Goal: Task Accomplishment & Management: Use online tool/utility

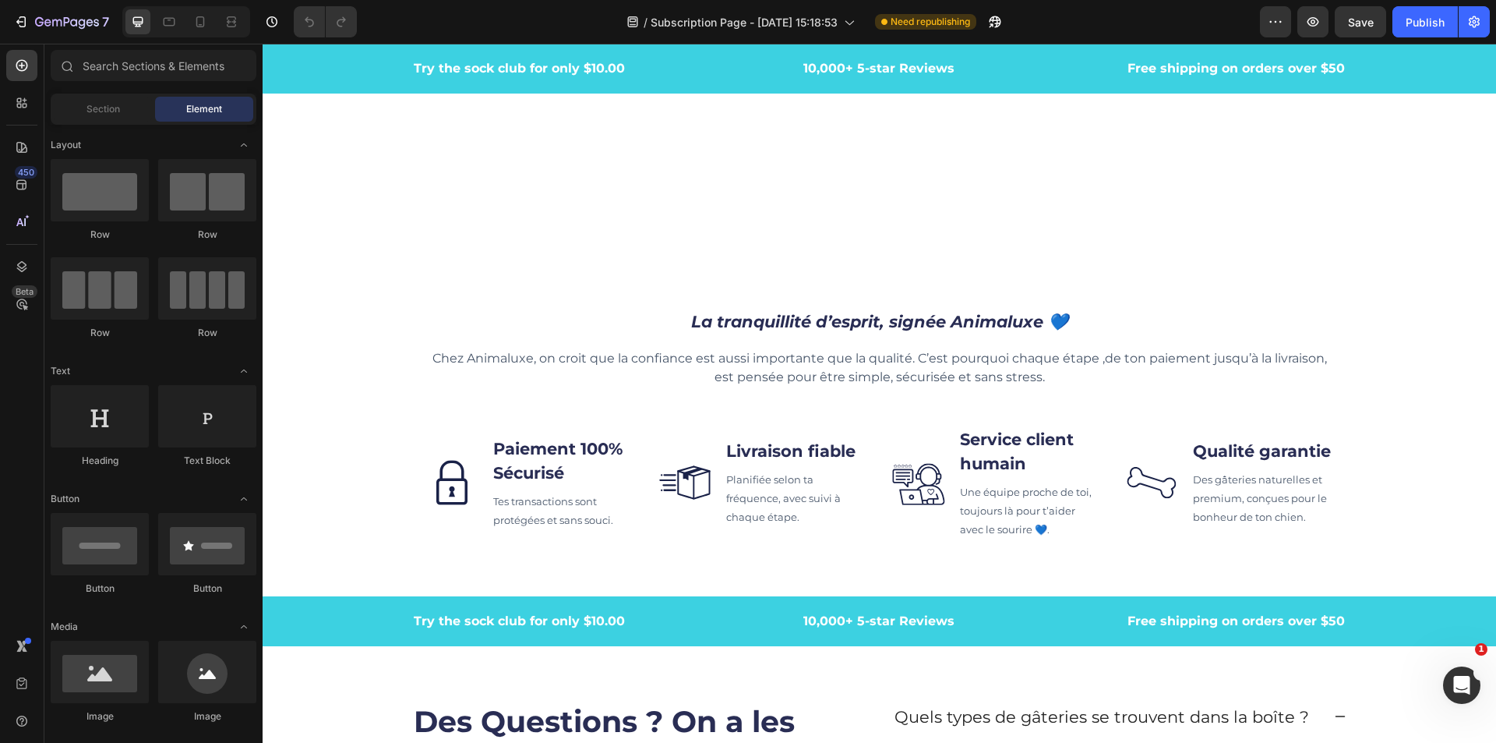
scroll to position [4988, 0]
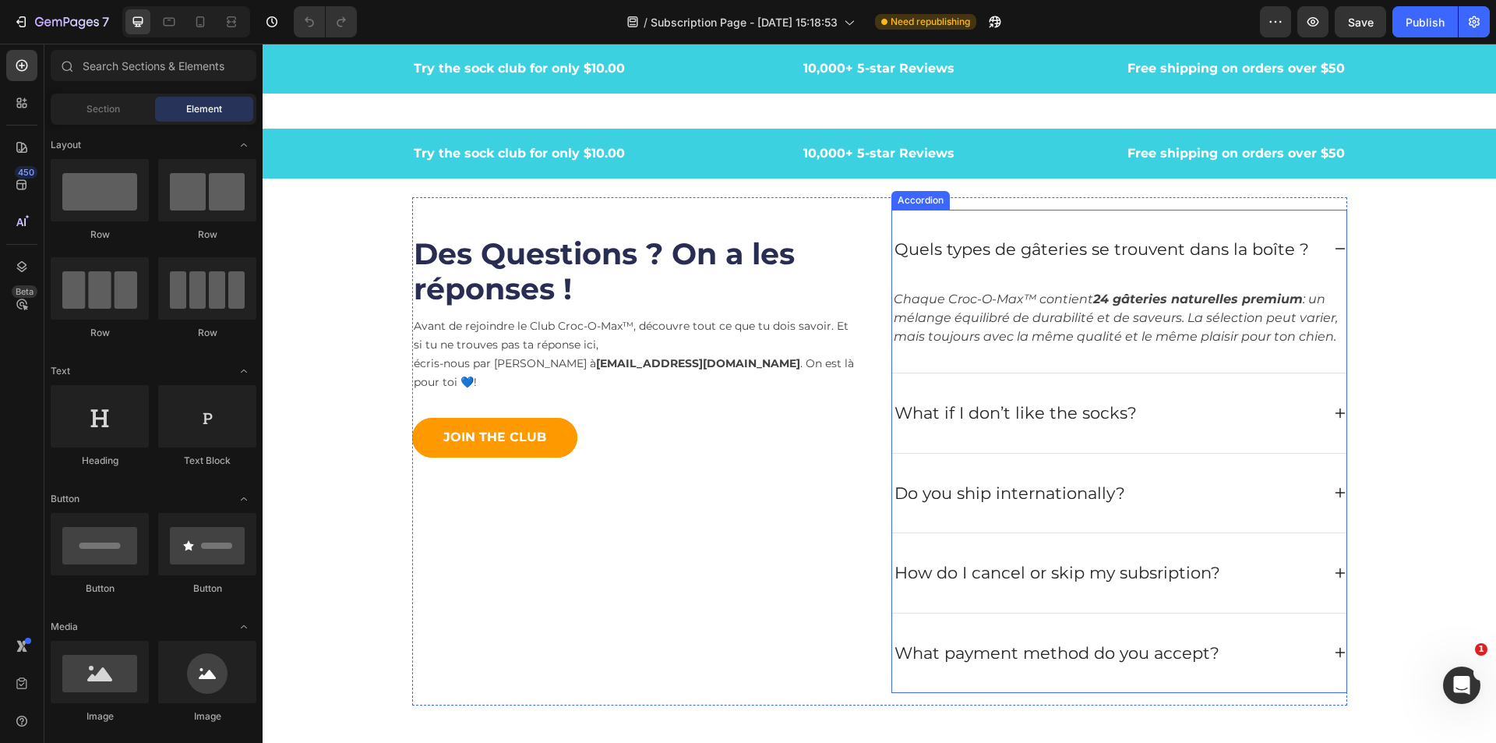
click at [1334, 251] on icon at bounding box center [1340, 248] width 12 height 12
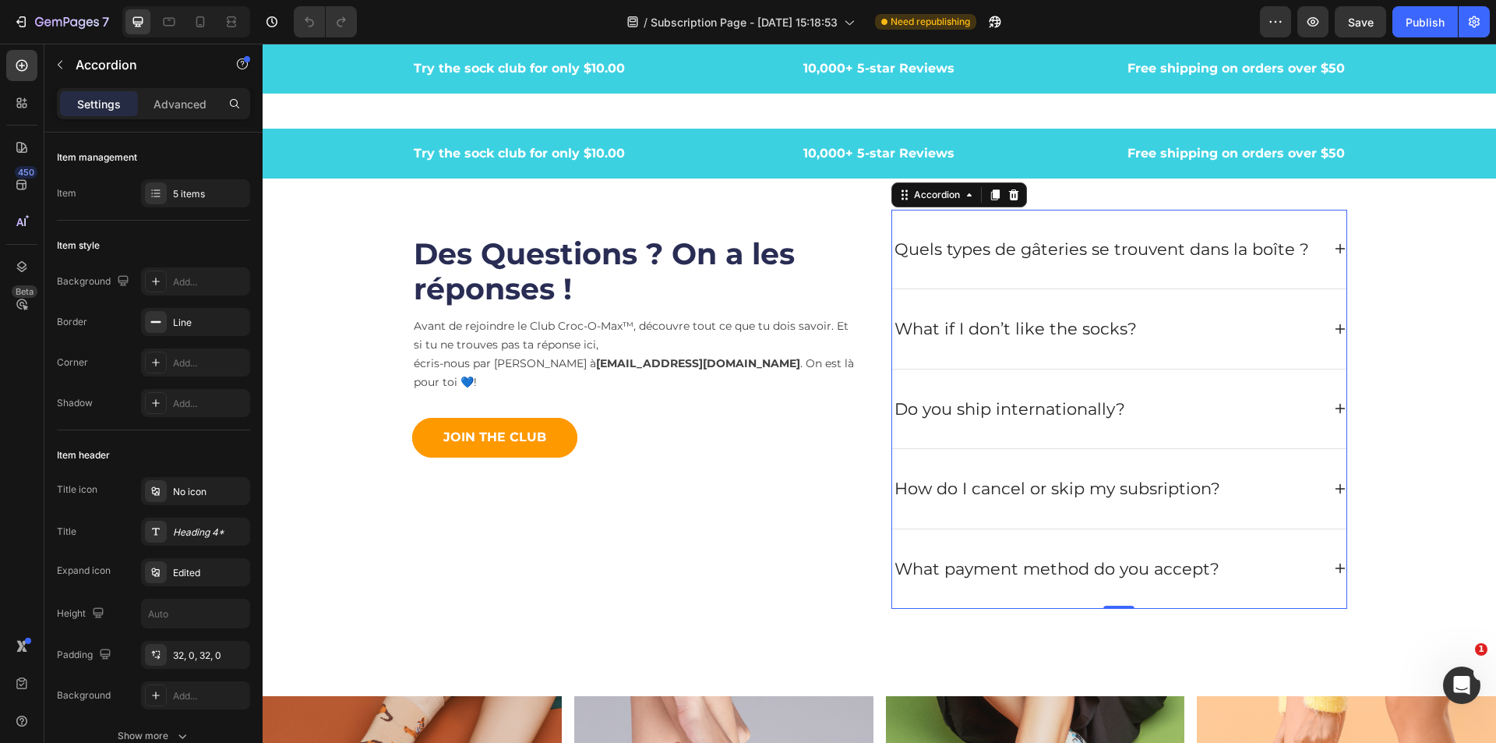
click at [1114, 329] on p "What if I don’t like the socks?" at bounding box center [1016, 328] width 242 height 25
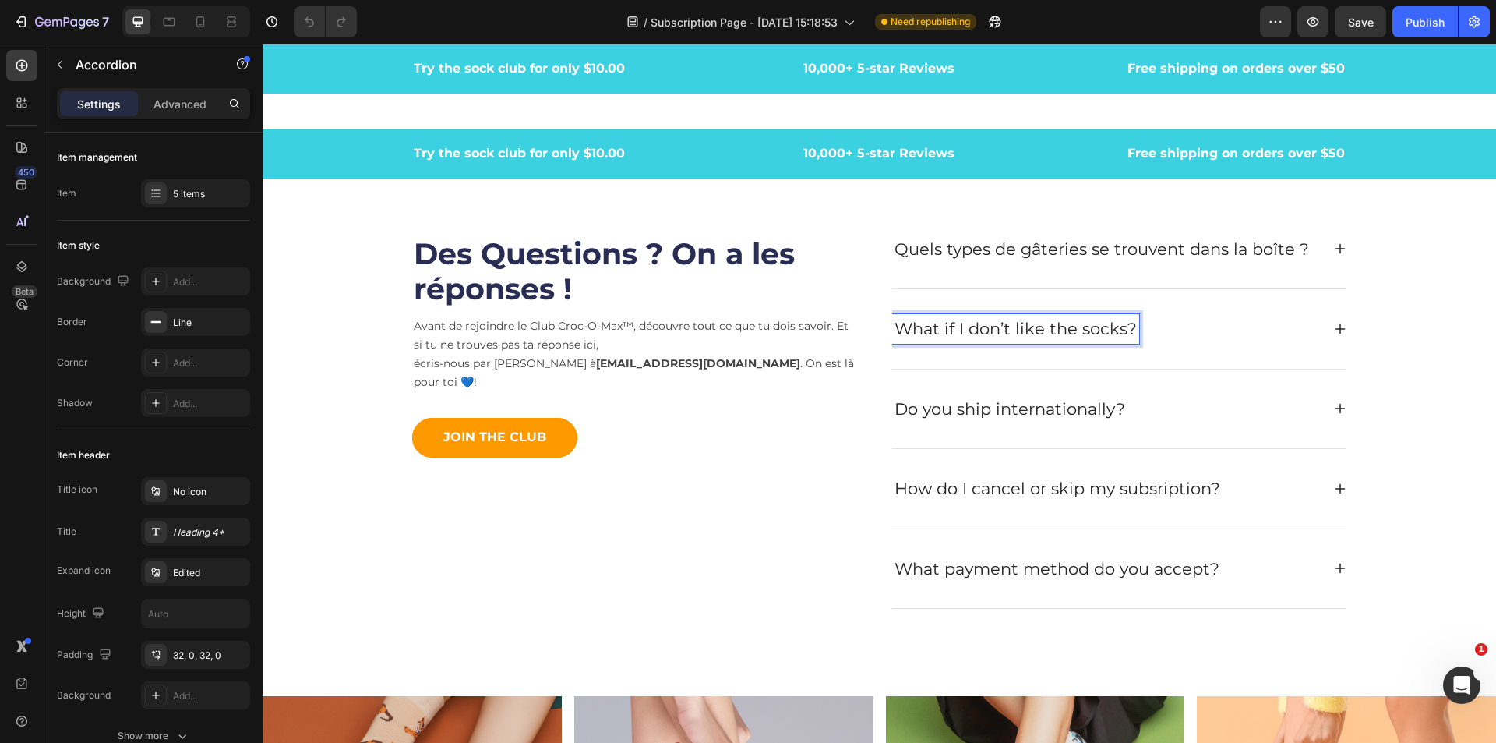
click at [1122, 334] on p "What if I don’t like the socks?" at bounding box center [1016, 328] width 242 height 25
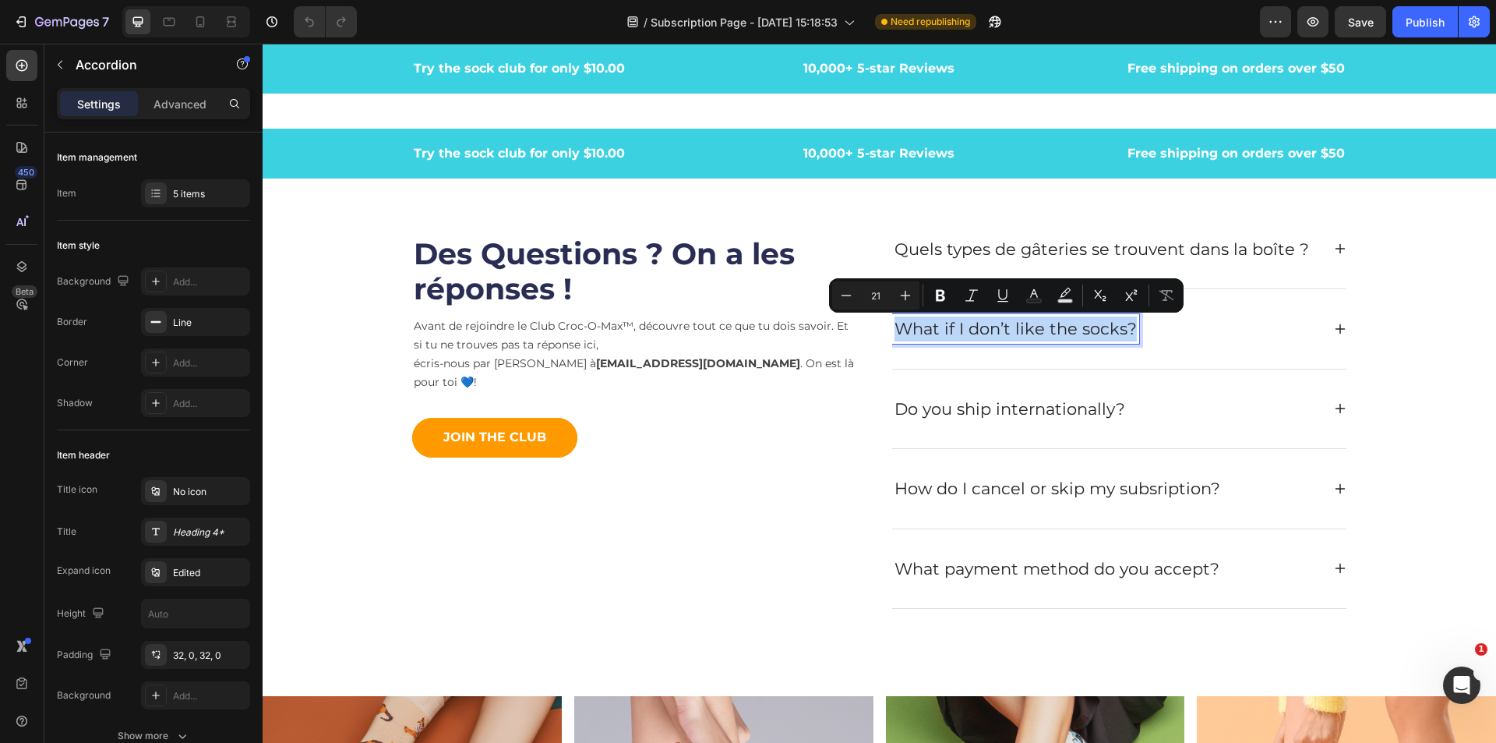
drag, startPoint x: 1126, startPoint y: 332, endPoint x: 888, endPoint y: 352, distance: 239.4
click at [892, 352] on div "What if I don’t like the socks?" at bounding box center [1119, 328] width 454 height 79
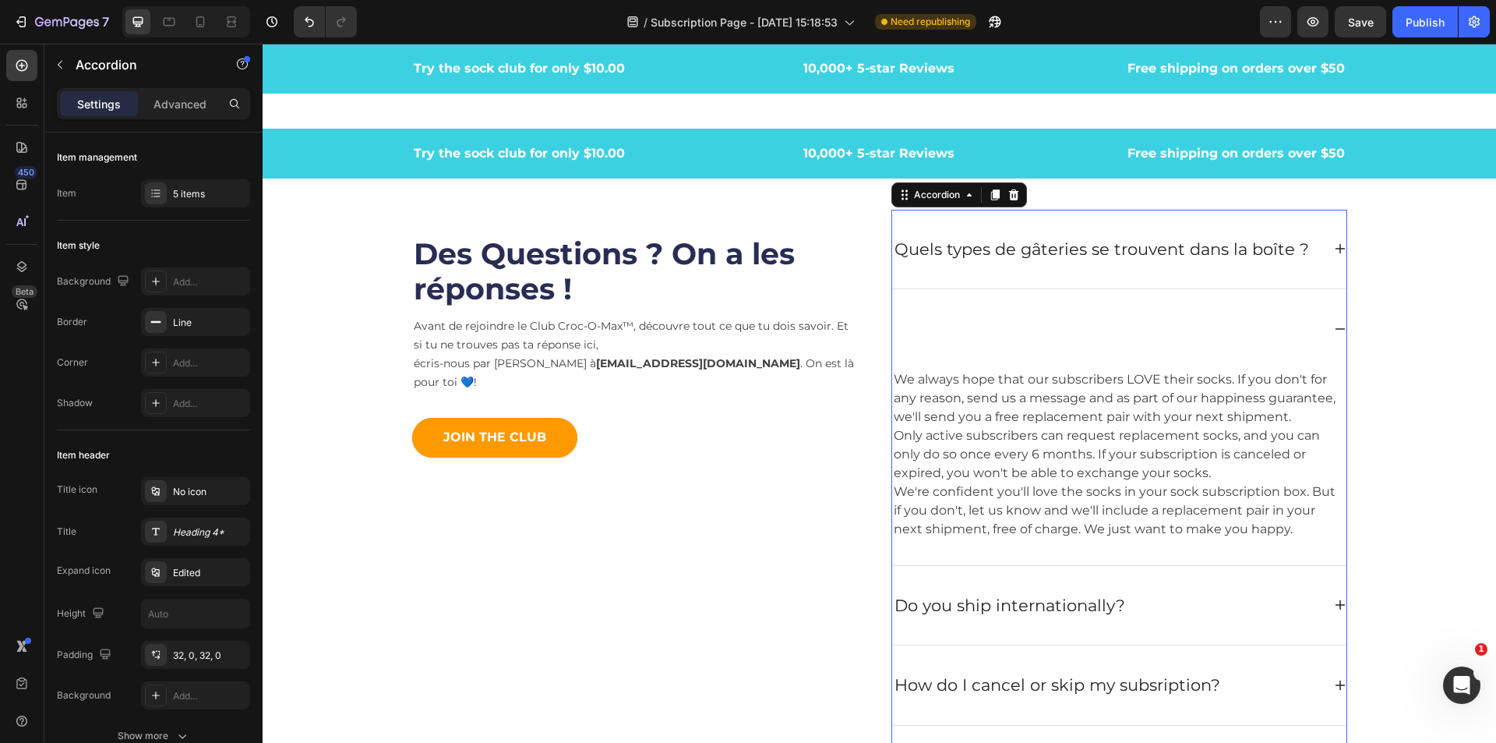
click at [919, 326] on div at bounding box center [1106, 329] width 429 height 30
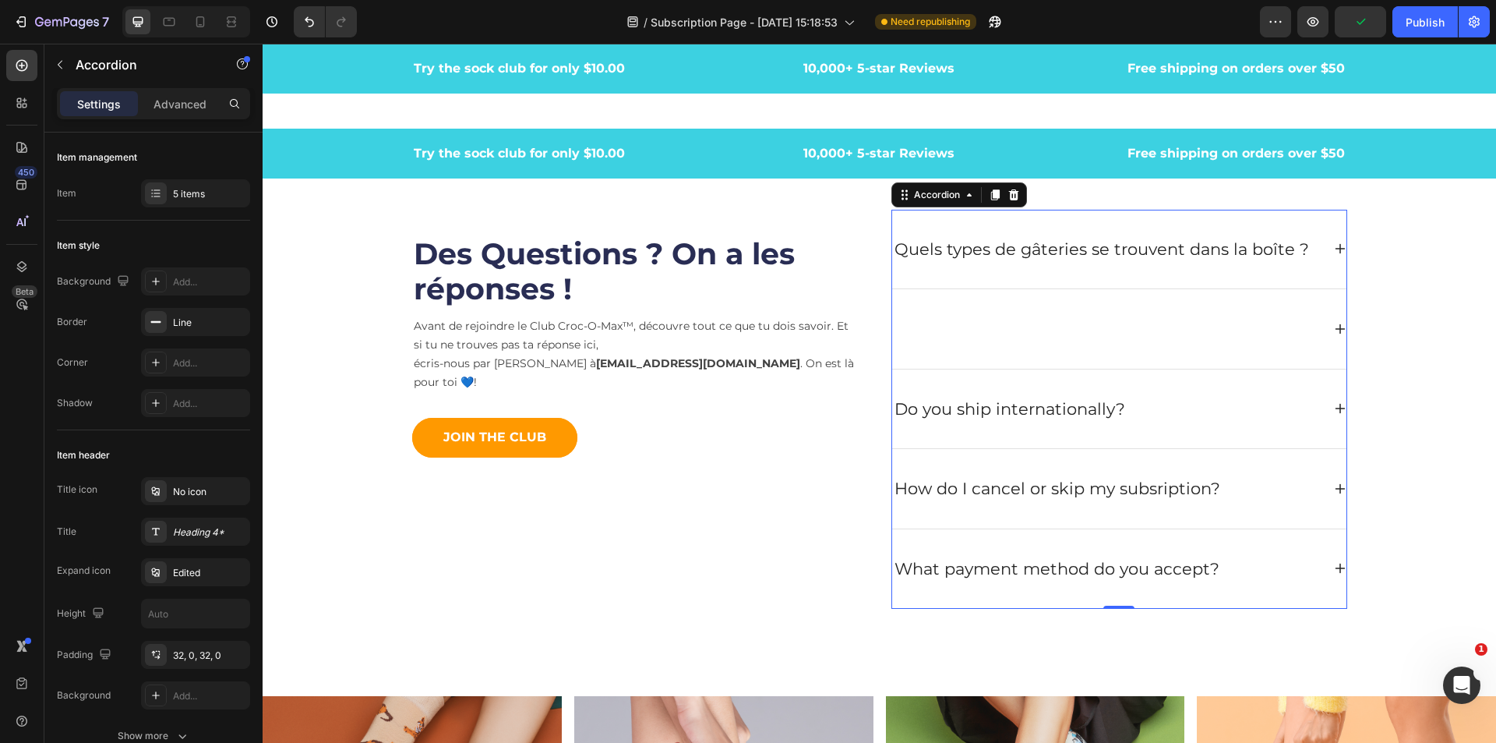
click at [1295, 331] on div at bounding box center [1106, 329] width 429 height 30
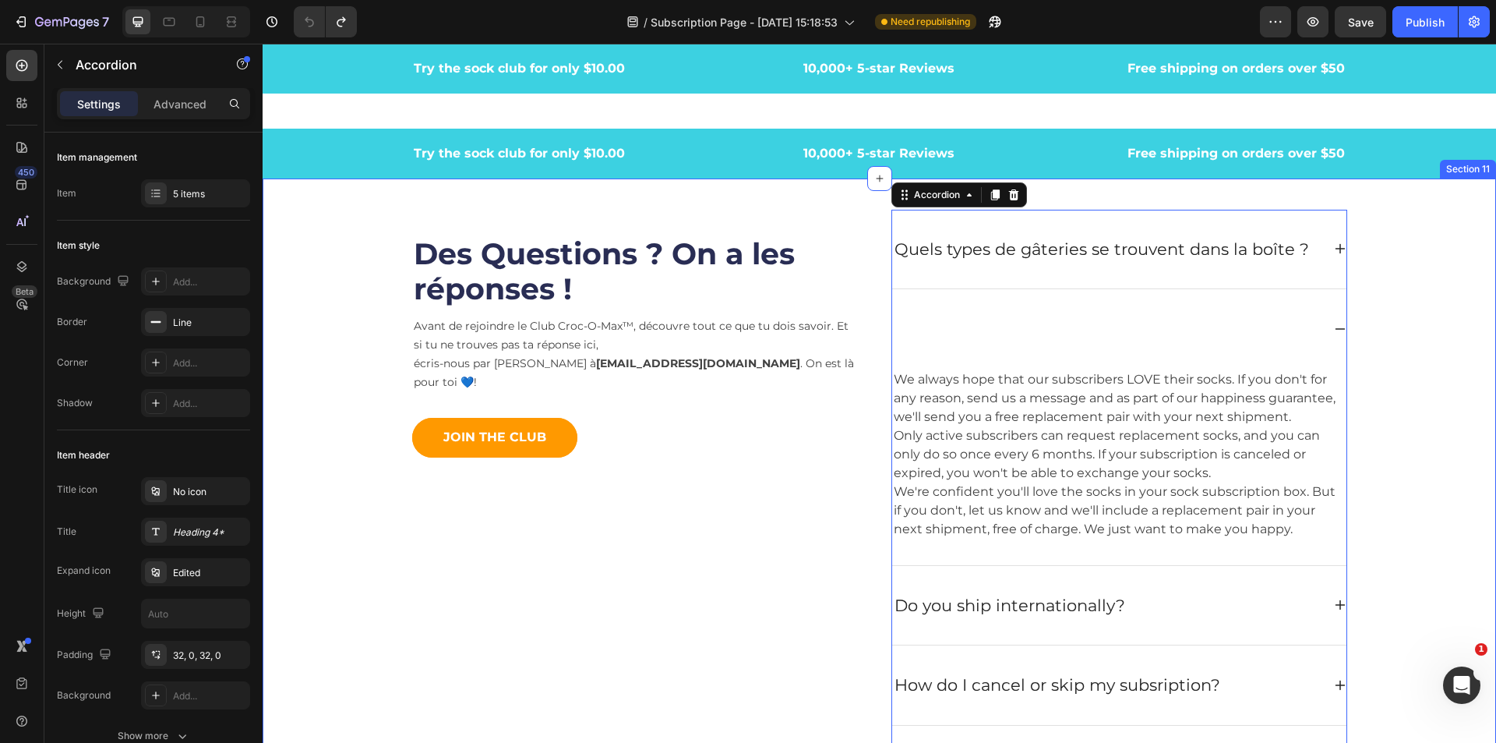
click at [1417, 344] on div "Des Questions ? On a les réponses ! Heading Avant de rejoindre le Club Croc-O-M…" at bounding box center [879, 507] width 1210 height 621
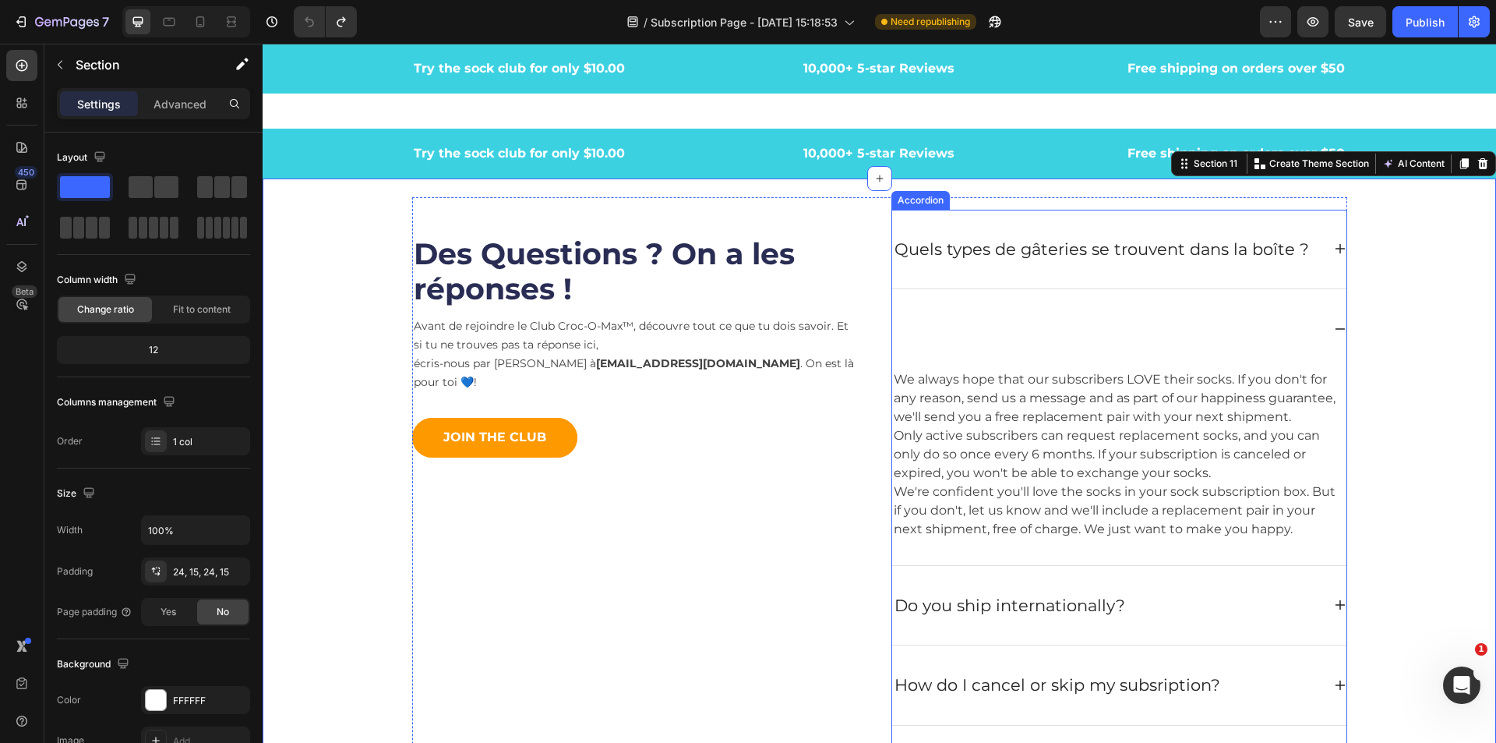
click at [1132, 314] on div at bounding box center [1106, 329] width 429 height 30
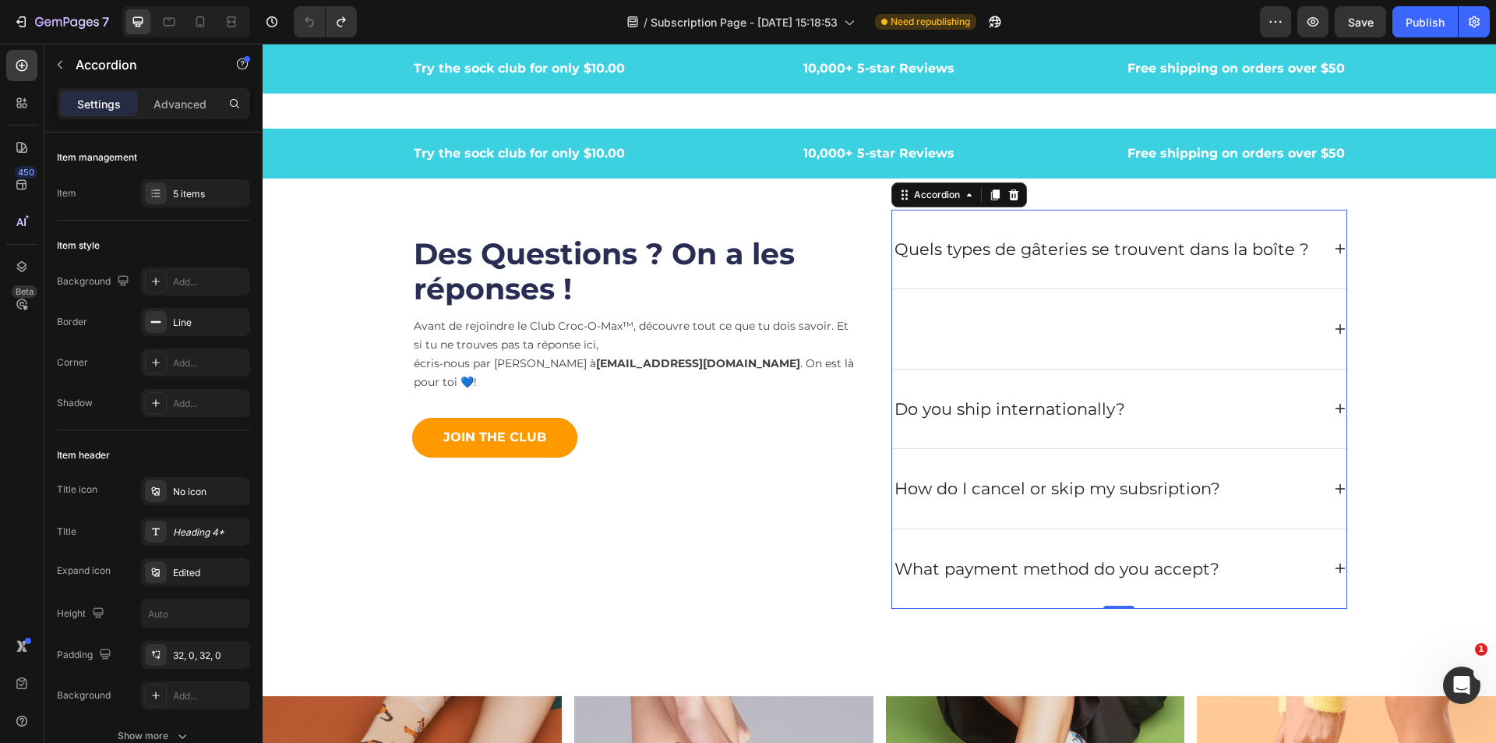
click at [1129, 353] on div at bounding box center [1119, 328] width 454 height 79
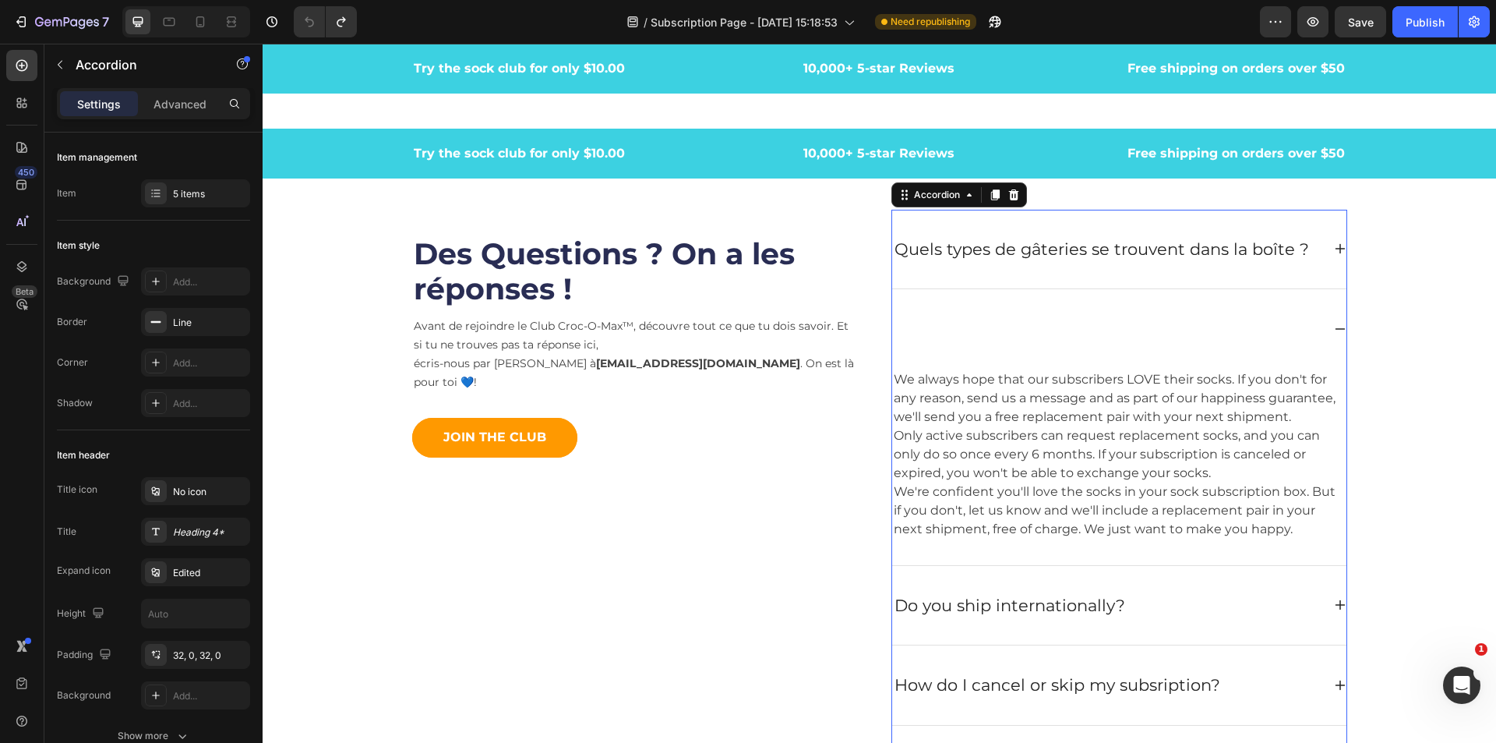
click at [1125, 354] on div at bounding box center [1119, 328] width 454 height 79
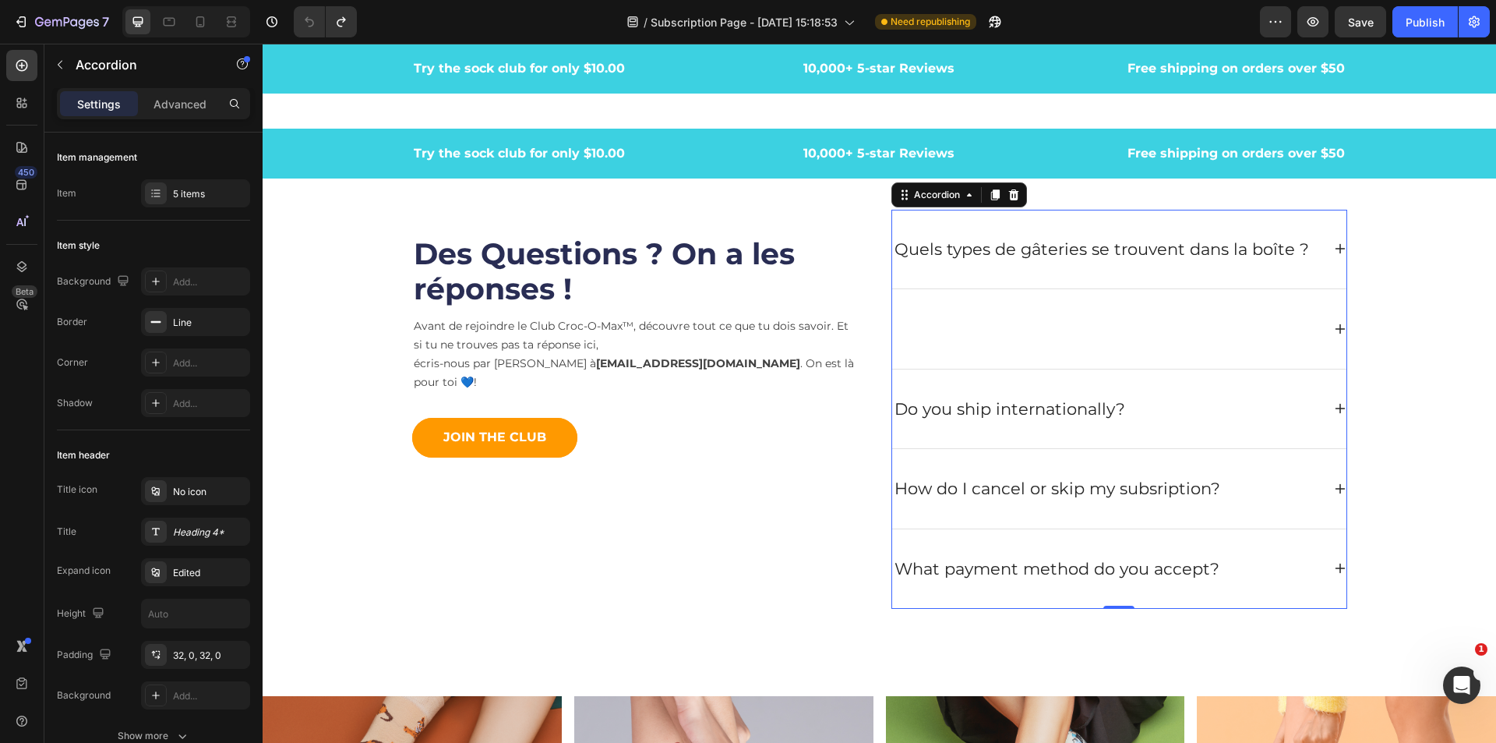
click at [920, 318] on div at bounding box center [1106, 329] width 429 height 30
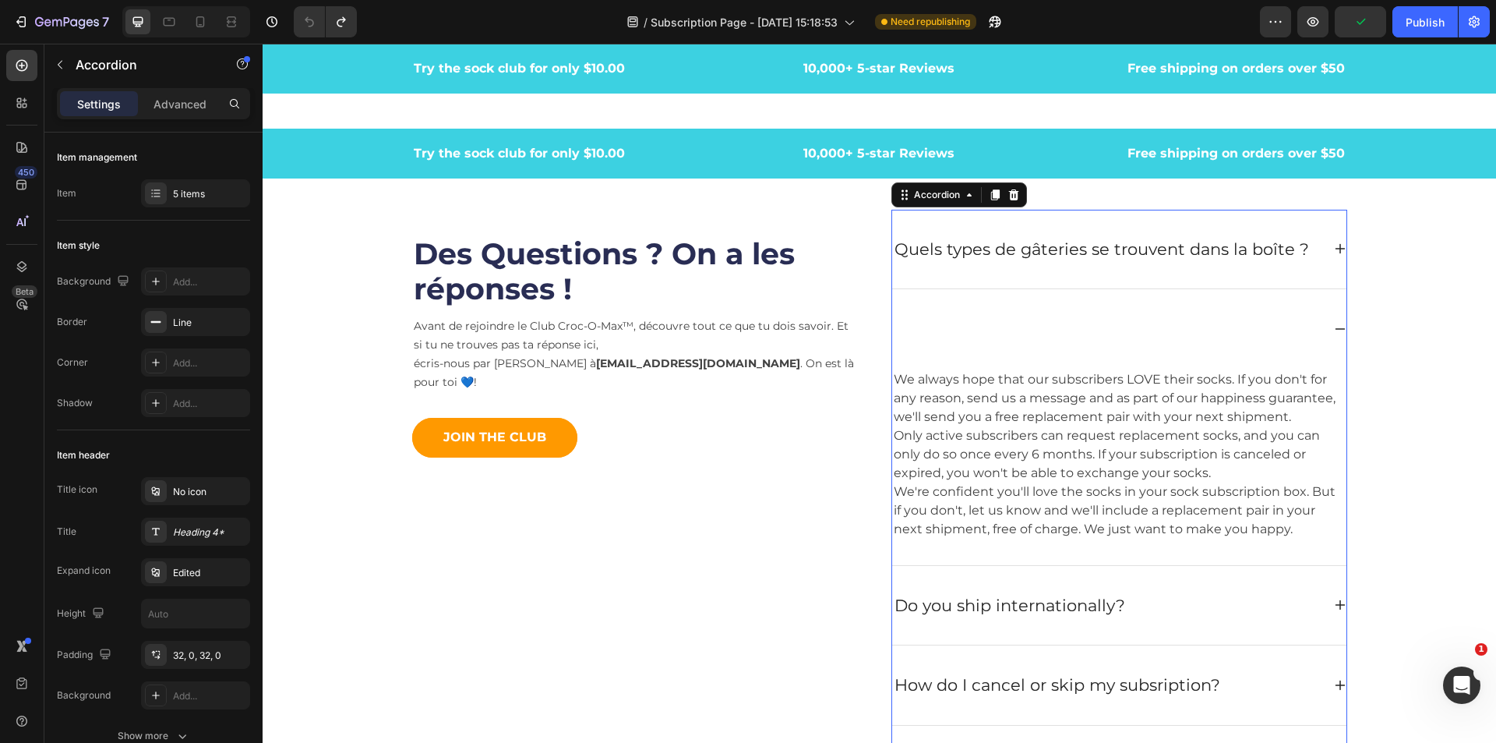
click at [1117, 355] on div at bounding box center [1119, 328] width 454 height 79
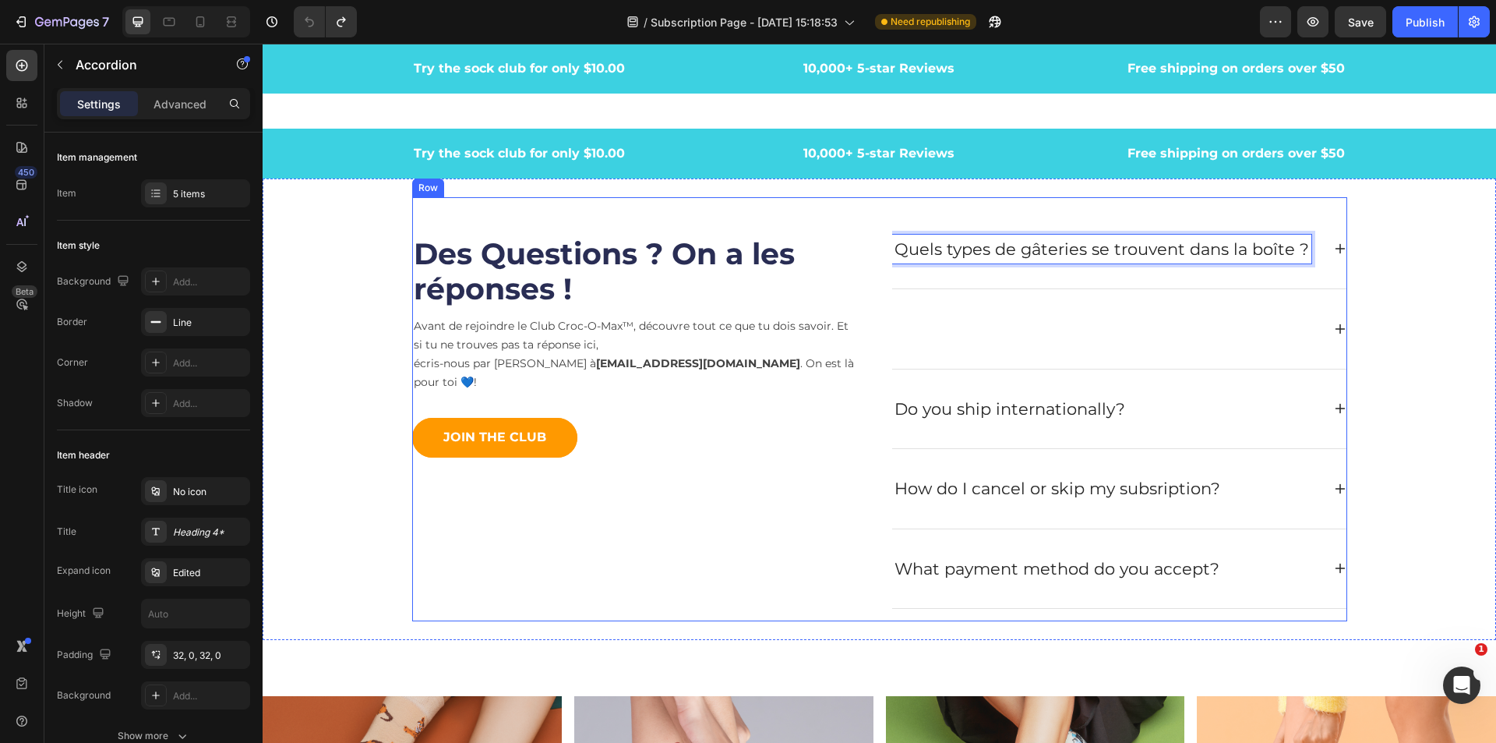
click at [882, 268] on div "Des Questions ? On a les réponses ! Heading Avant de rejoindre le Club Croc-O-M…" at bounding box center [879, 409] width 935 height 425
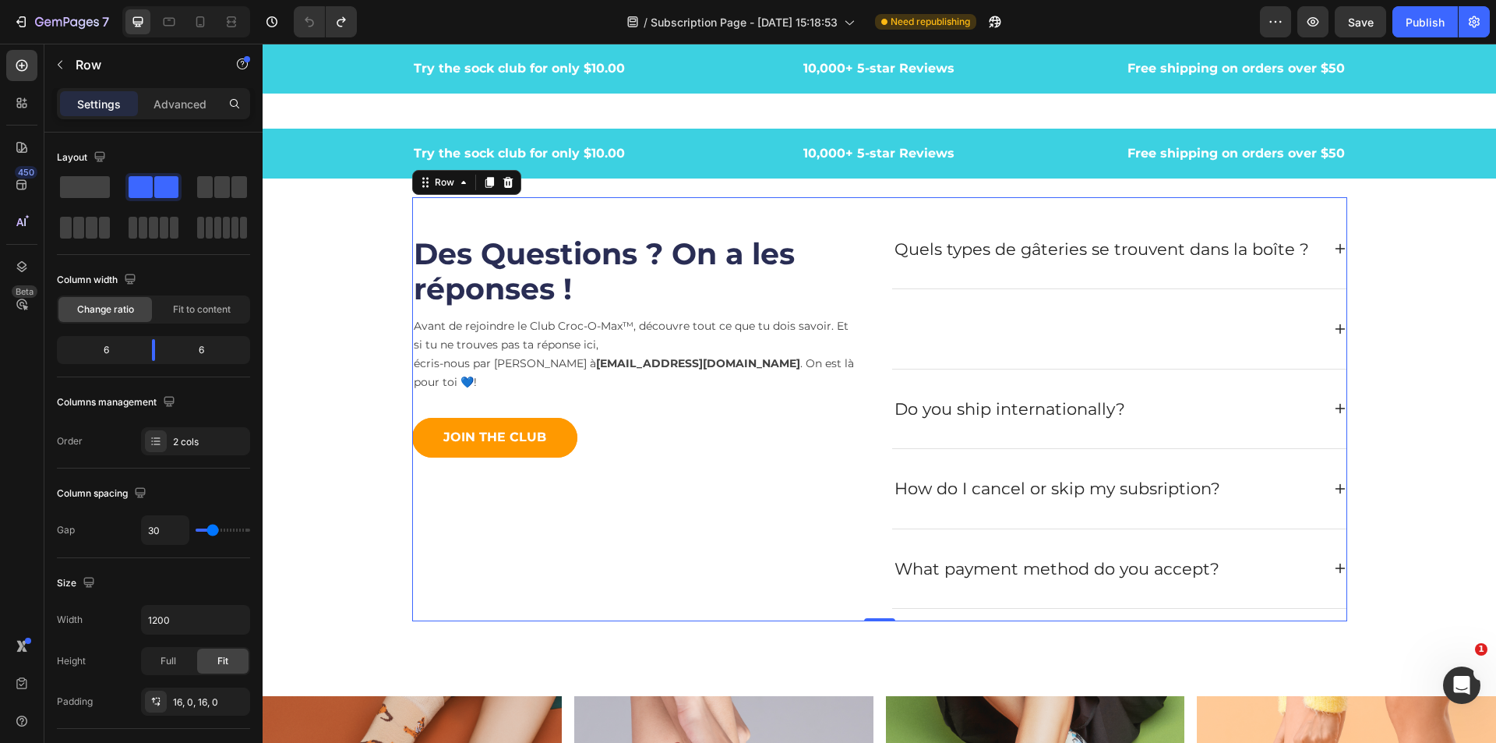
click at [895, 247] on p "Quels types de gâteries se trouvent dans la boîte ?" at bounding box center [1102, 249] width 415 height 25
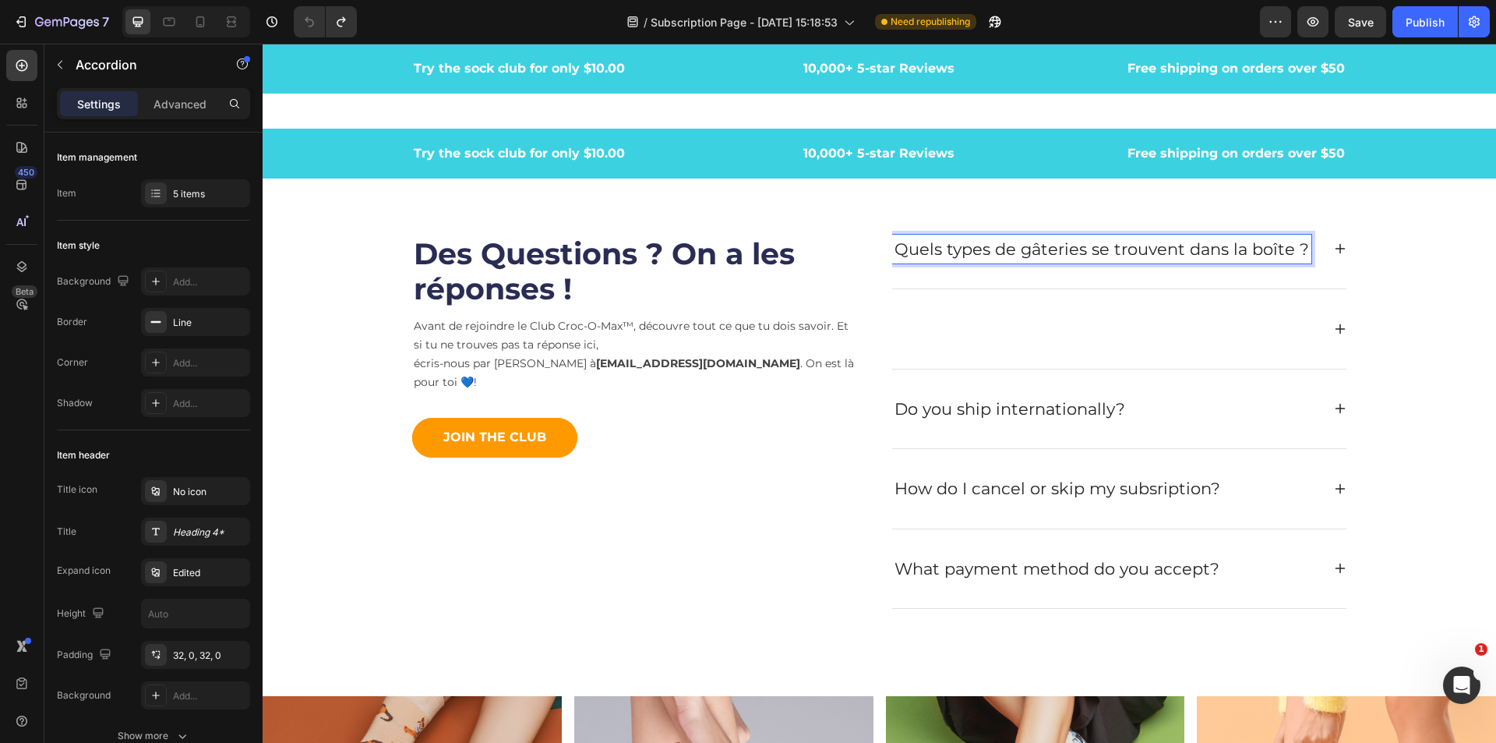
click at [985, 316] on div at bounding box center [1106, 329] width 429 height 30
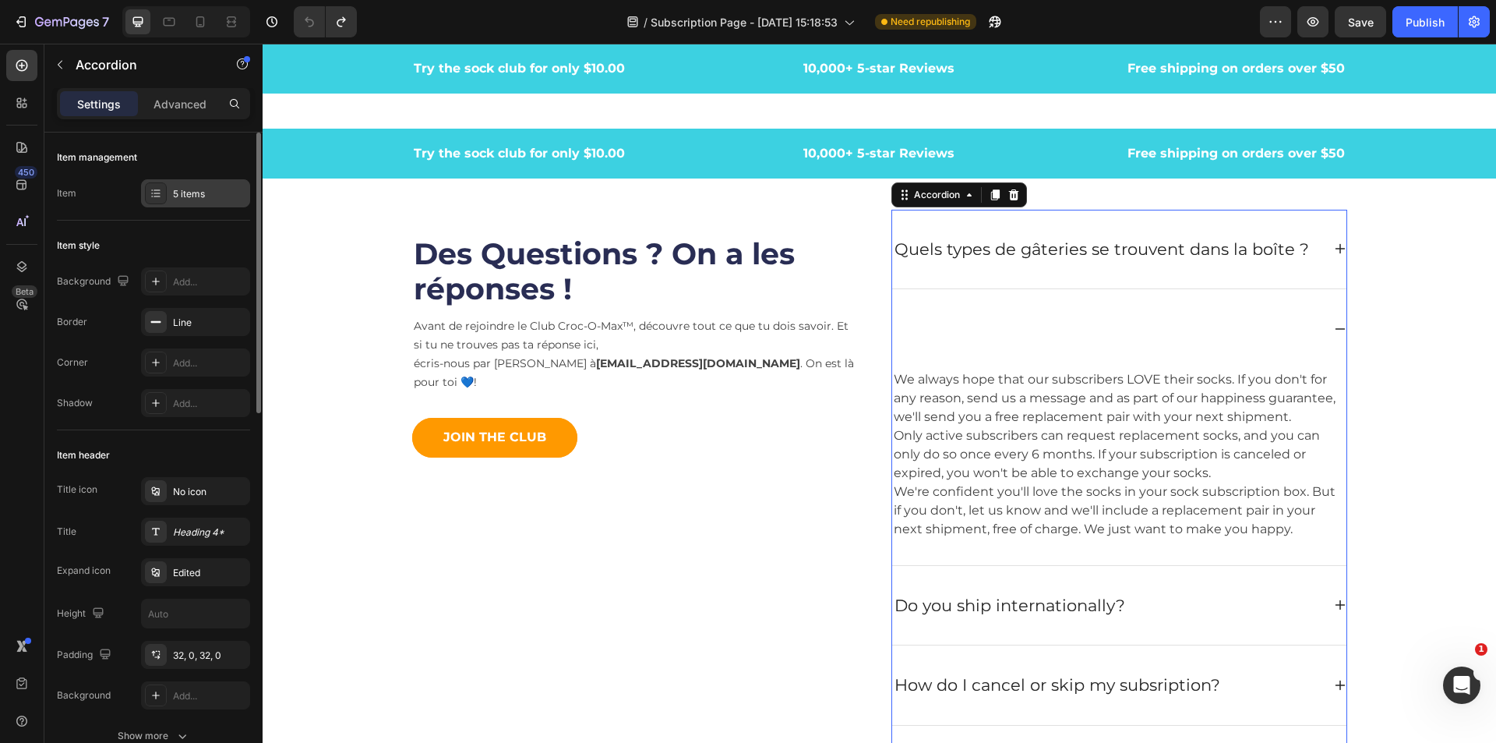
click at [200, 195] on div "5 items" at bounding box center [209, 194] width 73 height 14
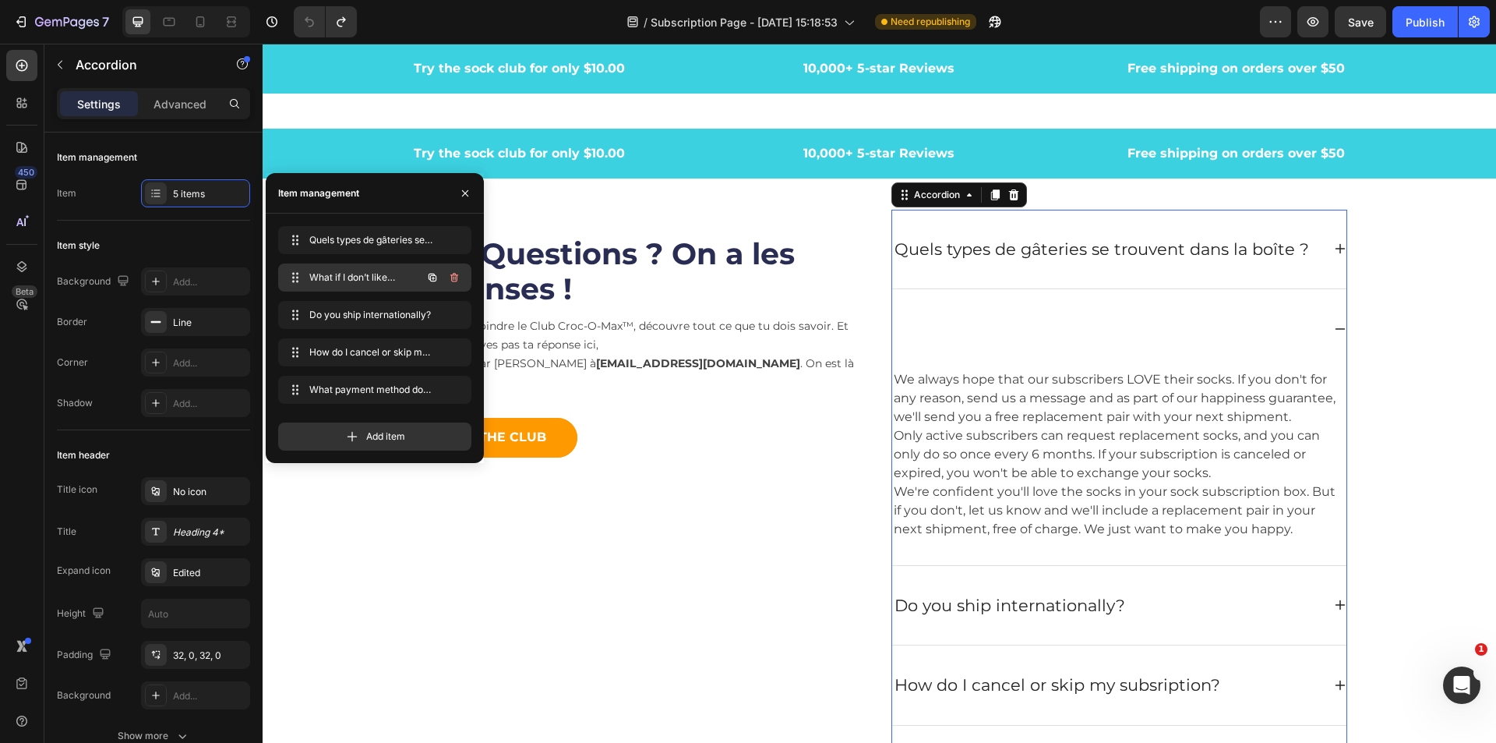
click at [330, 280] on span "What if I don’t like the socks?" at bounding box center [353, 277] width 88 height 14
click at [354, 280] on span "What if I don’t like the socks?" at bounding box center [363, 277] width 115 height 14
click at [362, 279] on span "What if I don’t like the socks?" at bounding box center [353, 277] width 88 height 14
click at [362, 279] on span "What if I don’t like the socks?" at bounding box center [363, 277] width 115 height 14
click at [453, 281] on icon "button" at bounding box center [454, 277] width 8 height 9
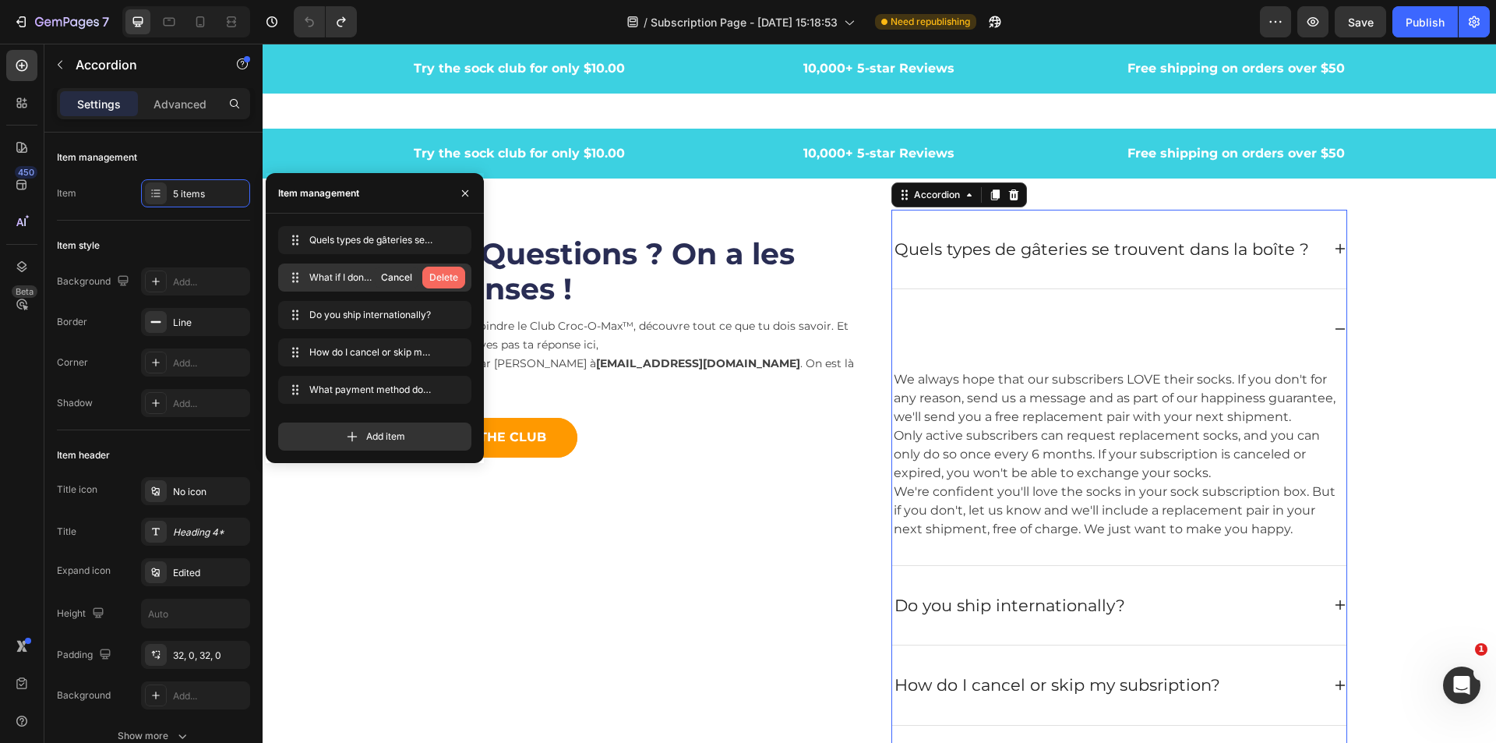
click at [443, 276] on div "Delete" at bounding box center [443, 277] width 29 height 14
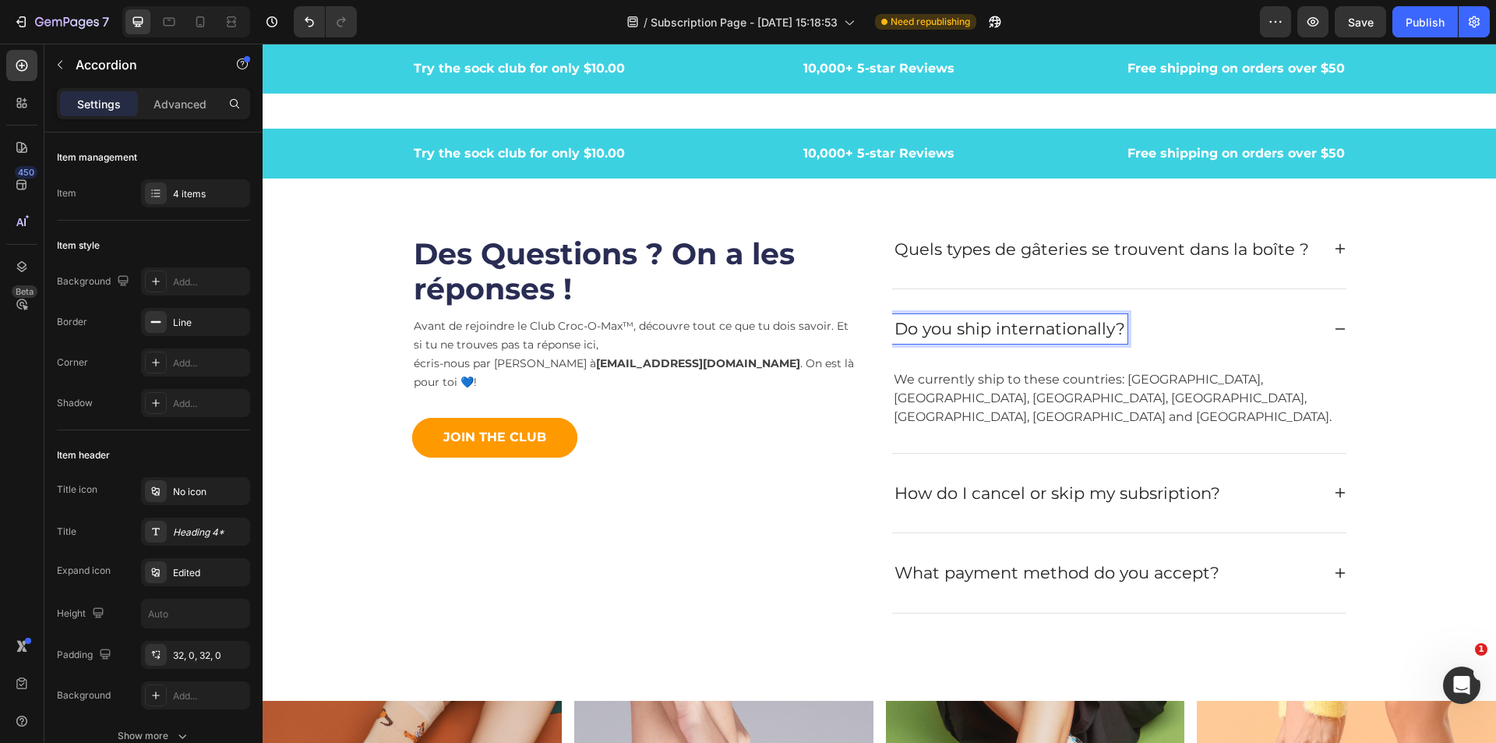
click at [1116, 330] on p "Do you ship internationally?" at bounding box center [1010, 328] width 231 height 25
click at [1114, 328] on p "Do you ship internationally?" at bounding box center [1010, 328] width 231 height 25
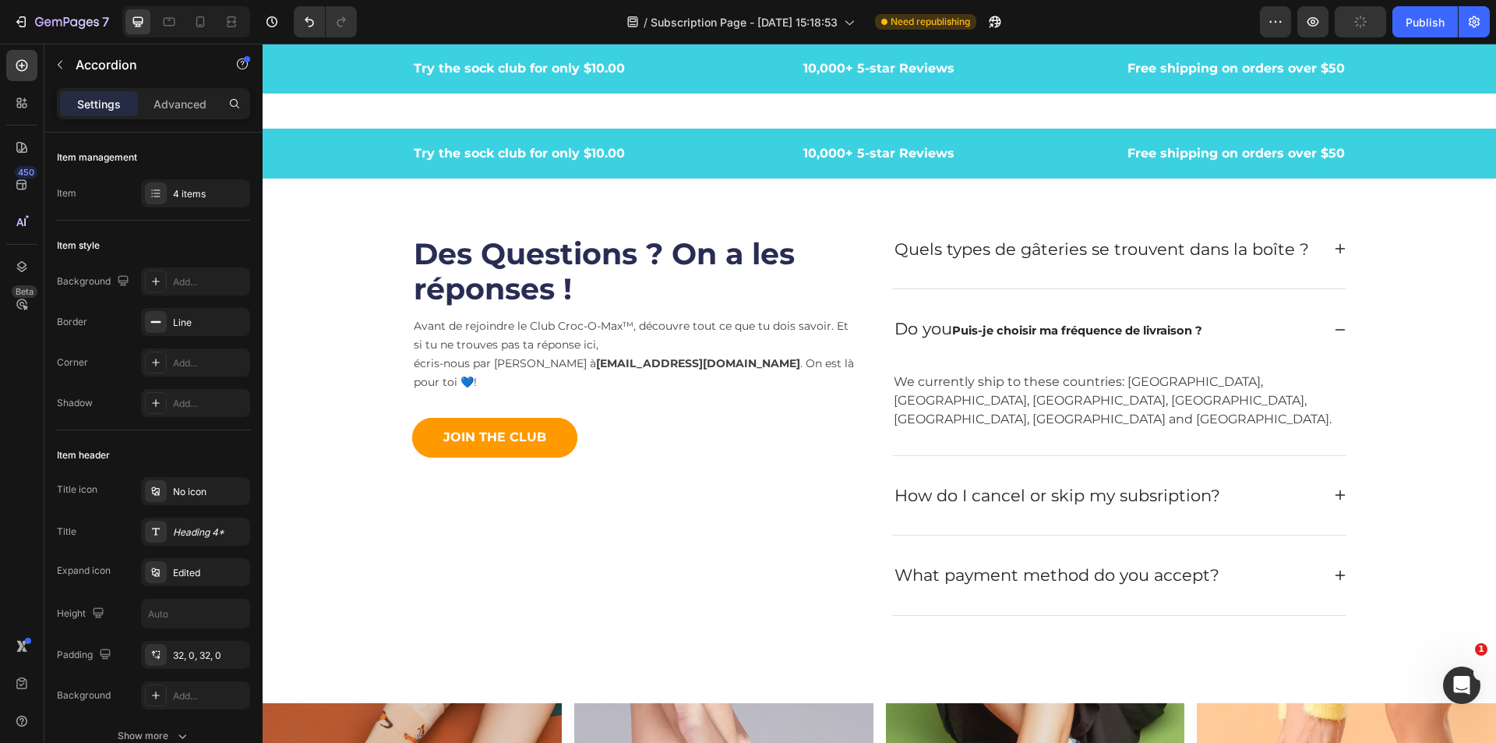
click at [1200, 330] on strong "Puis-je choisir ma fréquence de livraison ?" at bounding box center [1077, 330] width 250 height 14
click at [1202, 330] on strong "Puis-je choisir ma fréquence de livraison ?" at bounding box center [1077, 330] width 250 height 14
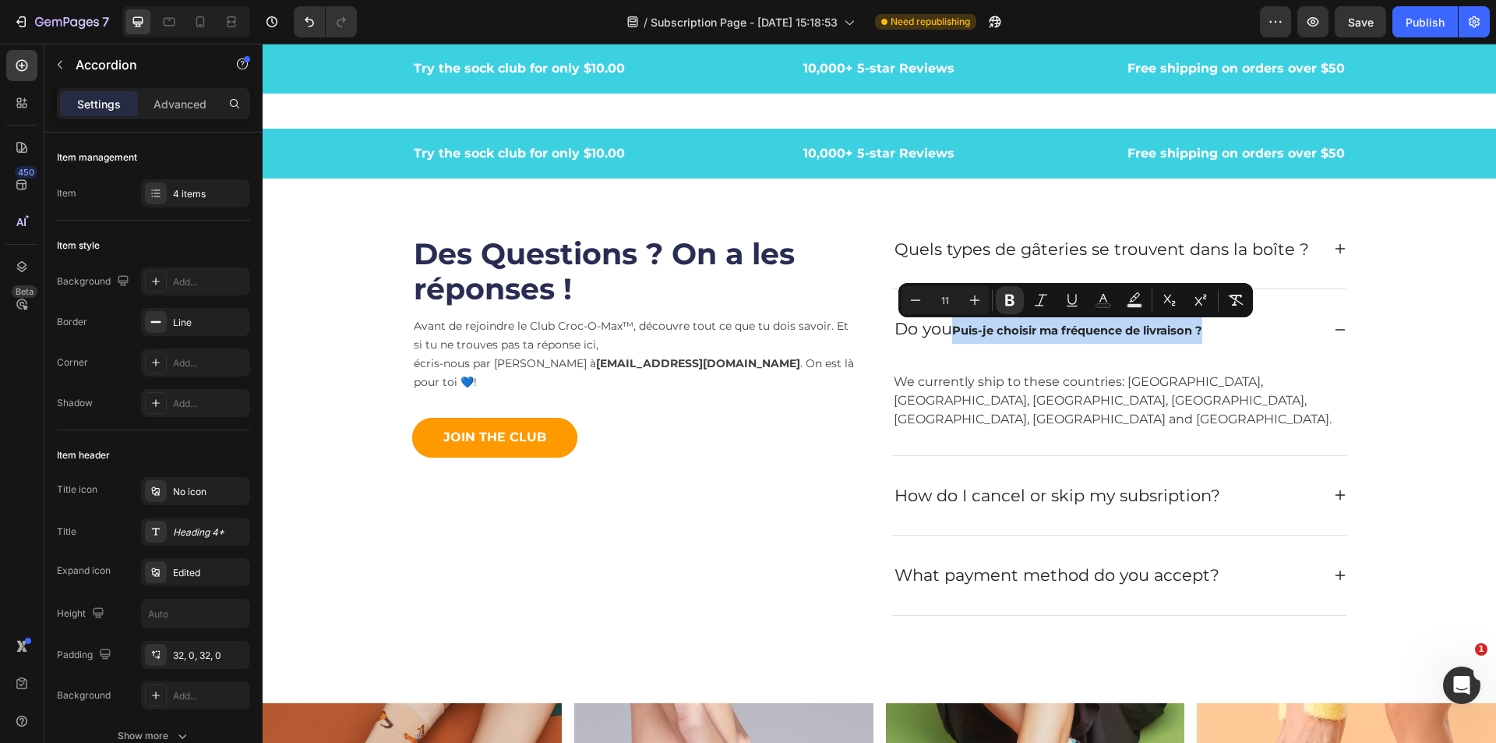
drag, startPoint x: 1202, startPoint y: 330, endPoint x: 953, endPoint y: 323, distance: 248.7
click at [953, 323] on strong "Puis-je choisir ma fréquence de livraison ?" at bounding box center [1077, 330] width 250 height 14
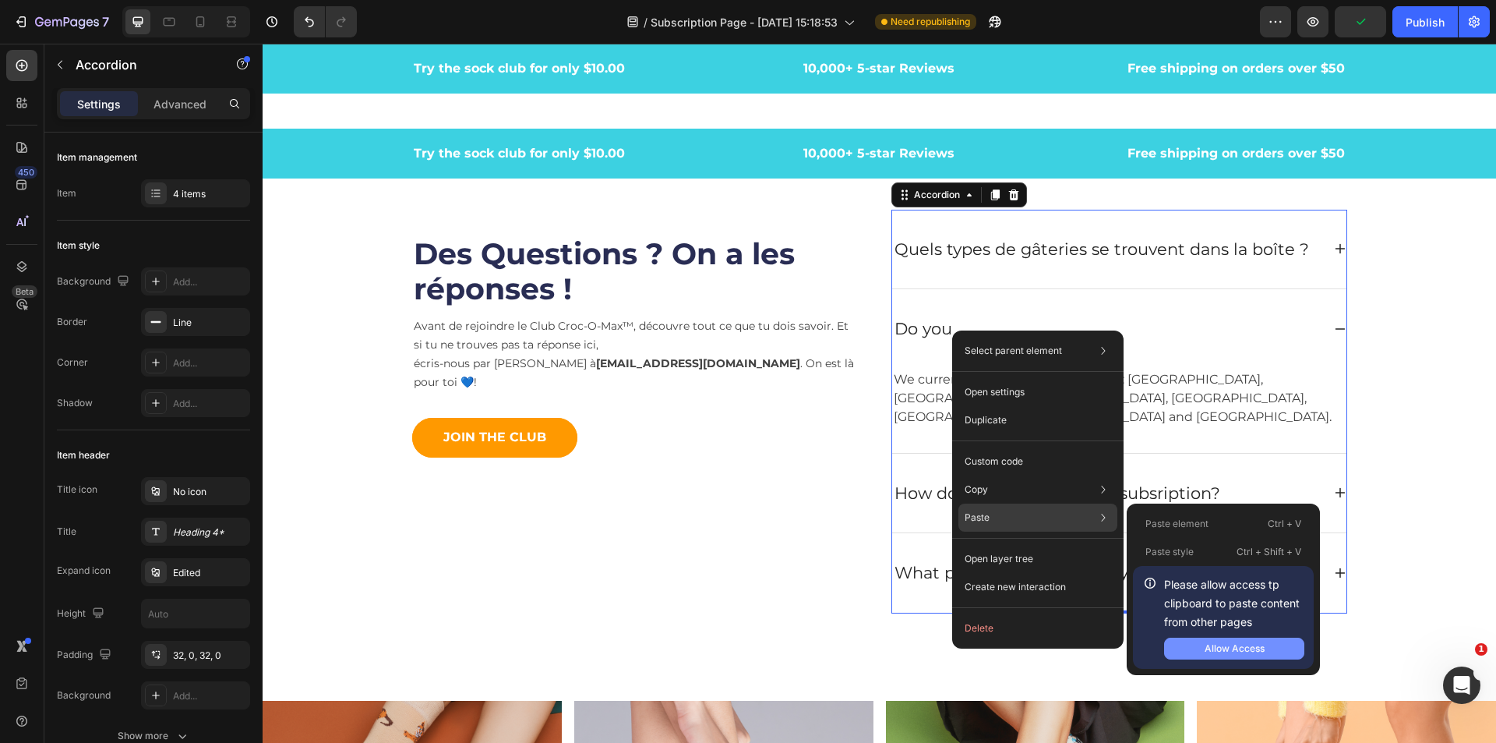
click at [1235, 649] on div "Allow Access" at bounding box center [1235, 648] width 60 height 14
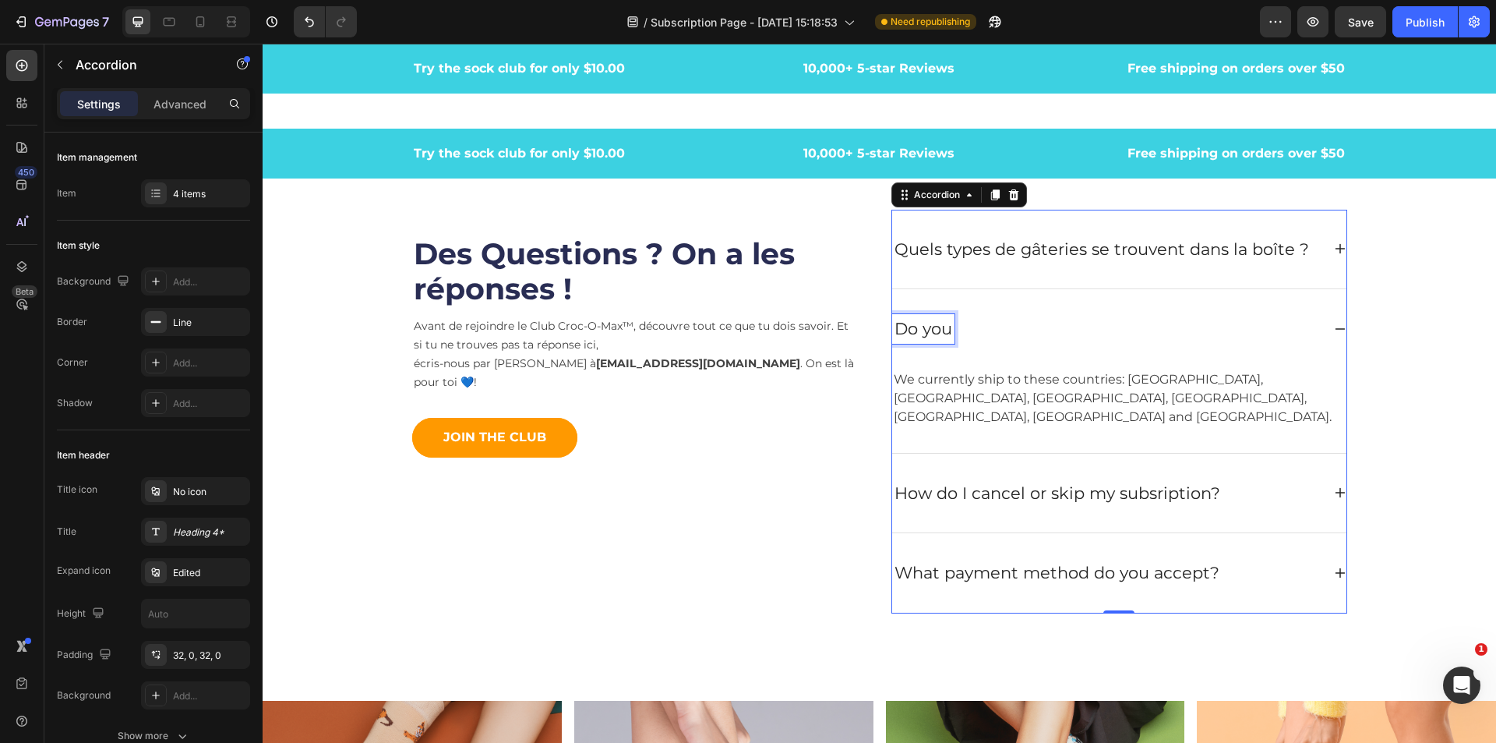
click at [942, 334] on p "Do you" at bounding box center [924, 328] width 58 height 25
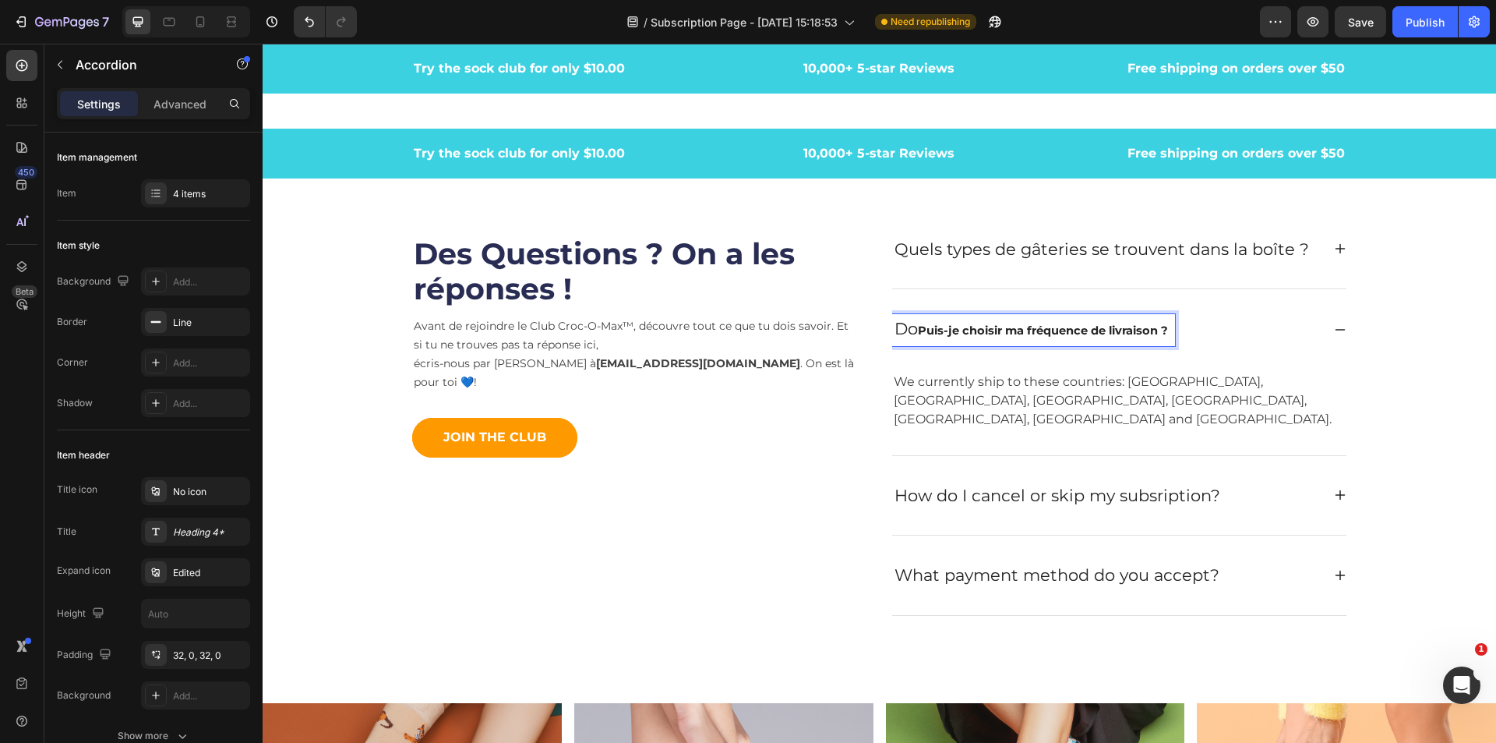
click at [1170, 333] on p "Do Puis-je choisir ma fréquence de livraison ?" at bounding box center [1034, 329] width 278 height 27
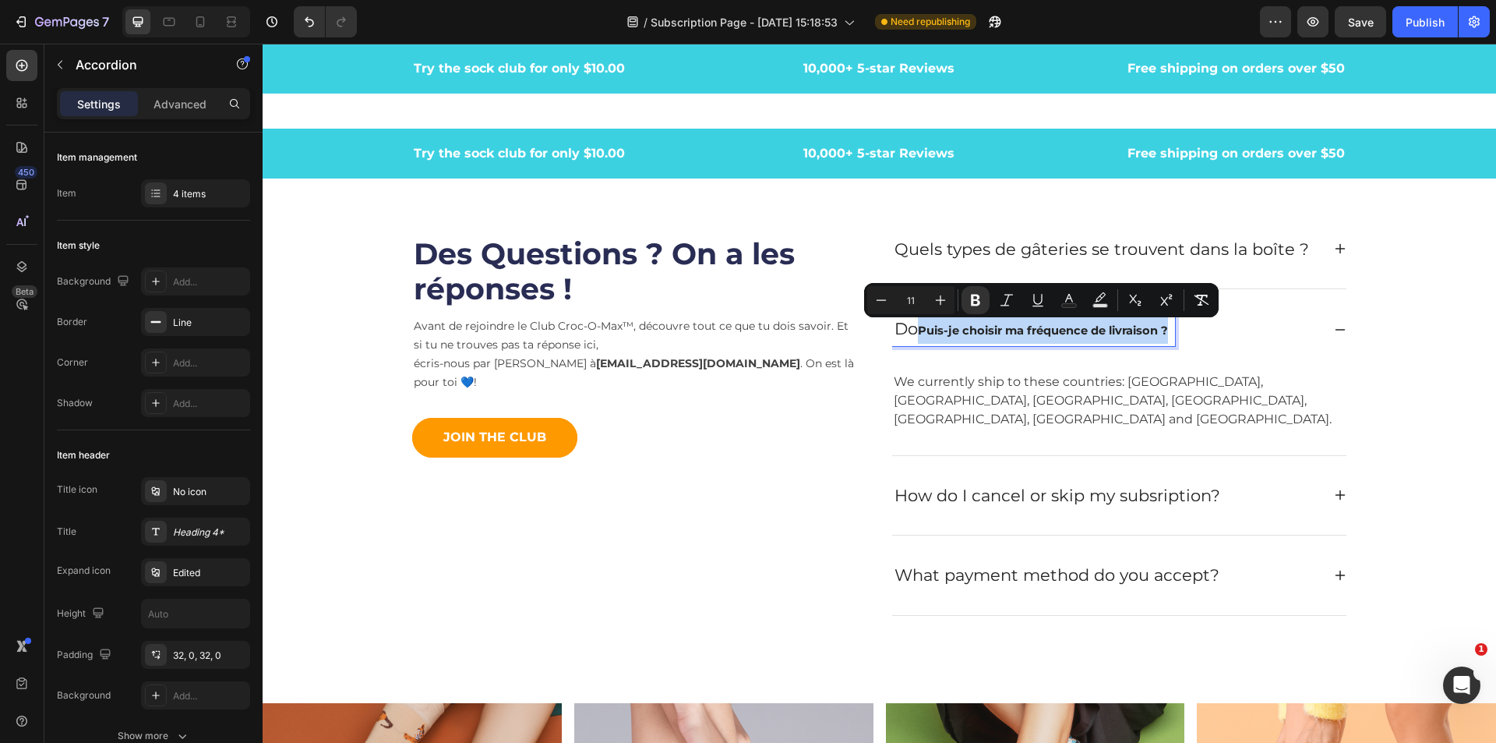
drag, startPoint x: 1169, startPoint y: 332, endPoint x: 917, endPoint y: 334, distance: 252.5
click at [917, 334] on p "Do Puis-je choisir ma fréquence de livraison ?" at bounding box center [1034, 329] width 278 height 27
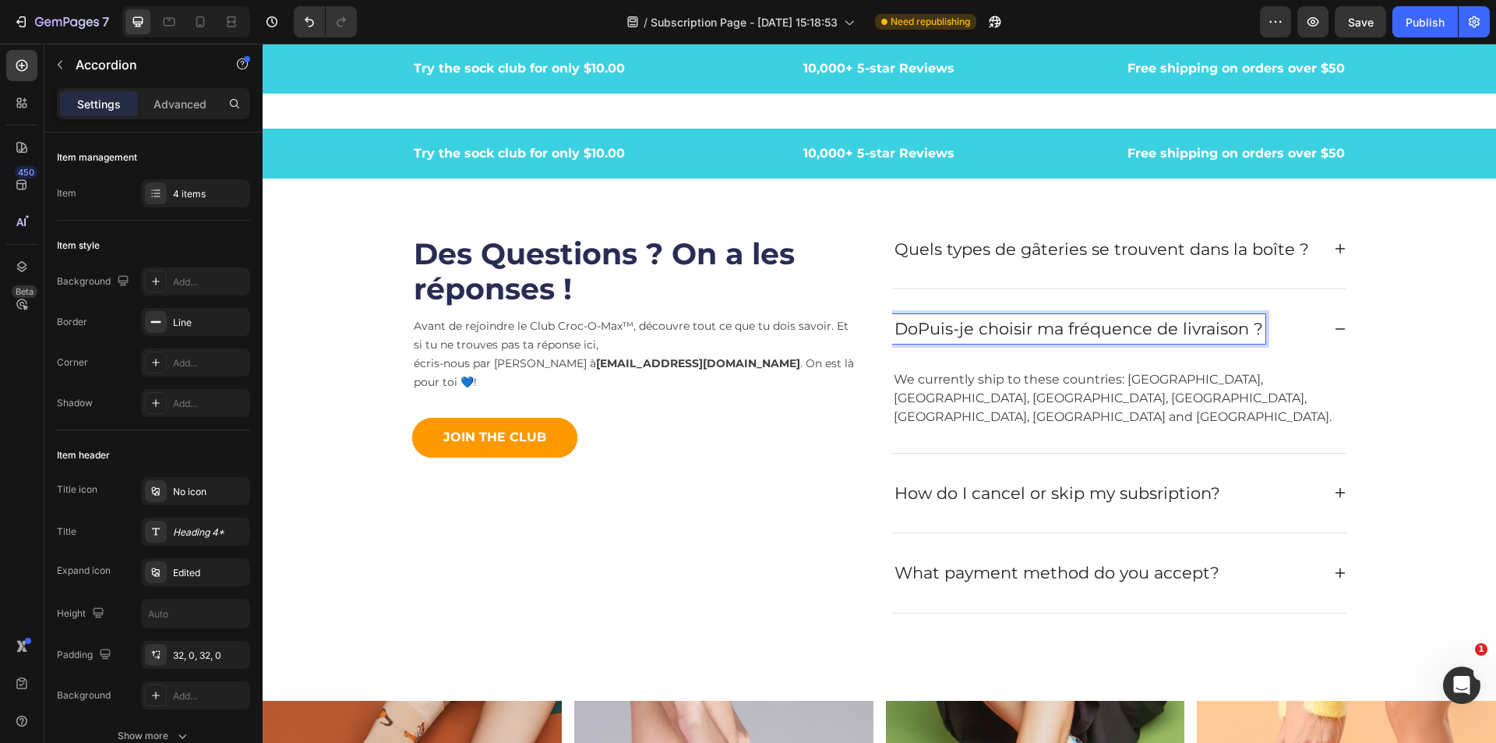
click at [920, 328] on p "DoPuis-je choisir ma fréquence de livraison ?" at bounding box center [1079, 328] width 369 height 25
click at [917, 330] on p "DoPuis-je choisir ma fréquence de livraison ?" at bounding box center [1079, 328] width 369 height 25
click at [1037, 398] on p "We currently ship to these countries: [GEOGRAPHIC_DATA], [GEOGRAPHIC_DATA], [GE…" at bounding box center [1119, 398] width 451 height 56
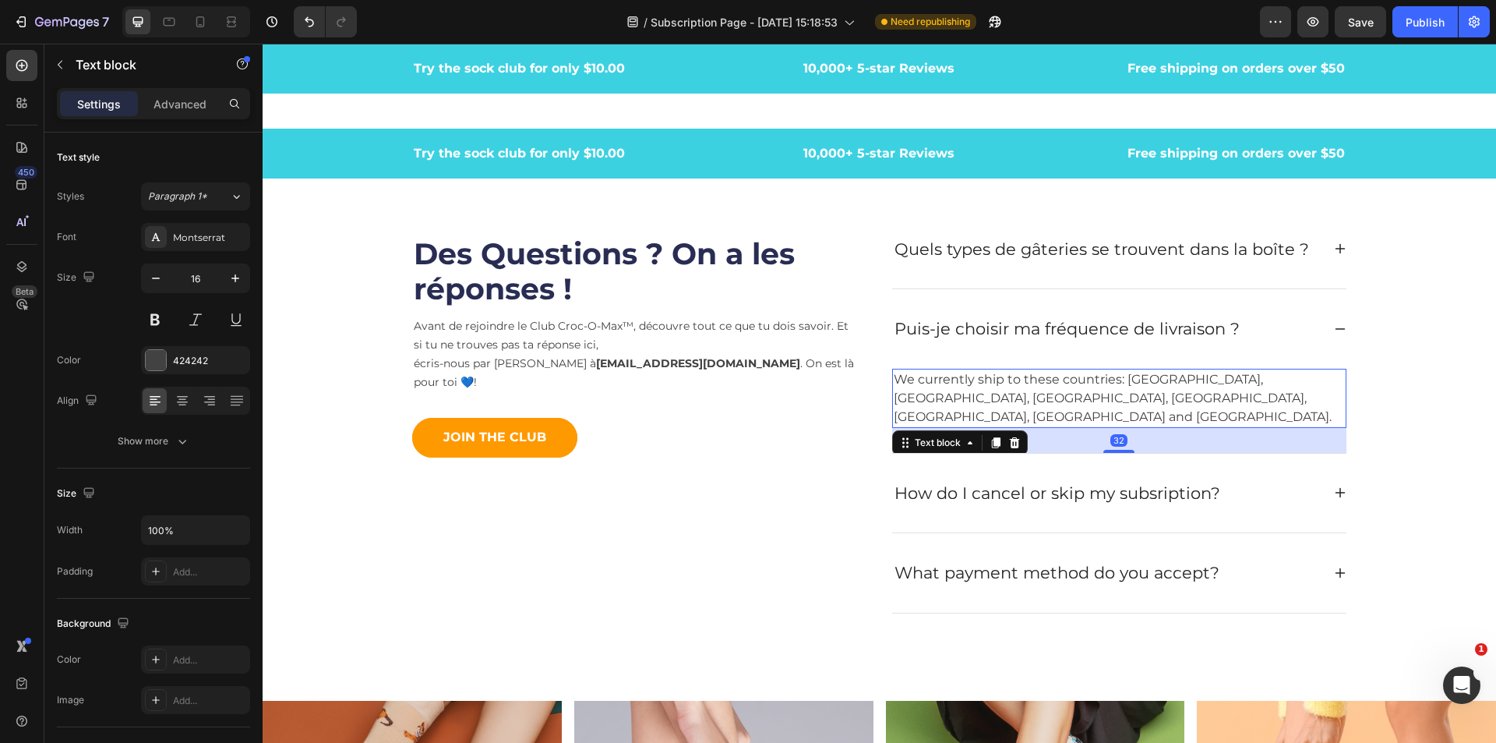
click at [1267, 397] on p "We currently ship to these countries: [GEOGRAPHIC_DATA], [GEOGRAPHIC_DATA], [GE…" at bounding box center [1119, 398] width 451 height 56
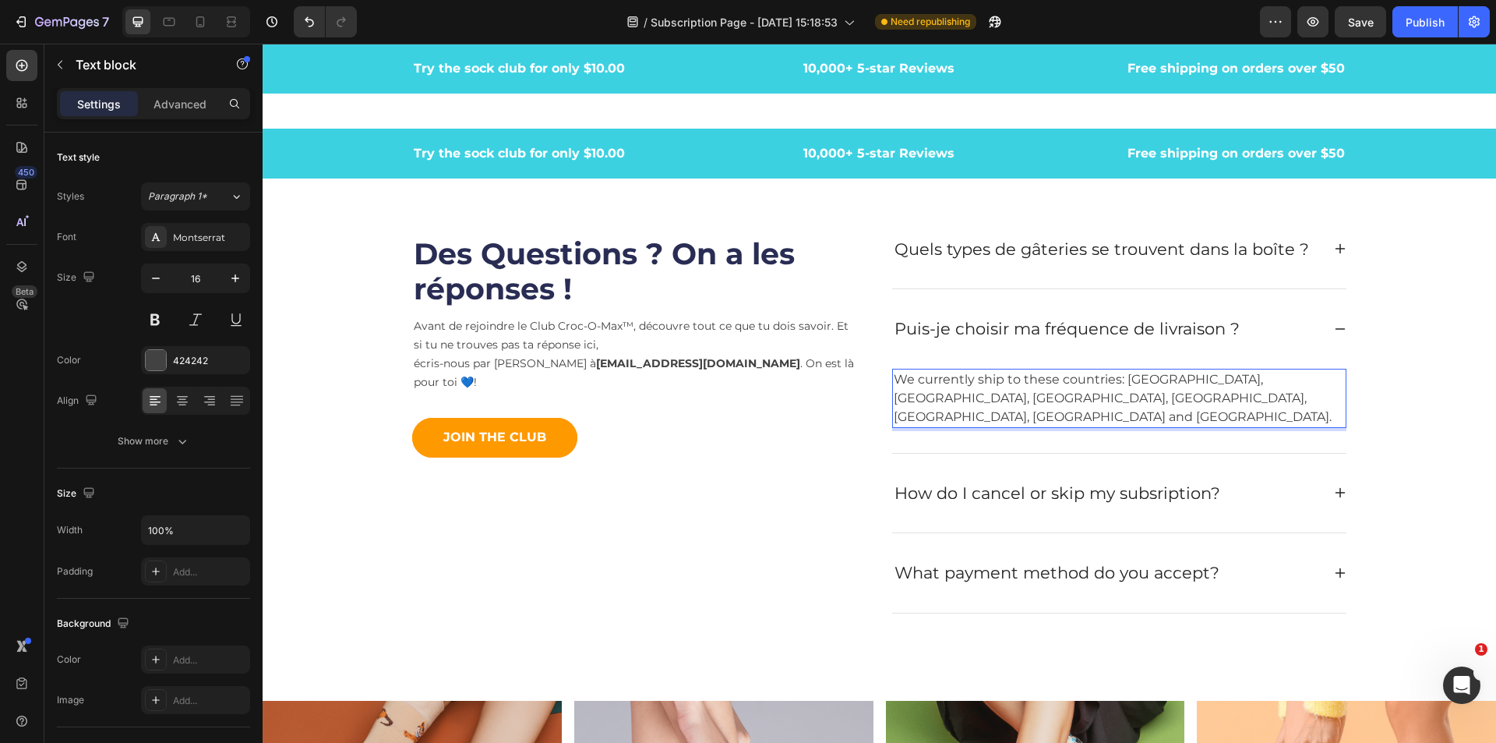
click at [1297, 399] on p "We currently ship to these countries: [GEOGRAPHIC_DATA], [GEOGRAPHIC_DATA], [GE…" at bounding box center [1119, 398] width 451 height 56
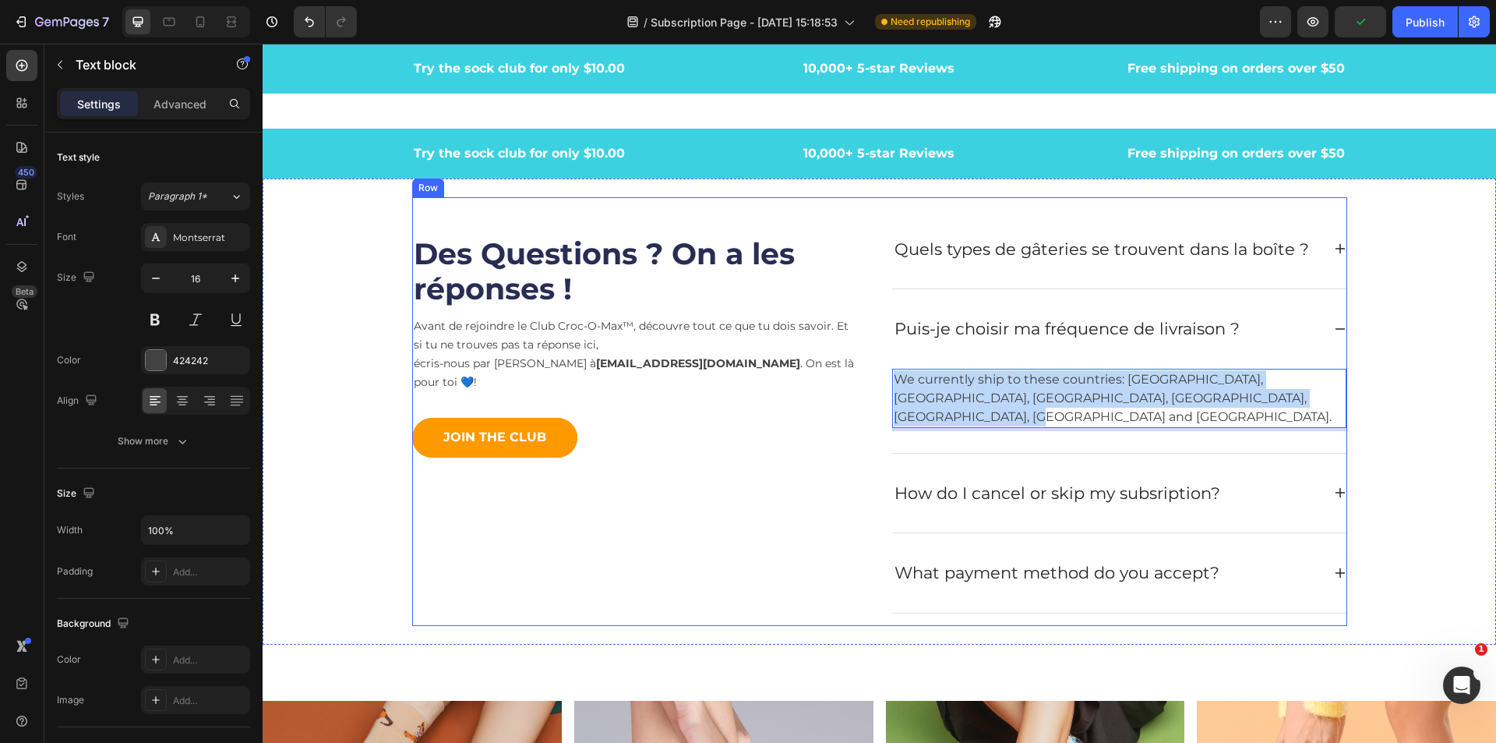
drag, startPoint x: 1294, startPoint y: 401, endPoint x: 870, endPoint y: 359, distance: 426.0
click at [870, 359] on div "Des Questions ? On a les réponses ! Heading Avant de rejoindre le Club Croc-O-M…" at bounding box center [879, 411] width 935 height 429
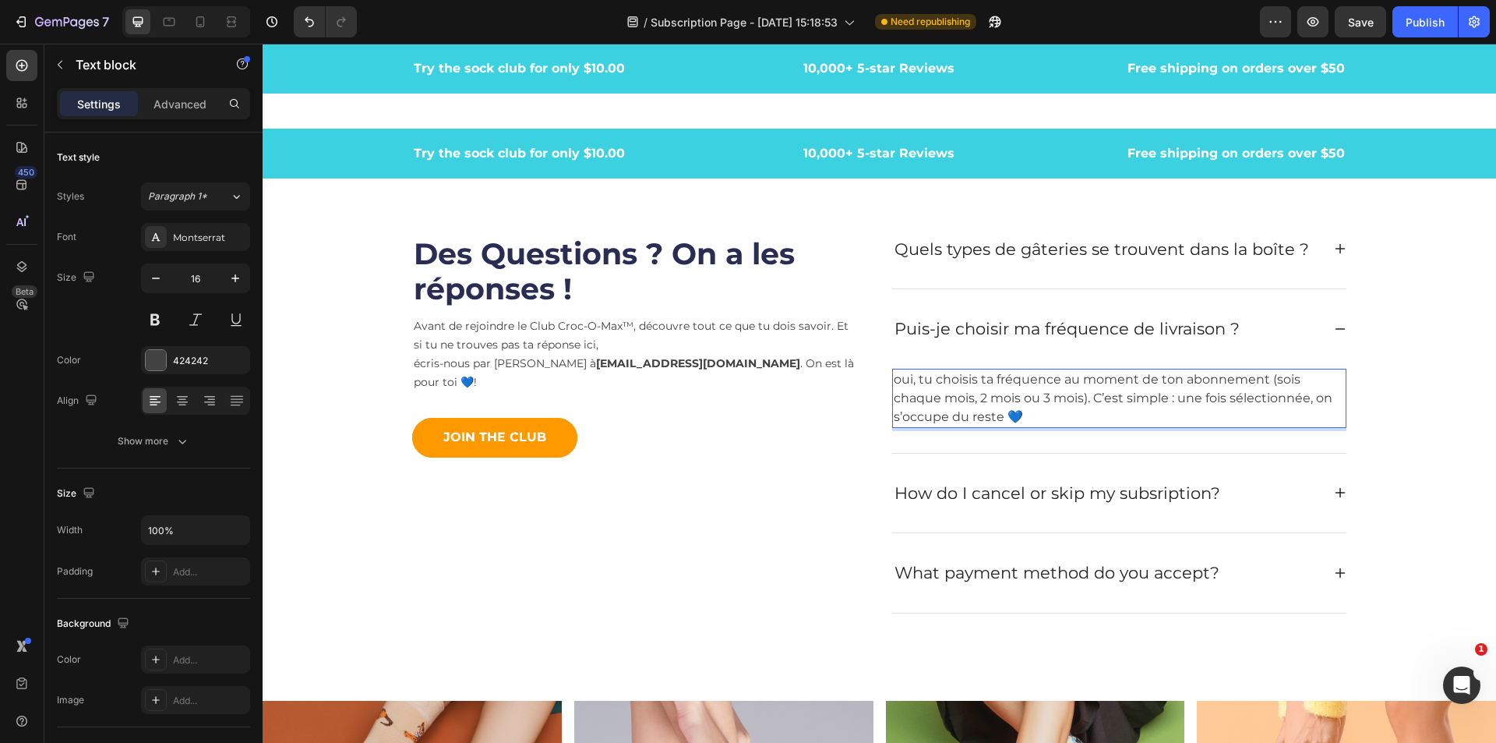
click at [903, 379] on p "oui, tu choisis ta fréquence au moment de ton abonnement (sois chaque mois, 2 m…" at bounding box center [1119, 398] width 451 height 56
click at [896, 380] on p "oui, tu choisis ta fréquence au moment de ton abonnement (sois chaque mois, 2 m…" at bounding box center [1119, 398] width 451 height 56
click at [1107, 411] on p "Oui, tu choisis ta fréquence au moment de ton abonnement (sois chaque mois, 2 m…" at bounding box center [1119, 398] width 451 height 56
click at [1334, 489] on icon at bounding box center [1340, 492] width 12 height 12
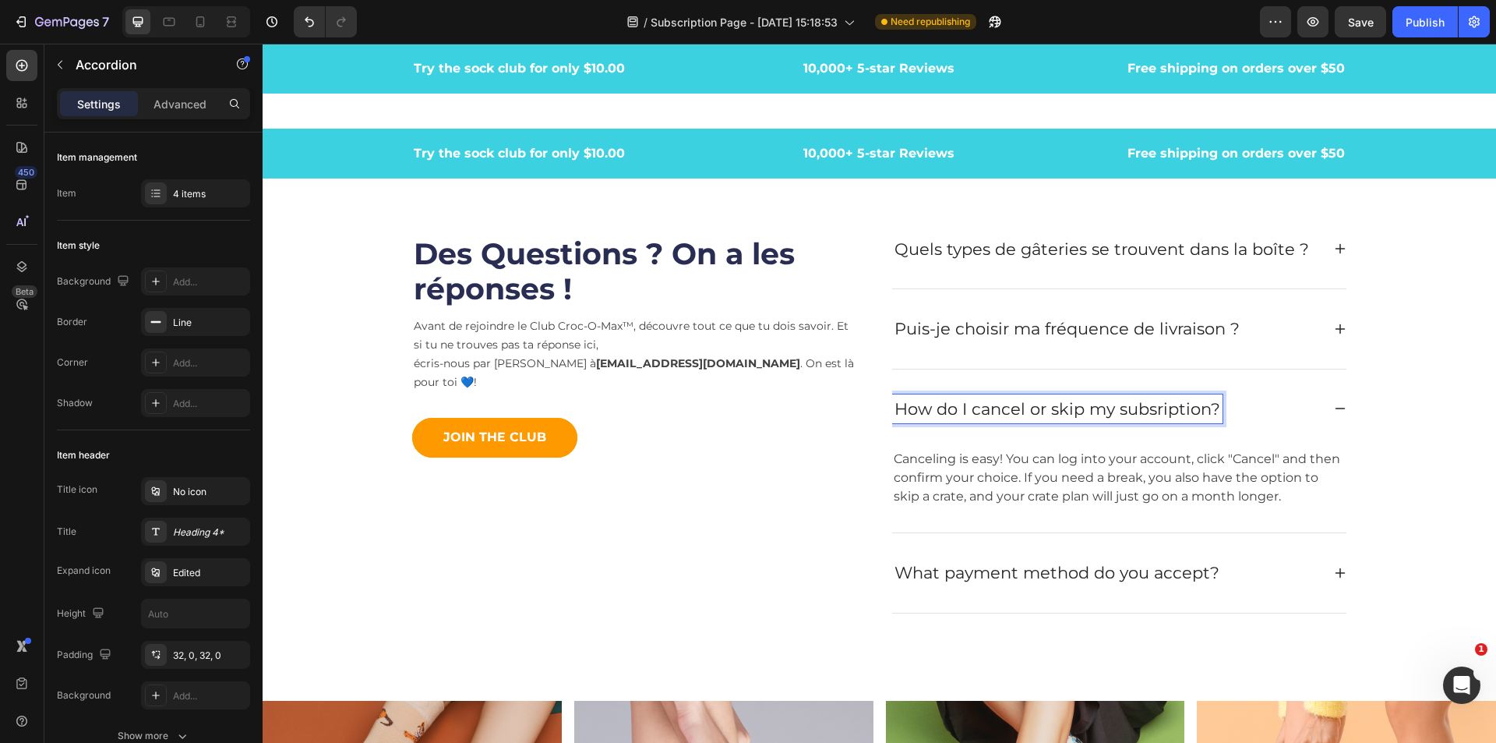
click at [1214, 412] on div "How do I cancel or skip my subsription?" at bounding box center [1057, 409] width 330 height 30
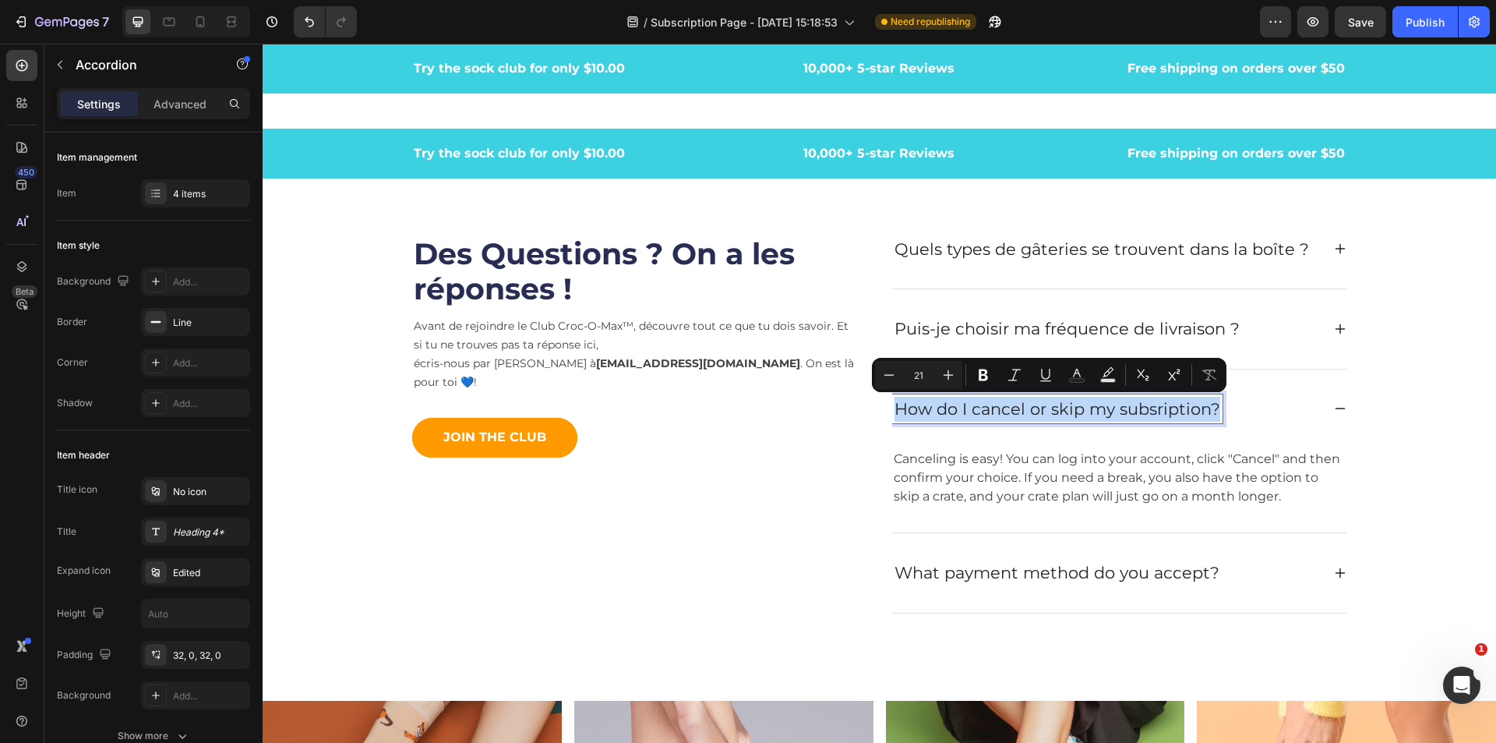
drag, startPoint x: 1213, startPoint y: 412, endPoint x: 892, endPoint y: 415, distance: 321.1
click at [892, 415] on div "How do I cancel or skip my subsription?" at bounding box center [1057, 409] width 330 height 30
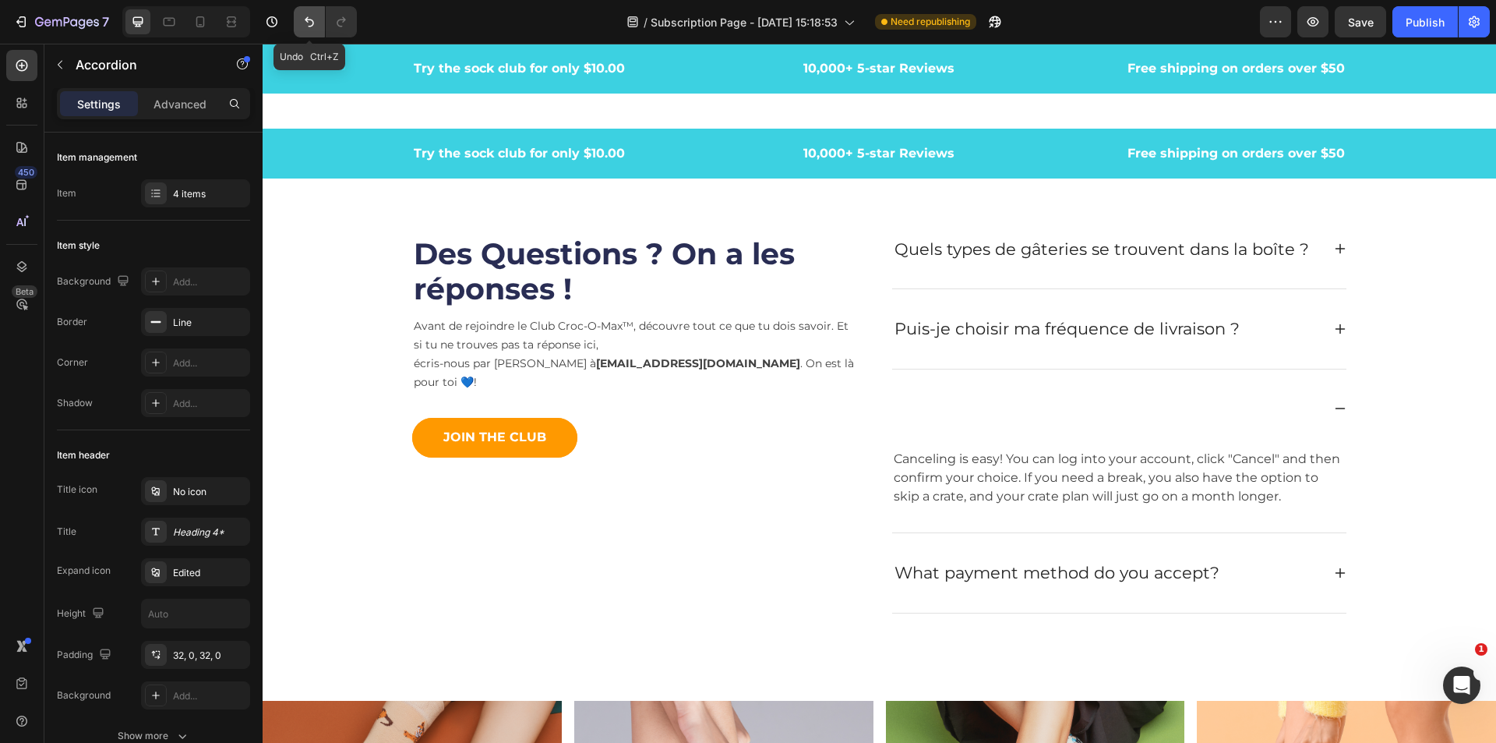
click at [303, 25] on icon "Undo/Redo" at bounding box center [310, 22] width 16 height 16
click at [313, 23] on icon "Undo/Redo" at bounding box center [310, 22] width 16 height 16
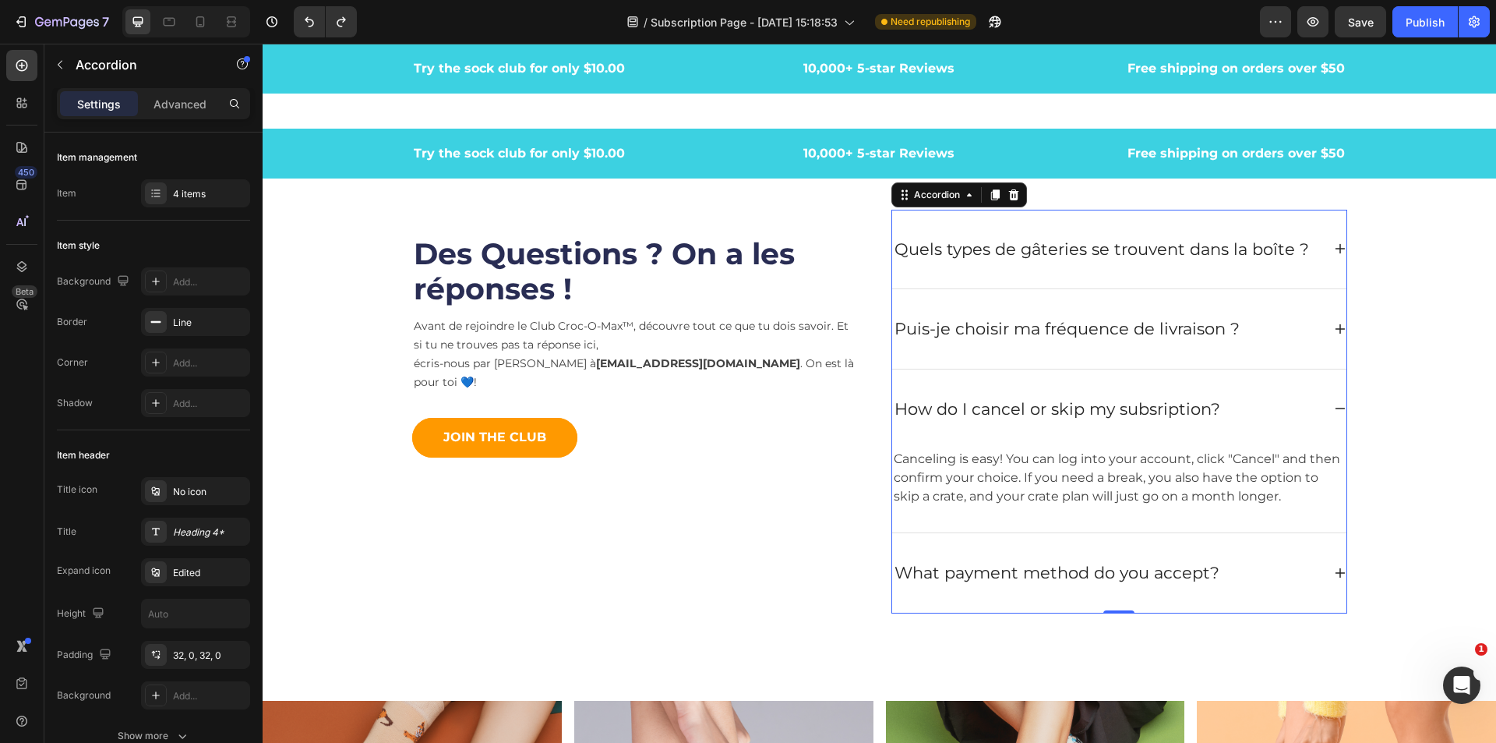
click at [1221, 415] on div "How do I cancel or skip my subsription?" at bounding box center [1106, 409] width 429 height 30
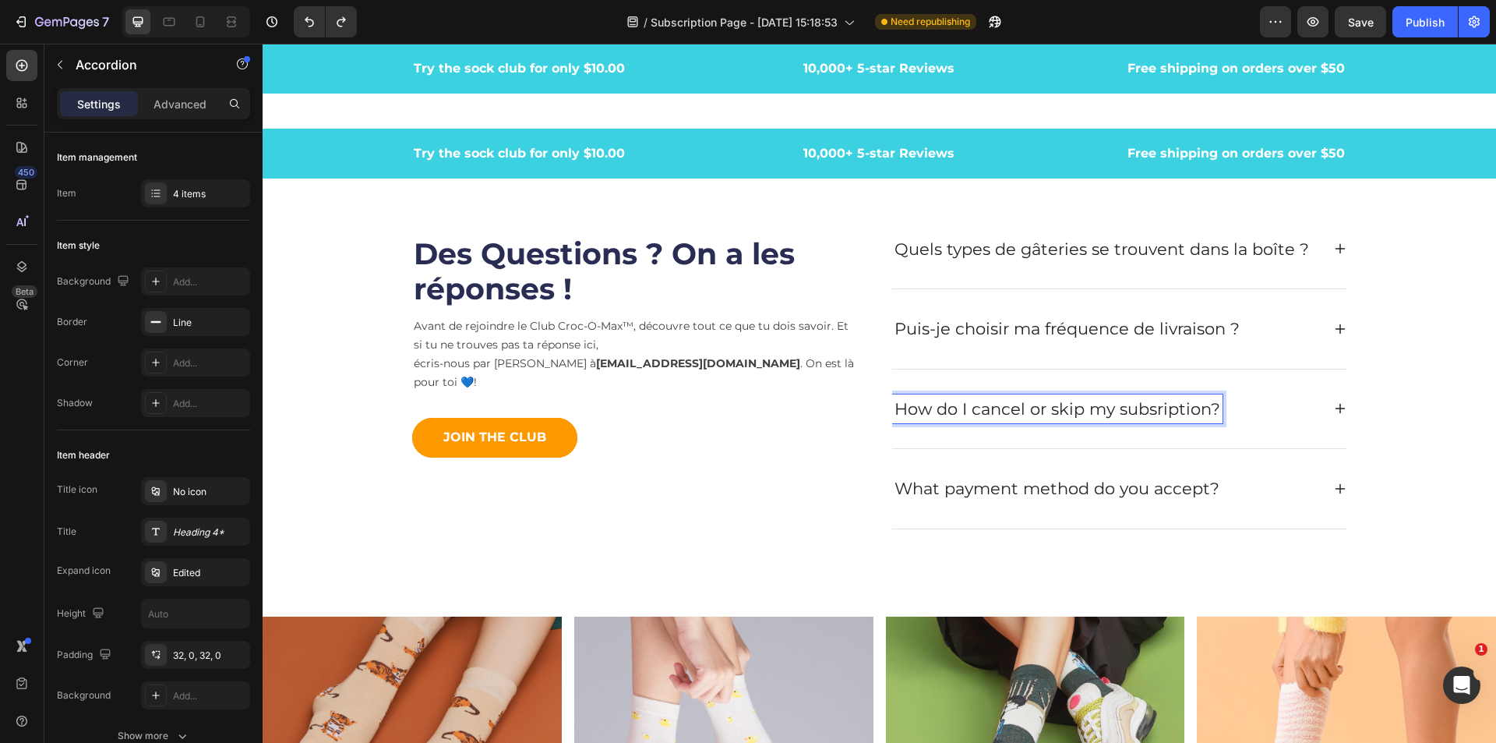
click at [1207, 408] on p "How do I cancel or skip my subsription?" at bounding box center [1058, 409] width 326 height 25
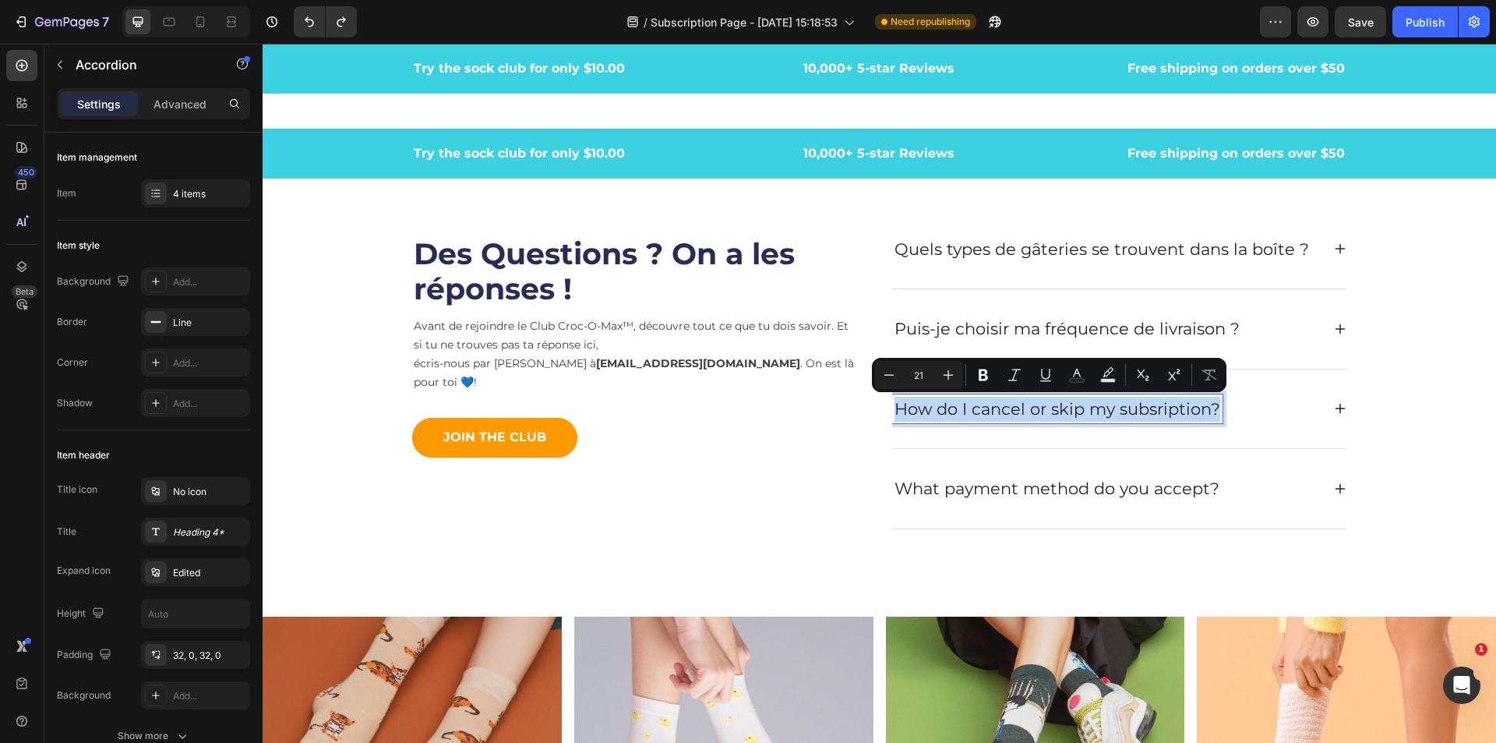
drag, startPoint x: 1207, startPoint y: 408, endPoint x: 1198, endPoint y: 408, distance: 9.4
click at [1198, 408] on p "How do I cancel or skip my subsription?" at bounding box center [1058, 409] width 326 height 25
drag, startPoint x: 1208, startPoint y: 409, endPoint x: 910, endPoint y: 413, distance: 297.8
click at [910, 413] on p "How do I cancel or skip my subsription?" at bounding box center [1058, 409] width 326 height 25
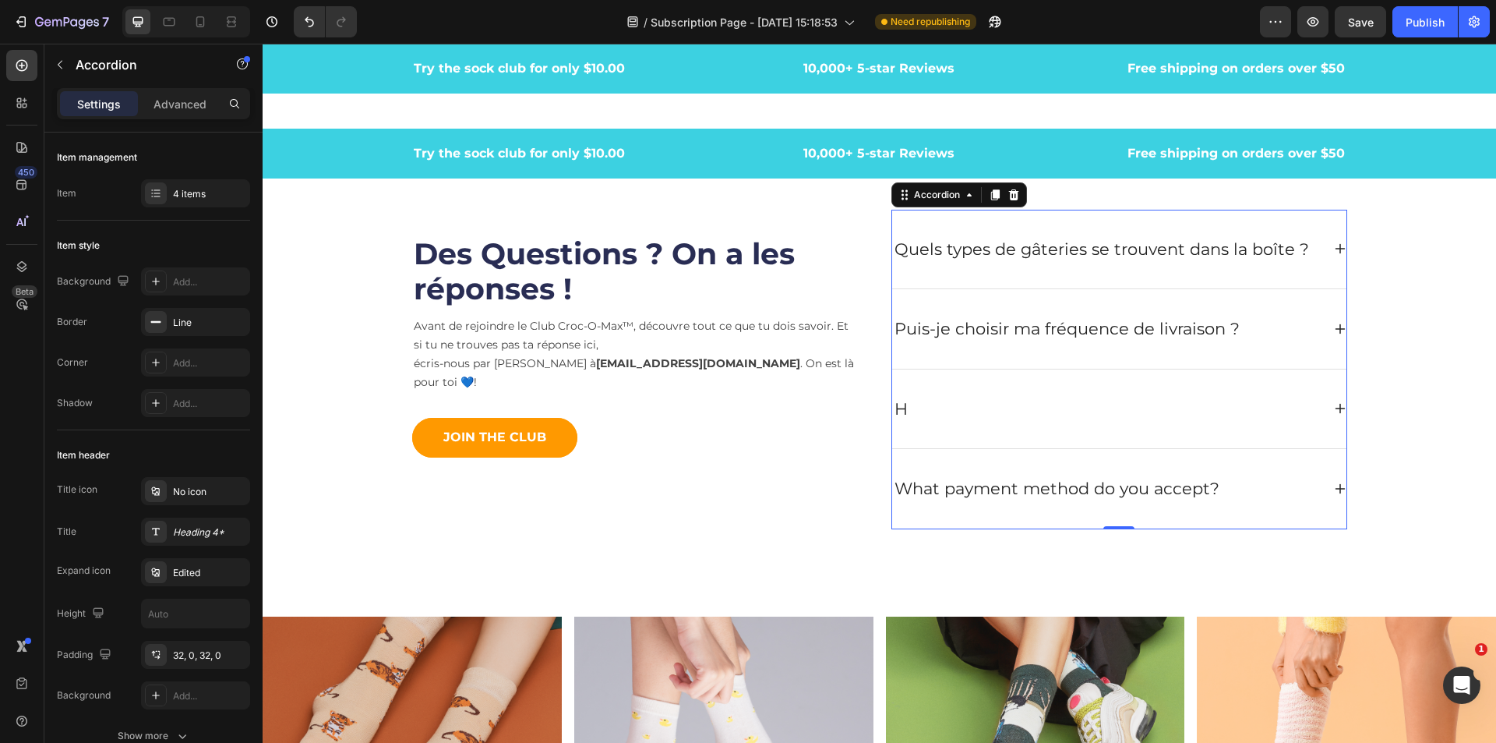
click at [907, 405] on div "H" at bounding box center [1106, 409] width 429 height 30
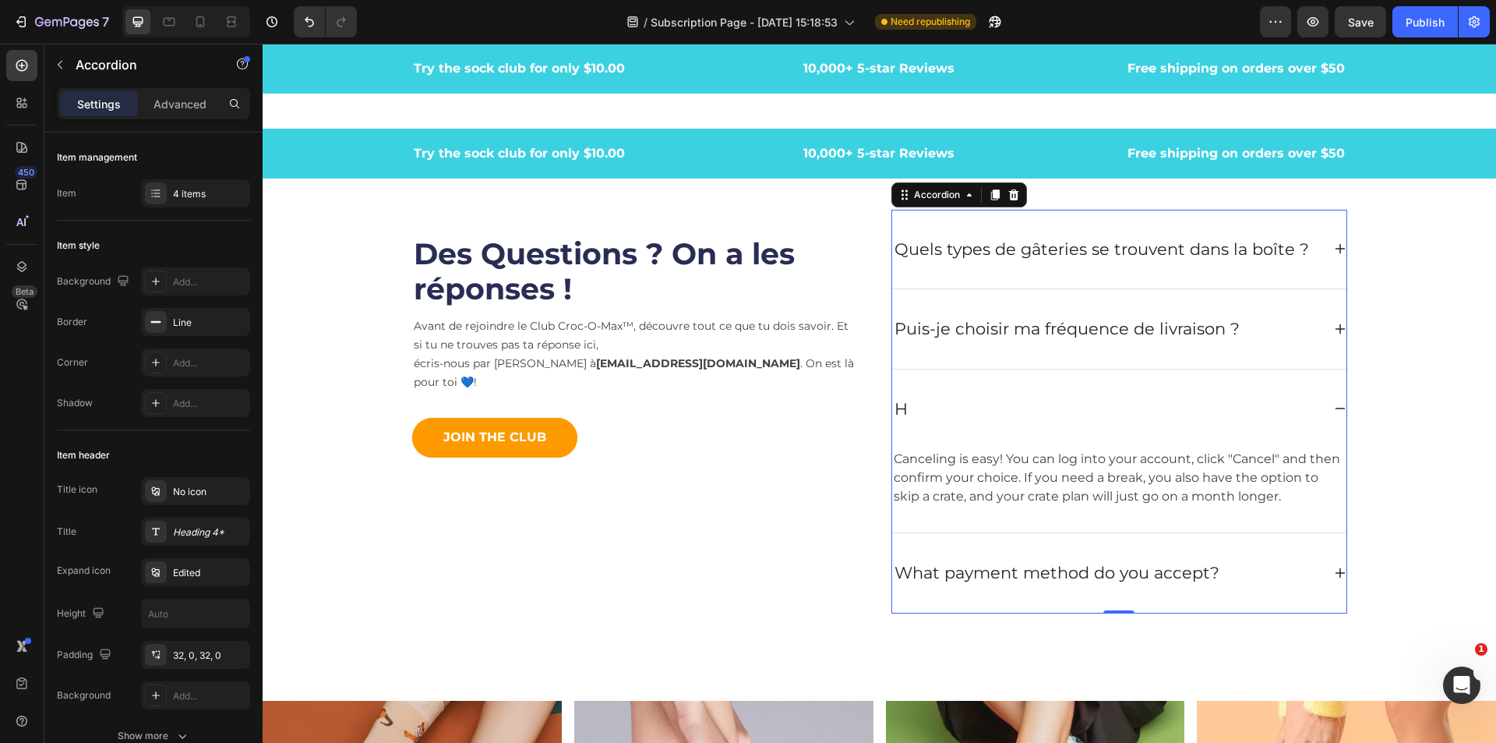
click at [903, 411] on div "H" at bounding box center [901, 409] width 18 height 30
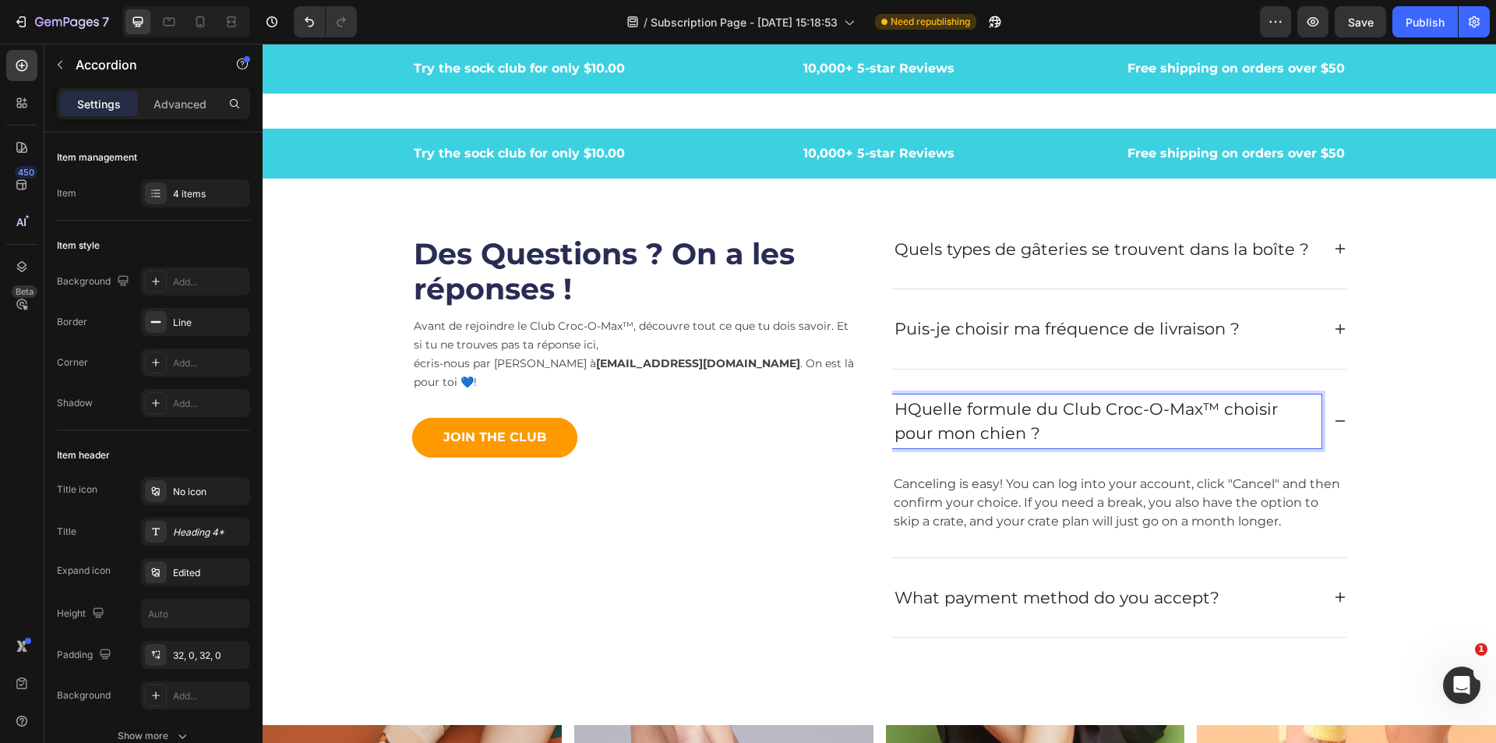
click at [896, 408] on p "HQuelle formule du Club Croc-O-Max™ choisir pour mon chien ?" at bounding box center [1107, 421] width 425 height 49
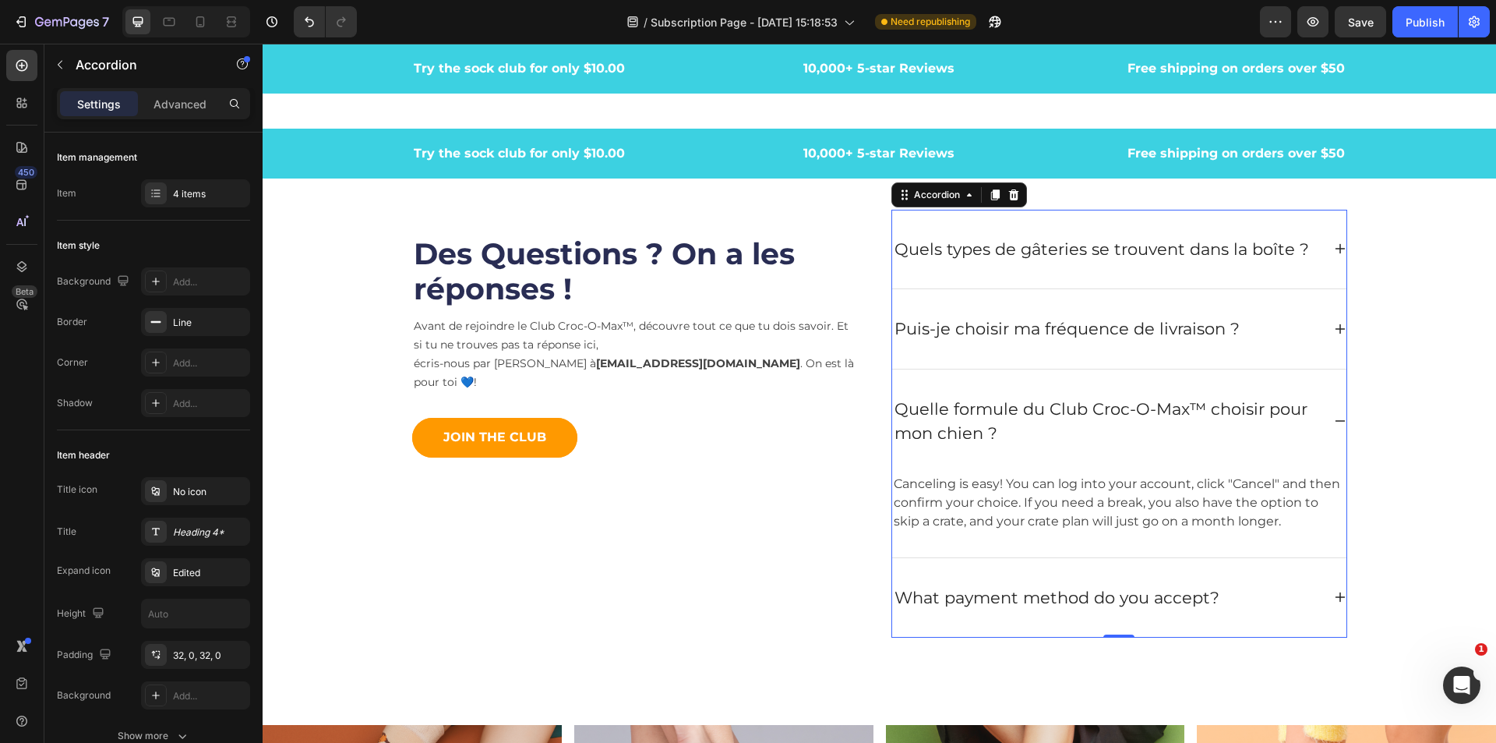
drag, startPoint x: 1189, startPoint y: 500, endPoint x: 1251, endPoint y: 507, distance: 61.9
click at [1189, 500] on p "Canceling is easy! You can log into your account, click "Cancel" and then confi…" at bounding box center [1119, 503] width 451 height 56
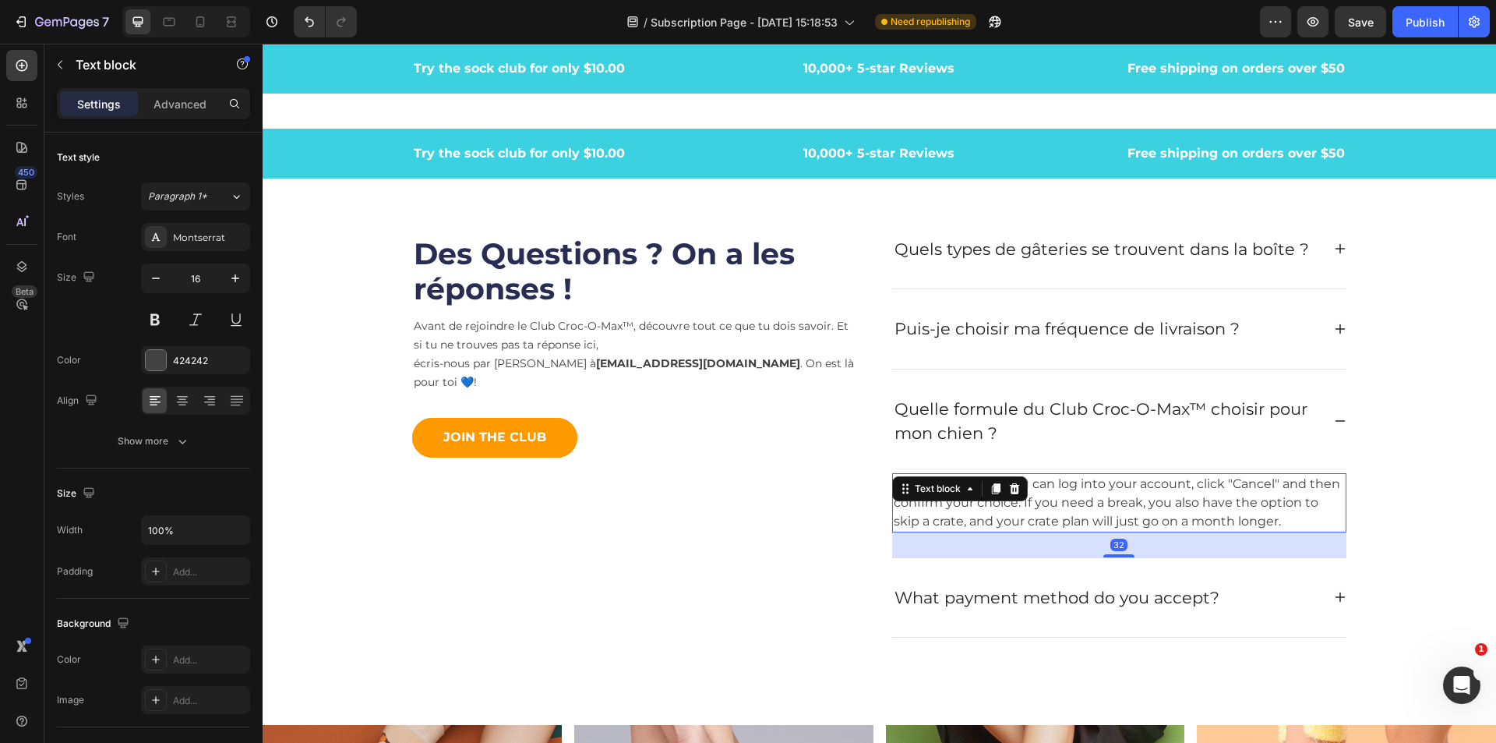
click at [1293, 511] on p "Canceling is easy! You can log into your account, click "Cancel" and then confi…" at bounding box center [1119, 503] width 451 height 56
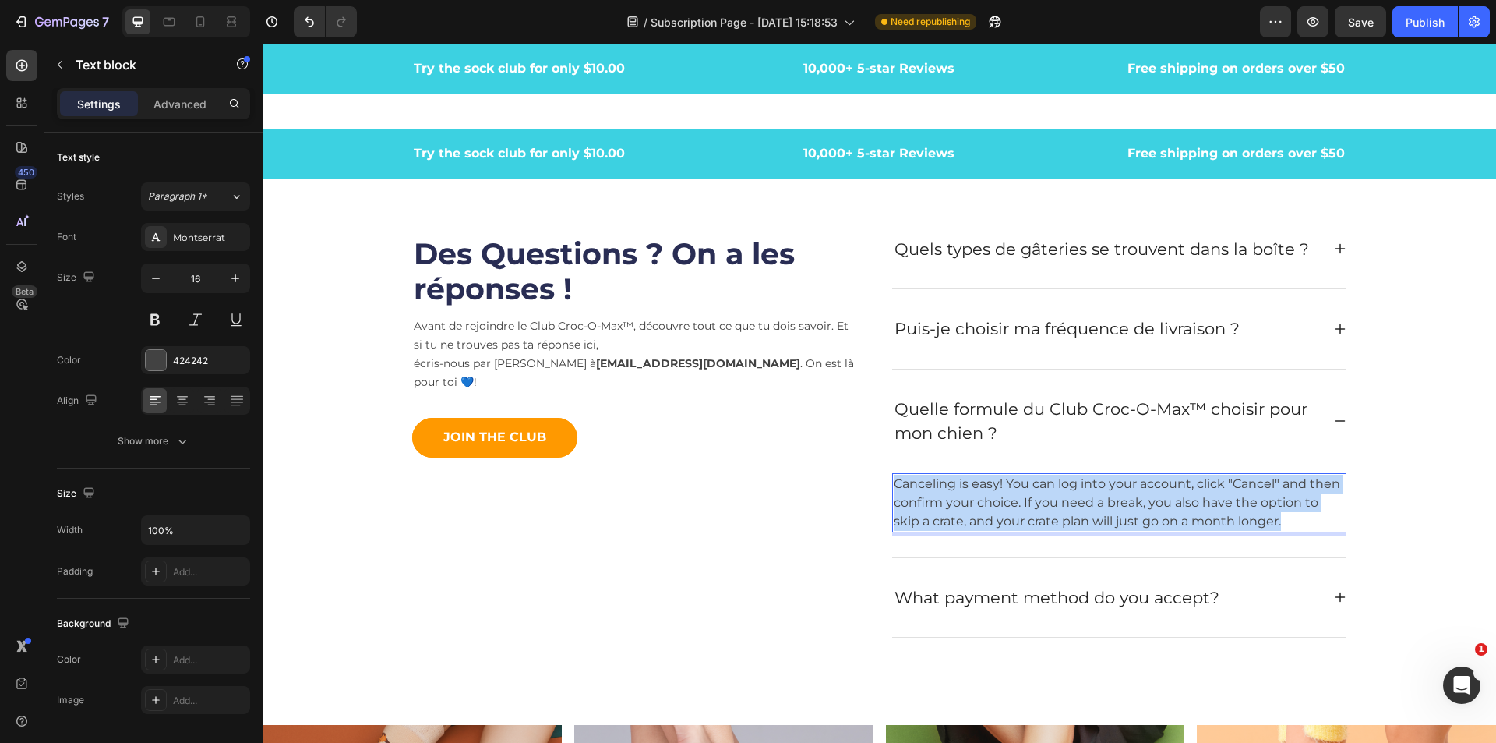
drag, startPoint x: 1281, startPoint y: 520, endPoint x: 886, endPoint y: 490, distance: 396.3
click at [892, 490] on div "Canceling is easy! You can log into your account, click "Cancel" and then confi…" at bounding box center [1119, 502] width 454 height 59
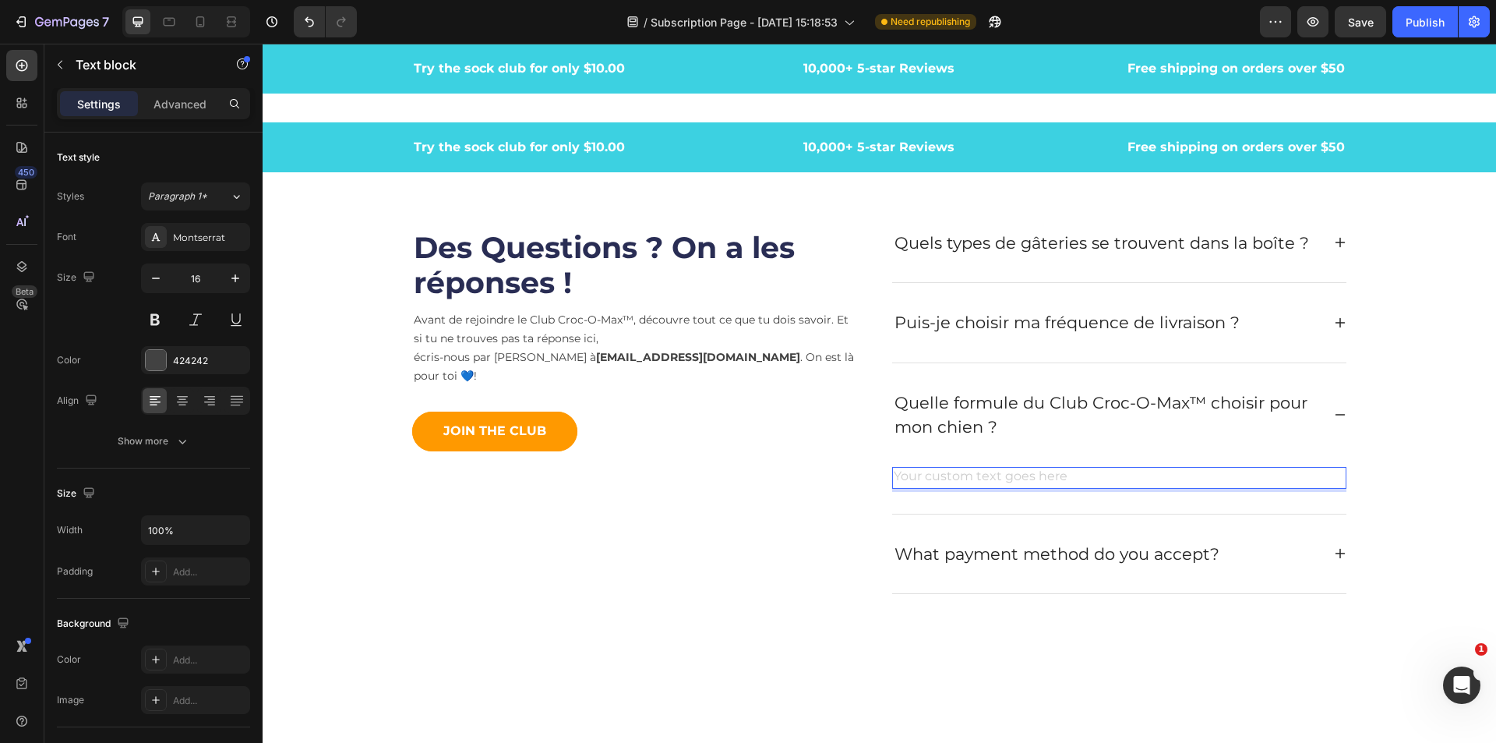
scroll to position [4997, 0]
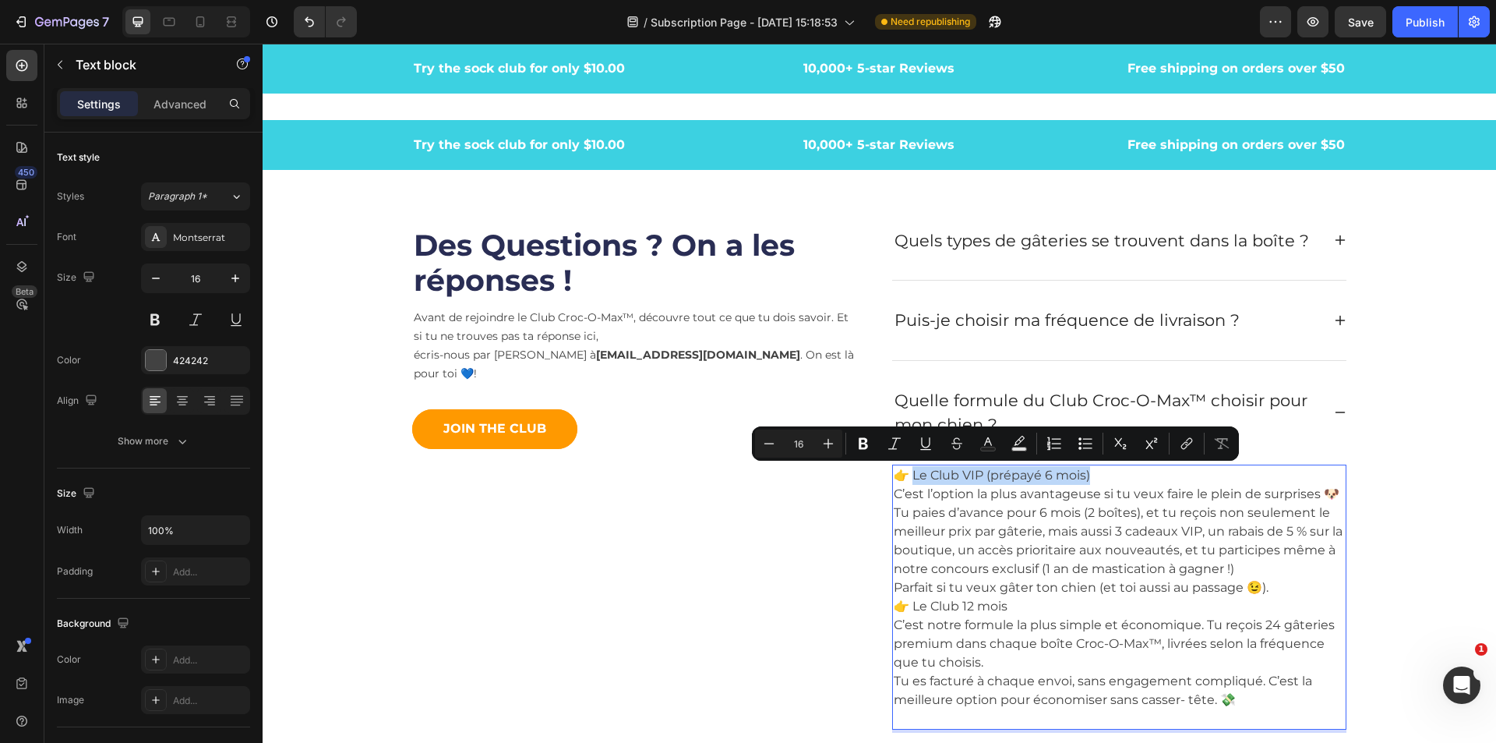
drag, startPoint x: 1061, startPoint y: 472, endPoint x: 906, endPoint y: 475, distance: 154.4
click at [906, 475] on p "👉 Le Club VIP (prépayé 6 mois) C’est l’option la plus avantageuse si tu veux fa…" at bounding box center [1119, 531] width 451 height 131
click at [865, 447] on icon "Editor contextual toolbar" at bounding box center [864, 444] width 16 height 16
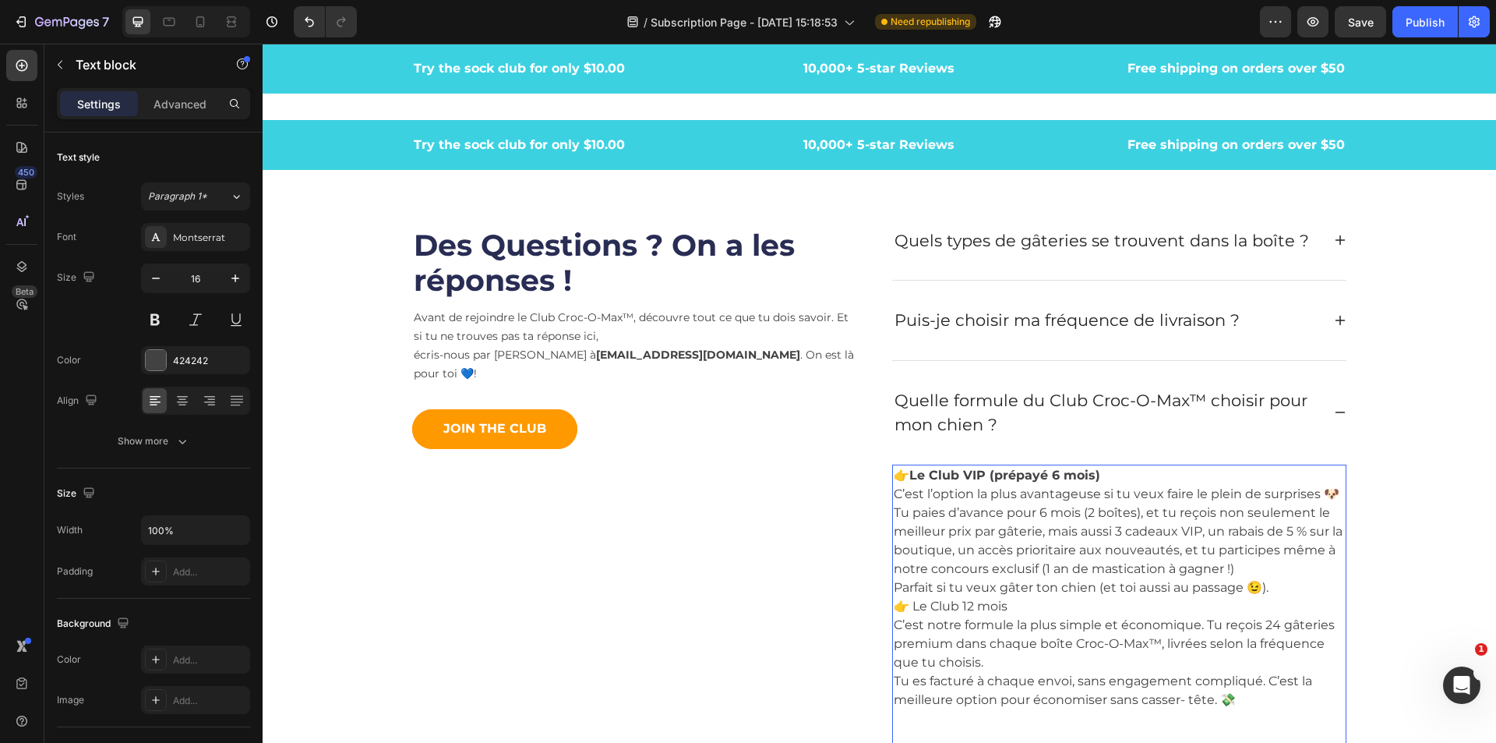
click at [1284, 592] on p "👉 Le Club VIP (prépayé 6 mois) C’est l’option la plus avantageuse si tu veux fa…" at bounding box center [1119, 531] width 451 height 131
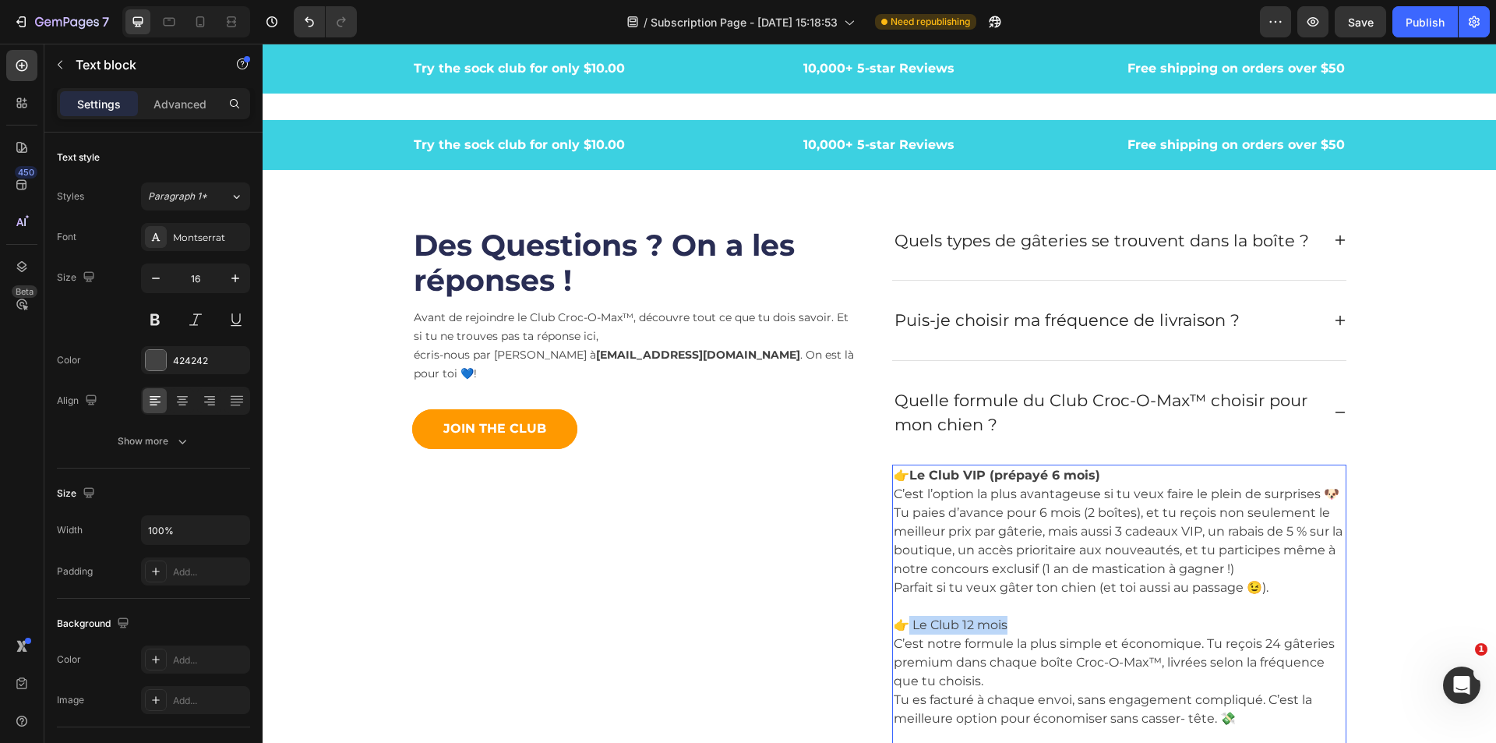
drag, startPoint x: 1020, startPoint y: 625, endPoint x: 903, endPoint y: 621, distance: 117.0
click at [903, 621] on p "👉 Le Club 12 mois C’est notre formule la plus simple et économique. Tu reçois 2…" at bounding box center [1119, 691] width 451 height 150
click at [956, 625] on p "👉 Le Club 12 mois C’est notre formule la plus simple et économique. Tu reçois 2…" at bounding box center [1119, 691] width 451 height 150
drag, startPoint x: 1015, startPoint y: 627, endPoint x: 909, endPoint y: 631, distance: 106.1
click at [909, 631] on p "👉 Le Club 12 mois C’est notre formule la plus simple et économique. Tu reçois 2…" at bounding box center [1119, 691] width 451 height 150
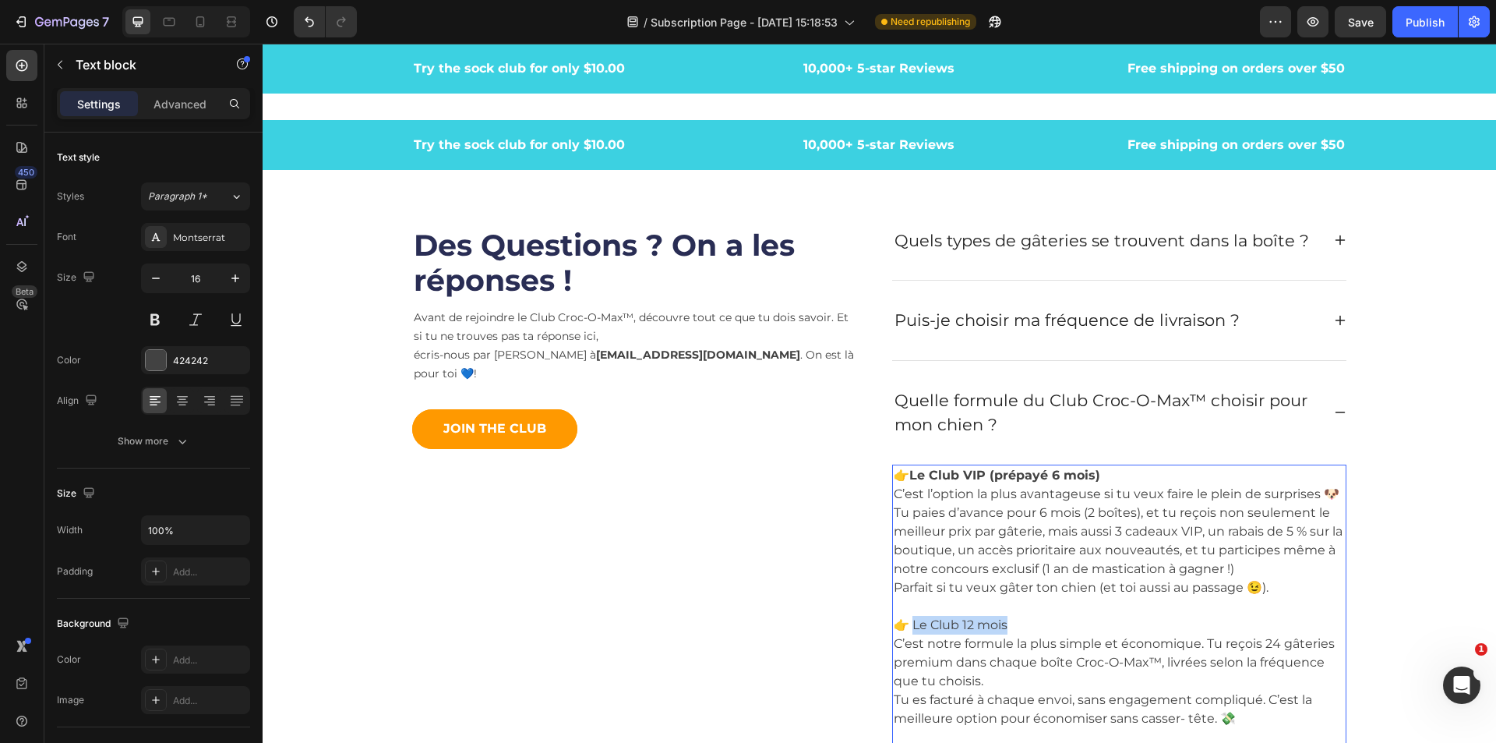
click at [922, 628] on p "👉 Le Club 12 mois C’est notre formule la plus simple et économique. Tu reçois 2…" at bounding box center [1119, 691] width 451 height 150
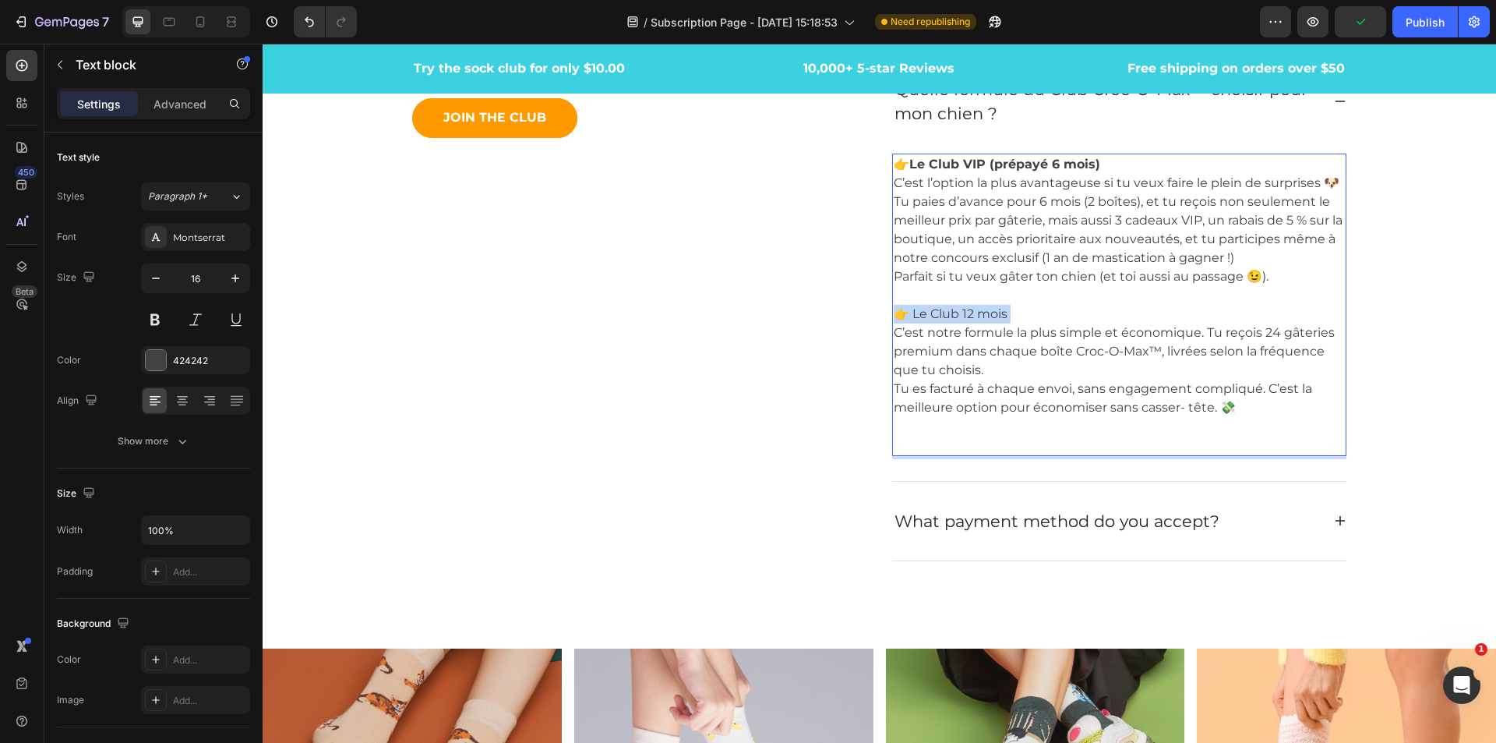
scroll to position [5309, 0]
click at [942, 326] on p "👉 Le Club 12 mois C’est notre formule la plus simple et économique. Tu reçois 2…" at bounding box center [1119, 379] width 451 height 150
drag, startPoint x: 1014, startPoint y: 313, endPoint x: 890, endPoint y: 315, distance: 123.9
click at [894, 315] on p "👉 Le Club 12 mois C’est notre formule la plus simple et économique. Tu reçois 2…" at bounding box center [1119, 379] width 451 height 150
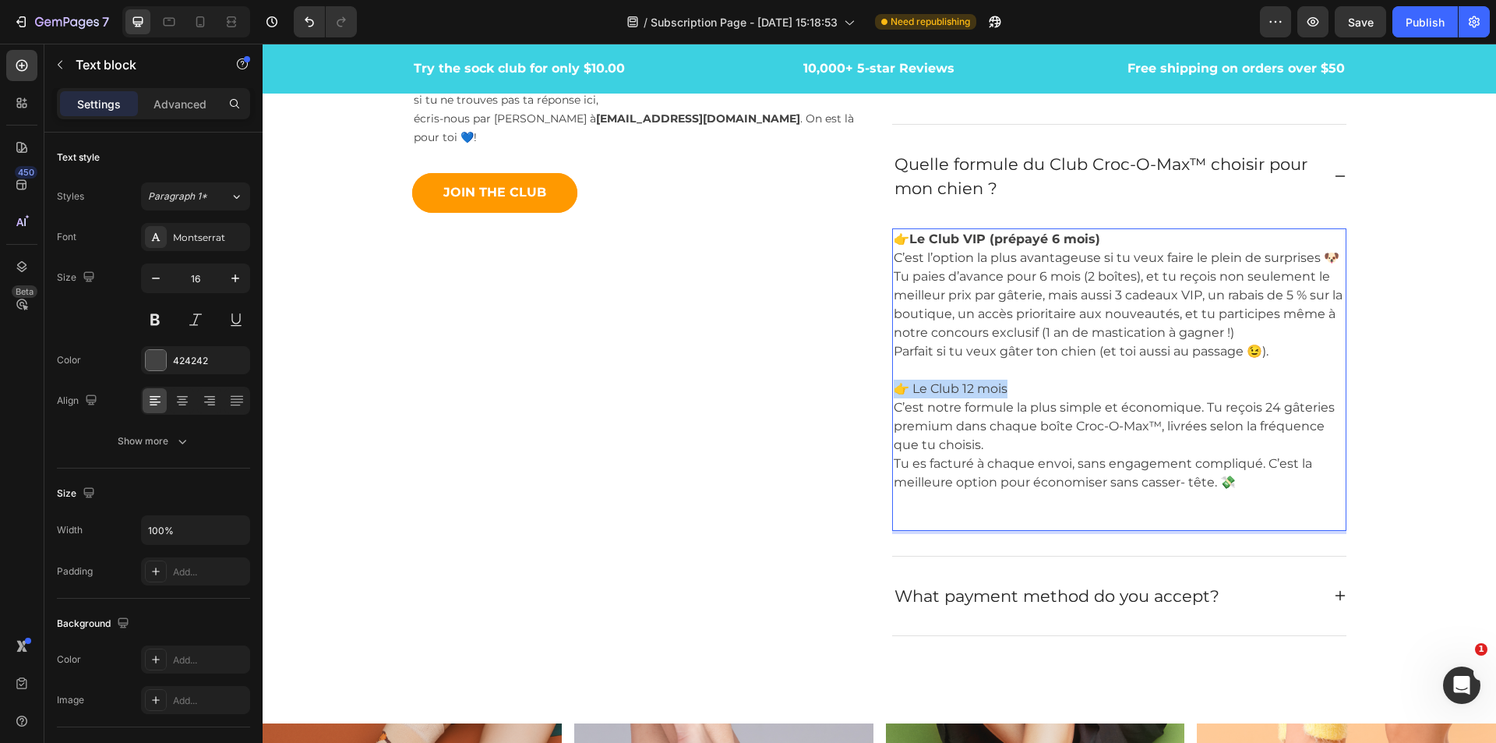
scroll to position [5231, 0]
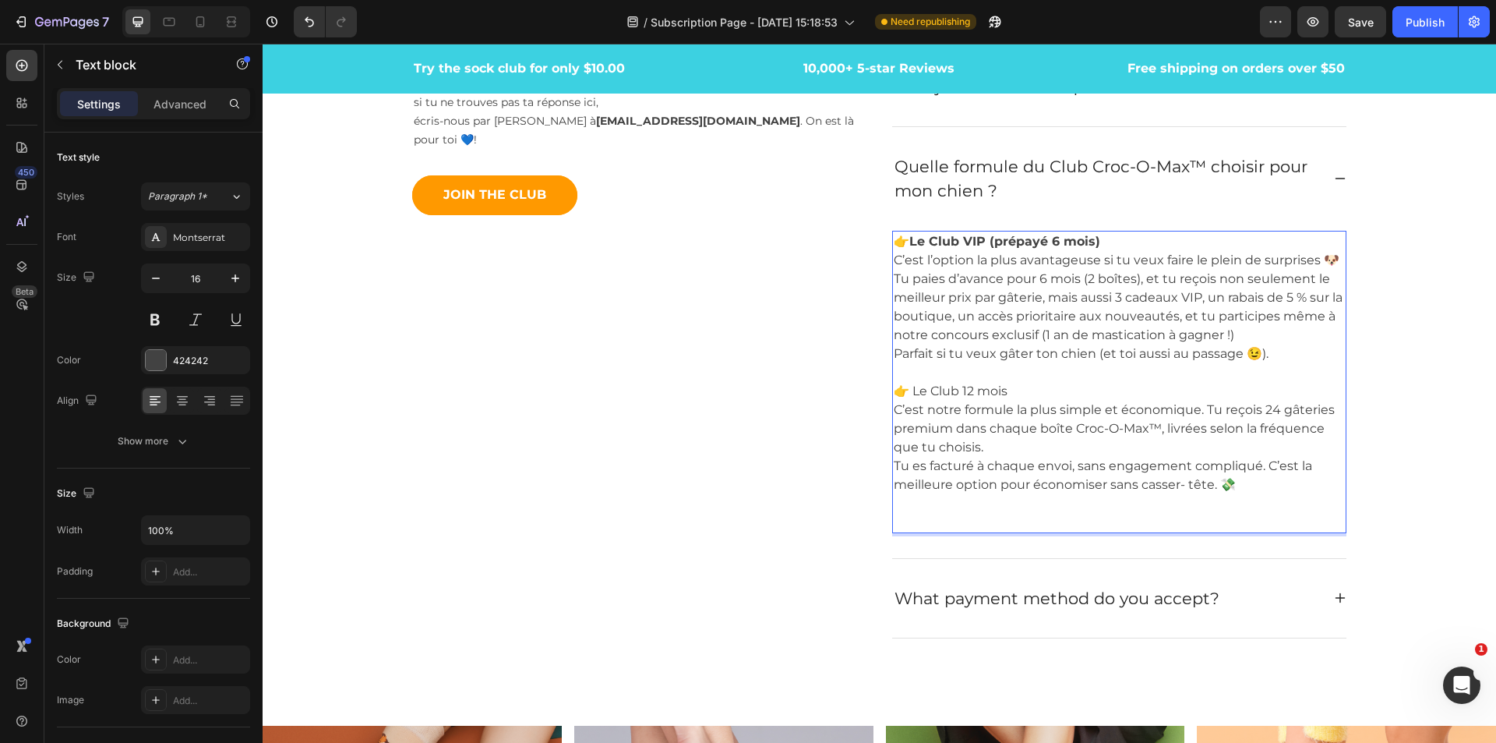
click at [998, 376] on p "👉 Le Club VIP (prépayé 6 mois) C’est l’option la plus avantageuse si tu veux fa…" at bounding box center [1119, 307] width 451 height 150
click at [1007, 383] on p "👉 Le Club 12 mois C’est notre formule la plus simple et économique. Tu reçois 2…" at bounding box center [1119, 457] width 451 height 150
drag, startPoint x: 1007, startPoint y: 389, endPoint x: 895, endPoint y: 388, distance: 112.2
click at [895, 388] on p "👉 Le Club 12 mois C’est notre formule la plus simple et économique. Tu reçois 2…" at bounding box center [1119, 457] width 451 height 150
click at [912, 400] on p "👉 Le Club 12 mois C’est notre formule la plus simple et économique. Tu reçois 2…" at bounding box center [1119, 457] width 451 height 150
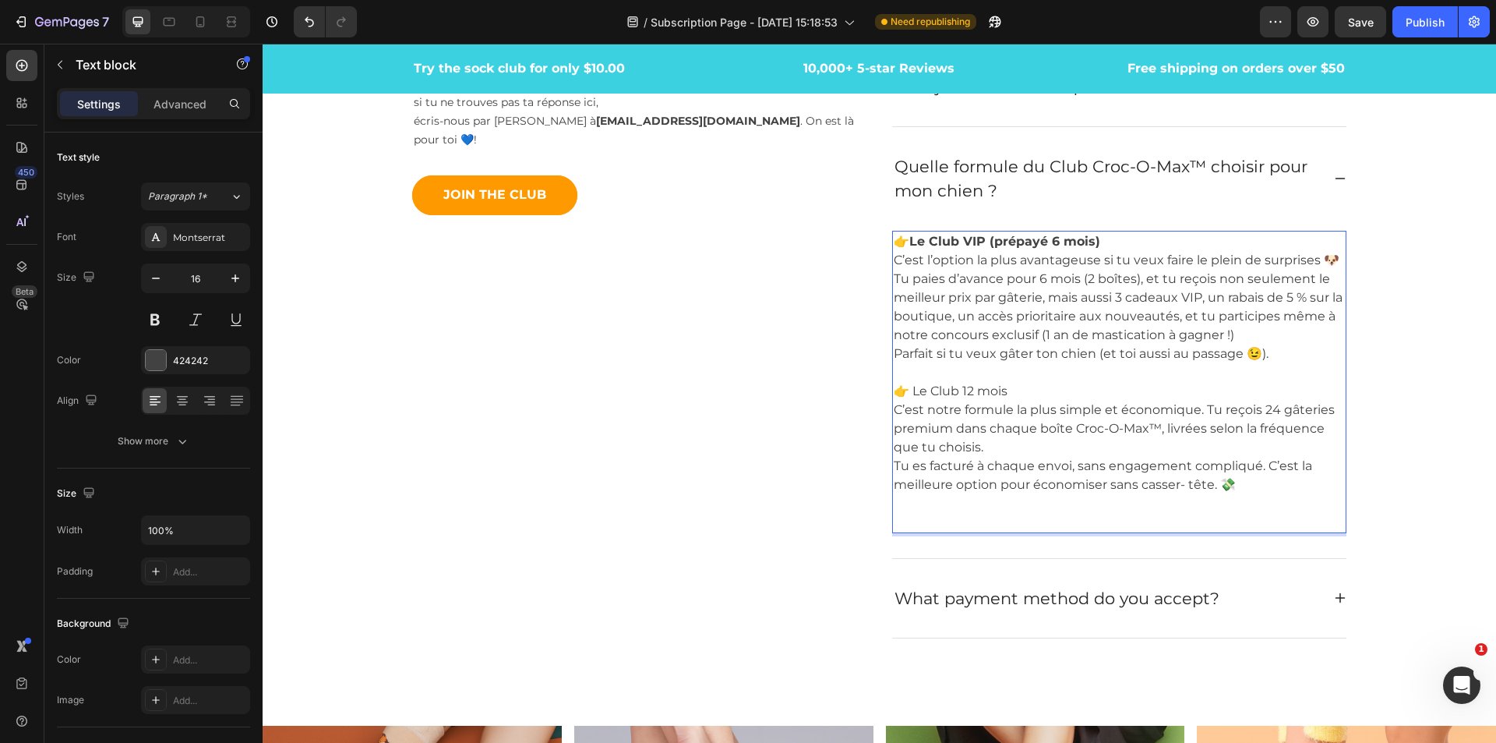
click at [918, 394] on p "👉 Le Club 12 mois C’est notre formule la plus simple et économique. Tu reçois 2…" at bounding box center [1119, 457] width 451 height 150
click at [1334, 174] on icon at bounding box center [1340, 178] width 12 height 12
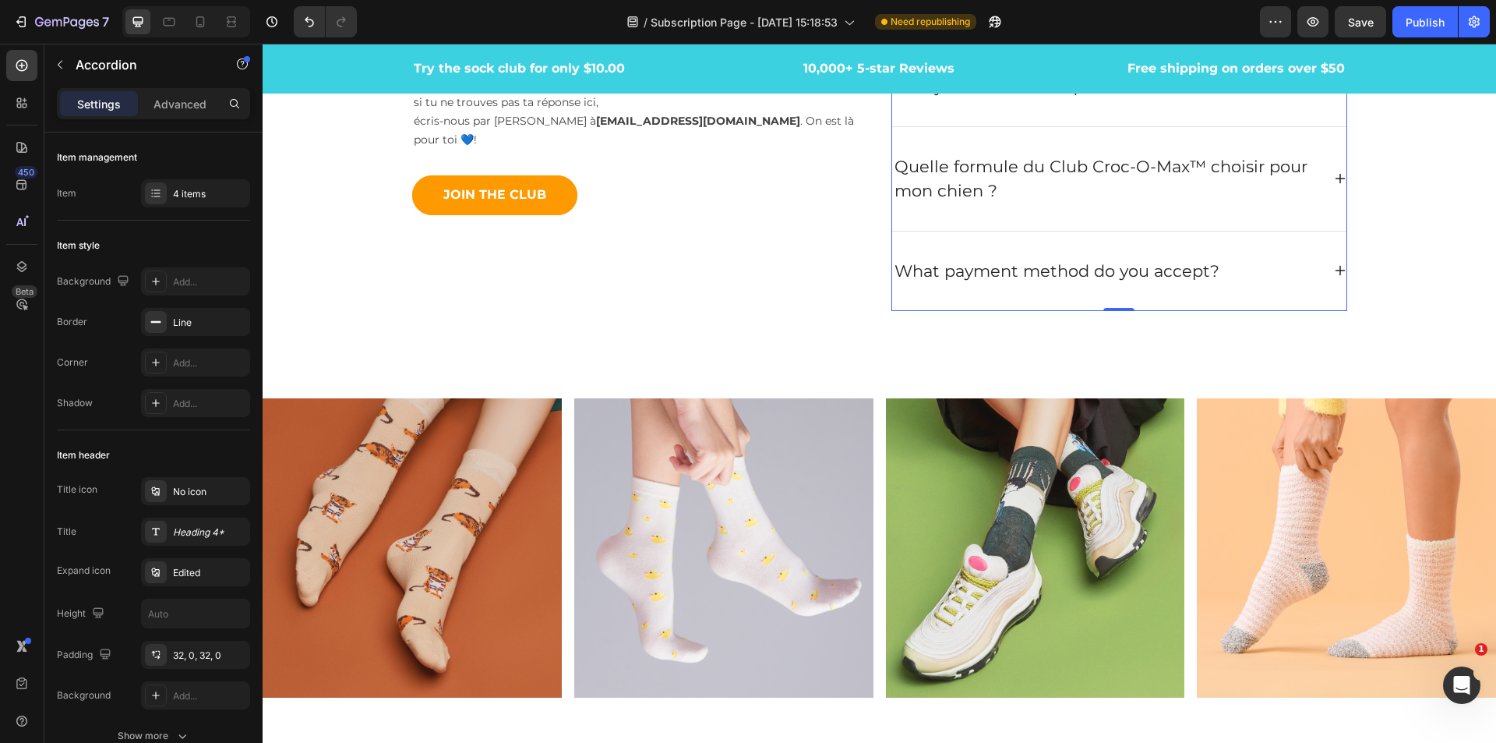
click at [1334, 174] on icon at bounding box center [1340, 178] width 12 height 12
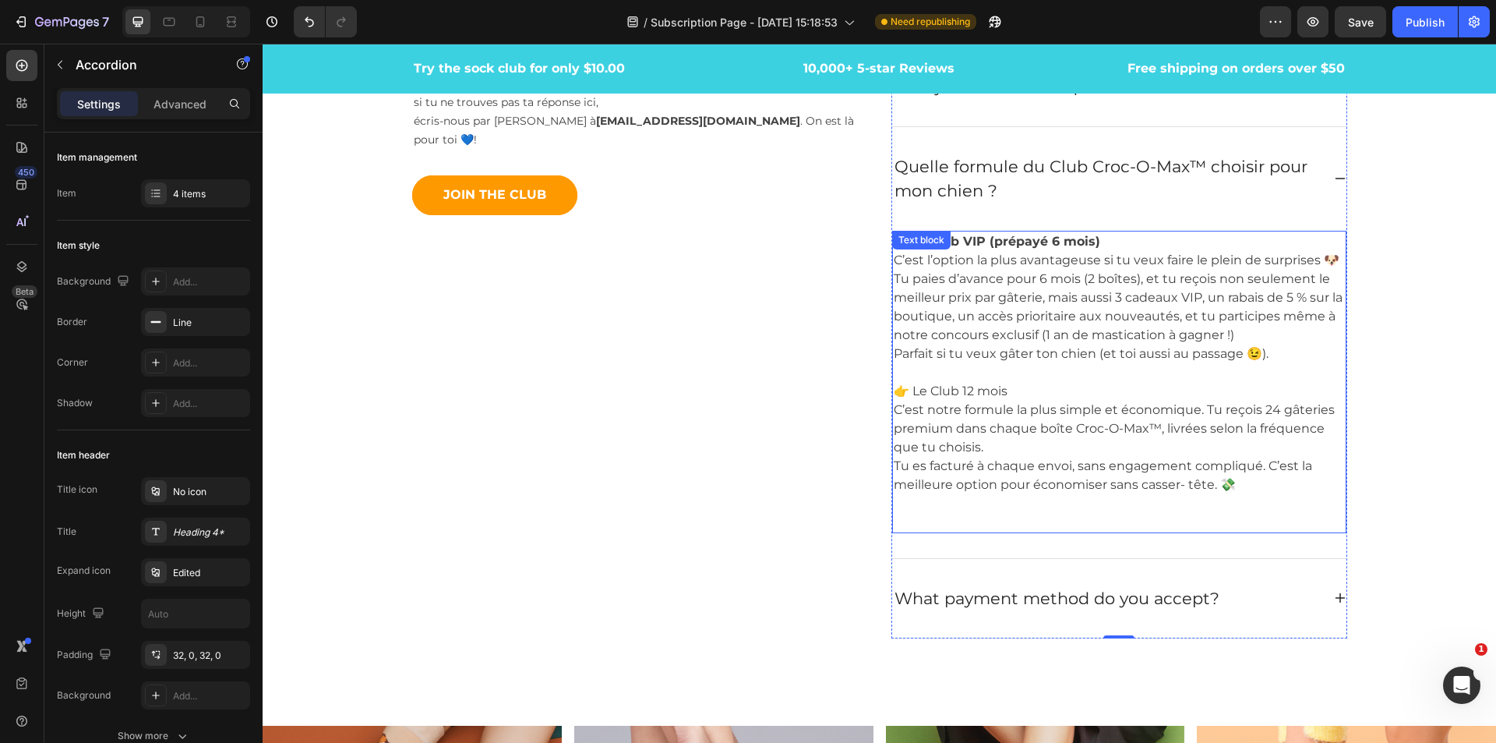
click at [988, 392] on p "👉 Le Club 12 mois C’est notre formule la plus simple et économique. Tu reçois 2…" at bounding box center [1119, 457] width 451 height 150
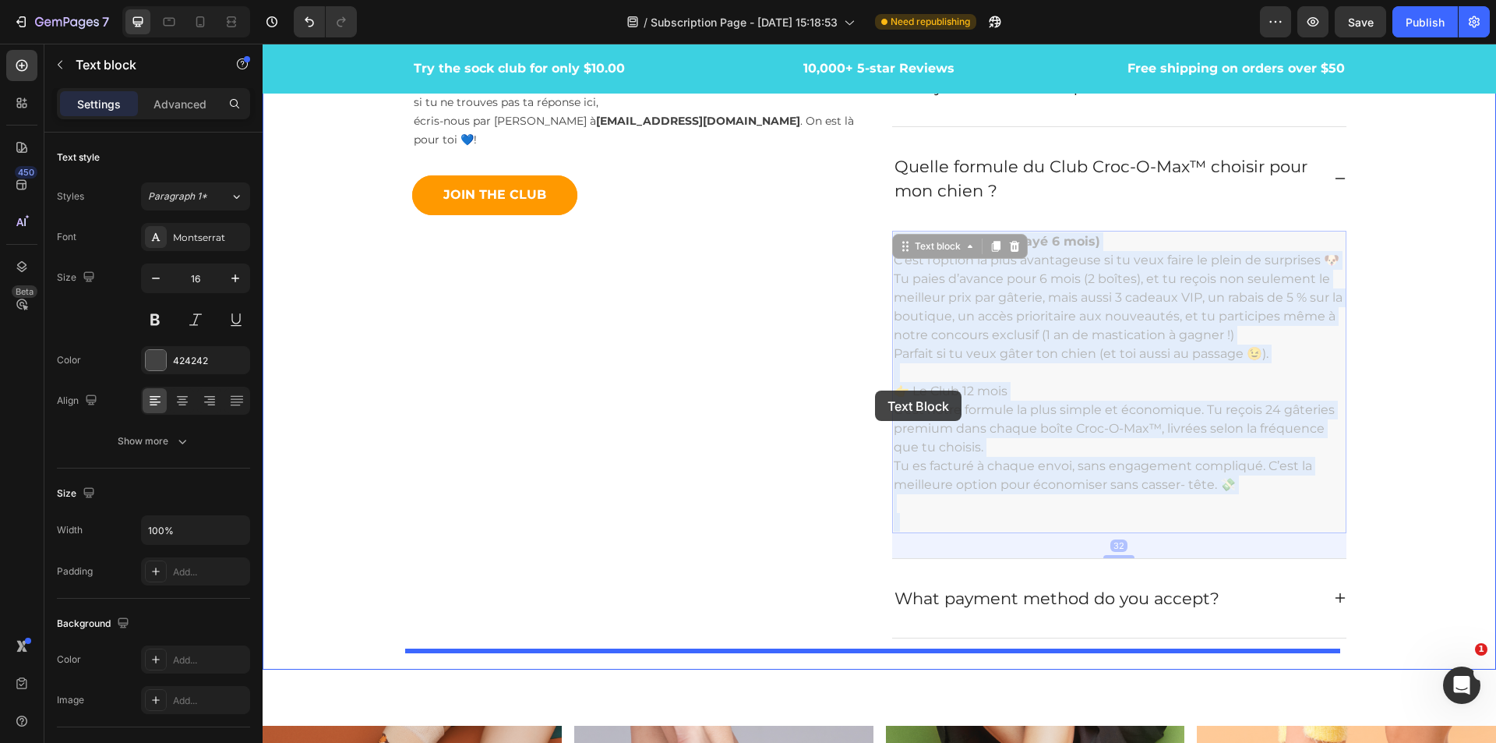
drag, startPoint x: 1009, startPoint y: 391, endPoint x: 875, endPoint y: 390, distance: 134.1
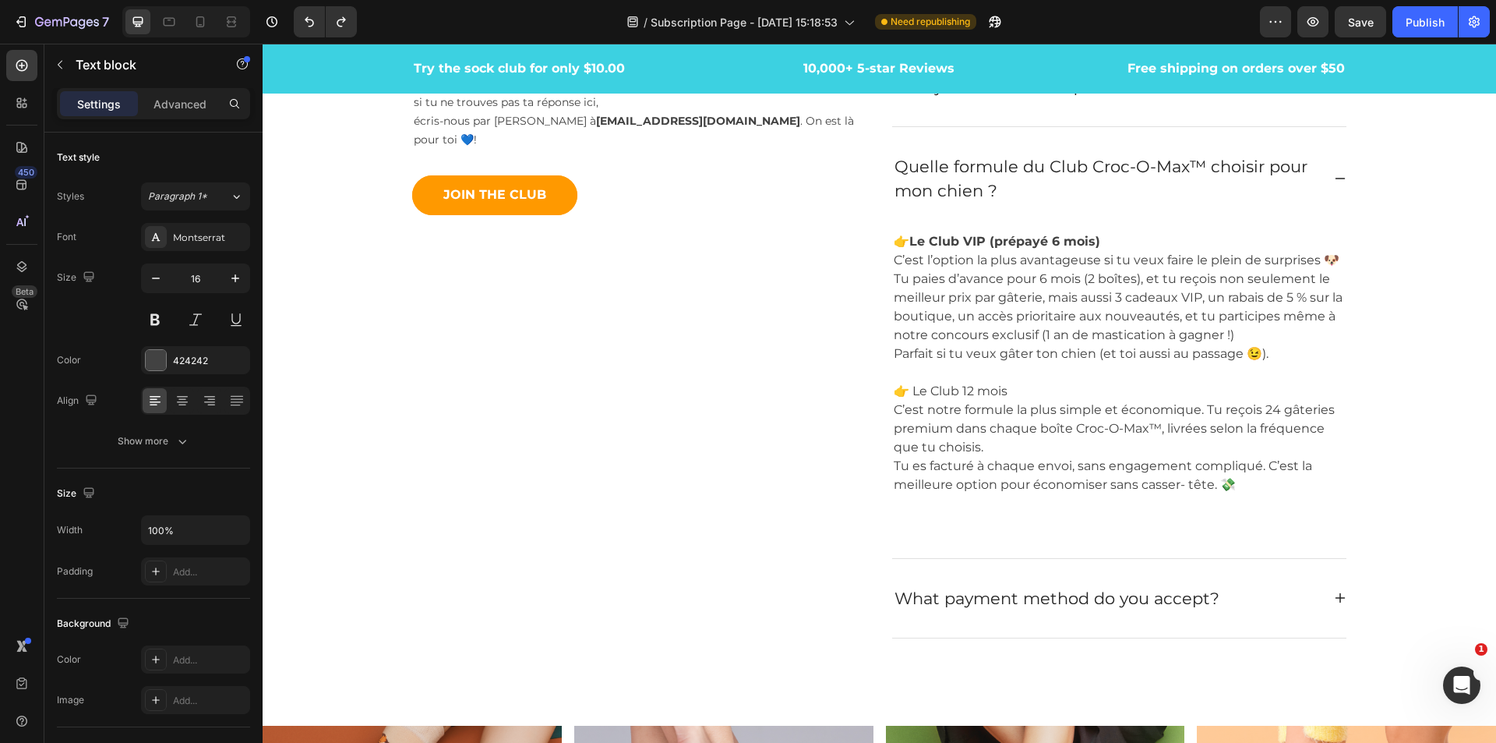
click at [980, 387] on p "👉 Le Club 12 mois C’est notre formule la plus simple et économique. Tu reçois 2…" at bounding box center [1119, 457] width 451 height 150
click at [1012, 390] on p "👉 Le Club 12 mois C’est notre formule la plus simple et économique. Tu reçois 2…" at bounding box center [1119, 457] width 451 height 150
click at [1036, 431] on p "👉 Le Club 12 mois C’est notre formule la plus simple et économique. Tu reçois 2…" at bounding box center [1119, 457] width 451 height 150
click at [1036, 430] on p "👉 Le Club 12 mois C’est notre formule la plus simple et économique. Tu reçois 2…" at bounding box center [1119, 457] width 451 height 150
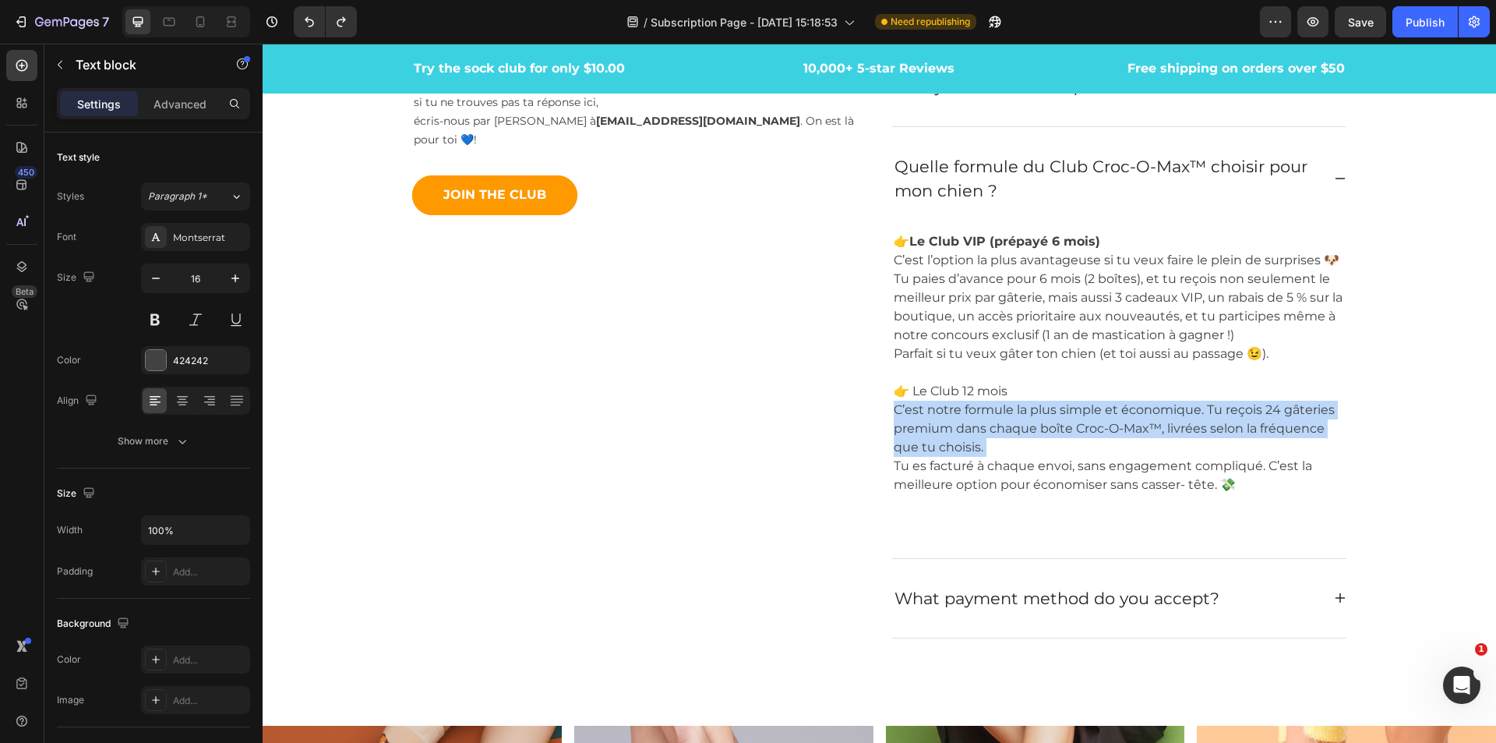
click at [1036, 430] on p "👉 Le Club 12 mois C’est notre formule la plus simple et économique. Tu reçois 2…" at bounding box center [1119, 457] width 451 height 150
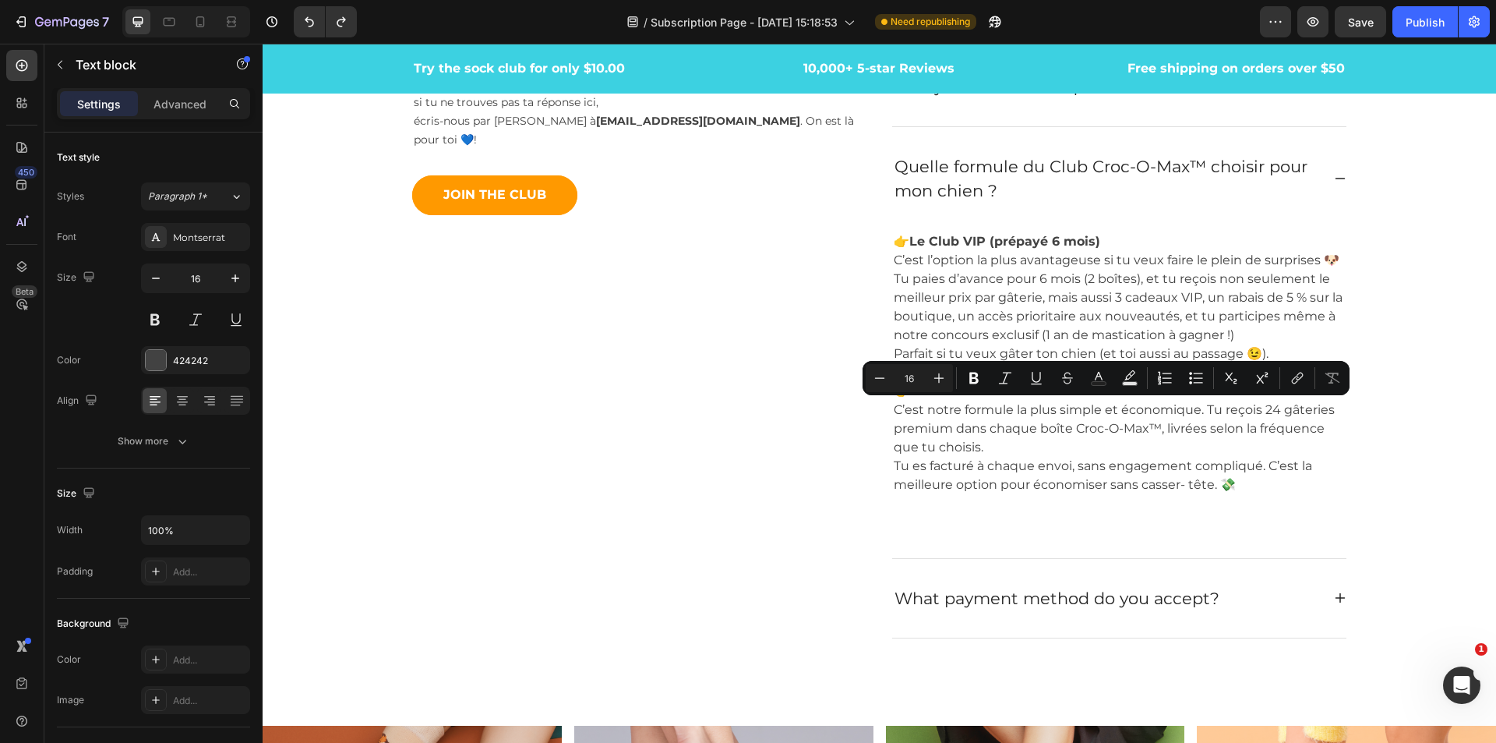
click at [1138, 464] on p "👉 Le Club 12 mois C’est notre formule la plus simple et économique. Tu reçois 2…" at bounding box center [1119, 457] width 451 height 150
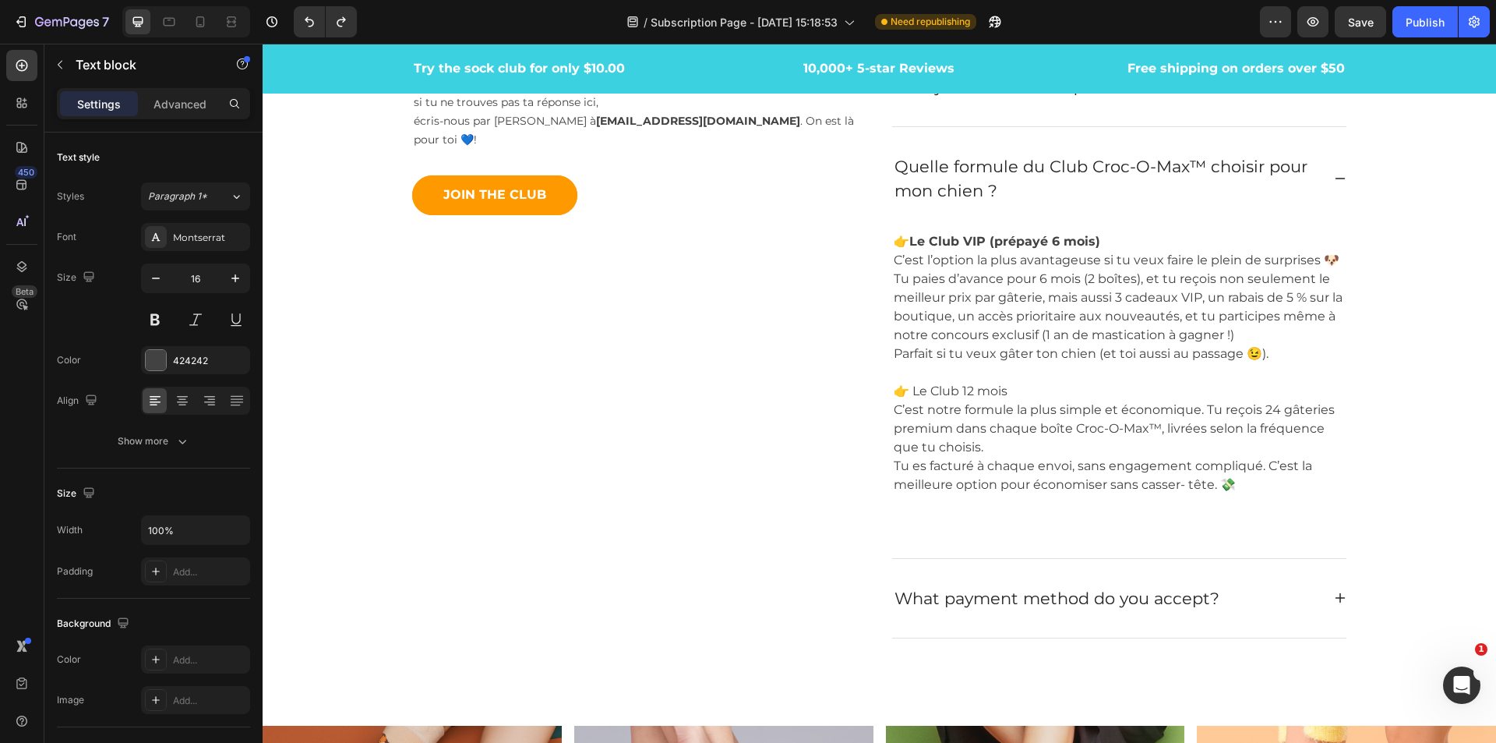
click at [1006, 388] on p "👉 Le Club 12 mois C’est notre formule la plus simple et économique. Tu reçois 2…" at bounding box center [1119, 457] width 451 height 150
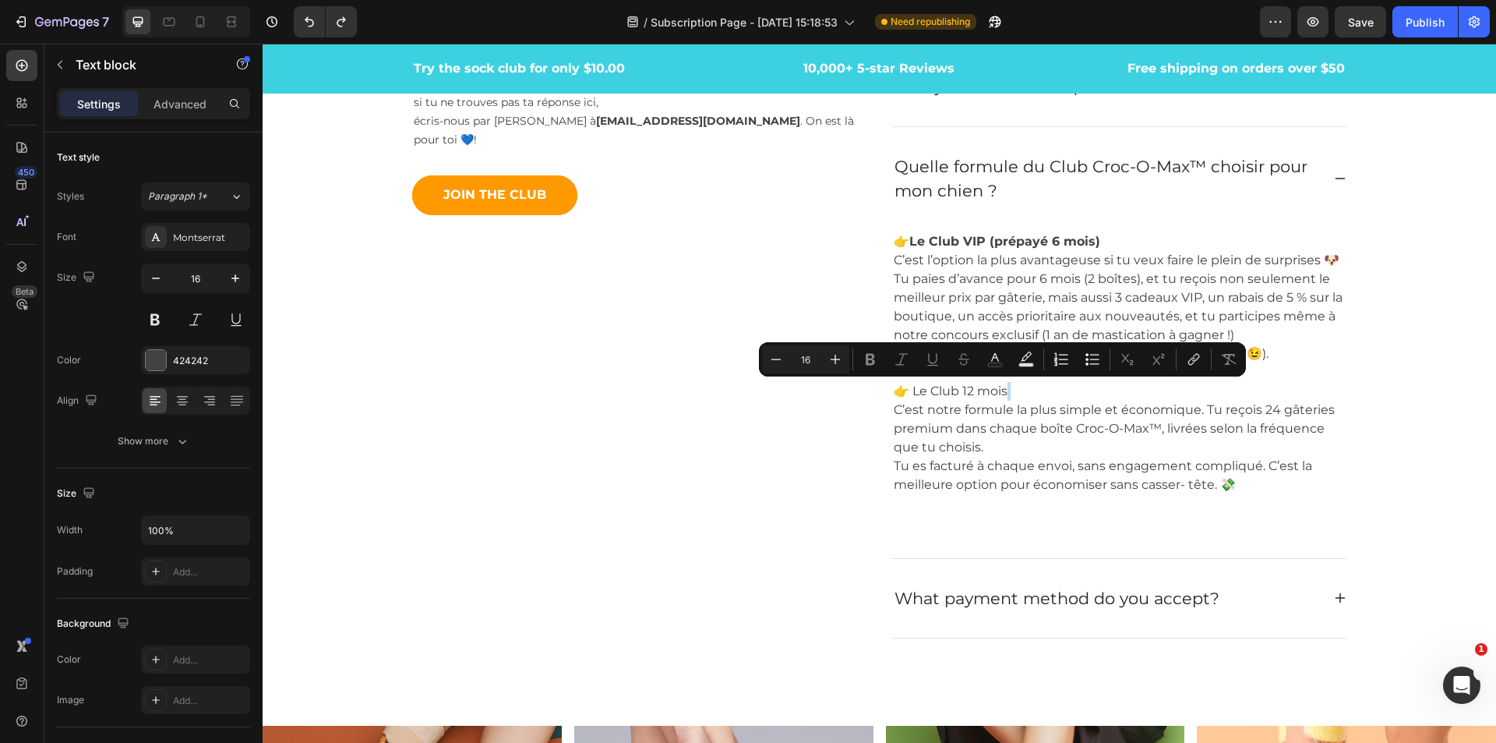
click at [1006, 389] on p "👉 Le Club 12 mois C’est notre formule la plus simple et économique. Tu reçois 2…" at bounding box center [1119, 457] width 451 height 150
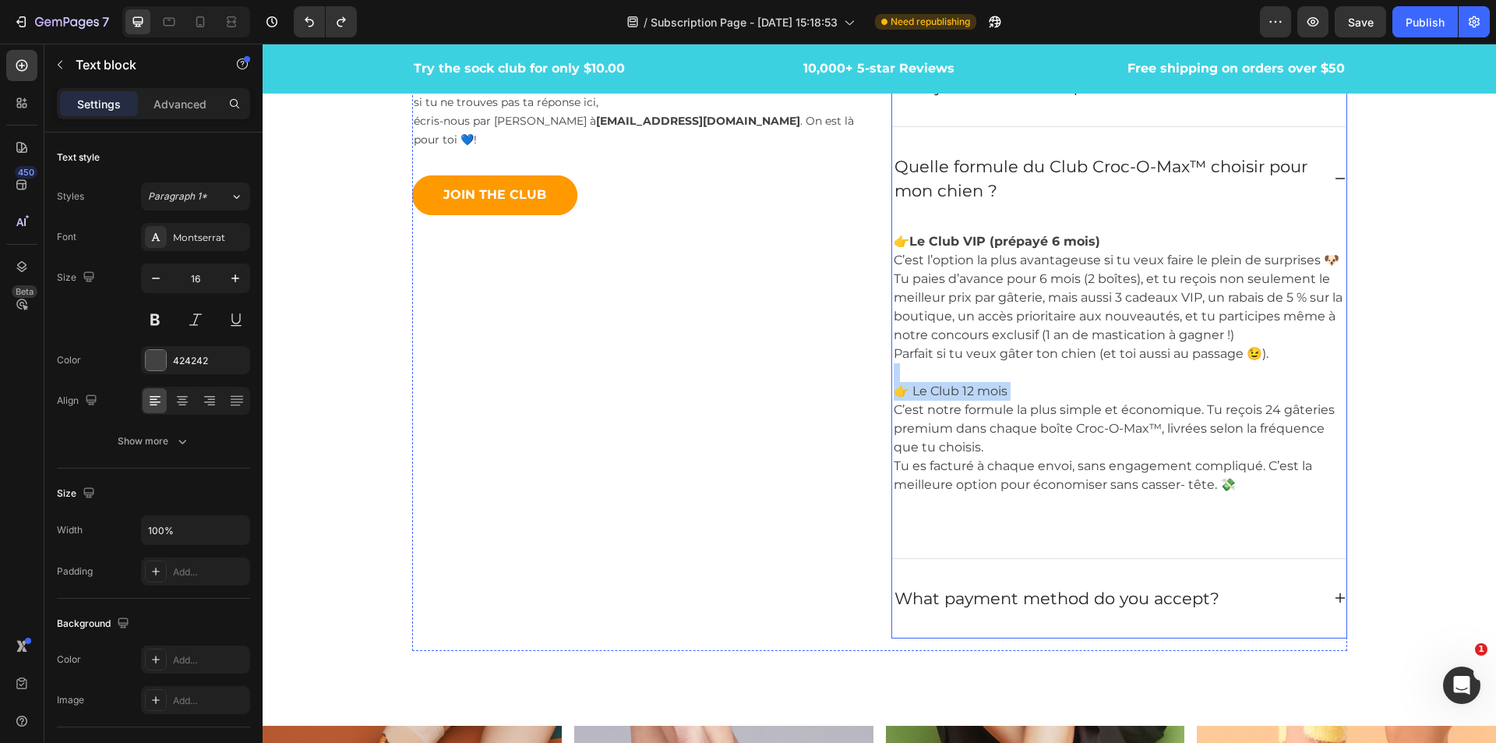
drag, startPoint x: 1005, startPoint y: 390, endPoint x: 885, endPoint y: 390, distance: 120.0
click at [892, 390] on div "Quels types de gâteries se trouvent dans la boîte ? Puis-je choisir ma fréquenc…" at bounding box center [1120, 303] width 456 height 672
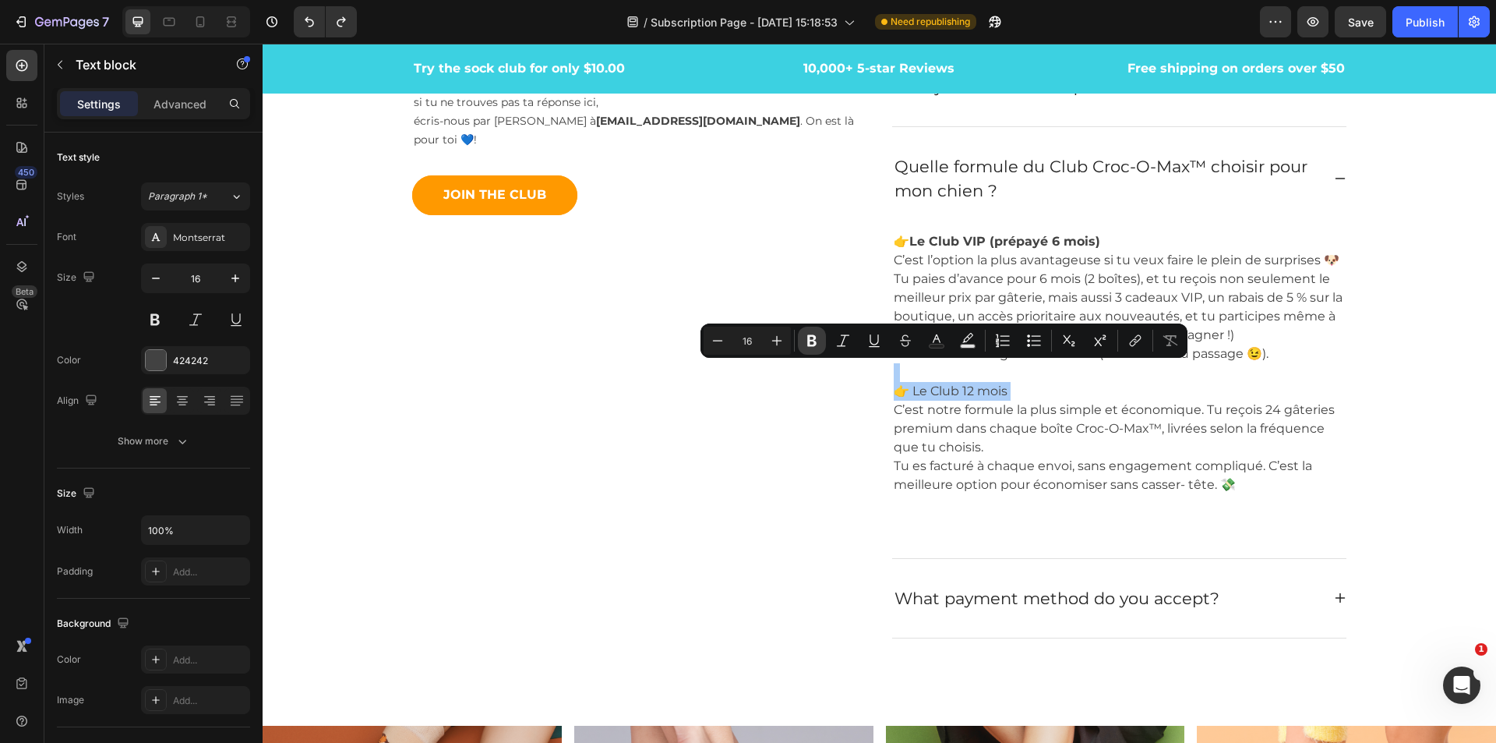
click at [810, 344] on icon "Editor contextual toolbar" at bounding box center [811, 341] width 9 height 12
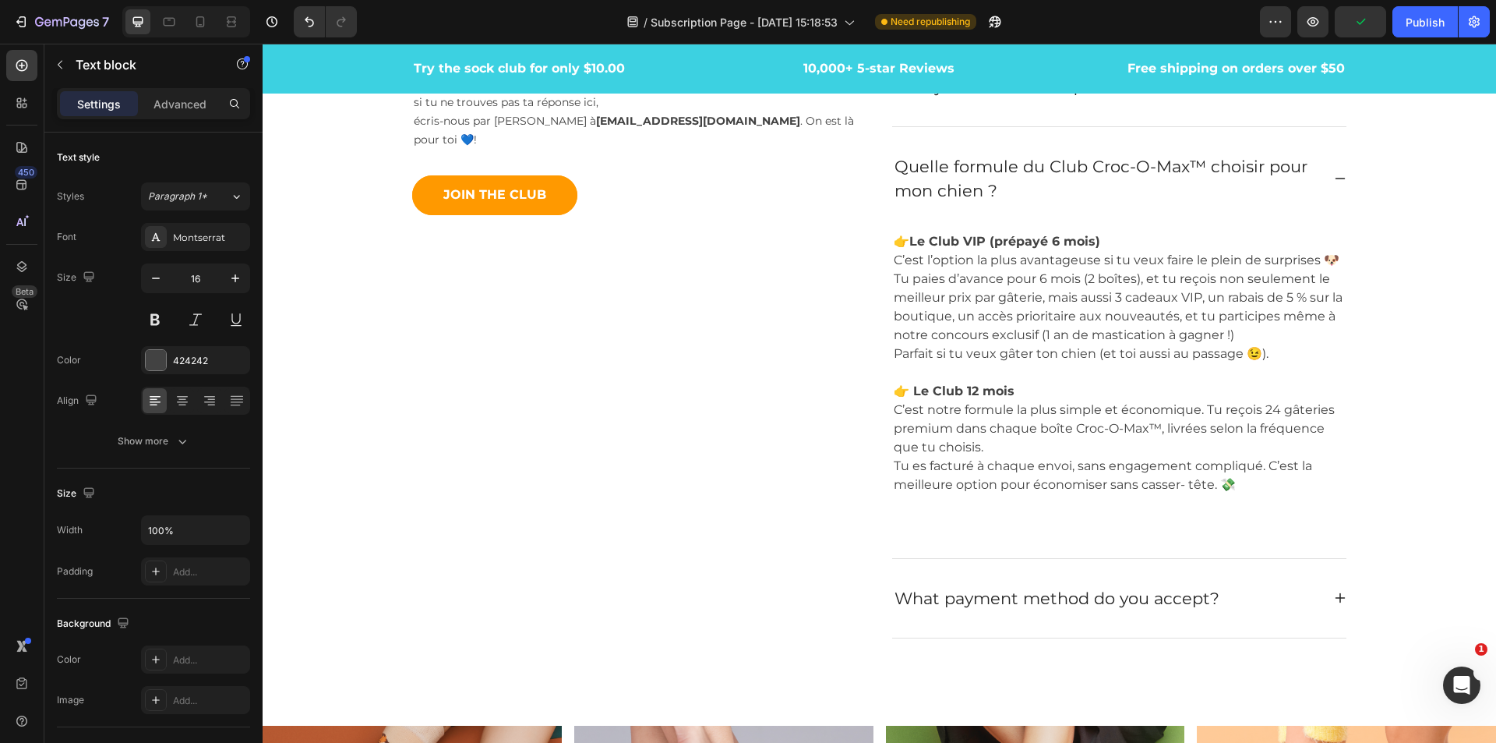
click at [978, 424] on p "👉 Le Club 12 mois C’est notre formule la plus simple et économique. Tu reçois 2…" at bounding box center [1119, 457] width 451 height 150
click at [989, 323] on p "👉 Le Club VIP (prépayé 6 mois) C’est l’option la plus avantageuse si tu veux fa…" at bounding box center [1119, 307] width 451 height 150
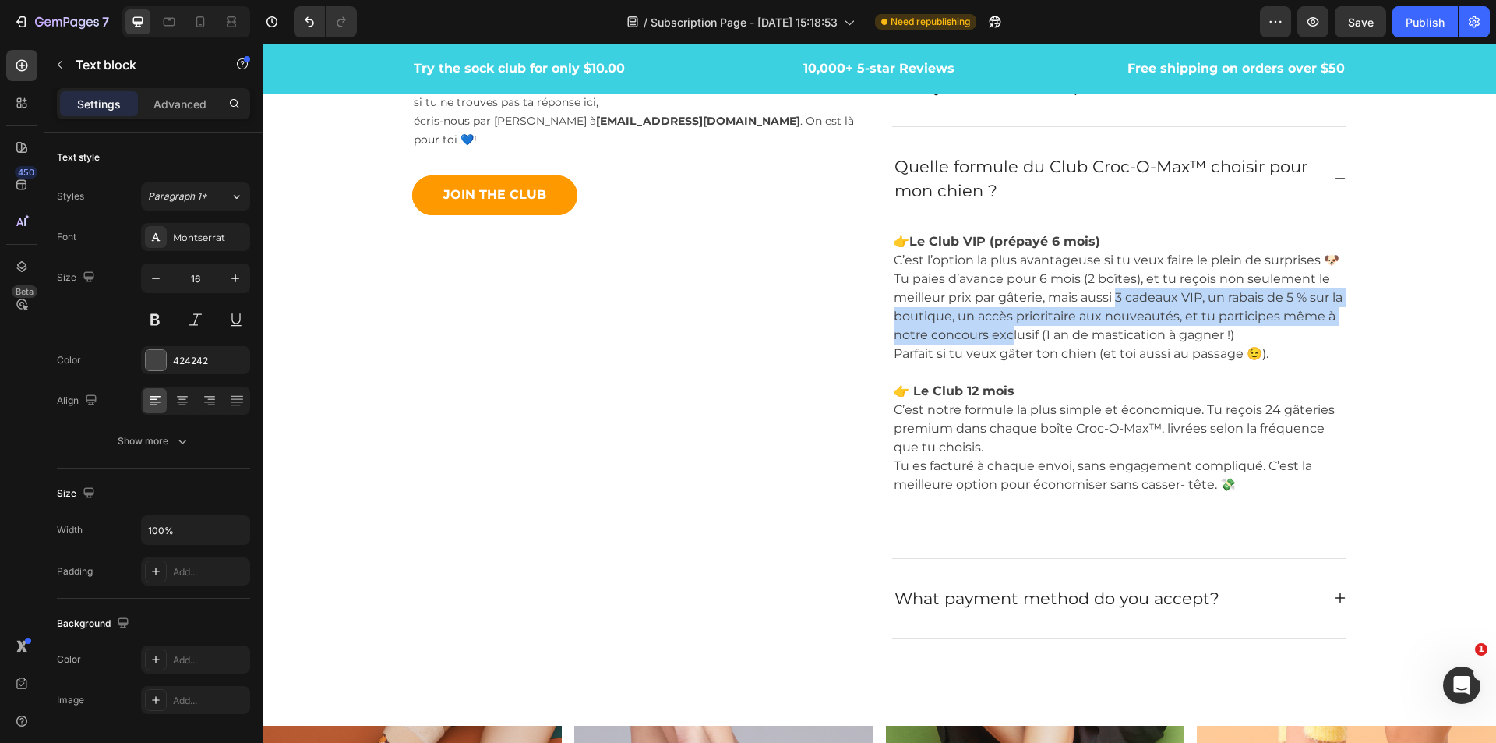
drag, startPoint x: 1111, startPoint y: 301, endPoint x: 1015, endPoint y: 326, distance: 99.8
click at [1015, 326] on p "👉 Le Club VIP (prépayé 6 mois) C’est l’option la plus avantageuse si tu veux fa…" at bounding box center [1119, 307] width 451 height 150
click at [1284, 297] on p "👉 Le Club VIP (prépayé 6 mois) C’est l’option la plus avantageuse si tu veux fa…" at bounding box center [1119, 307] width 451 height 150
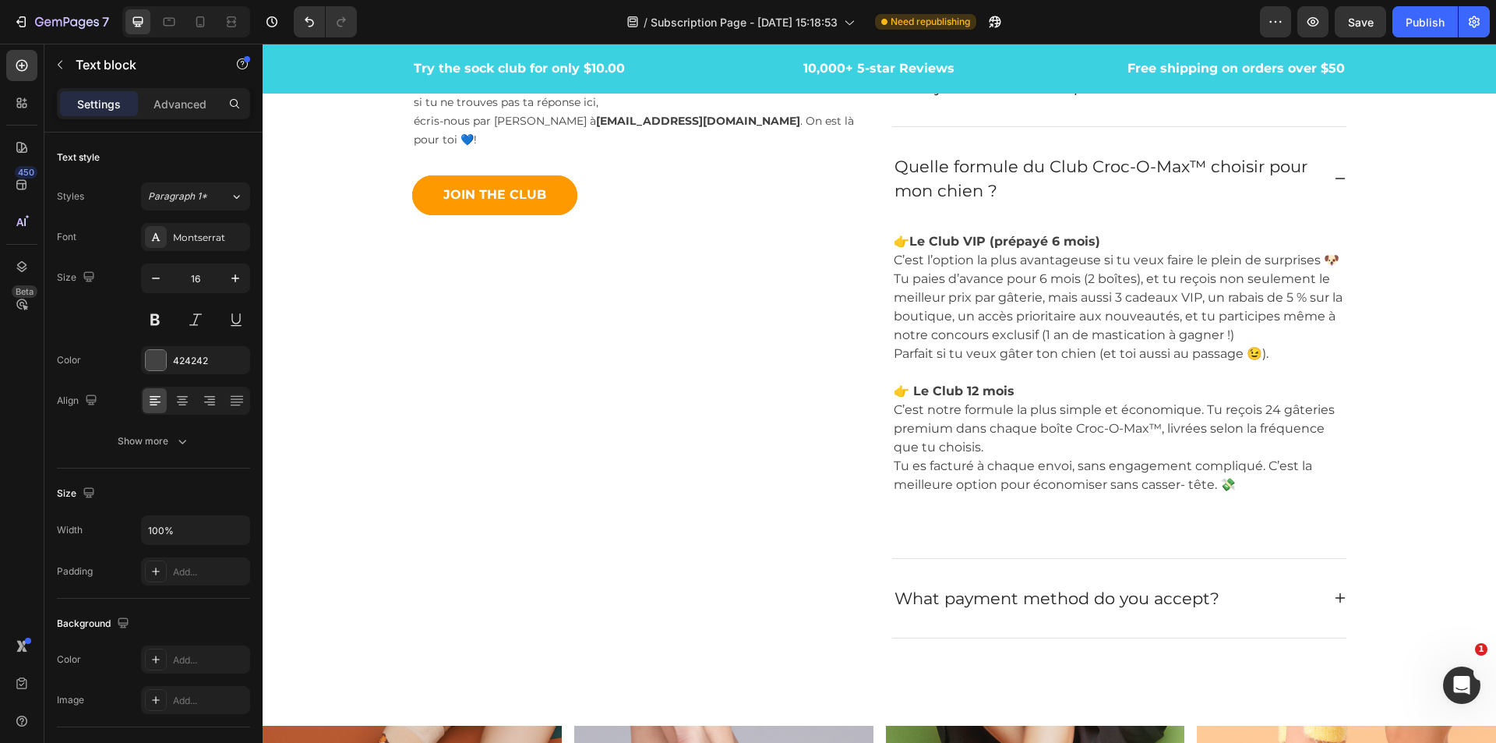
click at [1260, 296] on p "👉 Le Club VIP (prépayé 6 mois) C’est l’option la plus avantageuse si tu veux fa…" at bounding box center [1119, 307] width 451 height 150
click at [1299, 300] on p "👉 Le Club VIP (prépayé 6 mois) C’est l’option la plus avantageuse si tu veux fa…" at bounding box center [1119, 307] width 451 height 150
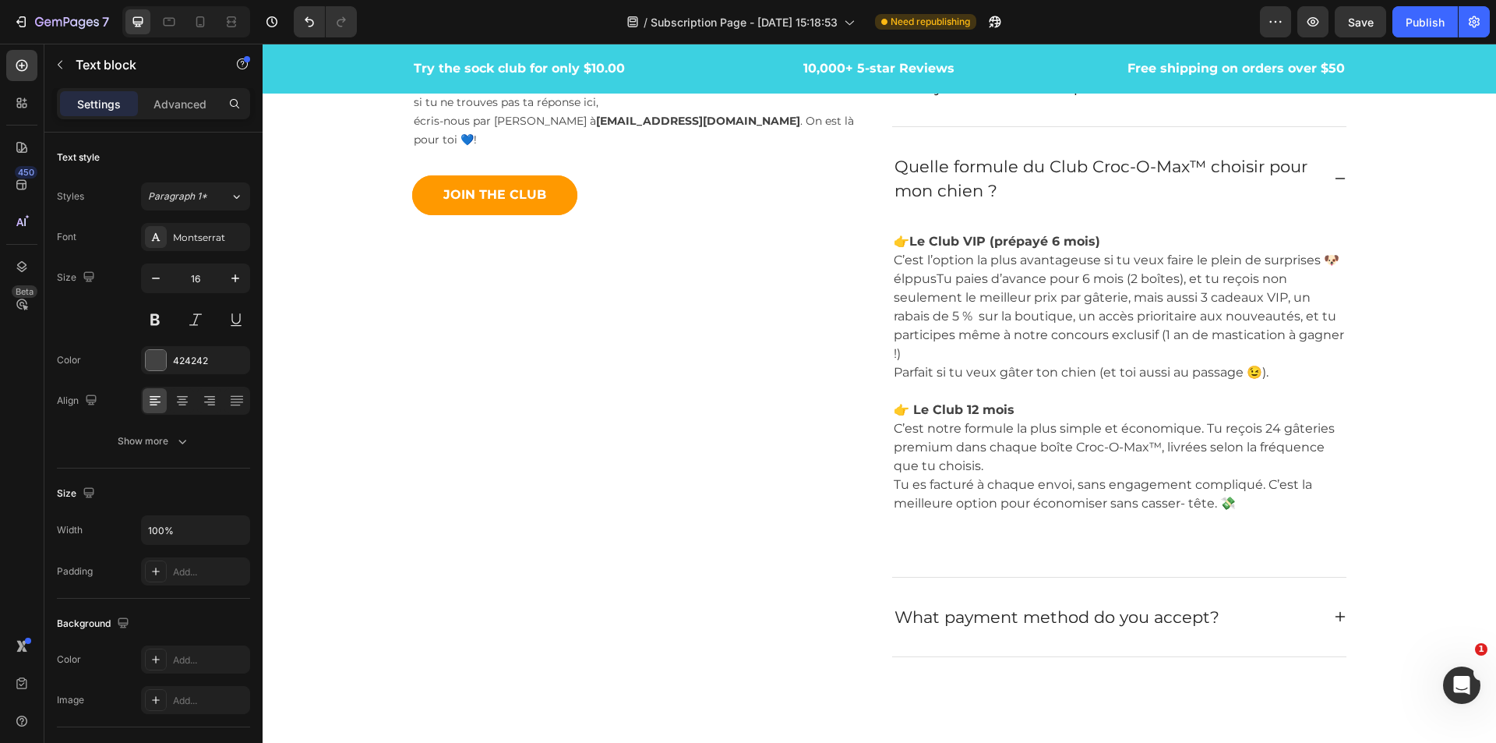
click at [1277, 343] on p "👉 Le Club VIP (prépayé 6 mois) C’est l’option la plus avantageuse si tu veux fa…" at bounding box center [1119, 316] width 451 height 168
click at [931, 274] on p "👉 Le Club VIP (prépayé 6 mois) C’est l’option la plus avantageuse si tu veux fa…" at bounding box center [1119, 316] width 451 height 168
click at [924, 281] on p "👉 Le Club VIP (prépayé 6 mois) C’est l’option la plus avantageuse si tu veux fa…" at bounding box center [1119, 316] width 451 height 168
click at [931, 283] on p "👉 Le Club VIP (prépayé 6 mois) C’est l’option la plus avantageuse si tu veux fa…" at bounding box center [1119, 316] width 451 height 168
drag, startPoint x: 931, startPoint y: 283, endPoint x: 889, endPoint y: 283, distance: 42.1
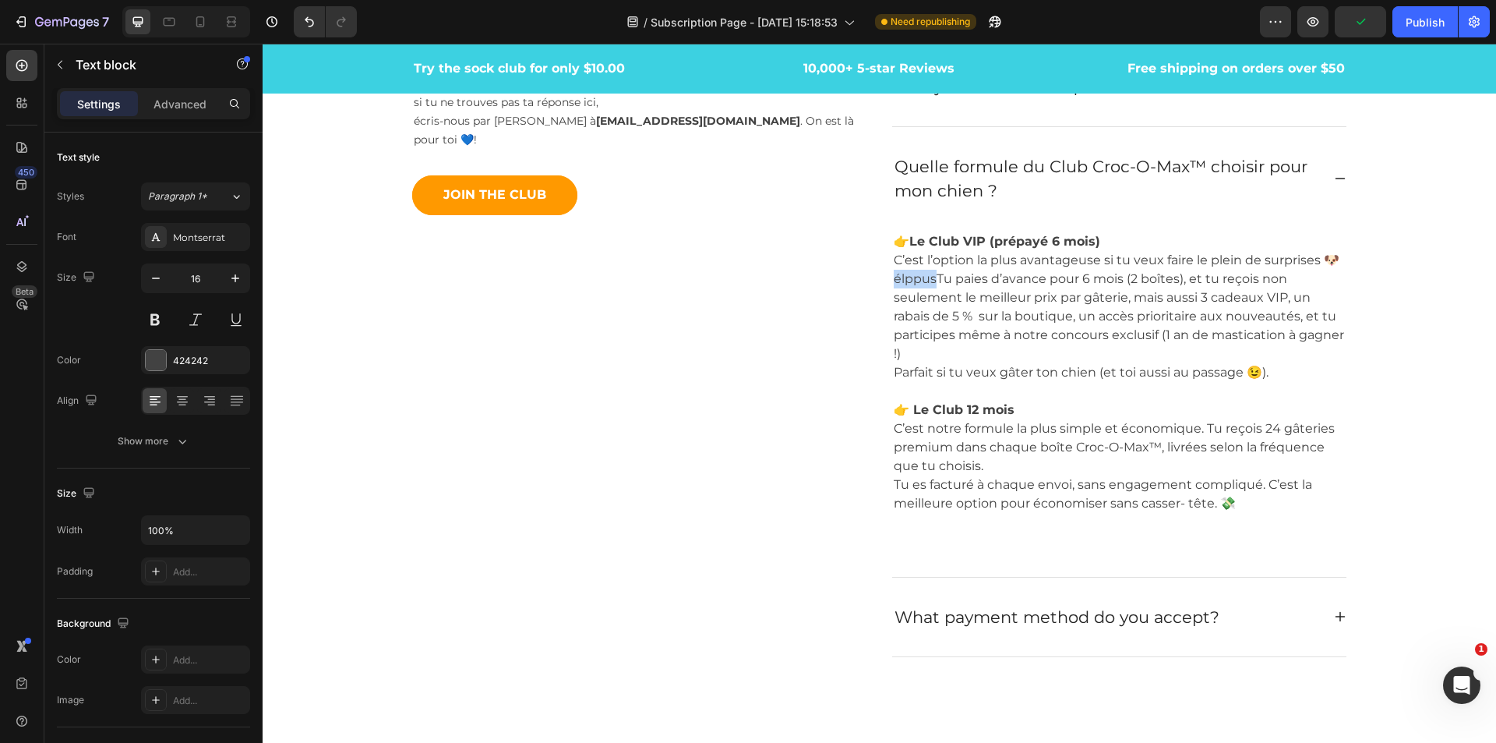
click at [894, 283] on p "👉 Le Club VIP (prépayé 6 mois) C’est l’option la plus avantageuse si tu veux fa…" at bounding box center [1119, 316] width 451 height 168
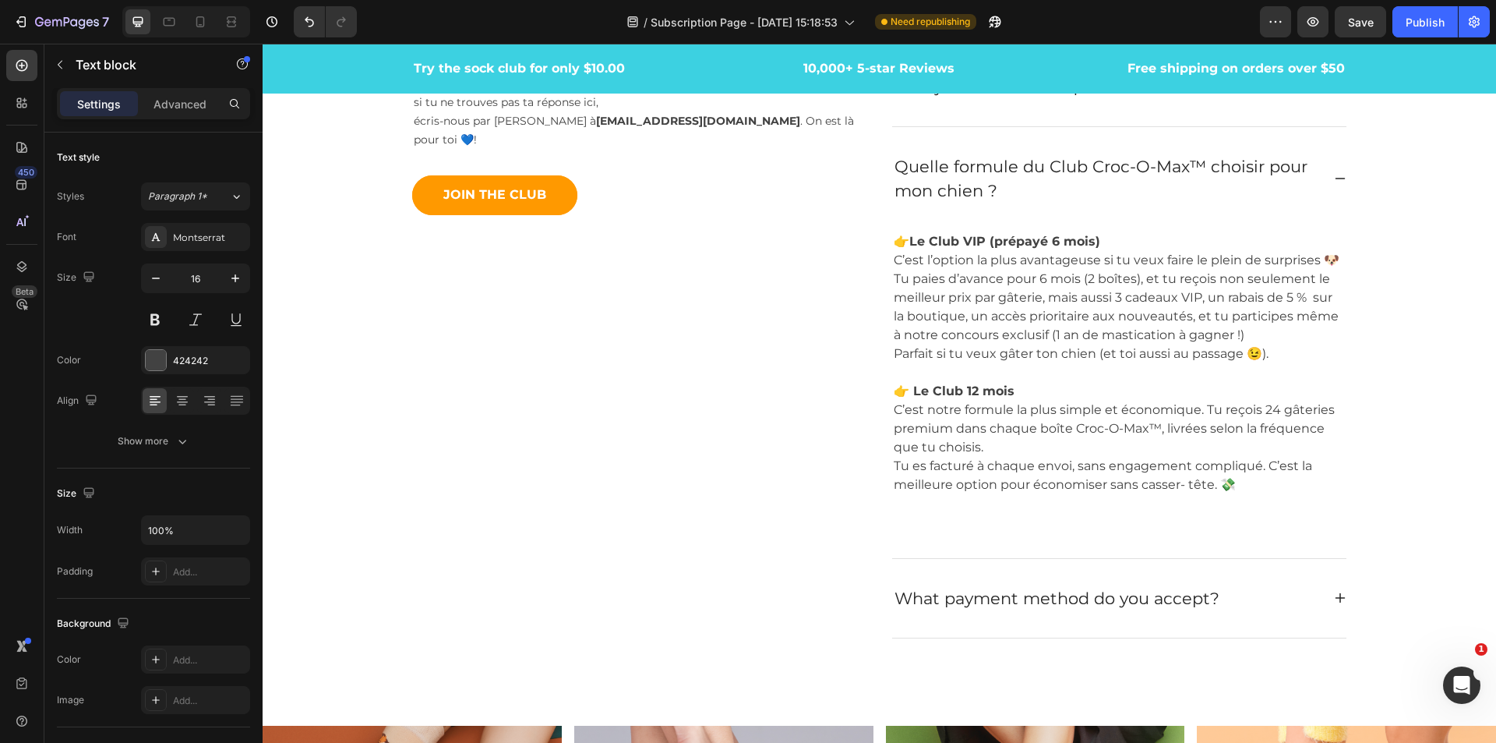
click at [1125, 284] on p "👉 Le Club VIP (prépayé 6 mois) C’est l’option la plus avantageuse si tu veux fa…" at bounding box center [1119, 307] width 451 height 150
drag, startPoint x: 1135, startPoint y: 281, endPoint x: 1083, endPoint y: 278, distance: 52.3
click at [1083, 278] on p "👉 Le Club VIP (prépayé 6 mois) C’est l’option la plus avantageuse si tu veux fa…" at bounding box center [1119, 307] width 451 height 150
click at [1076, 281] on p "👉 Le Club VIP (prépayé 6 mois) C’est l’option la plus avantageuse si tu veux fa…" at bounding box center [1119, 307] width 451 height 150
click at [1079, 281] on p "👉 Le Club VIP (prépayé 6 mois) C’est l’option la plus avantageuse si tu veux fa…" at bounding box center [1119, 307] width 451 height 150
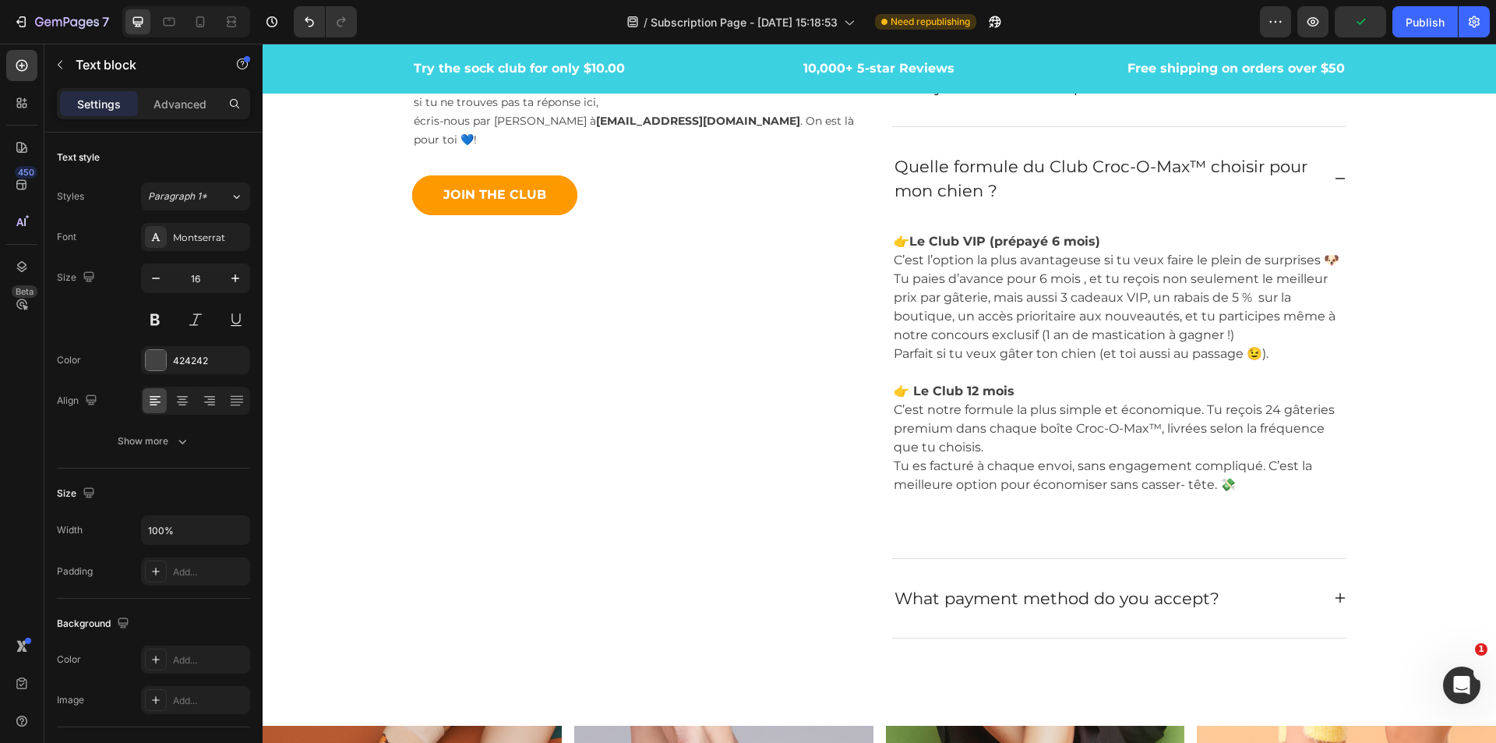
click at [1077, 284] on p "👉 Le Club VIP (prépayé 6 mois) C’est l’option la plus avantageuse si tu veux fa…" at bounding box center [1119, 307] width 451 height 150
click at [1085, 324] on p "👉 Le Club VIP (prépayé 6 mois) C’est l’option la plus avantageuse si tu veux fa…" at bounding box center [1119, 307] width 451 height 150
click at [1209, 302] on p "👉 Le Club VIP (prépayé 6 mois) C’est l’option la plus avantageuse si tu veux fa…" at bounding box center [1119, 307] width 451 height 150
click at [1258, 302] on p "👉 Le Club VIP (prépayé 6 mois) C’est l’option la plus avantageuse si tu veux fa…" at bounding box center [1119, 307] width 451 height 150
click at [1270, 296] on p "👉 Le Club VIP (prépayé 6 mois) C’est l’option la plus avantageuse si tu veux fa…" at bounding box center [1119, 307] width 451 height 150
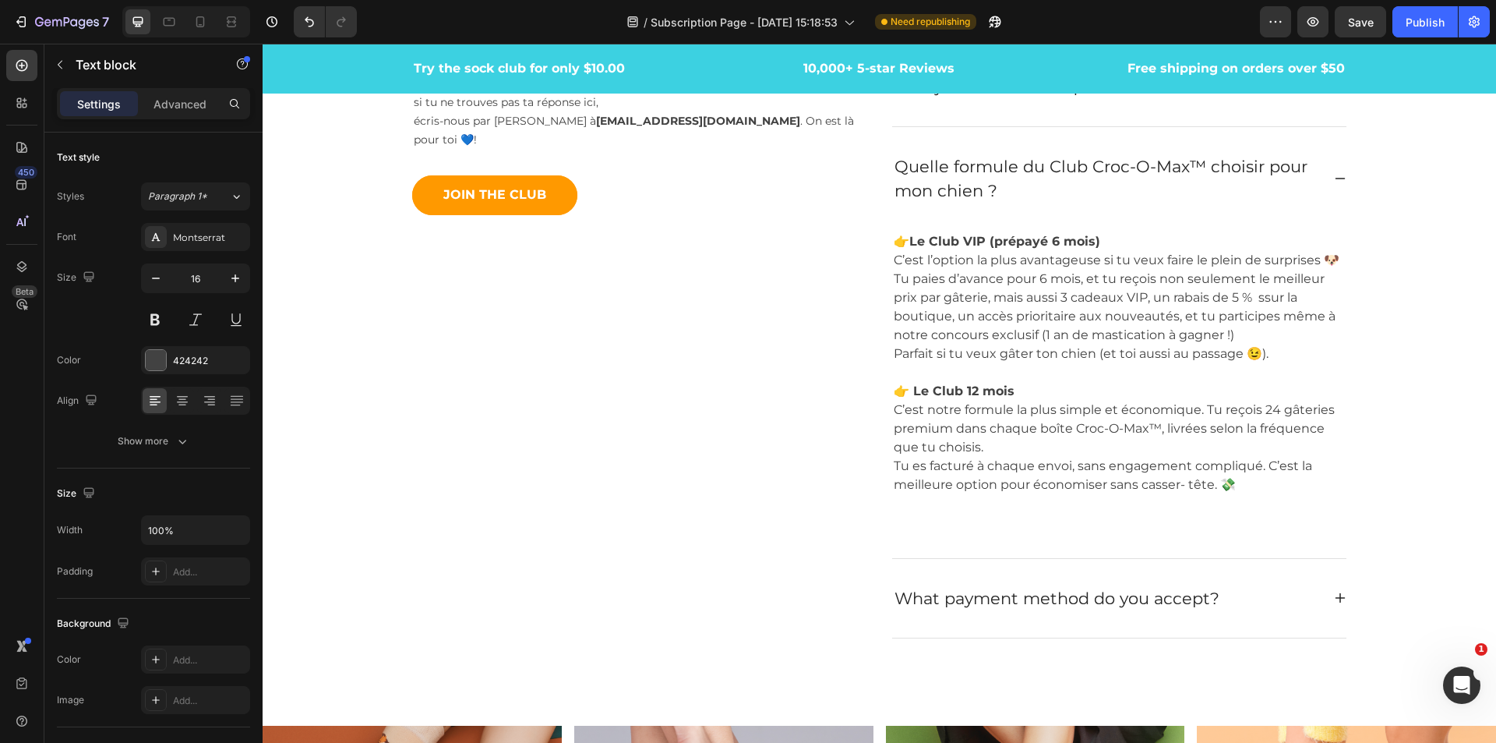
click at [1266, 299] on p "👉 Le Club VIP (prépayé 6 mois) C’est l’option la plus avantageuse si tu veux fa…" at bounding box center [1119, 307] width 451 height 150
click at [1263, 299] on p "👉 Le Club VIP (prépayé 6 mois) C’est l’option la plus avantageuse si tu veux fa…" at bounding box center [1119, 307] width 451 height 150
click at [1275, 321] on p "👉 Le Club VIP (prépayé 6 mois) C’est l’option la plus avantageuse si tu veux fa…" at bounding box center [1119, 307] width 451 height 150
click at [1273, 295] on p "👉 Le Club VIP (prépayé 6 mois) C’est l’option la plus avantageuse si tu veux fa…" at bounding box center [1119, 307] width 451 height 150
click at [1271, 305] on p "👉 Le Club VIP (prépayé 6 mois) C’est l’option la plus avantageuse si tu veux fa…" at bounding box center [1119, 307] width 451 height 150
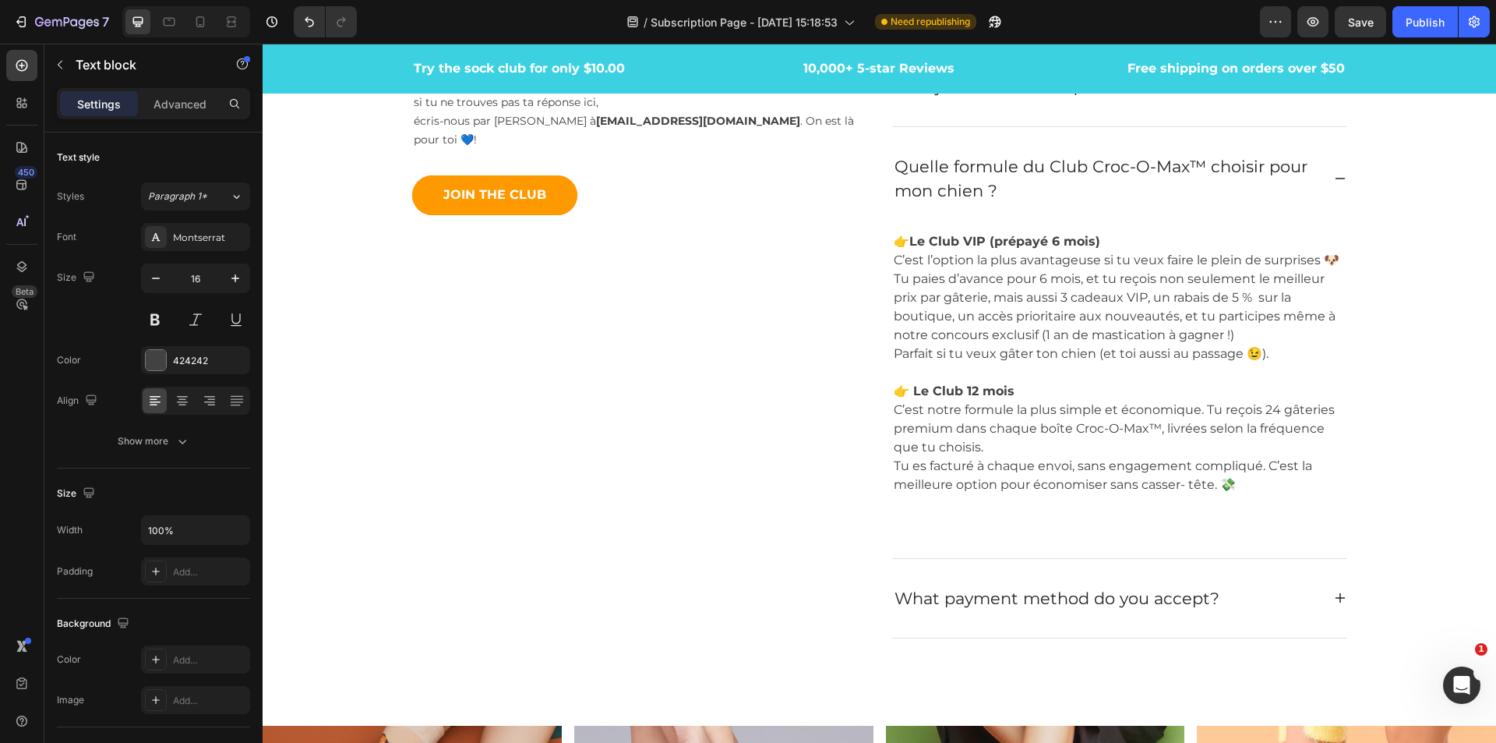
click at [1090, 319] on p "👉 Le Club VIP (prépayé 6 mois) C’est l’option la plus avantageuse si tu veux fa…" at bounding box center [1119, 307] width 451 height 150
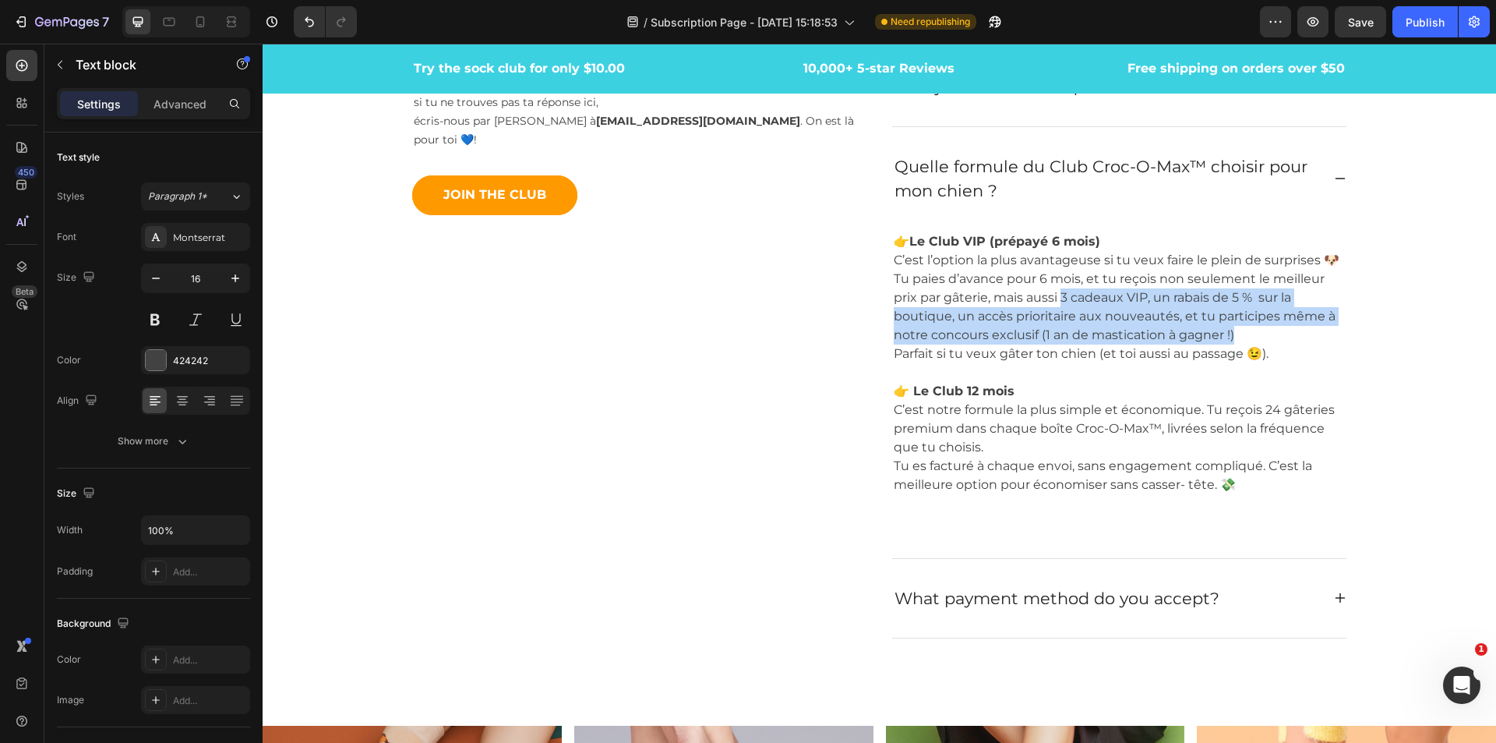
drag, startPoint x: 1058, startPoint y: 299, endPoint x: 1255, endPoint y: 332, distance: 200.0
click at [1255, 332] on p "👉 Le Club VIP (prépayé 6 mois) C’est l’option la plus avantageuse si tu veux fa…" at bounding box center [1119, 307] width 451 height 150
click at [1137, 327] on p "👉 Le Club VIP (prépayé 6 mois) C’est l’option la plus avantageuse si tu veux fa…" at bounding box center [1119, 307] width 451 height 150
drag, startPoint x: 1055, startPoint y: 295, endPoint x: 1231, endPoint y: 337, distance: 180.3
click at [1231, 337] on p "👉 Le Club VIP (prépayé 6 mois) C’est l’option la plus avantageuse si tu veux fa…" at bounding box center [1119, 307] width 451 height 150
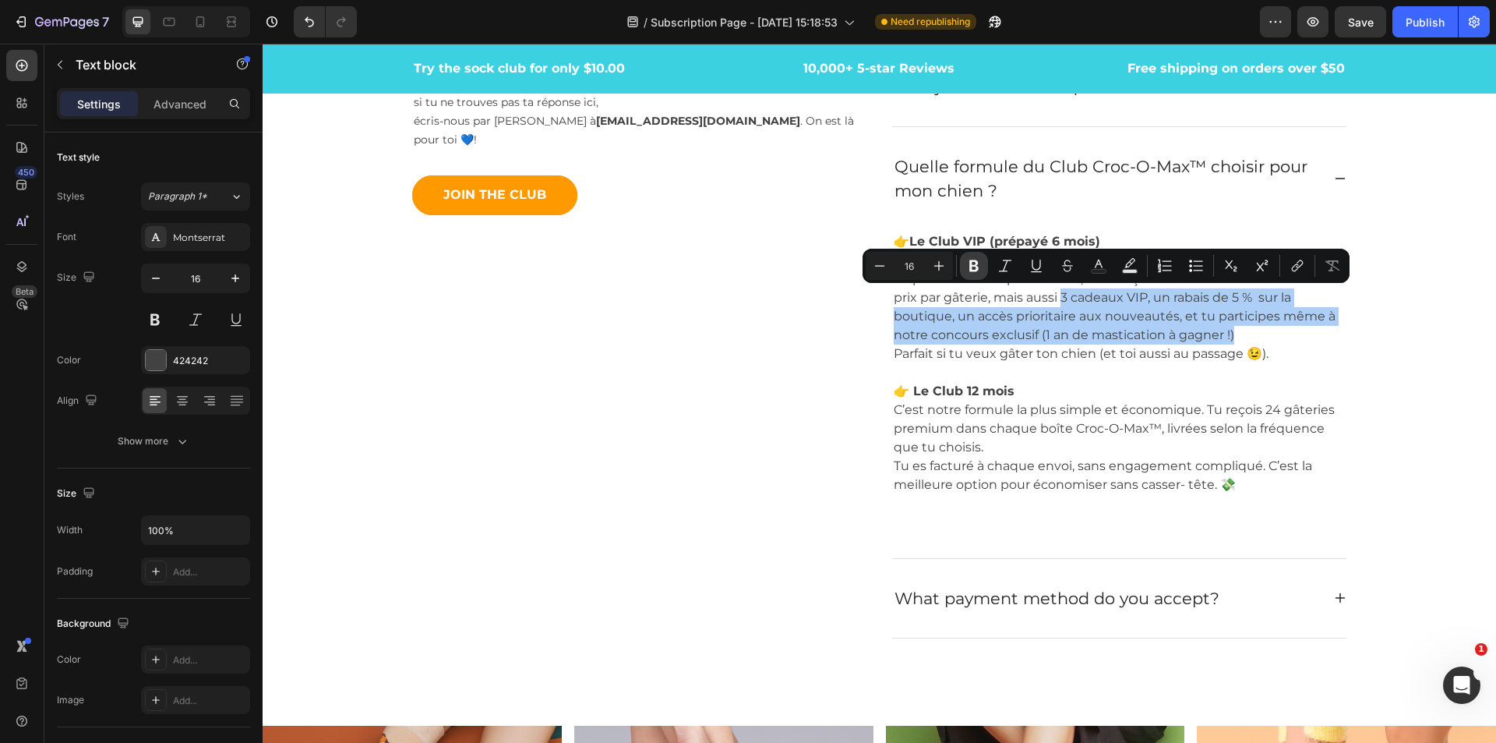
click at [978, 260] on icon "Editor contextual toolbar" at bounding box center [974, 266] width 16 height 16
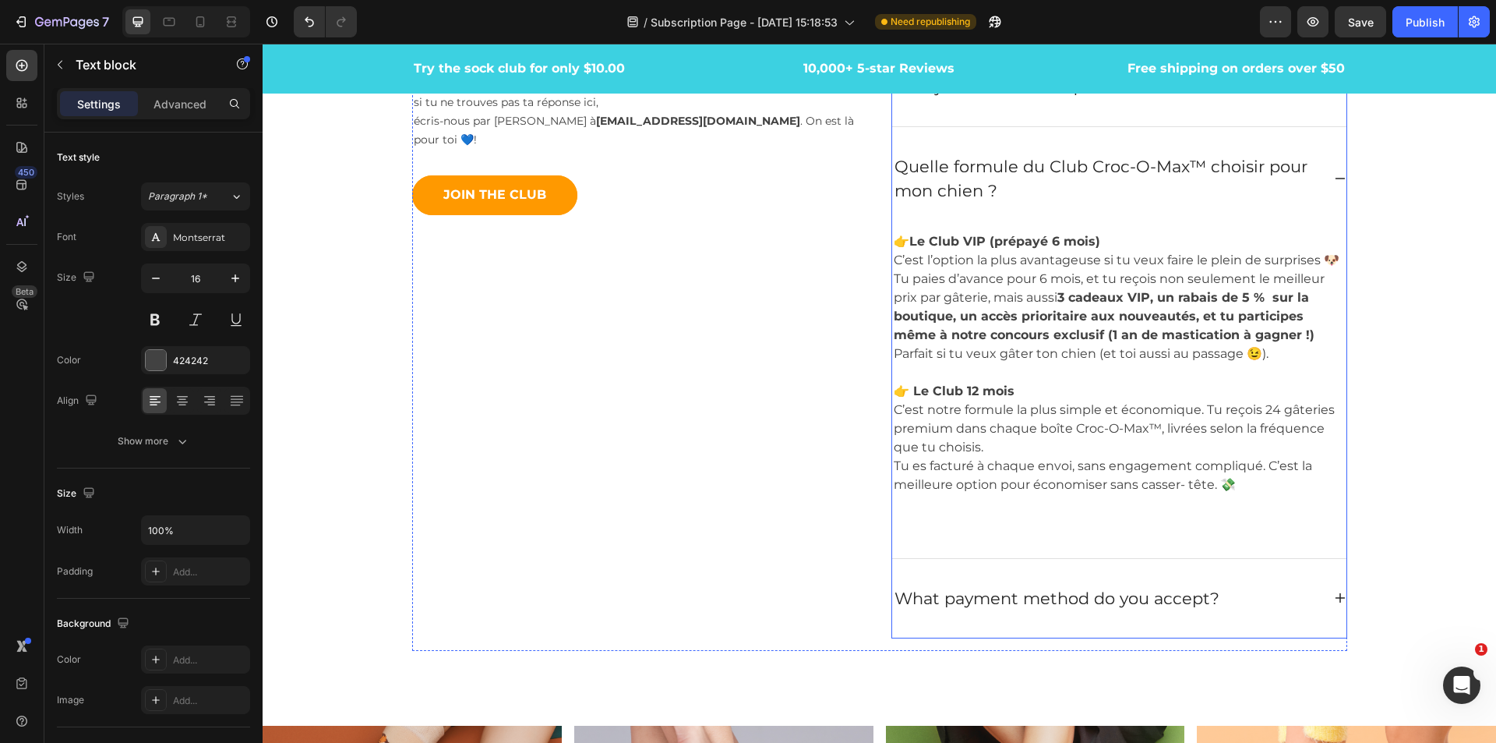
drag, startPoint x: 1201, startPoint y: 602, endPoint x: 1209, endPoint y: 602, distance: 7.8
click at [1201, 602] on p "What payment method do you accept?" at bounding box center [1057, 598] width 325 height 25
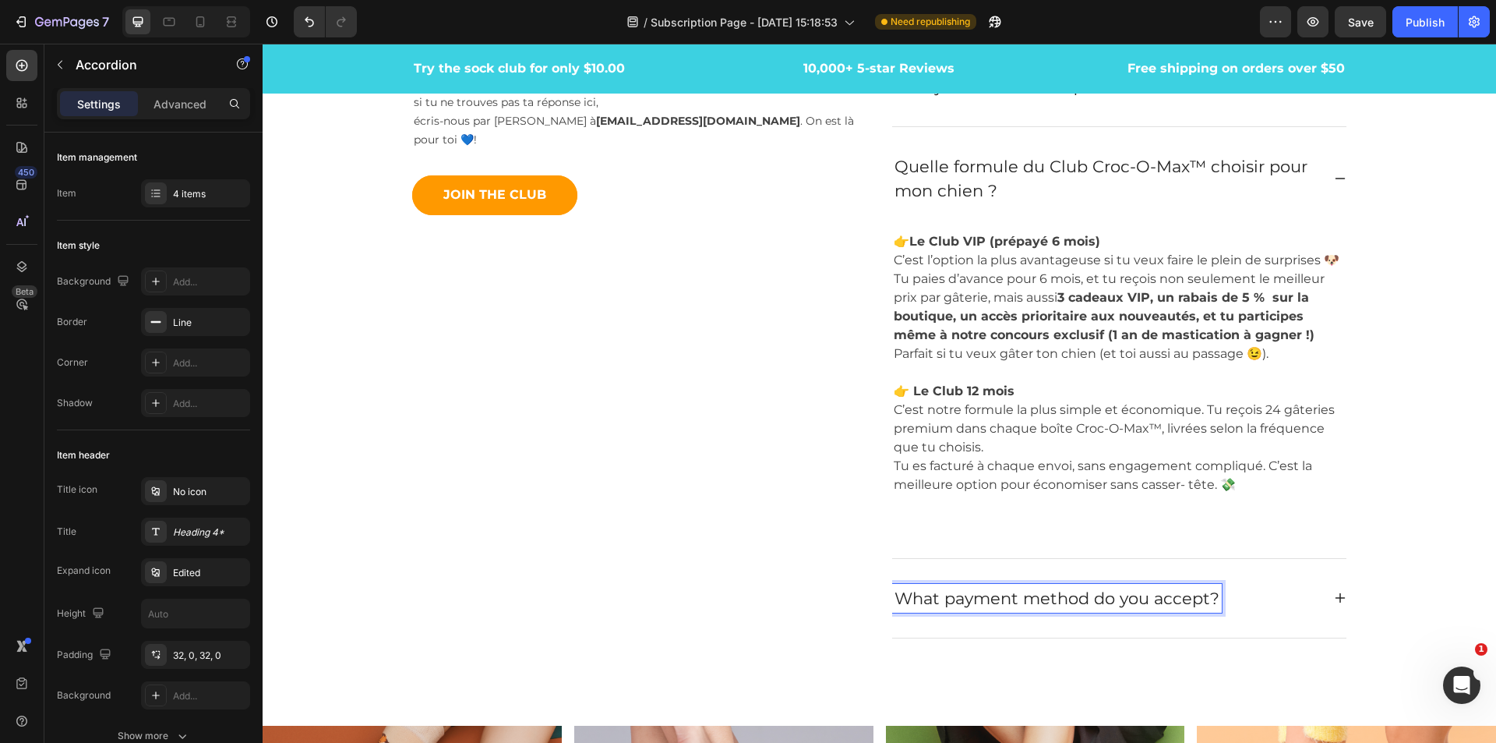
click at [1208, 602] on p "What payment method do you accept?" at bounding box center [1057, 598] width 325 height 25
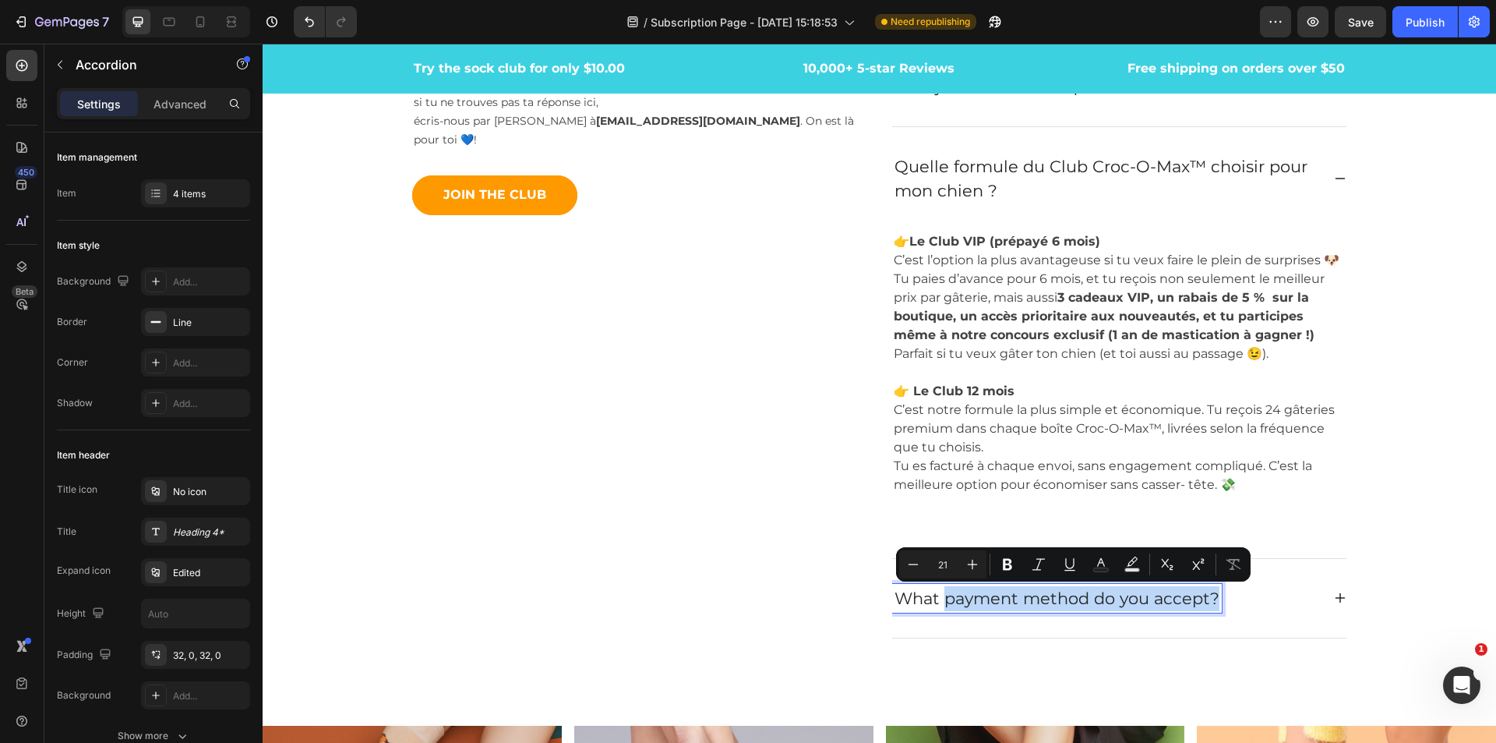
drag, startPoint x: 1208, startPoint y: 601, endPoint x: 939, endPoint y: 606, distance: 268.9
click at [939, 606] on p "What payment method do you accept?" at bounding box center [1057, 598] width 325 height 25
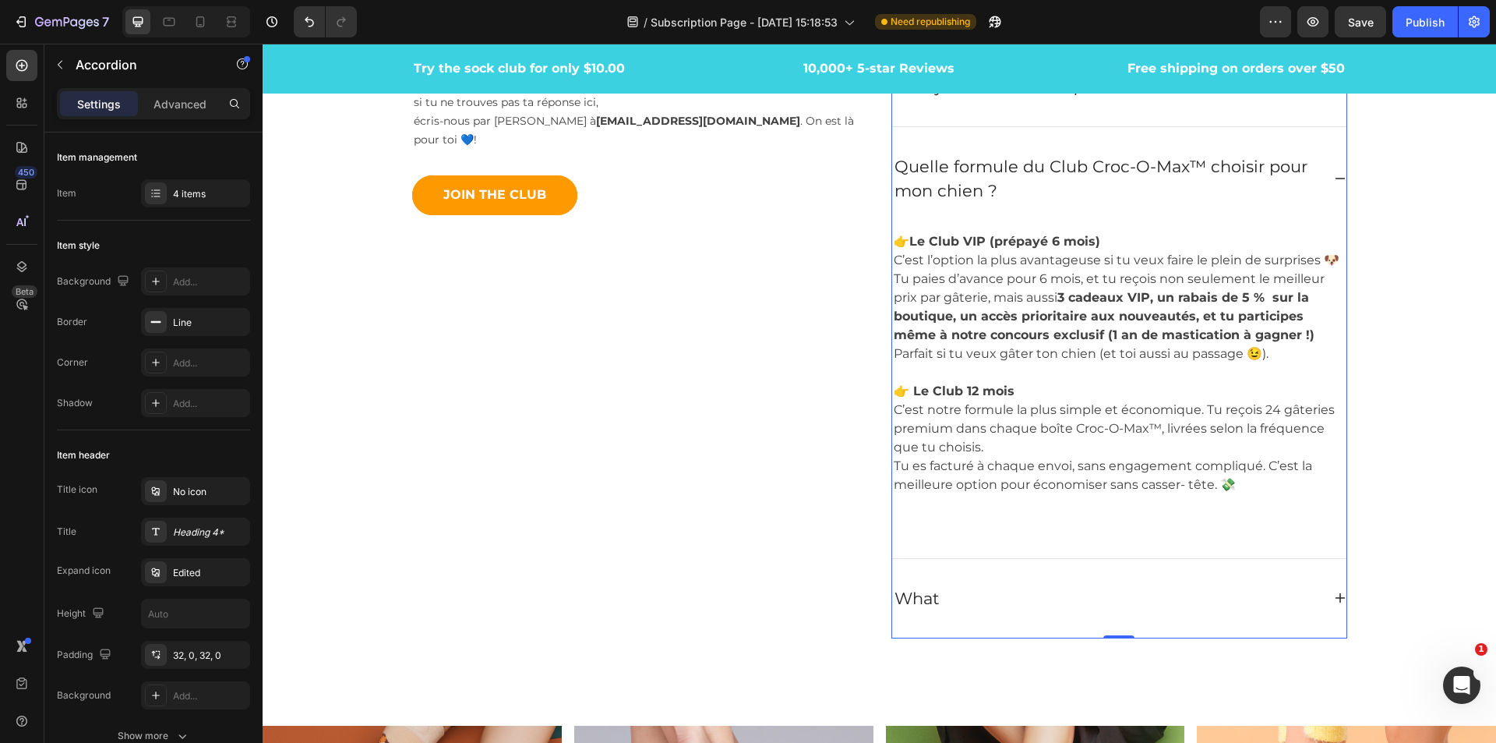
click at [931, 599] on p "What" at bounding box center [917, 598] width 45 height 25
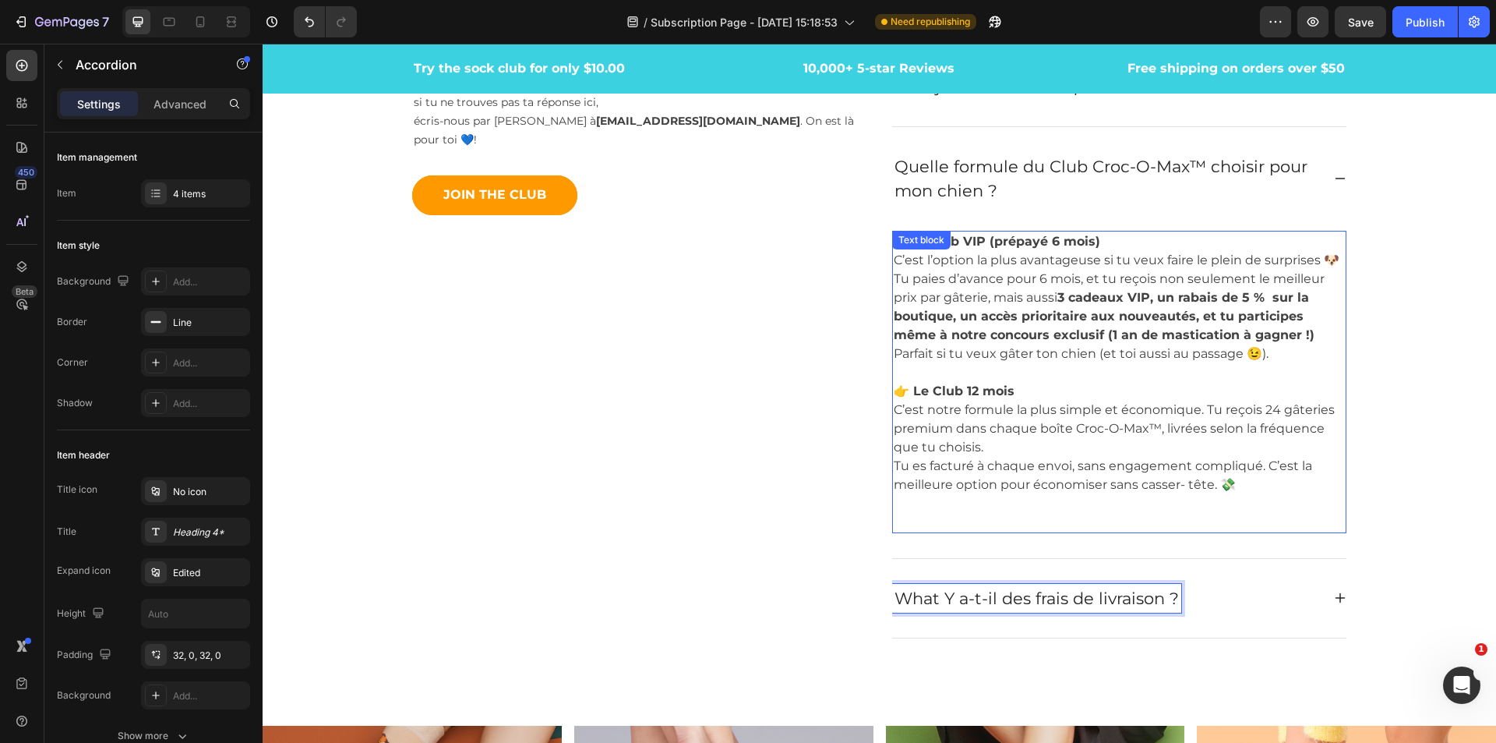
click at [927, 601] on p "What Y a-t-il des frais de livraison ?" at bounding box center [1037, 598] width 284 height 25
click at [936, 602] on p "What Y a-t-il des frais de livraison ?" at bounding box center [1037, 598] width 284 height 25
click at [1334, 181] on icon at bounding box center [1340, 178] width 12 height 12
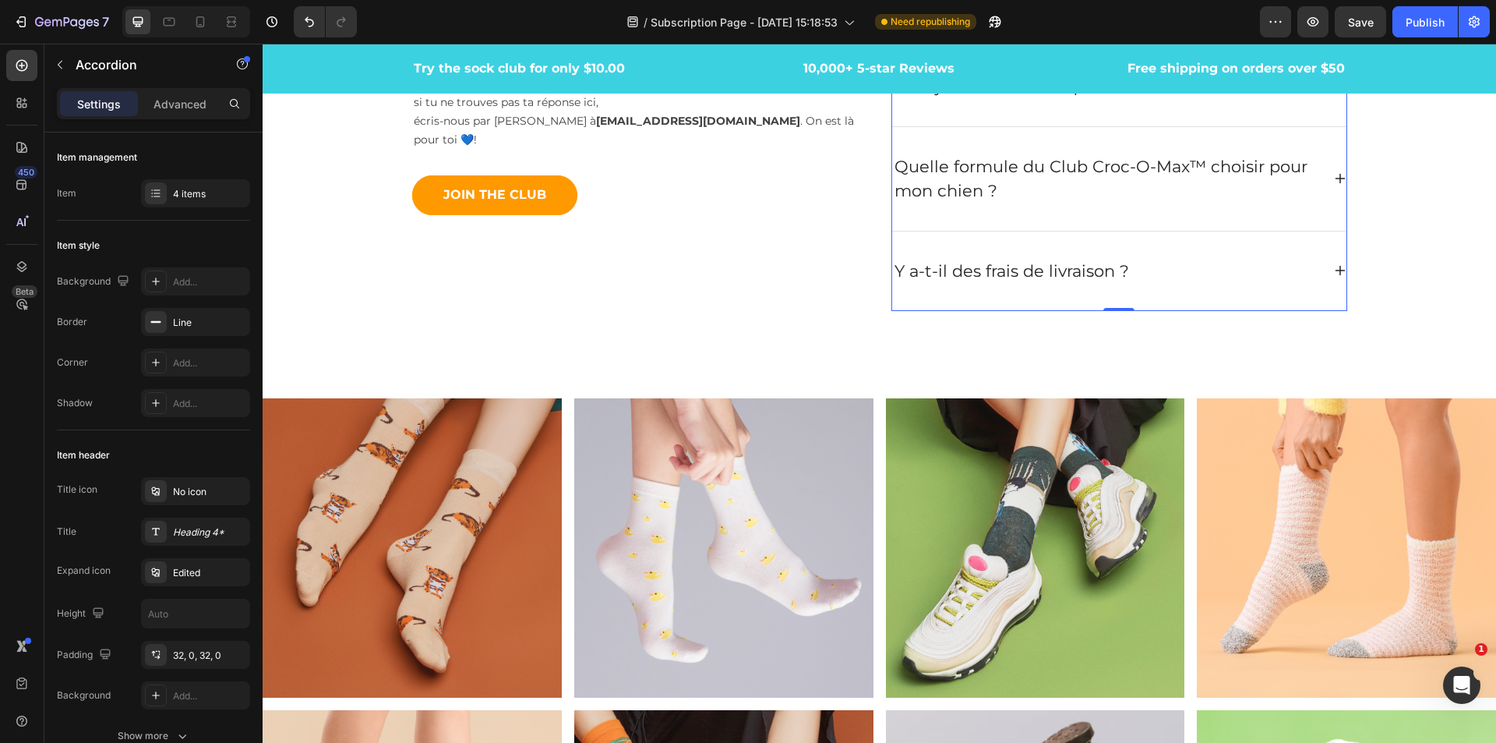
click at [1334, 276] on icon at bounding box center [1340, 270] width 12 height 12
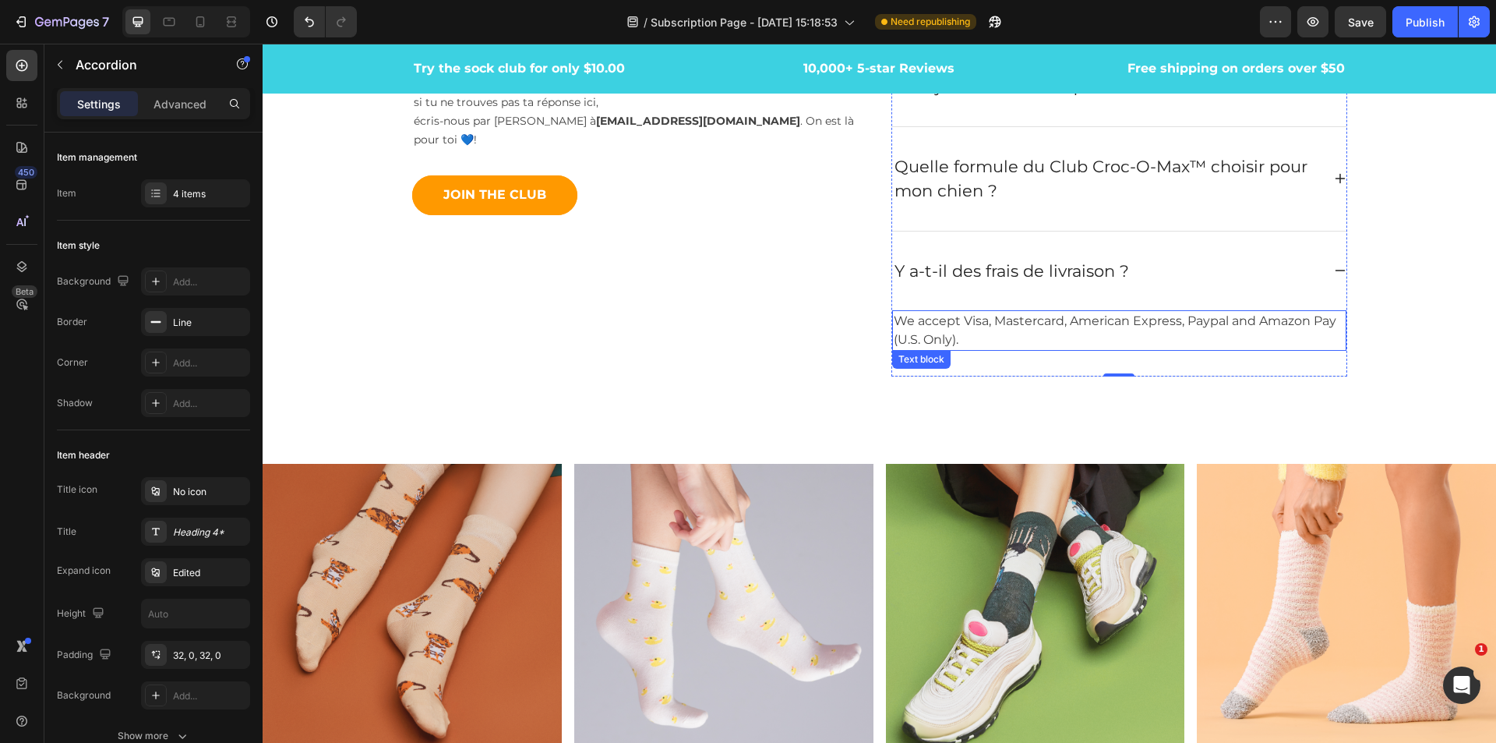
click at [1152, 325] on p "We accept Visa, Mastercard, American Express, Paypal and Amazon Pay (U.S. Only)." at bounding box center [1119, 330] width 451 height 37
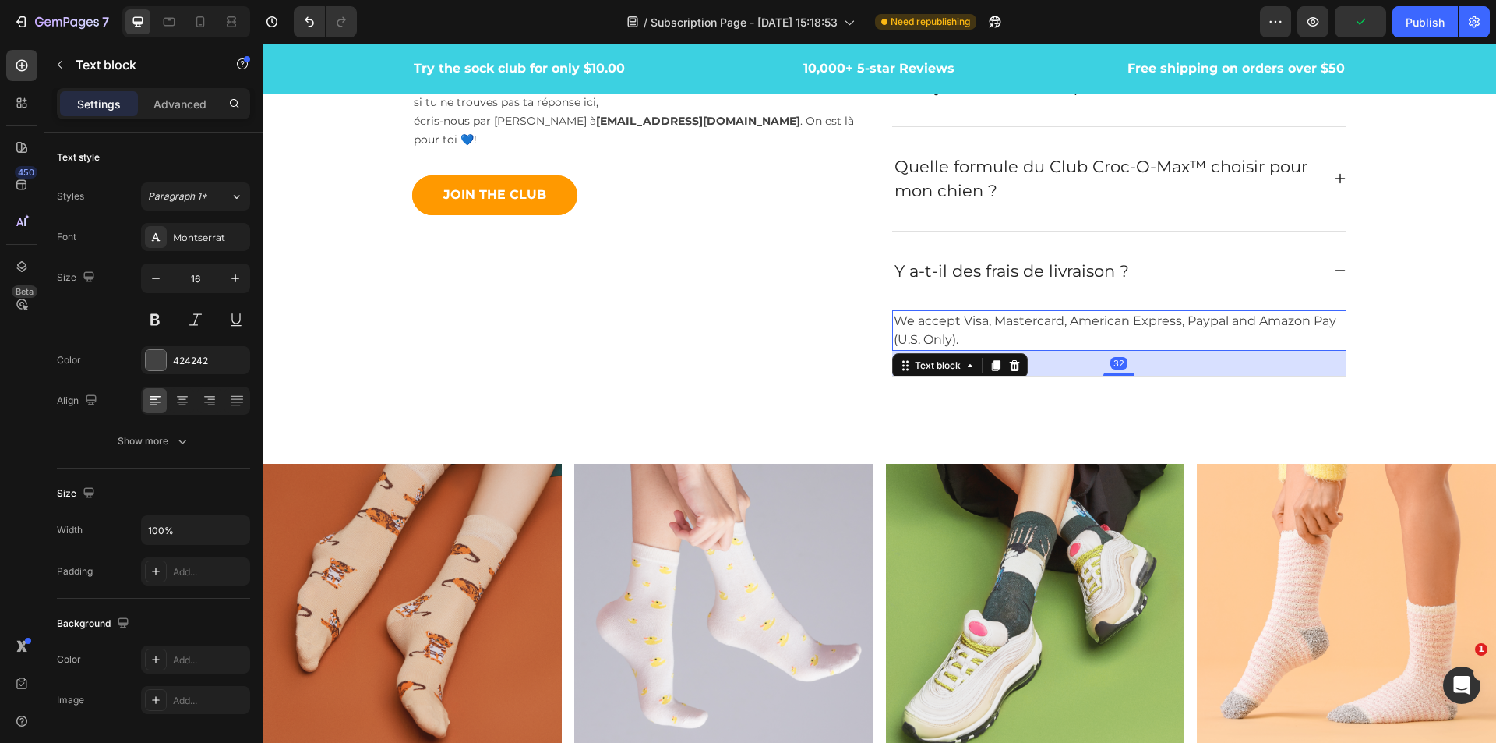
click at [1005, 341] on p "We accept Visa, Mastercard, American Express, Paypal and Amazon Pay (U.S. Only)." at bounding box center [1119, 330] width 451 height 37
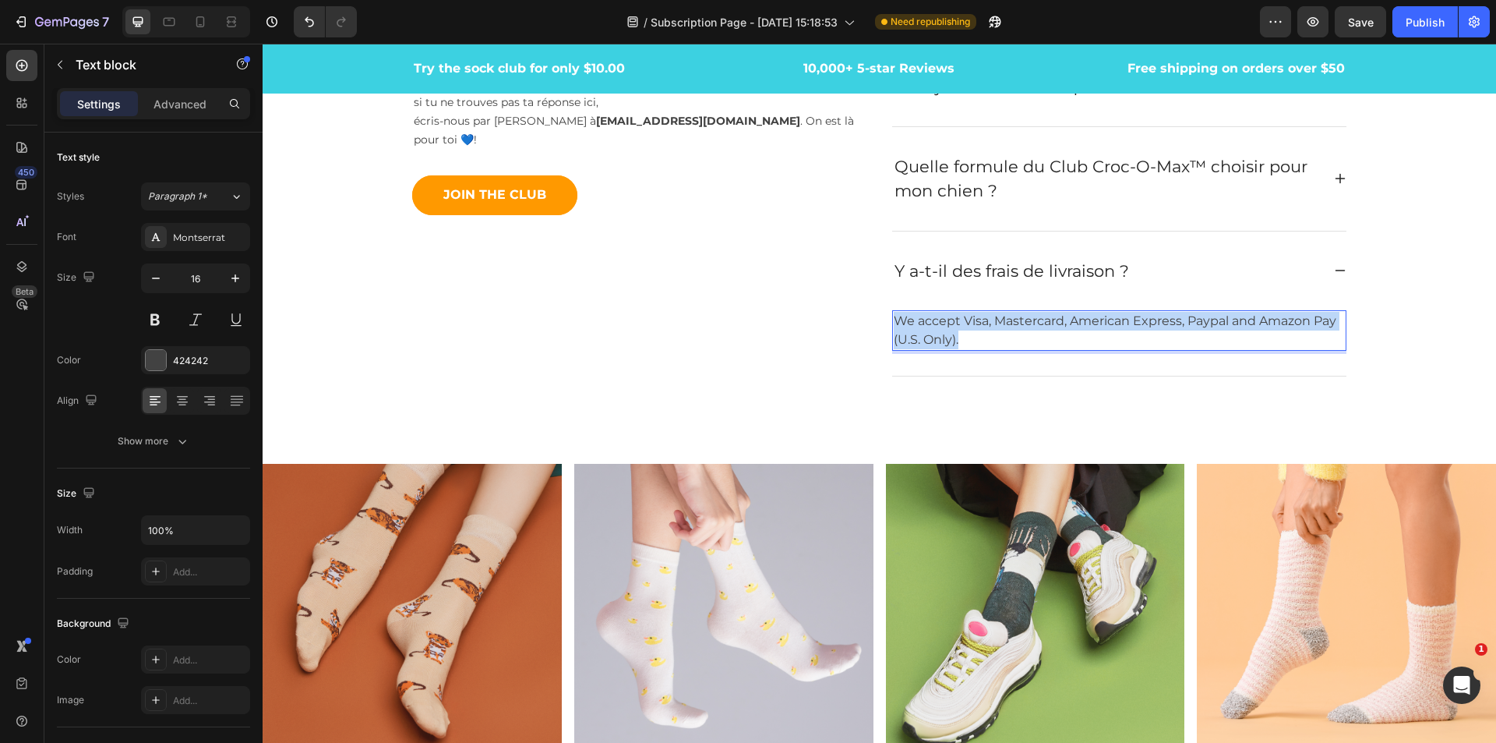
drag, startPoint x: 989, startPoint y: 341, endPoint x: 888, endPoint y: 323, distance: 102.9
click at [894, 323] on p "We accept Visa, Mastercard, American Express, Paypal and Amazon Pay (U.S. Only)." at bounding box center [1119, 330] width 451 height 37
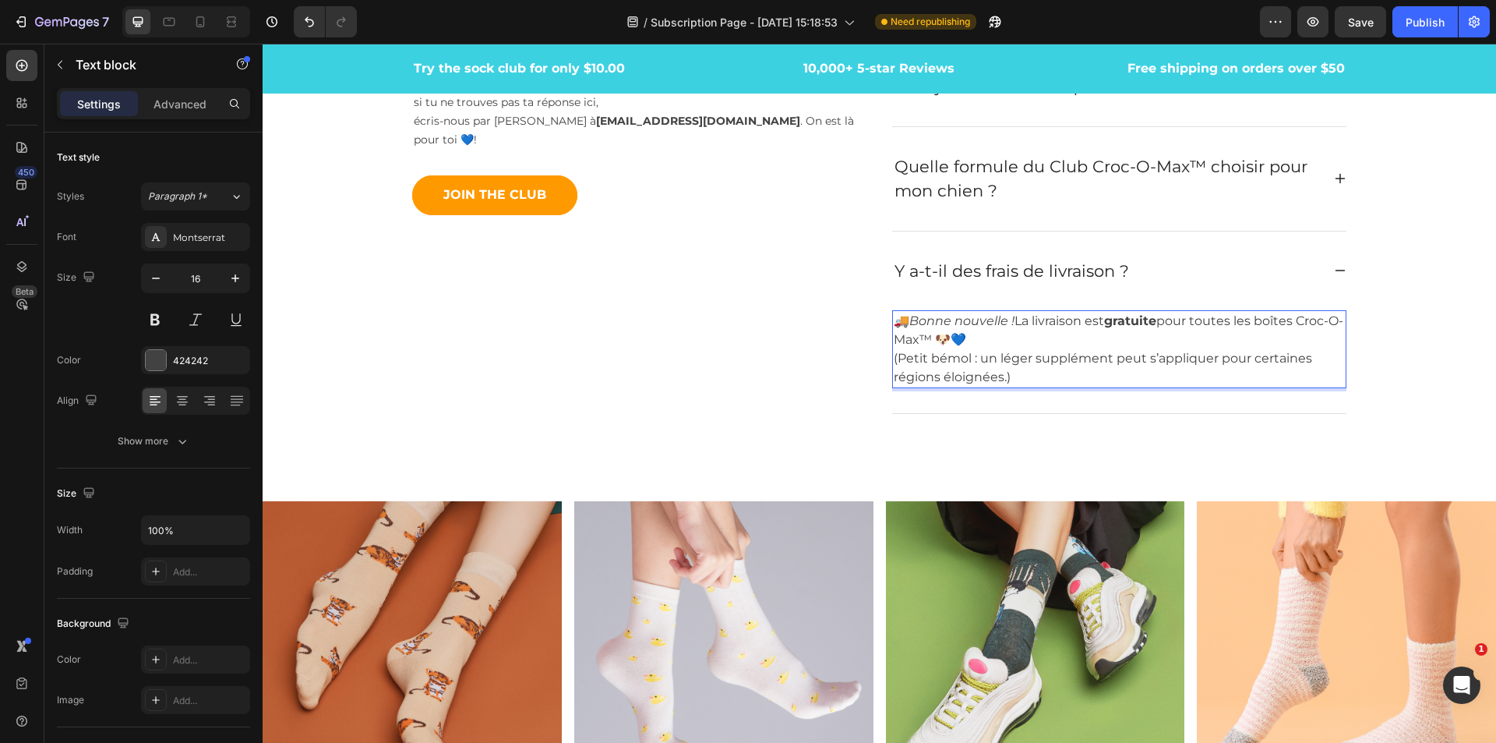
click at [1041, 365] on p "🚚 Bonne nouvelle ! La livraison est gratuite pour toutes les boîtes Croc-O-Max™…" at bounding box center [1119, 349] width 451 height 75
click at [904, 320] on p "🚚 Bonne nouvelle ! La livraison est gratuite pour toutes les boîtes Croc-O-Max™…" at bounding box center [1119, 349] width 451 height 75
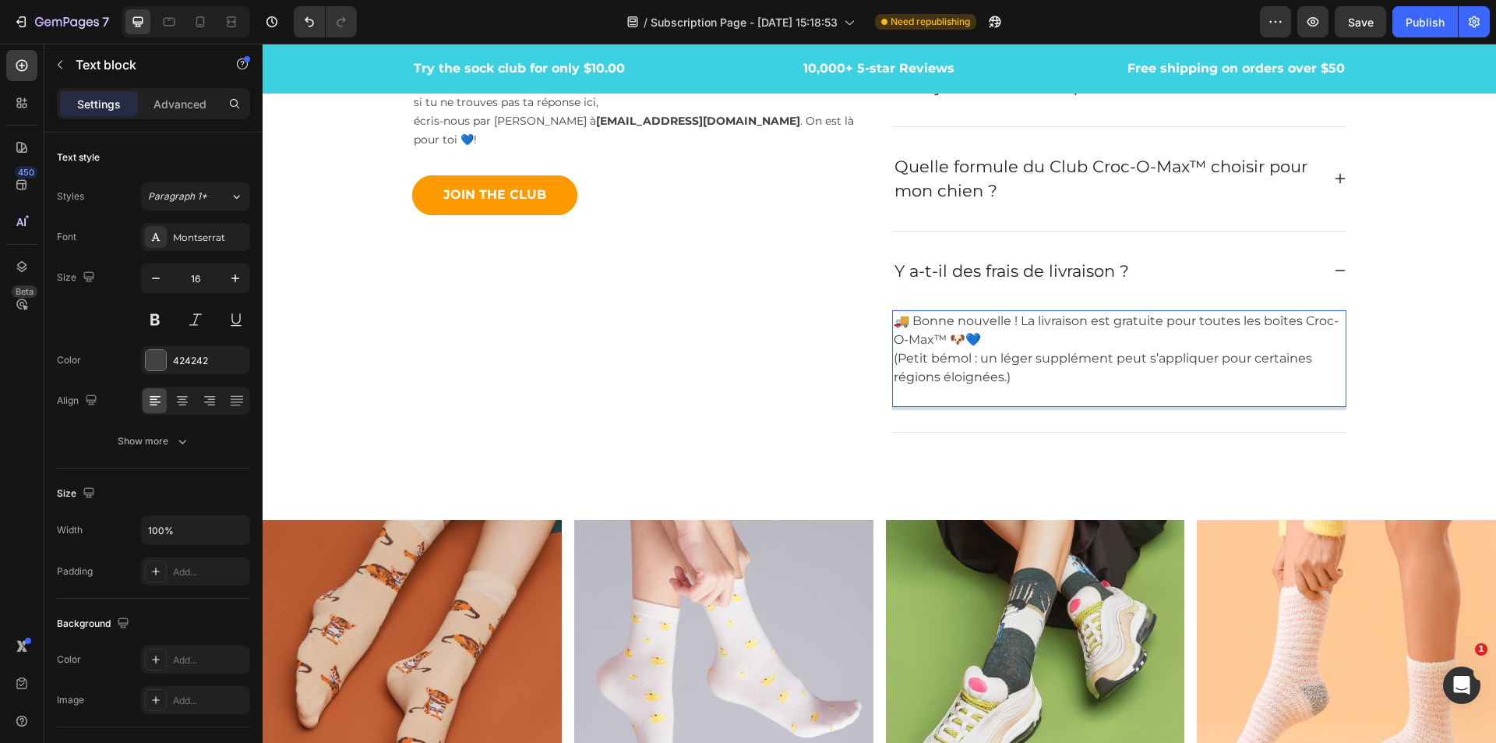
click at [1012, 371] on p "🚚 Bonne nouvelle ! La livraison est gratuite pour toutes les boîtes Croc-O-Max™…" at bounding box center [1119, 359] width 451 height 94
click at [1002, 329] on p "🚚 Bonne nouvelle ! La livraison est gratuite pour toutes les boîtes Croc-O-Max™…" at bounding box center [1119, 359] width 451 height 94
click at [906, 322] on p "🚚 Bonne nouvelle ! La livraison est gratuite pour toutes les boîtes Croc-O-Max™…" at bounding box center [1119, 359] width 451 height 94
click at [1044, 346] on p "Bonne nouvelle ! La livraison est gratuite pour toutes les boîtes Croc-O-Max™ 🐶…" at bounding box center [1119, 359] width 451 height 94
click at [993, 346] on p "Bonne nouvelle ! La livraison est gratuite pour toutes les boîtes Croc-O-Max™ 🐶…" at bounding box center [1119, 359] width 451 height 94
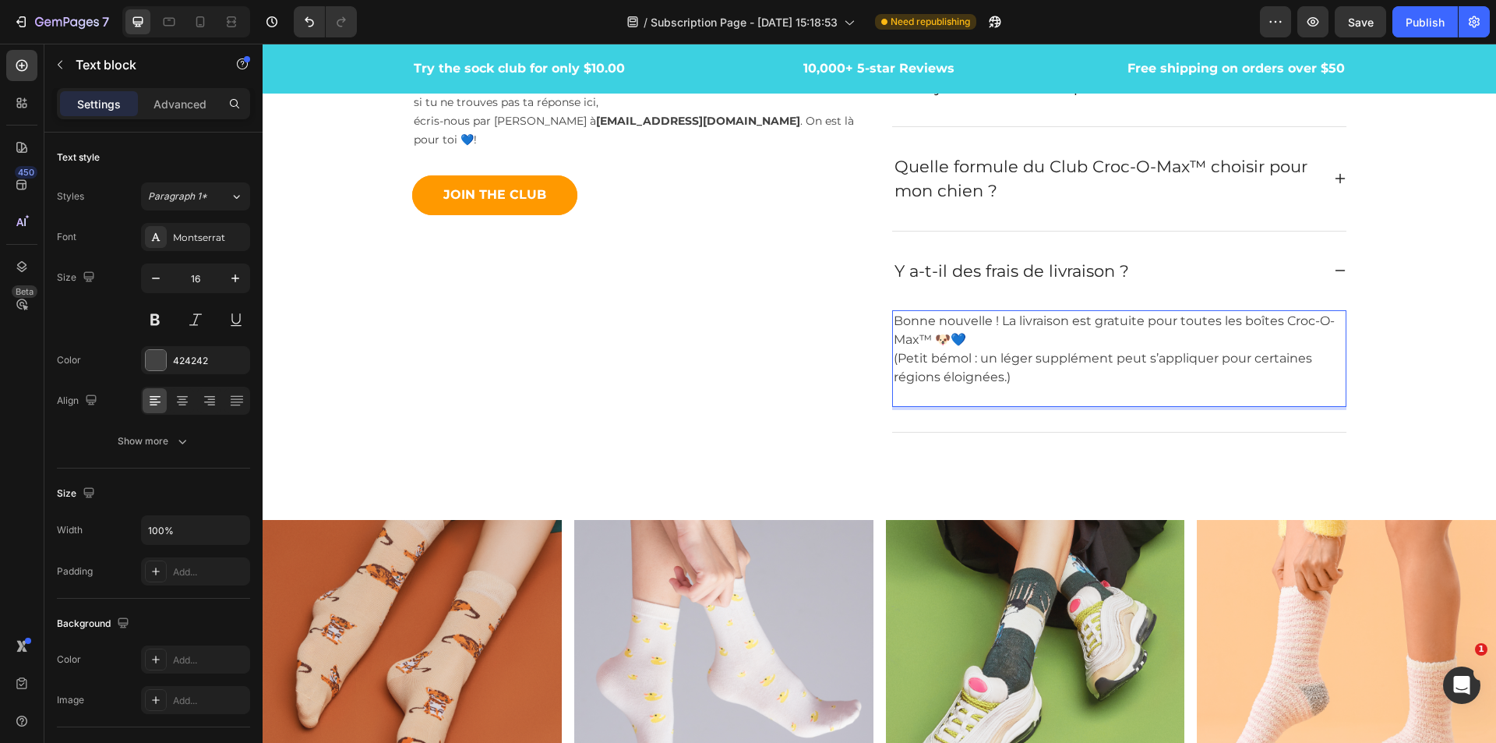
click at [976, 341] on p "Bonne nouvelle ! La livraison est gratuite pour toutes les boîtes Croc-O-Max™ 🐶…" at bounding box center [1119, 359] width 451 height 94
click at [995, 325] on p "Bonne nouvelle ! La livraison est gratuite pour toutes les boîtes Croc-O-Max™ 🐶…" at bounding box center [1119, 359] width 451 height 94
click at [1264, 335] on p "Bonne nouvelle ! On livre partout au Québec et la livraison est gratuite pour t…" at bounding box center [1119, 359] width 451 height 94
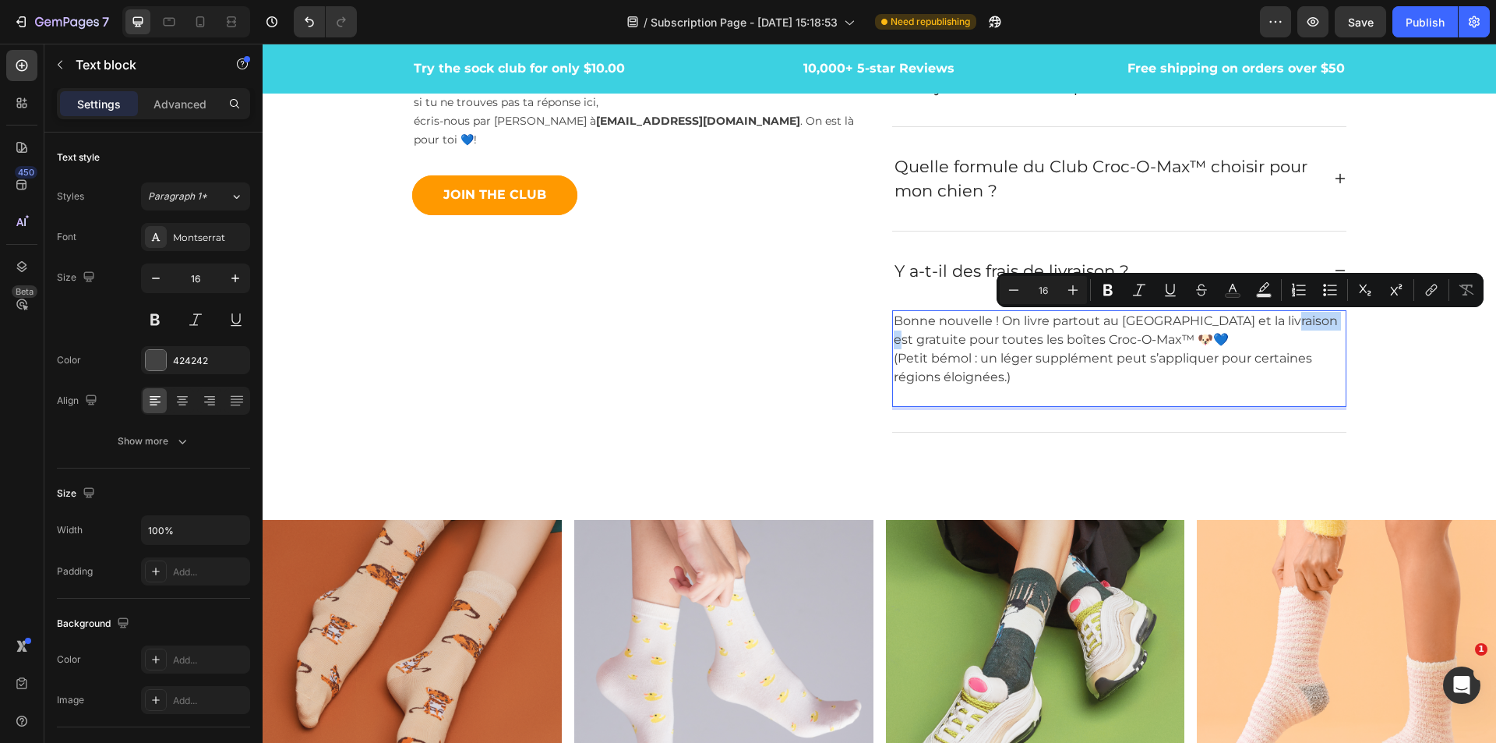
drag, startPoint x: 1274, startPoint y: 325, endPoint x: 1327, endPoint y: 330, distance: 52.5
click at [1327, 330] on p "Bonne nouvelle ! On livre partout au Québec et la livraison est gratuite pour t…" at bounding box center [1119, 359] width 451 height 94
click at [1107, 301] on button "Bold" at bounding box center [1108, 290] width 28 height 28
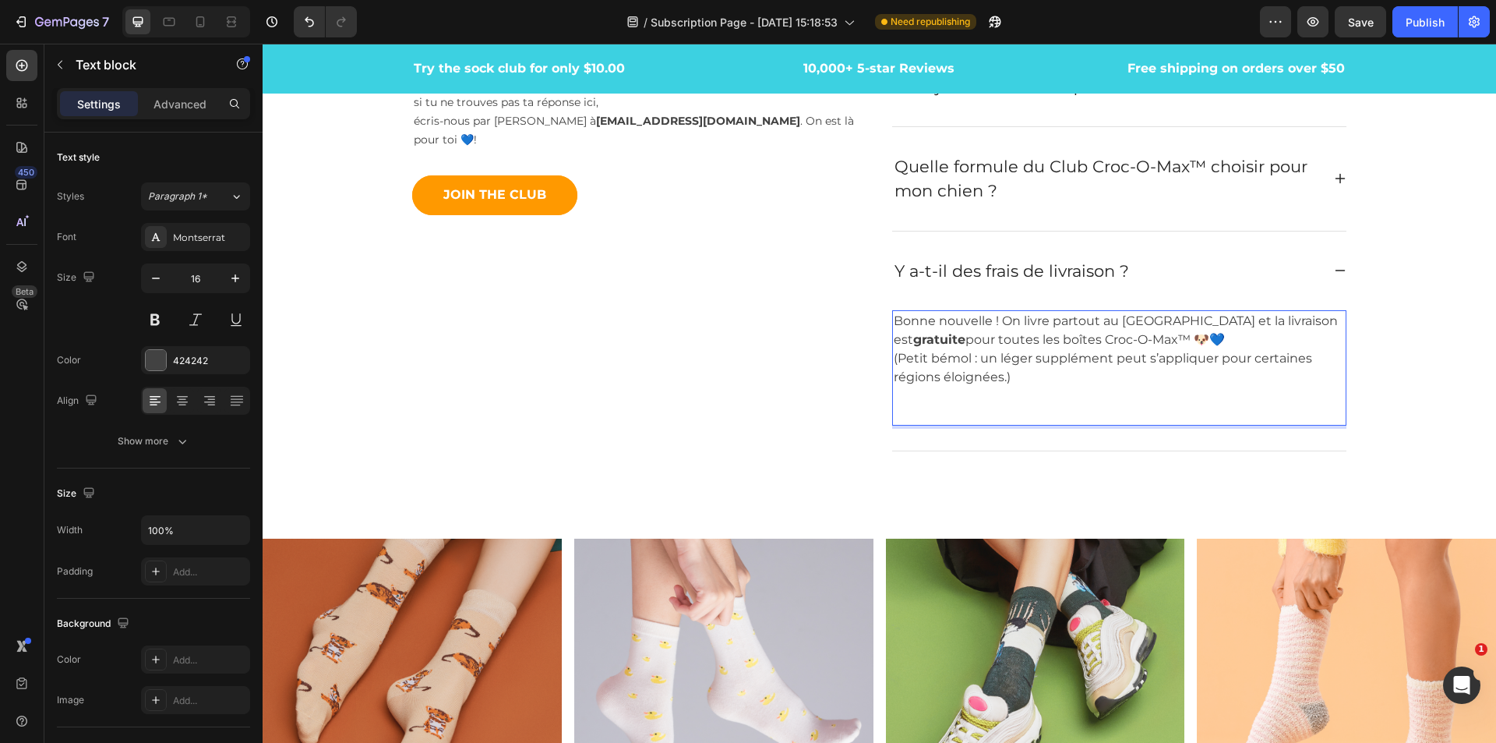
click at [958, 369] on p "Bonne nouvelle ! On livre partout au Québec et la livraison est gratuite pour t…" at bounding box center [1119, 368] width 451 height 112
drag, startPoint x: 1009, startPoint y: 372, endPoint x: 886, endPoint y: 363, distance: 122.7
click at [892, 363] on div "Bonne nouvelle ! On livre partout au Québec et la livraison est gratuite pour t…" at bounding box center [1119, 367] width 454 height 115
click at [995, 377] on p "Bonne nouvelle ! On livre partout au Québec et la livraison est gratuite pour t…" at bounding box center [1119, 368] width 451 height 112
drag, startPoint x: 1005, startPoint y: 379, endPoint x: 886, endPoint y: 363, distance: 120.3
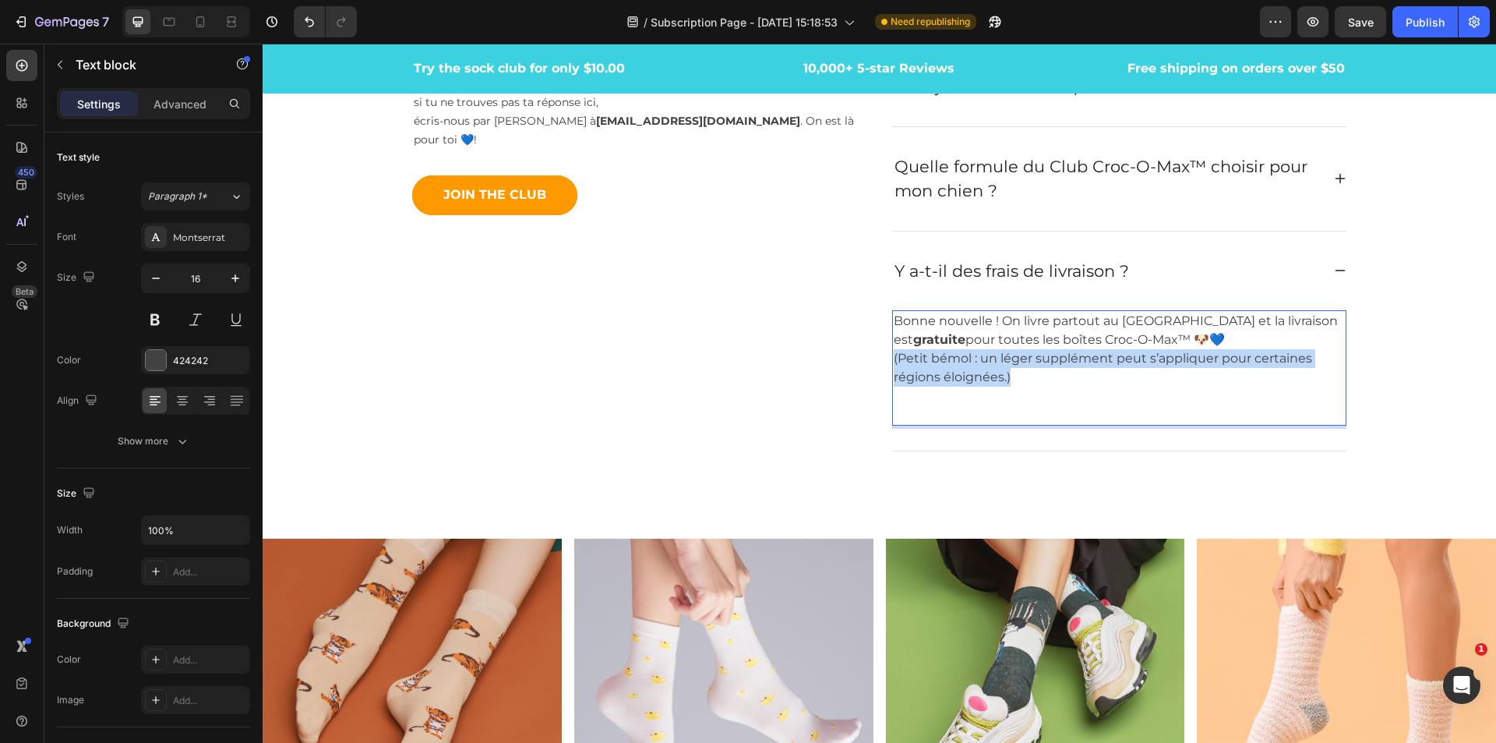
click at [892, 363] on div "Bonne nouvelle ! On livre partout au Québec et la livraison est gratuite pour t…" at bounding box center [1119, 367] width 454 height 115
click at [910, 370] on p "Bonne nouvelle ! On livre partout au Québec et la livraison est gratuite pour t…" at bounding box center [1119, 368] width 451 height 112
click at [896, 363] on p "Bonne nouvelle ! On livre partout au Québec et la livraison est gratuite pour t…" at bounding box center [1119, 368] width 451 height 112
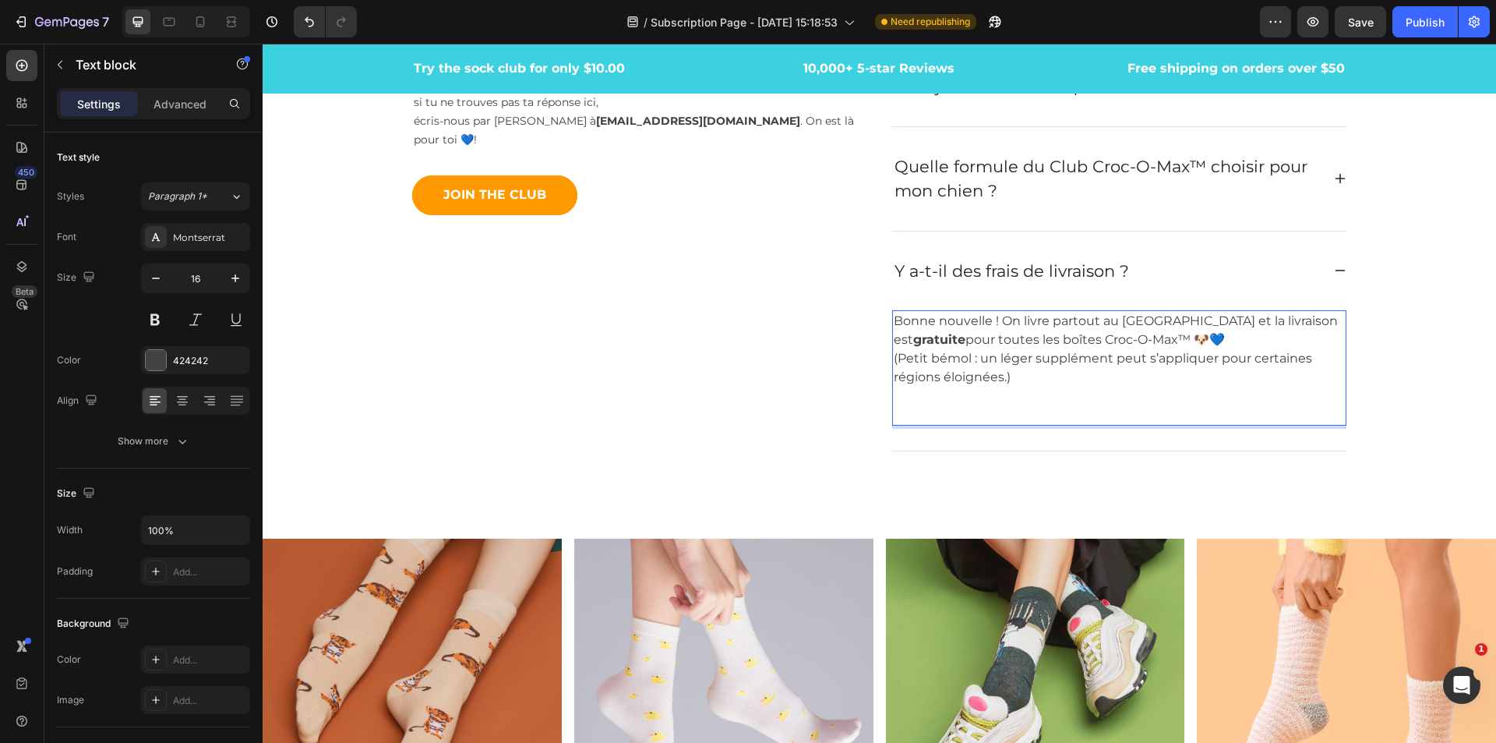
click at [894, 360] on p "Bonne nouvelle ! On livre partout au Québec et la livraison est gratuite pour t…" at bounding box center [1119, 368] width 451 height 112
drag, startPoint x: 889, startPoint y: 360, endPoint x: 1002, endPoint y: 395, distance: 118.3
click at [1002, 395] on p "Bonne nouvelle ! On livre partout au Québec et la livraison est gratuite pour t…" at bounding box center [1119, 368] width 451 height 112
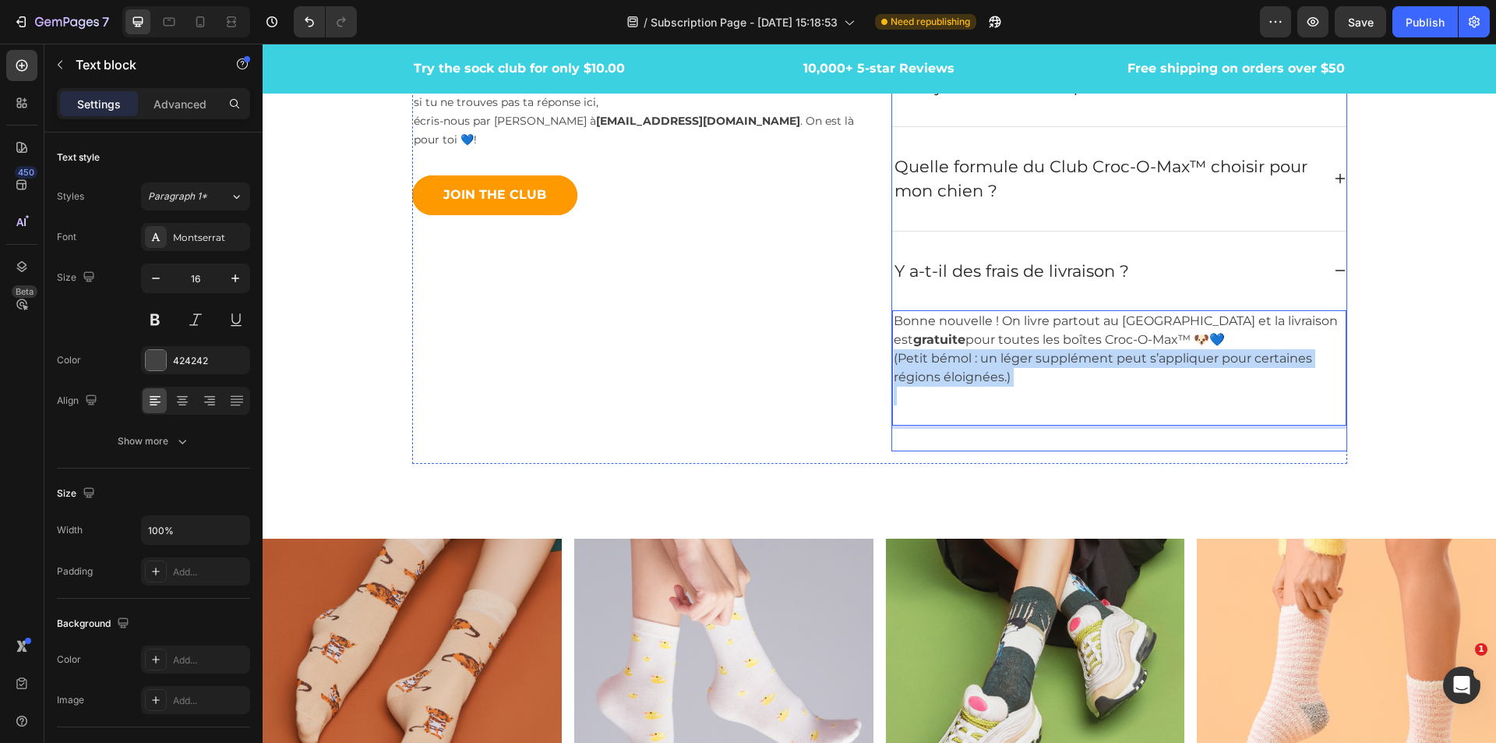
click at [1334, 259] on div "Y a-t-il des frais de livraison ?" at bounding box center [1119, 270] width 454 height 79
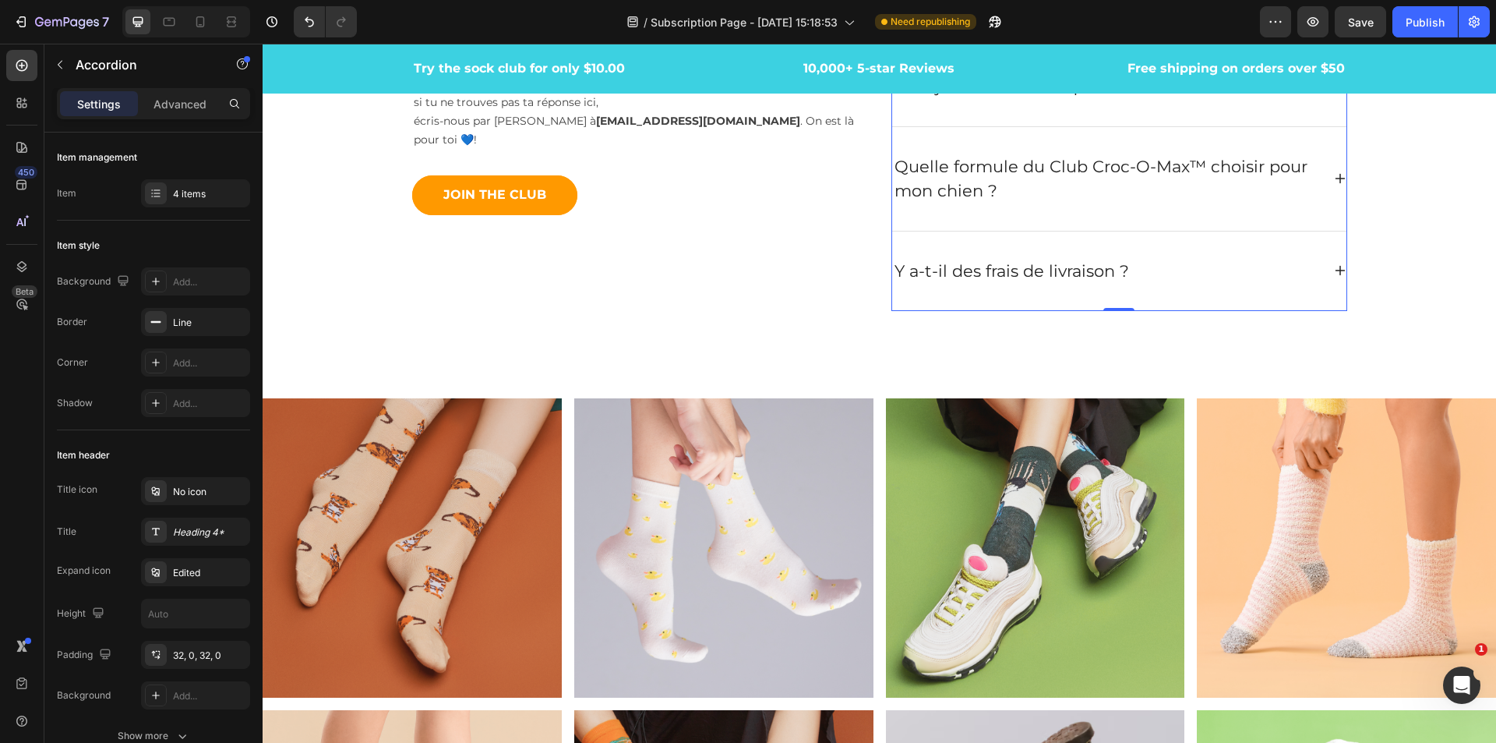
click at [1326, 267] on div "Y a-t-il des frais de livraison ?" at bounding box center [1119, 270] width 454 height 79
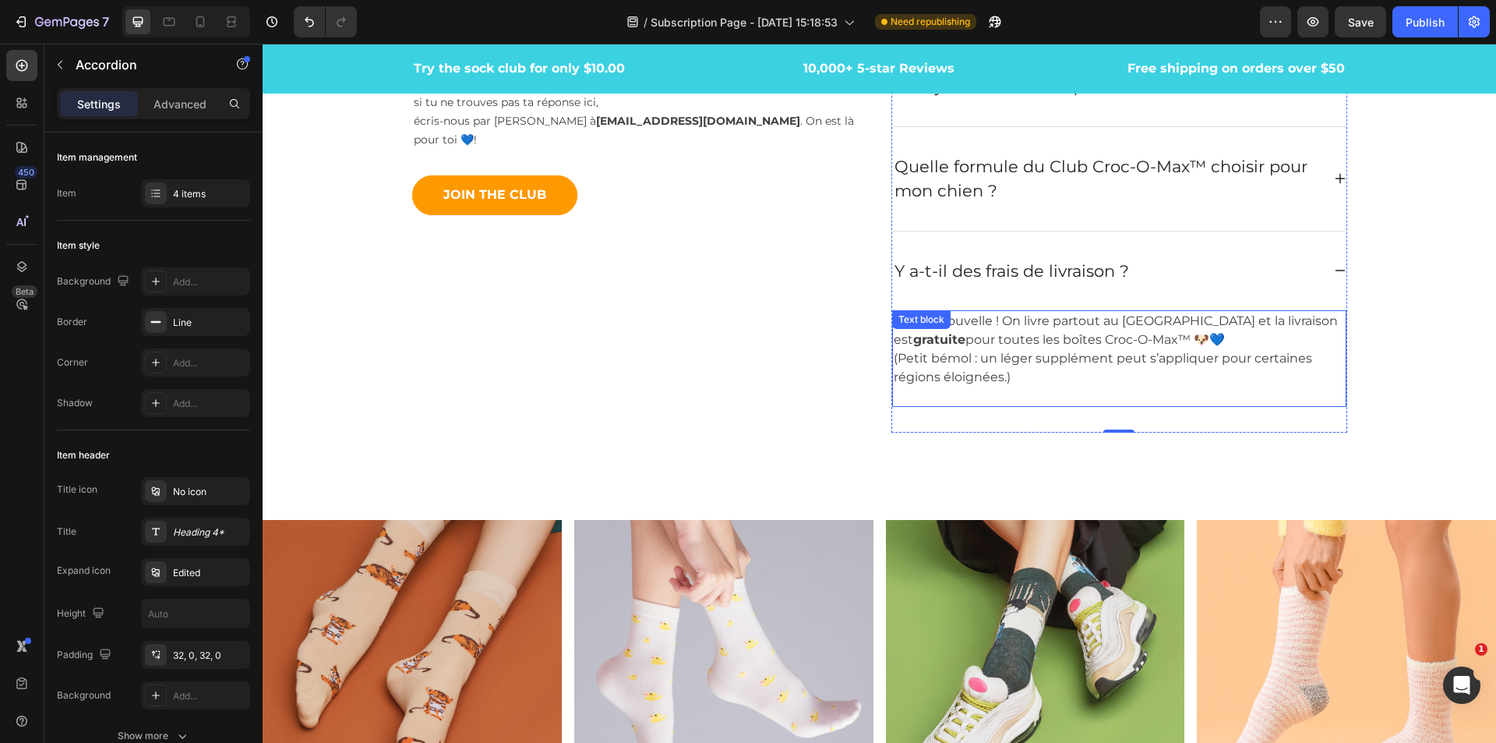
click at [970, 366] on p "Bonne nouvelle ! On livre partout au Québec et la livraison est gratuite pour t…" at bounding box center [1119, 359] width 451 height 94
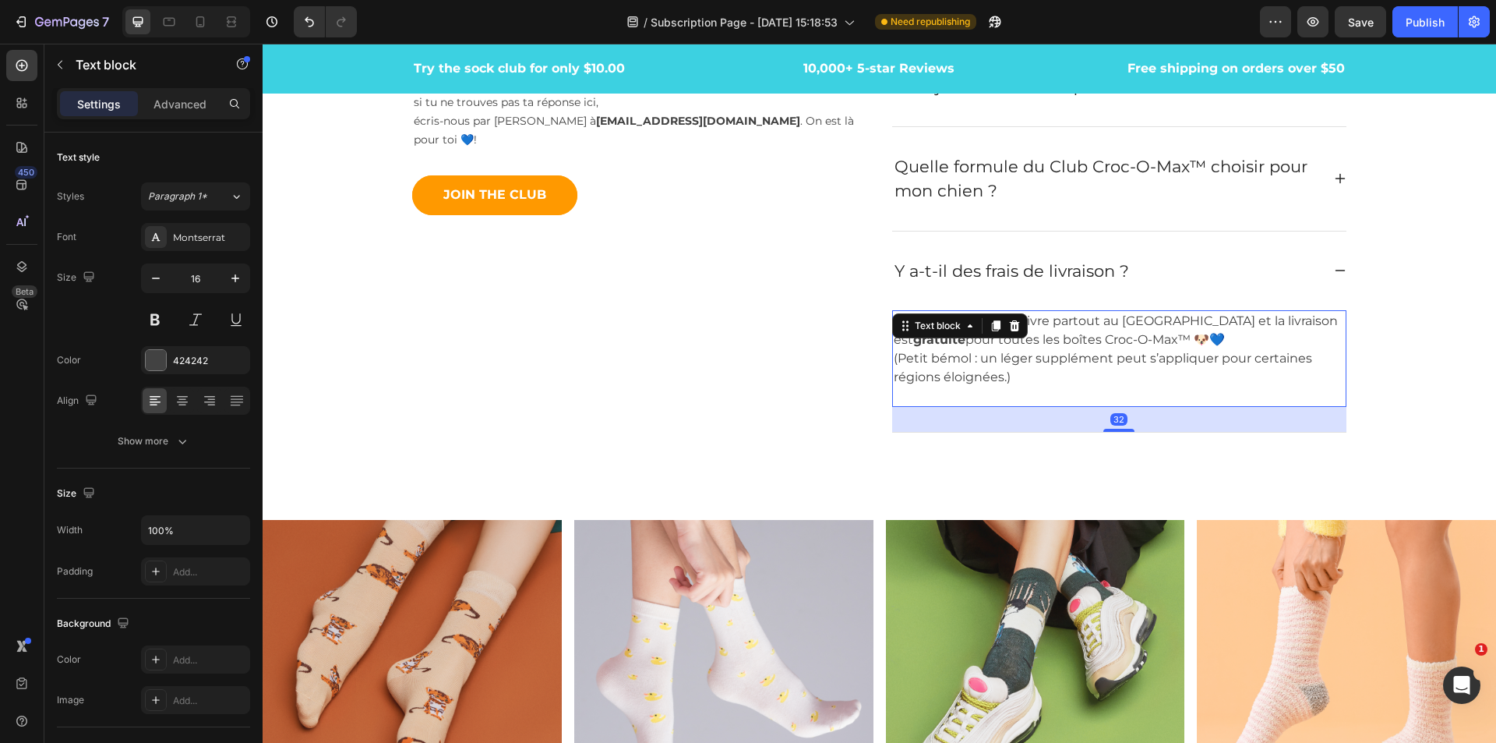
click at [1038, 377] on p "Bonne nouvelle ! On livre partout au Québec et la livraison est gratuite pour t…" at bounding box center [1119, 359] width 451 height 94
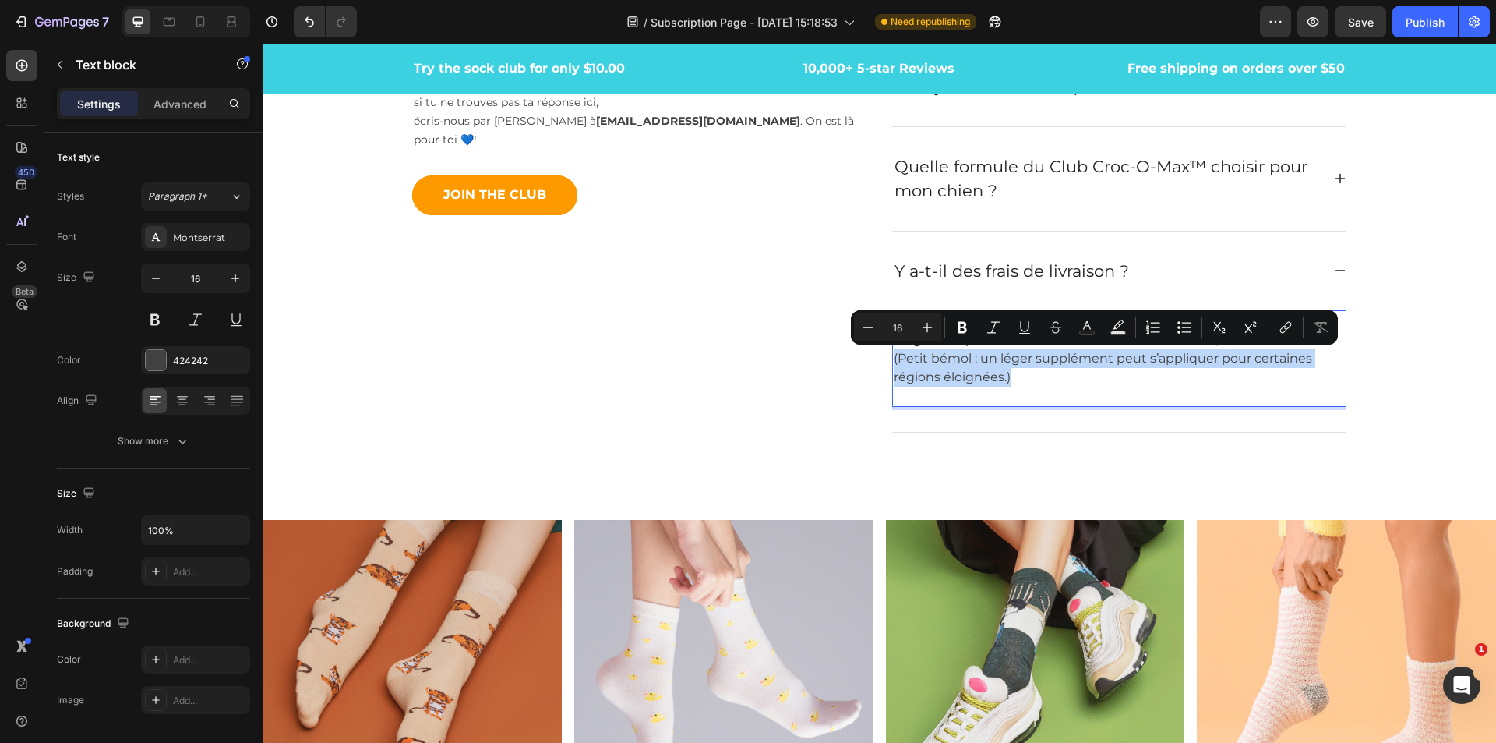
drag, startPoint x: 1008, startPoint y: 373, endPoint x: 888, endPoint y: 356, distance: 121.2
click at [894, 356] on p "Bonne nouvelle ! On livre partout au Québec et la livraison est gratuite pour t…" at bounding box center [1119, 359] width 451 height 94
click at [988, 327] on icon "Editor contextual toolbar" at bounding box center [994, 328] width 16 height 16
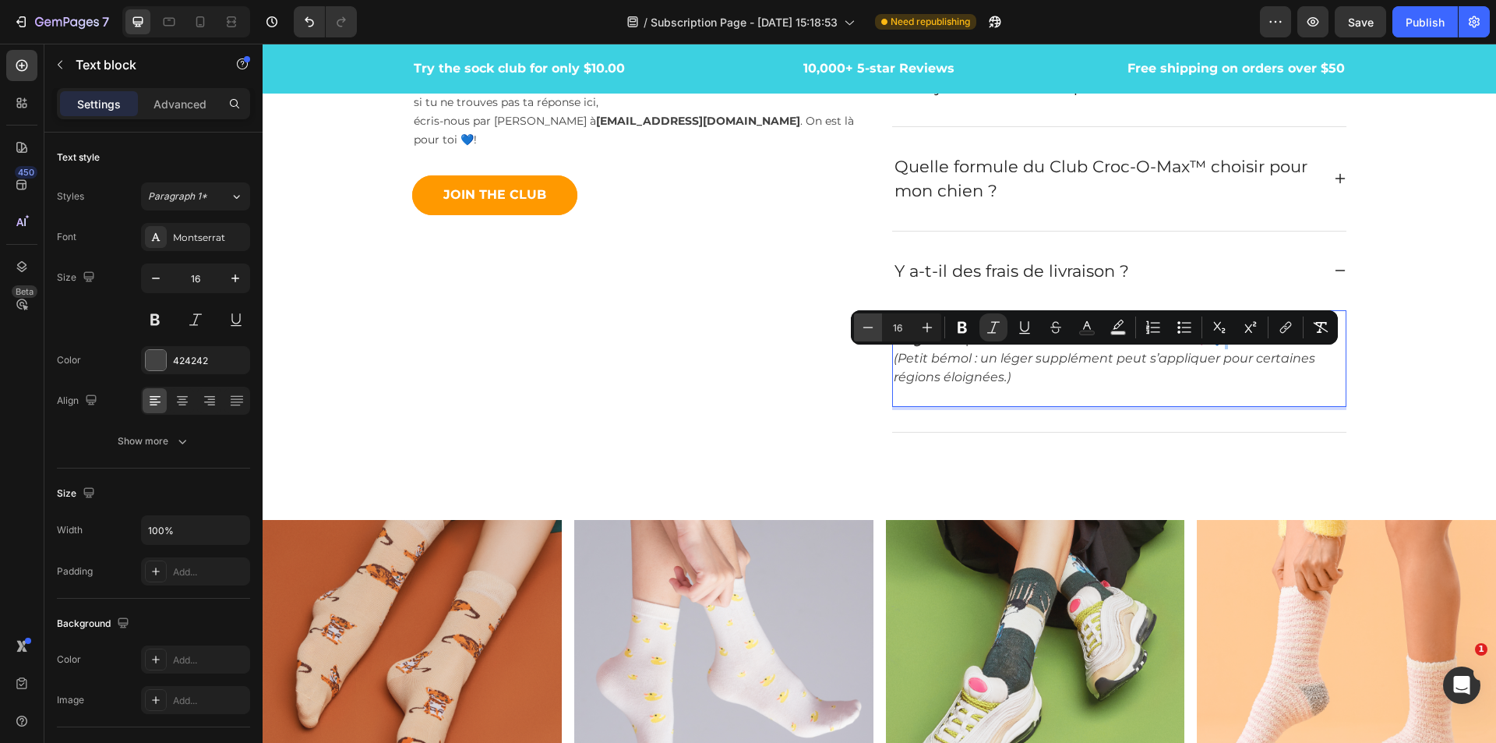
click at [871, 330] on icon "Editor contextual toolbar" at bounding box center [868, 328] width 16 height 16
type input "13"
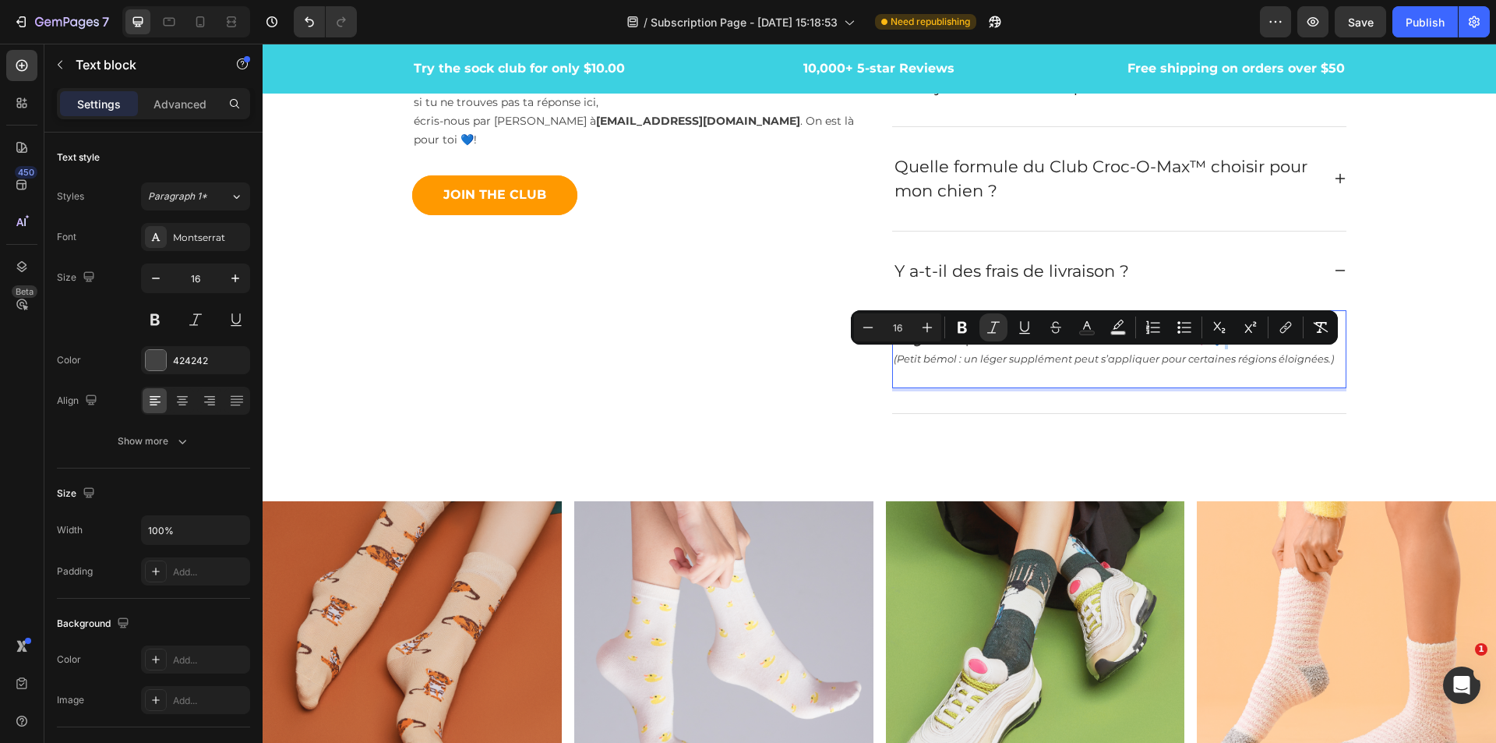
click at [1023, 384] on p "Bonne nouvelle ! On livre partout au Québec et la livraison est gratuite pour t…" at bounding box center [1119, 349] width 451 height 75
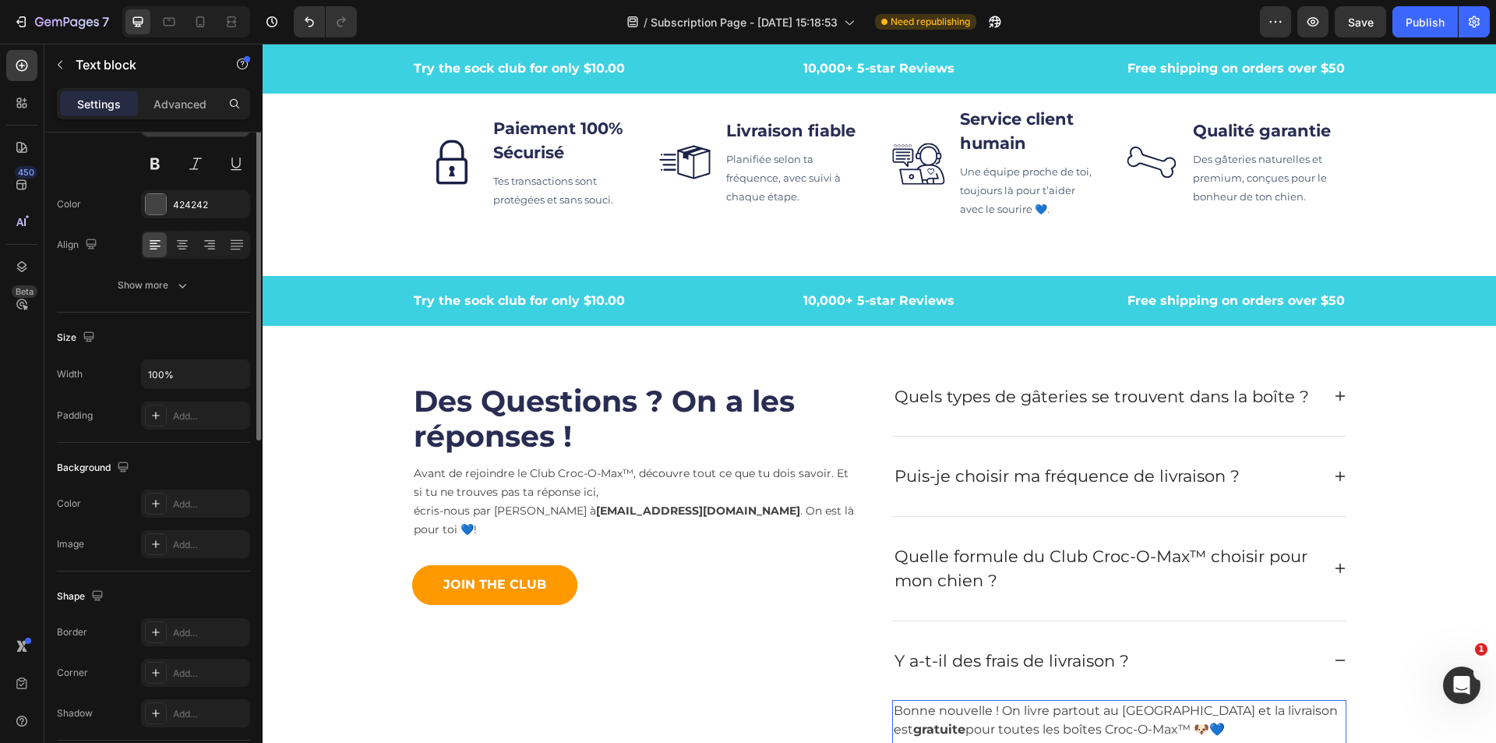
scroll to position [0, 0]
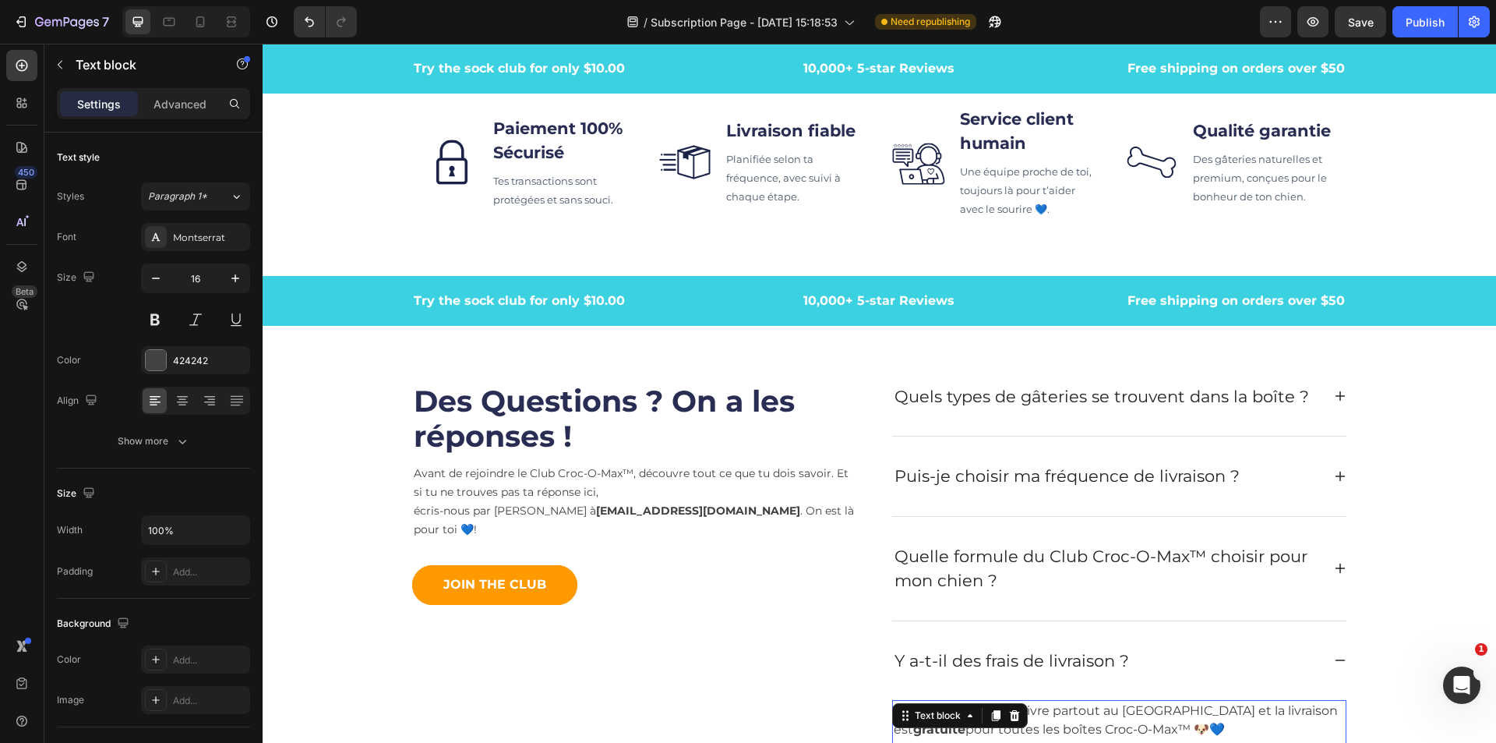
click at [75, 99] on div "Settings" at bounding box center [99, 103] width 78 height 25
click at [892, 367] on div "Quels types de gâteries se trouvent dans la boîte ?" at bounding box center [1119, 396] width 454 height 79
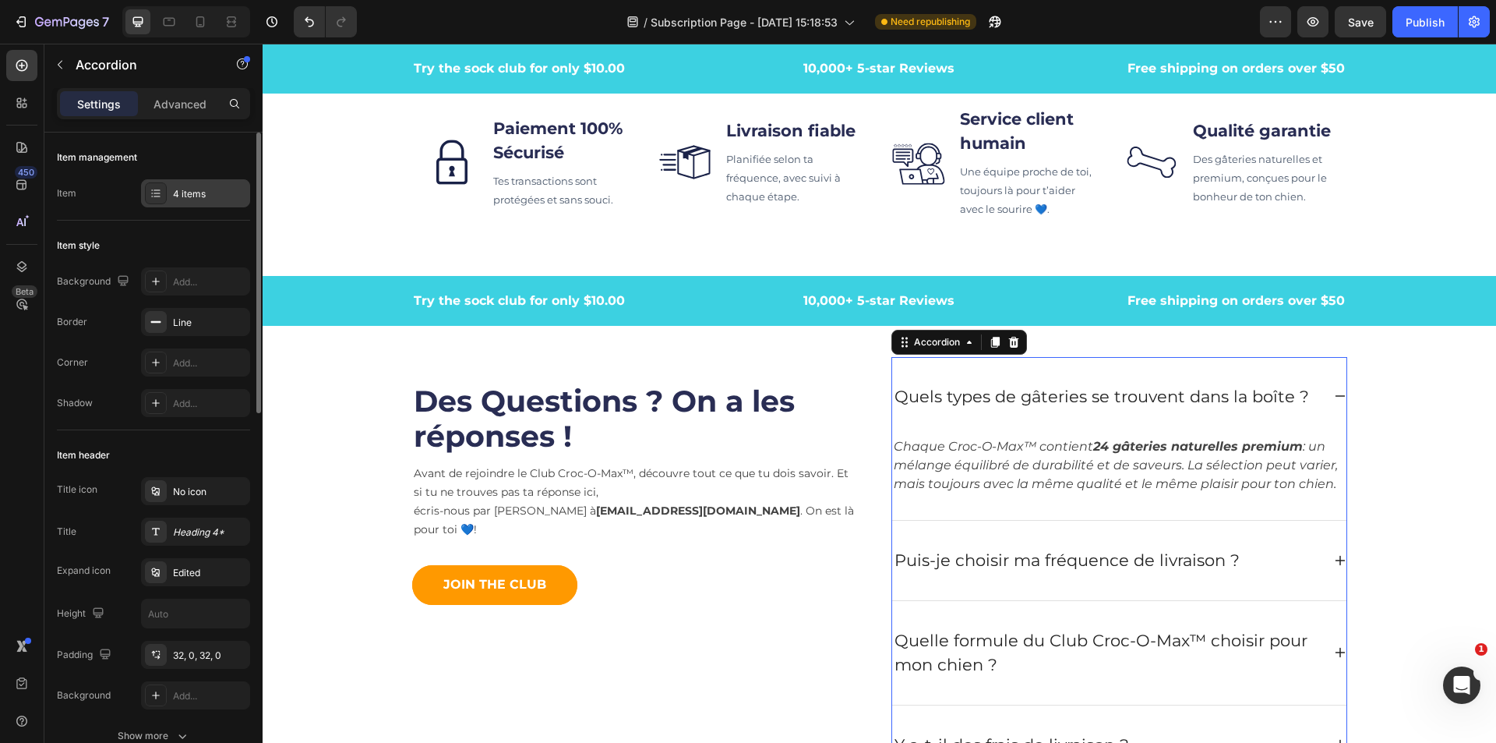
click at [182, 193] on div "4 items" at bounding box center [209, 194] width 73 height 14
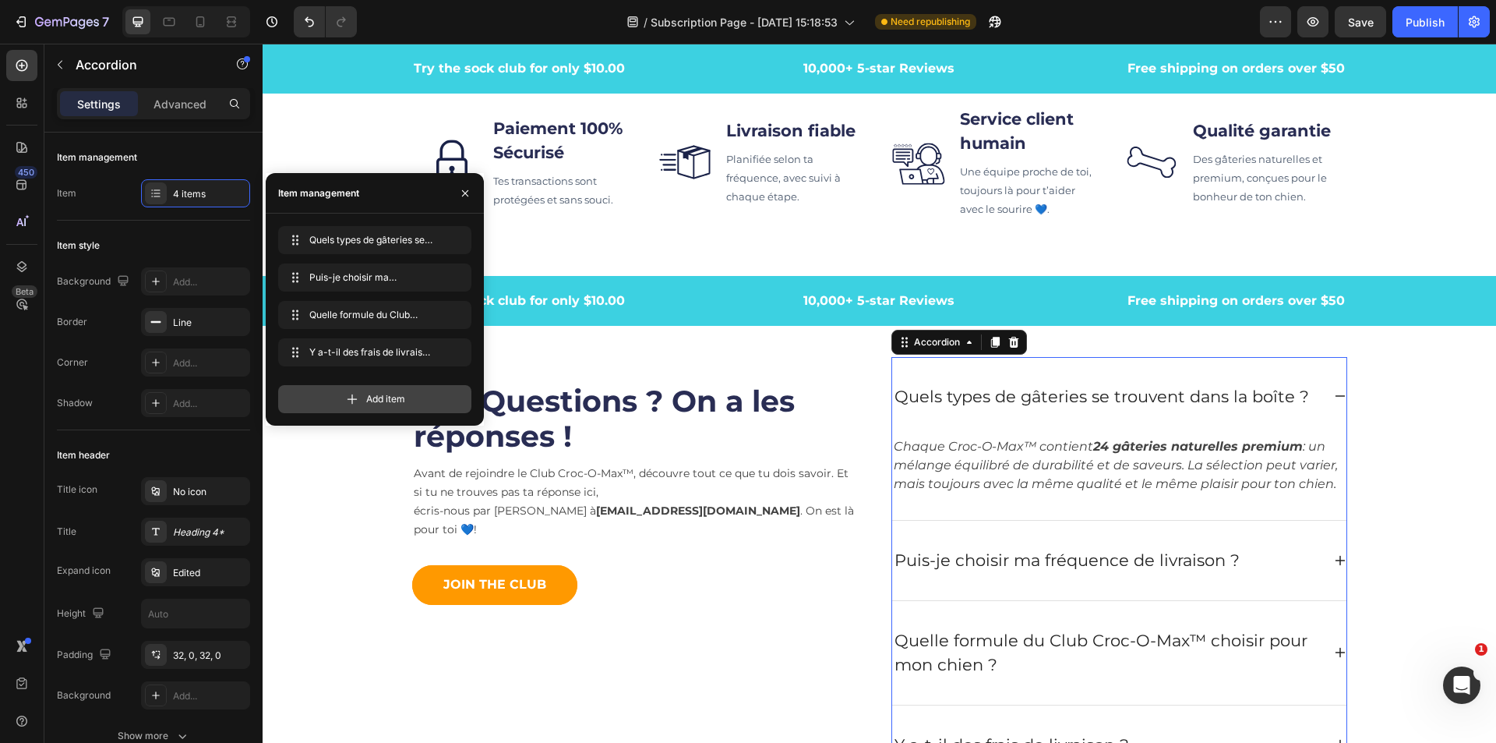
click at [358, 397] on icon at bounding box center [352, 399] width 16 height 16
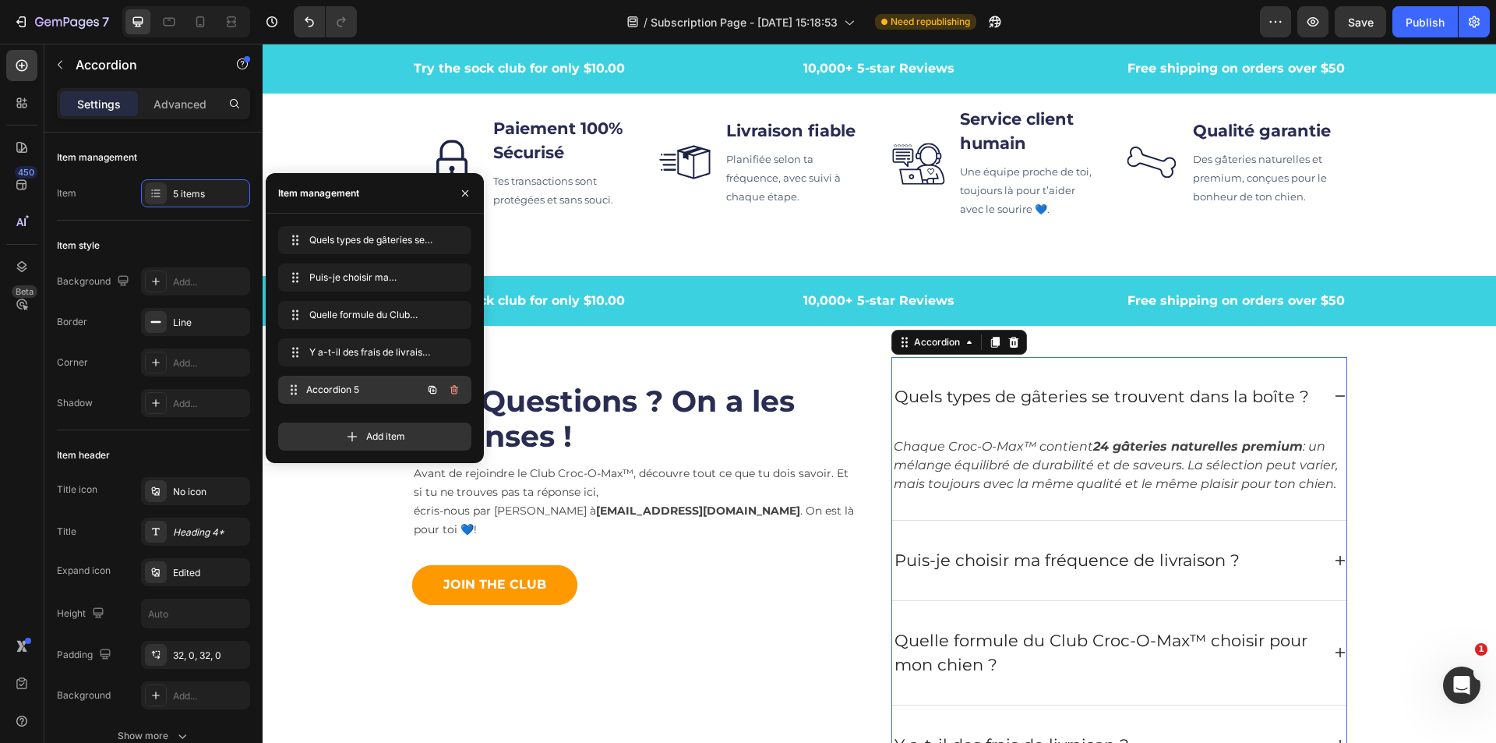
click at [340, 390] on span "Accordion 5" at bounding box center [363, 390] width 115 height 14
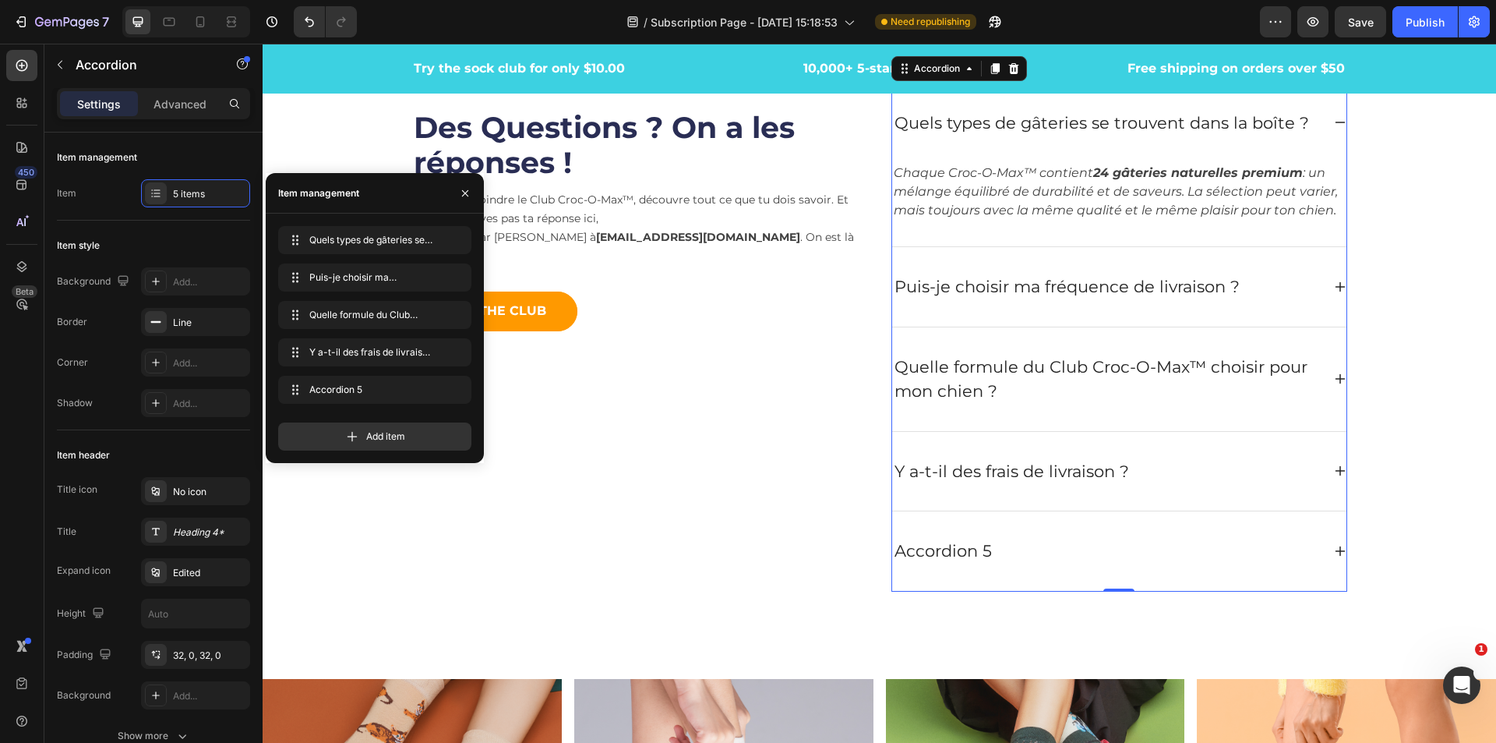
scroll to position [5309, 0]
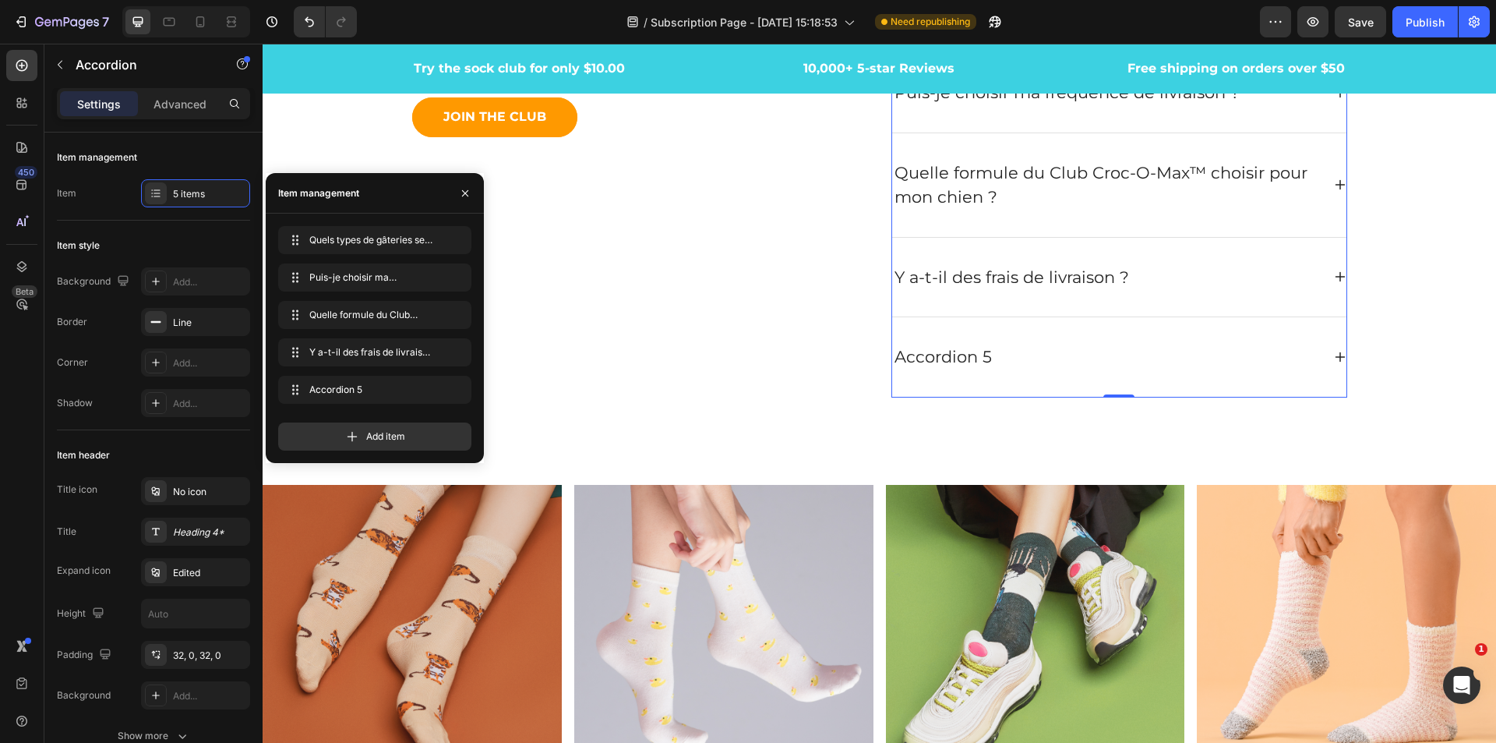
click at [1043, 358] on div "Accordion 5" at bounding box center [1106, 357] width 429 height 30
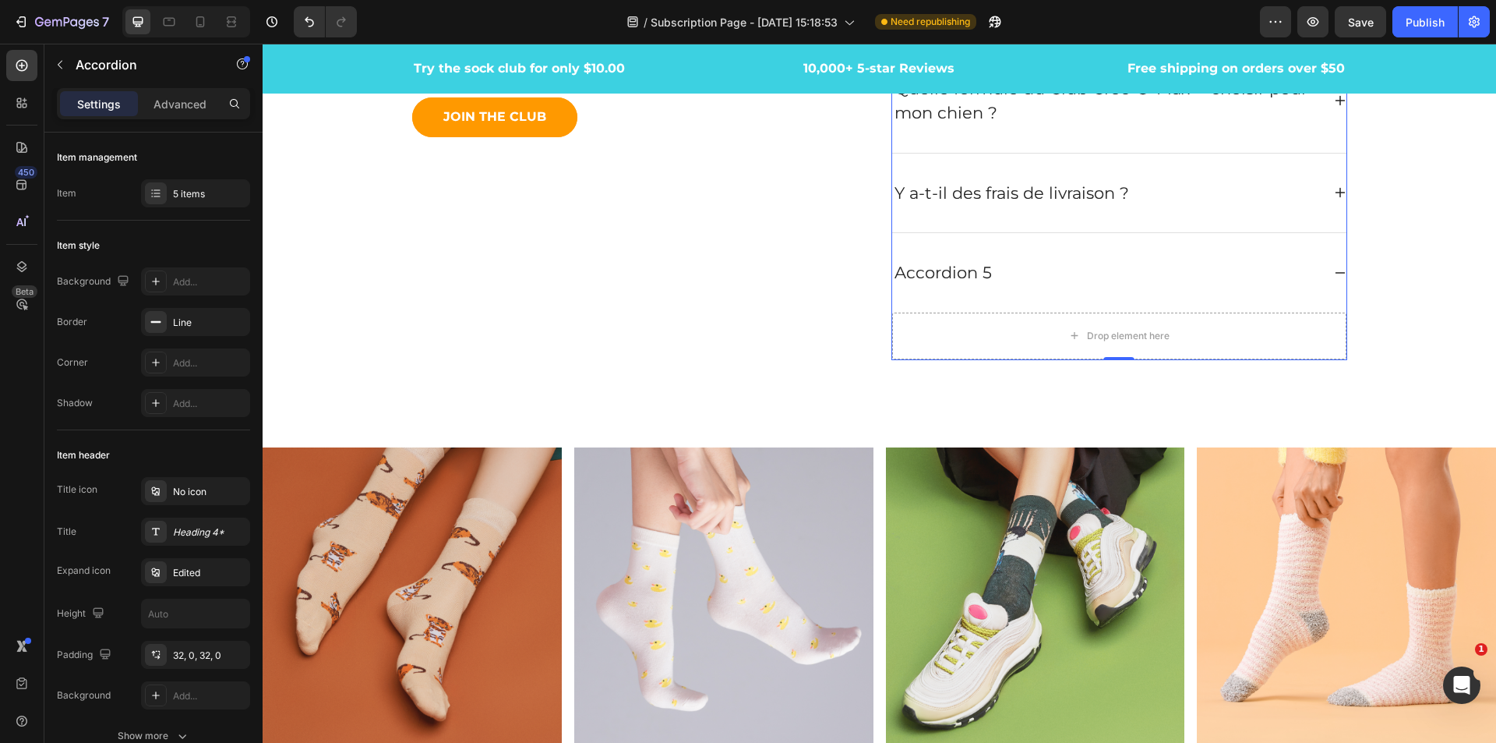
click at [981, 277] on div "Accordion 5" at bounding box center [943, 273] width 102 height 30
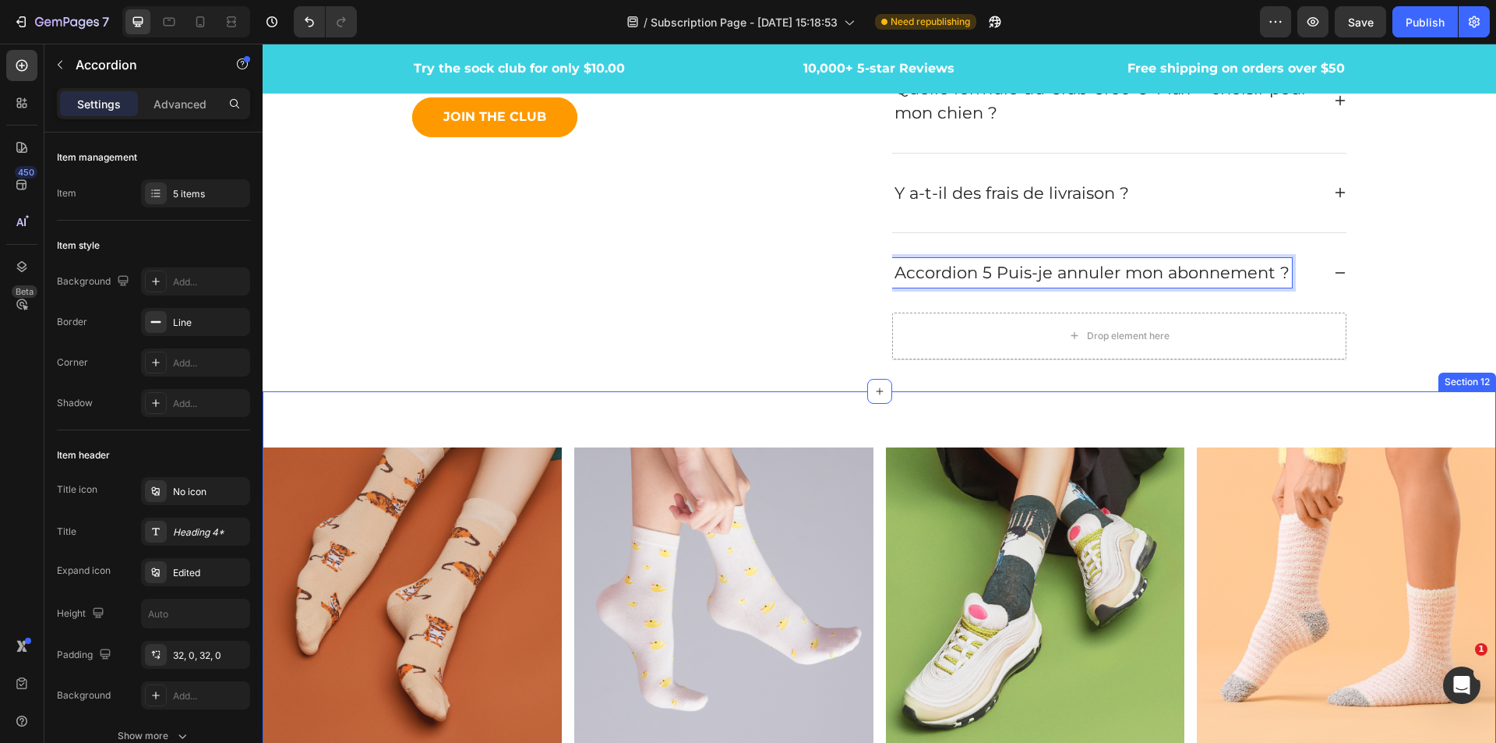
click at [1161, 333] on div "Drop element here" at bounding box center [1128, 336] width 83 height 12
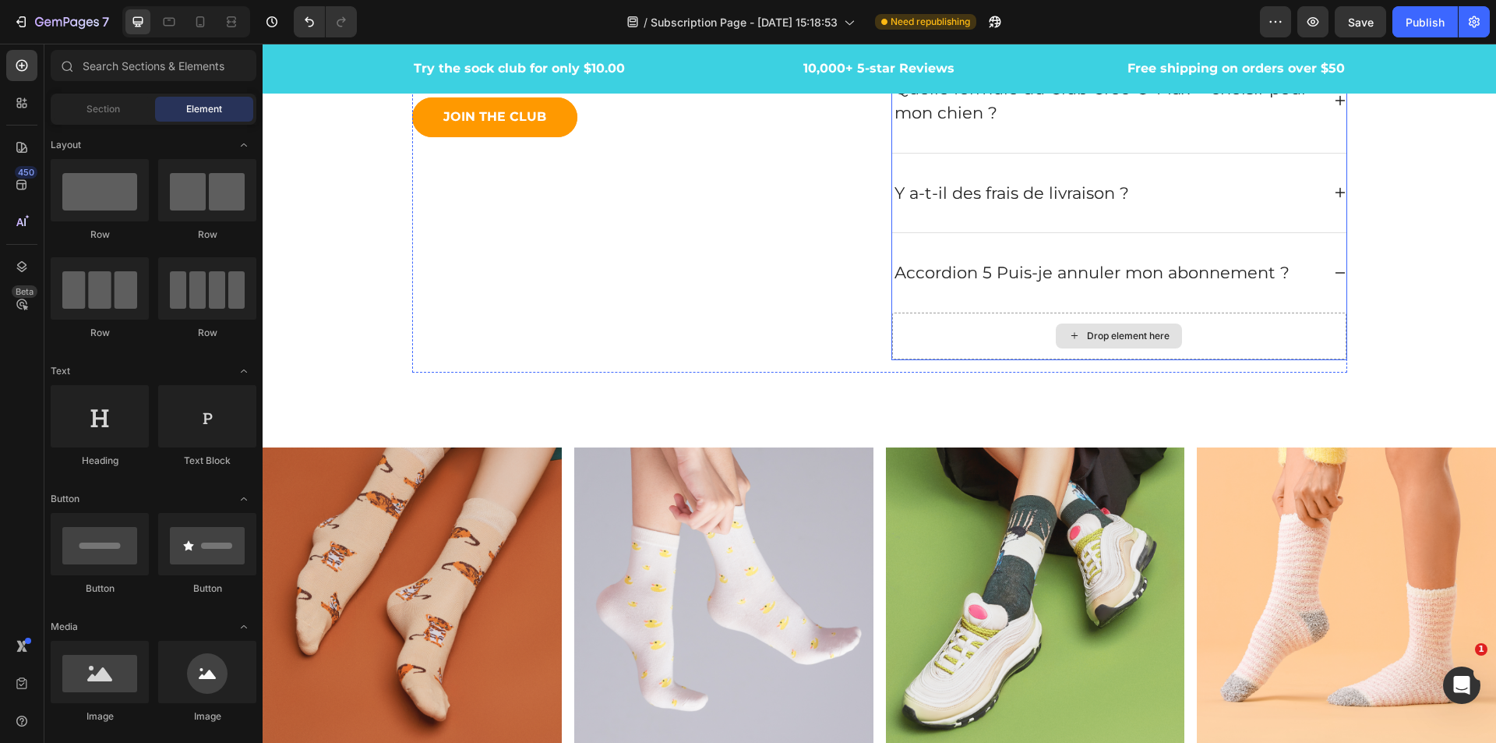
click at [1133, 337] on div "Drop element here" at bounding box center [1128, 336] width 83 height 12
click at [1323, 270] on div "Accordion 5 Puis-je annuler mon abonnement ?" at bounding box center [1119, 272] width 454 height 79
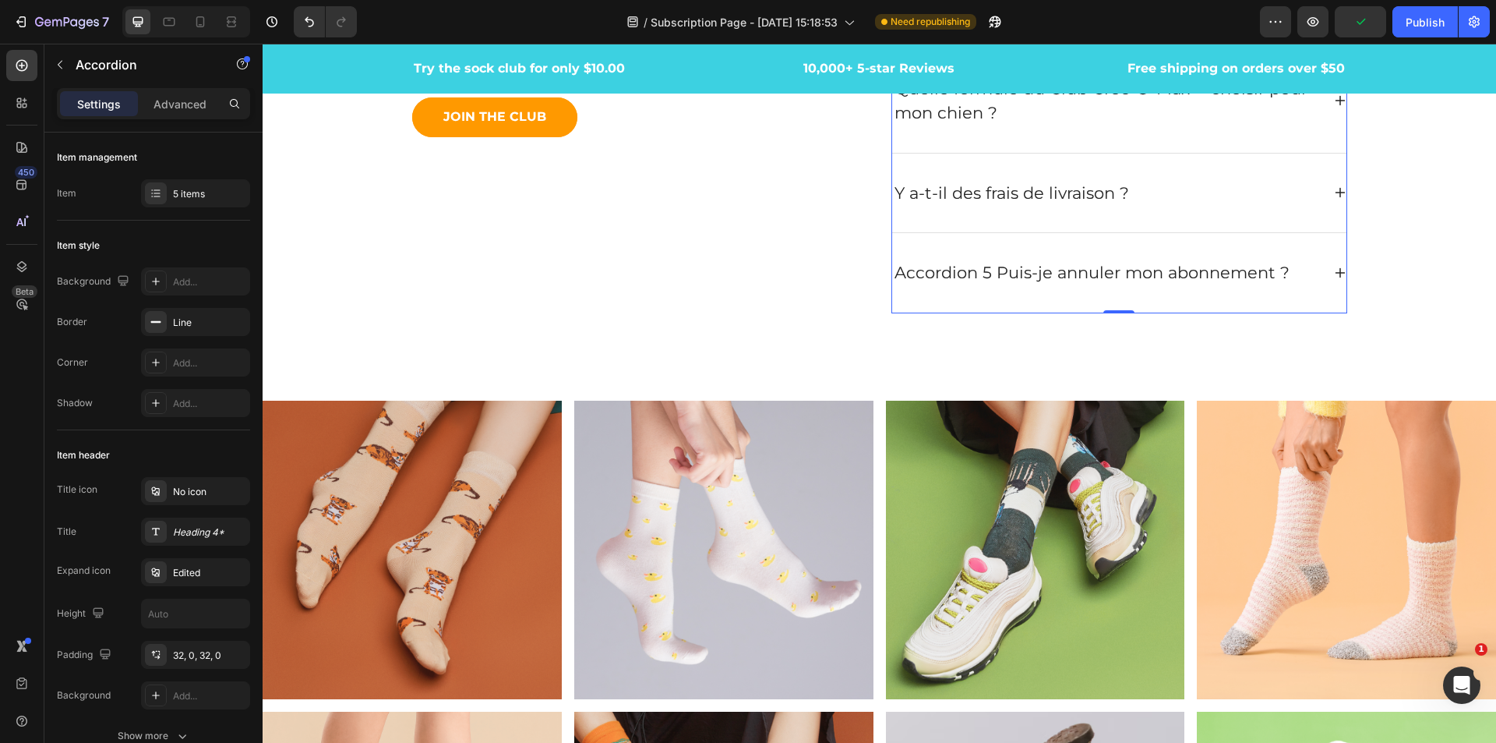
click at [1325, 273] on div "Accordion 5 Puis-je annuler mon abonnement ?" at bounding box center [1119, 272] width 454 height 79
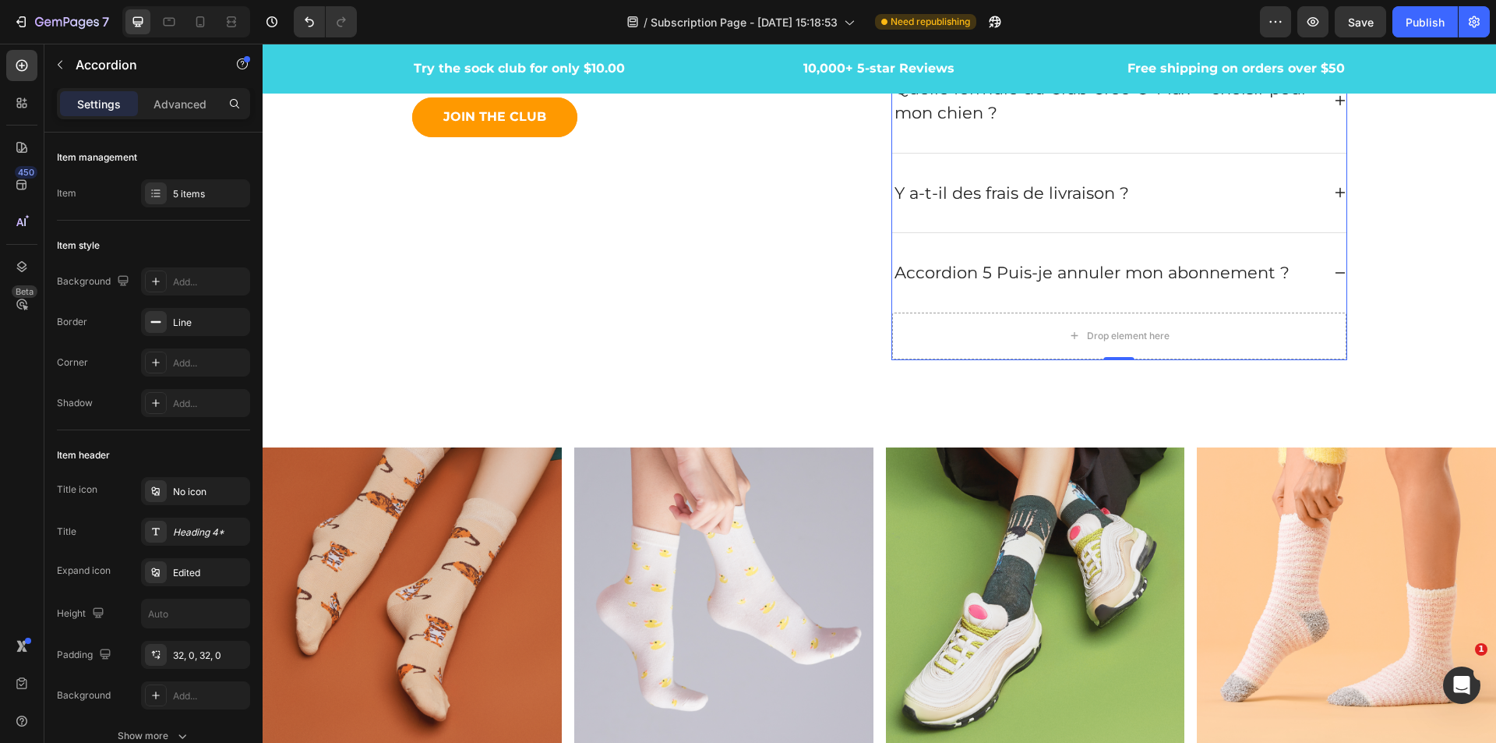
click at [1334, 194] on icon at bounding box center [1340, 192] width 12 height 12
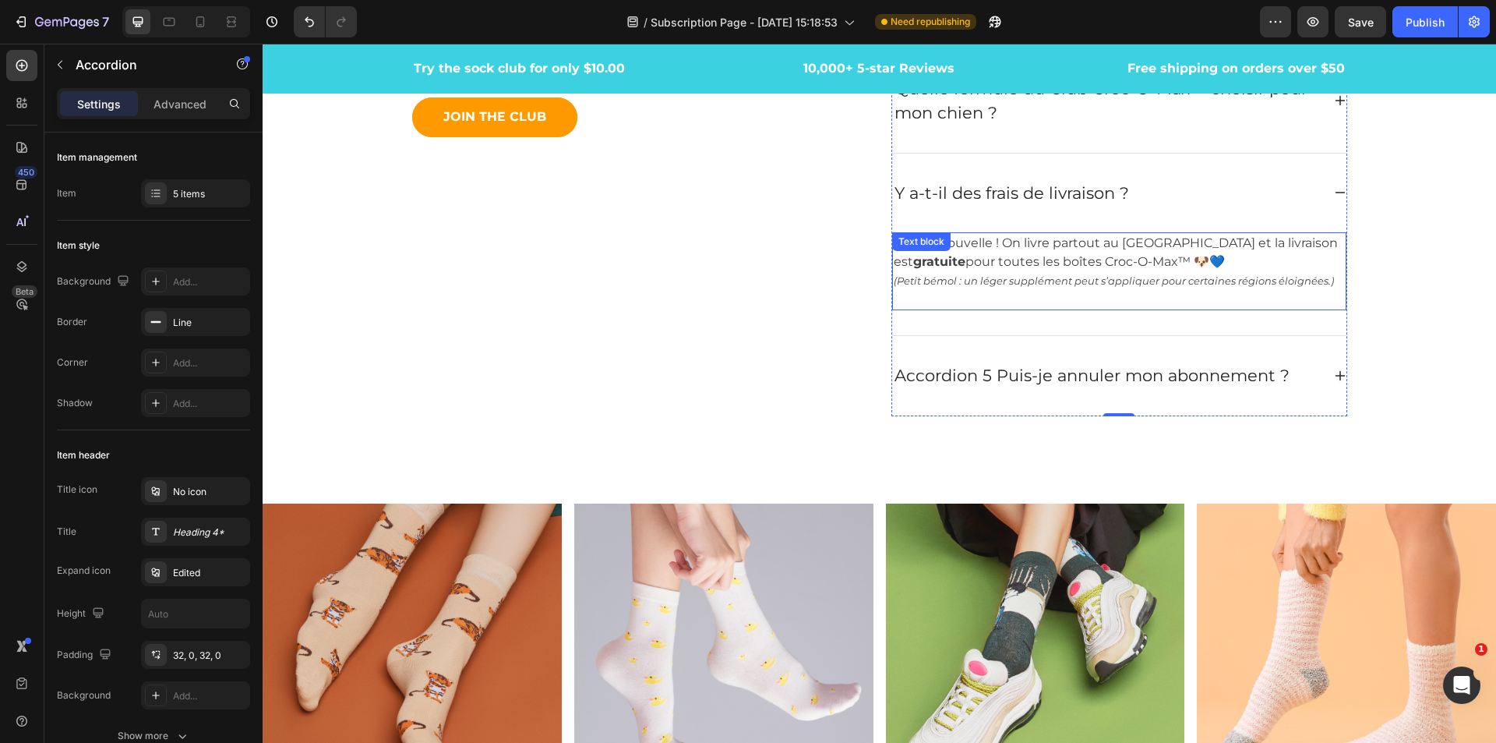
click at [1086, 270] on p "Bonne nouvelle ! On livre partout au Québec et la livraison est gratuite pour t…" at bounding box center [1119, 271] width 451 height 75
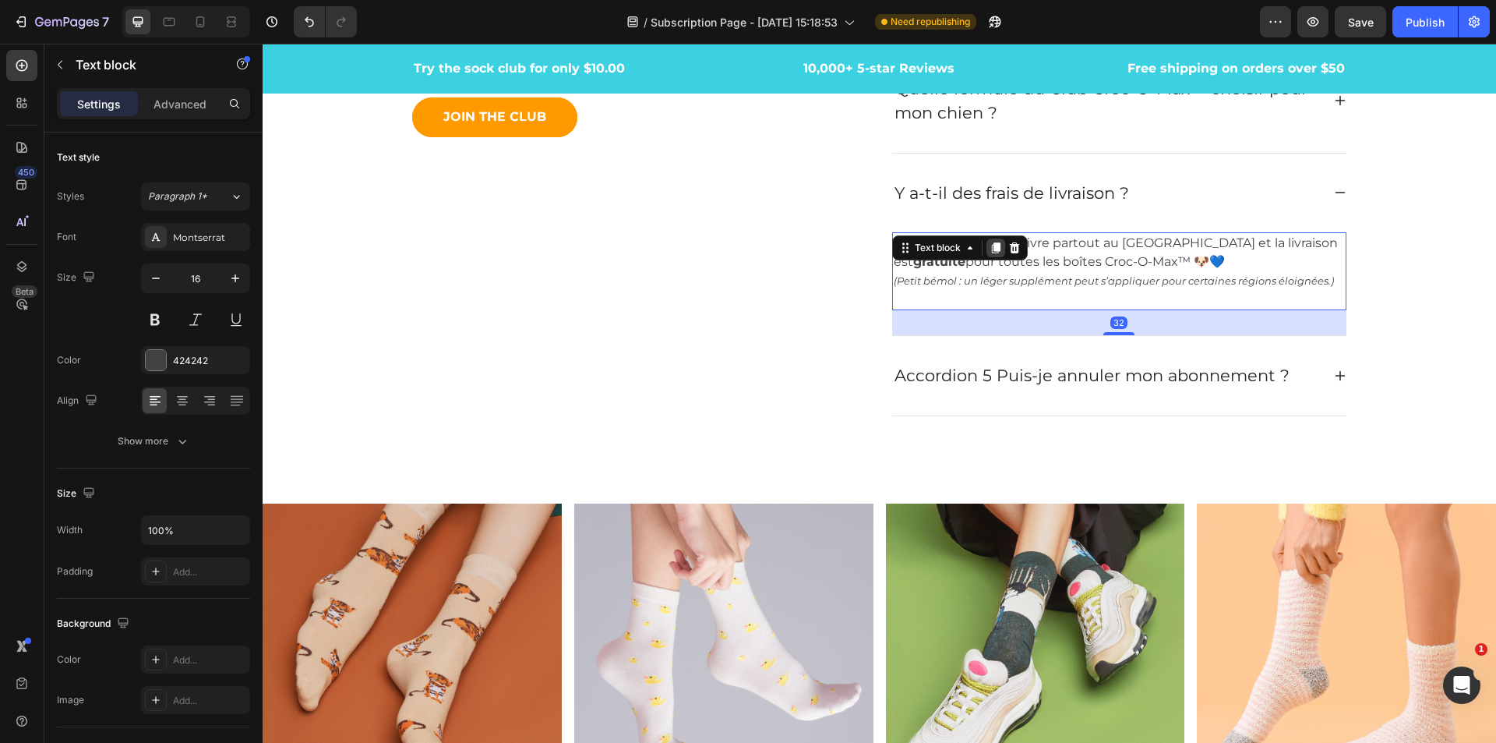
click at [991, 249] on icon at bounding box center [995, 247] width 9 height 11
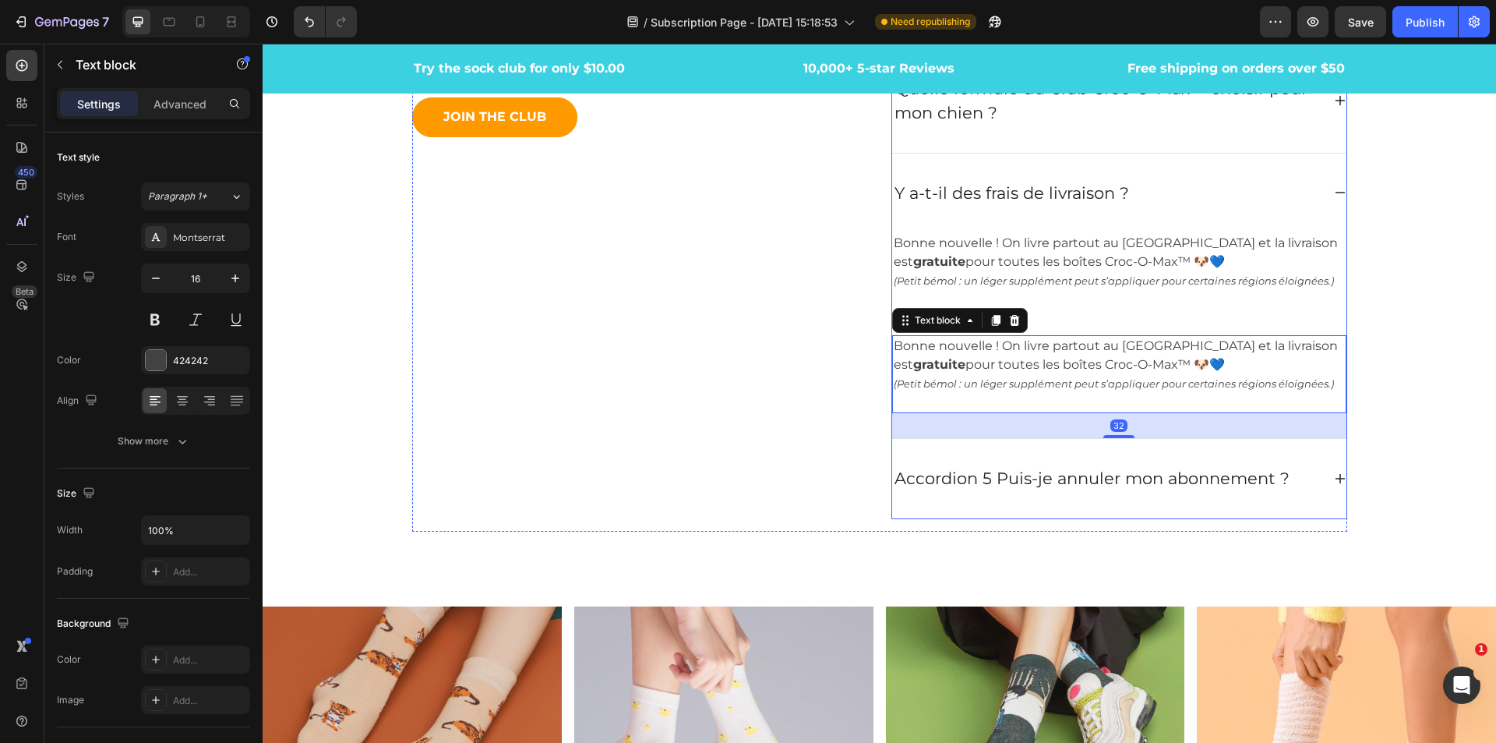
click at [1334, 472] on icon at bounding box center [1340, 478] width 12 height 12
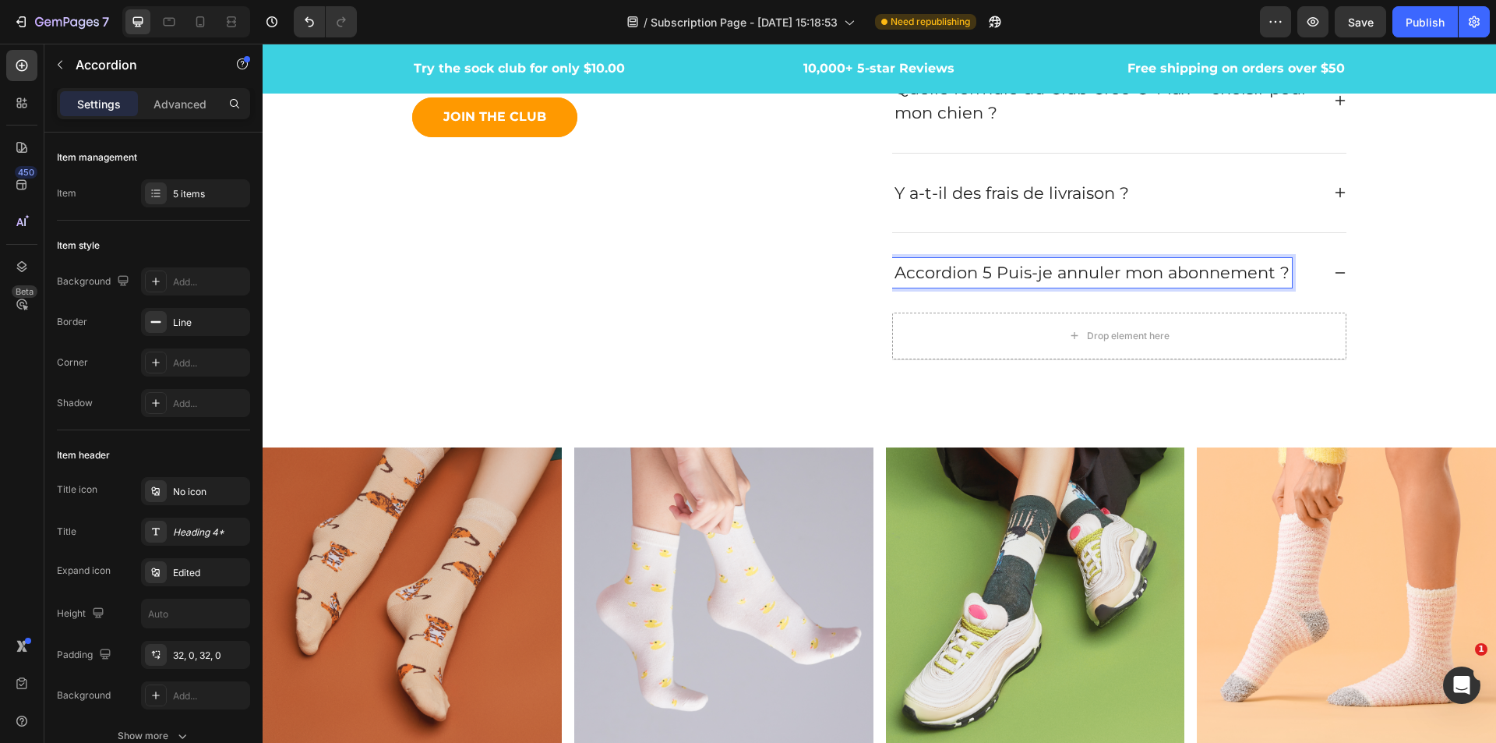
click at [988, 277] on p "Accordion 5 Puis-je annuler mon abonnement ?" at bounding box center [1092, 272] width 395 height 25
click at [1334, 192] on icon at bounding box center [1340, 192] width 12 height 12
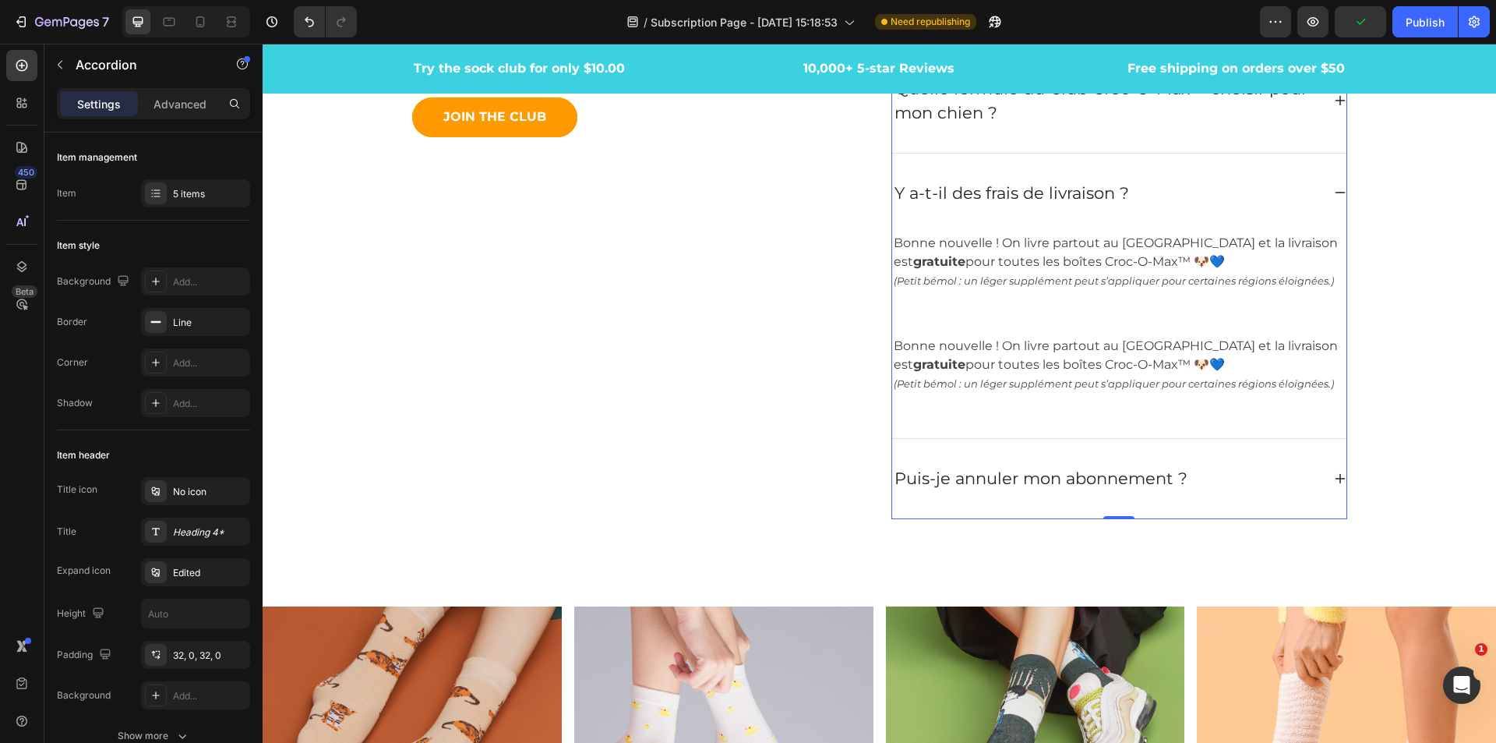
click at [1332, 485] on div "Puis-je annuler mon abonnement ?" at bounding box center [1119, 478] width 454 height 79
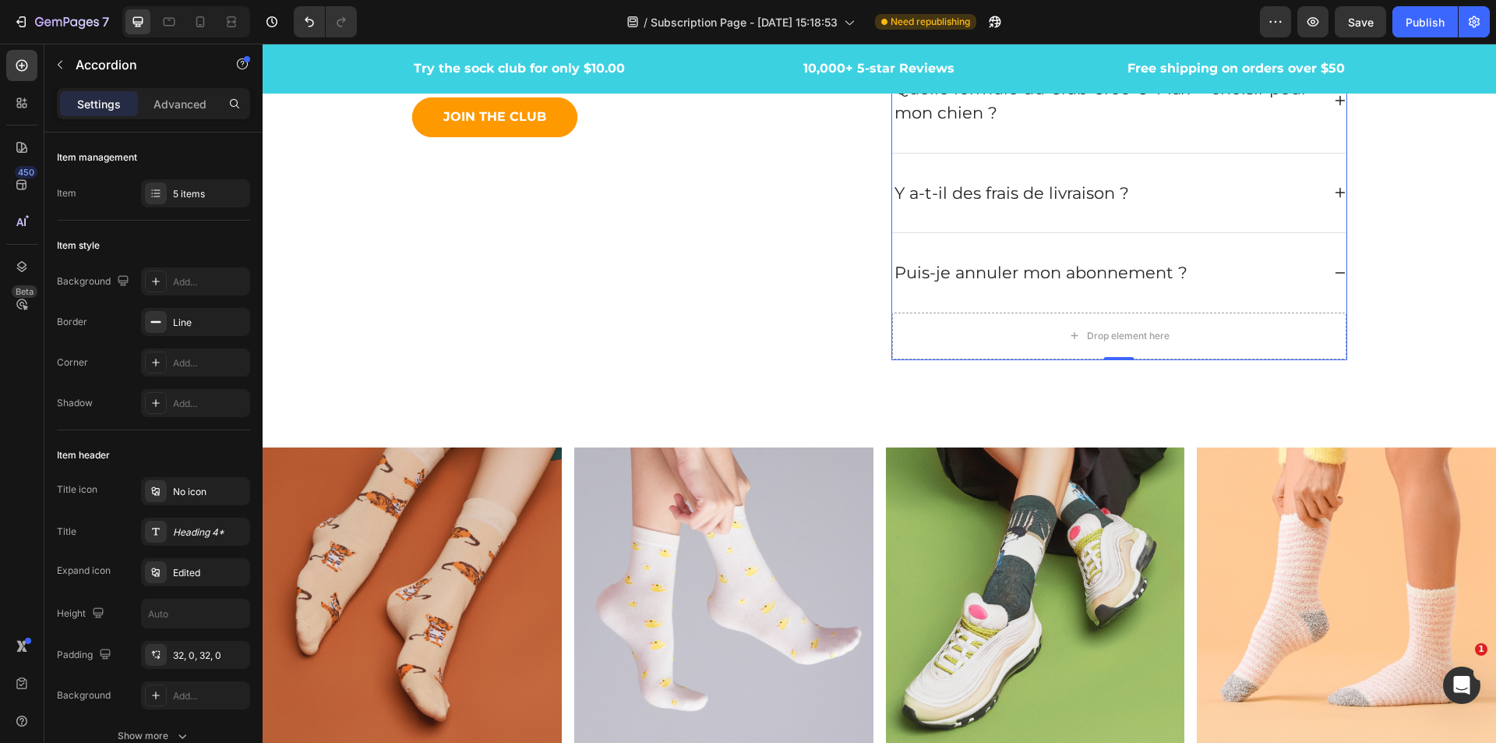
click at [1327, 193] on div "Y a-t-il des frais de livraison ?" at bounding box center [1119, 193] width 454 height 79
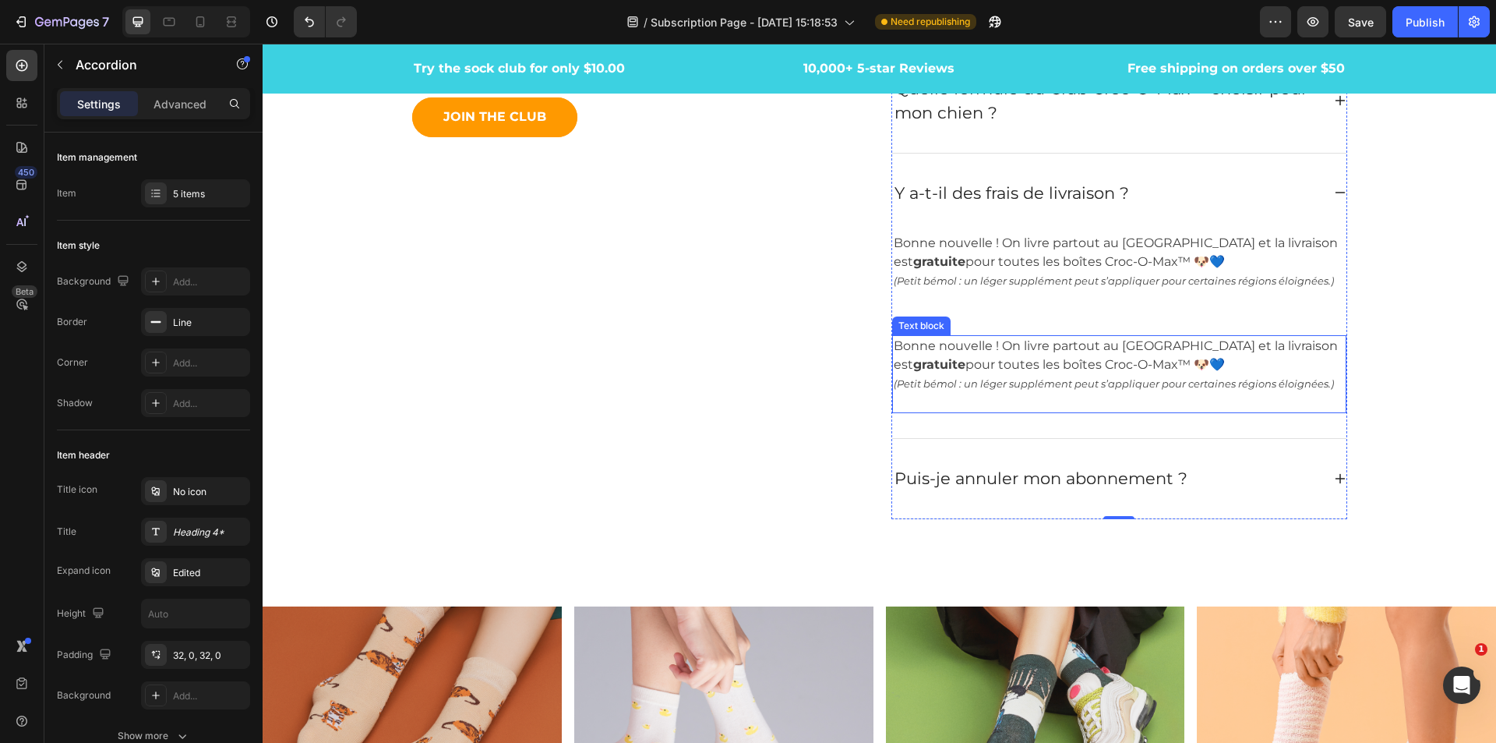
click at [938, 336] on div "Bonne nouvelle ! On livre partout au Québec et la livraison est gratuite pour t…" at bounding box center [1119, 374] width 454 height 78
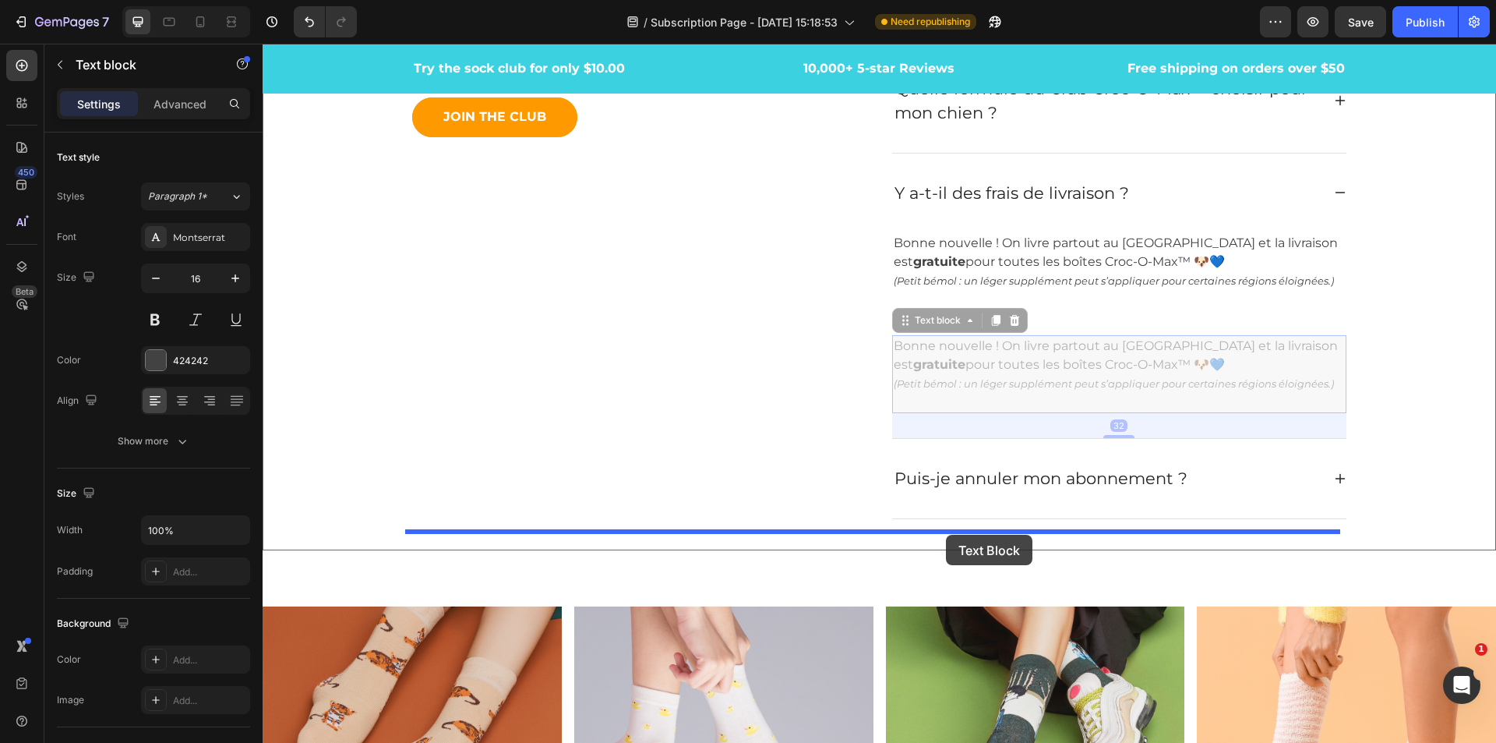
drag, startPoint x: 898, startPoint y: 328, endPoint x: 946, endPoint y: 535, distance: 212.1
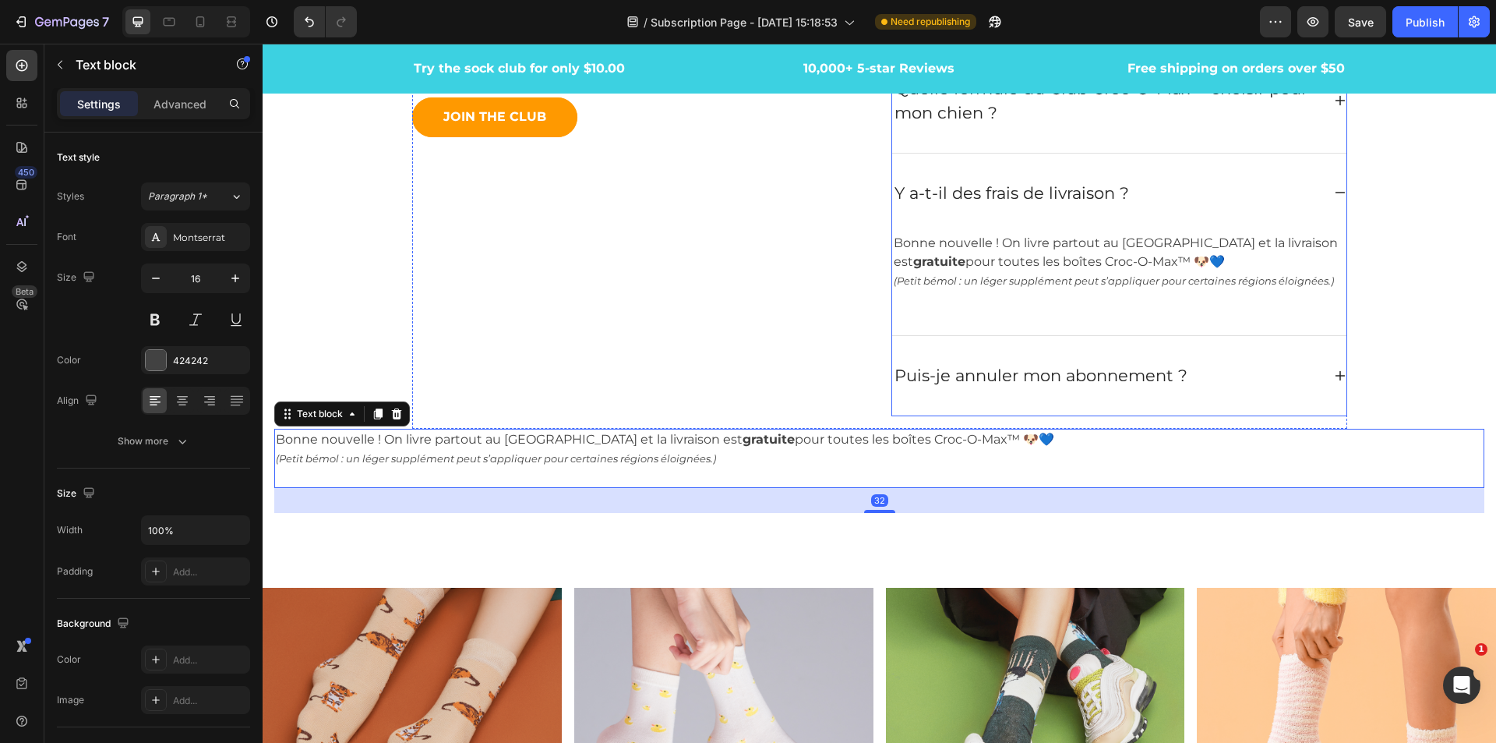
click at [1336, 377] on icon at bounding box center [1340, 375] width 12 height 12
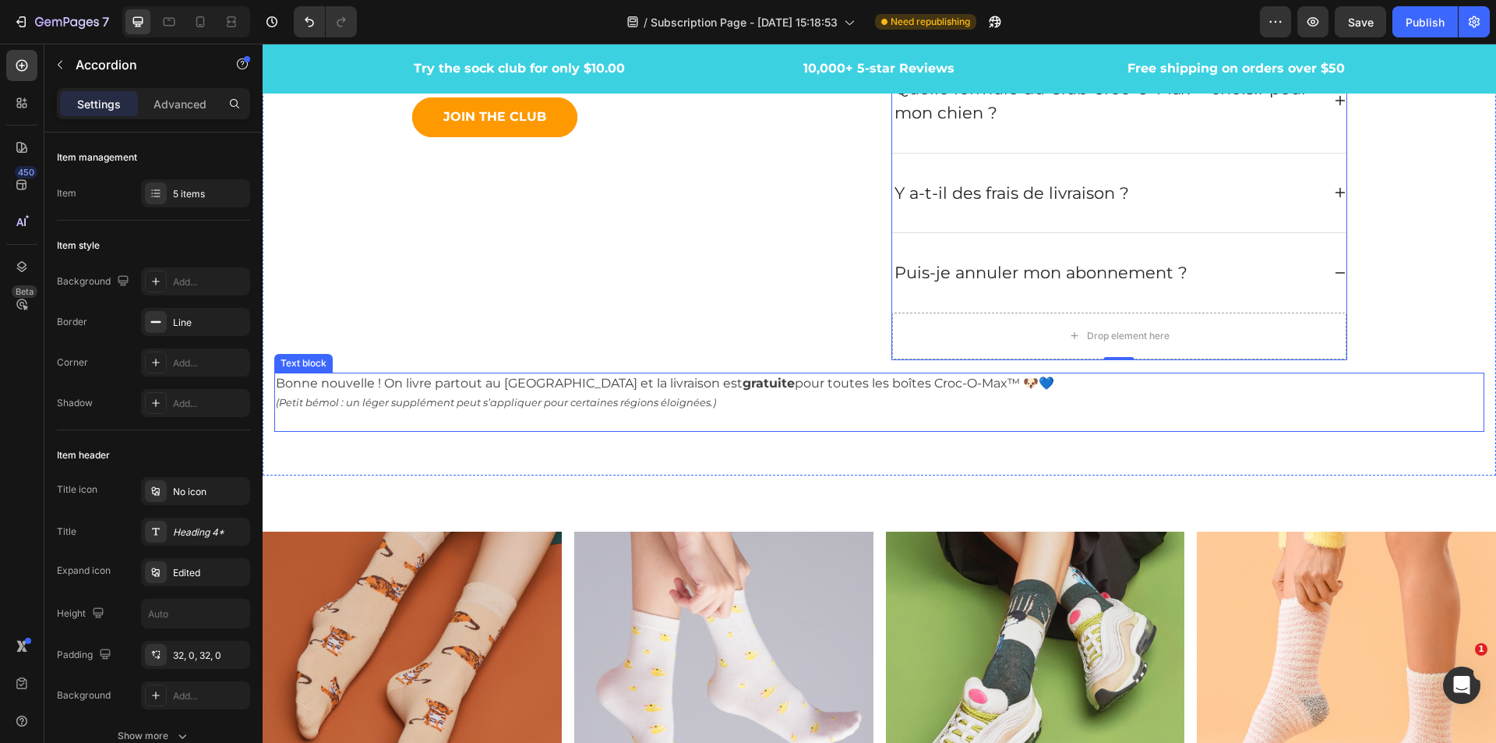
click at [314, 383] on p "Bonne nouvelle ! On livre partout au Québec et la livraison est gratuite pour t…" at bounding box center [879, 402] width 1207 height 56
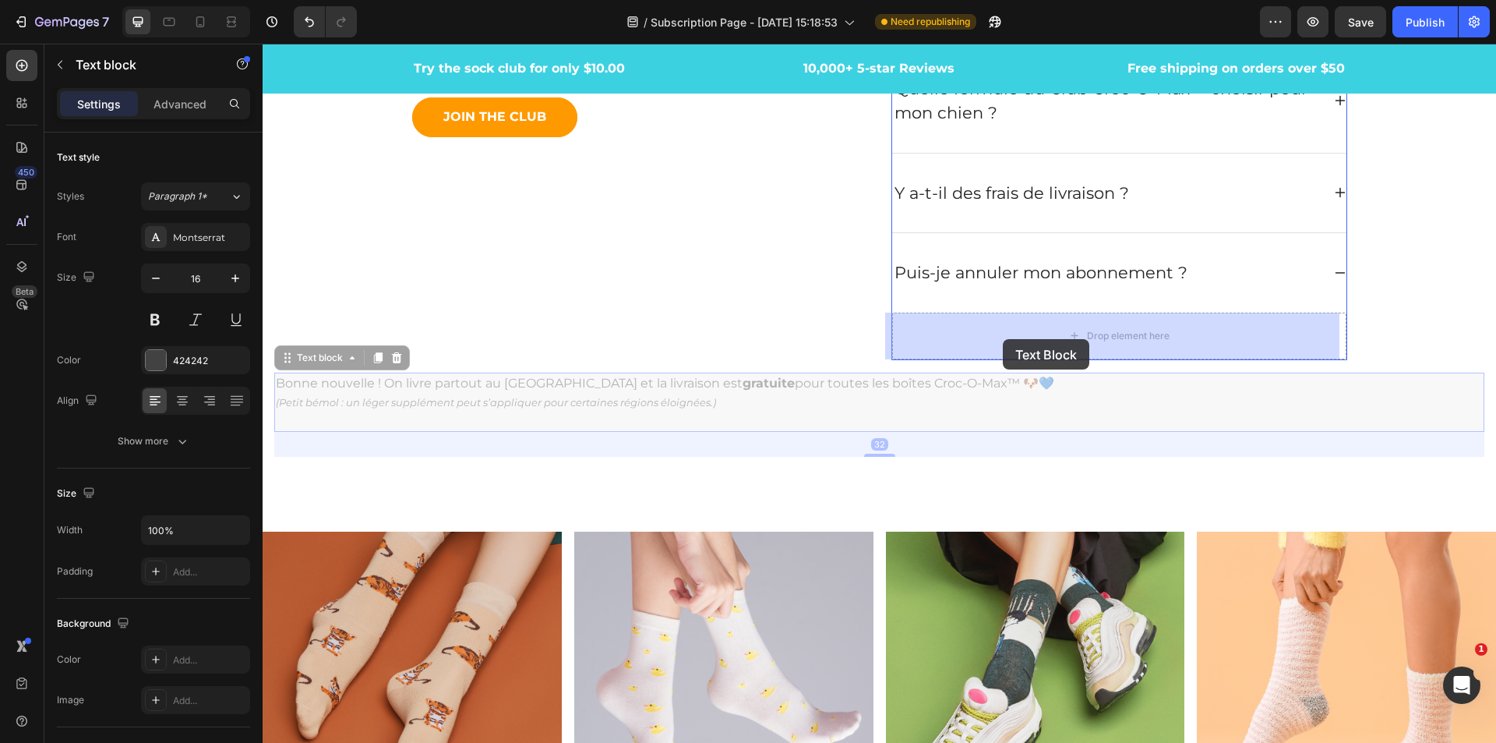
drag, startPoint x: 299, startPoint y: 366, endPoint x: 1003, endPoint y: 339, distance: 705.1
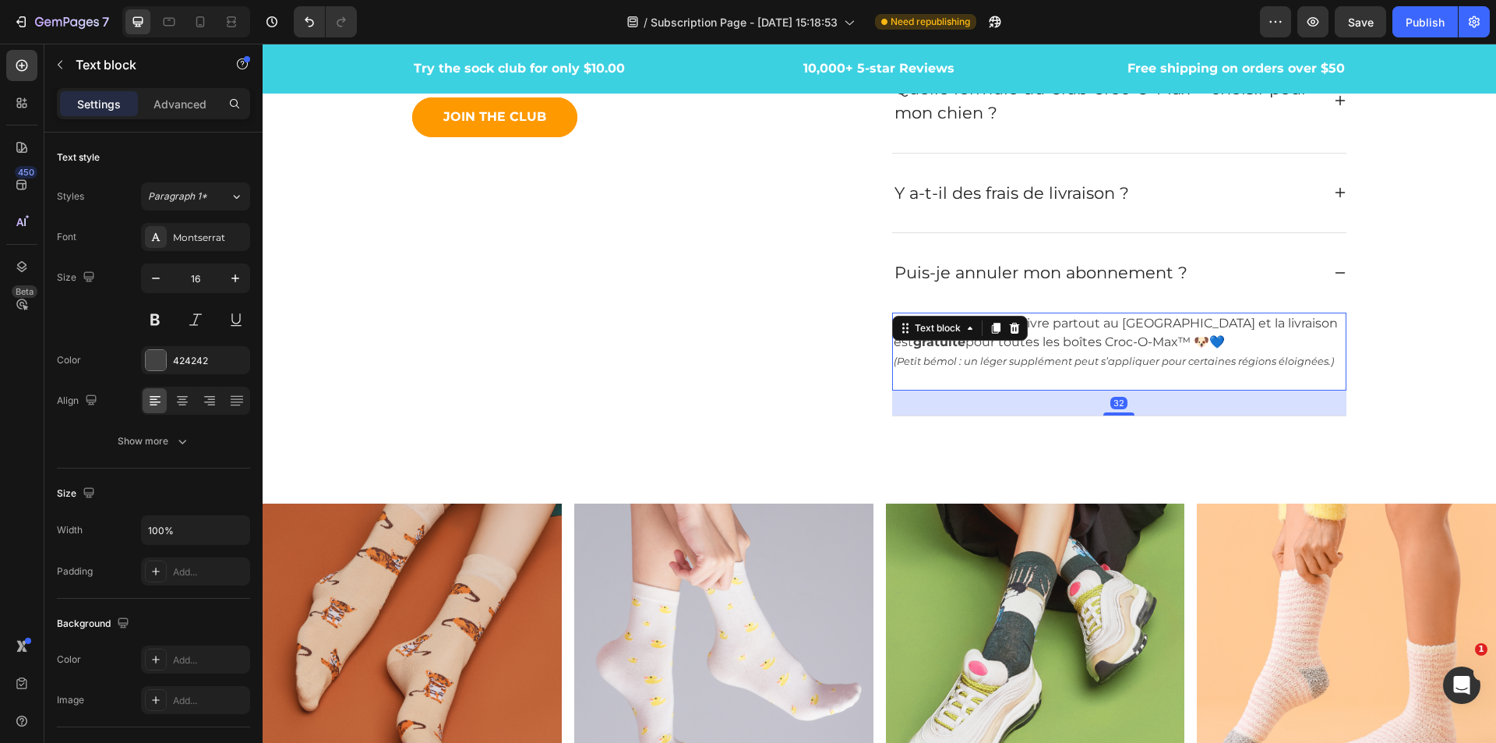
click at [1270, 375] on p "Bonne nouvelle ! On livre partout au Québec et la livraison est gratuite pour t…" at bounding box center [1119, 351] width 451 height 75
drag, startPoint x: 1303, startPoint y: 368, endPoint x: 1312, endPoint y: 368, distance: 8.6
click at [1303, 368] on p "Bonne nouvelle ! On livre partout au Québec et la livraison est gratuite pour t…" at bounding box center [1119, 351] width 451 height 75
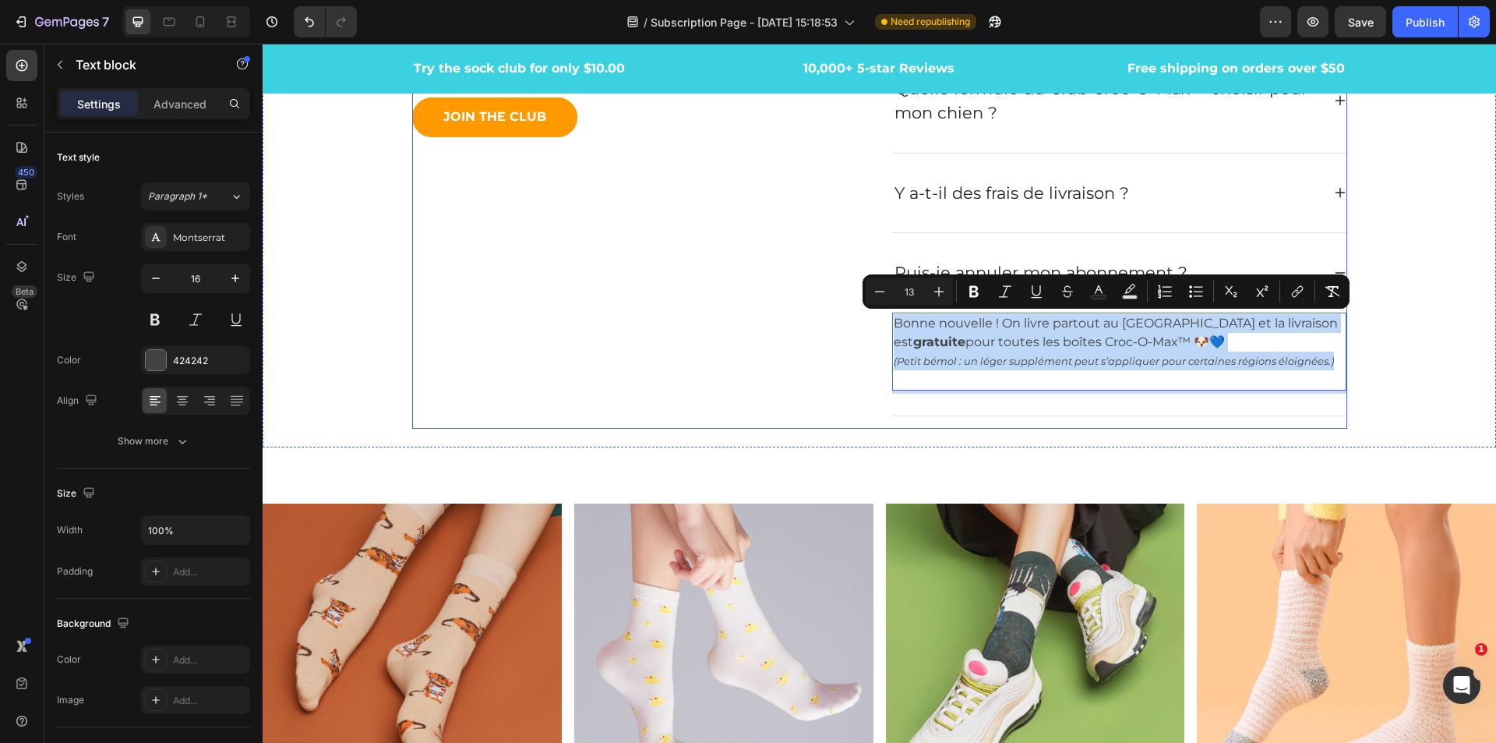
drag, startPoint x: 1330, startPoint y: 365, endPoint x: 875, endPoint y: 322, distance: 456.4
click at [875, 322] on div "Des Questions ? On a les réponses ! Heading Avant de rejoindre le Club Croc-O-M…" at bounding box center [879, 153] width 935 height 552
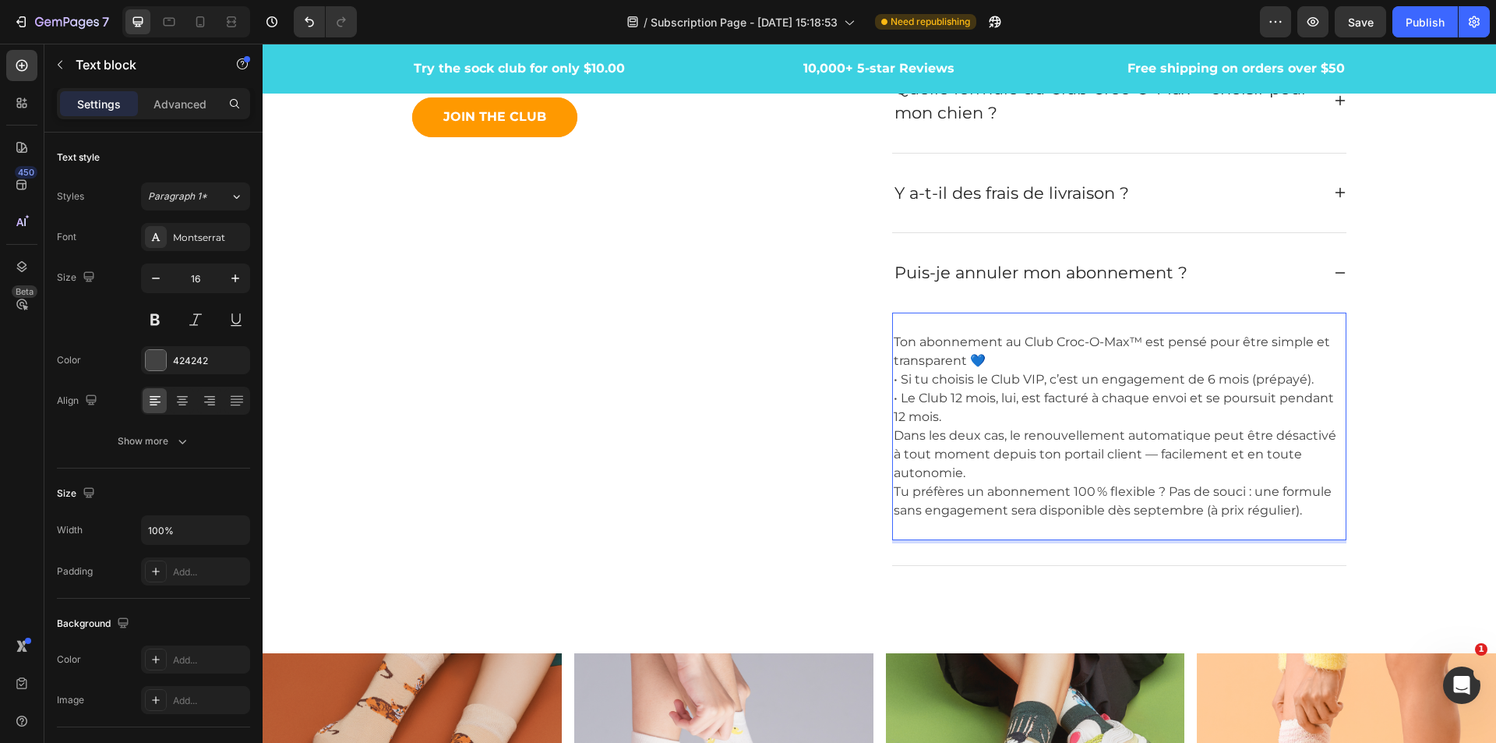
click at [894, 348] on p "Ton abonnement au Club Croc-O-Max™ est pensé pour être simple et transparent 💙 …" at bounding box center [1119, 426] width 451 height 224
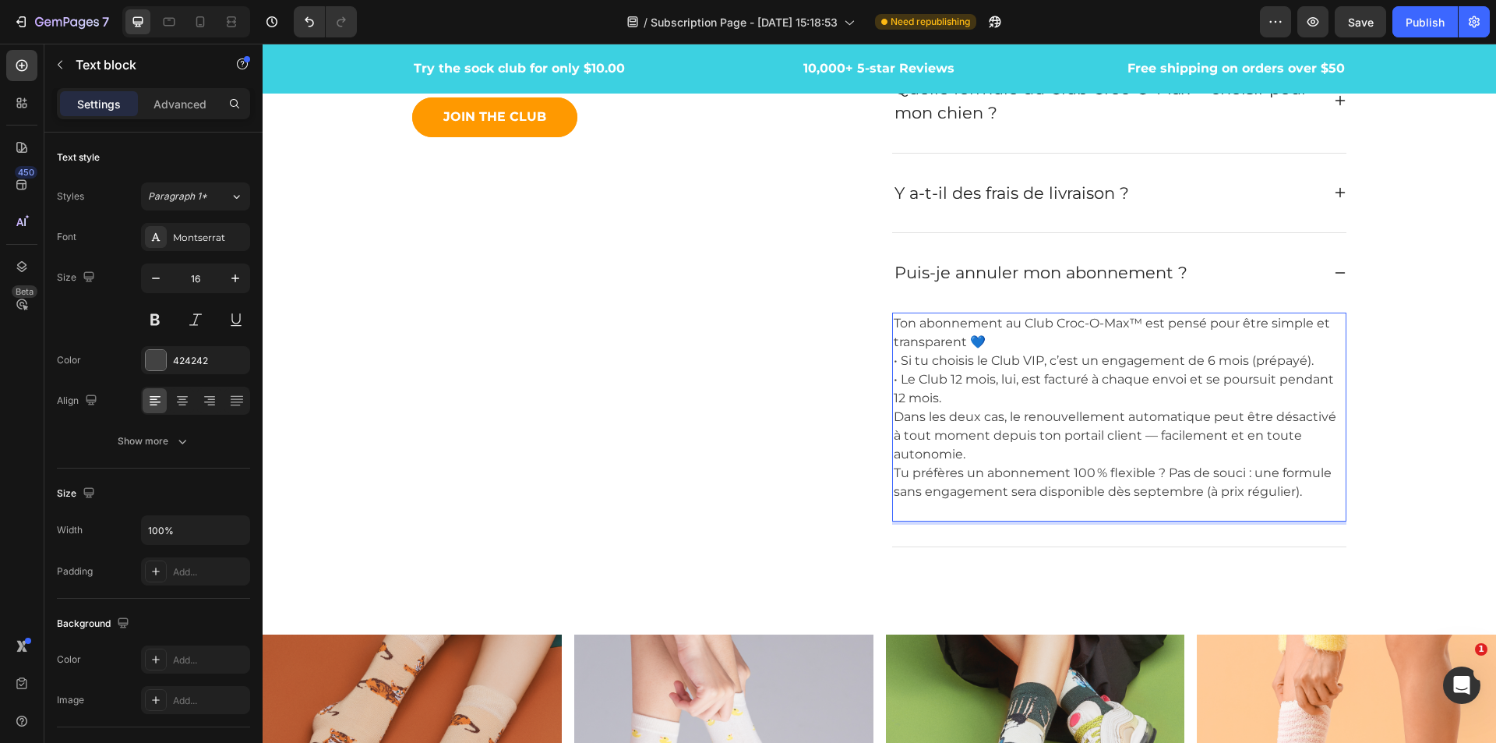
click at [1015, 342] on p "Ton abonnement au Club Croc-O-Max™ est pensé pour être simple et transparent 💙 …" at bounding box center [1119, 417] width 451 height 206
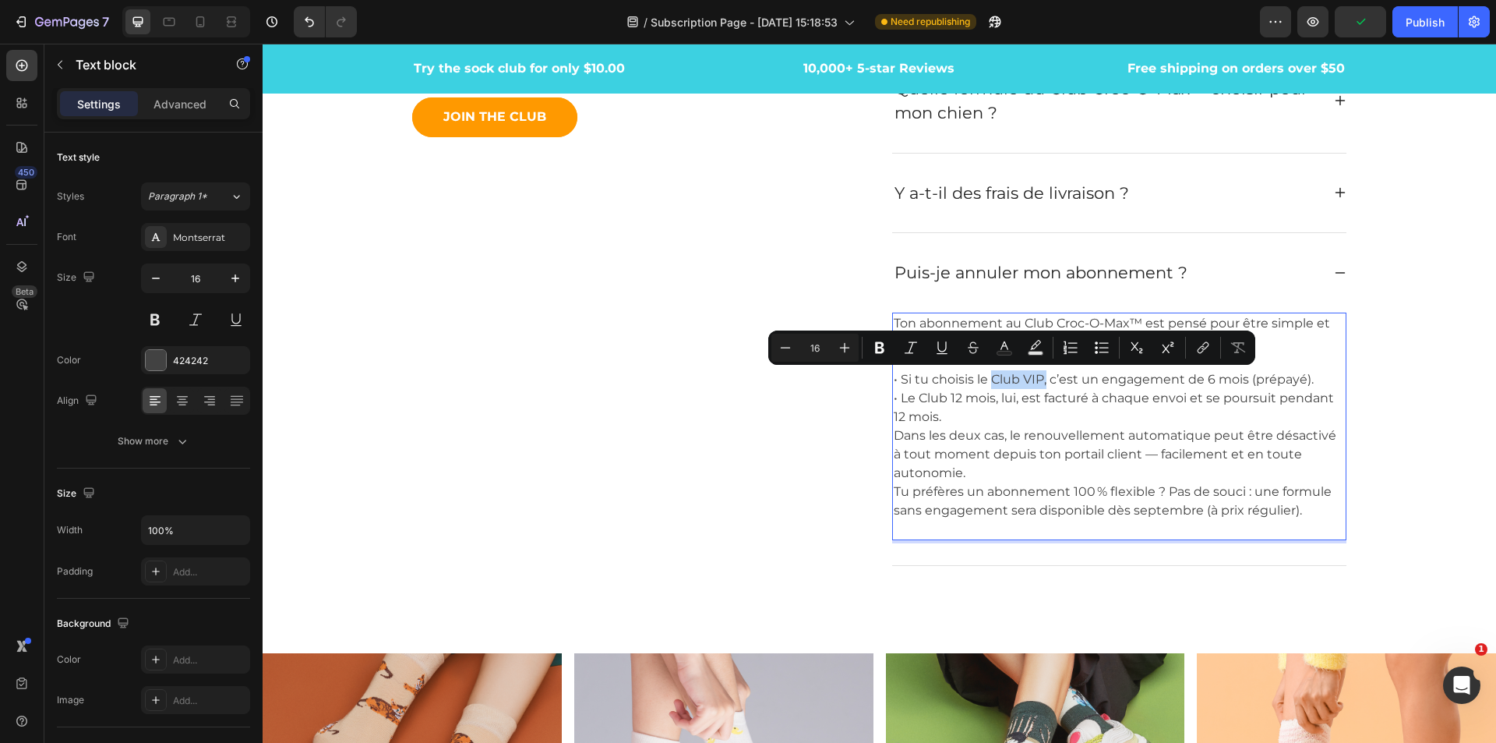
drag, startPoint x: 1041, startPoint y: 377, endPoint x: 988, endPoint y: 381, distance: 53.9
click at [988, 381] on p "Ton abonnement au Club Croc-O-Max™ est pensé pour être simple et transparent 💙 …" at bounding box center [1119, 426] width 451 height 224
click at [882, 345] on icon "Editor contextual toolbar" at bounding box center [879, 348] width 9 height 12
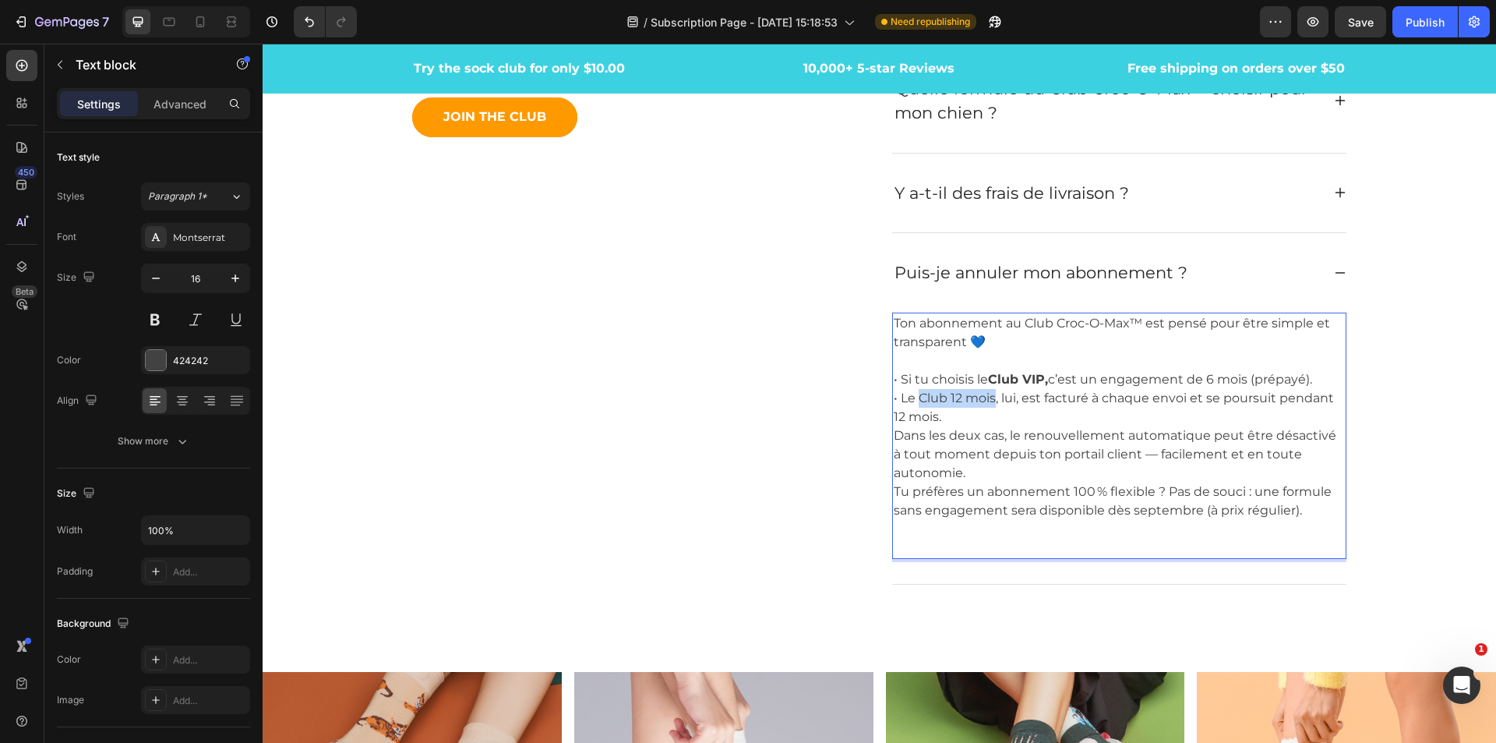
drag, startPoint x: 912, startPoint y: 398, endPoint x: 988, endPoint y: 397, distance: 76.4
click at [988, 397] on p "Ton abonnement au Club Croc-O-Max™ est pensé pour être simple et transparent 💙 …" at bounding box center [1119, 435] width 451 height 243
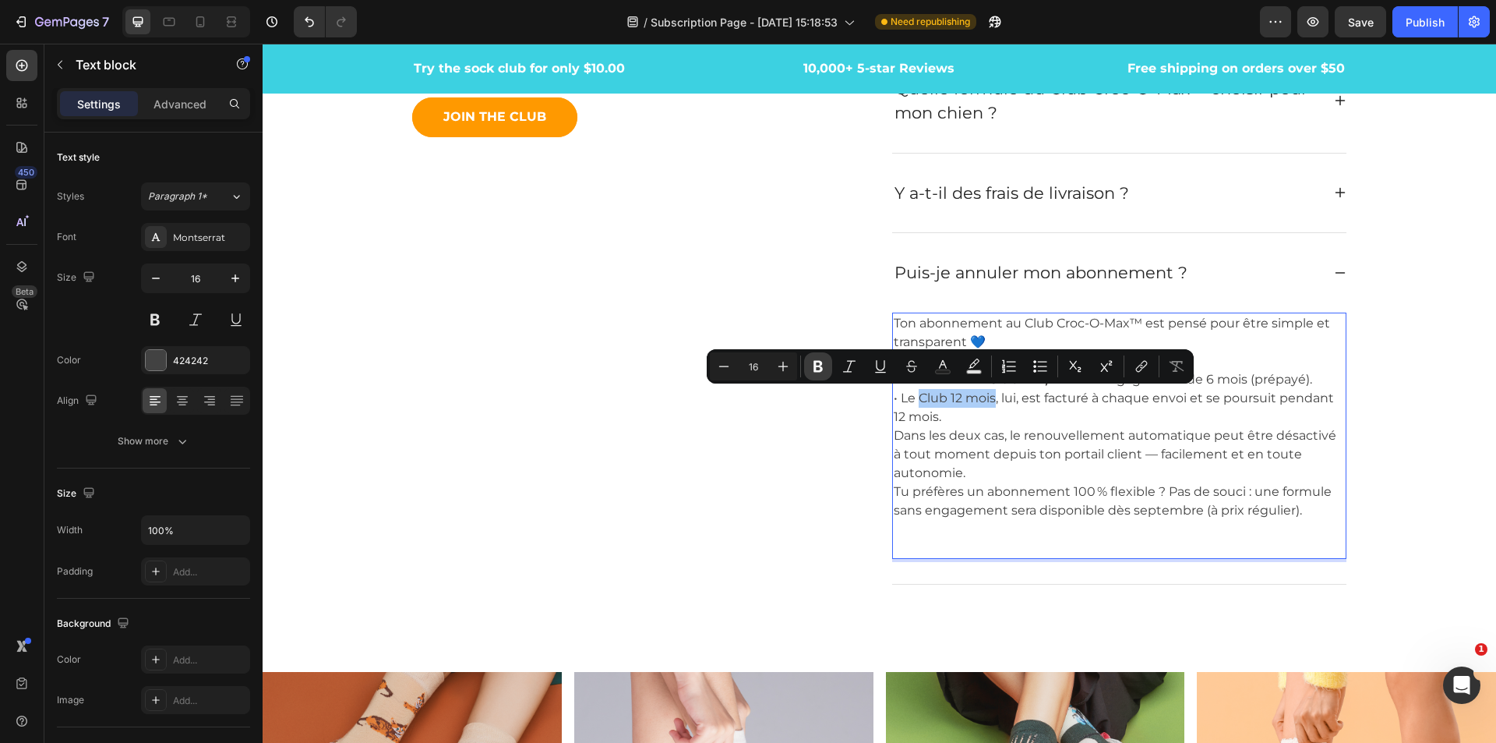
click at [811, 366] on icon "Editor contextual toolbar" at bounding box center [819, 367] width 16 height 16
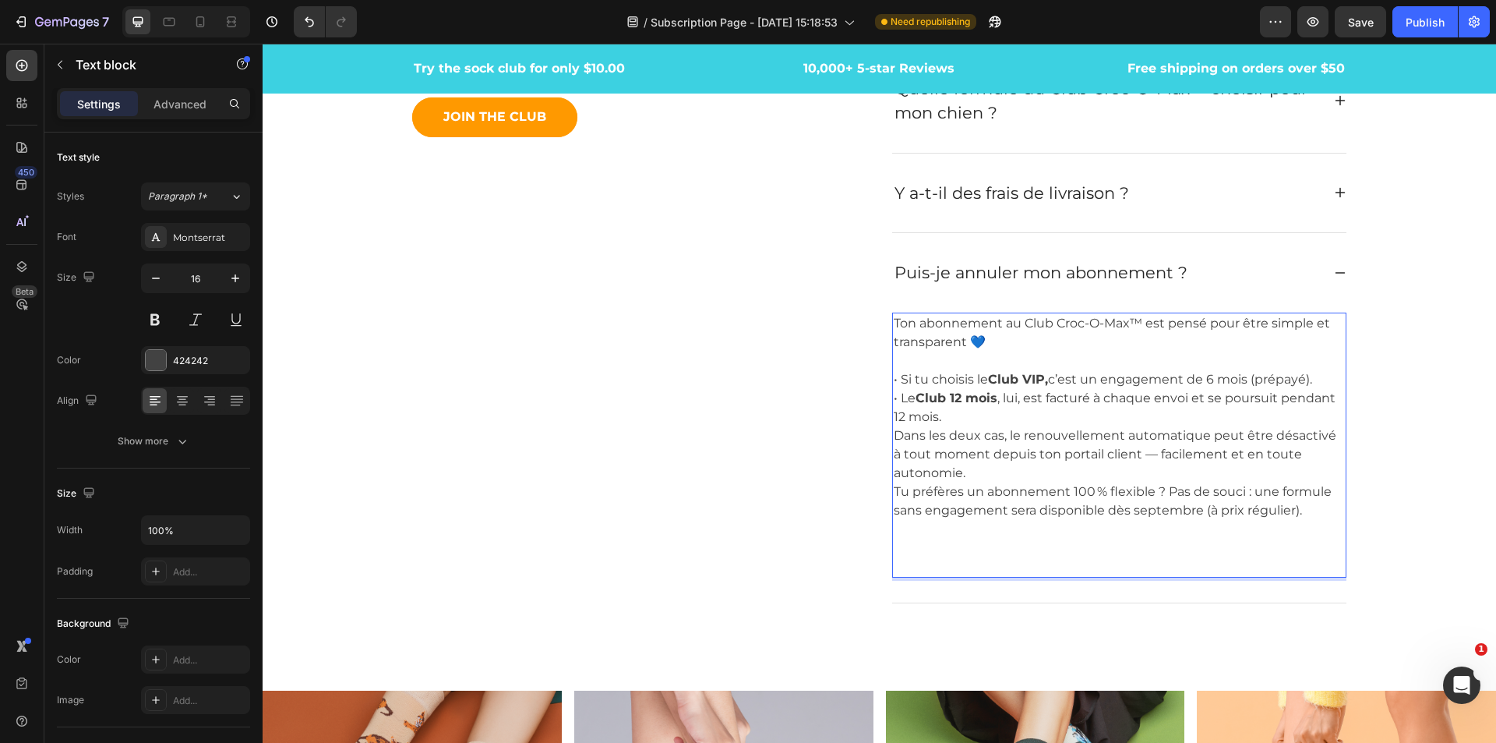
click at [959, 420] on p "Ton abonnement au Club Croc-O-Max™ est pensé pour être simple et transparent 💙 …" at bounding box center [1119, 445] width 451 height 262
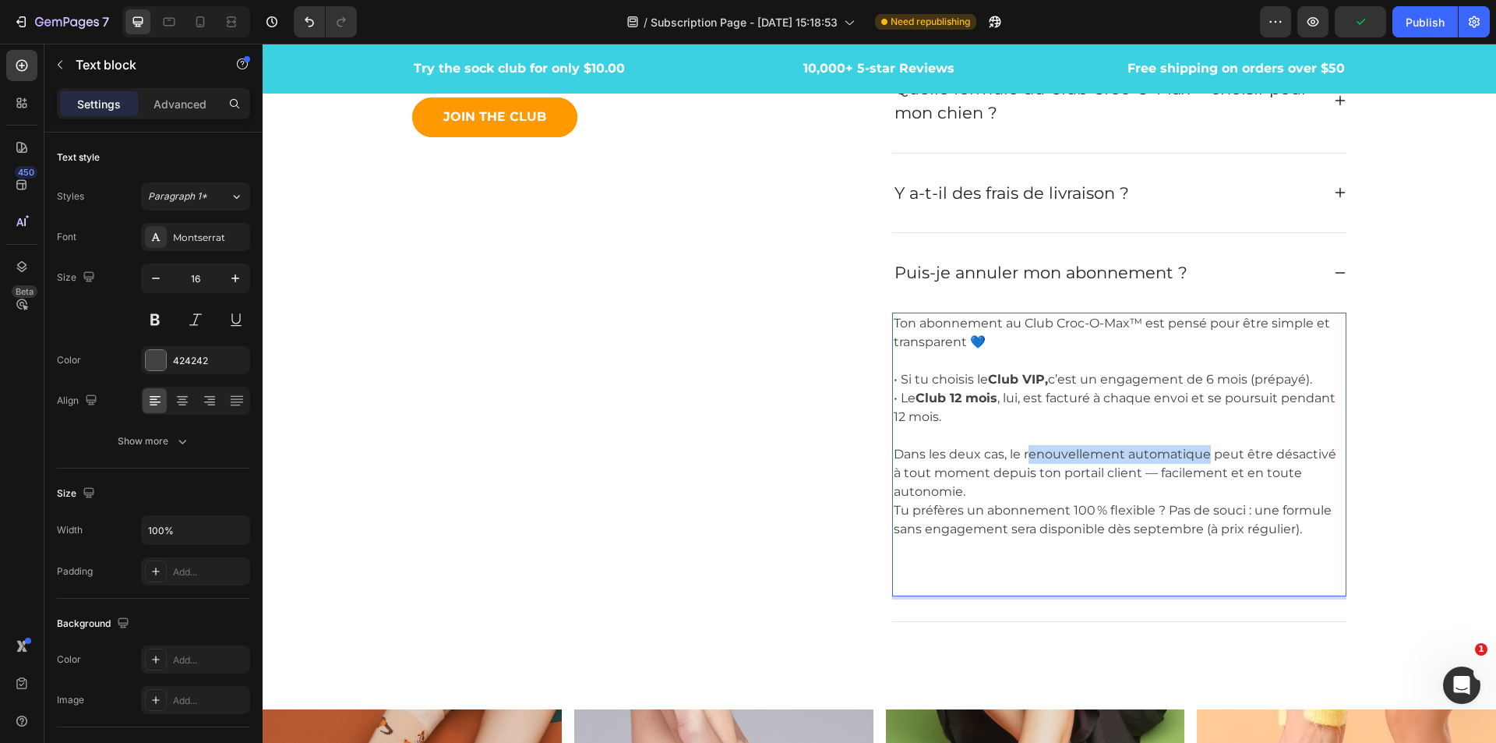
drag, startPoint x: 1020, startPoint y: 459, endPoint x: 1200, endPoint y: 457, distance: 179.3
click at [1200, 457] on p "Ton abonnement au Club Croc-O-Max™ est pensé pour être simple et transparent 💙 …" at bounding box center [1119, 454] width 451 height 281
click at [1039, 452] on p "Ton abonnement au Club Croc-O-Max™ est pensé pour être simple et transparent 💙 …" at bounding box center [1119, 454] width 451 height 281
drag, startPoint x: 1018, startPoint y: 455, endPoint x: 1203, endPoint y: 451, distance: 185.5
click at [1203, 451] on p "Ton abonnement au Club Croc-O-Max™ est pensé pour être simple et transparent 💙 …" at bounding box center [1119, 454] width 451 height 281
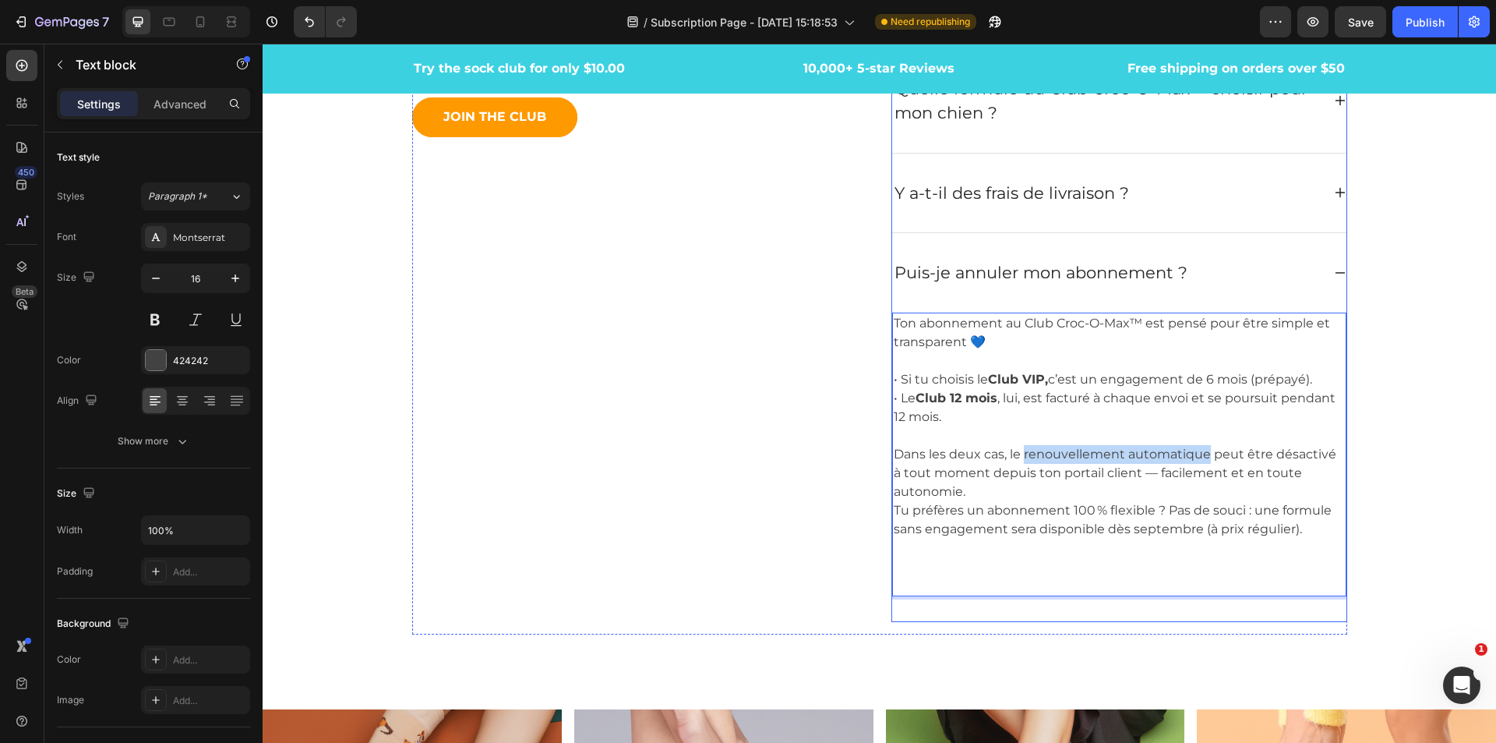
click at [1333, 279] on div "Puis-je annuler mon abonnement ?" at bounding box center [1119, 272] width 454 height 79
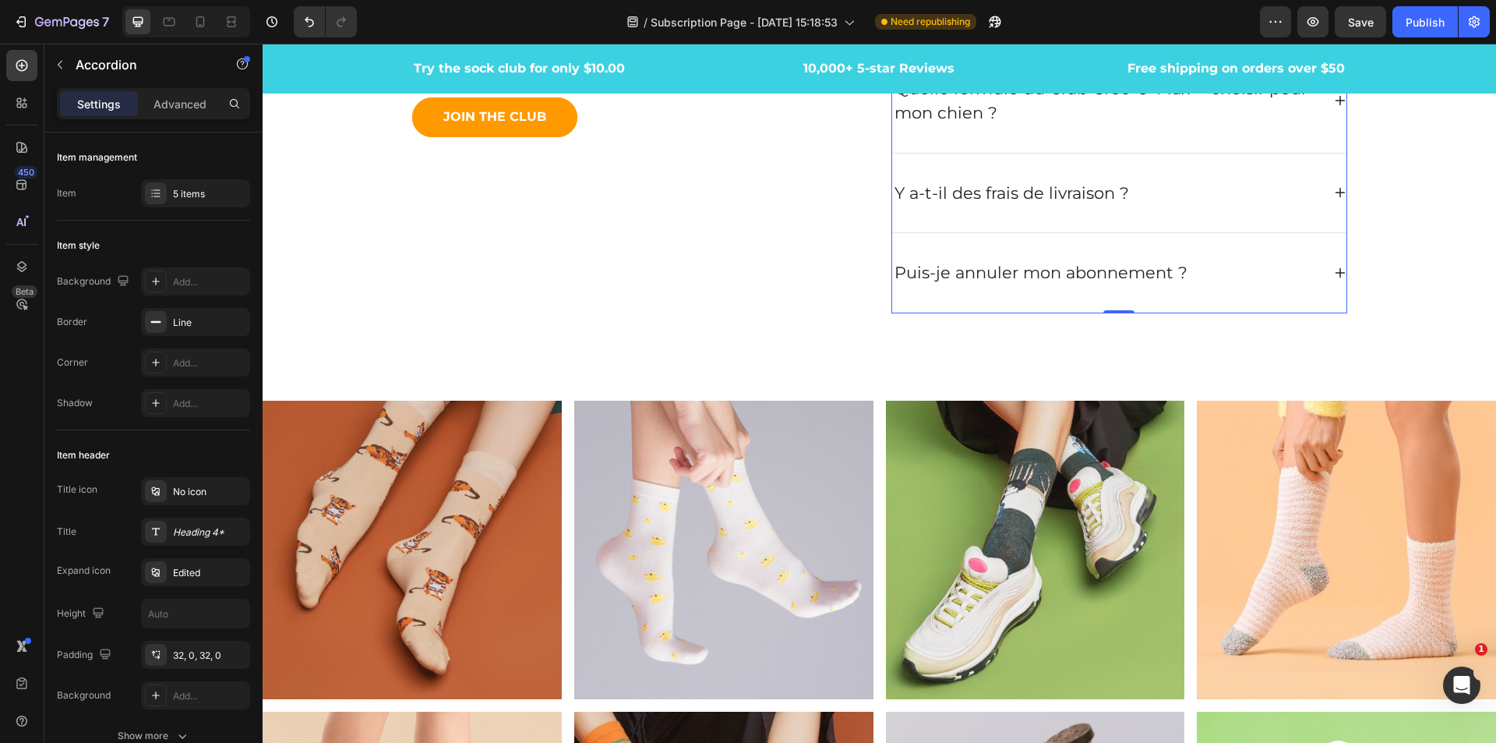
click at [1333, 279] on div "Puis-je annuler mon abonnement ?" at bounding box center [1119, 272] width 454 height 79
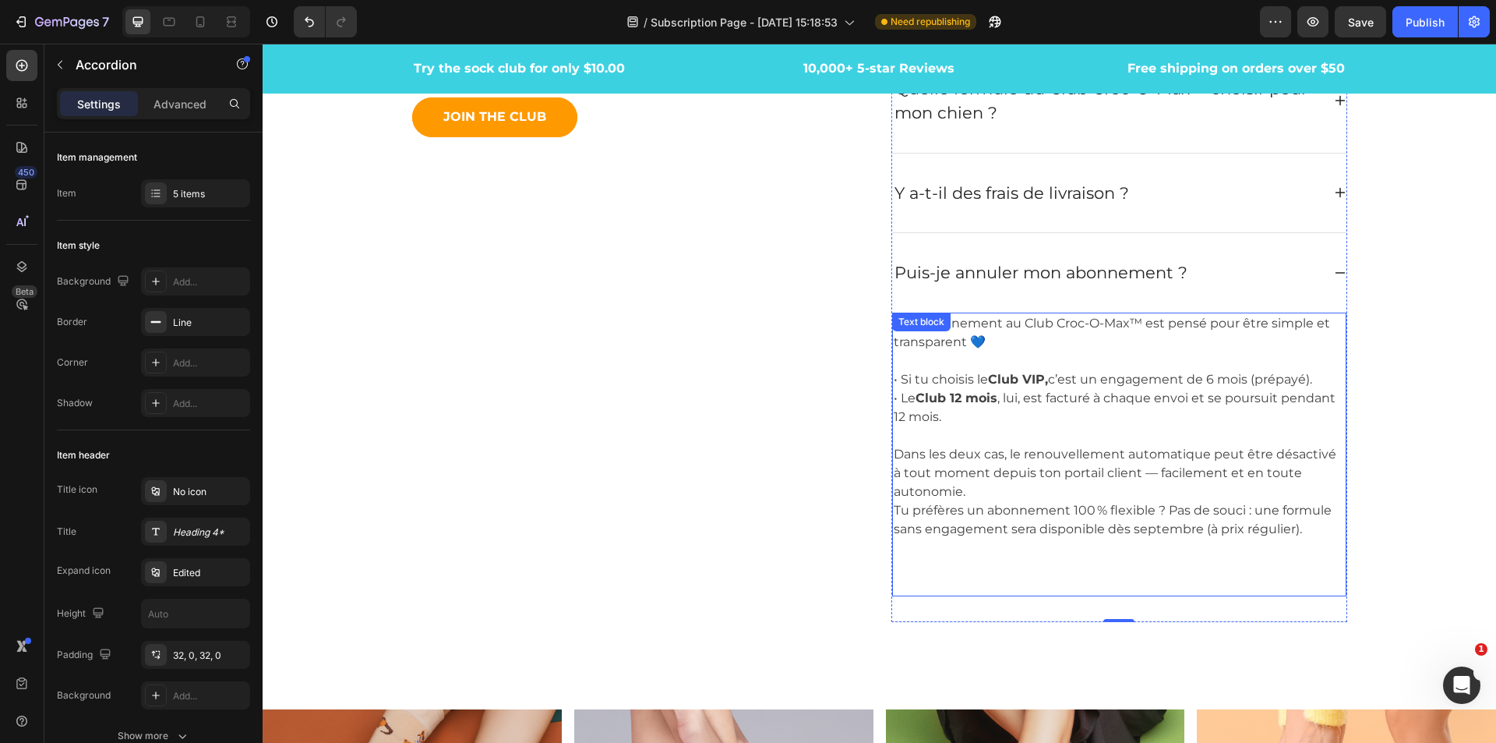
click at [1120, 438] on p "Ton abonnement au Club Croc-O-Max™ est pensé pour être simple et transparent 💙 …" at bounding box center [1119, 454] width 451 height 281
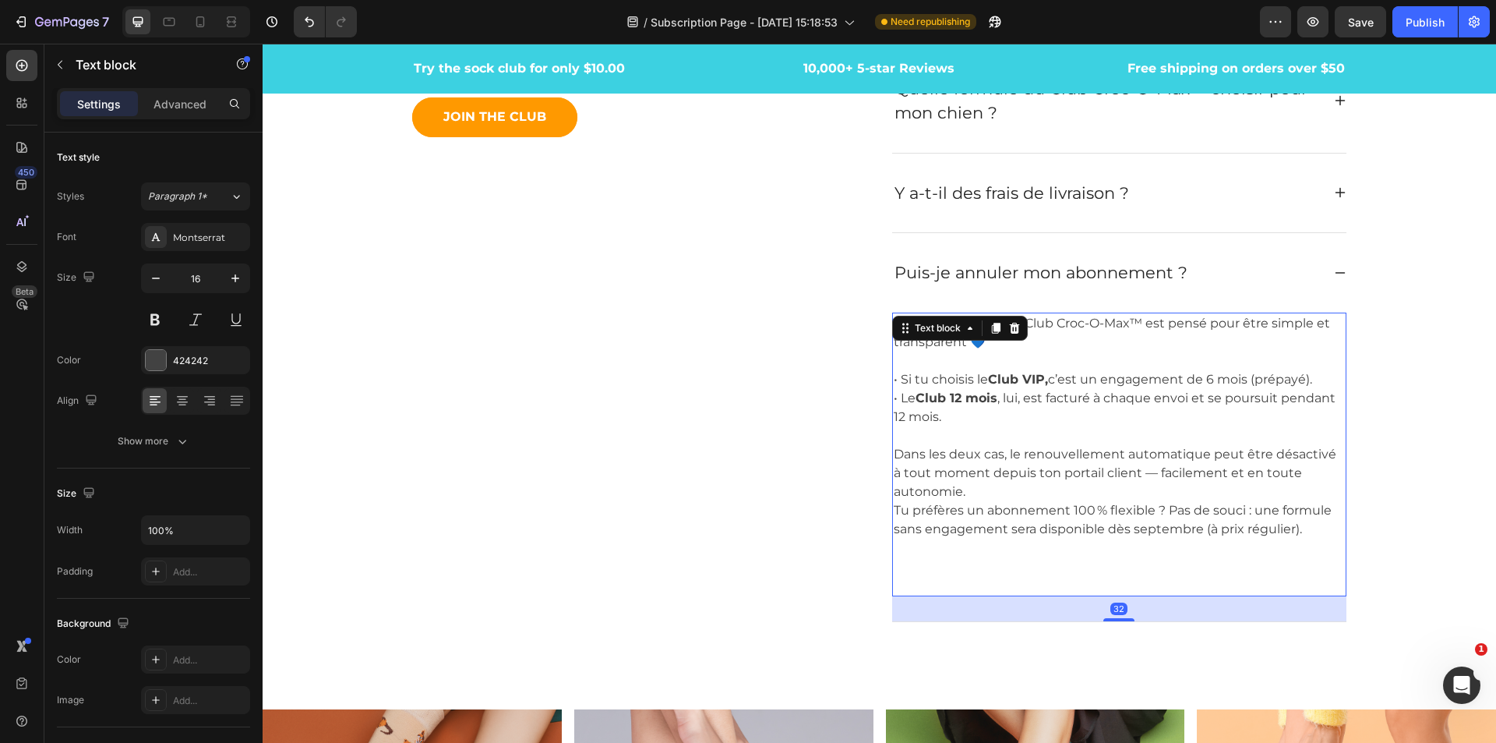
click at [1075, 467] on p "Ton abonnement au Club Croc-O-Max™ est pensé pour être simple et transparent 💙 …" at bounding box center [1119, 454] width 451 height 281
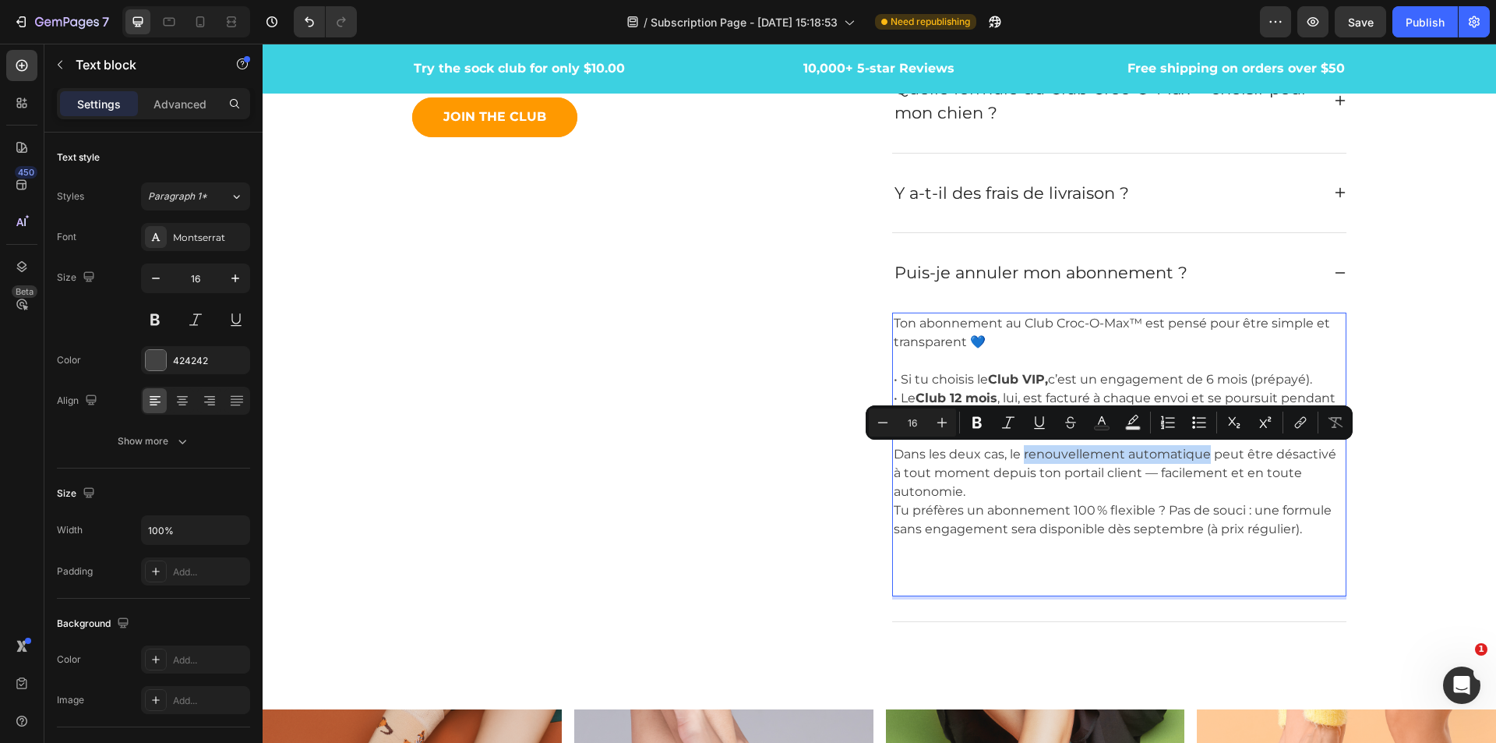
drag, startPoint x: 1019, startPoint y: 451, endPoint x: 1200, endPoint y: 450, distance: 180.8
click at [1200, 450] on p "Ton abonnement au Club Croc-O-Max™ est pensé pour être simple et transparent 💙 …" at bounding box center [1119, 454] width 451 height 281
click at [973, 419] on icon "Editor contextual toolbar" at bounding box center [978, 423] width 16 height 16
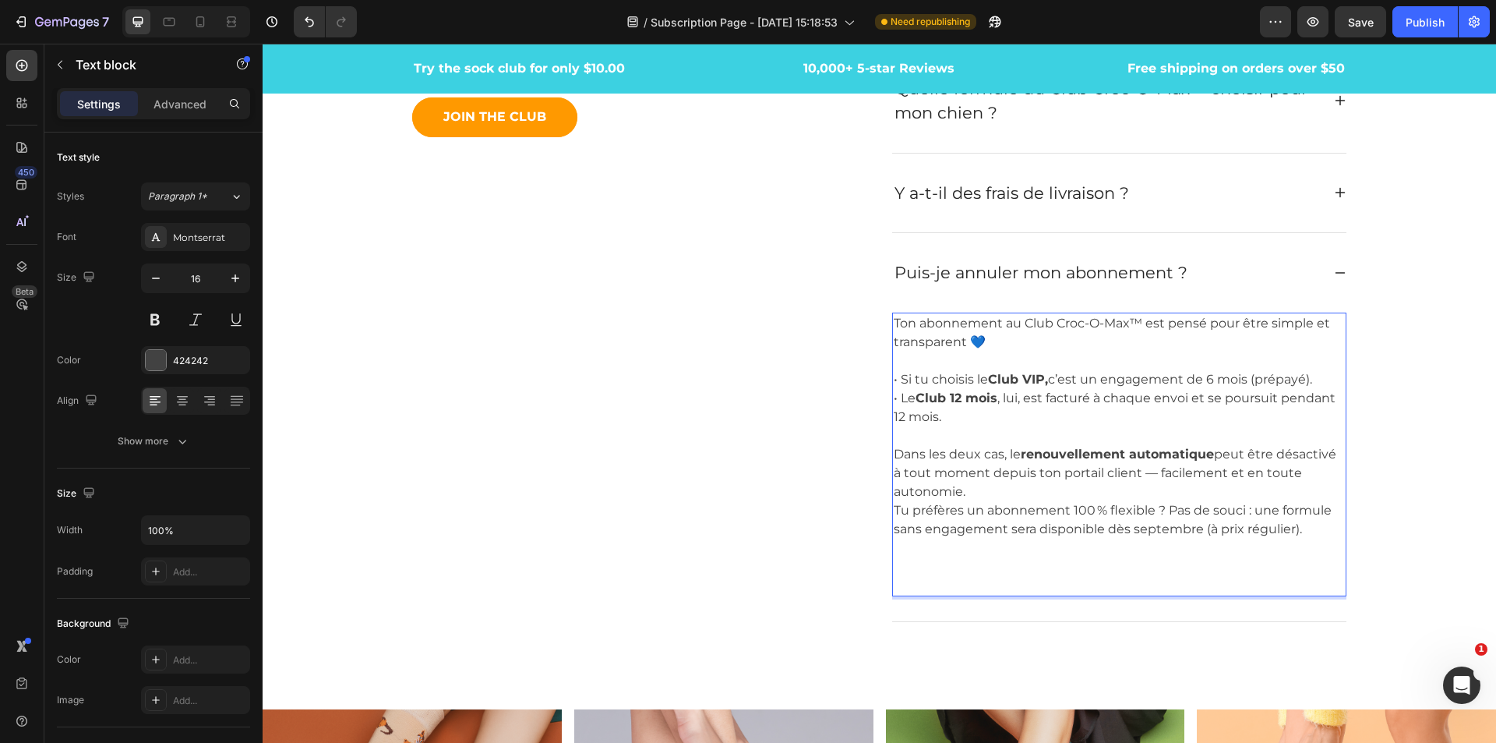
drag, startPoint x: 1156, startPoint y: 510, endPoint x: 1185, endPoint y: 521, distance: 31.8
click at [1157, 510] on p "Ton abonnement au Club Croc-O-Max™ est pensé pour être simple et transparent 💙 …" at bounding box center [1119, 454] width 451 height 281
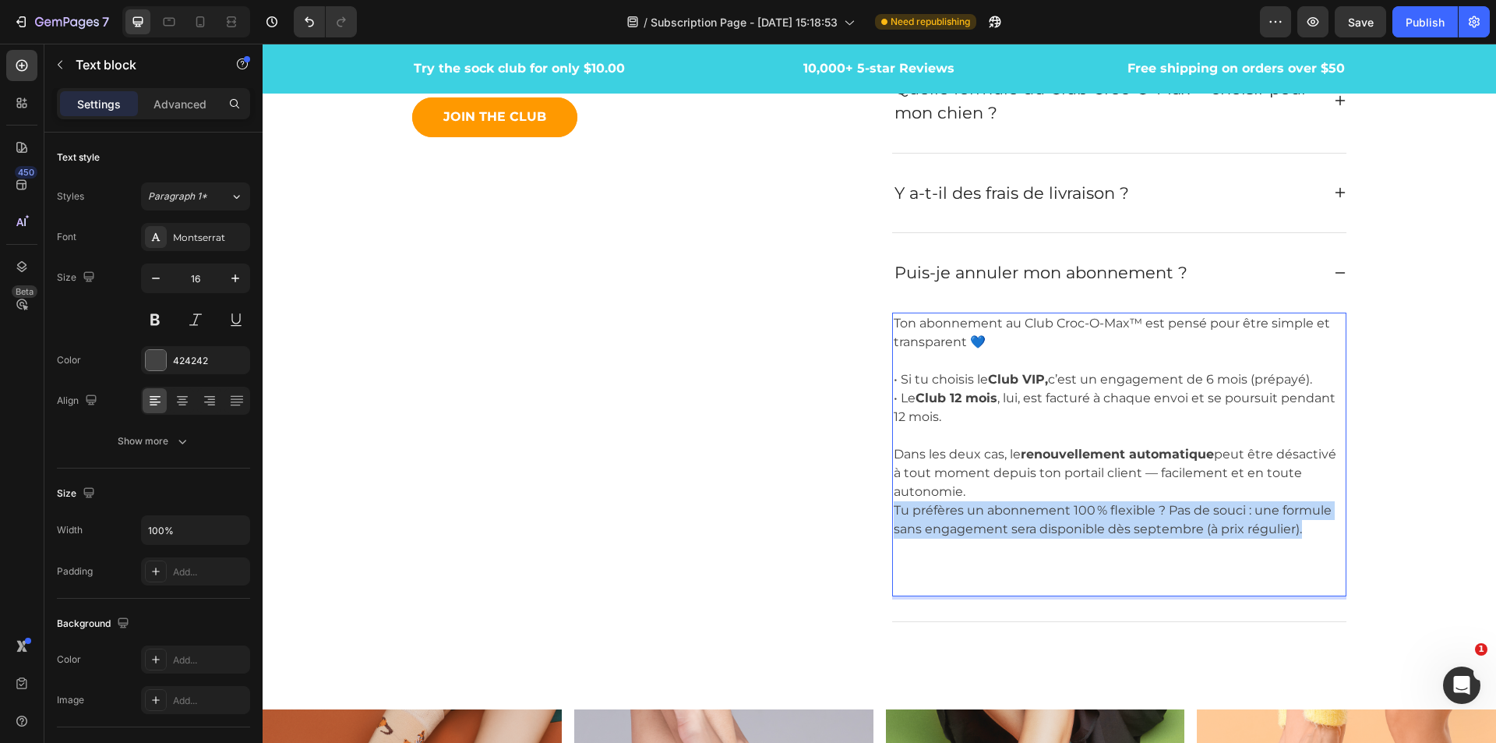
drag, startPoint x: 1295, startPoint y: 530, endPoint x: 890, endPoint y: 513, distance: 405.7
click at [894, 513] on p "Ton abonnement au Club Croc-O-Max™ est pensé pour être simple et transparent 💙 …" at bounding box center [1119, 454] width 451 height 281
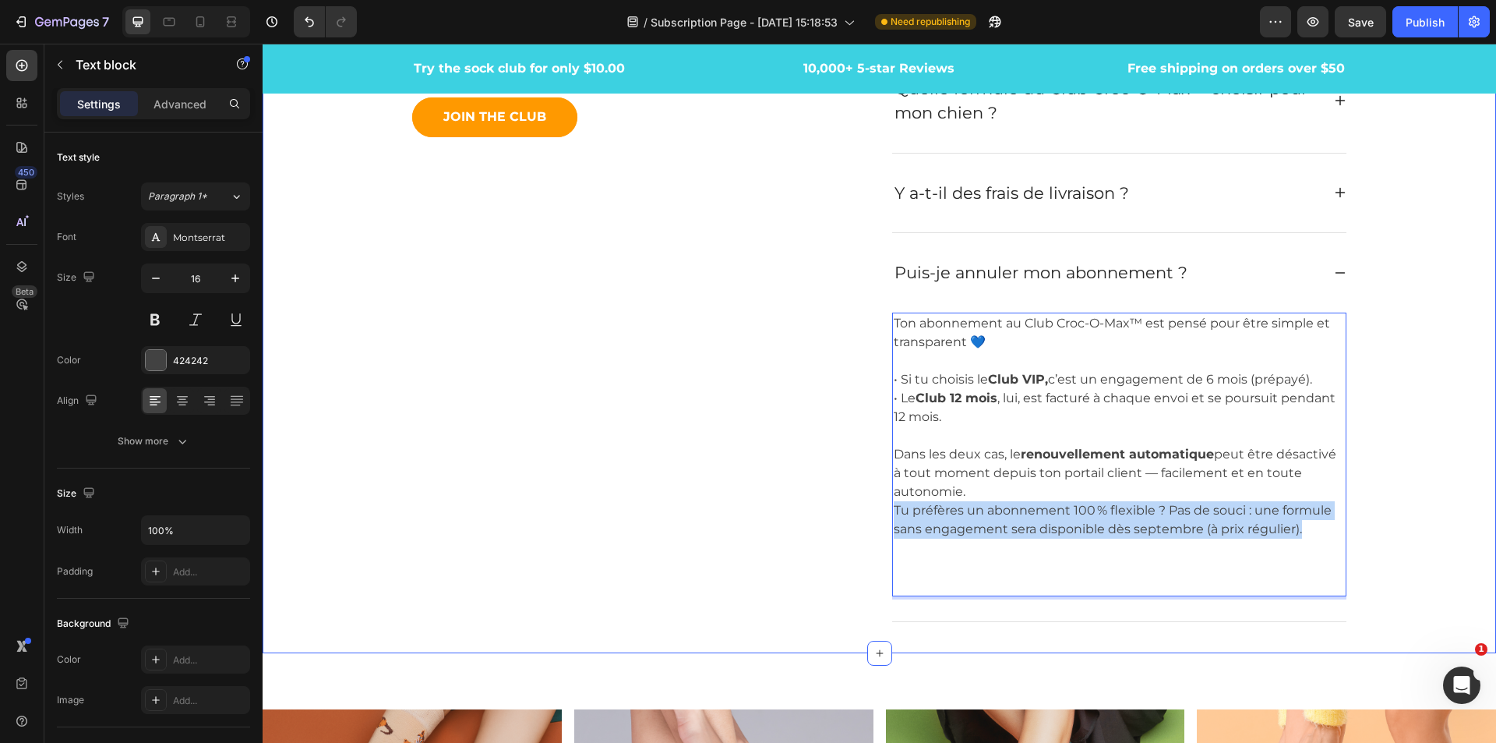
click at [1334, 277] on icon at bounding box center [1340, 273] width 12 height 12
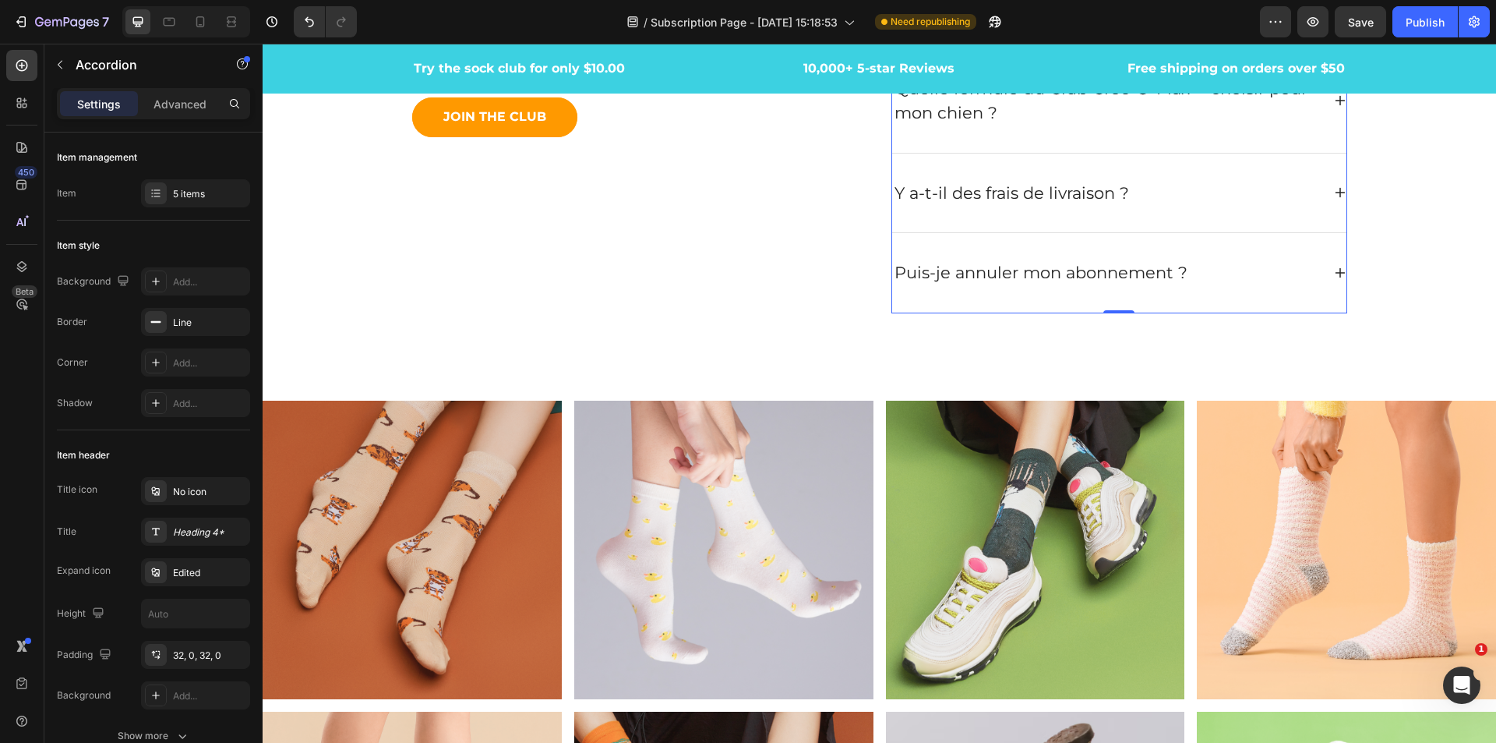
click at [1334, 277] on icon at bounding box center [1340, 273] width 12 height 12
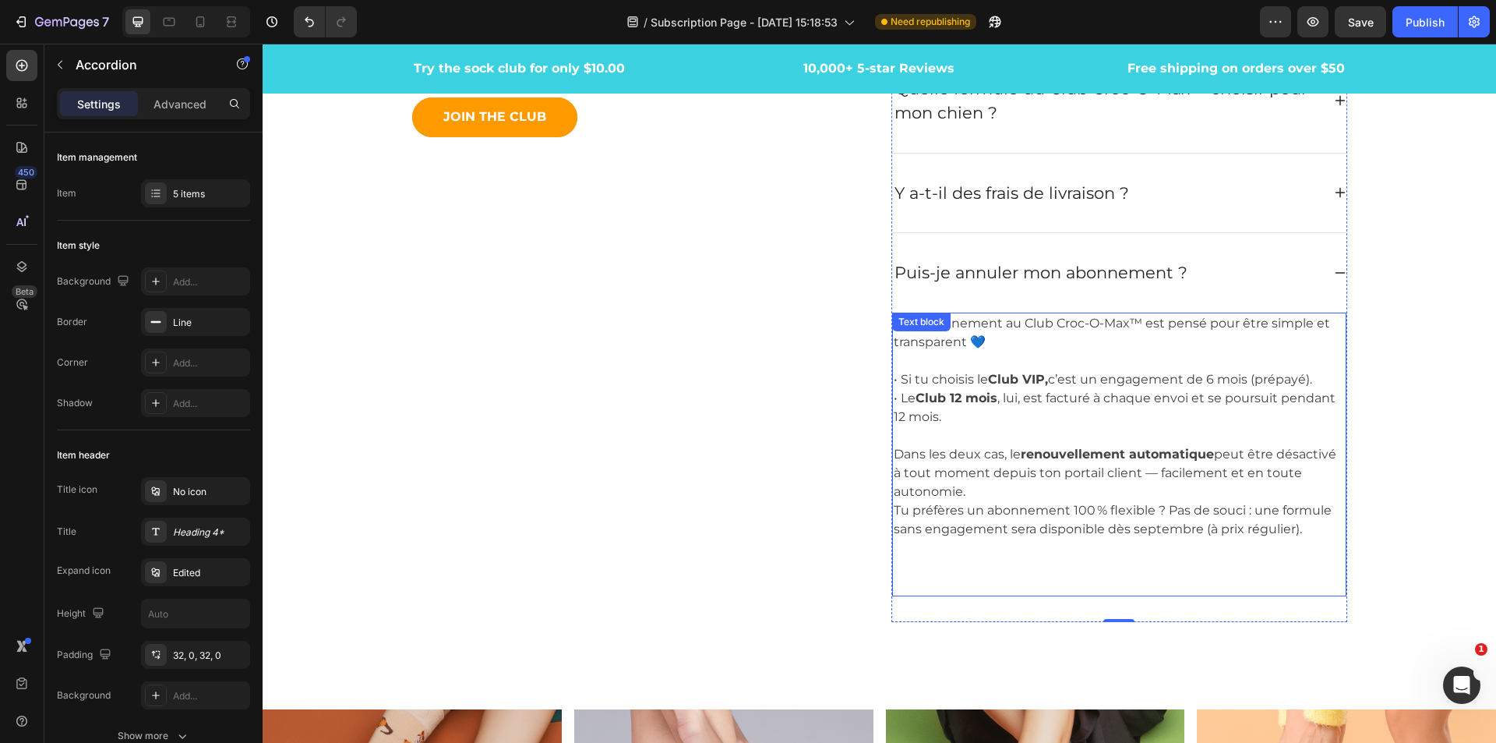
click at [1325, 528] on p "Ton abonnement au Club Croc-O-Max™ est pensé pour être simple et transparent 💙 …" at bounding box center [1119, 454] width 451 height 281
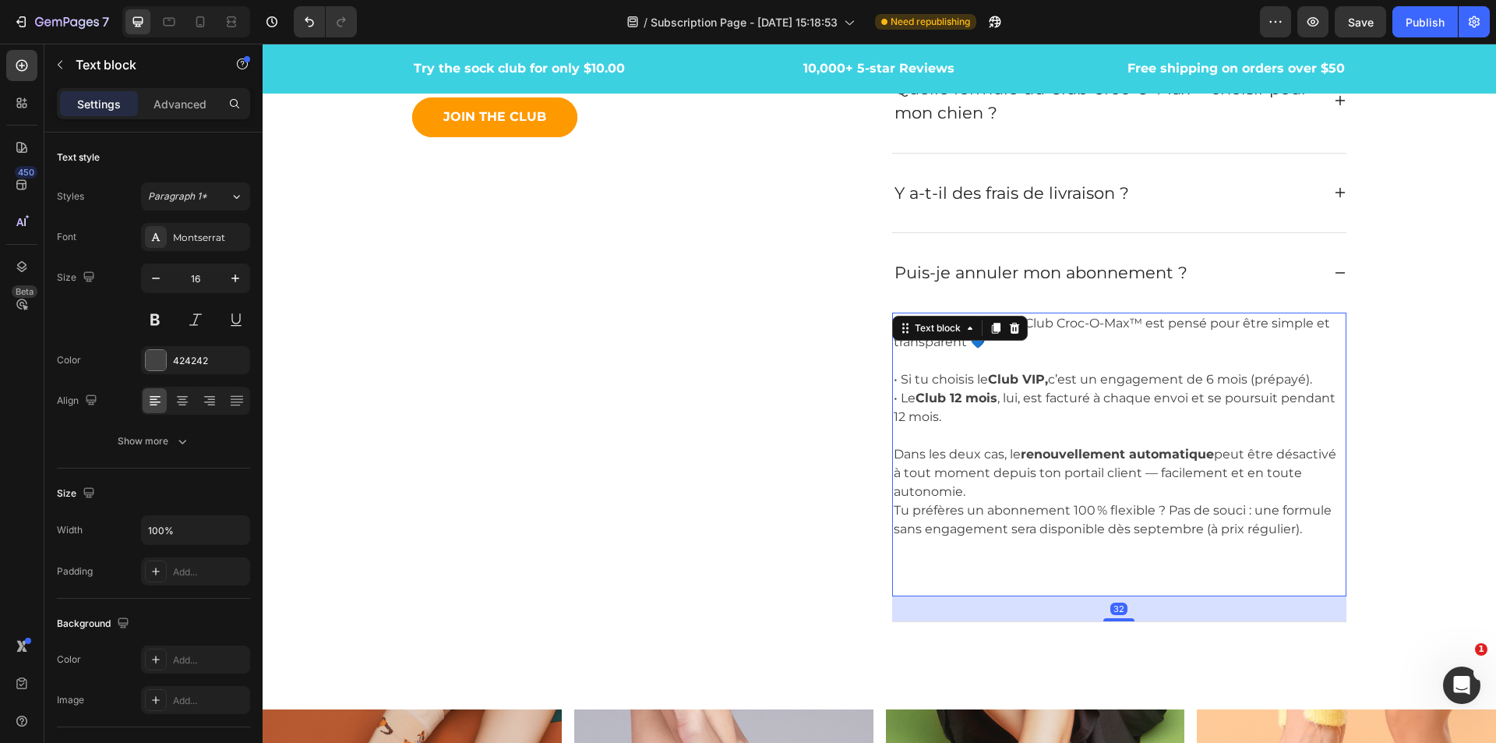
click at [1296, 532] on p "Ton abonnement au Club Croc-O-Max™ est pensé pour être simple et transparent 💙 …" at bounding box center [1119, 454] width 451 height 281
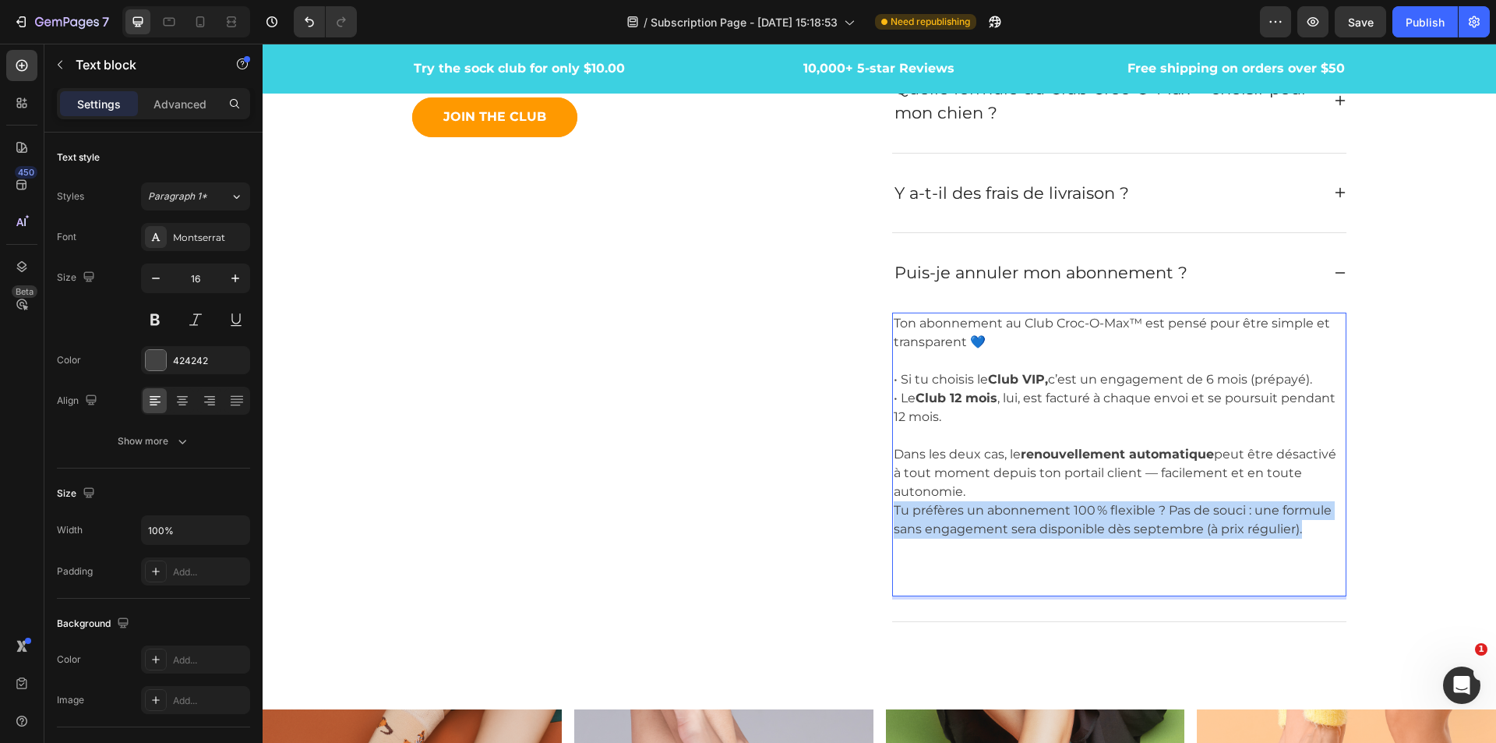
drag, startPoint x: 1136, startPoint y: 529, endPoint x: 885, endPoint y: 512, distance: 250.8
click at [892, 512] on div "Ton abonnement au Club Croc-O-Max™ est pensé pour être simple et transparent 💙 …" at bounding box center [1119, 455] width 454 height 284
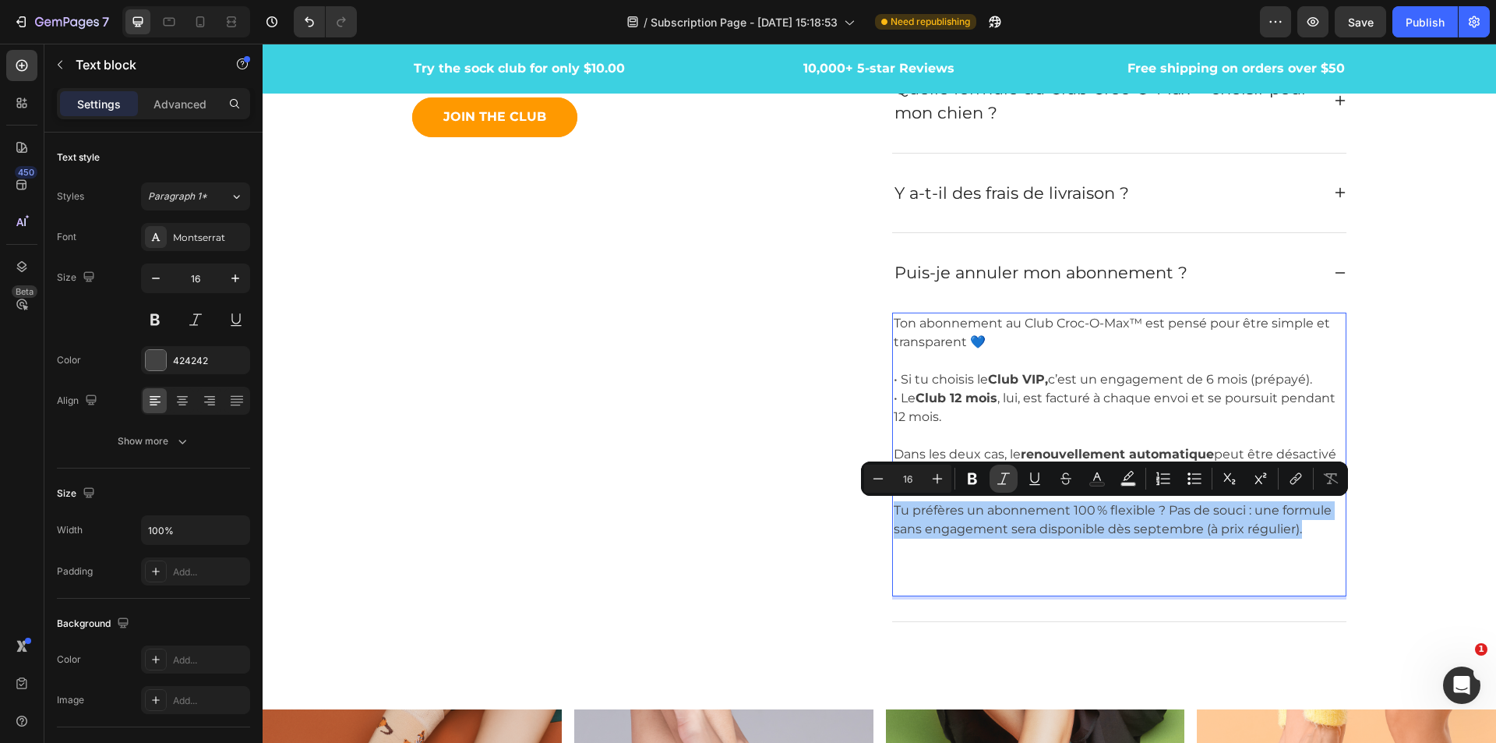
click at [1005, 481] on icon "Editor contextual toolbar" at bounding box center [1004, 479] width 16 height 16
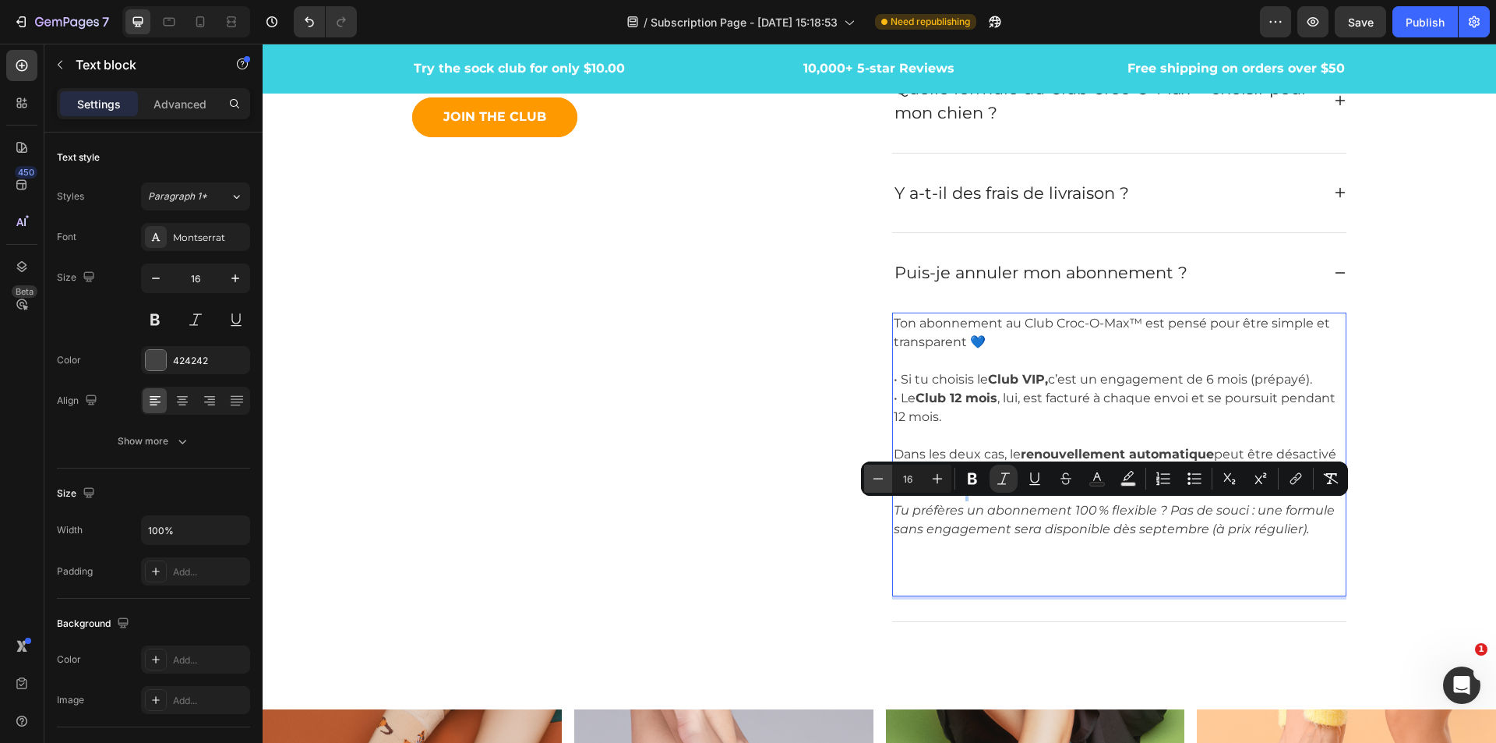
click at [869, 483] on button "Minus" at bounding box center [878, 479] width 28 height 28
type input "12"
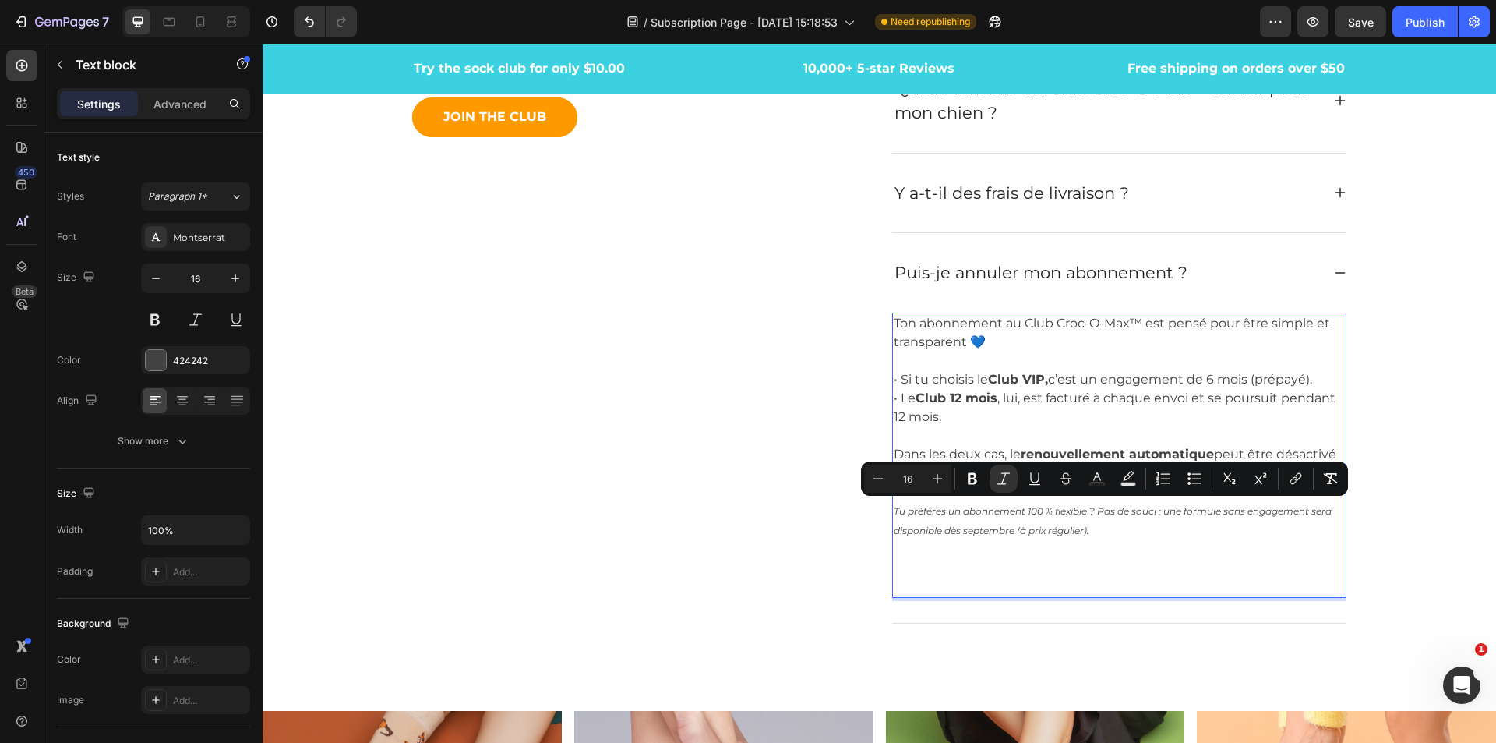
click at [1269, 564] on p "Ton abonnement au Club Croc-O-Max™ est pensé pour être simple et transparent 💙 …" at bounding box center [1119, 455] width 451 height 282
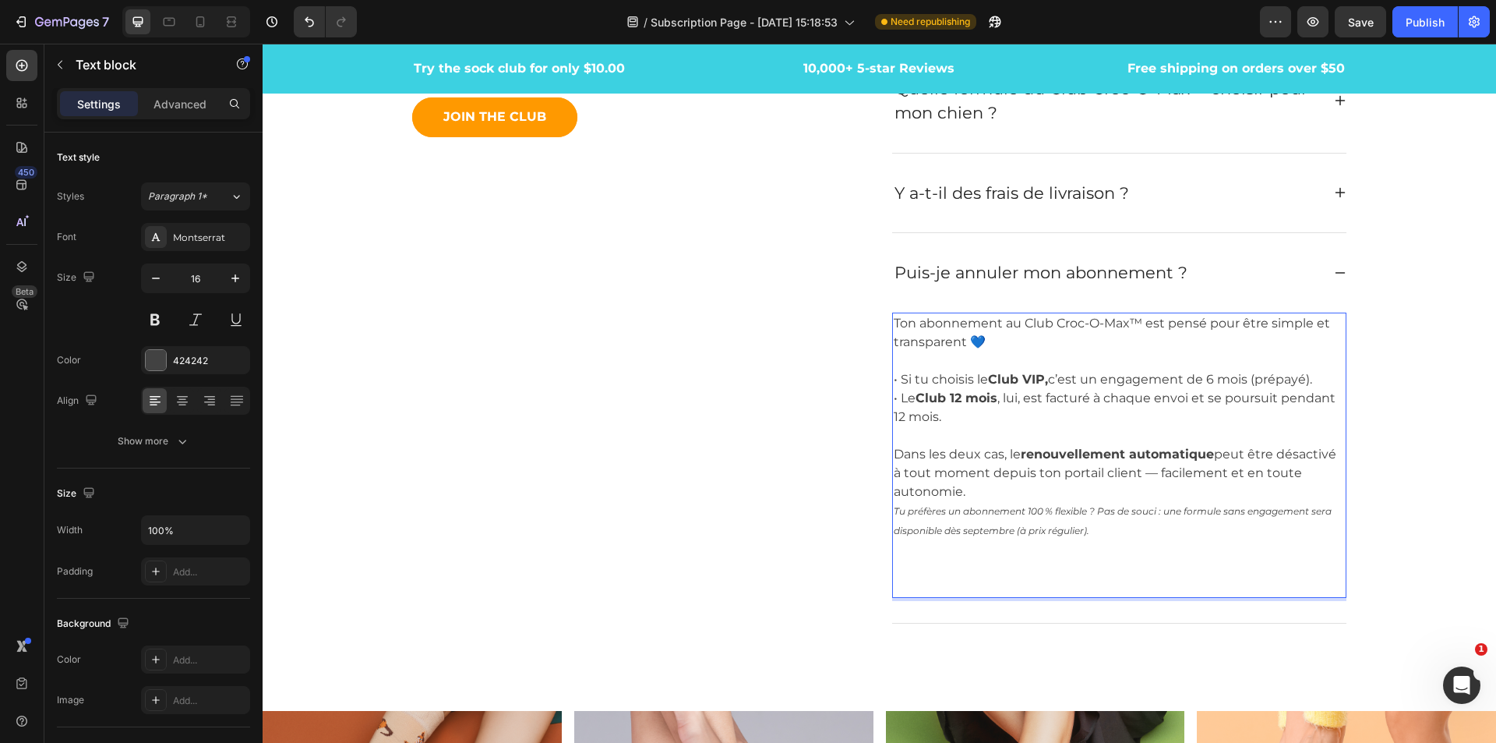
click at [998, 496] on p "Ton abonnement au Club Croc-O-Max™ est pensé pour être simple et transparent 💙 …" at bounding box center [1119, 455] width 451 height 282
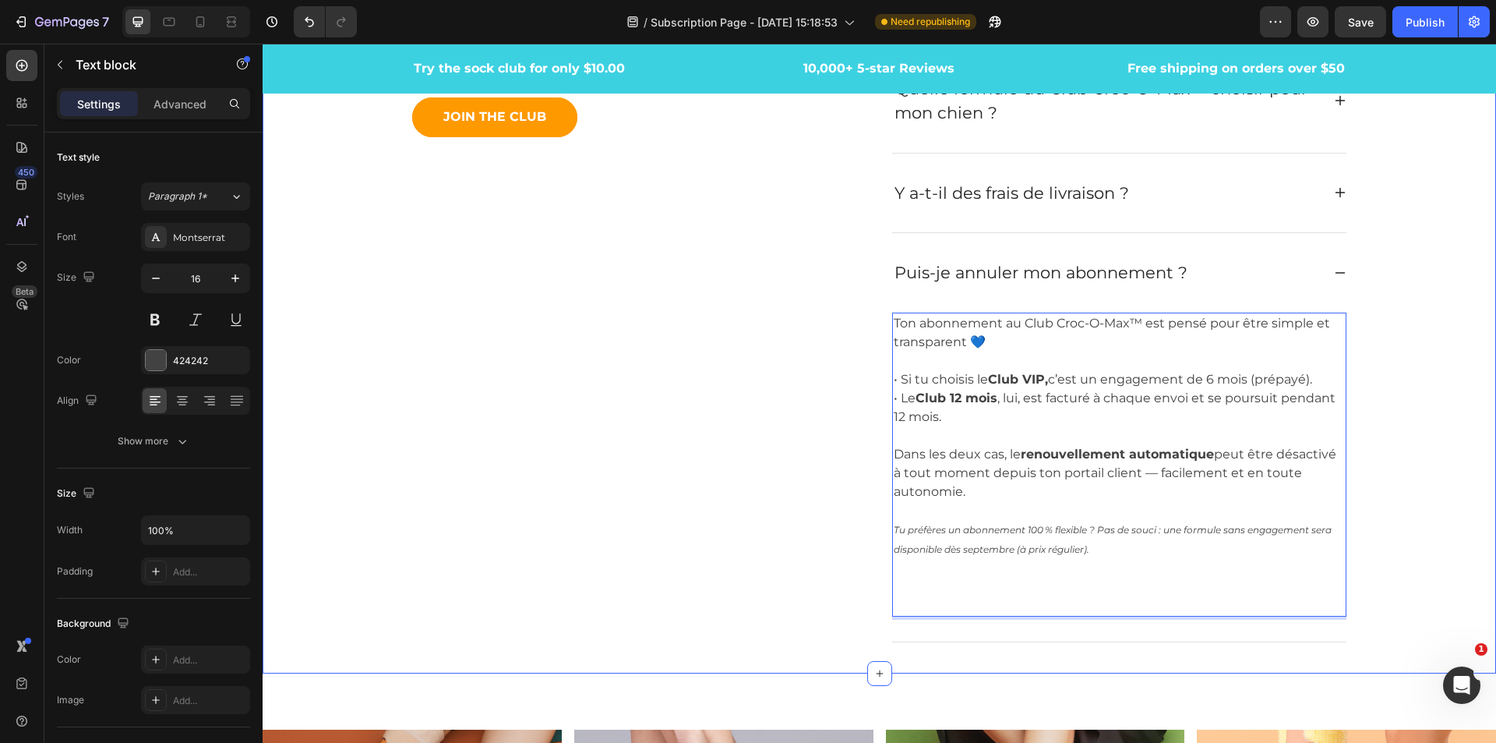
click at [1409, 488] on div "Des Questions ? On a les réponses ! Heading Avant de rejoindre le Club Croc-O-M…" at bounding box center [879, 266] width 1210 height 778
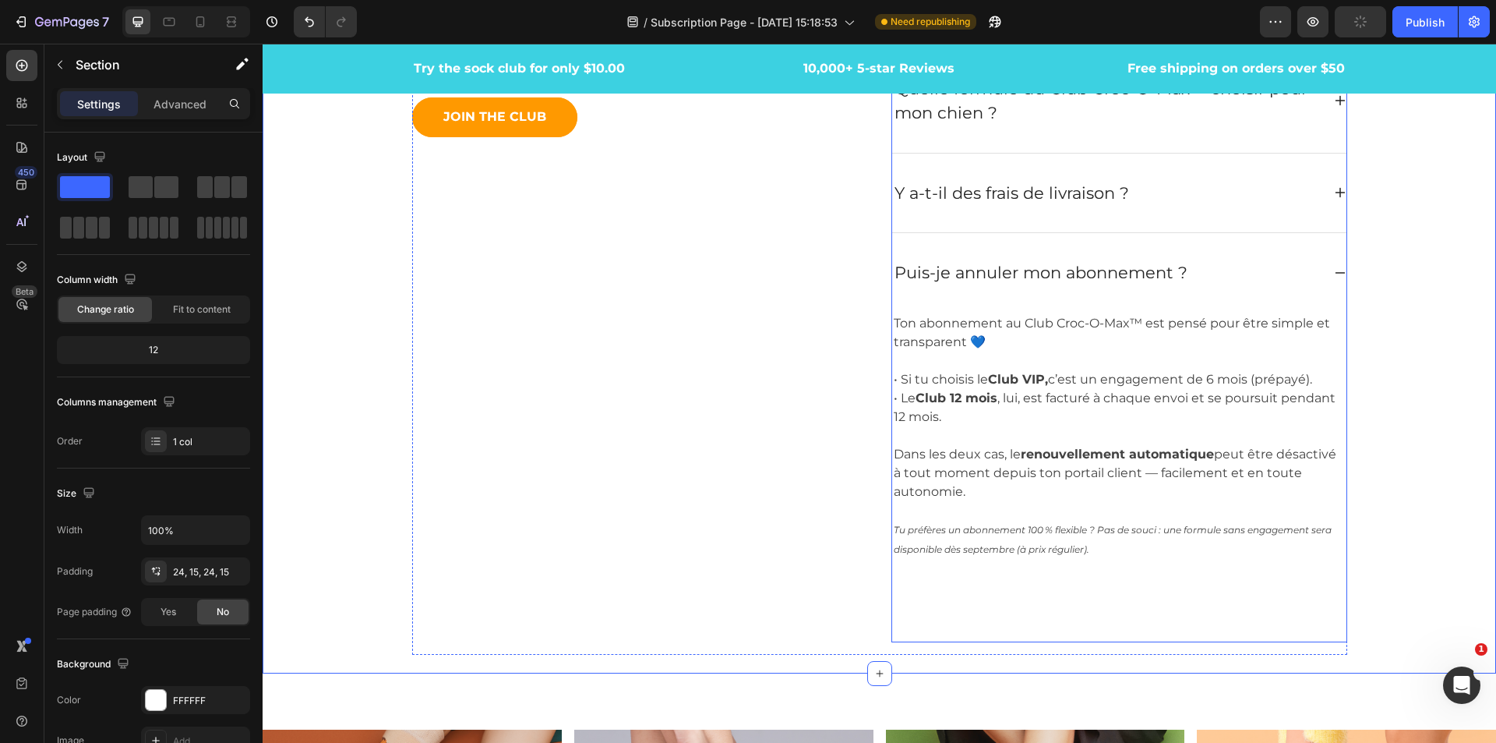
click at [1334, 270] on icon at bounding box center [1340, 273] width 12 height 12
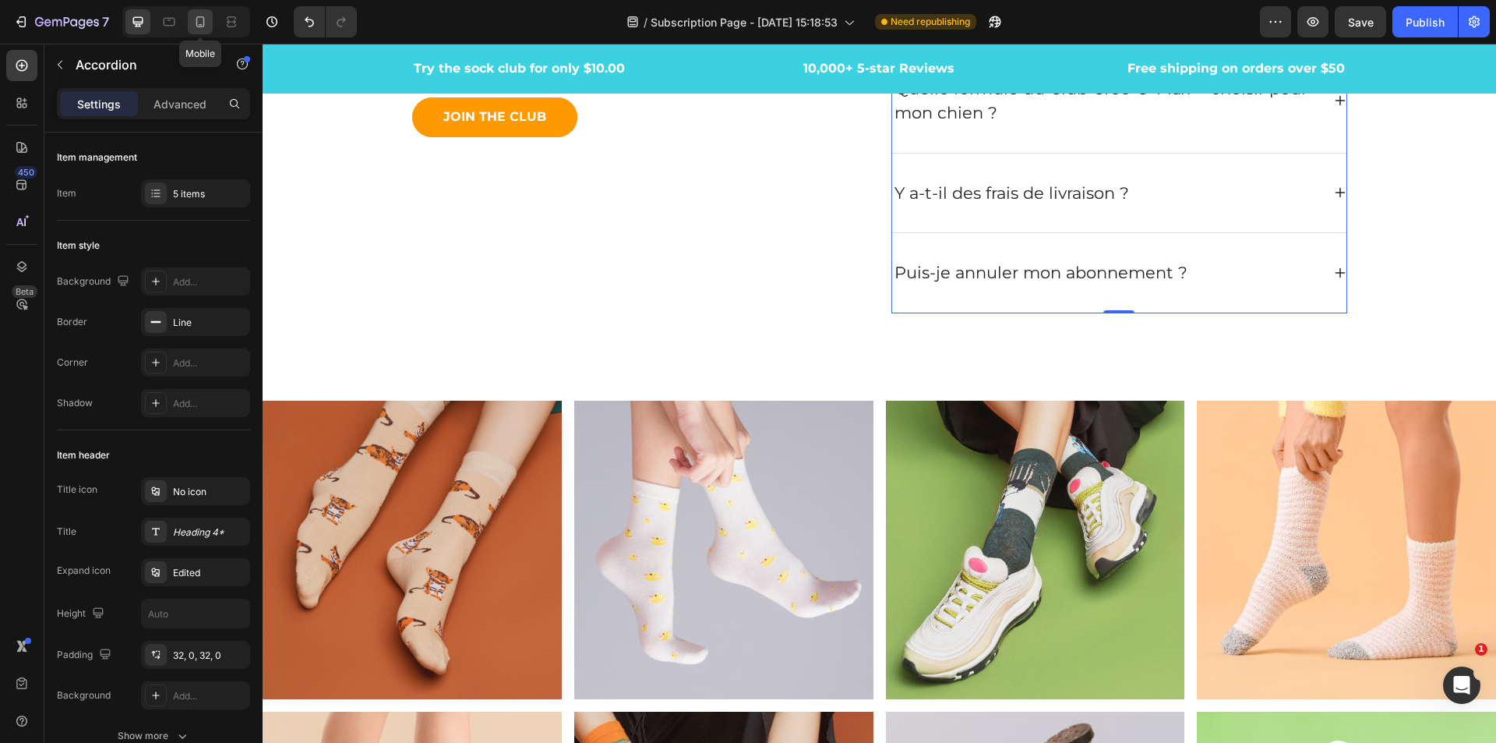
click at [197, 21] on icon at bounding box center [200, 21] width 9 height 11
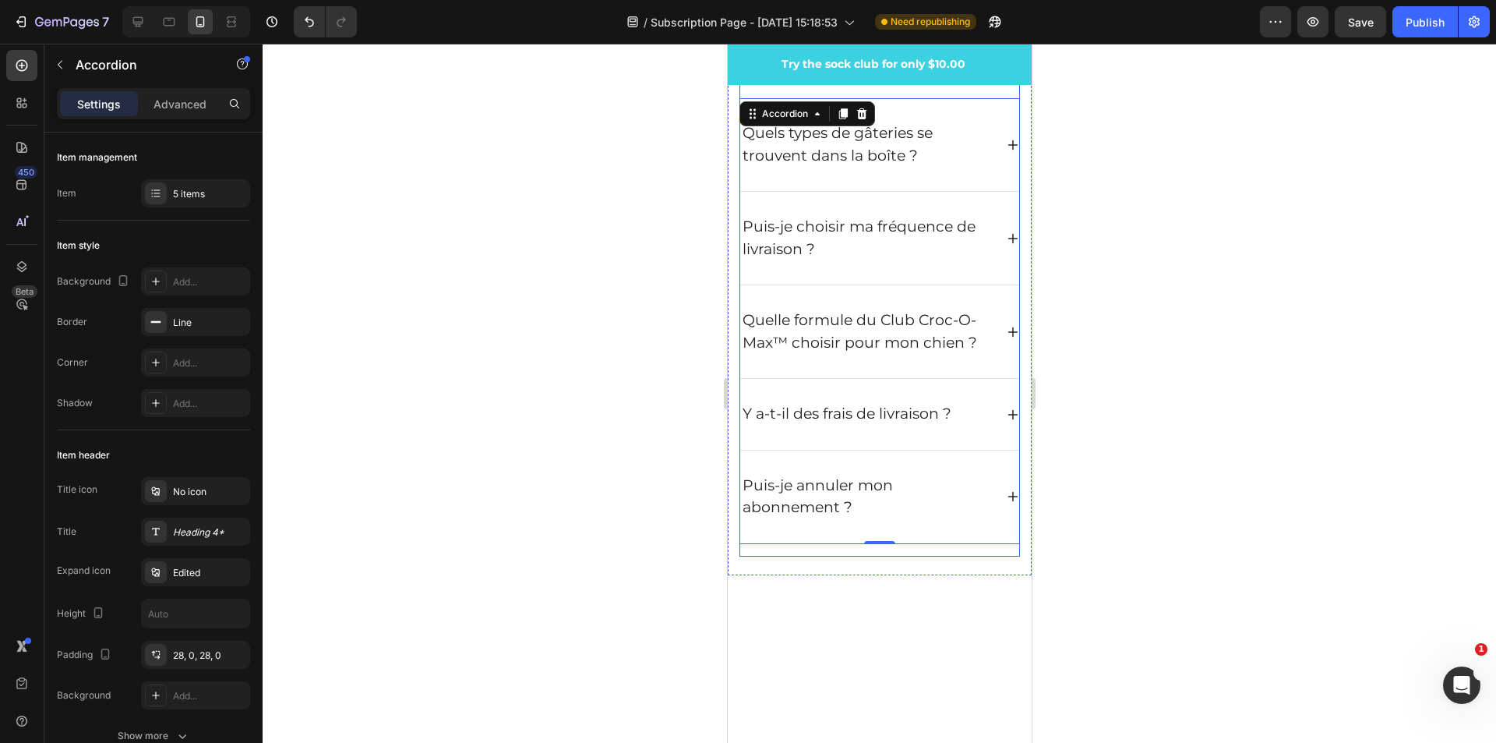
scroll to position [5647, 0]
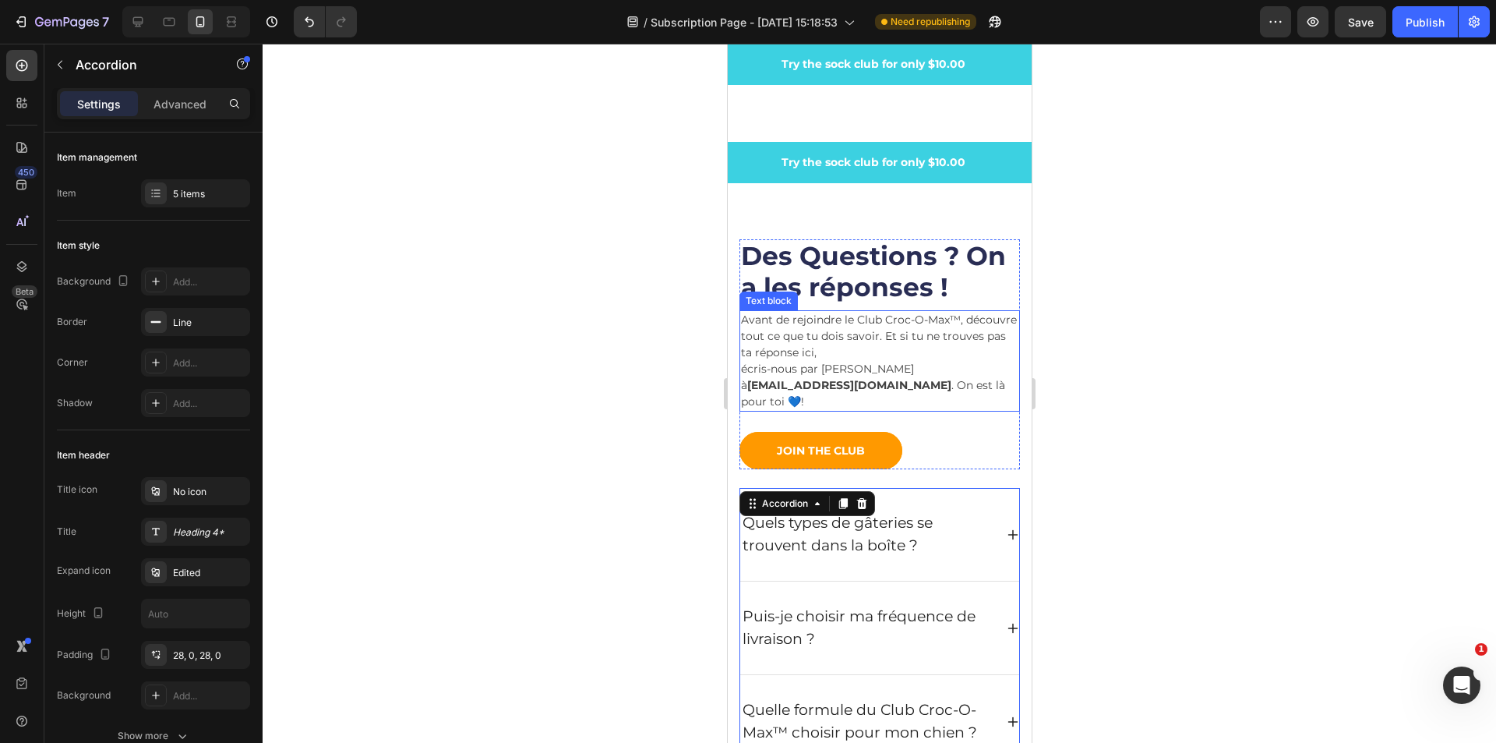
click at [846, 353] on span "Avant de rejoindre le Club Croc-O-Max™, découvre tout ce que tu dois savoir. Et…" at bounding box center [878, 336] width 276 height 47
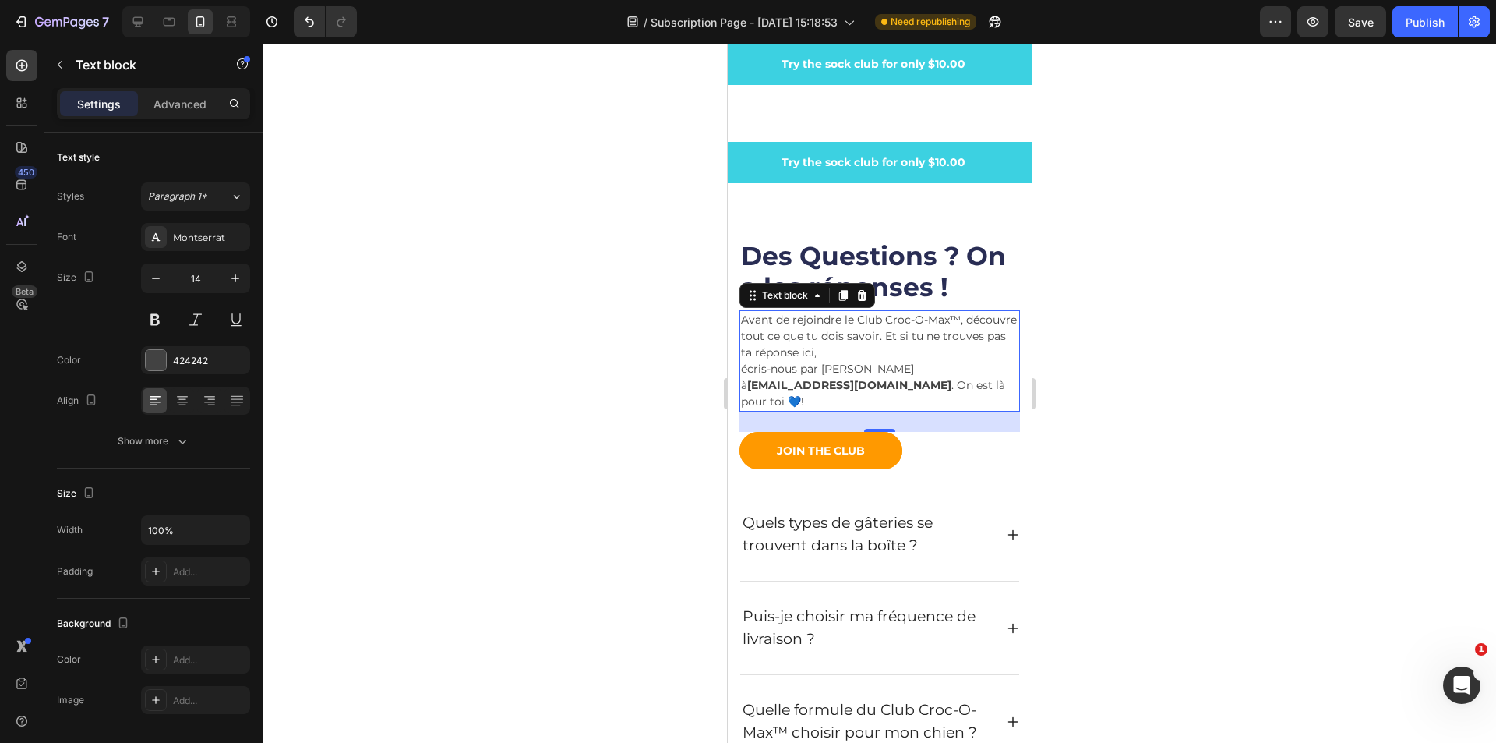
click at [947, 371] on p "Avant de rejoindre le Club Croc-O-Max™, découvre tout ce que tu dois savoir. Et…" at bounding box center [878, 361] width 277 height 98
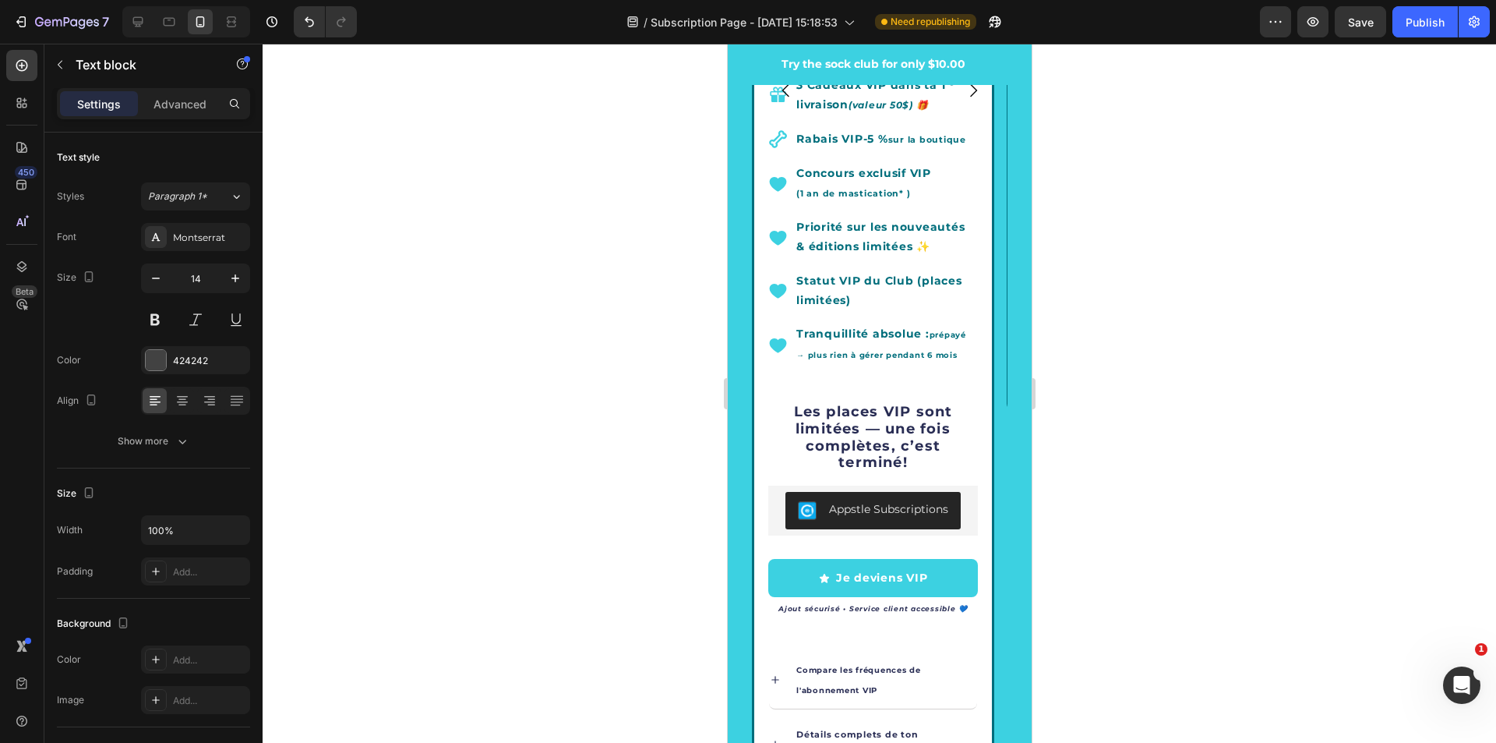
scroll to position [3196, 0]
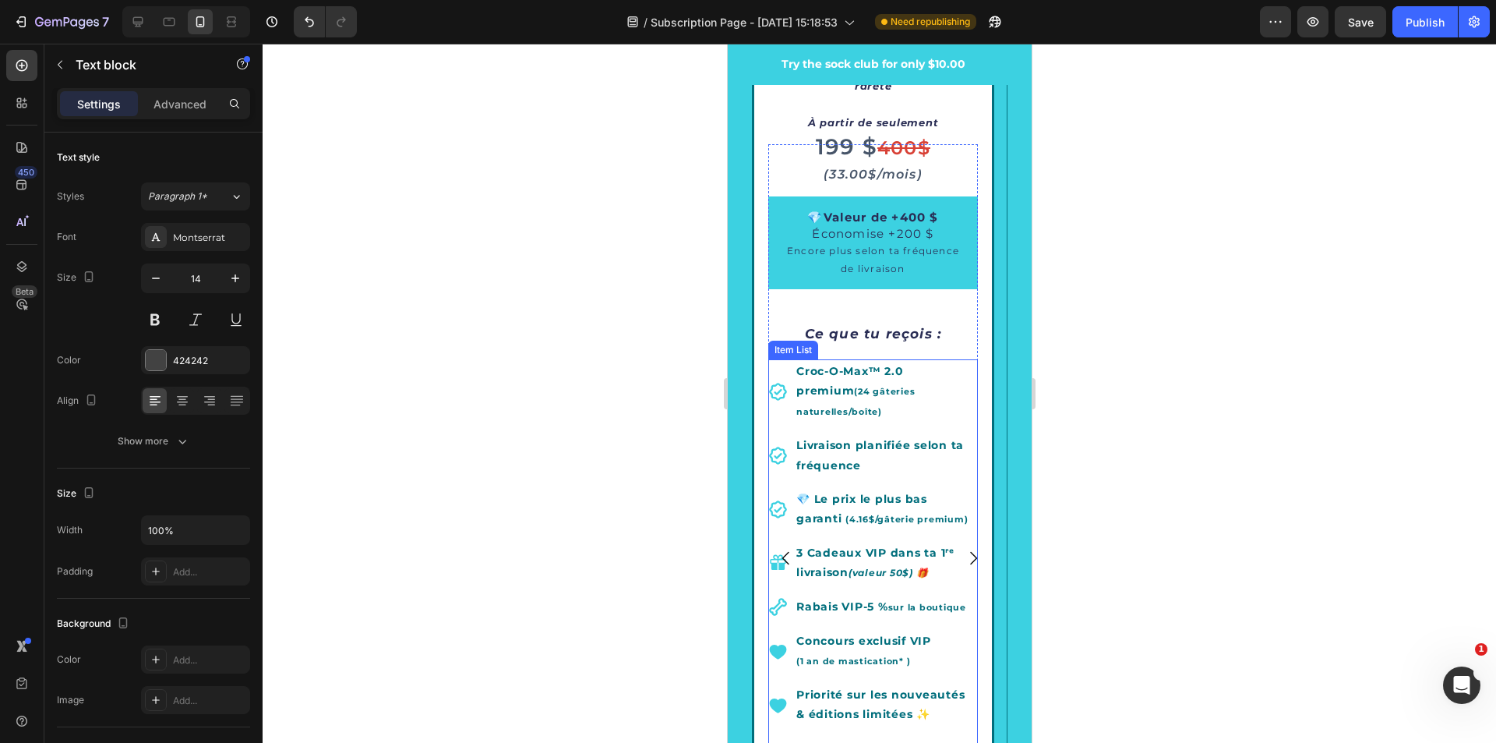
click at [889, 386] on span "(24 gâteries naturelles/boîte)" at bounding box center [855, 401] width 118 height 31
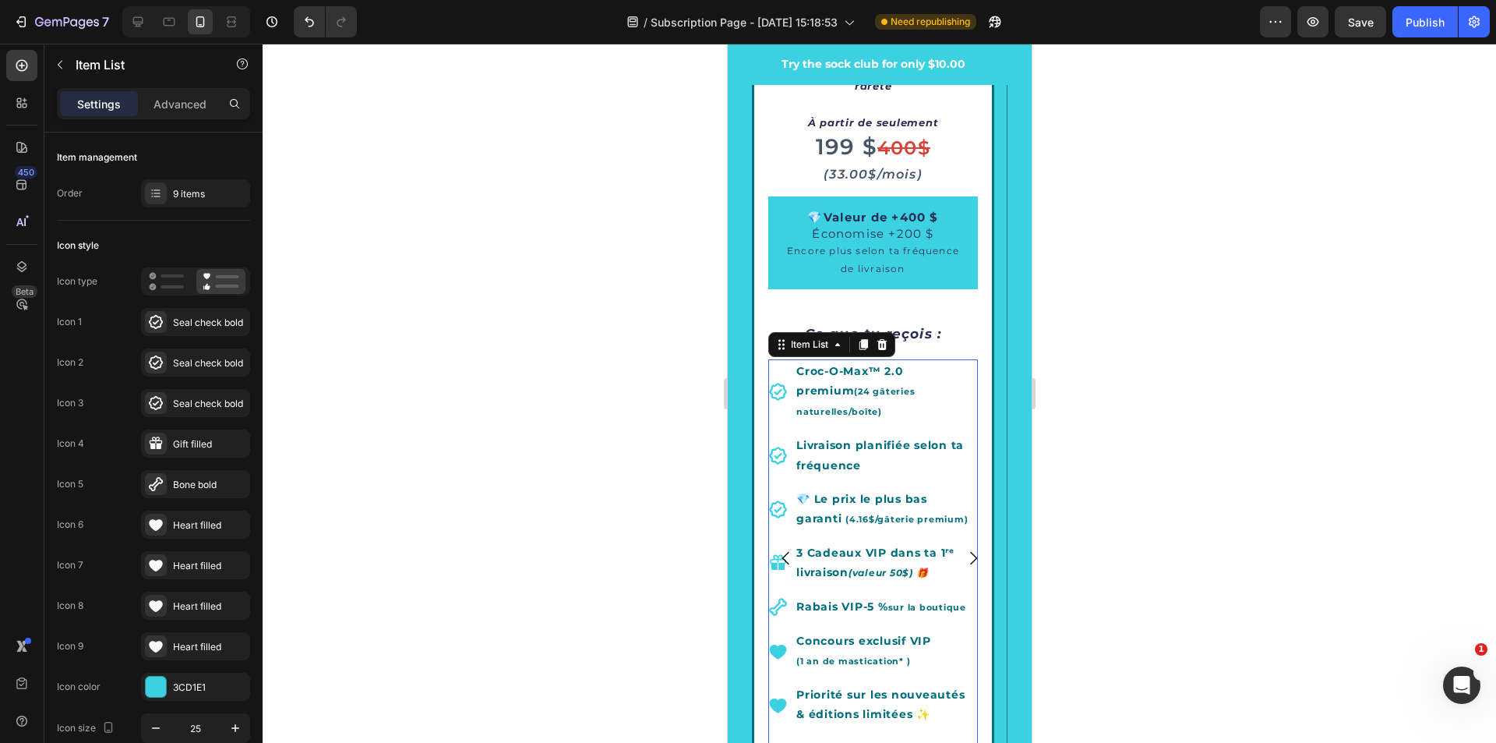
click at [956, 376] on p "Croc-O-Max™ 2.0 premium (24 gâteries naturelles/boîte)" at bounding box center [885, 392] width 179 height 61
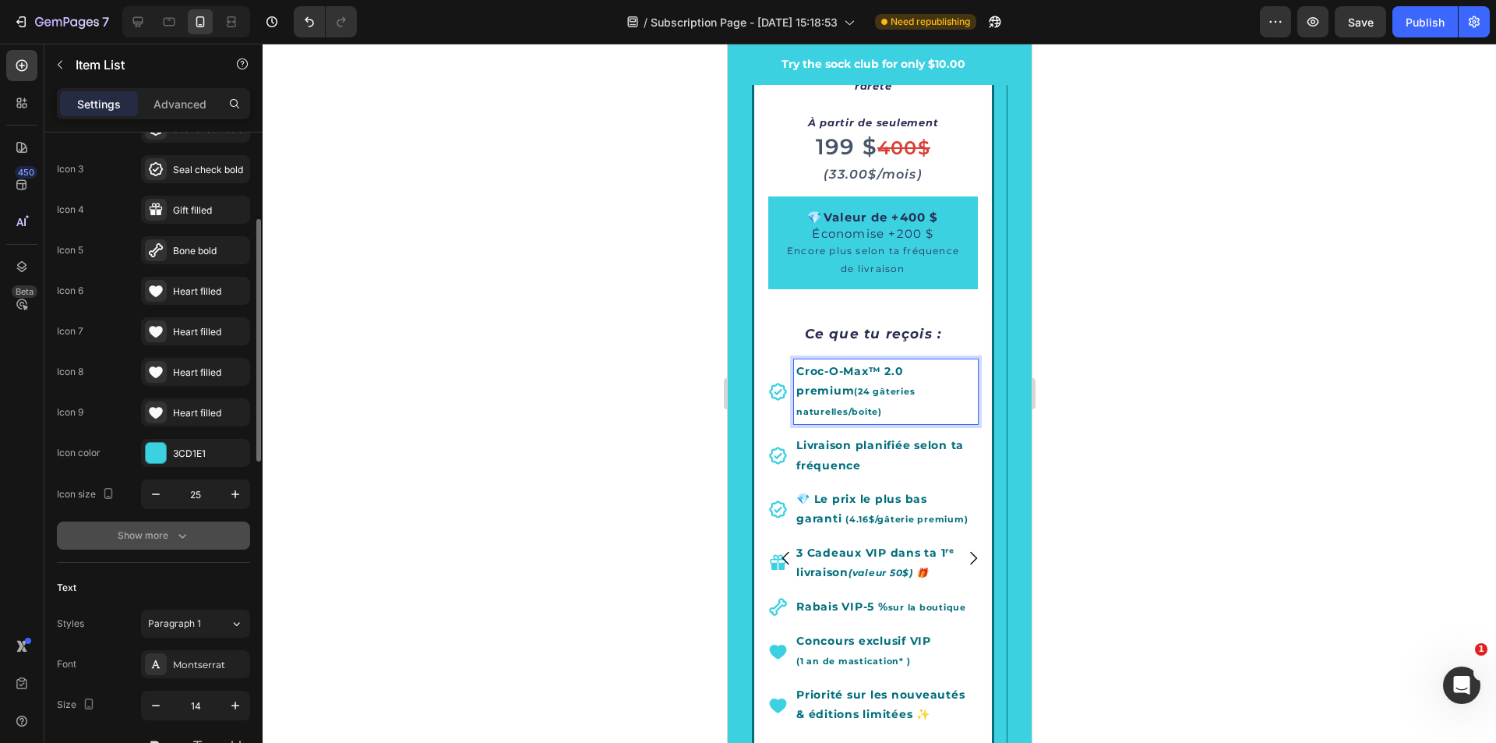
scroll to position [468, 0]
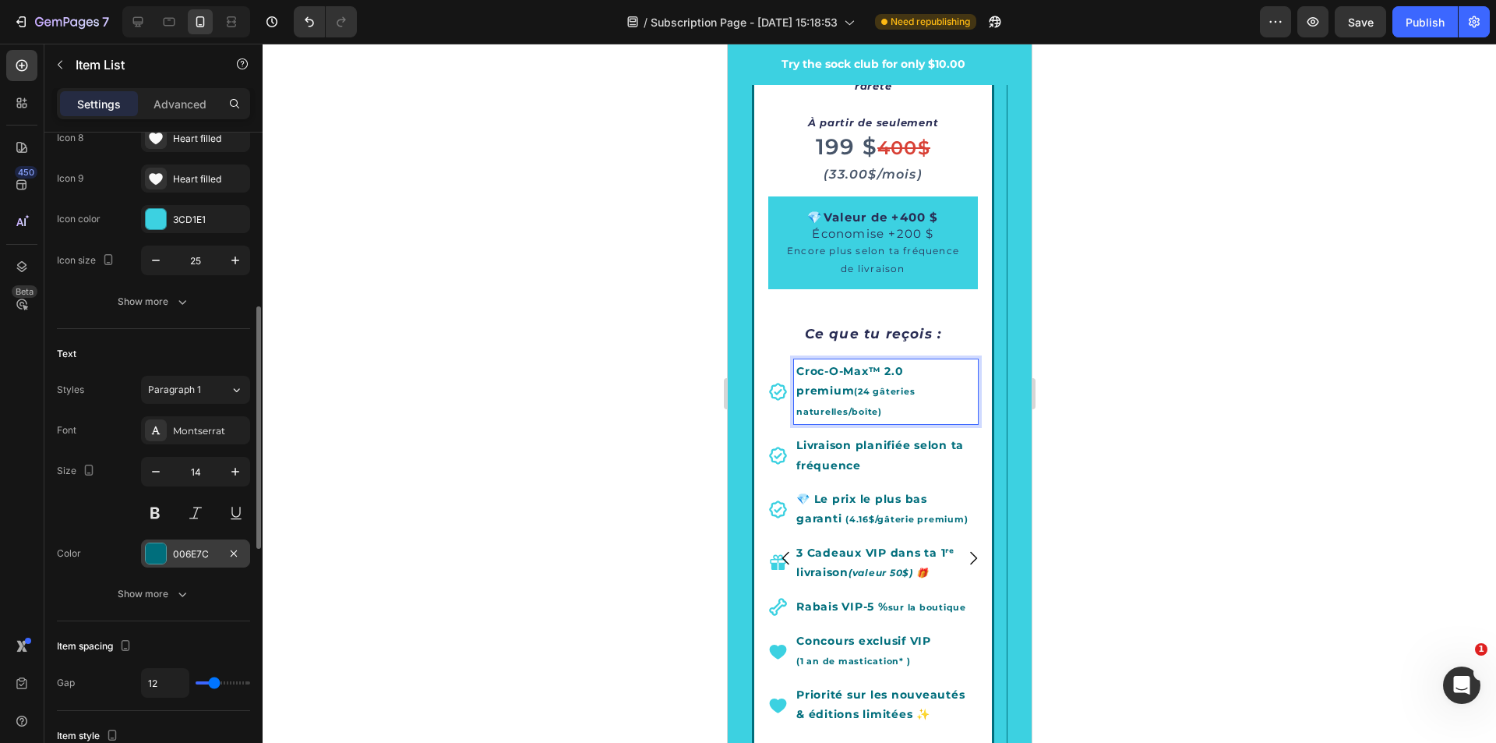
click at [169, 560] on div "006E7C" at bounding box center [195, 553] width 109 height 28
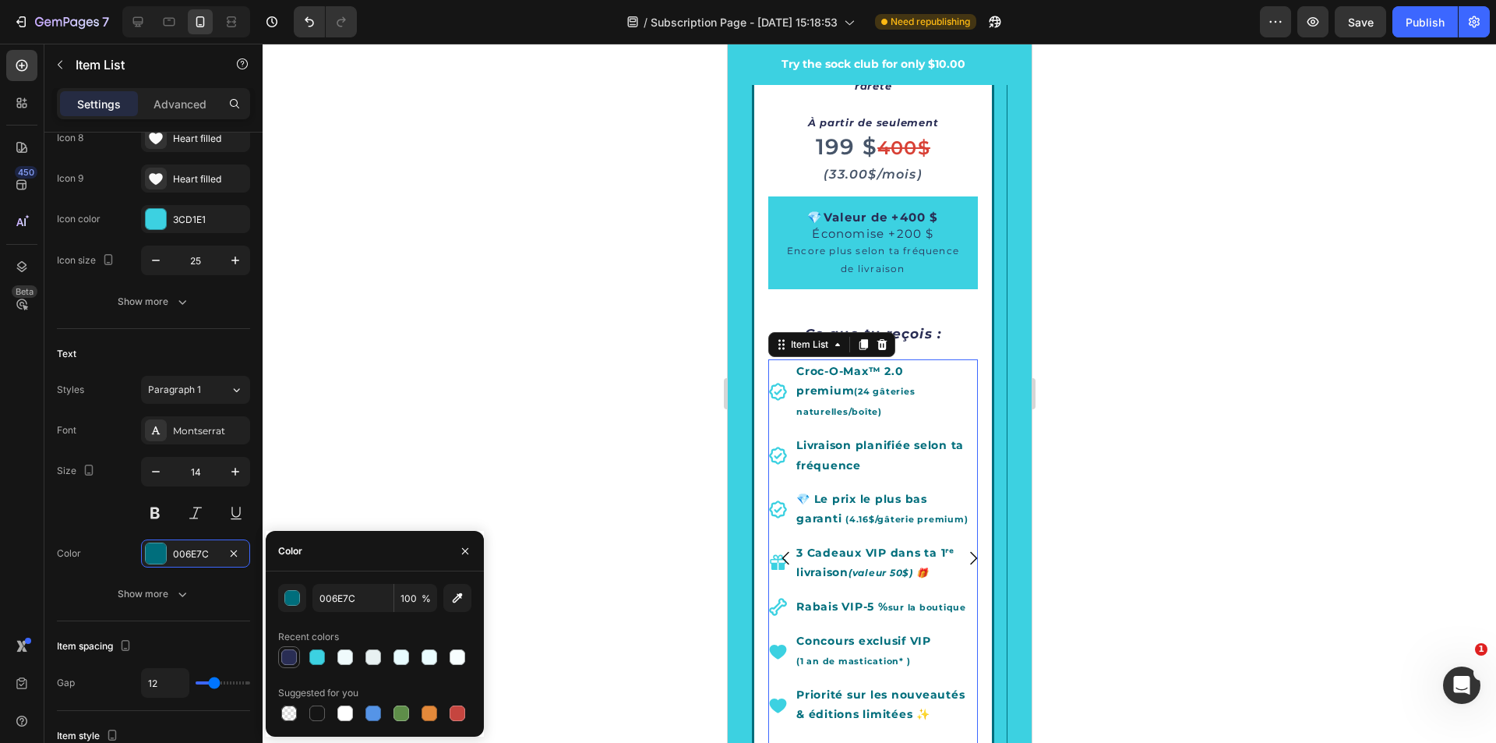
click at [286, 661] on div at bounding box center [289, 657] width 16 height 16
type input "292D54"
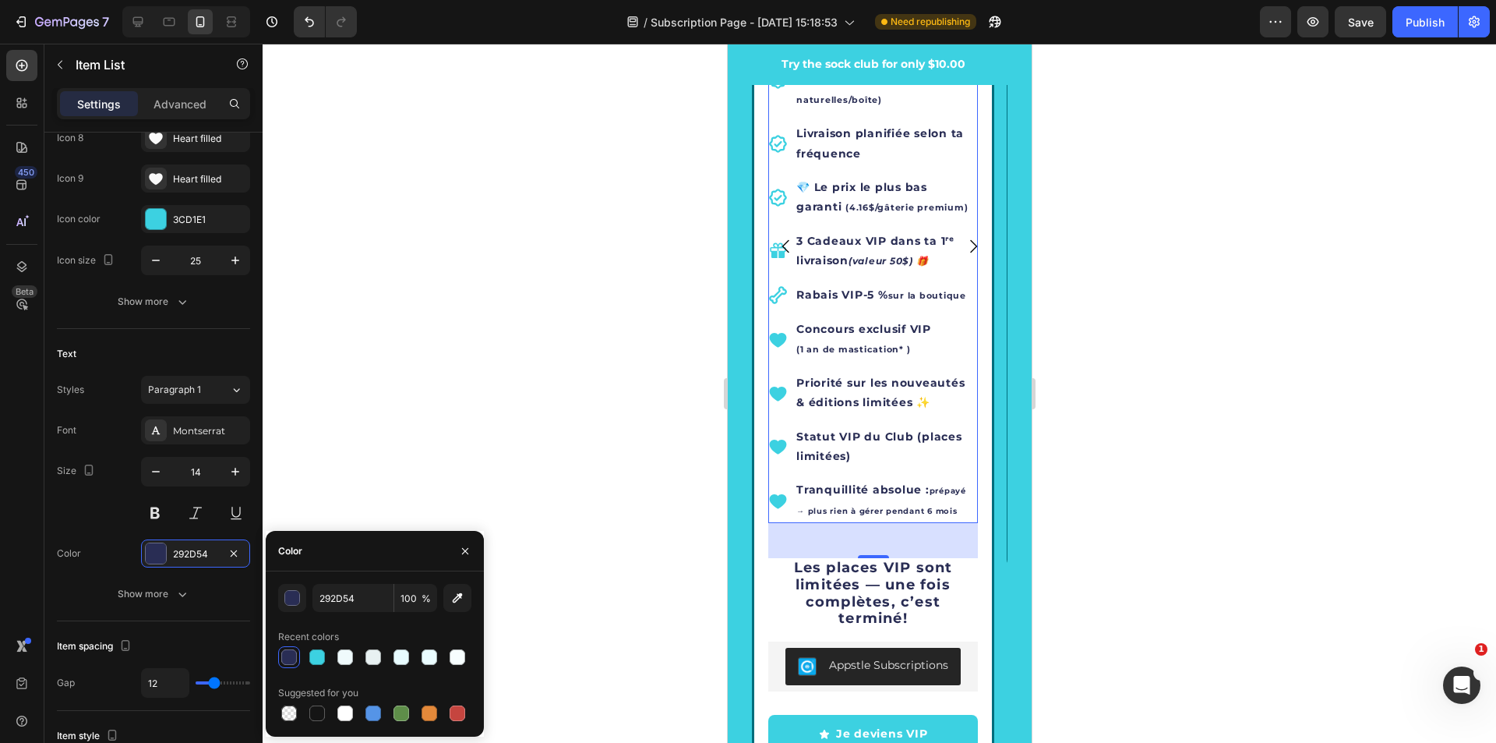
scroll to position [3429, 0]
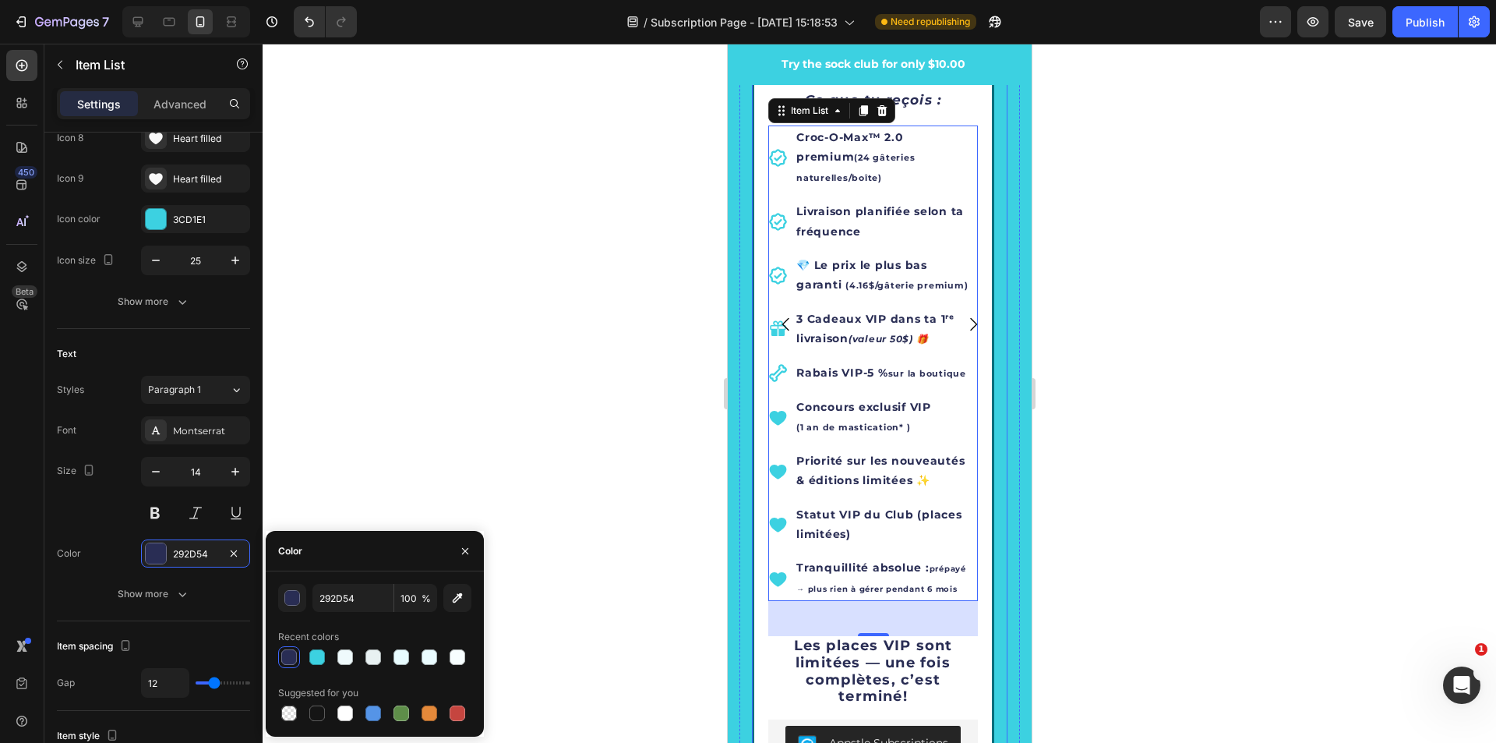
click at [963, 315] on icon "Carousel Next Arrow" at bounding box center [972, 324] width 19 height 19
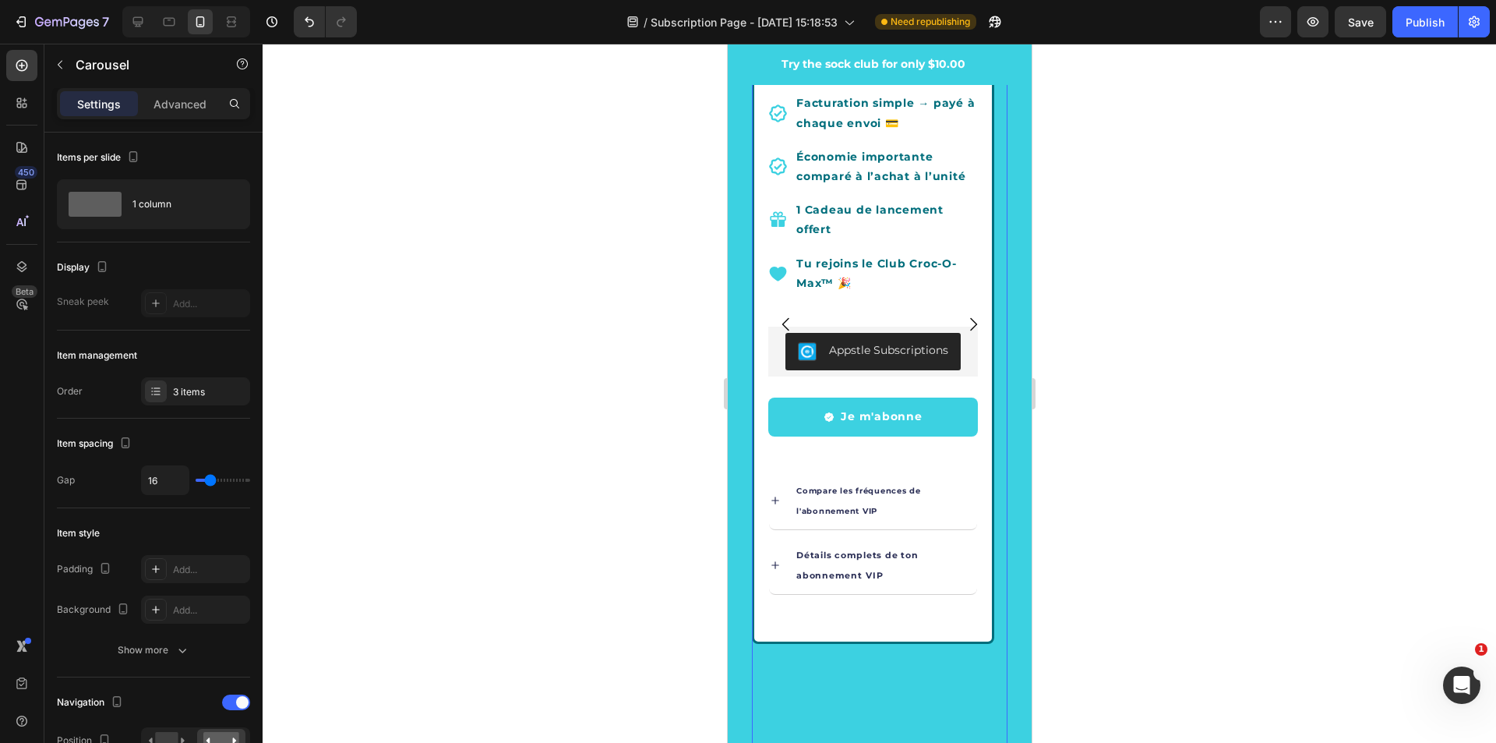
scroll to position [3196, 0]
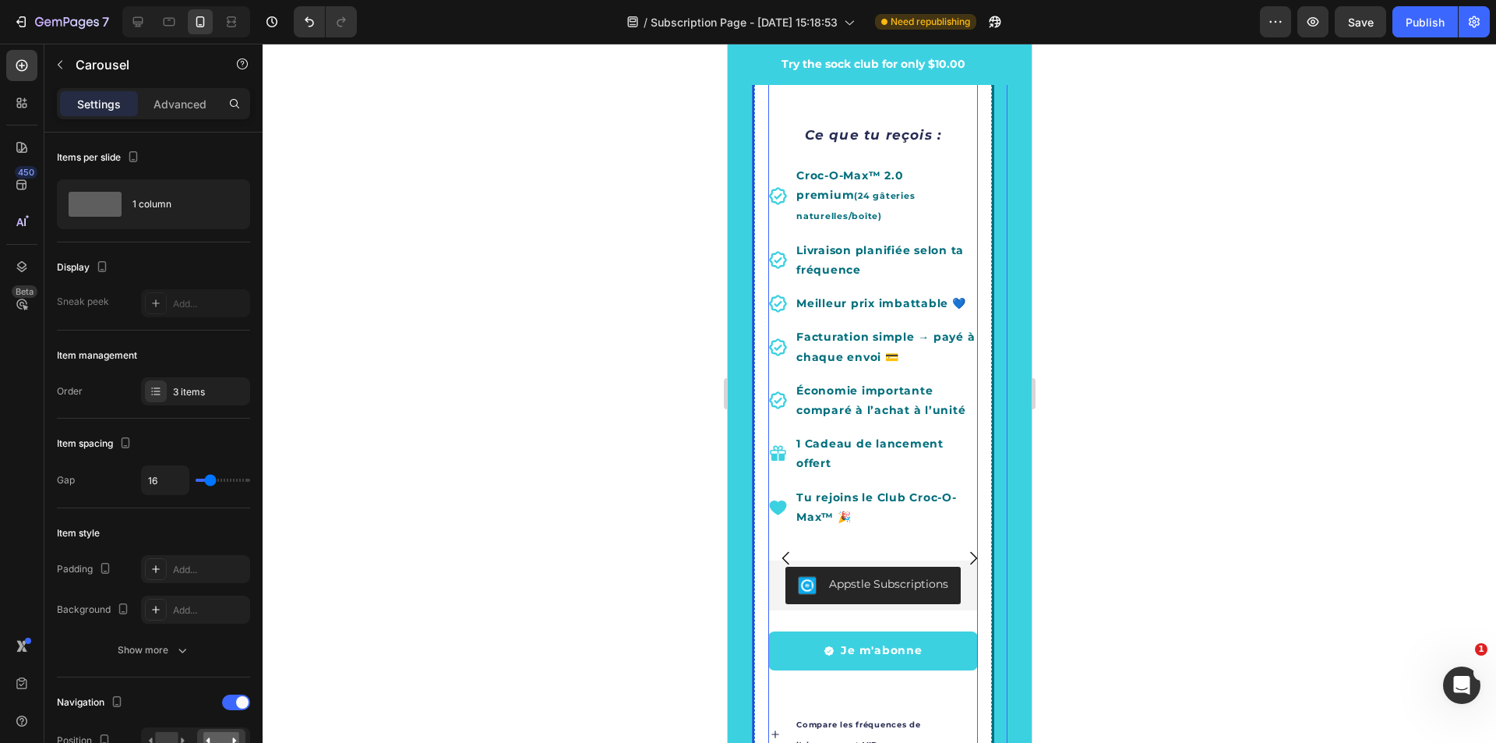
click at [964, 150] on div "99.99 $ 120$ Heading Ce que tu reçois : Text Block Croc-O-Max™ 2.0 premium (24 …" at bounding box center [873, 463] width 210 height 797
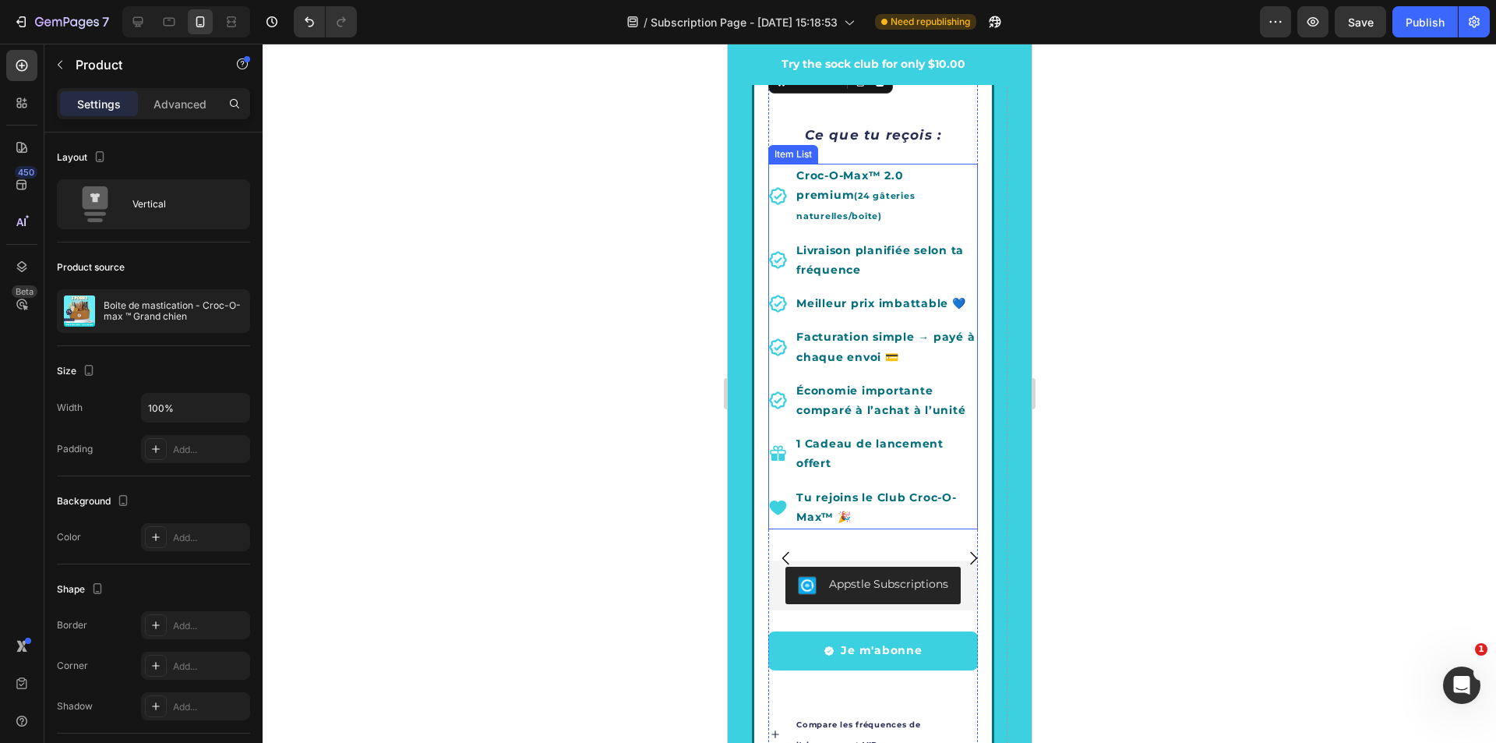
click at [892, 172] on p "Croc-O-Max™ 2.0 premium (24 gâteries naturelles/boîte)" at bounding box center [885, 196] width 179 height 61
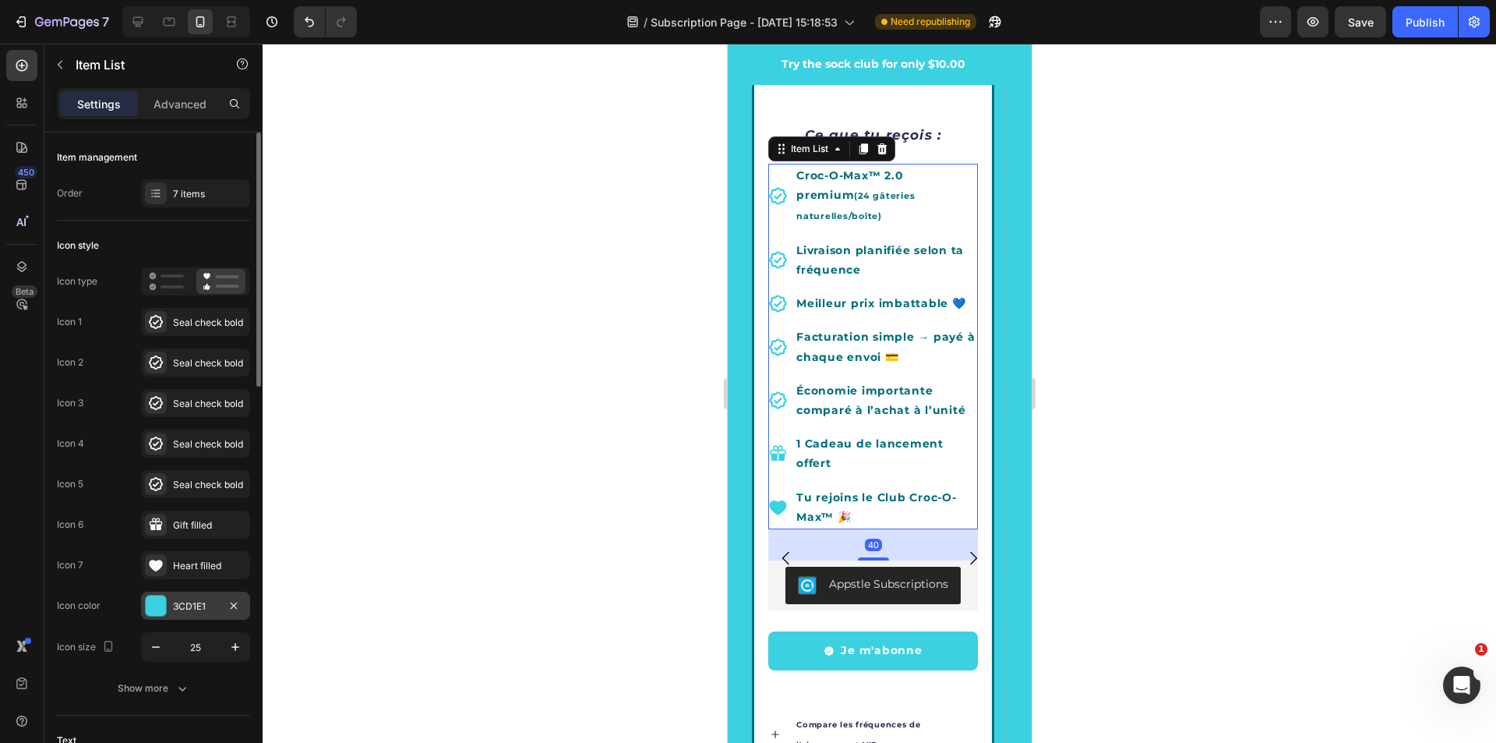
click at [181, 603] on div "3CD1E1" at bounding box center [195, 606] width 45 height 14
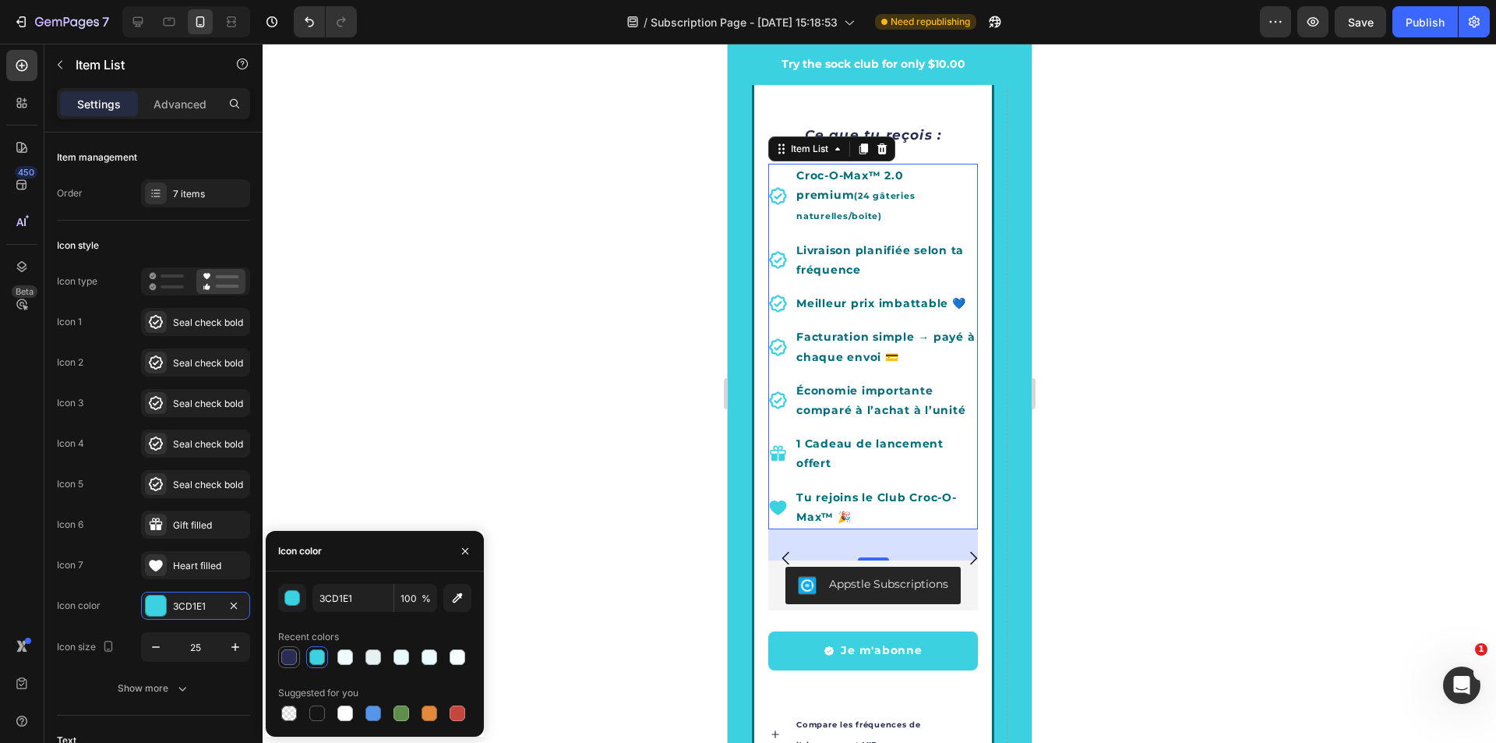
click at [287, 656] on div at bounding box center [289, 657] width 16 height 16
click at [311, 660] on div at bounding box center [317, 657] width 16 height 16
type input "3CD1E1"
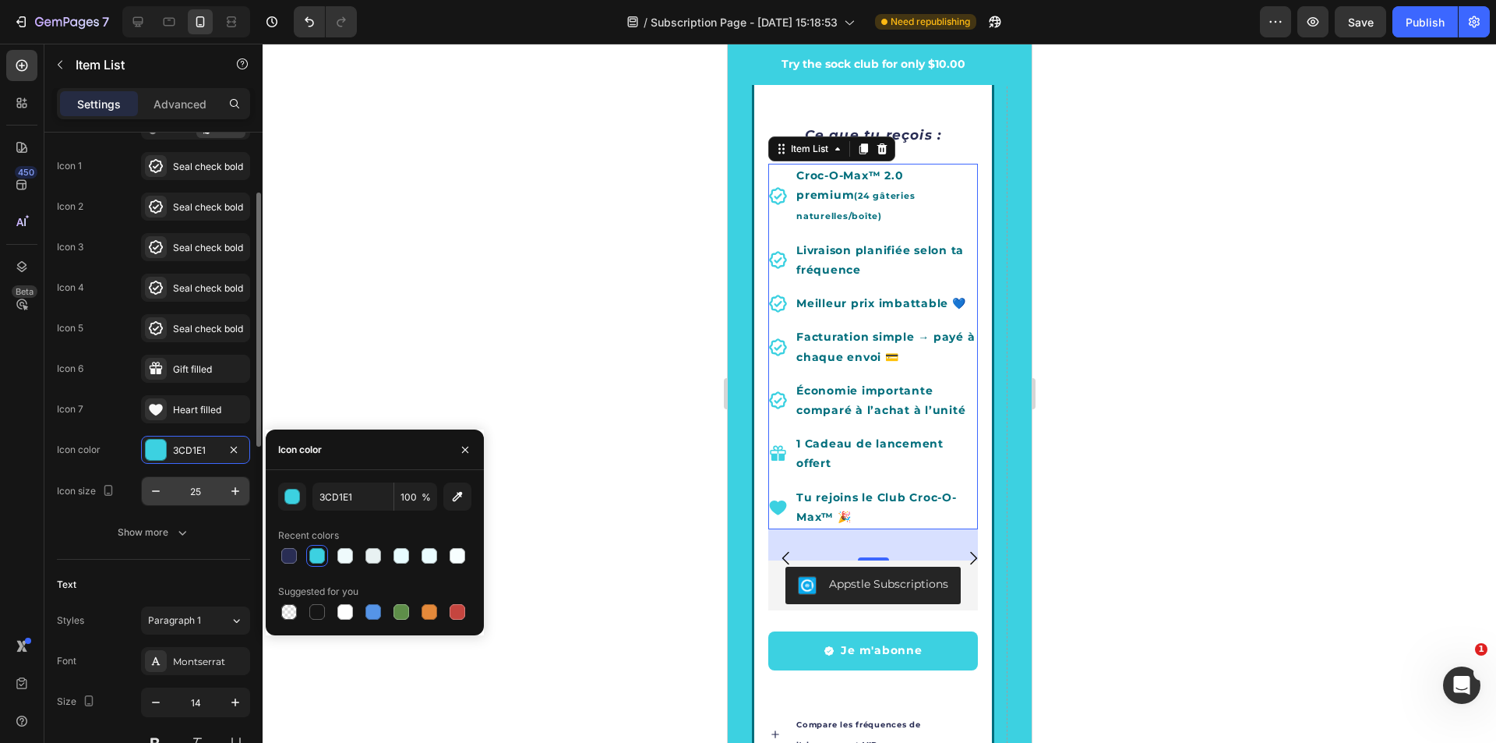
scroll to position [390, 0]
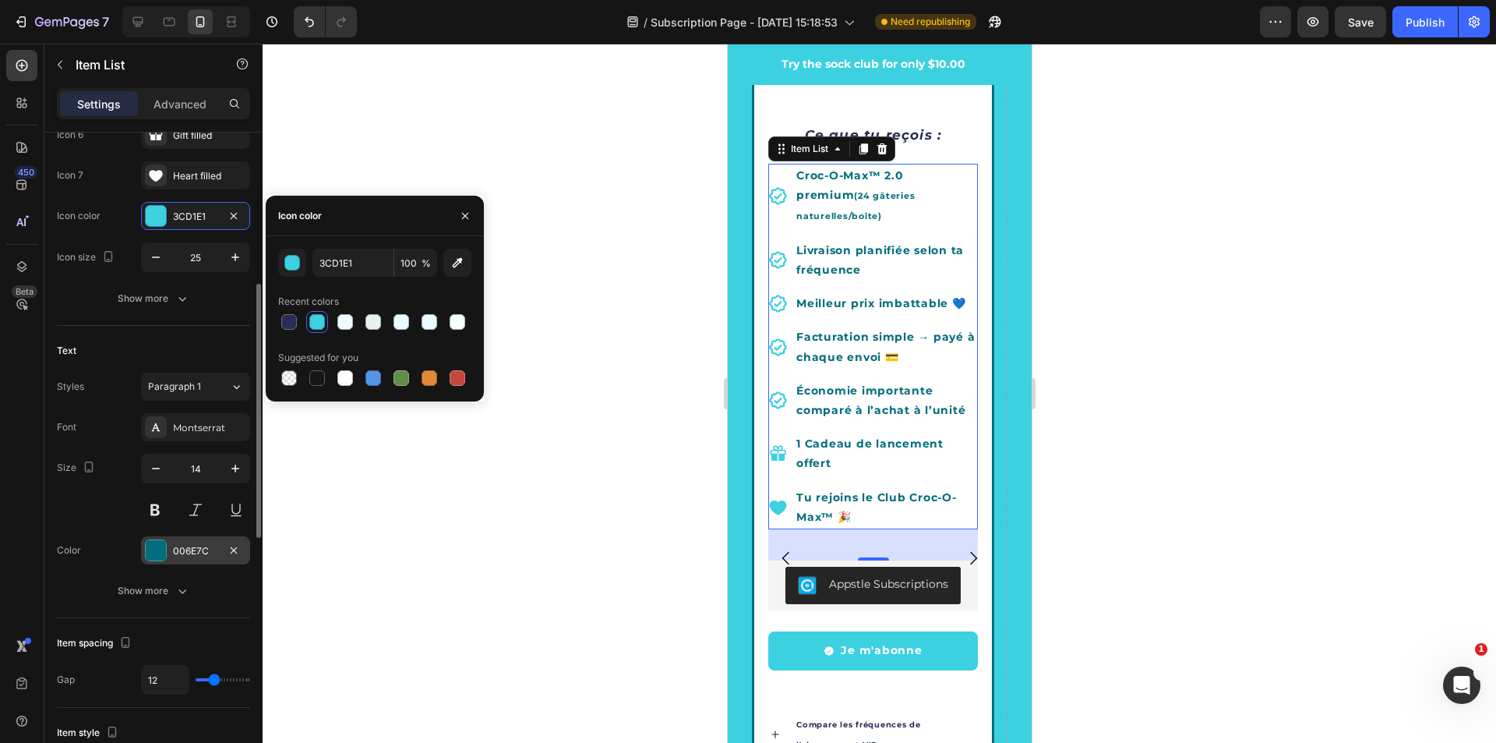
click at [174, 546] on div "006E7C" at bounding box center [195, 551] width 45 height 14
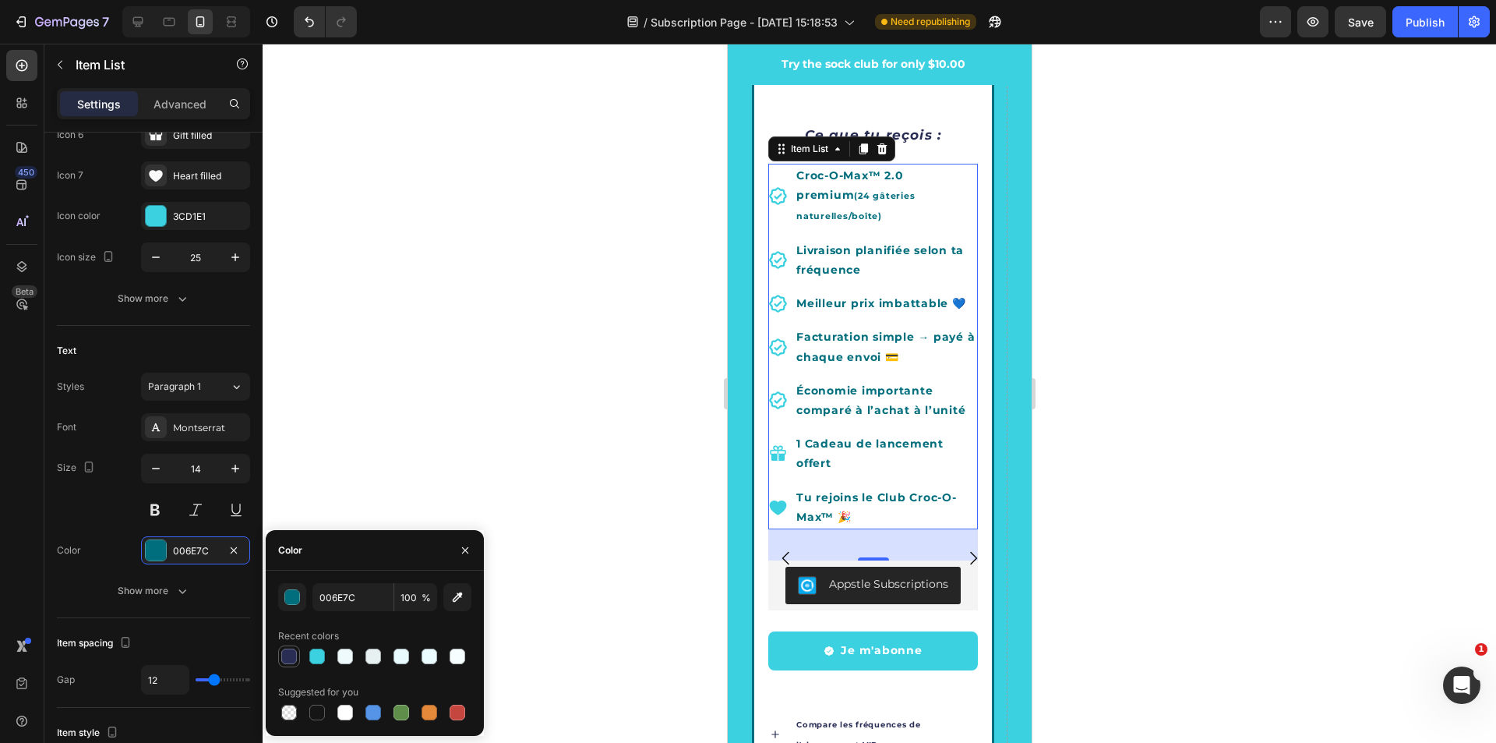
click at [292, 653] on div at bounding box center [289, 656] width 16 height 16
type input "292D54"
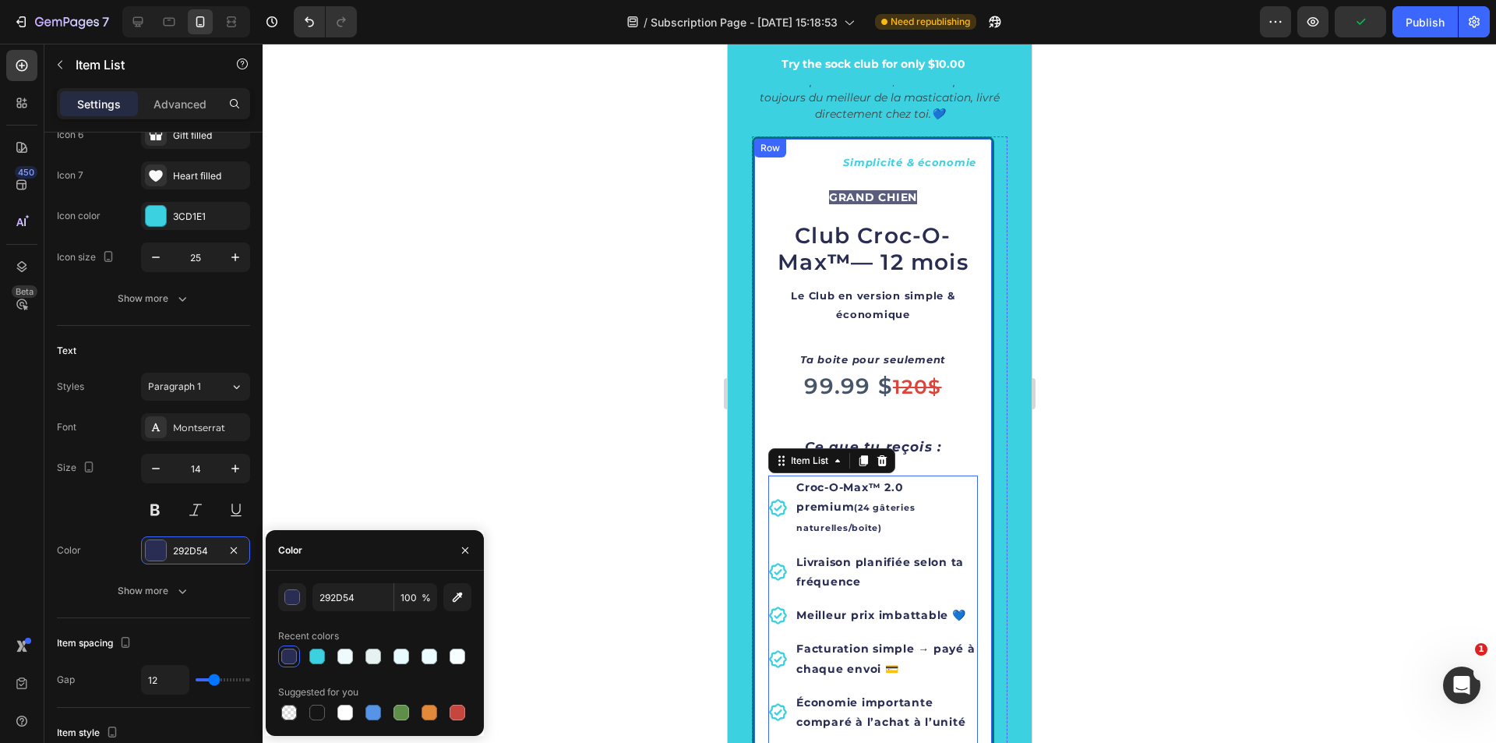
click at [982, 348] on div "Simplicité & économie Text Block GRAND CHIEN Text Block Club Croc-O-Max ™ — 12 …" at bounding box center [872, 663] width 242 height 1054
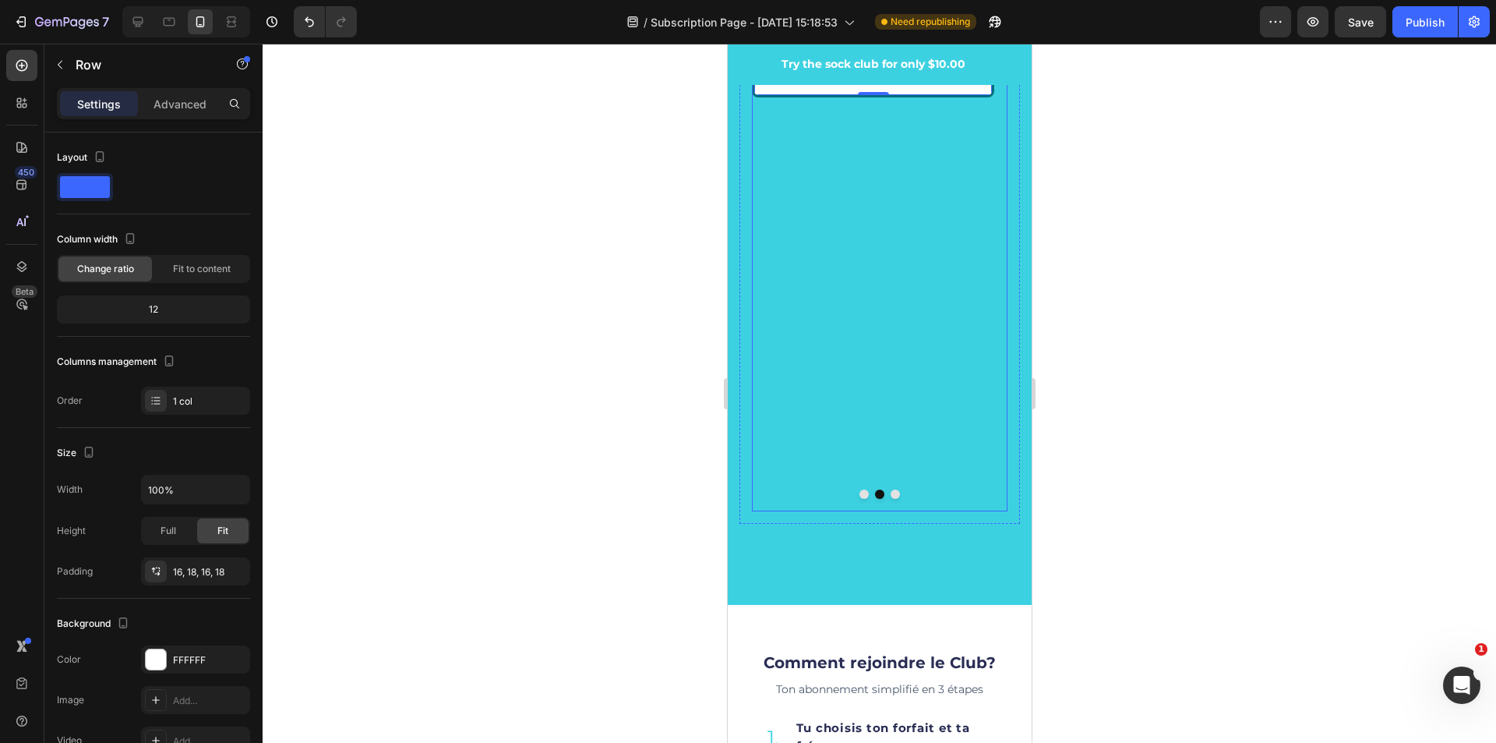
scroll to position [3897, 0]
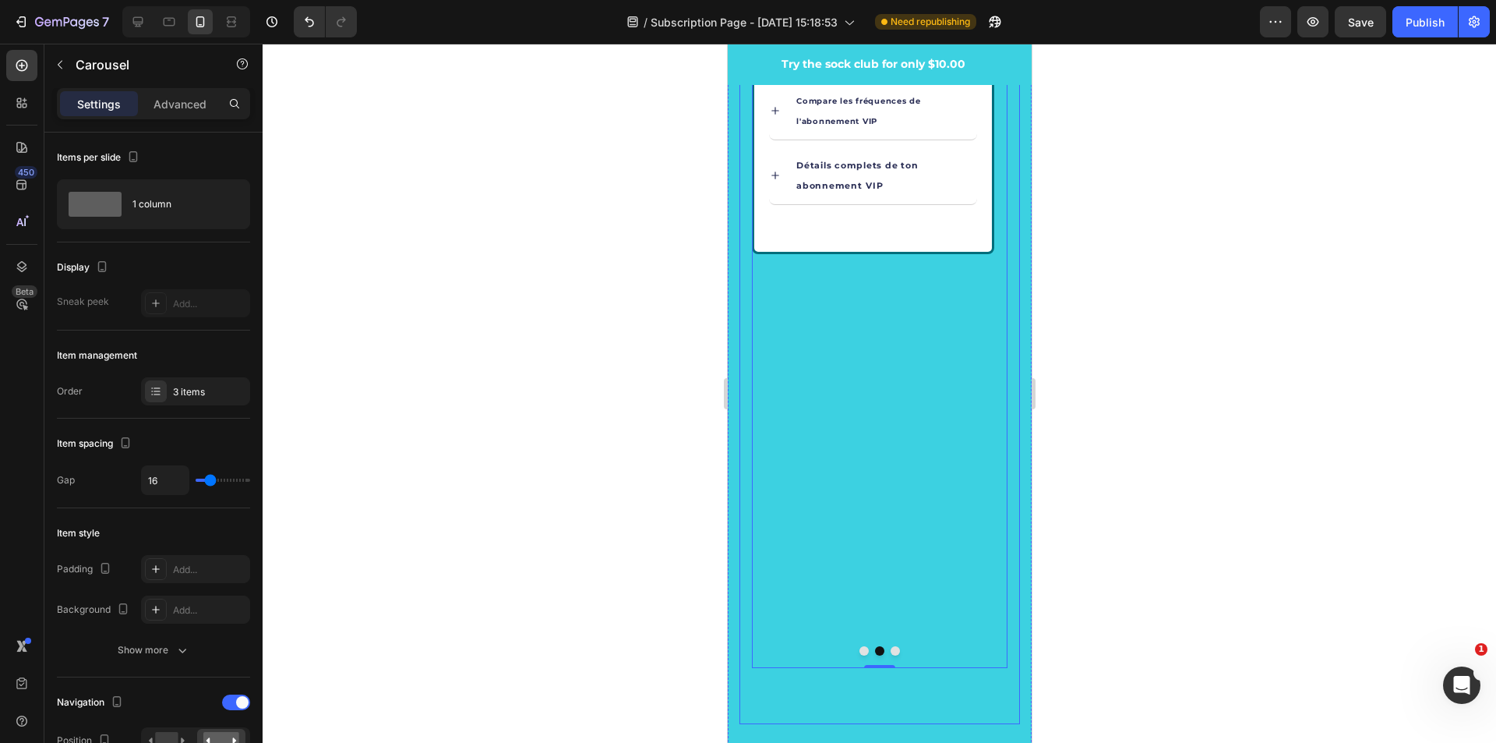
scroll to position [3975, 0]
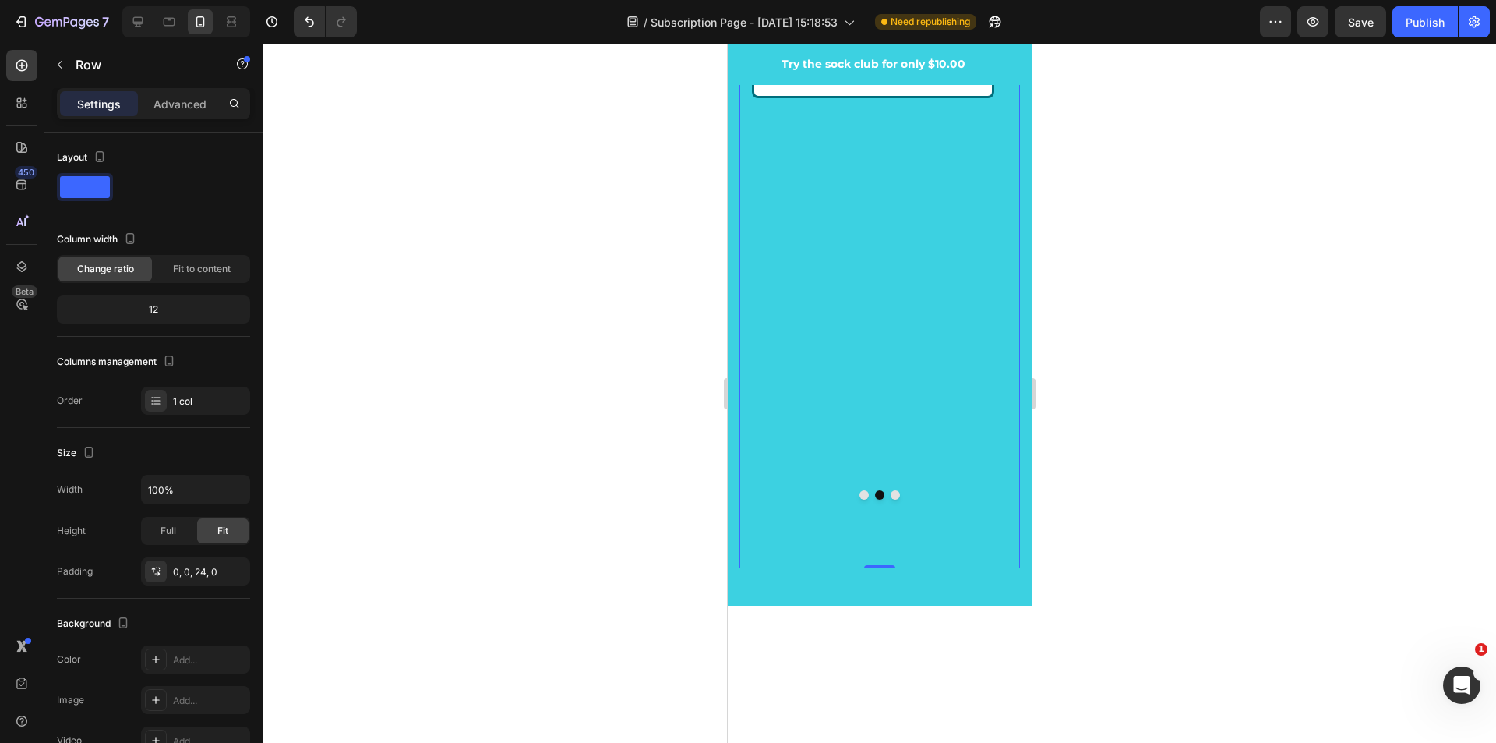
scroll to position [3585, 0]
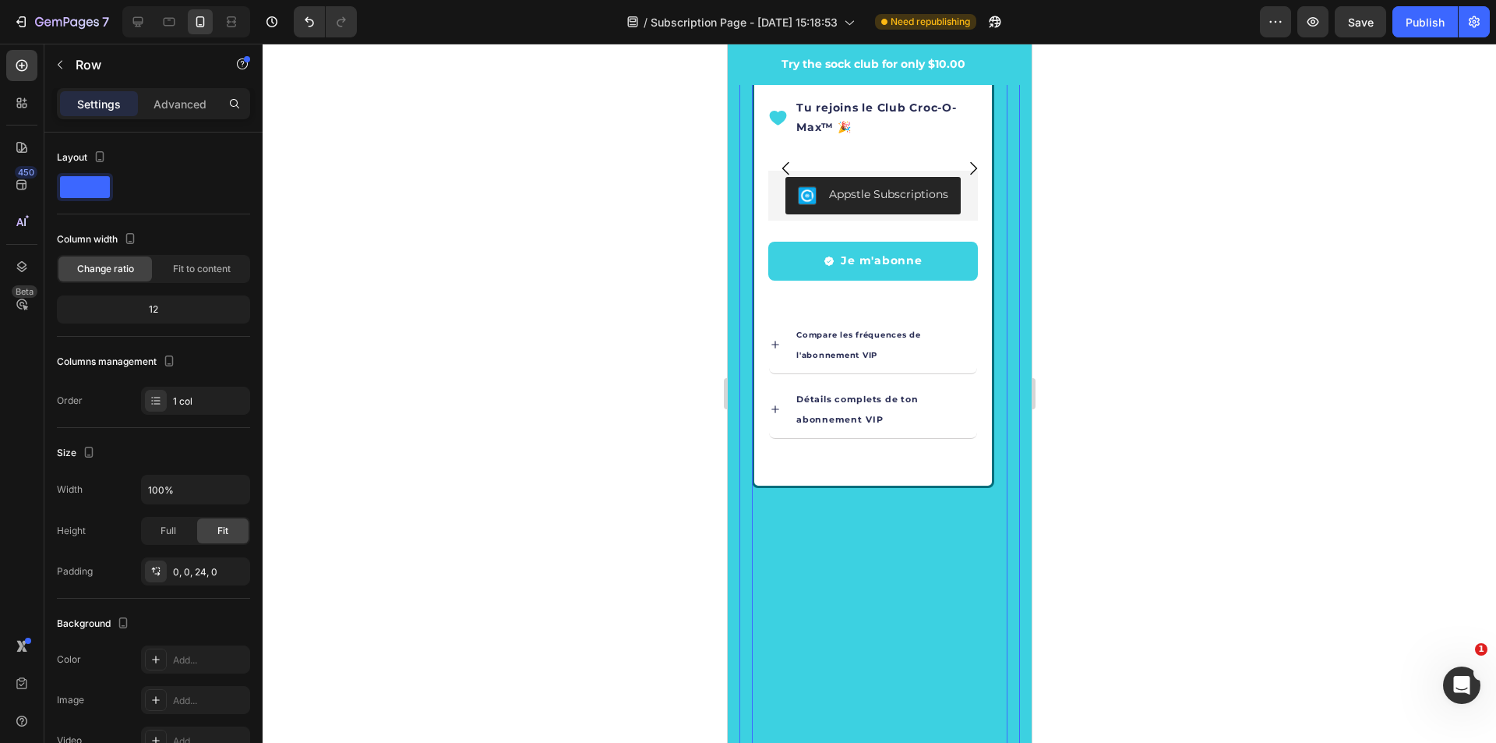
click at [953, 562] on div "Simplicité & économie Text Block GRAND CHIEN Text Block Club Croc-O-Max ™ — 12 …" at bounding box center [872, 168] width 242 height 1467
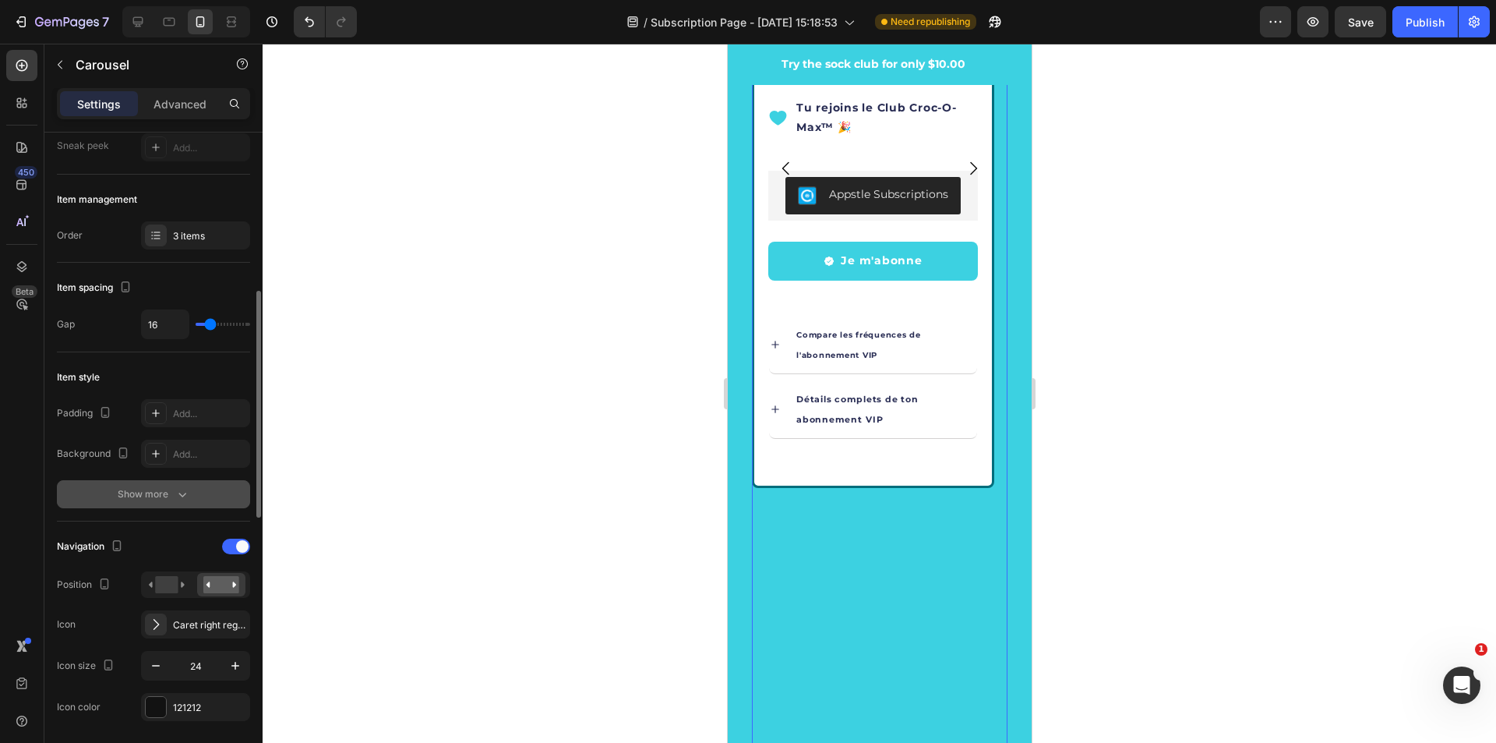
scroll to position [234, 0]
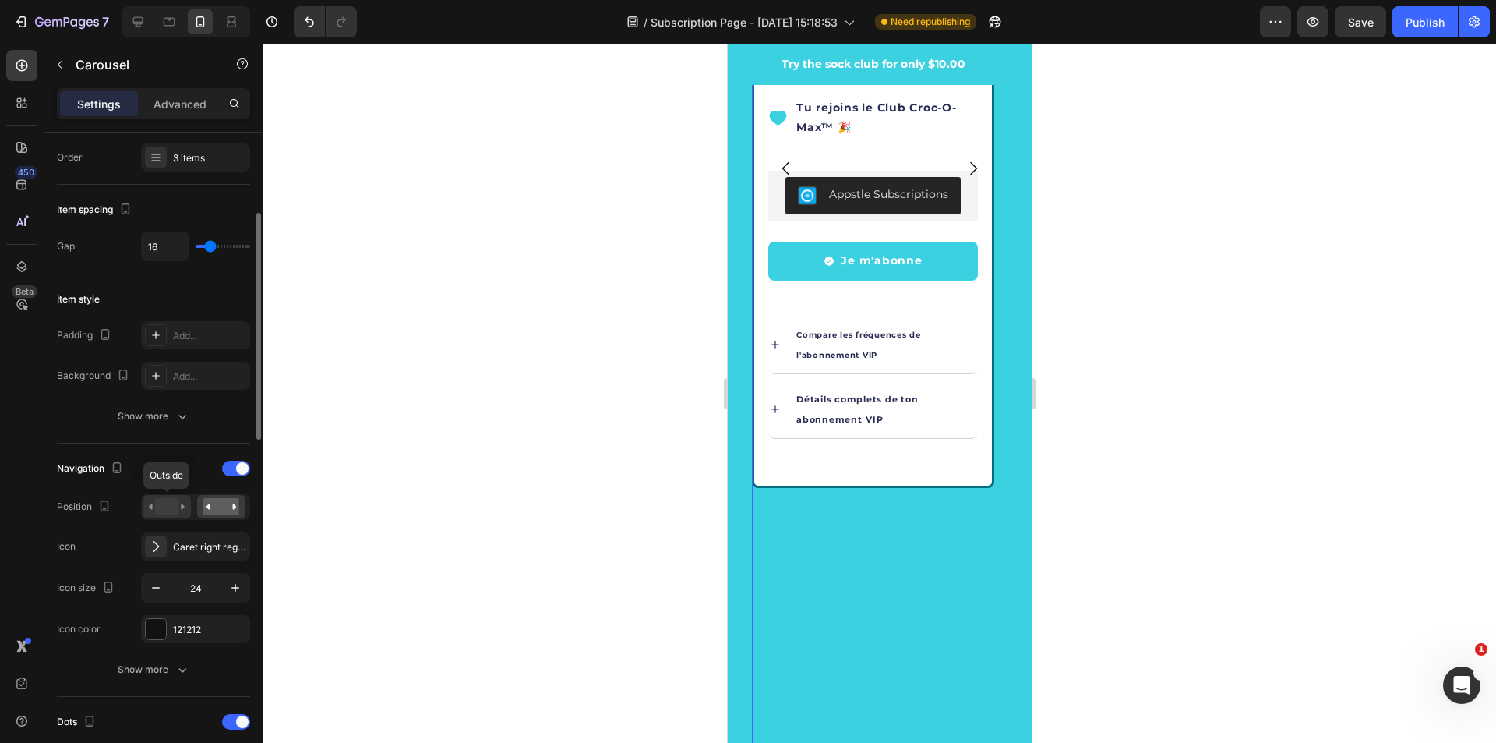
click at [167, 502] on rect at bounding box center [166, 506] width 23 height 17
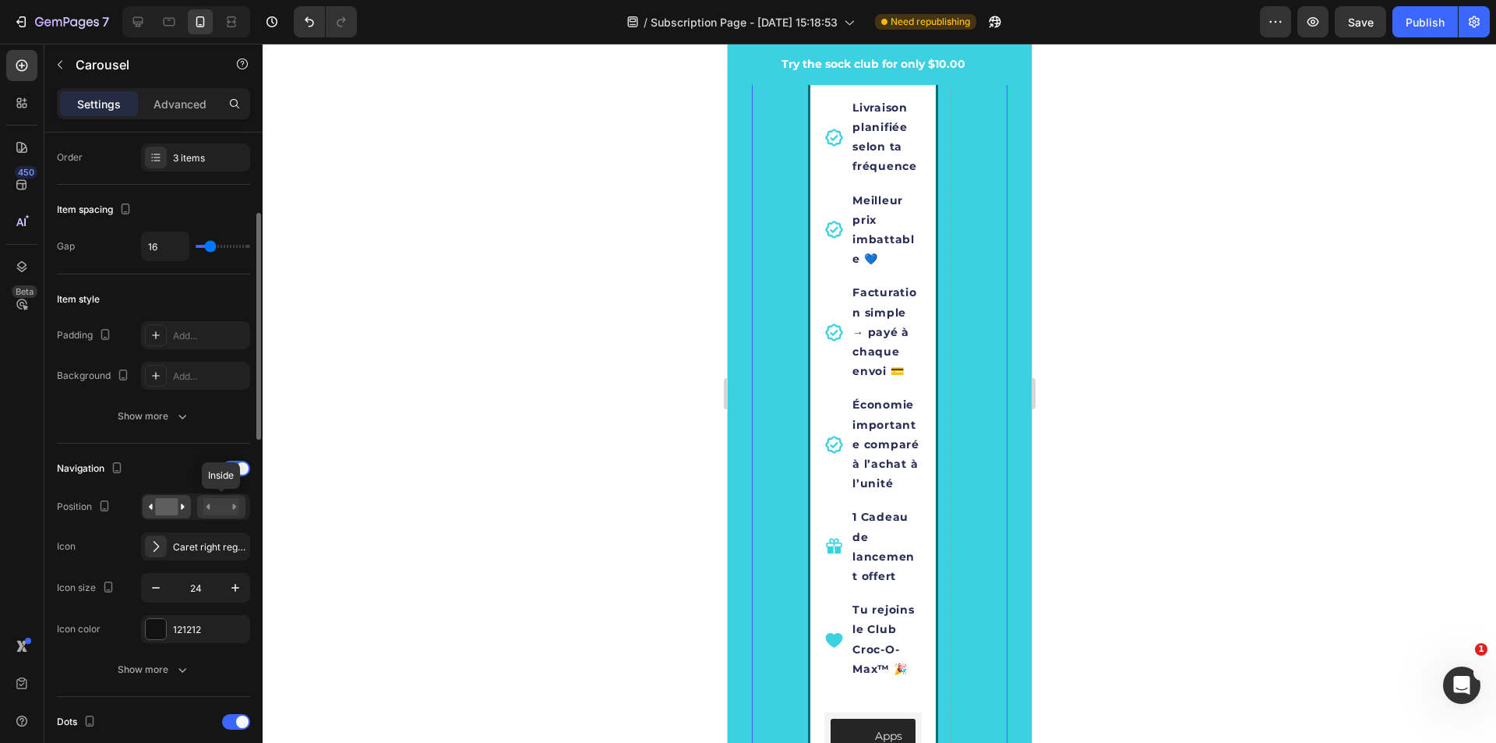
click at [231, 509] on rect at bounding box center [221, 506] width 36 height 17
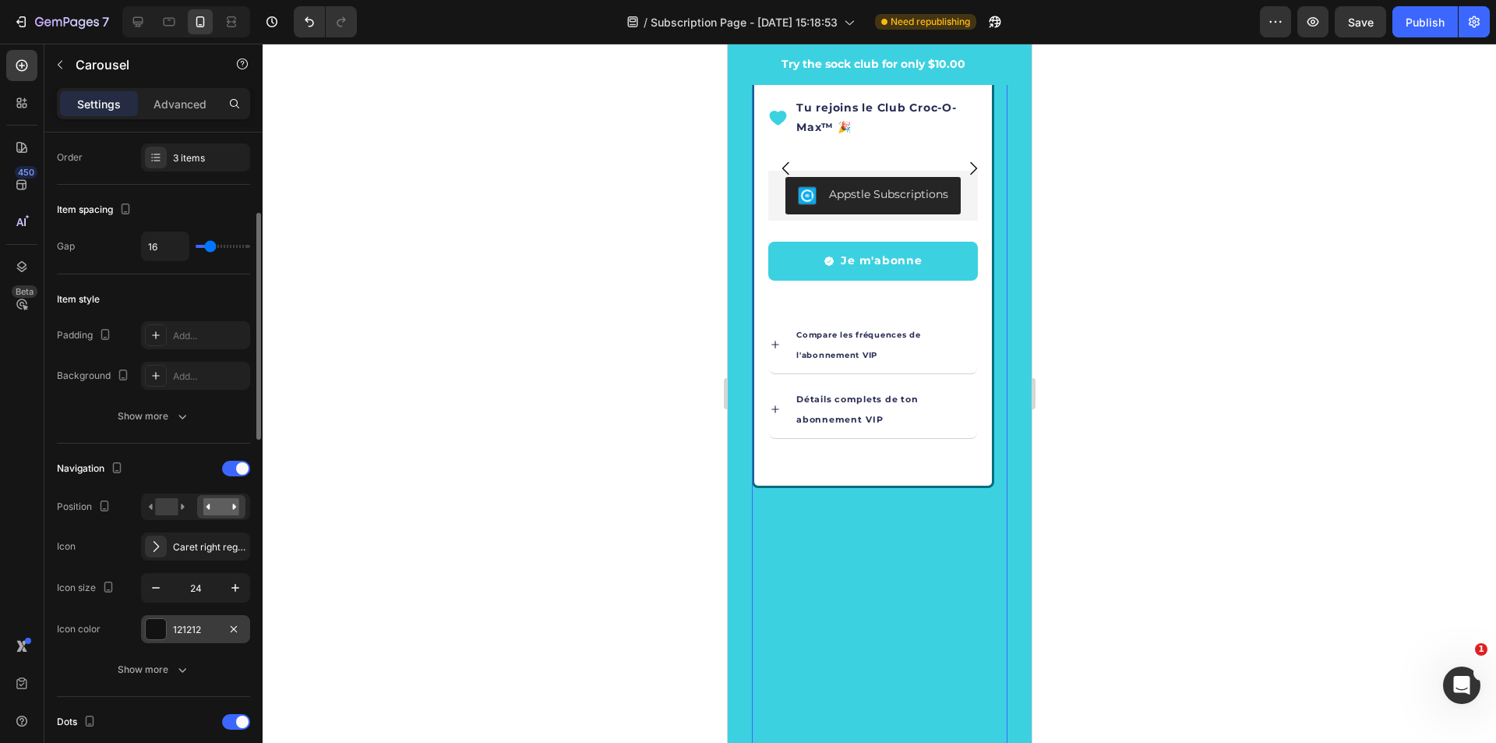
click at [152, 627] on div at bounding box center [156, 629] width 20 height 20
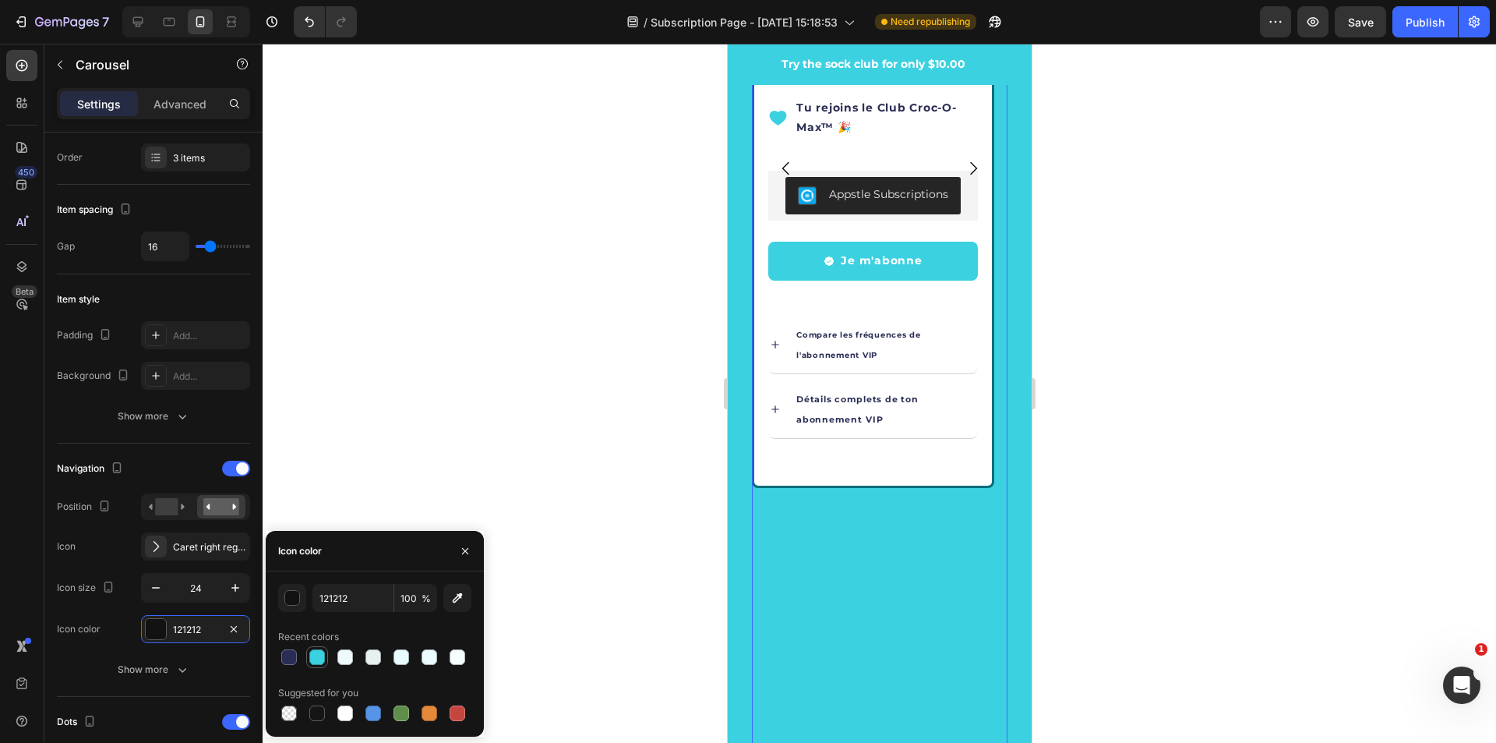
click at [315, 659] on div at bounding box center [317, 657] width 16 height 16
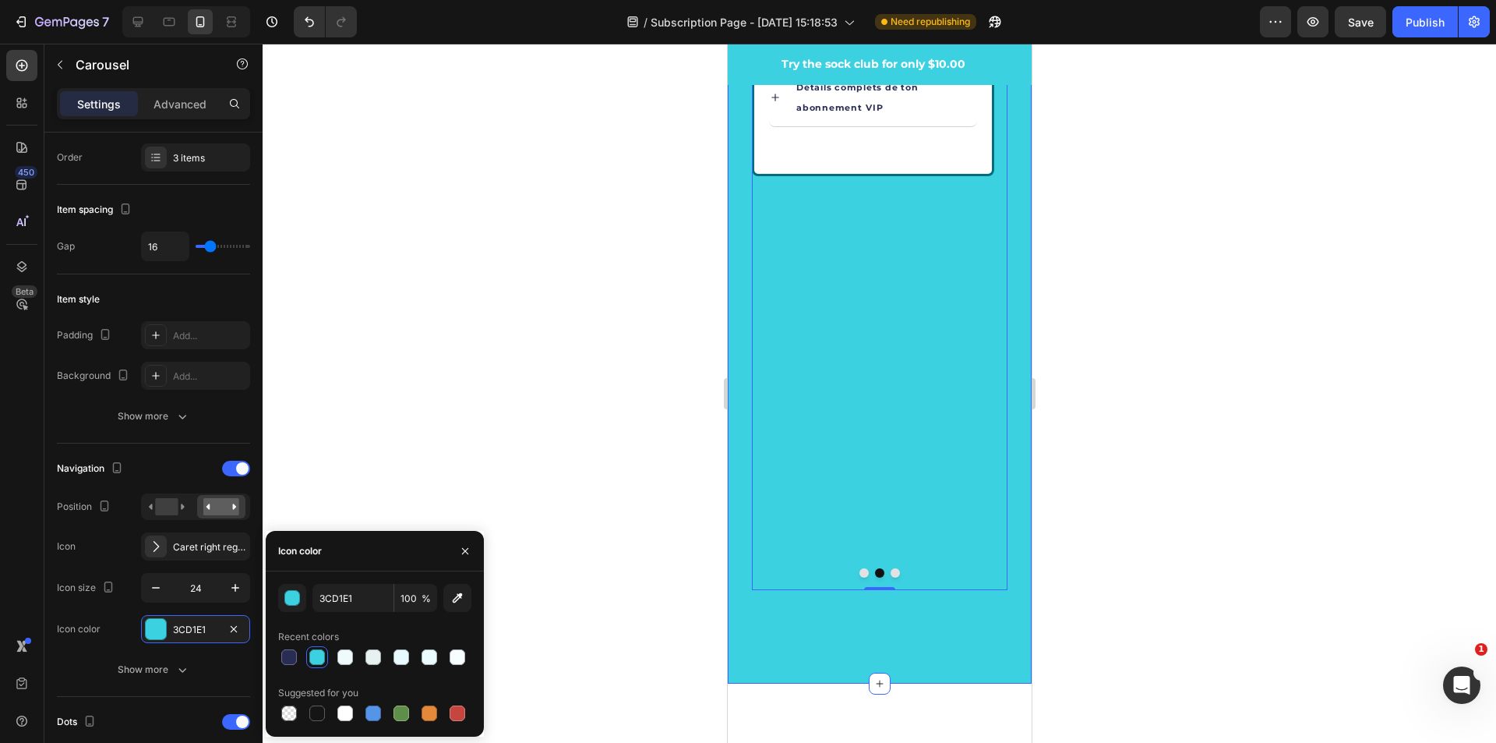
scroll to position [3429, 0]
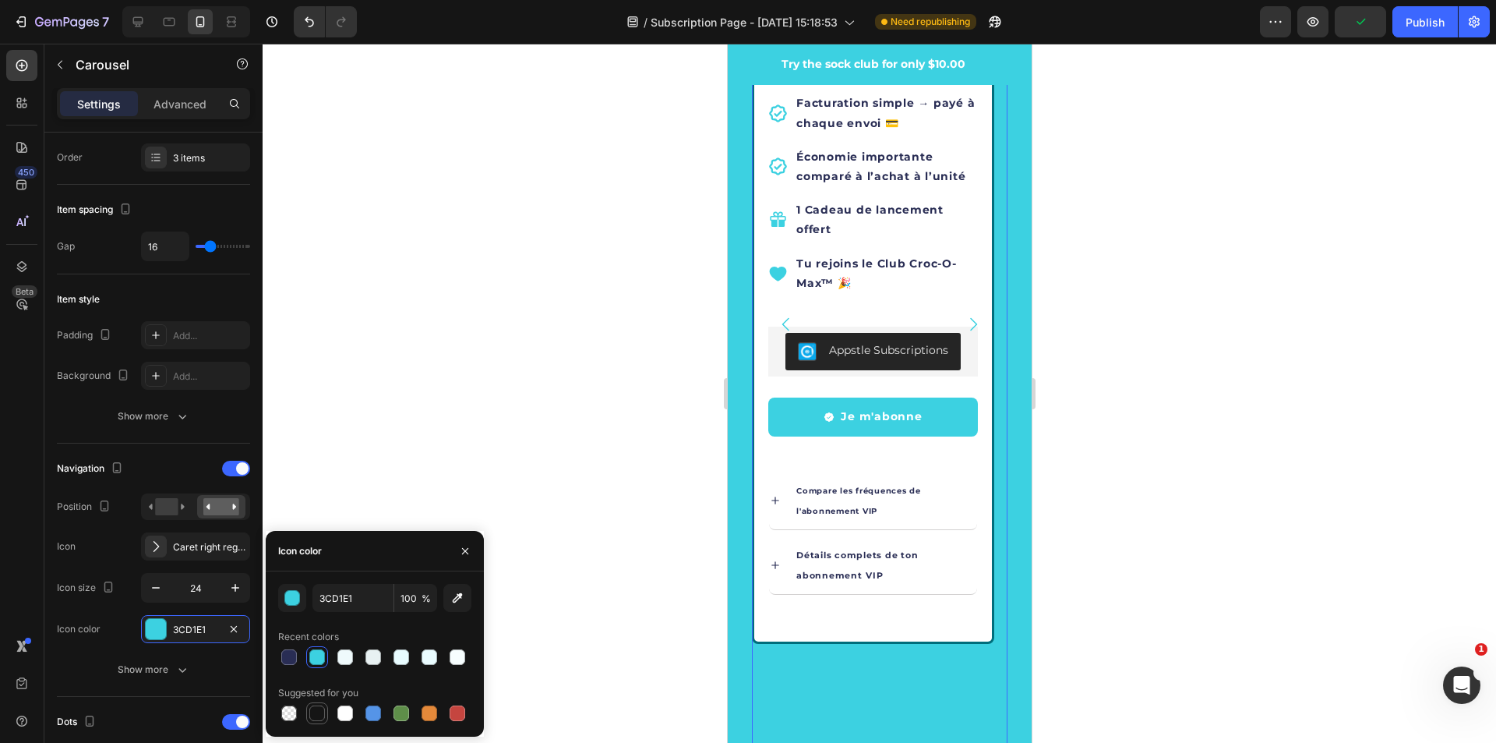
click at [318, 713] on div at bounding box center [317, 713] width 16 height 16
type input "151515"
click at [175, 671] on icon "button" at bounding box center [183, 670] width 16 height 16
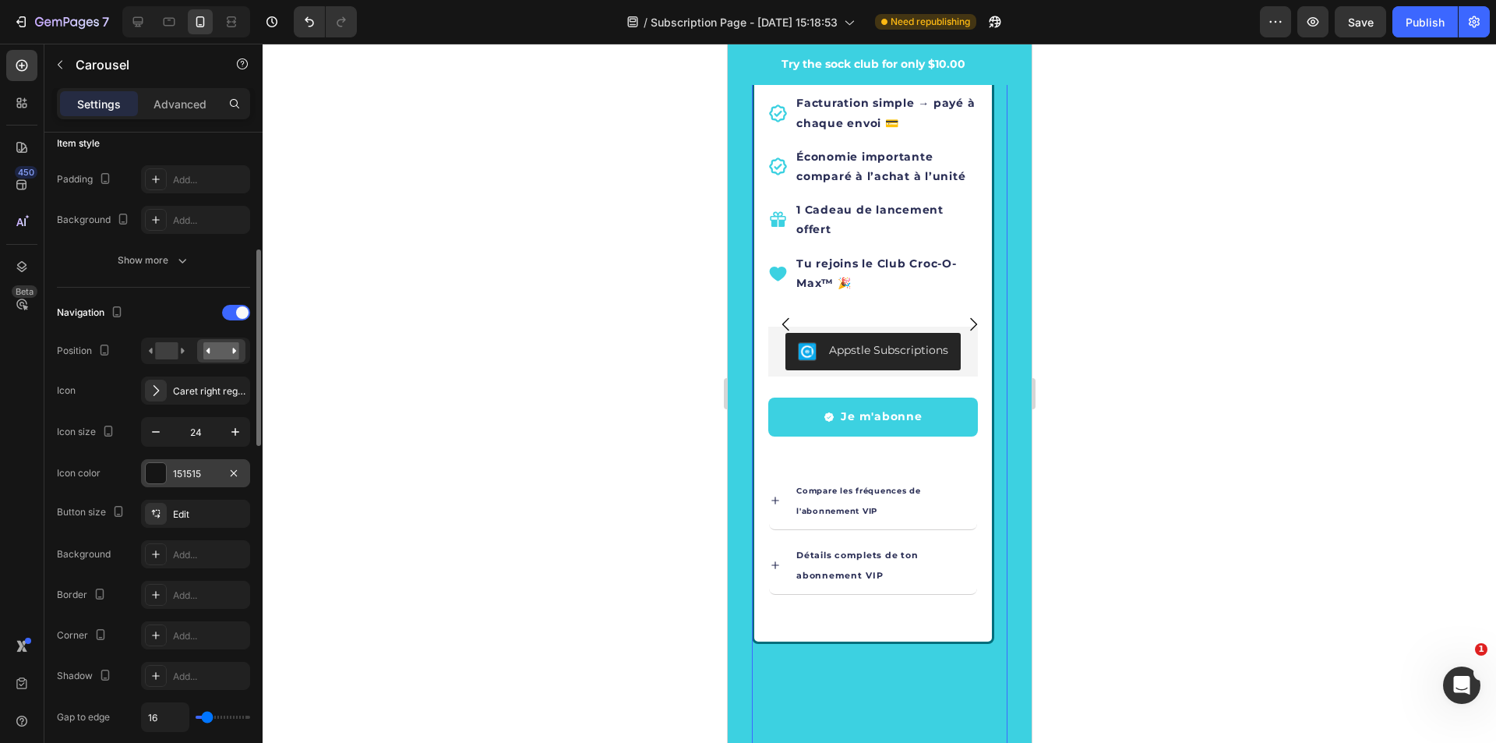
scroll to position [546, 0]
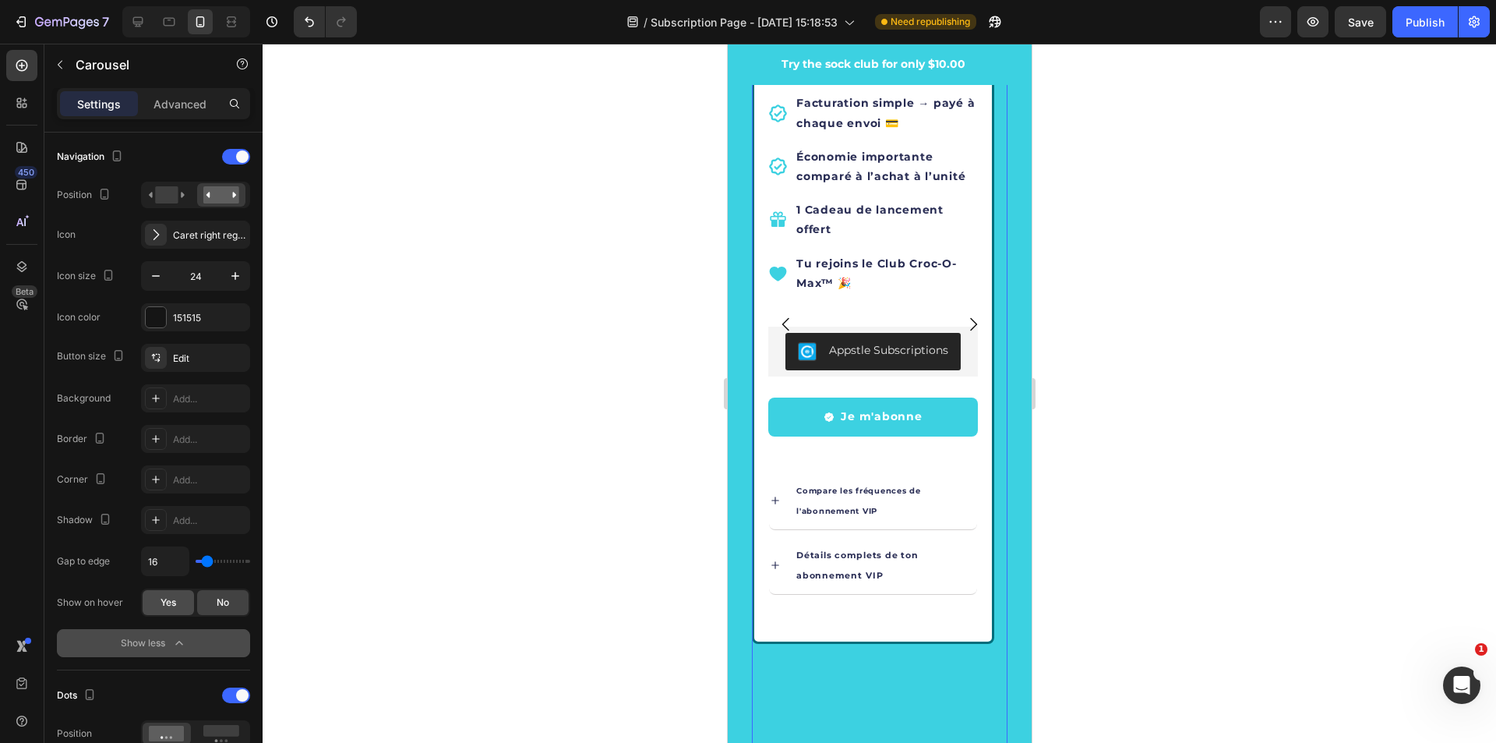
click at [175, 606] on span "Yes" at bounding box center [169, 602] width 16 height 14
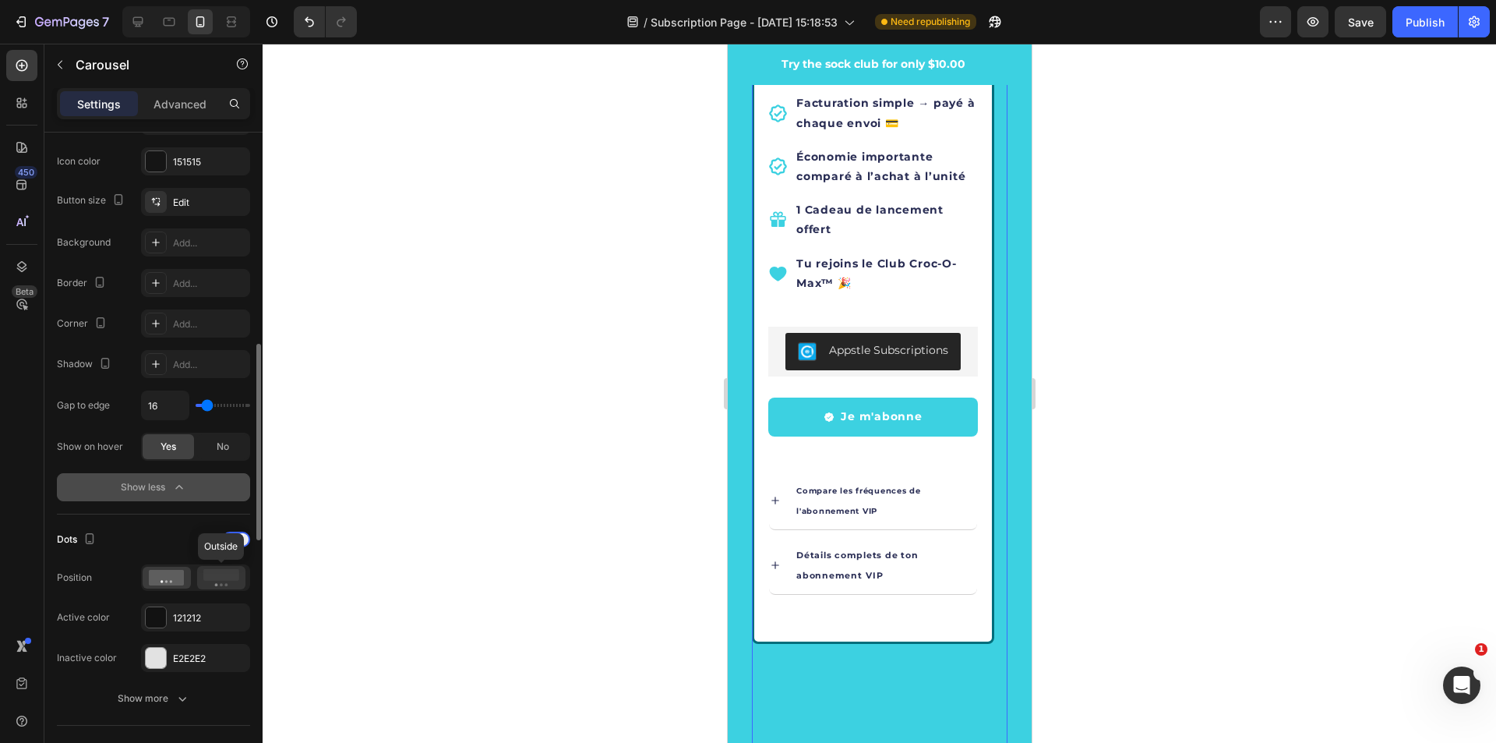
click at [231, 584] on icon at bounding box center [221, 577] width 36 height 17
click at [176, 584] on icon at bounding box center [167, 578] width 36 height 16
click at [160, 617] on div at bounding box center [156, 617] width 20 height 20
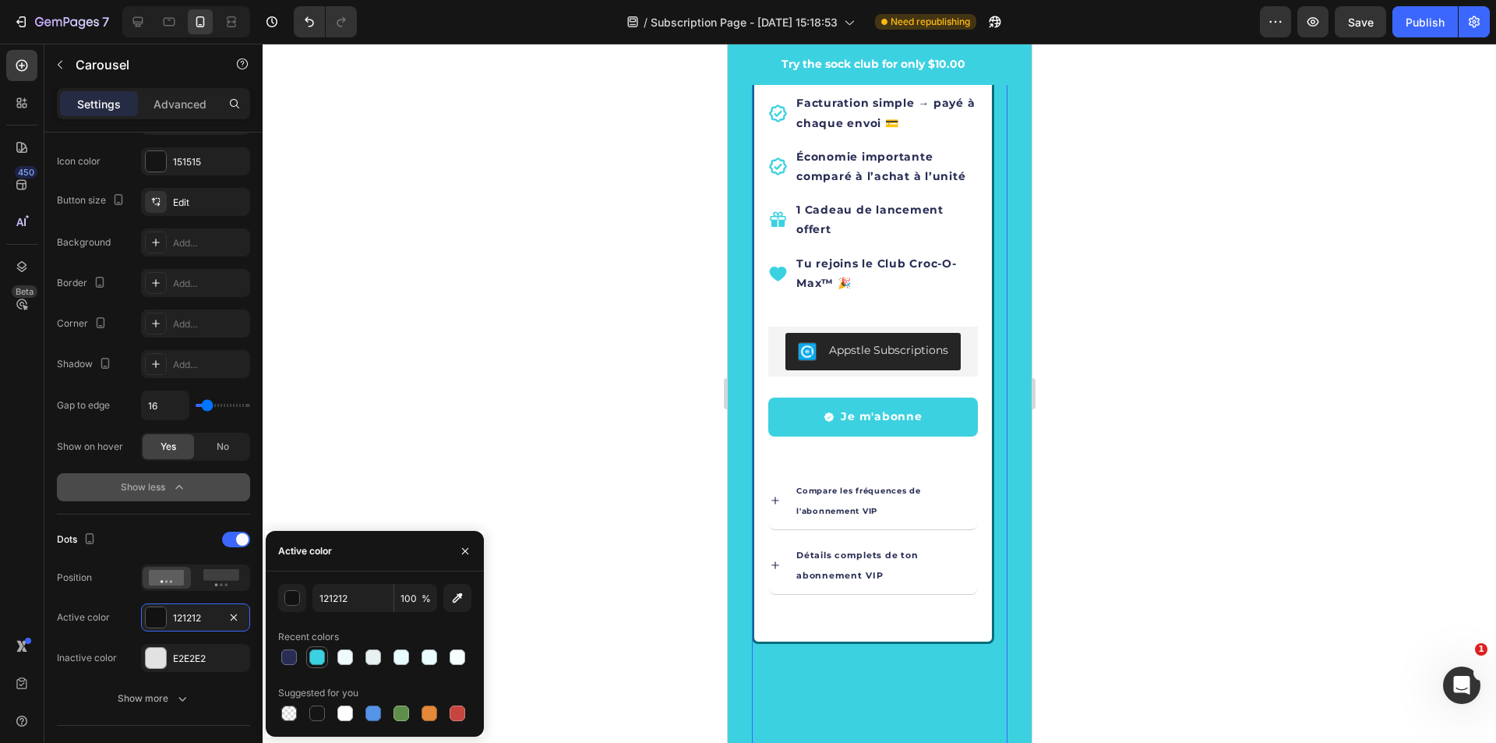
drag, startPoint x: 321, startPoint y: 659, endPoint x: 140, endPoint y: 567, distance: 203.9
click at [321, 659] on div at bounding box center [317, 657] width 16 height 16
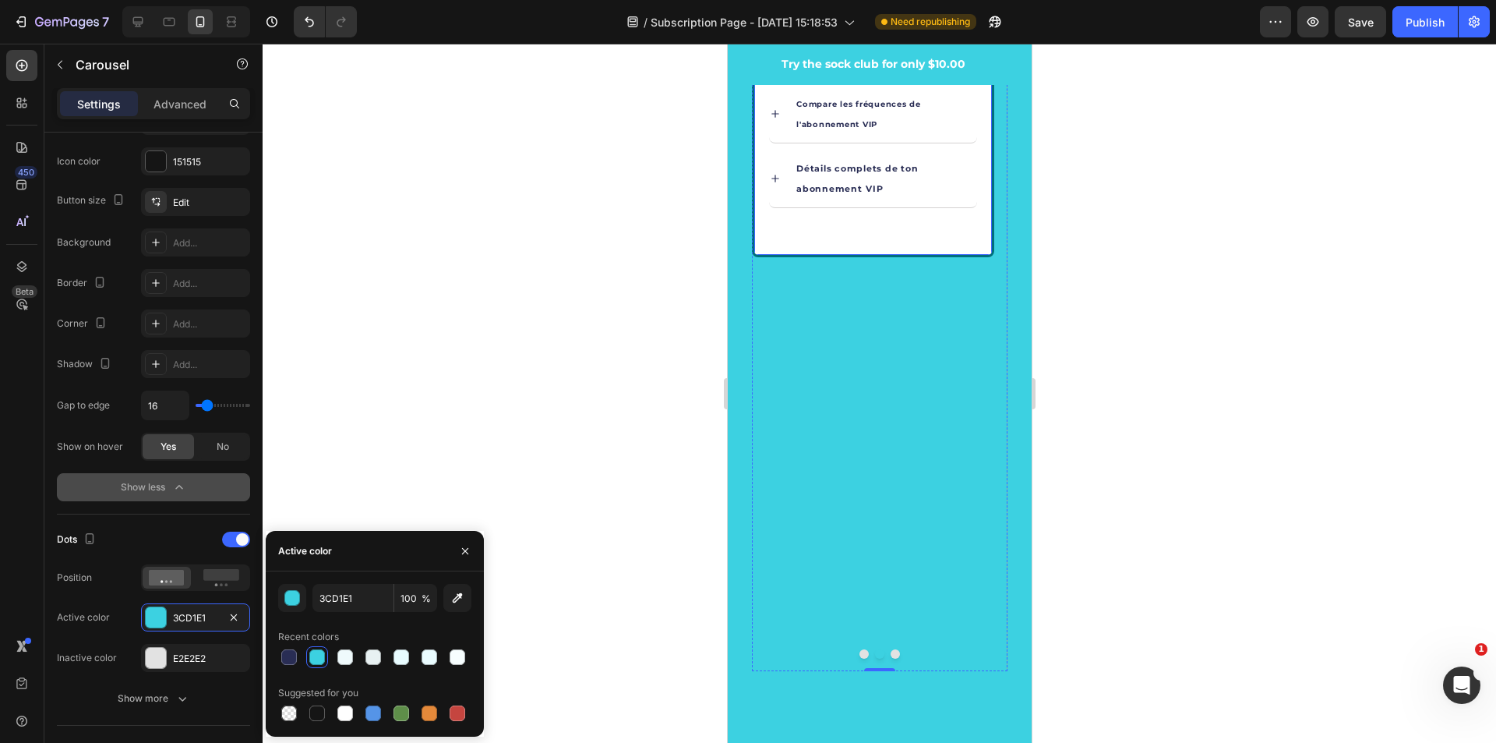
scroll to position [3819, 0]
click at [337, 655] on div at bounding box center [345, 657] width 16 height 16
type input "EFFAFC"
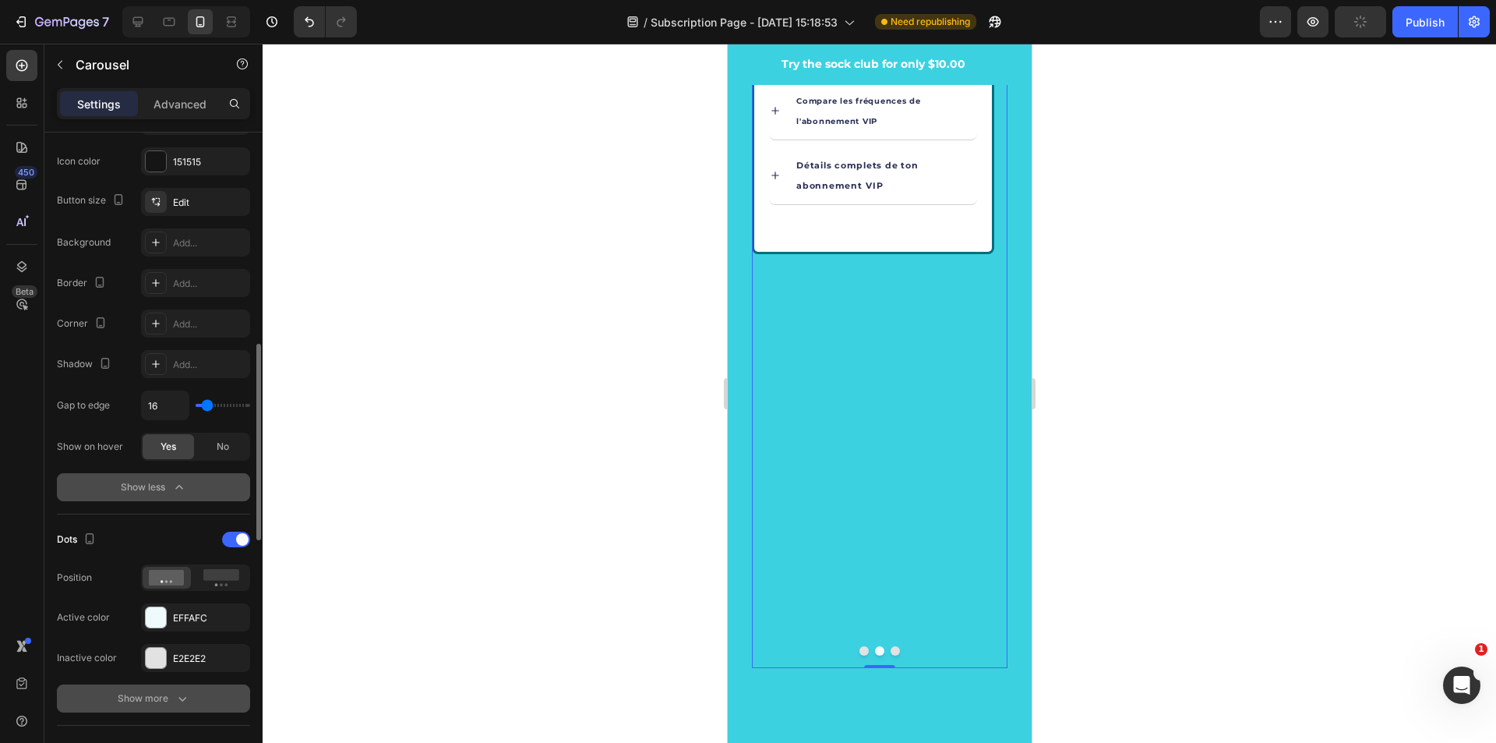
click at [196, 691] on button "Show more" at bounding box center [153, 698] width 193 height 28
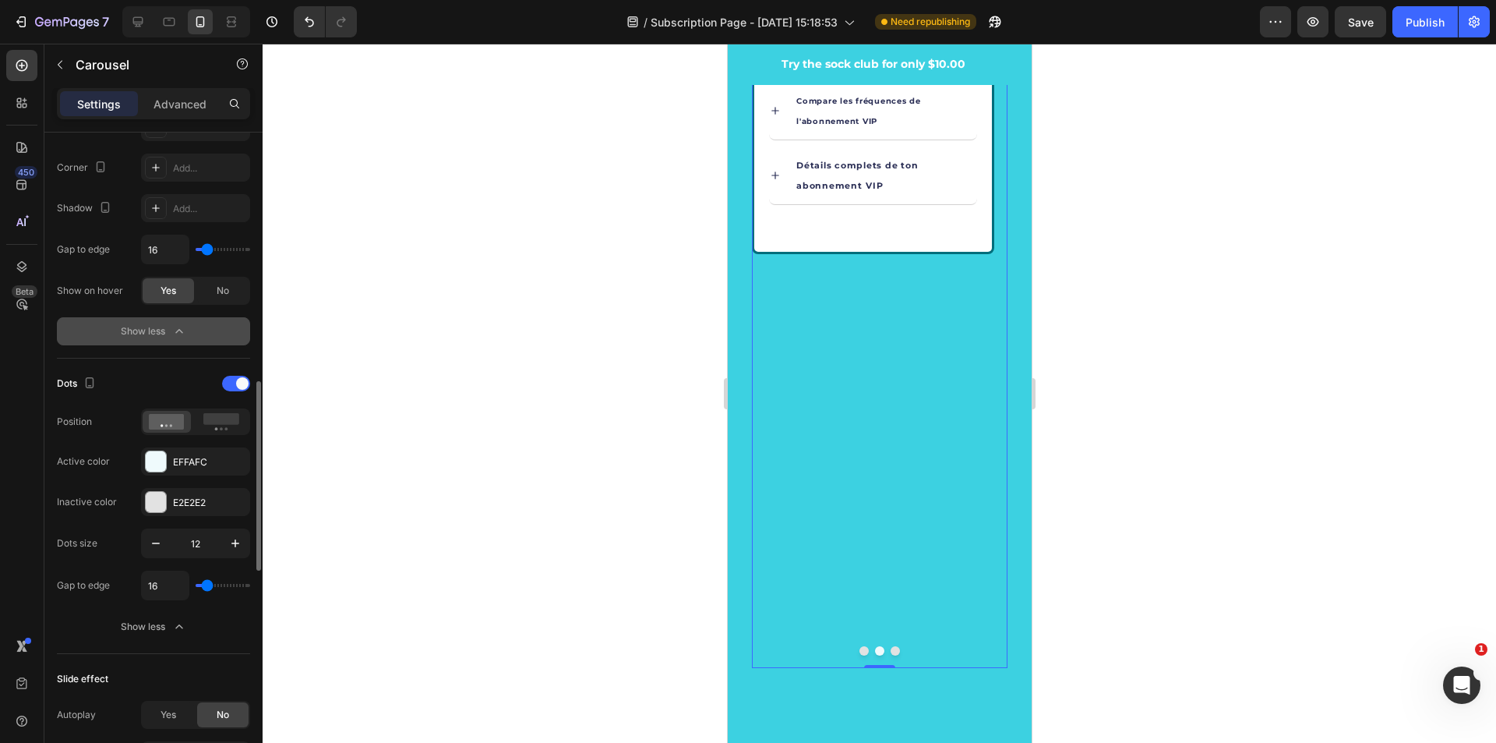
type input "0"
type input "36"
type input "58"
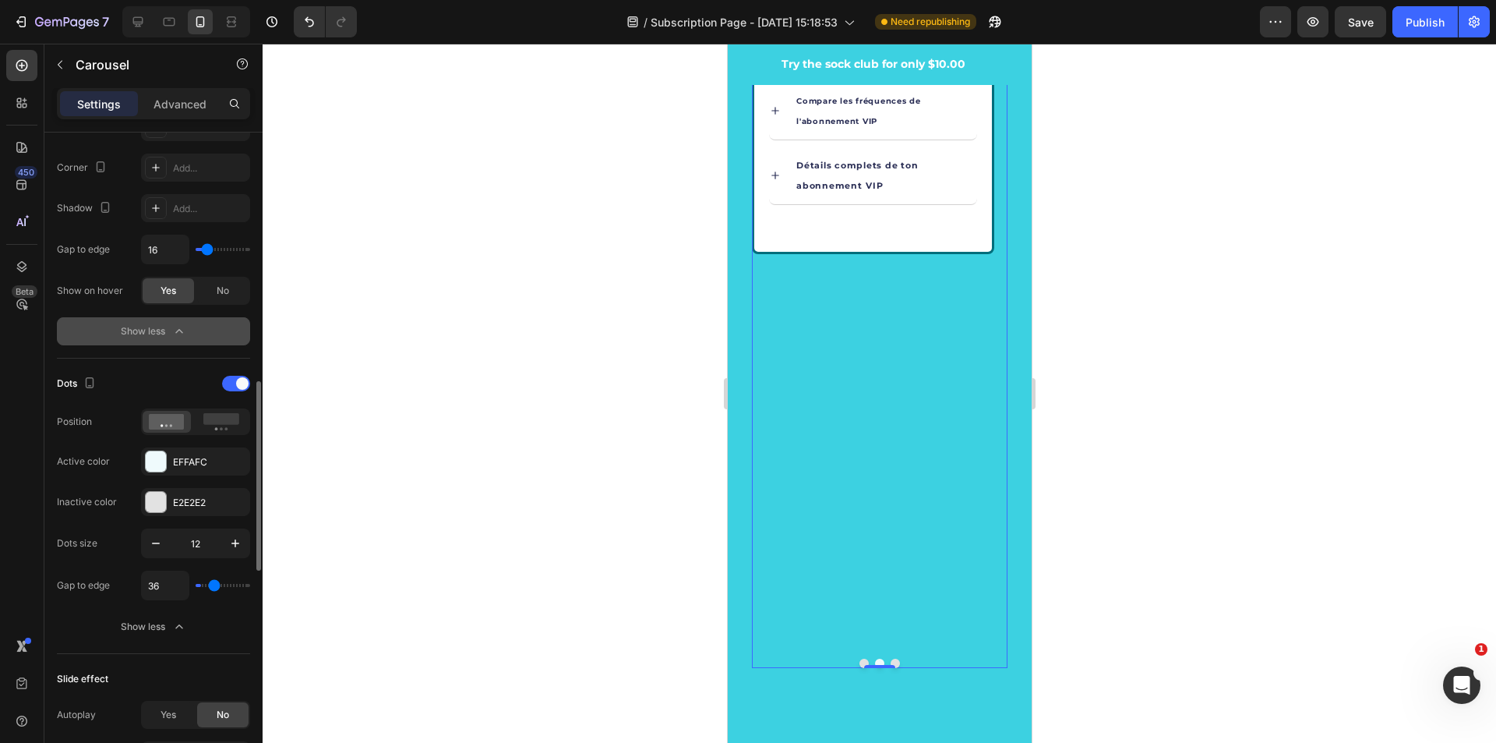
type input "58"
type input "71"
type input "29"
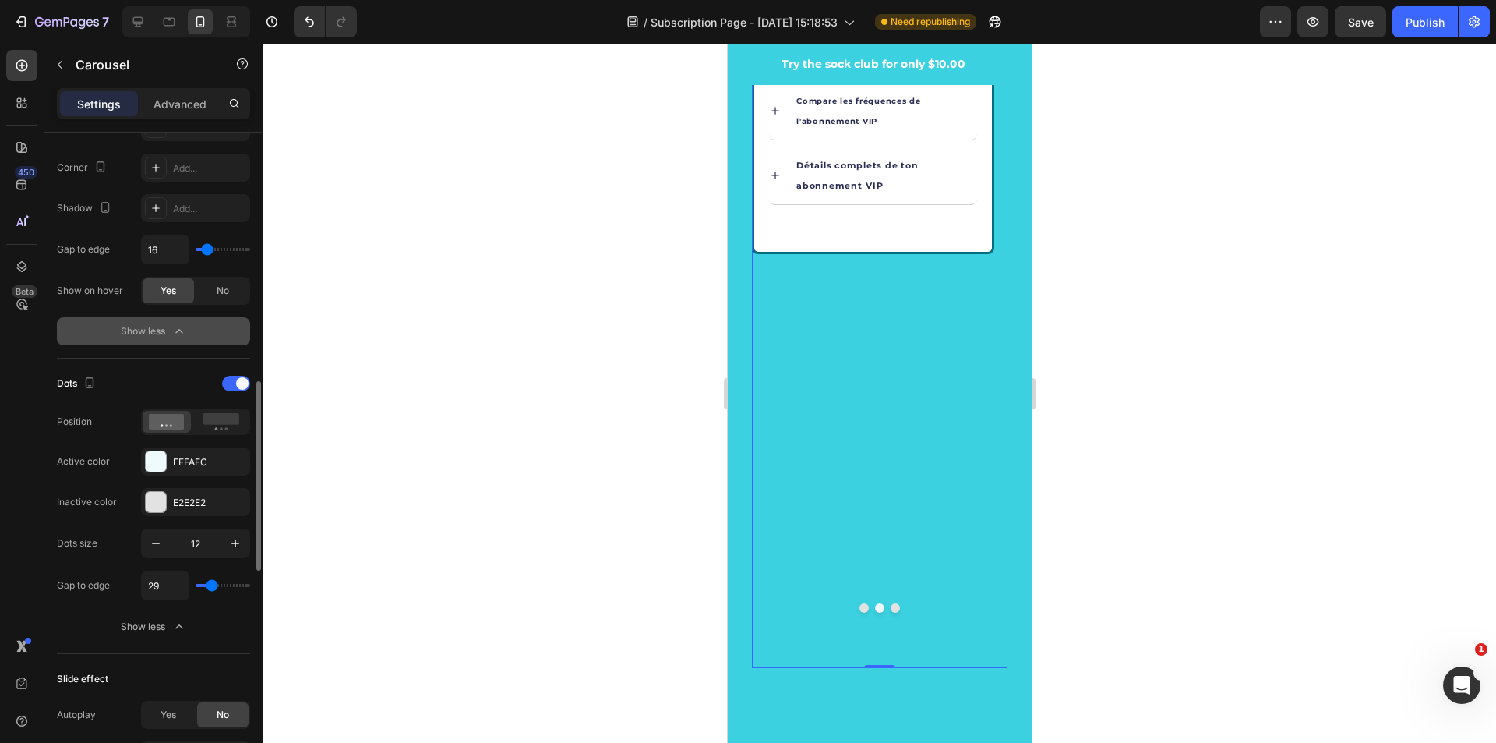
type input "4"
type input "18"
click at [208, 587] on input "range" at bounding box center [223, 585] width 55 height 3
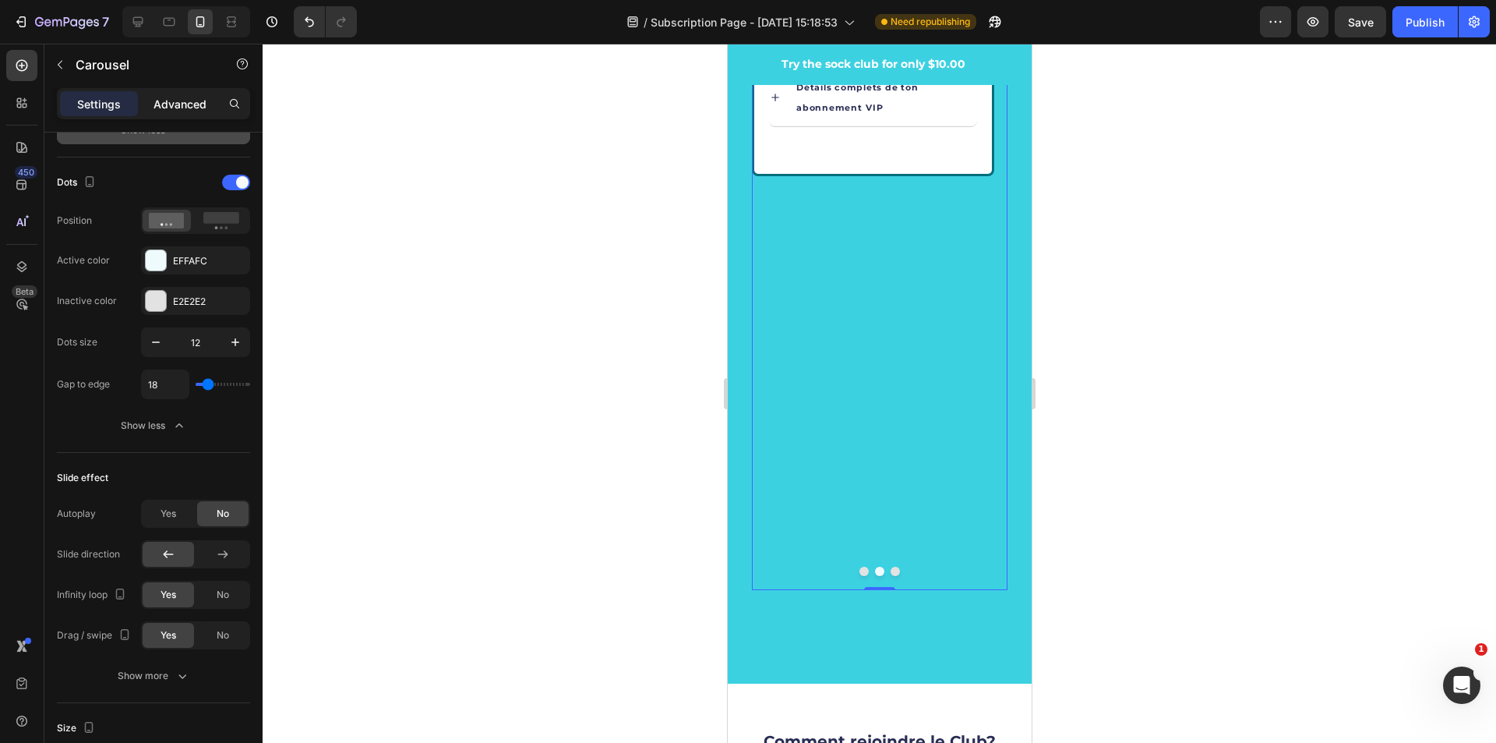
scroll to position [435, 0]
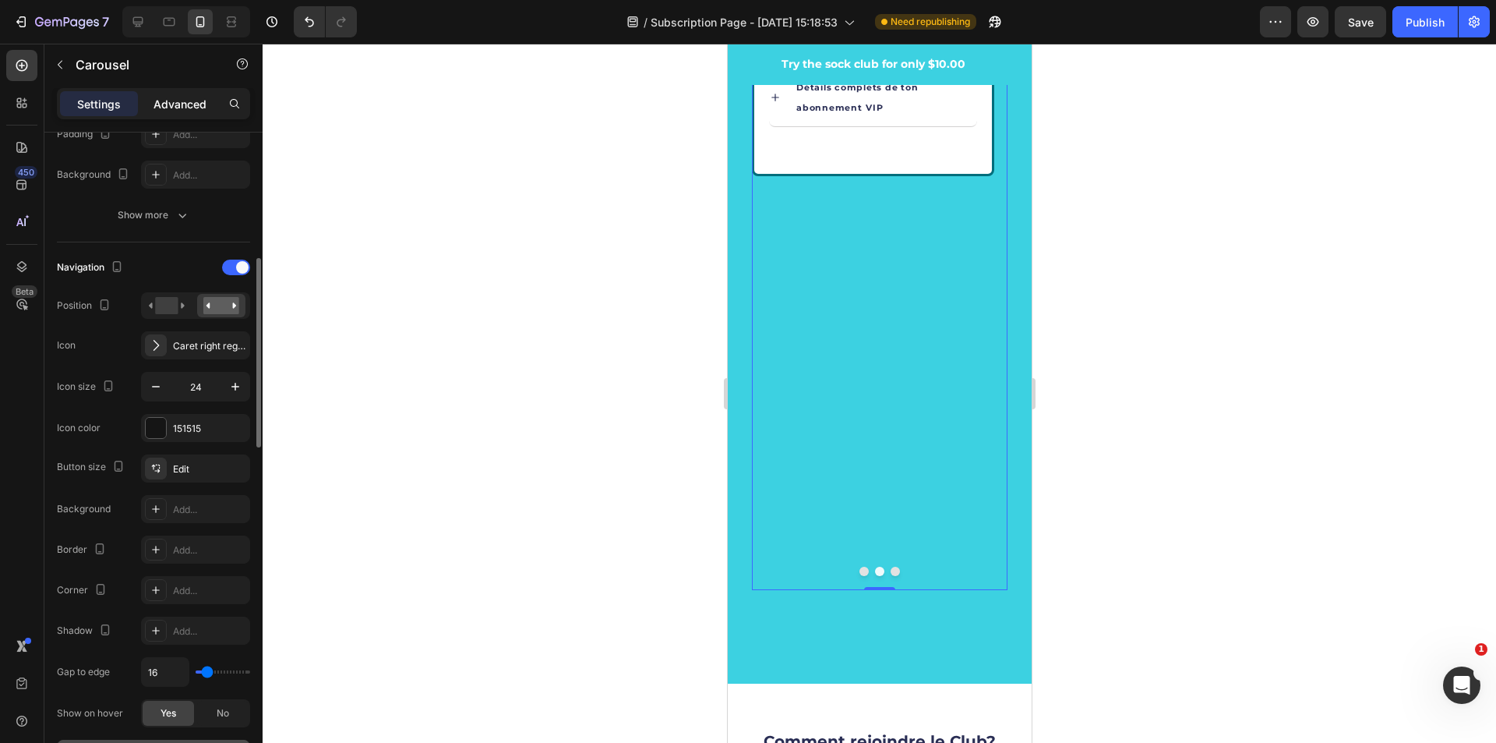
click at [177, 103] on p "Advanced" at bounding box center [180, 104] width 53 height 16
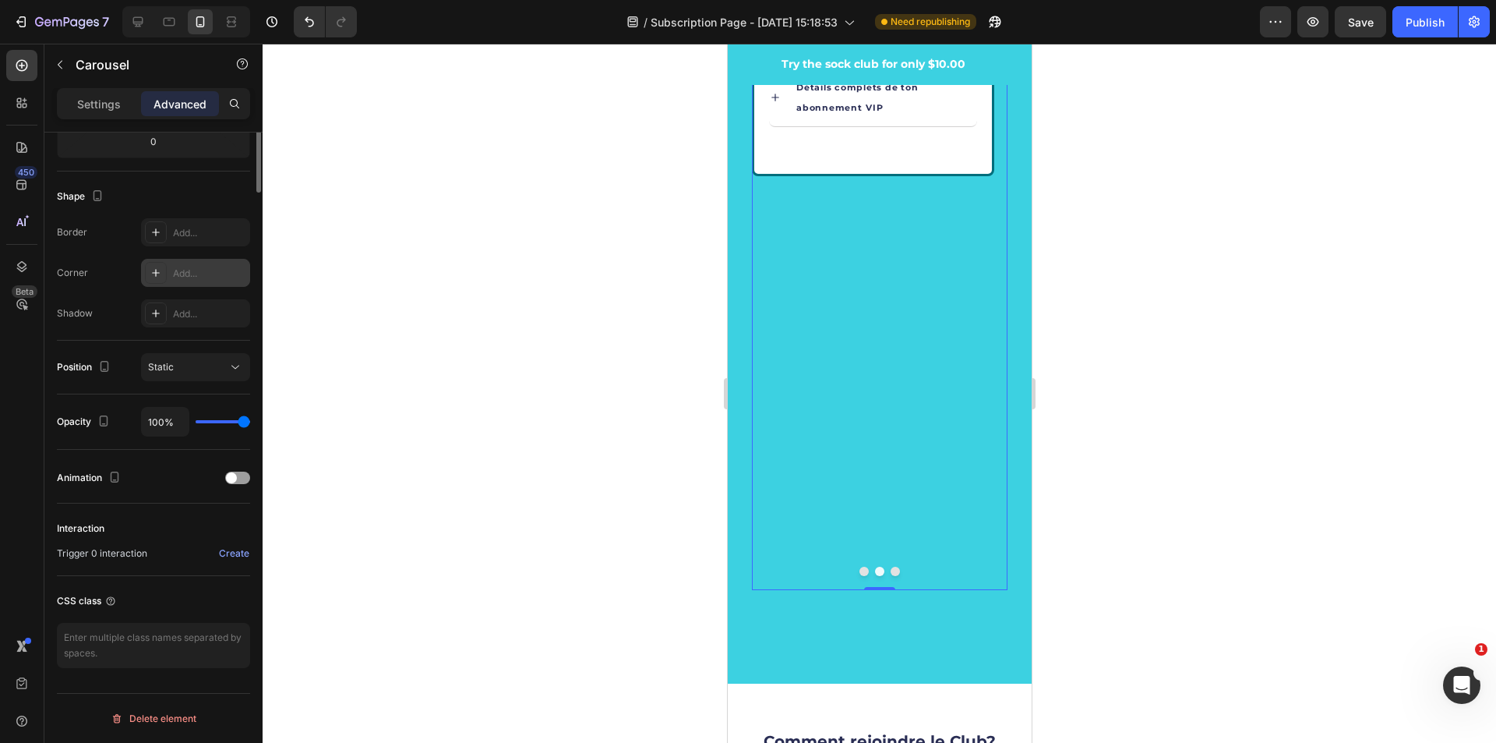
scroll to position [0, 0]
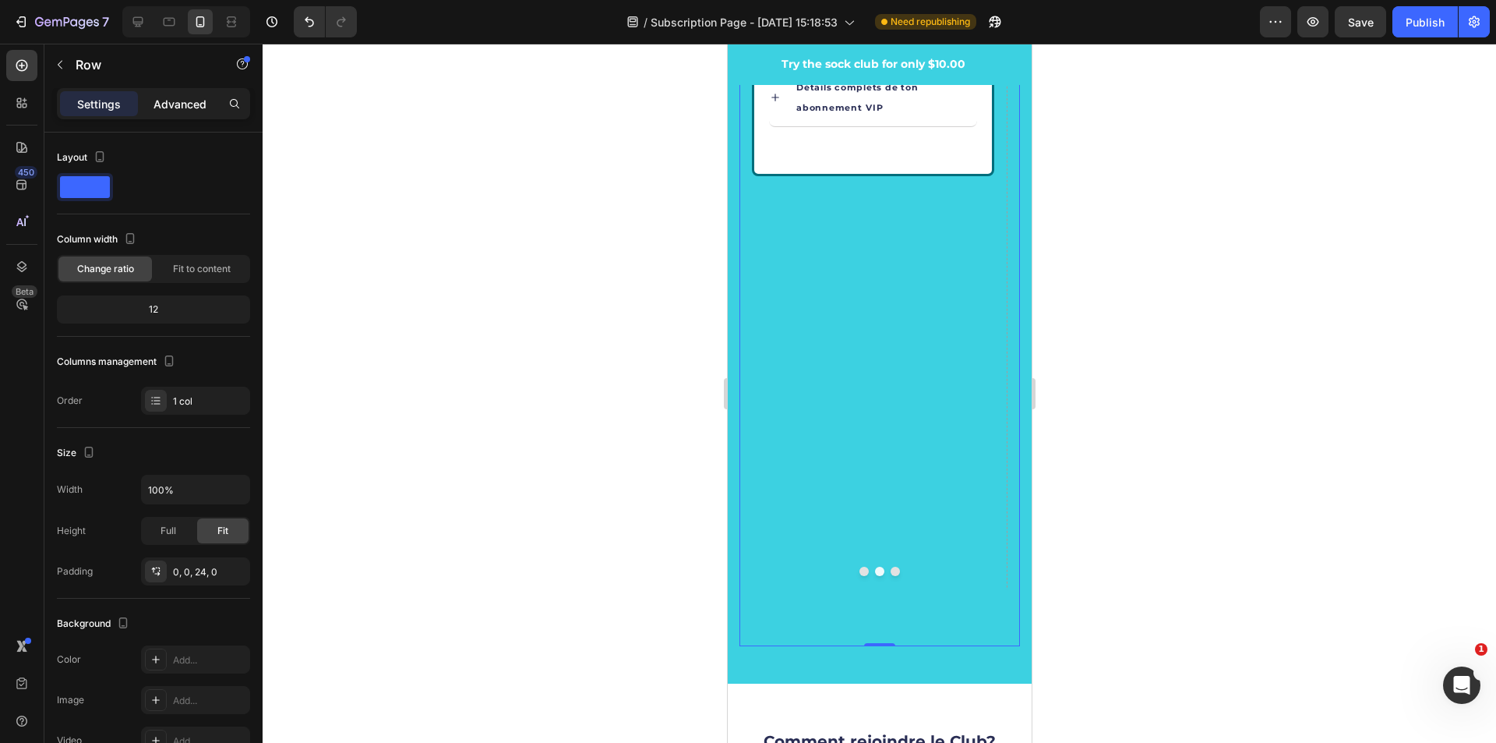
click at [175, 112] on div "Advanced" at bounding box center [180, 103] width 78 height 25
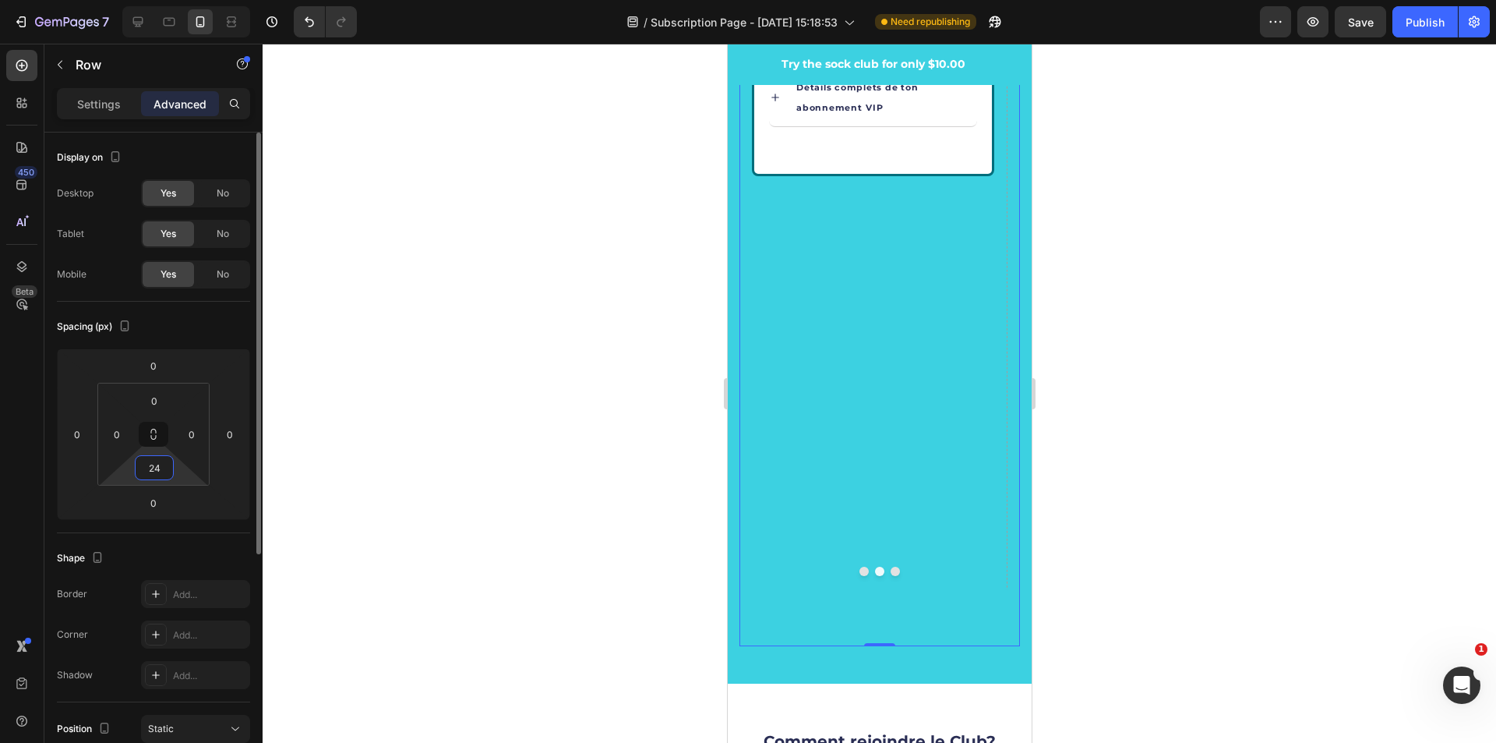
click at [150, 469] on input "24" at bounding box center [154, 467] width 31 height 23
type input "2"
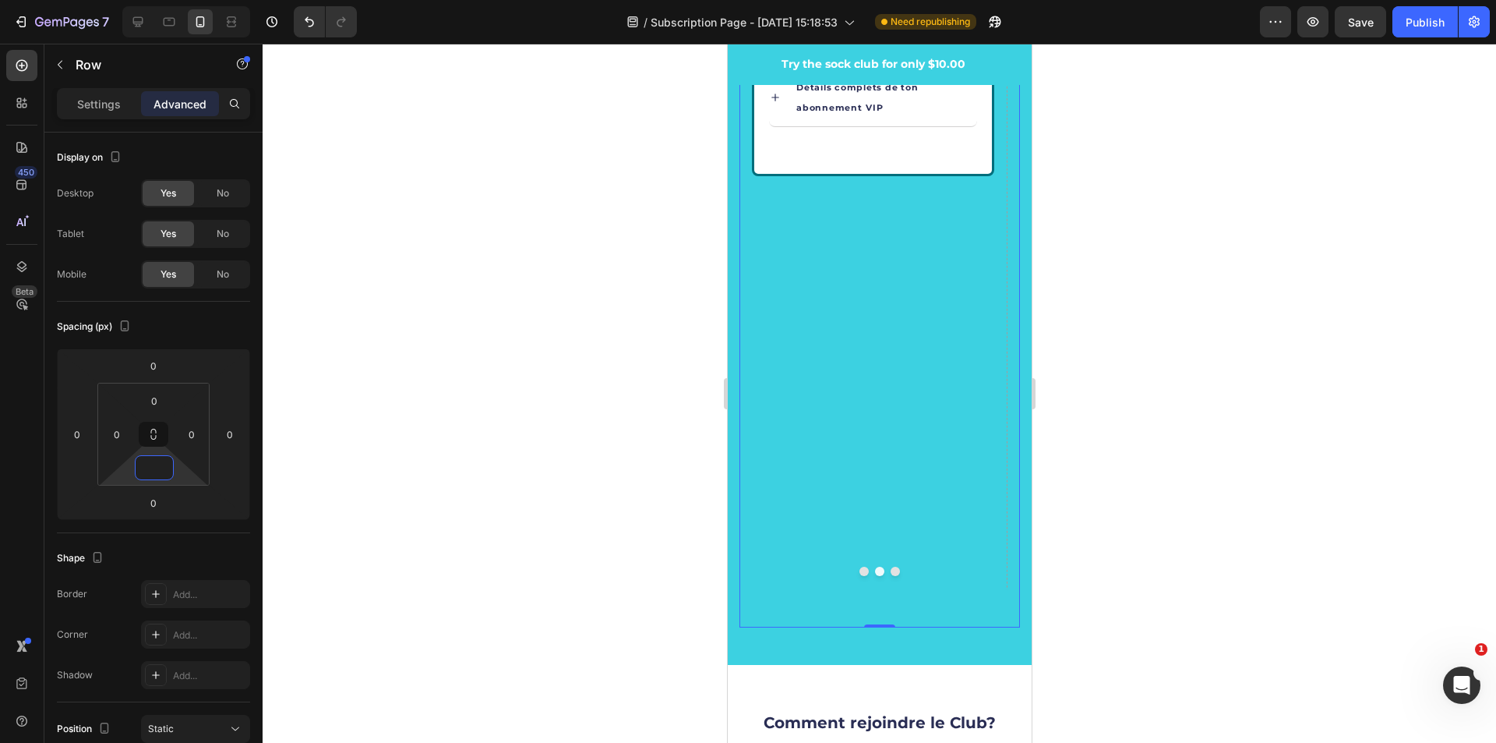
click at [346, 493] on div at bounding box center [880, 393] width 1234 height 699
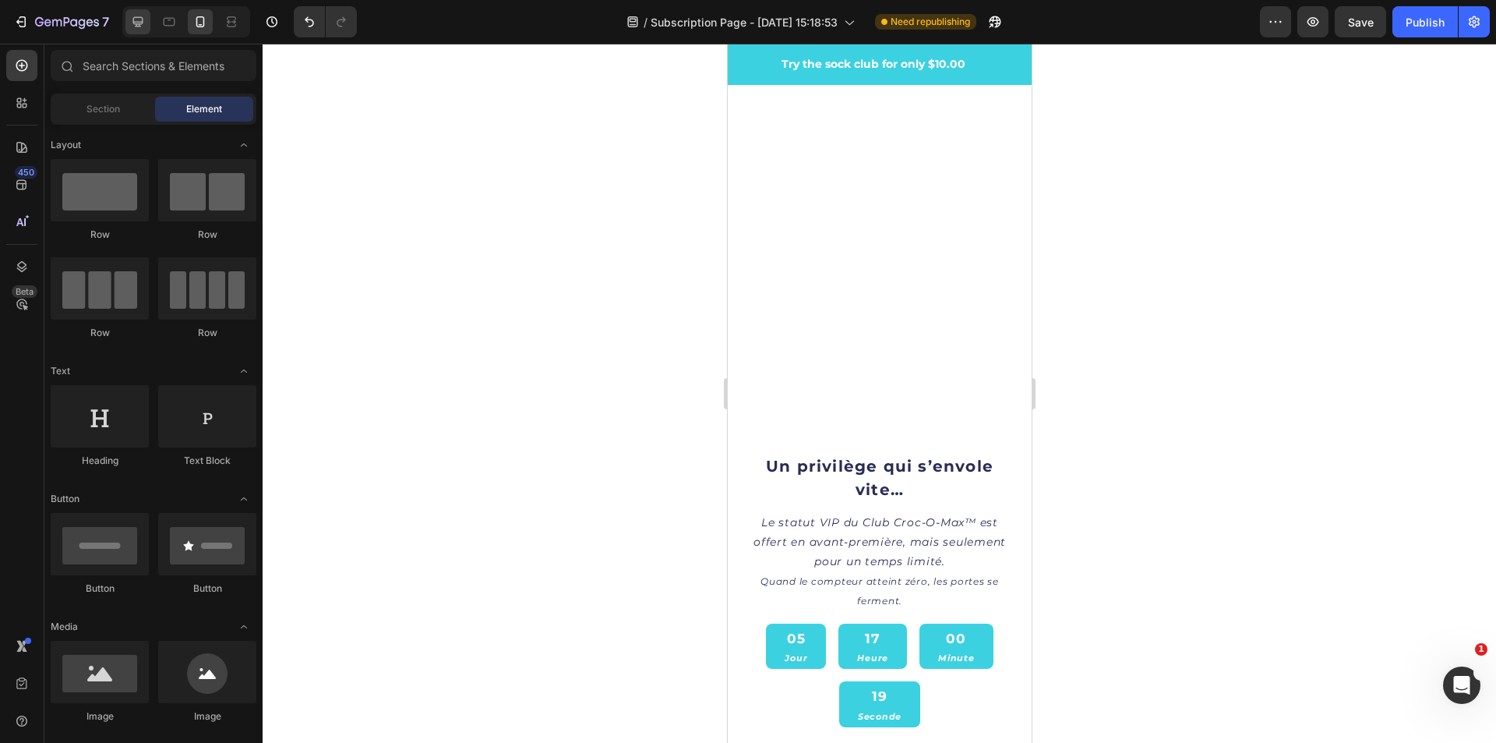
scroll to position [2650, 0]
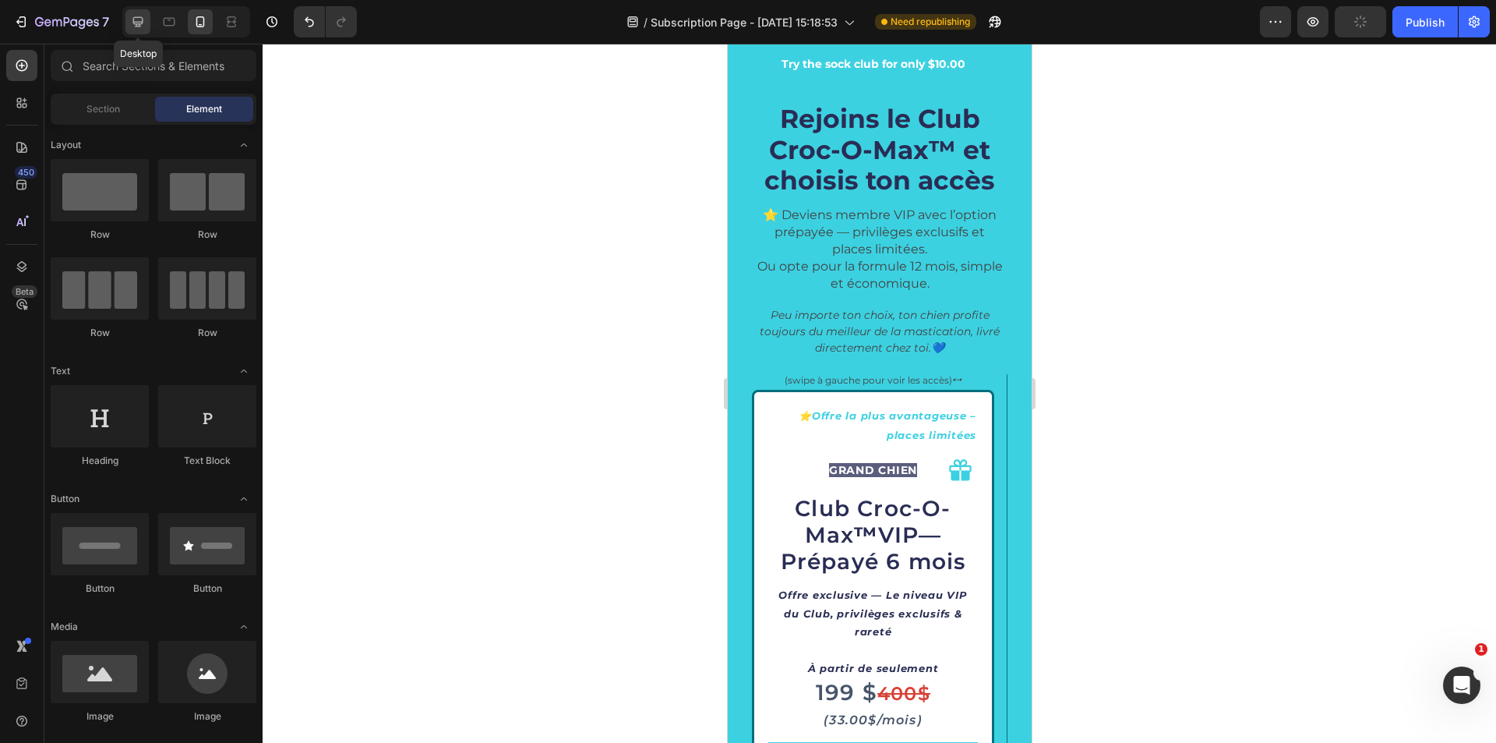
click at [147, 30] on div at bounding box center [137, 21] width 25 height 25
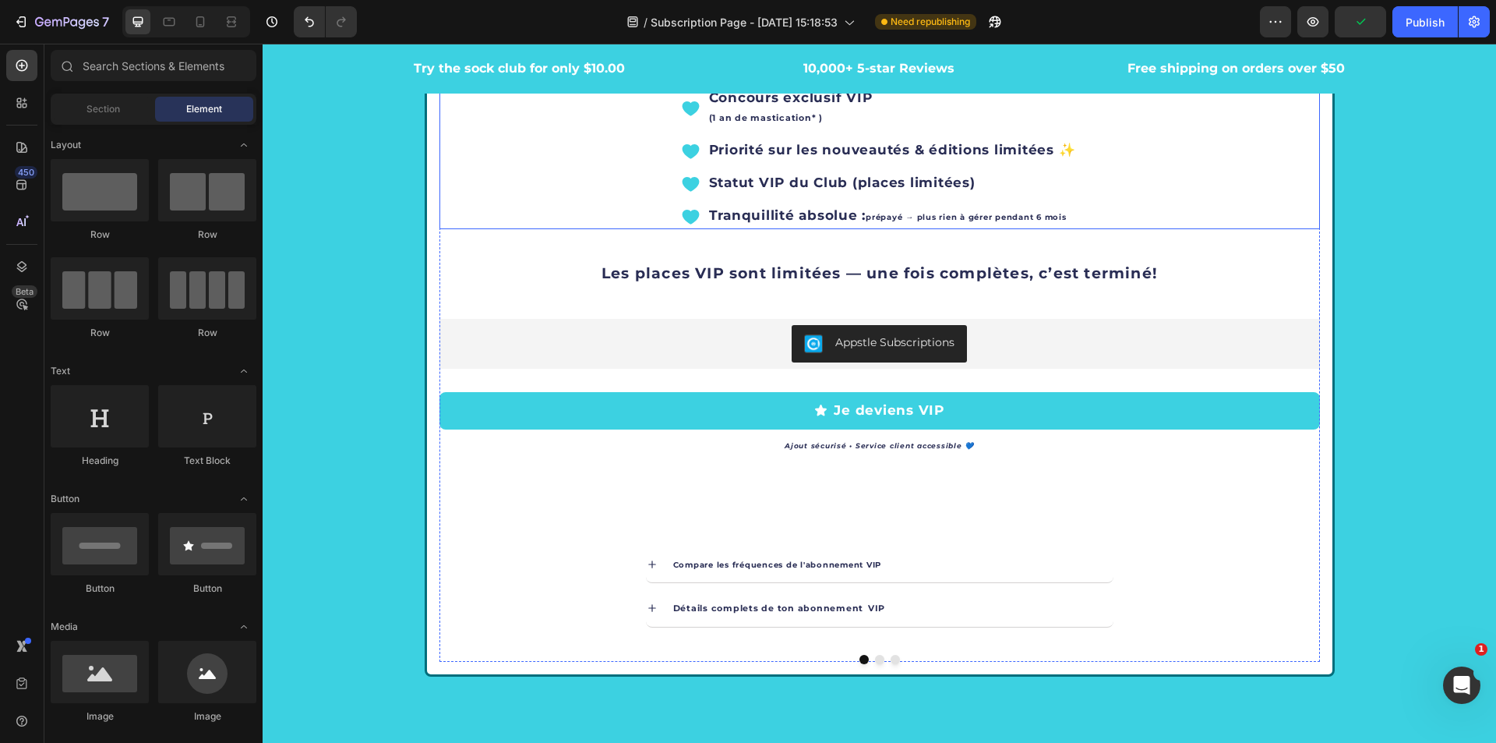
scroll to position [3196, 0]
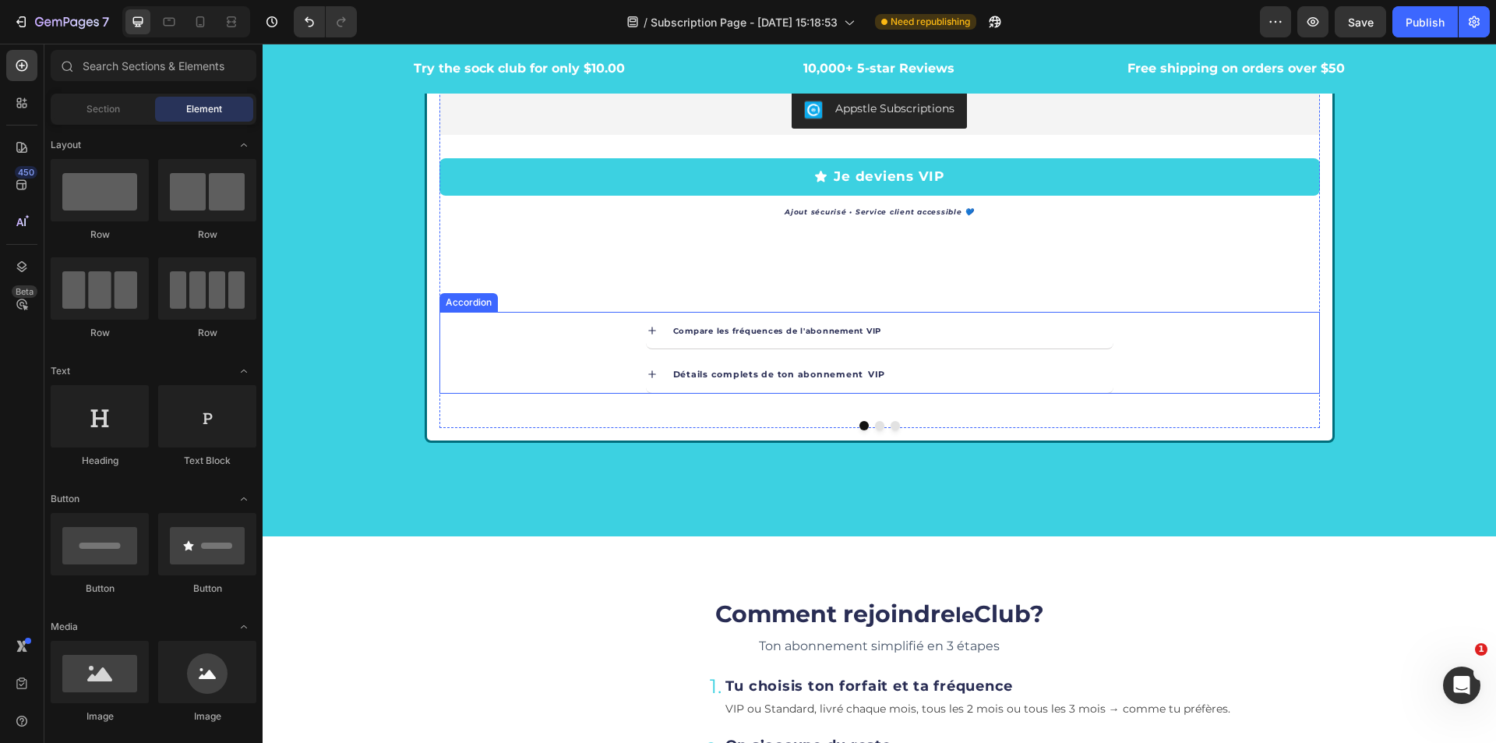
click at [1109, 373] on div "Détails complets de ton abonnement VIP" at bounding box center [879, 374] width 879 height 38
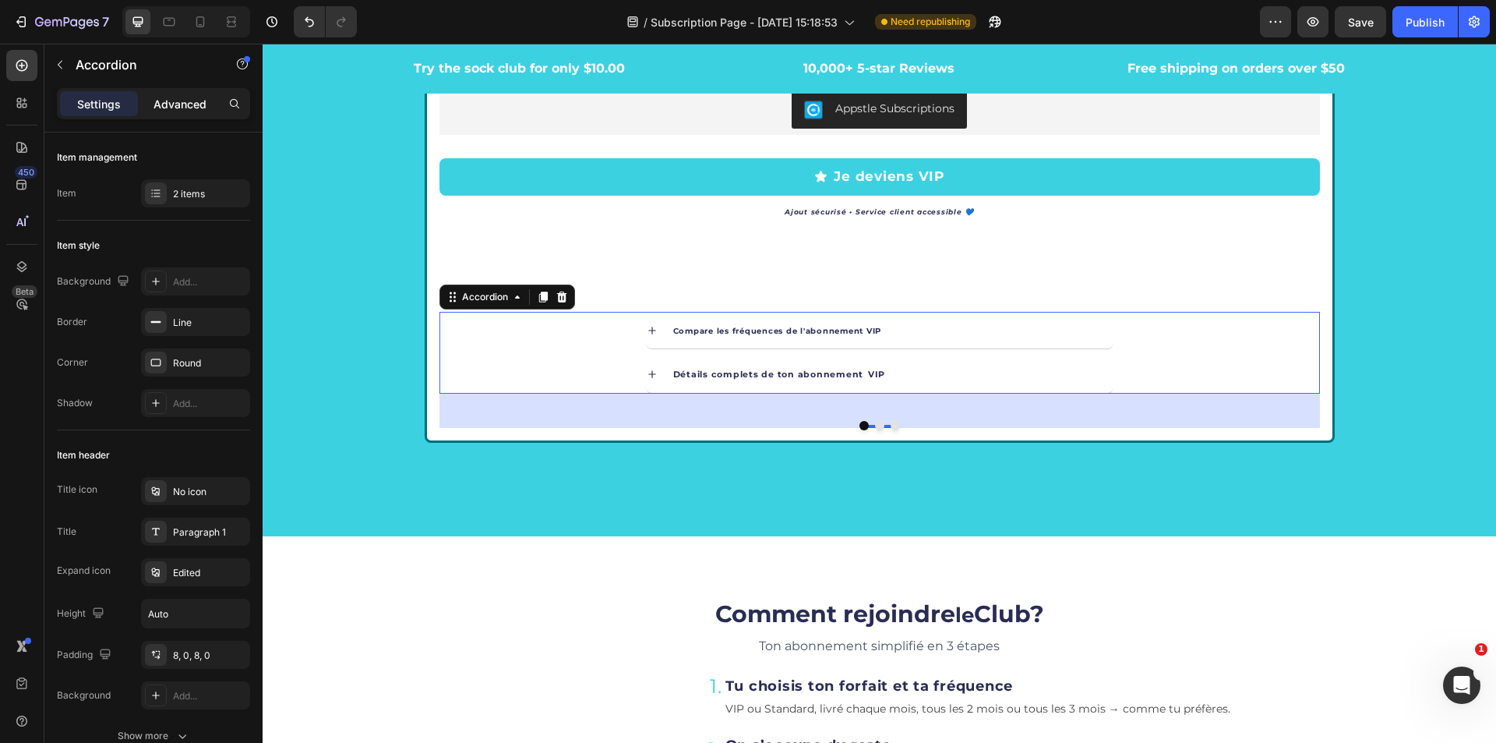
click at [173, 108] on p "Advanced" at bounding box center [180, 104] width 53 height 16
type input "100%"
type input "100"
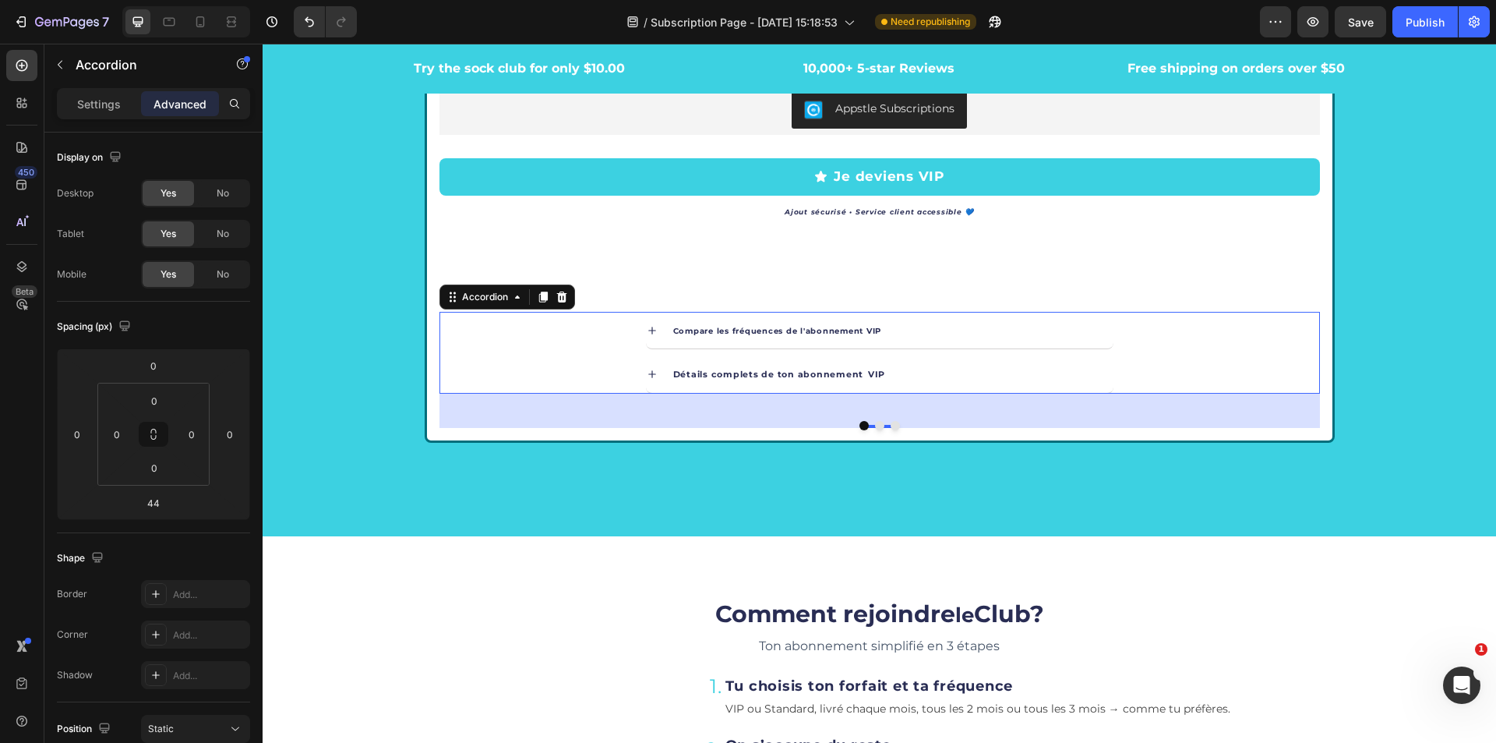
click at [186, 99] on p "Advanced" at bounding box center [180, 104] width 53 height 16
click at [157, 504] on input "44" at bounding box center [153, 502] width 31 height 23
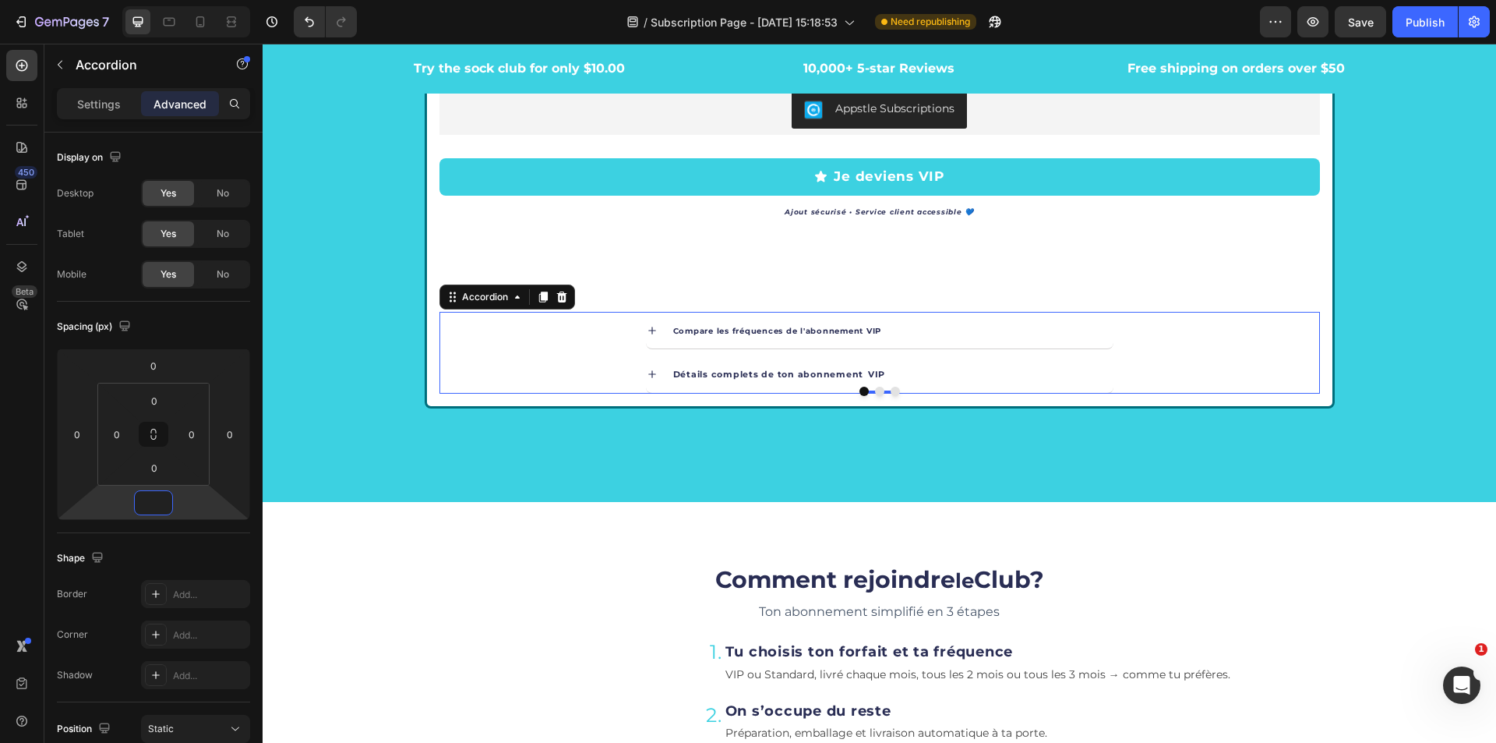
type input "5"
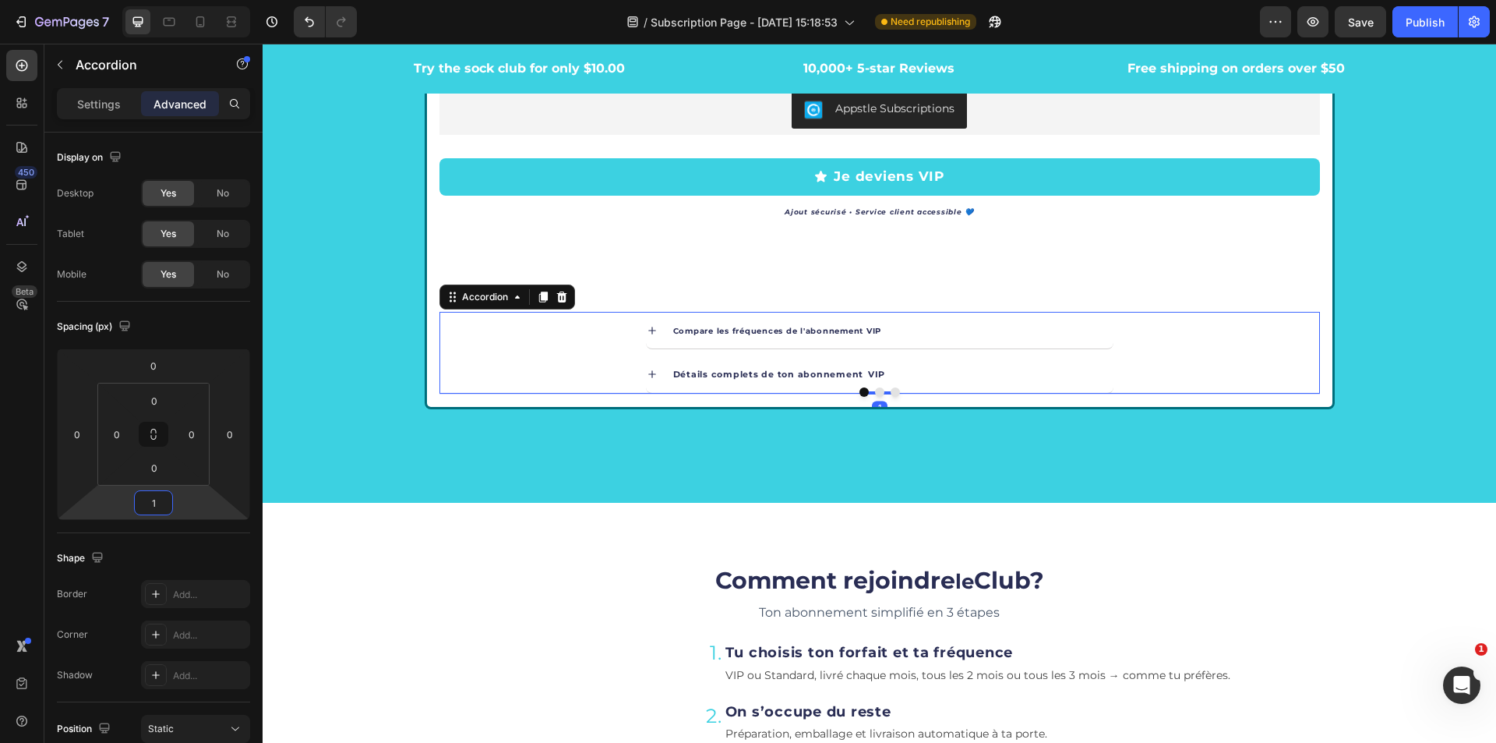
type input "15"
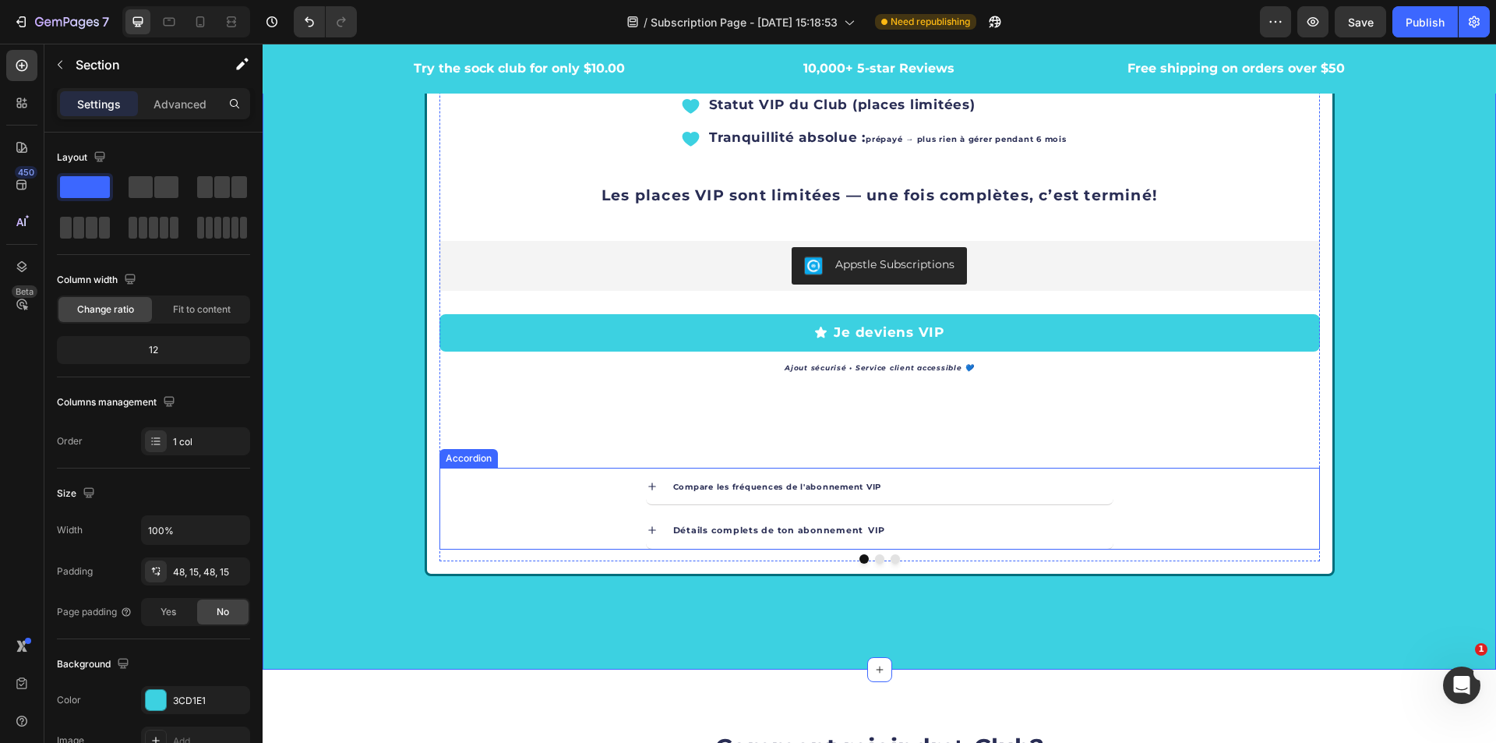
scroll to position [3118, 0]
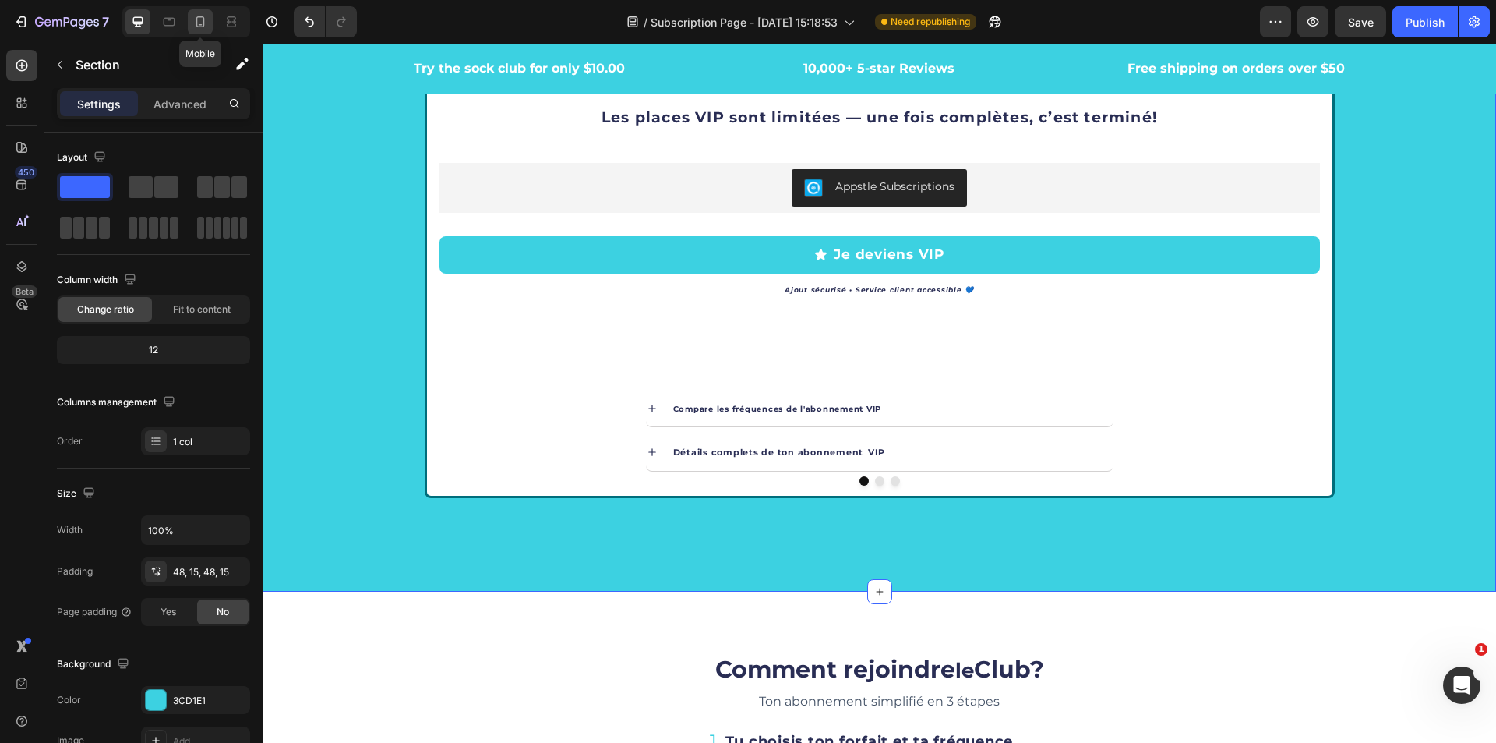
click at [197, 25] on icon at bounding box center [200, 21] width 9 height 11
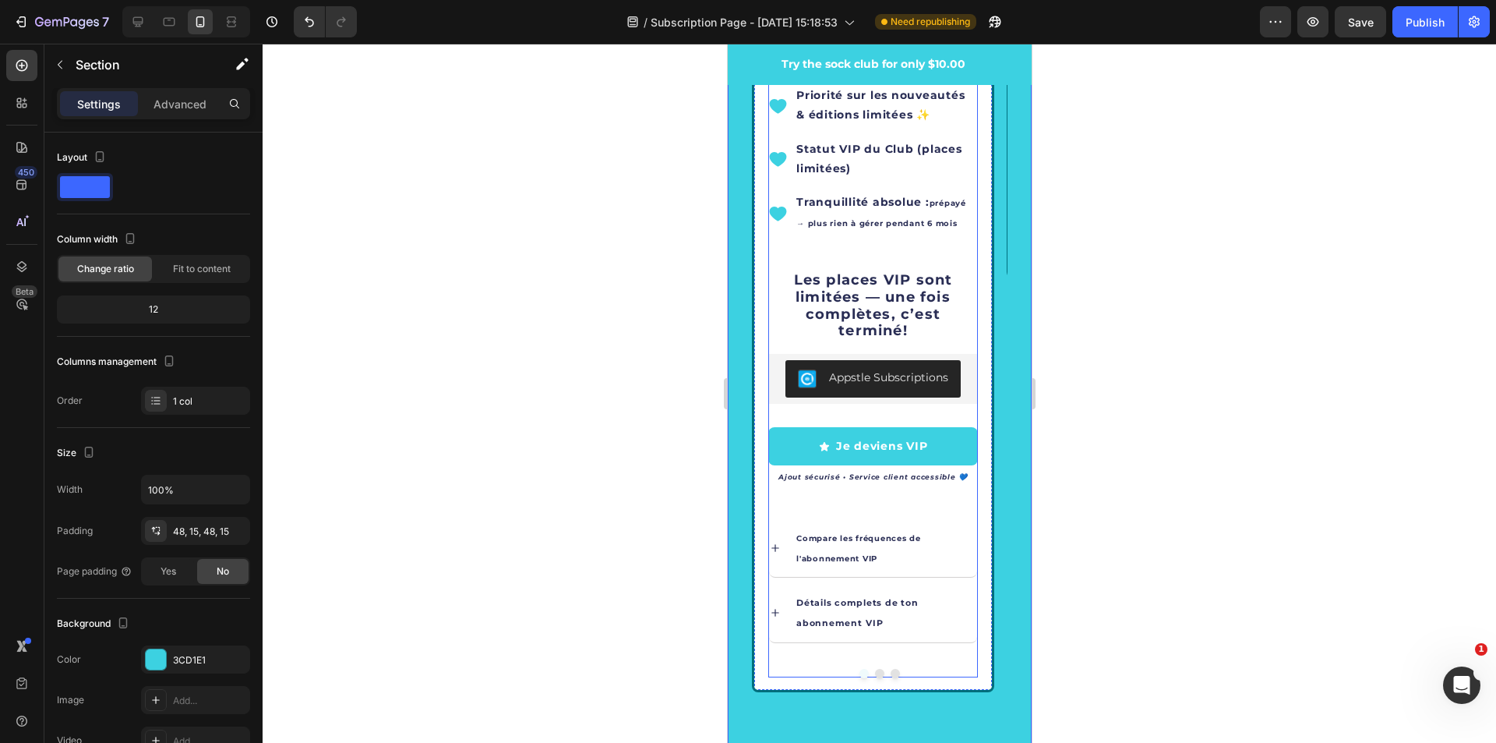
scroll to position [3761, 0]
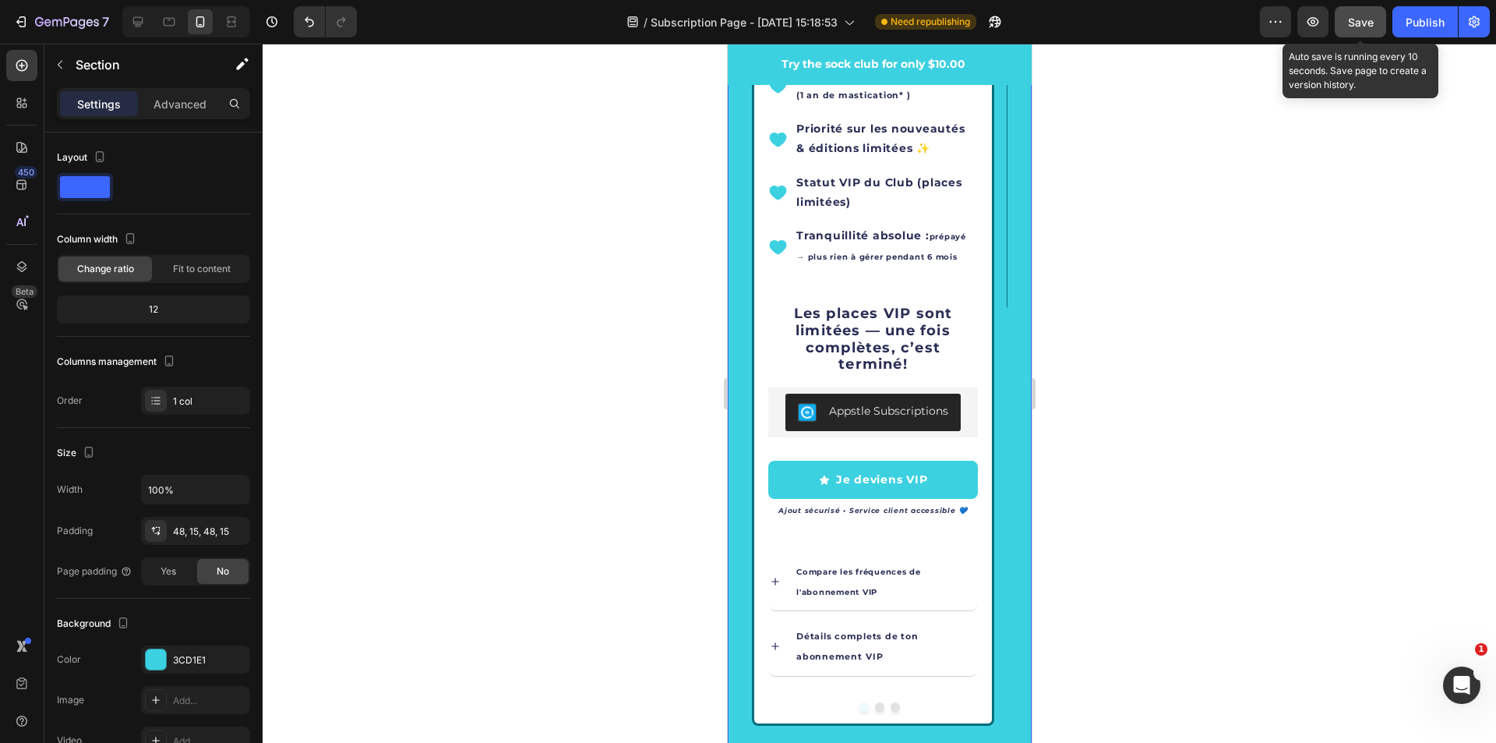
click at [1357, 30] on div "Save" at bounding box center [1361, 22] width 26 height 16
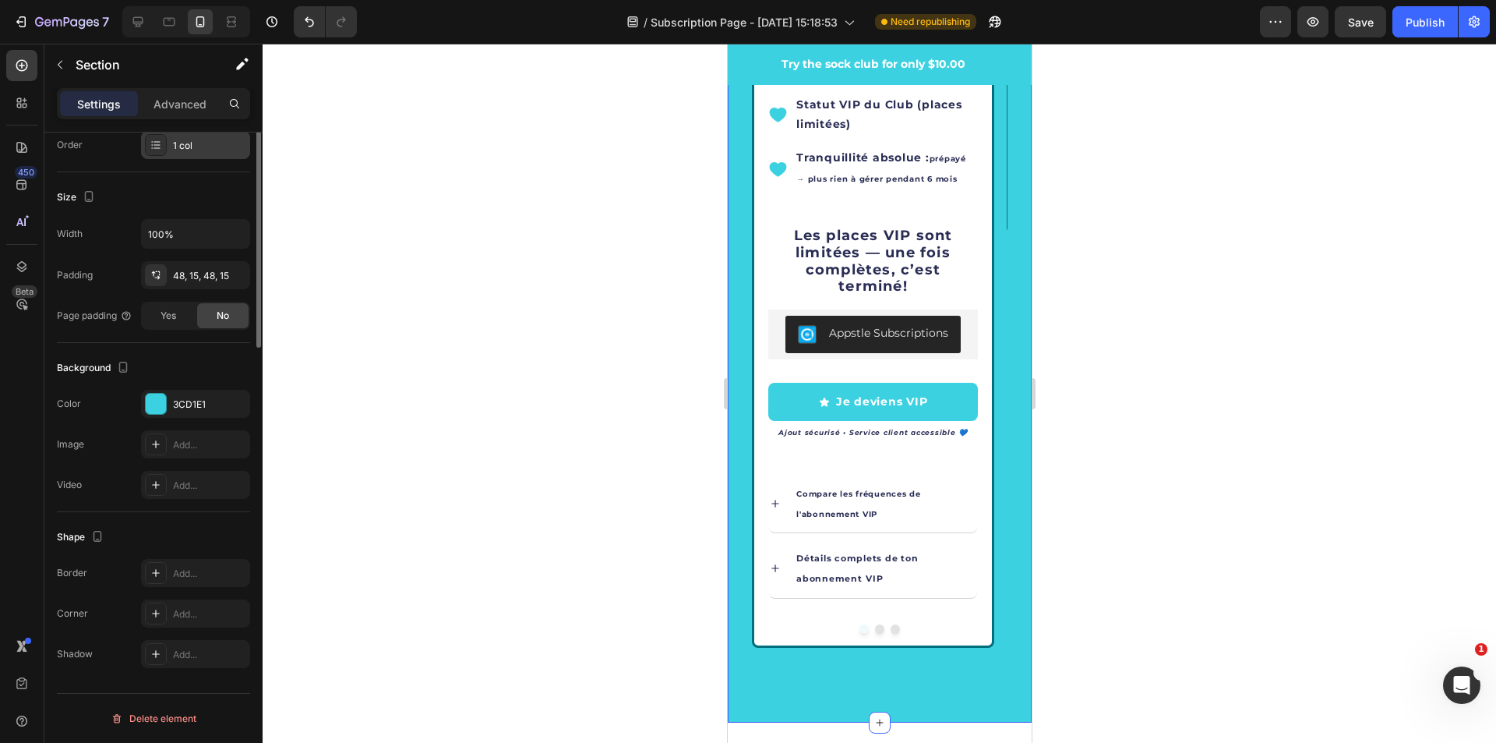
scroll to position [0, 0]
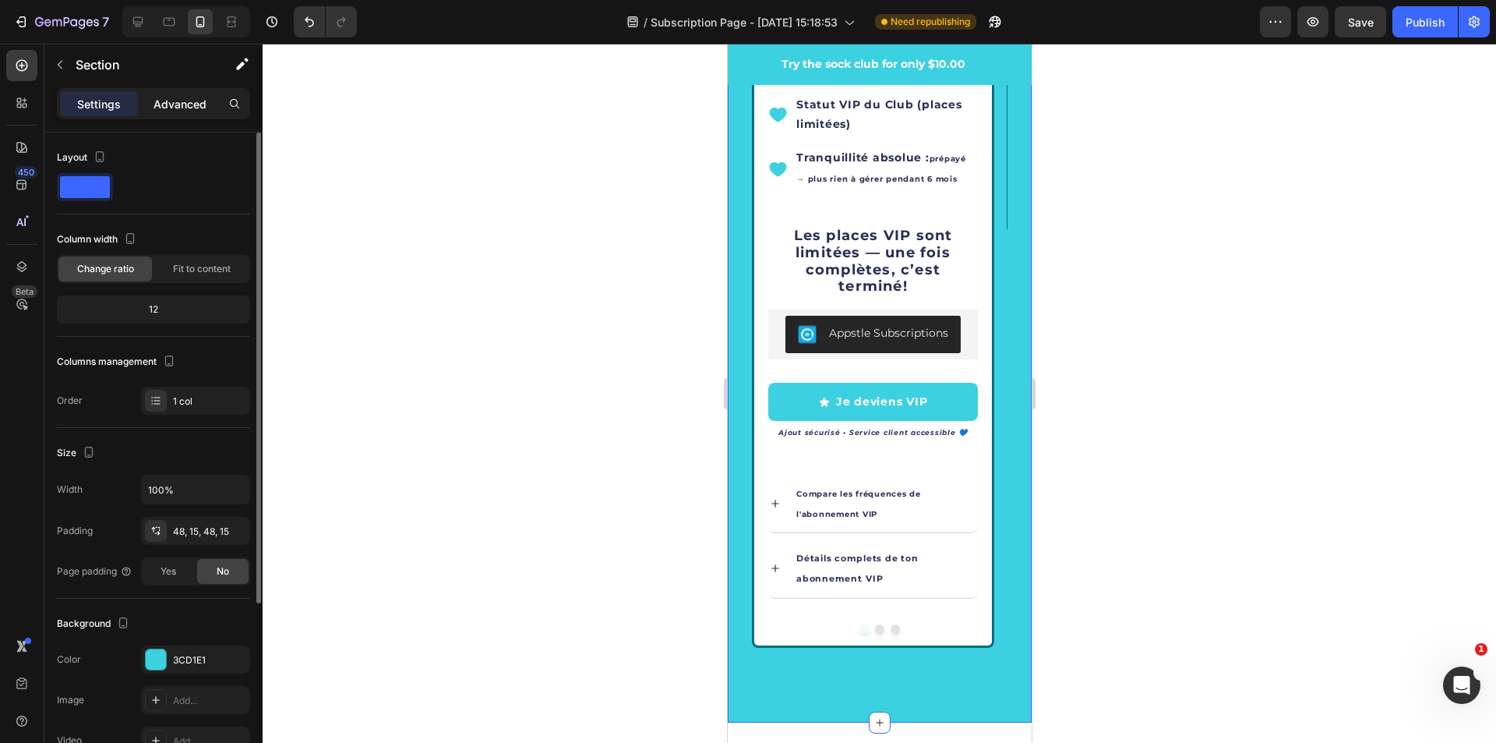
click at [161, 102] on p "Advanced" at bounding box center [180, 104] width 53 height 16
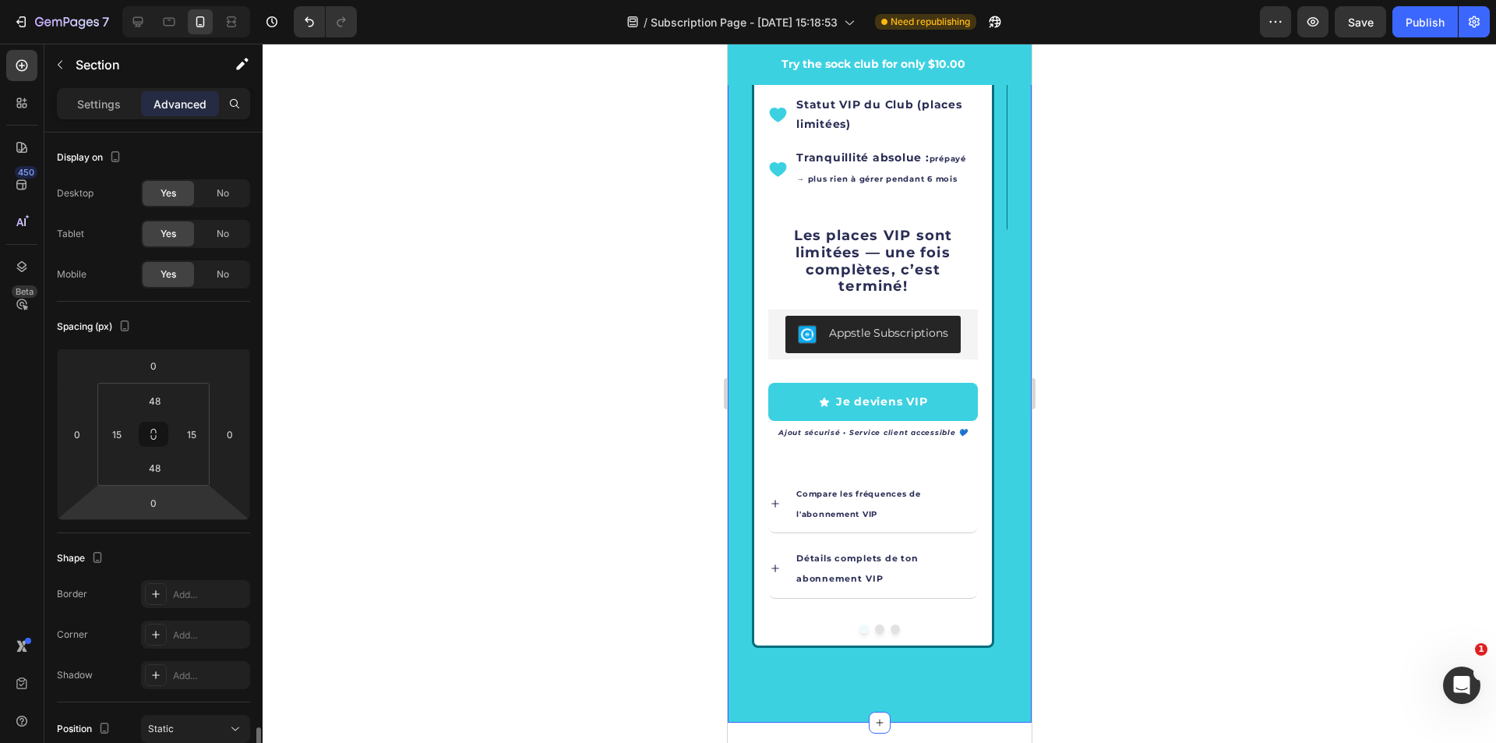
scroll to position [362, 0]
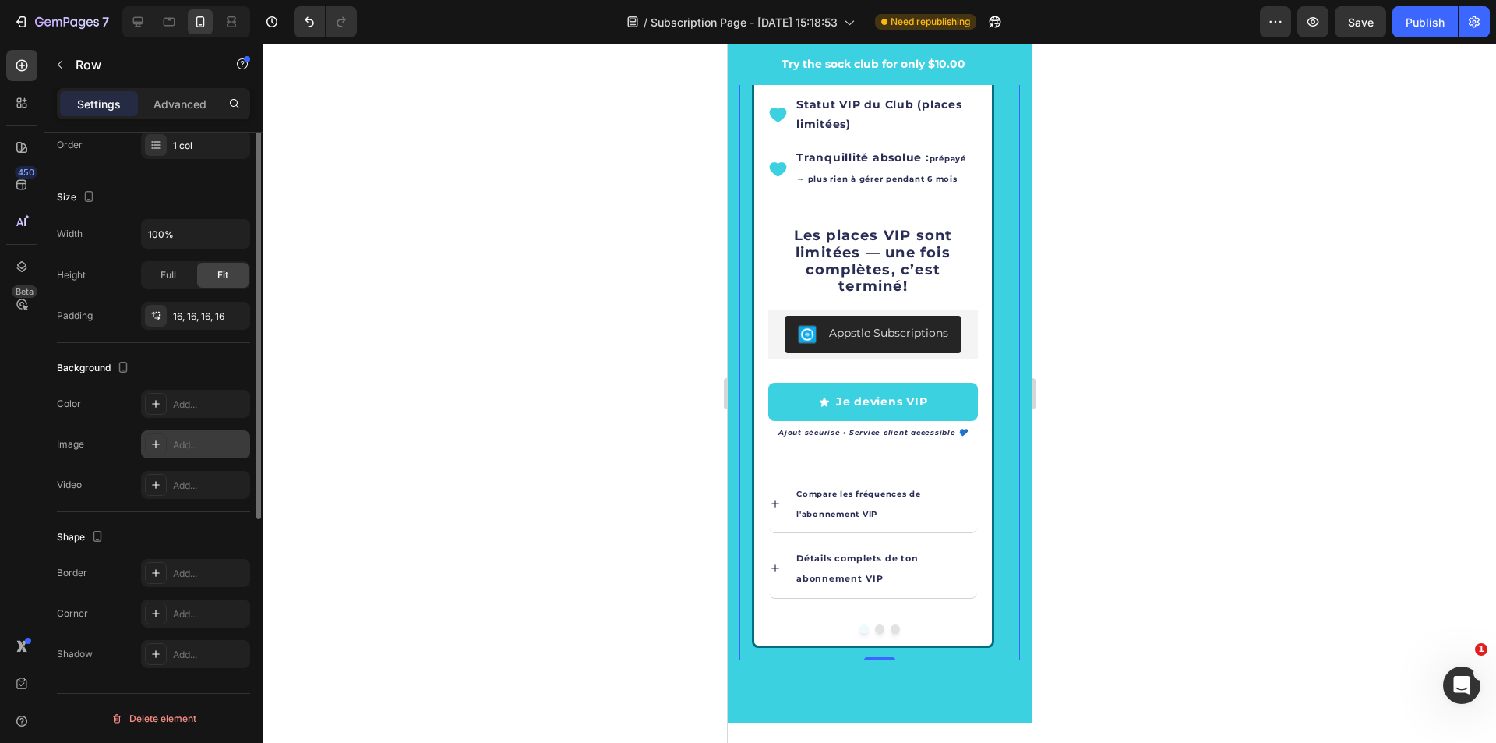
scroll to position [0, 0]
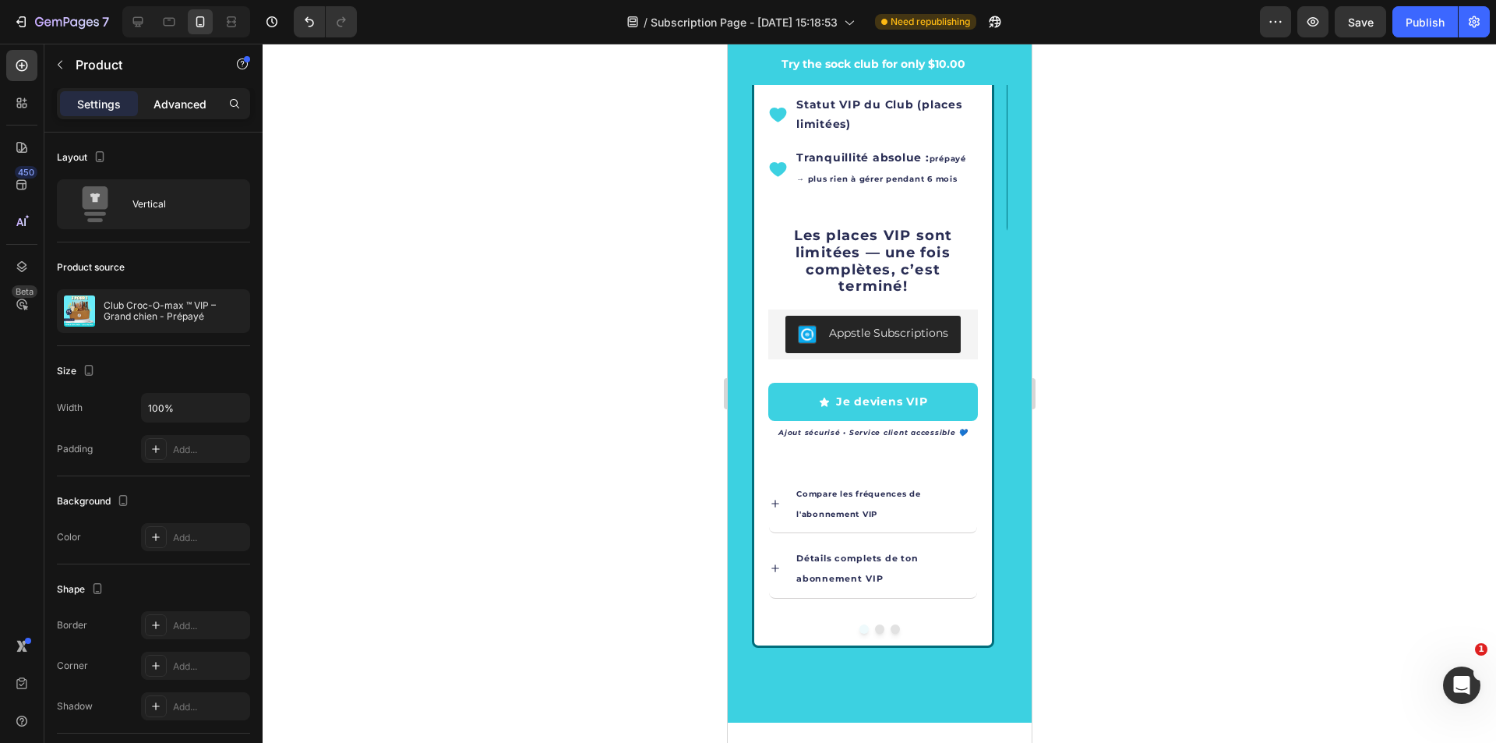
click at [168, 105] on p "Advanced" at bounding box center [180, 104] width 53 height 16
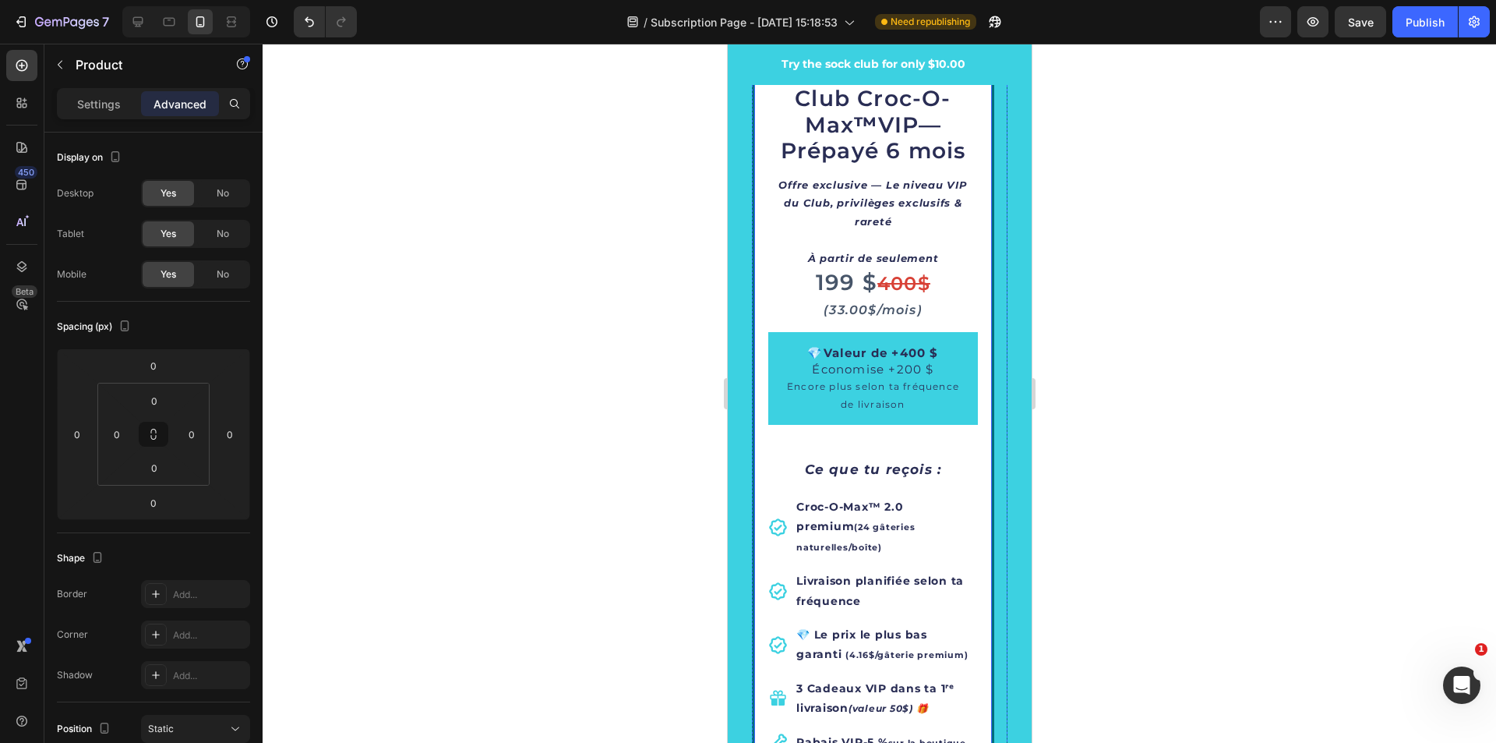
scroll to position [2826, 0]
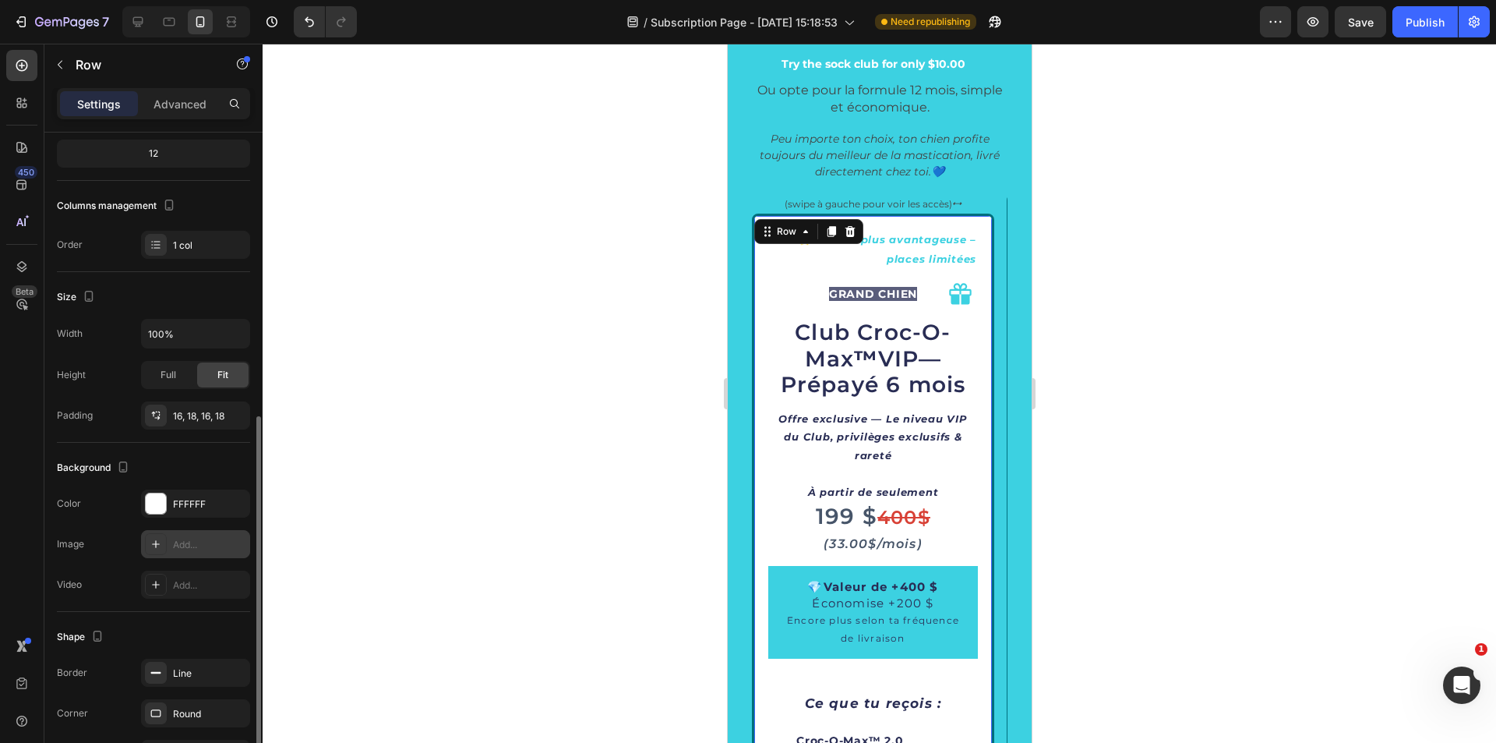
scroll to position [256, 0]
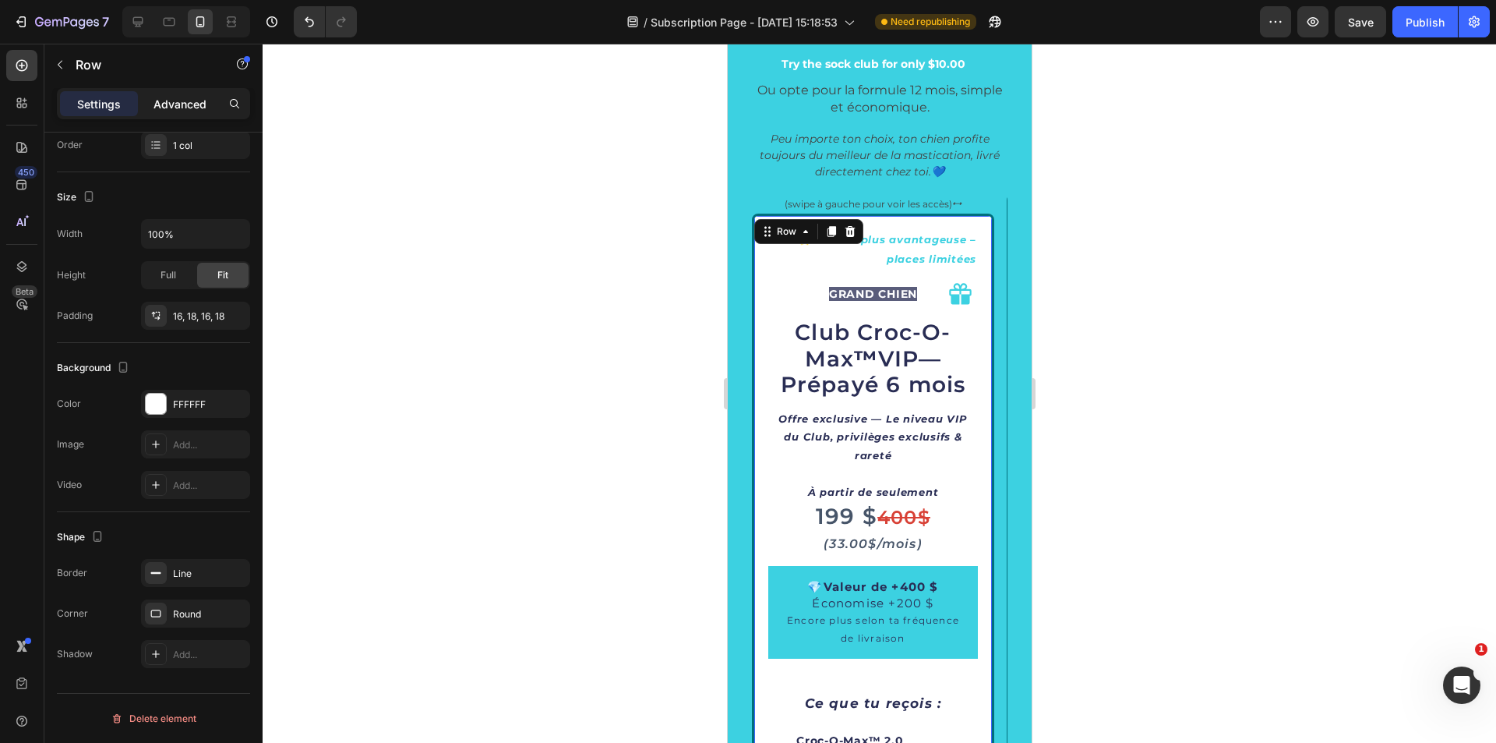
click at [173, 108] on p "Advanced" at bounding box center [180, 104] width 53 height 16
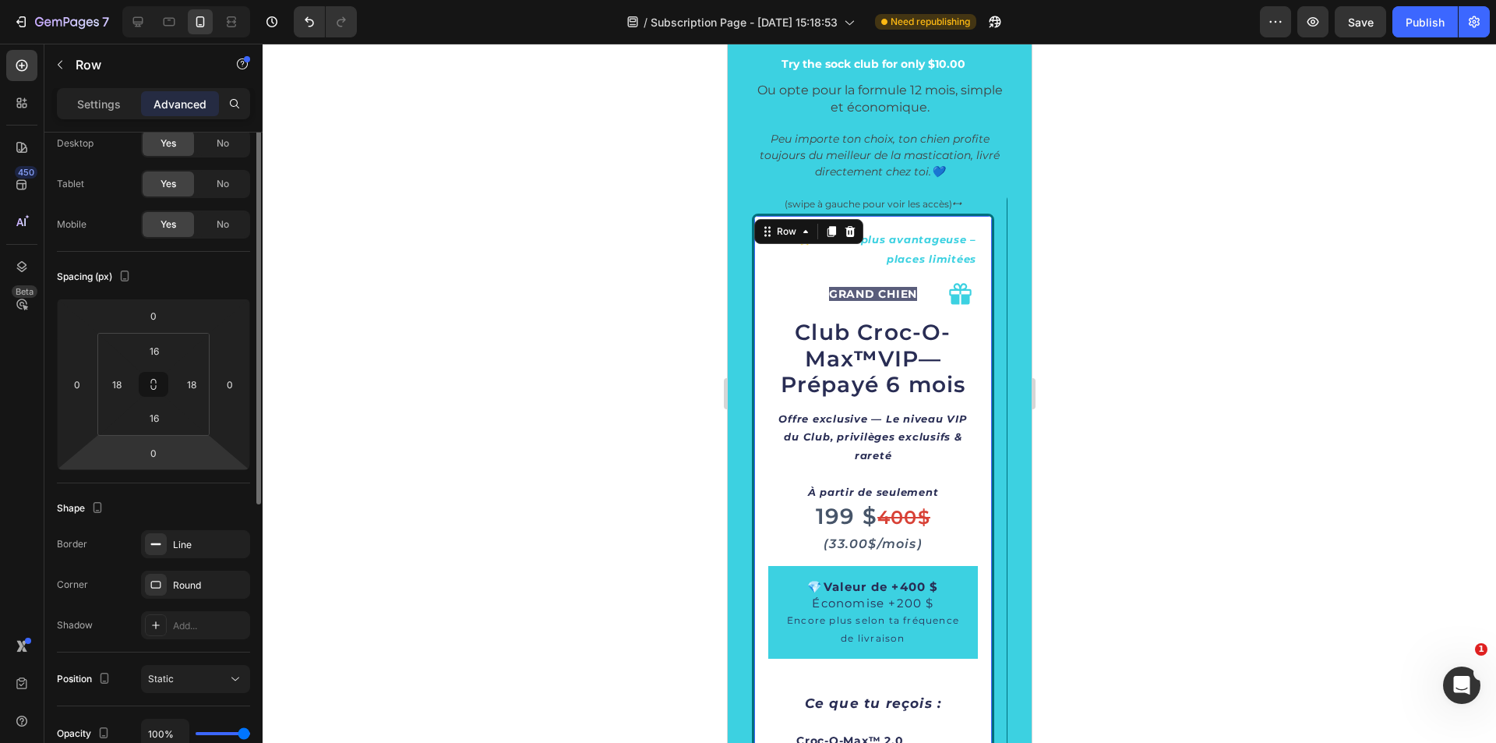
scroll to position [0, 0]
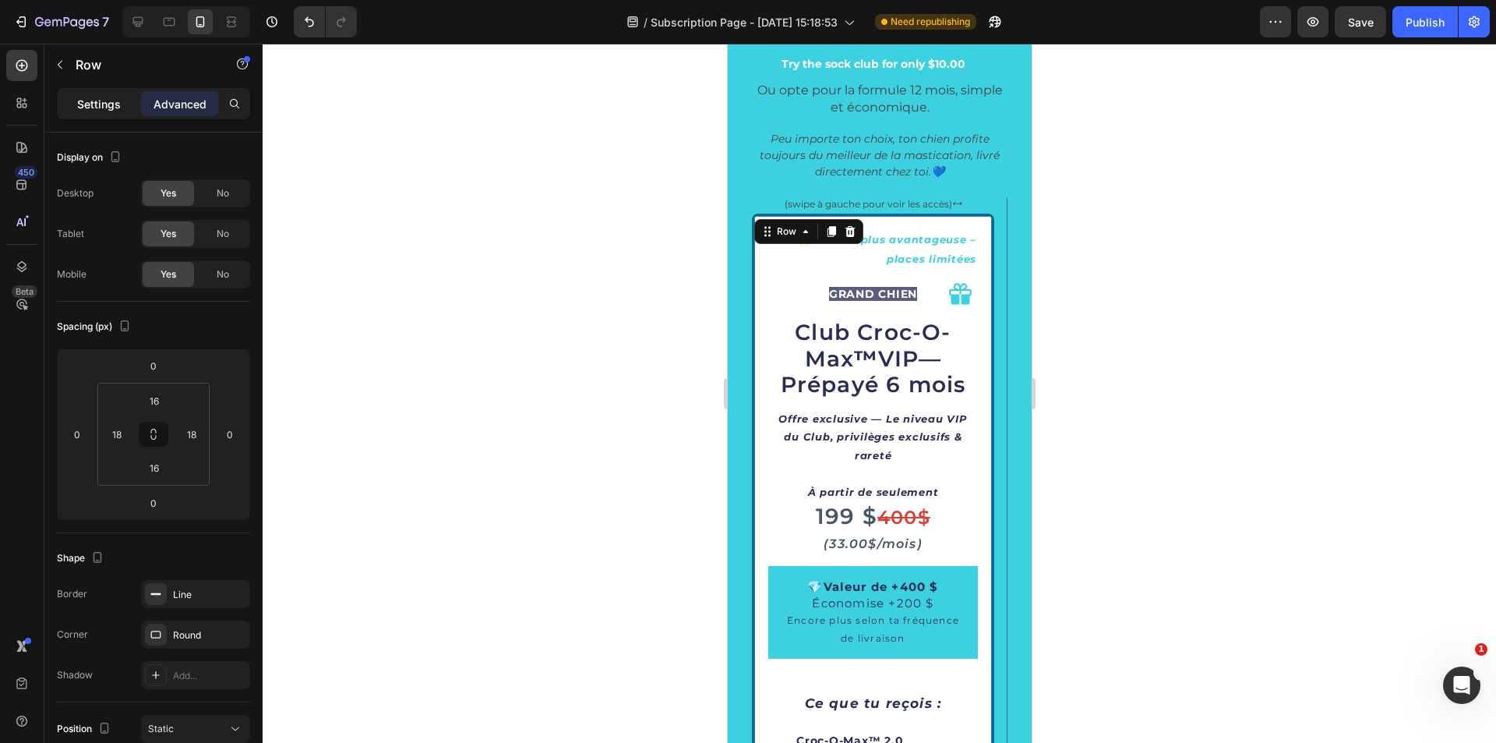
click at [91, 103] on p "Settings" at bounding box center [99, 104] width 44 height 16
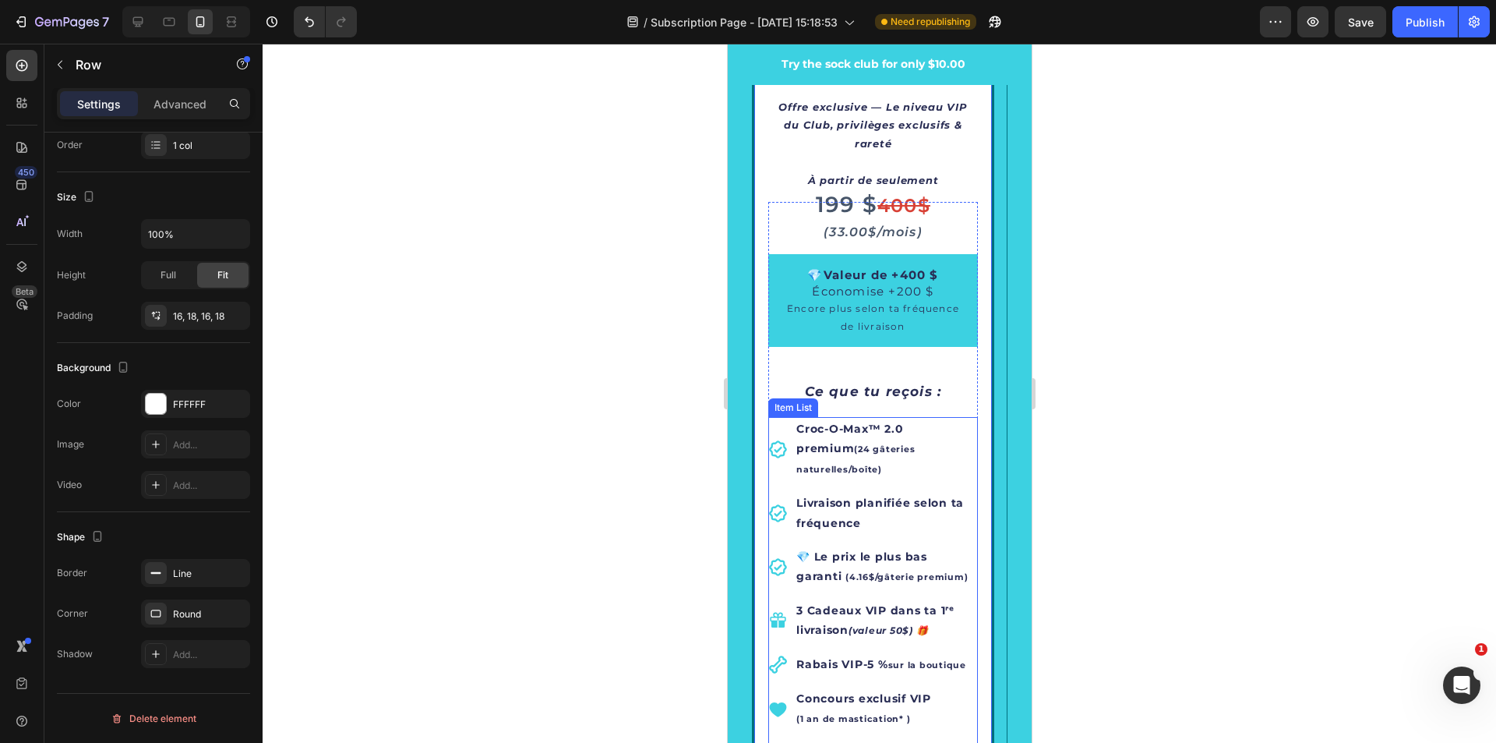
scroll to position [3528, 0]
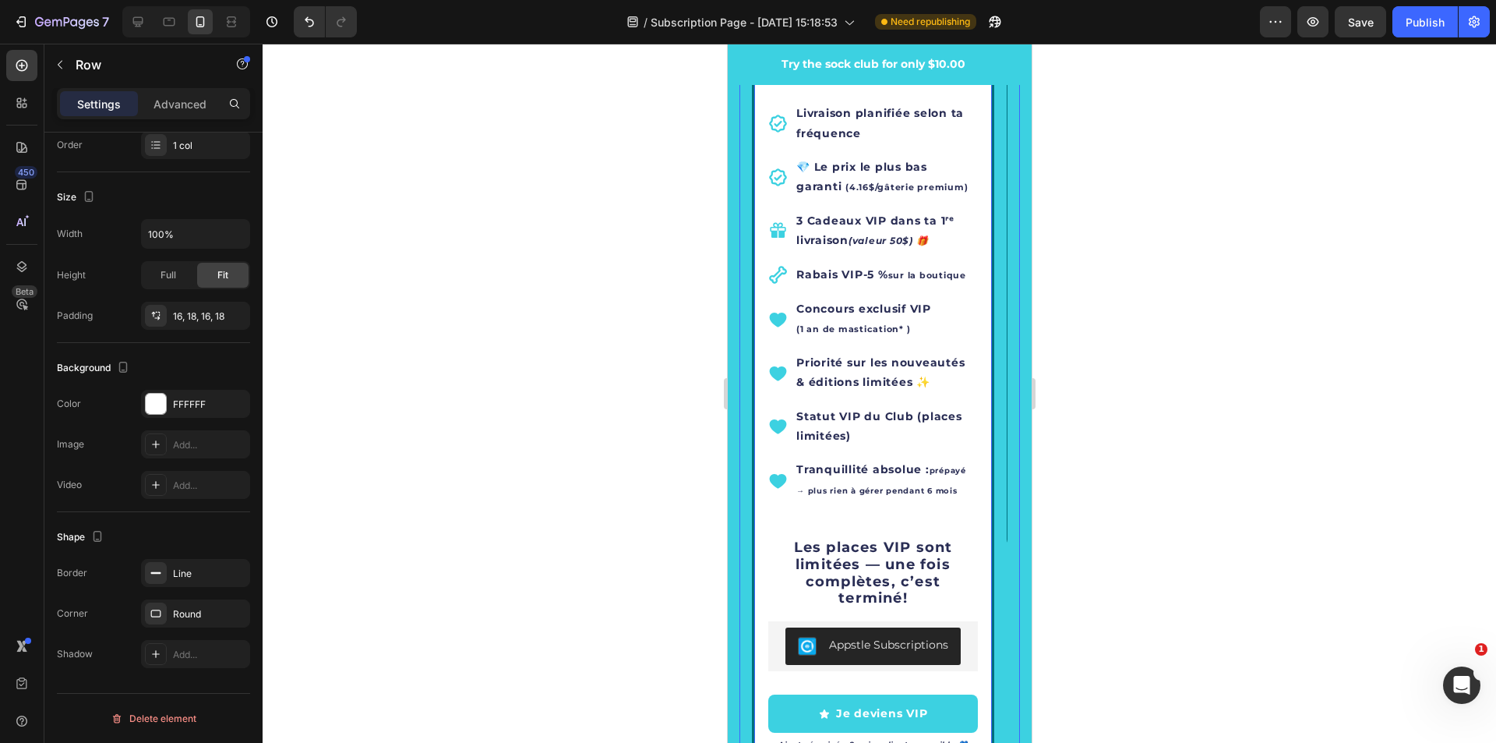
click at [999, 580] on div "(swipe à gauche pour voir les accès) ⭤ Text block ⭐ Offre la plus avantageuse –…" at bounding box center [879, 226] width 281 height 1492
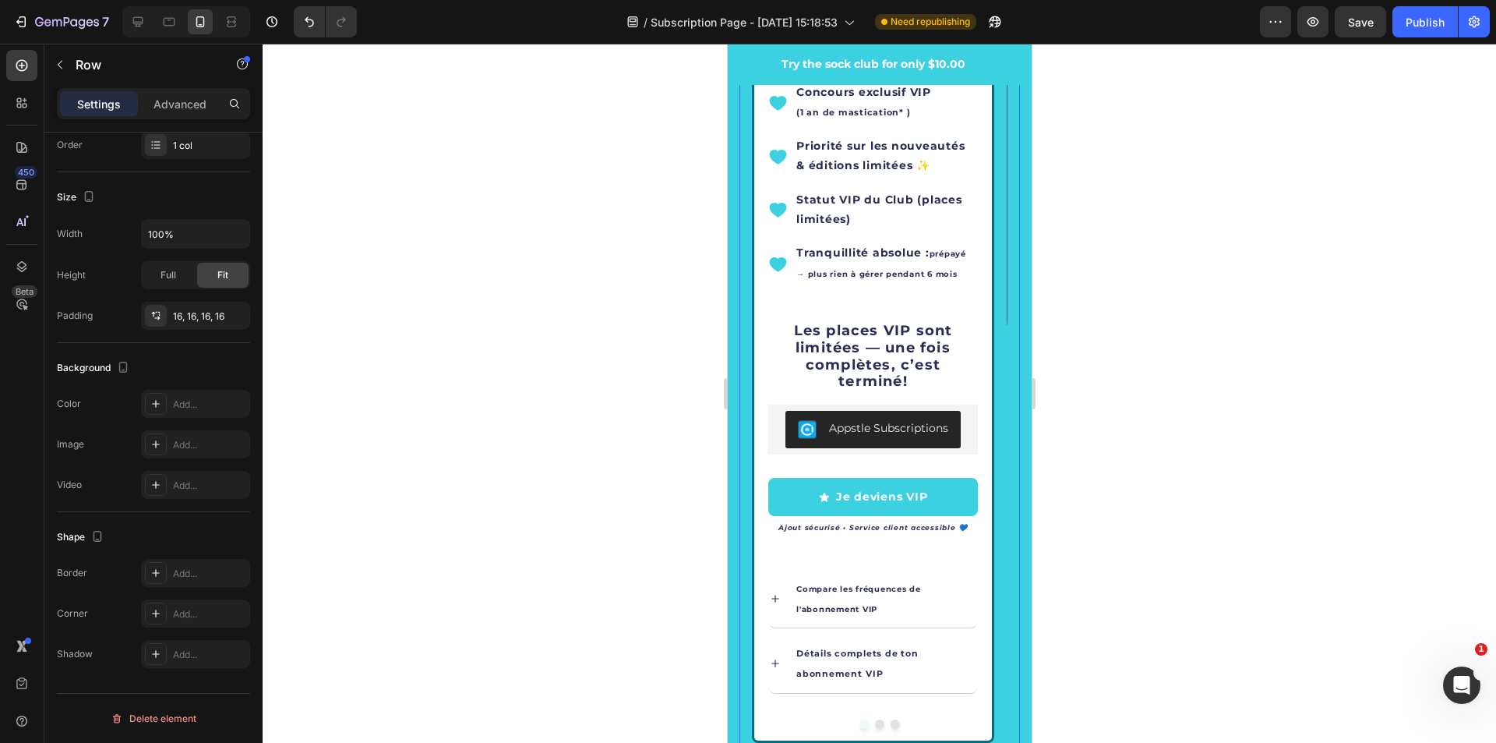
scroll to position [3761, 0]
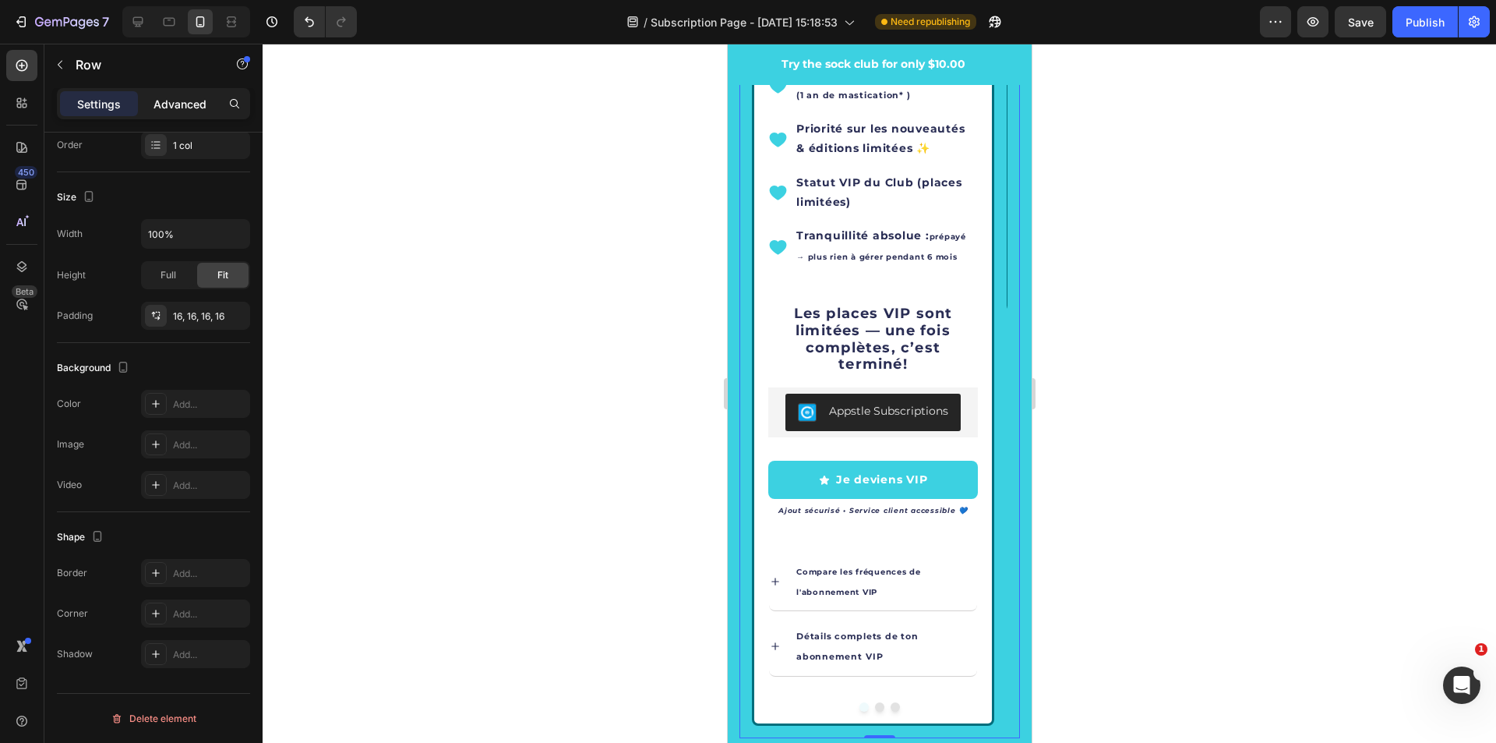
click at [170, 101] on p "Advanced" at bounding box center [180, 104] width 53 height 16
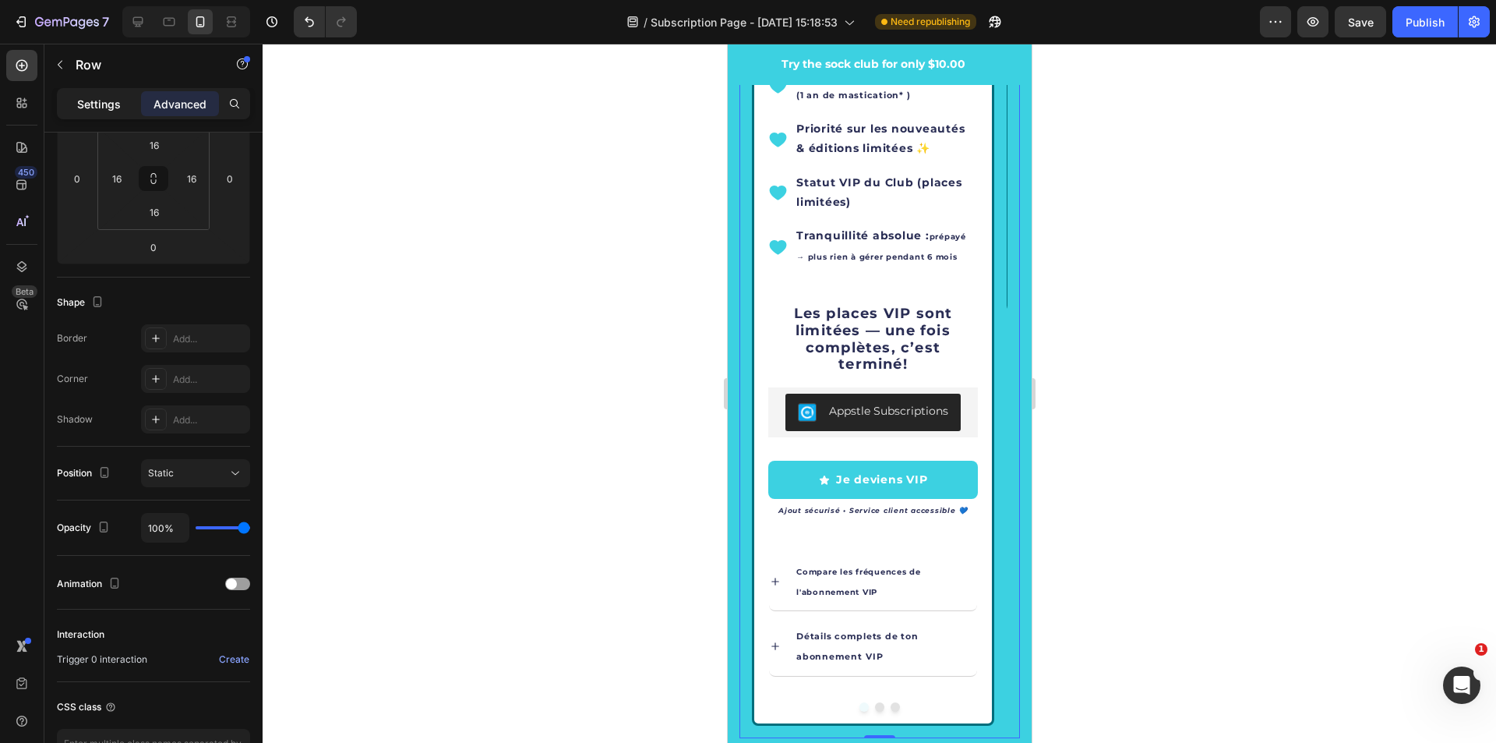
click at [118, 92] on div "Settings" at bounding box center [99, 103] width 78 height 25
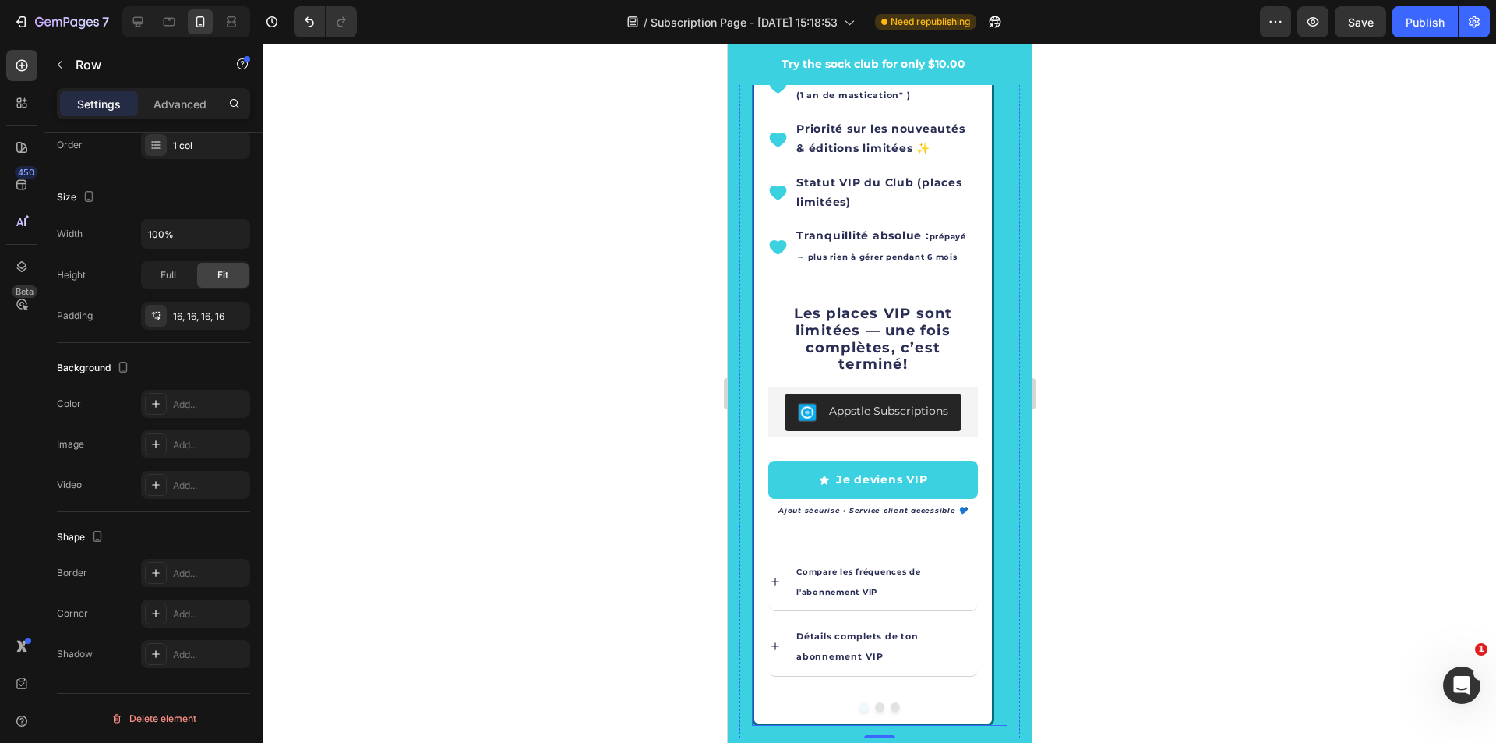
click at [903, 702] on div at bounding box center [879, 706] width 256 height 9
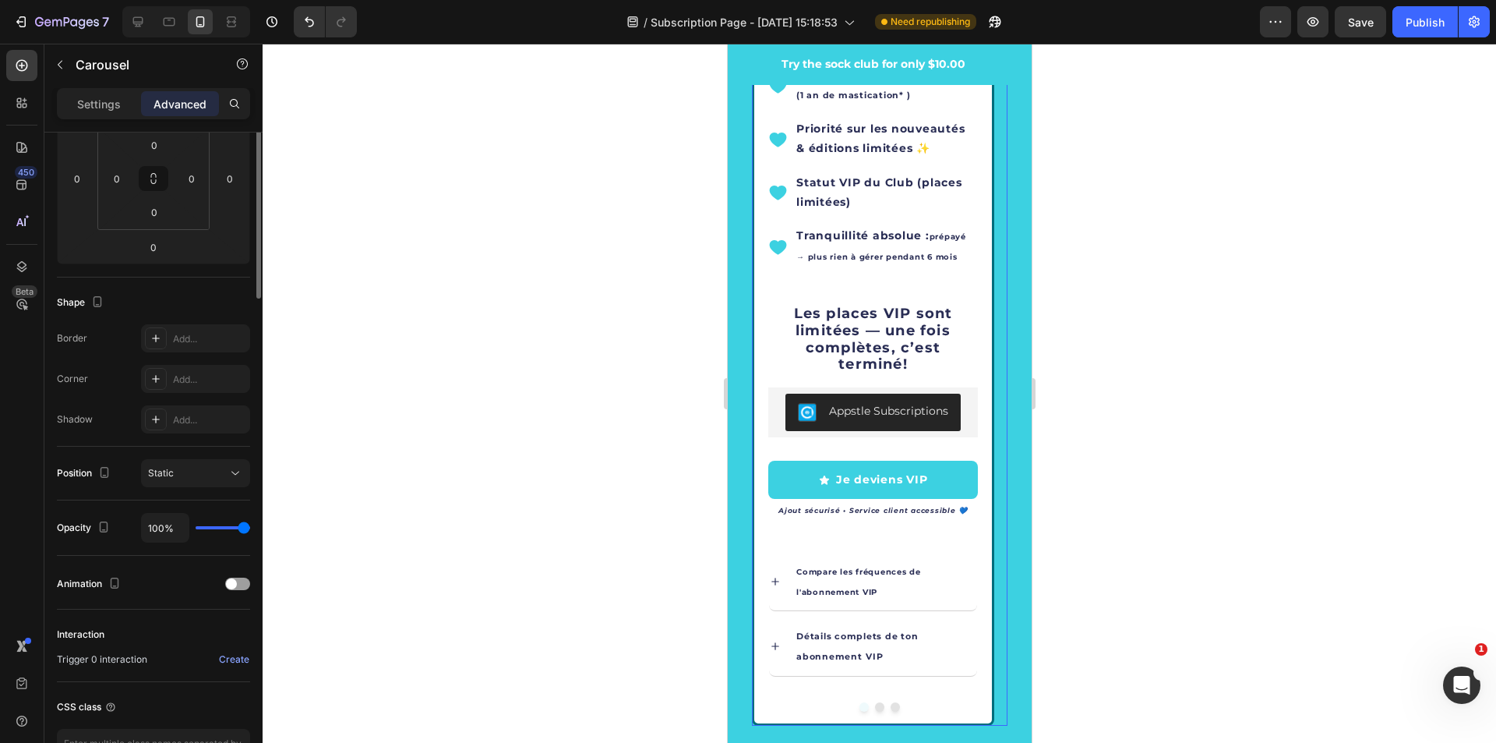
scroll to position [0, 0]
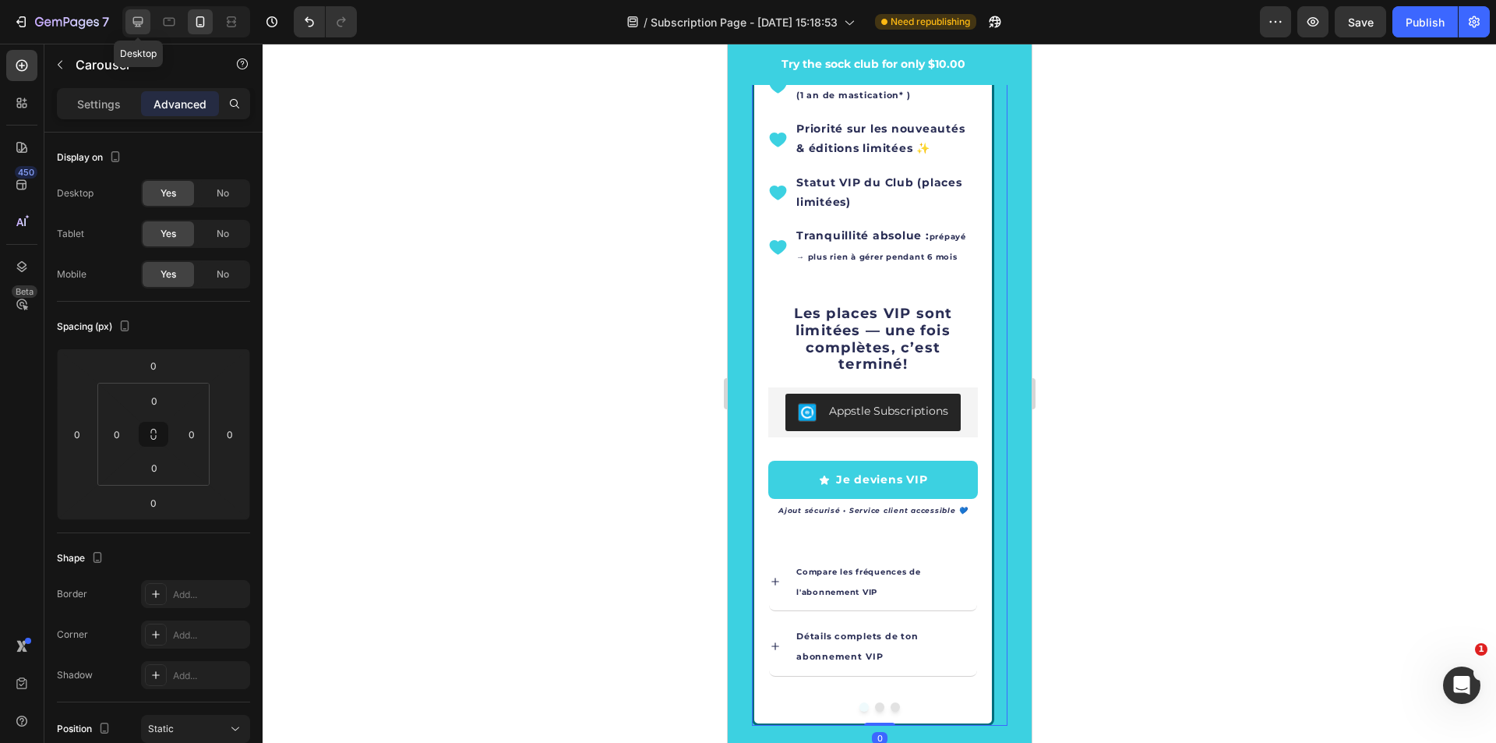
click at [136, 21] on icon at bounding box center [138, 22] width 16 height 16
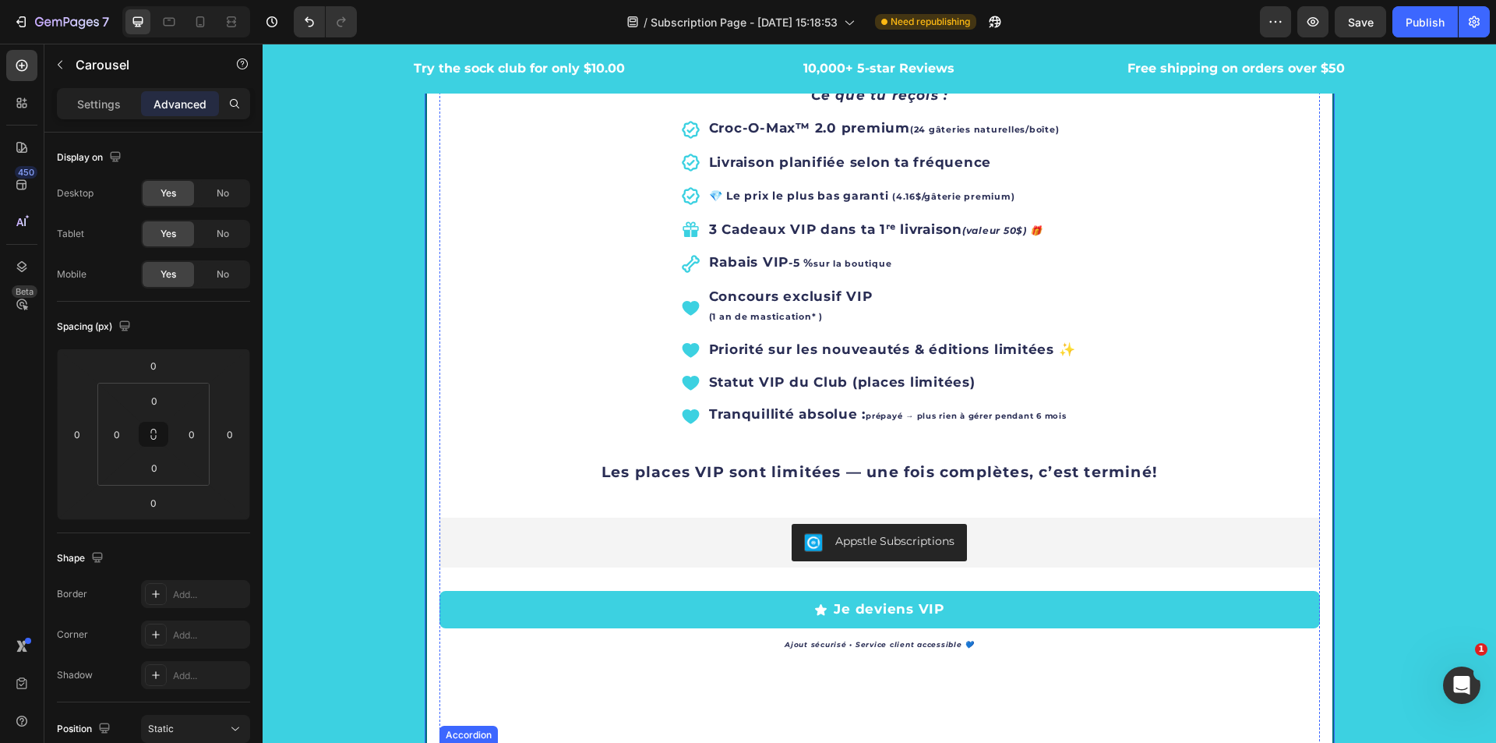
scroll to position [3411, 0]
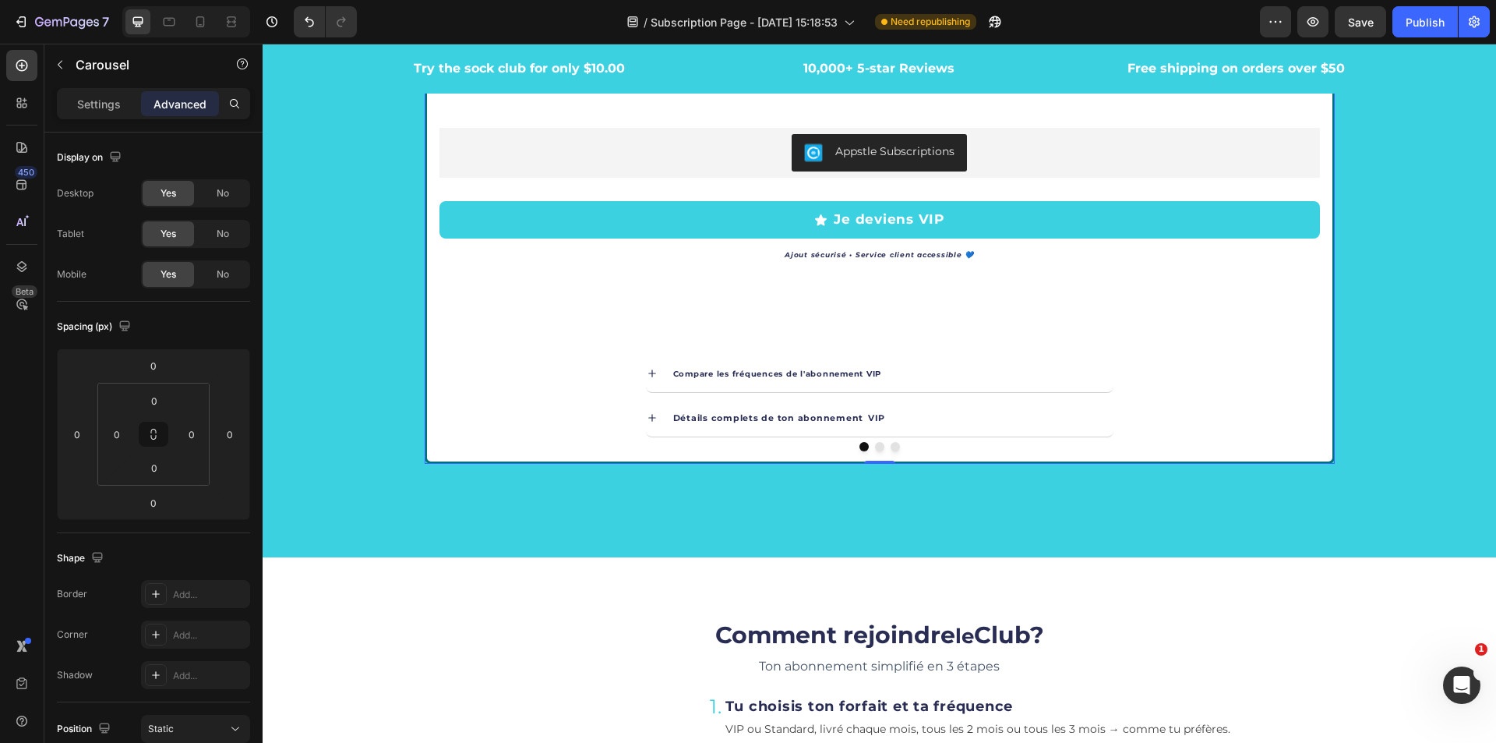
click at [1324, 448] on div at bounding box center [880, 446] width 910 height 9
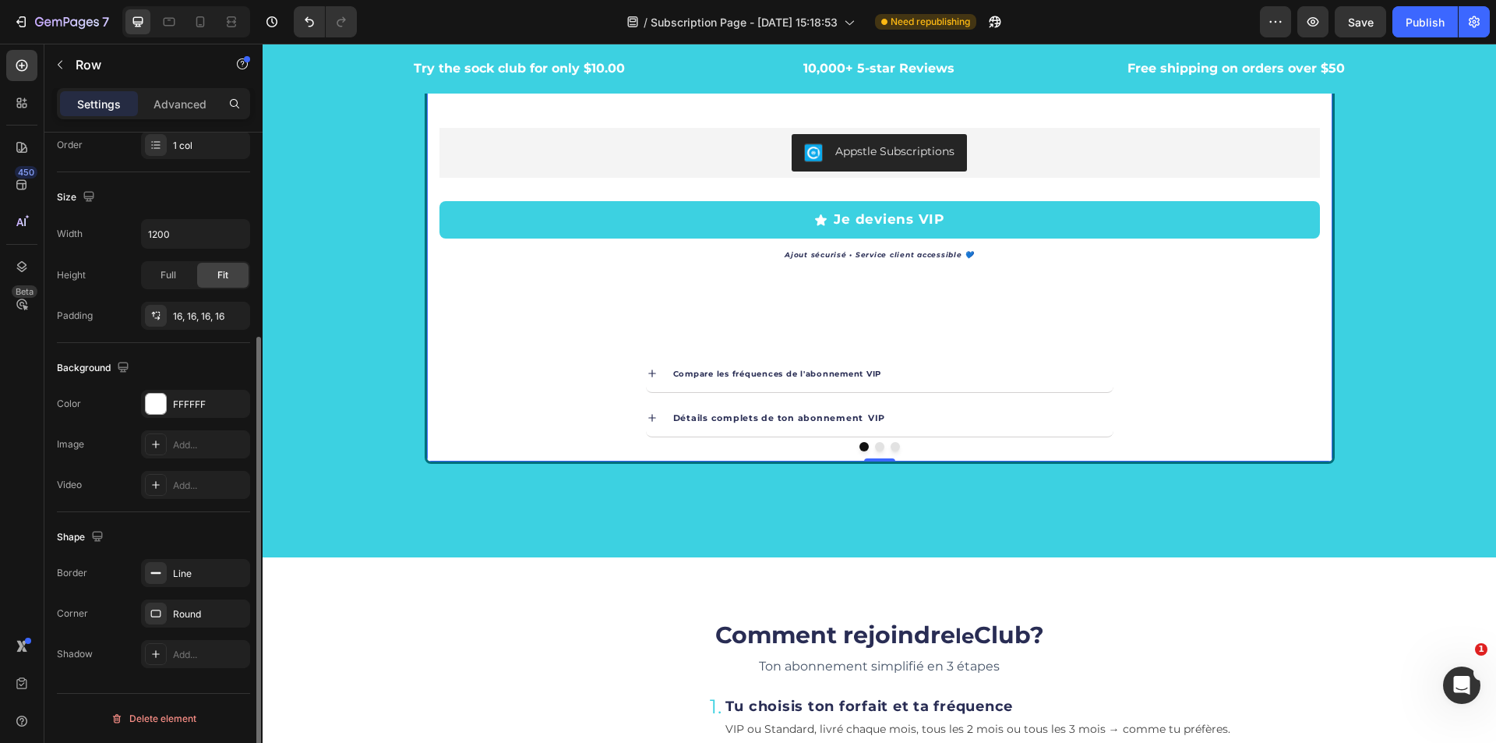
scroll to position [0, 0]
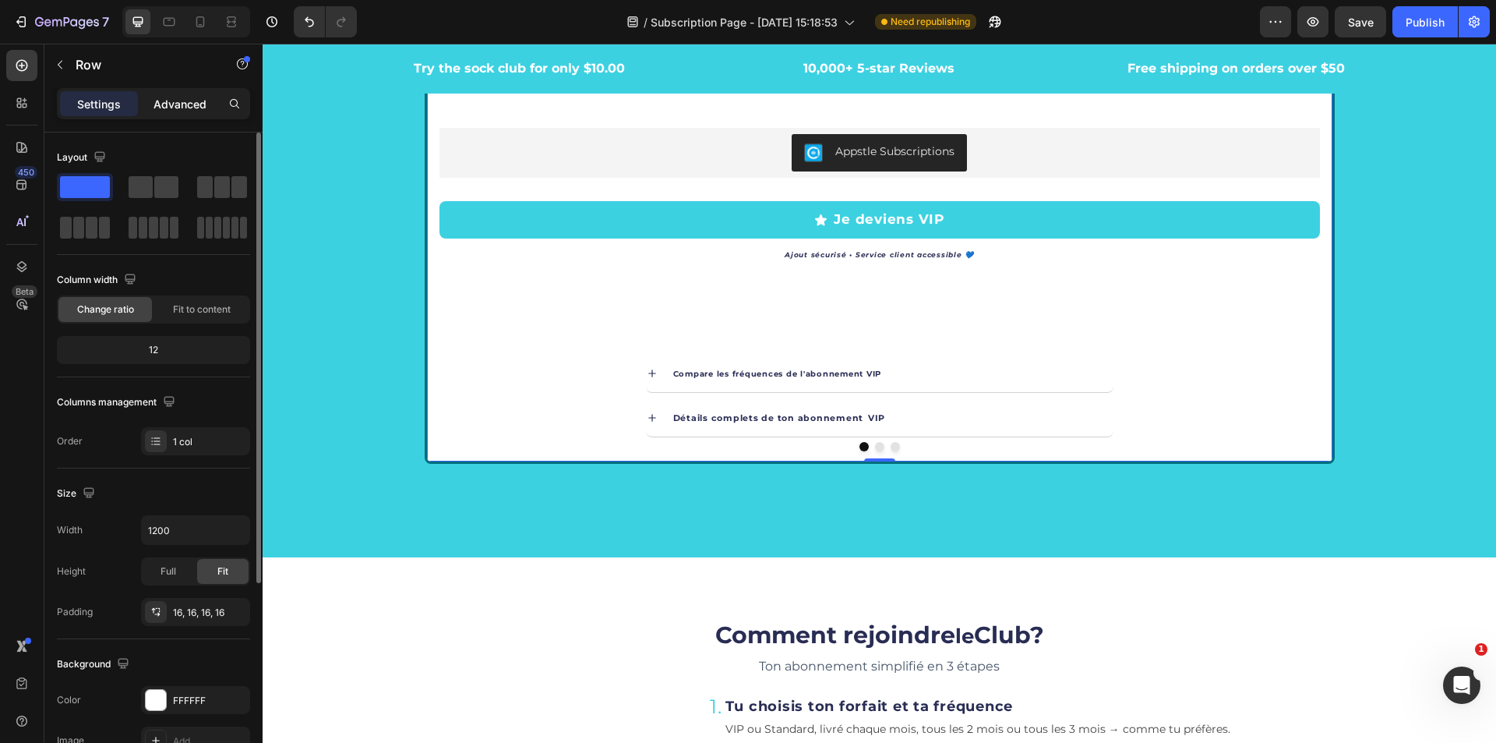
click at [168, 107] on p "Advanced" at bounding box center [180, 104] width 53 height 16
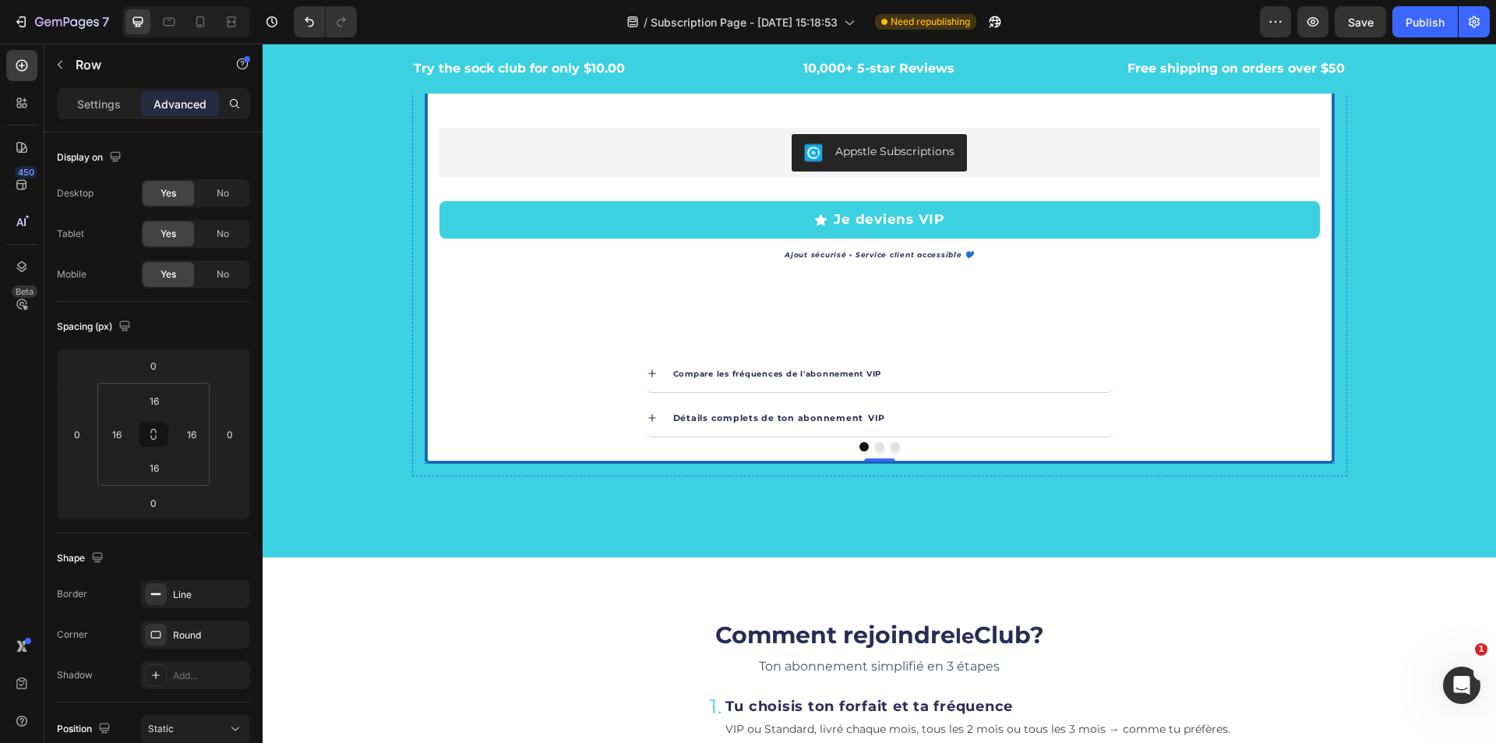
click at [425, 447] on div at bounding box center [880, 446] width 910 height 9
click at [97, 97] on p "Settings" at bounding box center [99, 104] width 44 height 16
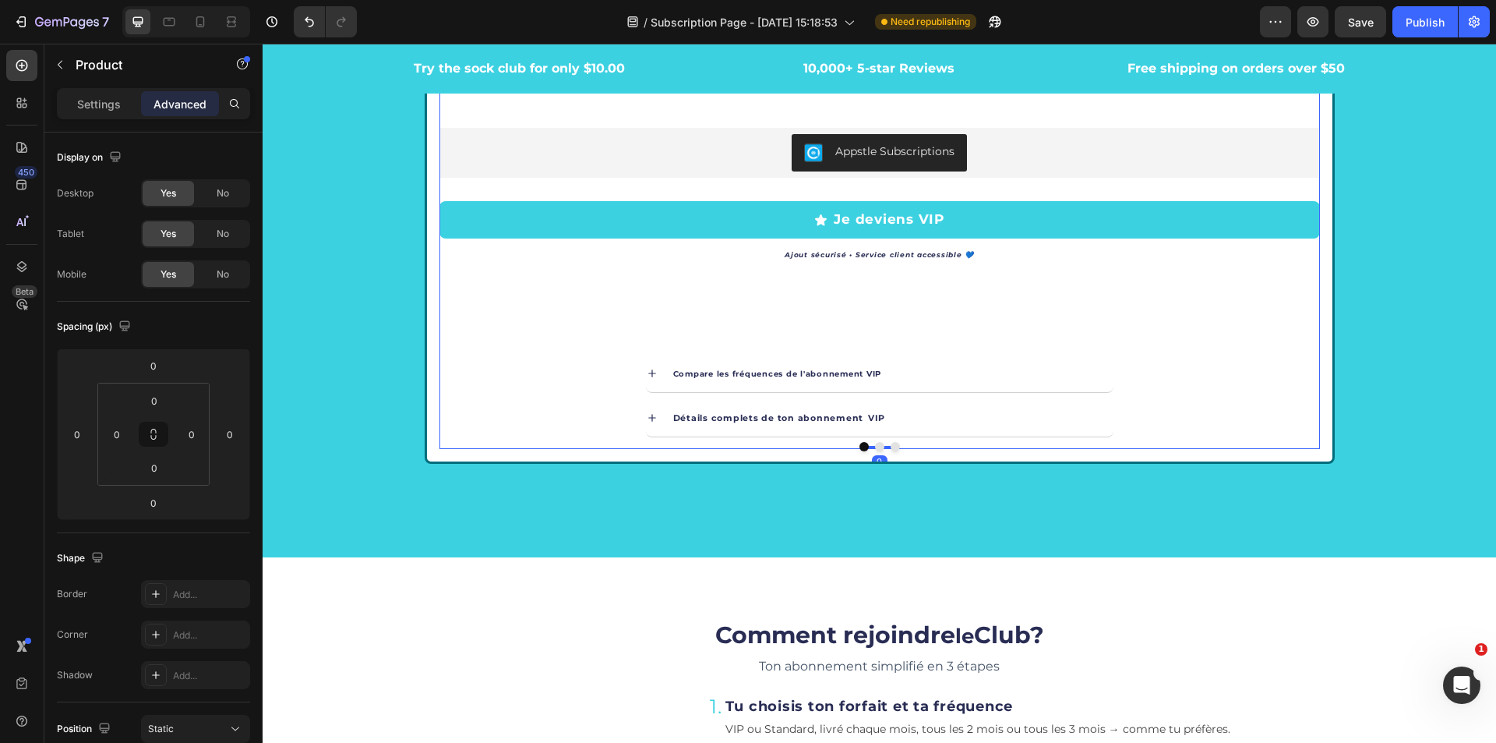
click at [170, 107] on p "Advanced" at bounding box center [180, 104] width 53 height 16
click at [105, 102] on p "Settings" at bounding box center [99, 104] width 44 height 16
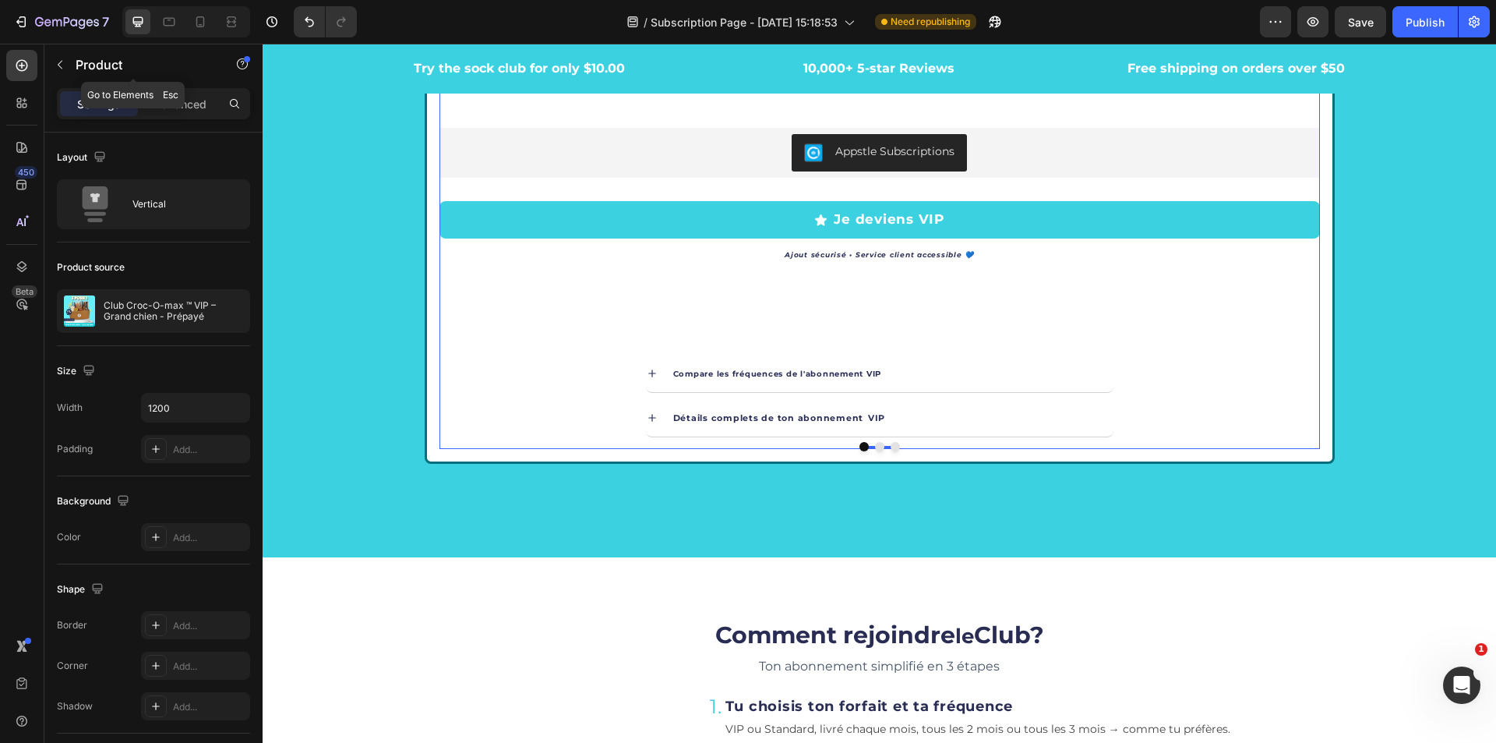
click at [65, 62] on icon "button" at bounding box center [60, 64] width 12 height 12
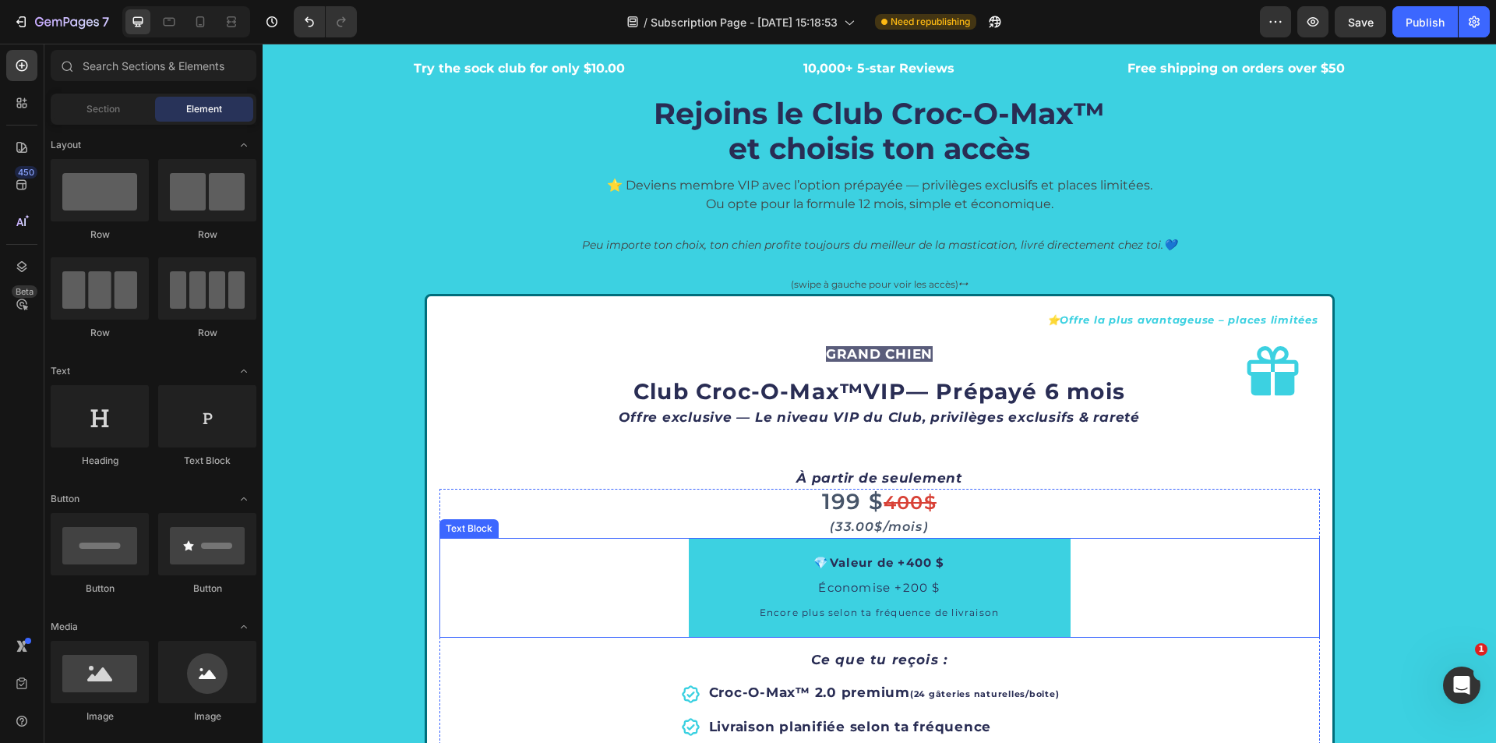
scroll to position [2554, 0]
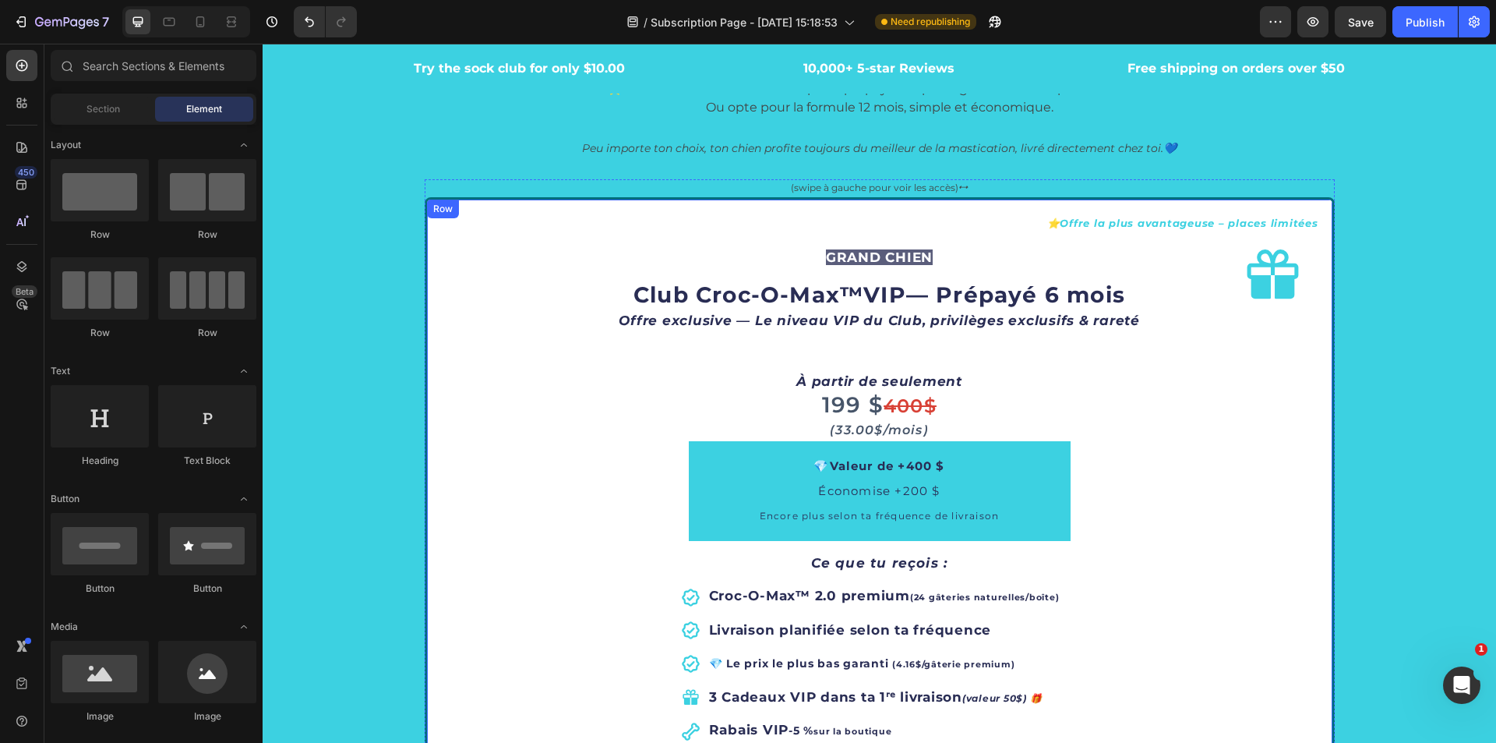
click at [427, 210] on div "Row" at bounding box center [443, 209] width 32 height 19
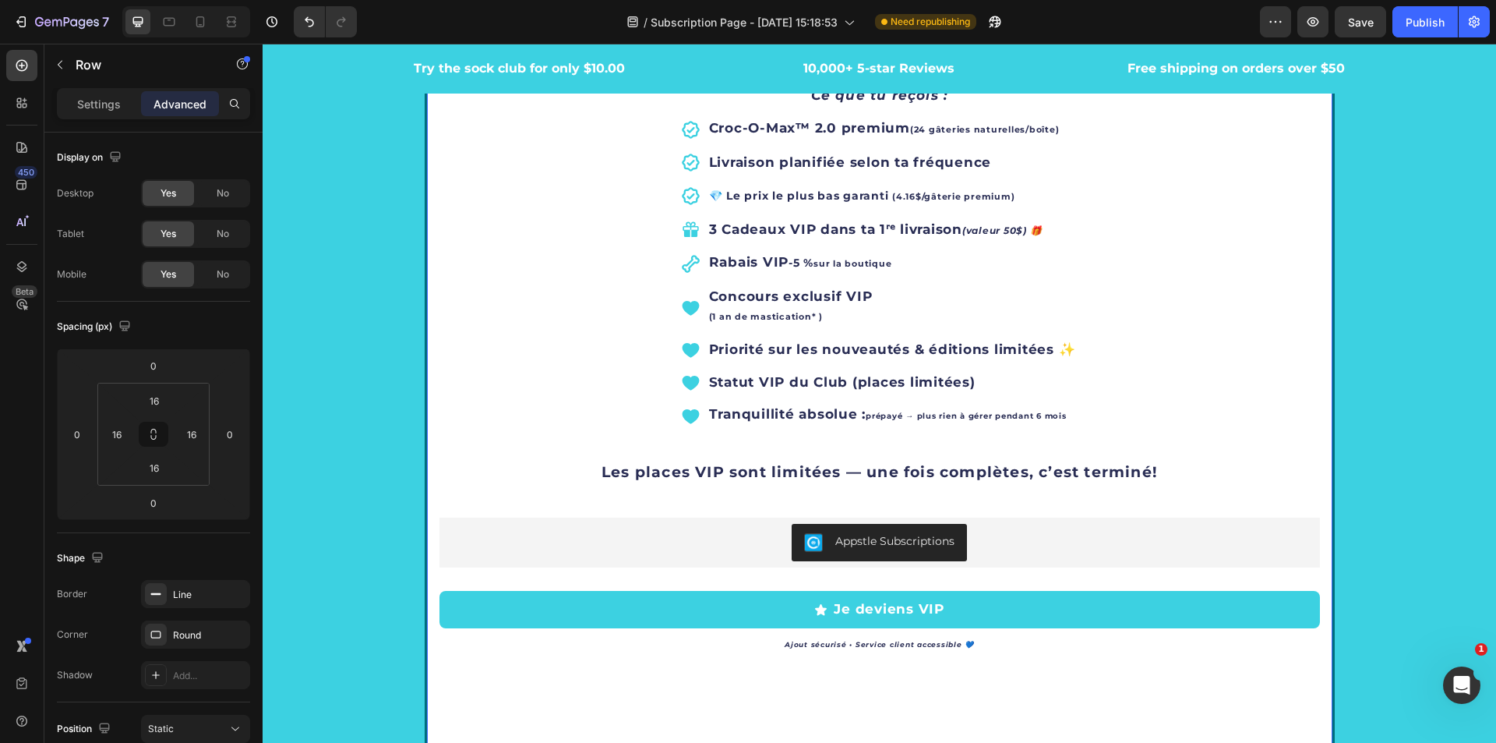
scroll to position [3334, 0]
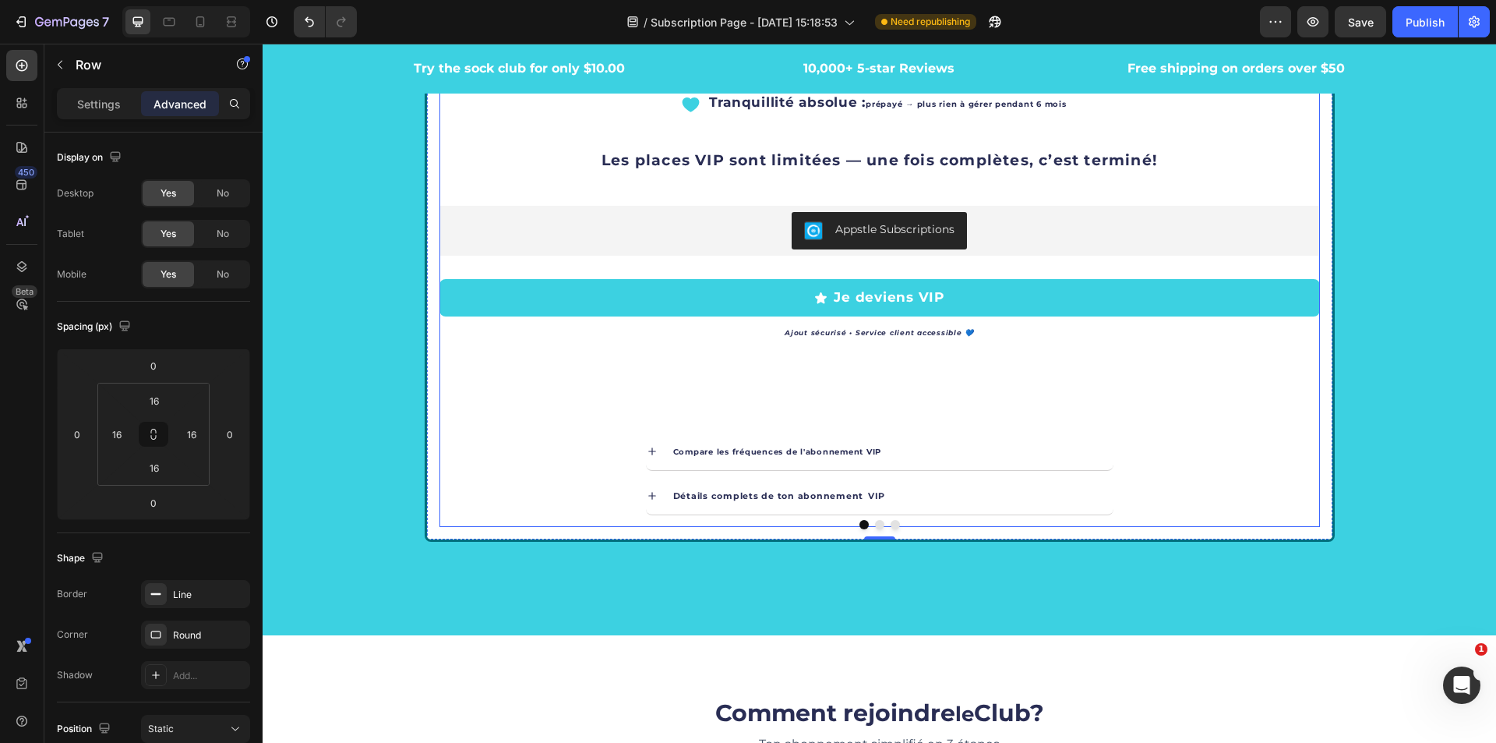
click at [440, 400] on div "199 $ 400$ (33.00$/mois) Heading 💎 Valeur de +400 $ Économise +200 $ Encore plu…" at bounding box center [880, 69] width 881 height 913
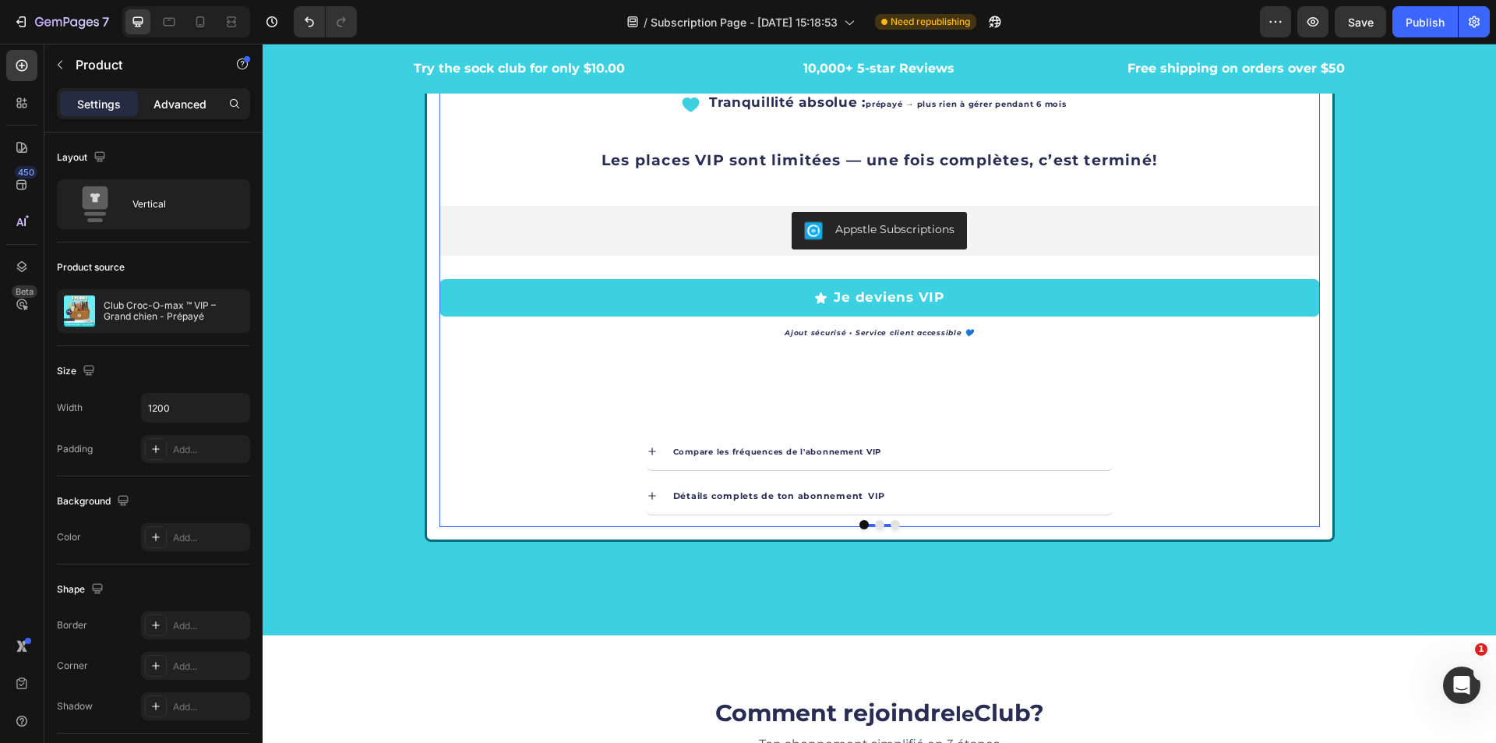
click at [160, 103] on p "Advanced" at bounding box center [180, 104] width 53 height 16
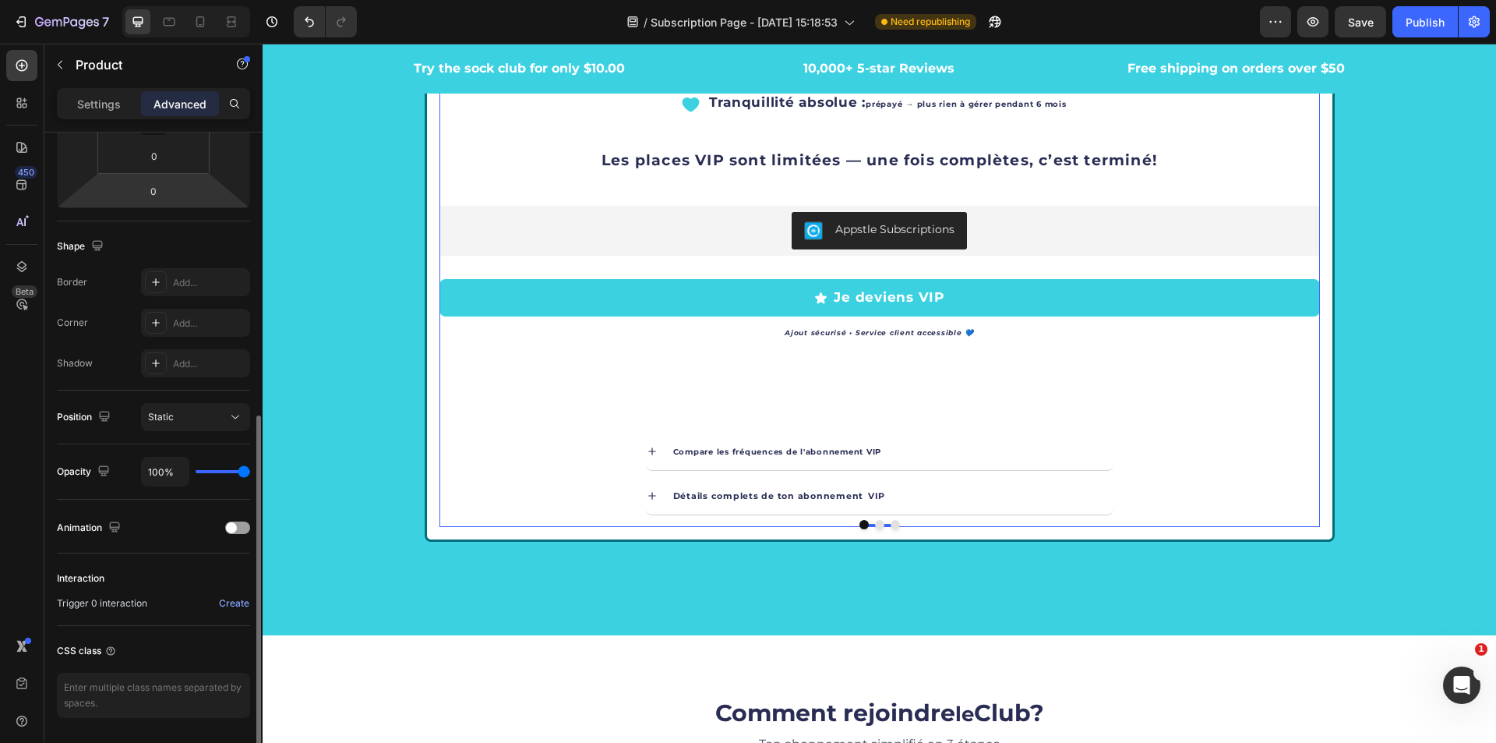
scroll to position [362, 0]
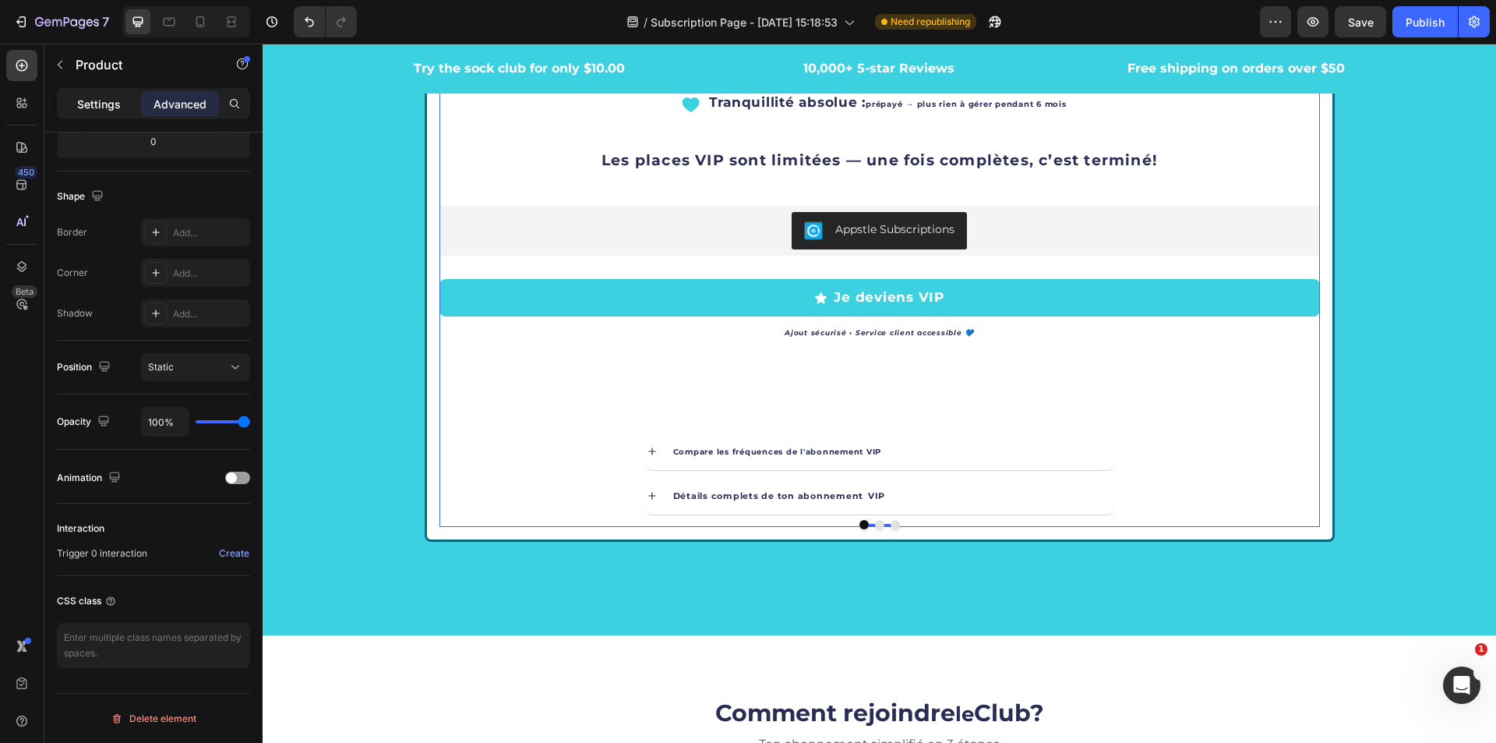
click at [95, 96] on p "Settings" at bounding box center [99, 104] width 44 height 16
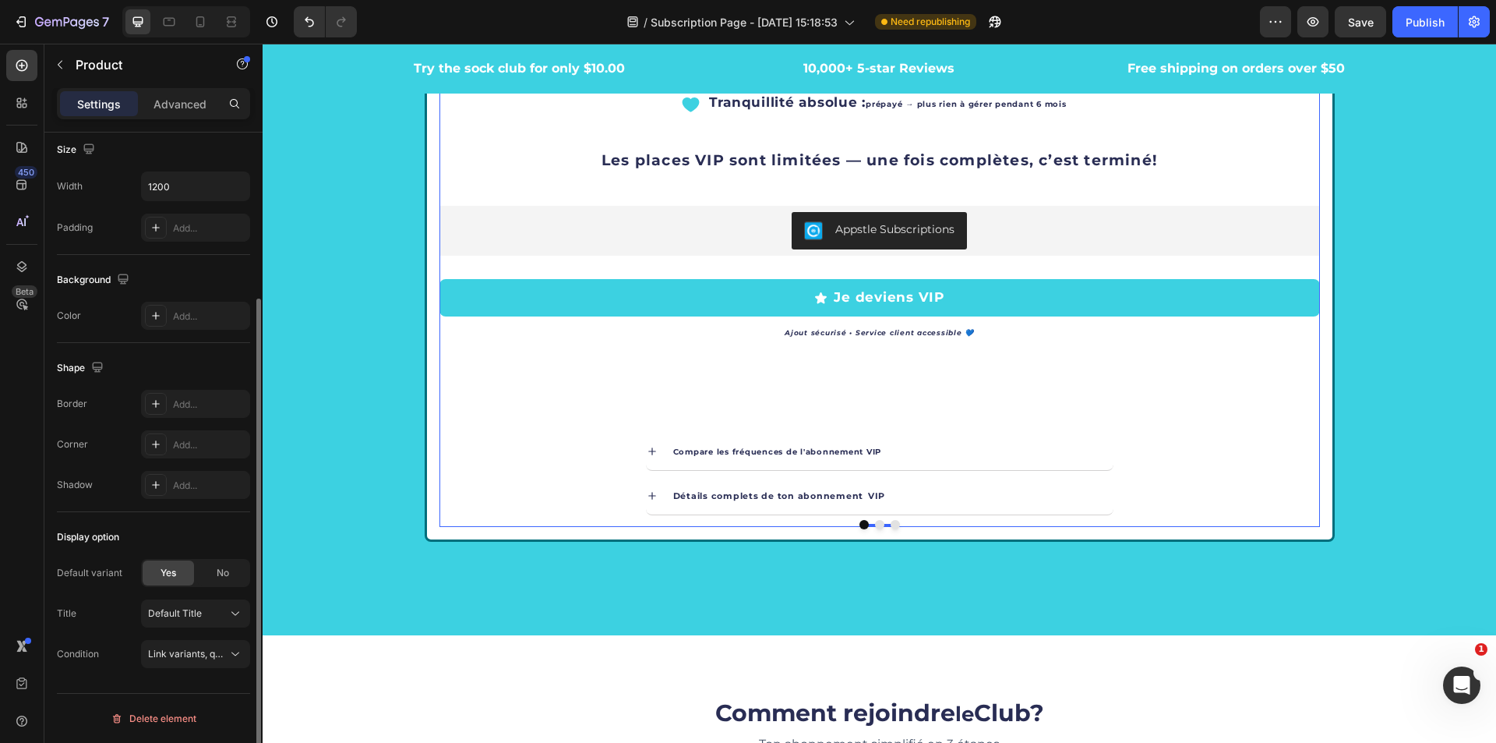
scroll to position [221, 0]
click at [97, 106] on p "Settings" at bounding box center [99, 104] width 44 height 16
click at [89, 108] on p "Settings" at bounding box center [99, 104] width 44 height 16
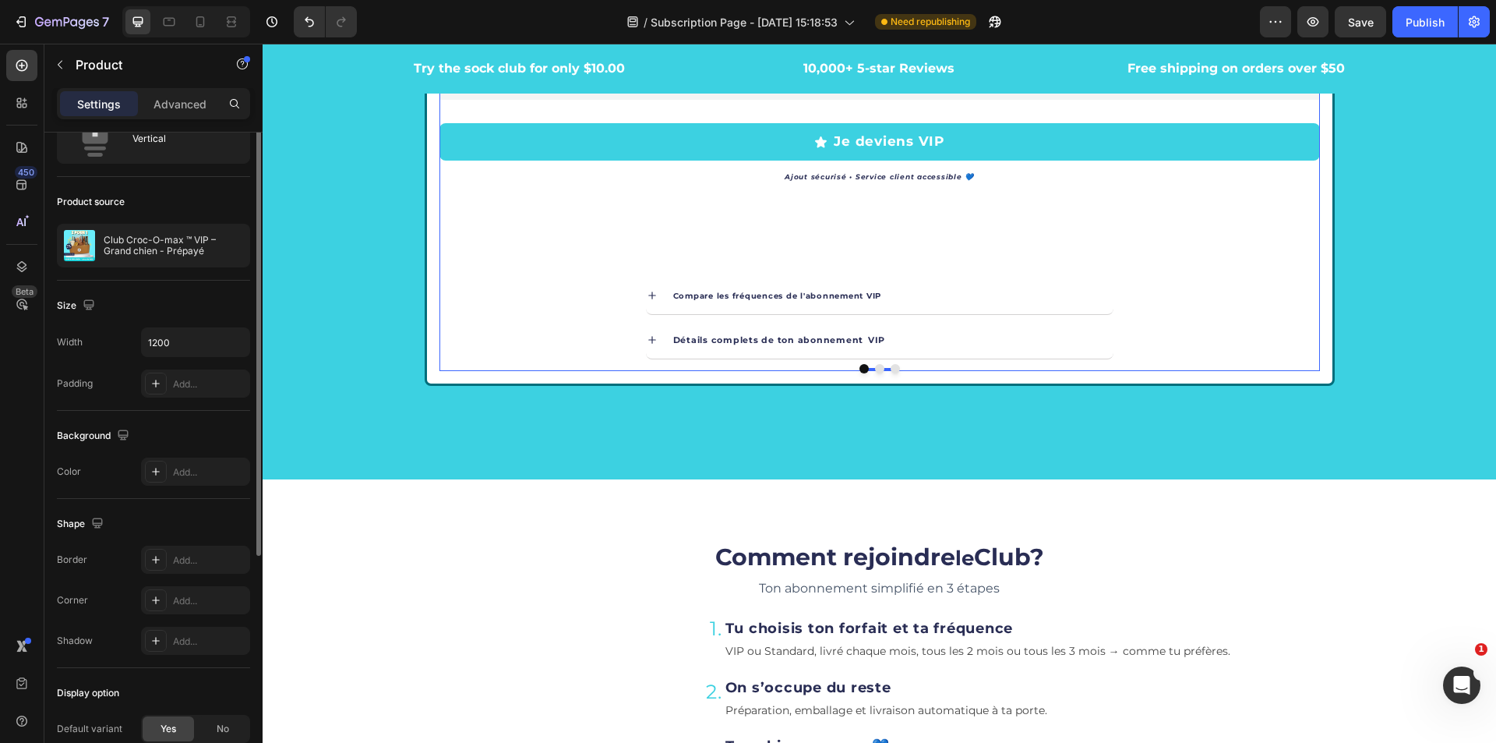
scroll to position [0, 0]
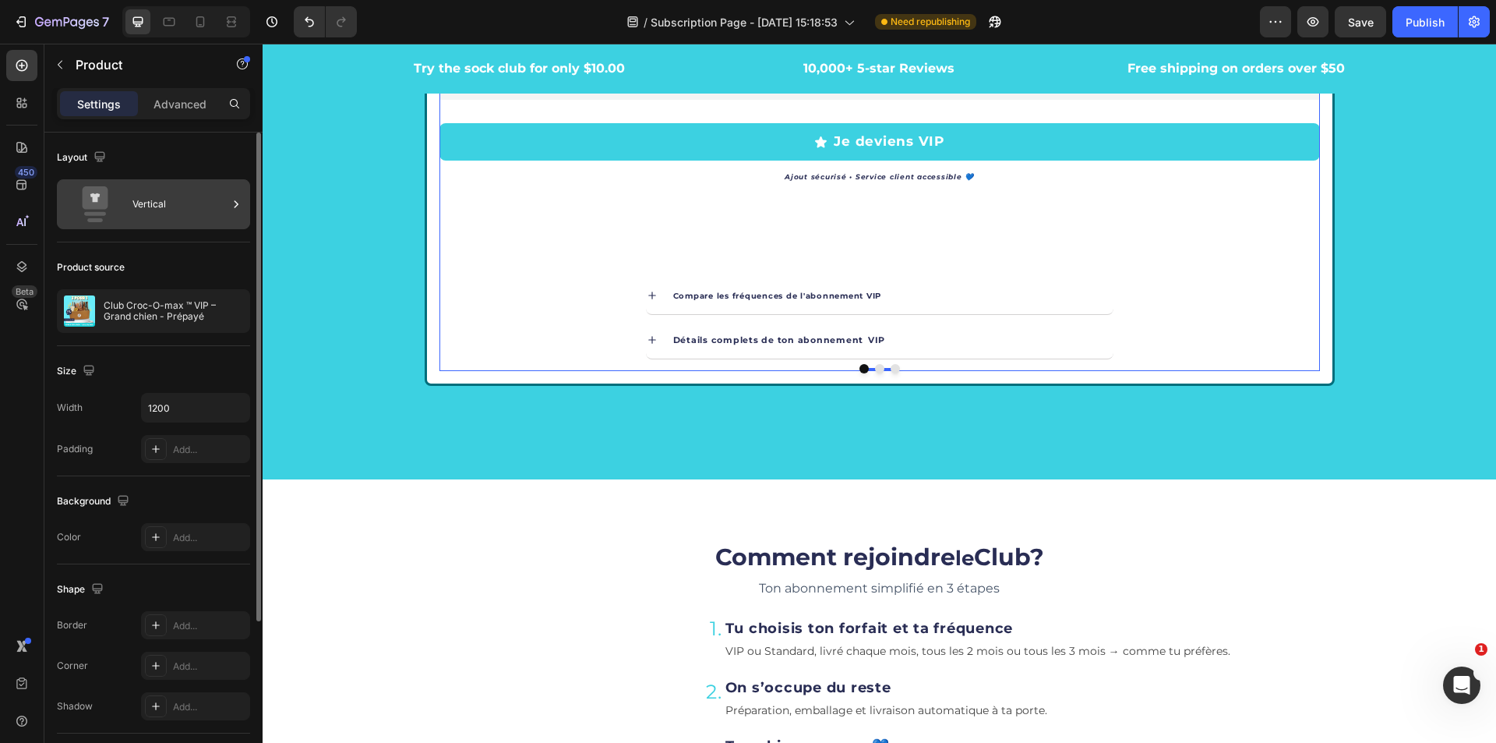
click at [218, 220] on div "Vertical" at bounding box center [179, 204] width 95 height 36
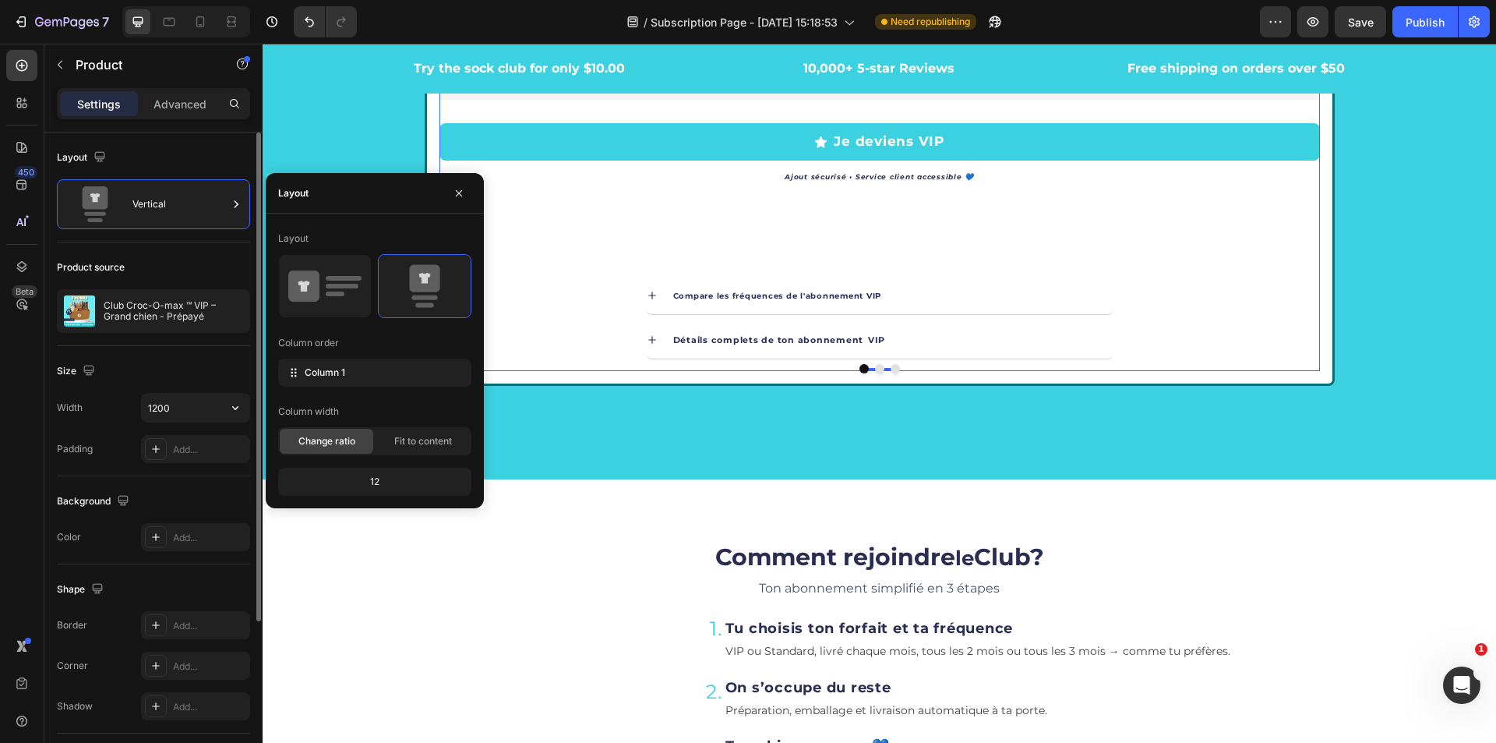
scroll to position [78, 0]
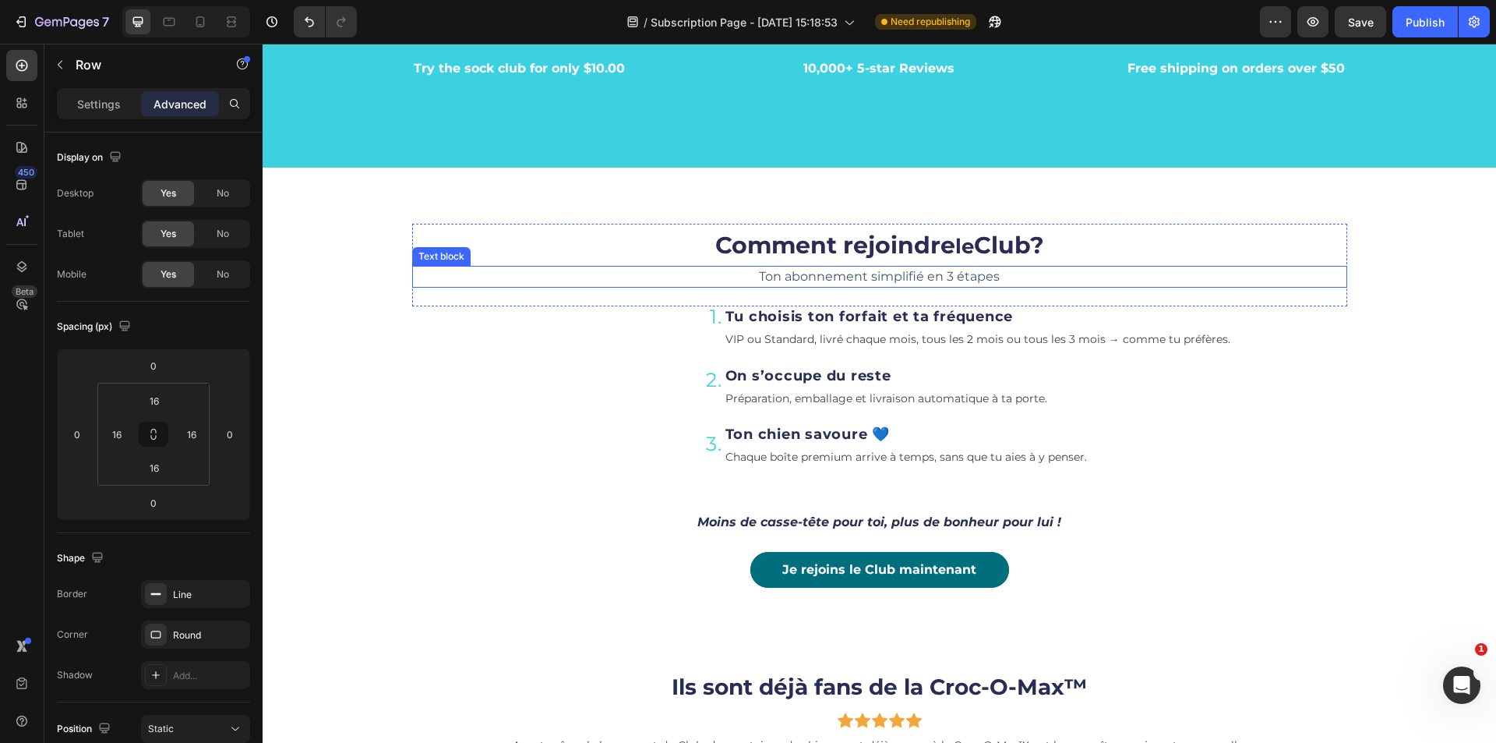
scroll to position [3567, 0]
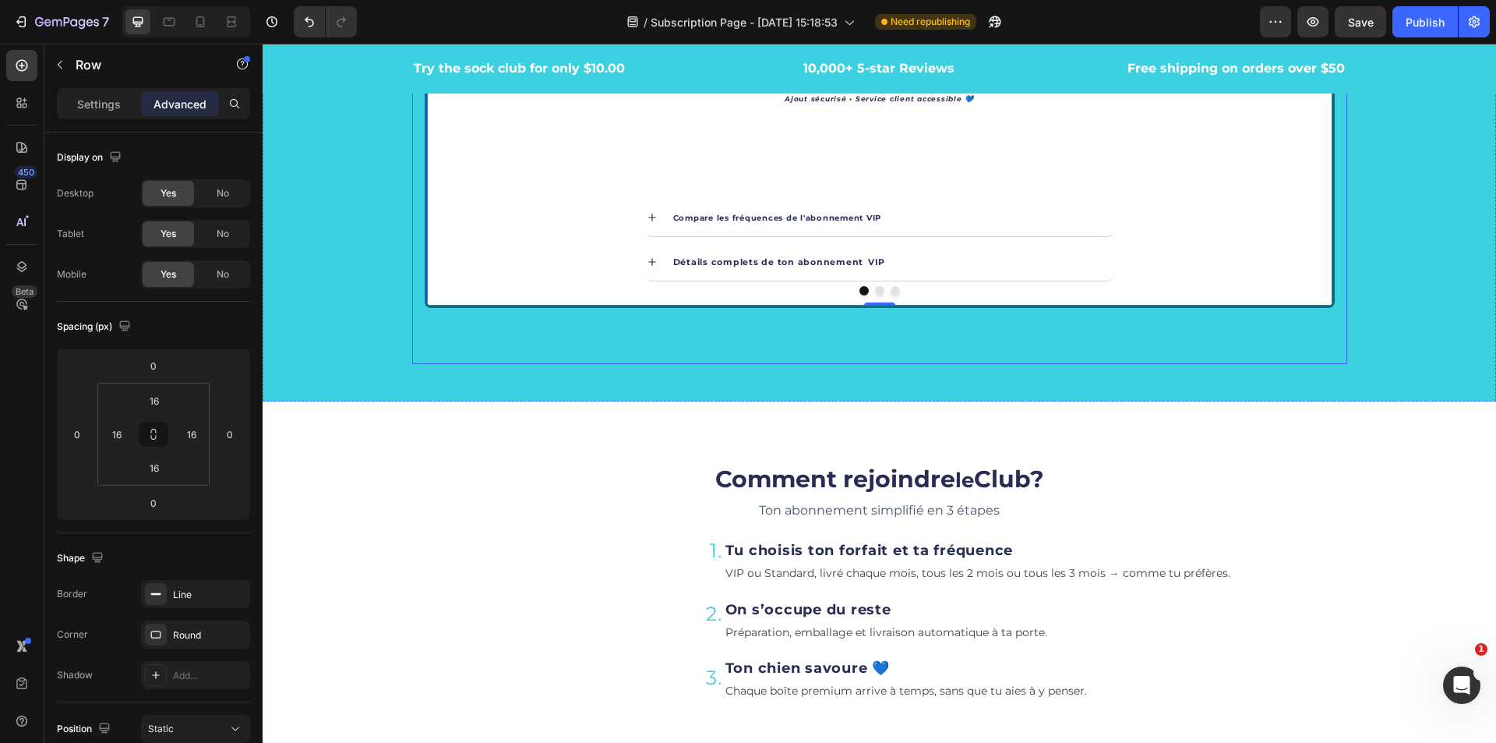
click at [81, 96] on p "Settings" at bounding box center [99, 104] width 44 height 16
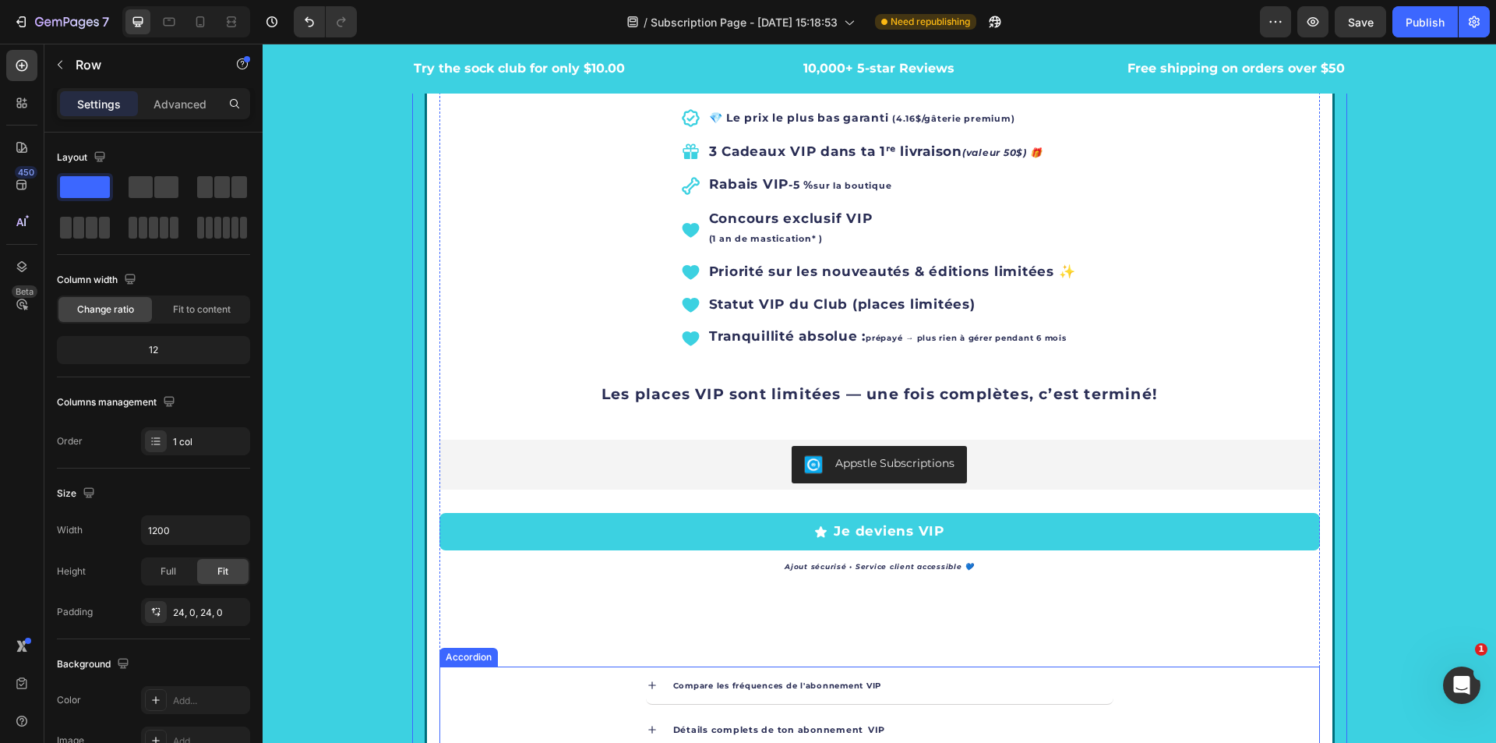
scroll to position [2554, 0]
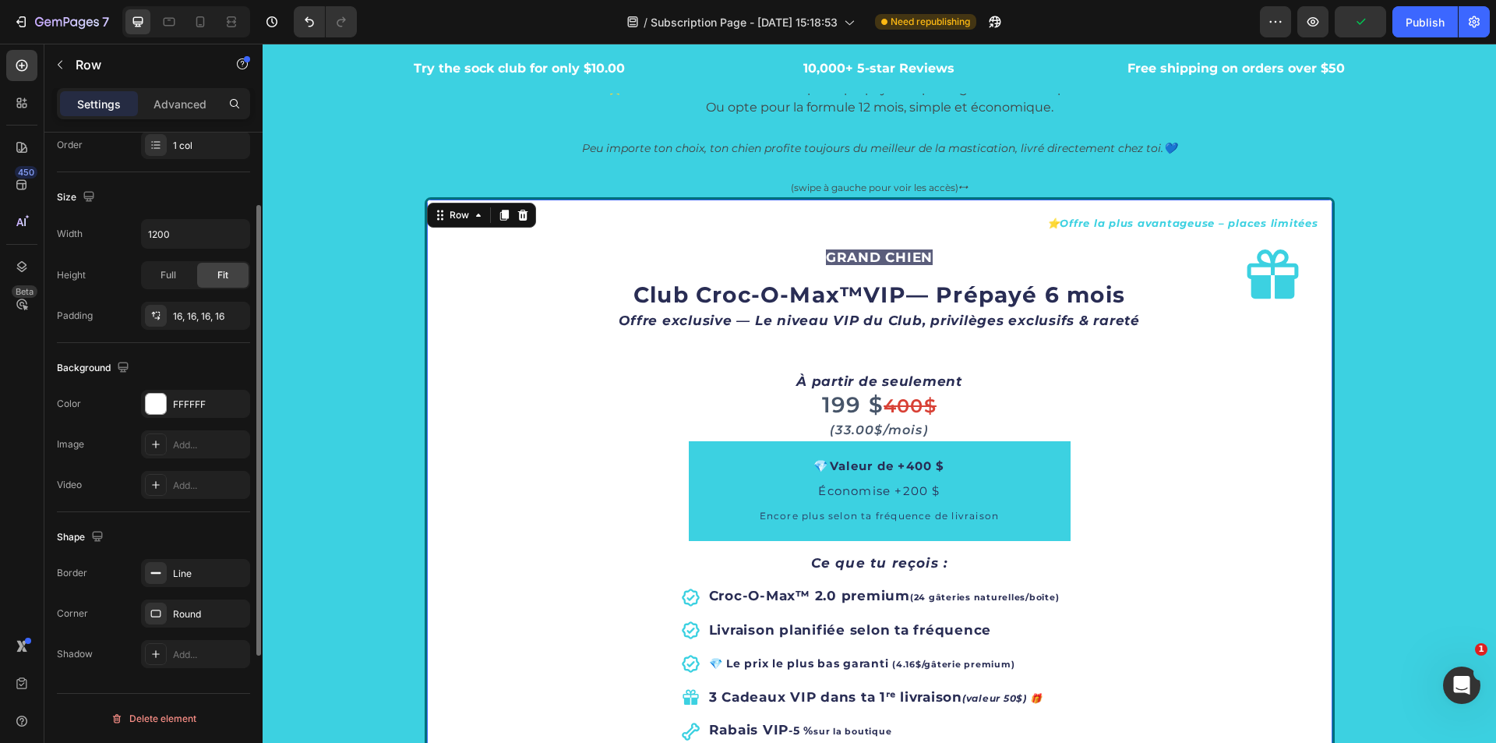
scroll to position [0, 0]
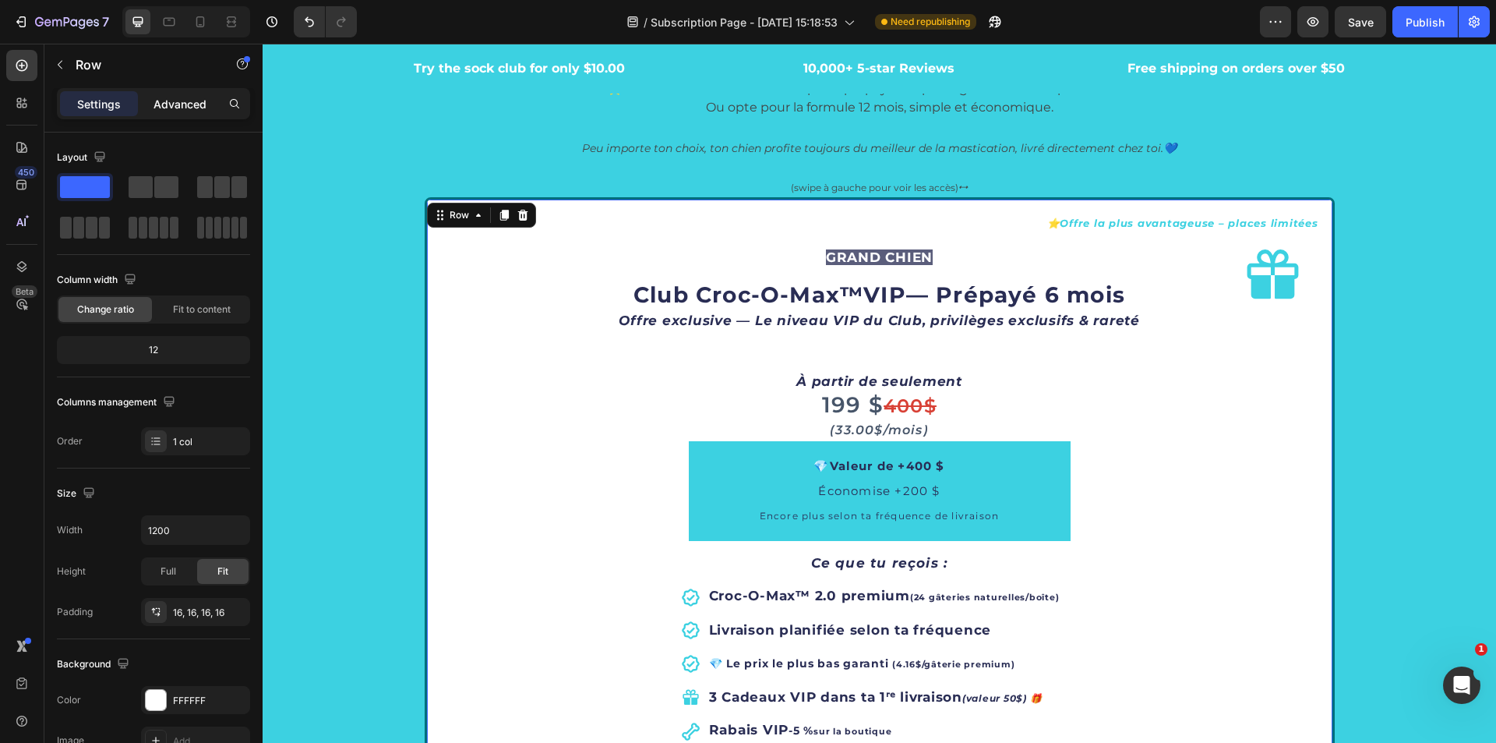
click at [169, 107] on p "Advanced" at bounding box center [180, 104] width 53 height 16
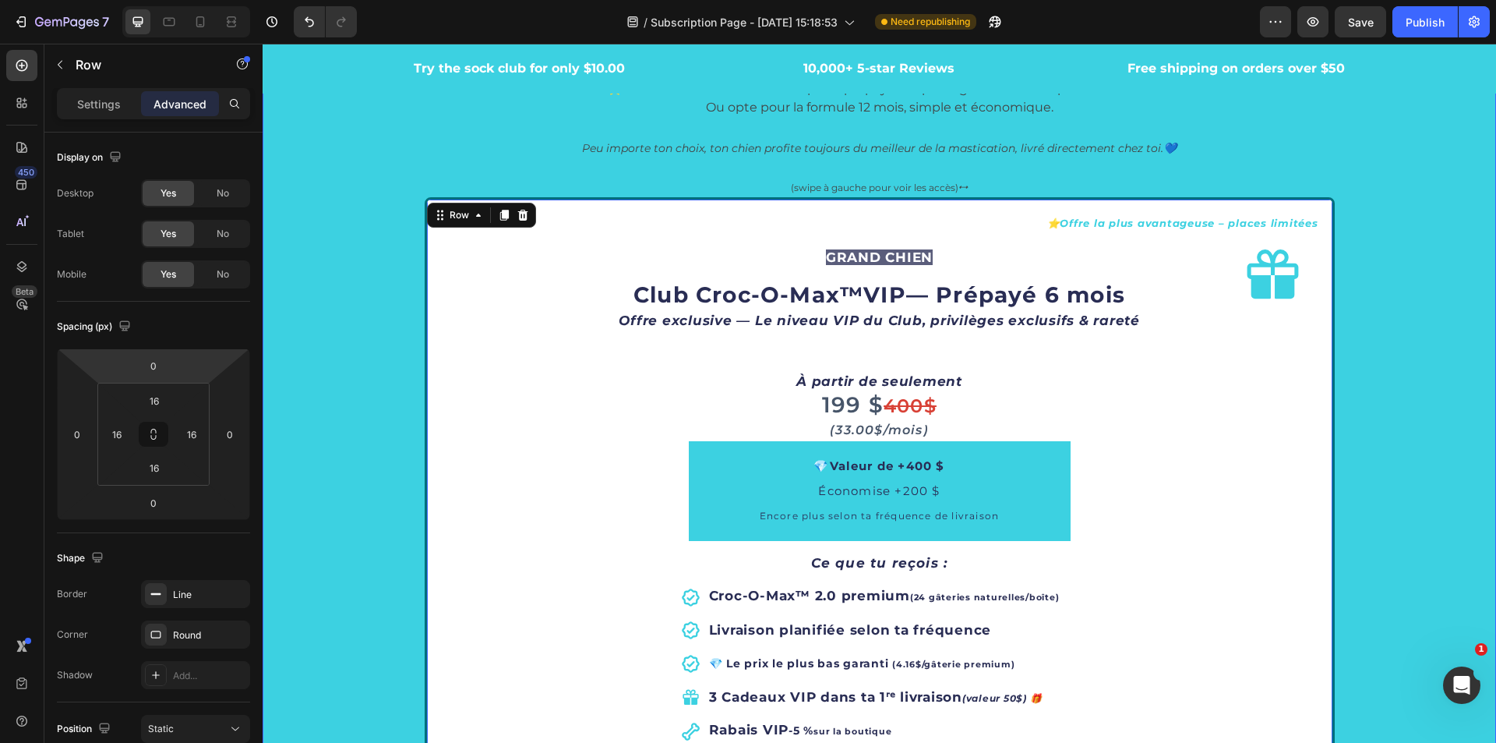
click at [1409, 486] on div "Rejoins le Club Croc-O-Max™ et choisis ton accès Heading Row ⭐ Deviens membre V…" at bounding box center [879, 678] width 1210 height 1398
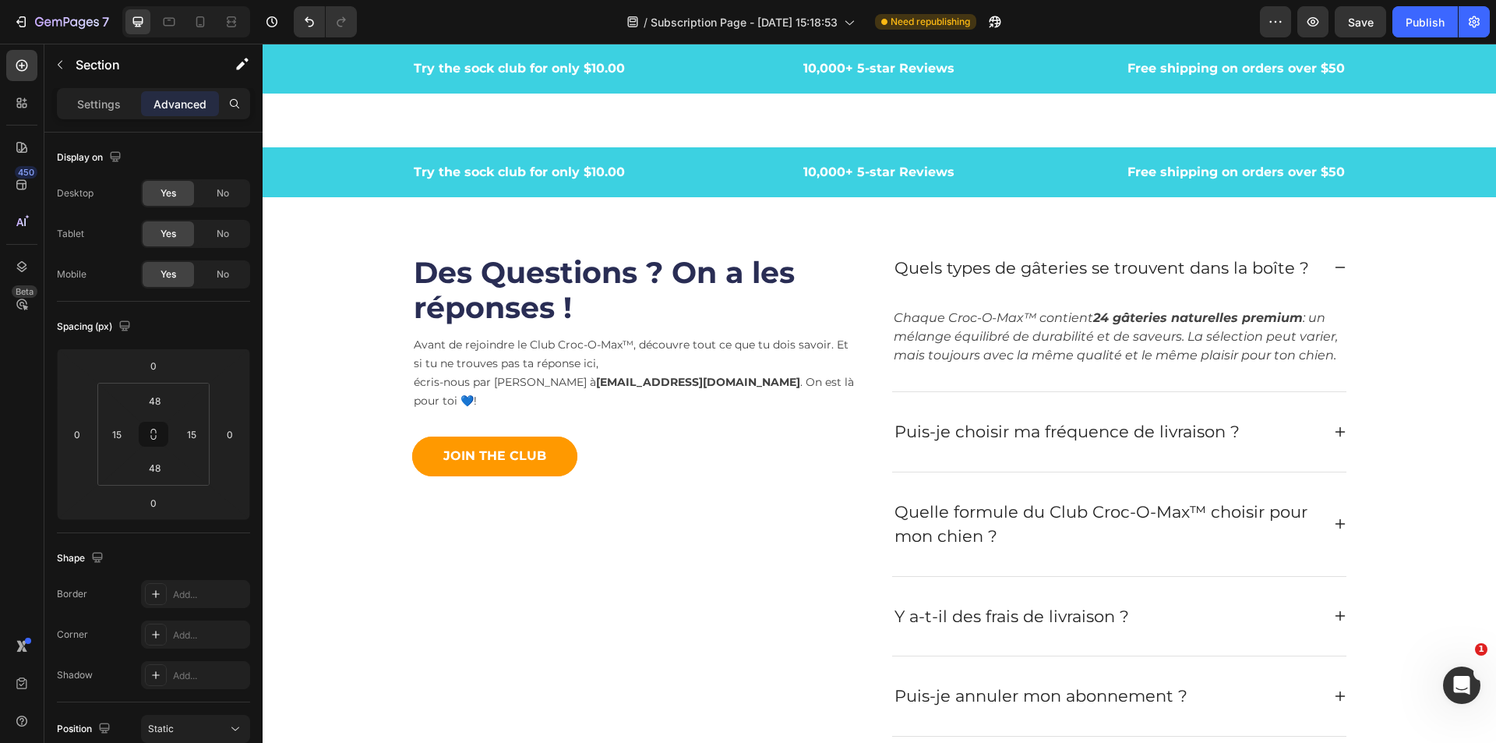
scroll to position [5128, 0]
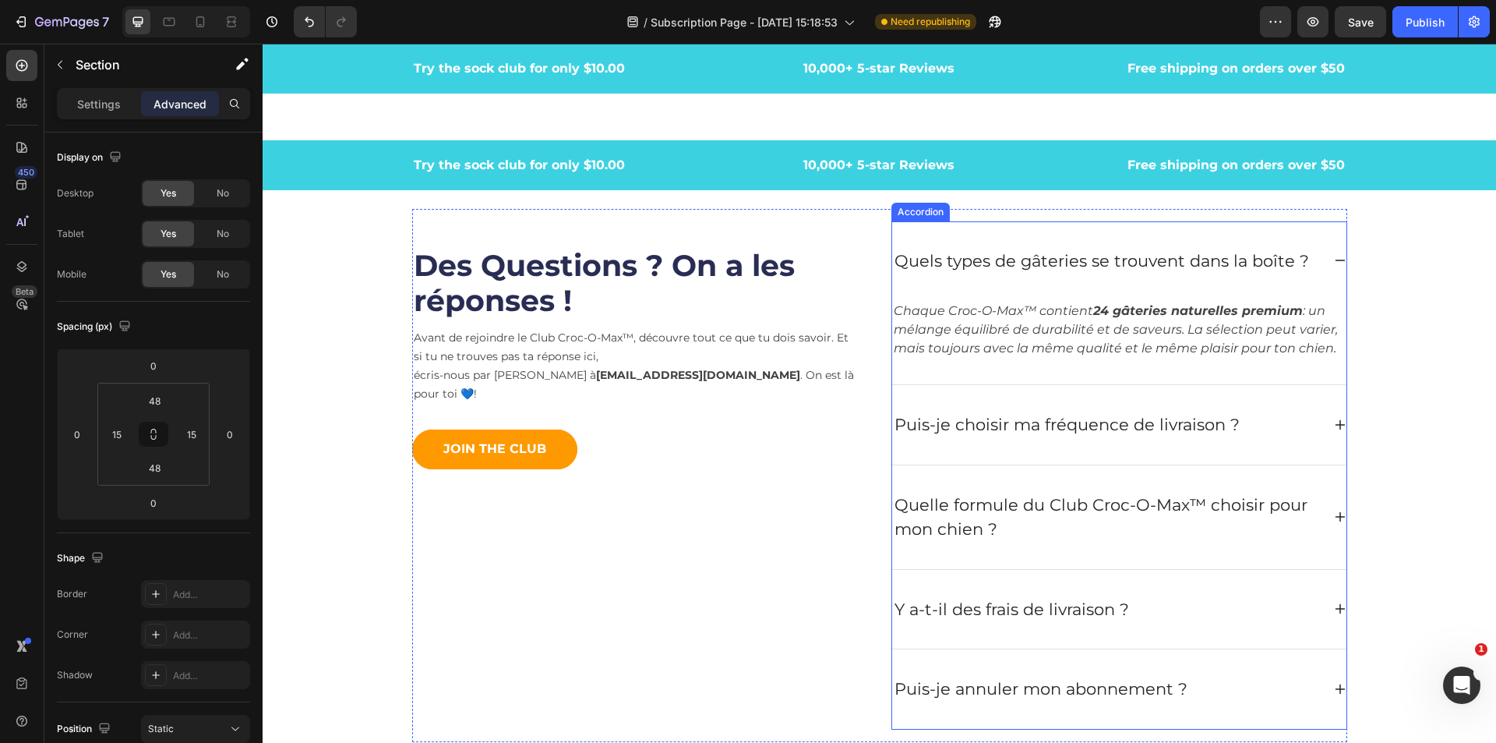
click at [1326, 264] on div "Quels types de gâteries se trouvent dans la boîte ?" at bounding box center [1119, 260] width 454 height 79
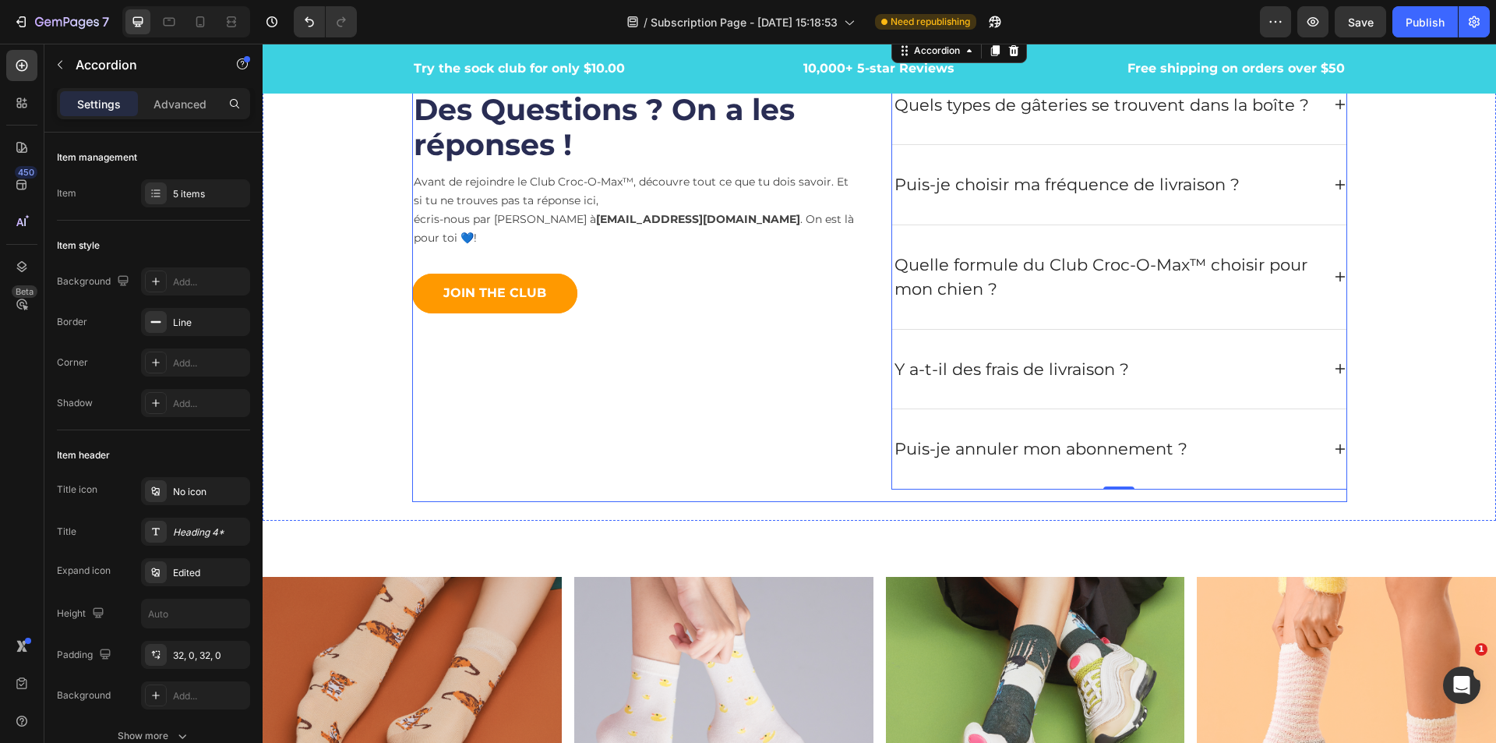
scroll to position [5206, 0]
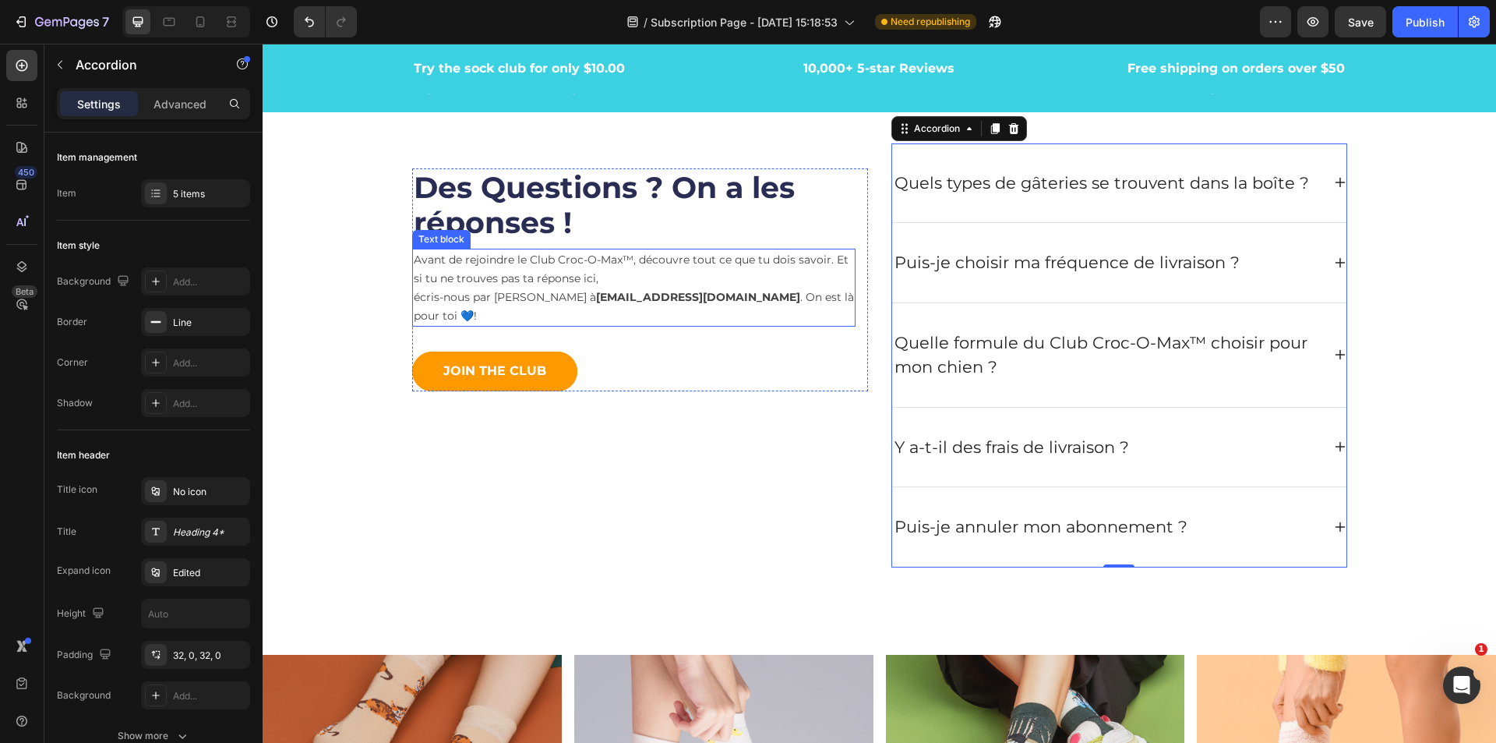
click at [607, 273] on p "Avant de rejoindre le Club Croc-O-Max™, découvre tout ce que tu dois savoir. Et…" at bounding box center [634, 287] width 440 height 75
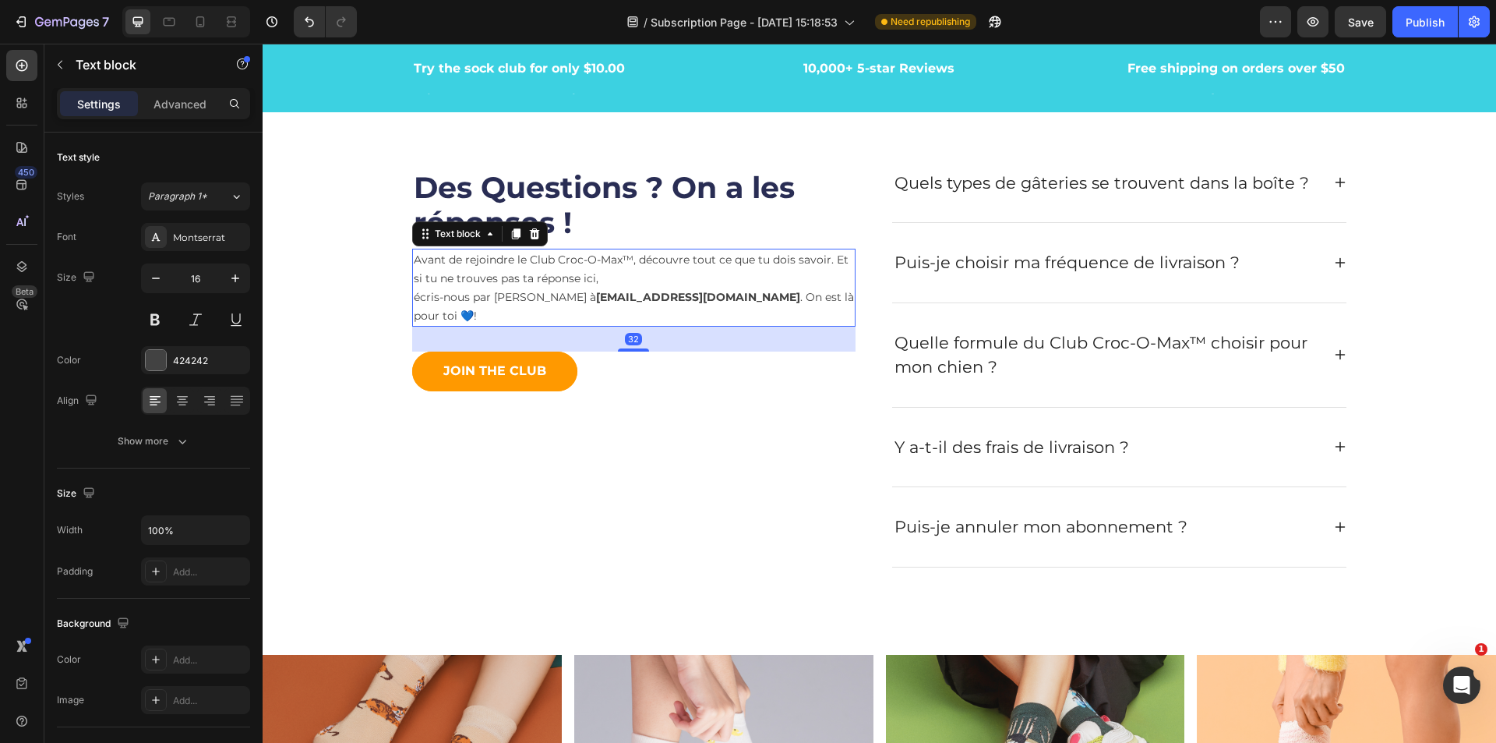
click at [574, 270] on p "Avant de rejoindre le Club Croc-O-Max™, découvre tout ce que tu dois savoir. Et…" at bounding box center [634, 287] width 440 height 75
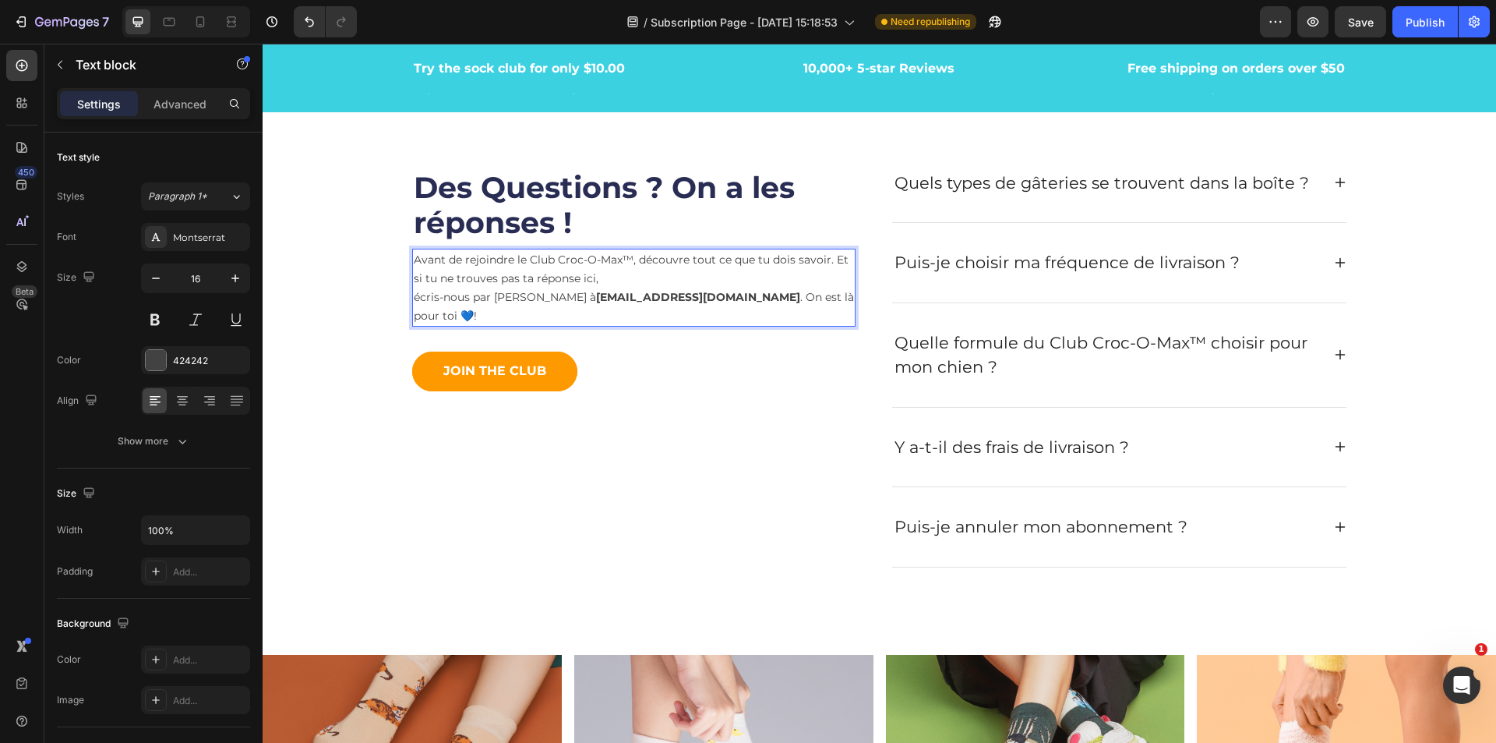
click at [591, 274] on span "Avant de rejoindre le Club Croc-O-Max™, découvre tout ce que tu dois savoir. Et…" at bounding box center [631, 269] width 435 height 33
click at [203, 26] on icon at bounding box center [200, 21] width 9 height 11
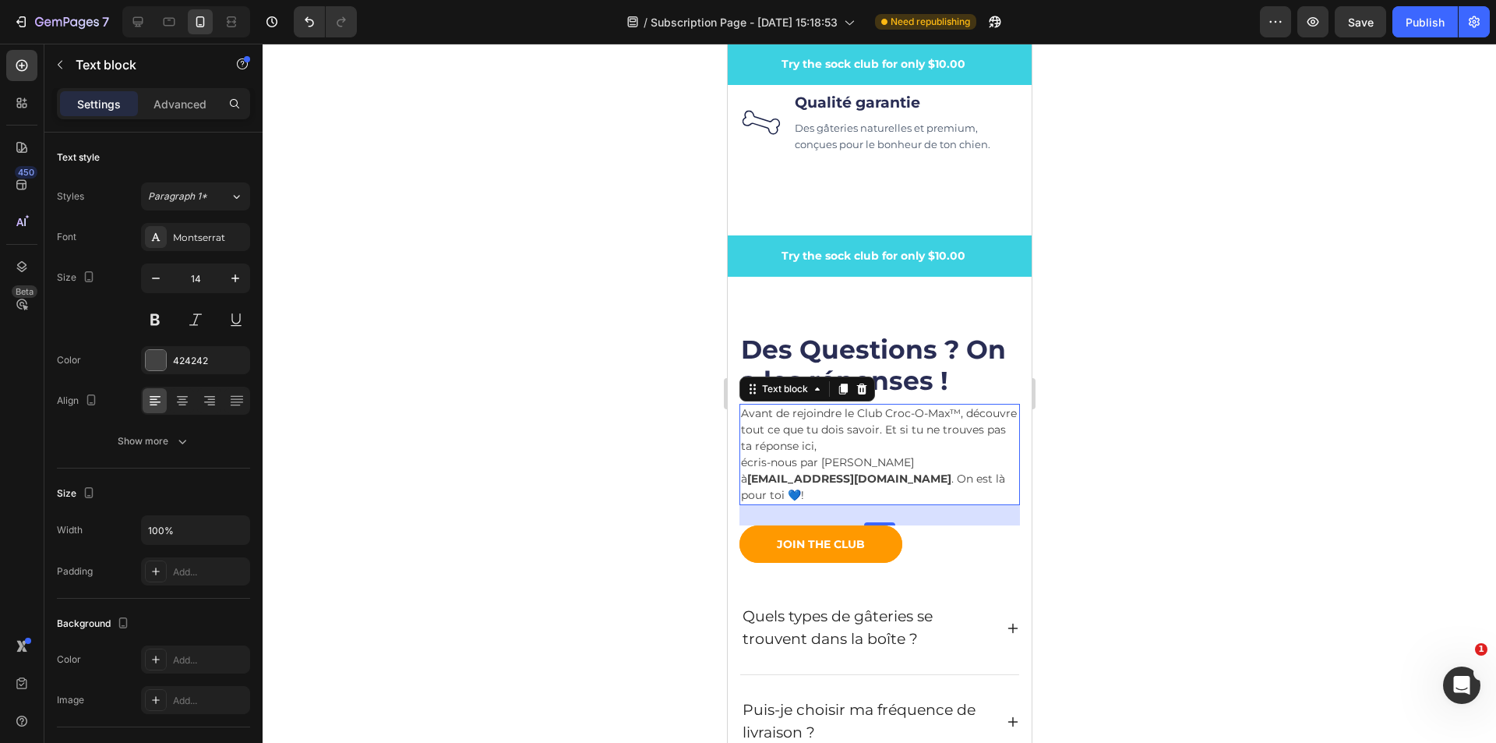
scroll to position [5851, 0]
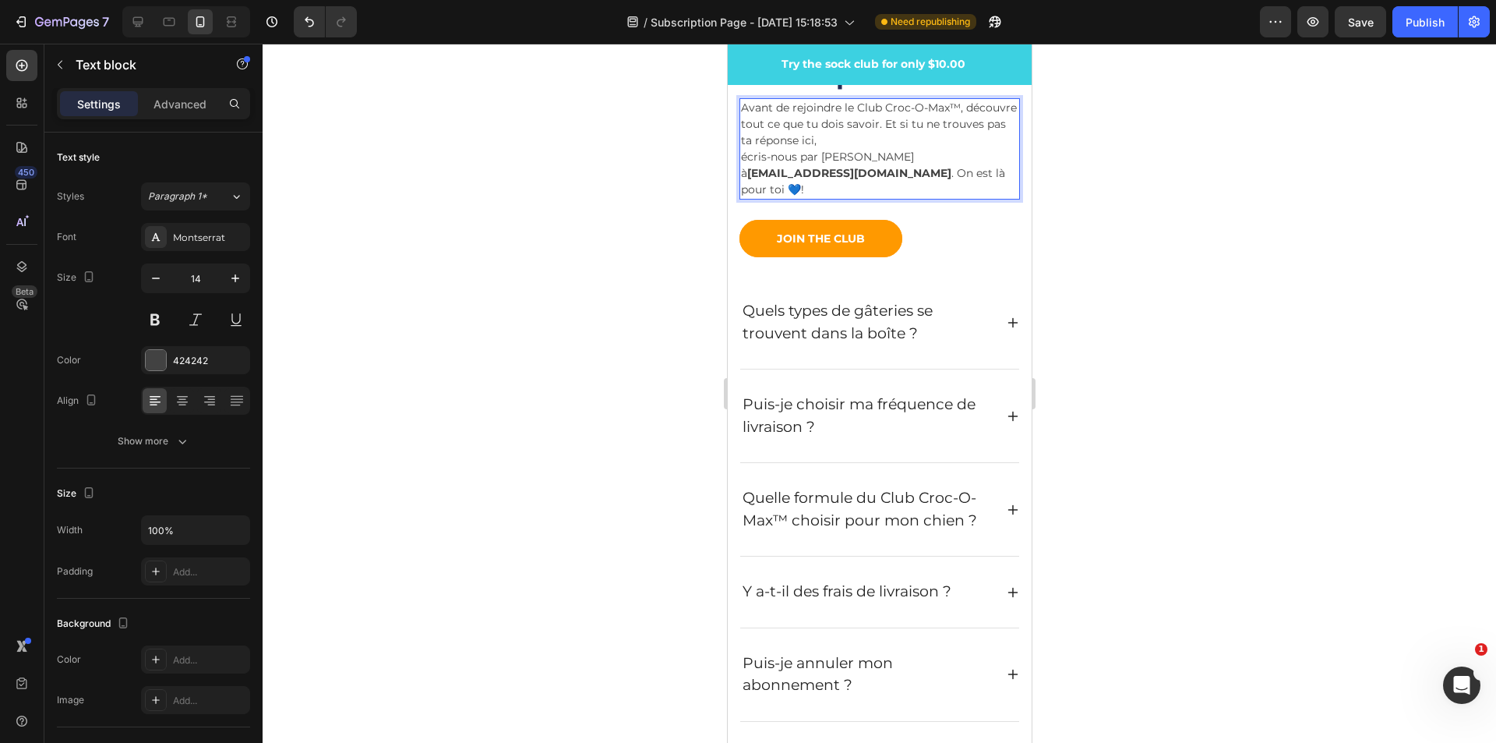
drag, startPoint x: 949, startPoint y: 127, endPoint x: 932, endPoint y: 129, distance: 16.5
click at [932, 129] on span "Avant de rejoindre le Club Croc-O-Max™, découvre tout ce que tu dois savoir. Et…" at bounding box center [878, 124] width 276 height 47
click at [939, 129] on span "Avant de rejoindre le Club Croc-O-Max™, découvre tout ce que tu dois savoir. Et…" at bounding box center [878, 124] width 276 height 47
drag, startPoint x: 935, startPoint y: 125, endPoint x: 738, endPoint y: 110, distance: 197.0
click at [739, 110] on div "Avant de rejoindre le Club Croc-O-Max™, découvre tout ce que tu dois savoir. Et…" at bounding box center [879, 148] width 281 height 101
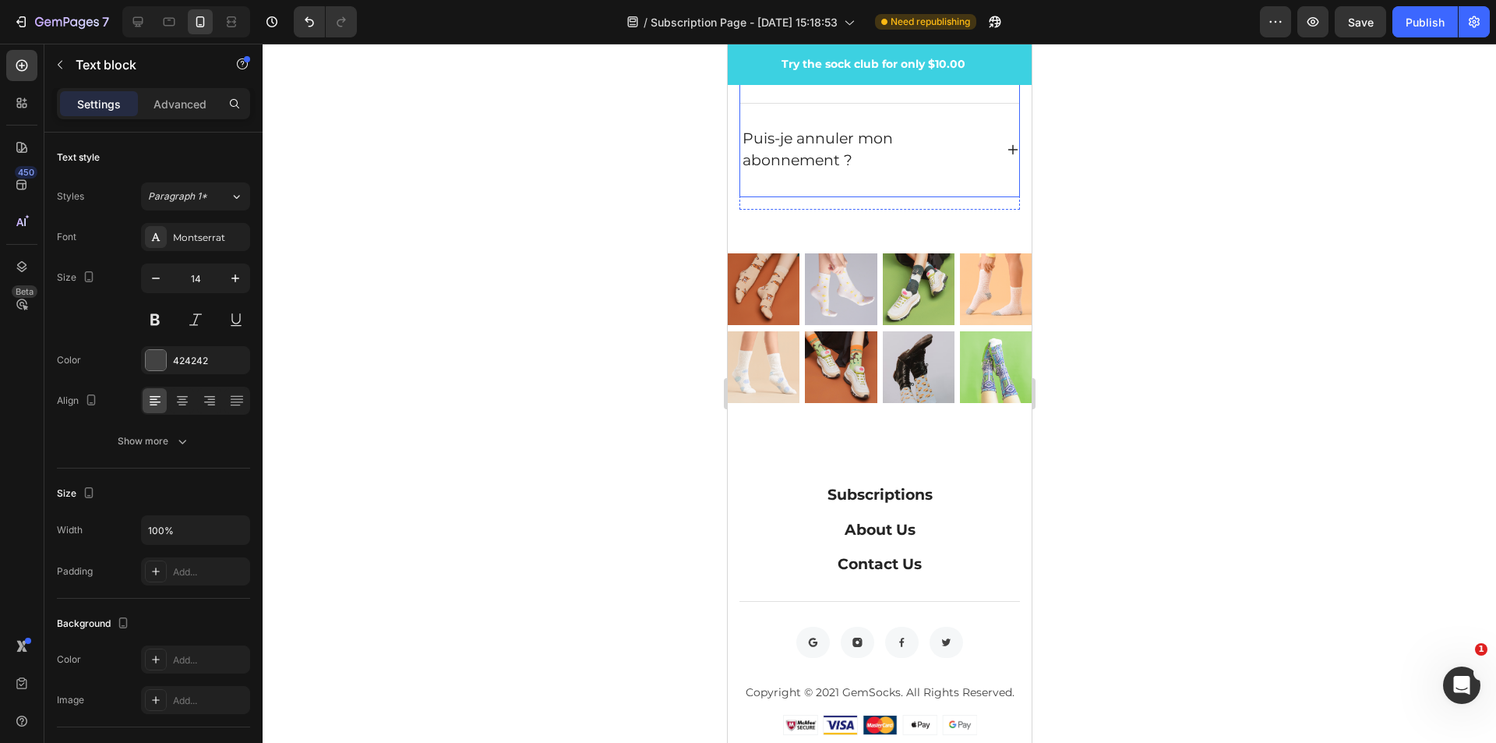
scroll to position [6397, 0]
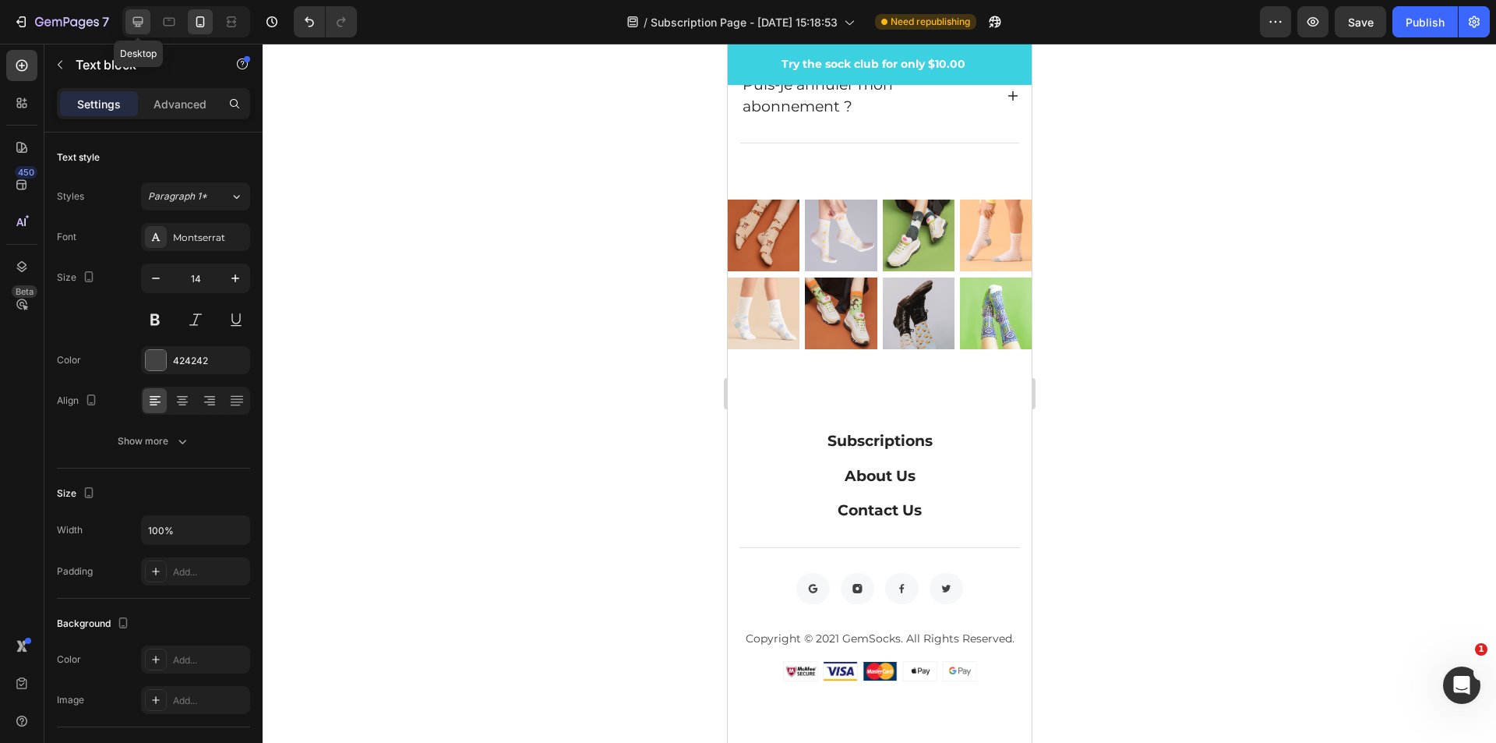
click at [139, 27] on icon at bounding box center [138, 22] width 16 height 16
type input "16"
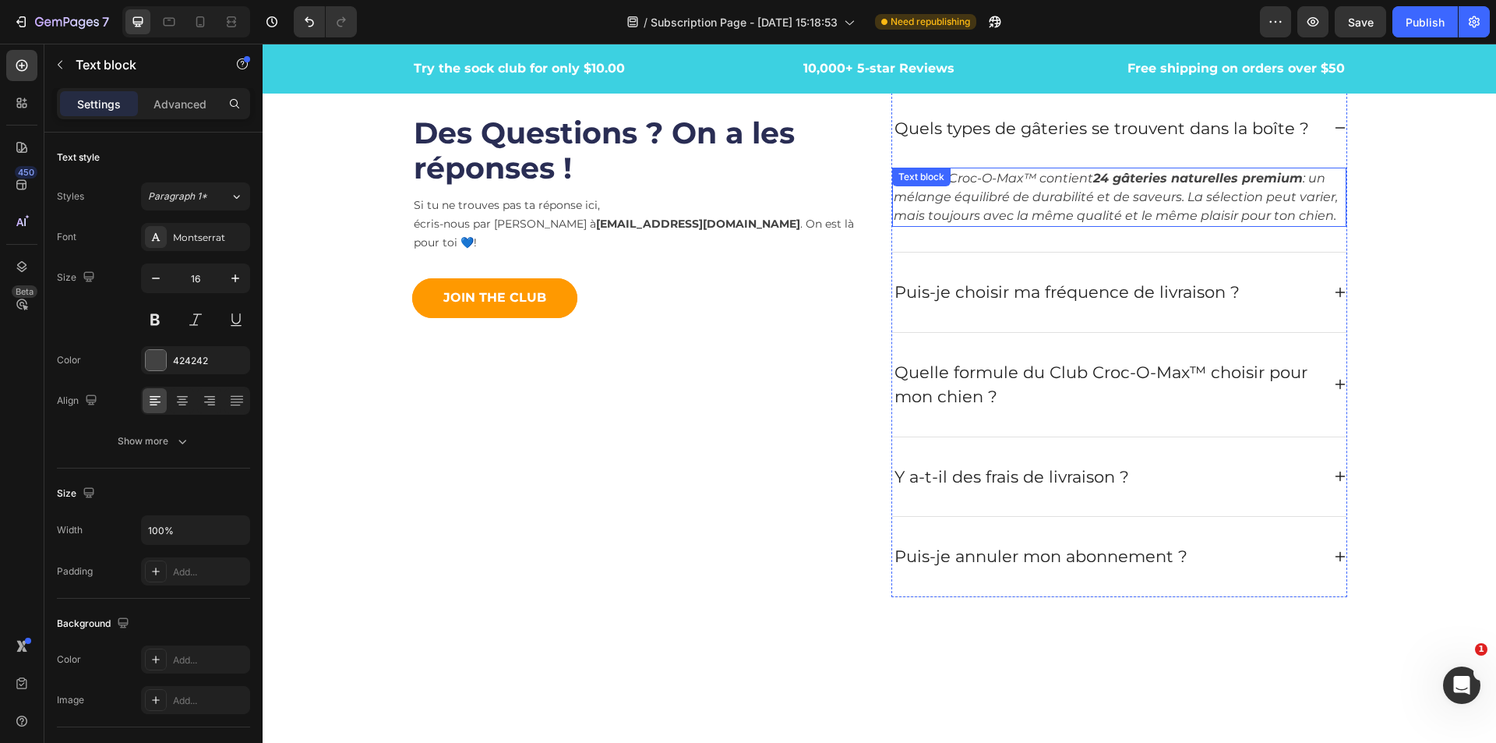
scroll to position [4794, 0]
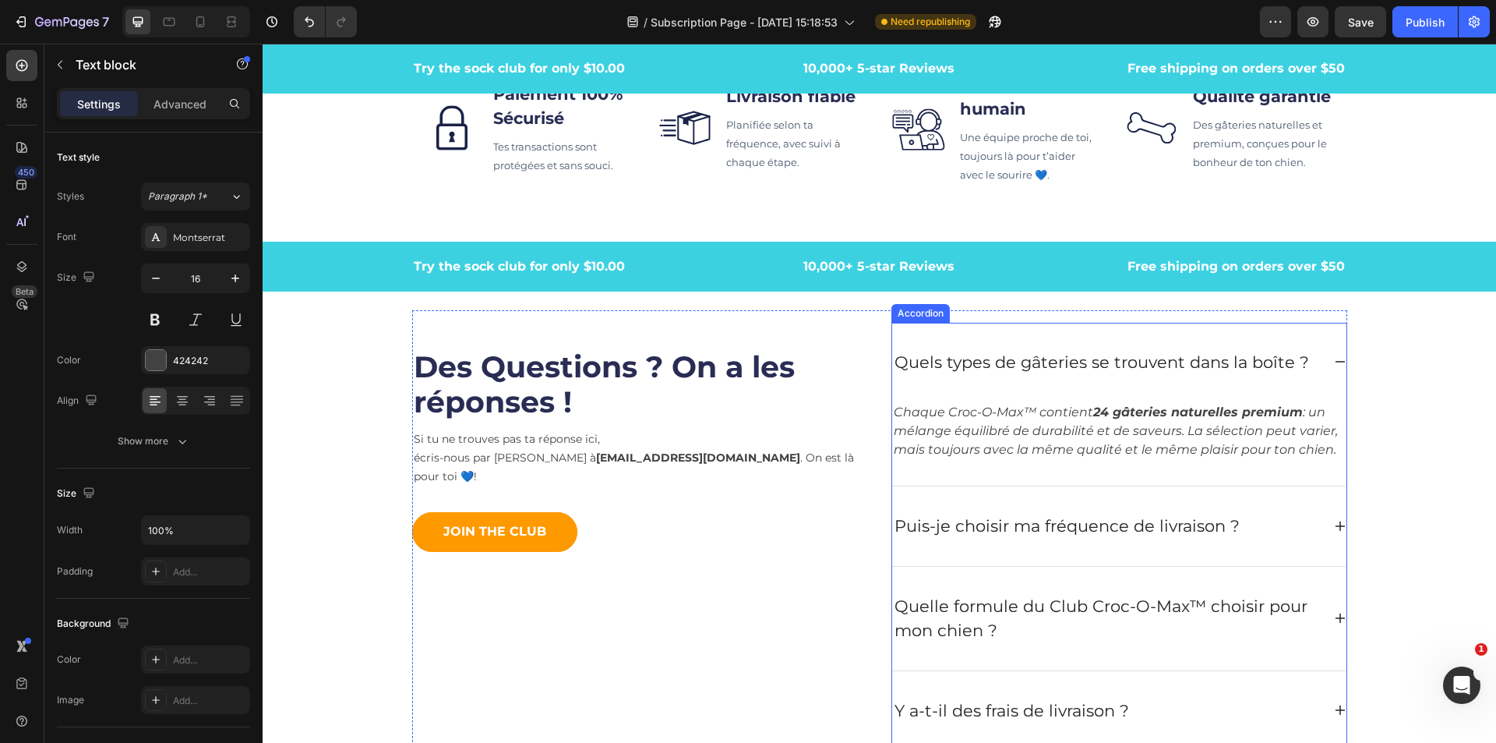
click at [1334, 359] on icon at bounding box center [1340, 361] width 12 height 12
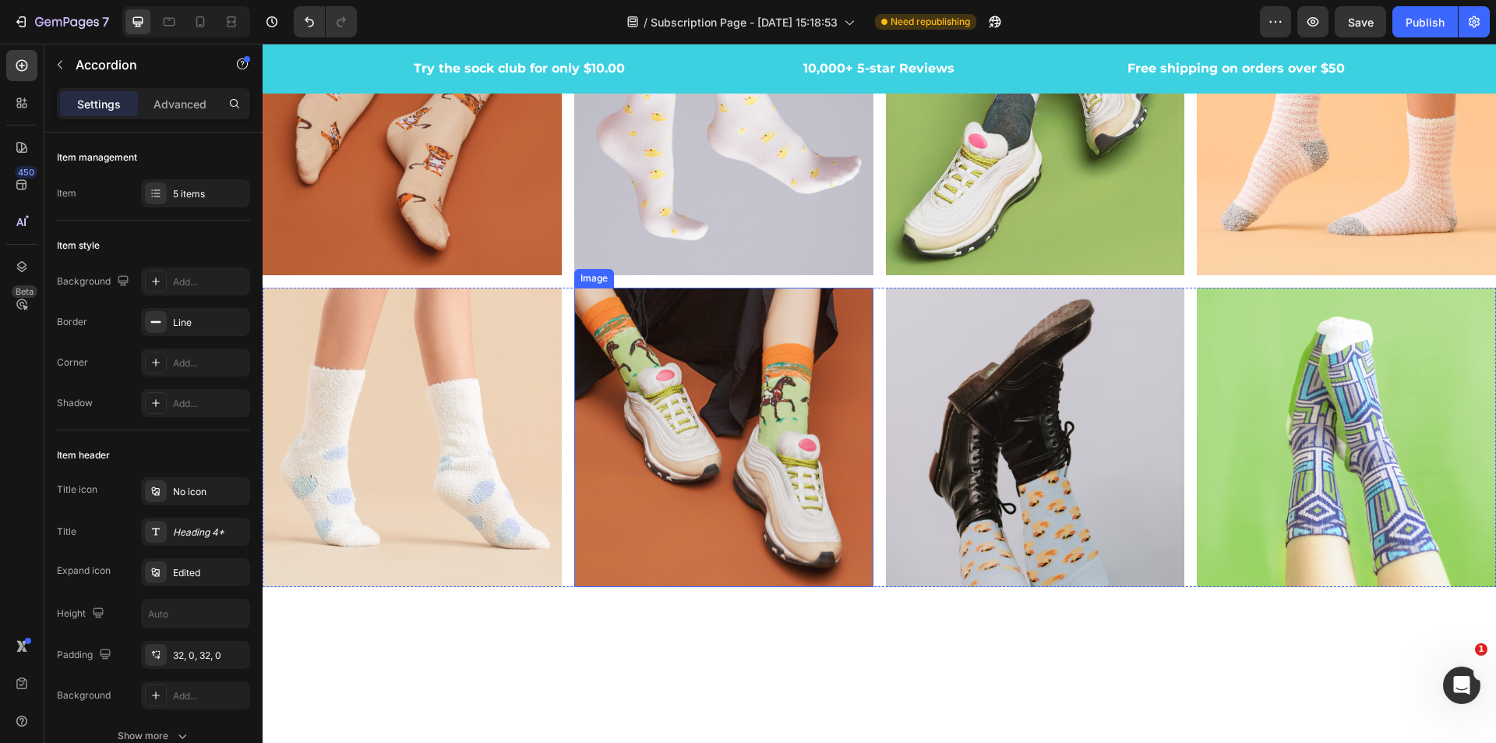
scroll to position [5496, 0]
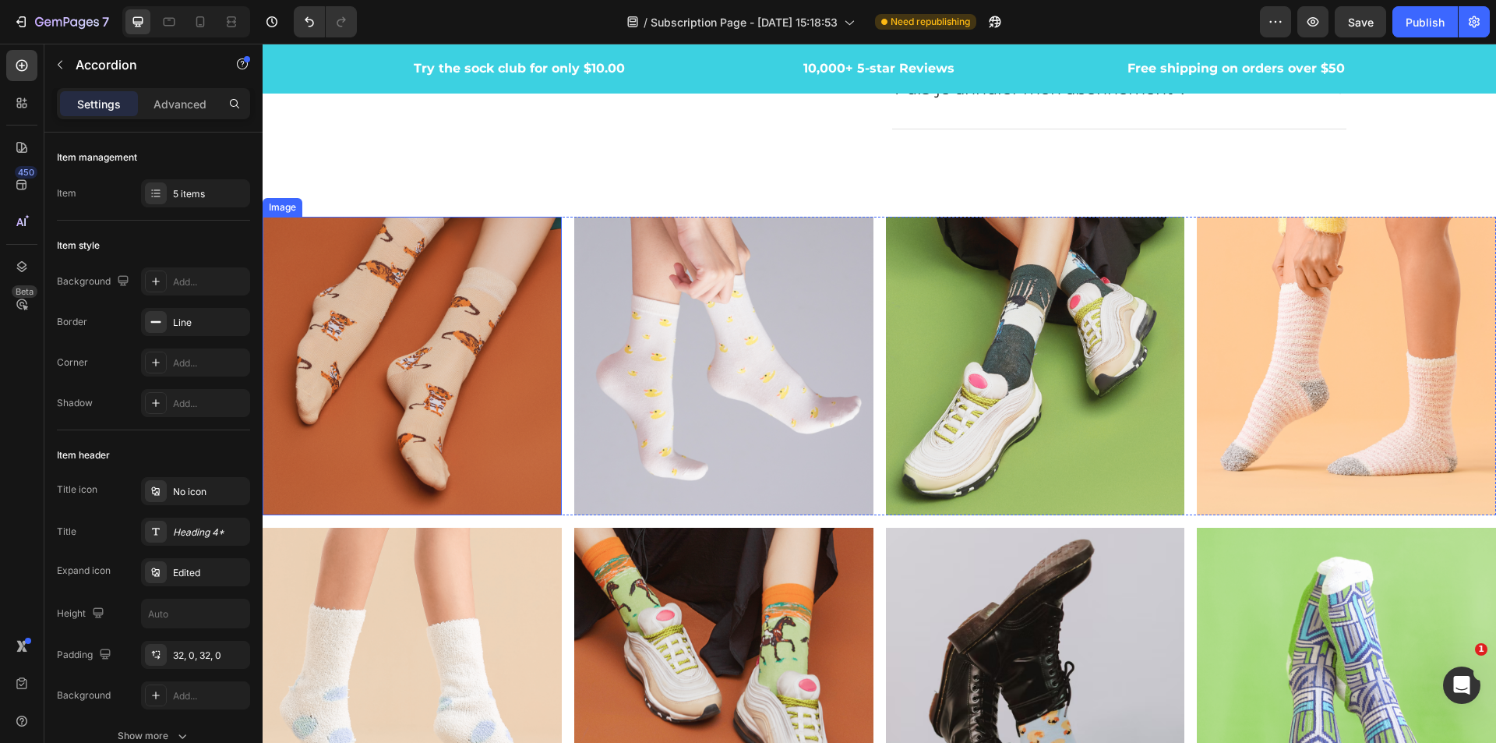
click at [425, 387] on img at bounding box center [412, 366] width 299 height 299
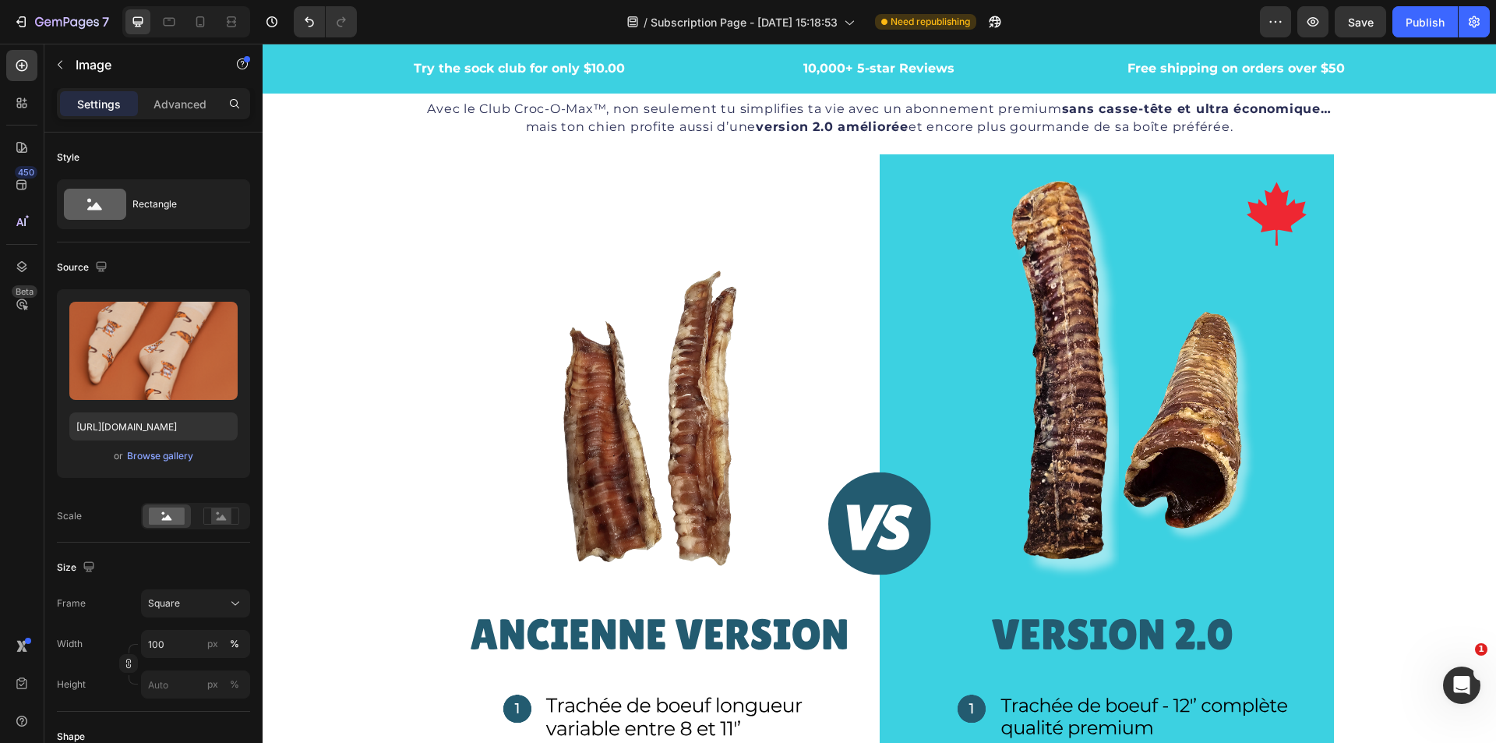
scroll to position [585, 0]
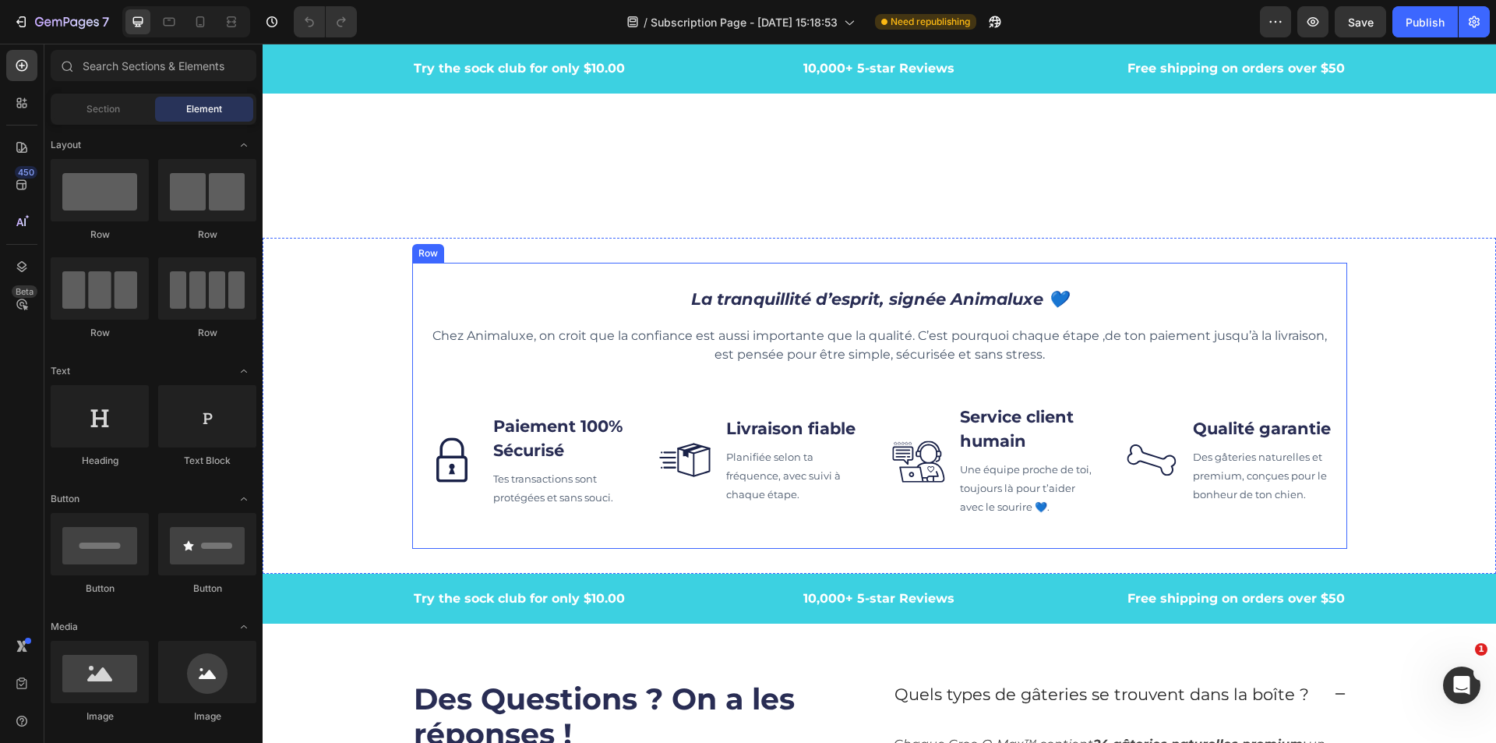
scroll to position [4988, 0]
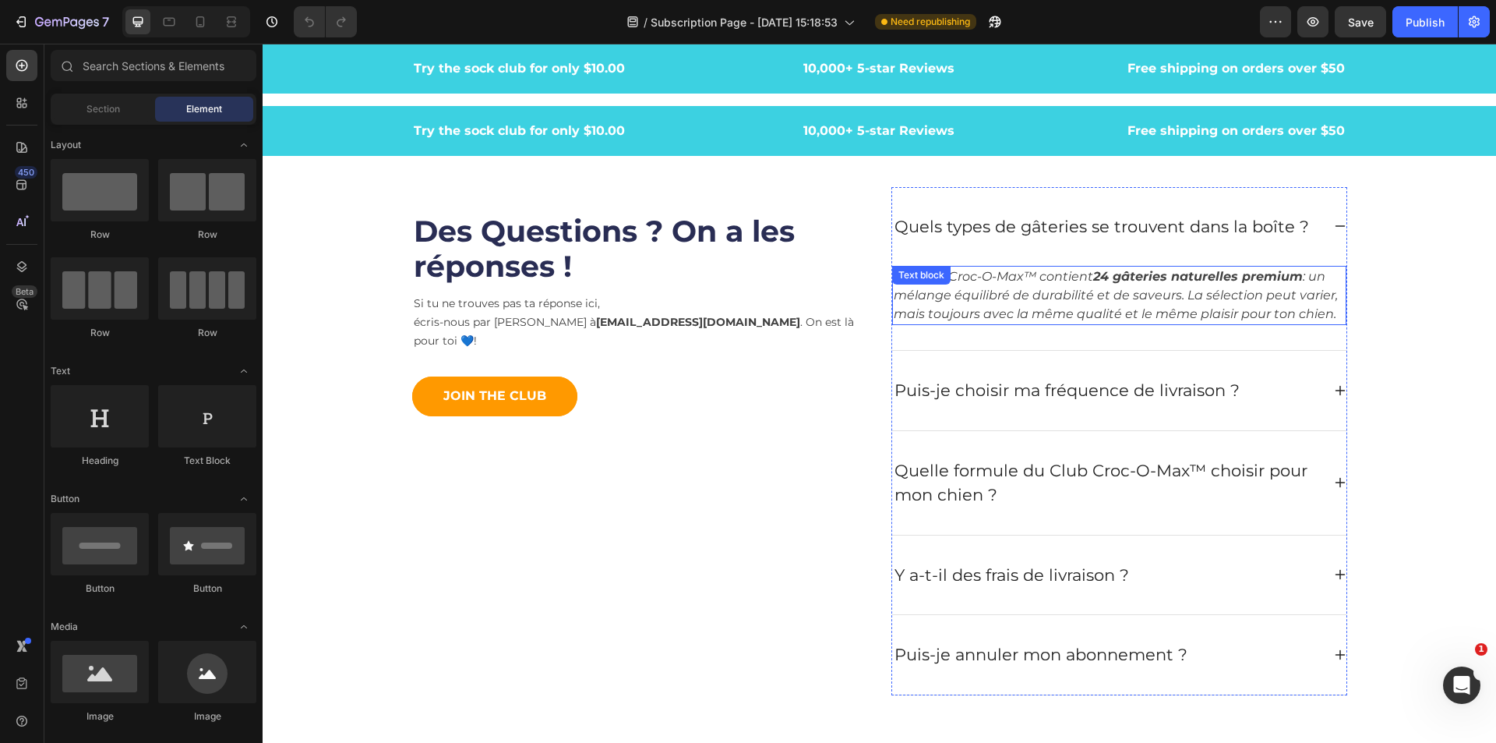
click at [1096, 282] on strong "24 gâteries naturelles premium" at bounding box center [1199, 276] width 210 height 15
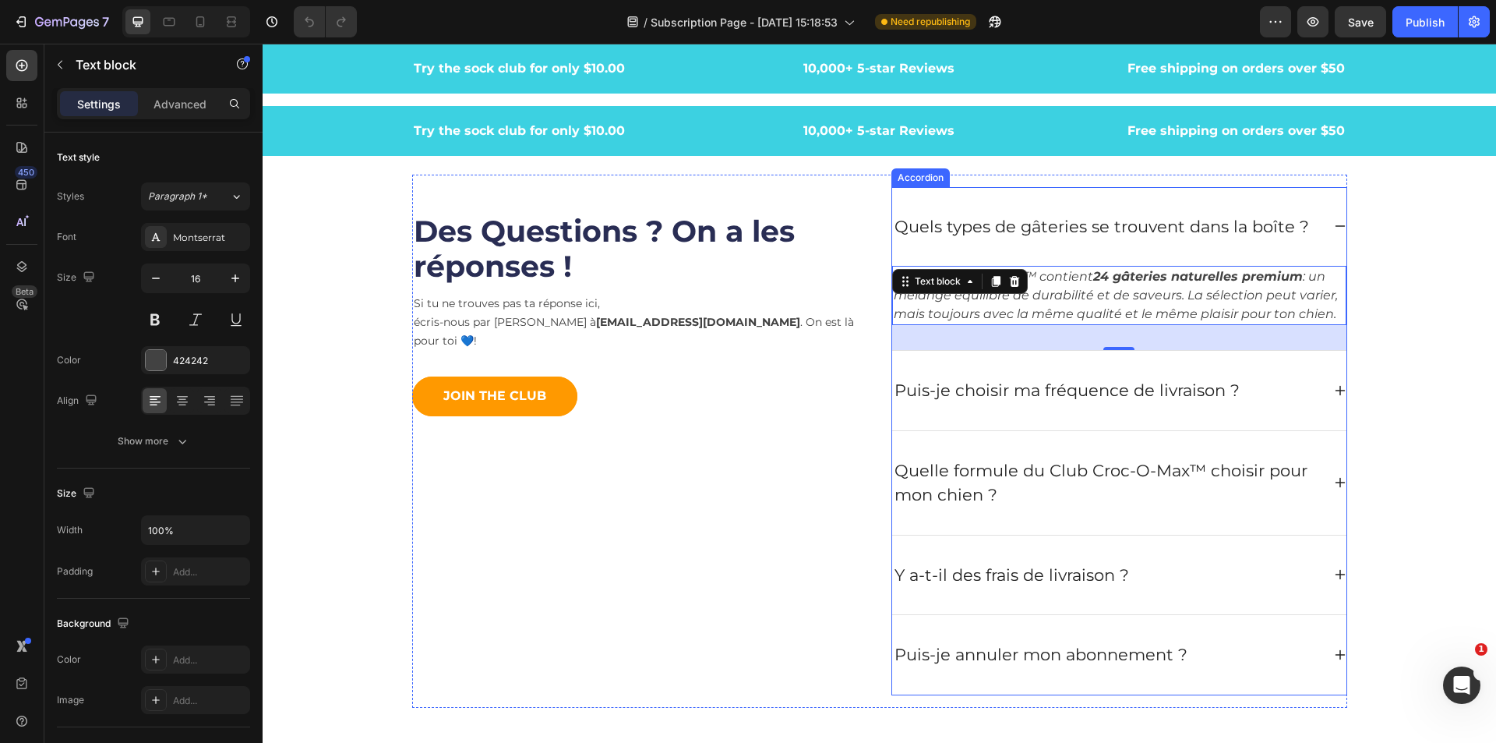
click at [1335, 391] on icon at bounding box center [1340, 391] width 10 height 10
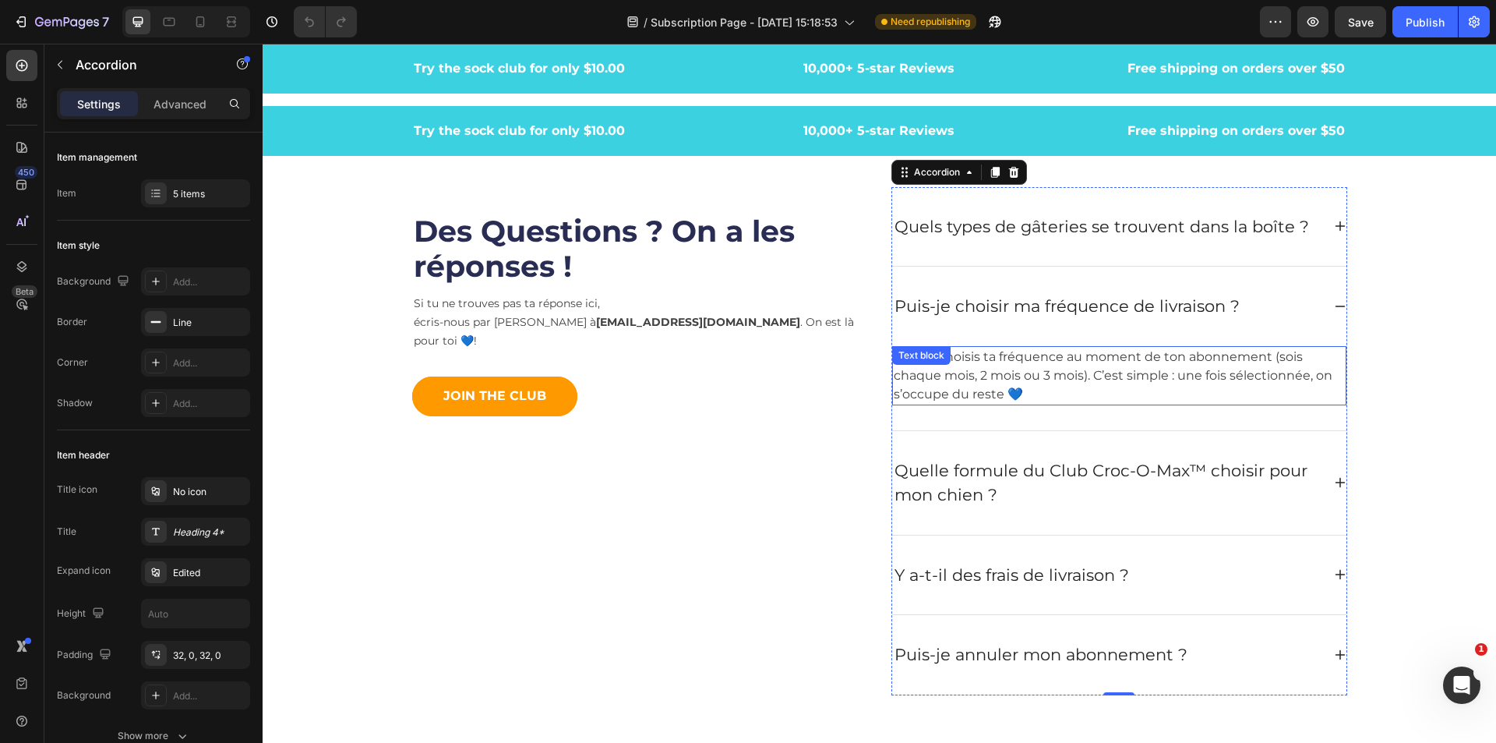
click at [969, 381] on p "Oui, tu choisis ta fréquence au moment de ton abonnement (sois chaque mois, 2 m…" at bounding box center [1119, 376] width 451 height 56
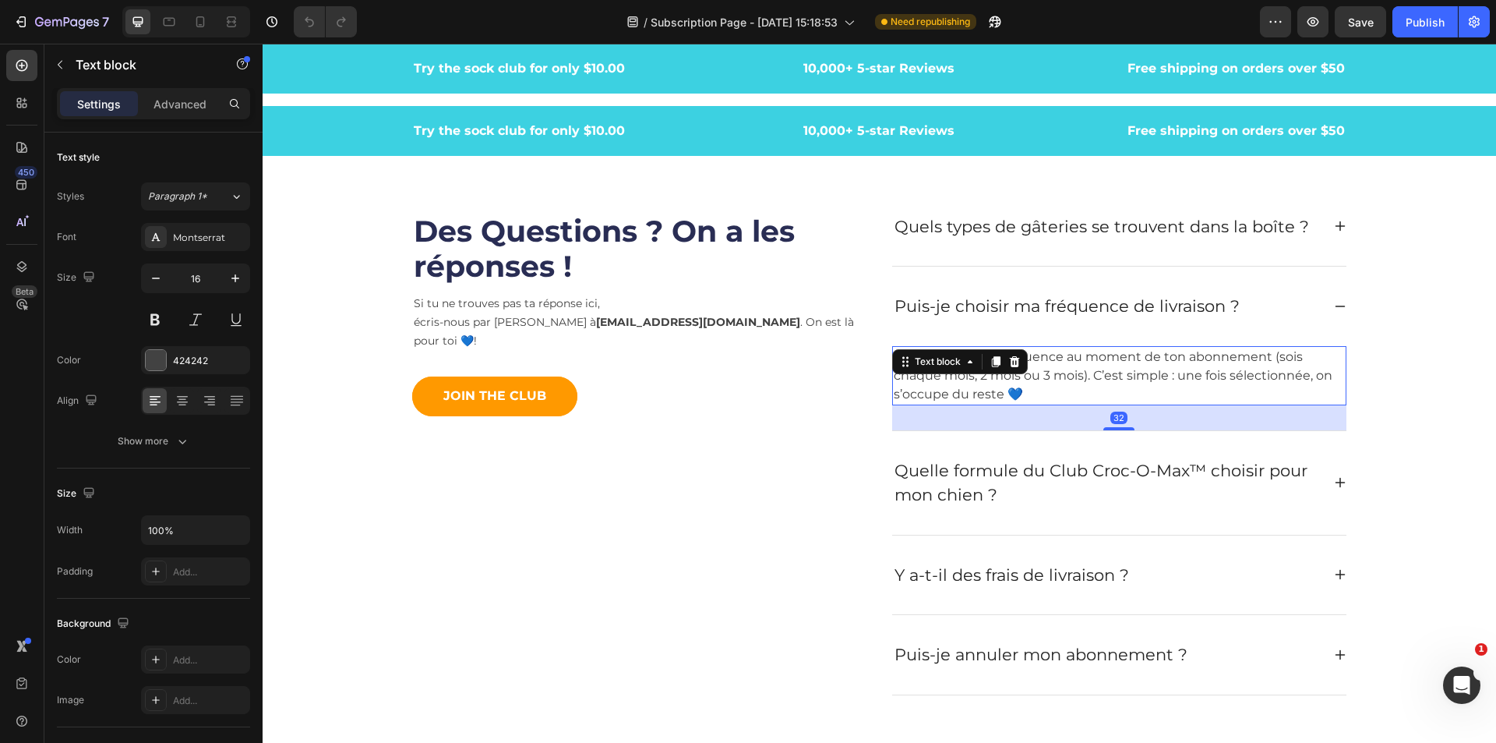
click at [1059, 372] on p "Oui, tu choisis ta fréquence au moment de ton abonnement (sois chaque mois, 2 m…" at bounding box center [1119, 376] width 451 height 56
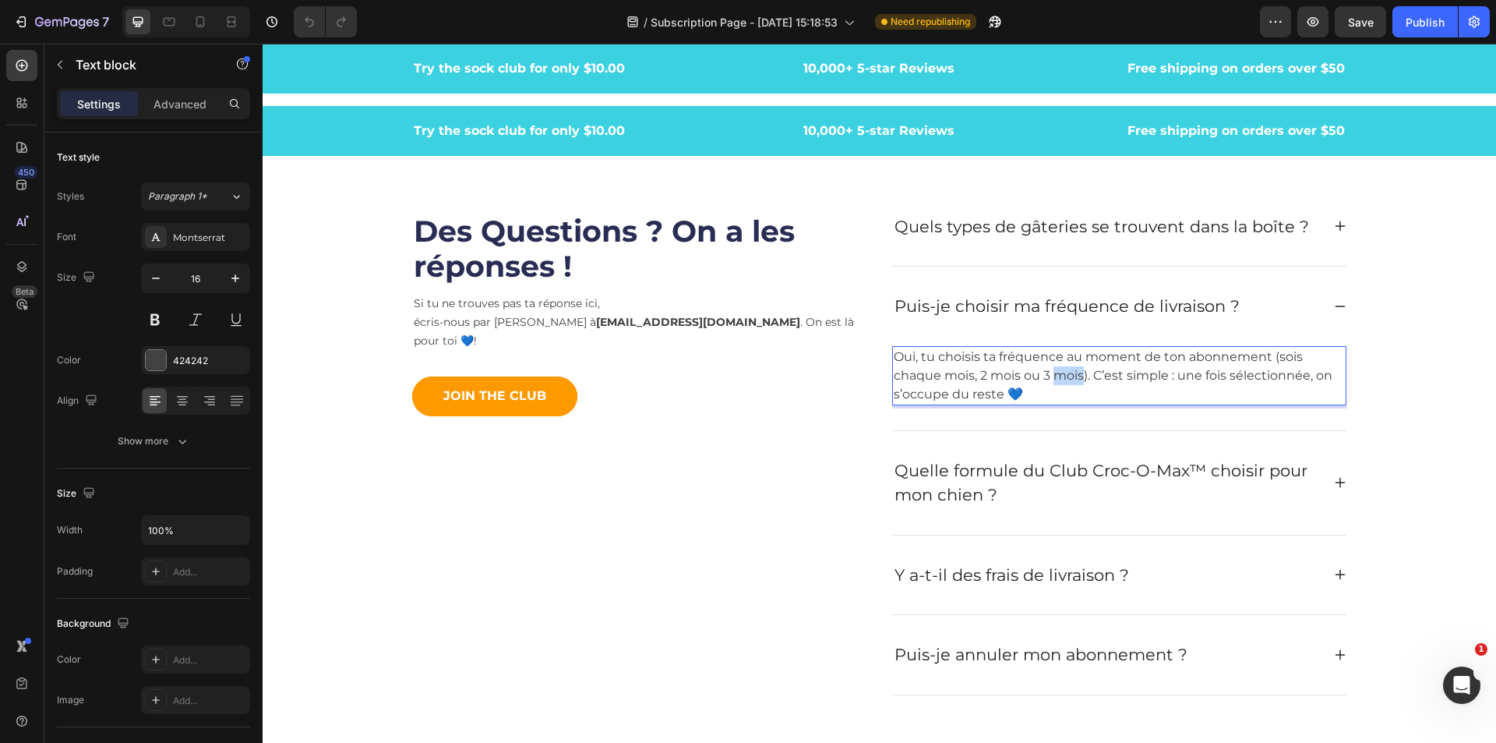
click at [1059, 372] on p "Oui, tu choisis ta fréquence au moment de ton abonnement (sois chaque mois, 2 m…" at bounding box center [1119, 376] width 451 height 56
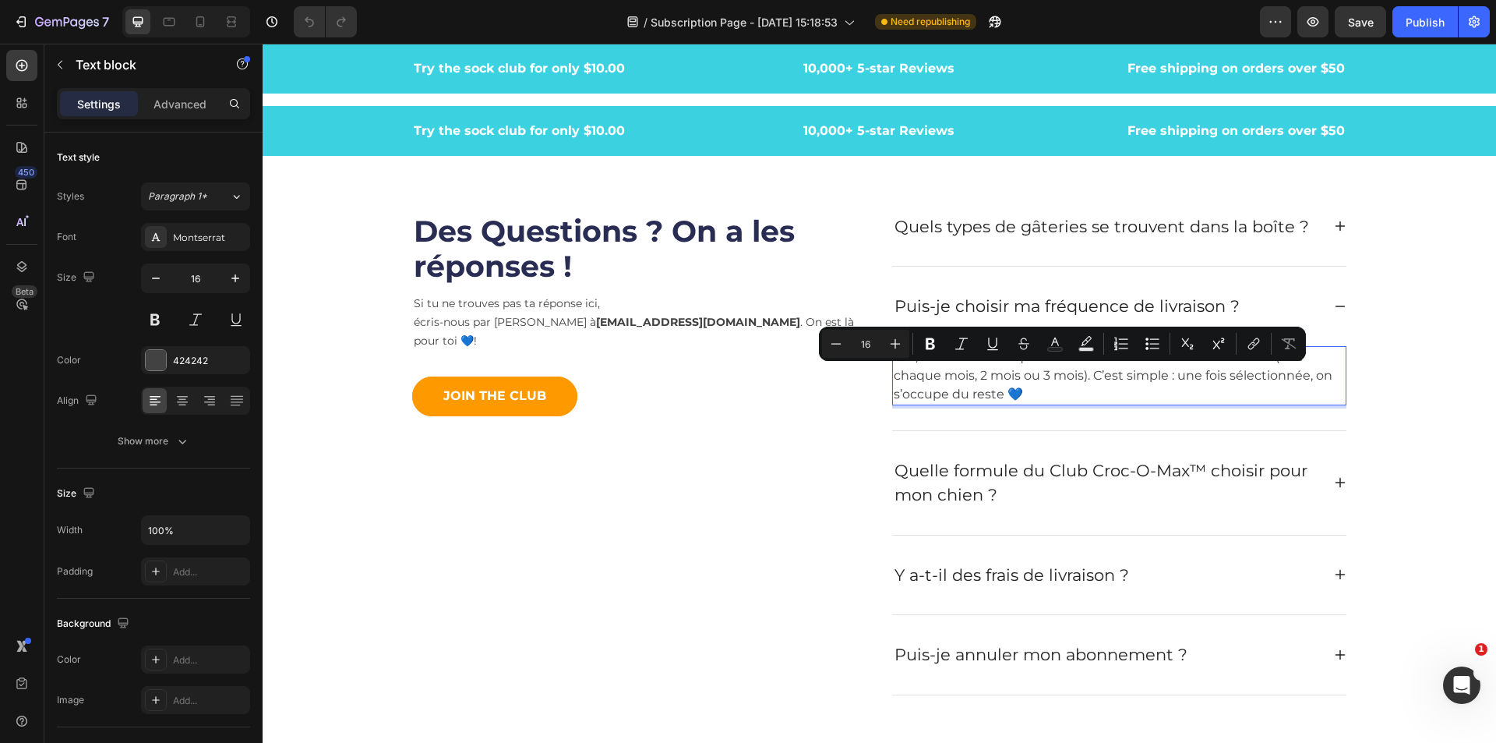
click at [921, 368] on p "Oui, tu choisis ta fréquence au moment de ton abonnement (sois chaque mois, 2 m…" at bounding box center [1119, 376] width 451 height 56
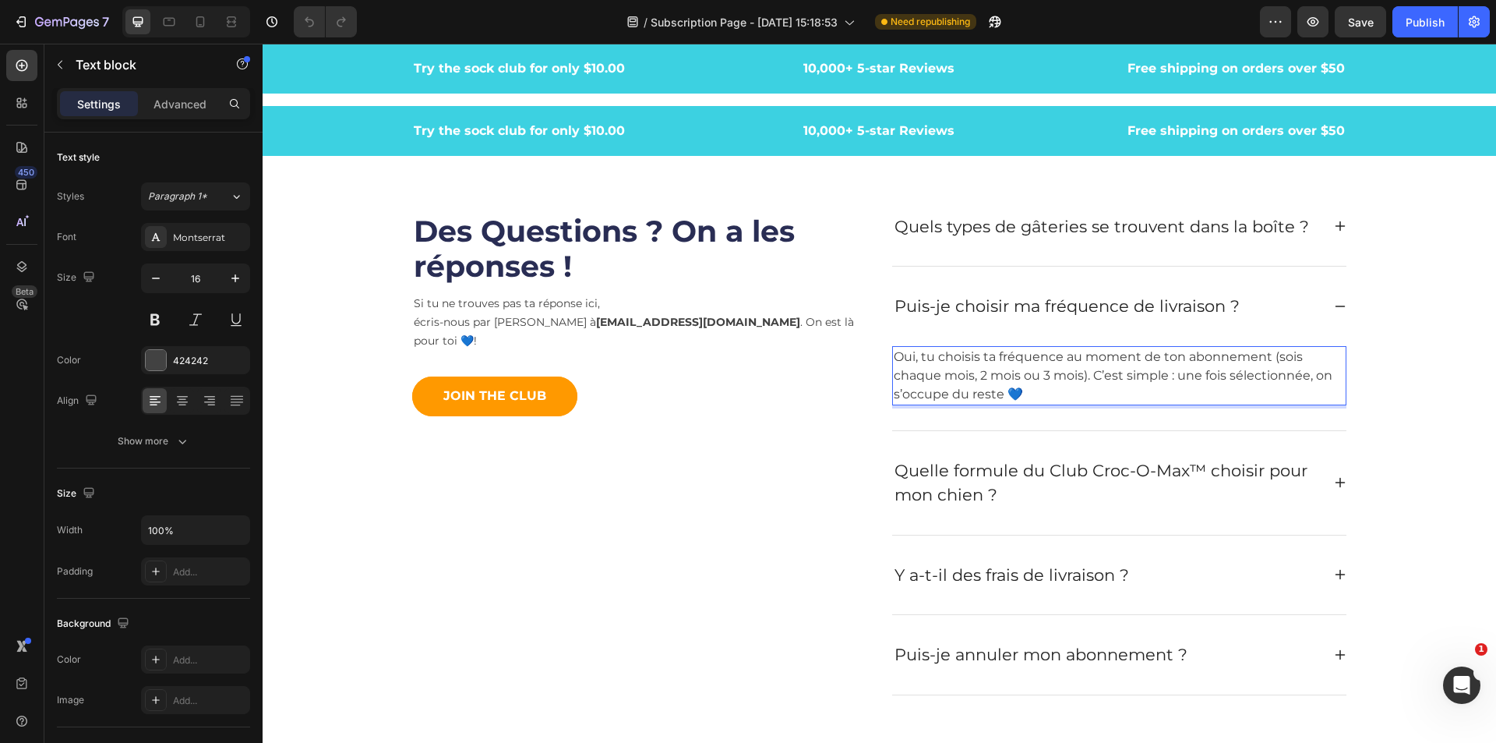
click at [908, 358] on p "Oui, tu choisis ta fréquence au moment de ton abonnement (sois chaque mois, 2 m…" at bounding box center [1119, 376] width 451 height 56
click at [945, 362] on p "Oui ! tu choisis ta fréquence au moment de ton abonnement (sois chaque mois, 2 …" at bounding box center [1119, 376] width 451 height 56
click at [924, 358] on p "Oui ! tu choisis ta fréquence au moment de ton abonnement (sois chaque mois, 2 …" at bounding box center [1119, 376] width 451 height 56
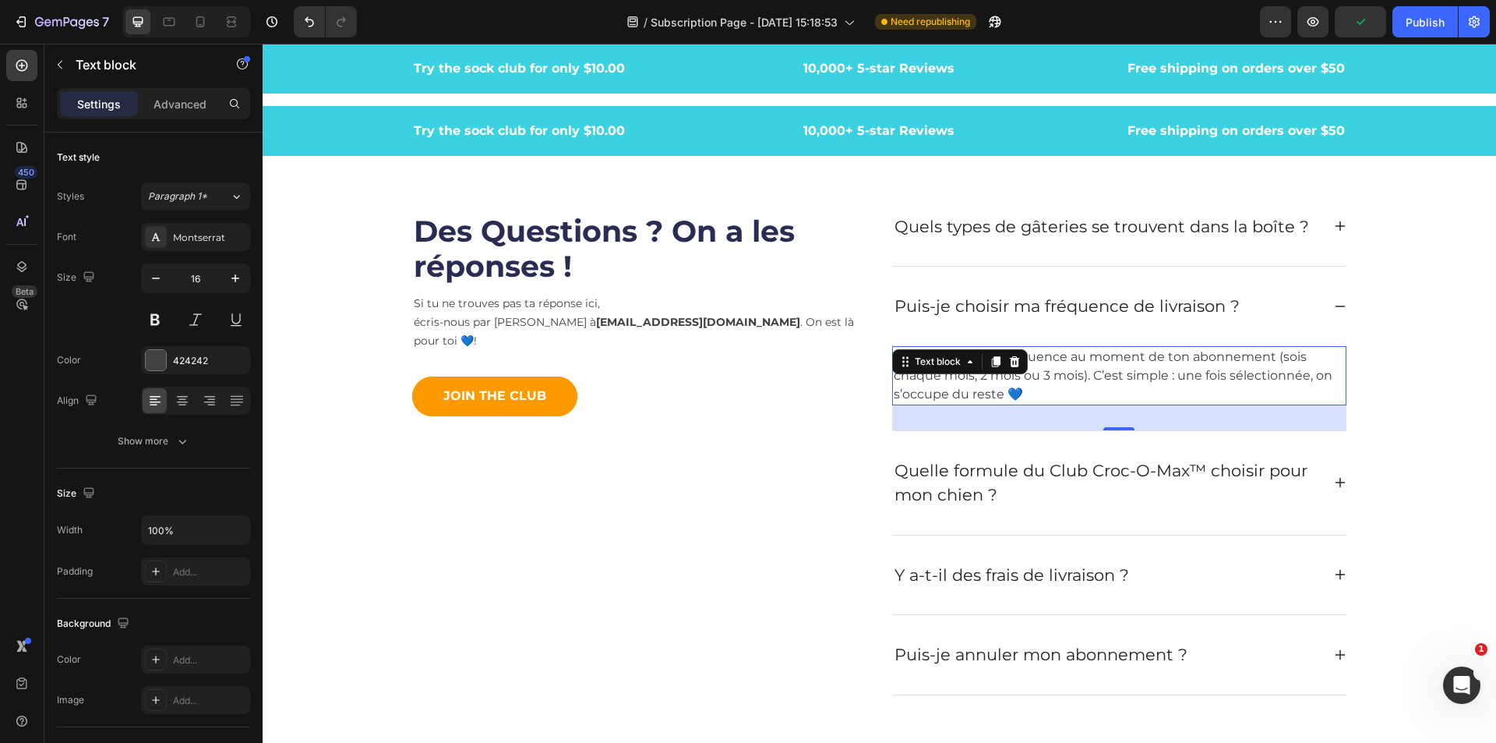
click at [1196, 386] on p "Oui ! tu choisis ta fréquence au moment de ton abonnement (sois chaque mois, 2 …" at bounding box center [1119, 376] width 451 height 56
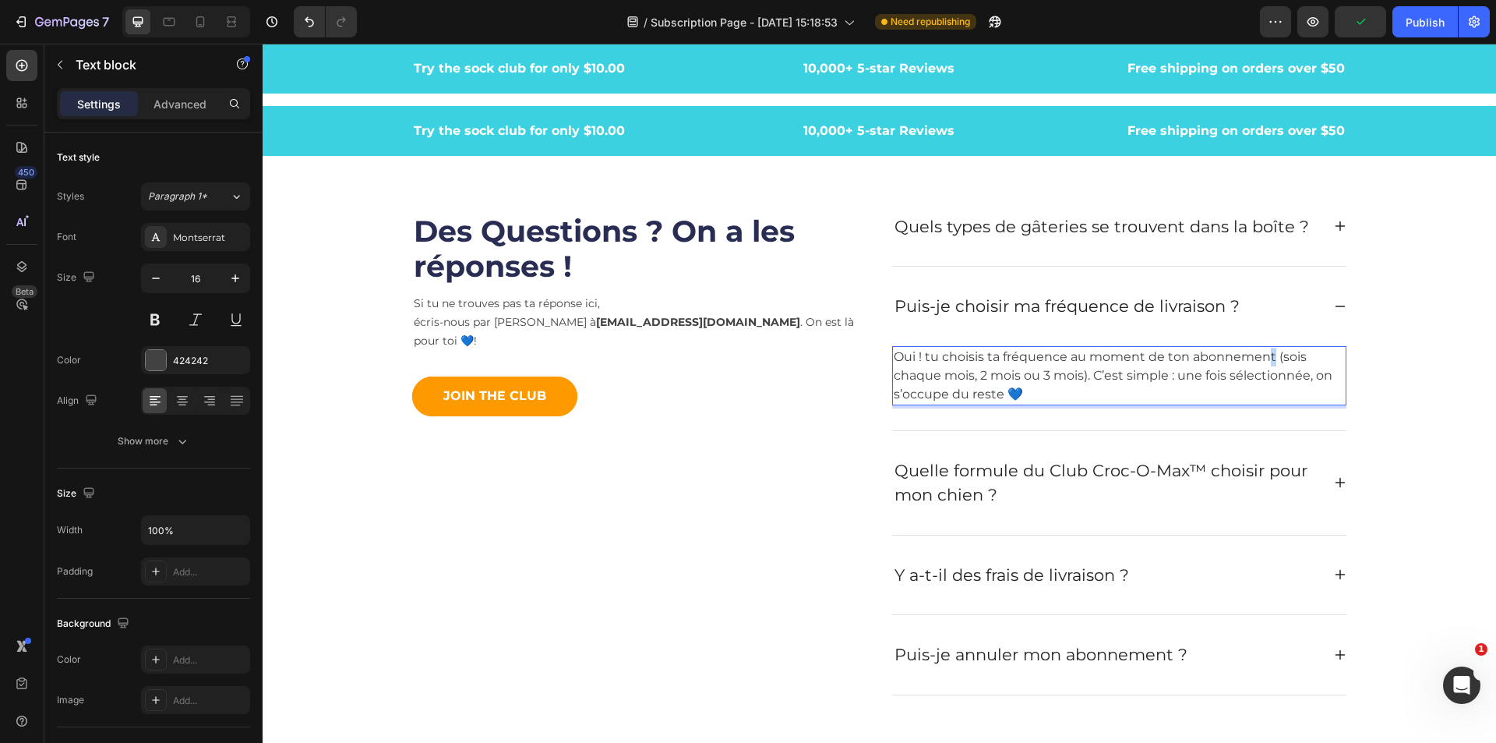
click at [1261, 356] on p "Oui ! tu choisis ta fréquence au moment de ton abonnement (sois chaque mois, 2 …" at bounding box center [1119, 376] width 451 height 56
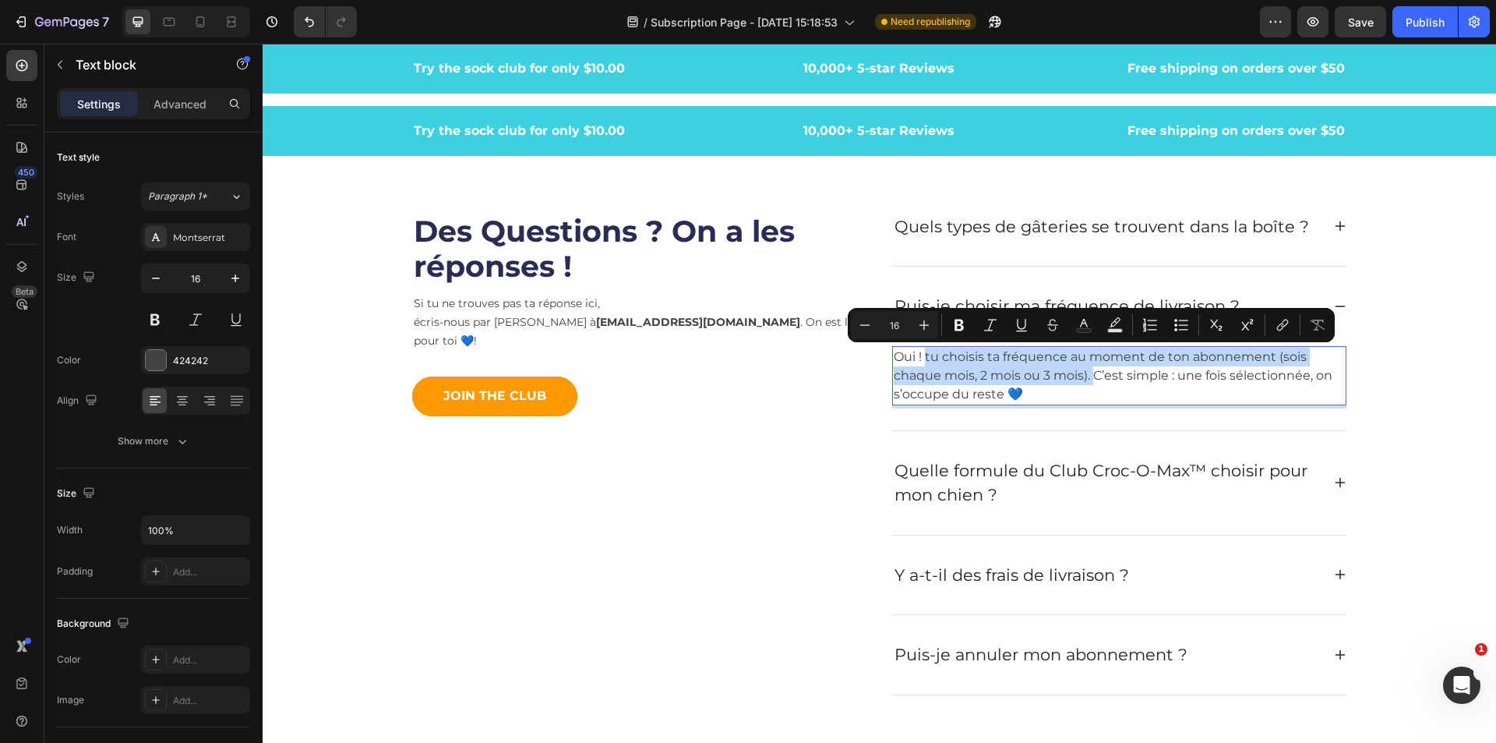
drag, startPoint x: 1062, startPoint y: 378, endPoint x: 920, endPoint y: 360, distance: 142.2
click at [920, 360] on p "Oui ! tu choisis ta fréquence au moment de ton abonnement (sois chaque mois, 2 …" at bounding box center [1119, 376] width 451 height 56
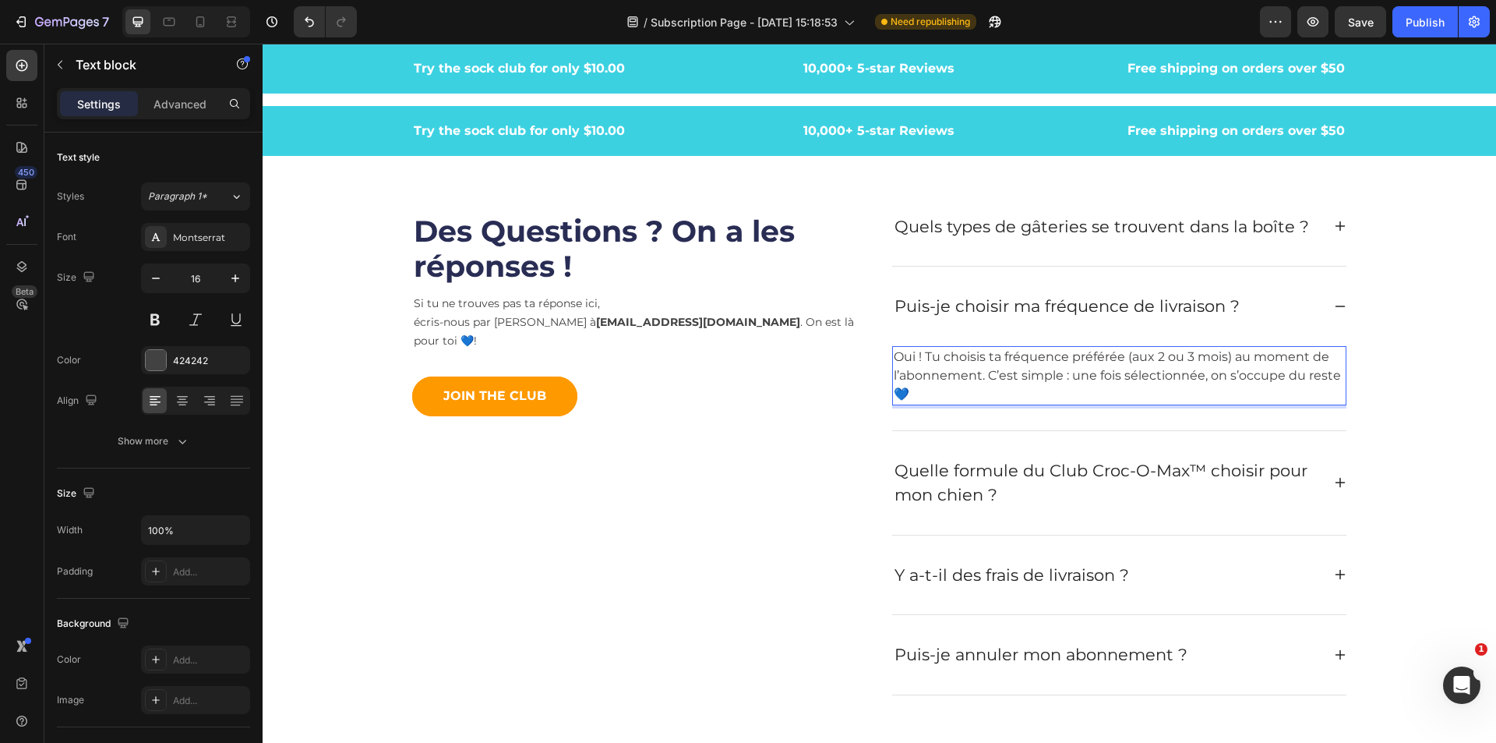
click at [1132, 355] on p "Oui ! Tu choisis ta fréquence préférée (aux 2 ou 3 mois) au moment de l’abonnem…" at bounding box center [1119, 376] width 451 height 56
click at [1151, 362] on p "Oui ! Tu choisis ta fréquence préférée (aux 2 ou 3 mois) au moment de l’abonnem…" at bounding box center [1119, 376] width 451 height 56
click at [1240, 377] on p "Oui ! Tu choisis ta fréquence préférée (aux 1, 2 ou 3 mois) au moment de l’abon…" at bounding box center [1119, 376] width 451 height 56
click at [1094, 383] on p "Oui ! Tu choisis ta fréquence préférée (aux 1, 2 ou 3 mois) au moment de l’abon…" at bounding box center [1119, 376] width 451 height 56
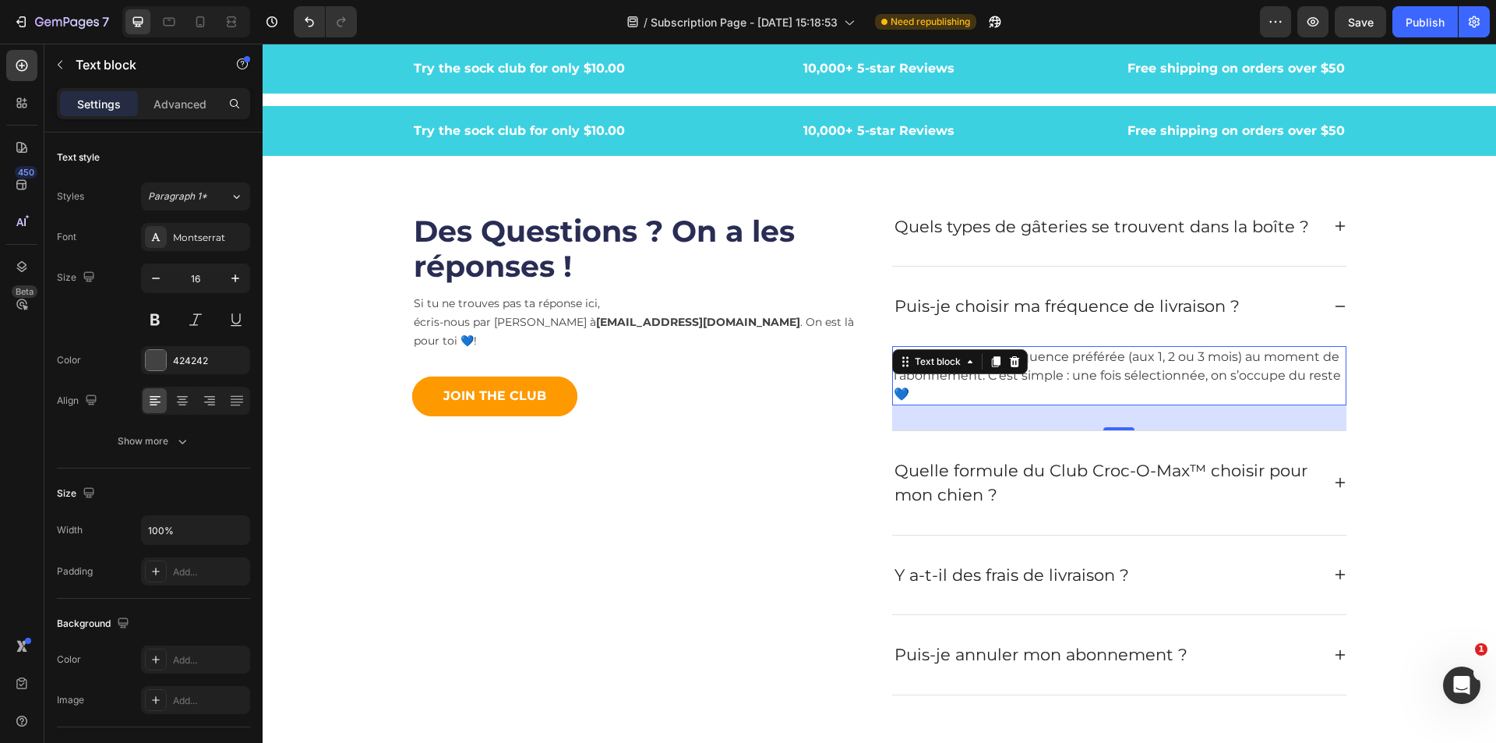
click at [1200, 379] on p "Oui ! Tu choisis ta fréquence préférée (aux 1, 2 ou 3 mois) au moment de l’abon…" at bounding box center [1119, 376] width 451 height 56
click at [1230, 375] on p "Oui ! Tu choisis ta fréquence préférée (aux 1, 2 ou 3 mois) au moment de l’abon…" at bounding box center [1119, 376] width 451 height 56
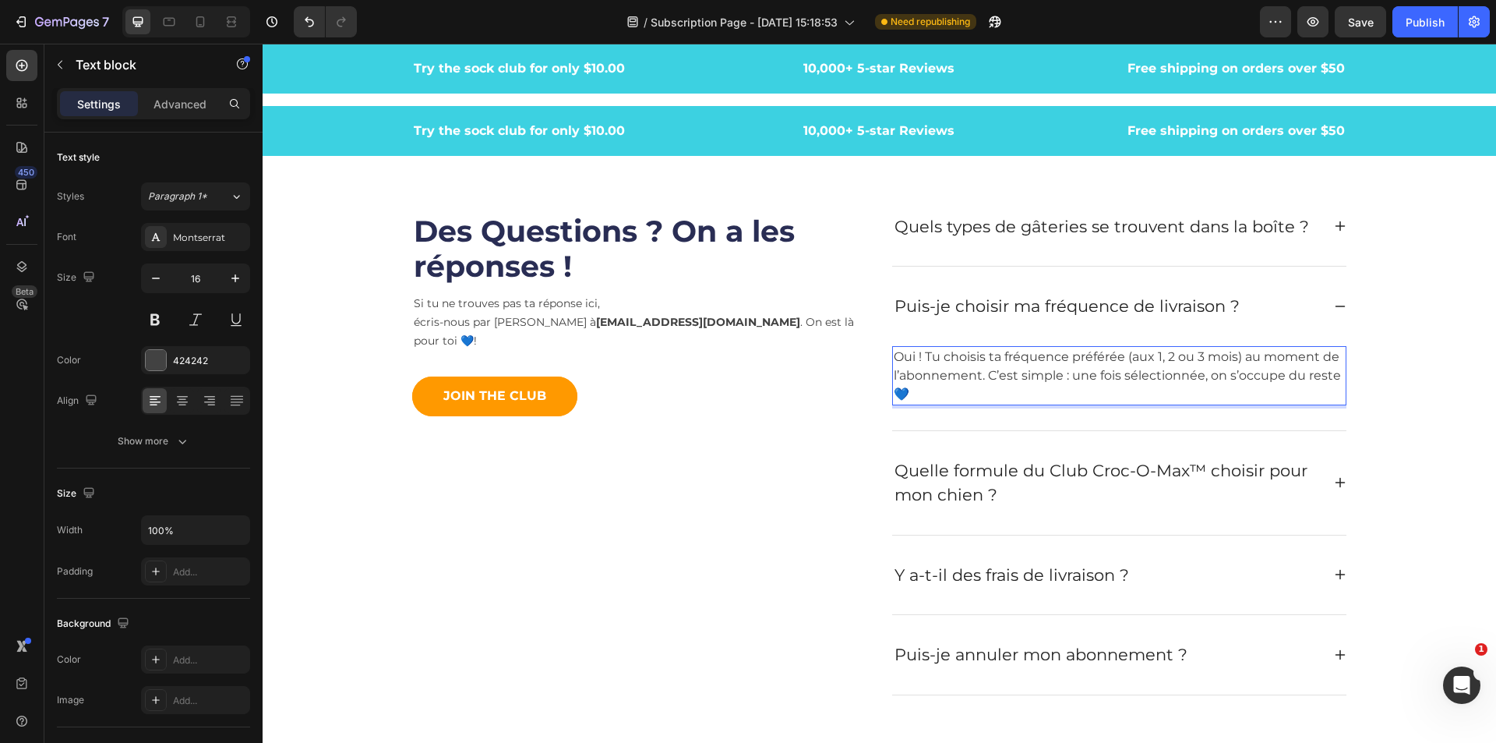
click at [1200, 380] on p "Oui ! Tu choisis ta fréquence préférée (aux 1, 2 ou 3 mois) au moment de l’abon…" at bounding box center [1119, 376] width 451 height 56
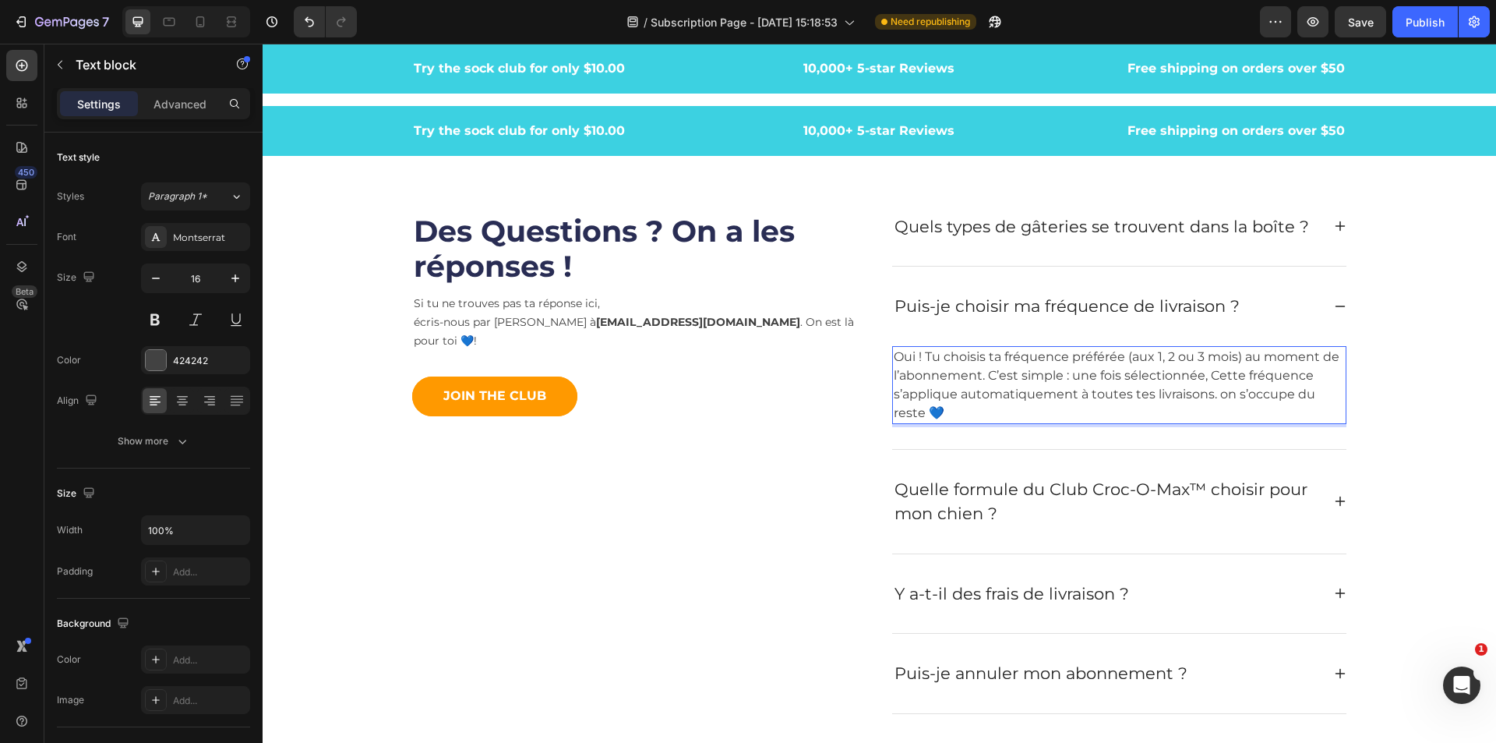
click at [1216, 377] on p "Oui ! Tu choisis ta fréquence préférée (aux 1, 2 ou 3 mois) au moment de l’abon…" at bounding box center [1119, 385] width 451 height 75
click at [1214, 380] on p "Oui ! Tu choisis ta fréquence préférée (aux 1, 2 ou 3 mois) au moment de l’abon…" at bounding box center [1119, 385] width 451 height 75
click at [1200, 396] on p "Oui ! Tu choisis ta fréquence préférée (aux 1, 2 ou 3 mois) au moment de l’abon…" at bounding box center [1119, 385] width 451 height 75
click at [1209, 397] on p "Oui ! Tu choisis ta fréquence préférée (aux 1, 2 ou 3 mois) au moment de l’abon…" at bounding box center [1119, 385] width 451 height 75
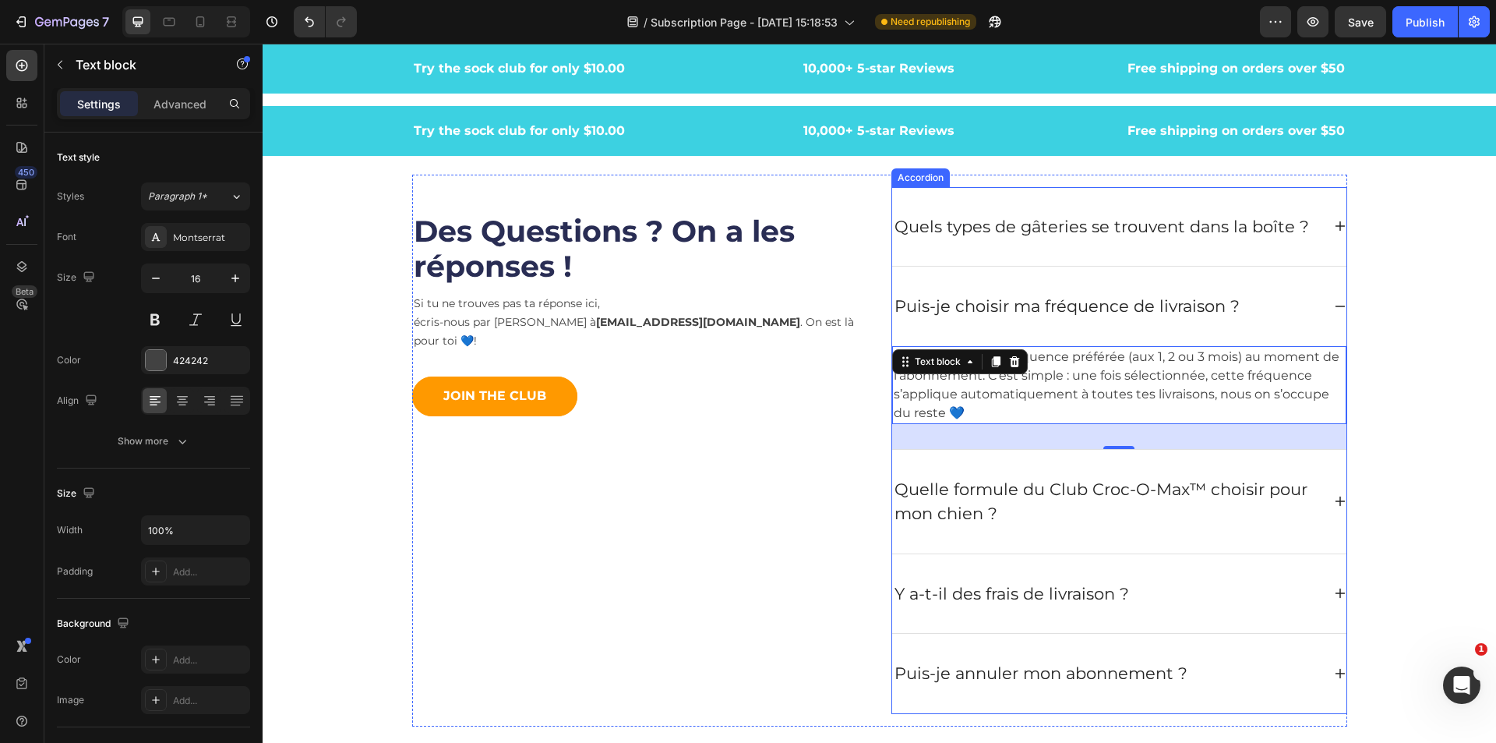
click at [1340, 496] on div "Quels types de gâteries se trouvent dans la boîte ? Puis-je choisir ma fréquenc…" at bounding box center [1120, 450] width 456 height 527
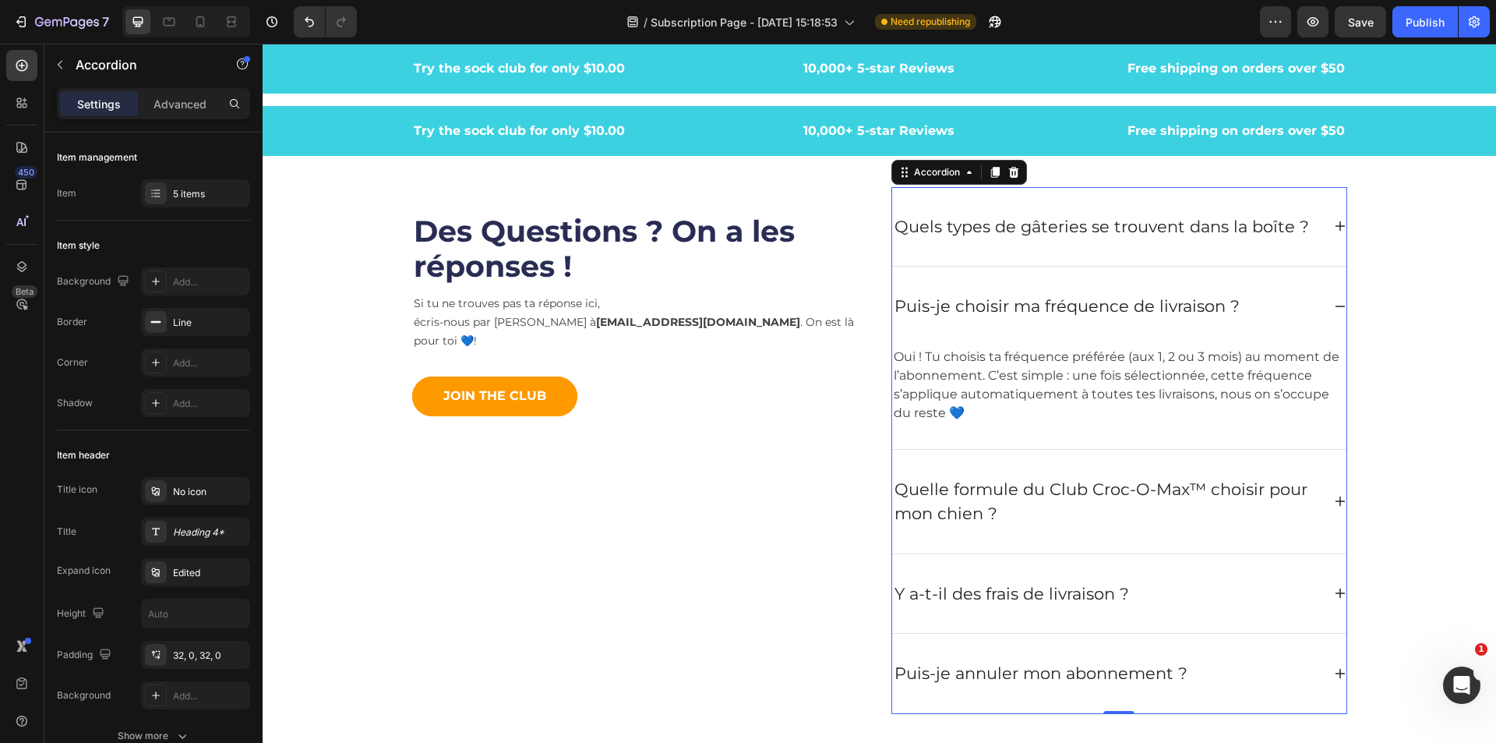
click at [1334, 506] on icon at bounding box center [1340, 501] width 12 height 12
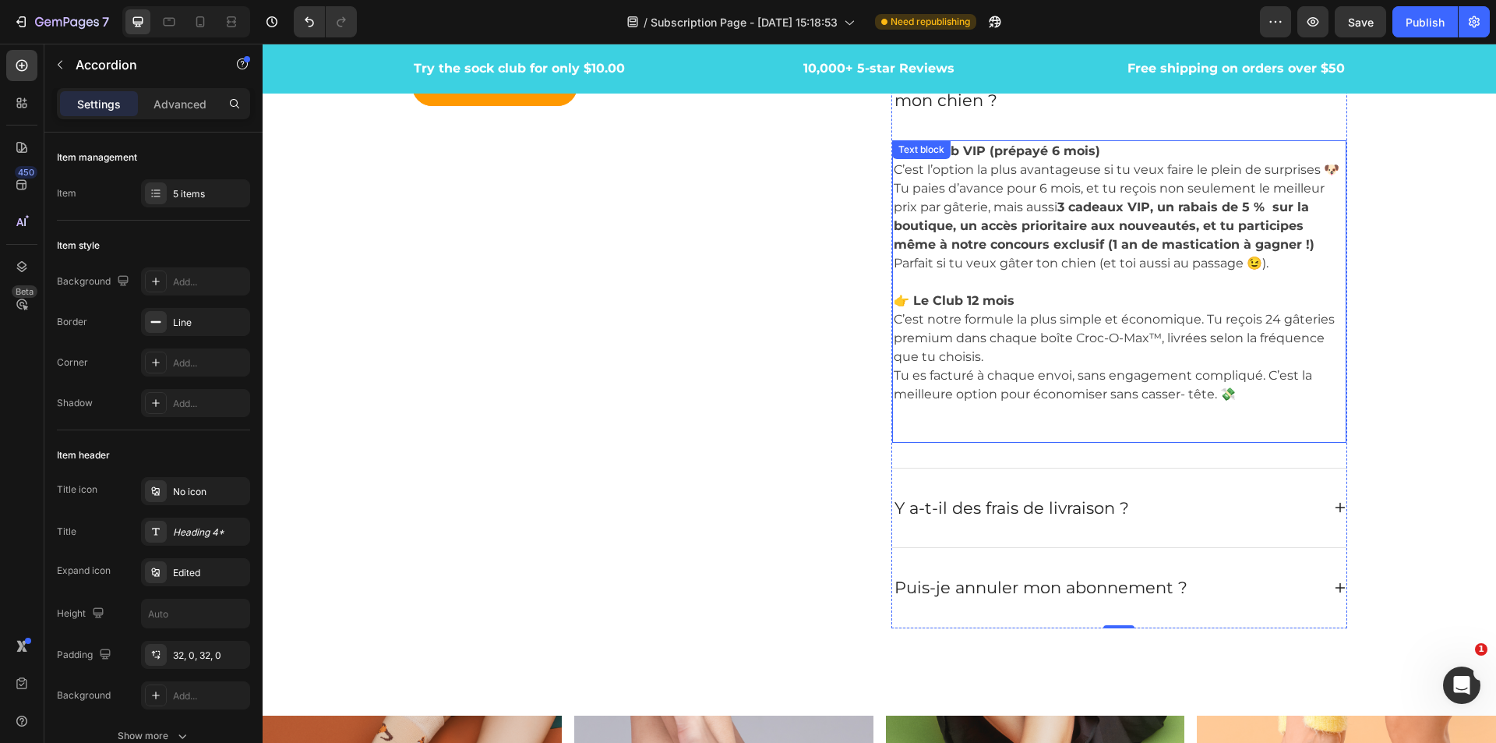
scroll to position [5300, 0]
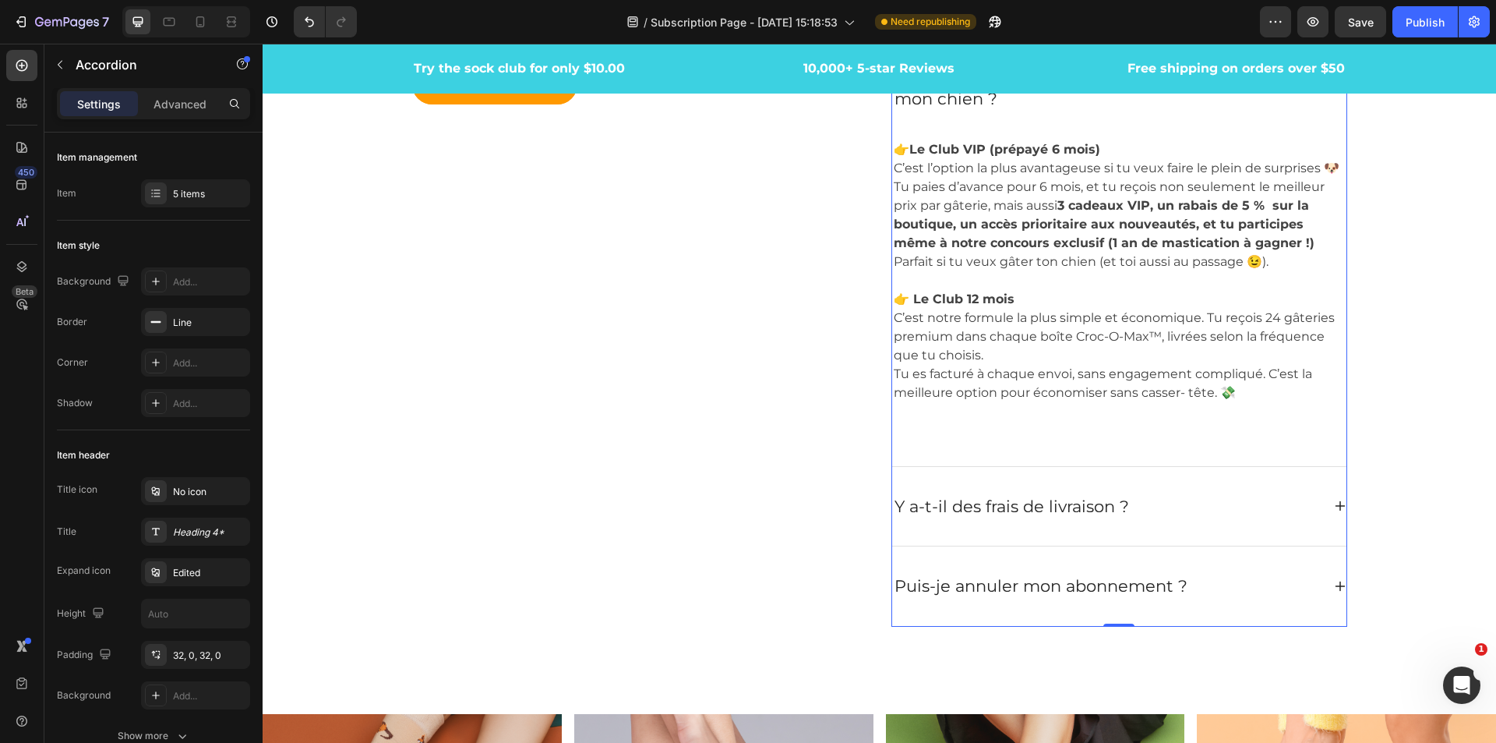
click at [1323, 506] on div "Y a-t-il des frais de livraison ?" at bounding box center [1119, 506] width 454 height 79
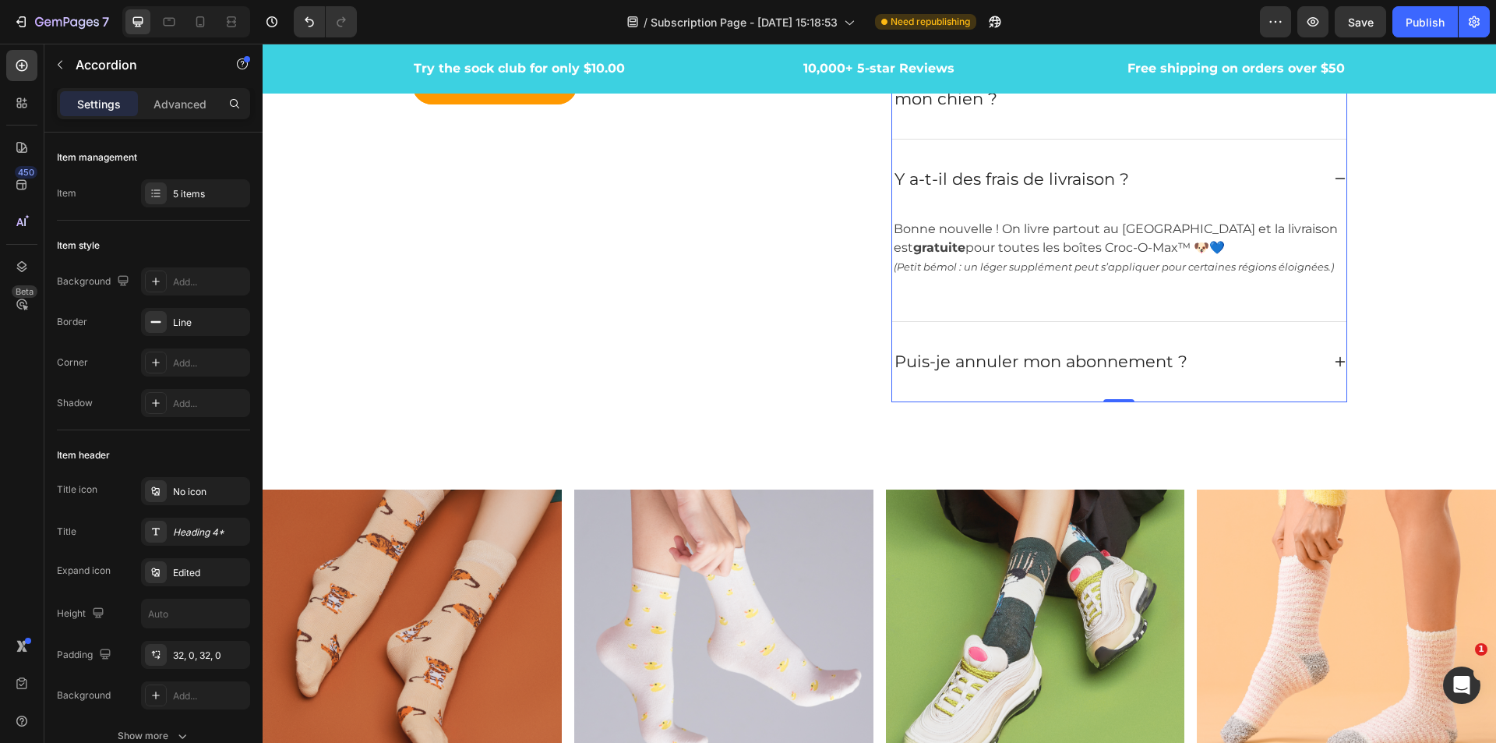
scroll to position [5066, 0]
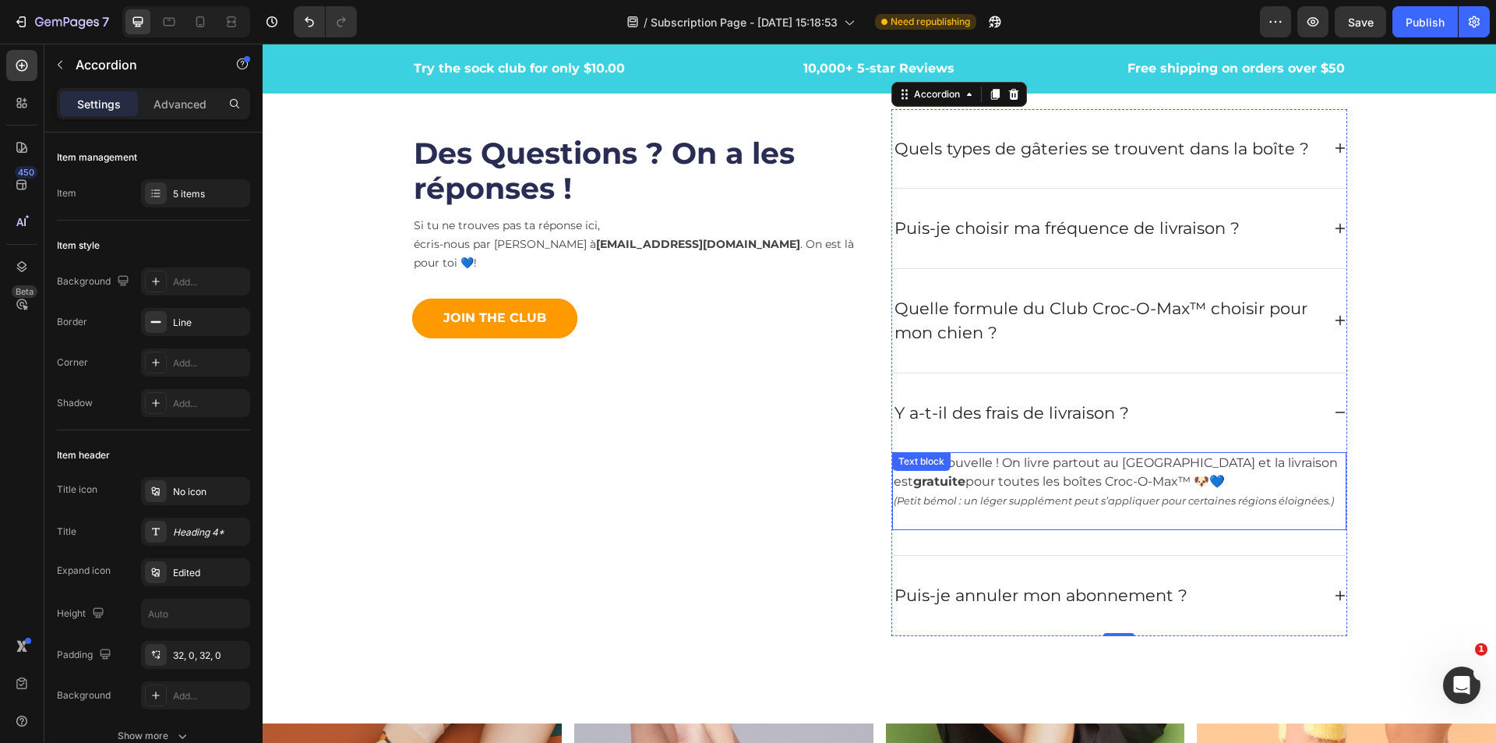
click at [1166, 501] on icon "(Petit bémol : un léger supplément peut s’appliquer pour certaines régions éloi…" at bounding box center [1114, 500] width 440 height 12
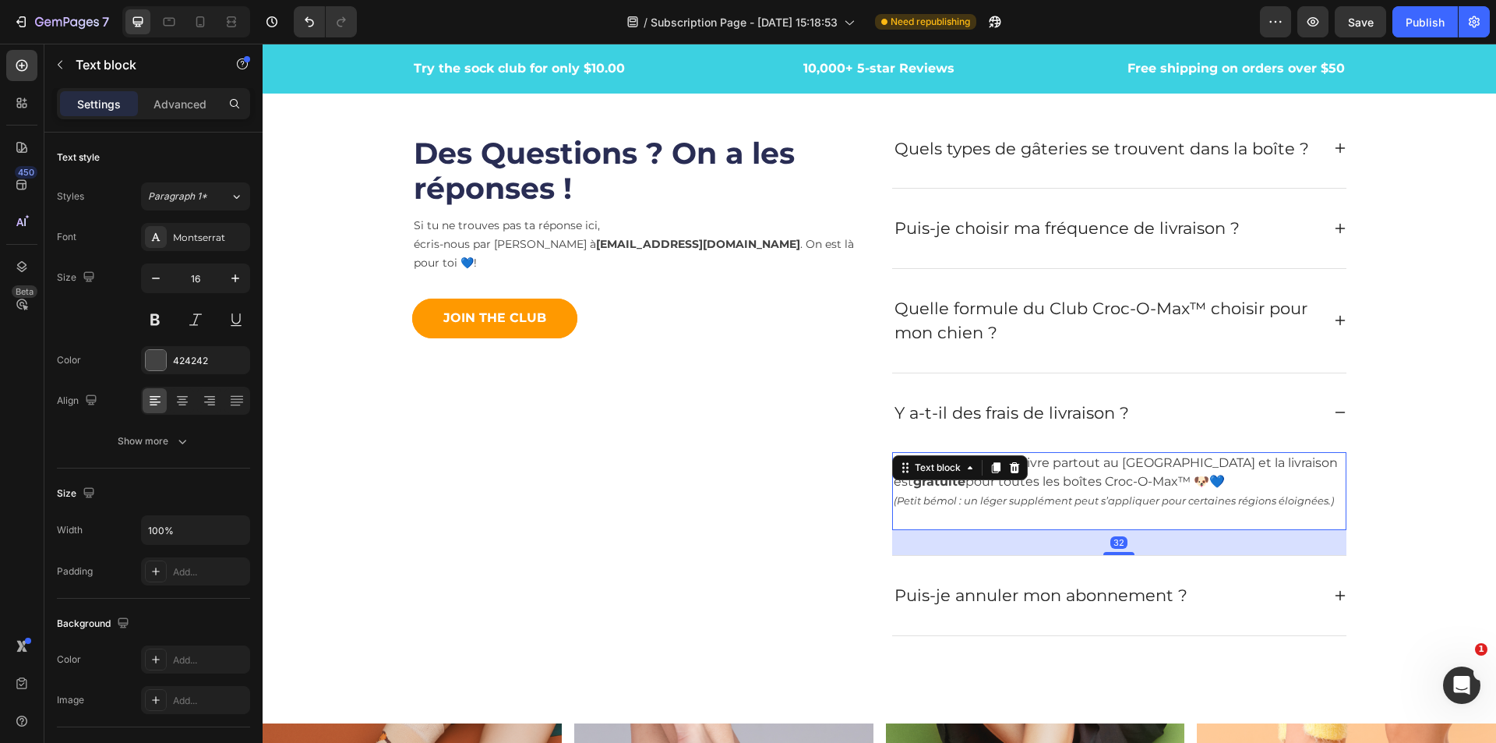
click at [1235, 503] on icon "(Petit bémol : un léger supplément peut s’appliquer pour certaines régions éloi…" at bounding box center [1114, 500] width 440 height 12
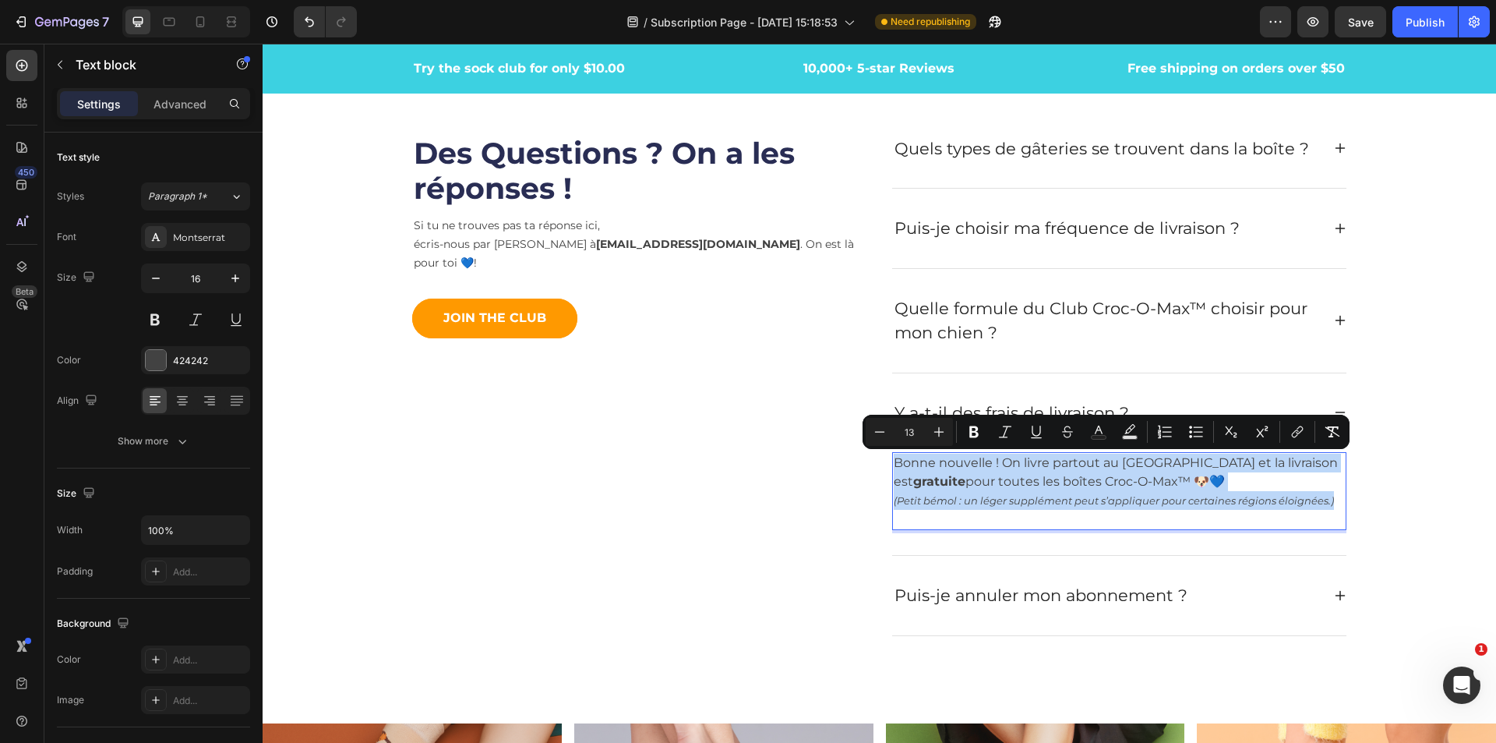
drag, startPoint x: 1332, startPoint y: 502, endPoint x: 889, endPoint y: 463, distance: 444.4
click at [894, 463] on p "Bonne nouvelle ! On livre partout au [GEOGRAPHIC_DATA] et la livraison est grat…" at bounding box center [1119, 491] width 451 height 75
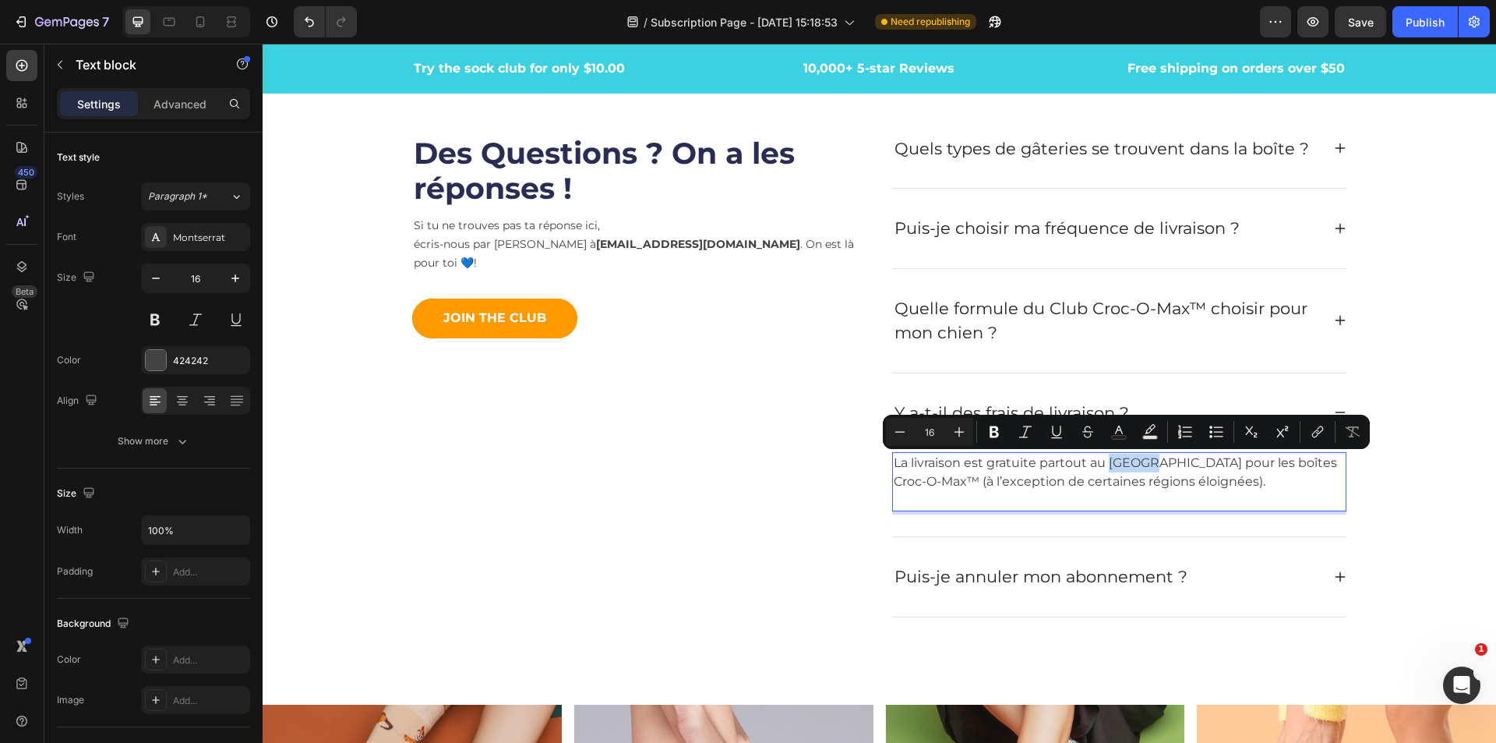
drag, startPoint x: 1152, startPoint y: 465, endPoint x: 1102, endPoint y: 461, distance: 50.0
click at [1102, 461] on p "⁠⁠⁠⁠⁠⁠⁠La livraison est gratuite partout au Canada pour les boîtes Croc-O-Max™ …" at bounding box center [1119, 482] width 451 height 56
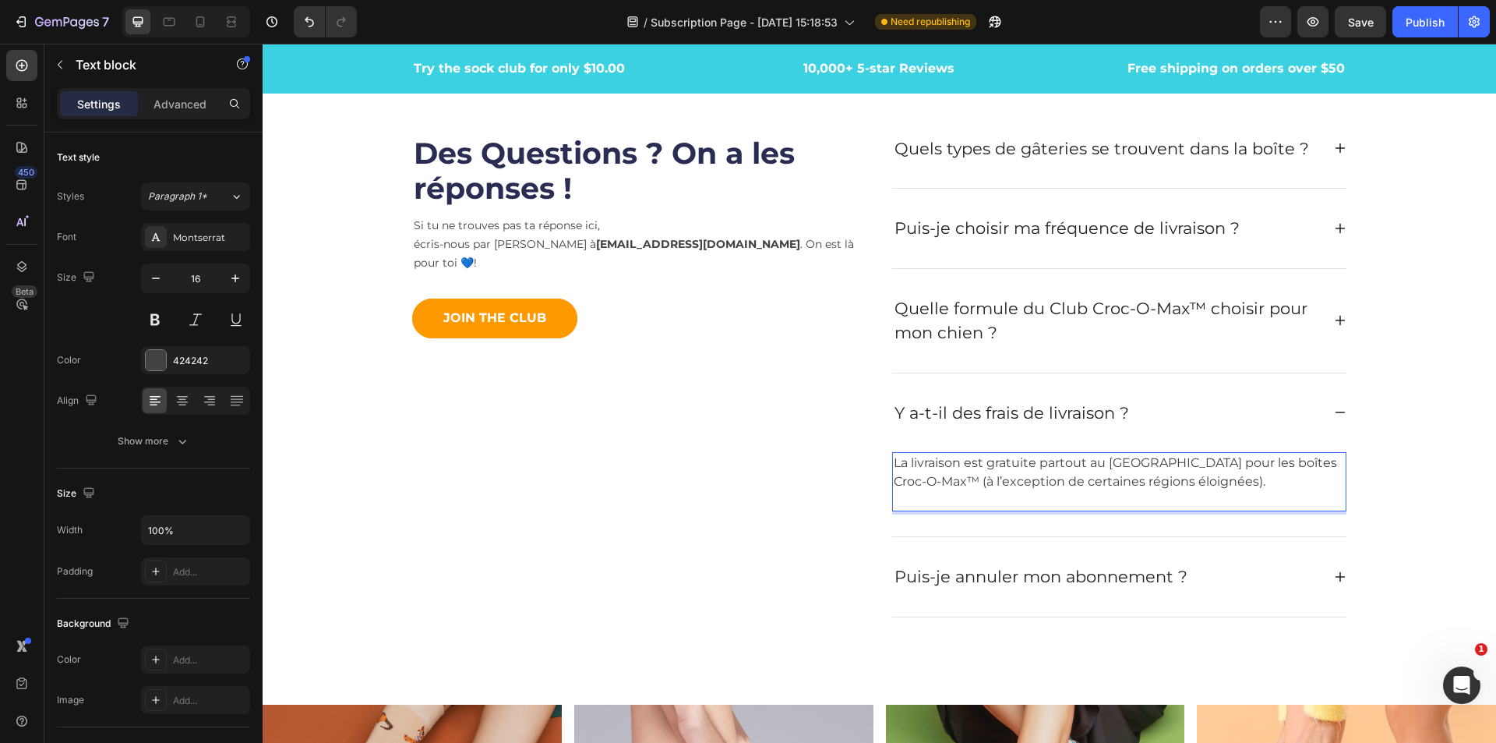
click at [1249, 486] on p "La livraison est gratuite partout au Québec pour les boîtes Croc-O-Max™ (à l’ex…" at bounding box center [1119, 482] width 451 height 56
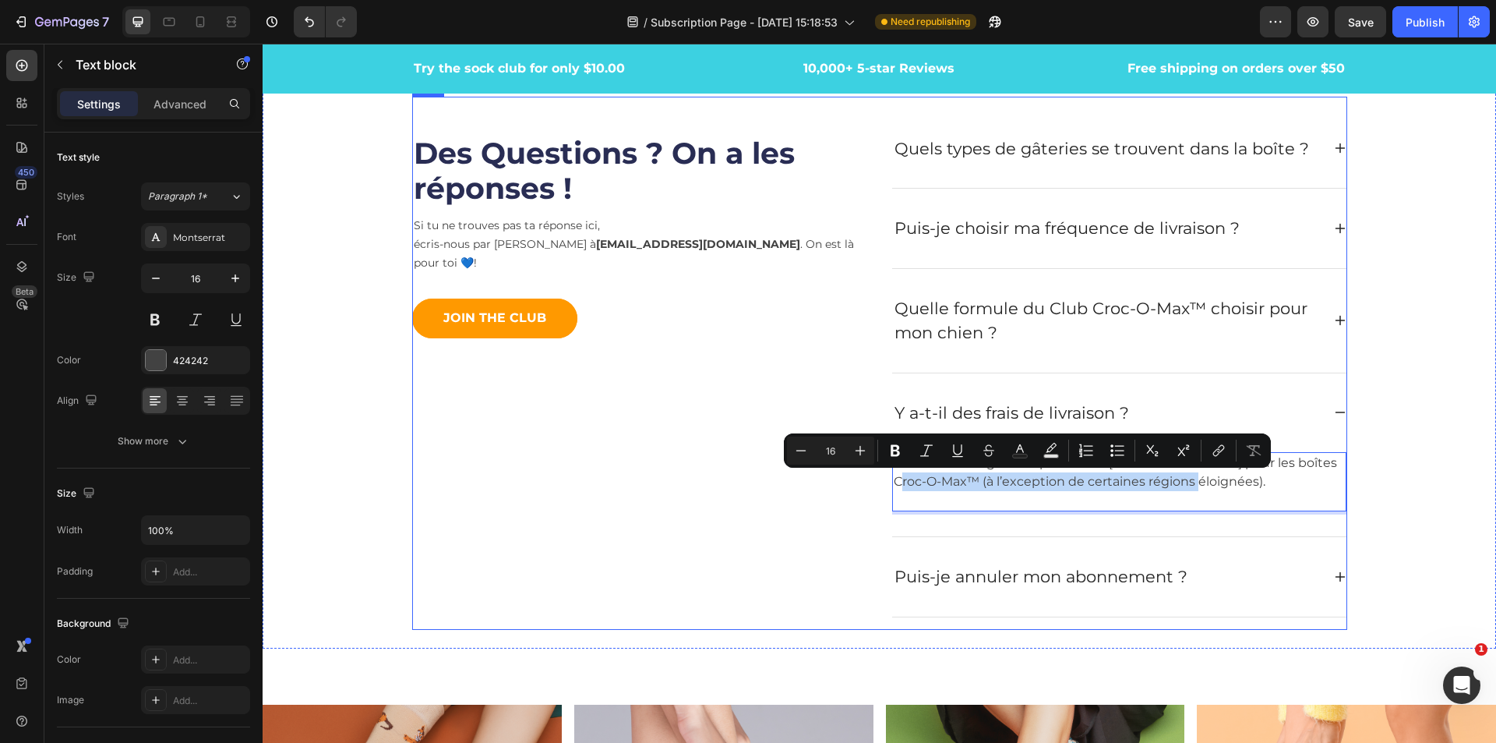
drag, startPoint x: 1149, startPoint y: 483, endPoint x: 882, endPoint y: 487, distance: 266.6
click at [882, 487] on div "Des Questions ? On a les réponses ! Heading Si tu ne trouves pas ta réponse ici…" at bounding box center [879, 363] width 935 height 533
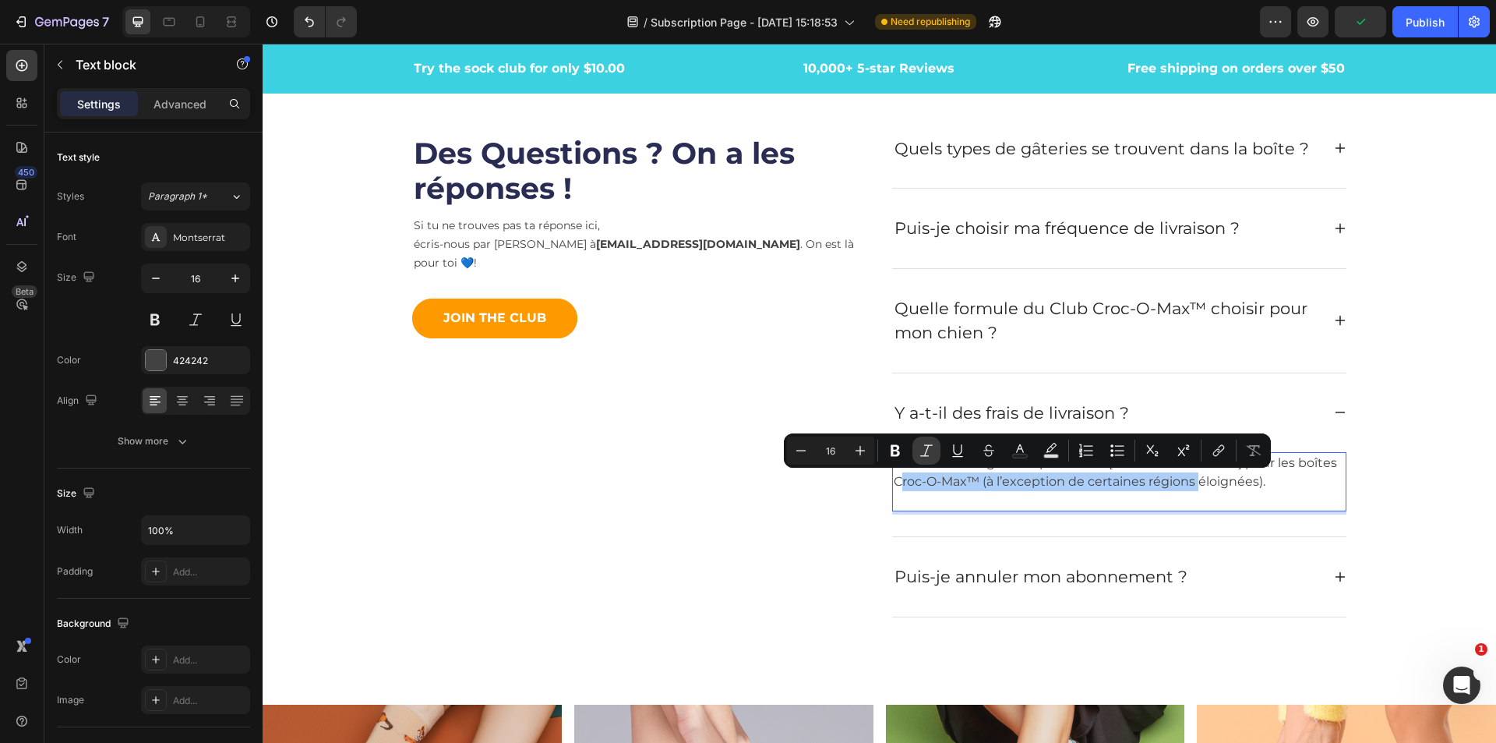
click at [924, 451] on icon "Editor contextual toolbar" at bounding box center [927, 451] width 16 height 16
click at [795, 451] on icon "Editor contextual toolbar" at bounding box center [801, 451] width 16 height 16
type input "15"
click at [1069, 483] on icon "(à l’exception de certaines régions éloignées)." at bounding box center [1111, 481] width 263 height 15
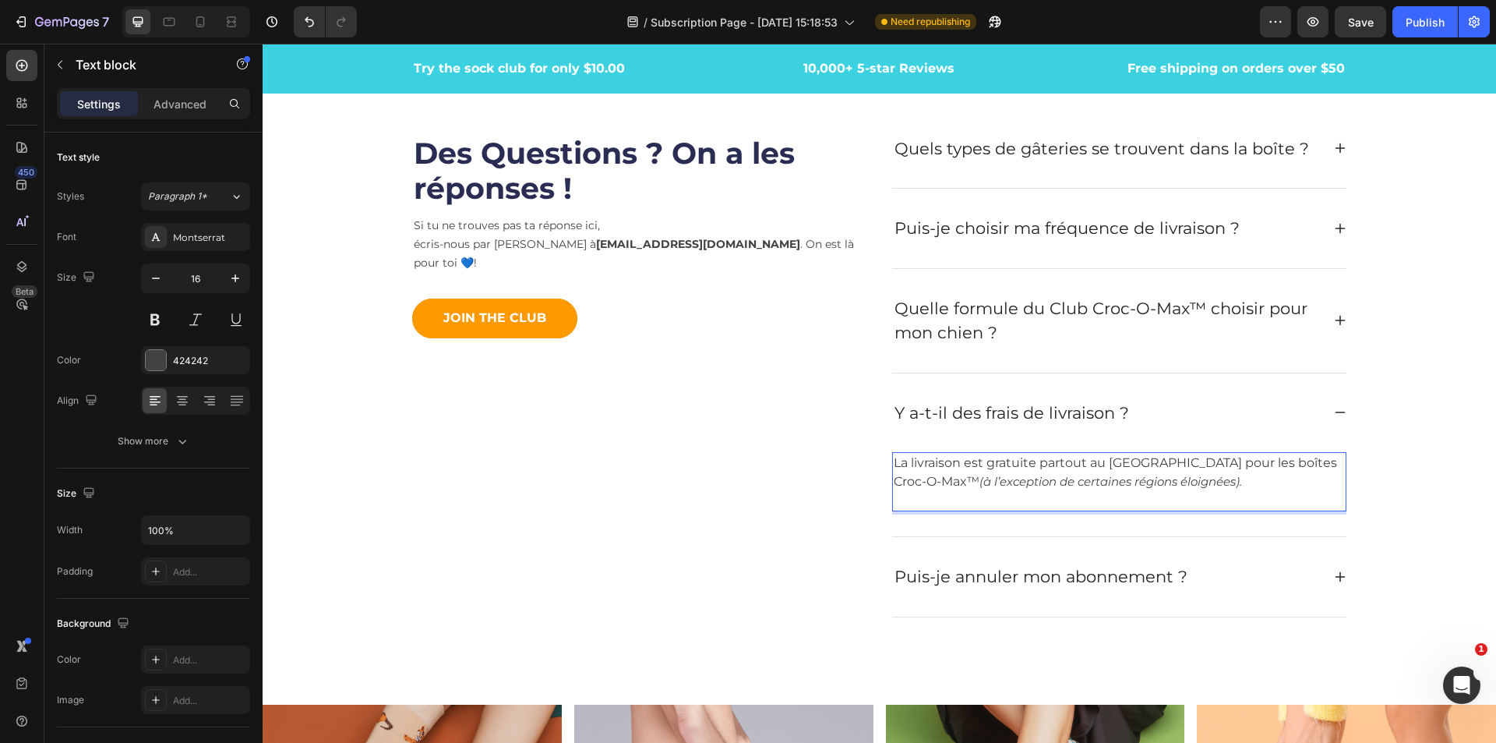
click at [1087, 485] on icon "(à l’exception de certaines régions éloignées)." at bounding box center [1111, 481] width 263 height 15
click at [1199, 477] on p "La livraison est gratuite partout au Québec pour les boîtes Croc-O-Max™ (à l’ex…" at bounding box center [1119, 482] width 451 height 56
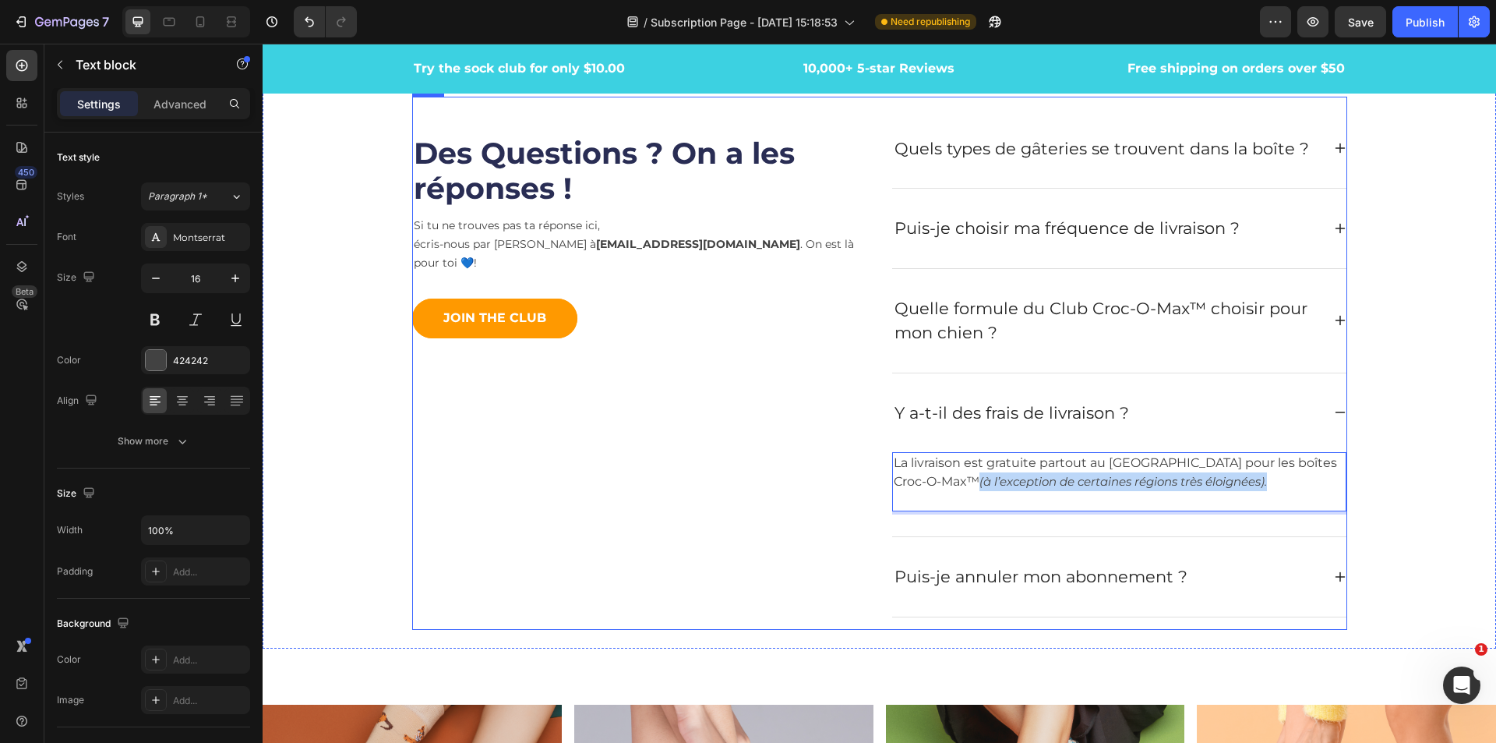
drag, startPoint x: 1152, startPoint y: 476, endPoint x: 866, endPoint y: 476, distance: 286.0
click at [866, 476] on div "Des Questions ? On a les réponses ! Heading Si tu ne trouves pas ta réponse ici…" at bounding box center [879, 363] width 935 height 533
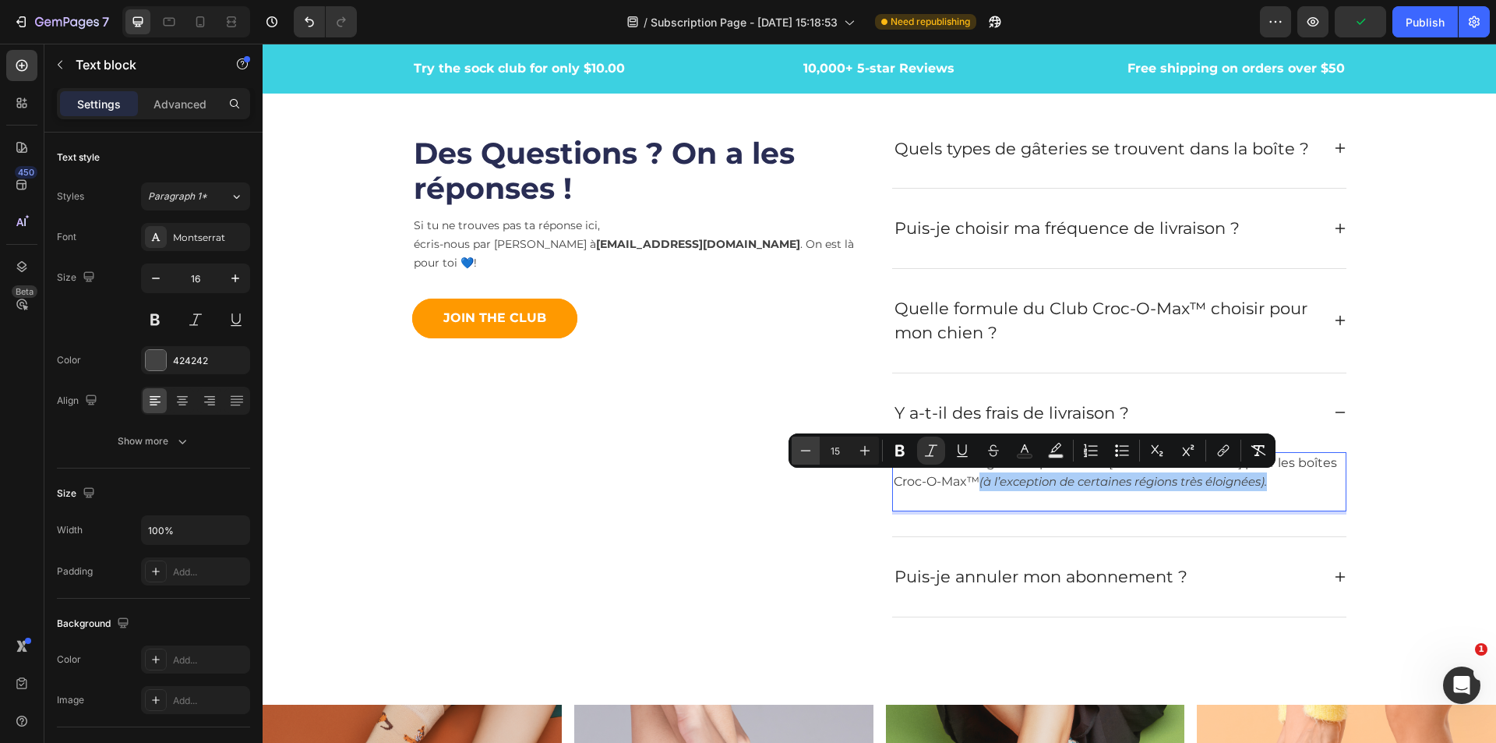
click at [807, 450] on icon "Editor contextual toolbar" at bounding box center [806, 450] width 10 height 1
type input "14"
click at [1161, 490] on p "La livraison est gratuite partout au Québec pour les boîtes Croc-O-Max™ (à l’ex…" at bounding box center [1119, 482] width 451 height 56
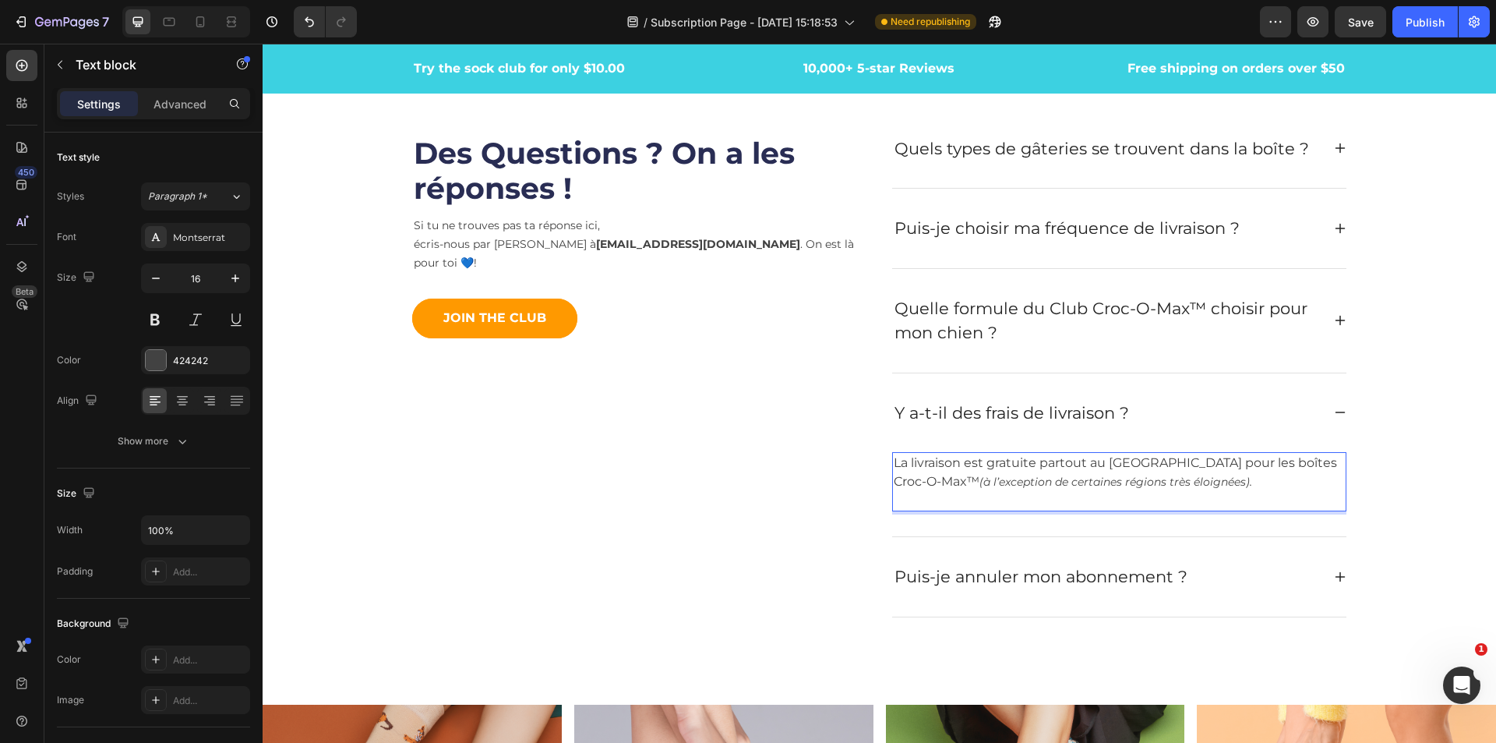
click at [1156, 486] on icon "(à l’exception de certaines régions très éloignées)." at bounding box center [1116, 482] width 273 height 14
click at [1151, 486] on icon "(à l’exception de certaines régions très éloignées)." at bounding box center [1116, 482] width 273 height 14
click at [1334, 580] on icon at bounding box center [1340, 577] width 12 height 12
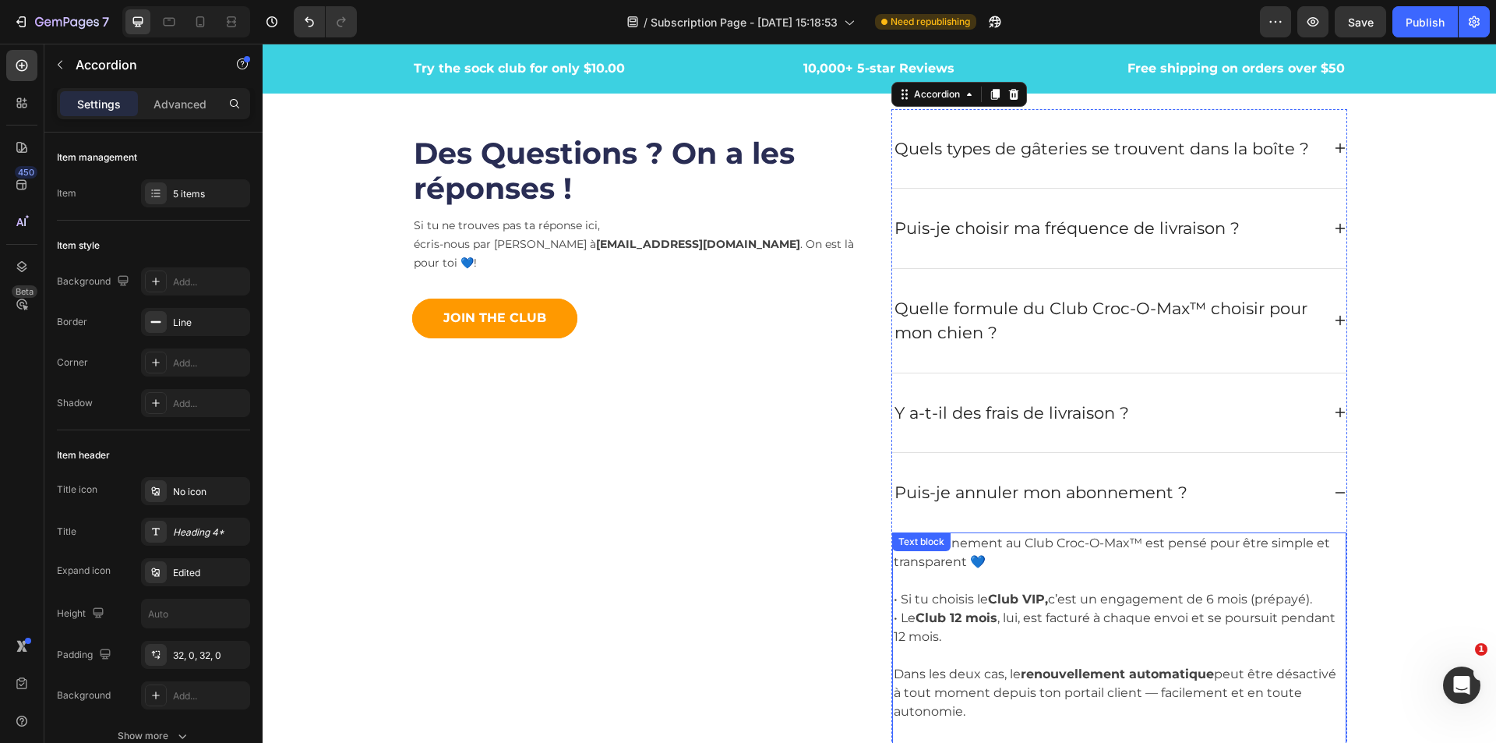
click at [1172, 605] on p "Ton abonnement au Club Croc-O-Max™ est pensé pour être simple et transparent 💙 …" at bounding box center [1119, 684] width 451 height 301
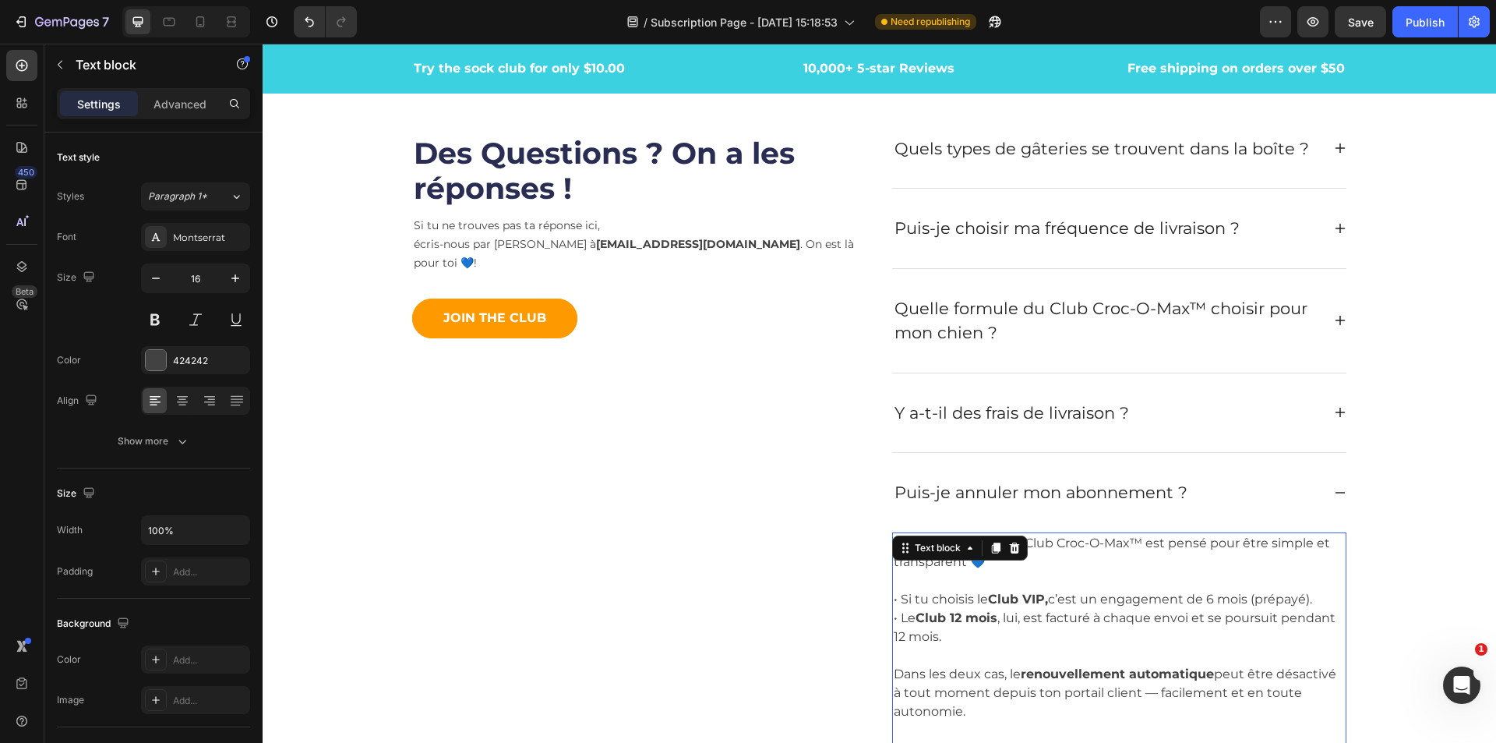
click at [1189, 591] on p "Ton abonnement au Club Croc-O-Max™ est pensé pour être simple et transparent 💙 …" at bounding box center [1119, 684] width 451 height 301
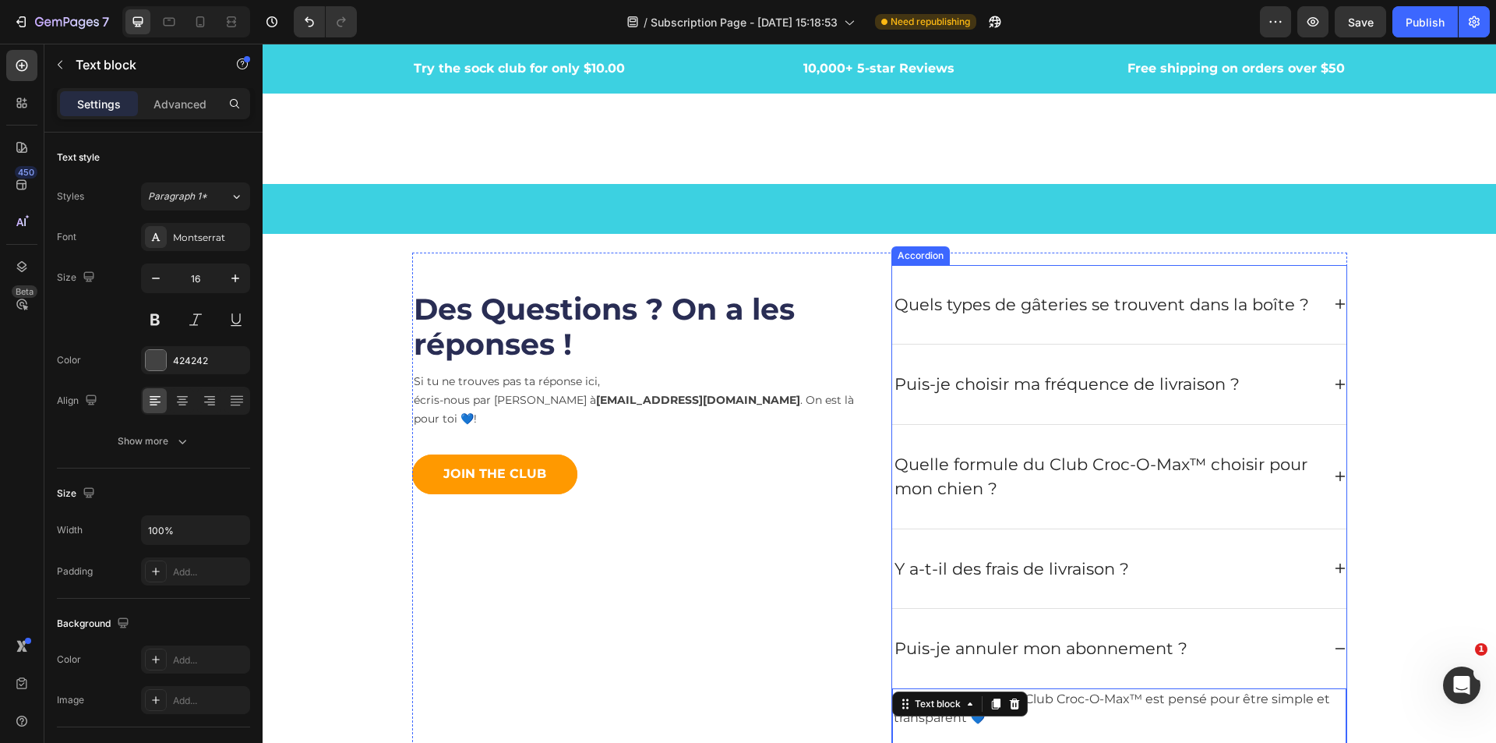
scroll to position [5378, 0]
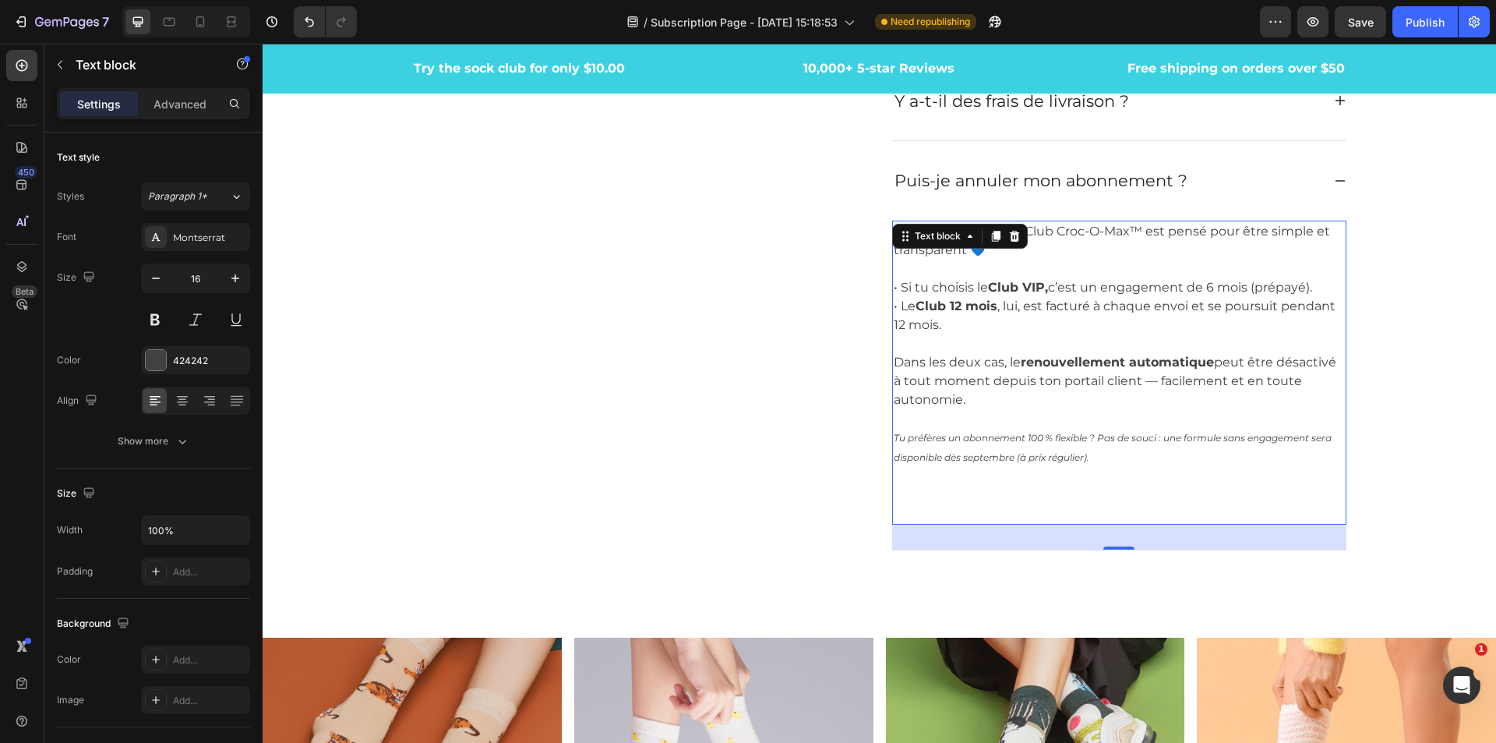
click at [1037, 438] on icon "Tu préfères un abonnement 100 % flexible ? Pas de souci : une formule sans enga…" at bounding box center [1113, 447] width 438 height 31
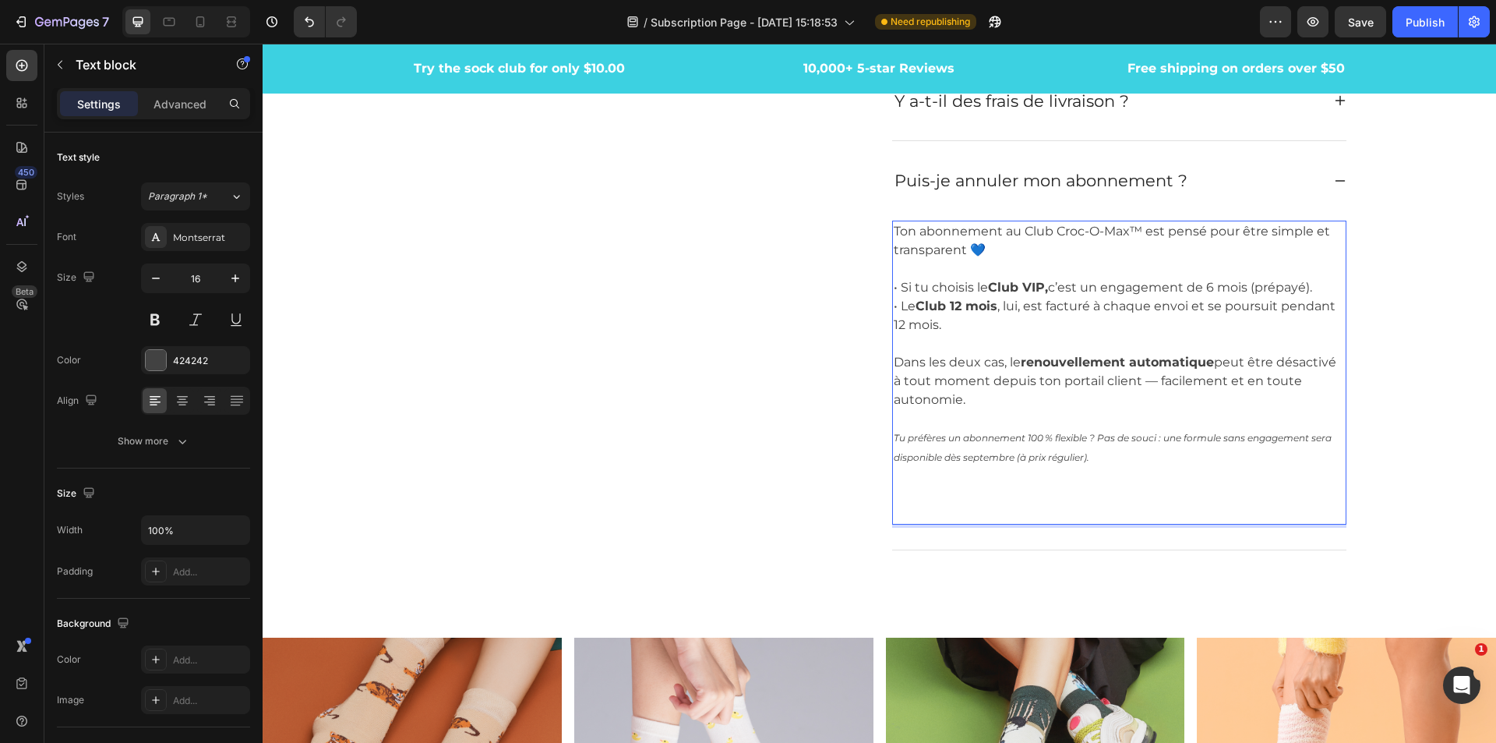
click at [1108, 459] on p "Ton abonnement au Club Croc-O-Max™ est pensé pour être simple et transparent 💙 …" at bounding box center [1119, 372] width 451 height 301
click at [1048, 433] on icon "Tu préfères un abonnement 100 % flexible ? Pas de souci : une formule sans enga…" at bounding box center [1113, 447] width 438 height 31
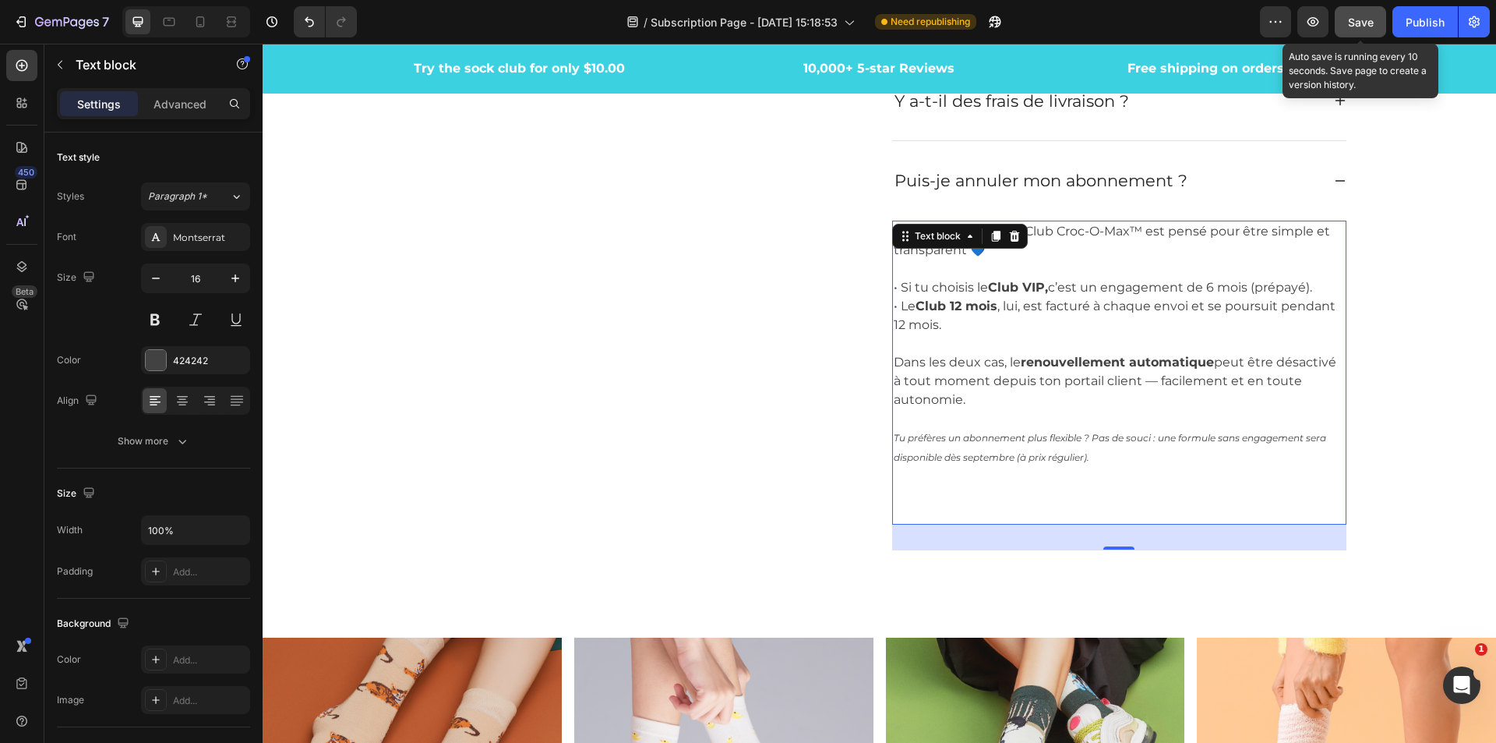
click at [1359, 25] on span "Save" at bounding box center [1361, 22] width 26 height 13
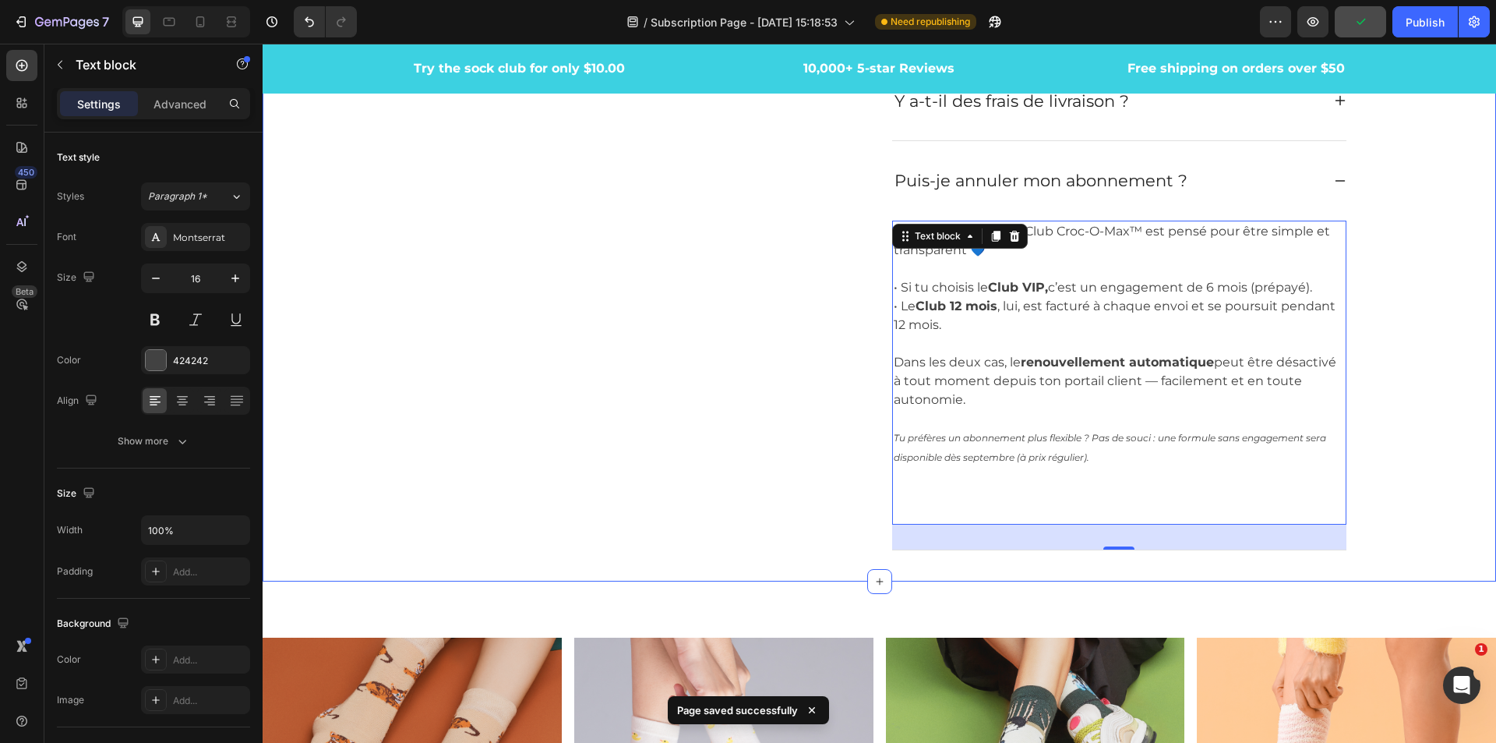
click at [1397, 353] on div "Des Questions ? On a les réponses ! Heading Si tu ne trouves pas ta réponse ici…" at bounding box center [879, 174] width 1210 height 778
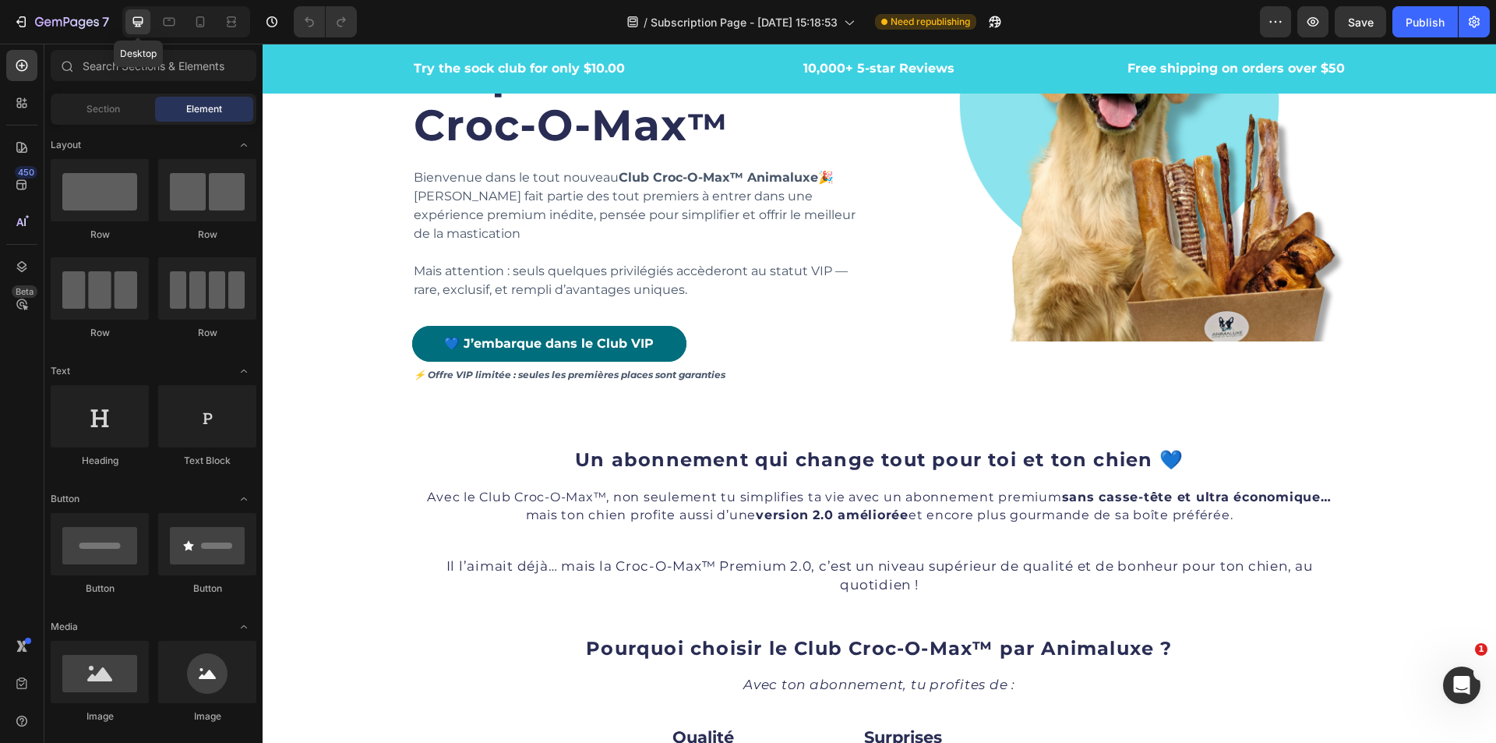
scroll to position [312, 0]
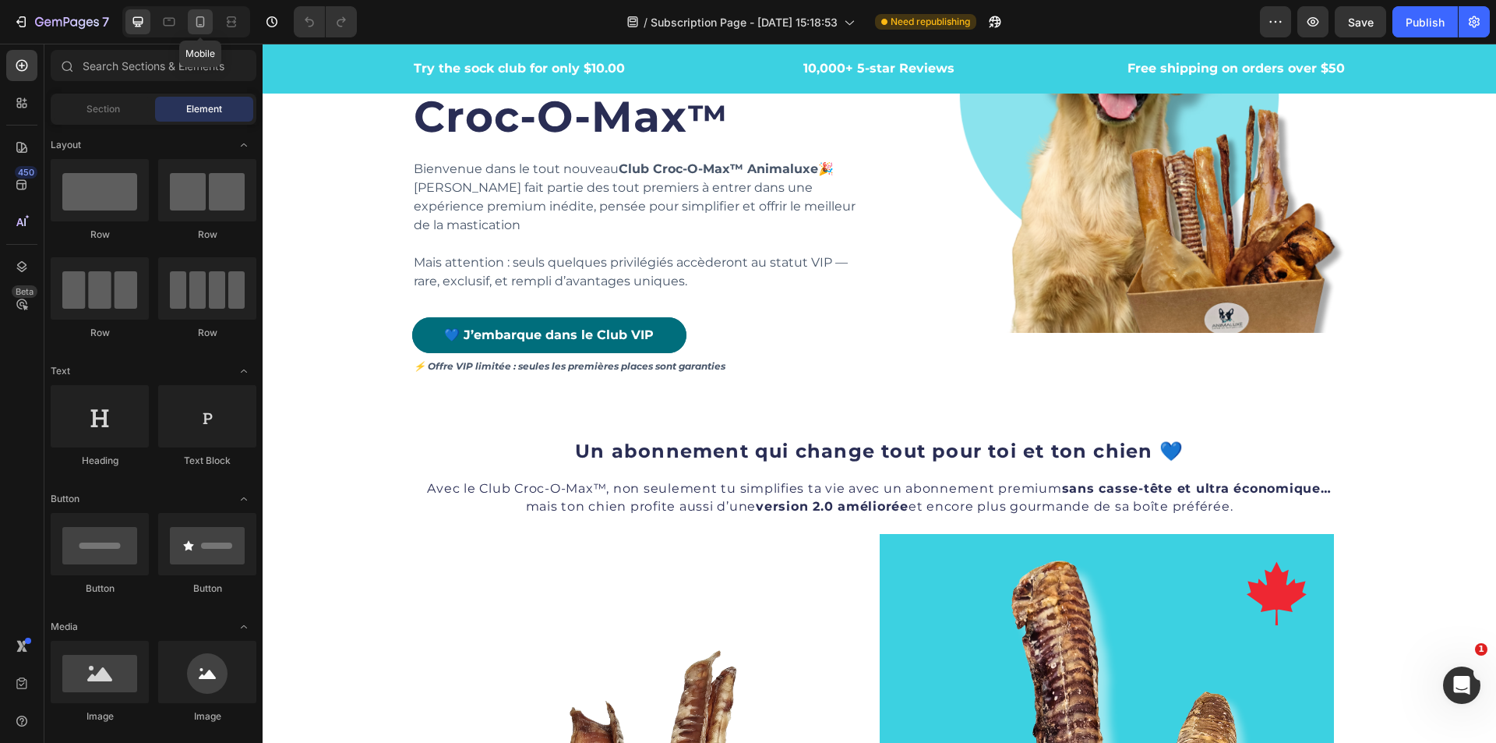
click at [196, 28] on icon at bounding box center [201, 22] width 16 height 16
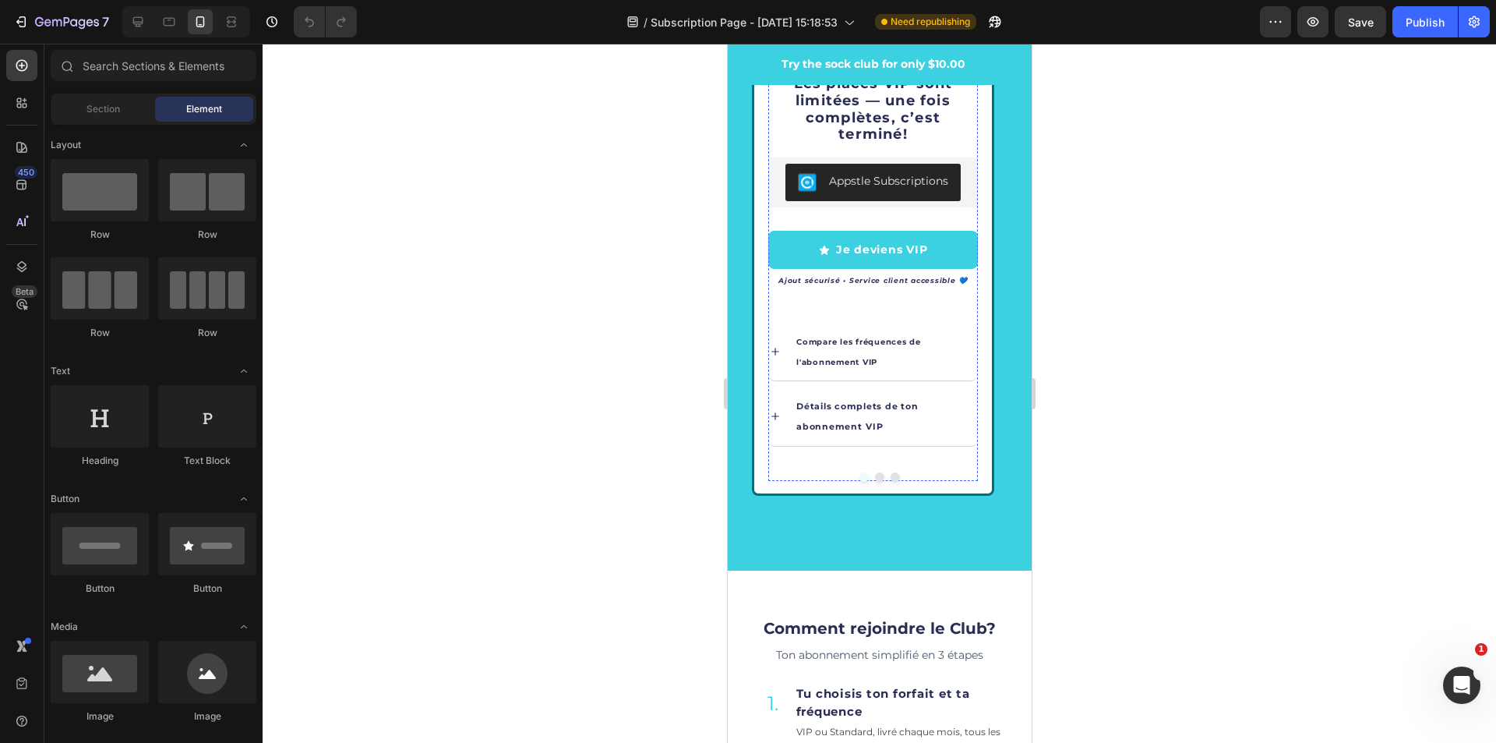
scroll to position [4047, 0]
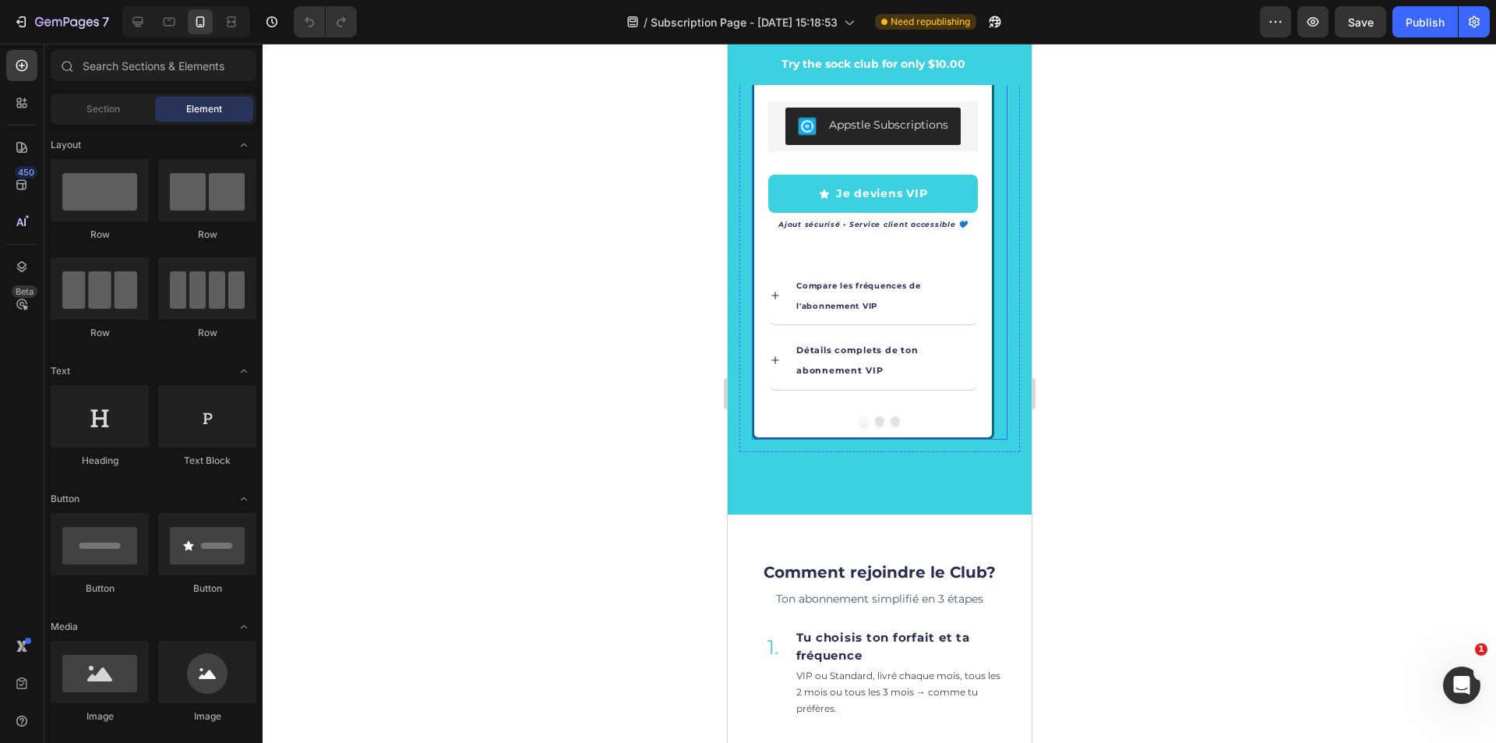
click at [859, 416] on button "Dot" at bounding box center [863, 420] width 9 height 9
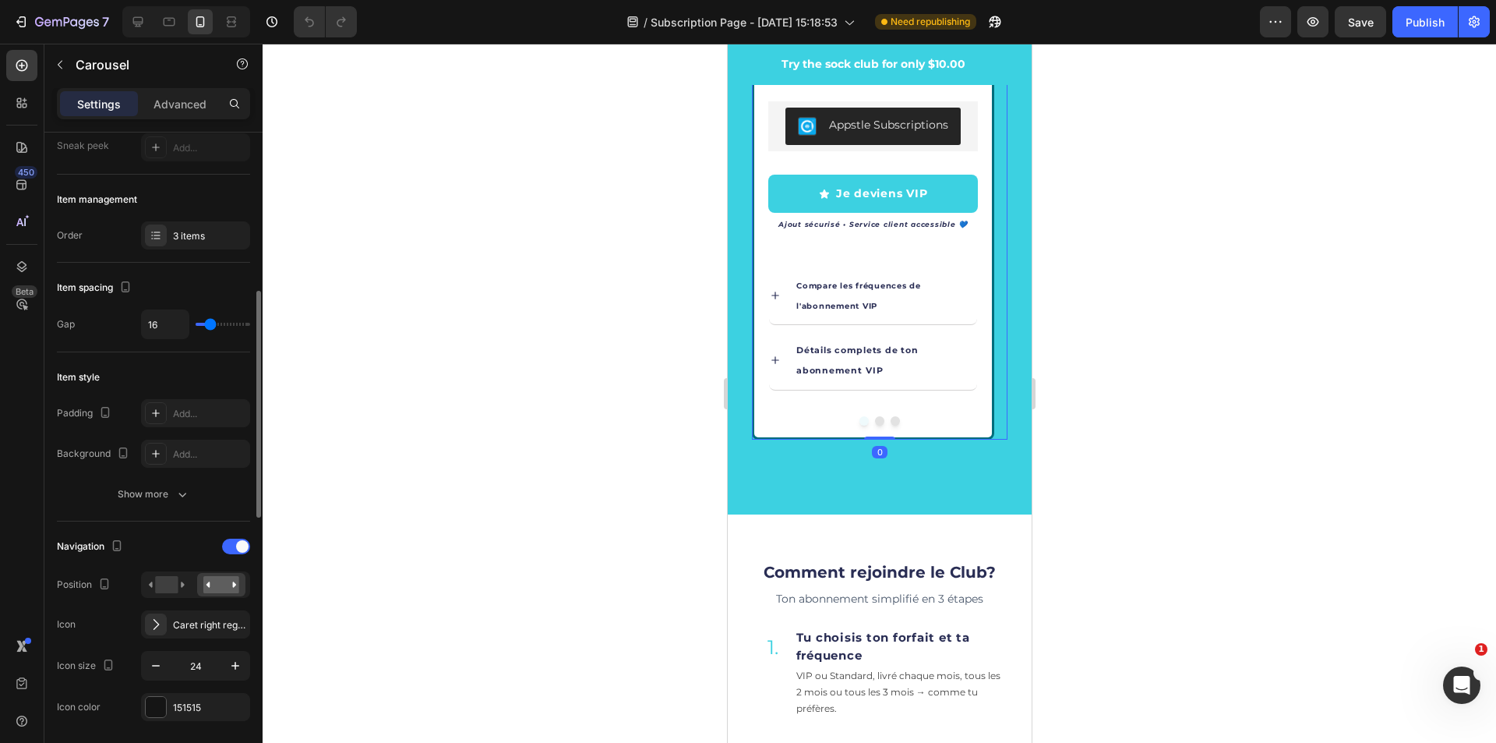
scroll to position [234, 0]
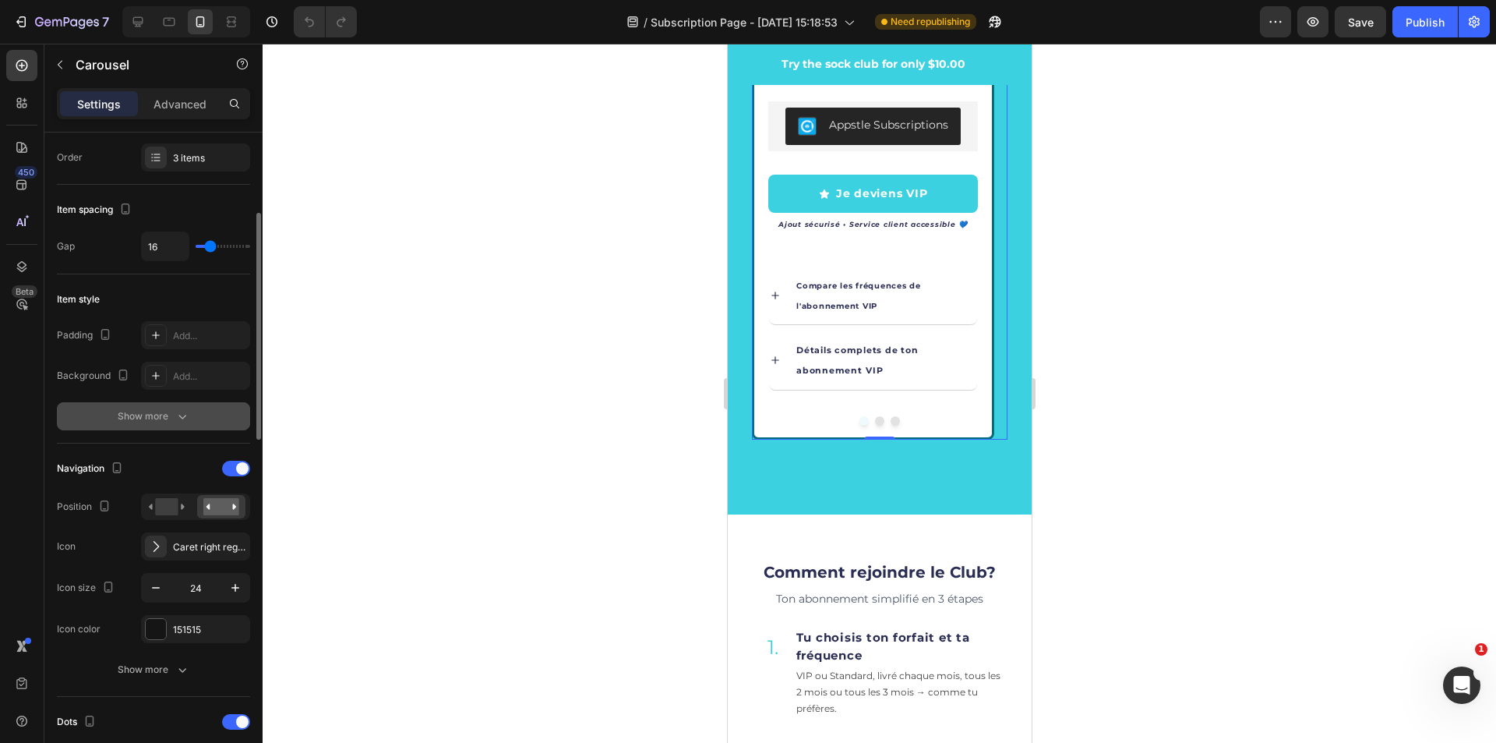
click at [136, 409] on div "Show more" at bounding box center [154, 416] width 72 height 16
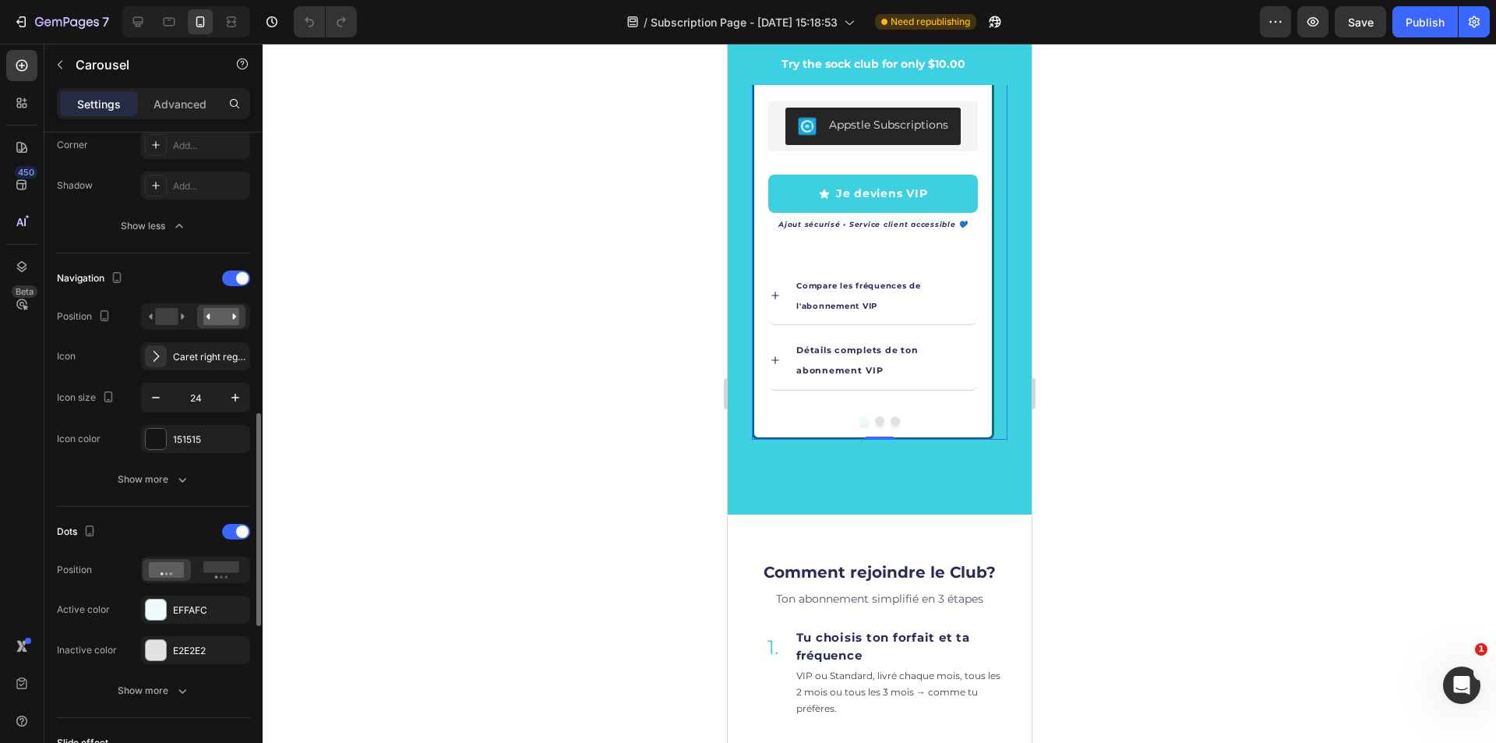
scroll to position [701, 0]
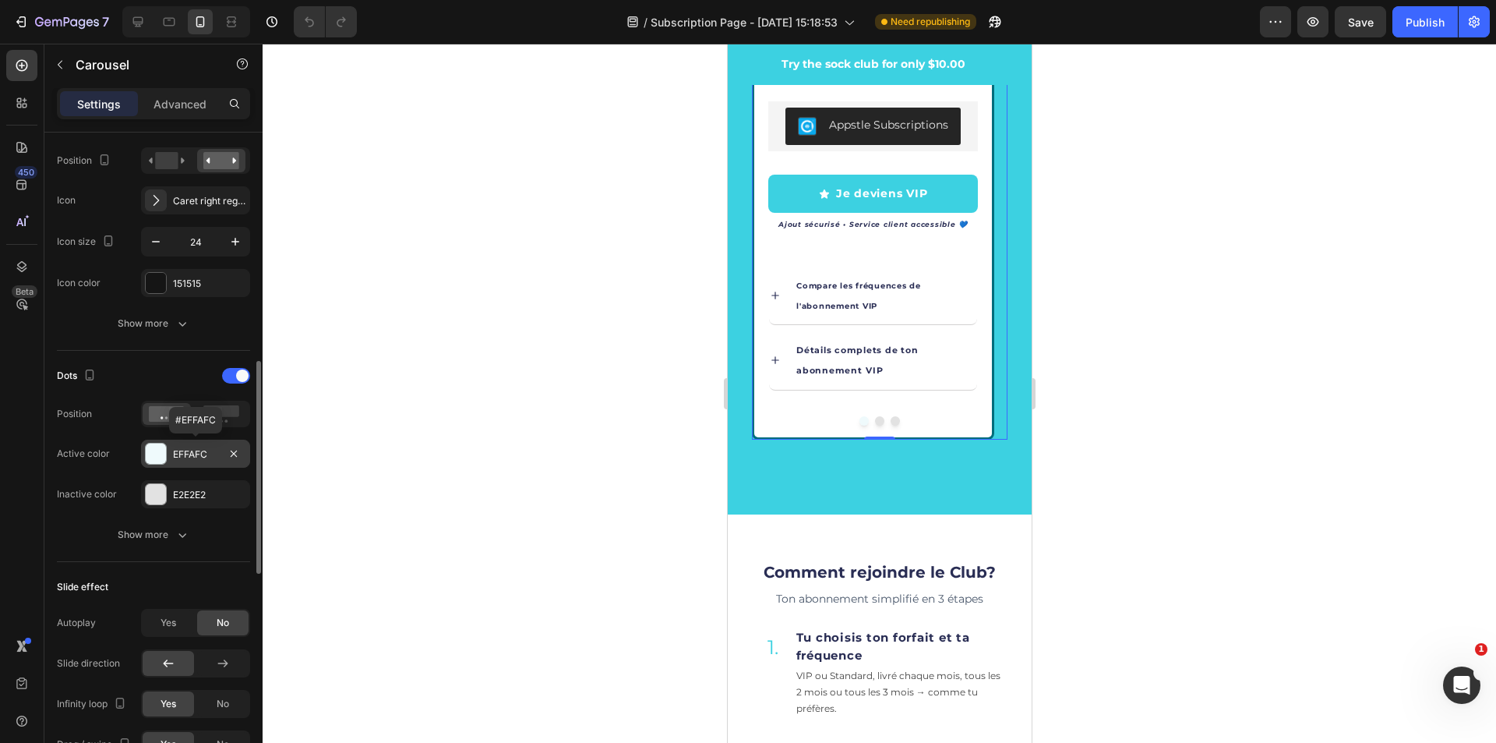
click at [159, 452] on div at bounding box center [156, 453] width 20 height 20
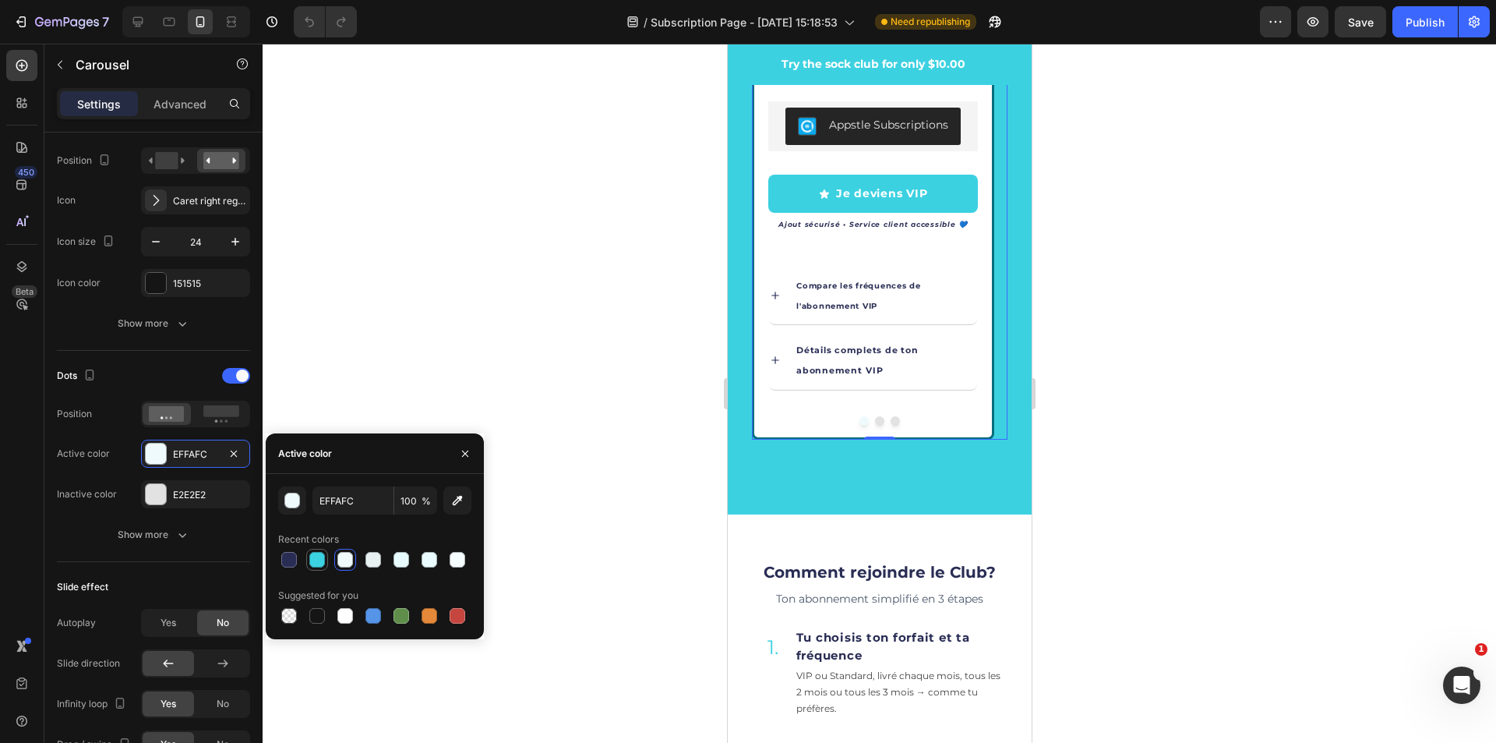
click at [320, 559] on div at bounding box center [317, 560] width 16 height 16
type input "3CD1E1"
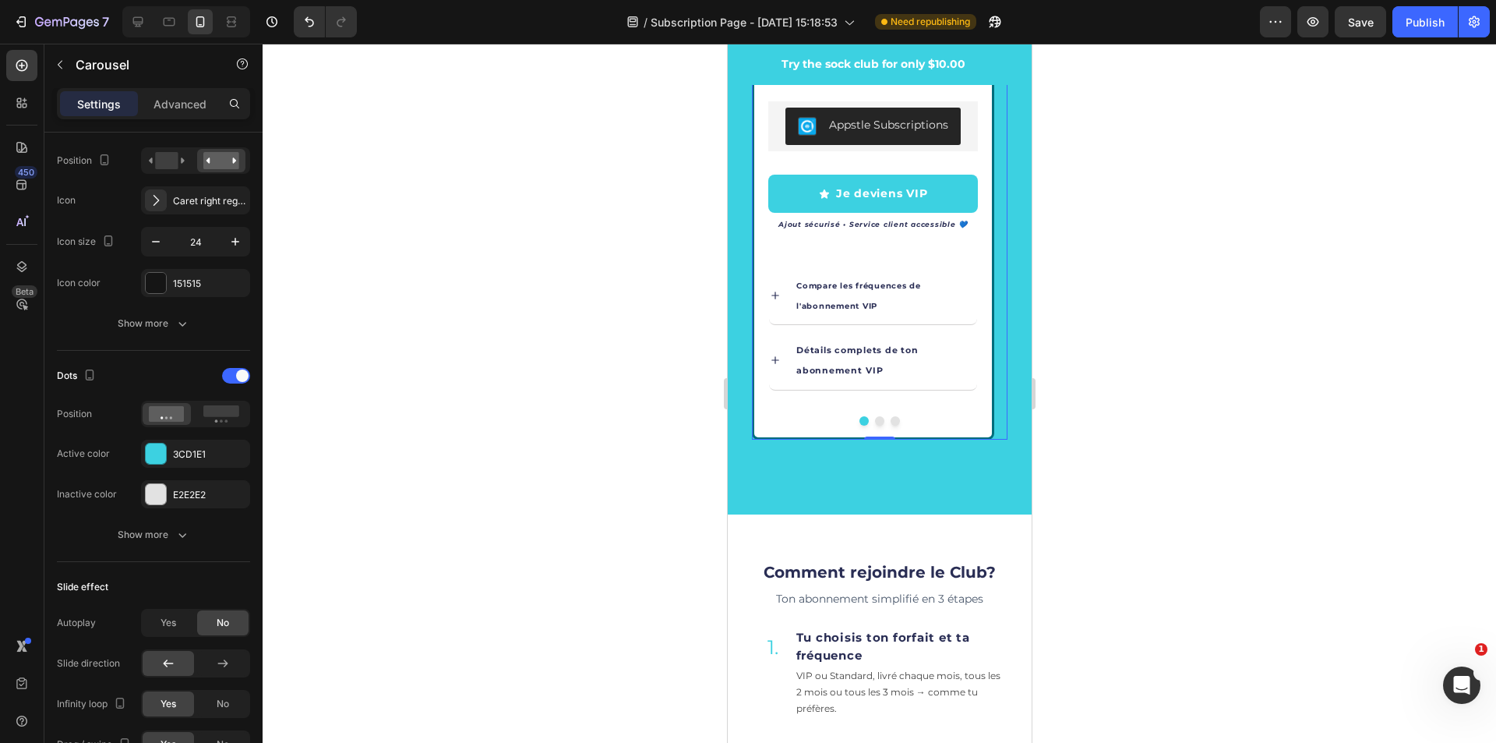
click at [518, 369] on div at bounding box center [880, 393] width 1234 height 699
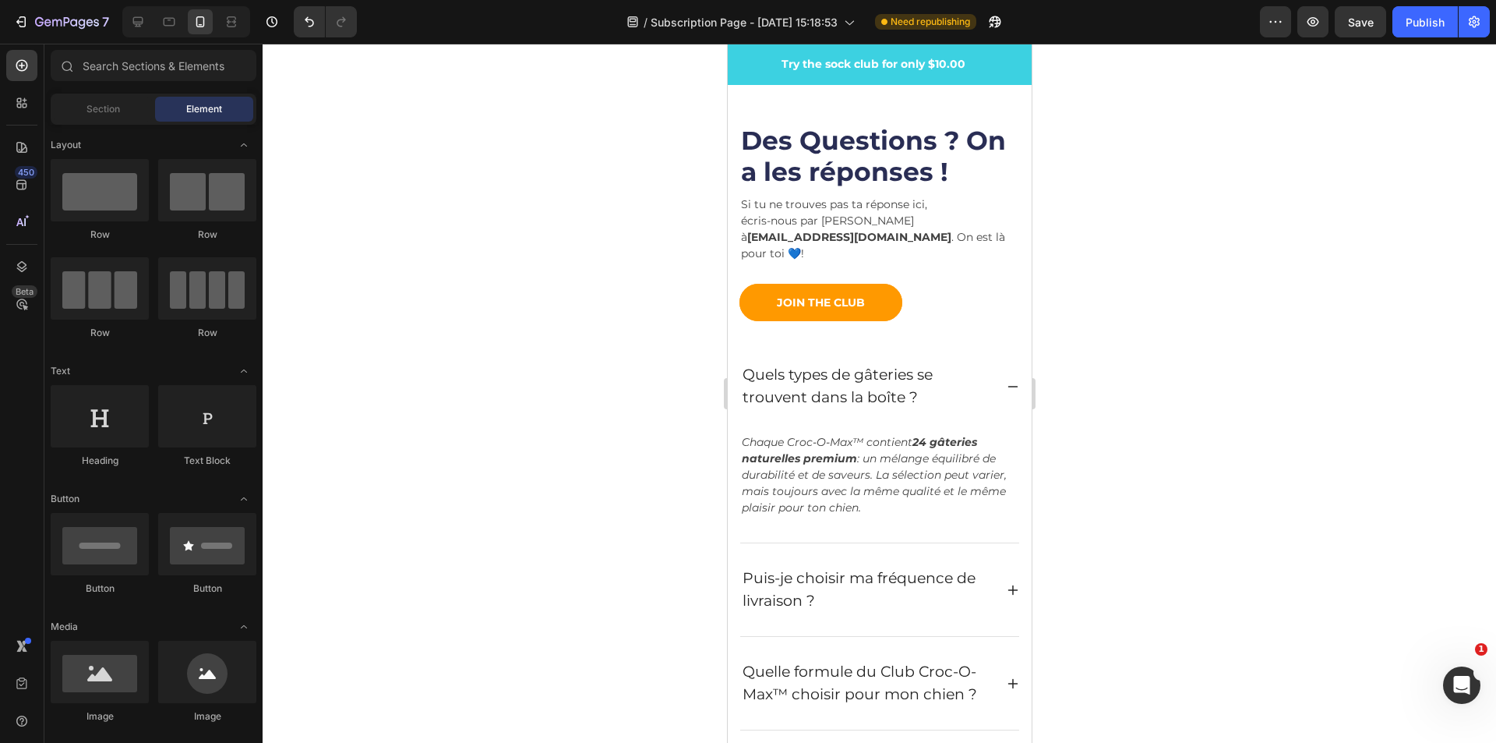
scroll to position [6308, 0]
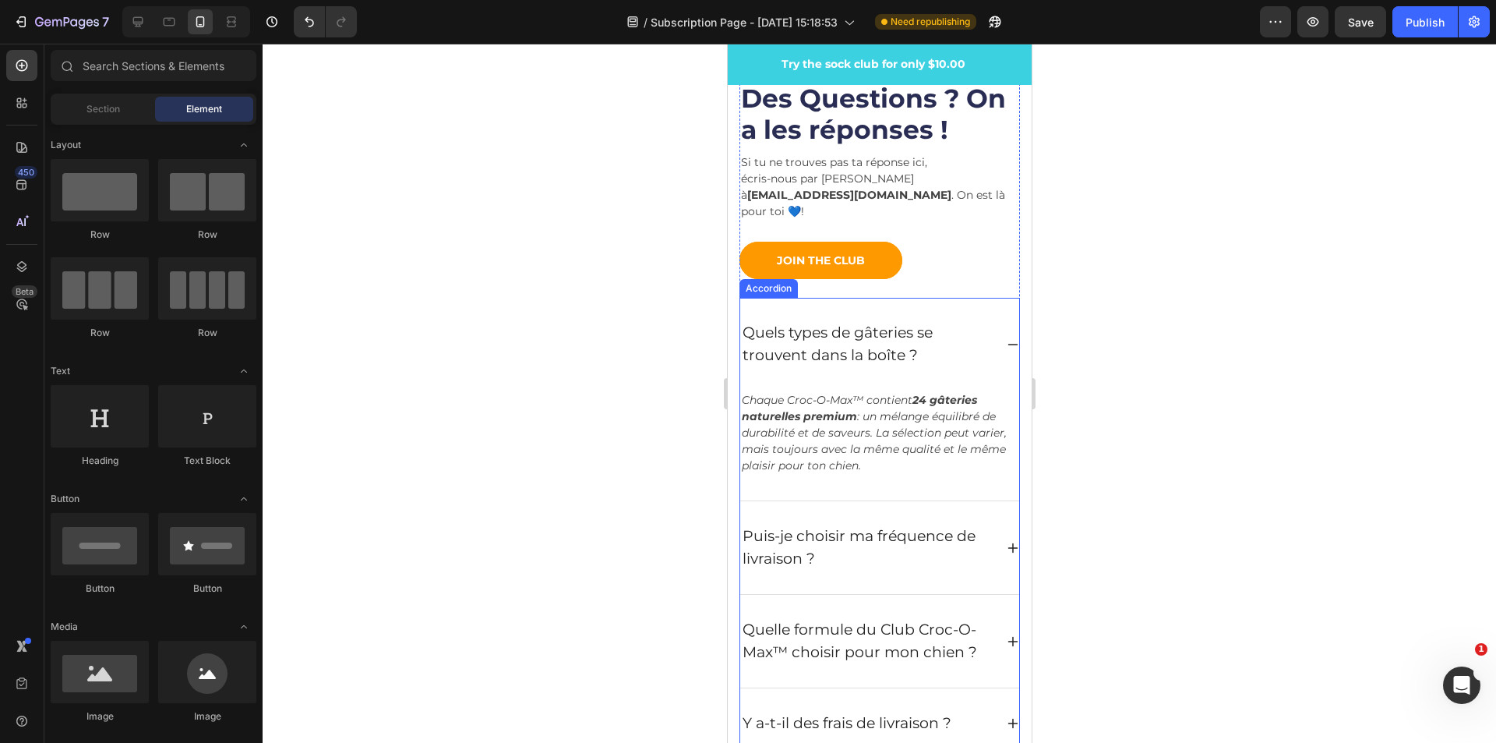
click at [920, 355] on p "Quels types de gâteries se trouvent dans la boîte ?" at bounding box center [866, 344] width 249 height 44
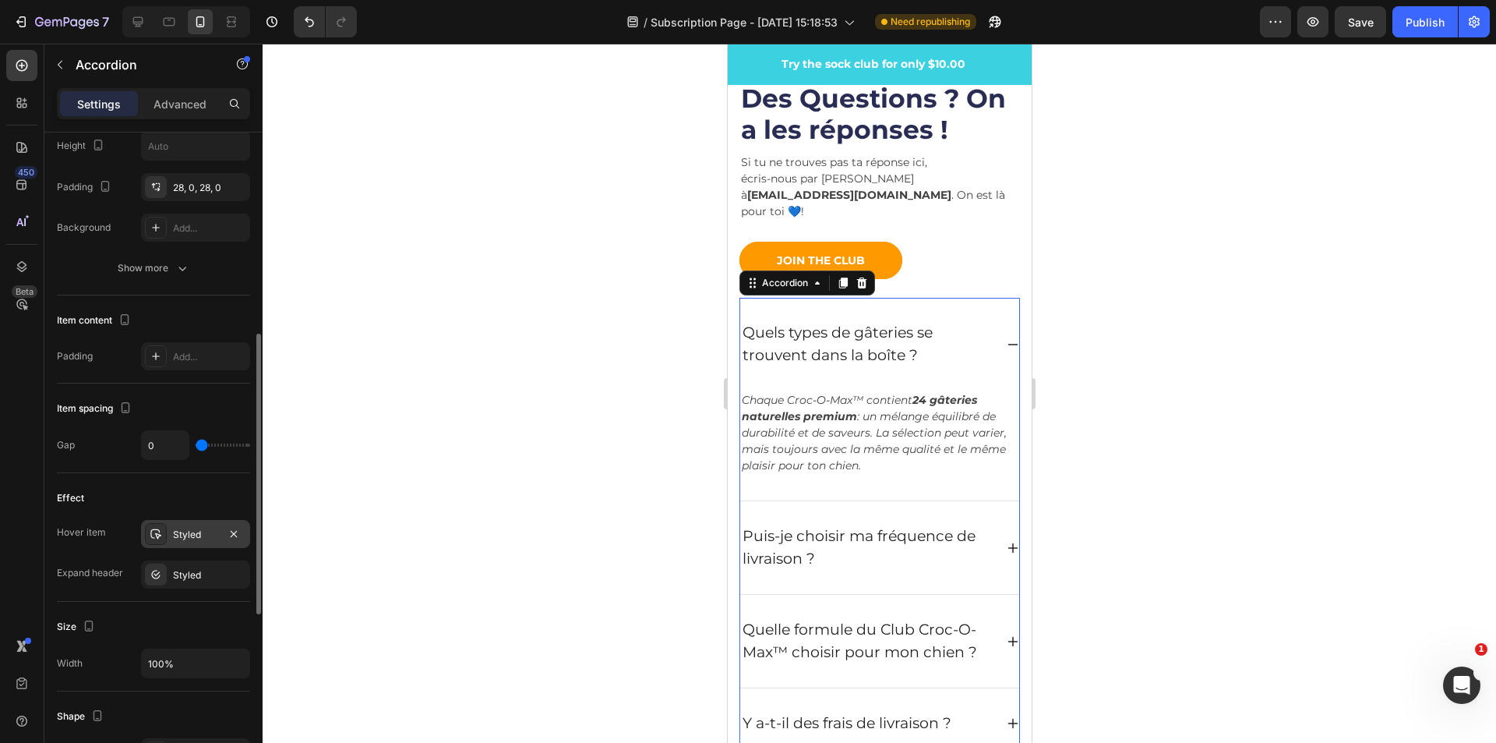
scroll to position [870, 0]
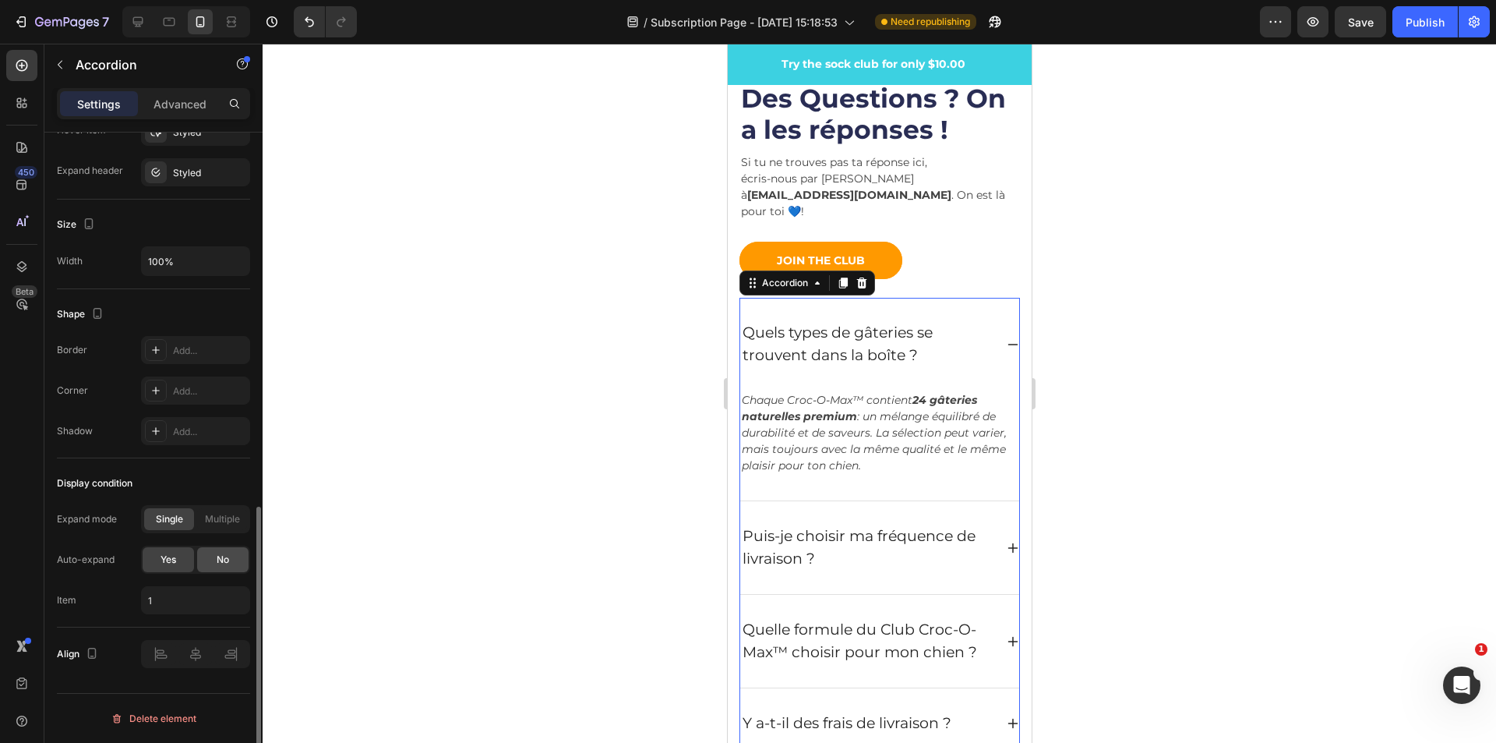
click at [227, 564] on span "No" at bounding box center [223, 560] width 12 height 14
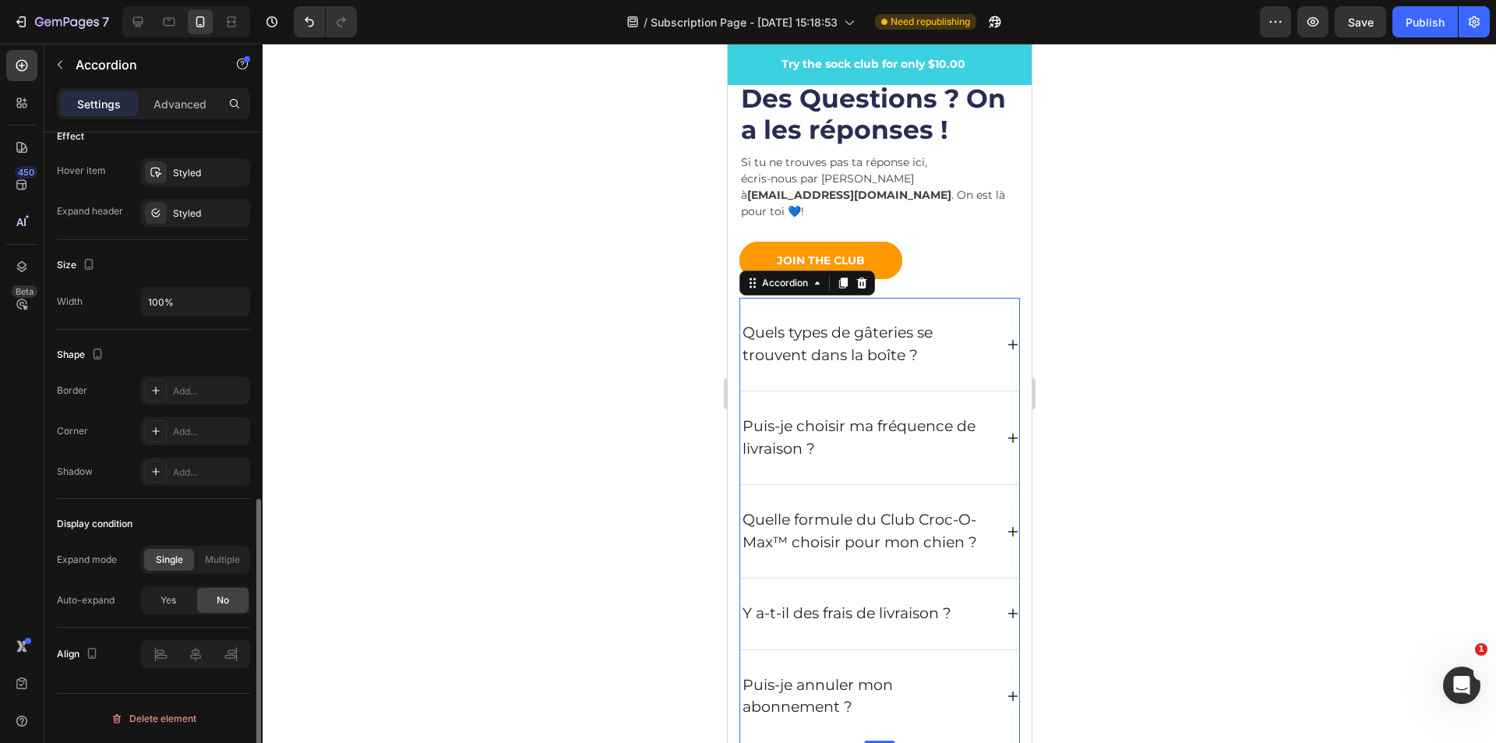
scroll to position [829, 0]
click at [228, 564] on span "Multiple" at bounding box center [222, 560] width 35 height 14
click at [185, 558] on div "Single" at bounding box center [169, 560] width 50 height 22
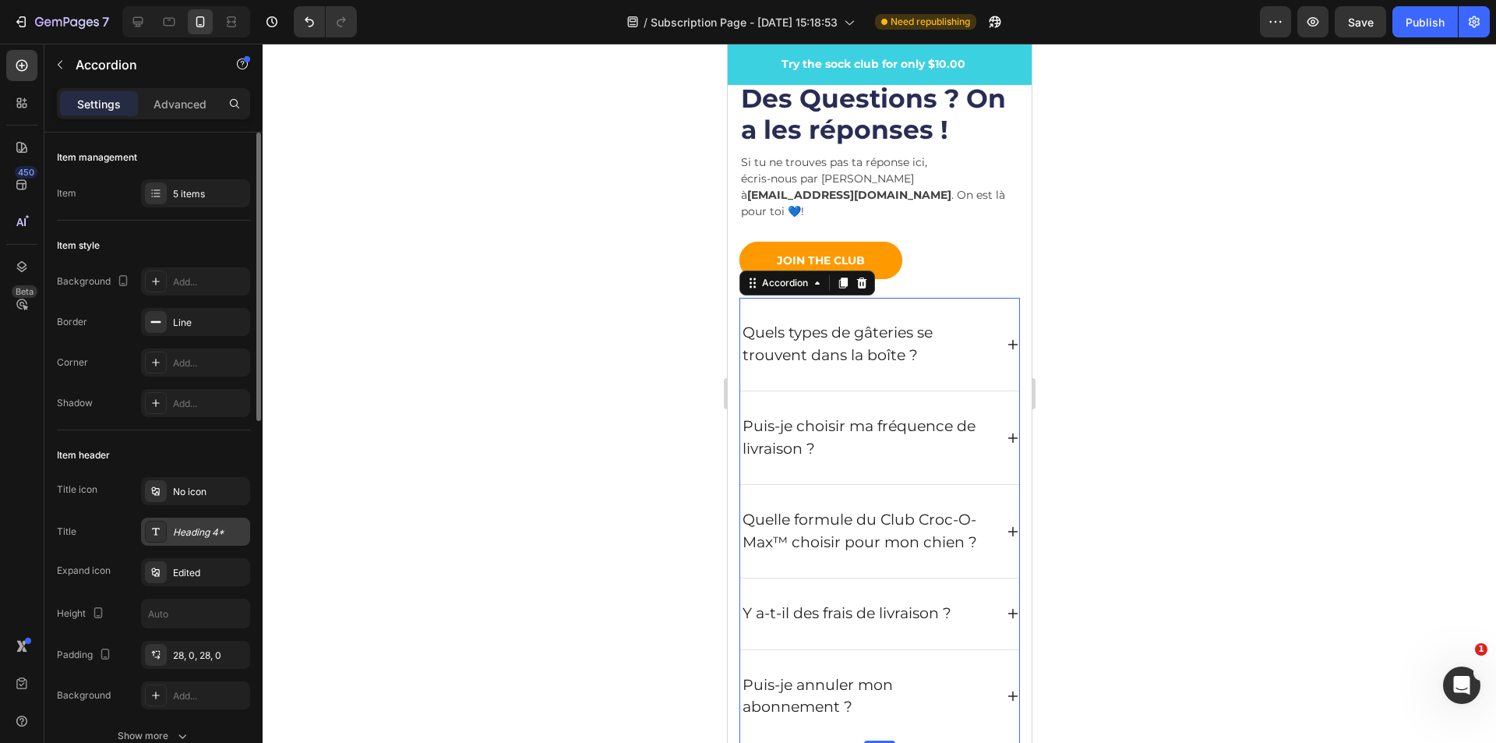
scroll to position [156, 0]
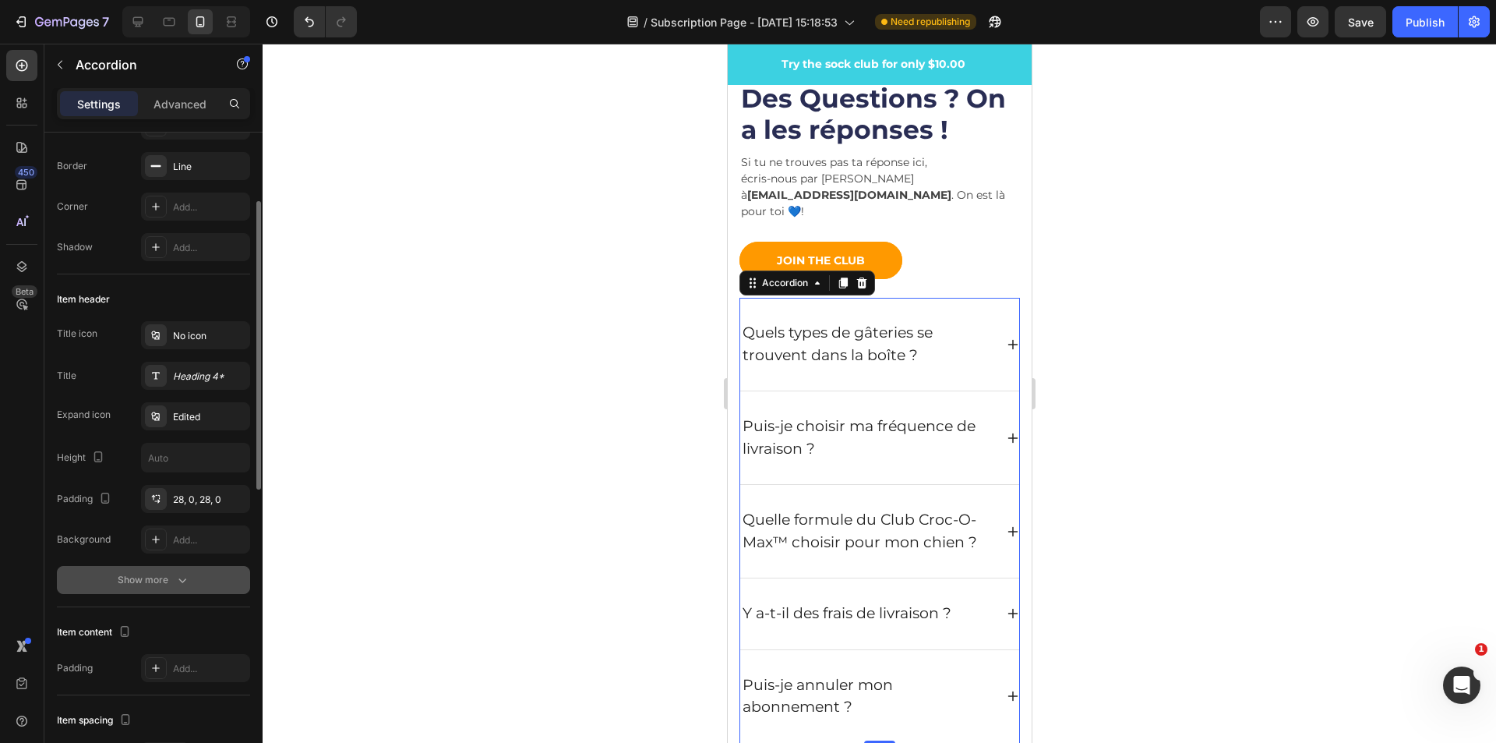
click at [179, 576] on icon "button" at bounding box center [183, 580] width 16 height 16
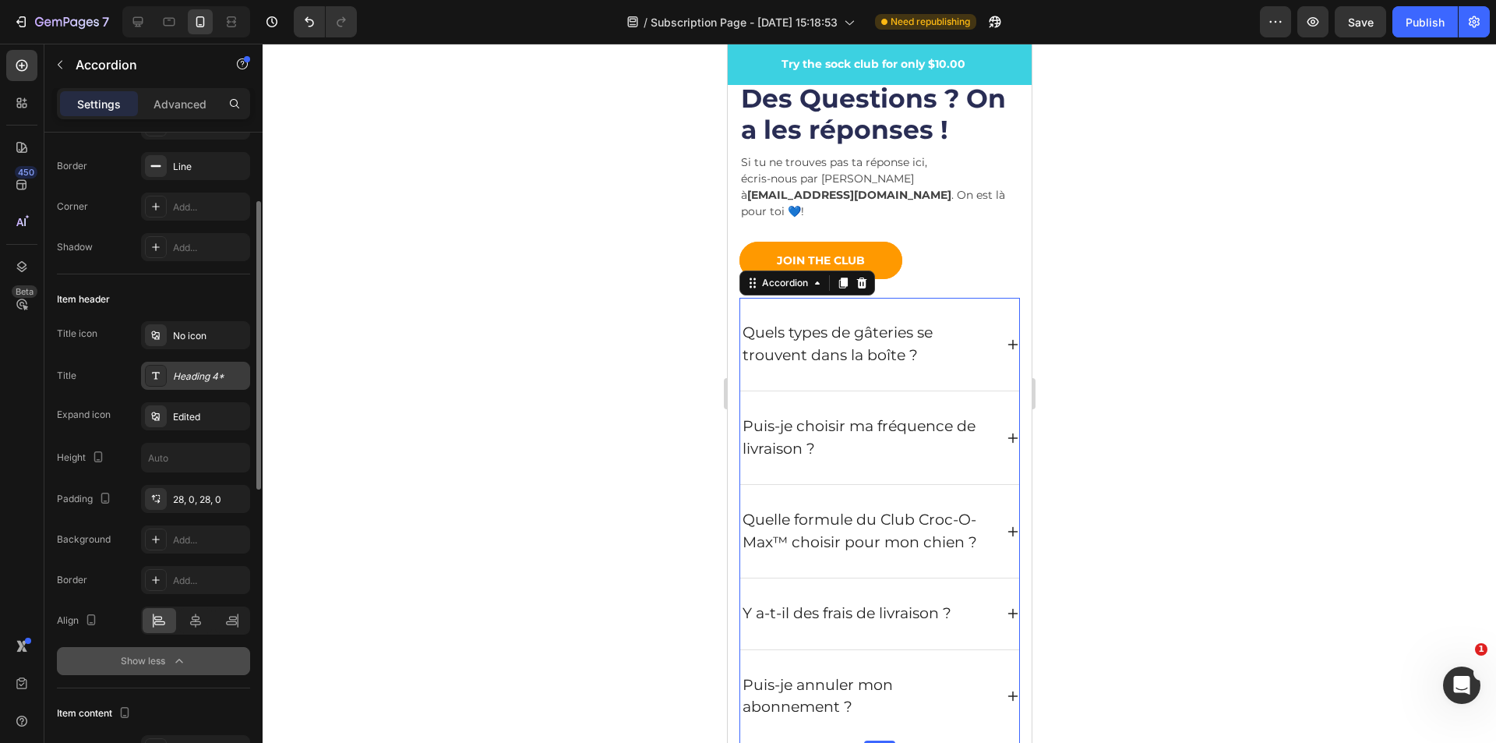
click at [153, 383] on div at bounding box center [156, 376] width 22 height 22
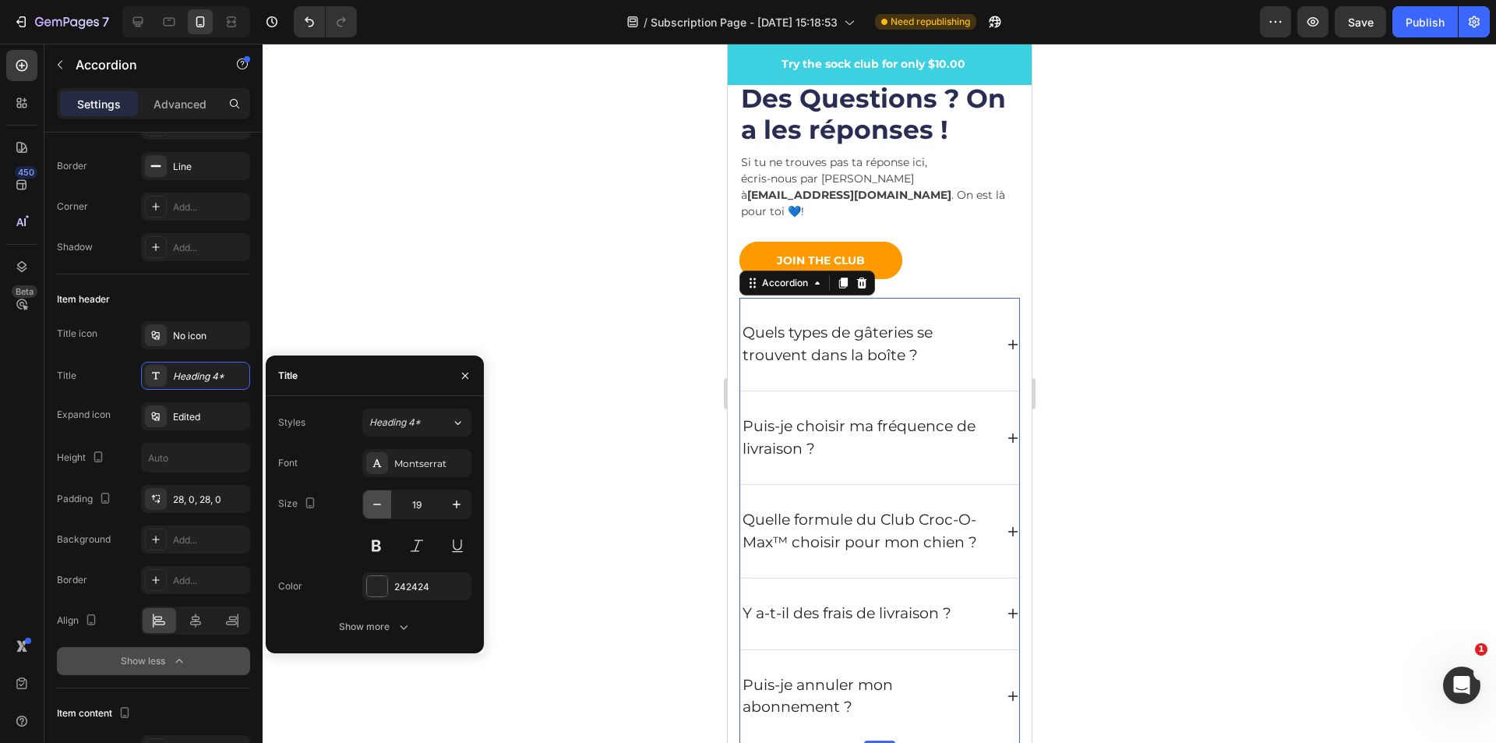
click at [370, 504] on icon "button" at bounding box center [377, 504] width 16 height 16
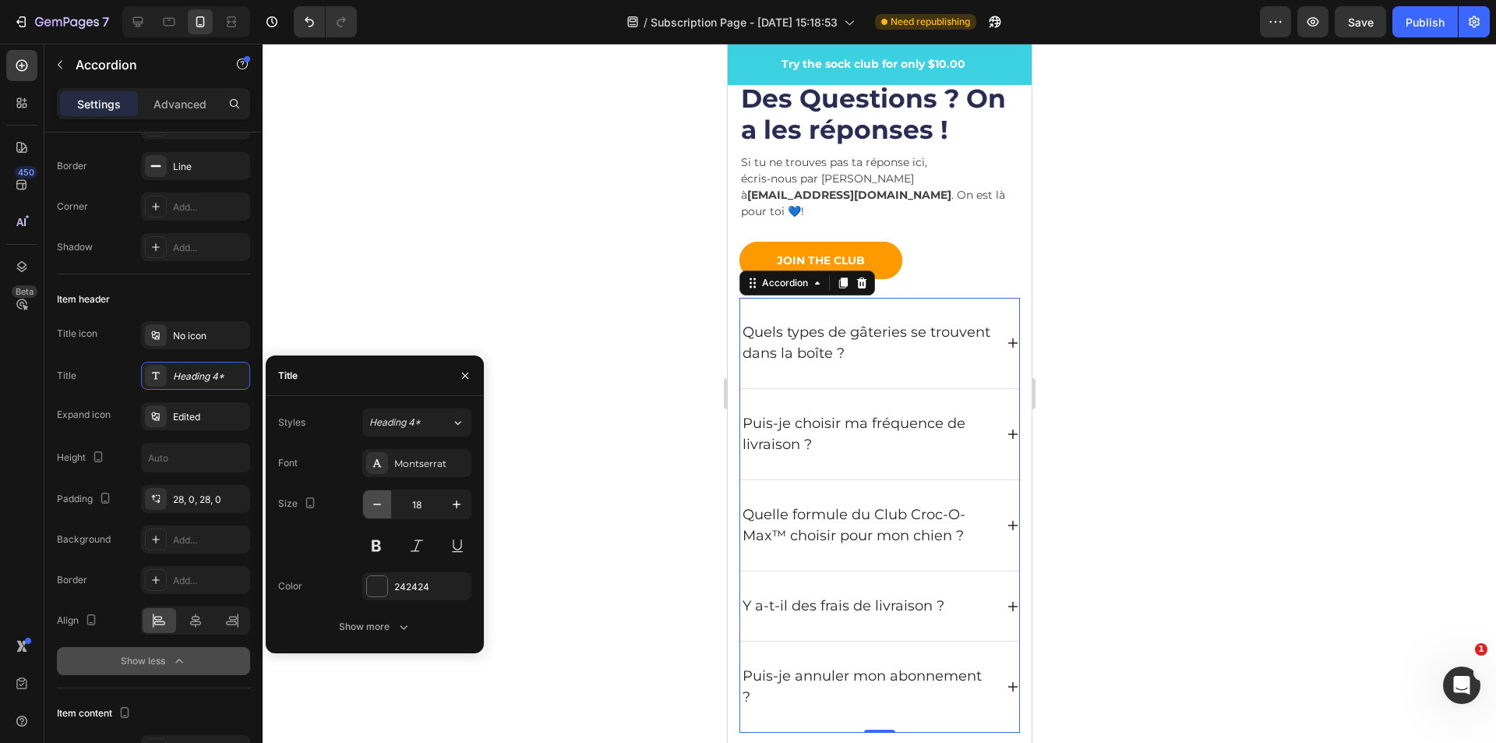
click at [370, 504] on icon "button" at bounding box center [377, 504] width 16 height 16
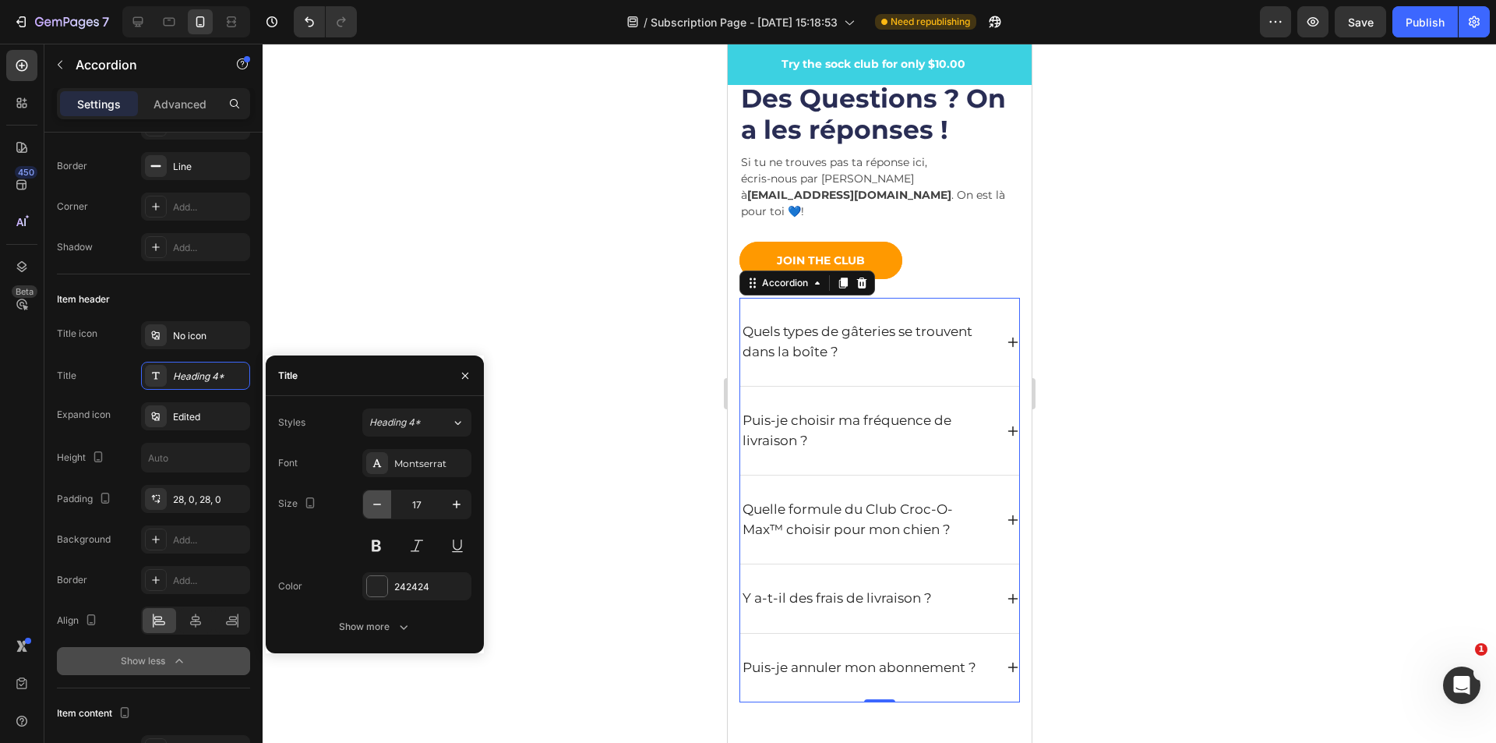
click at [370, 504] on icon "button" at bounding box center [377, 504] width 16 height 16
type input "16"
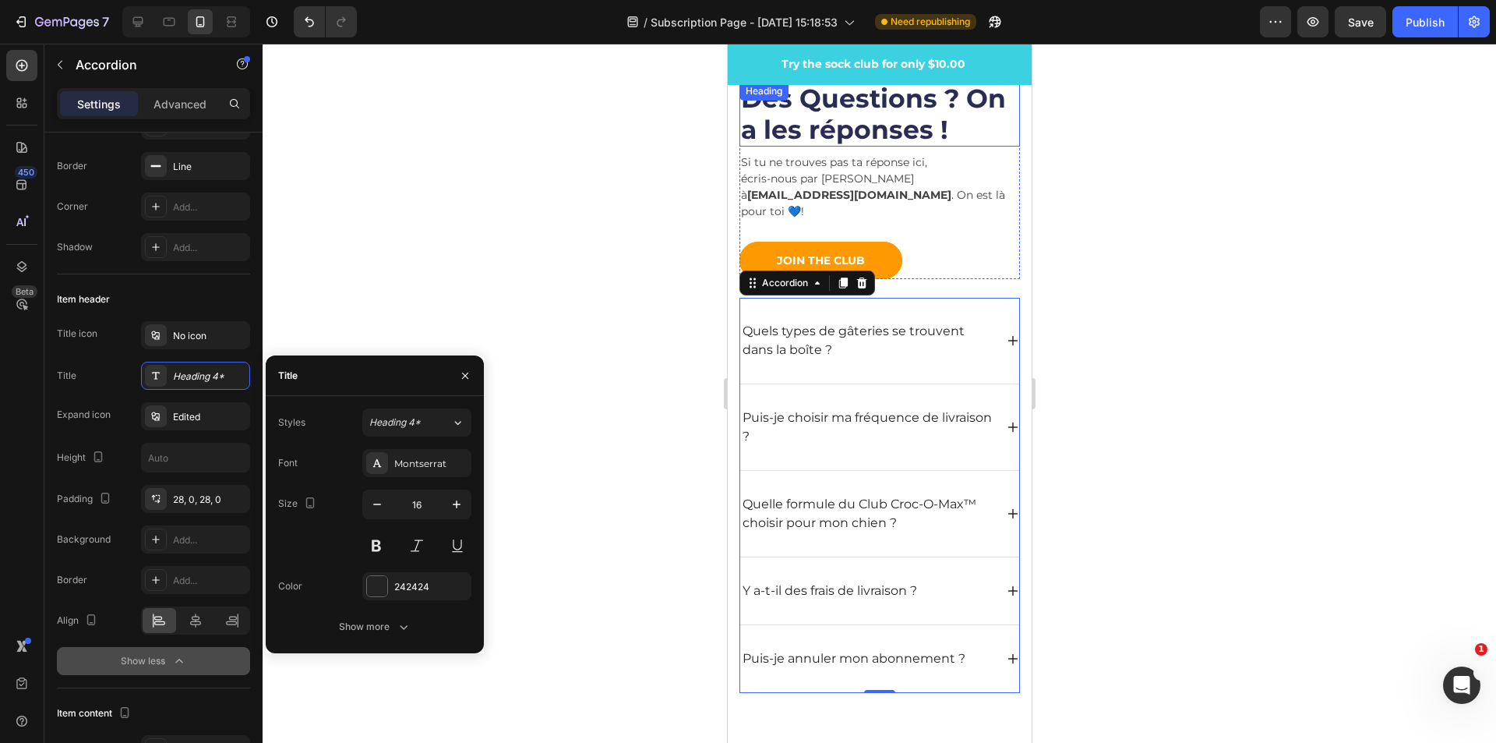
click at [922, 125] on h2 "Des Questions ? On a les réponses !" at bounding box center [879, 114] width 281 height 65
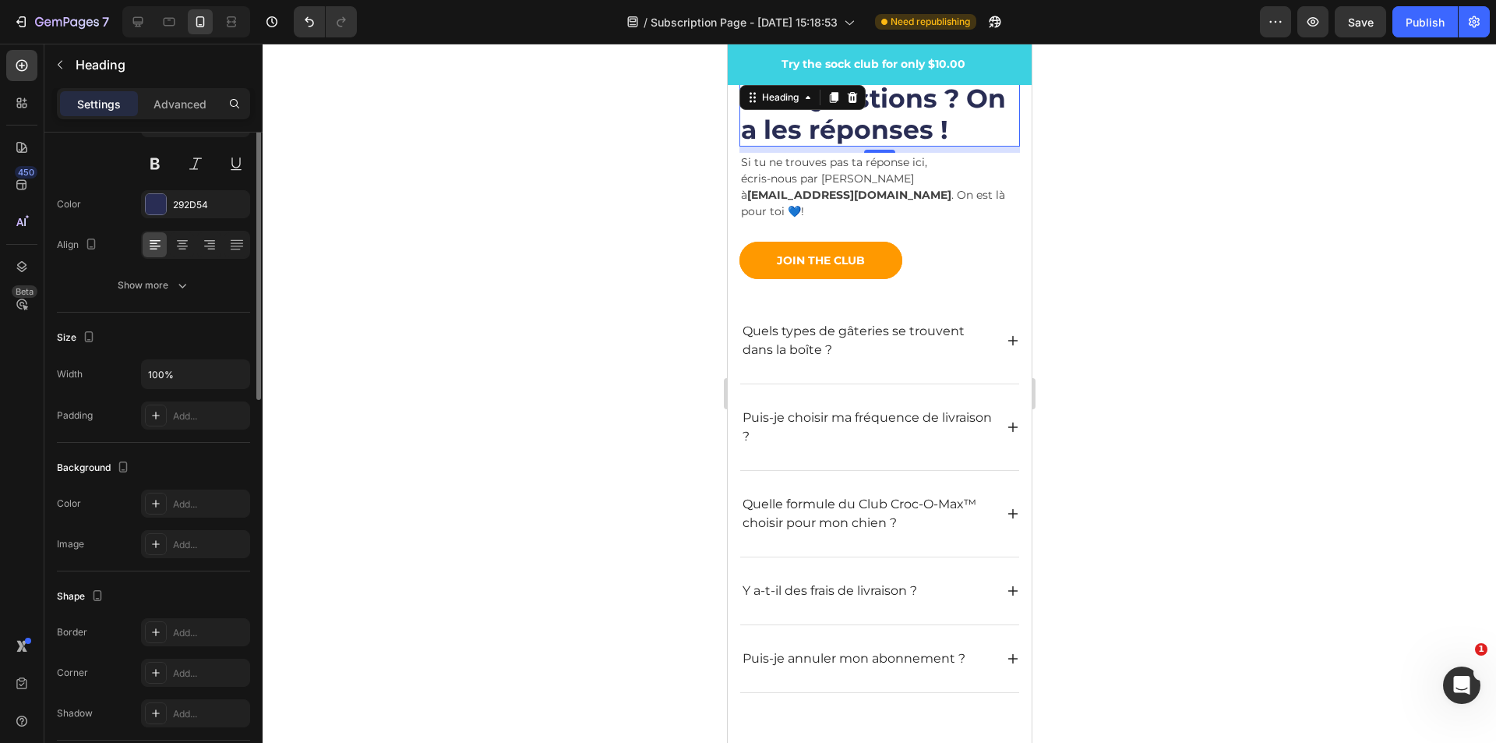
scroll to position [0, 0]
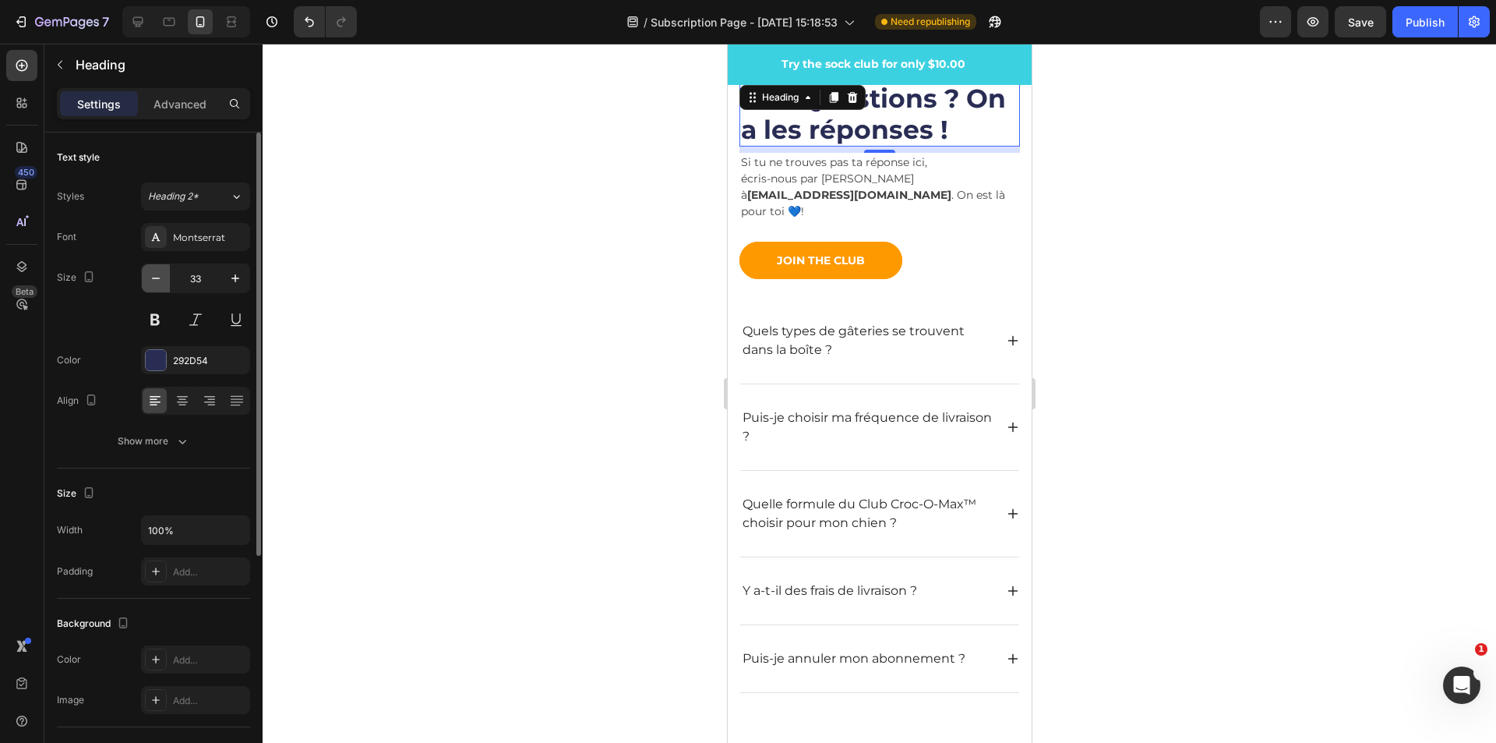
click at [153, 277] on icon "button" at bounding box center [156, 278] width 16 height 16
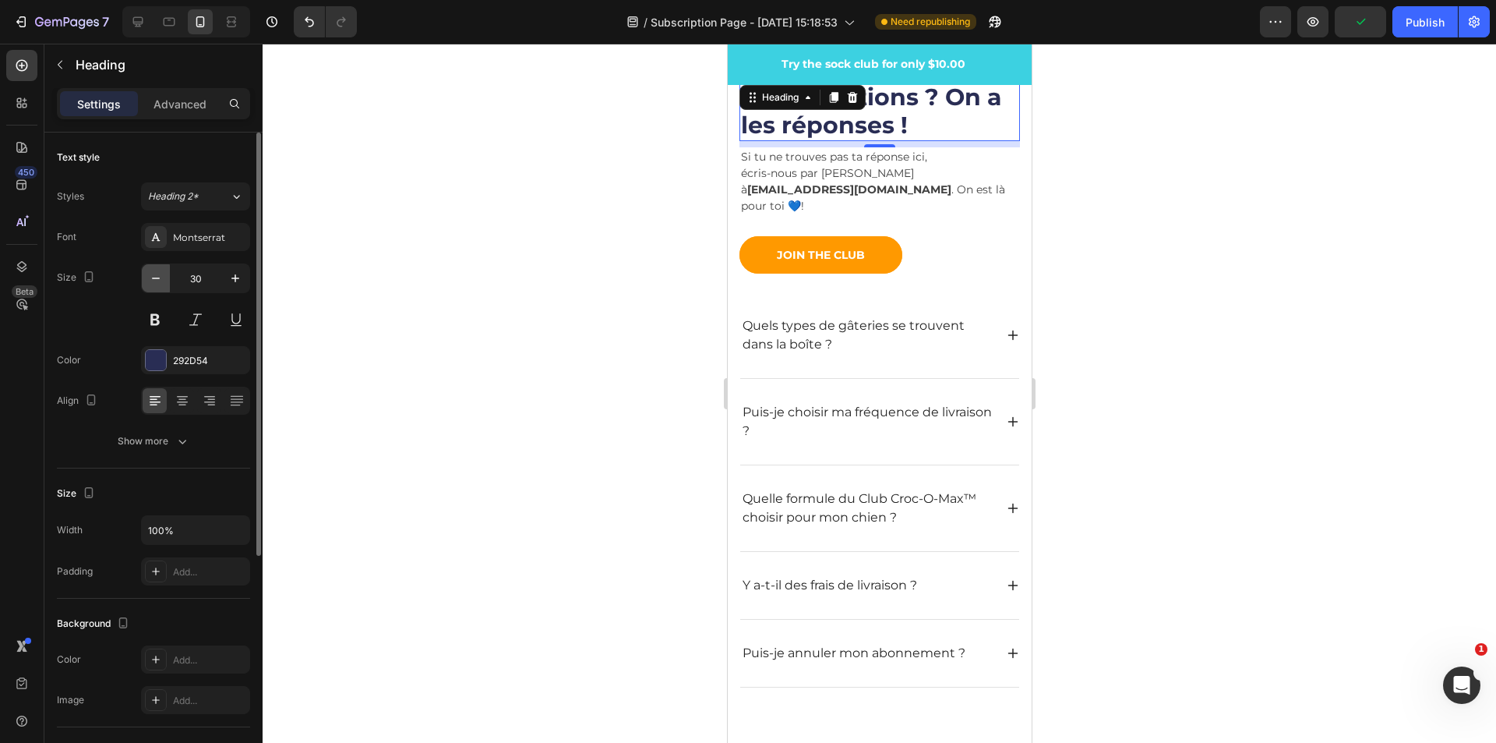
click at [153, 277] on icon "button" at bounding box center [156, 278] width 16 height 16
type input "28"
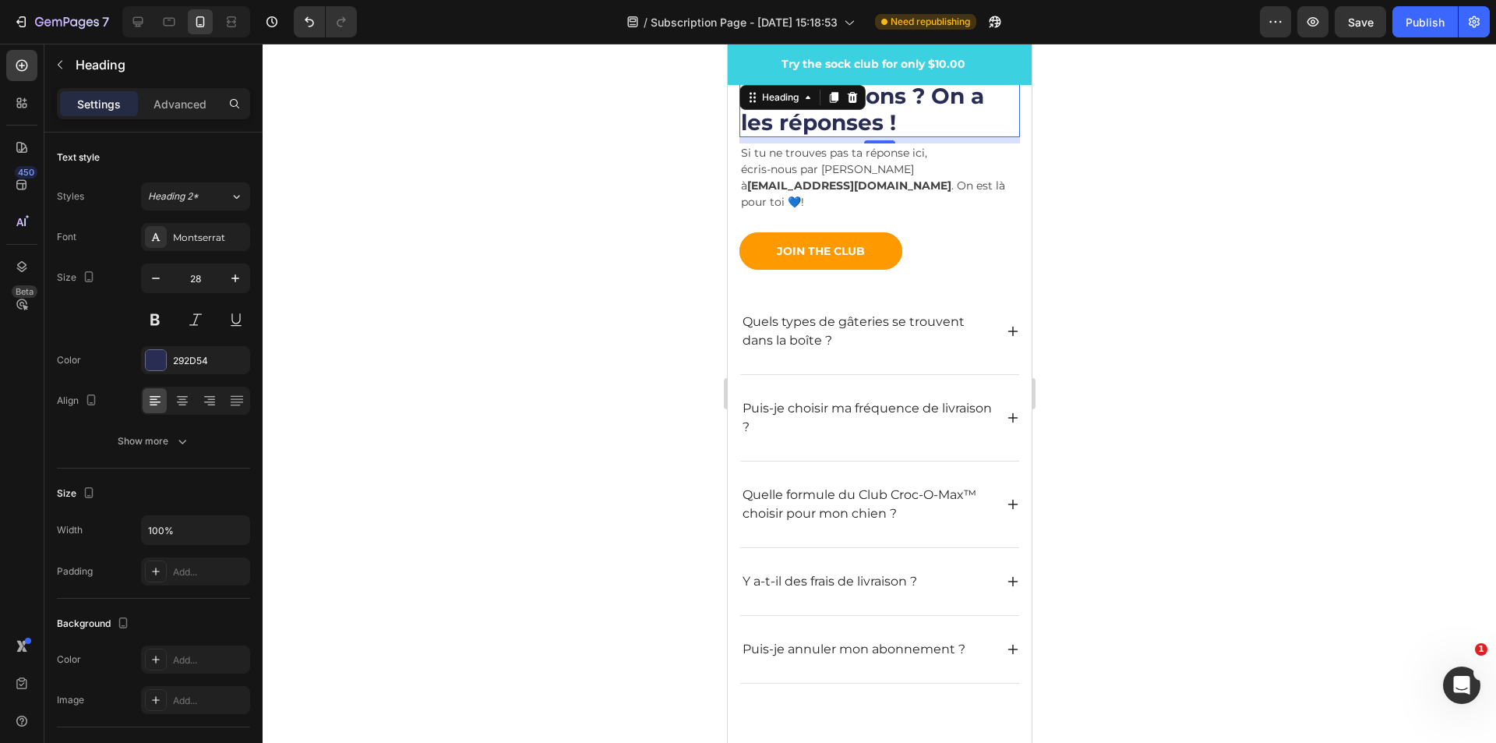
scroll to position [6074, 0]
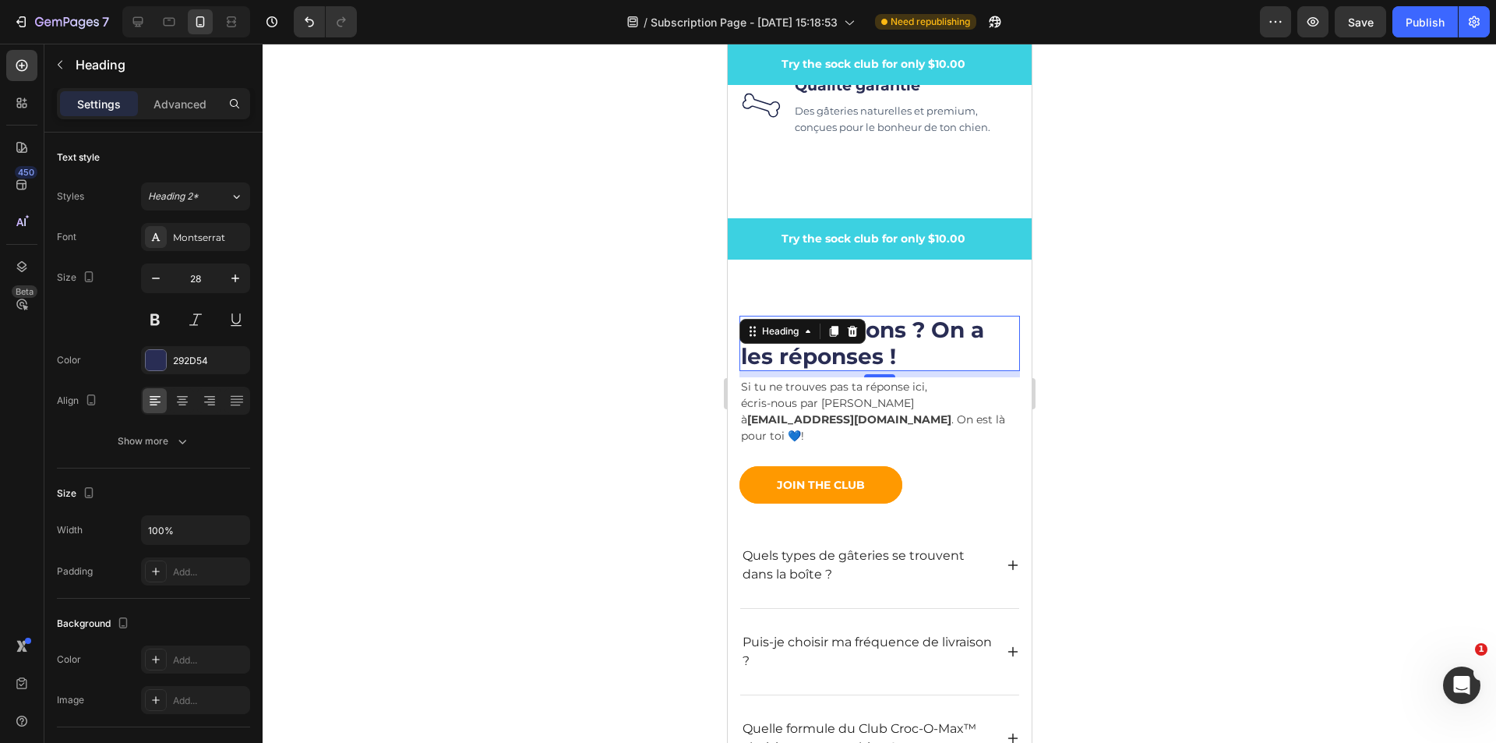
click at [967, 393] on p "Si tu ne trouves pas ta réponse ici, écris-nous par courriel à [EMAIL_ADDRESS][…" at bounding box center [878, 411] width 277 height 65
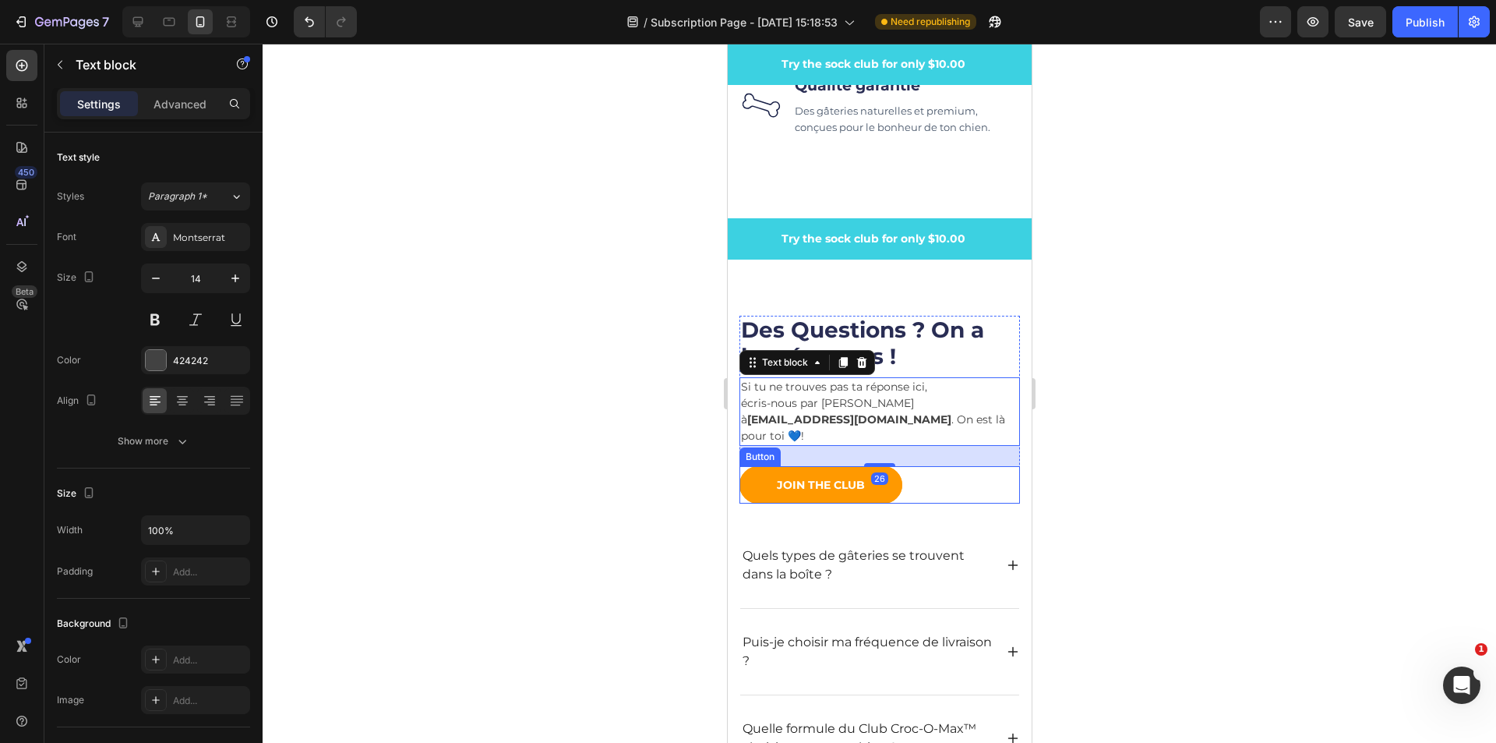
click at [961, 496] on div "JOIN THE CLUB Button" at bounding box center [879, 484] width 281 height 37
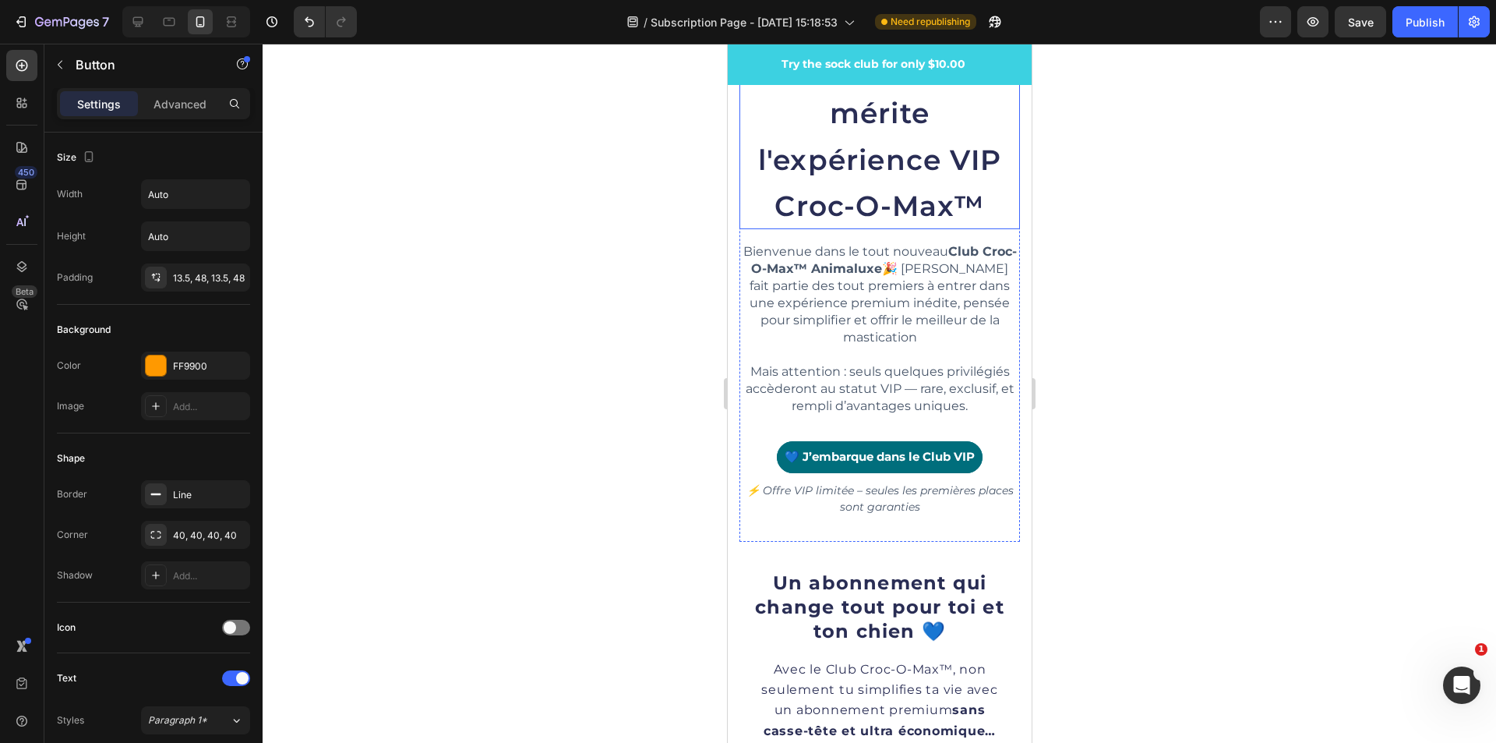
scroll to position [546, 0]
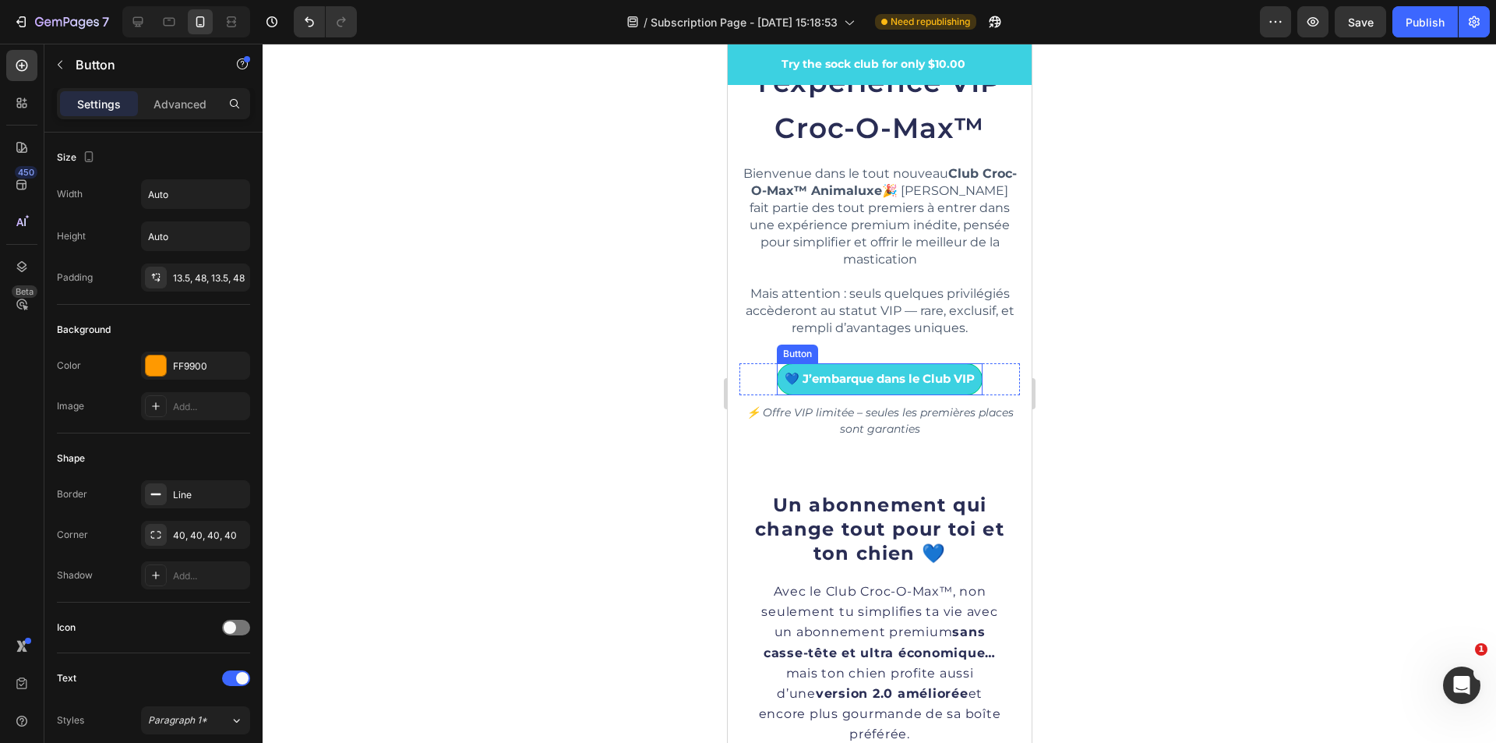
click at [906, 378] on link "💙 J’embarque dans le Club VIP" at bounding box center [879, 379] width 206 height 32
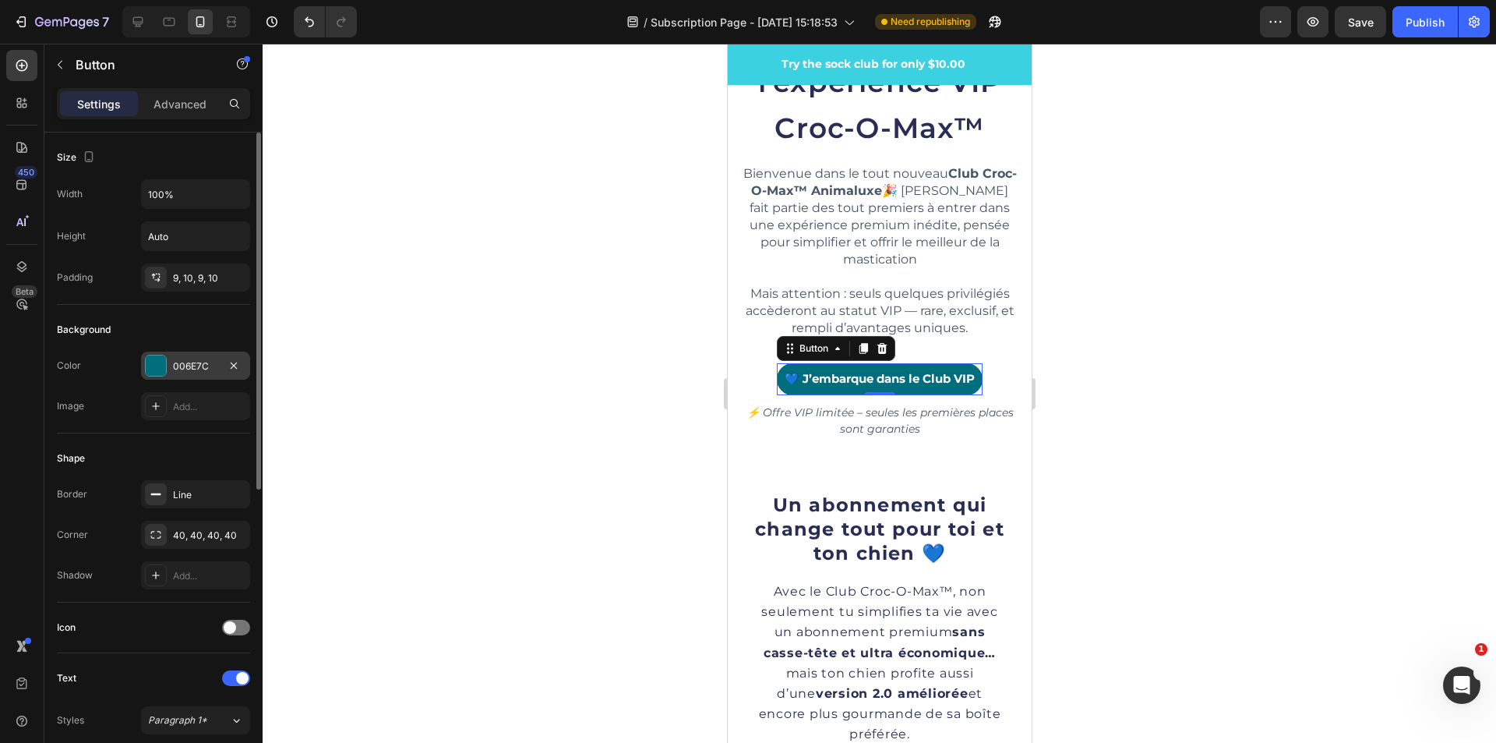
click at [195, 369] on div "006E7C" at bounding box center [195, 366] width 45 height 14
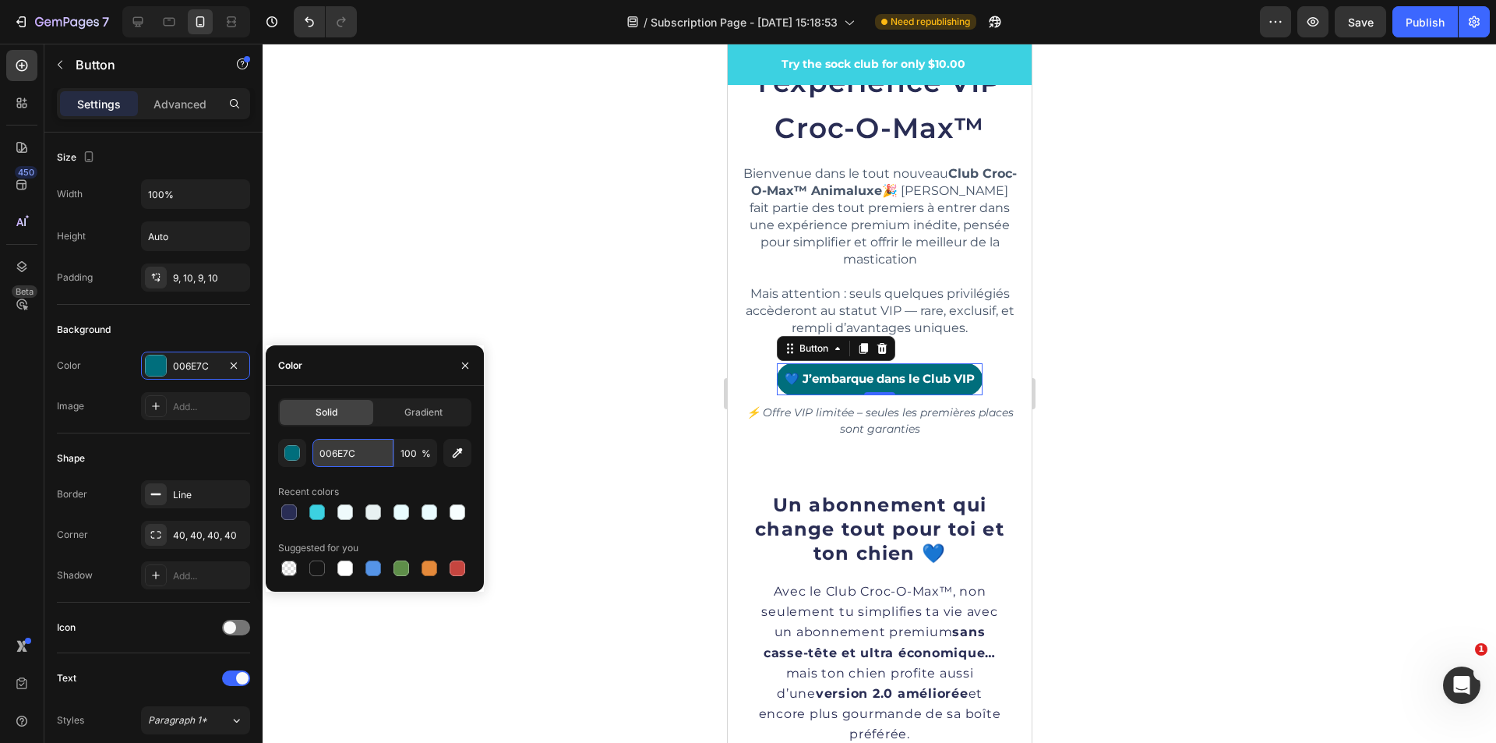
click at [357, 452] on input "006E7C" at bounding box center [353, 453] width 81 height 28
paste input "D2A85A"
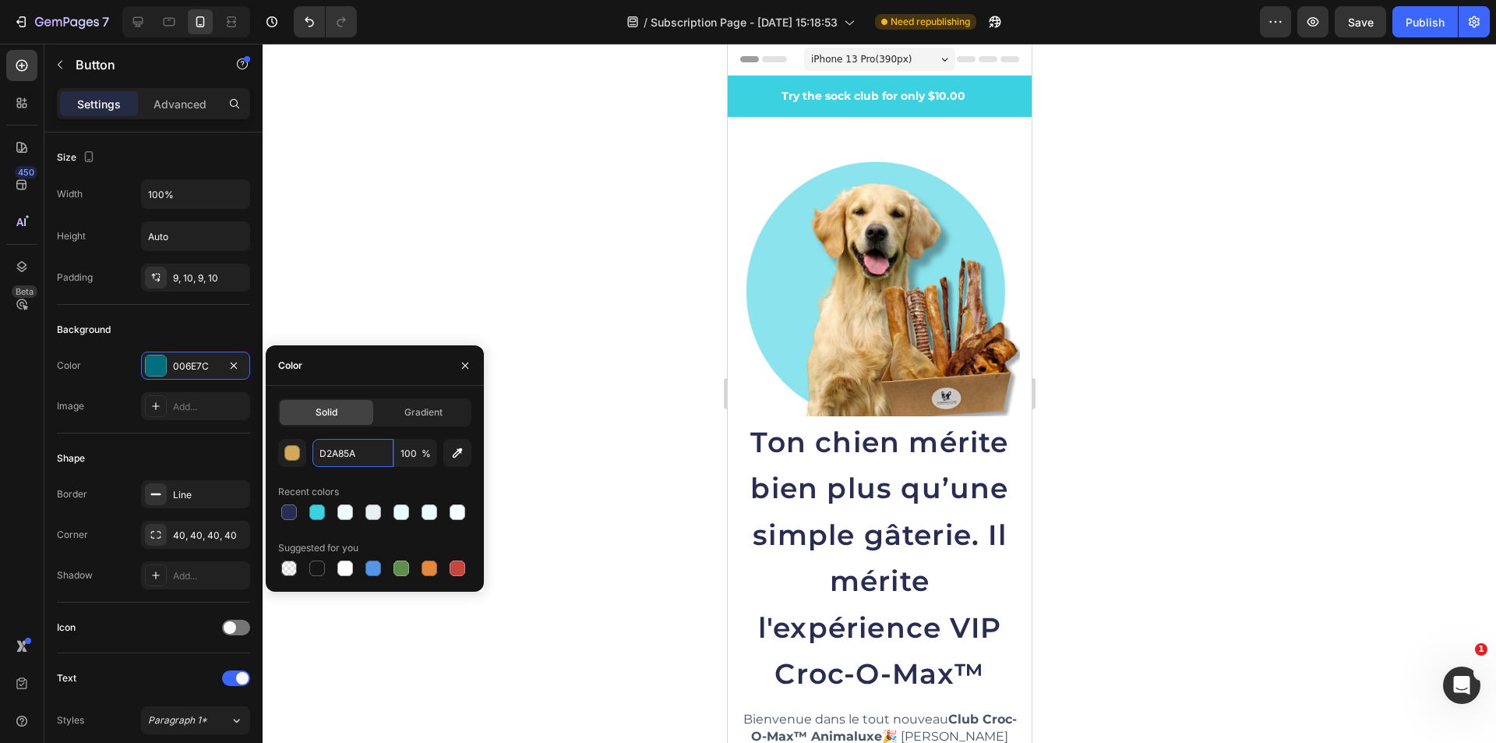
scroll to position [468, 0]
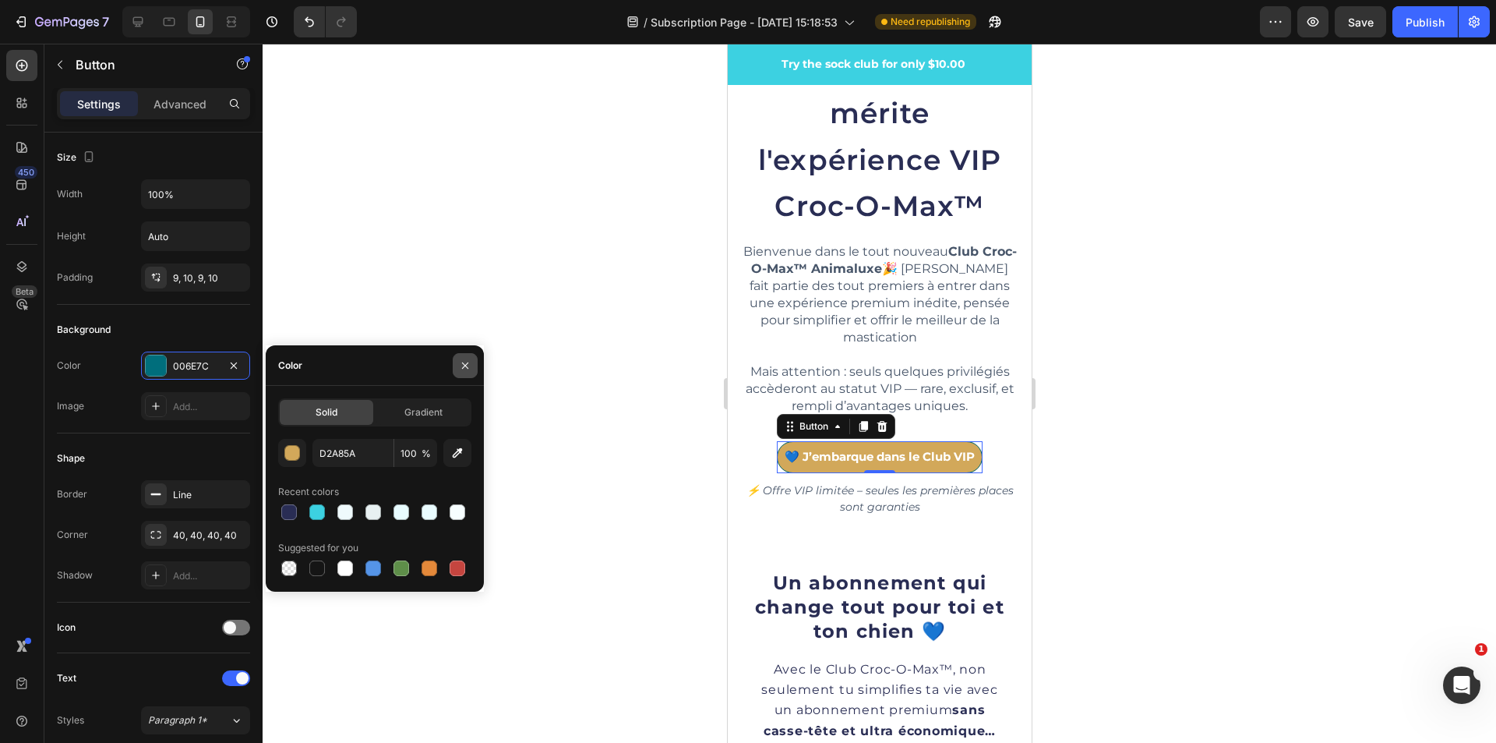
click at [468, 368] on icon "button" at bounding box center [465, 365] width 6 height 6
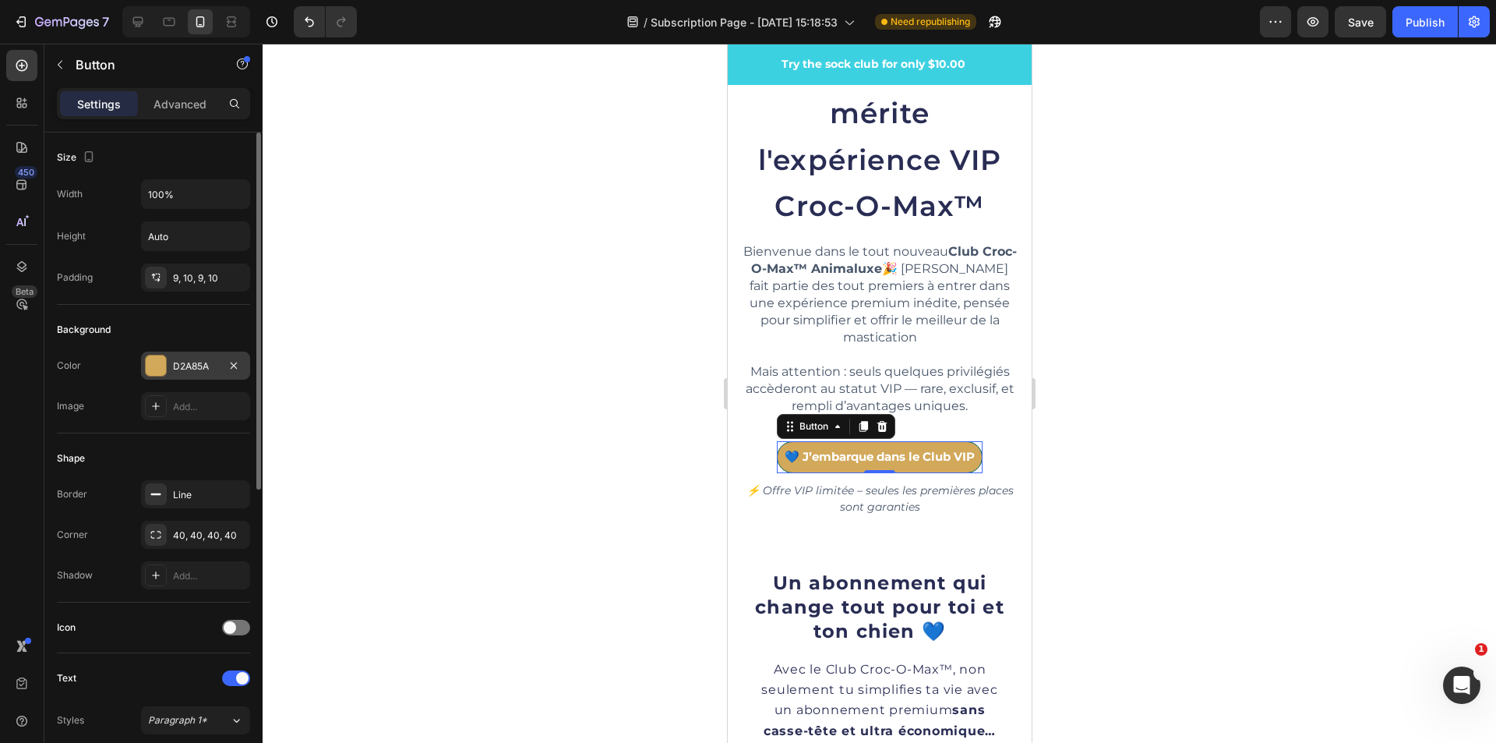
click at [189, 363] on div "D2A85A" at bounding box center [195, 366] width 45 height 14
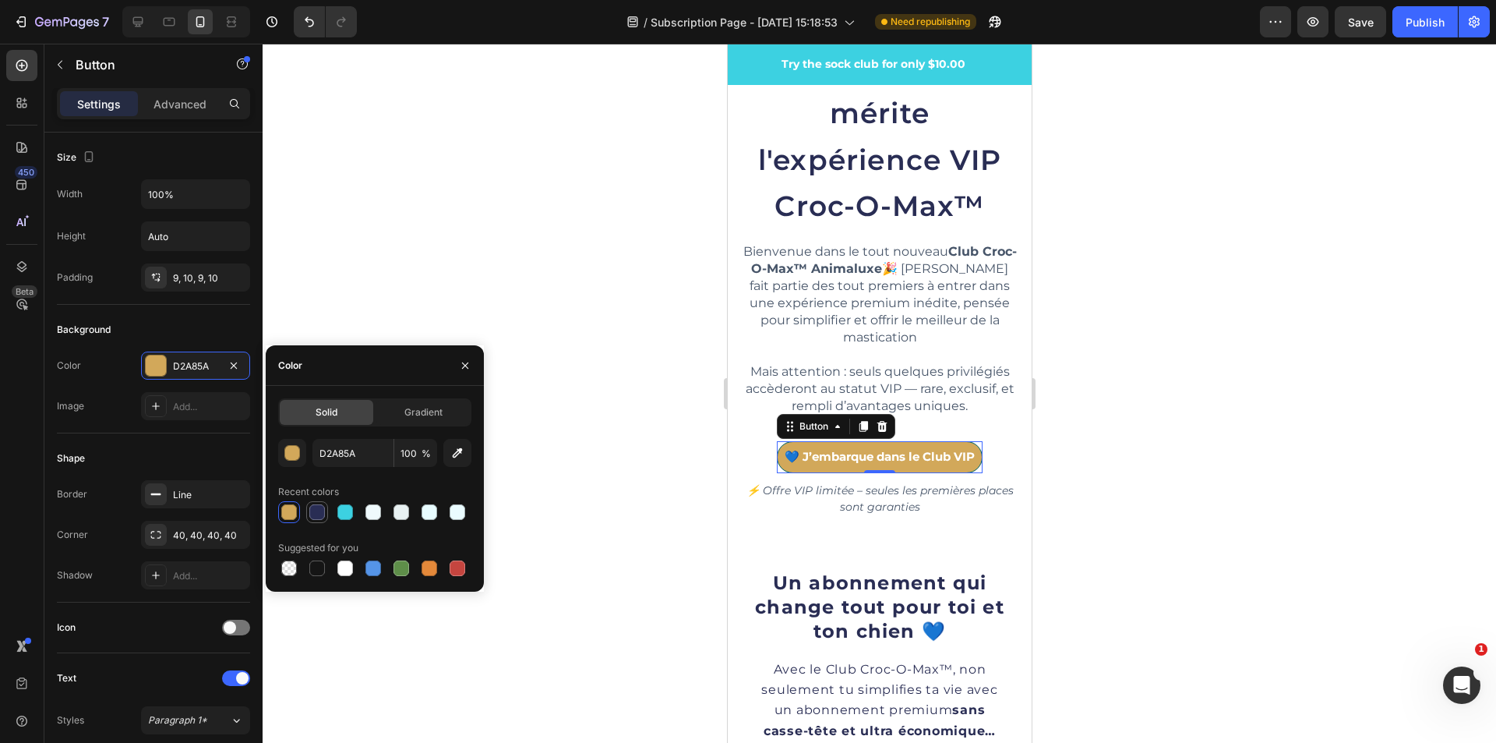
click at [310, 511] on div at bounding box center [317, 512] width 16 height 16
type input "292D54"
click at [464, 363] on icon "button" at bounding box center [465, 365] width 6 height 6
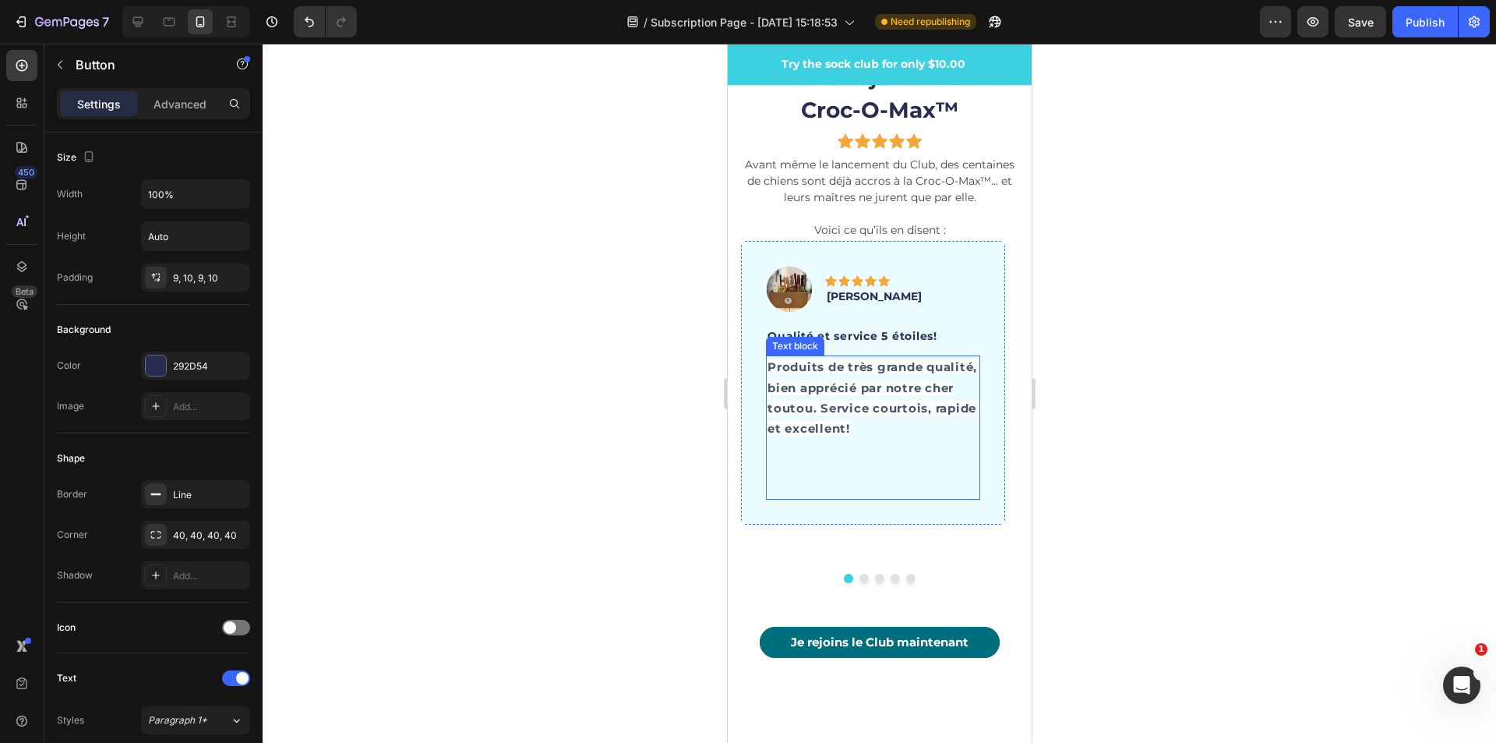
scroll to position [4832, 0]
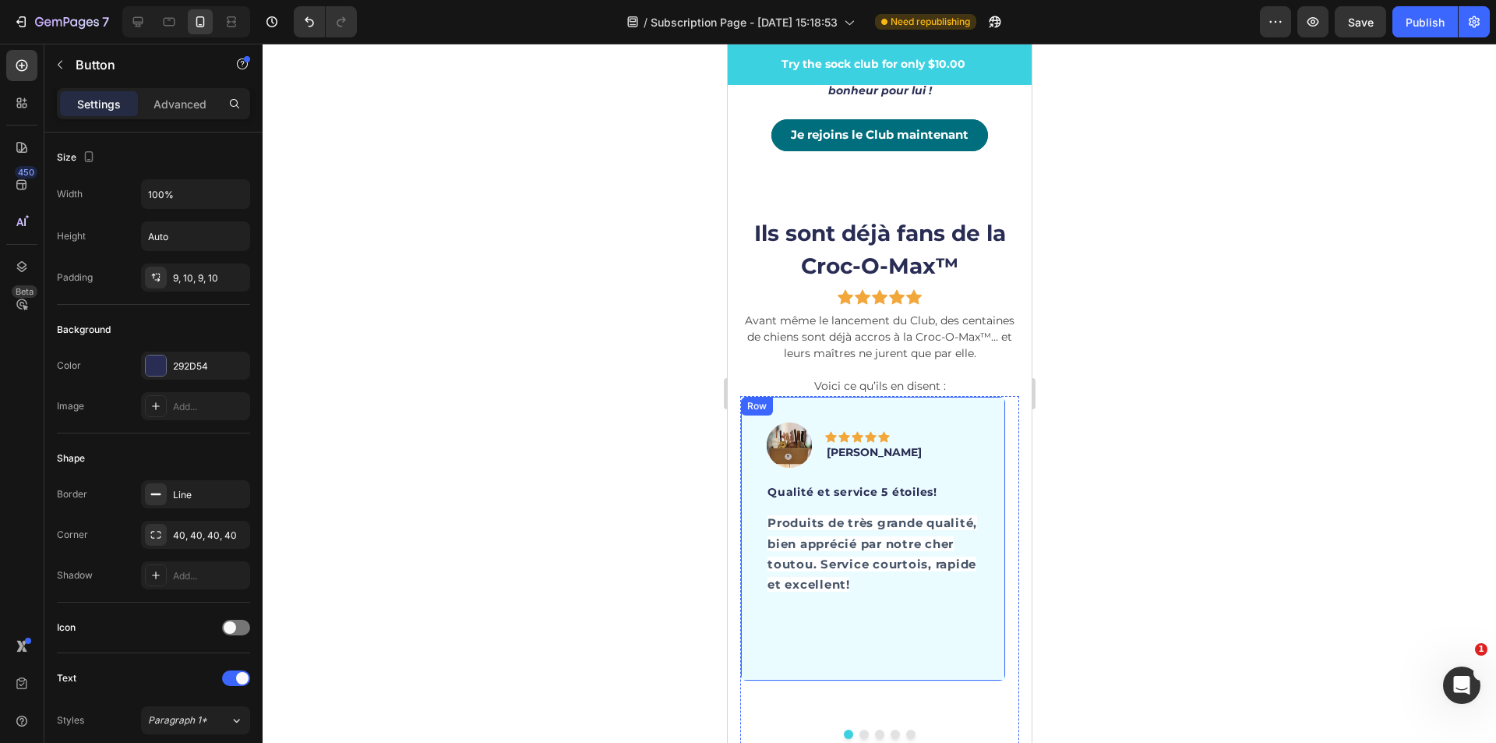
click at [995, 438] on div "Image Icon Icon Icon Icon Icon Row Sophie M. Text block Row Qualité et service …" at bounding box center [873, 538] width 266 height 285
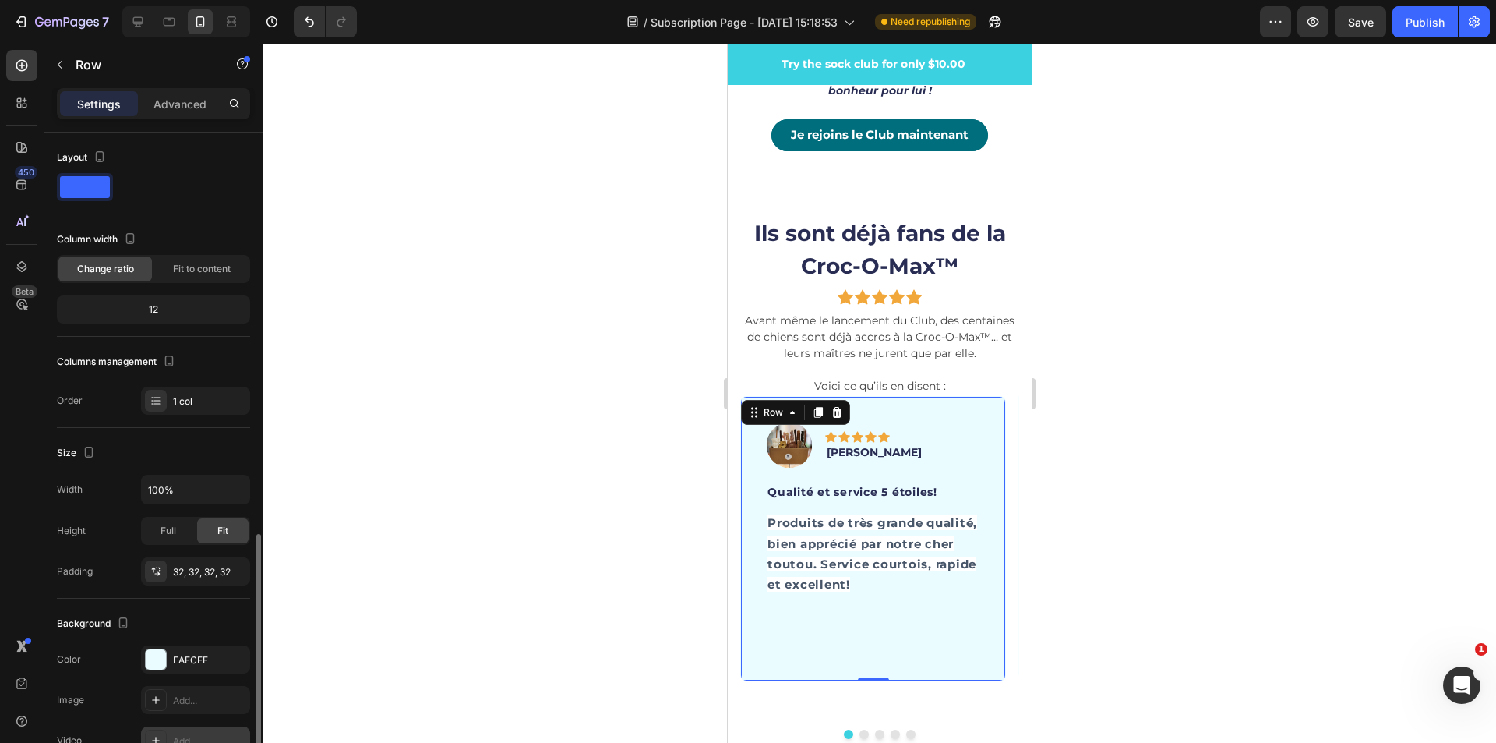
scroll to position [256, 0]
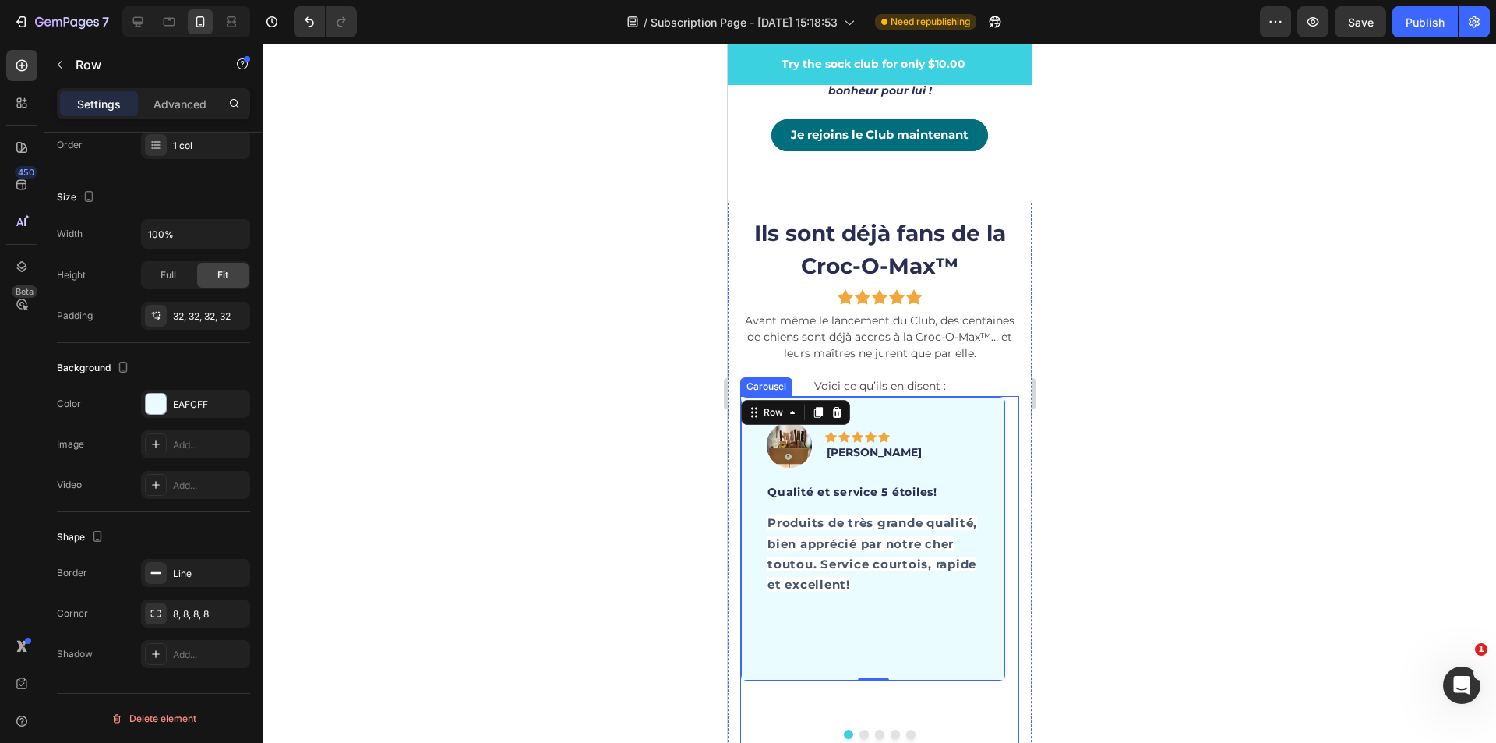
click at [779, 708] on div "Image Icon Icon Icon Icon Icon Row Sophie M. Text block Row Qualité et service …" at bounding box center [873, 589] width 266 height 387
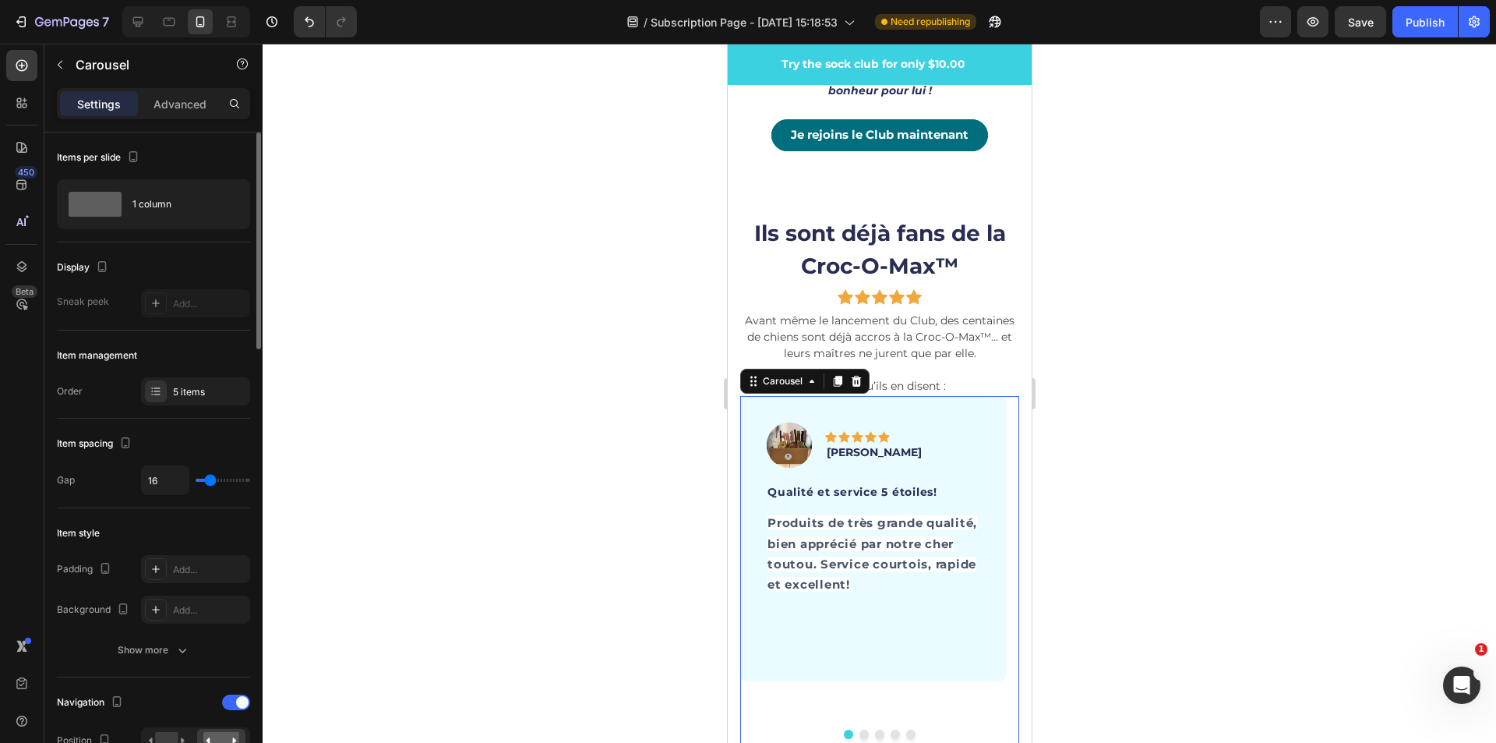
scroll to position [234, 0]
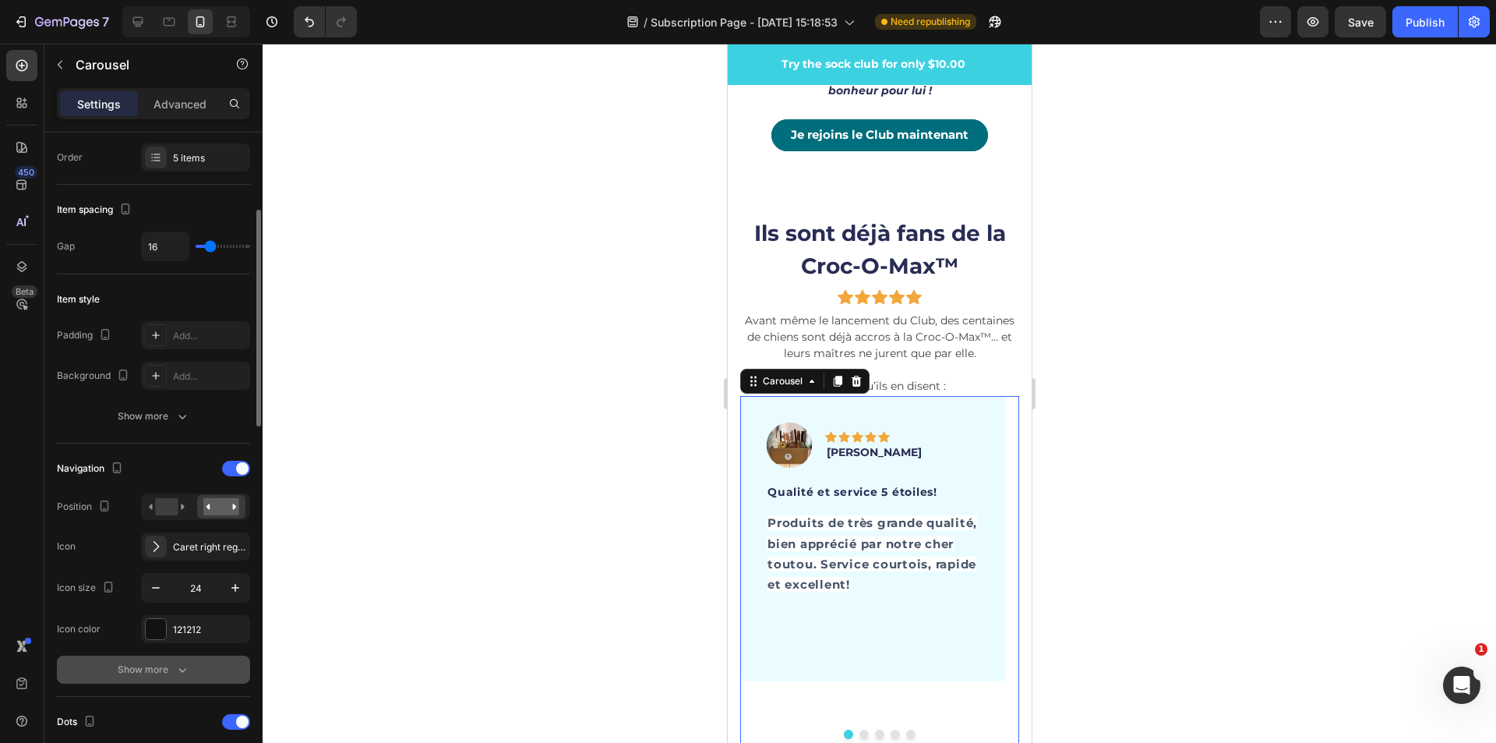
click at [182, 673] on icon "button" at bounding box center [183, 670] width 16 height 16
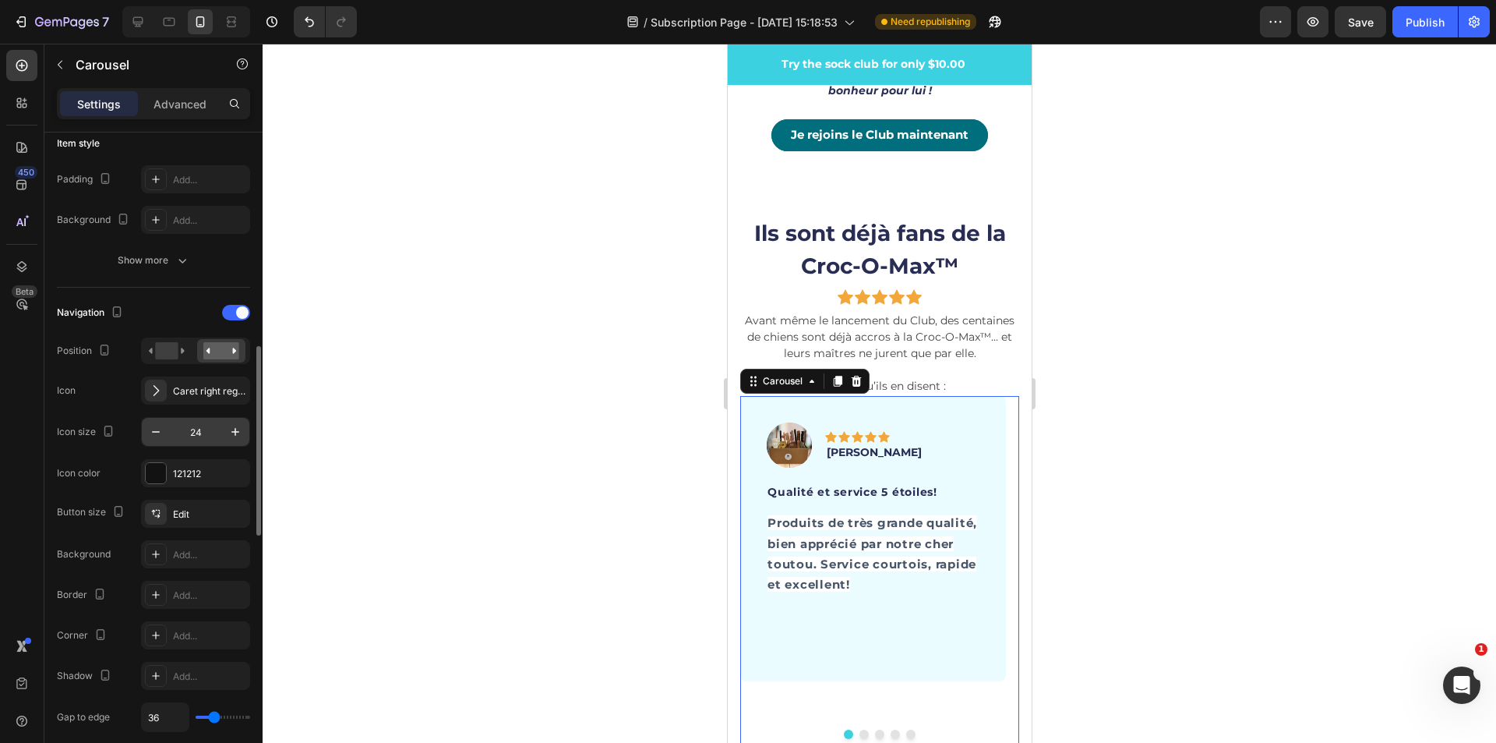
scroll to position [468, 0]
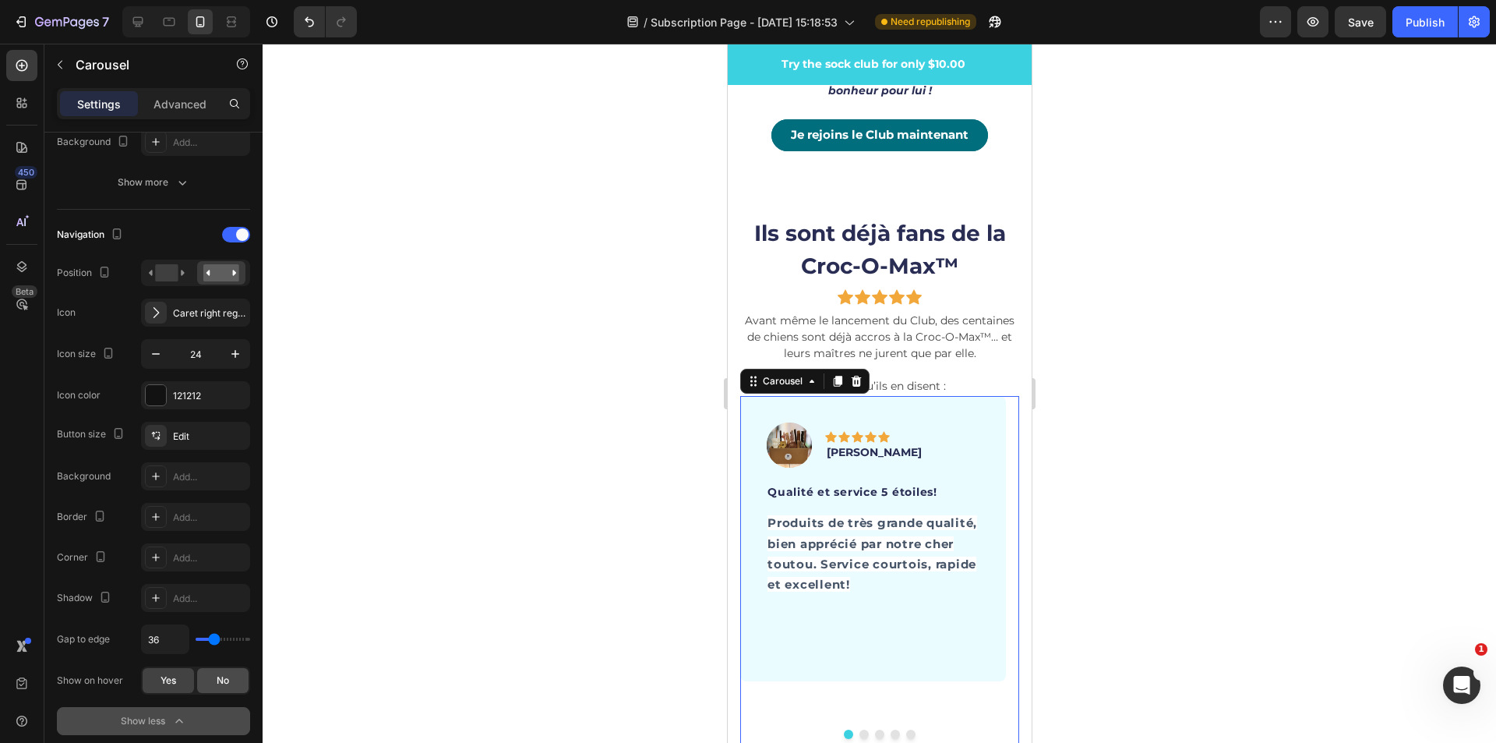
click at [217, 684] on span "No" at bounding box center [223, 680] width 12 height 14
click at [173, 684] on span "Yes" at bounding box center [169, 680] width 16 height 14
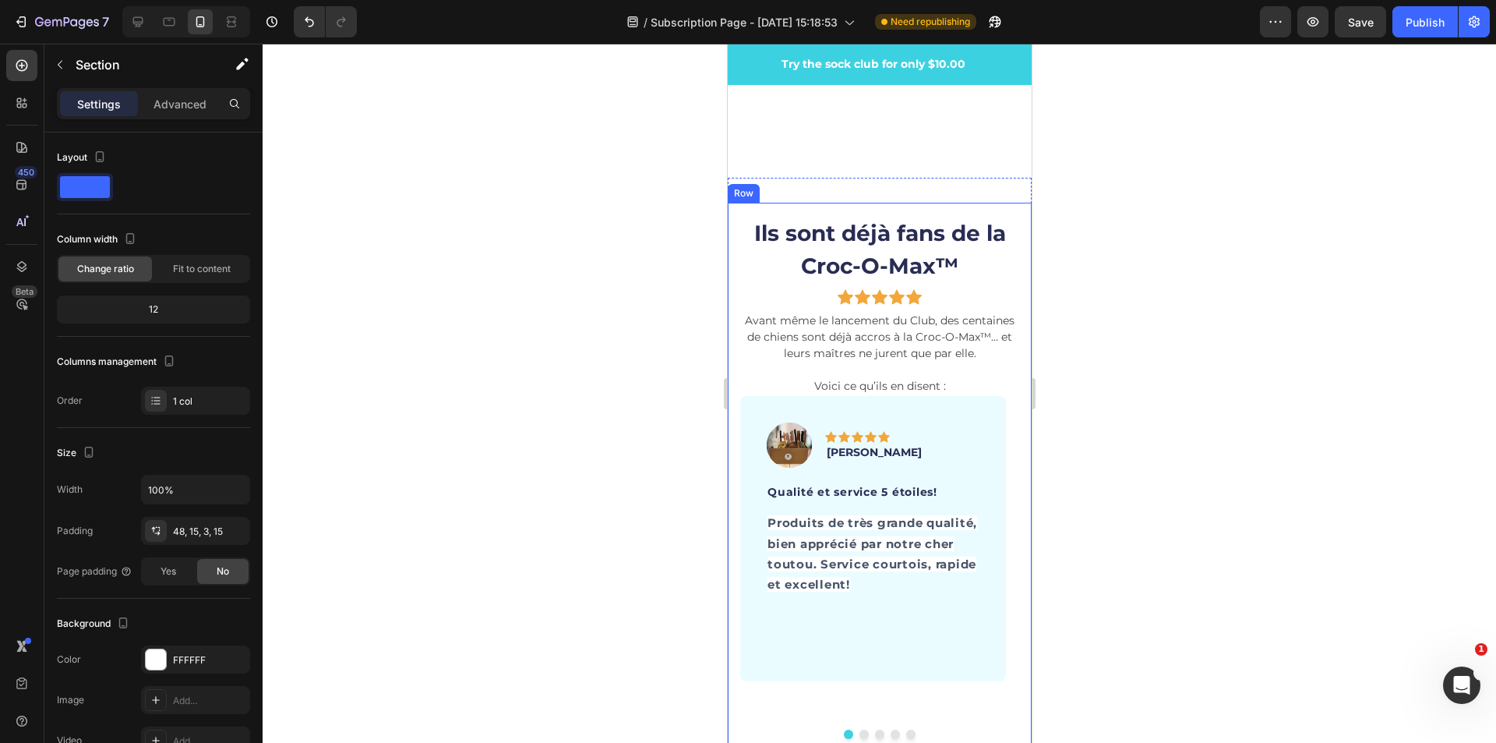
scroll to position [4988, 0]
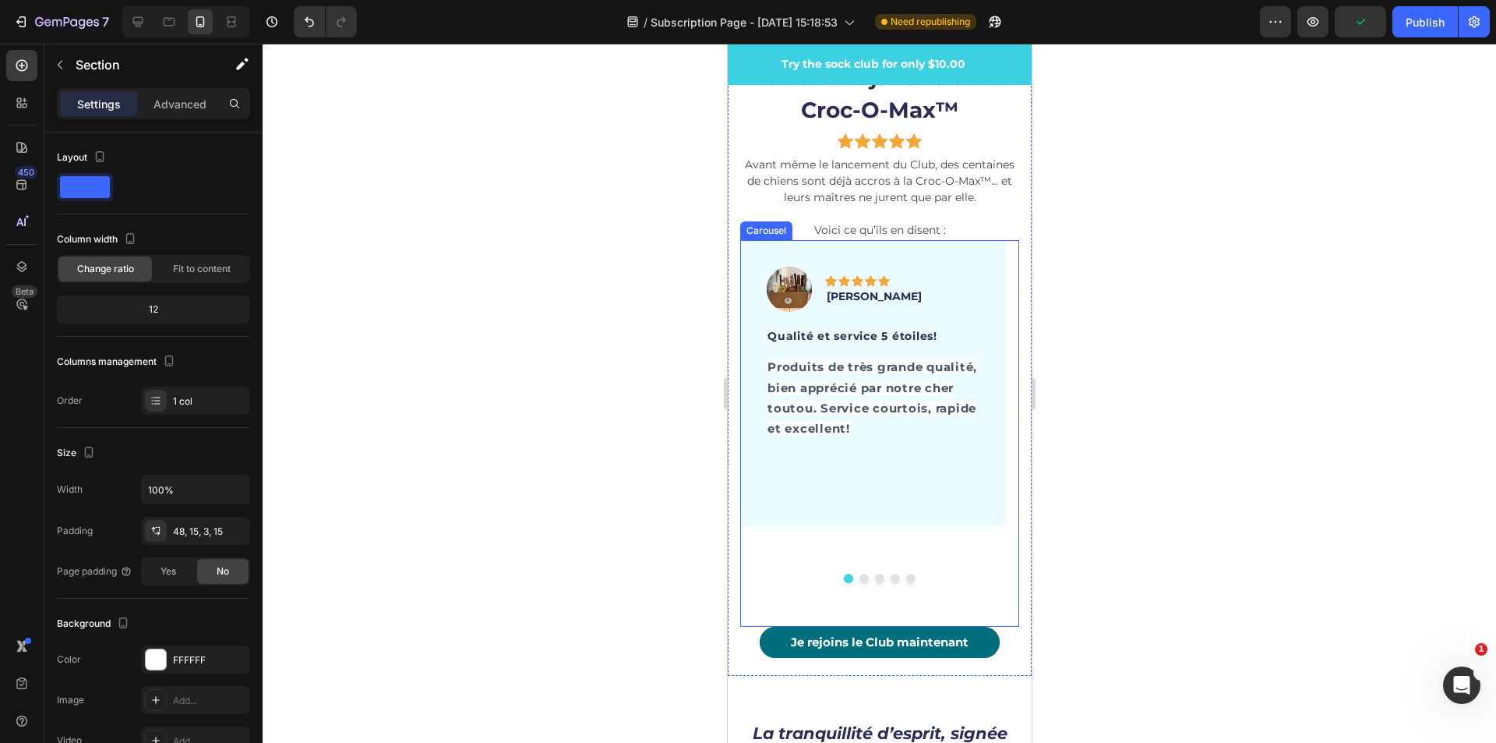
click at [959, 442] on icon "Carousel Next Arrow" at bounding box center [968, 433] width 19 height 19
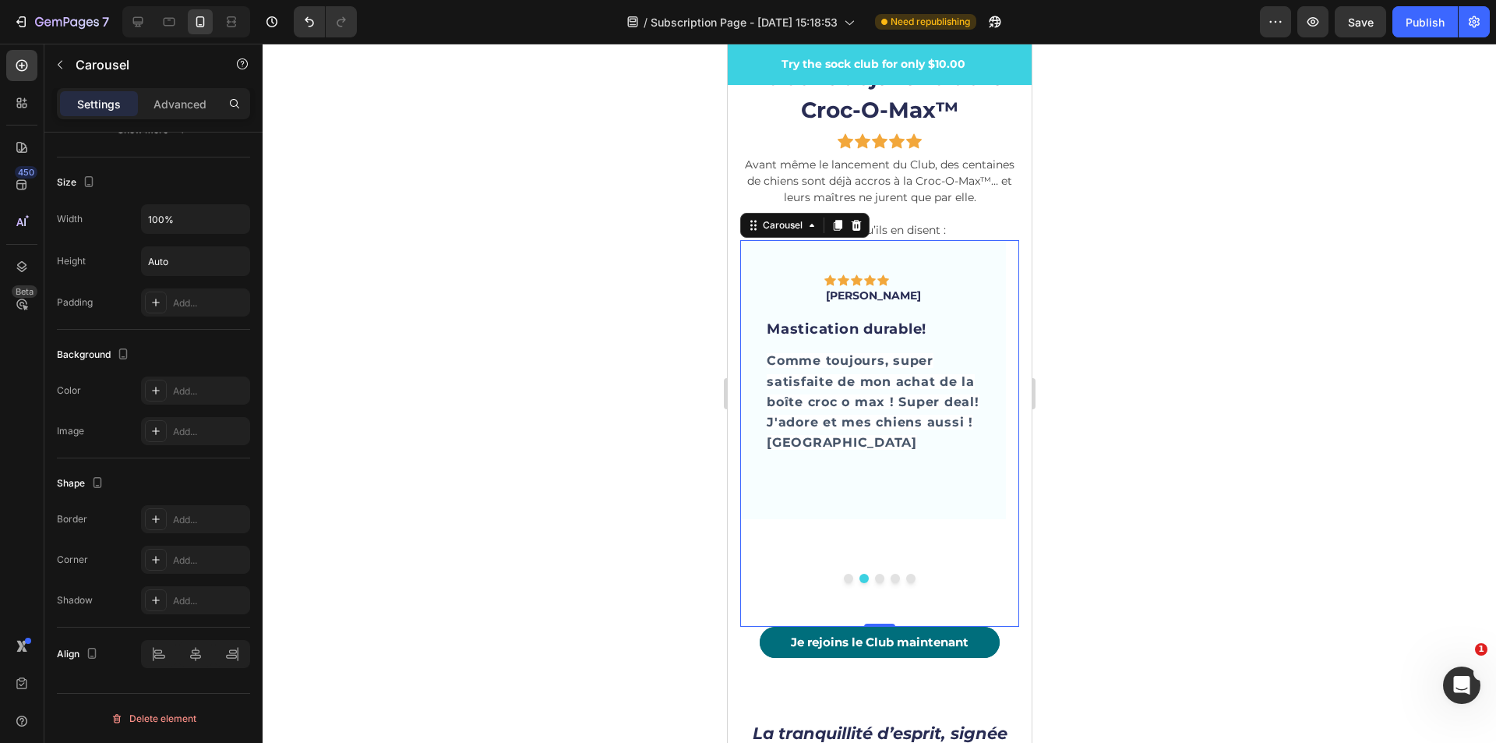
scroll to position [694, 0]
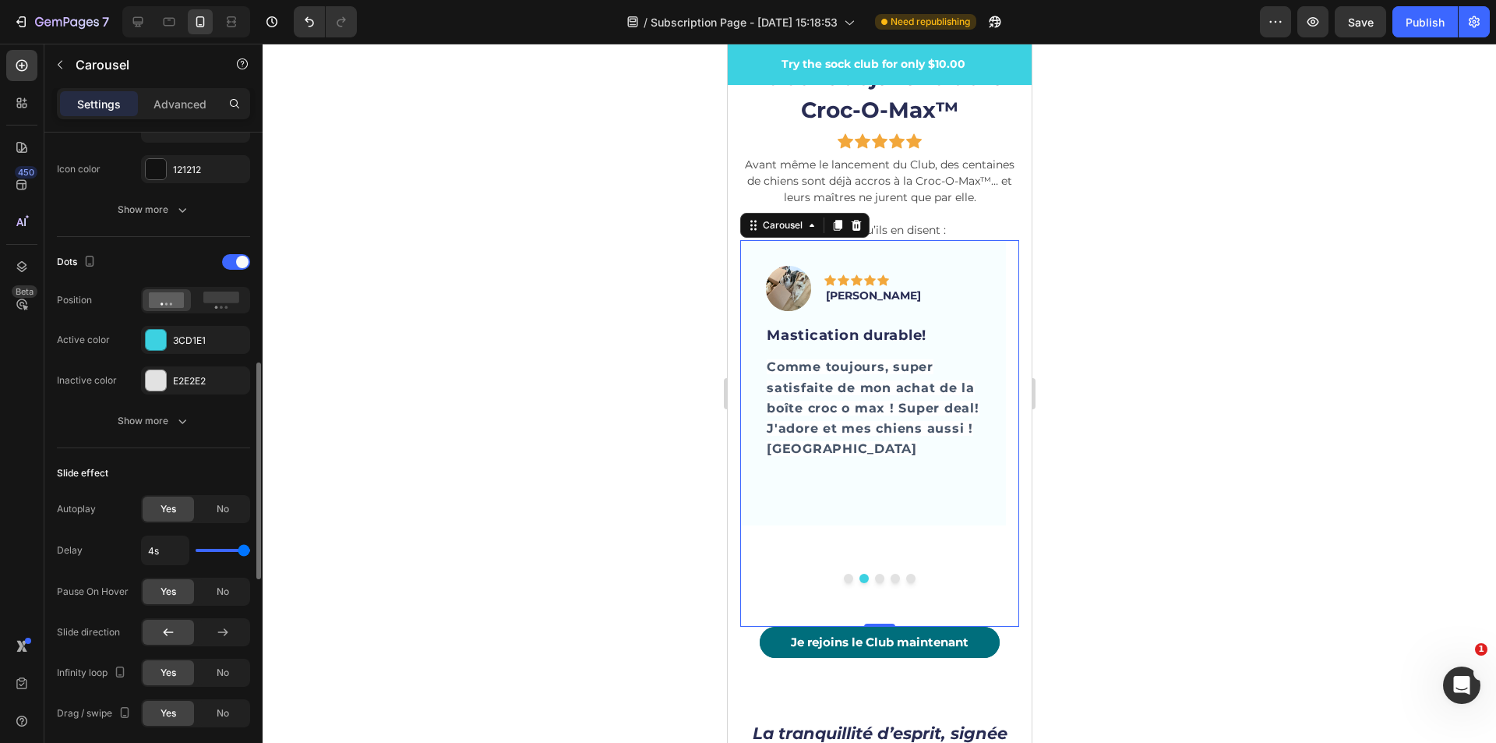
type input "2.6s"
type input "2.6"
type input "2.3s"
type input "2.3"
type input "2.2s"
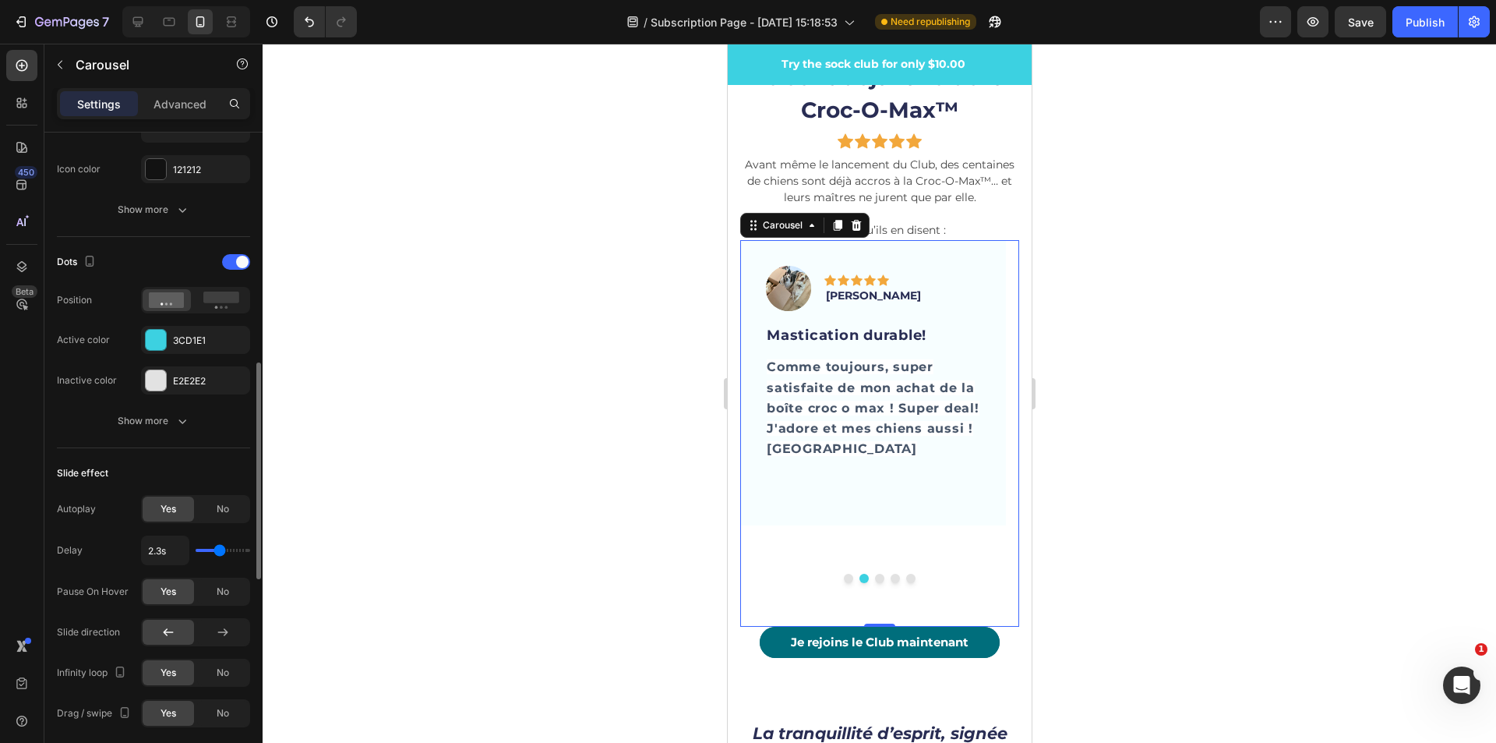
type input "2.2"
type input "2.7s"
drag, startPoint x: 239, startPoint y: 551, endPoint x: 226, endPoint y: 552, distance: 13.3
type input "2.7"
click at [226, 552] on input "range" at bounding box center [223, 550] width 55 height 3
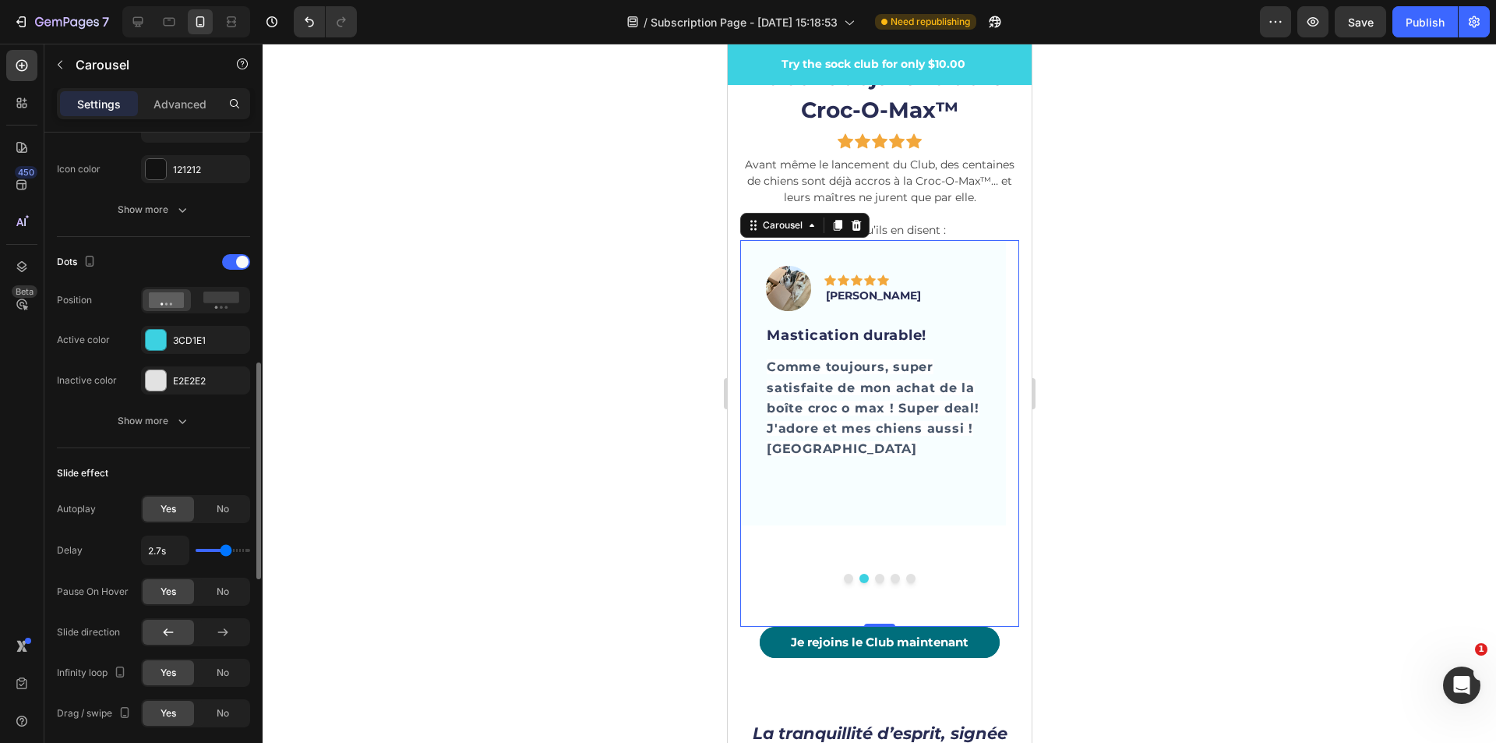
scroll to position [772, 0]
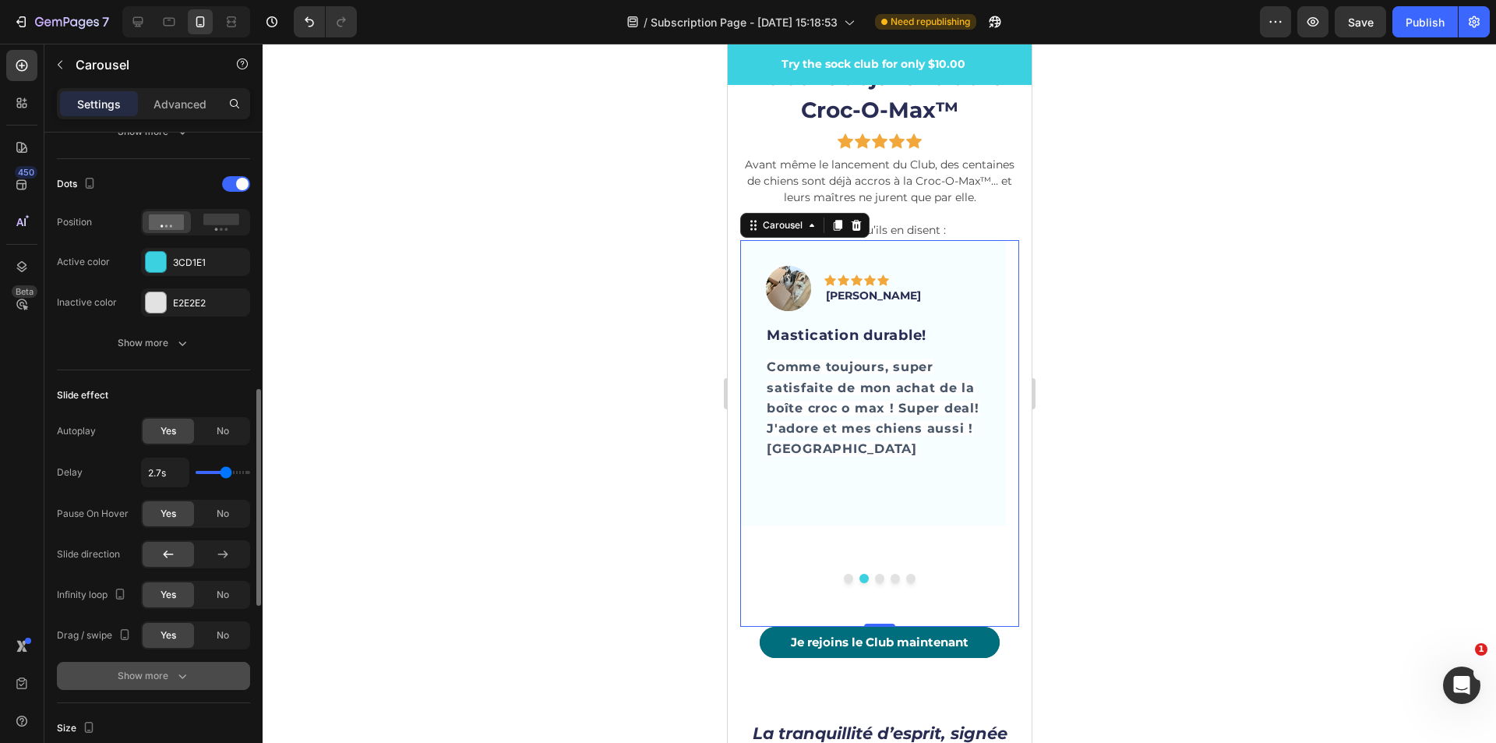
click at [178, 677] on icon "button" at bounding box center [183, 676] width 16 height 16
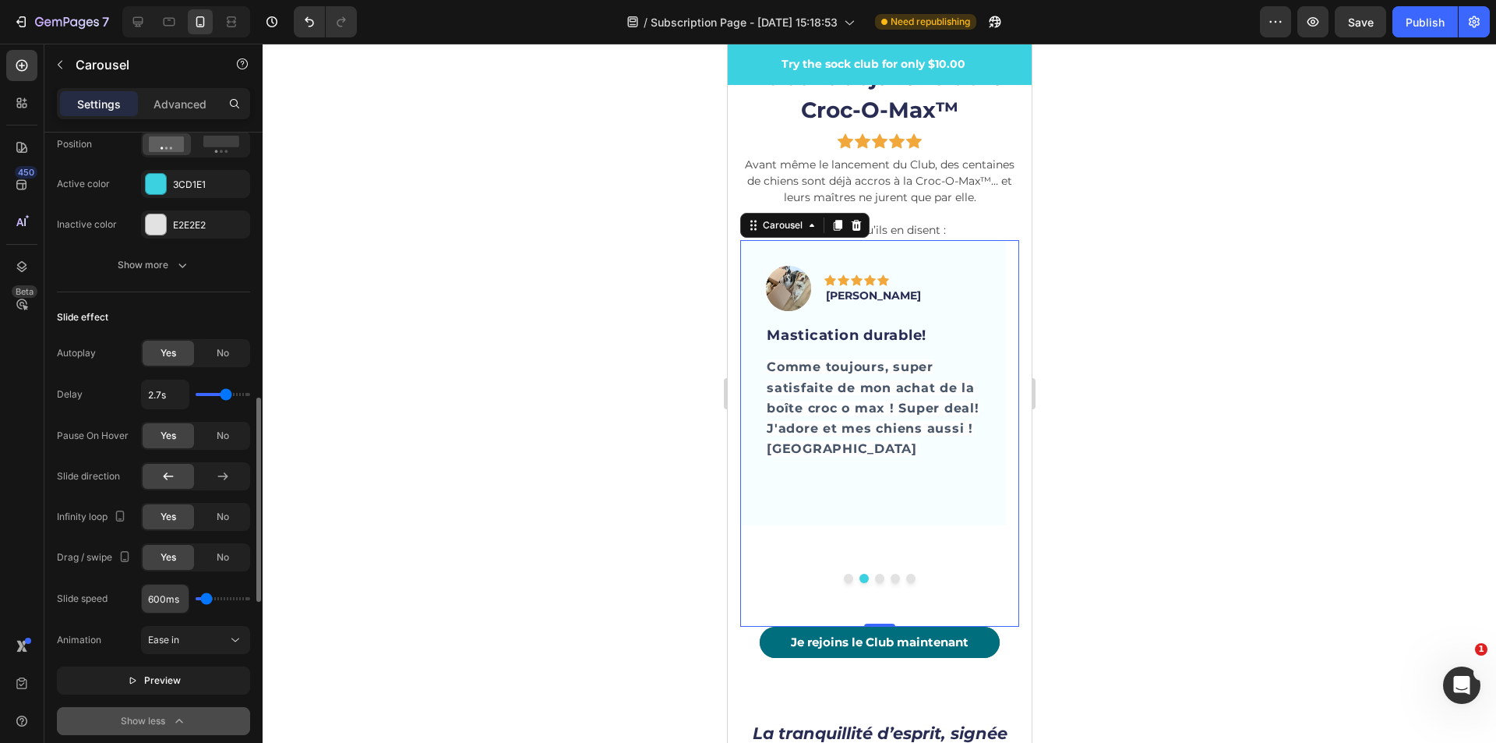
click at [154, 599] on input "600ms" at bounding box center [165, 599] width 47 height 28
type input "00ms"
type input "100"
type input "500ms"
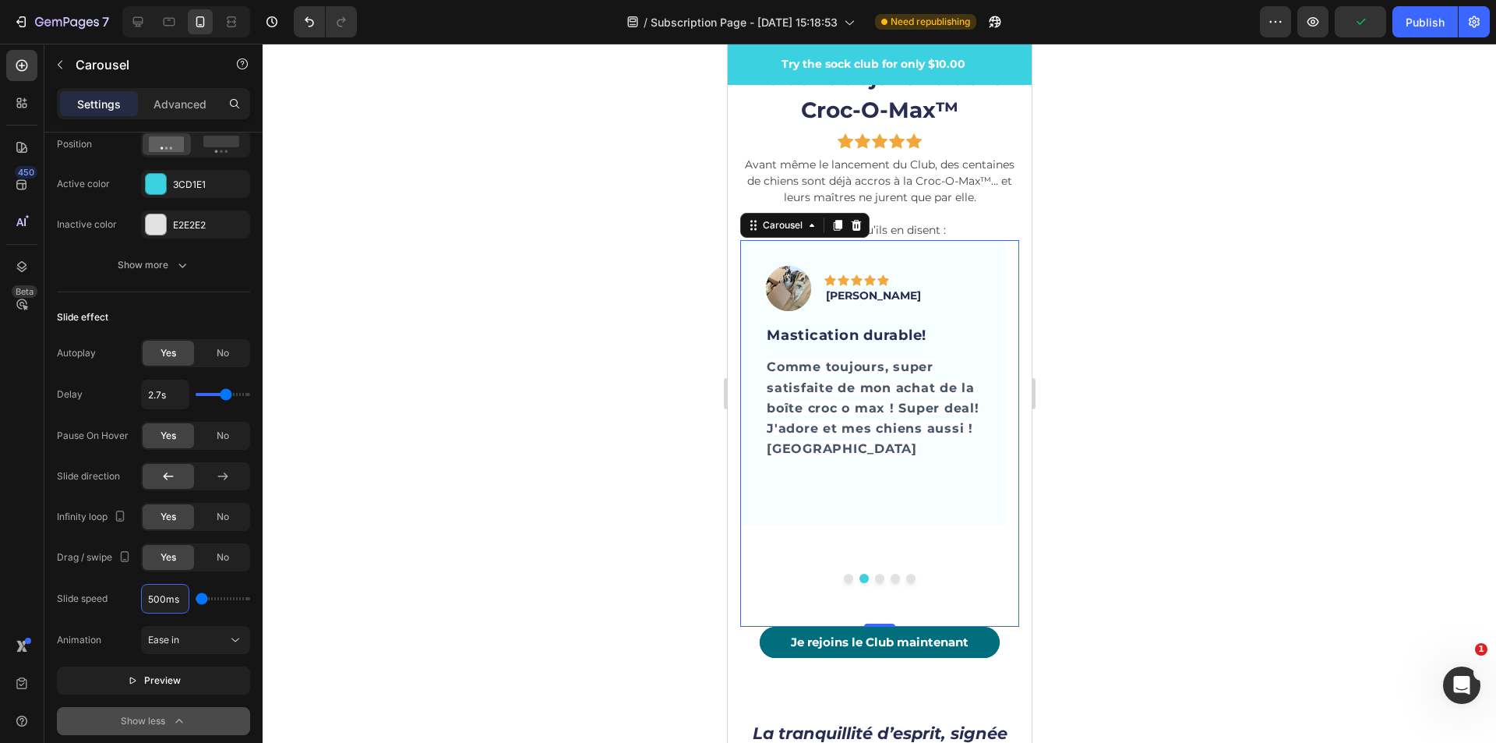
type input "500"
type input "00ms"
type input "100"
type input "600ms"
type input "600"
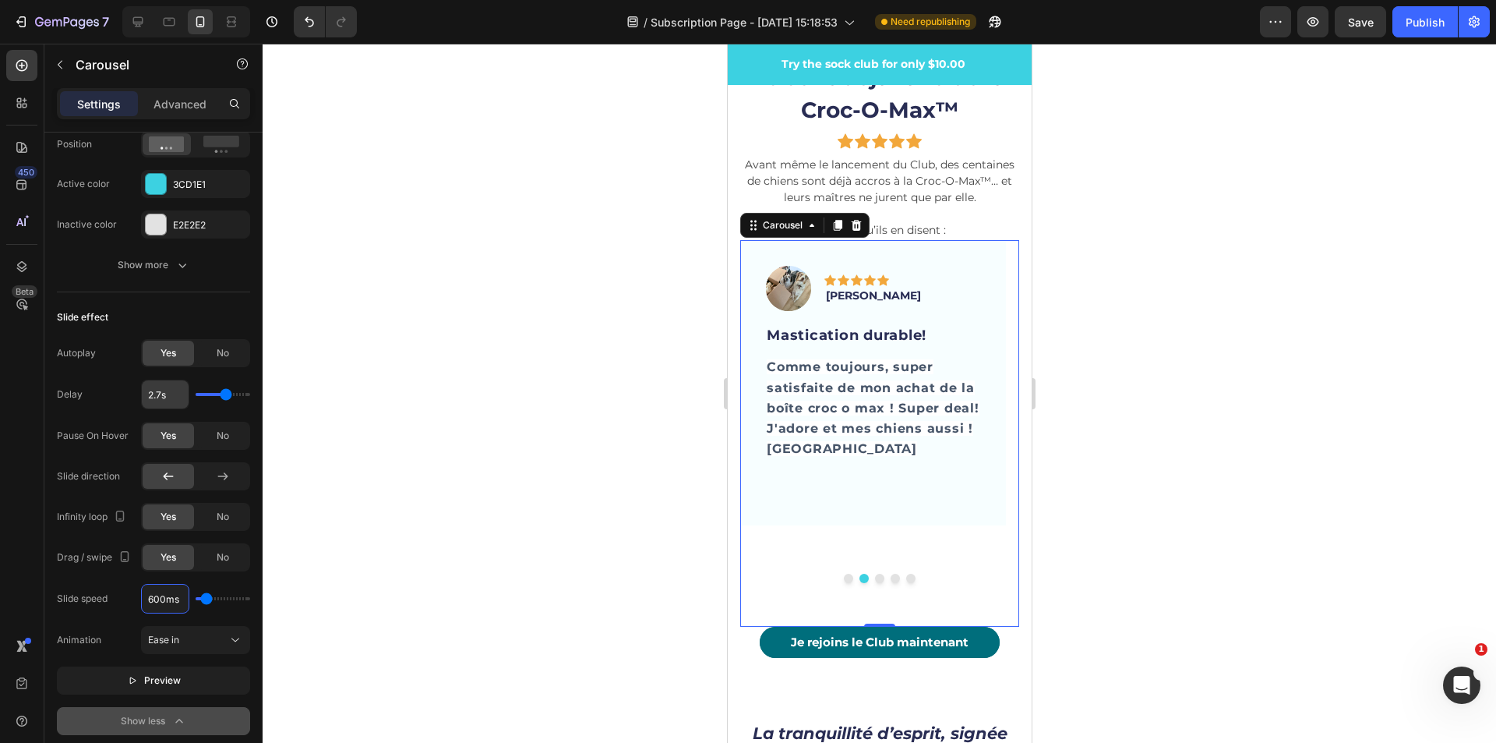
click at [164, 399] on input "2.7s" at bounding box center [165, 394] width 47 height 28
click at [163, 391] on input "2.7s" at bounding box center [165, 394] width 47 height 28
type input "2.s"
type input "2"
type input "s"
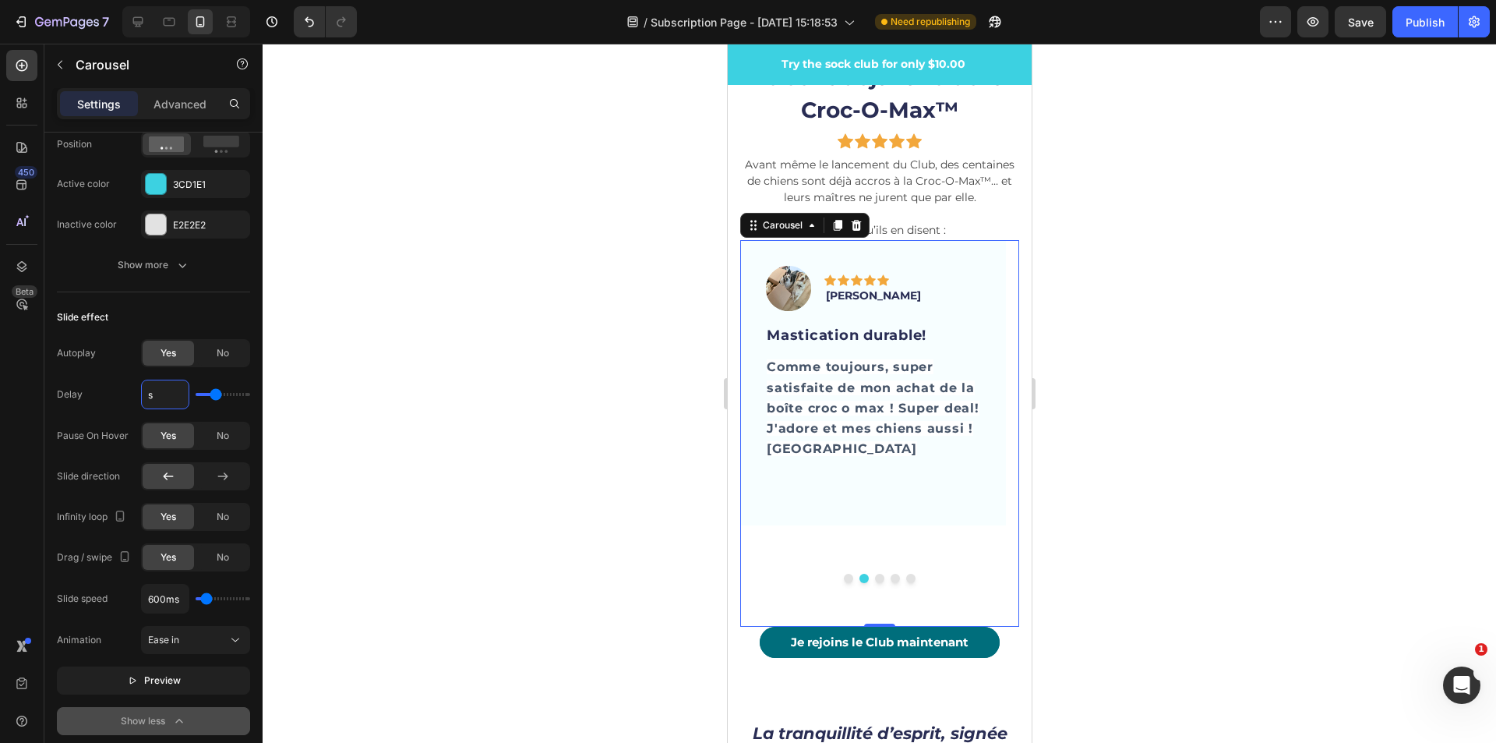
type input "2.7"
type input "4s"
type input "4"
click at [179, 687] on span "Preview" at bounding box center [162, 681] width 37 height 16
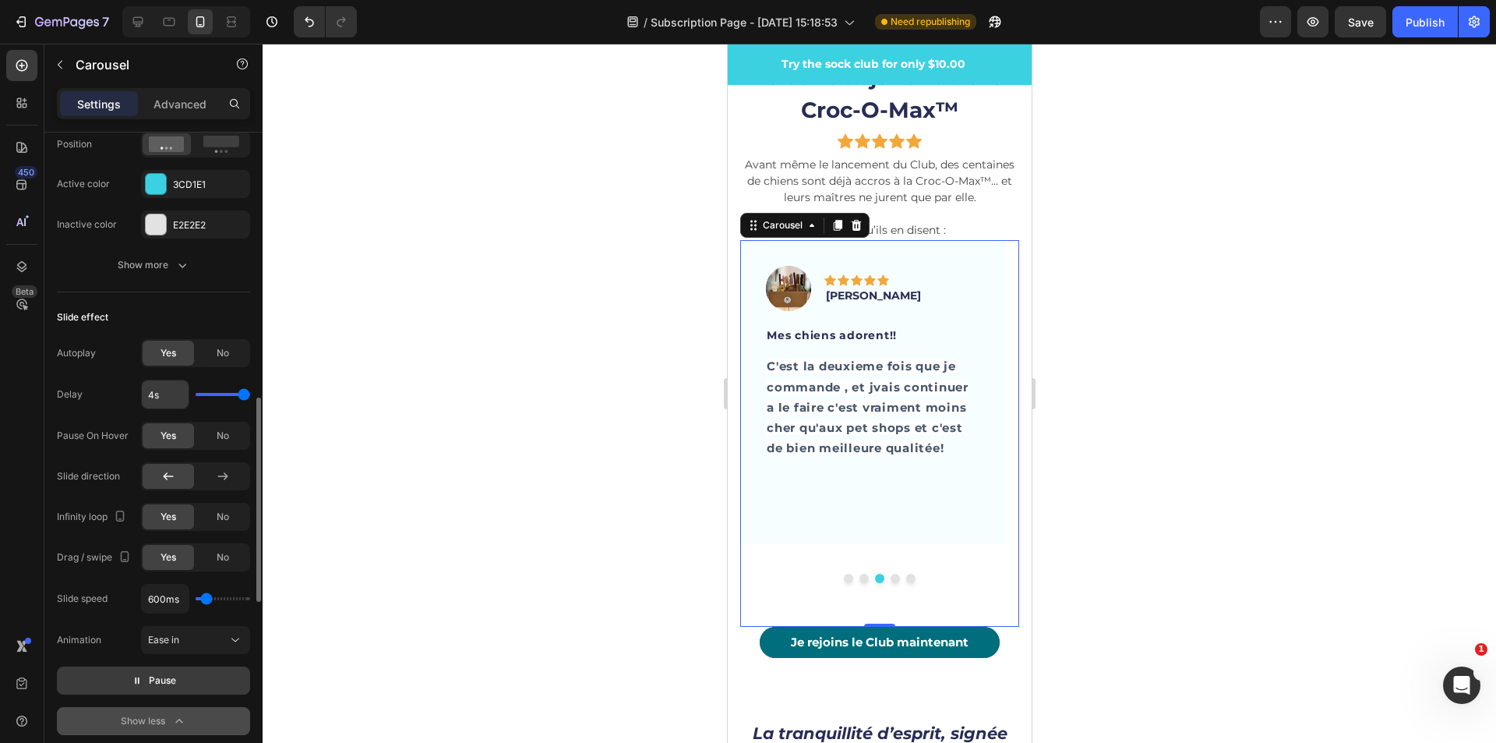
click at [148, 397] on input "4s" at bounding box center [165, 394] width 47 height 28
click at [150, 397] on input "4s" at bounding box center [165, 394] width 47 height 28
click at [155, 397] on input "4s" at bounding box center [165, 394] width 47 height 28
type input "3s"
type input "3"
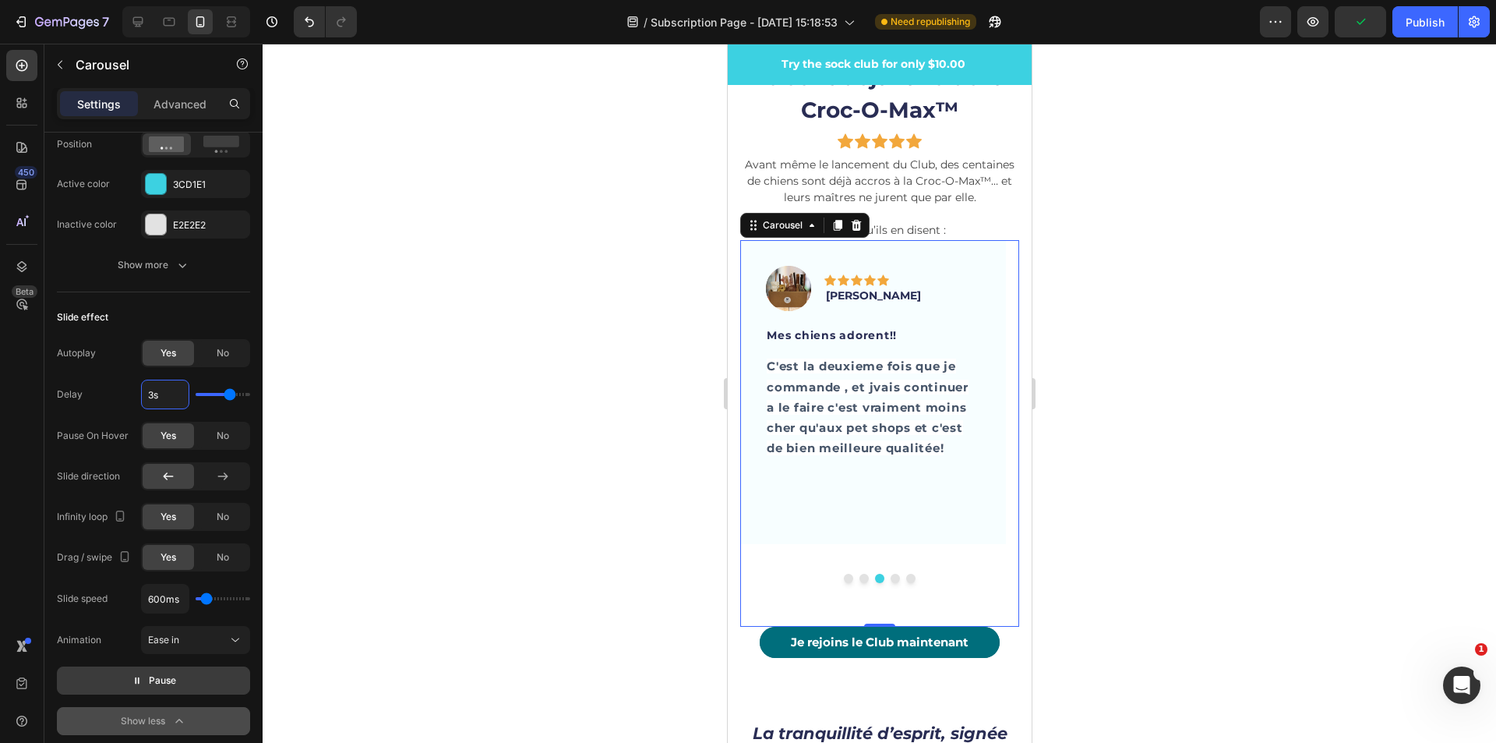
click at [381, 405] on div at bounding box center [880, 393] width 1234 height 699
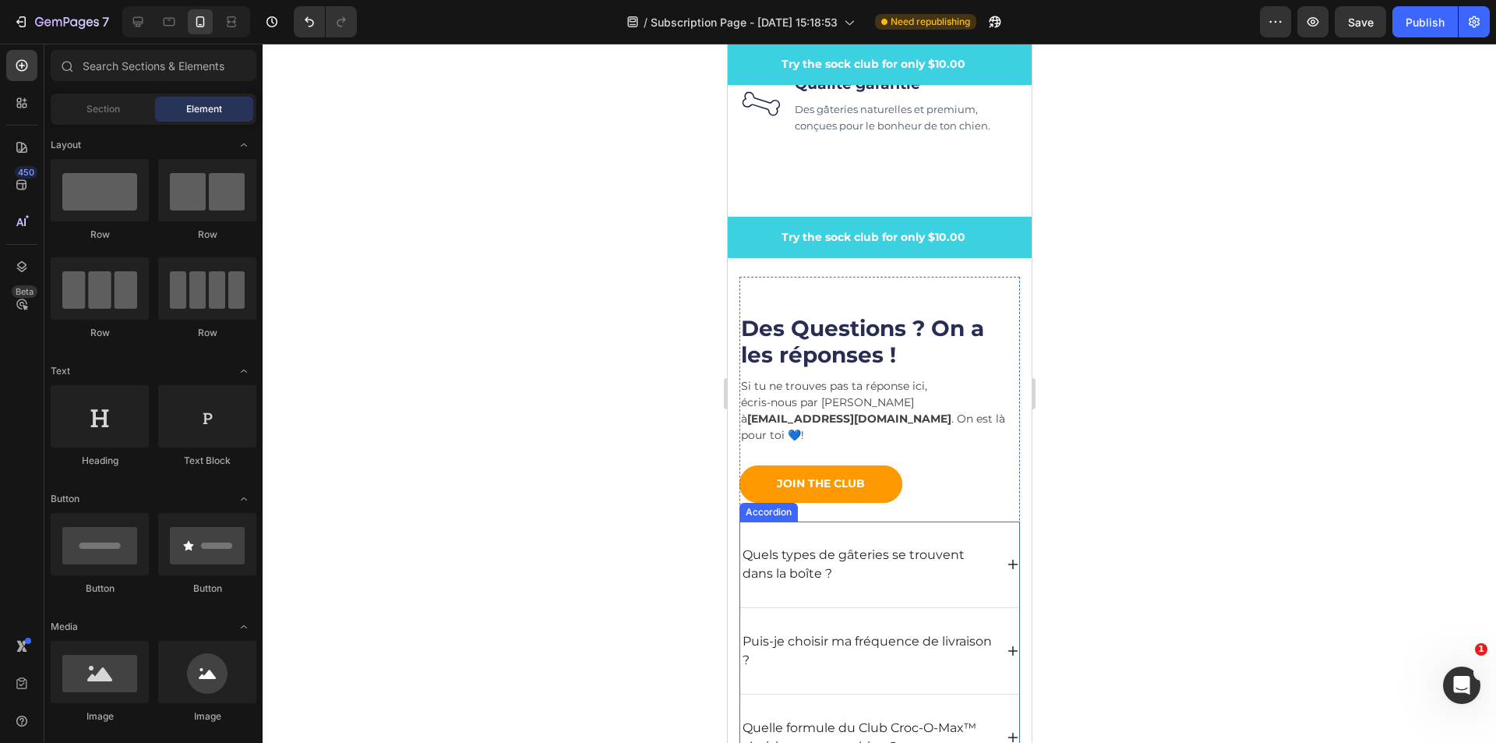
scroll to position [5612, 0]
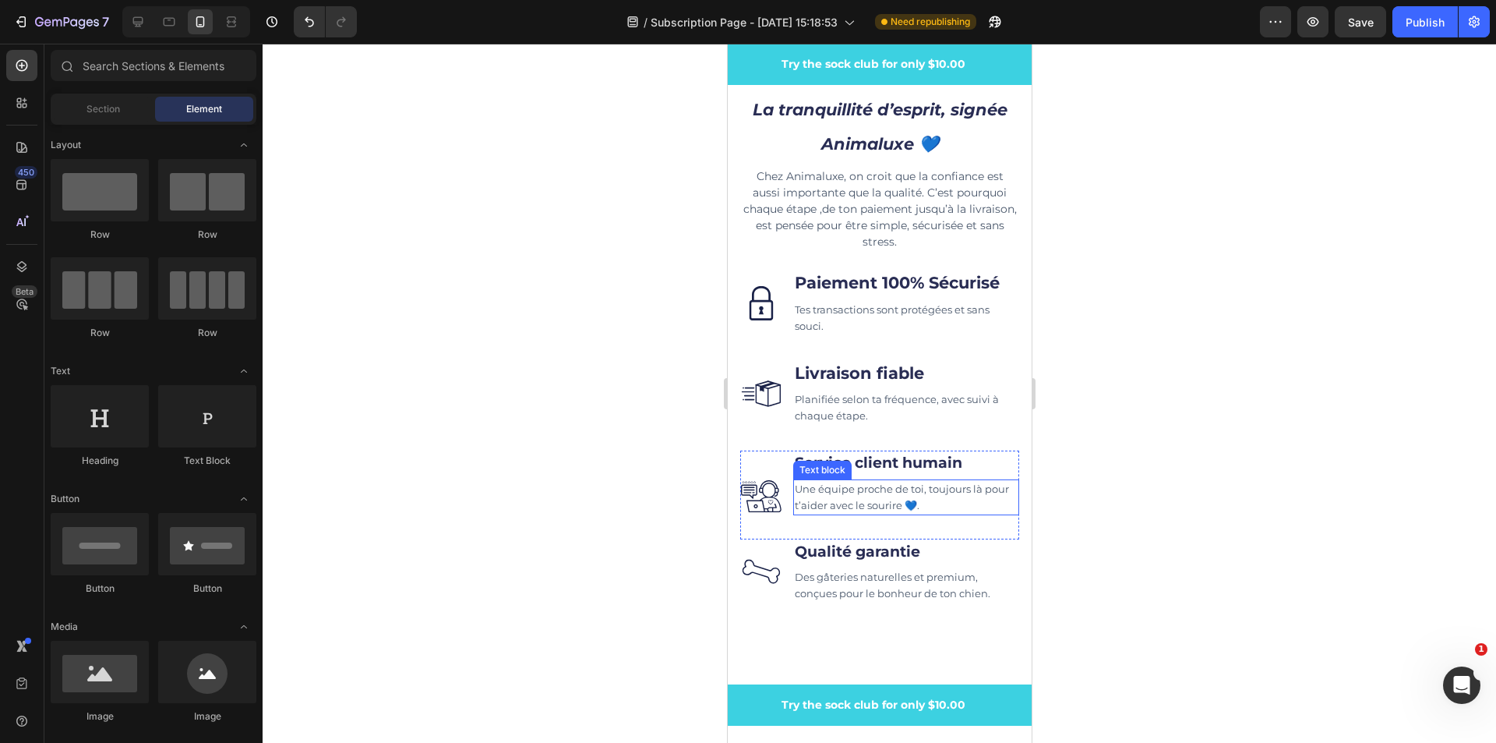
click at [938, 502] on span "Une équipe proche de toi, toujours là pour t’aider avec le sourire 💙." at bounding box center [901, 496] width 214 height 29
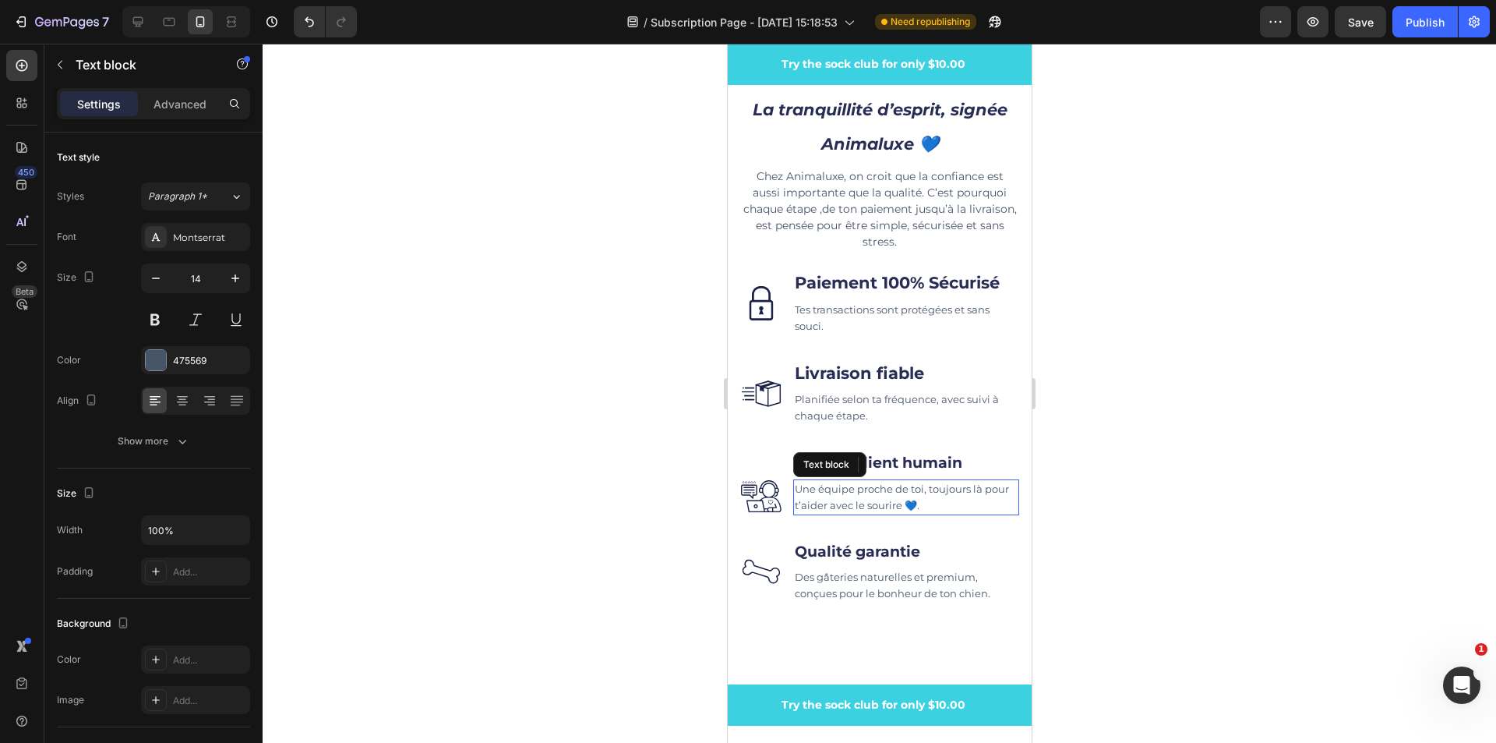
click at [945, 503] on span "Une équipe proche de toi, toujours là pour t’aider avec le sourire 💙." at bounding box center [901, 496] width 214 height 29
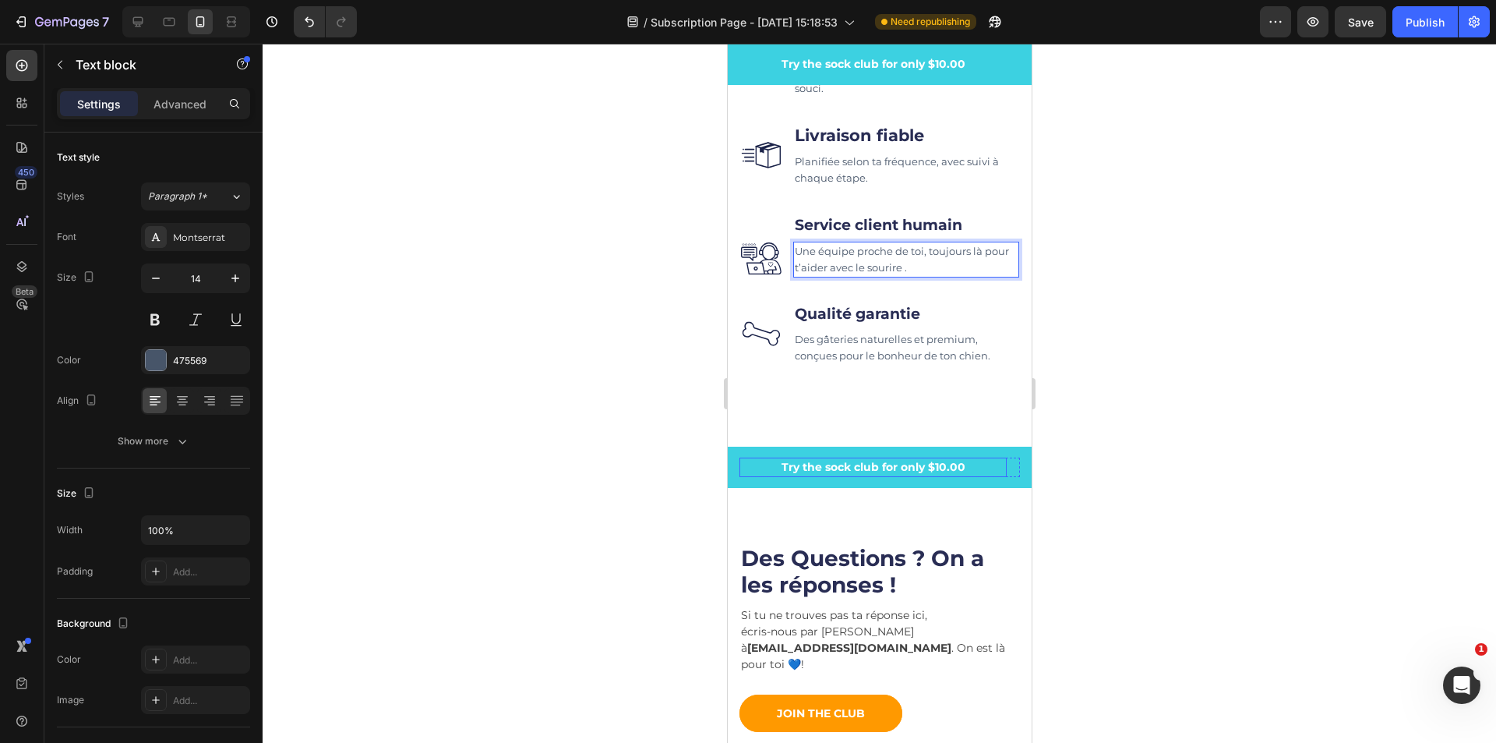
scroll to position [6079, 0]
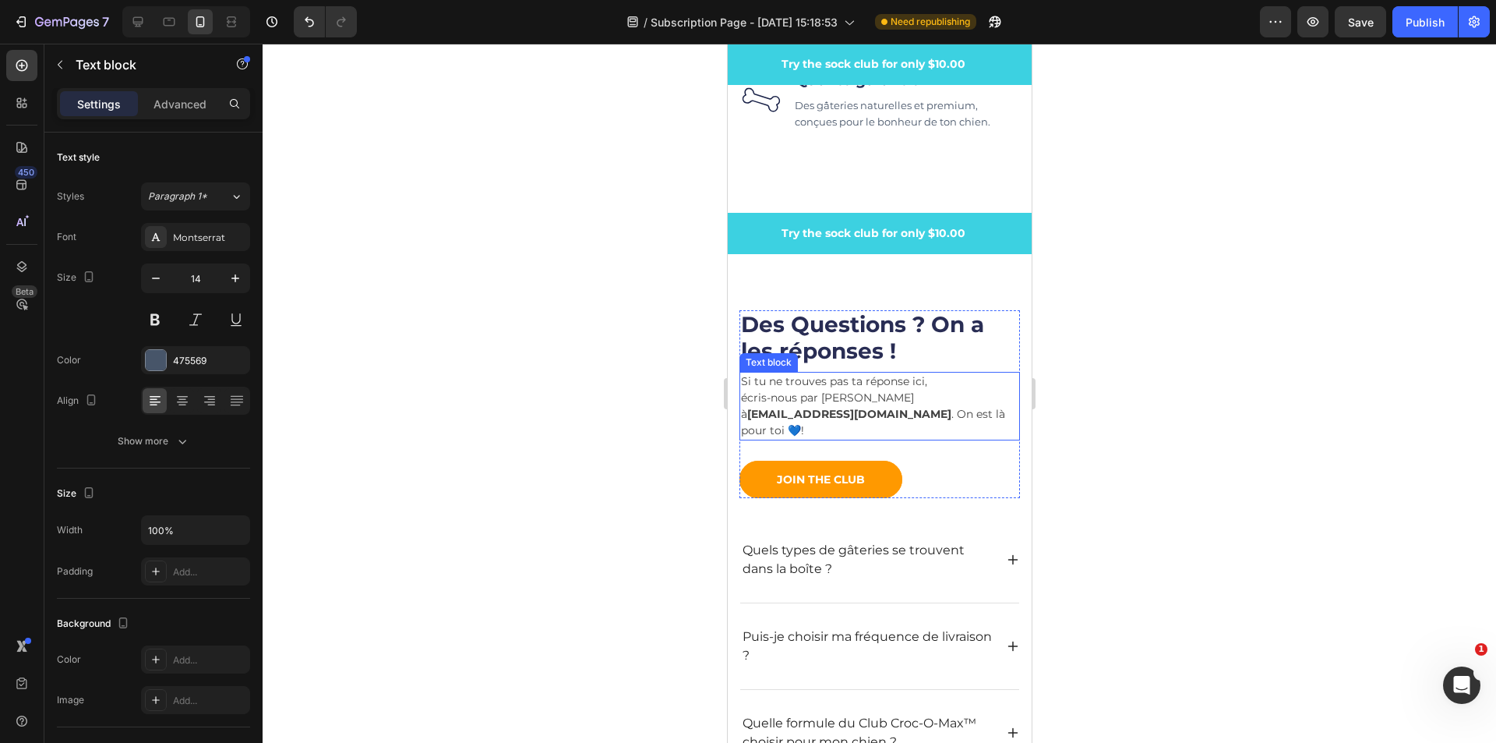
click at [976, 428] on p "Si tu ne trouves pas ta réponse ici, écris-nous par courriel à bonjour@animalux…" at bounding box center [878, 405] width 277 height 65
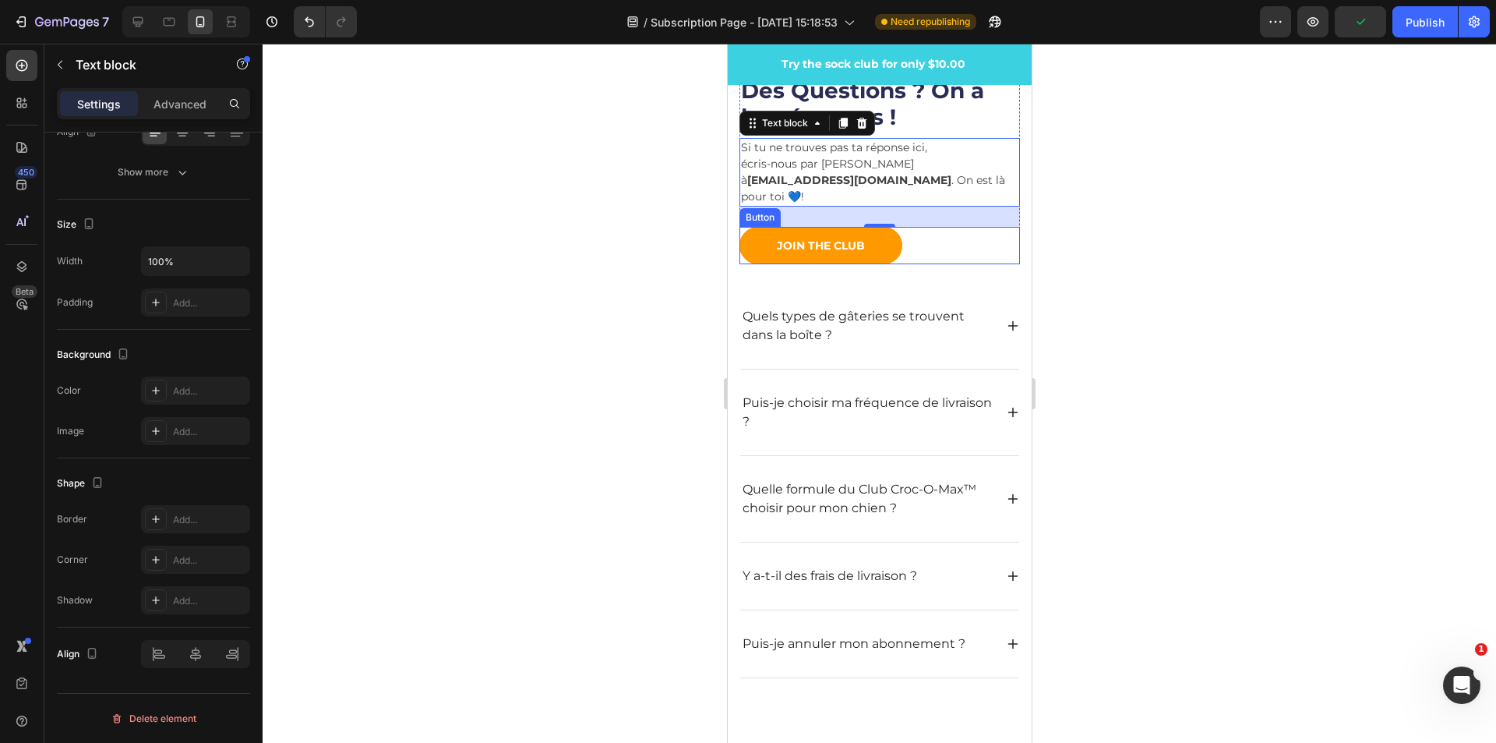
scroll to position [6001, 0]
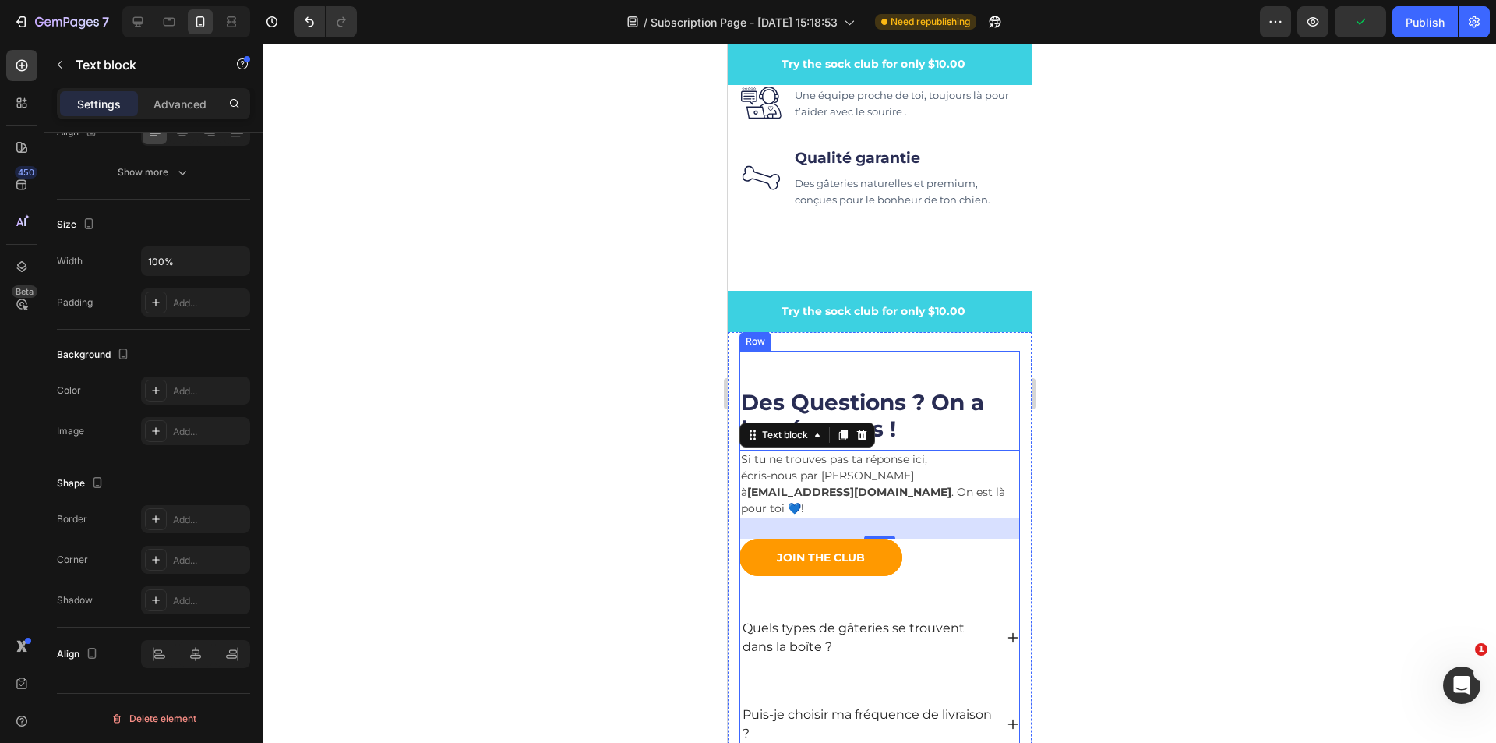
click at [950, 361] on div "Des Questions ? On a les réponses ! Heading Si tu ne trouves pas ta réponse ici…" at bounding box center [879, 677] width 281 height 652
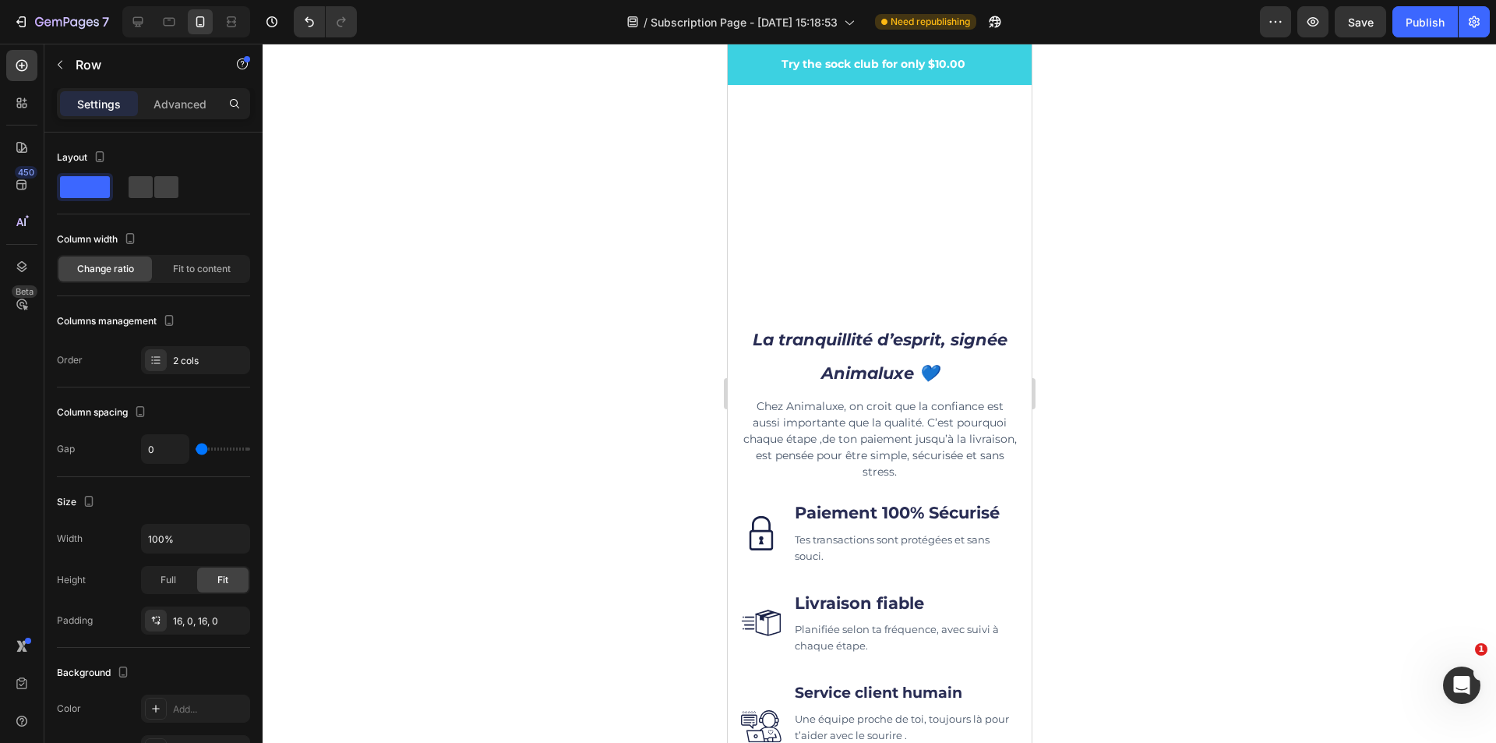
scroll to position [5846, 0]
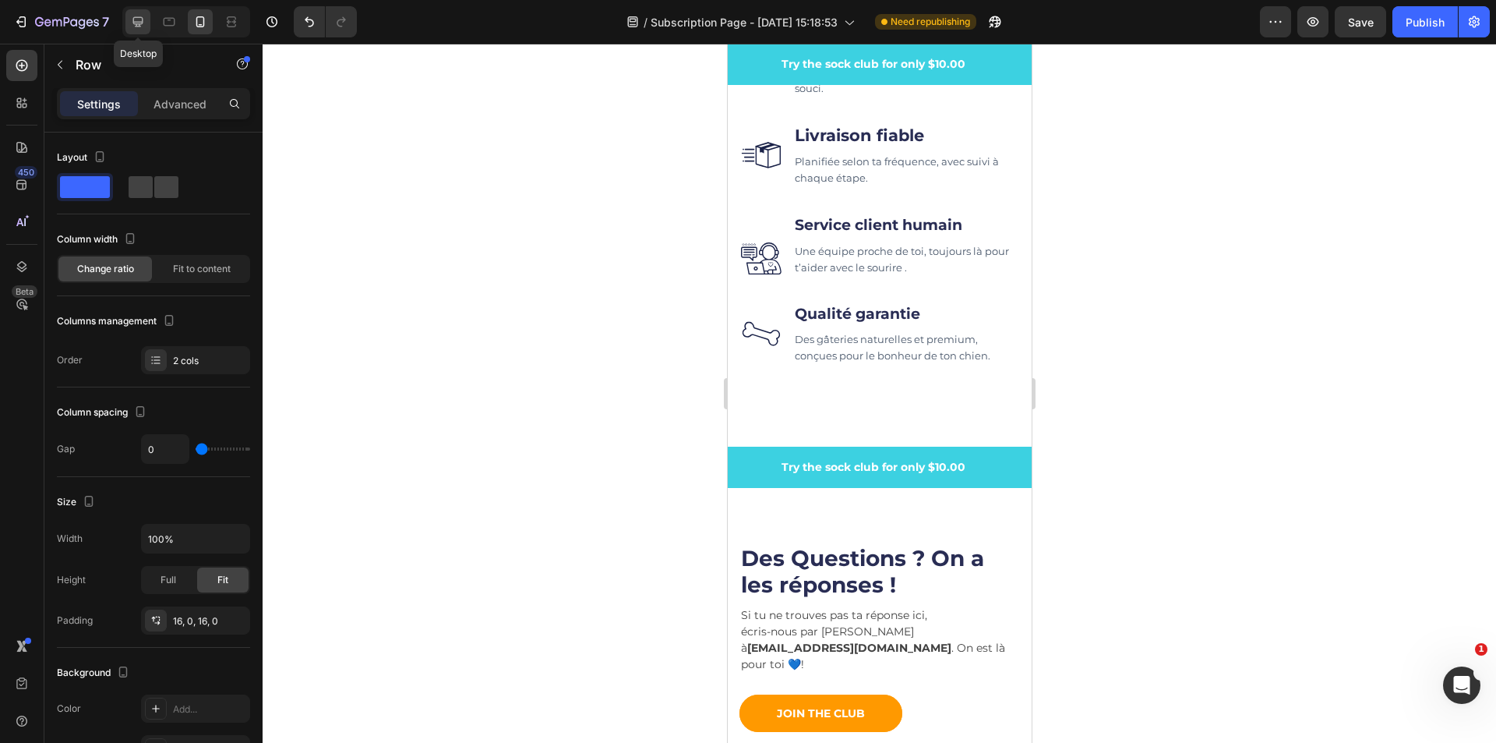
click at [132, 20] on icon at bounding box center [138, 22] width 16 height 16
type input "30"
type input "1200"
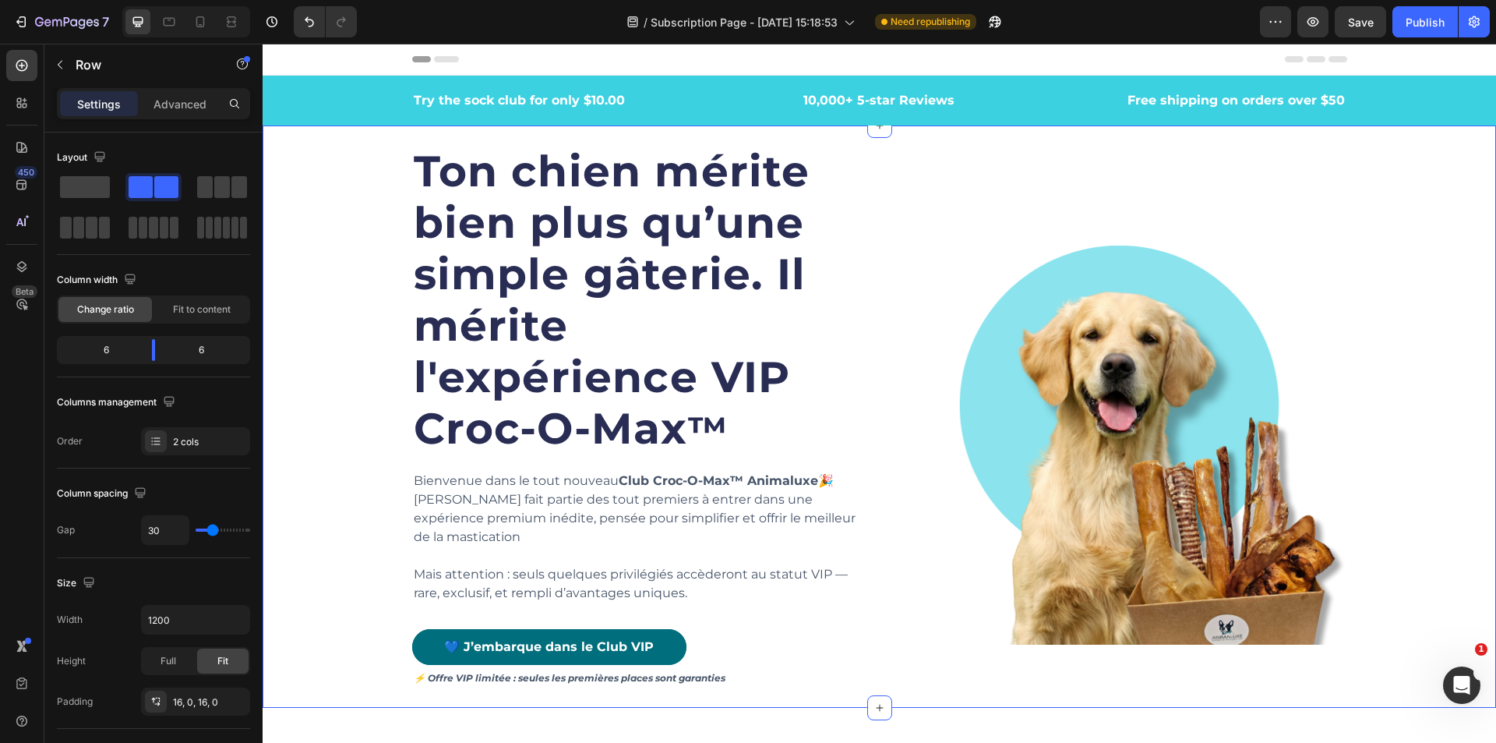
click at [1362, 260] on div "Ton chien mérite bien plus qu’une simple gâterie. Il mérite l'expérience VIP Cr…" at bounding box center [879, 416] width 1210 height 582
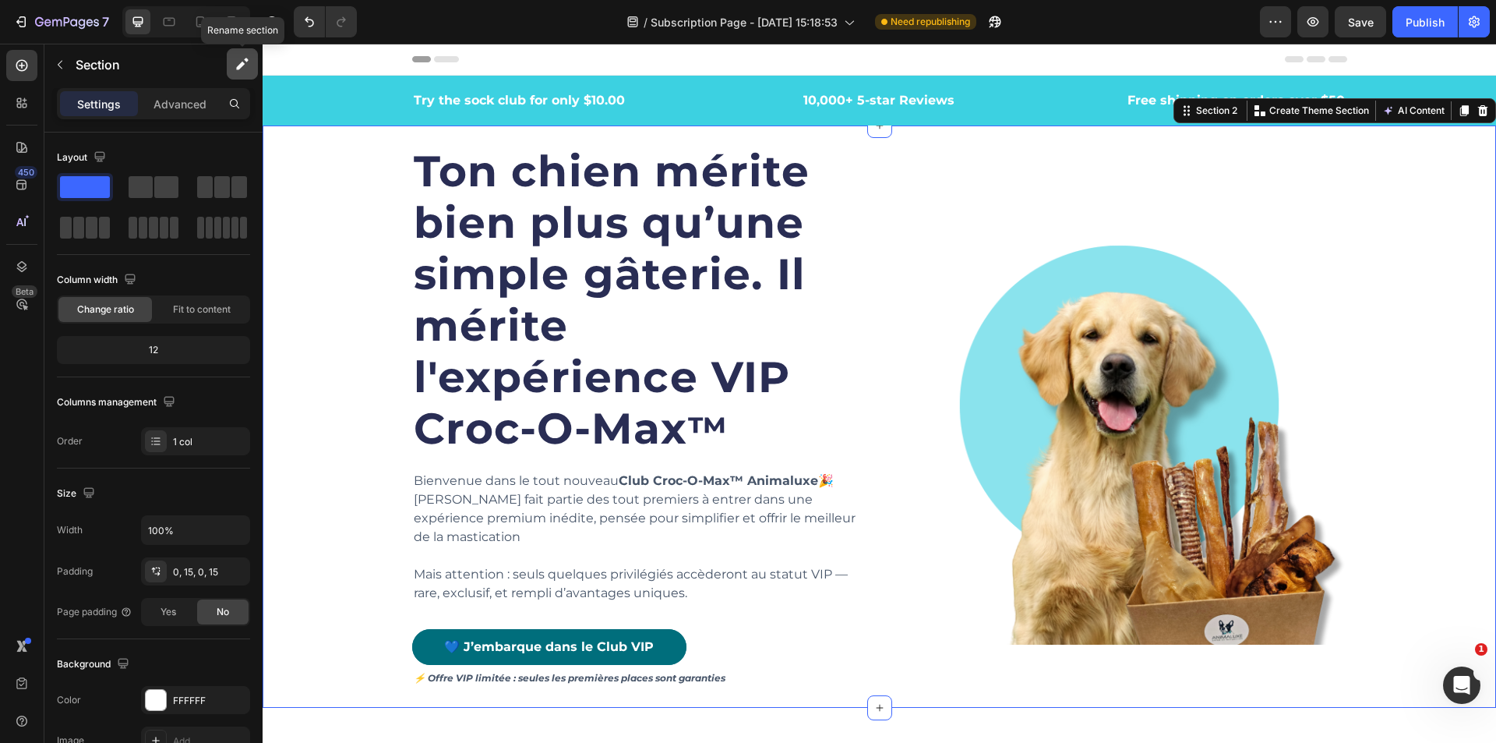
click at [235, 65] on icon "button" at bounding box center [243, 64] width 16 height 16
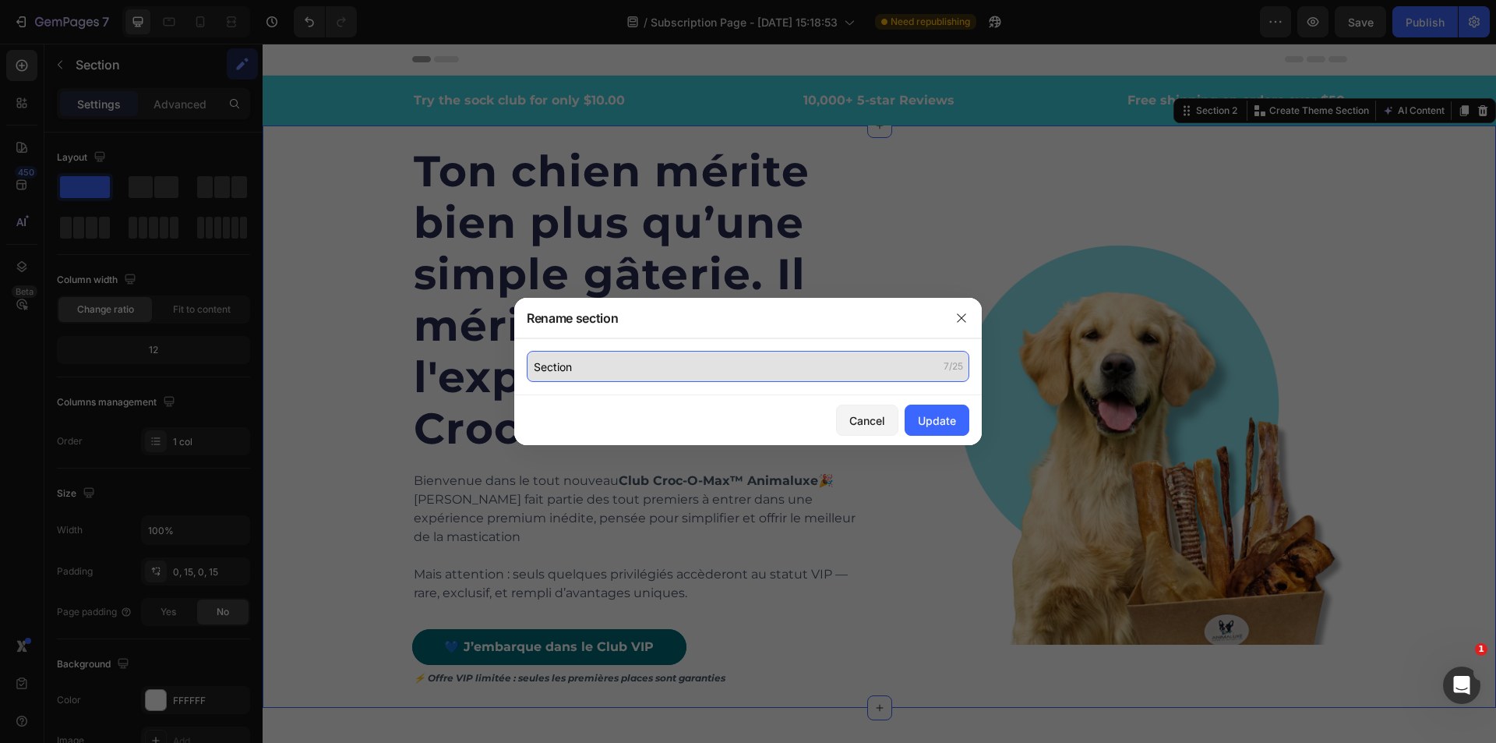
click at [659, 367] on input "Section" at bounding box center [748, 366] width 443 height 31
click at [705, 372] on input "Section 1 Hero- Haut de p" at bounding box center [748, 366] width 443 height 31
drag, startPoint x: 677, startPoint y: 362, endPoint x: 608, endPoint y: 370, distance: 69.0
click at [608, 370] on input "Section 1 Hero- Haut de p" at bounding box center [748, 366] width 443 height 31
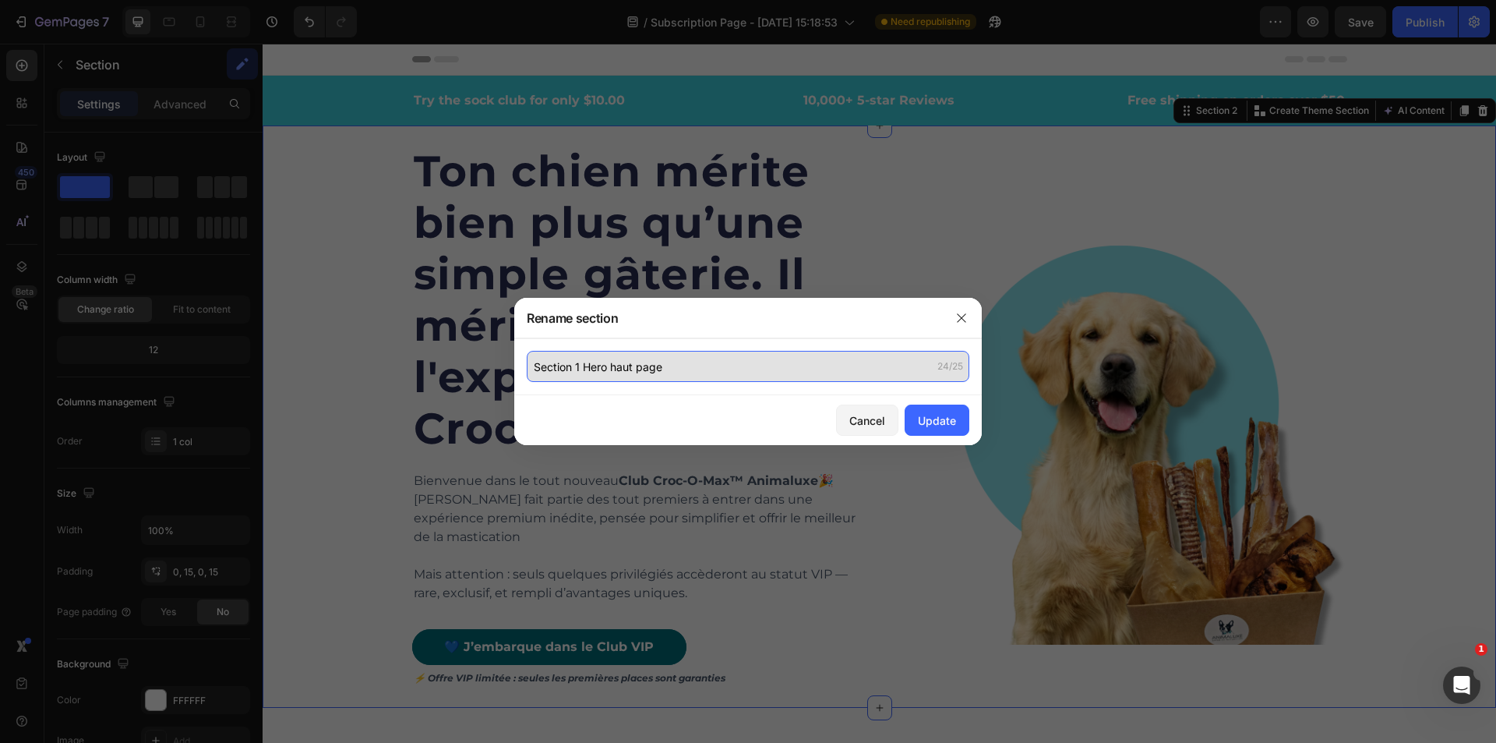
click at [611, 367] on input "Section 1 Hero haut page" at bounding box center [748, 366] width 443 height 31
click at [609, 370] on input "Section 1 Hero -haut page" at bounding box center [748, 366] width 443 height 31
type input "Section 1 Hero-haut page"
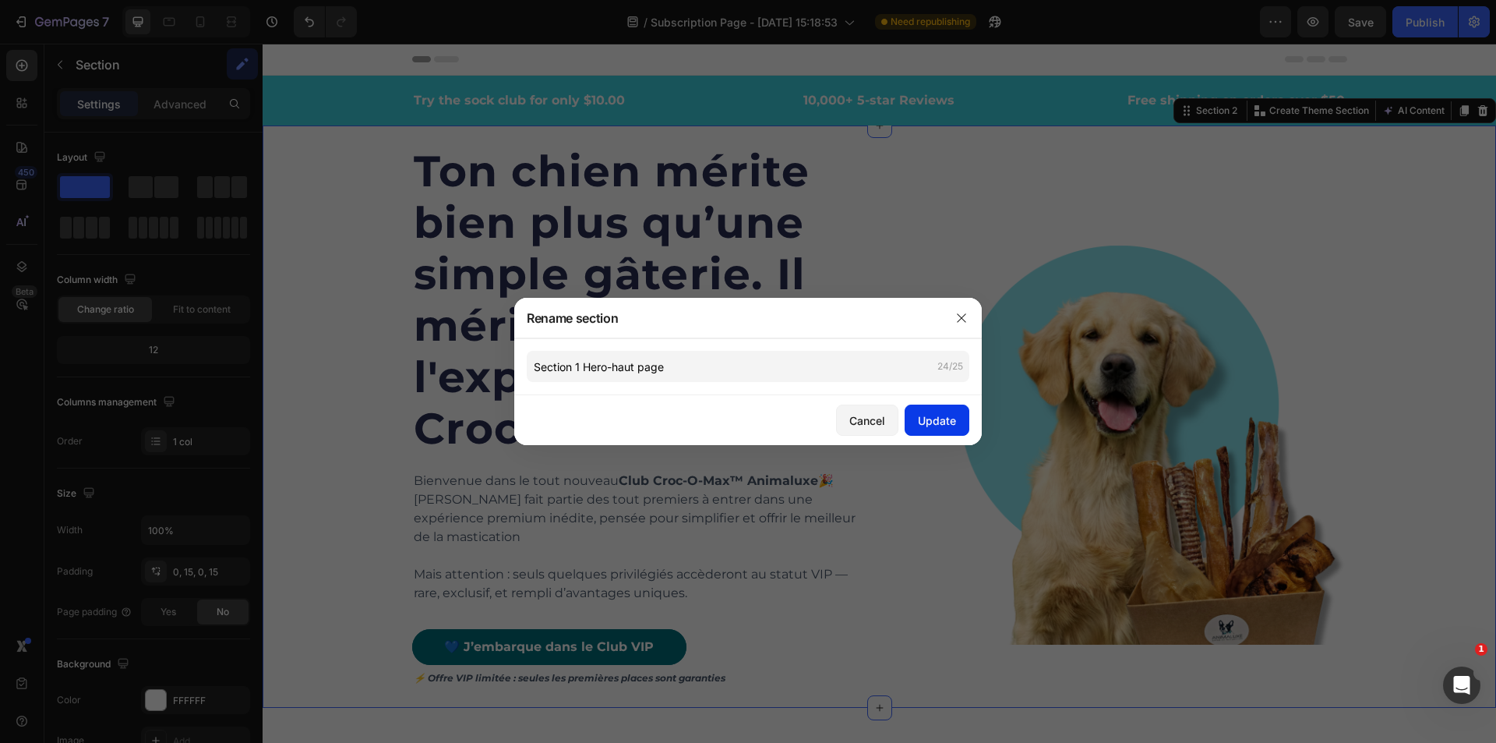
click at [943, 419] on div "Update" at bounding box center [937, 420] width 38 height 16
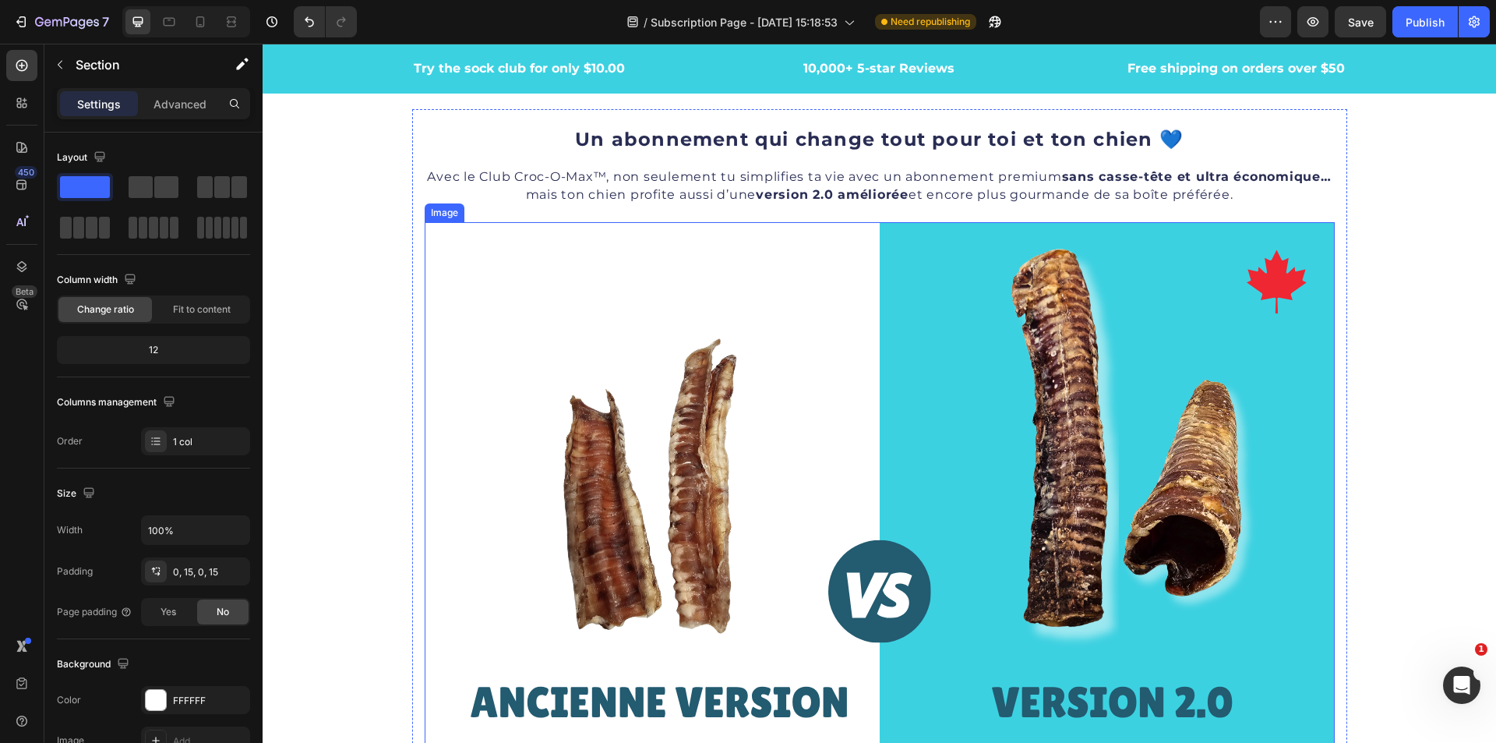
scroll to position [546, 0]
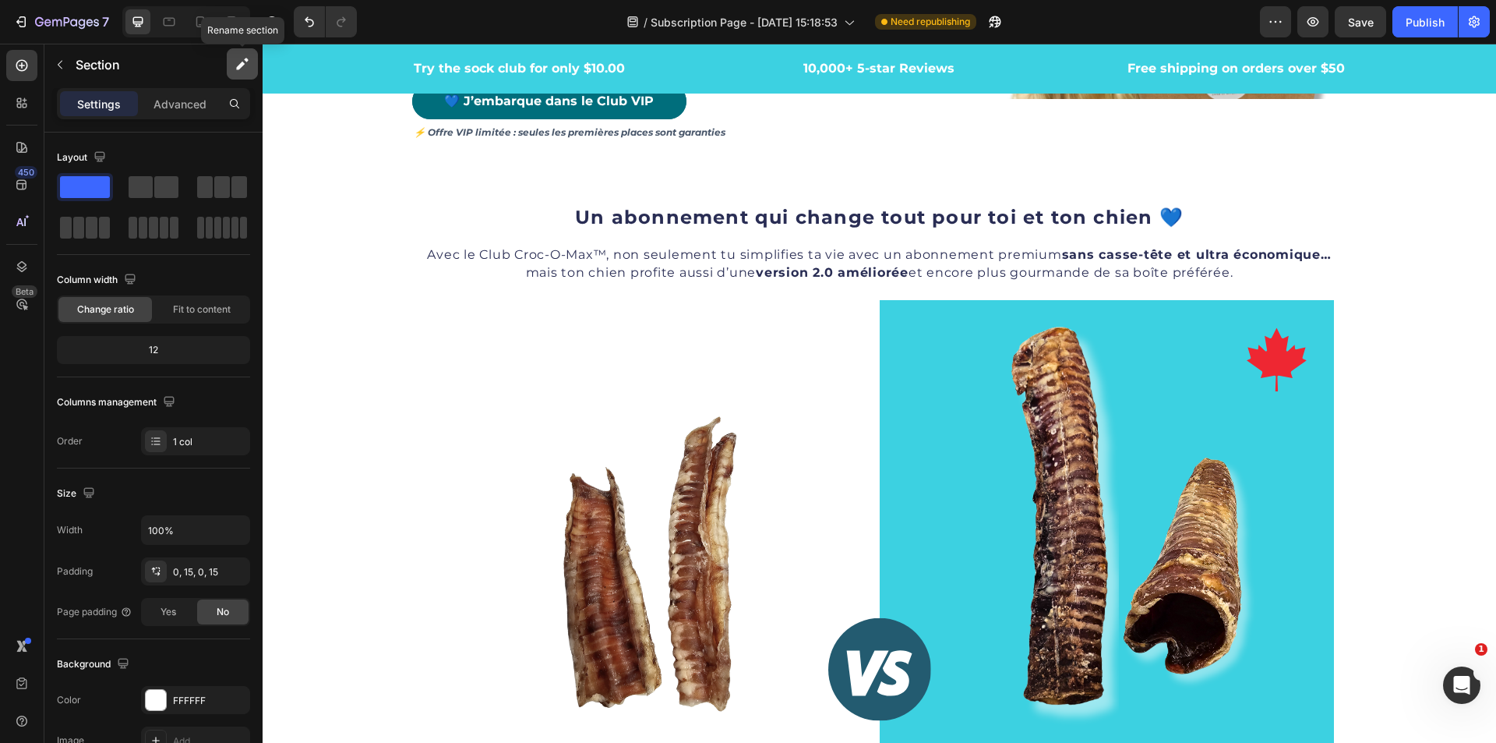
click at [239, 65] on icon "button" at bounding box center [240, 66] width 9 height 9
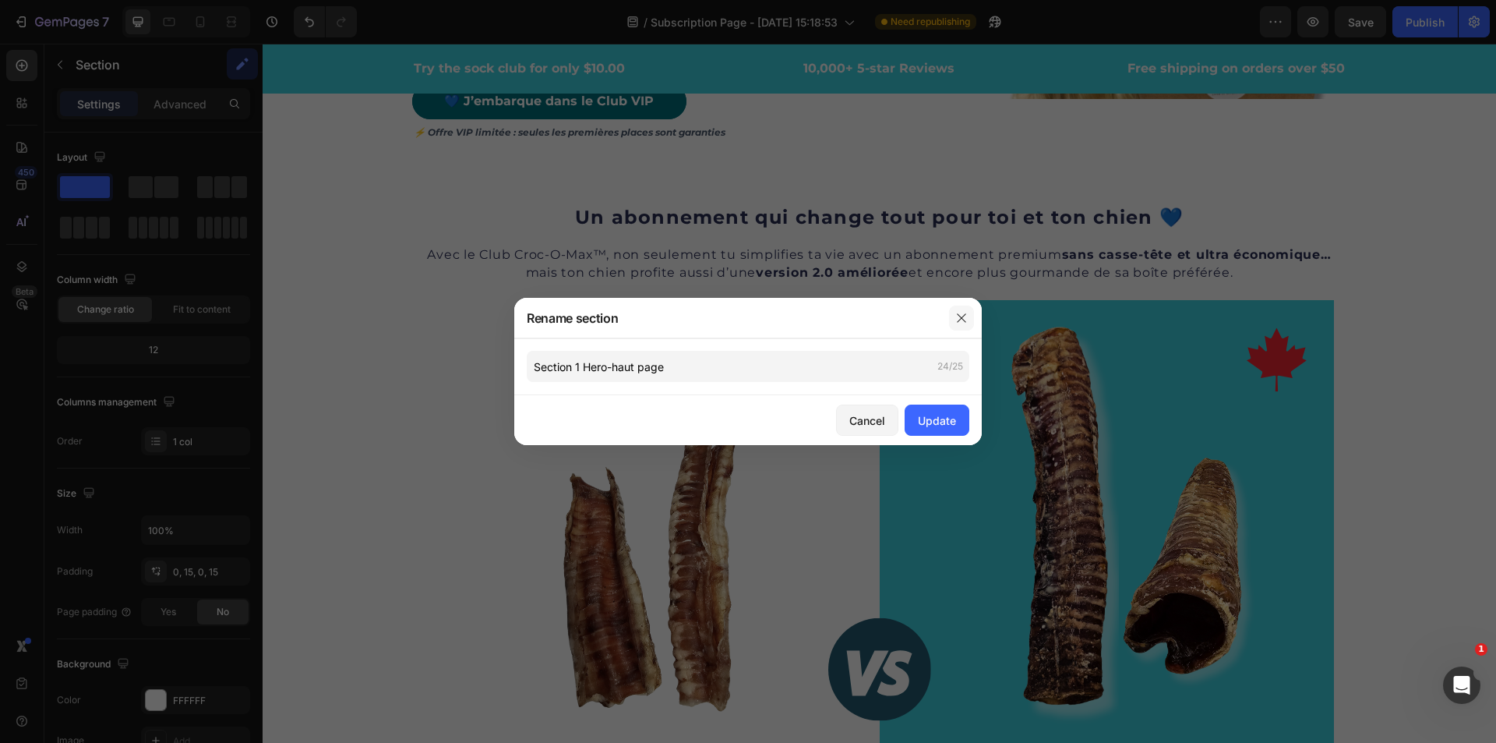
click at [965, 316] on icon "button" at bounding box center [962, 318] width 12 height 12
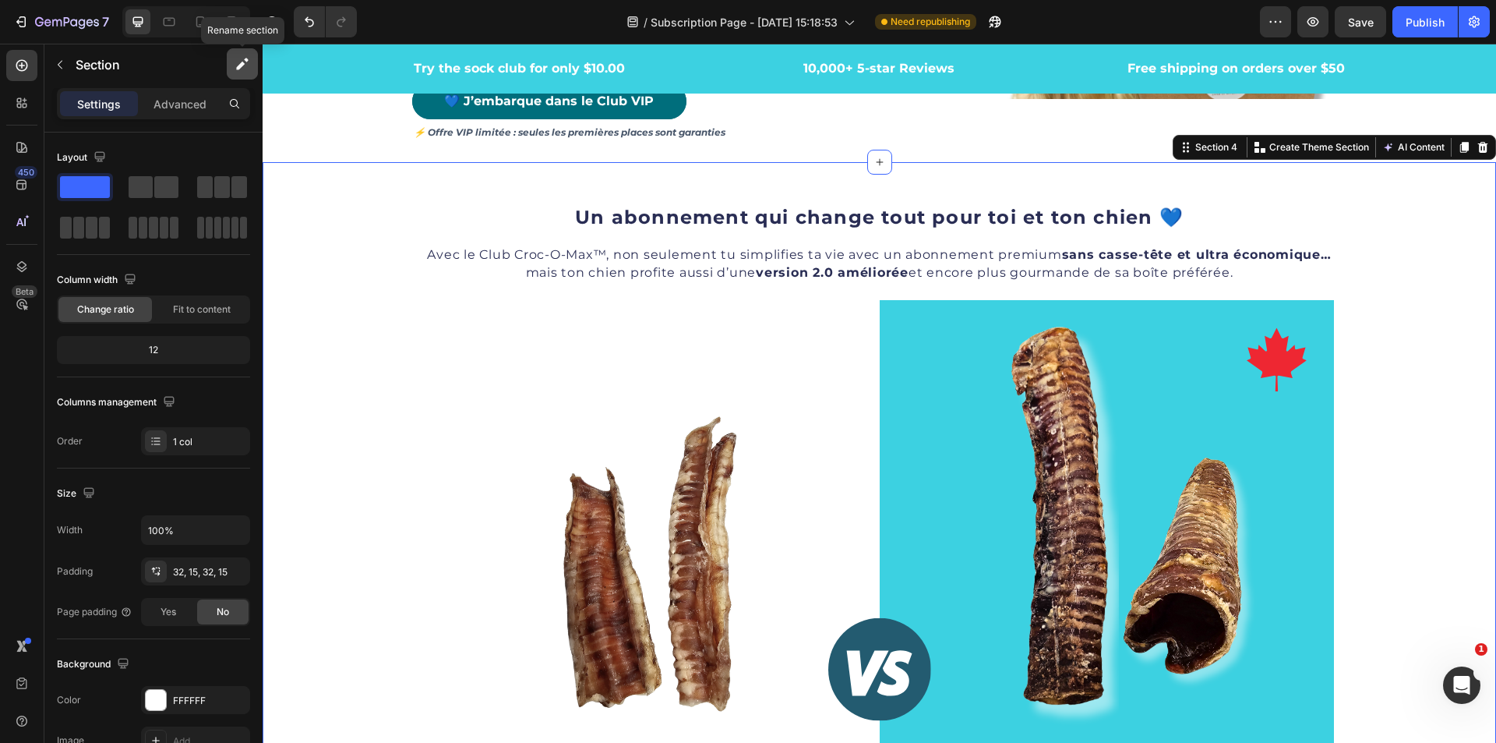
click at [234, 64] on button "button" at bounding box center [242, 63] width 31 height 31
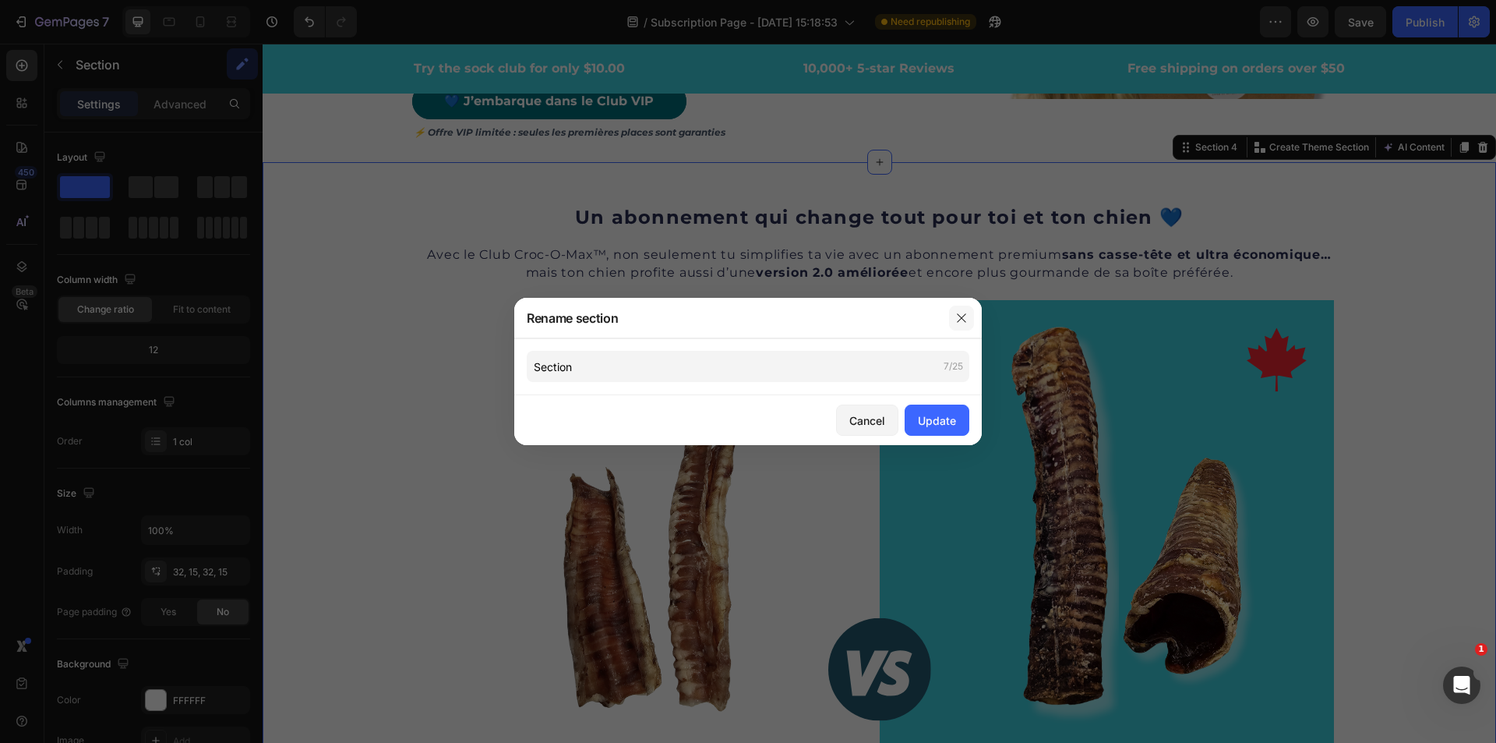
click at [963, 313] on icon "button" at bounding box center [962, 318] width 12 height 12
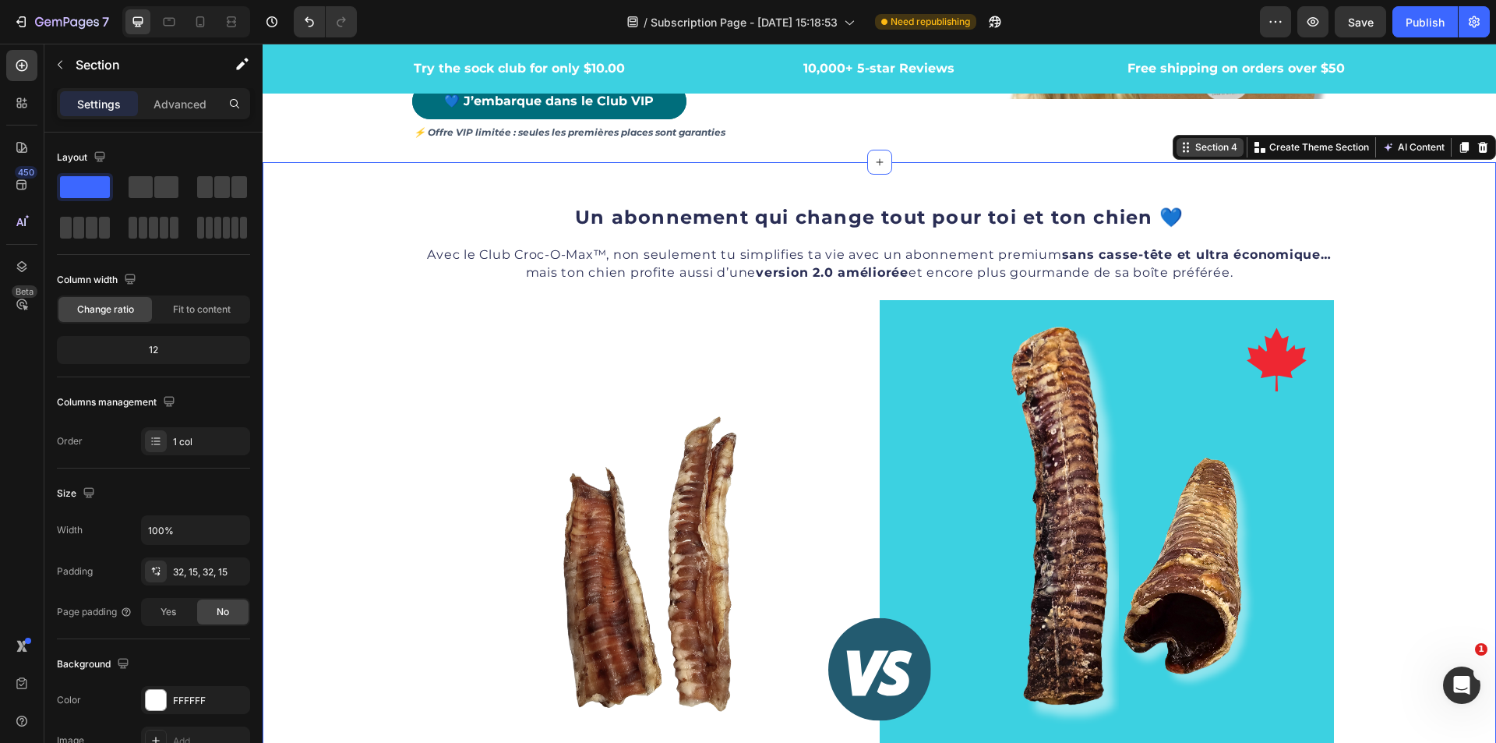
click at [1192, 140] on div "Section 4" at bounding box center [1216, 147] width 48 height 14
click at [238, 74] on button "button" at bounding box center [242, 63] width 31 height 31
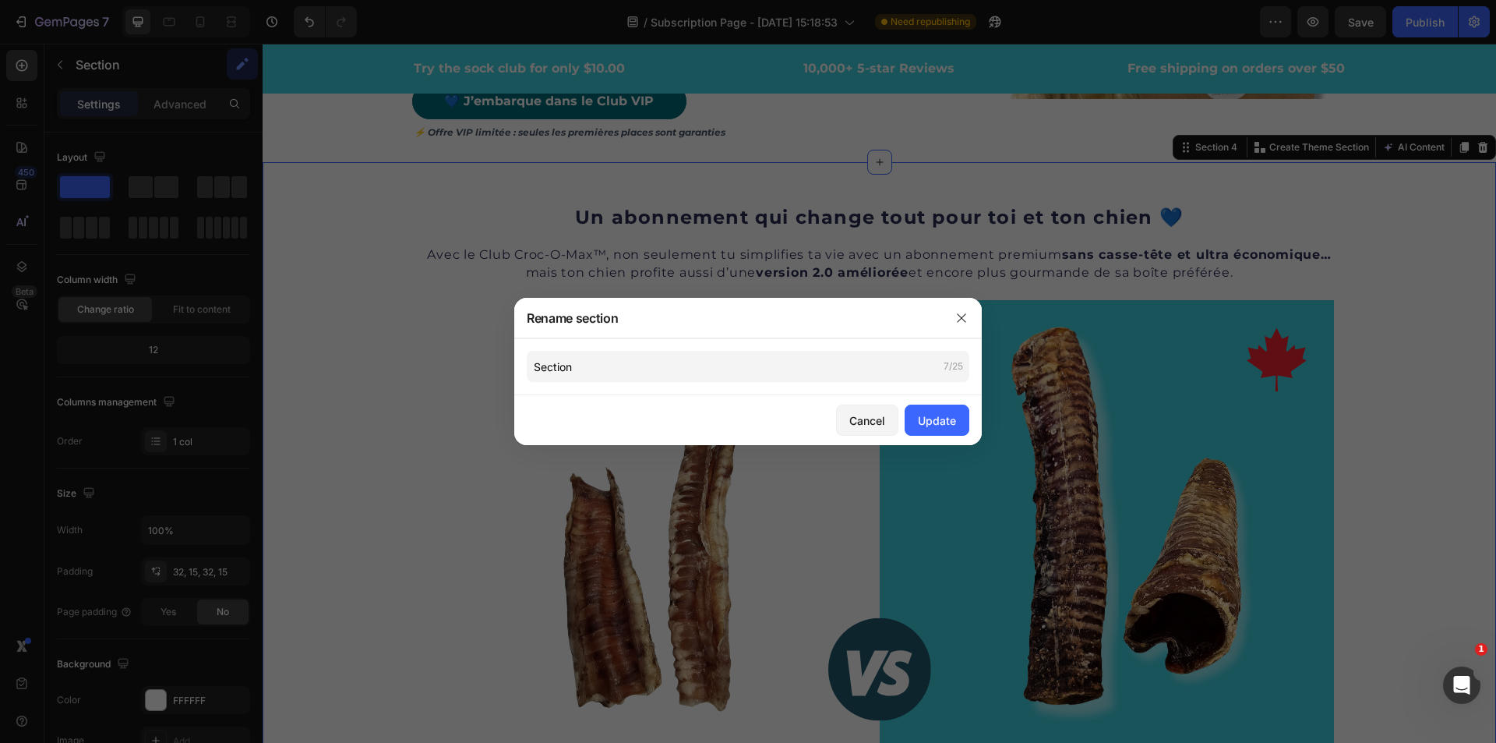
click at [579, 349] on div "Section 7/25" at bounding box center [748, 366] width 468 height 57
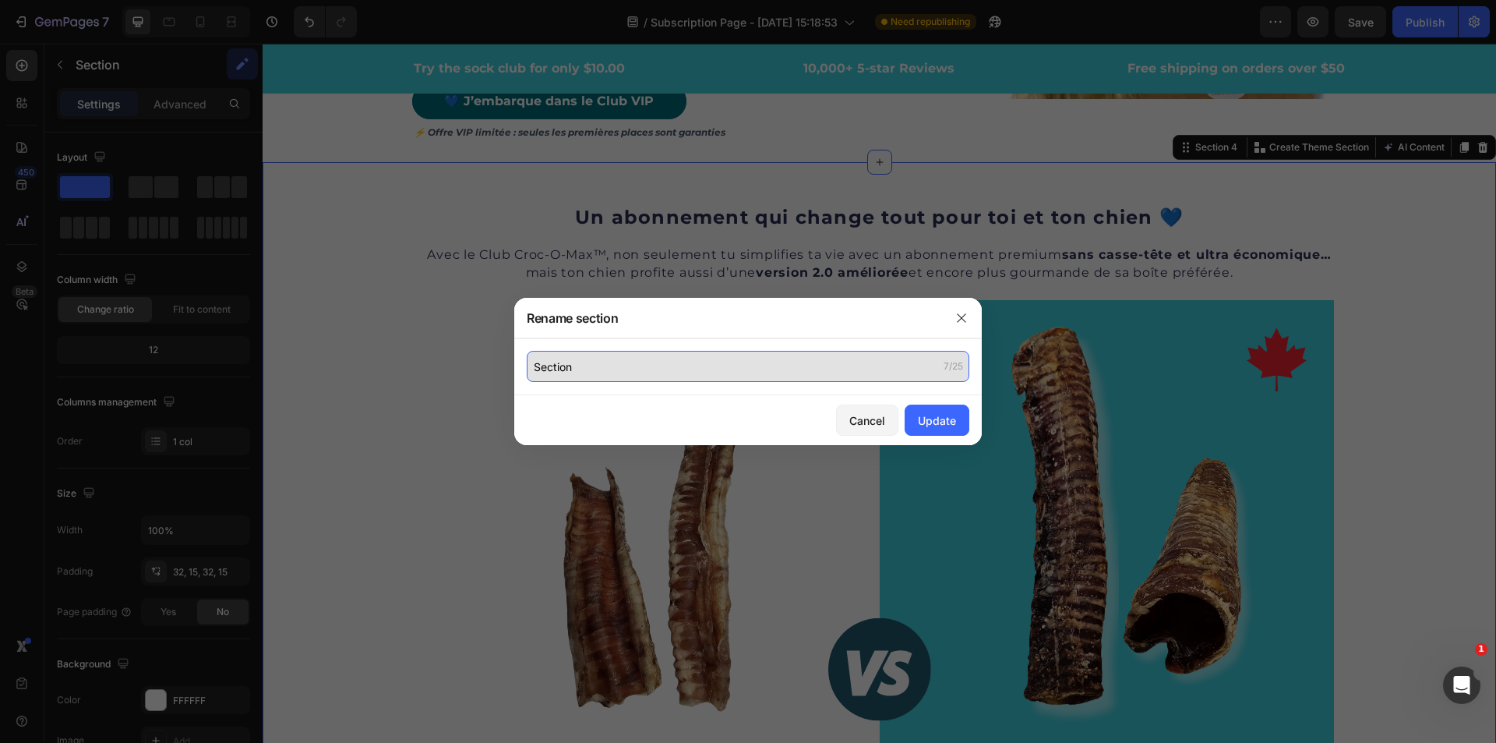
click at [583, 369] on input "Section" at bounding box center [748, 366] width 443 height 31
click at [600, 371] on input "Section" at bounding box center [748, 366] width 443 height 31
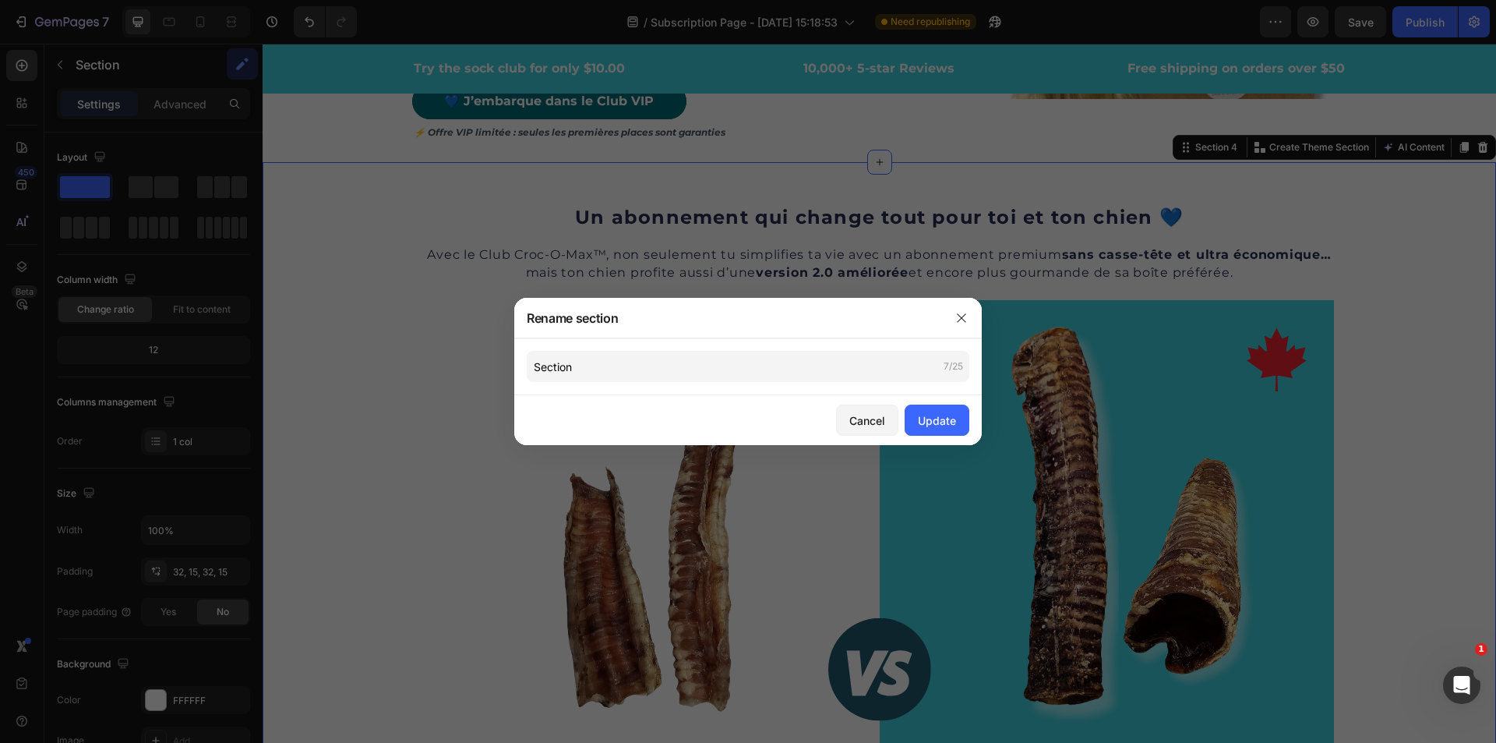
click at [340, 275] on div at bounding box center [748, 371] width 1496 height 743
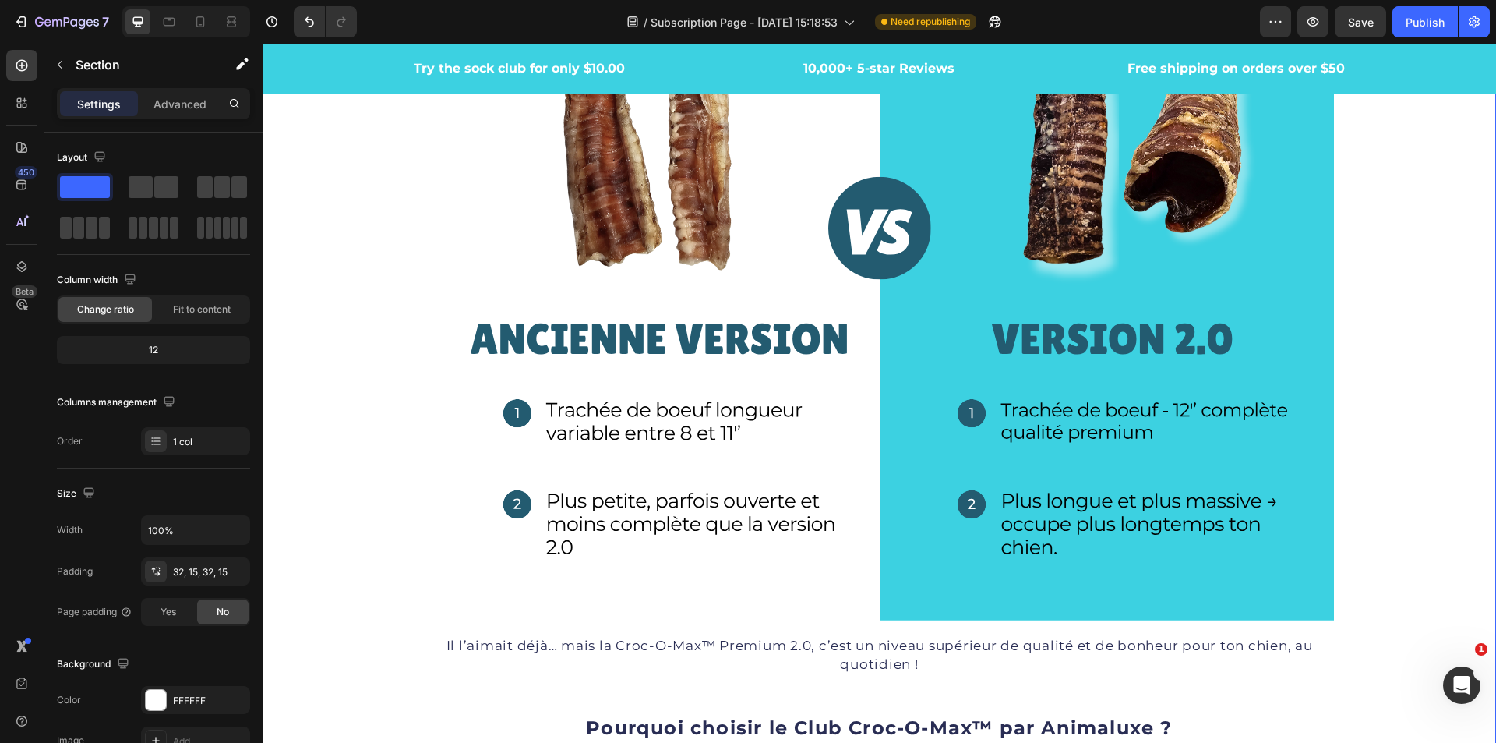
scroll to position [779, 0]
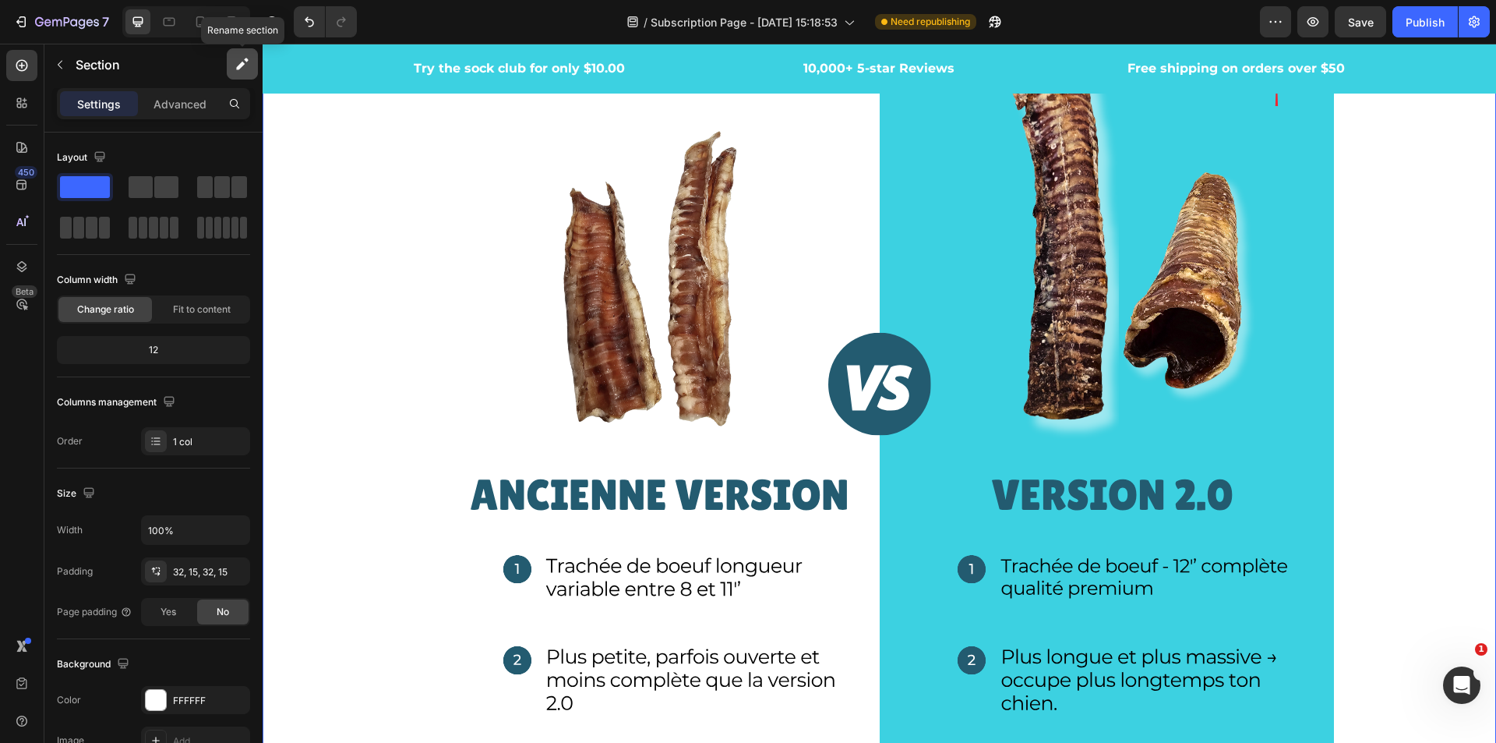
click at [243, 65] on icon "button" at bounding box center [240, 66] width 9 height 9
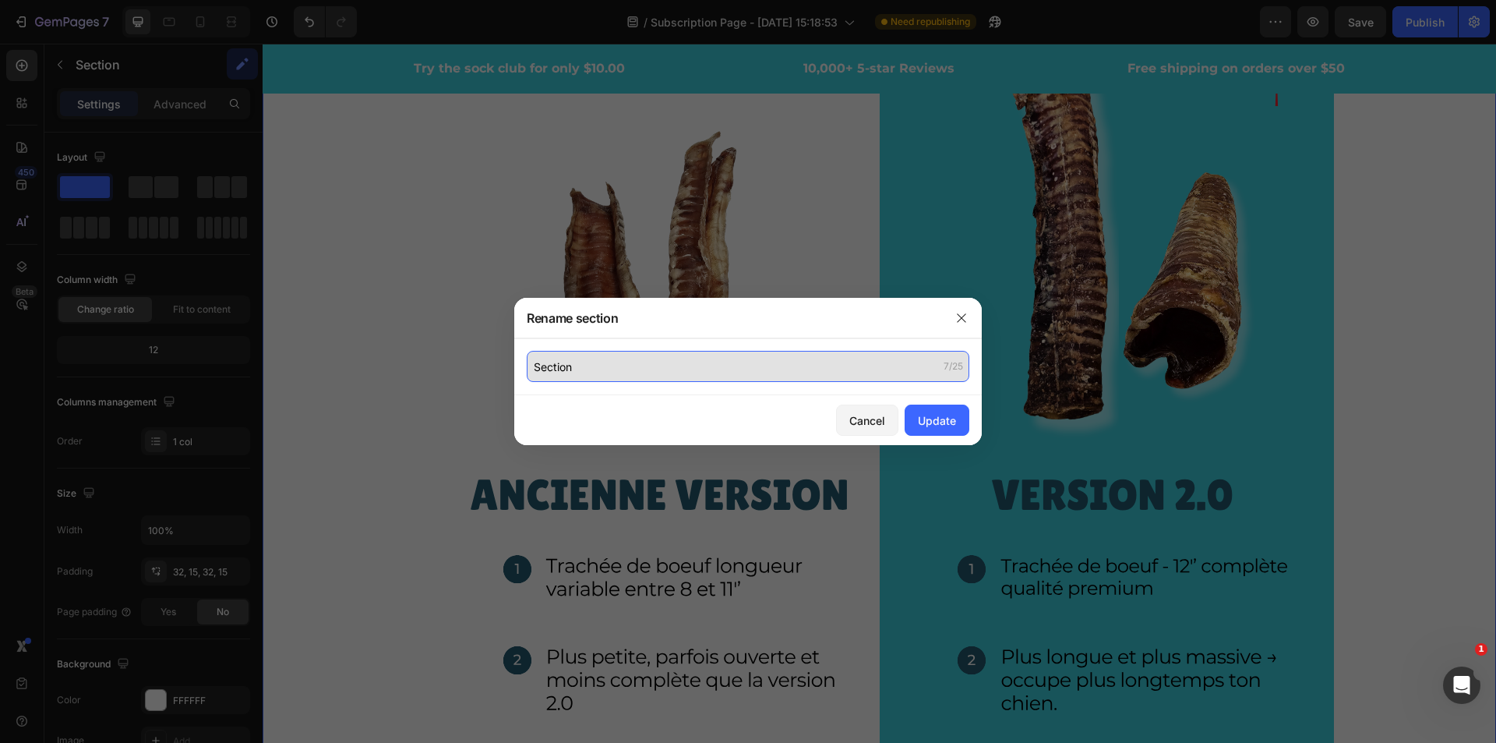
click at [724, 373] on input "Section" at bounding box center [748, 366] width 443 height 31
click at [733, 369] on input "Section" at bounding box center [748, 366] width 443 height 31
type input "Section 2 - version 2.0"
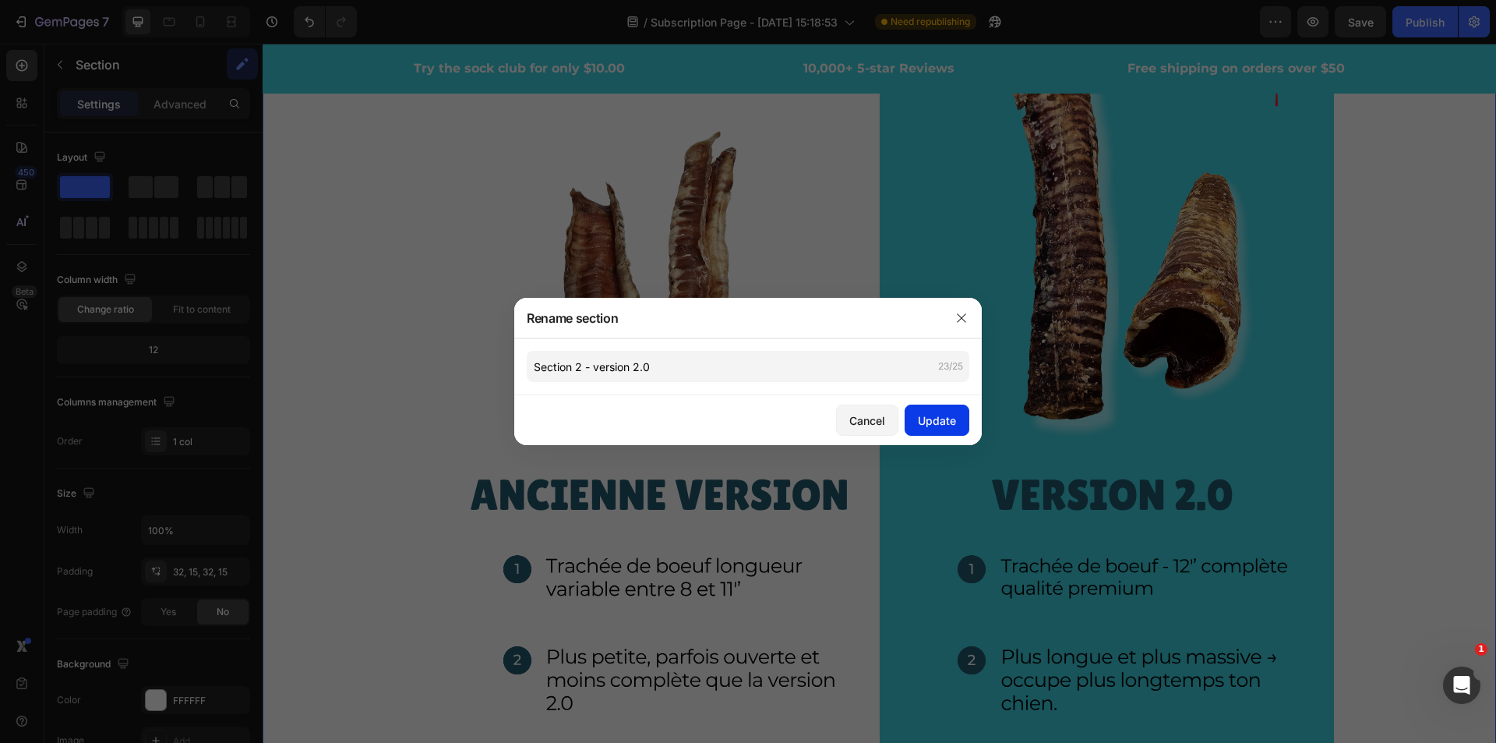
click at [910, 425] on button "Update" at bounding box center [937, 420] width 65 height 31
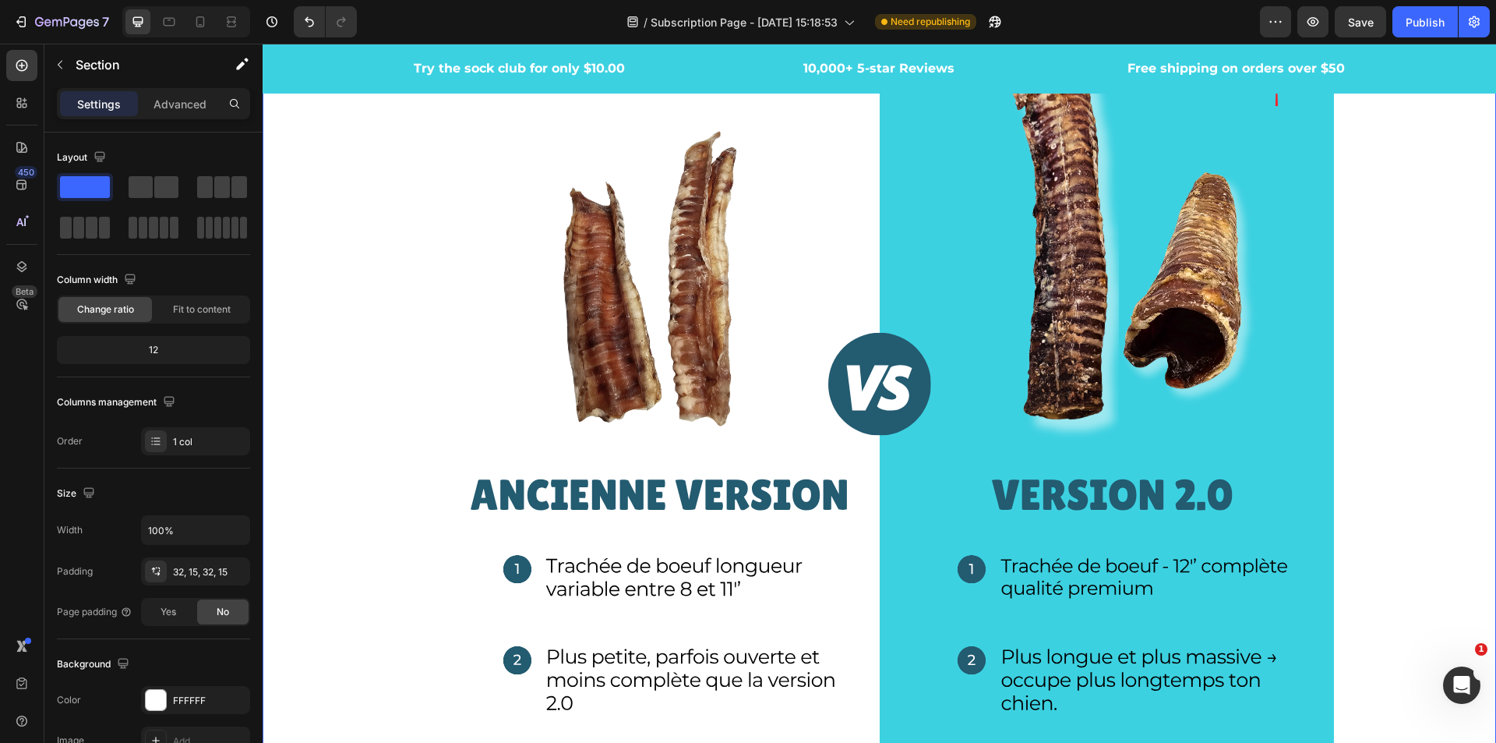
click at [1441, 326] on div "Un abonnement qui change tout pour toi et ton chien 💙 Heading Avec le Club Croc…" at bounding box center [879, 553] width 1210 height 1302
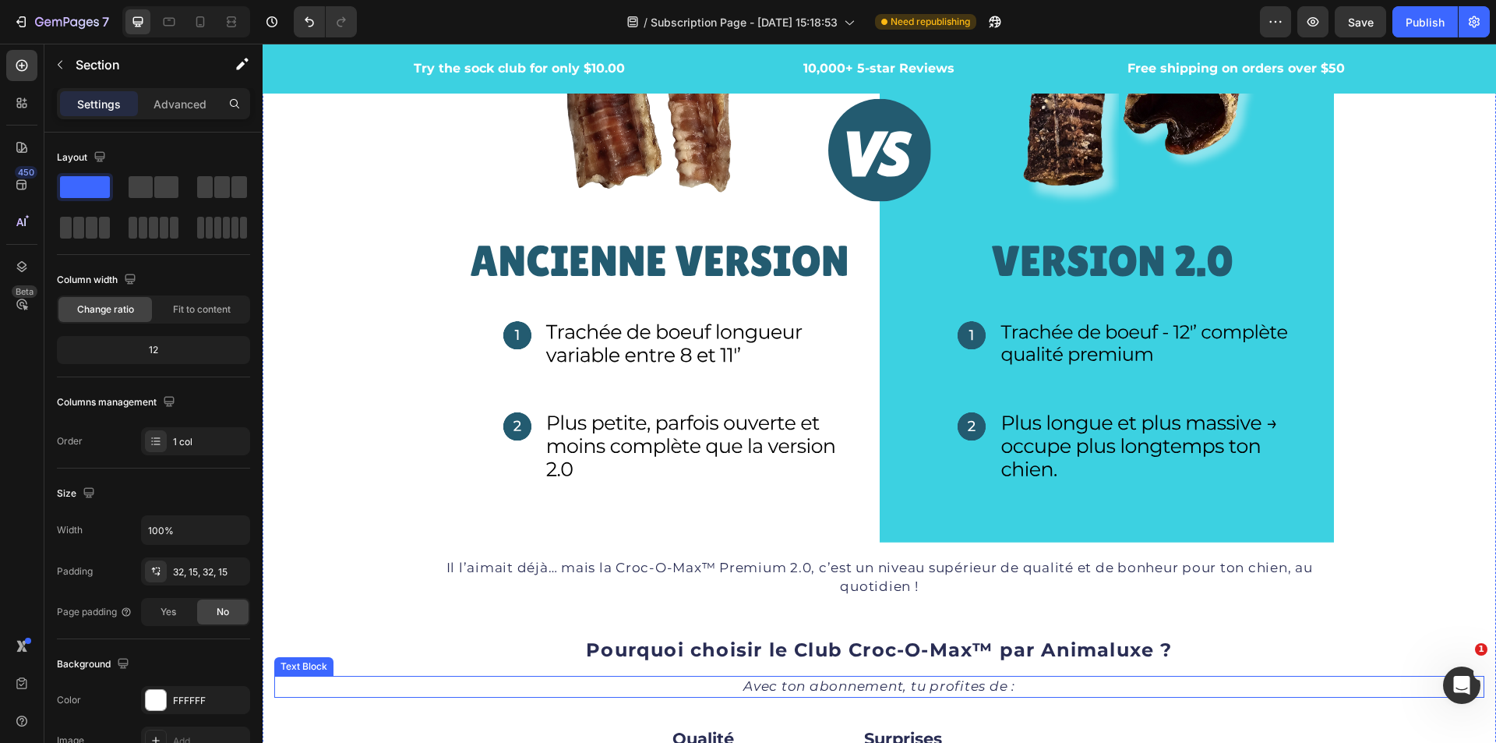
scroll to position [1325, 0]
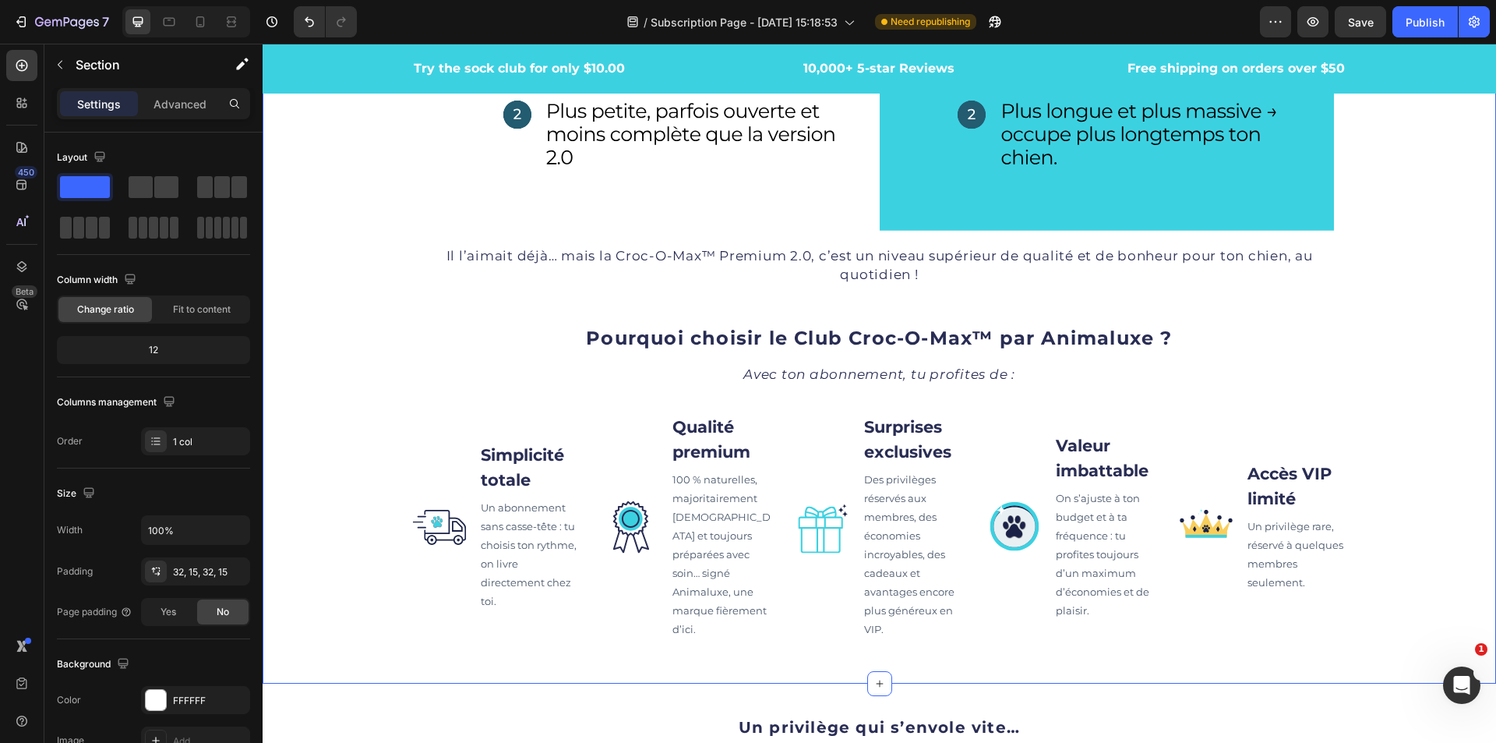
click at [1394, 498] on div "Un abonnement qui change tout pour toi et ton chien 💙 Heading Avec le Club Croc…" at bounding box center [879, 7] width 1210 height 1302
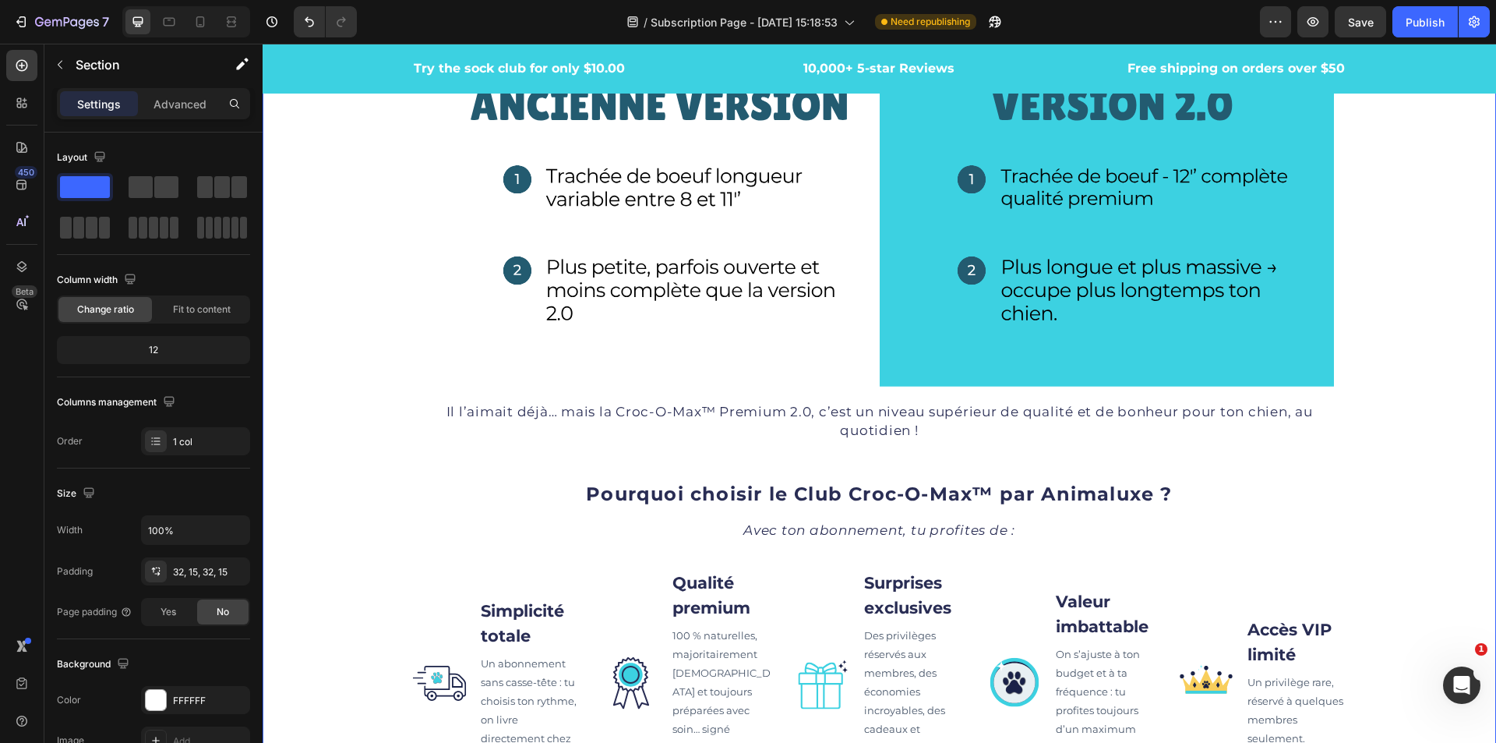
scroll to position [1637, 0]
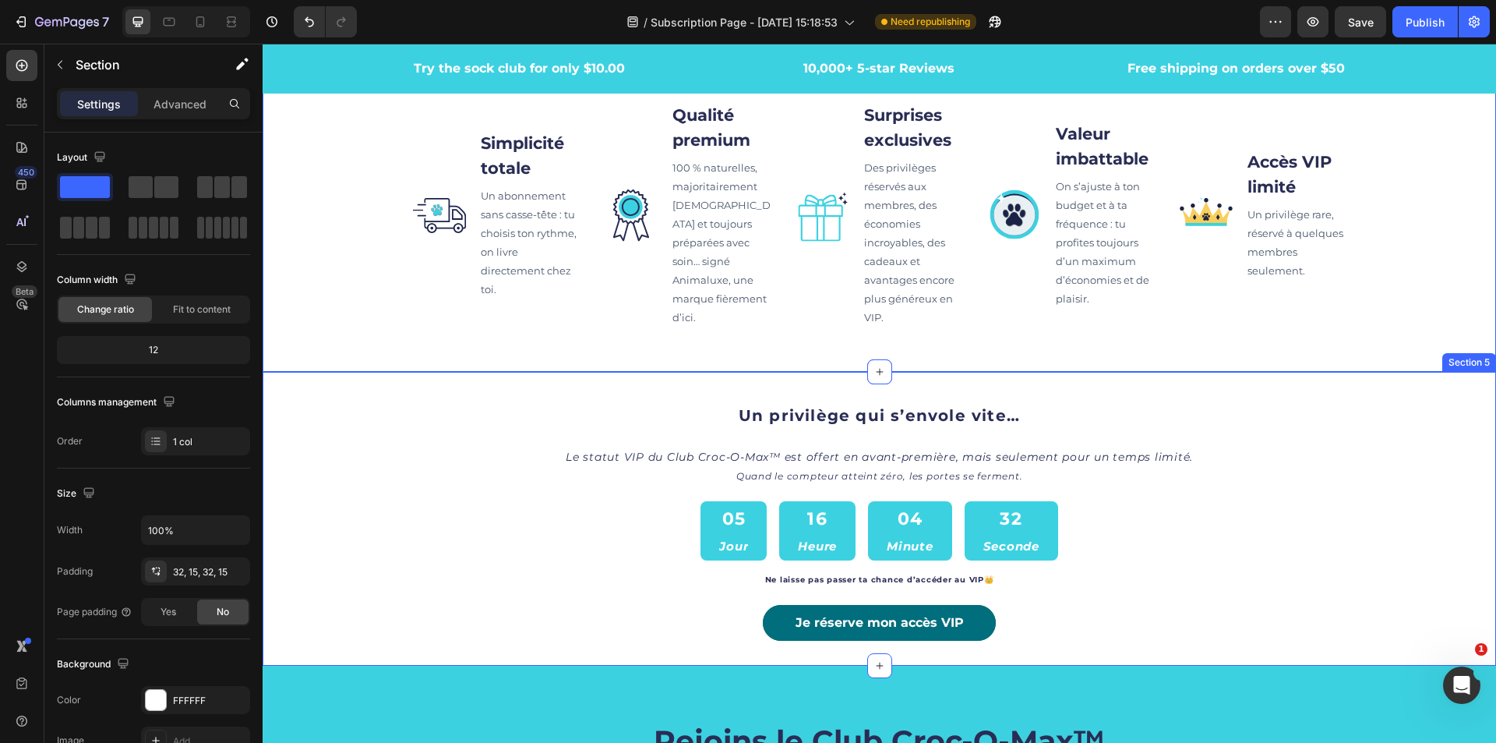
click at [320, 426] on div "Un privilège qui s’envole vite… Heading Le statut VIP du Club Croc-O-Max™ est o…" at bounding box center [880, 519] width 1234 height 244
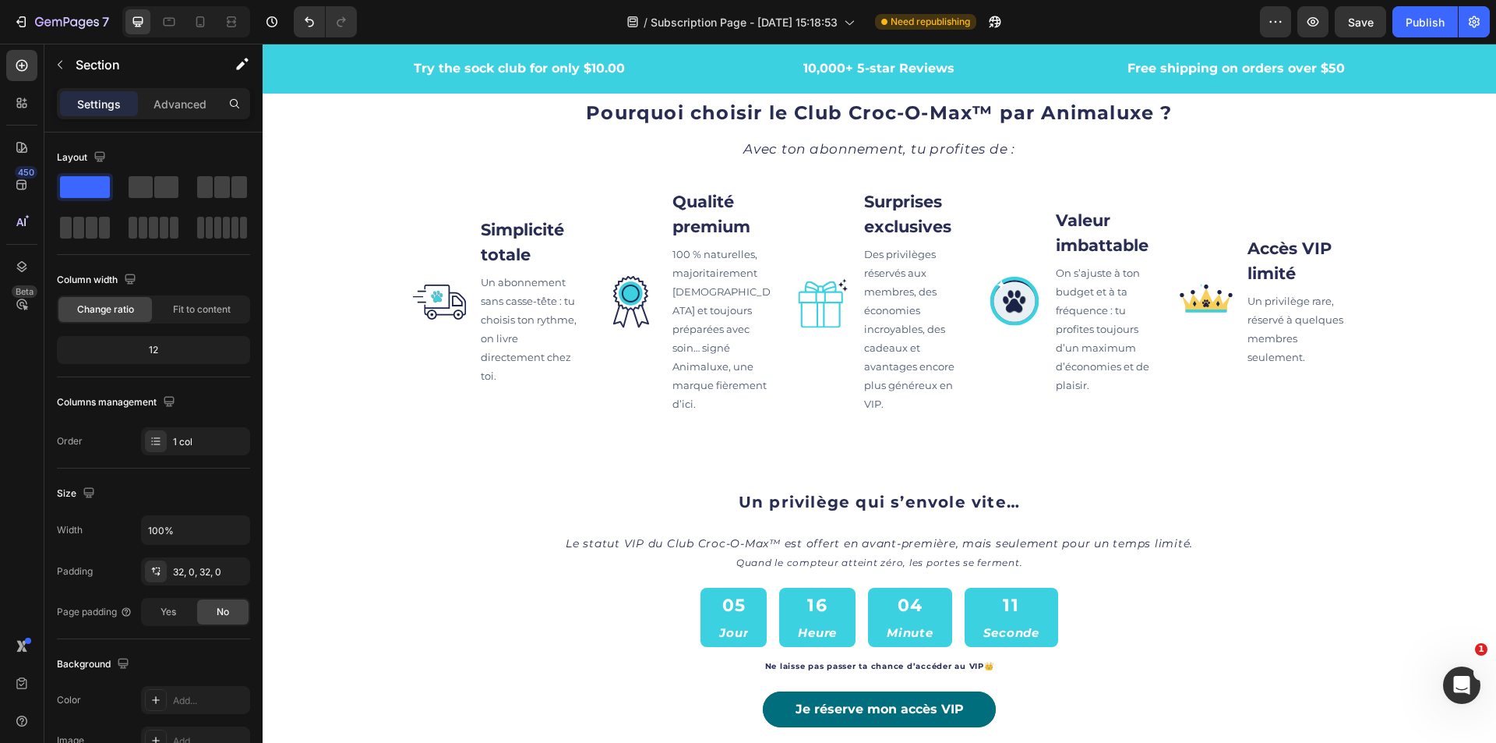
scroll to position [1559, 0]
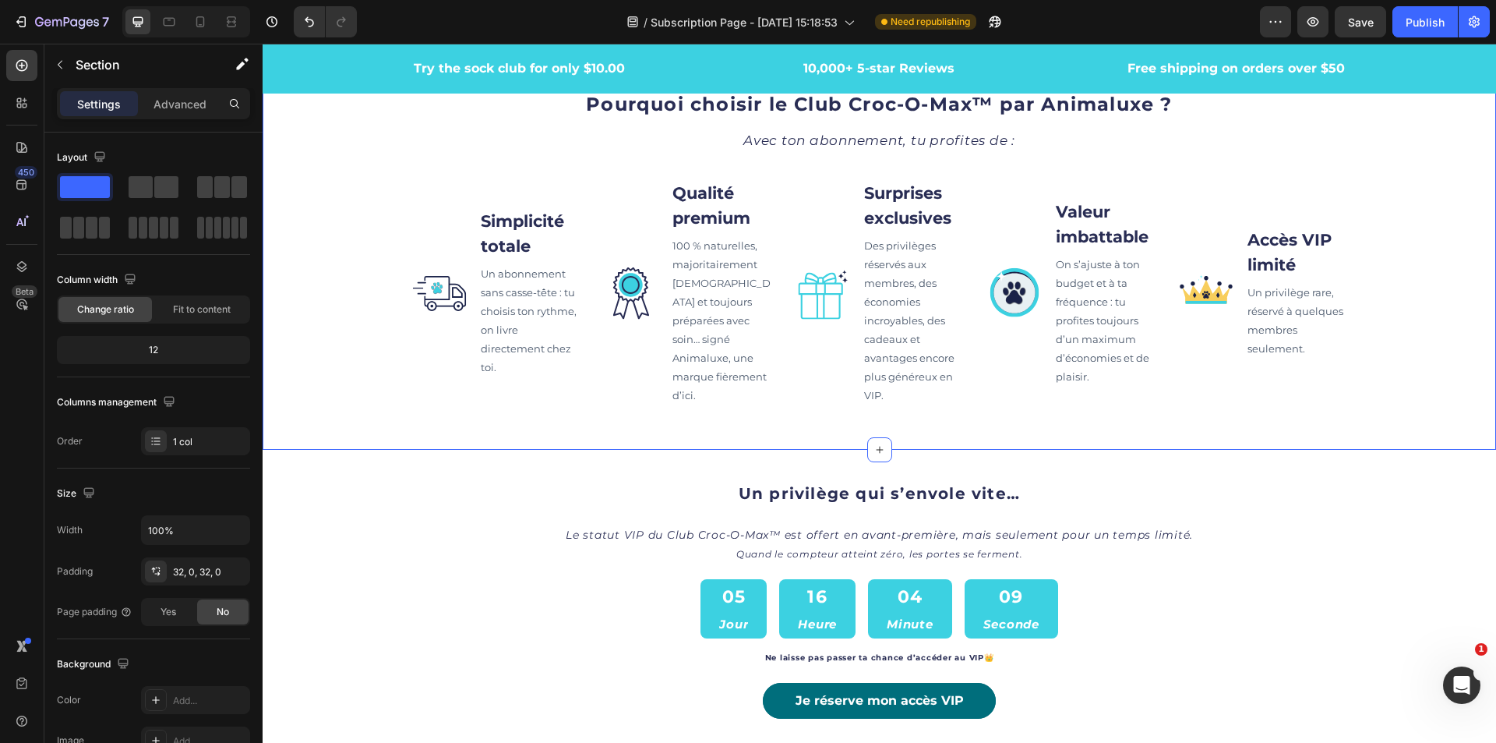
click at [1360, 489] on div "Un privilège qui s’envole vite… Heading Le statut VIP du Club Croc-O-Max™ est o…" at bounding box center [880, 597] width 1234 height 294
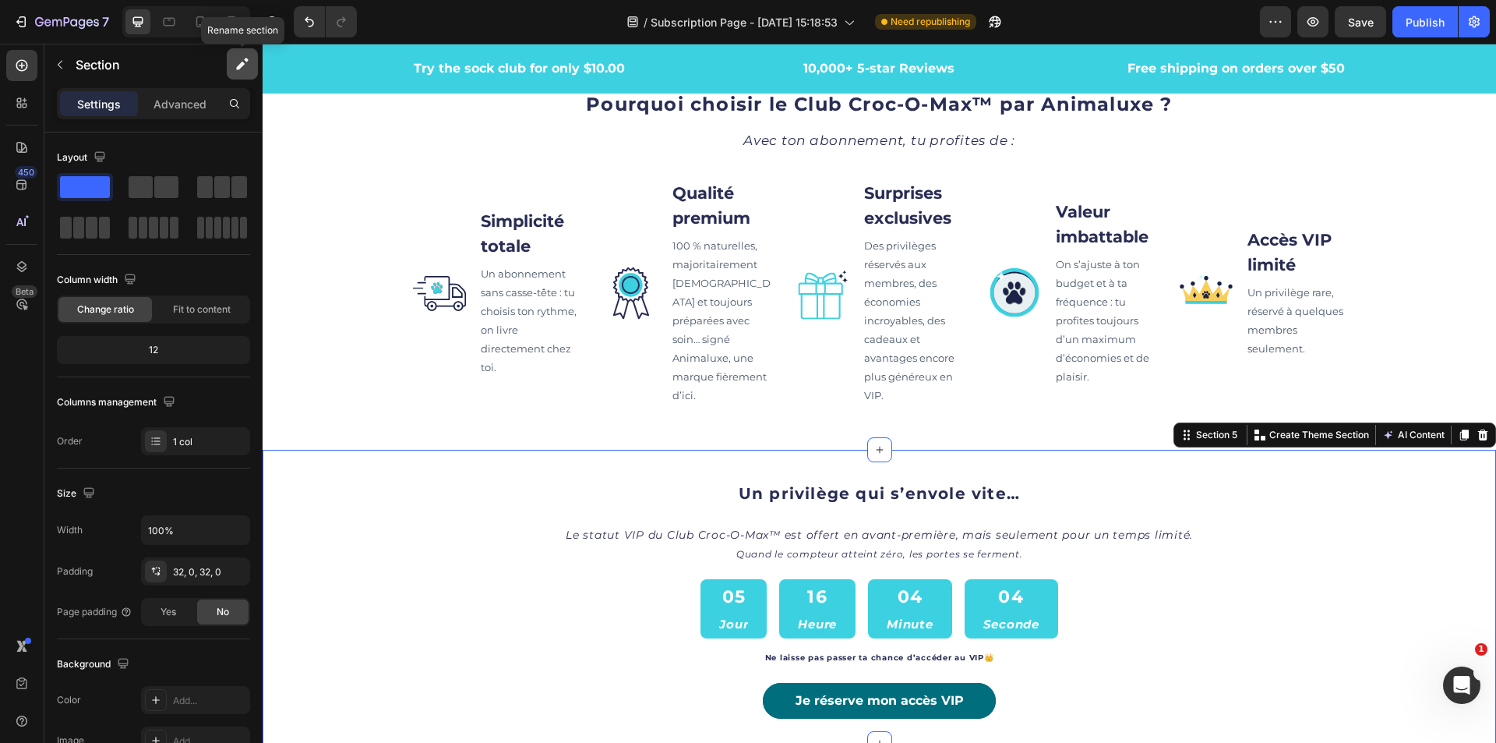
click at [244, 67] on icon "button" at bounding box center [243, 64] width 16 height 16
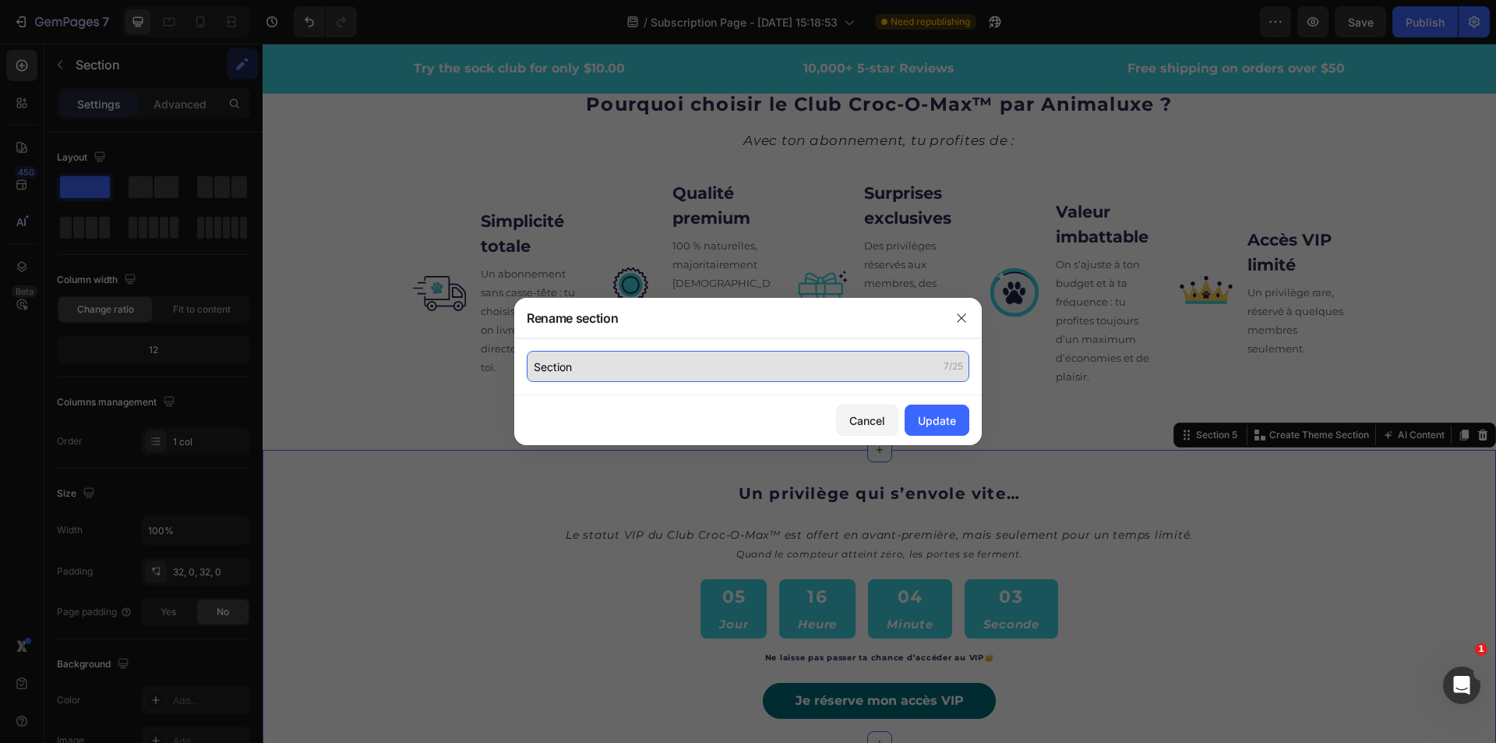
click at [634, 365] on input "Section" at bounding box center [748, 366] width 443 height 31
click at [693, 373] on input "Section" at bounding box center [748, 366] width 443 height 31
type input "Section 3 - compte rebour"
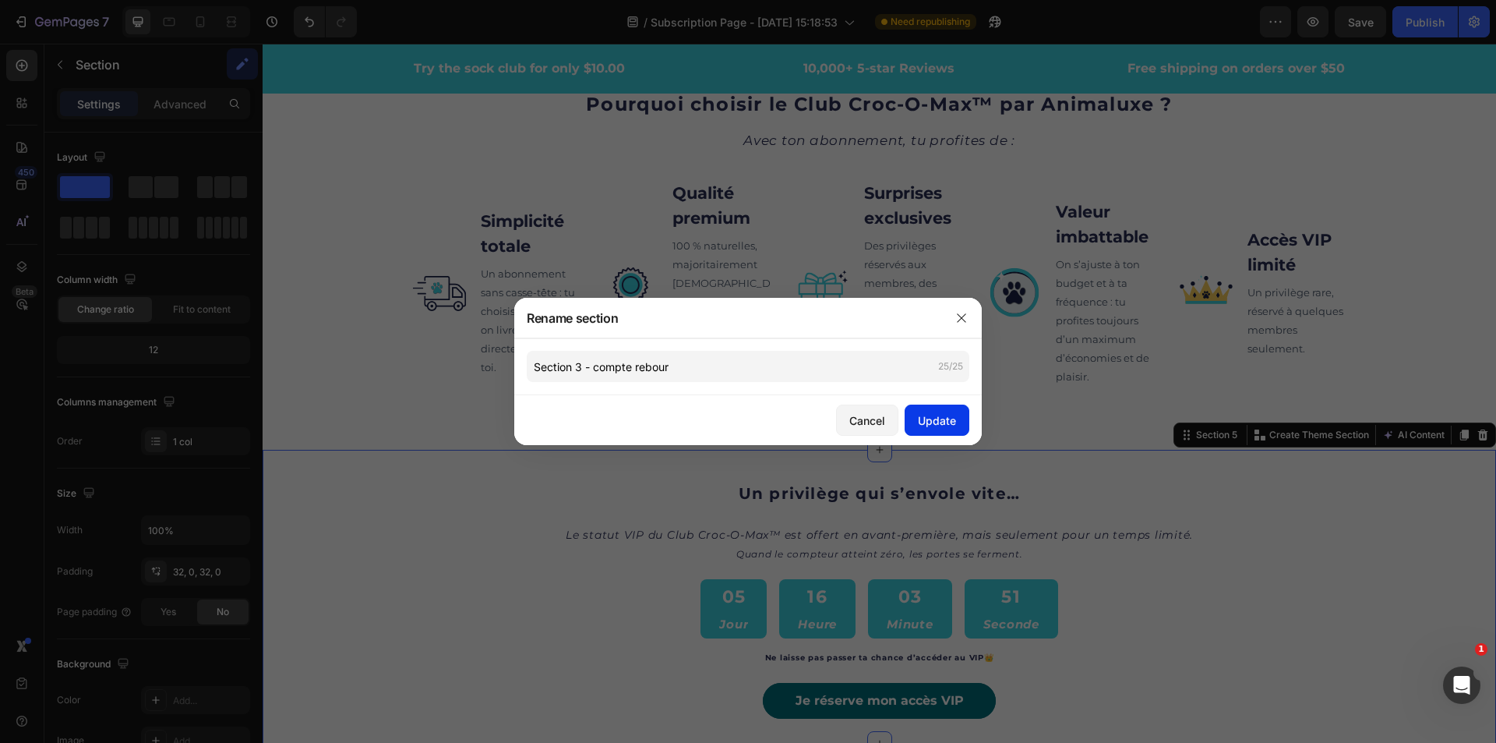
click at [930, 422] on div "Update" at bounding box center [937, 420] width 38 height 16
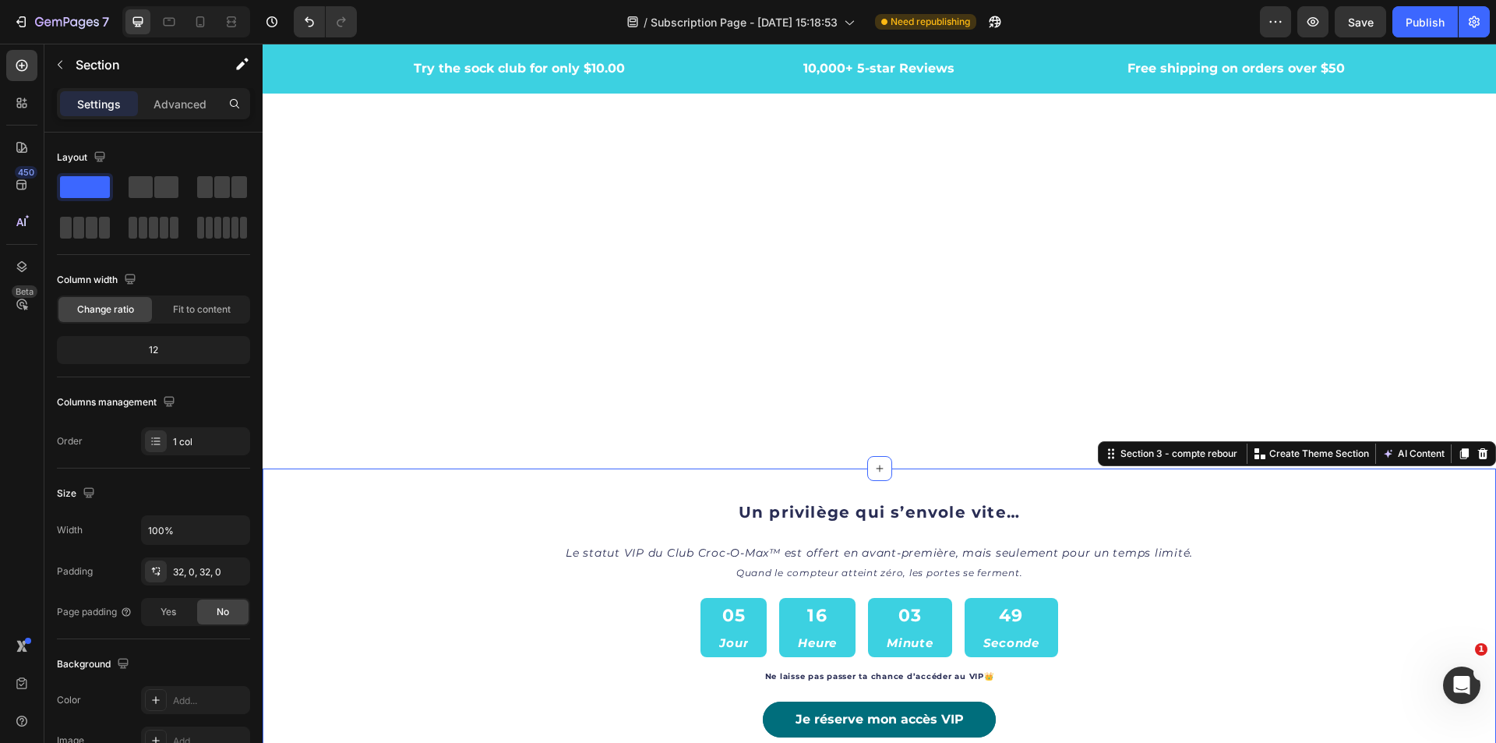
scroll to position [2104, 0]
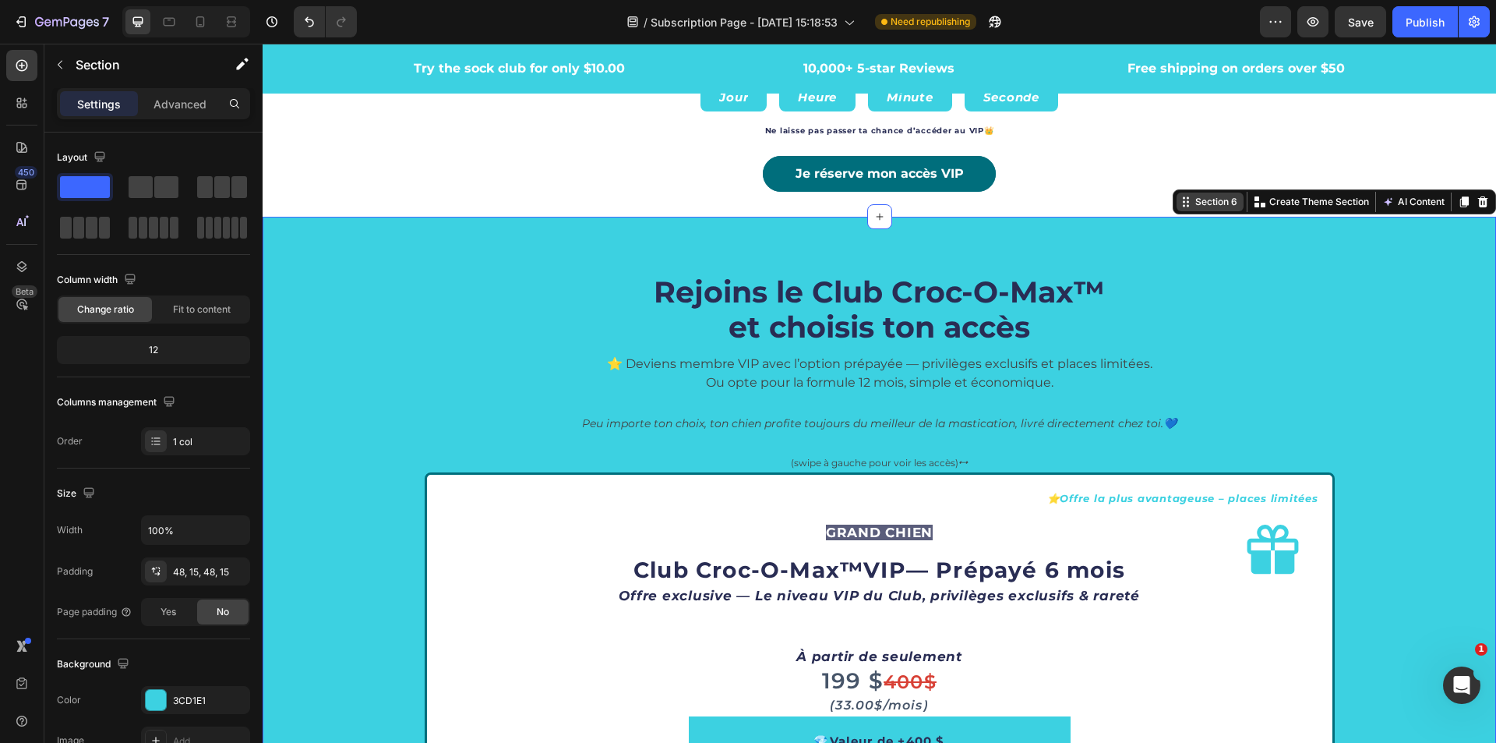
click at [1180, 204] on icon at bounding box center [1186, 202] width 12 height 12
click at [245, 64] on icon "button" at bounding box center [240, 66] width 9 height 9
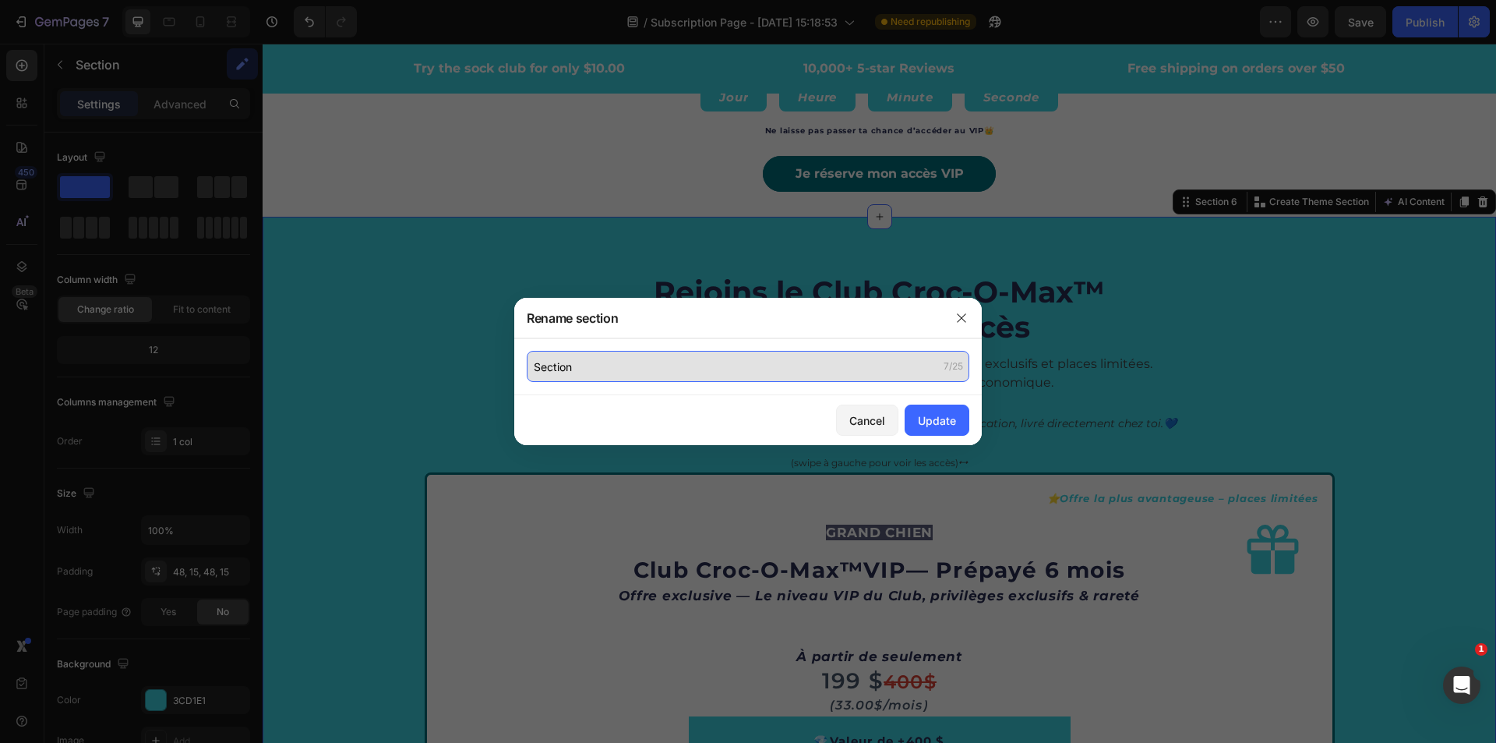
click at [595, 355] on input "Section" at bounding box center [748, 366] width 443 height 31
click at [605, 368] on input "Section" at bounding box center [748, 366] width 443 height 31
type input "Section 4 Cartes Offres"
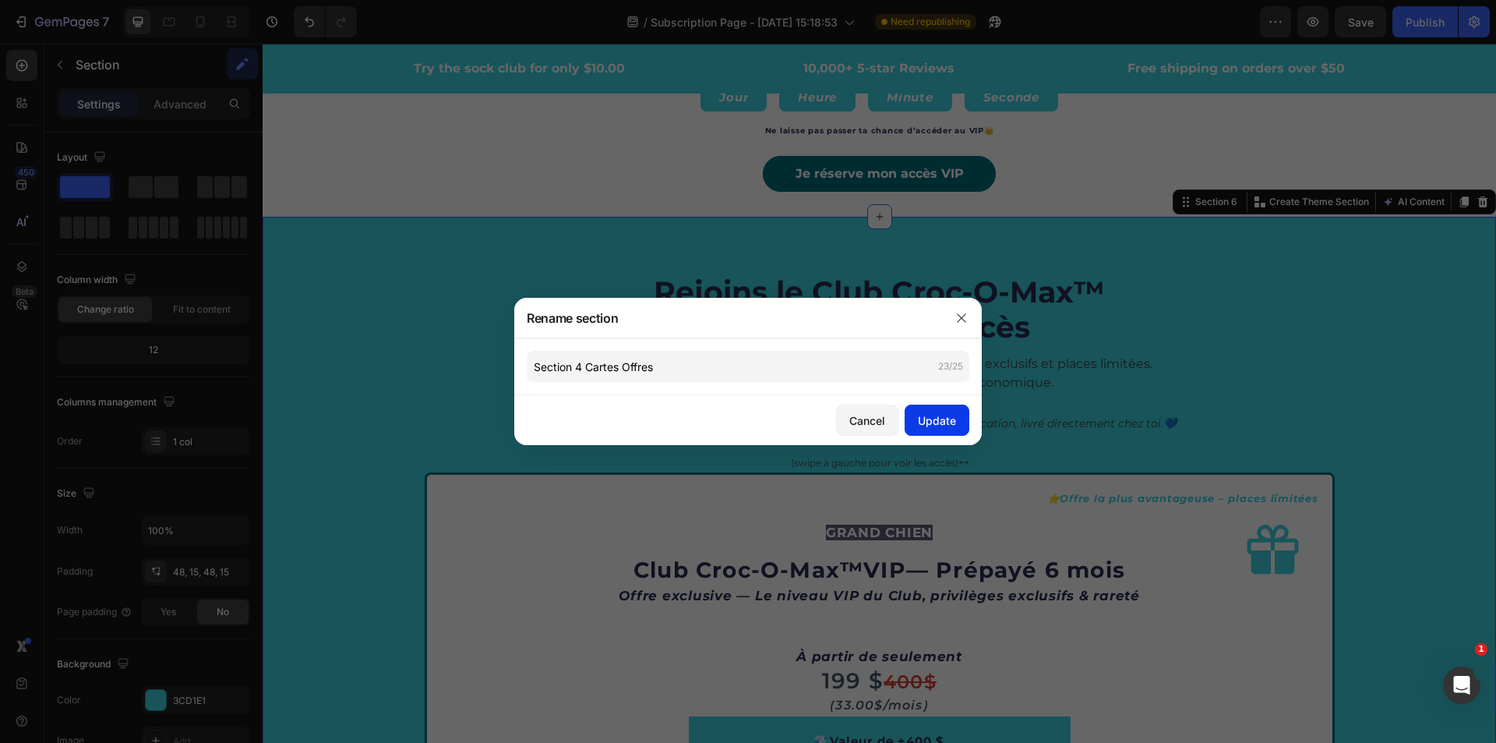
click at [930, 417] on div "Update" at bounding box center [937, 420] width 38 height 16
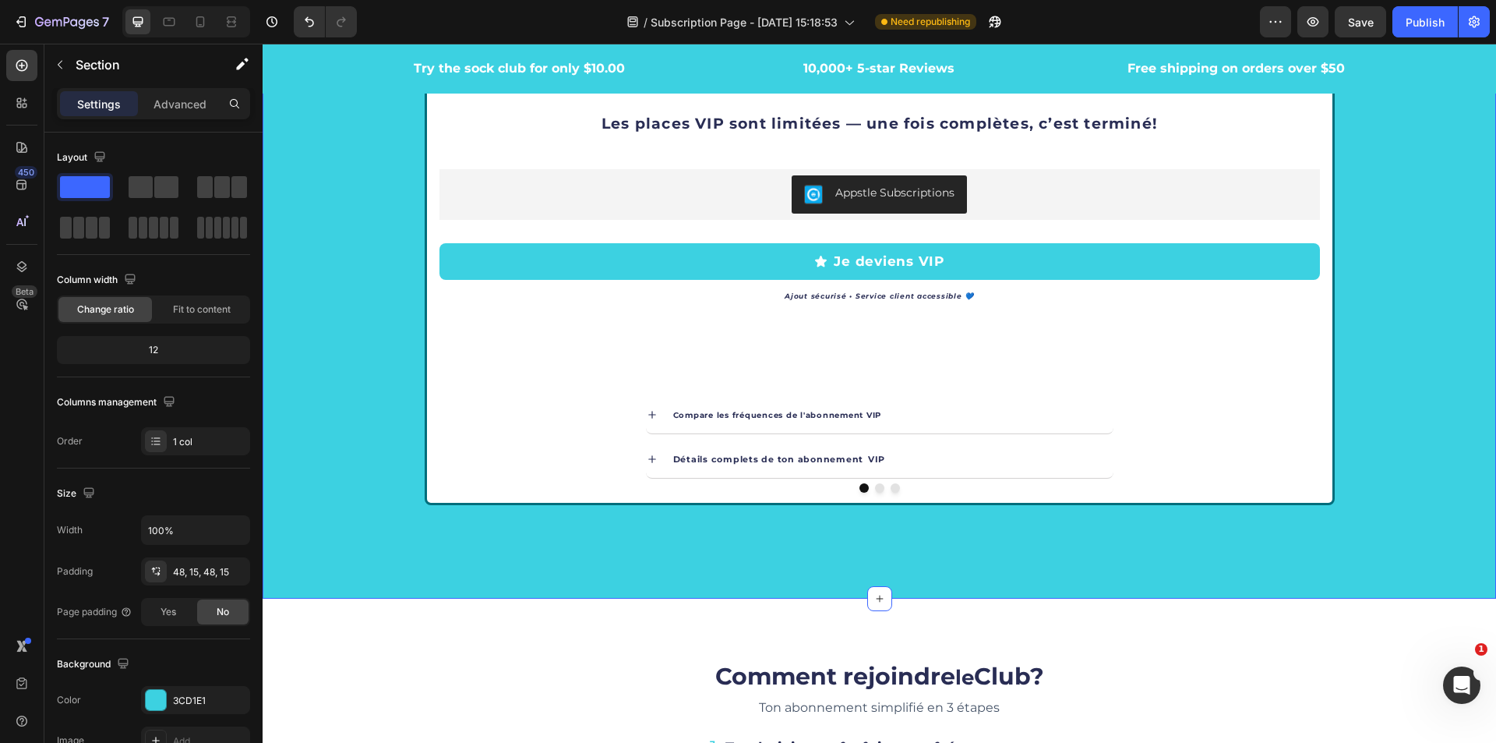
scroll to position [3429, 0]
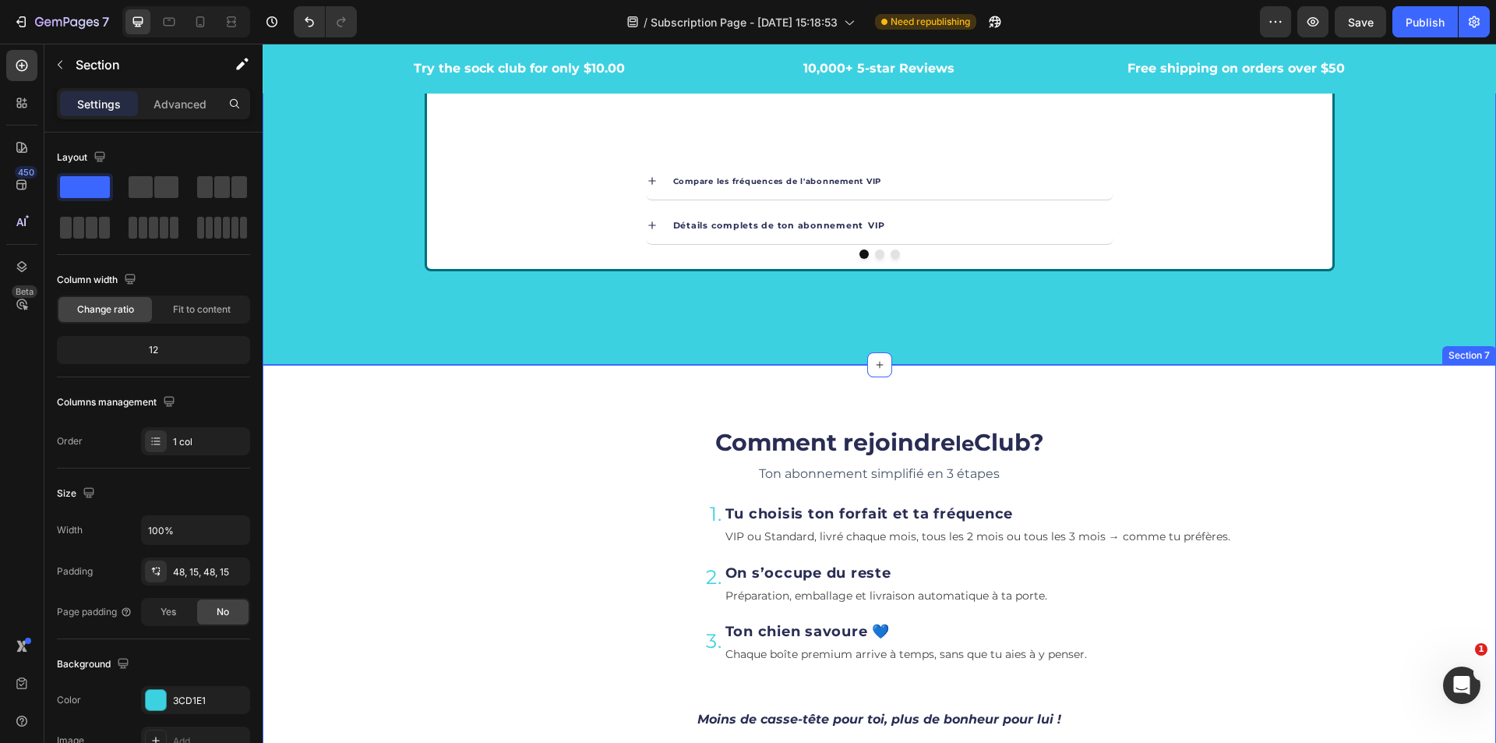
click at [302, 406] on div "Comment rejoindre le Club? Heading Ton abonnement simplifié en 3 étapes Text bl…" at bounding box center [879, 612] width 1210 height 420
click at [1193, 351] on div "Section 7" at bounding box center [1217, 350] width 48 height 14
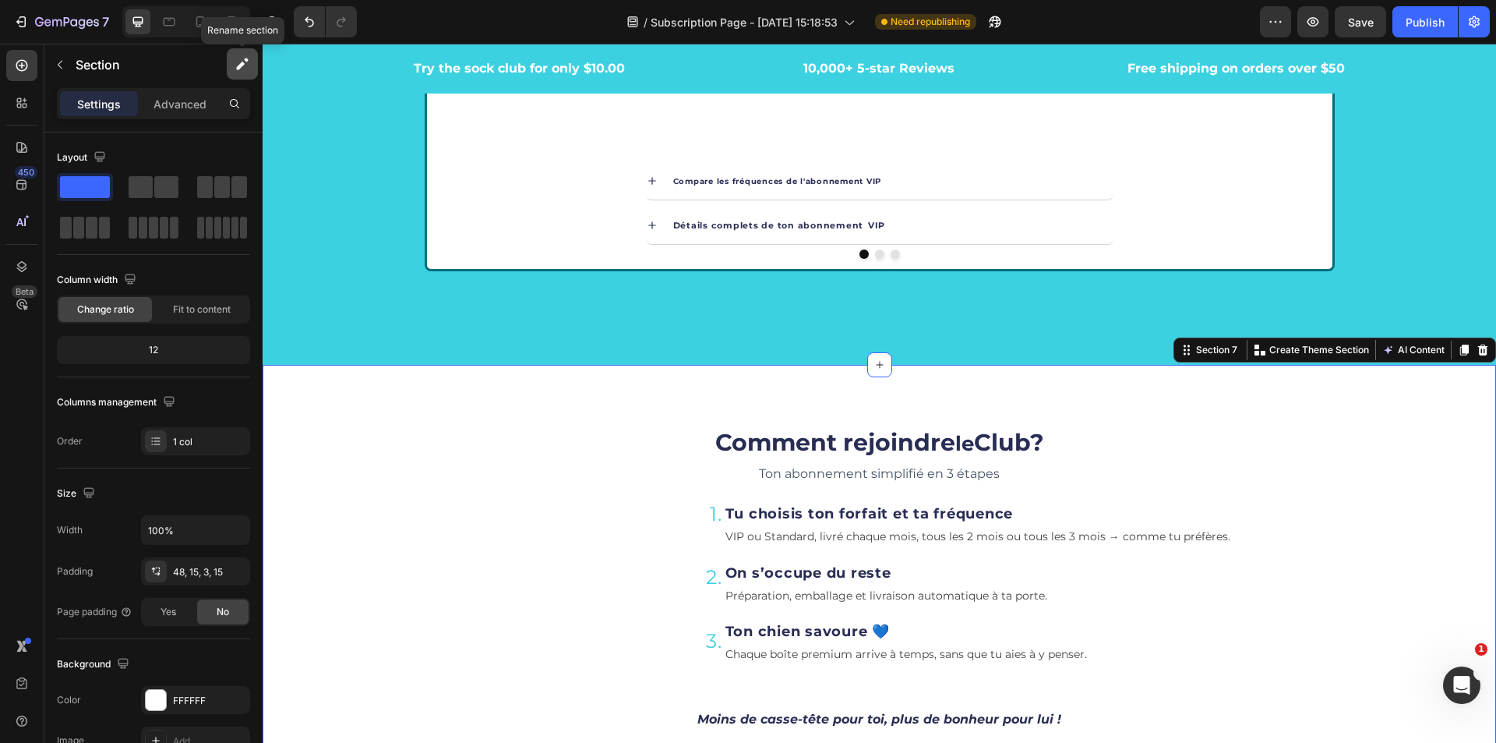
click at [240, 63] on icon "button" at bounding box center [243, 64] width 16 height 16
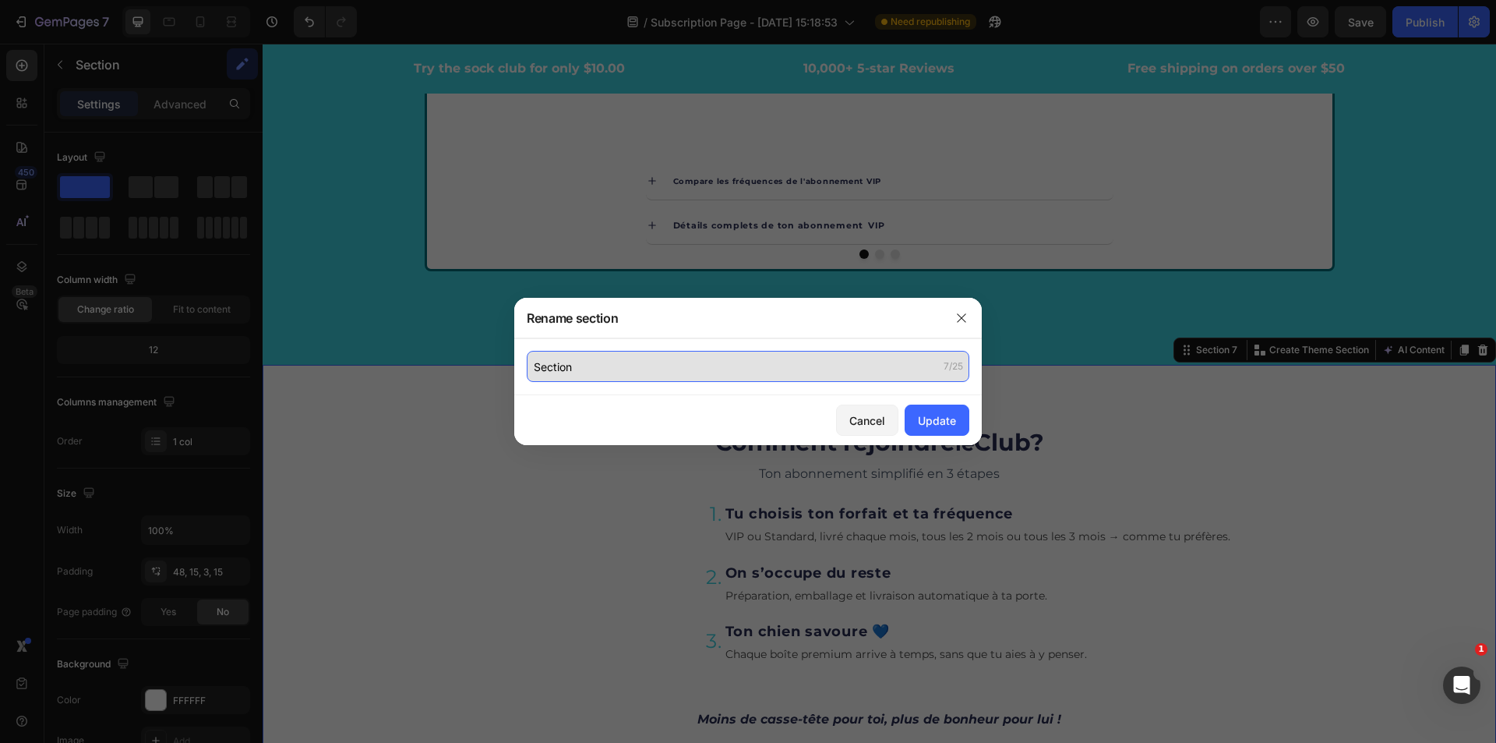
click at [599, 369] on input "Section" at bounding box center [748, 366] width 443 height 31
click at [617, 369] on input "Section" at bounding box center [748, 366] width 443 height 31
click at [638, 366] on input "Section 5" at bounding box center [748, 366] width 443 height 31
click at [664, 375] on input "Section 5 rejoindre le cl" at bounding box center [748, 366] width 443 height 31
click at [669, 369] on input "Section 5 rejoindre le cl" at bounding box center [748, 366] width 443 height 31
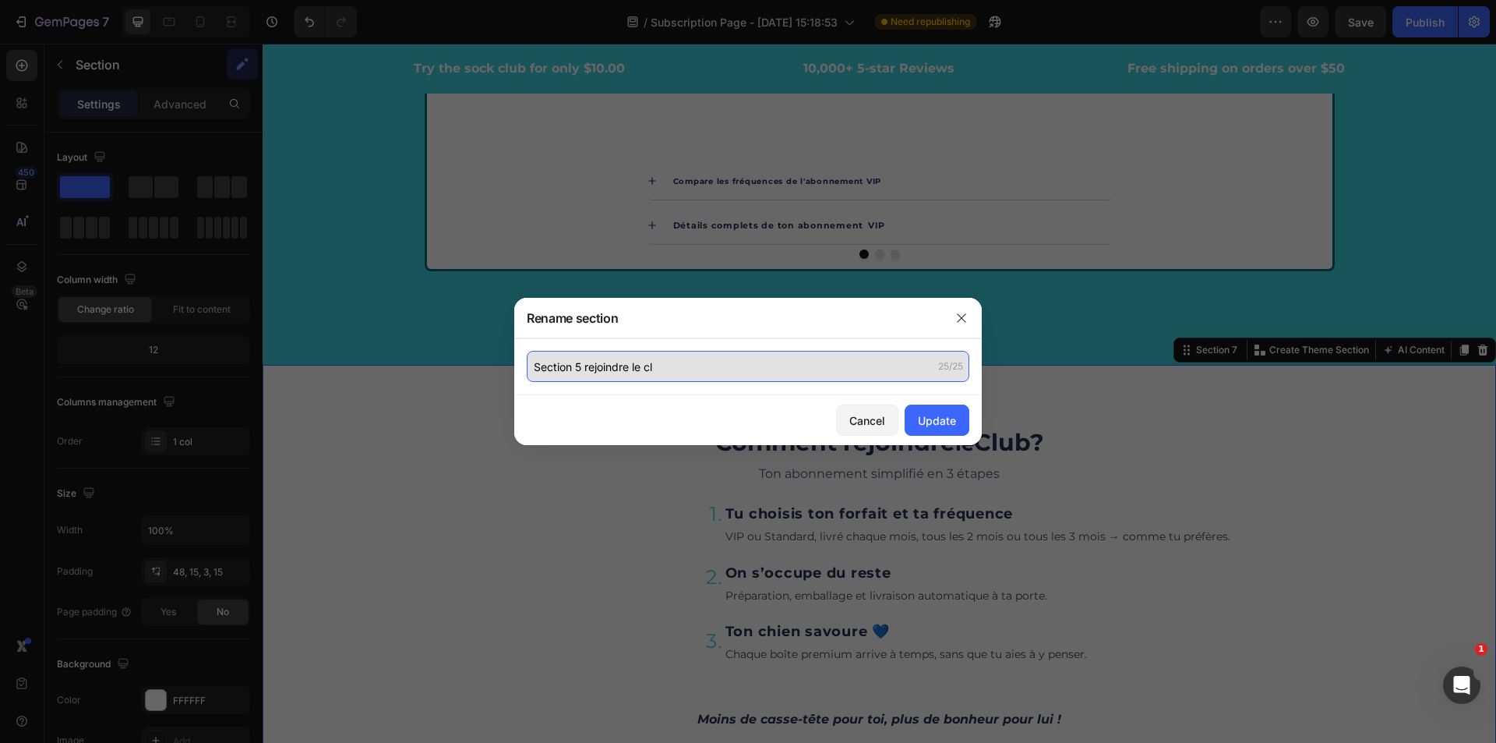
drag, startPoint x: 671, startPoint y: 366, endPoint x: 584, endPoint y: 363, distance: 87.3
click at [584, 363] on input "Section 5 rejoindre le cl" at bounding box center [748, 366] width 443 height 31
type input "Section 5- 3 étapes"
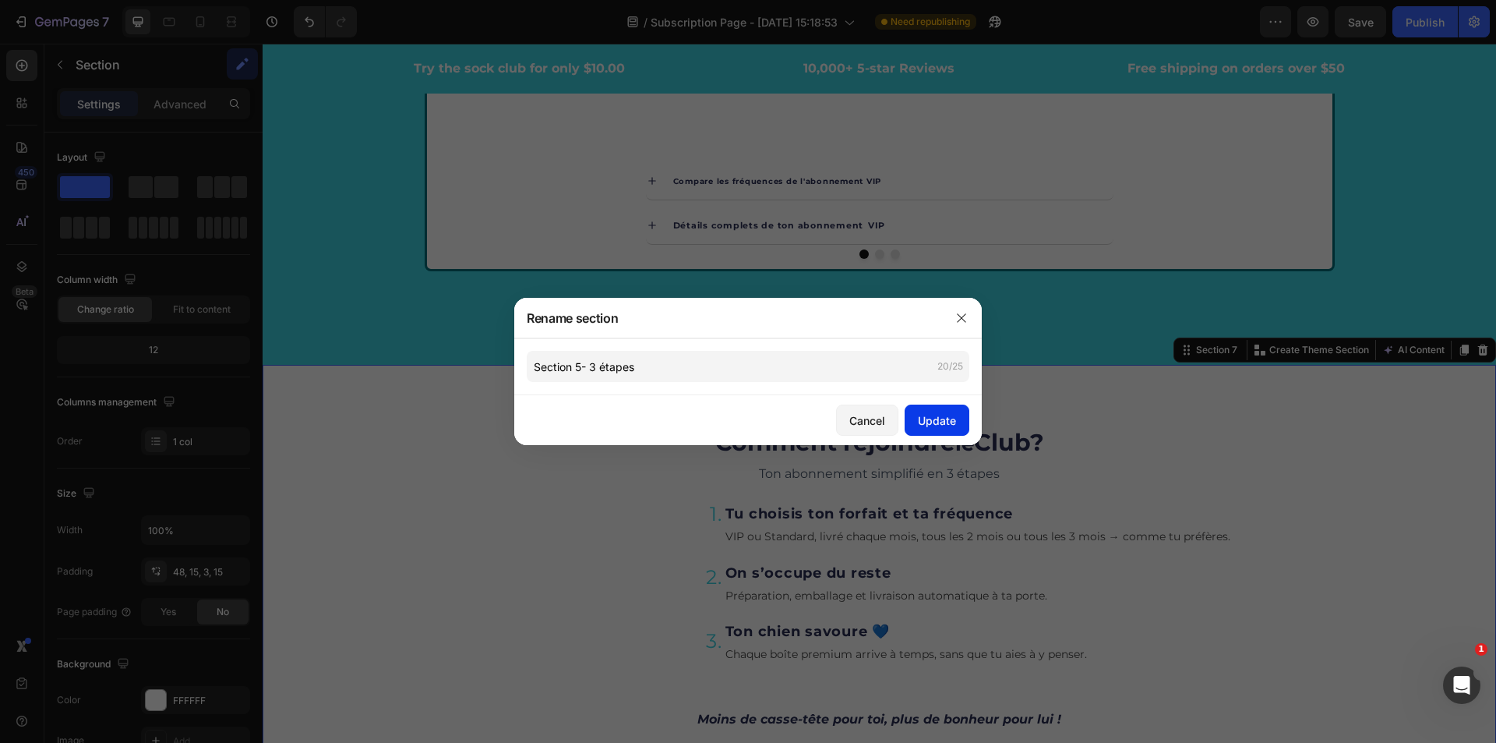
click at [932, 428] on div "Update" at bounding box center [937, 420] width 38 height 16
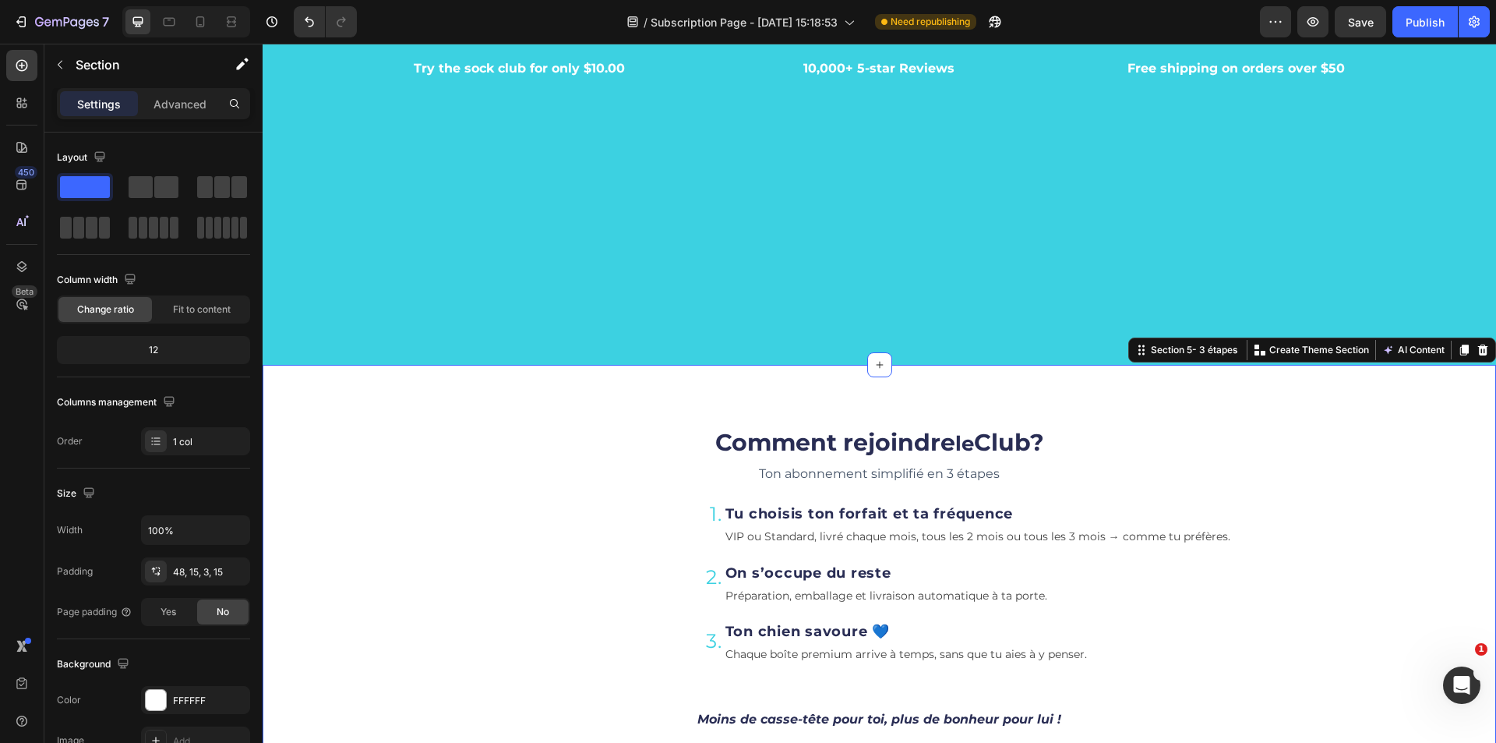
scroll to position [3897, 0]
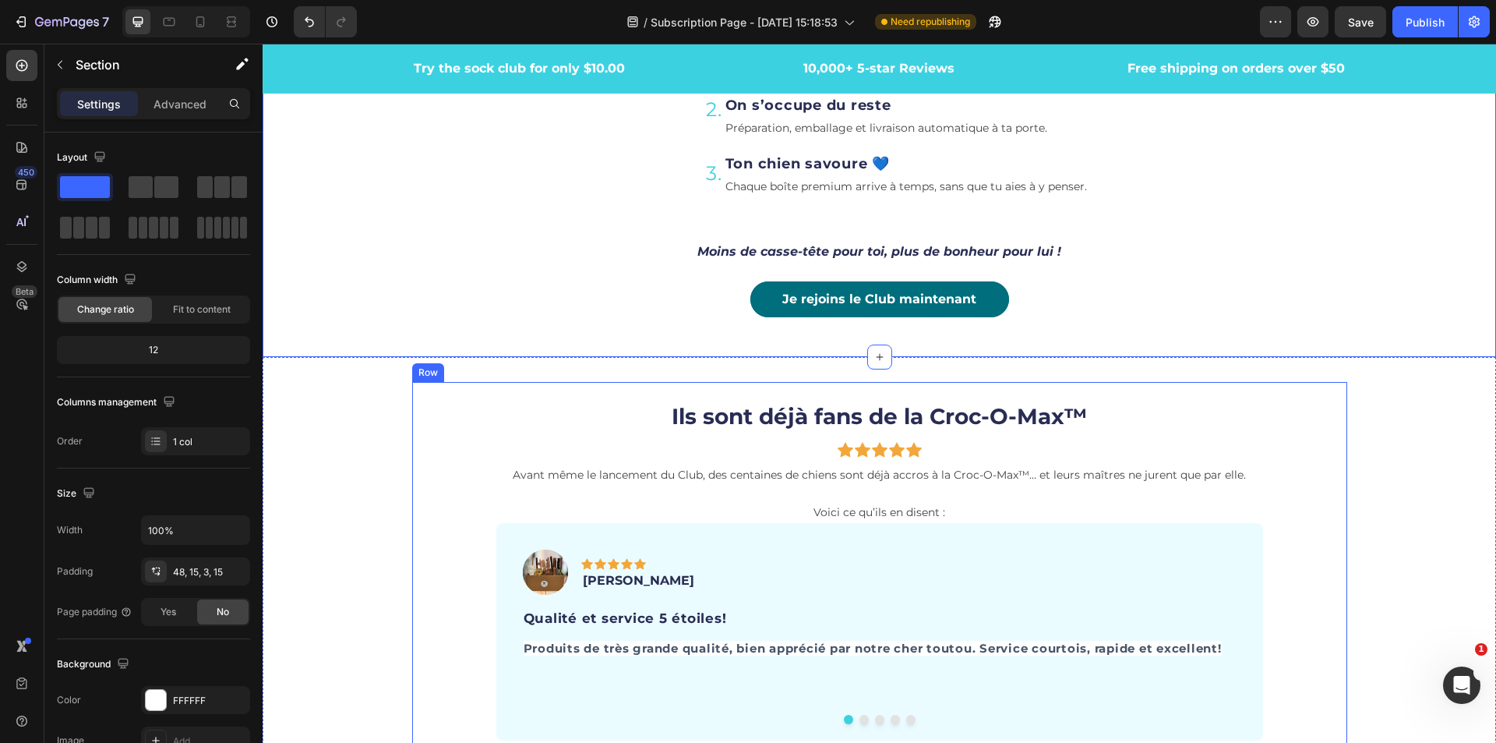
click at [1336, 464] on div "Ils sont déjà fans de la Croc-O-Max™ Heading Icon Icon Icon Icon Icon Row Avant…" at bounding box center [879, 609] width 935 height 454
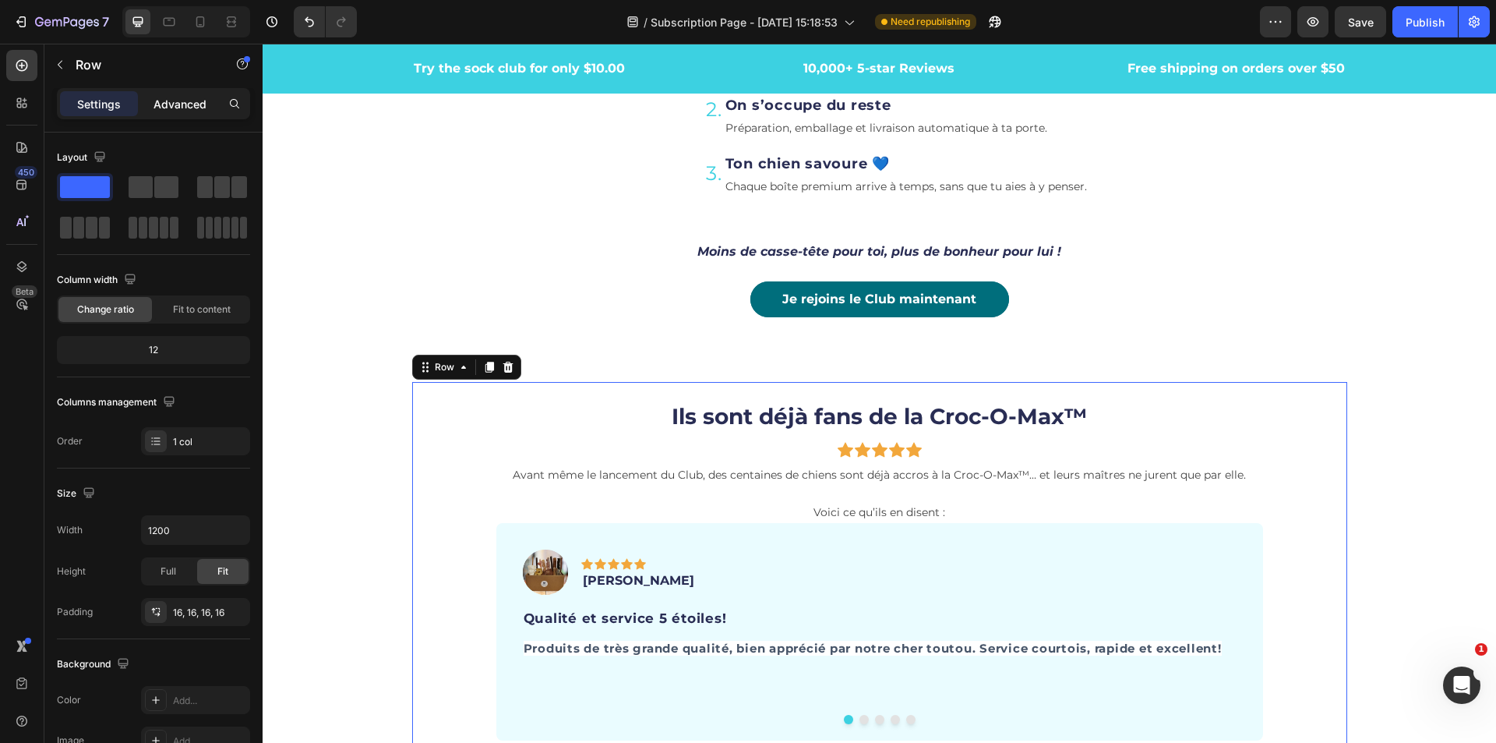
click at [167, 110] on p "Advanced" at bounding box center [180, 104] width 53 height 16
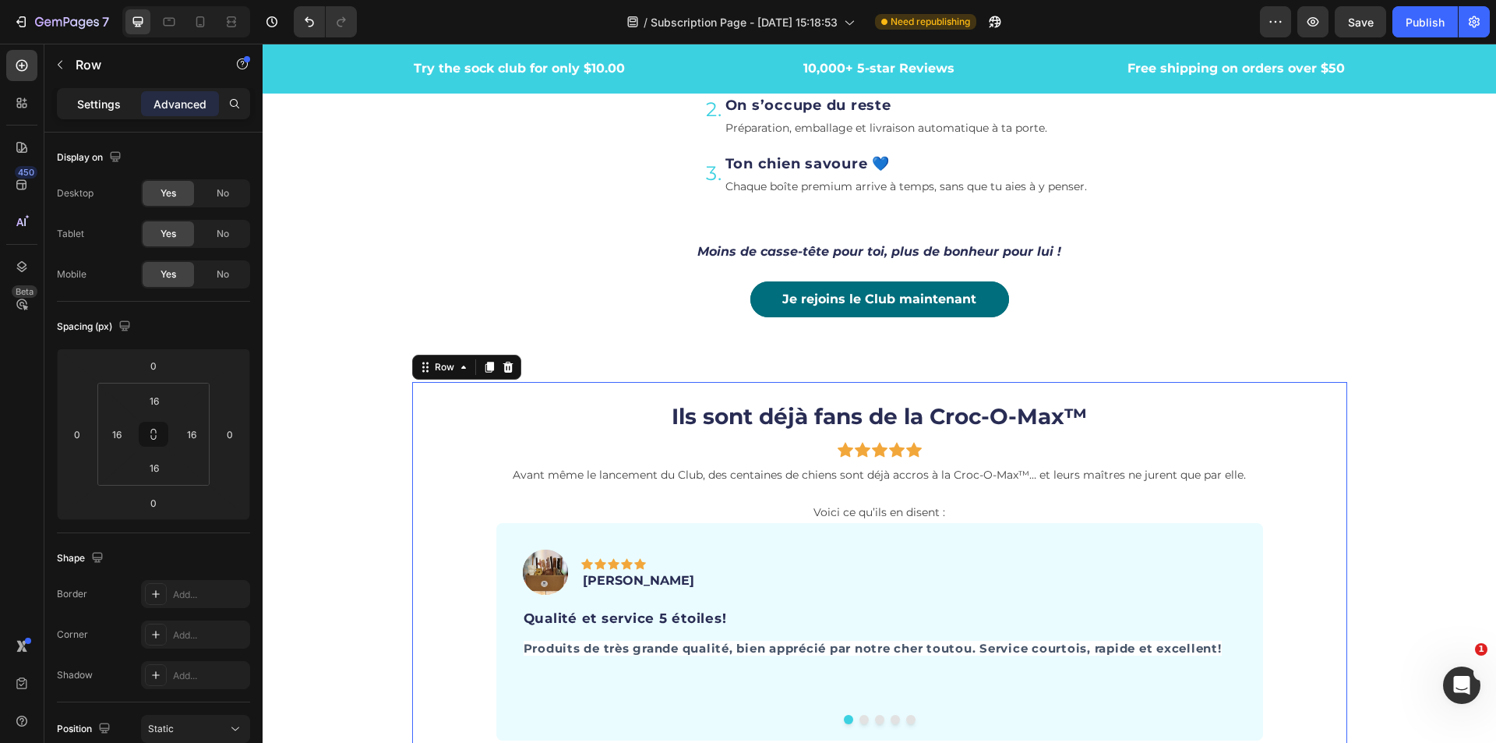
click at [78, 105] on p "Settings" at bounding box center [99, 104] width 44 height 16
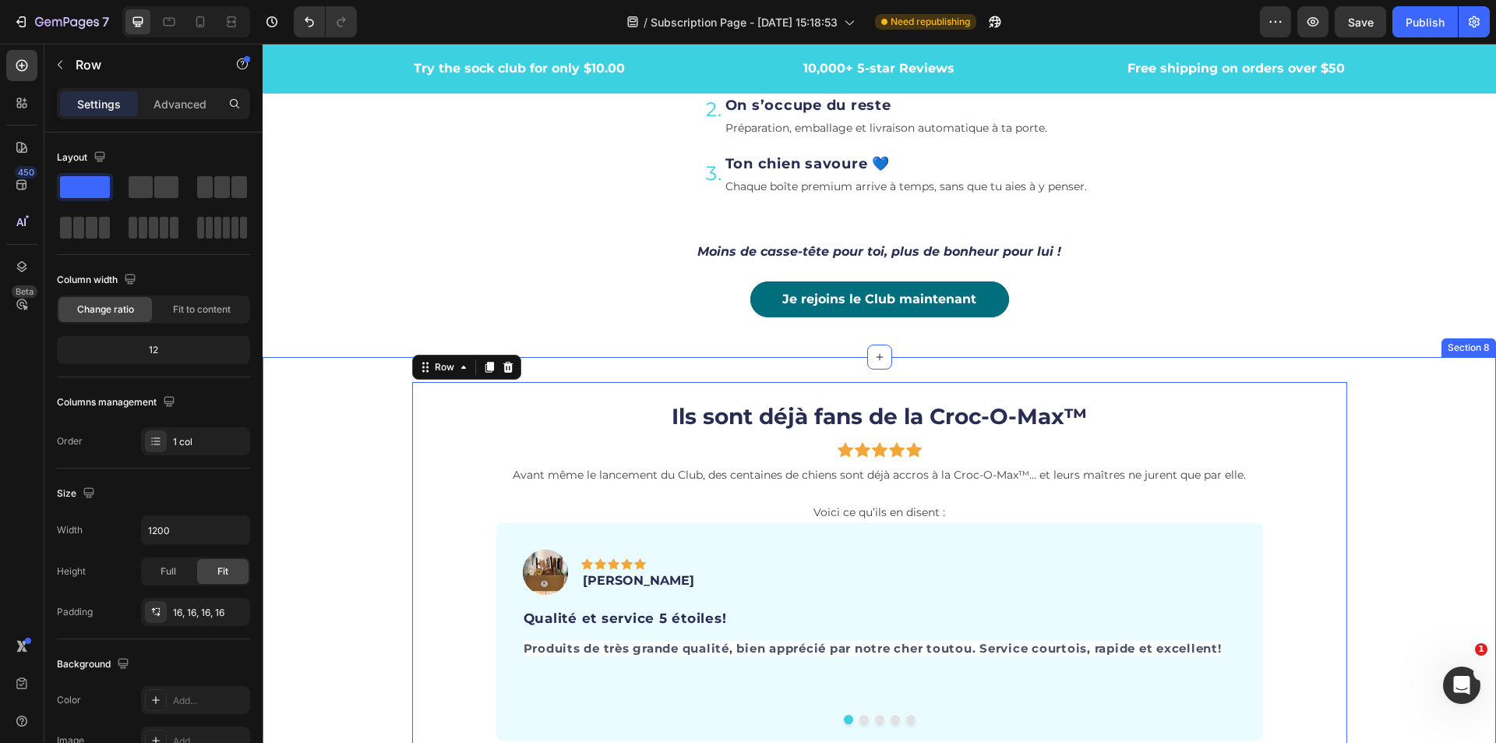
click at [341, 365] on div "Ils sont déjà fans de la Croc-O-Max™ Heading Icon Icon Icon Icon Icon Row Avant…" at bounding box center [880, 609] width 1234 height 504
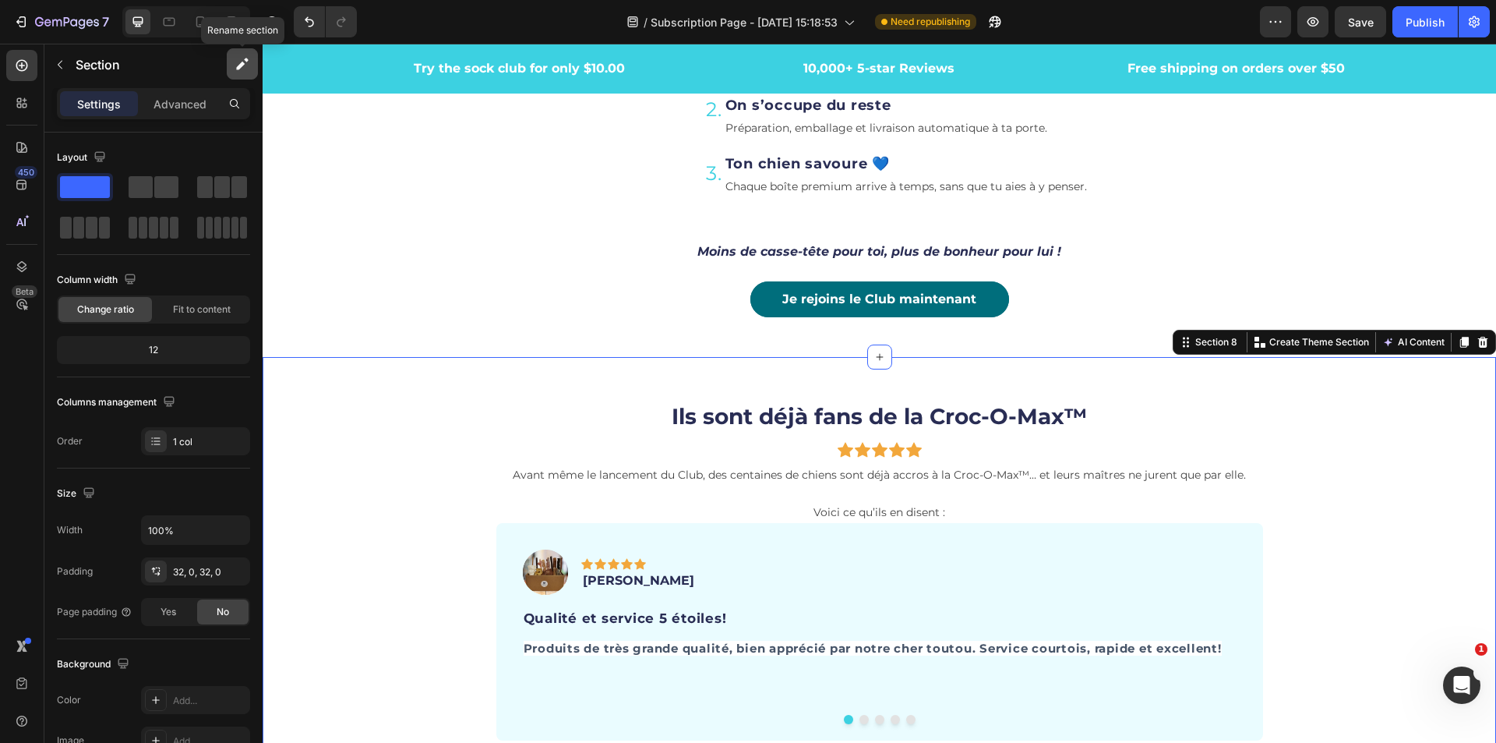
click at [242, 74] on button "button" at bounding box center [242, 63] width 31 height 31
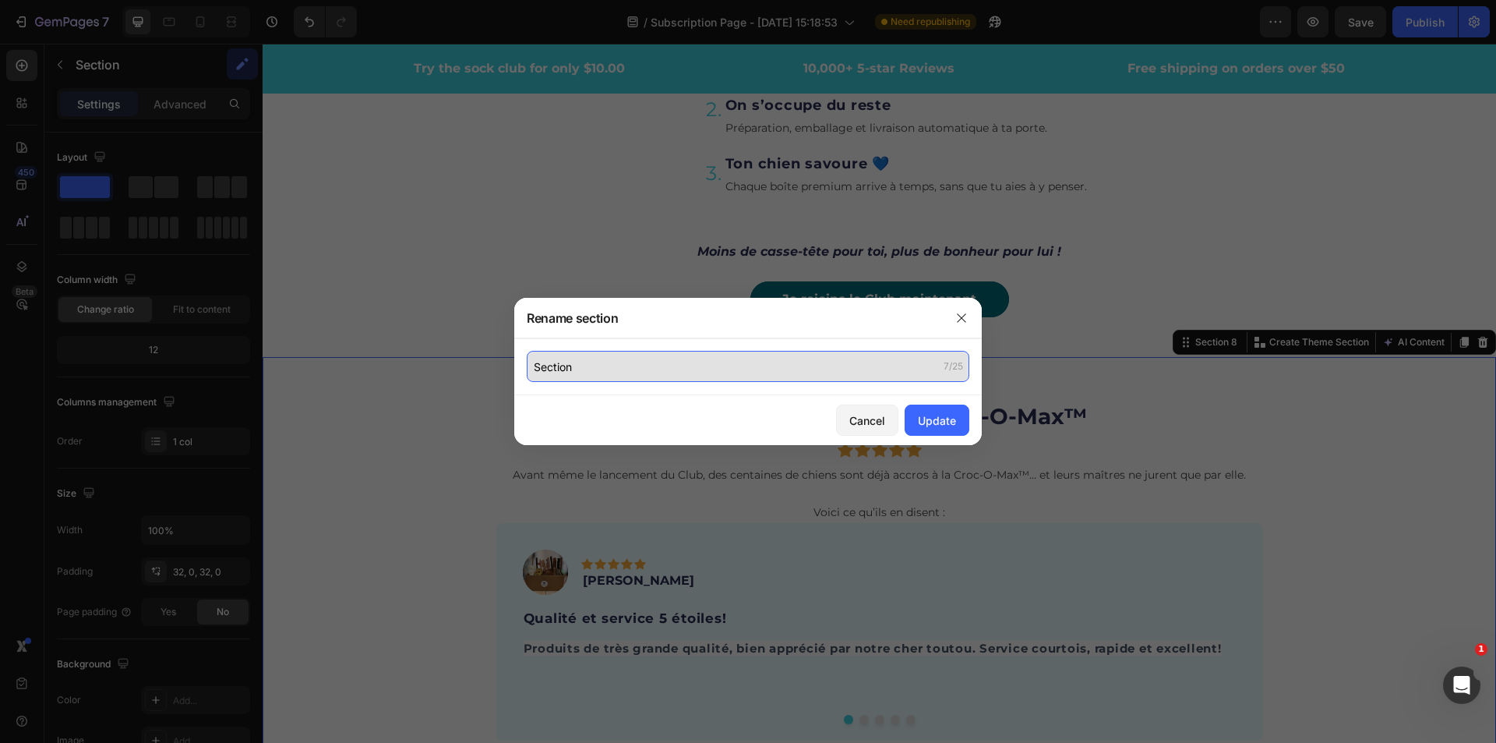
click at [585, 374] on input "Section" at bounding box center [748, 366] width 443 height 31
click at [588, 370] on input "Section" at bounding box center [748, 366] width 443 height 31
type input "Section 7 - témoignages"
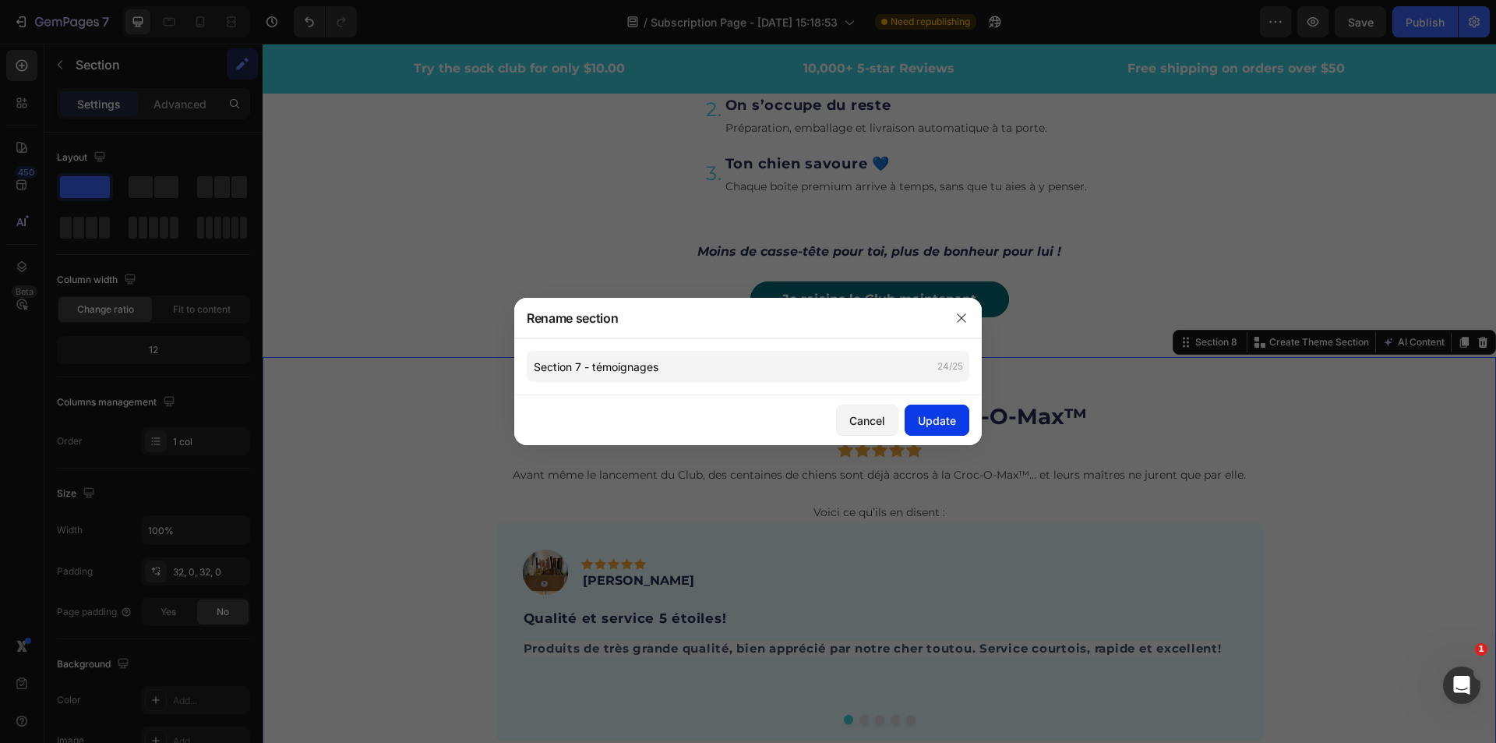
click at [959, 427] on button "Update" at bounding box center [937, 420] width 65 height 31
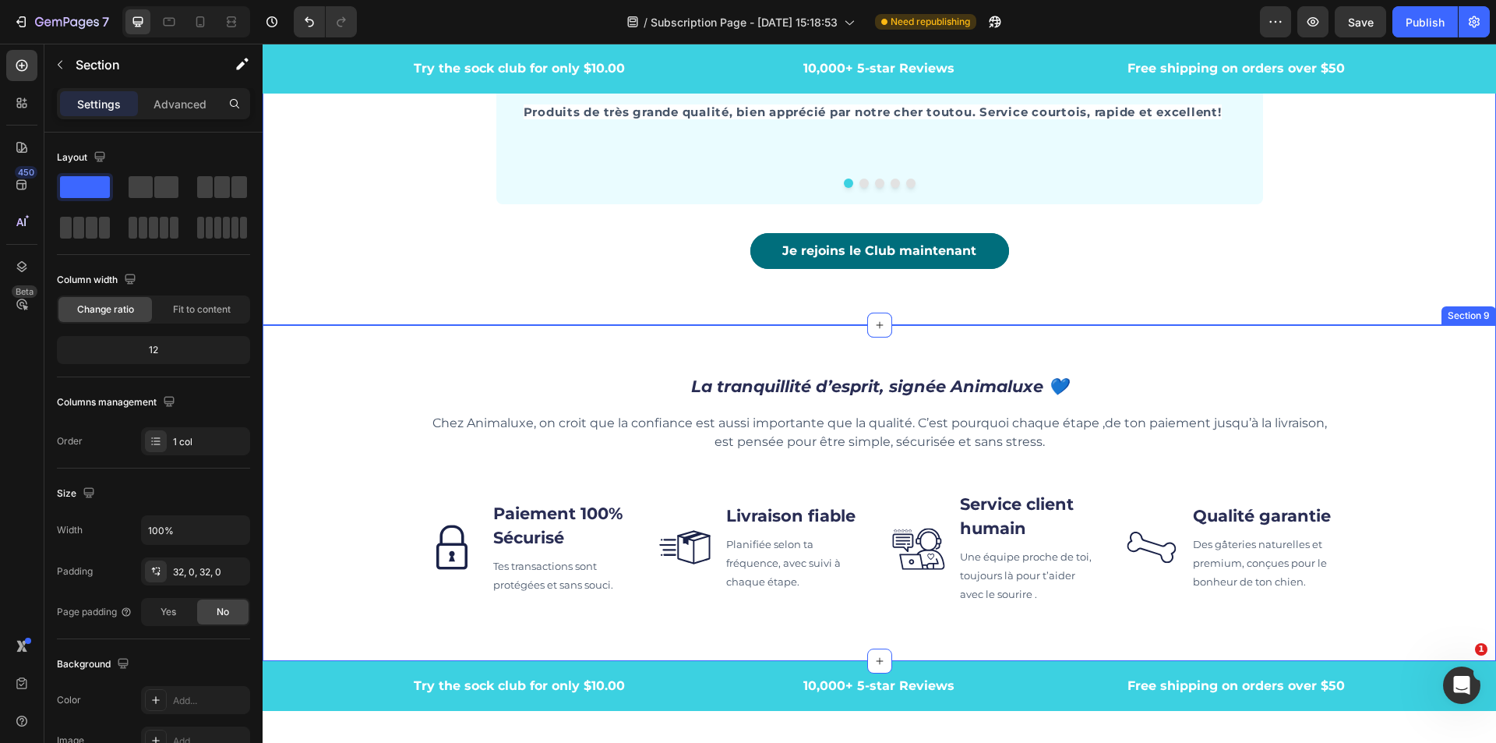
scroll to position [4365, 0]
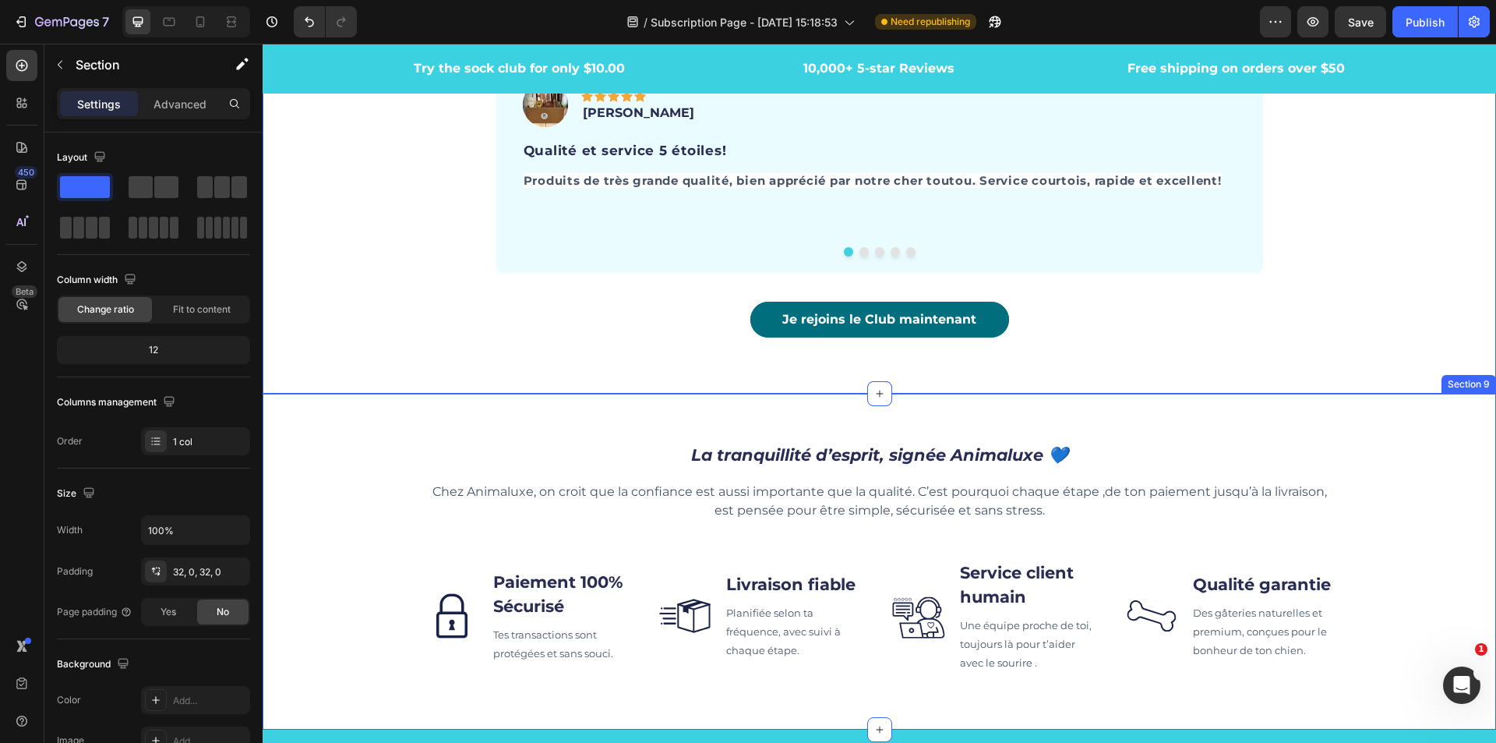
click at [306, 417] on div "La tranquillité d’esprit, signée Animaluxe 💙 Heading Chez Animaluxe, on croit q…" at bounding box center [880, 562] width 1234 height 336
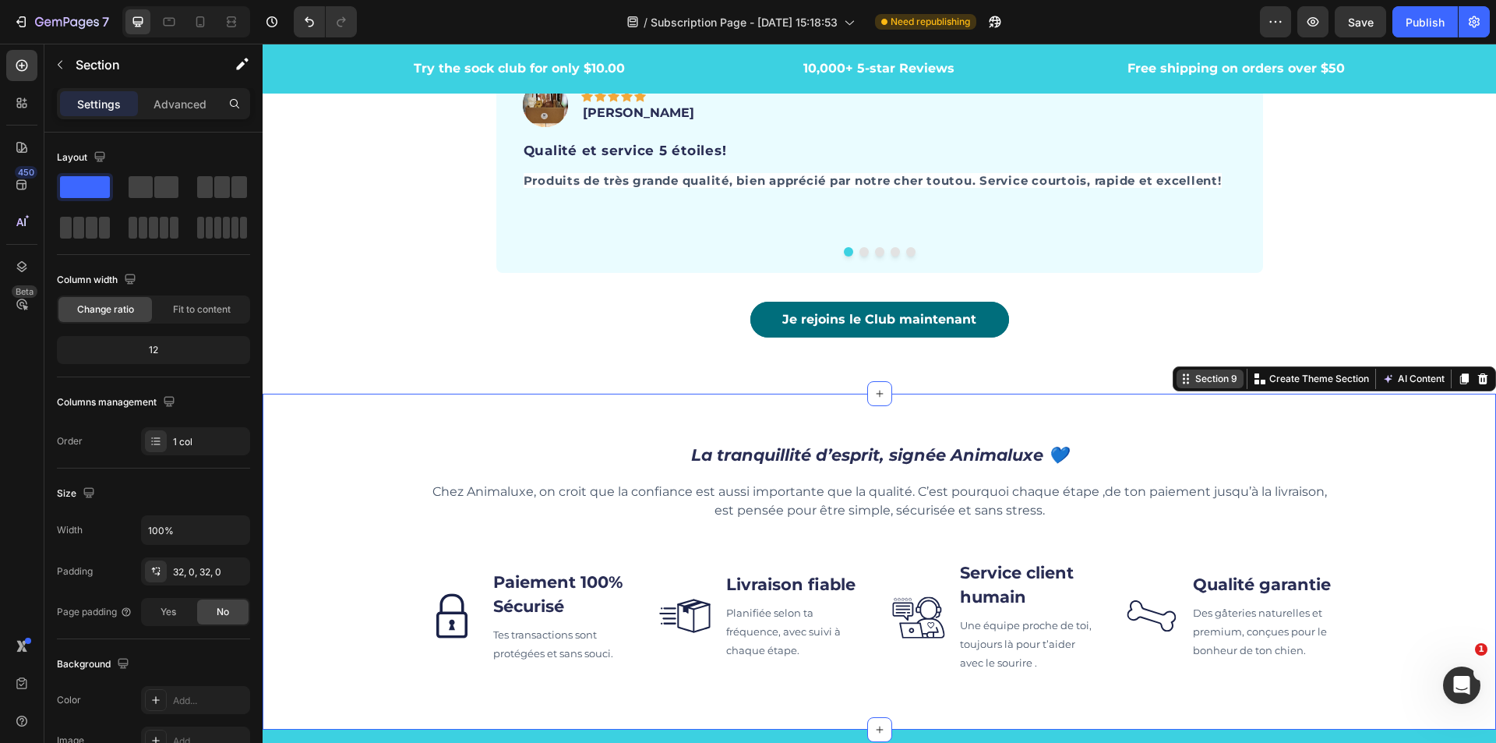
click at [1192, 383] on div "Section 9" at bounding box center [1216, 379] width 48 height 14
click at [237, 69] on icon "button" at bounding box center [240, 66] width 9 height 9
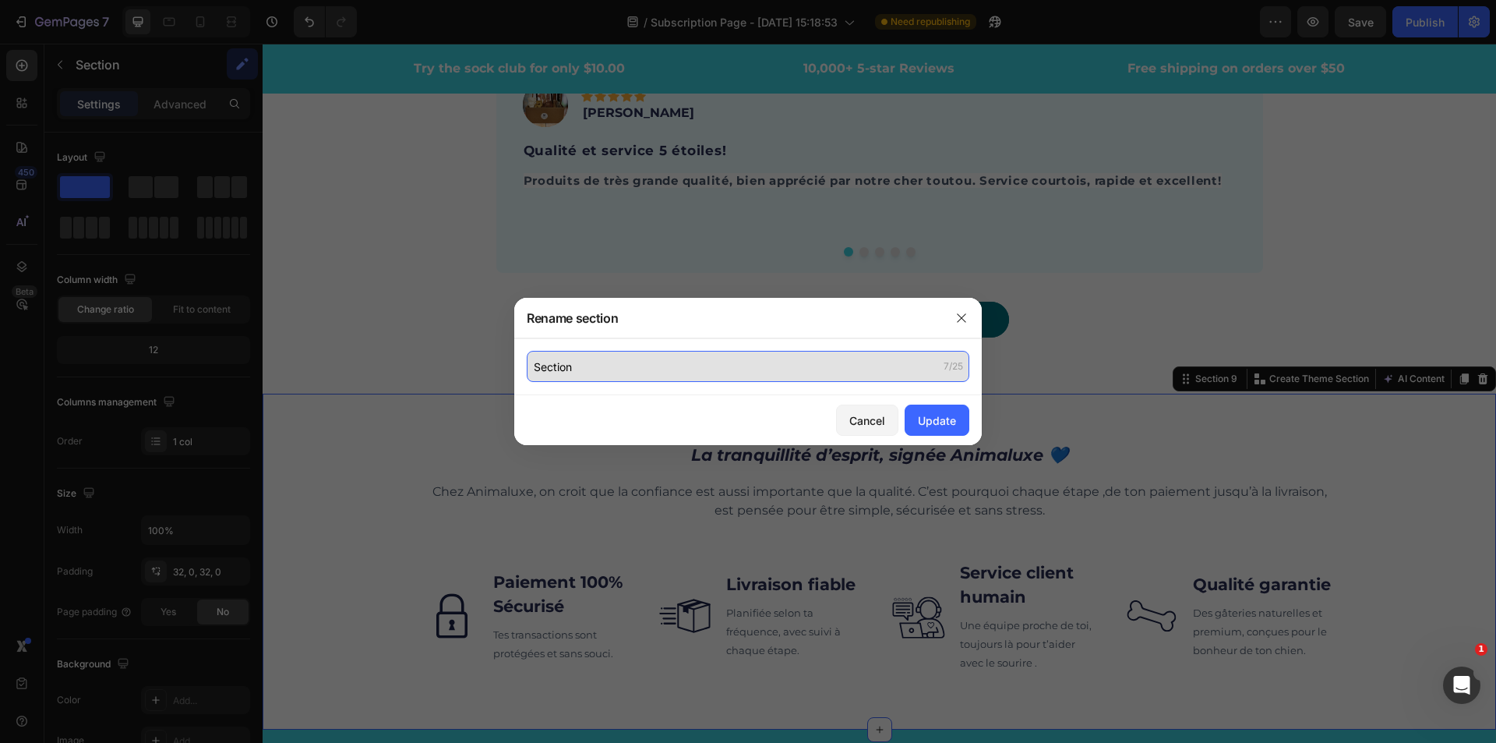
click at [612, 371] on input "Section" at bounding box center [748, 366] width 443 height 31
click at [617, 366] on input "Section" at bounding box center [748, 366] width 443 height 31
click at [622, 366] on input "Section 6" at bounding box center [748, 366] width 443 height 31
click at [604, 363] on input "Section 7" at bounding box center [748, 366] width 443 height 31
type input "Section 7 transparence"
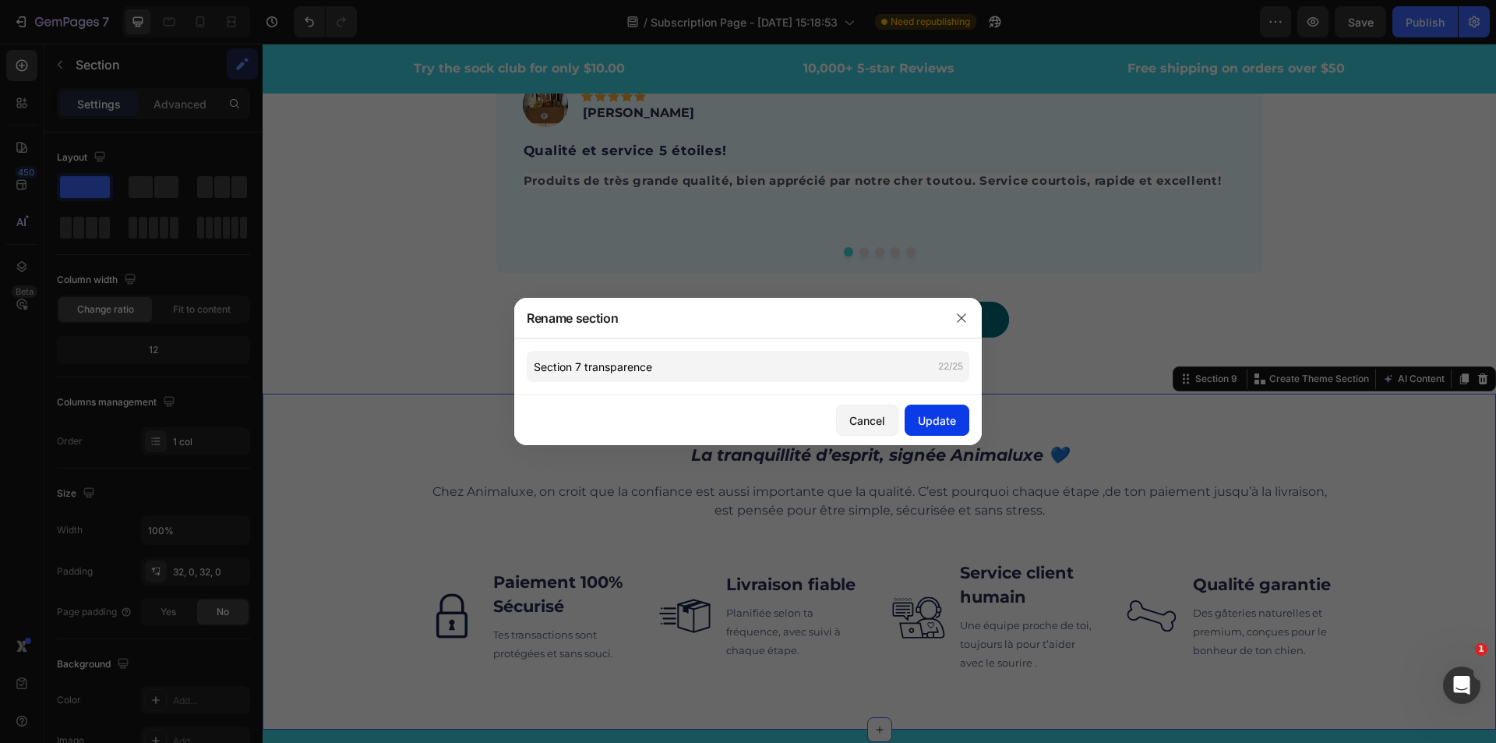
click at [923, 422] on div "Update" at bounding box center [937, 420] width 38 height 16
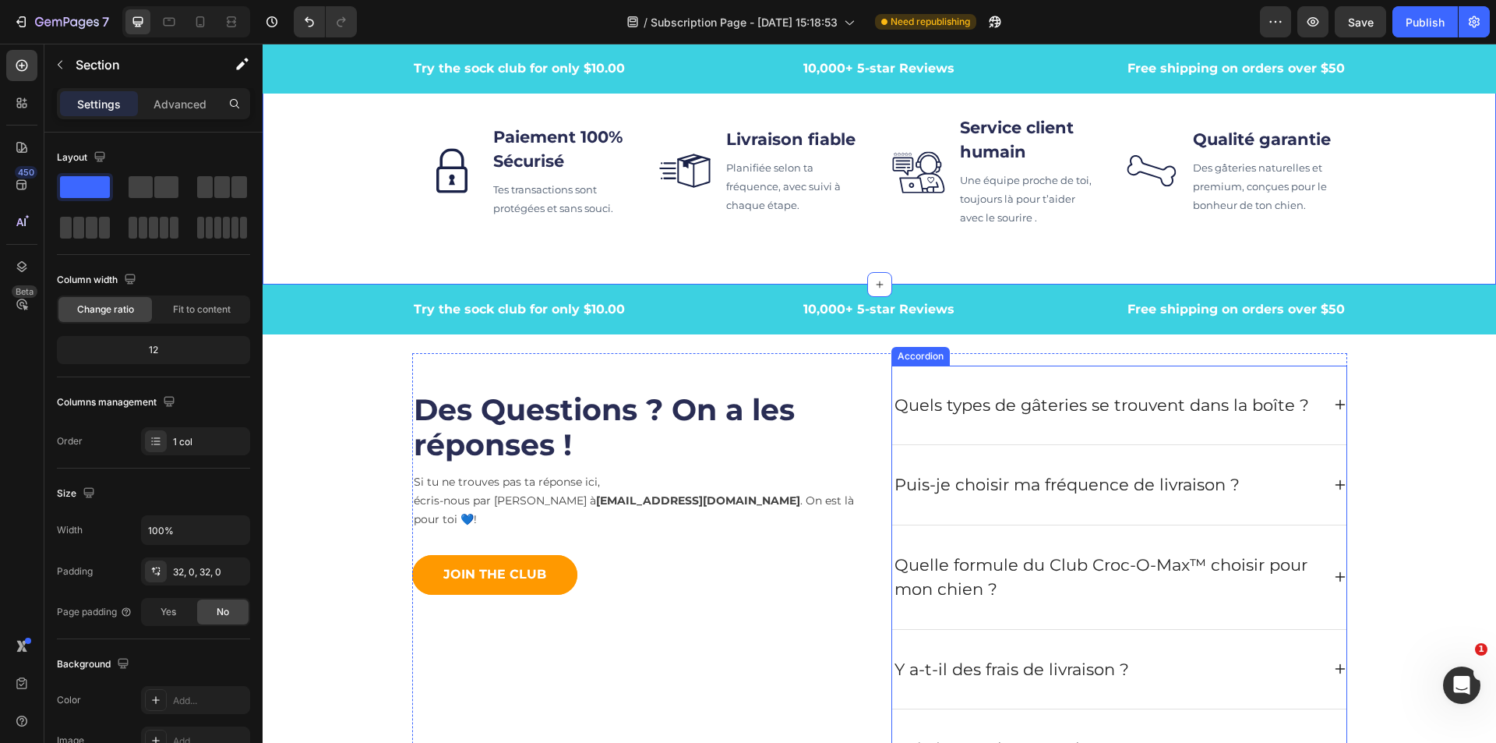
scroll to position [4832, 0]
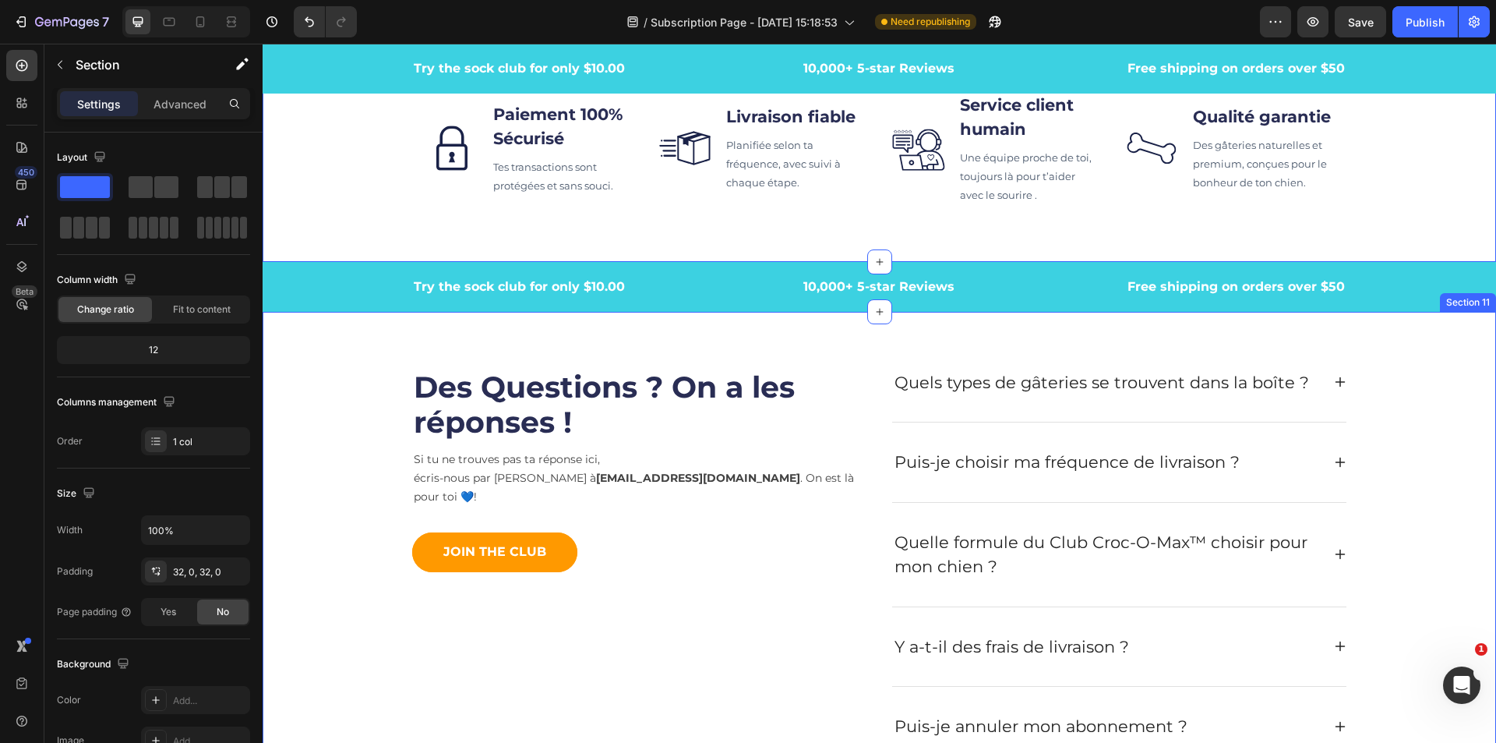
click at [347, 364] on div "Des Questions ? On a les réponses ! Heading Si tu ne trouves pas ta réponse ici…" at bounding box center [879, 554] width 1210 height 449
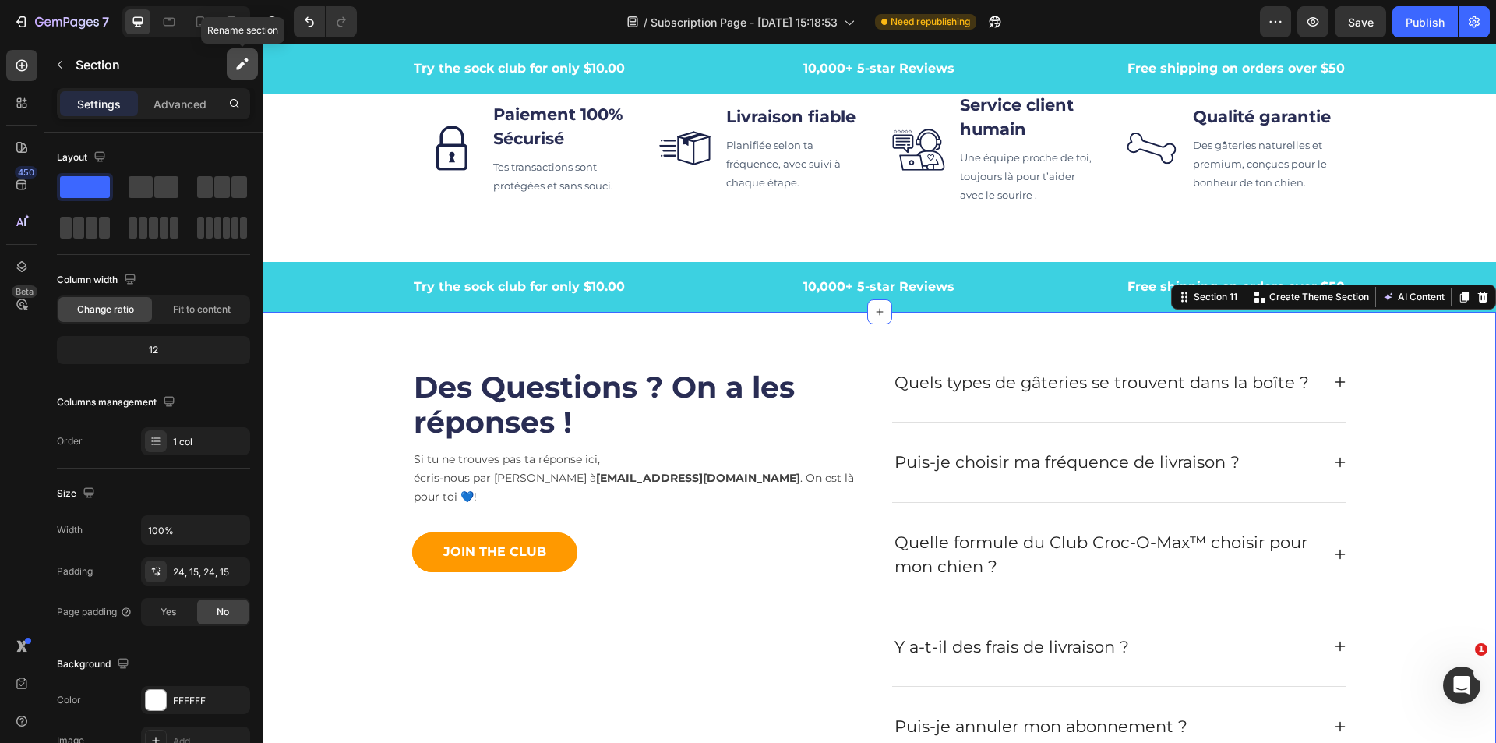
click at [235, 62] on icon "button" at bounding box center [243, 64] width 16 height 16
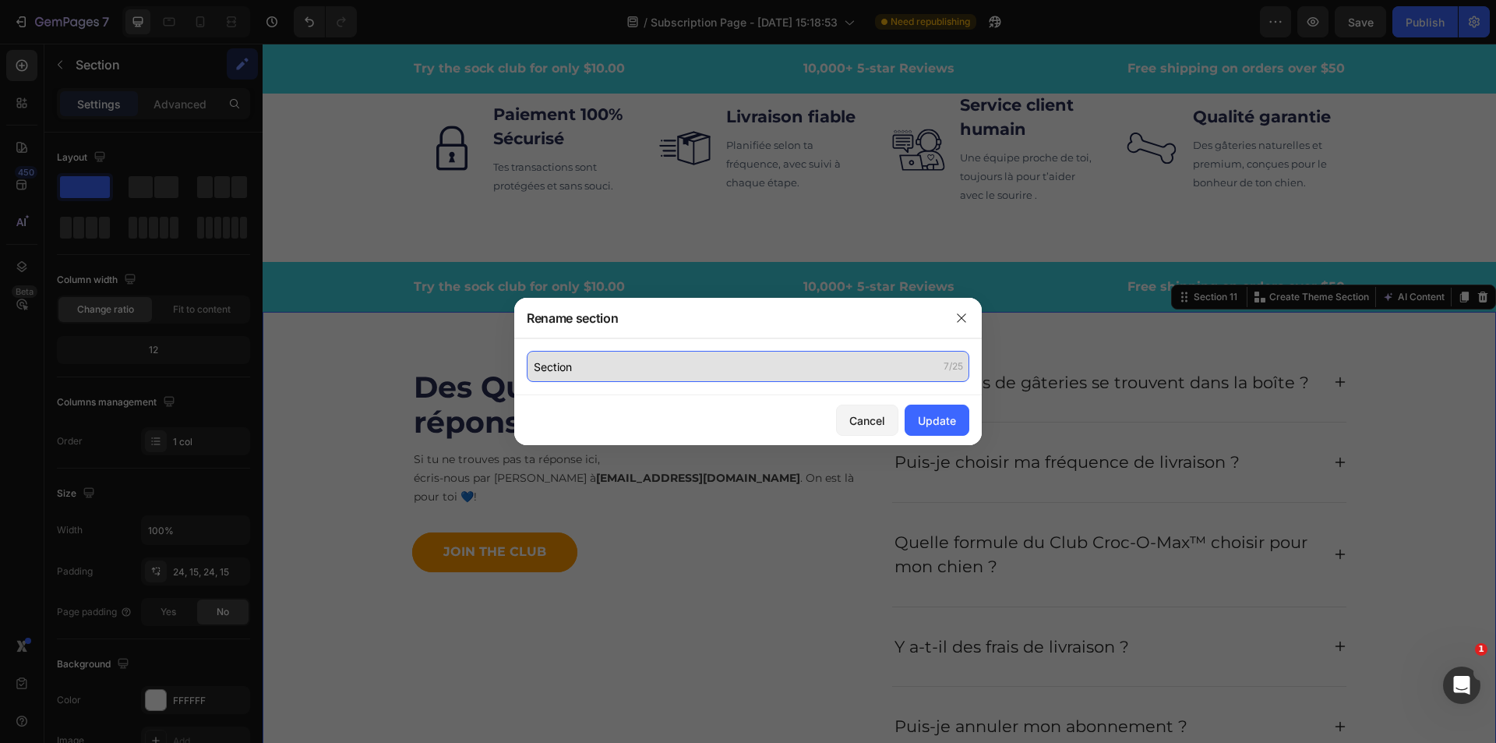
click at [546, 368] on input "Section" at bounding box center [748, 366] width 443 height 31
click at [573, 366] on input "Section" at bounding box center [748, 366] width 443 height 31
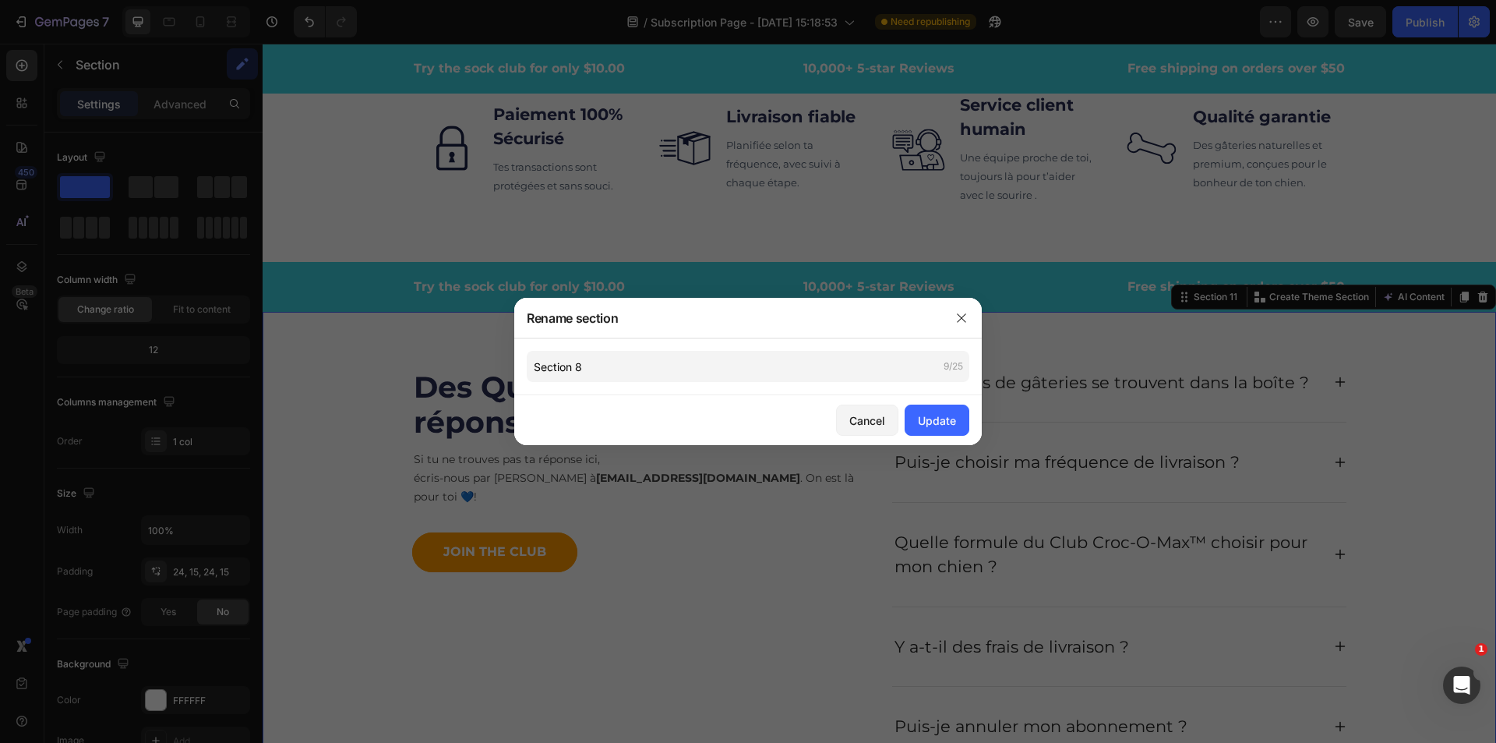
click at [725, 344] on div "Section 8 9/25" at bounding box center [748, 366] width 468 height 57
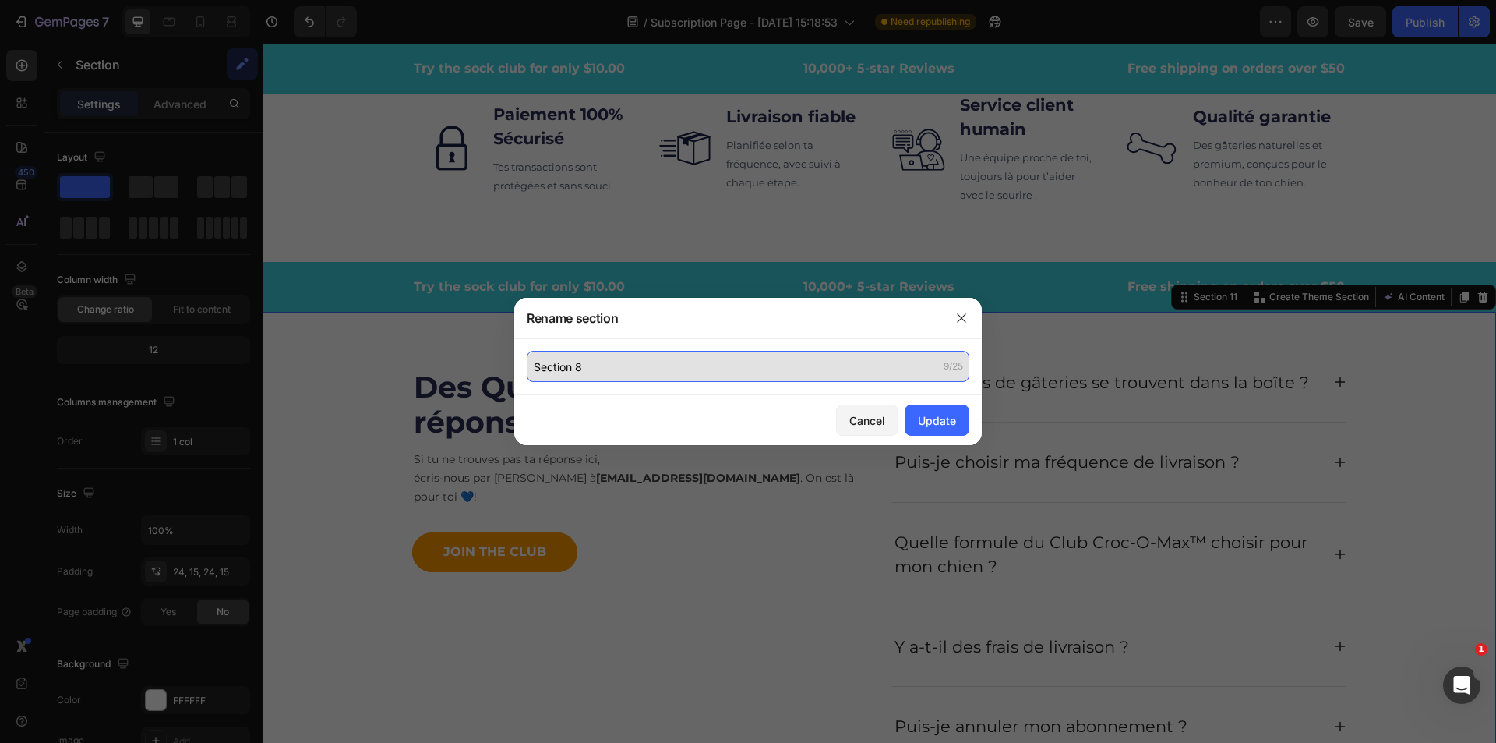
click at [720, 366] on input "Section 8" at bounding box center [748, 366] width 443 height 31
click at [729, 373] on input "Section 8" at bounding box center [748, 366] width 443 height 31
type input "Section 8 FAQ"
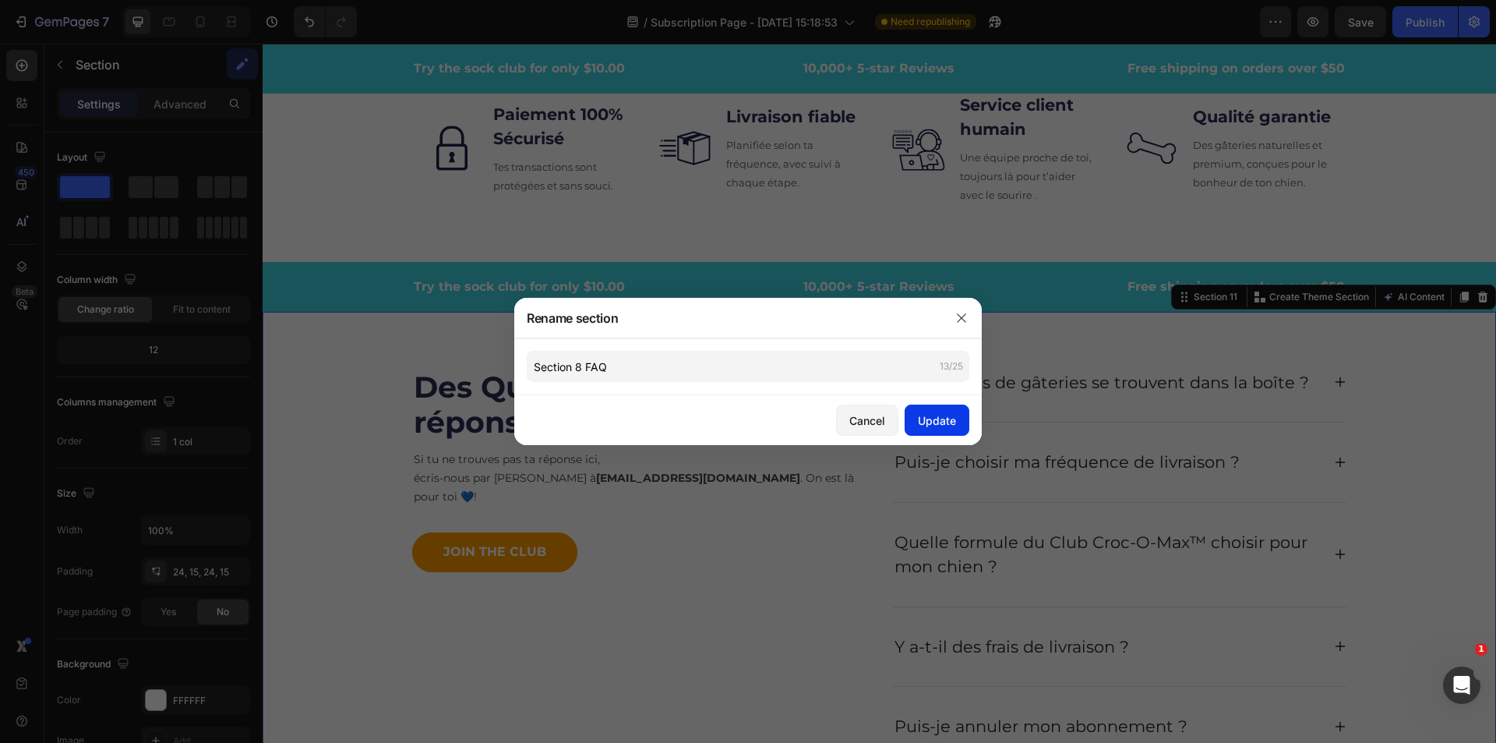
click at [935, 420] on div "Update" at bounding box center [937, 420] width 38 height 16
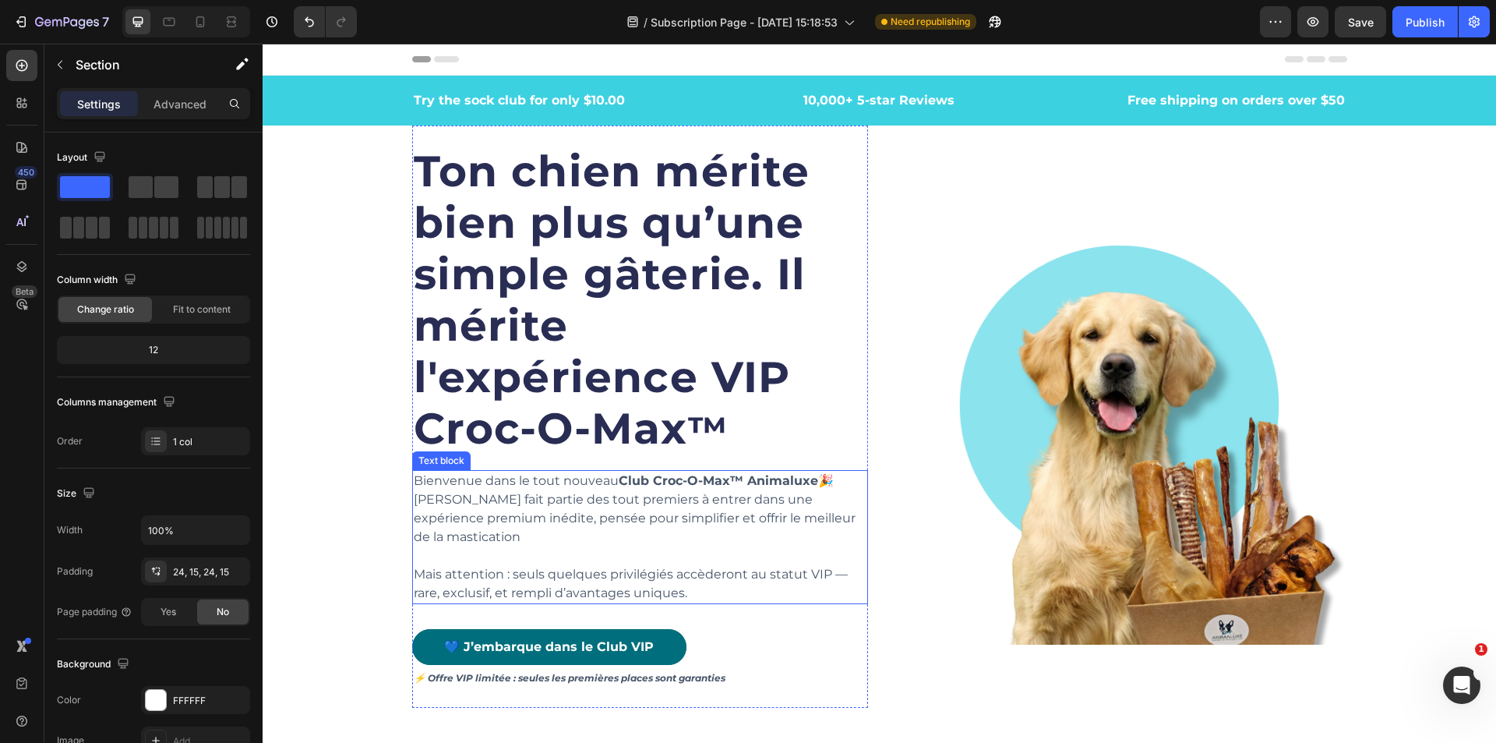
scroll to position [312, 0]
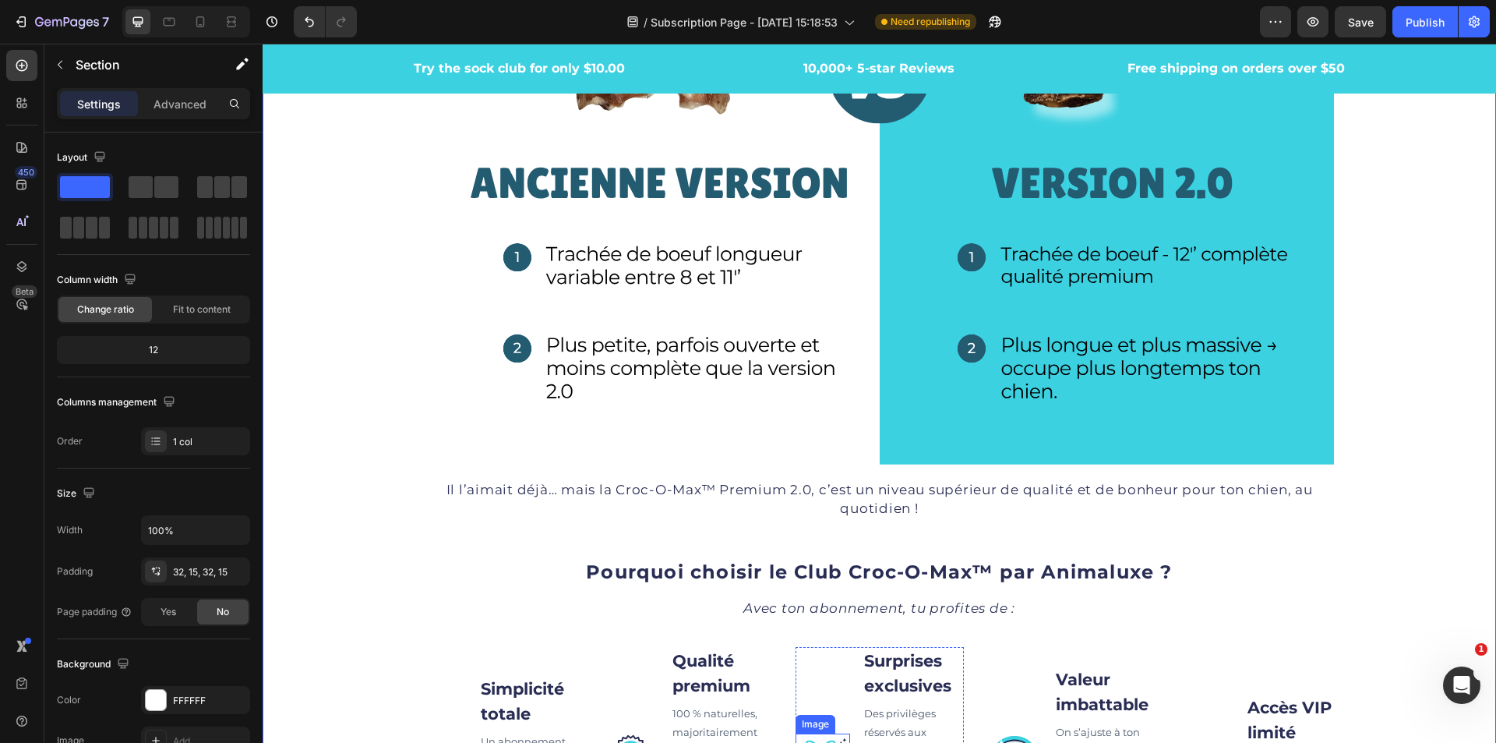
scroll to position [1403, 0]
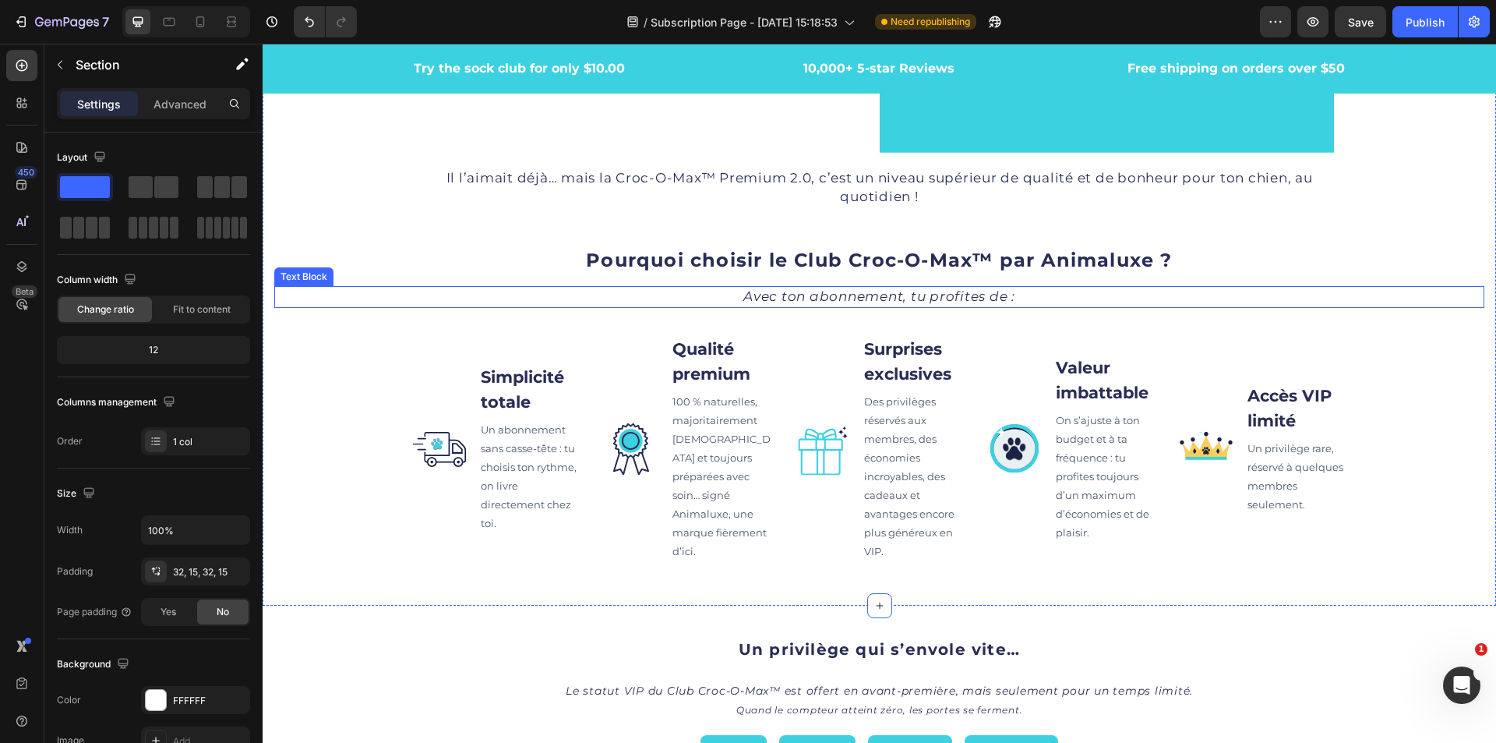
scroll to position [1481, 0]
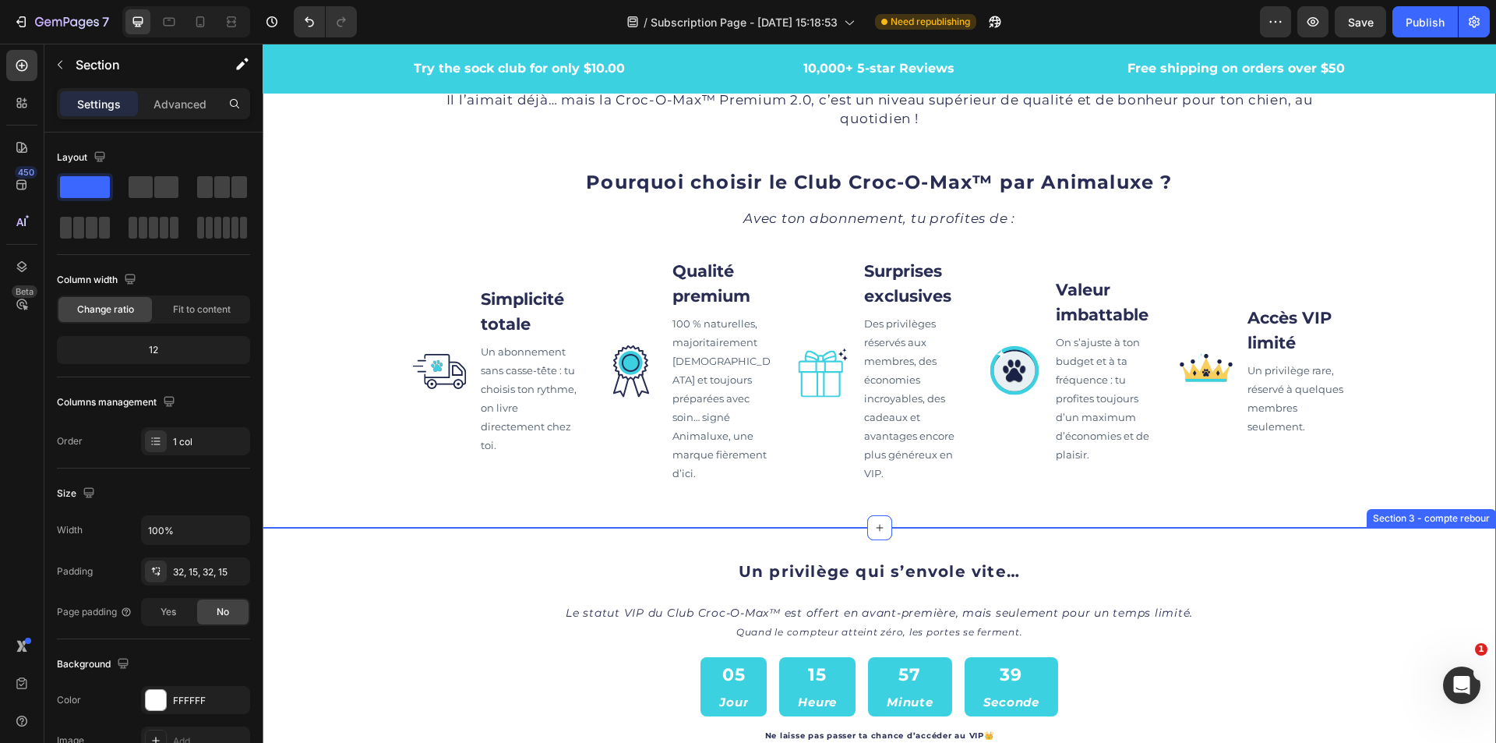
click at [363, 608] on div "Un privilège qui s’envole vite… Heading Le statut VIP du Club Croc-O-Max™ est o…" at bounding box center [880, 675] width 1234 height 244
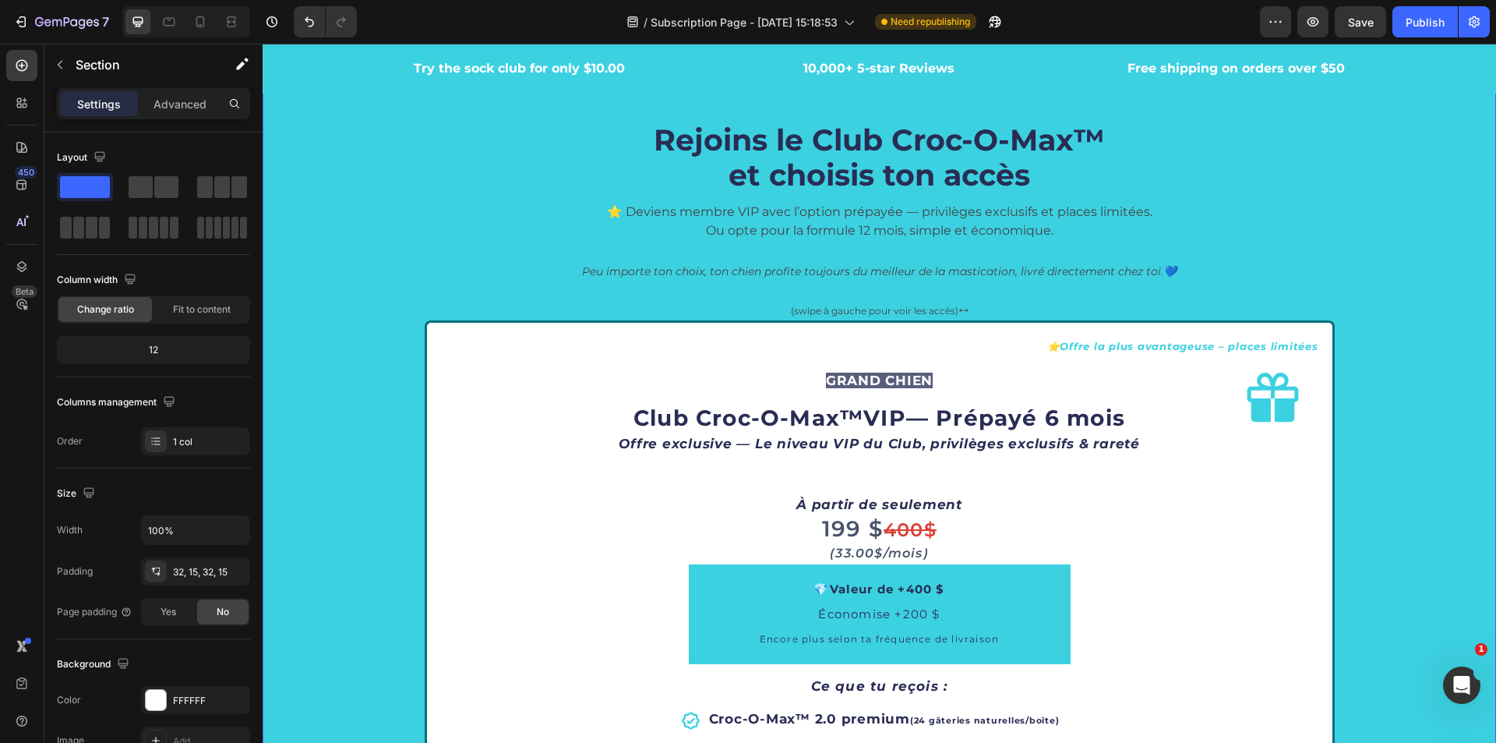
scroll to position [2260, 0]
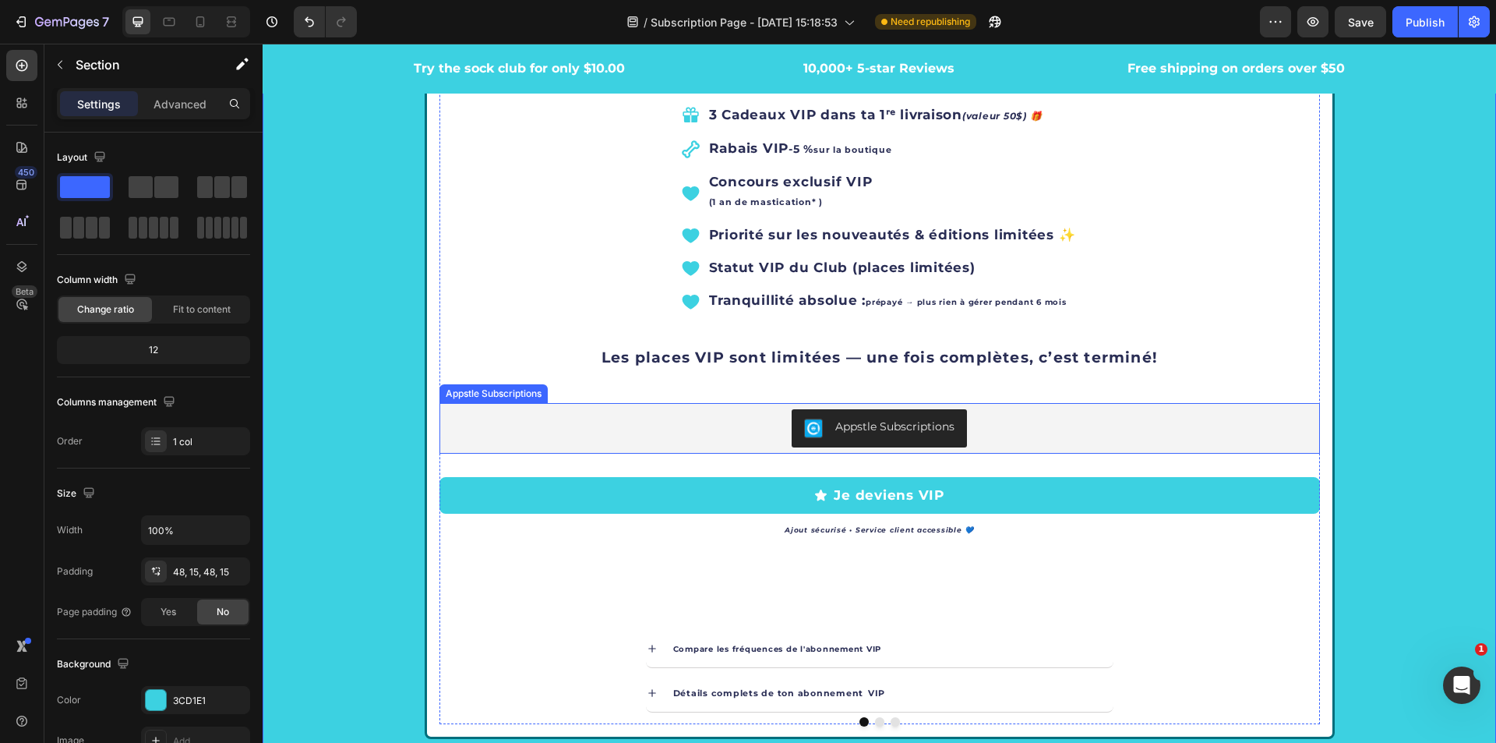
scroll to position [2806, 0]
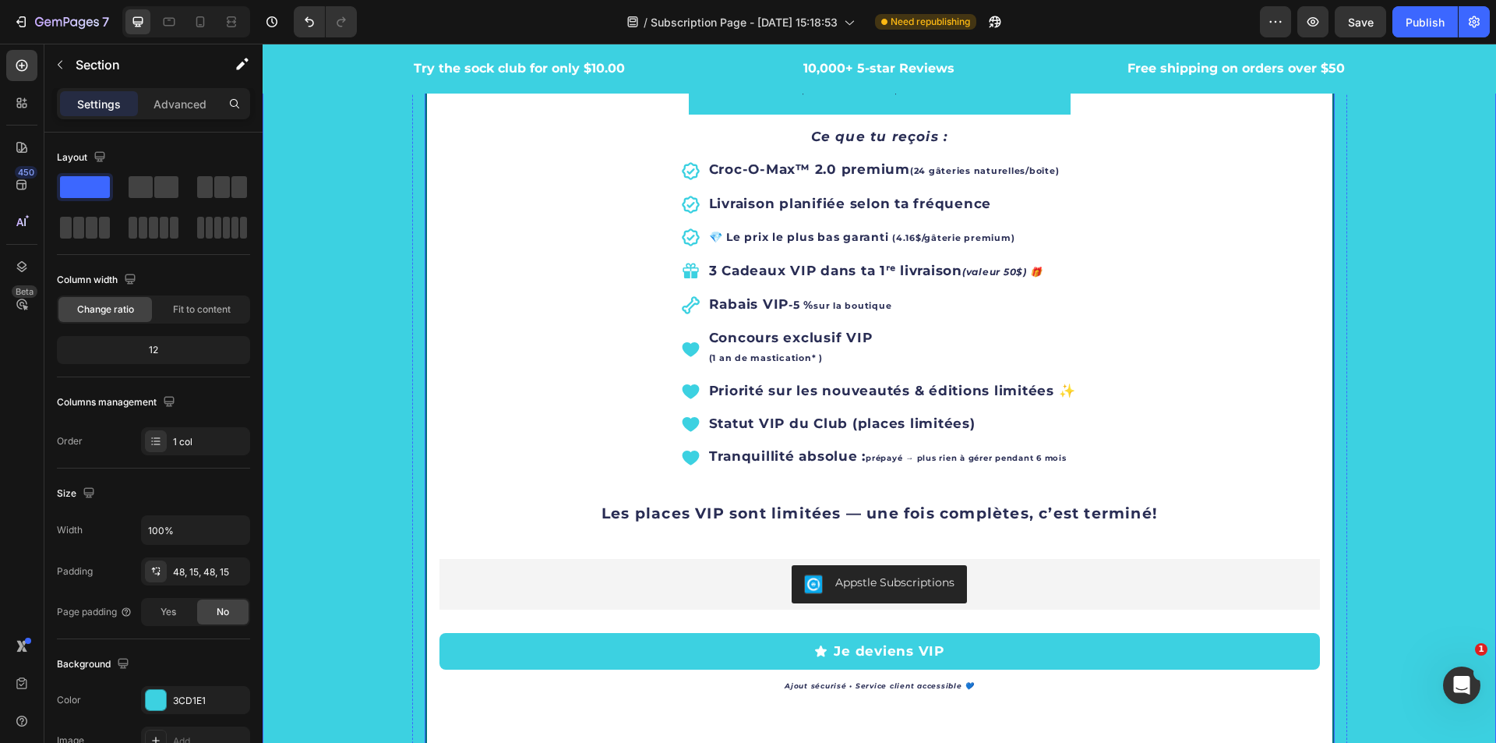
click at [1291, 322] on icon "Carousel Next Arrow" at bounding box center [1300, 323] width 19 height 19
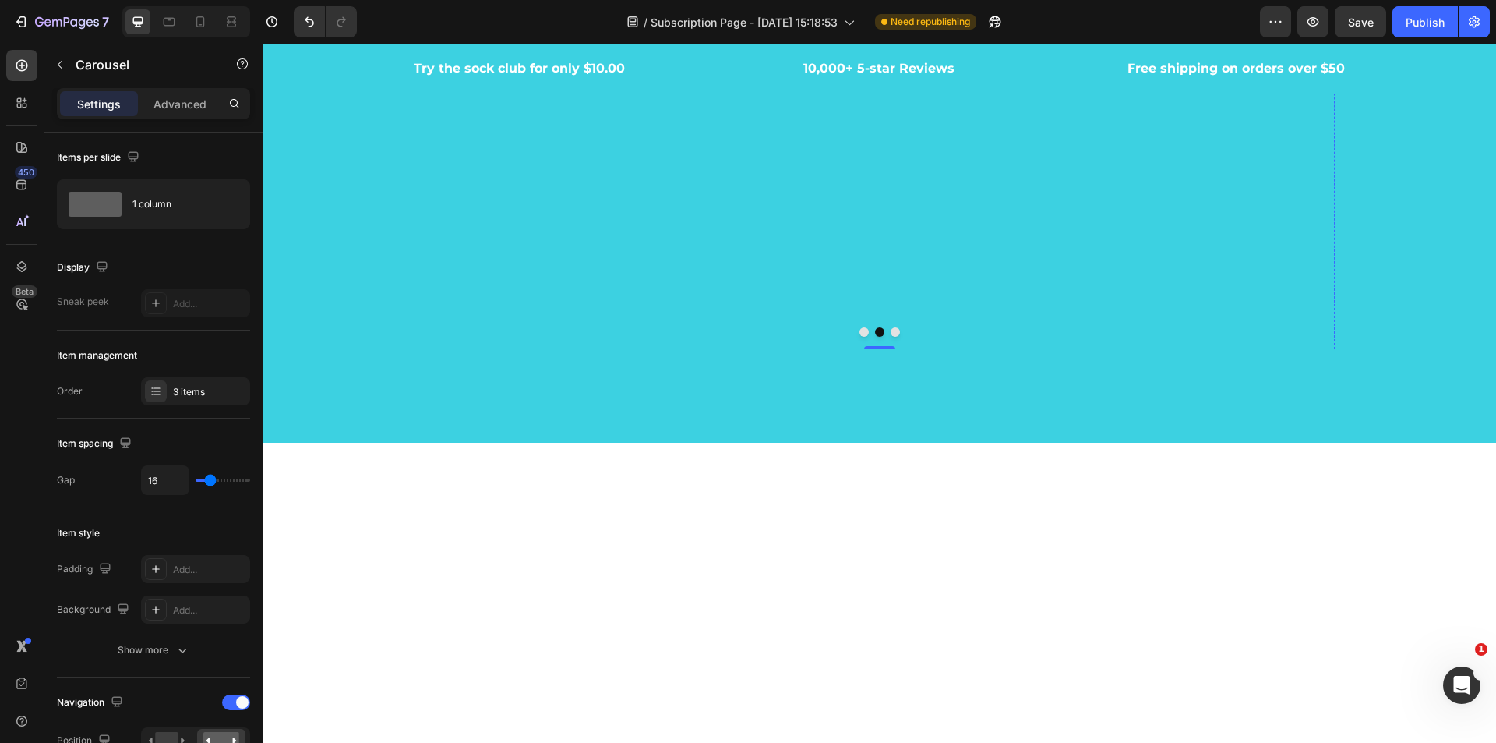
scroll to position [2962, 0]
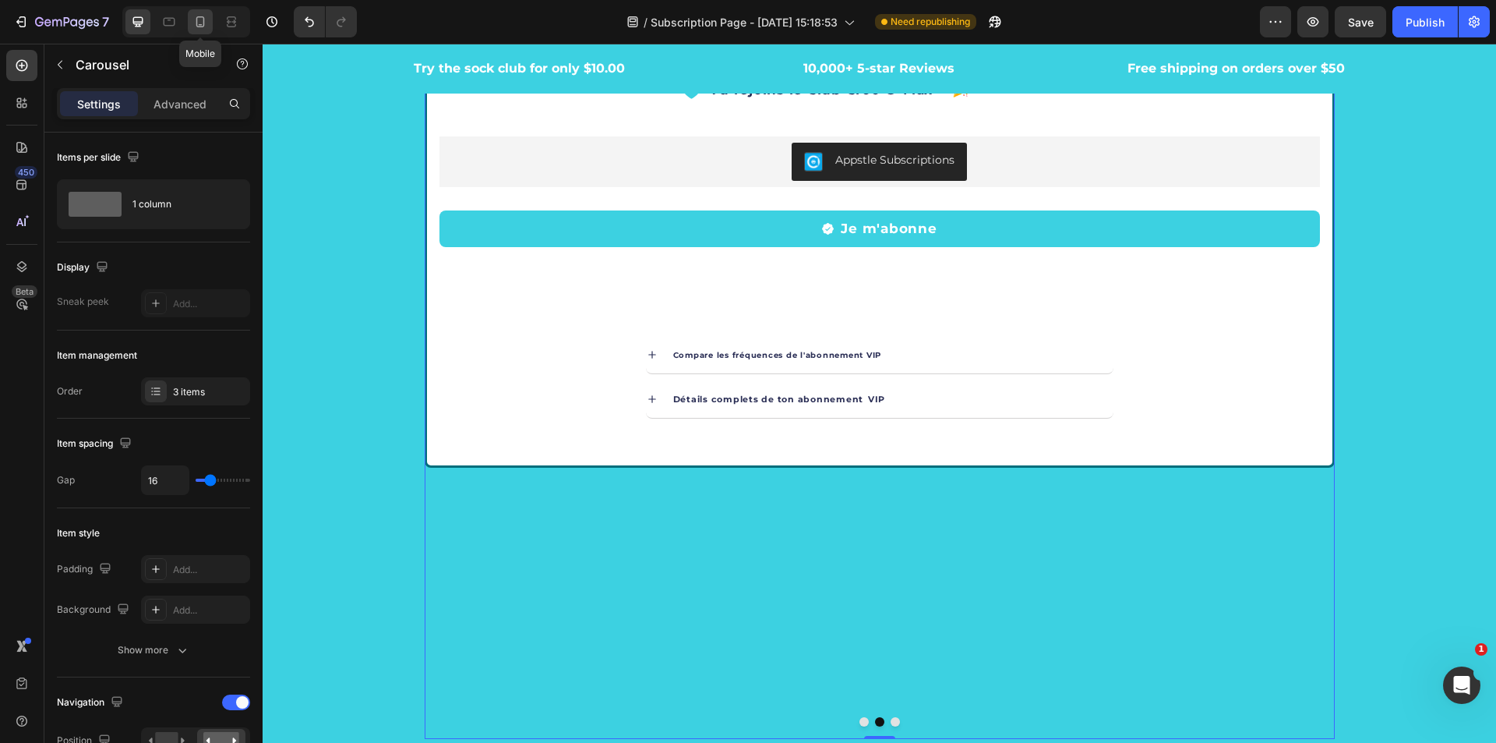
click at [194, 23] on icon at bounding box center [201, 22] width 16 height 16
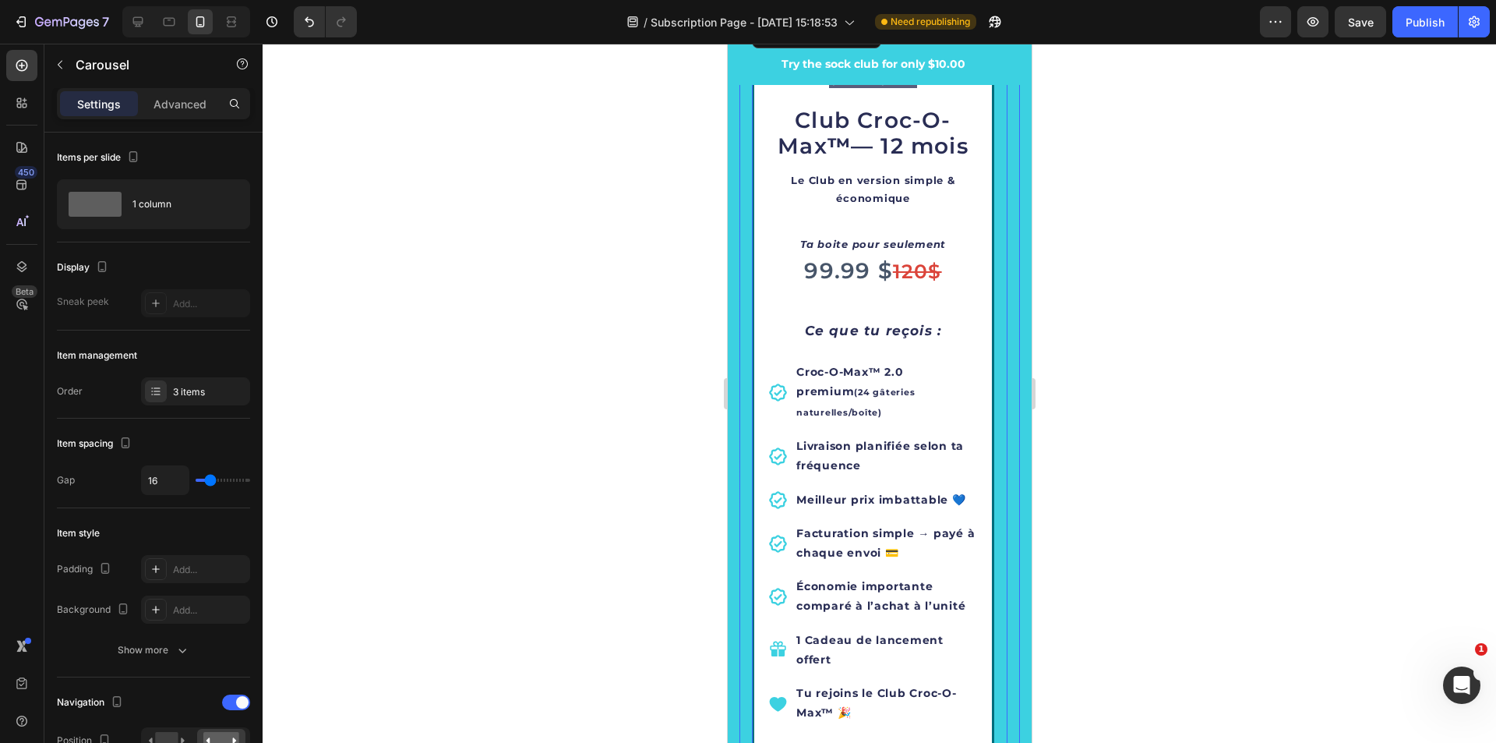
scroll to position [2609, 0]
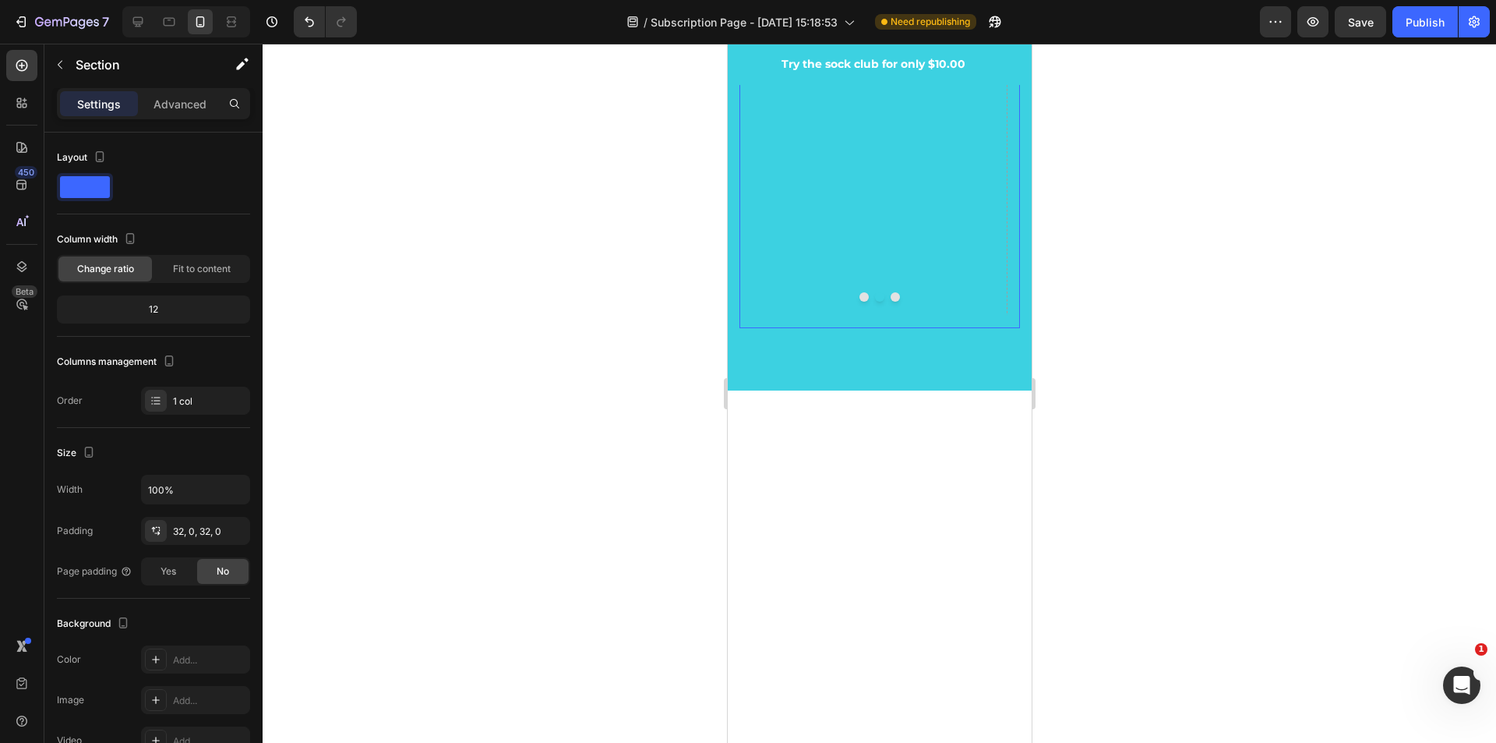
scroll to position [3778, 0]
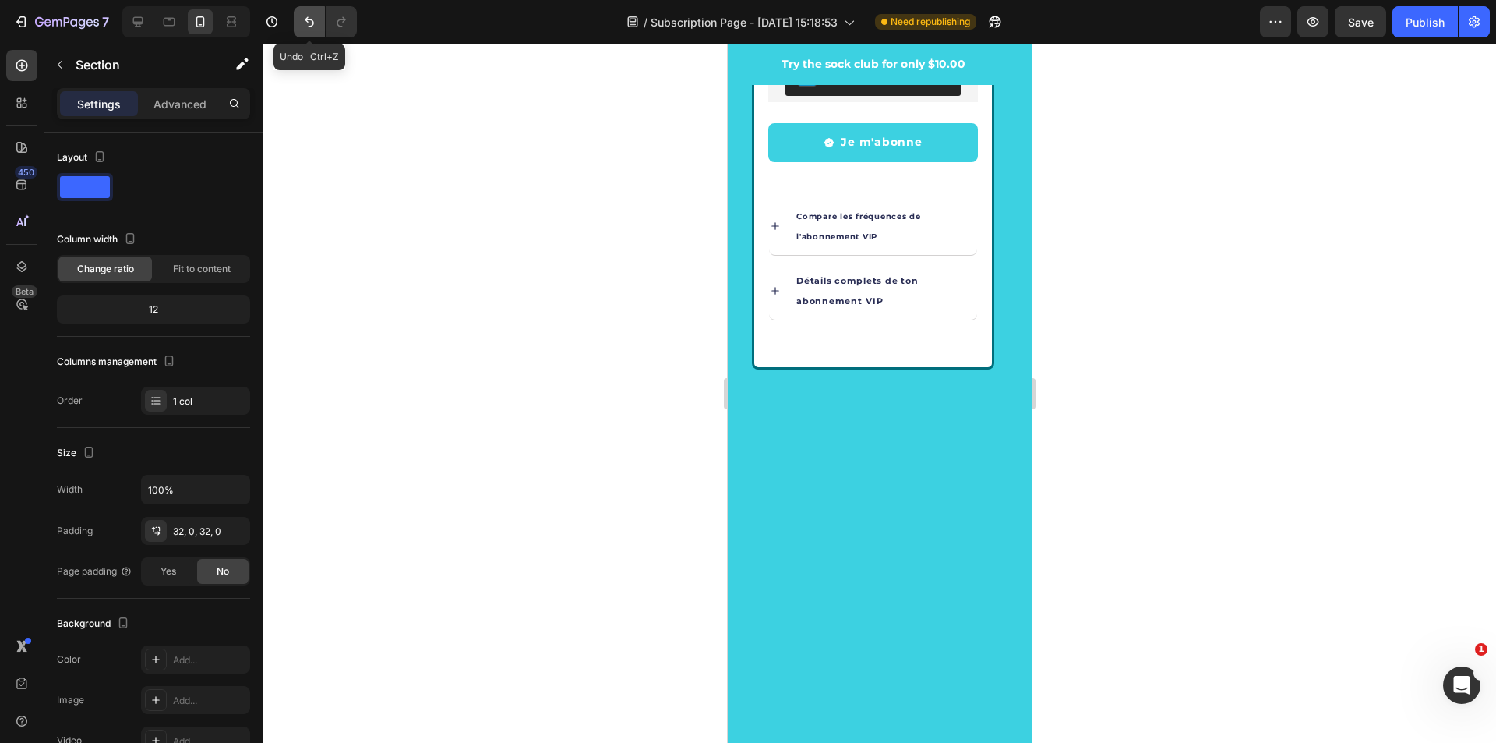
click at [307, 26] on icon "Undo/Redo" at bounding box center [310, 22] width 16 height 16
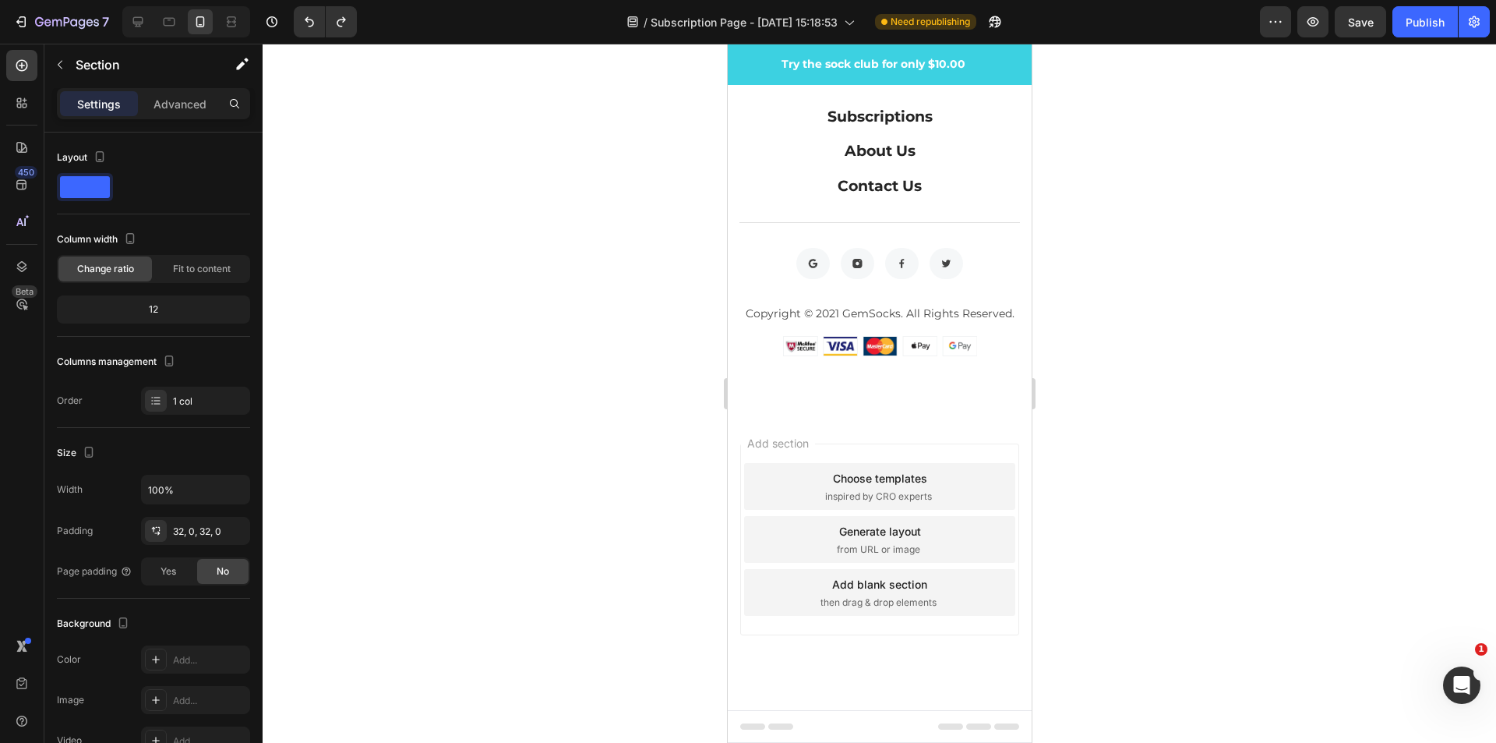
scroll to position [6783, 0]
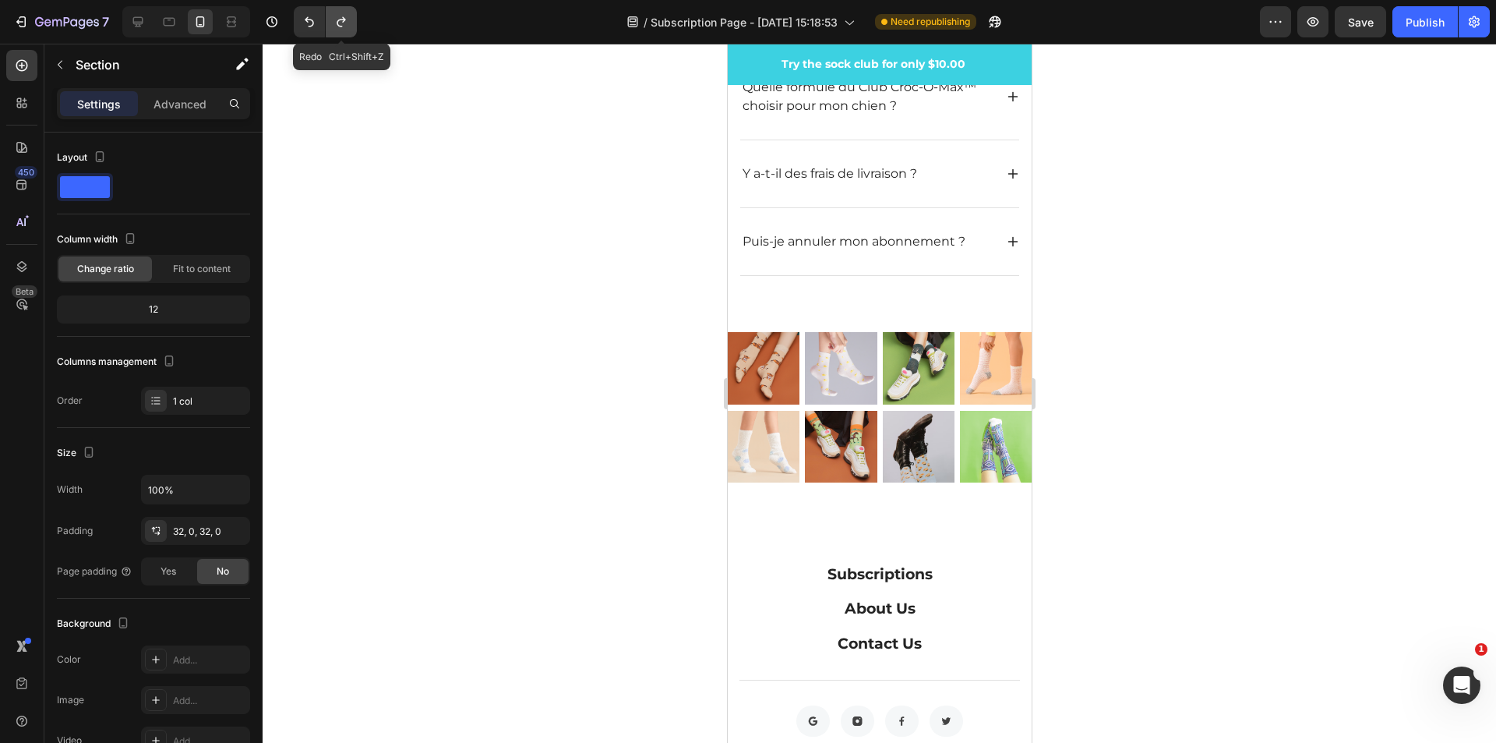
click at [336, 18] on icon "Undo/Redo" at bounding box center [342, 22] width 16 height 16
click at [144, 20] on icon at bounding box center [138, 22] width 16 height 16
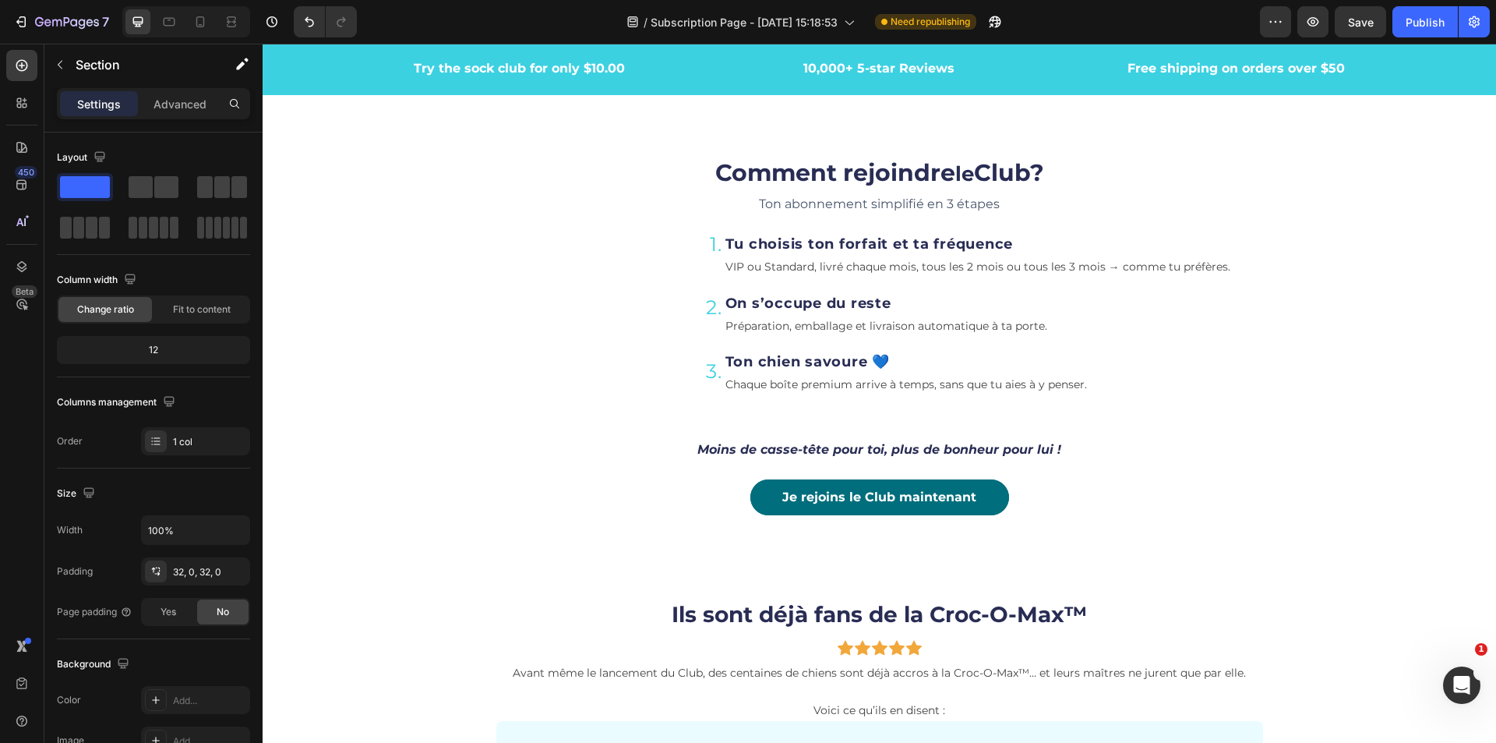
scroll to position [3175, 0]
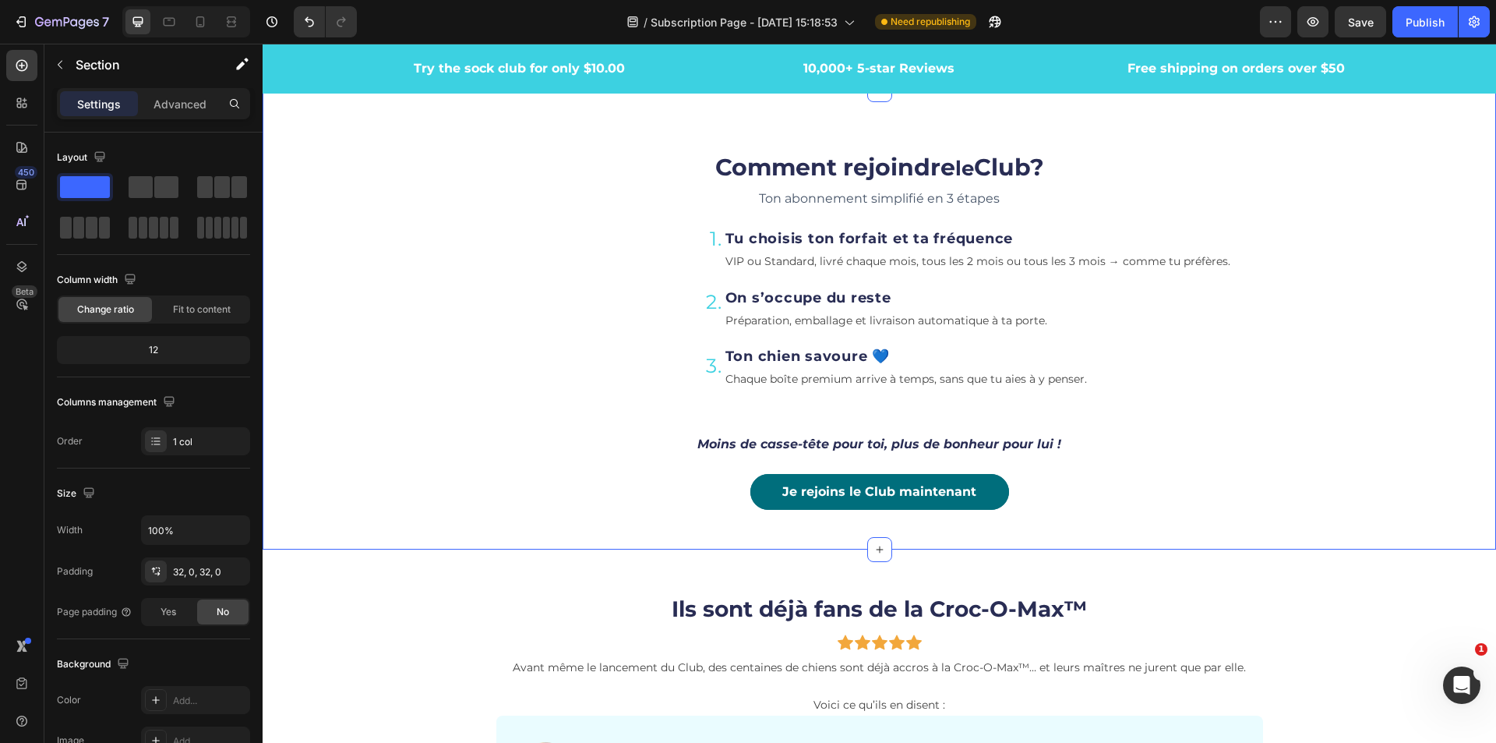
click at [1397, 334] on div "Comment rejoindre le Club? Heading Ton abonnement simplifié en 3 étapes Text bl…" at bounding box center [879, 337] width 1210 height 420
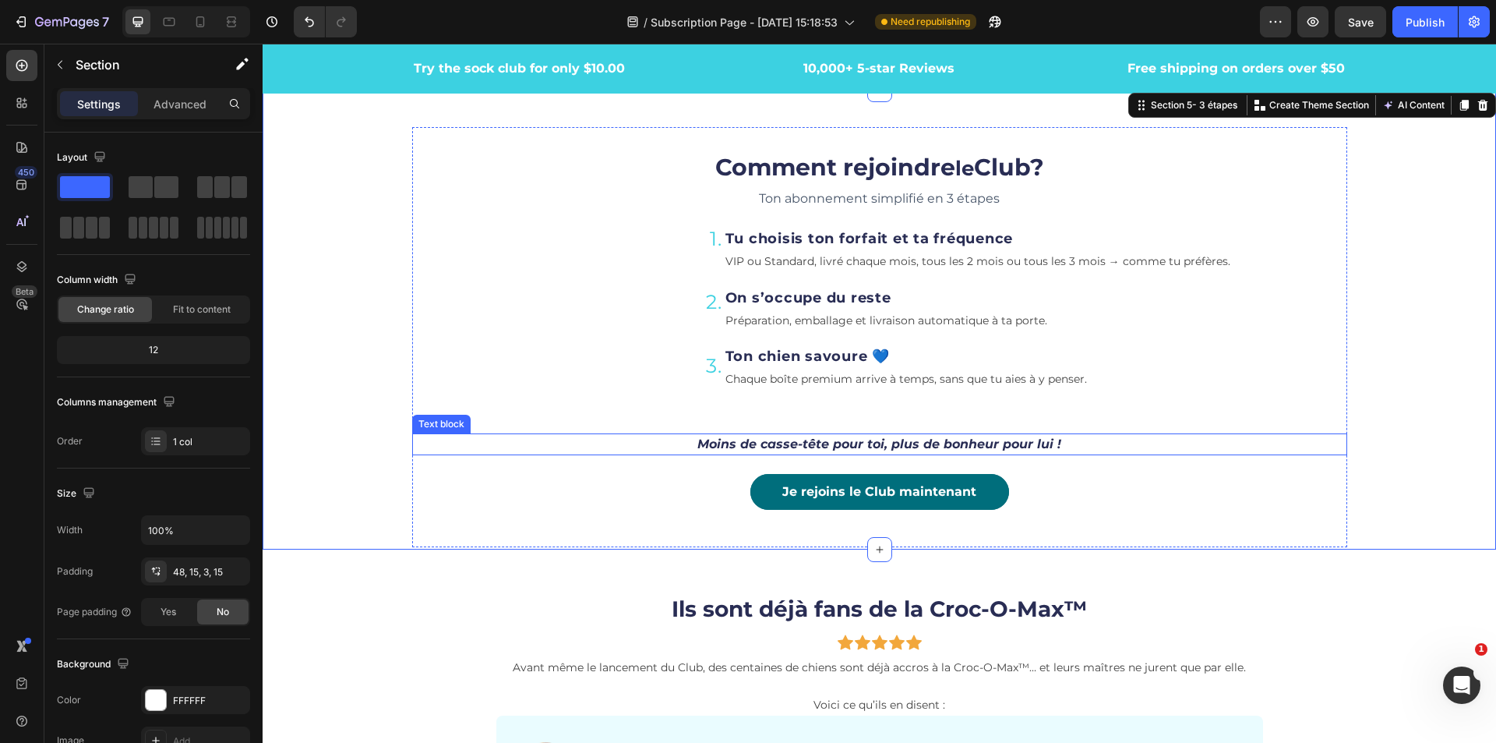
scroll to position [3564, 0]
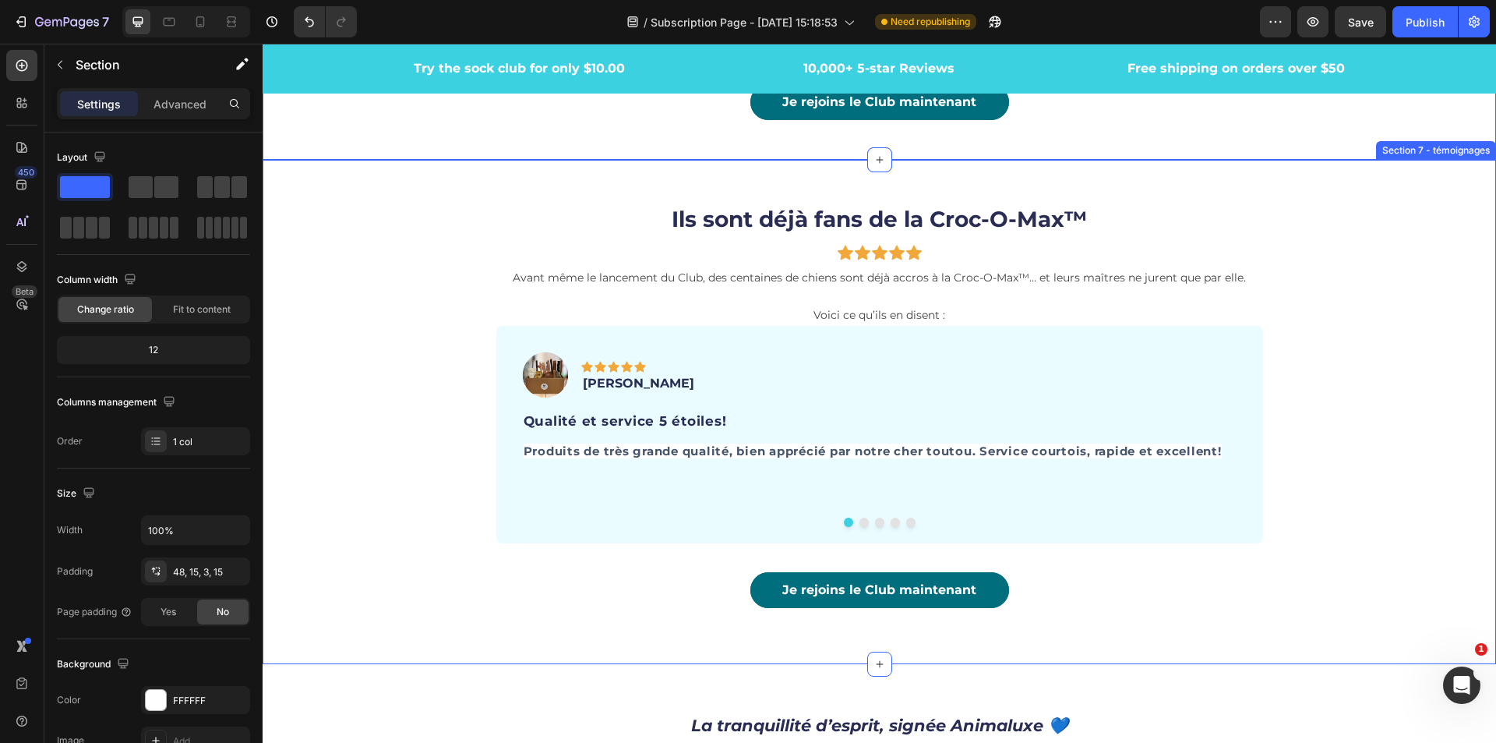
click at [1402, 429] on div "Ils sont déjà fans de la Croc-O-Max™ Heading Icon Icon Icon Icon Icon Row Avant…" at bounding box center [880, 412] width 1234 height 454
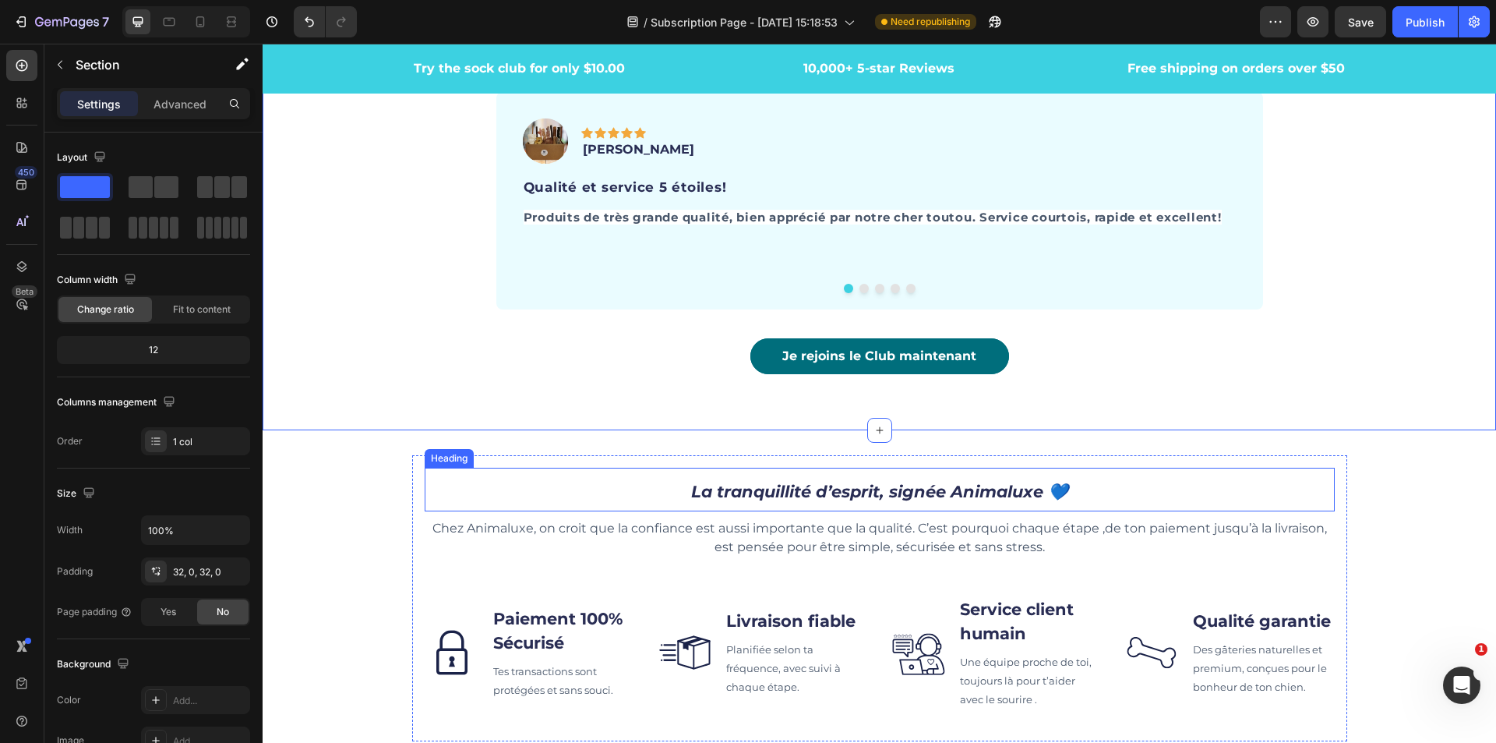
scroll to position [3954, 0]
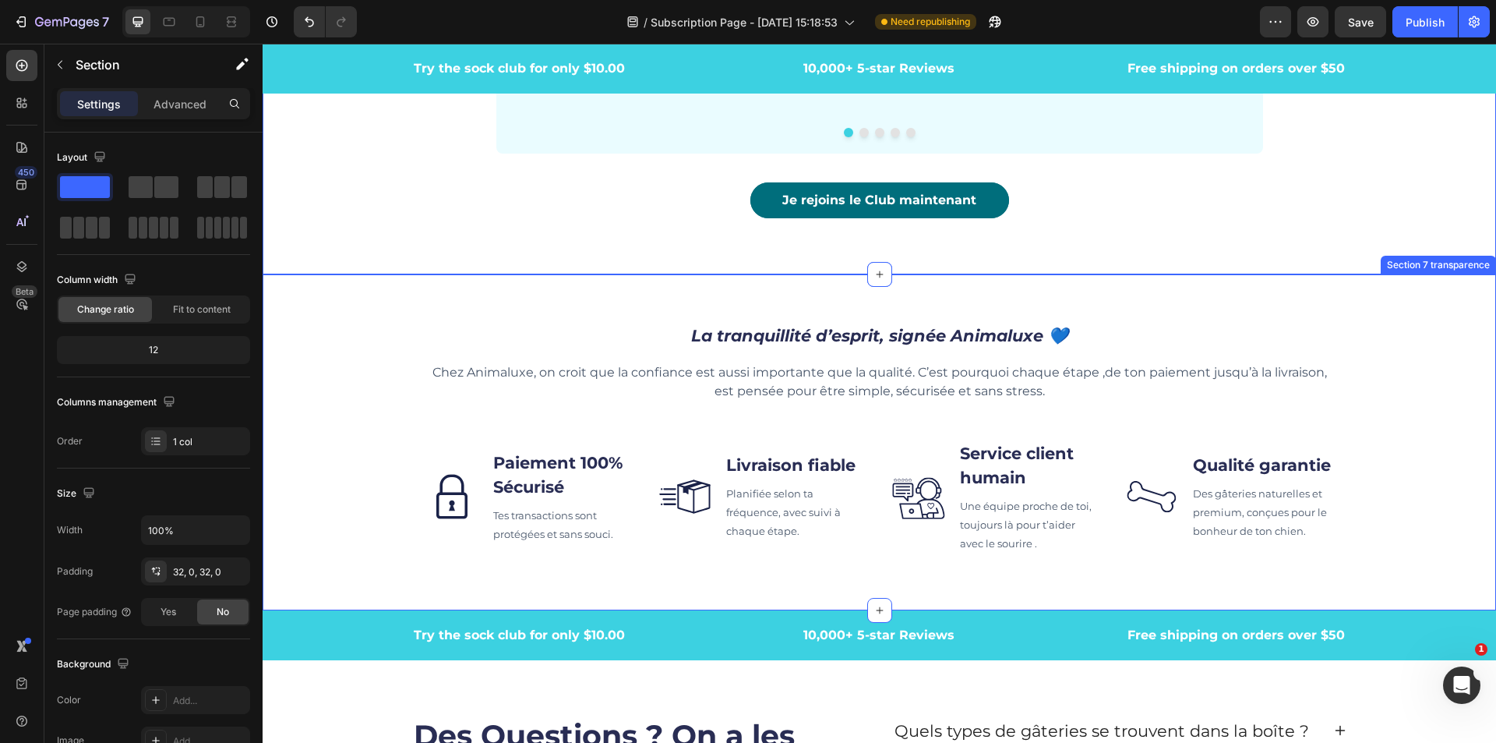
click at [1395, 460] on div "La tranquillité d’esprit, signée Animaluxe 💙 Heading Chez Animaluxe, on croit q…" at bounding box center [880, 442] width 1234 height 286
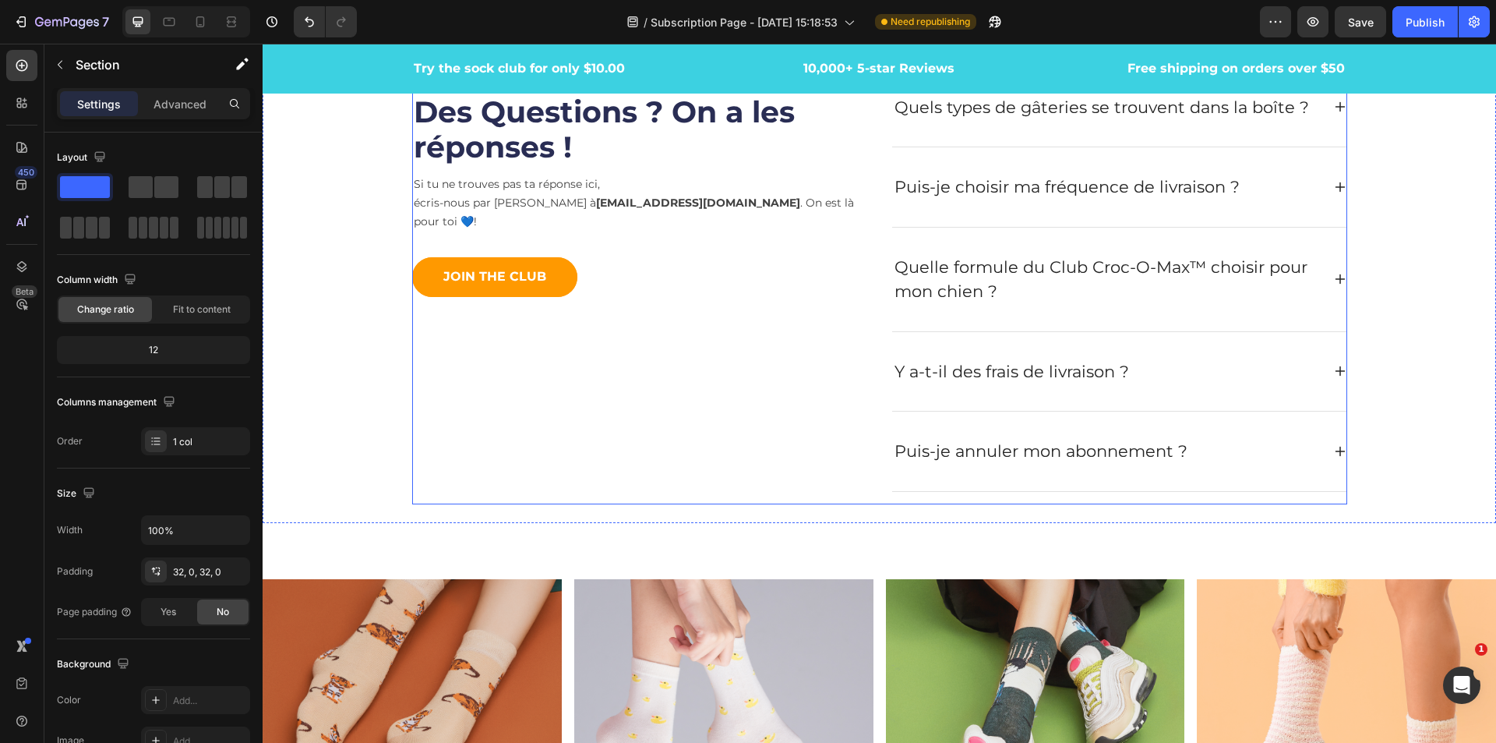
scroll to position [4499, 0]
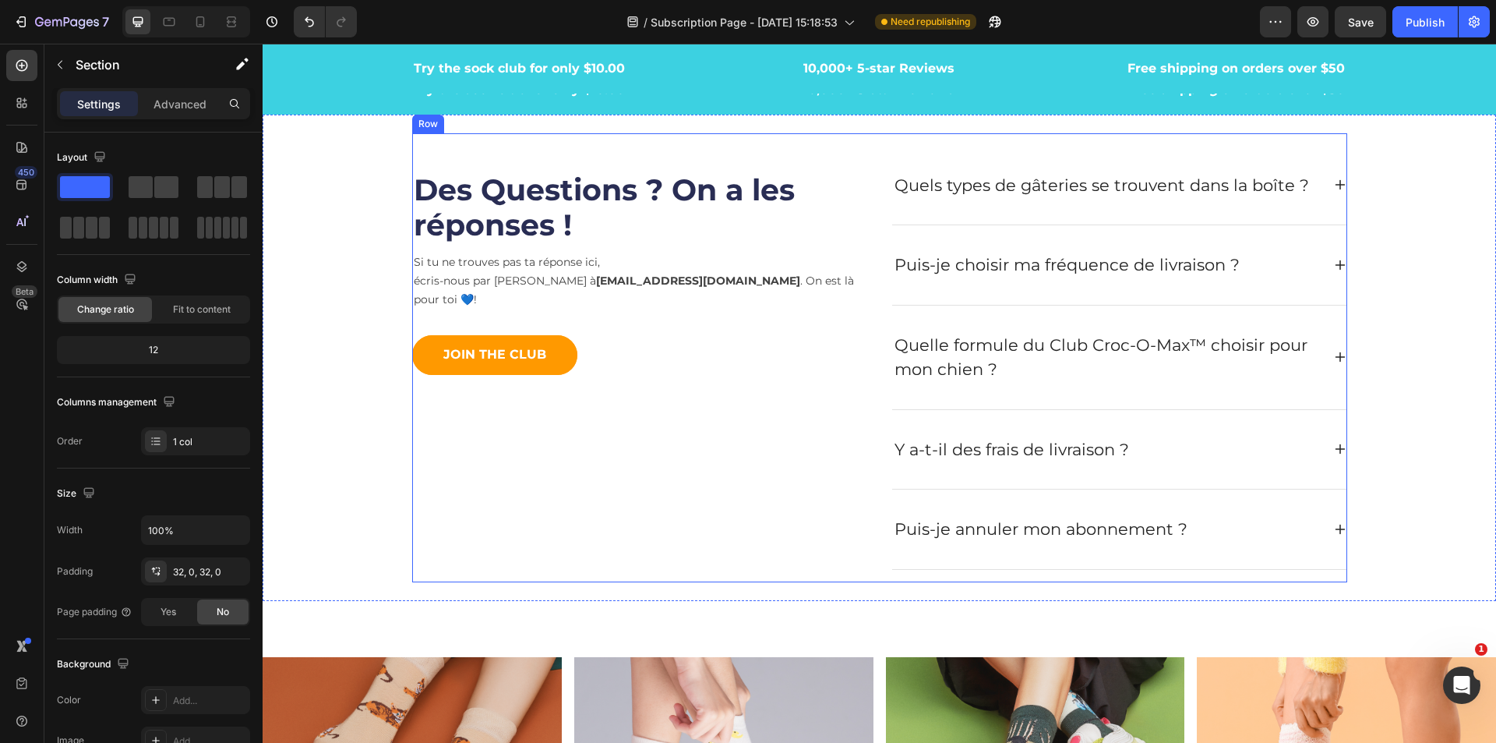
click at [588, 466] on div "Des Questions ? On a les réponses ! Heading Si tu ne trouves pas ta réponse ici…" at bounding box center [640, 358] width 456 height 424
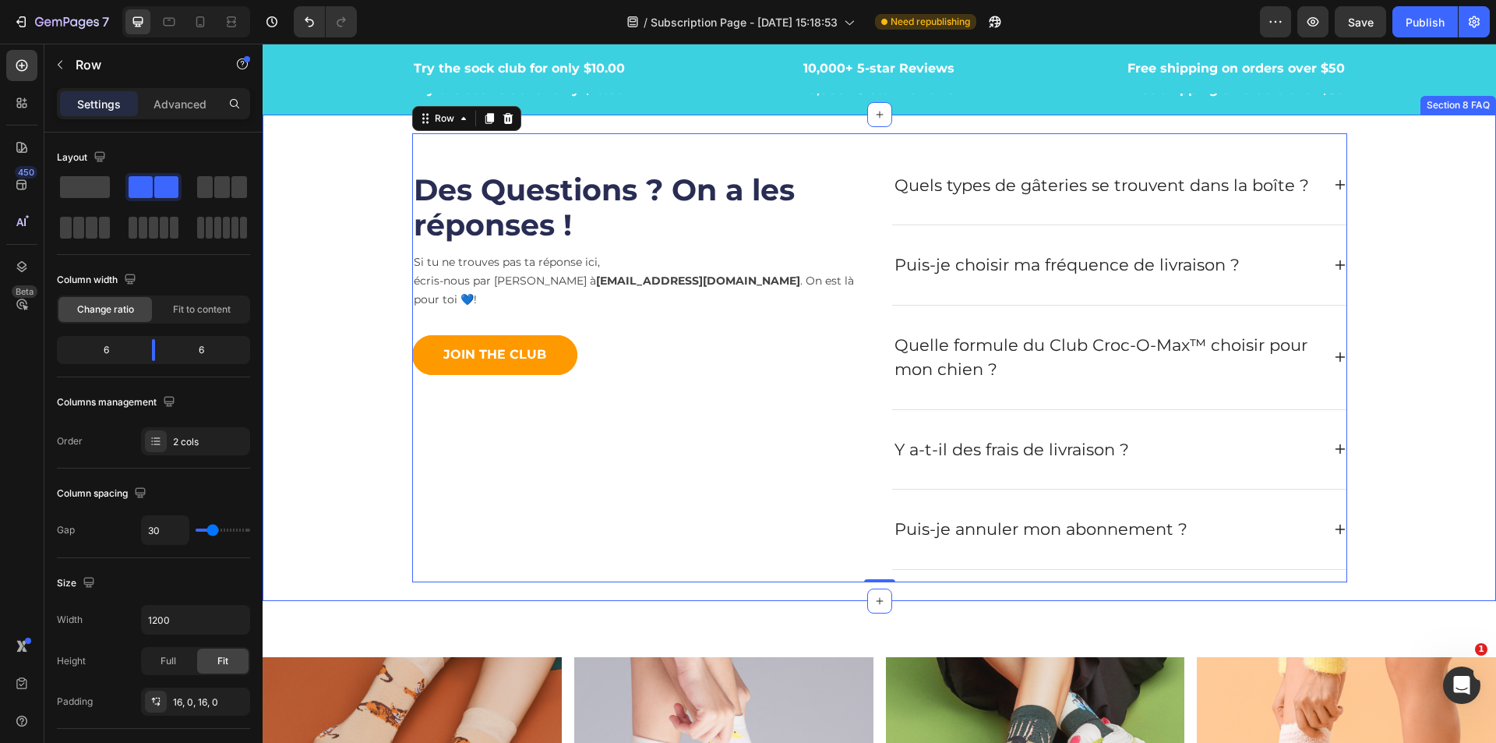
click at [288, 281] on div "Des Questions ? On a les réponses ! Heading Si tu ne trouves pas ta réponse ici…" at bounding box center [879, 357] width 1210 height 449
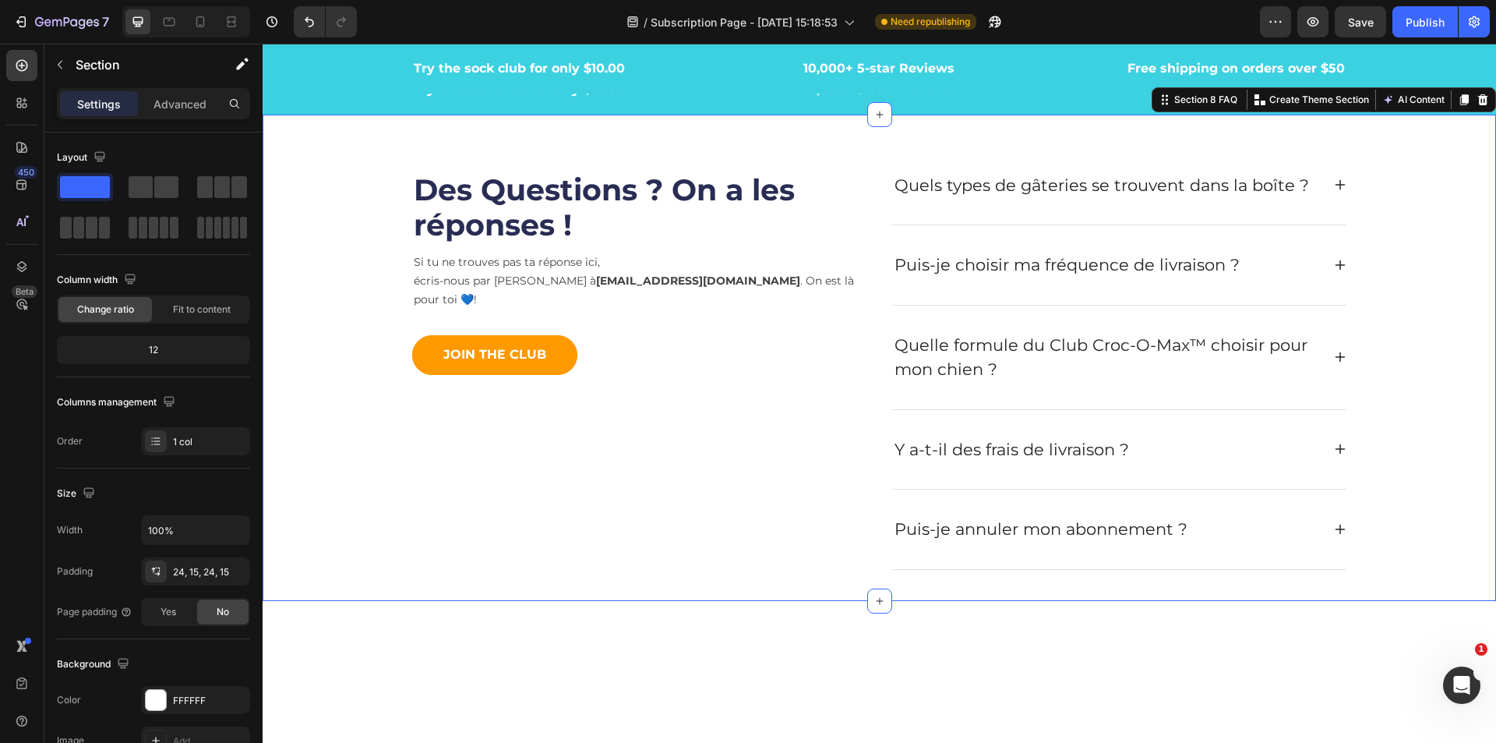
scroll to position [3567, 0]
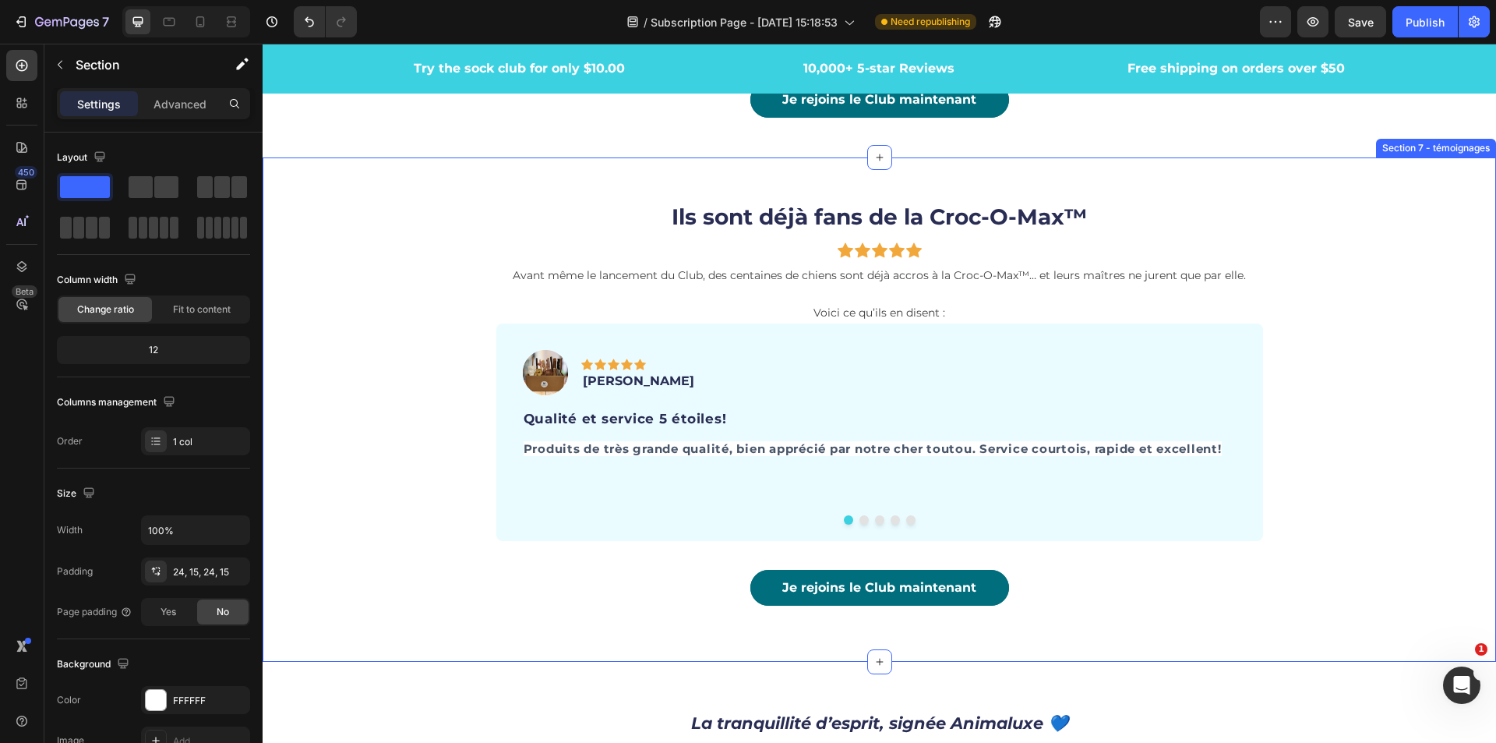
click at [1377, 214] on div "Ils sont déjà fans de la Croc-O-Max™ Heading Icon Icon Icon Icon Icon Row Avant…" at bounding box center [880, 409] width 1234 height 454
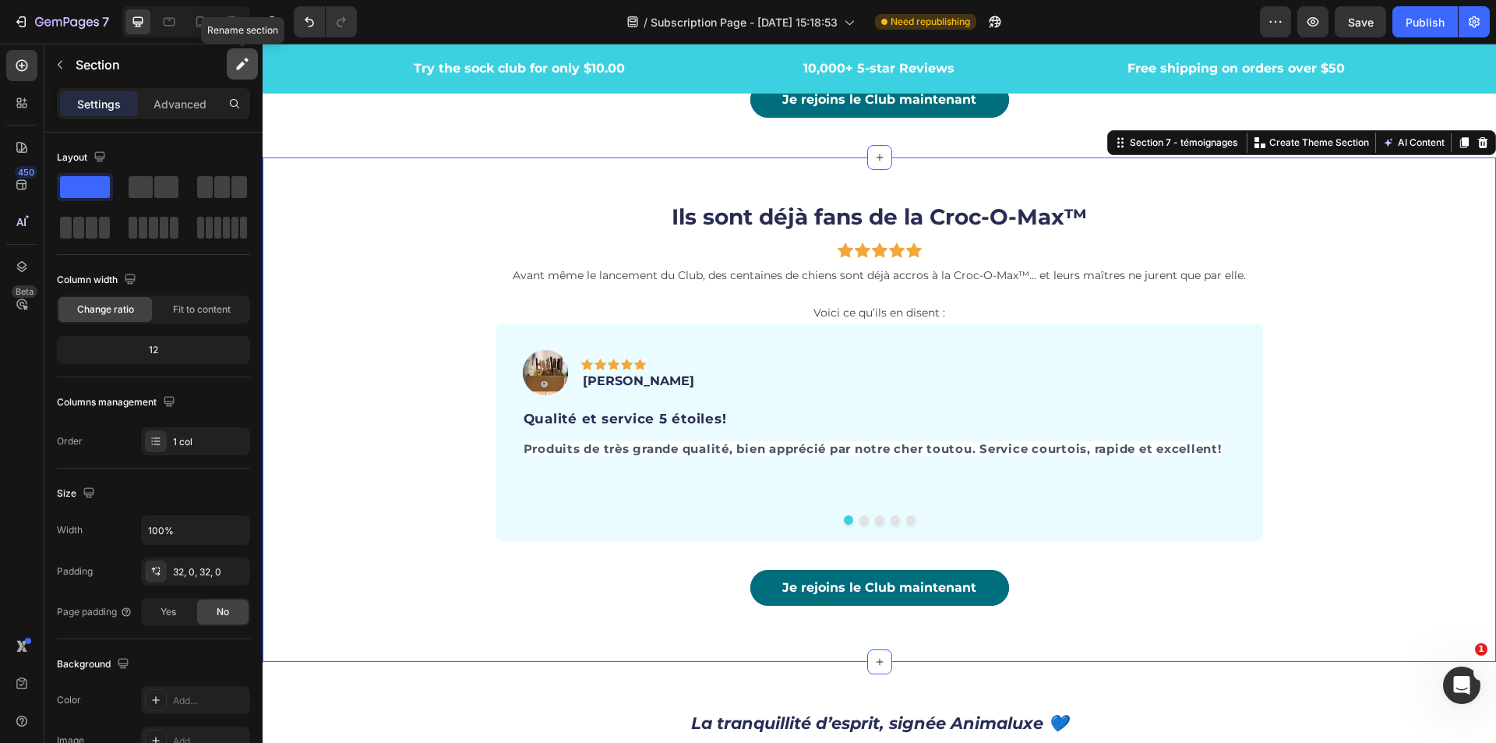
click at [238, 65] on icon "button" at bounding box center [240, 66] width 9 height 9
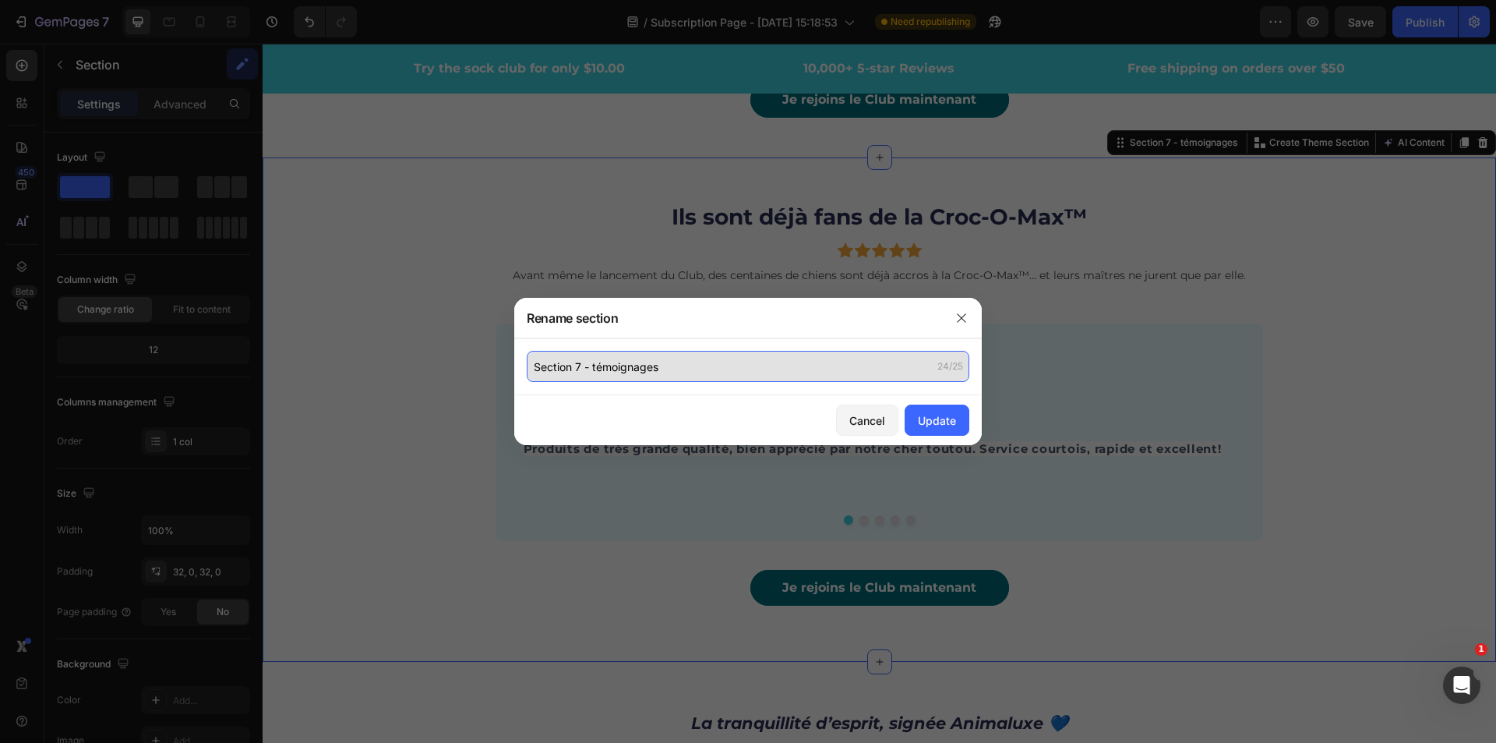
click at [580, 361] on input "Section 7 - témoignages" at bounding box center [748, 366] width 443 height 31
click at [585, 374] on input "Section 7 - témoignages" at bounding box center [748, 366] width 443 height 31
click at [581, 372] on input "Section 7 - témoignages" at bounding box center [748, 366] width 443 height 31
type input "Section 8 - témoignages"
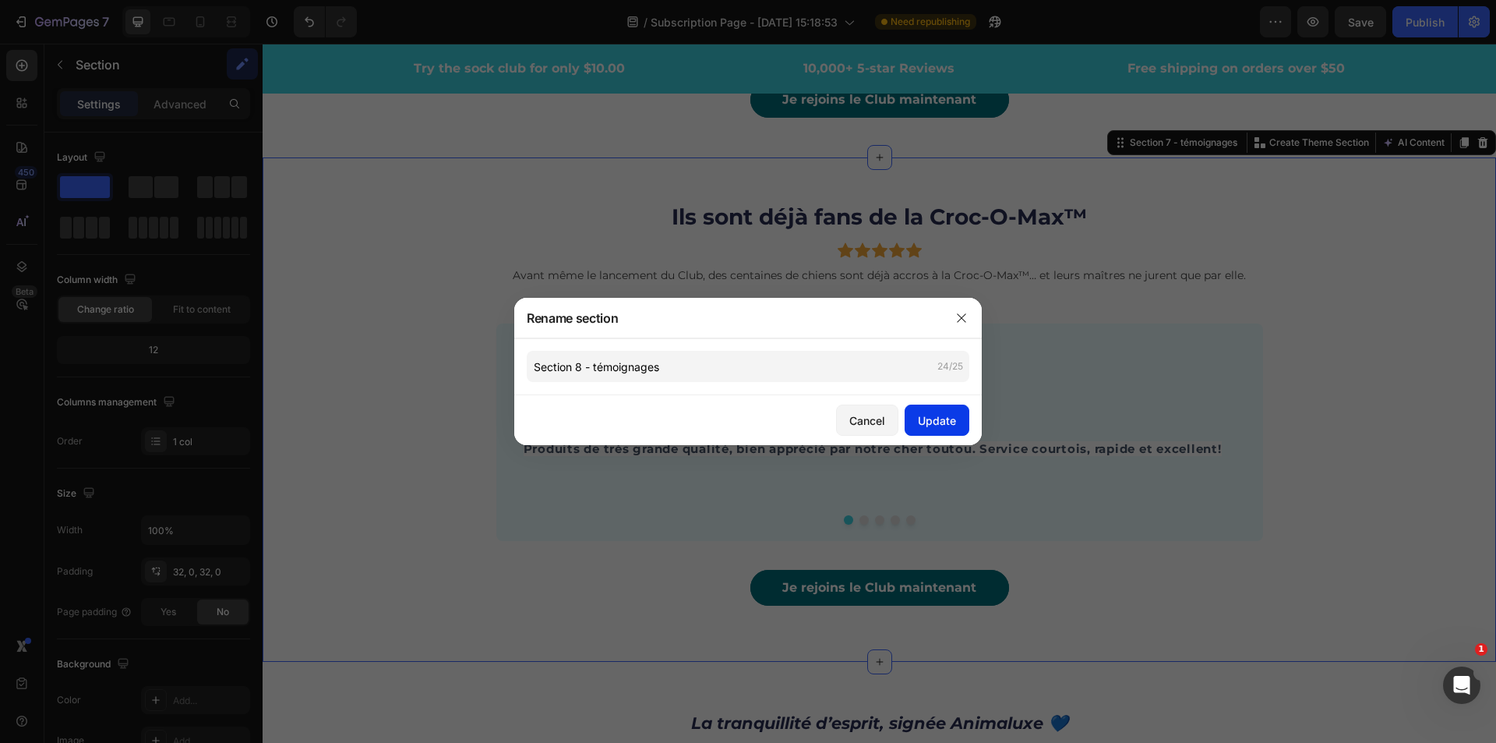
click at [944, 416] on div "Update" at bounding box center [937, 420] width 38 height 16
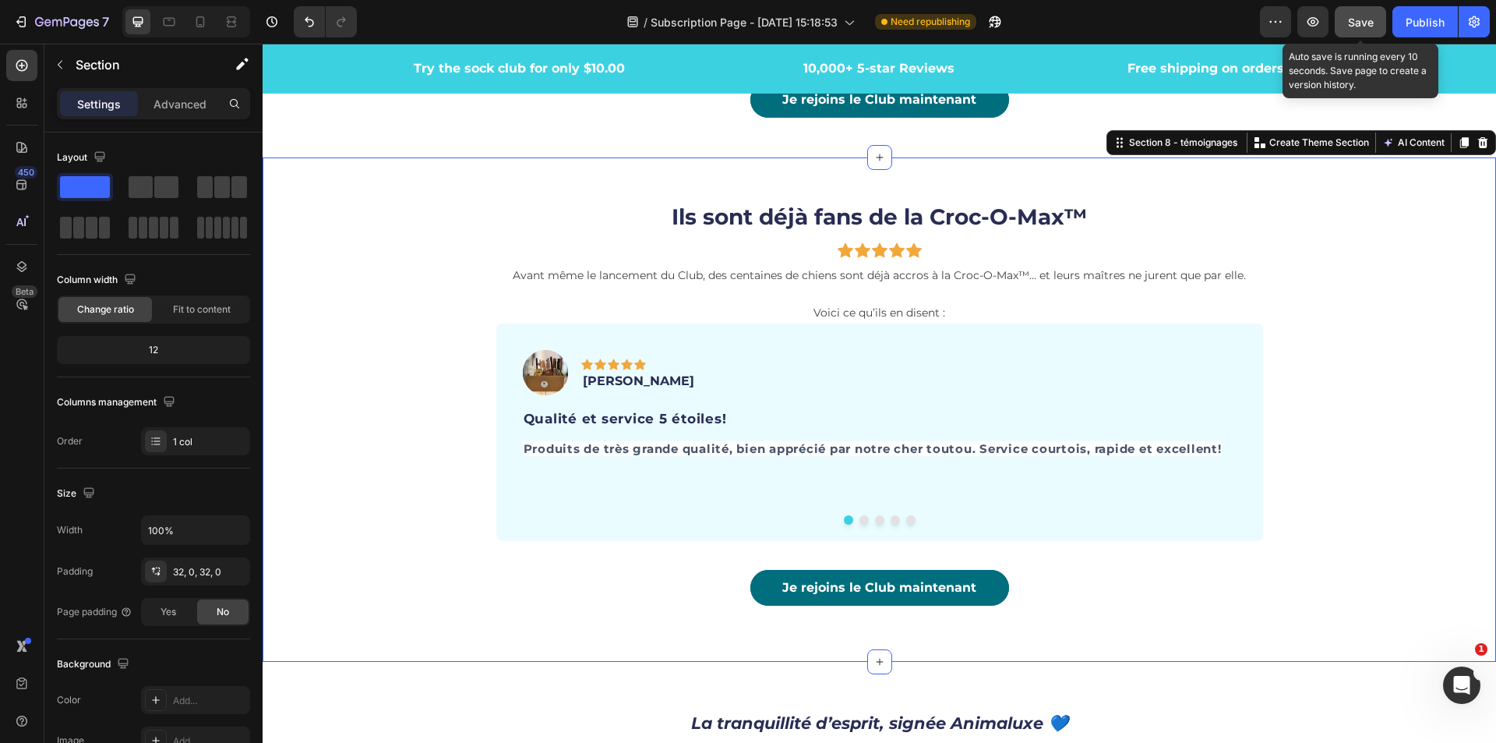
click at [1365, 24] on span "Save" at bounding box center [1361, 22] width 26 height 13
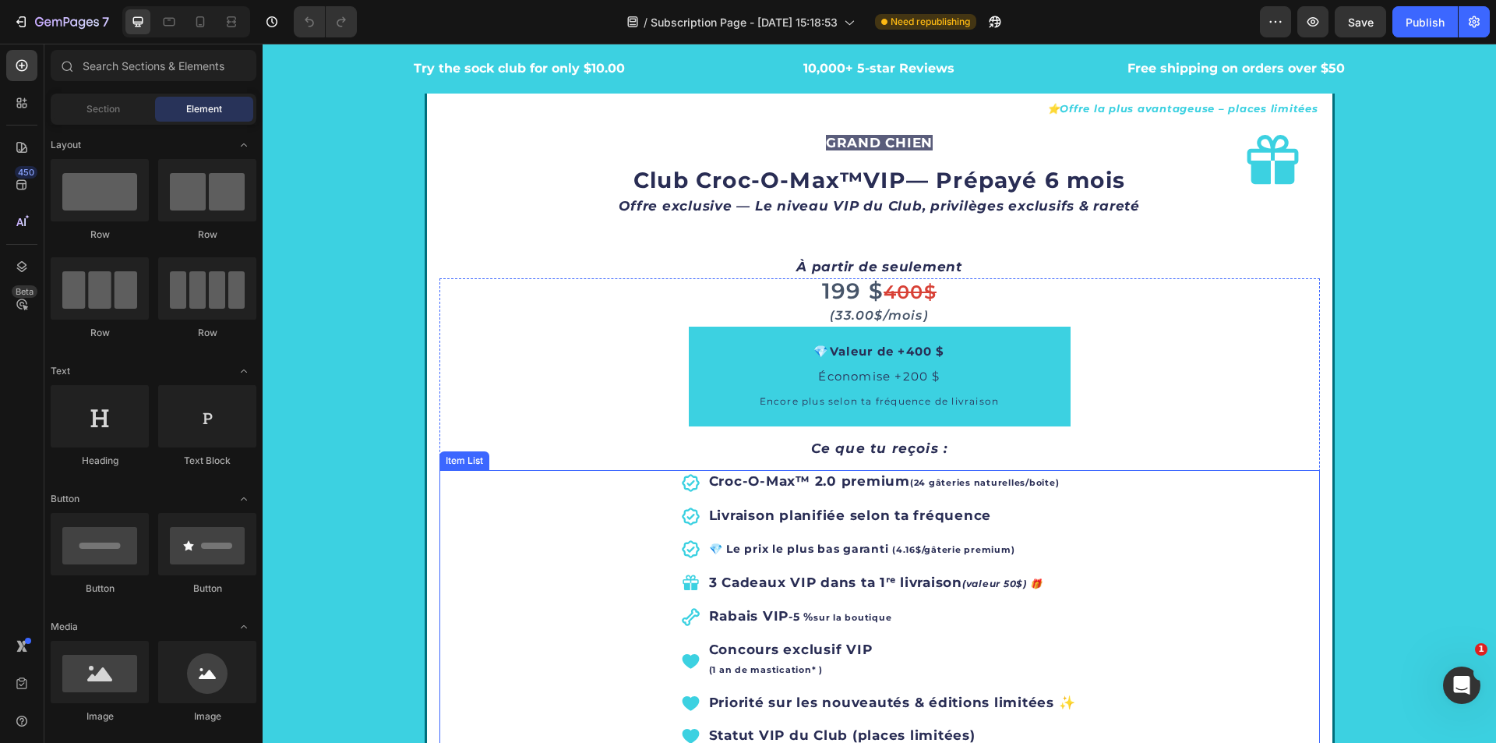
scroll to position [2806, 0]
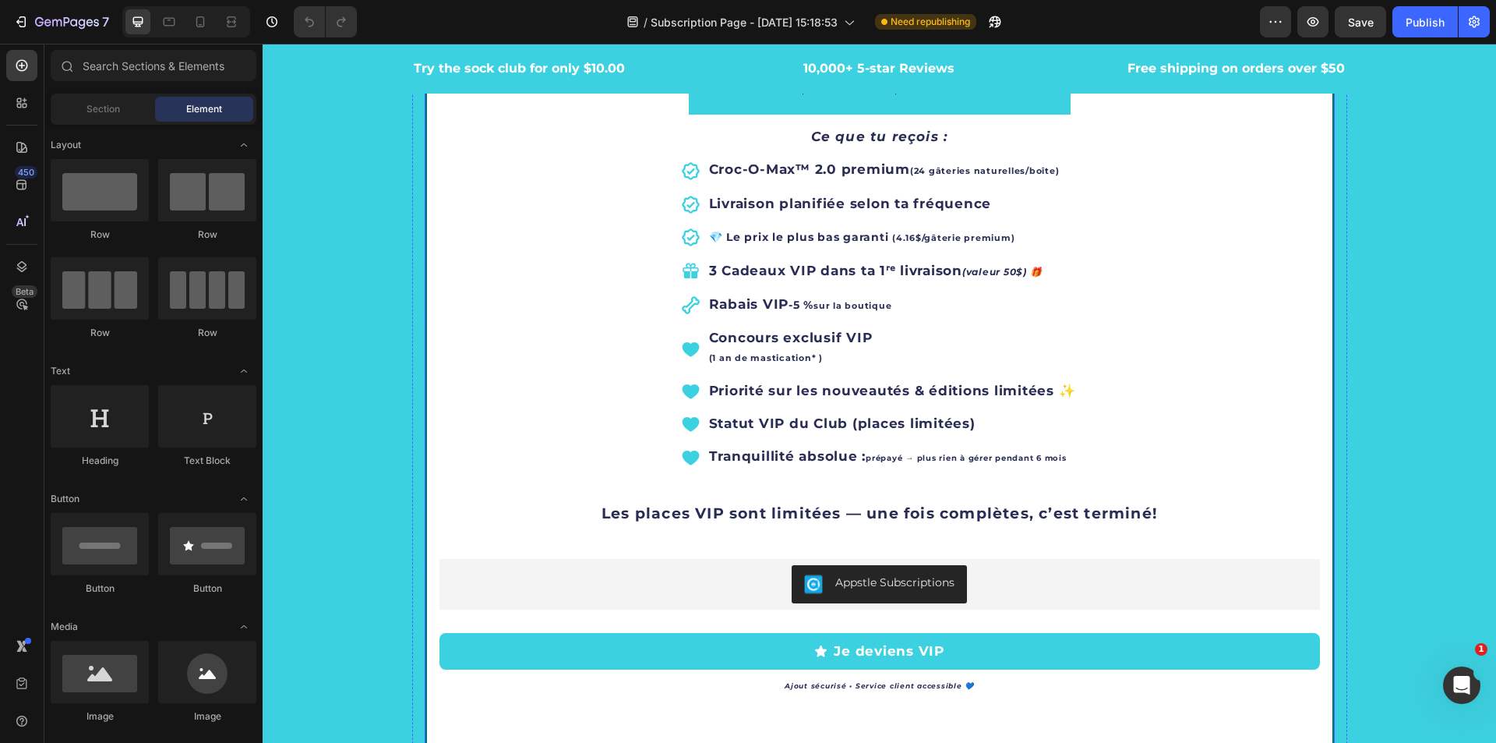
click at [1292, 325] on icon "Carousel Next Arrow" at bounding box center [1300, 323] width 19 height 19
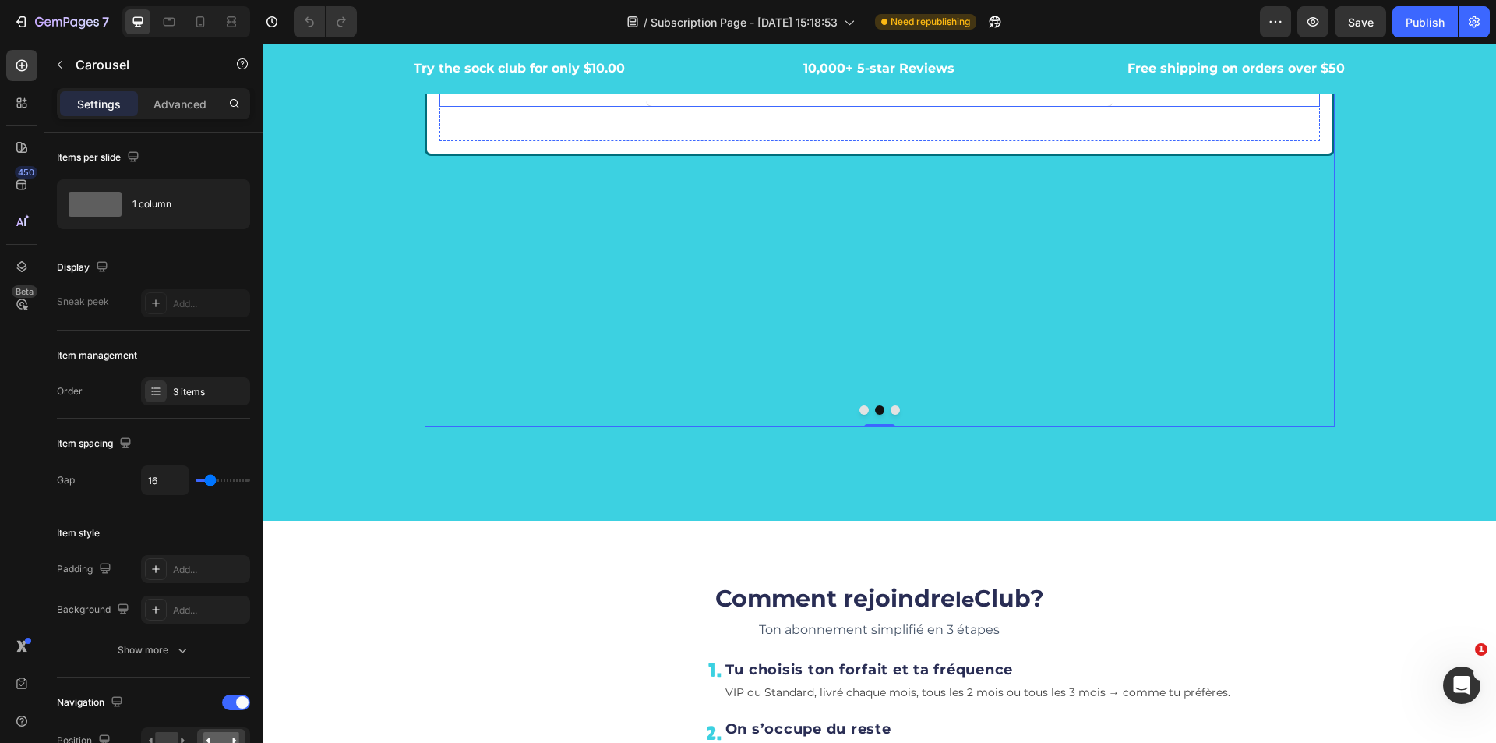
scroll to position [3351, 0]
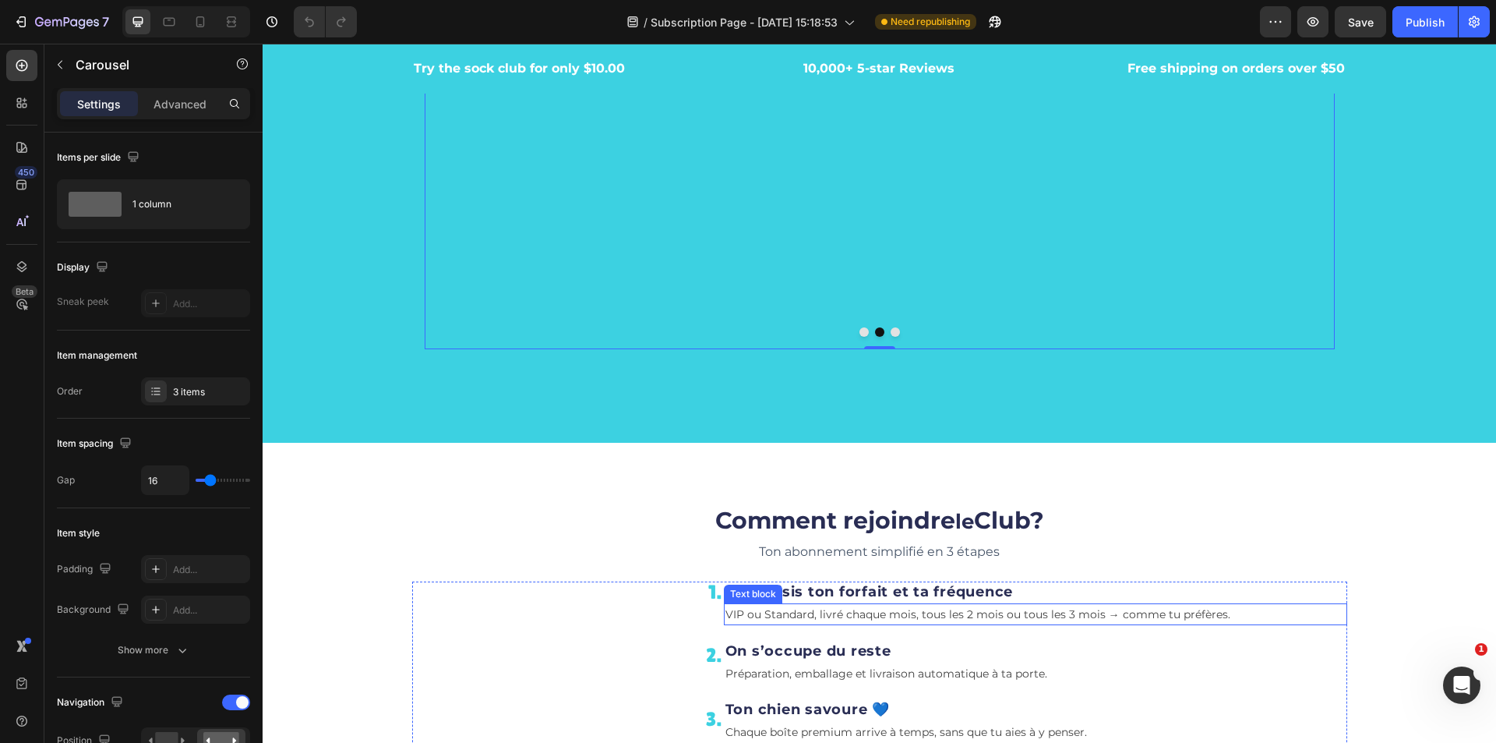
click at [804, 613] on span "VIP ou Standard, livré chaque mois, tous les 2 mois ou tous les 3 mois → comme …" at bounding box center [978, 614] width 505 height 14
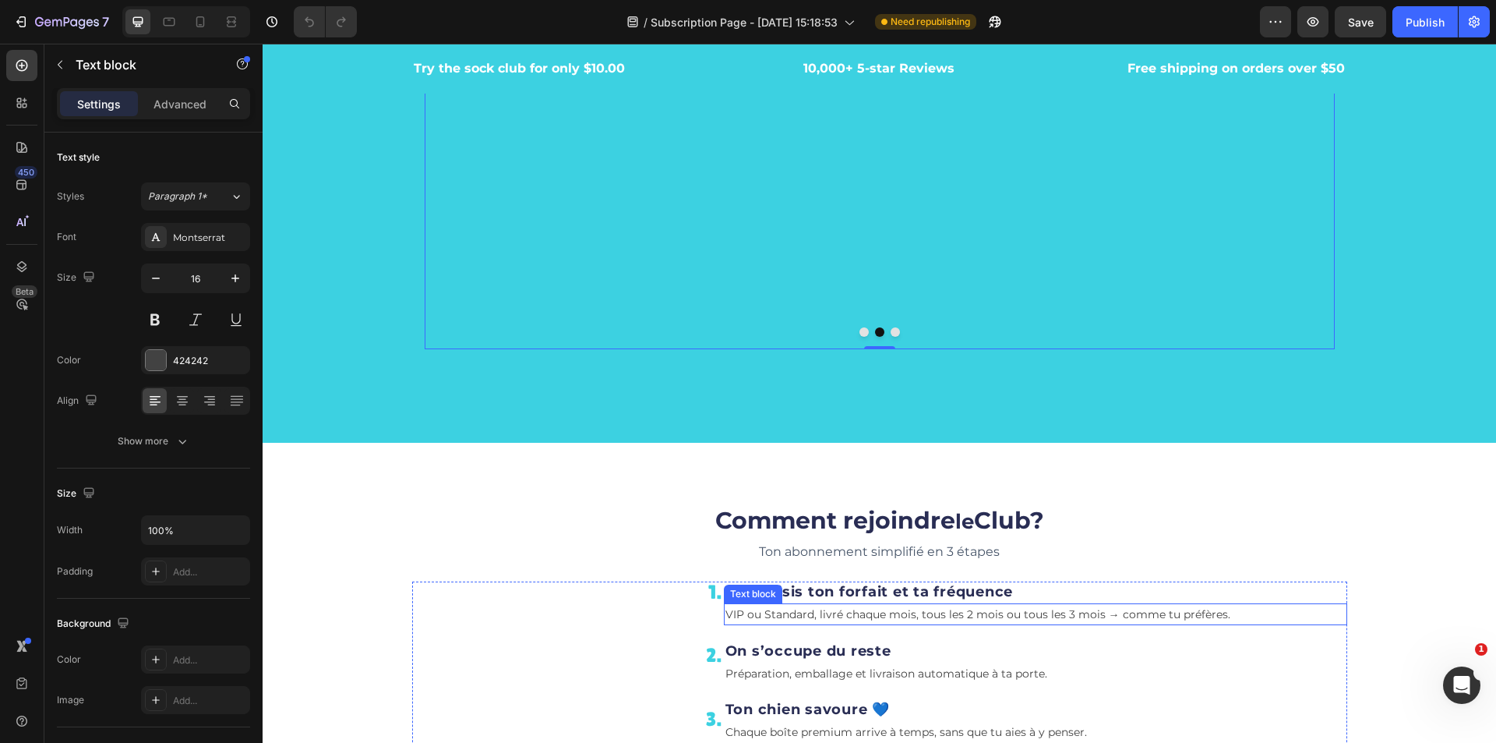
click at [804, 613] on span "VIP ou Standard, livré chaque mois, tous les 2 mois ou tous les 3 mois → comme …" at bounding box center [978, 614] width 505 height 14
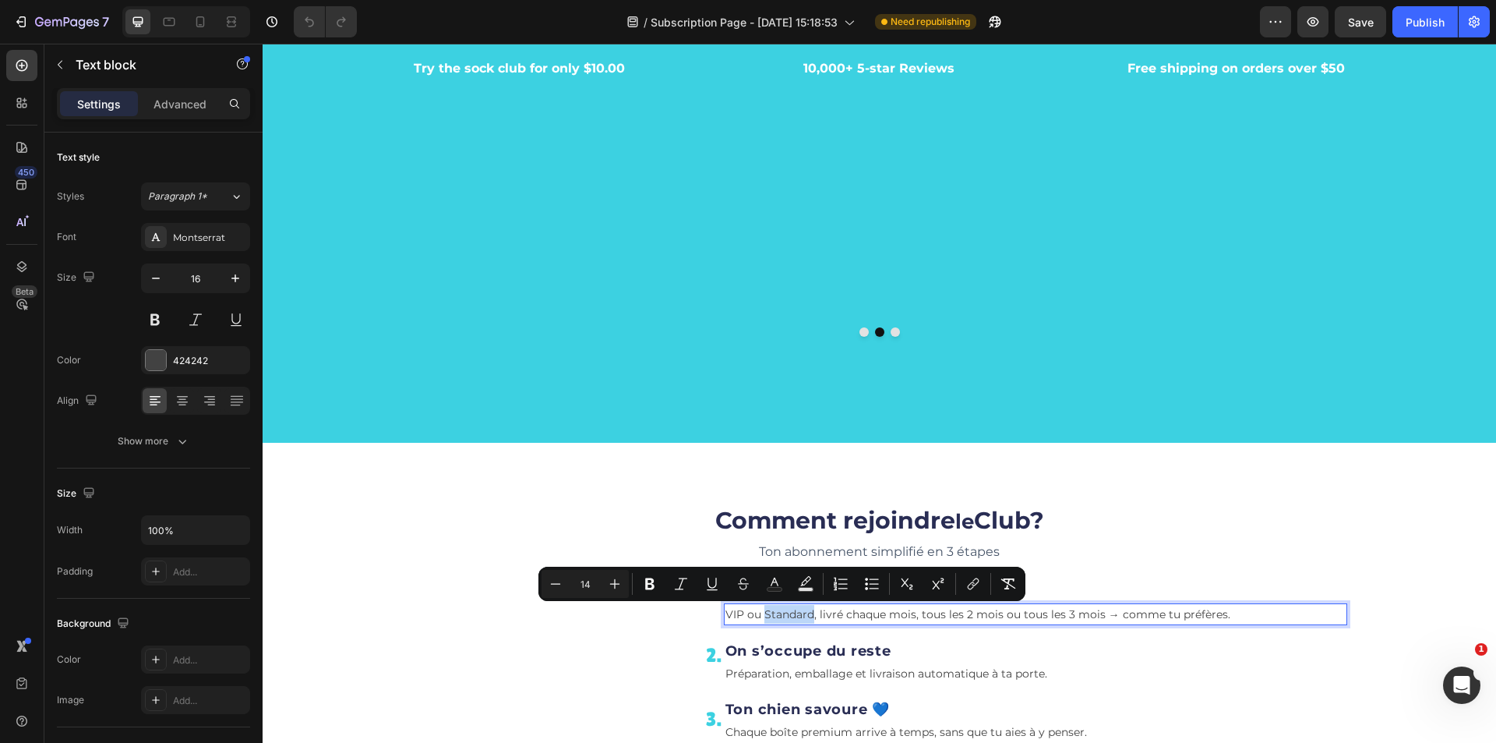
click at [804, 616] on span "VIP ou Standard, livré chaque mois, tous les 2 mois ou tous les 3 mois → comme …" at bounding box center [978, 614] width 505 height 14
drag, startPoint x: 807, startPoint y: 617, endPoint x: 758, endPoint y: 619, distance: 49.2
click at [758, 619] on span "VIP ou Standard, livré chaque mois, tous les 2 mois ou tous les 3 mois → comme …" at bounding box center [978, 614] width 505 height 14
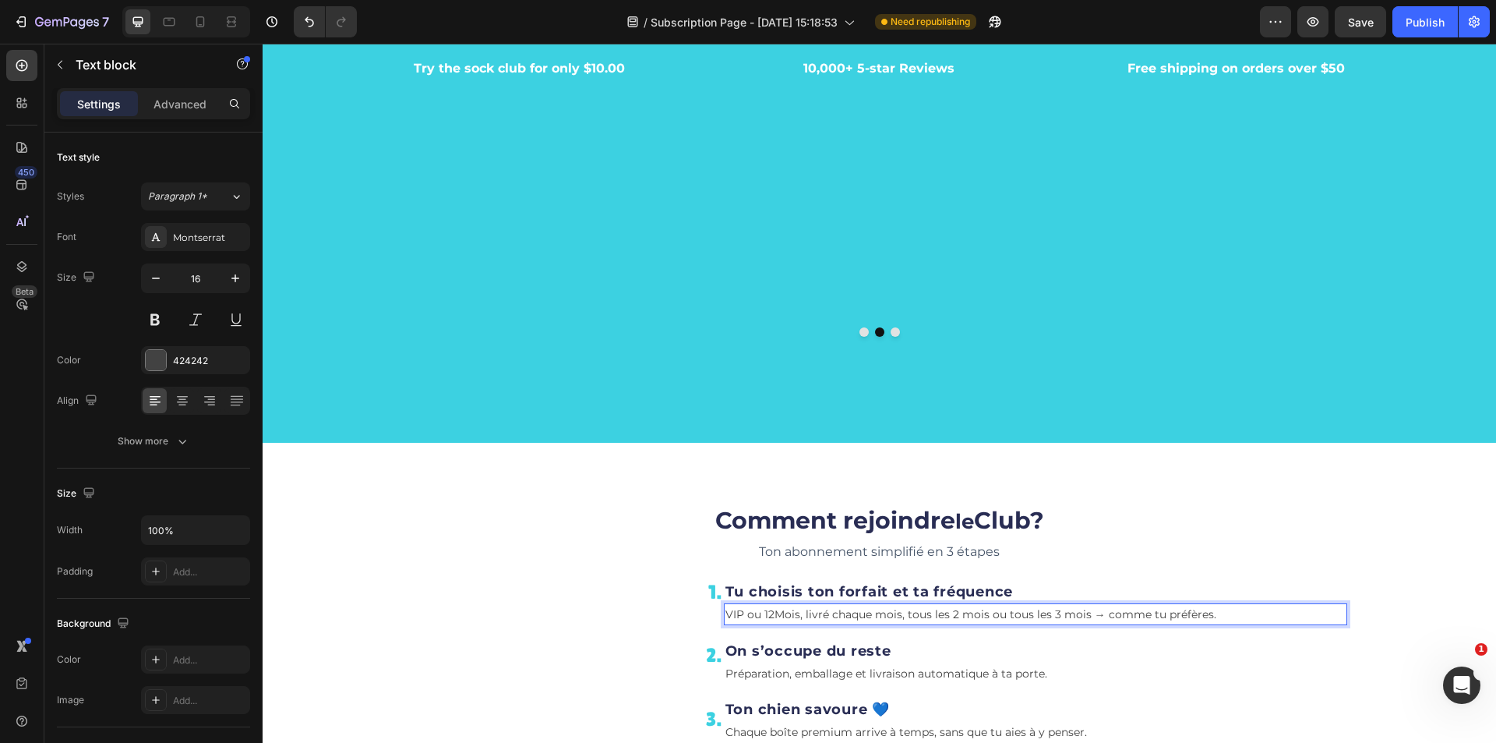
click at [769, 618] on span "VIP ou 12Mois, livré chaque mois, tous les 2 mois ou tous les 3 mois → comme tu…" at bounding box center [971, 614] width 491 height 14
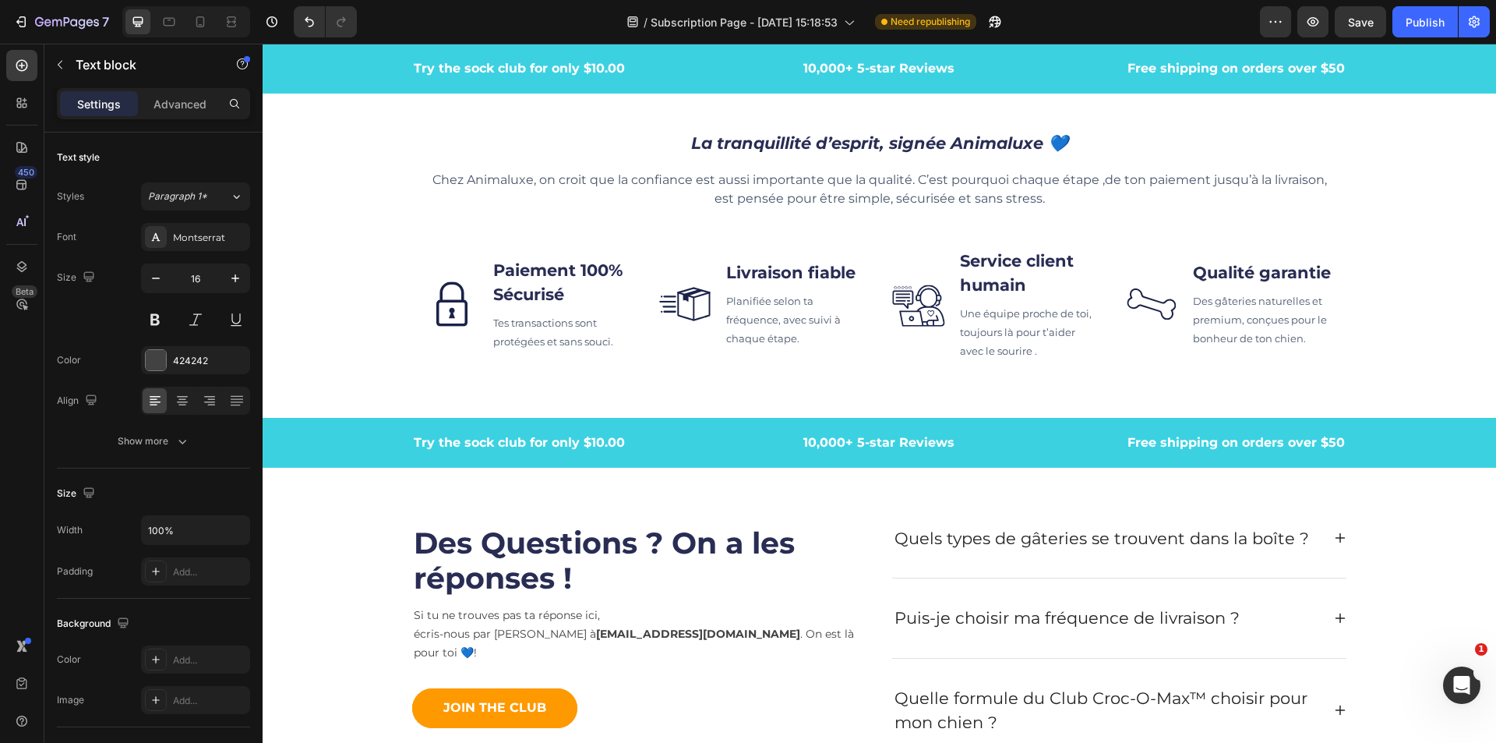
scroll to position [4988, 0]
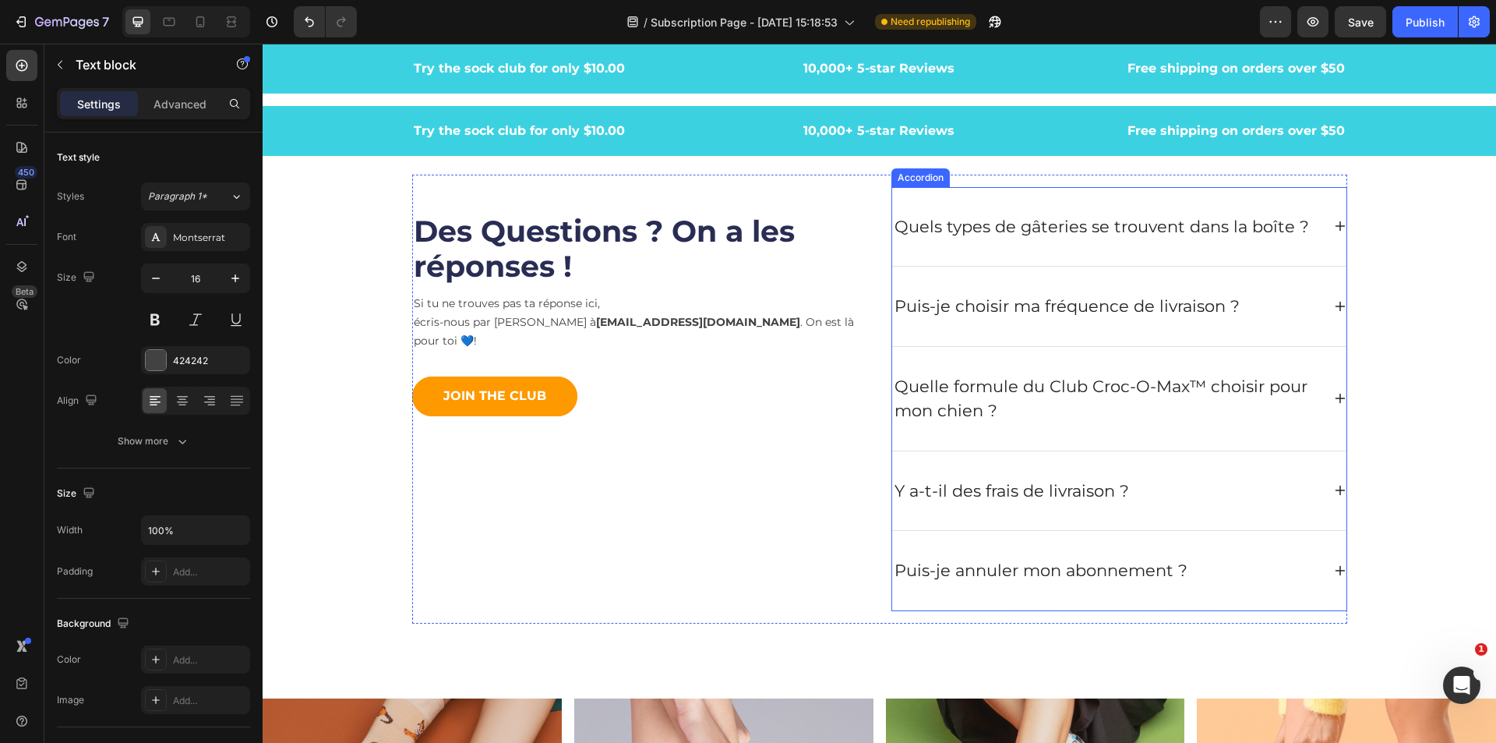
click at [1334, 400] on icon at bounding box center [1340, 398] width 12 height 12
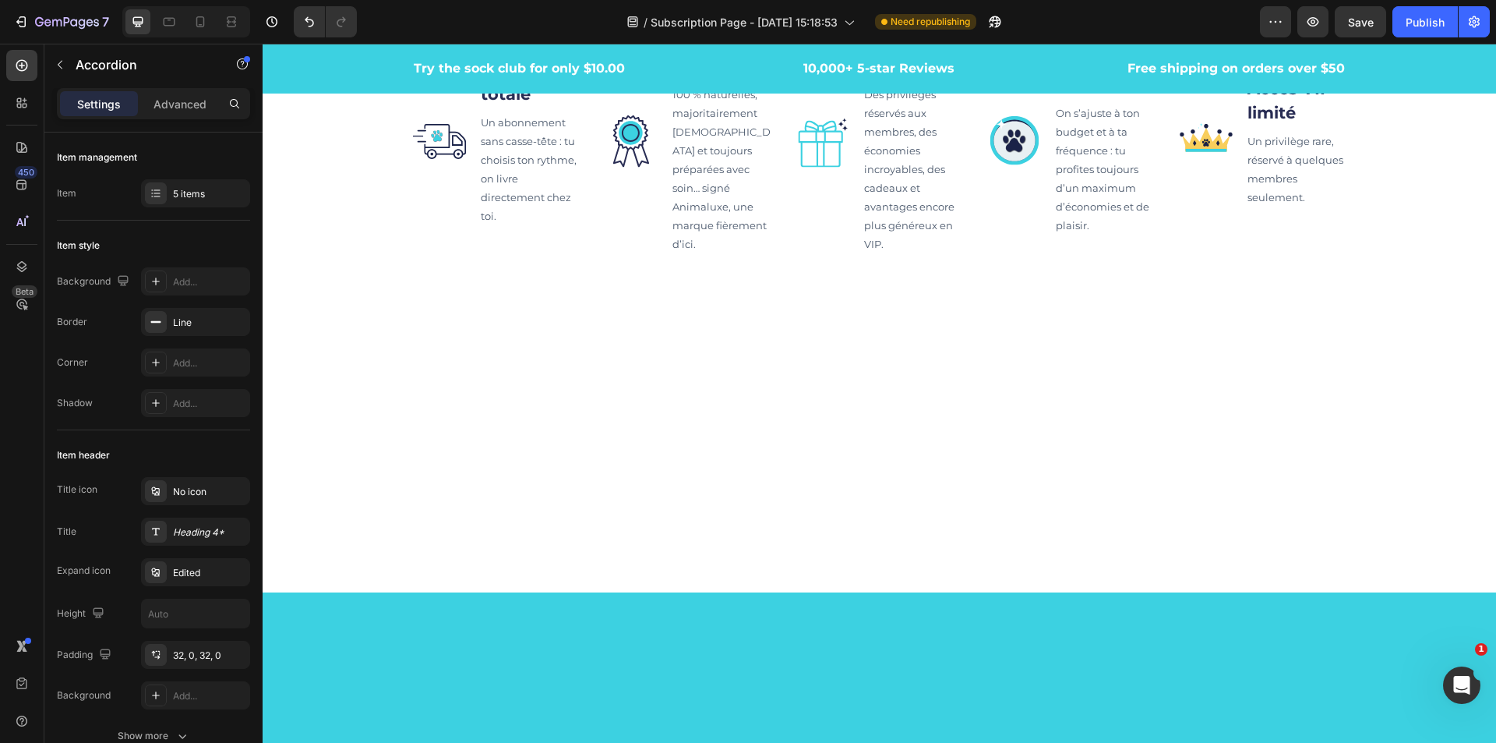
scroll to position [0, 0]
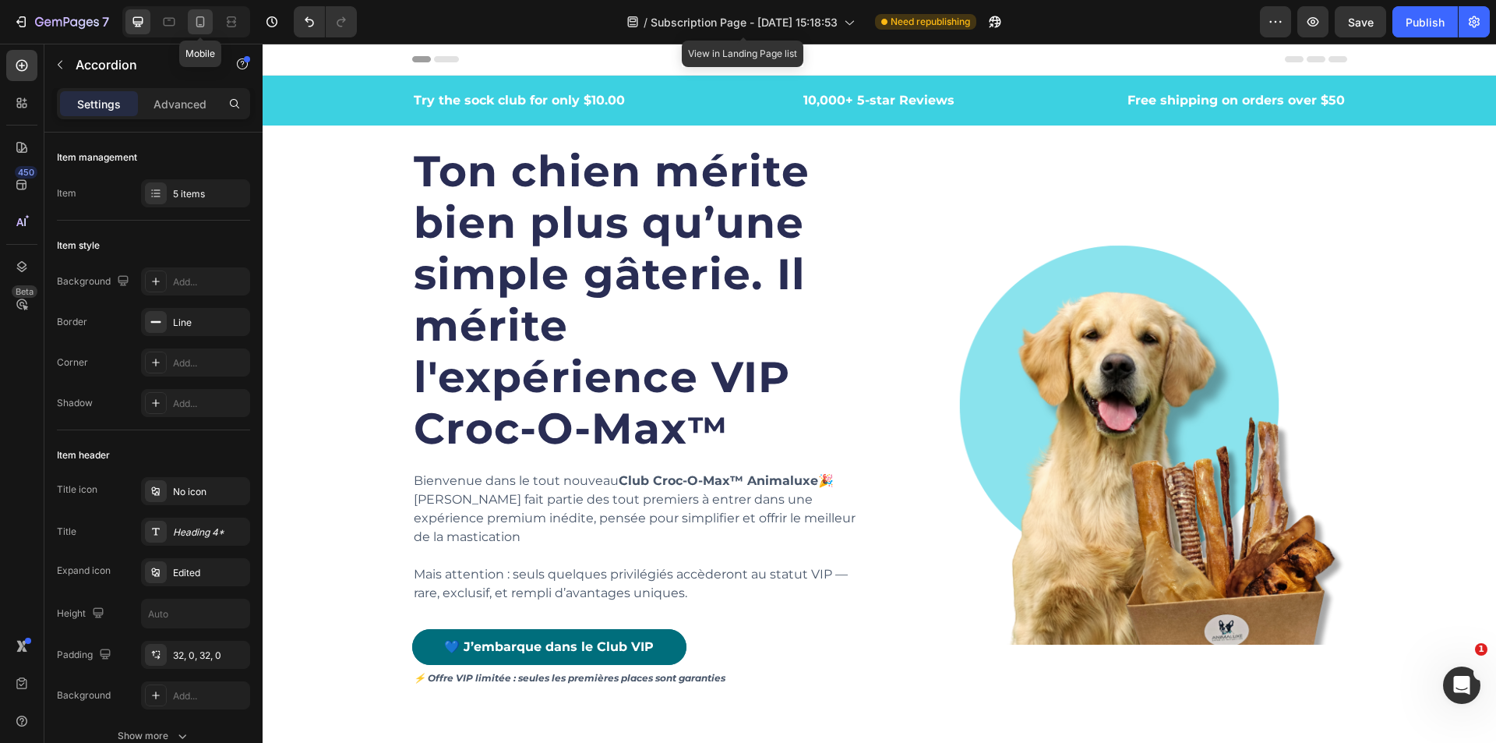
click at [200, 30] on div at bounding box center [200, 21] width 25 height 25
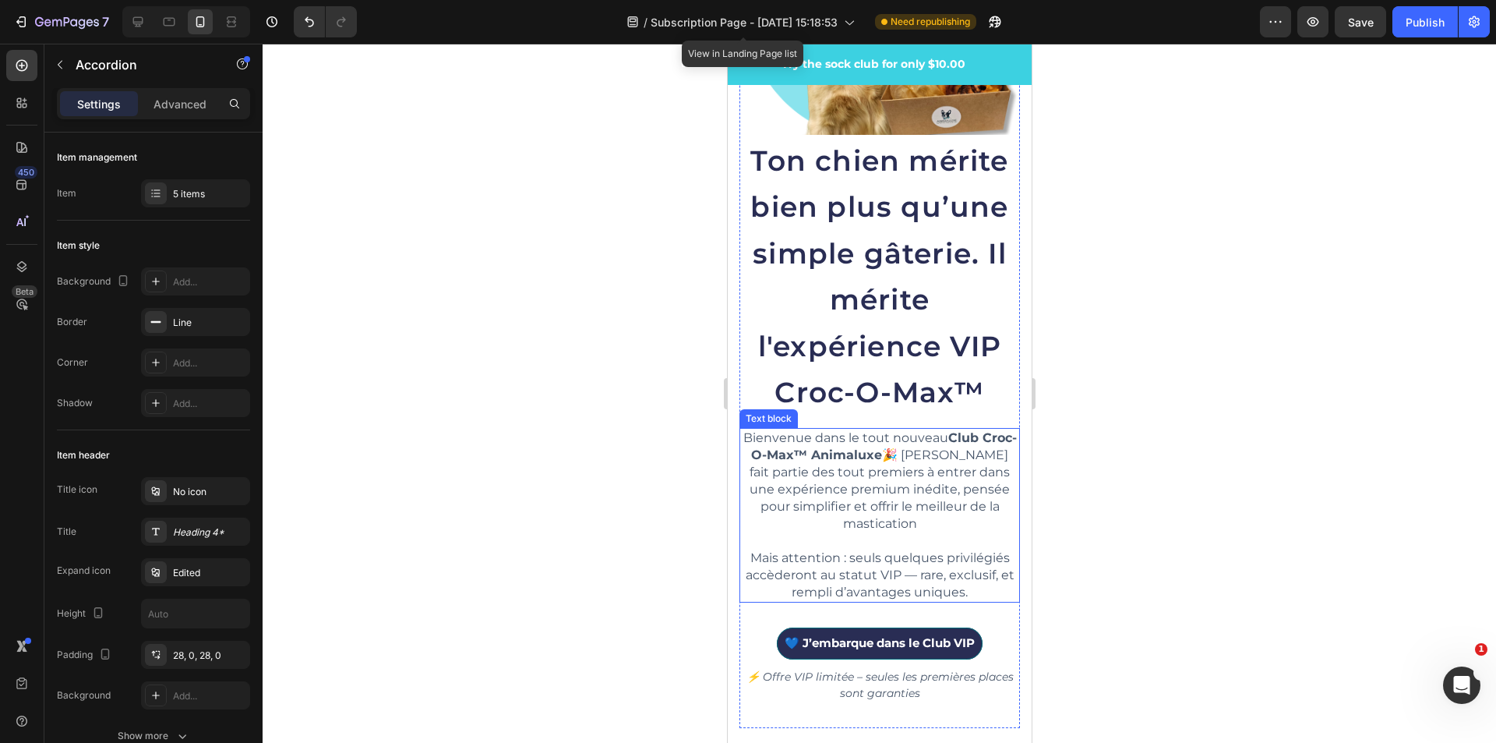
scroll to position [312, 0]
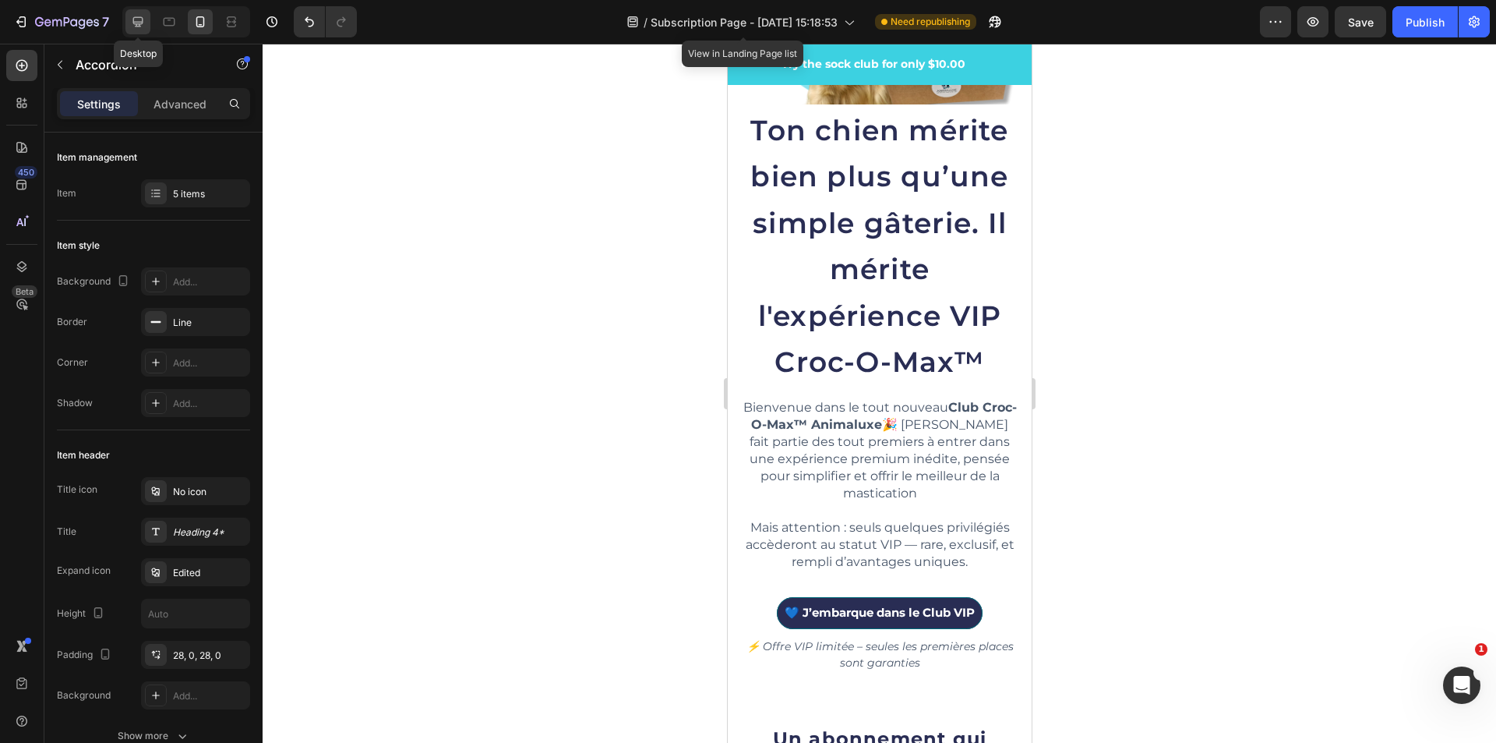
click at [135, 19] on icon at bounding box center [138, 22] width 16 height 16
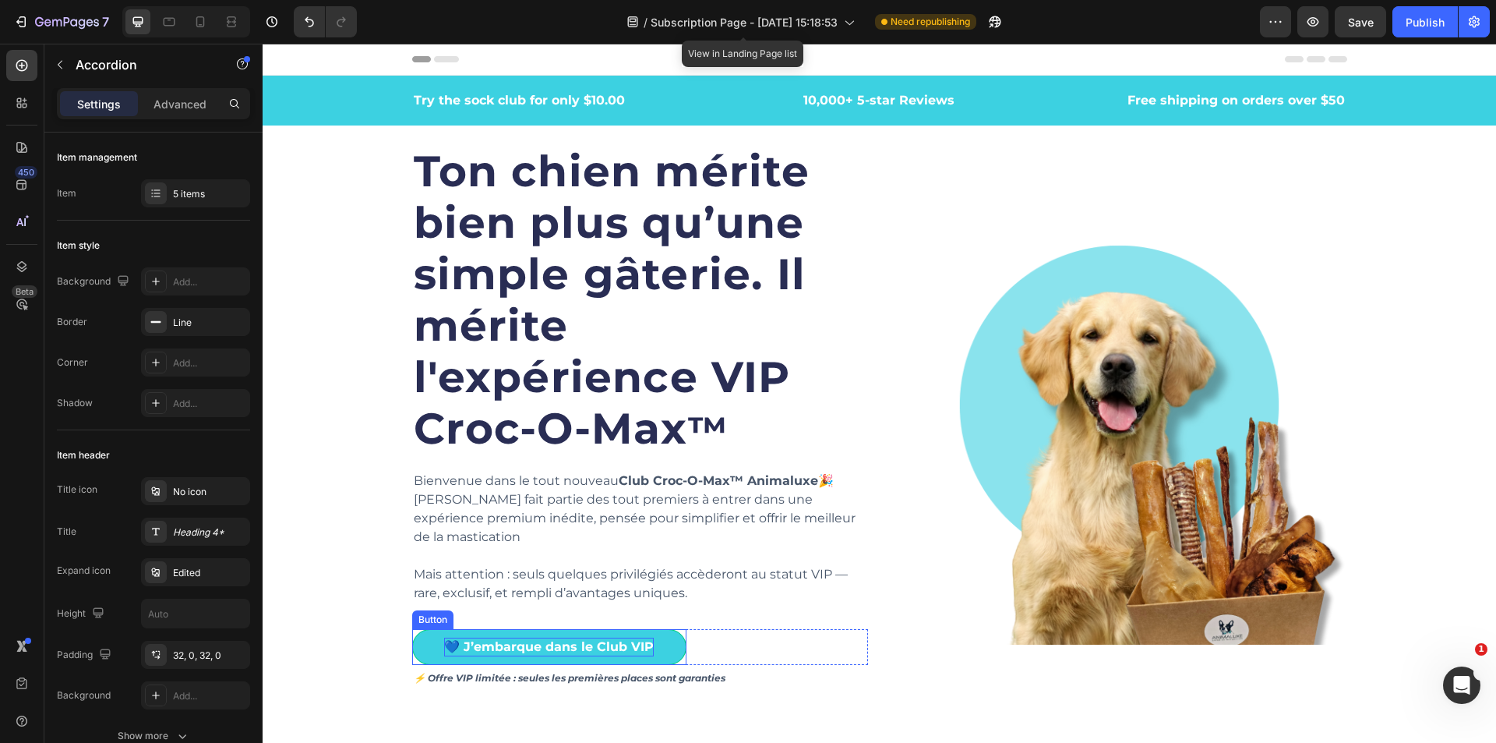
click at [532, 638] on p "💙 J’embarque dans le Club VIP" at bounding box center [549, 647] width 210 height 19
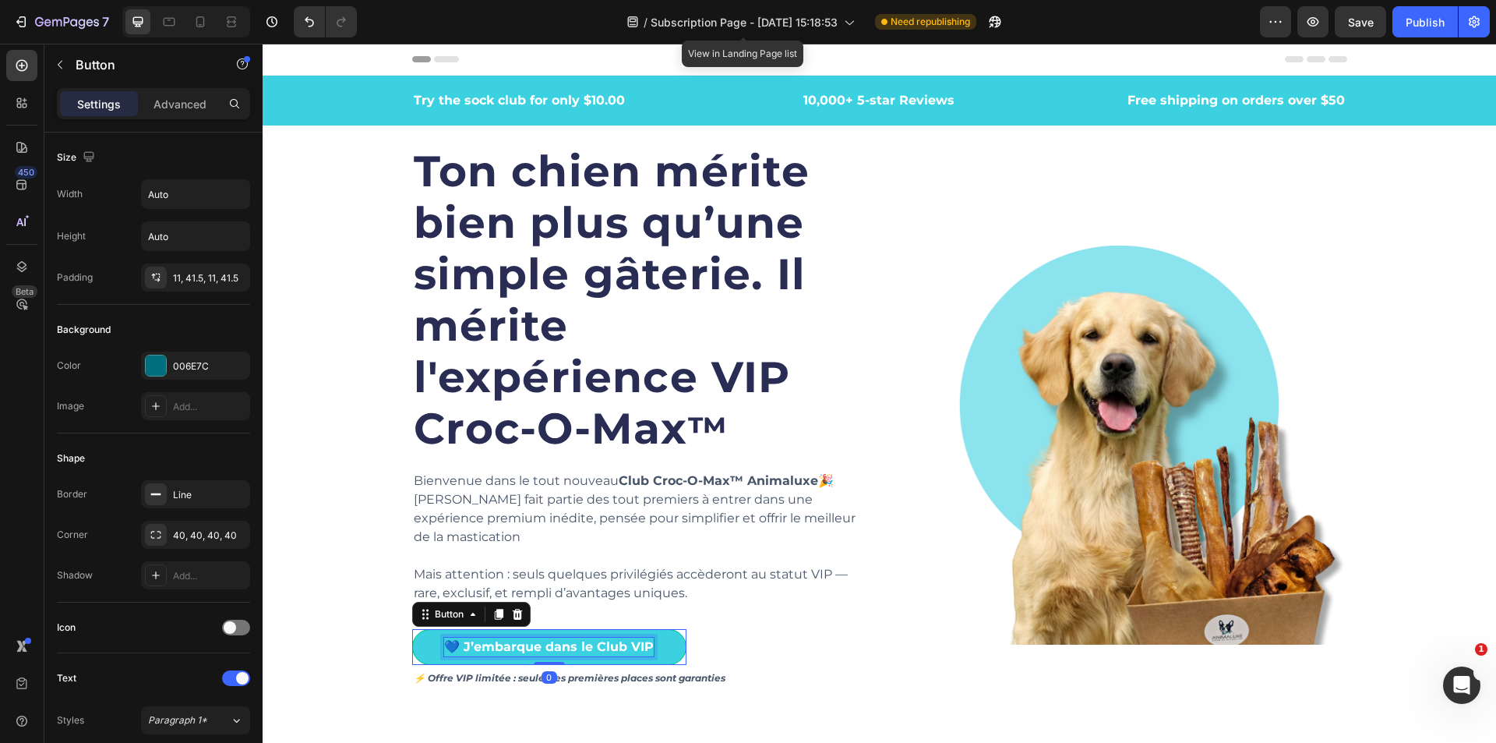
click at [535, 638] on p "💙 J’embarque dans le Club VIP" at bounding box center [549, 647] width 210 height 19
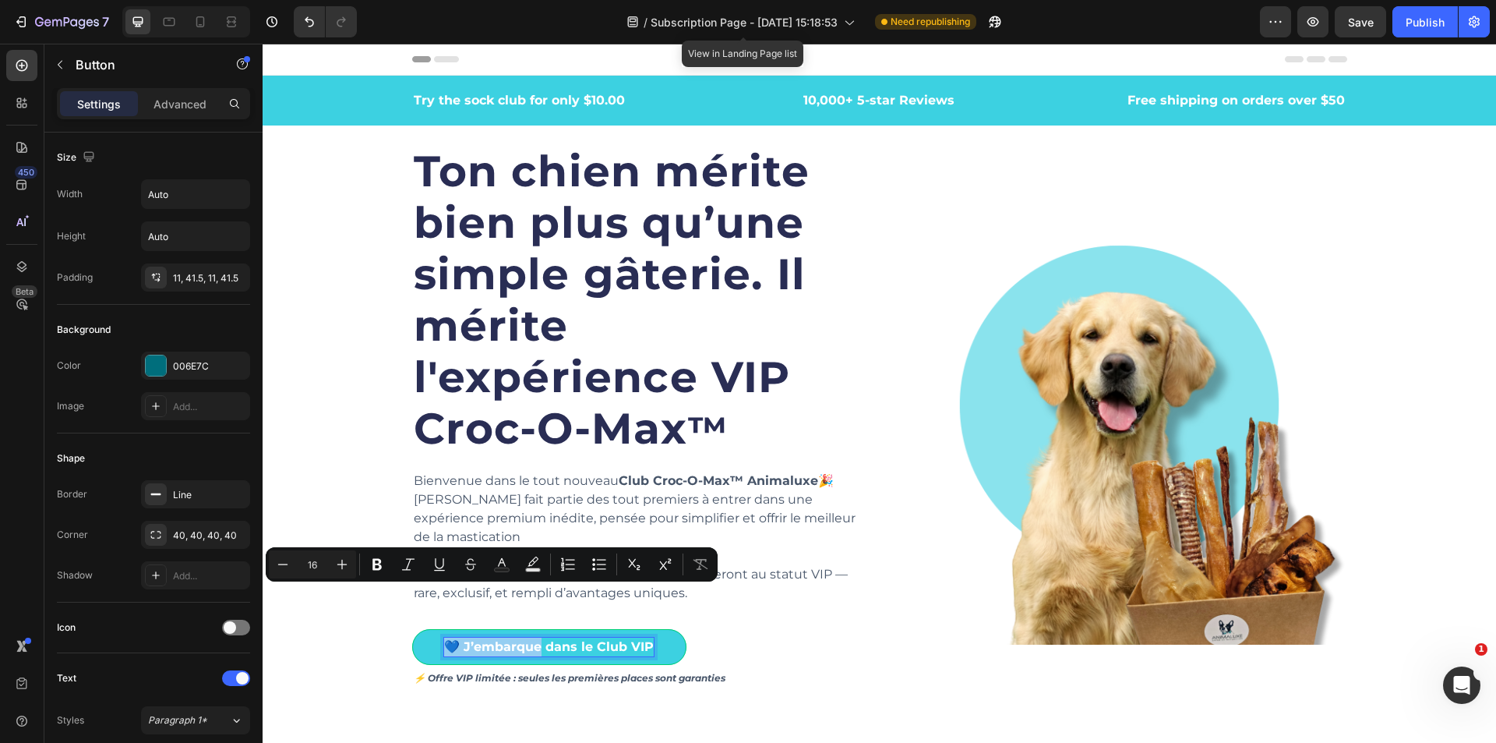
drag, startPoint x: 535, startPoint y: 598, endPoint x: 429, endPoint y: 599, distance: 106.0
click at [429, 629] on link "💙 J’embarque dans le Club VIP" at bounding box center [549, 647] width 274 height 36
drag, startPoint x: 554, startPoint y: 595, endPoint x: 513, endPoint y: 595, distance: 41.3
click at [513, 638] on p "Je rejoins dans le Club VIP" at bounding box center [531, 647] width 175 height 19
click at [553, 638] on p "Je rejoins dans le Club VIP" at bounding box center [531, 647] width 175 height 19
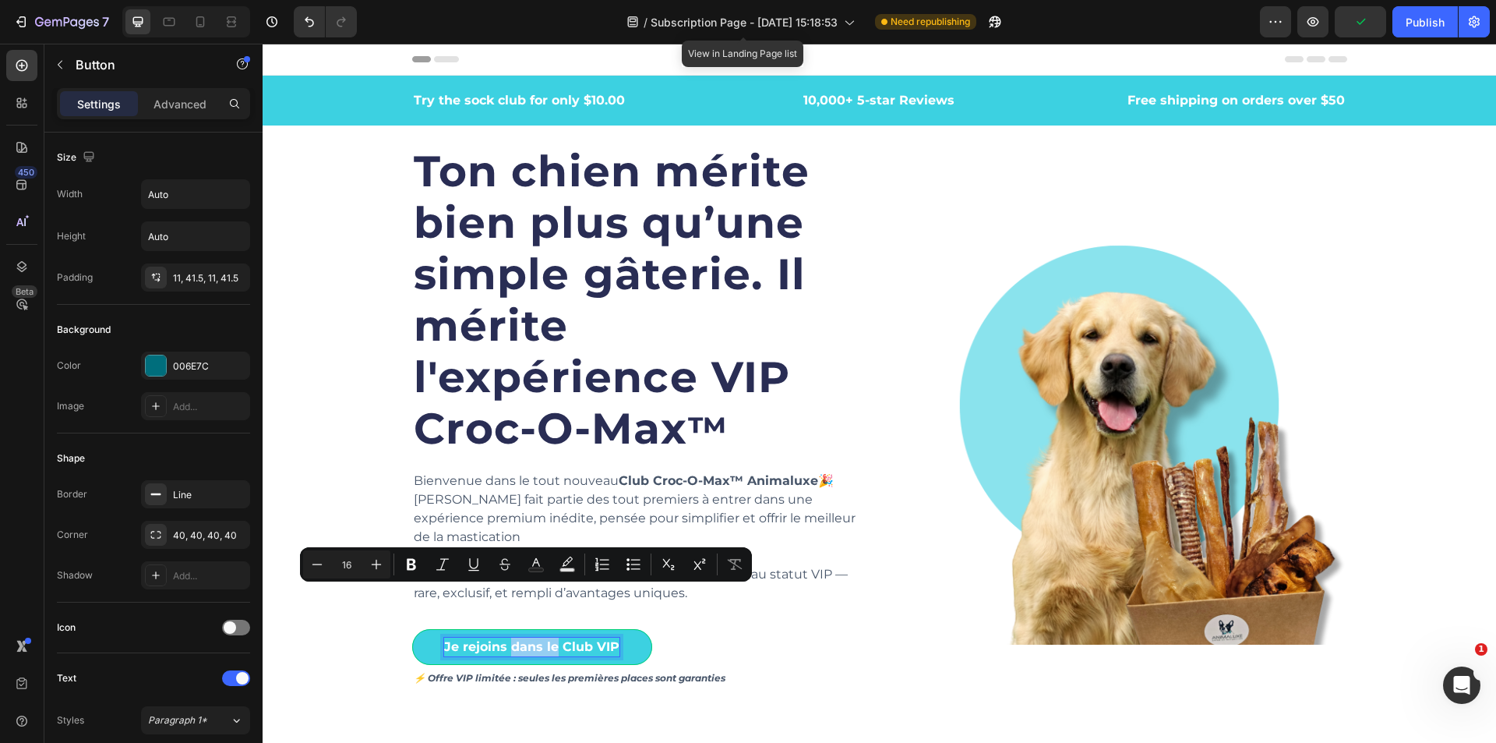
drag, startPoint x: 532, startPoint y: 597, endPoint x: 507, endPoint y: 597, distance: 24.2
click at [507, 638] on p "Je rejoins dans le Club VIP" at bounding box center [531, 647] width 175 height 19
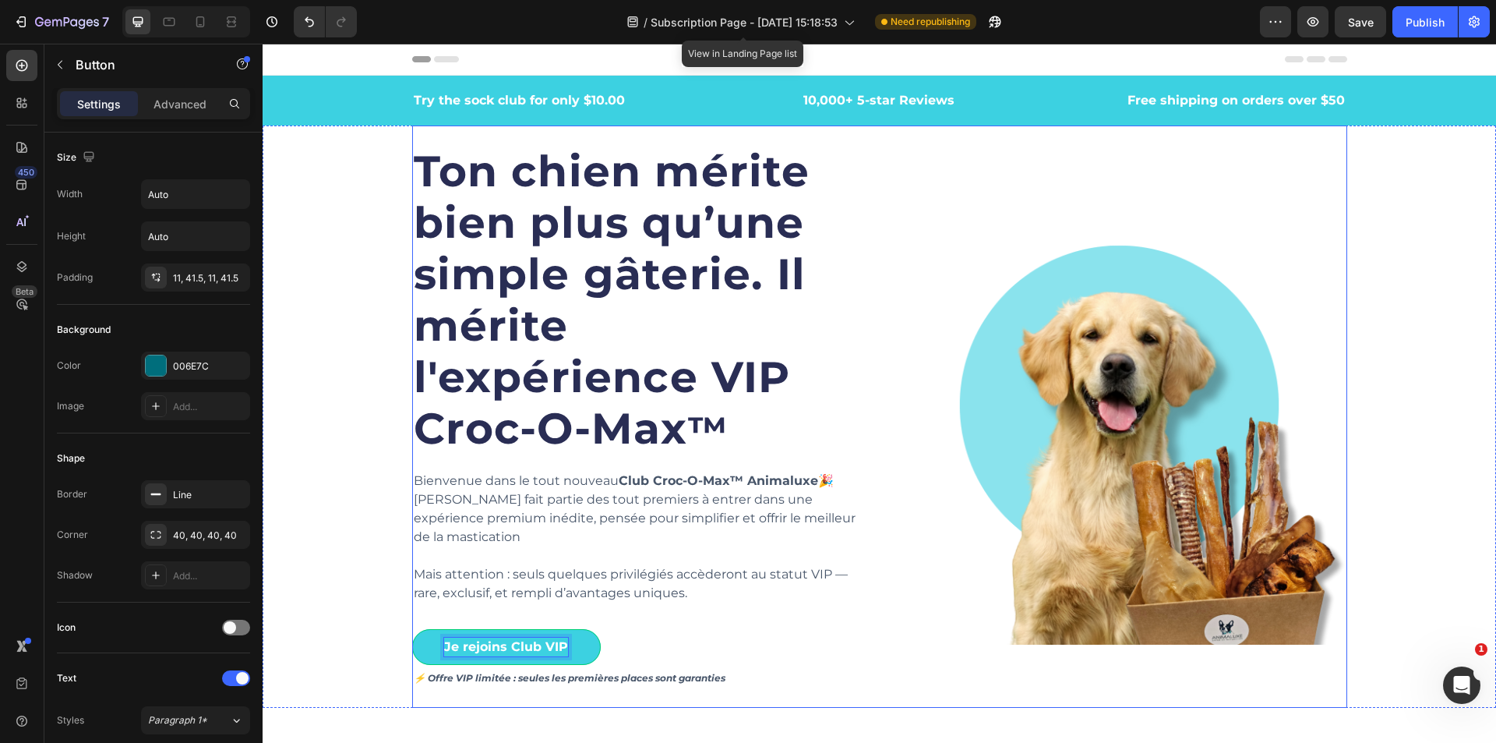
click at [878, 624] on div "Ton chien mérite bien plus qu’une simple gâterie. Il mérite l'expérience VIP Cr…" at bounding box center [879, 416] width 935 height 582
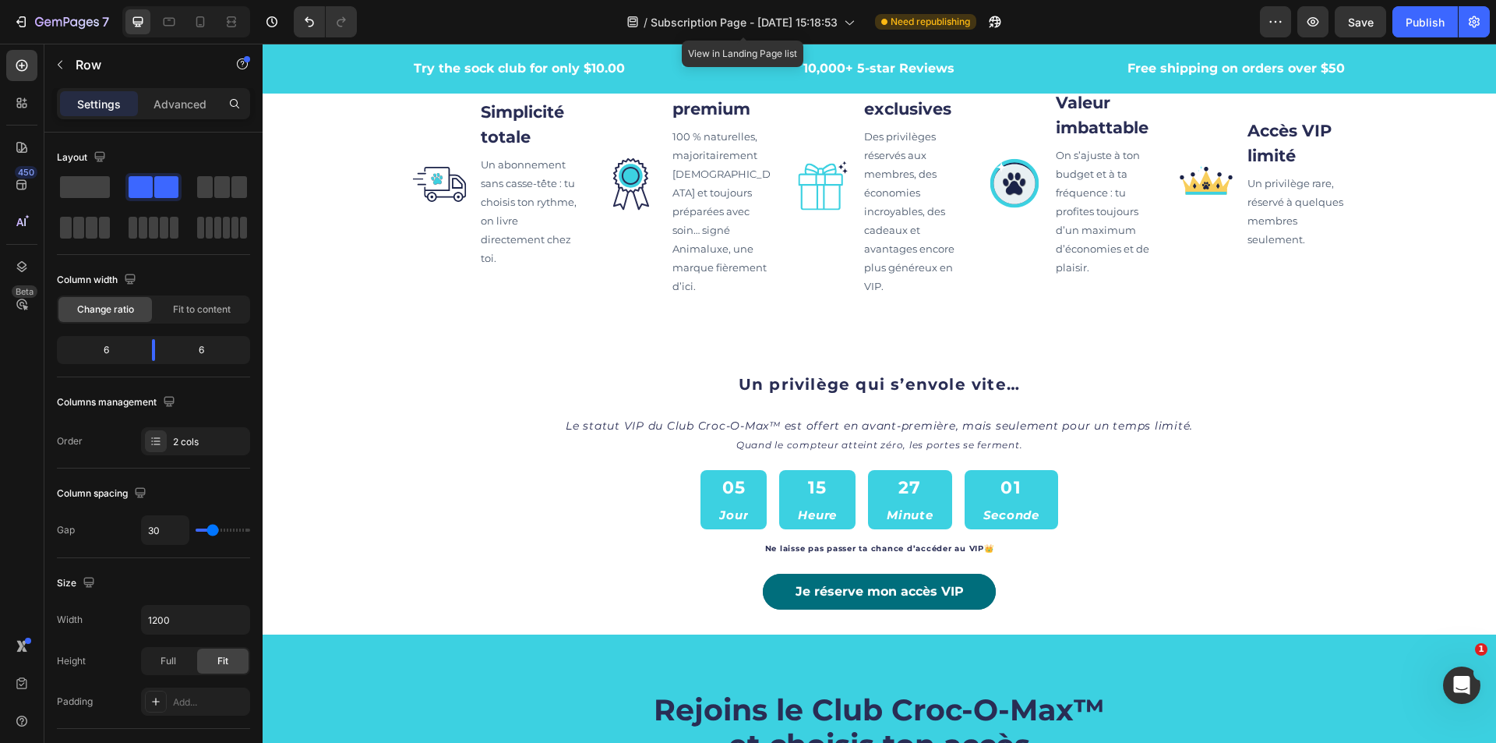
scroll to position [1715, 0]
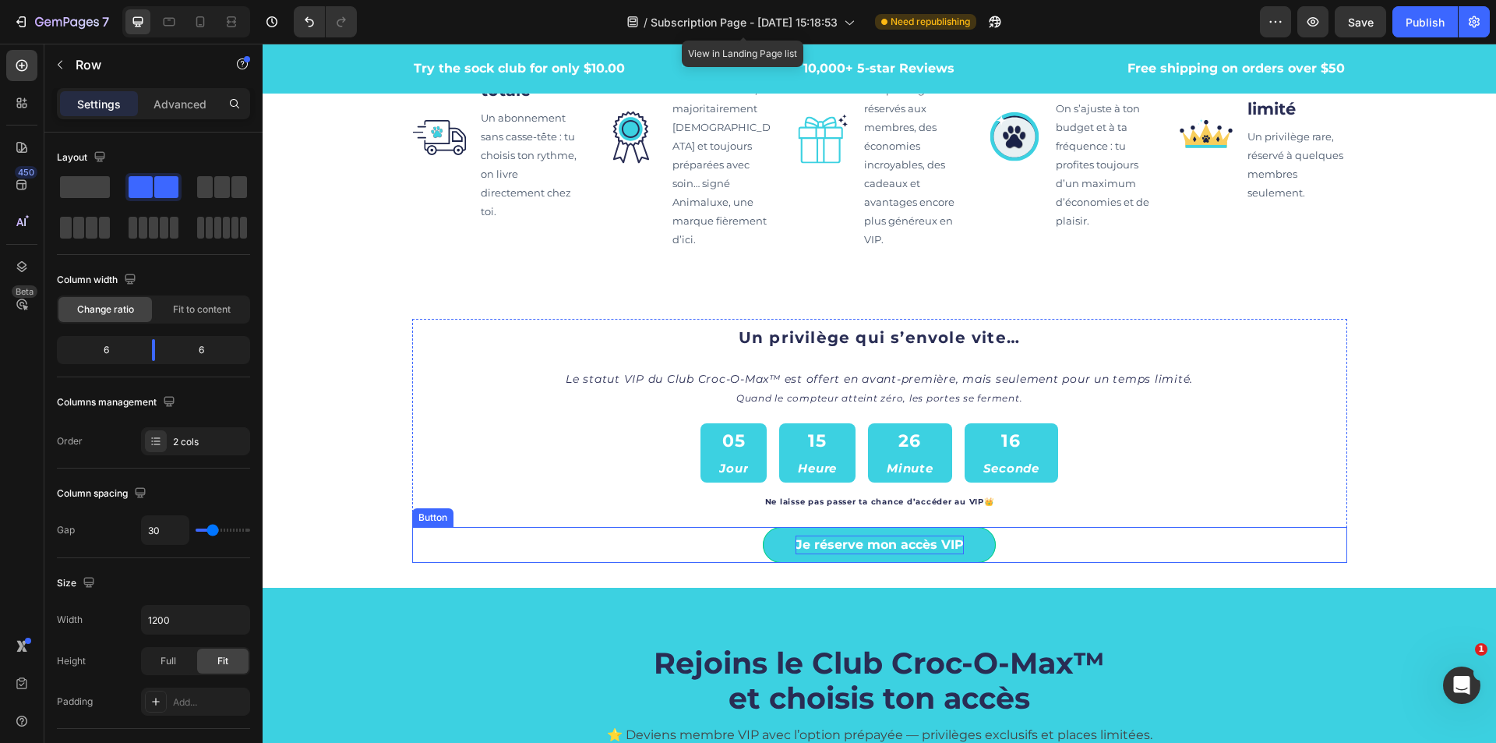
click at [907, 554] on p "Je réserve mon accès VIP" at bounding box center [880, 544] width 168 height 19
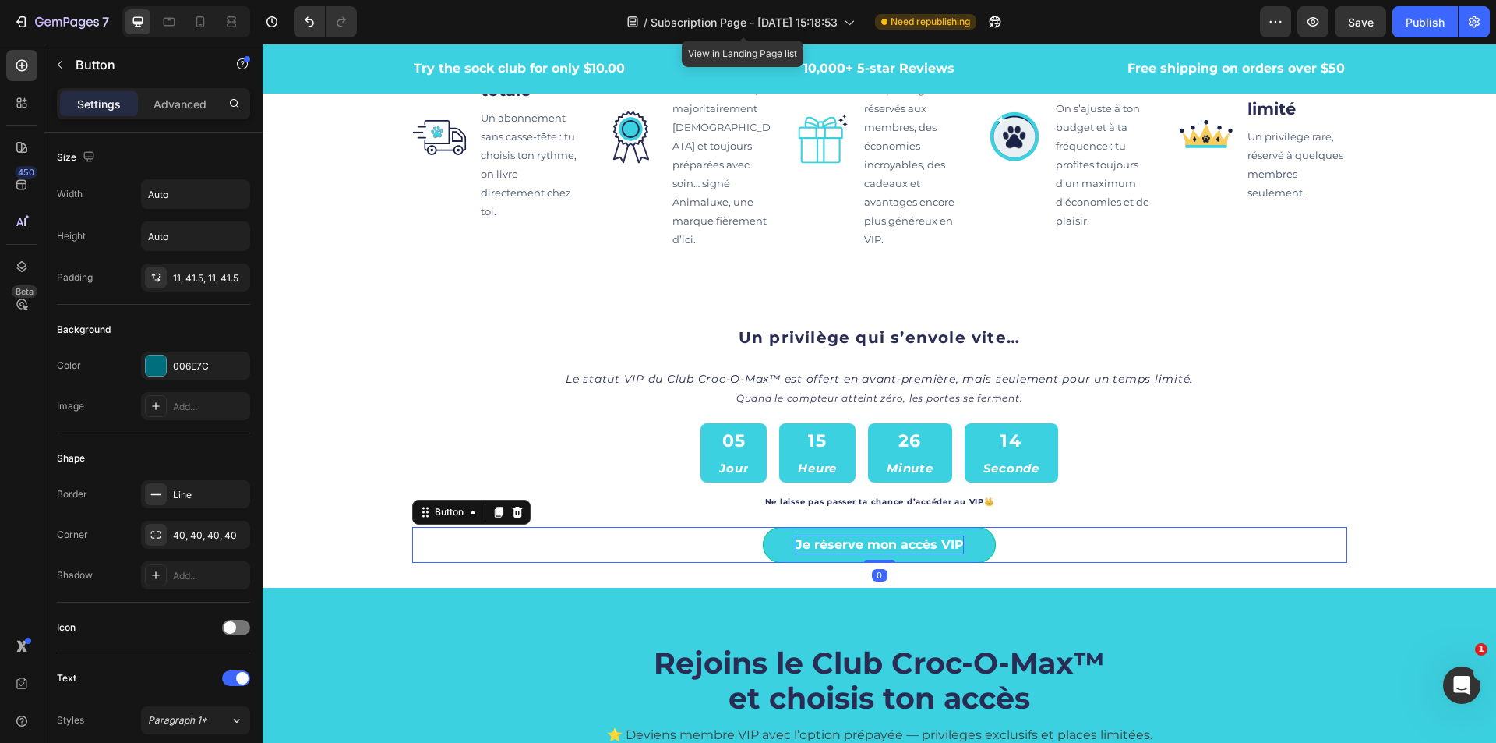
click at [920, 554] on p "Je réserve mon accès VIP" at bounding box center [880, 544] width 168 height 19
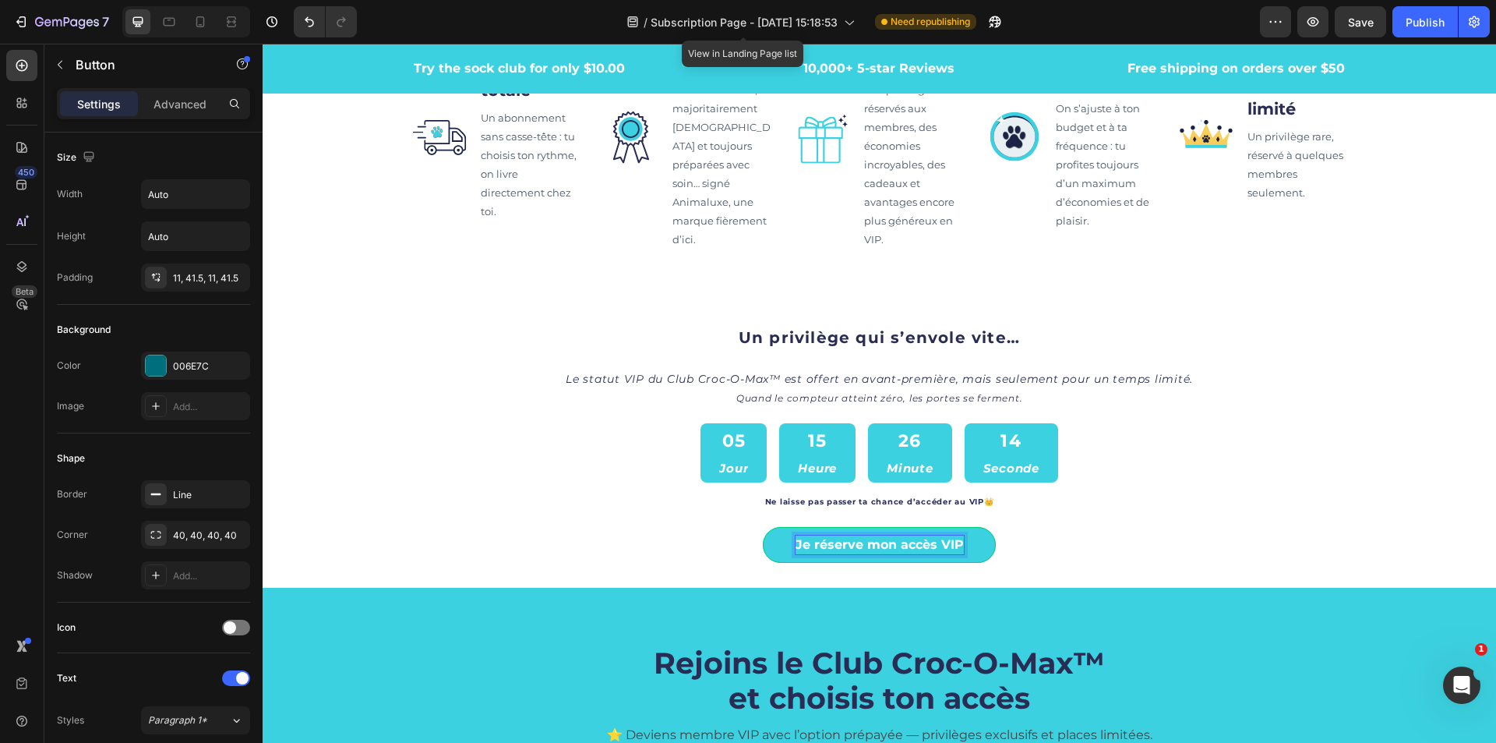
click at [929, 554] on p "Je réserve mon accès VIP" at bounding box center [880, 544] width 168 height 19
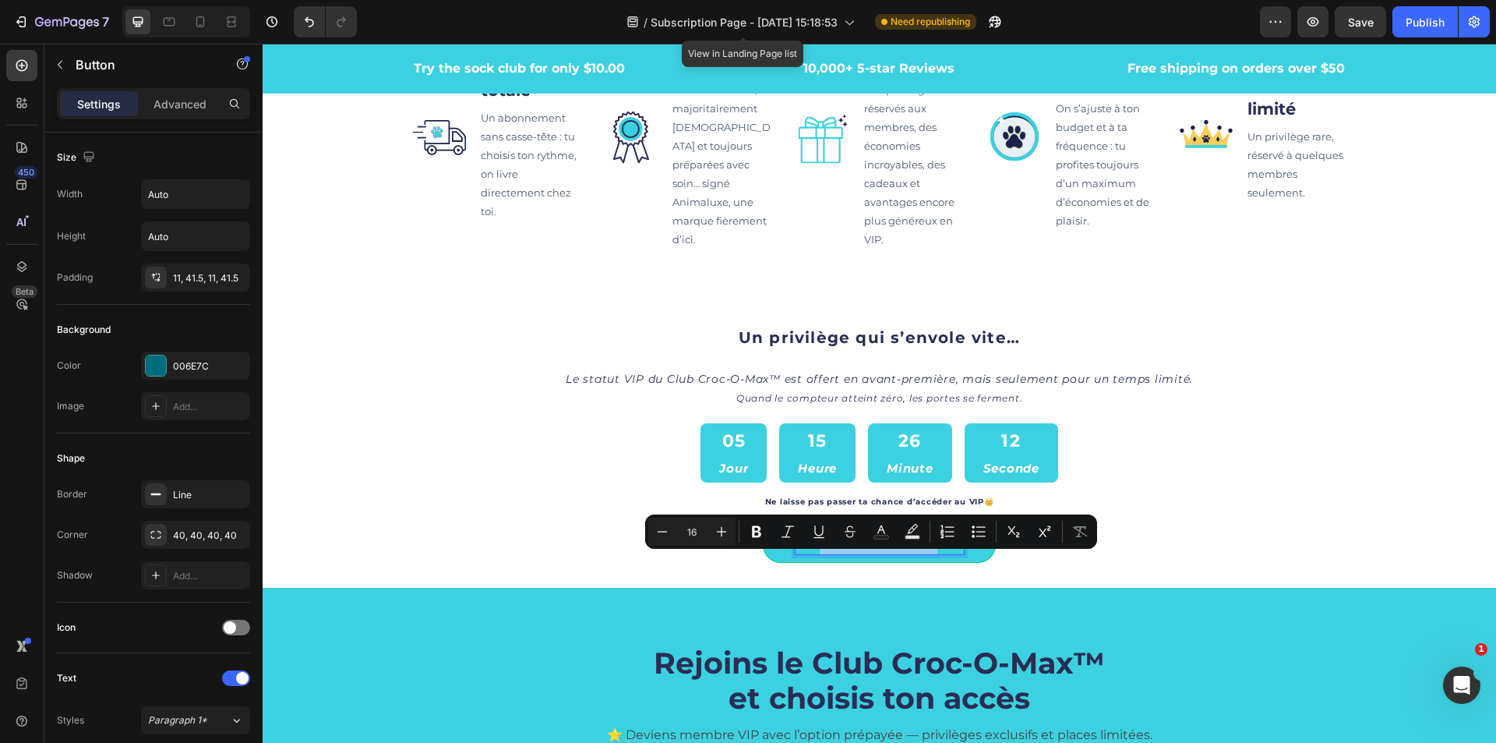
drag, startPoint x: 929, startPoint y: 564, endPoint x: 812, endPoint y: 564, distance: 116.9
click at [812, 554] on p "Je réserve mon accès VIP" at bounding box center [880, 544] width 168 height 19
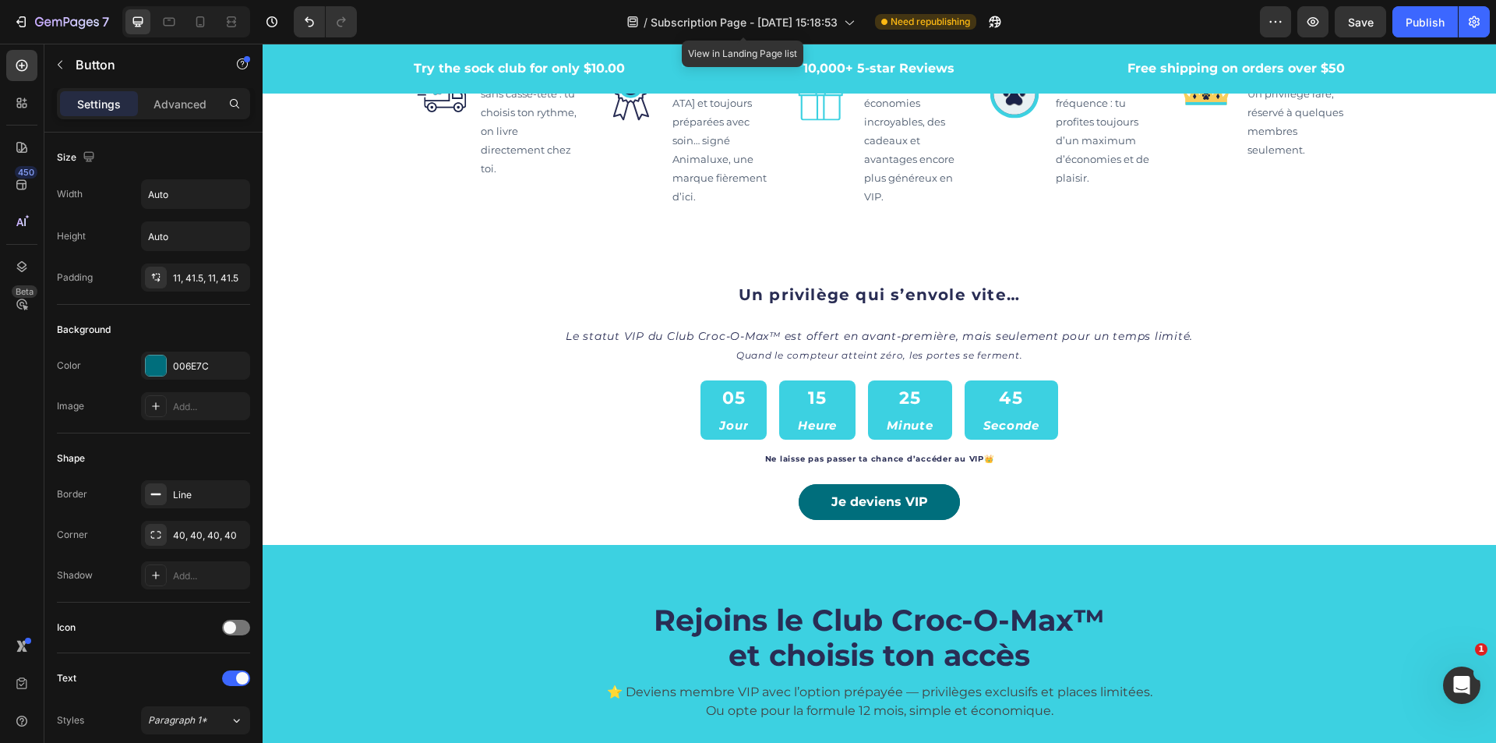
scroll to position [1793, 0]
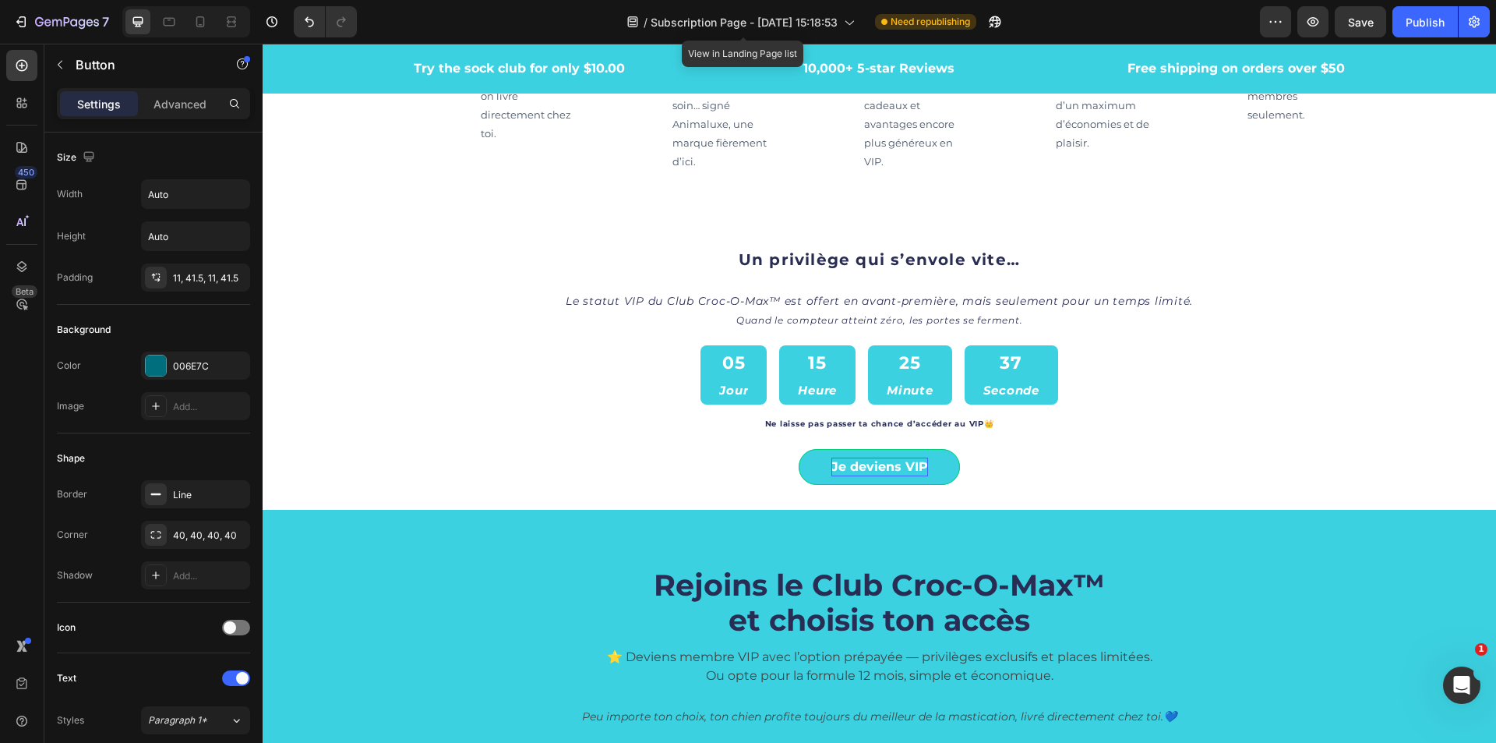
click at [915, 476] on p "Je deviens VIP" at bounding box center [880, 467] width 97 height 19
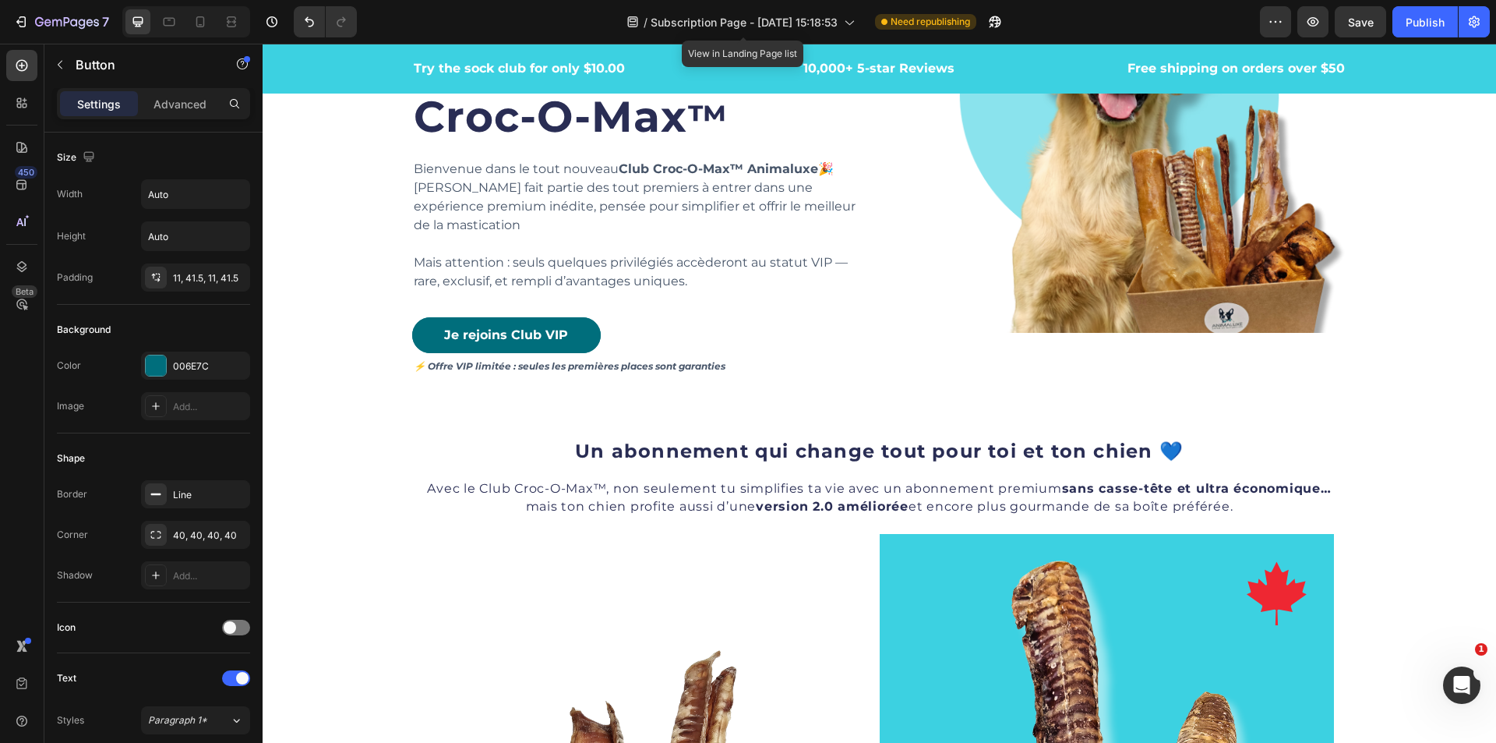
scroll to position [78, 0]
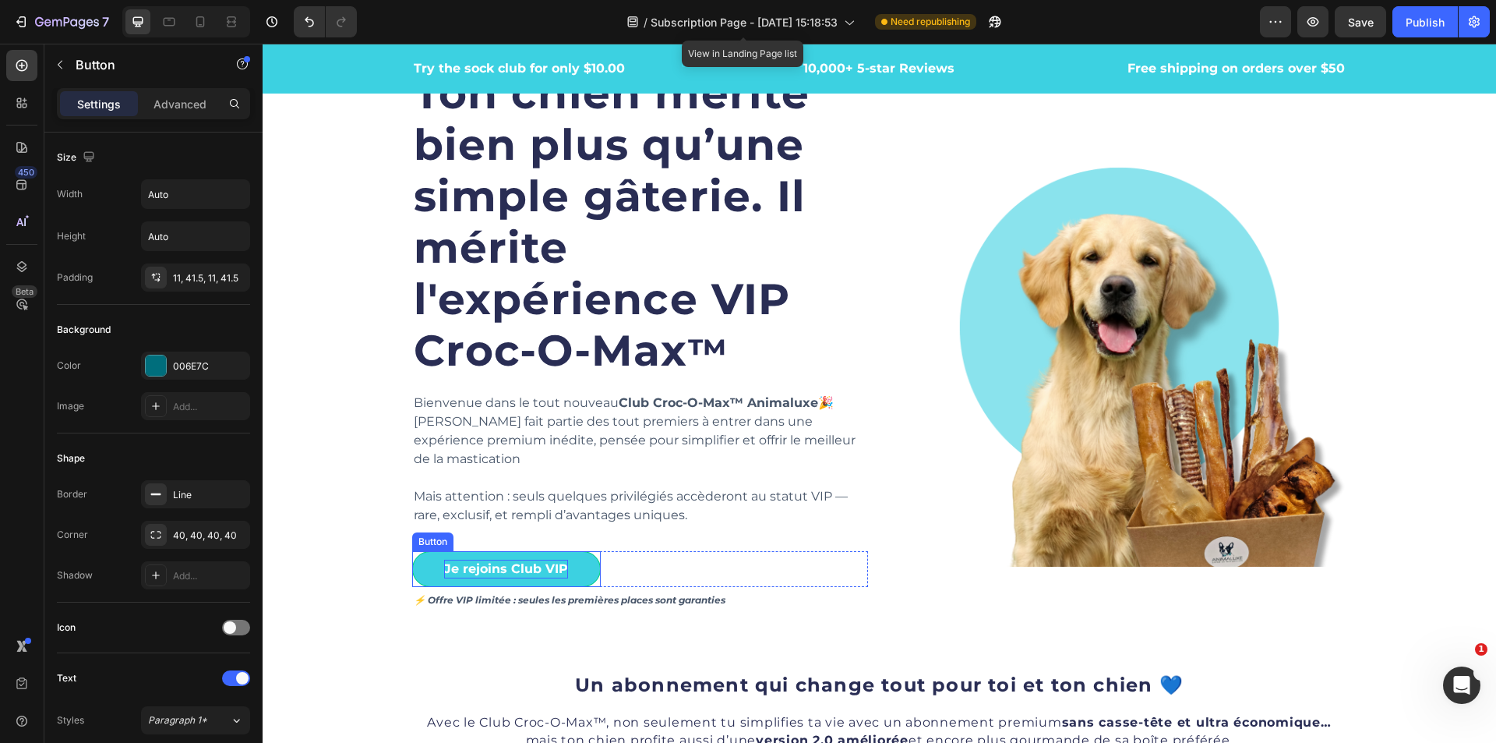
click at [503, 560] on p "Je rejoins Club VIP" at bounding box center [506, 569] width 124 height 19
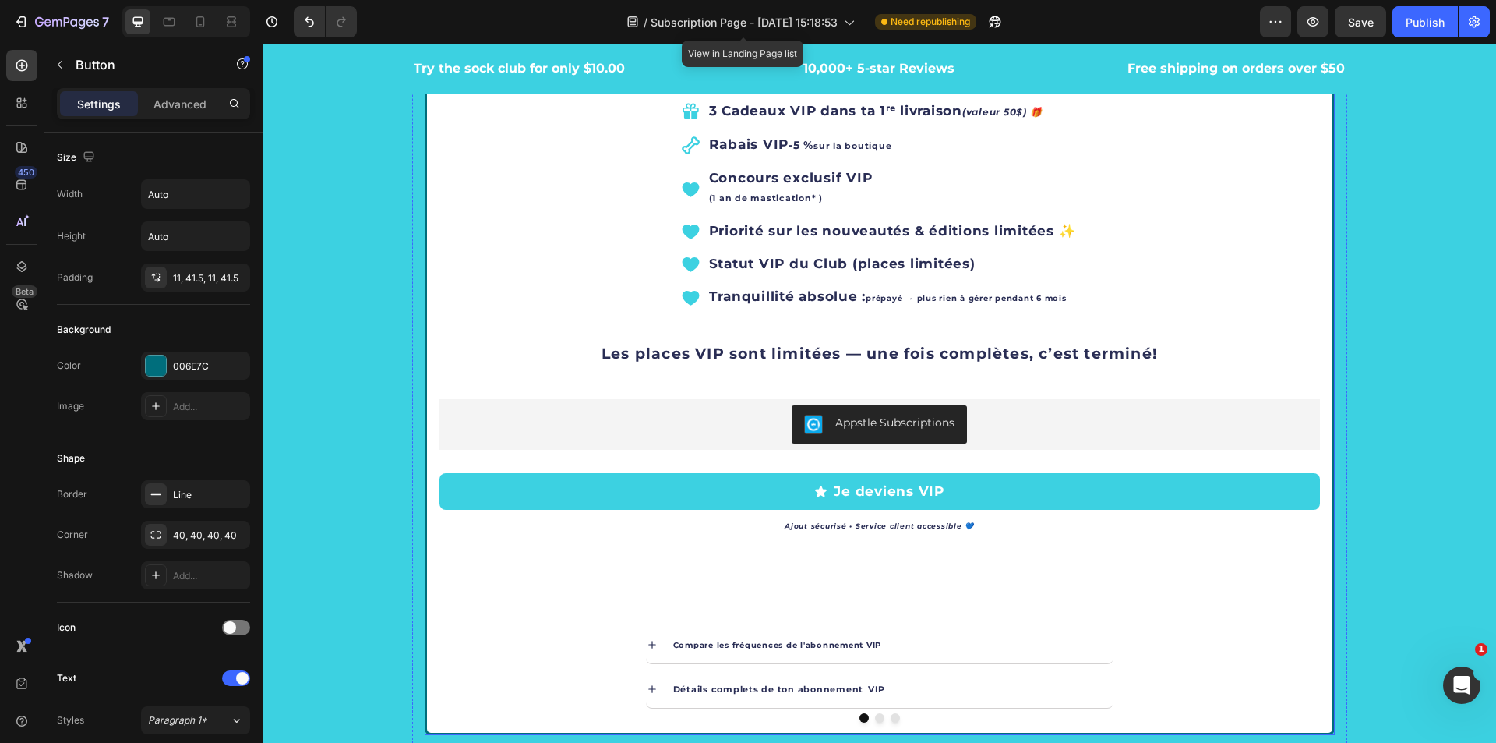
scroll to position [2962, 0]
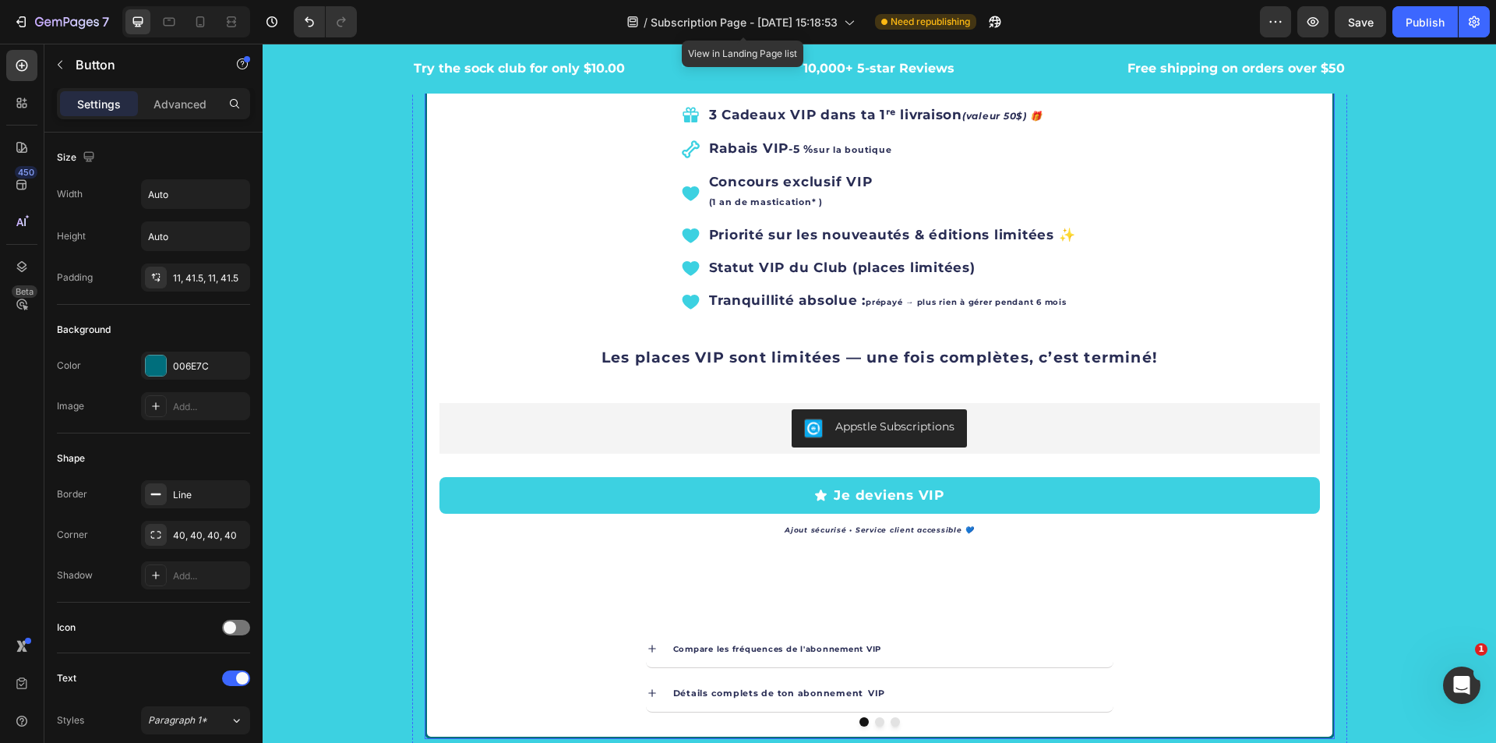
click at [1295, 175] on icon "Carousel Next Arrow" at bounding box center [1300, 167] width 19 height 19
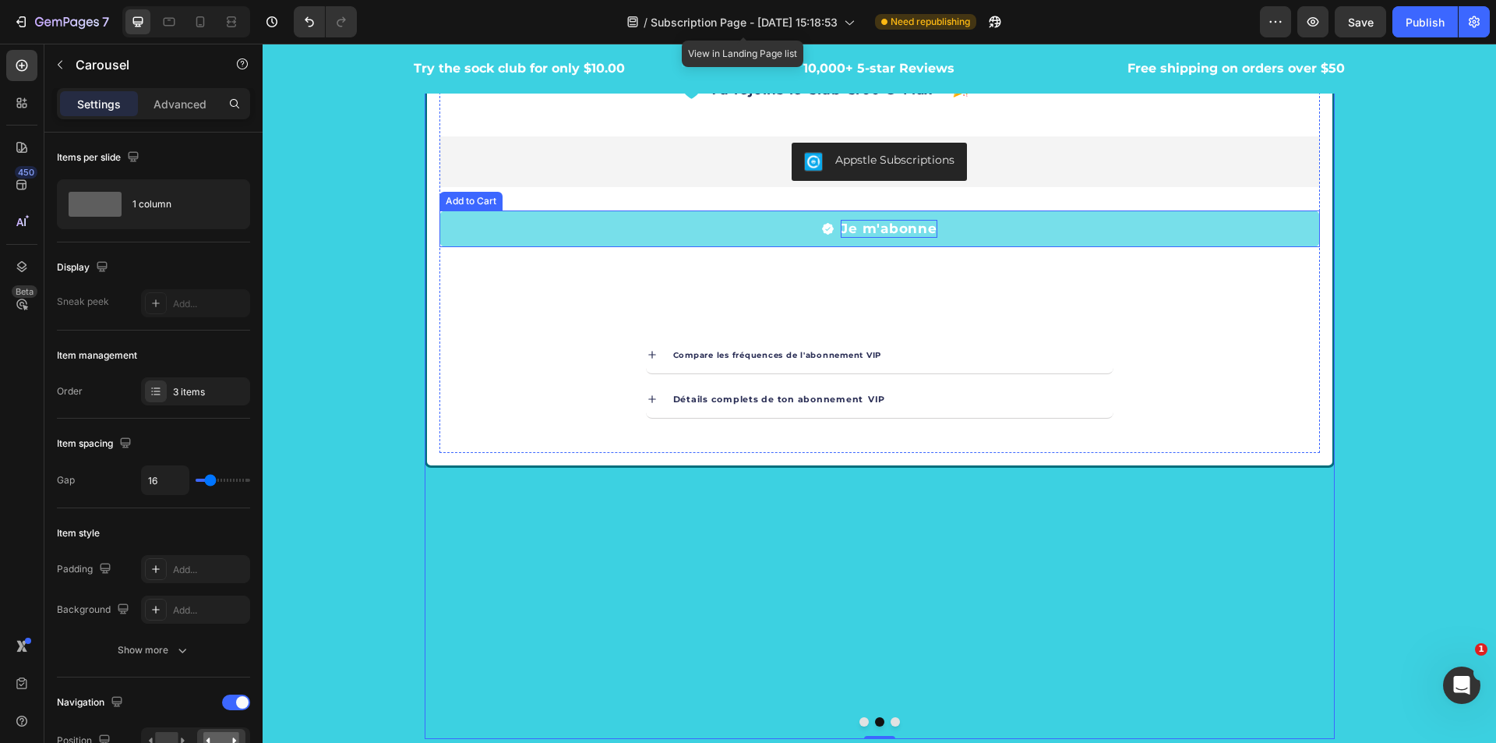
click at [927, 227] on div "Je m'abonne" at bounding box center [889, 229] width 96 height 19
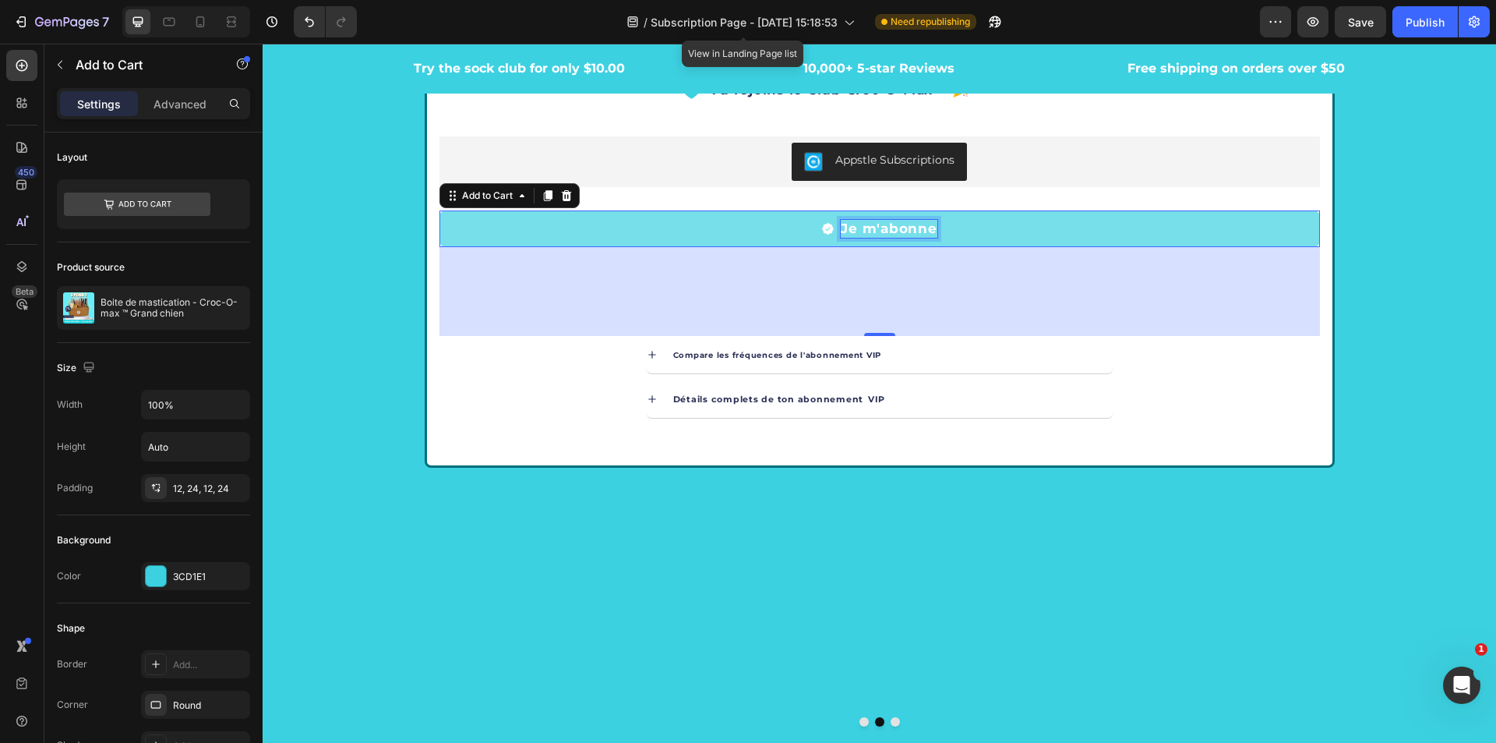
click at [903, 229] on div "Je m'abonne" at bounding box center [889, 229] width 96 height 19
click at [903, 229] on p "Je m'abonne" at bounding box center [889, 229] width 96 height 19
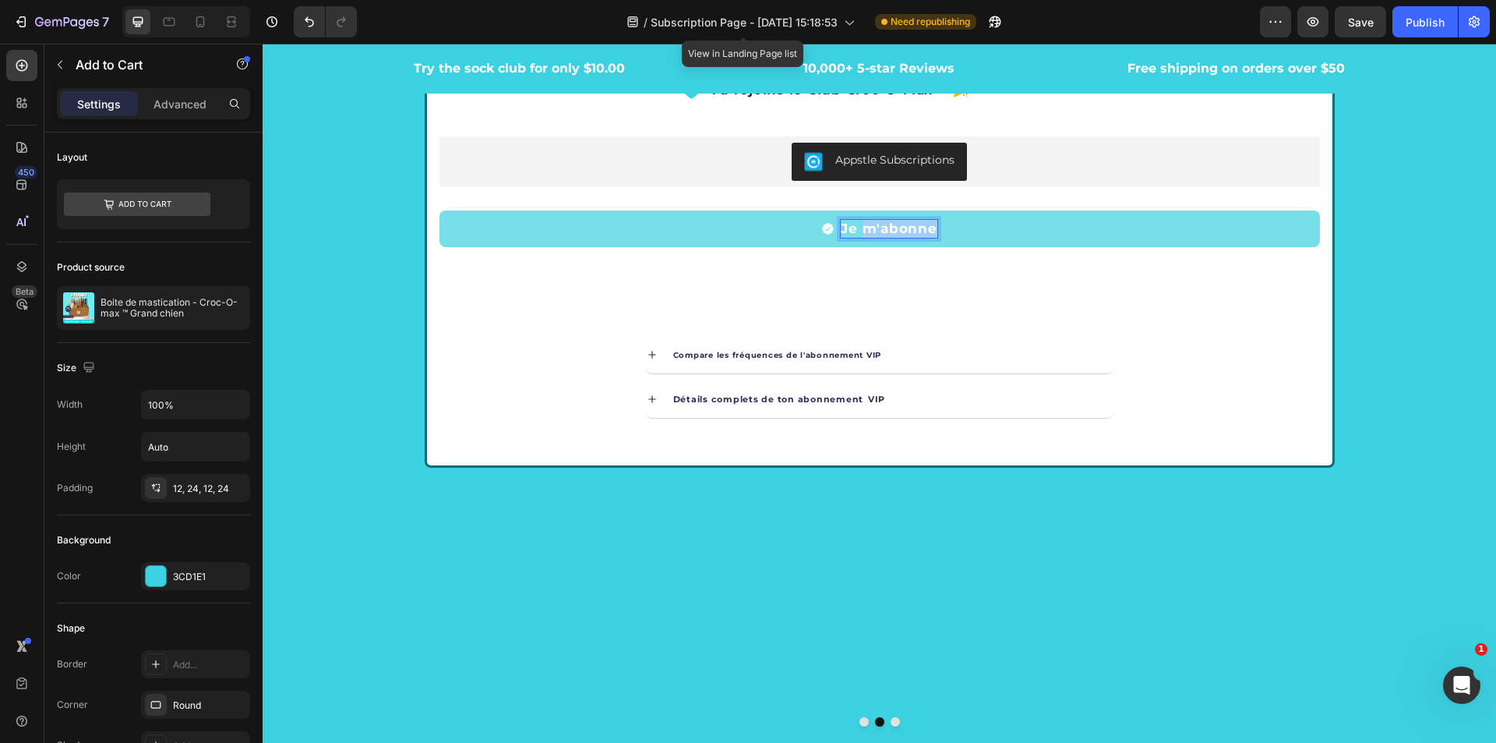
click at [924, 228] on p "Je m'abonne" at bounding box center [889, 229] width 96 height 19
click at [929, 229] on p "Je m'abonne" at bounding box center [889, 229] width 96 height 19
drag, startPoint x: 929, startPoint y: 229, endPoint x: 833, endPoint y: 230, distance: 95.9
click at [833, 230] on div "Je m'abonne" at bounding box center [878, 229] width 115 height 19
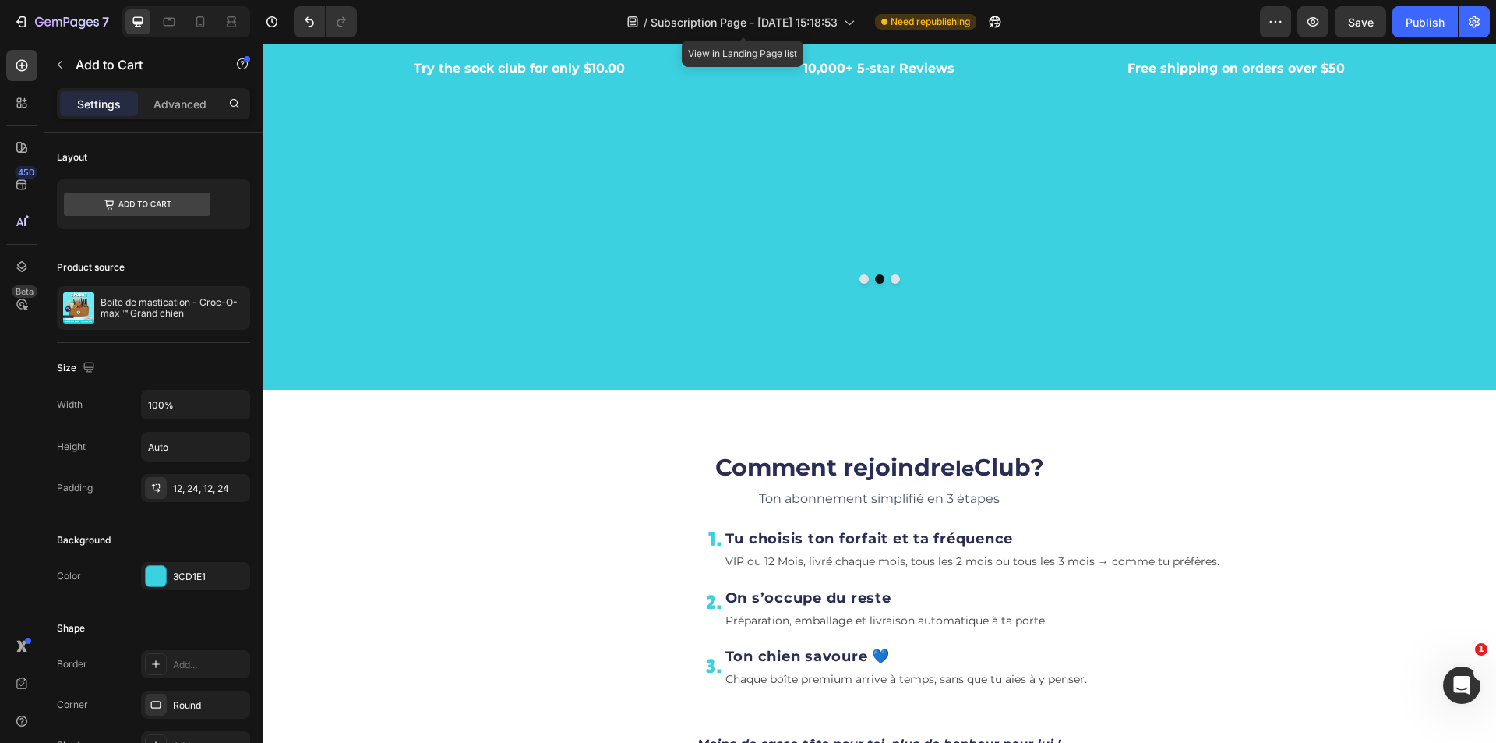
scroll to position [3507, 0]
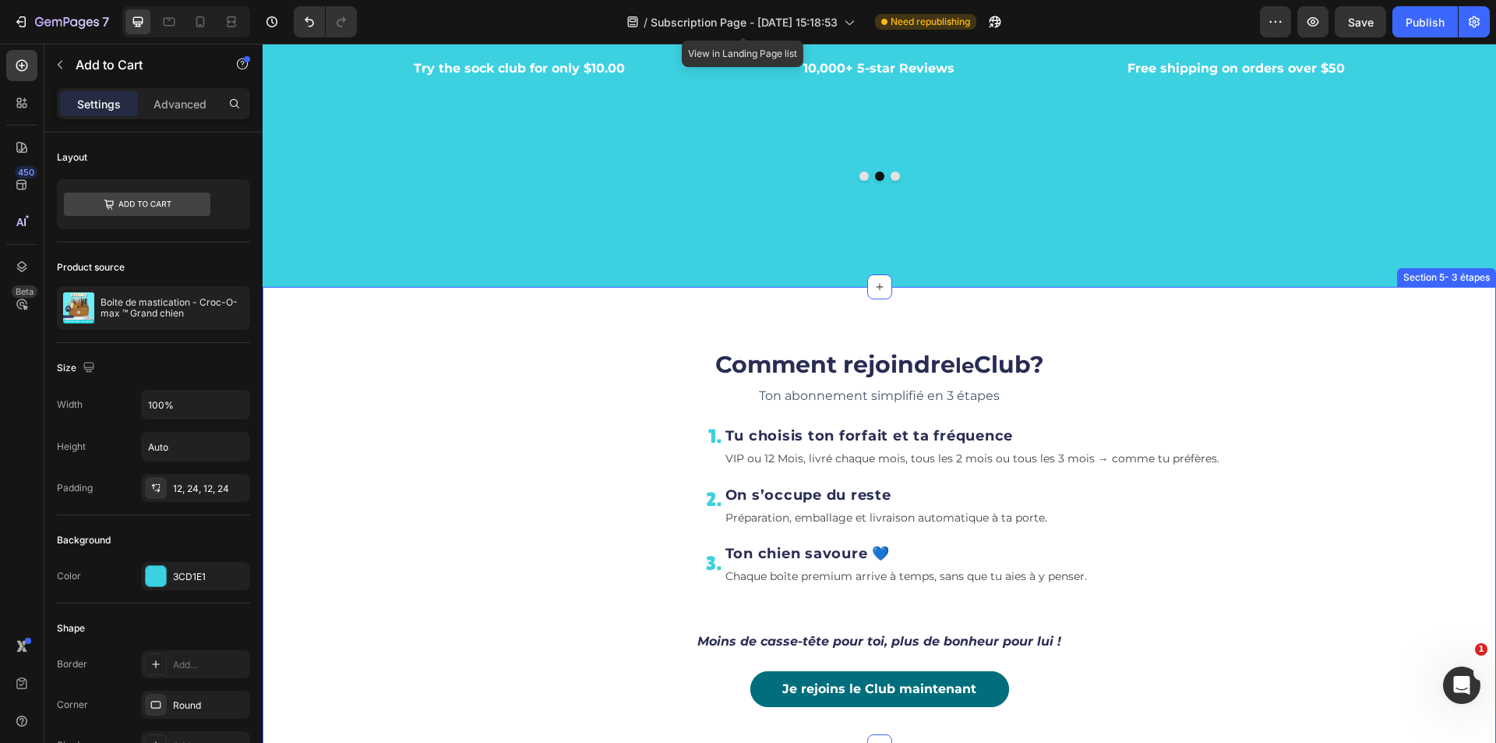
click at [1402, 426] on div "Comment rejoindre le Club? Heading Ton abonnement simplifié en 3 étapes Text bl…" at bounding box center [879, 534] width 1210 height 420
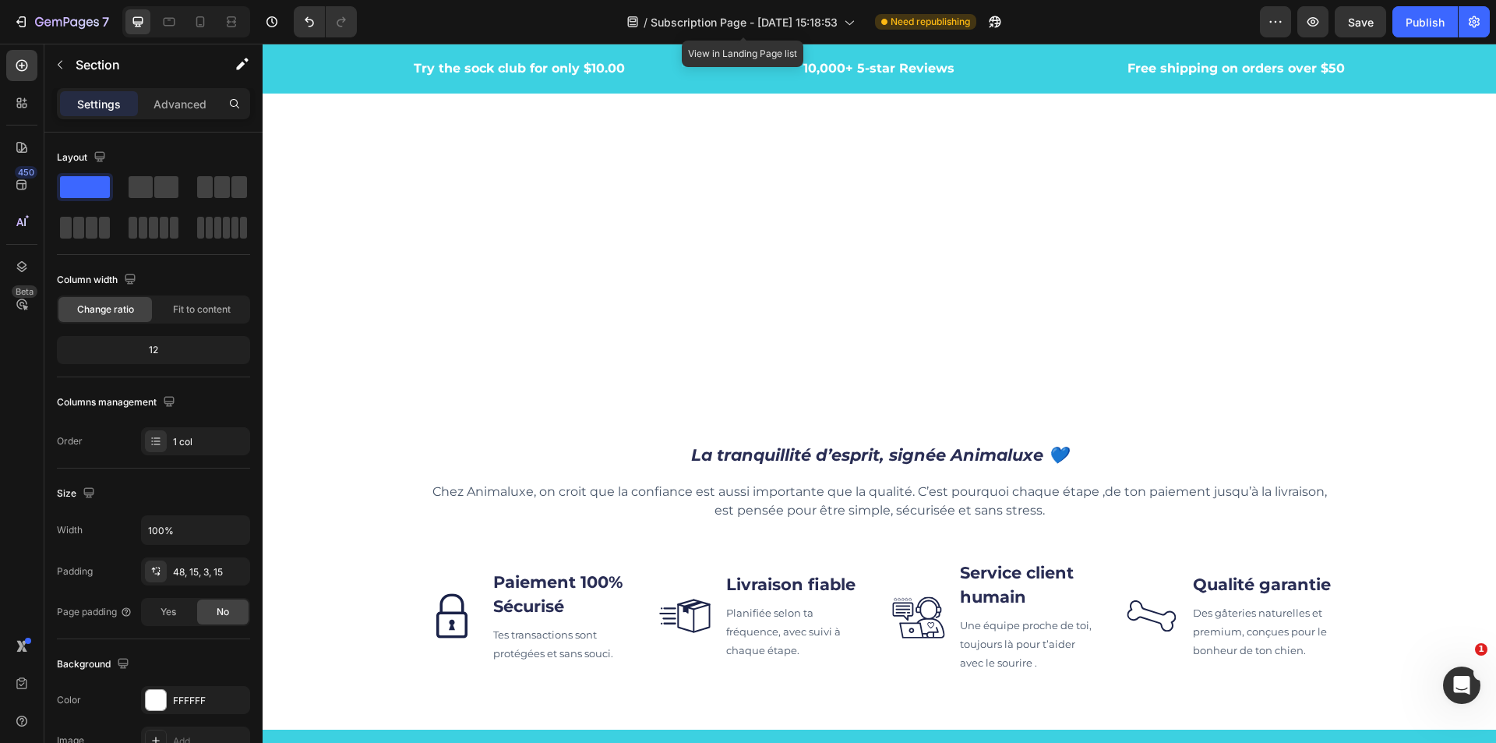
scroll to position [4754, 0]
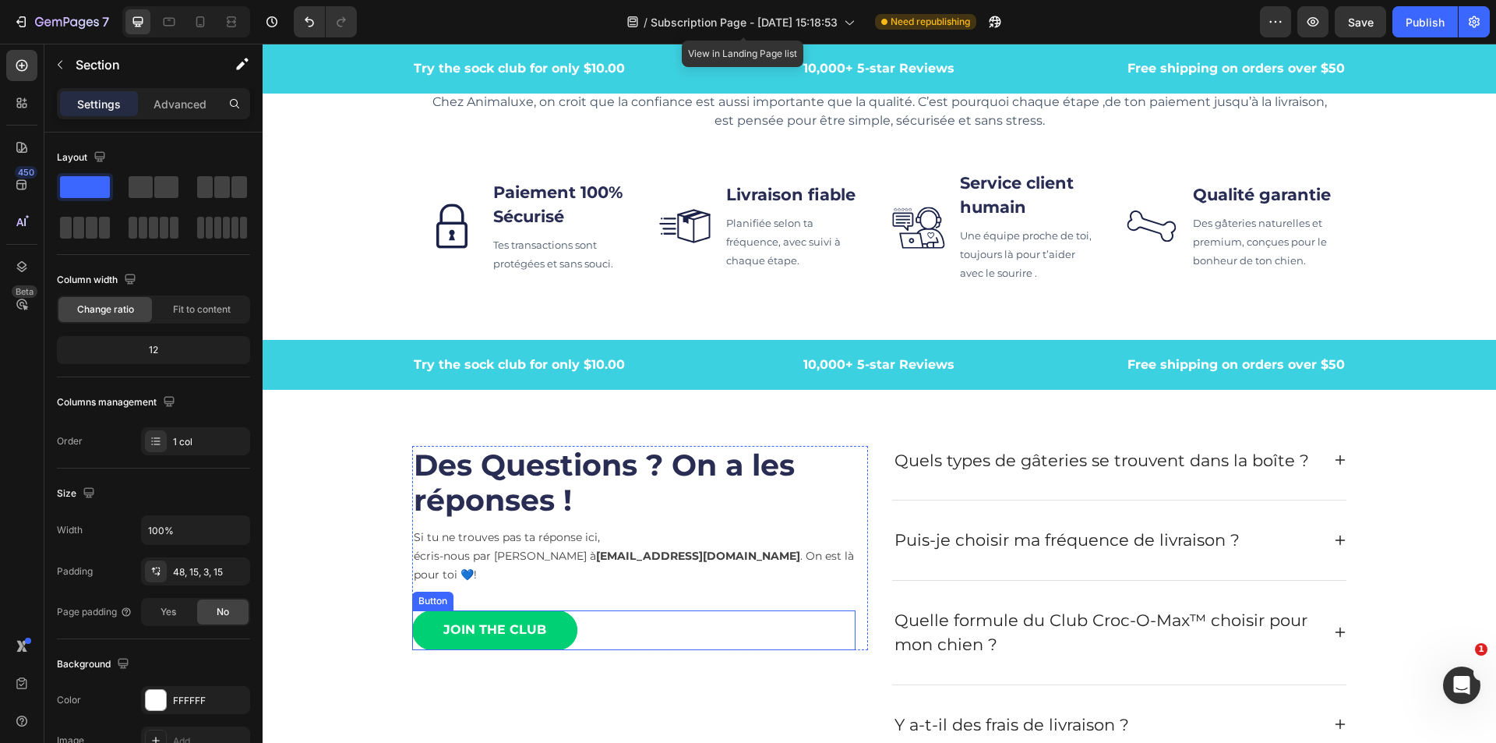
click at [556, 627] on link "JOIN THE CLUB" at bounding box center [494, 630] width 165 height 40
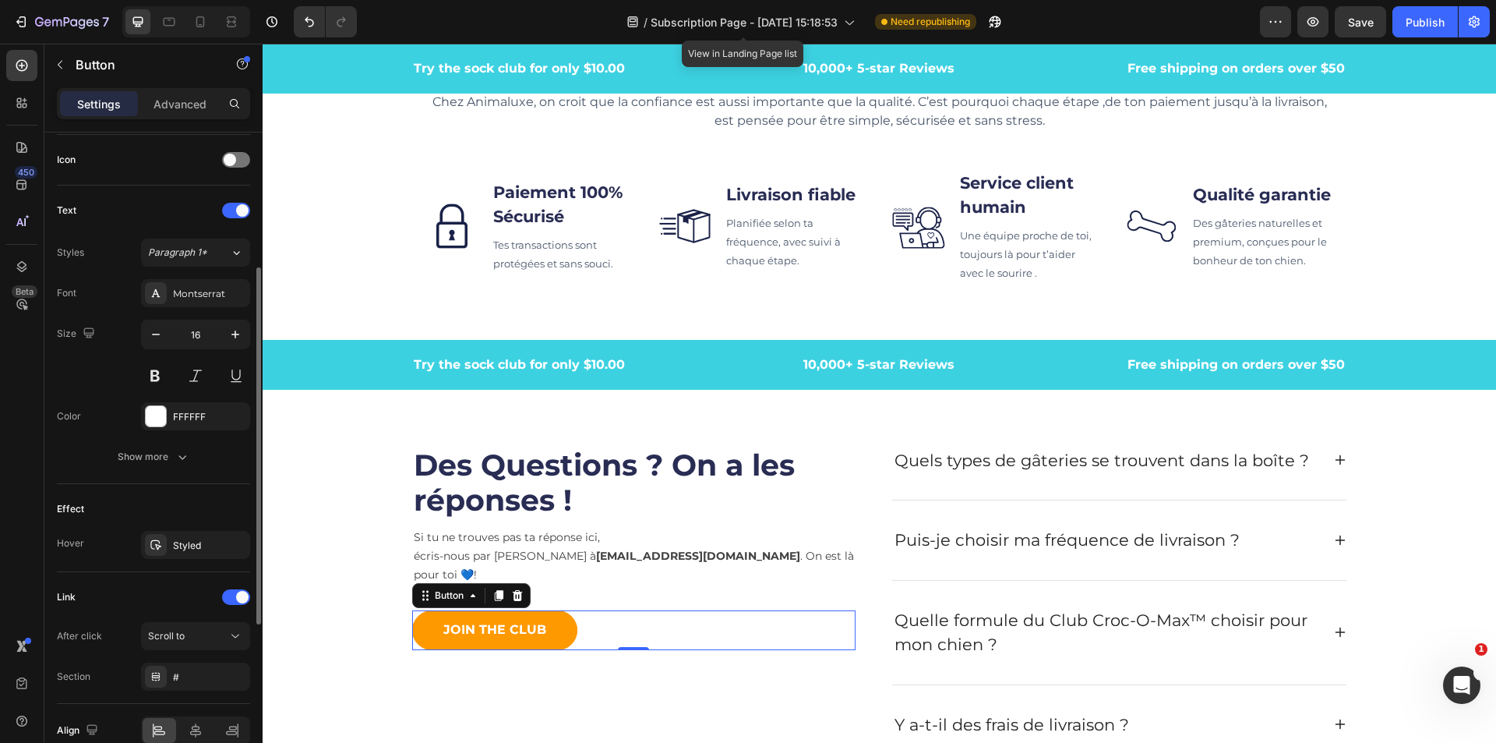
scroll to position [544, 0]
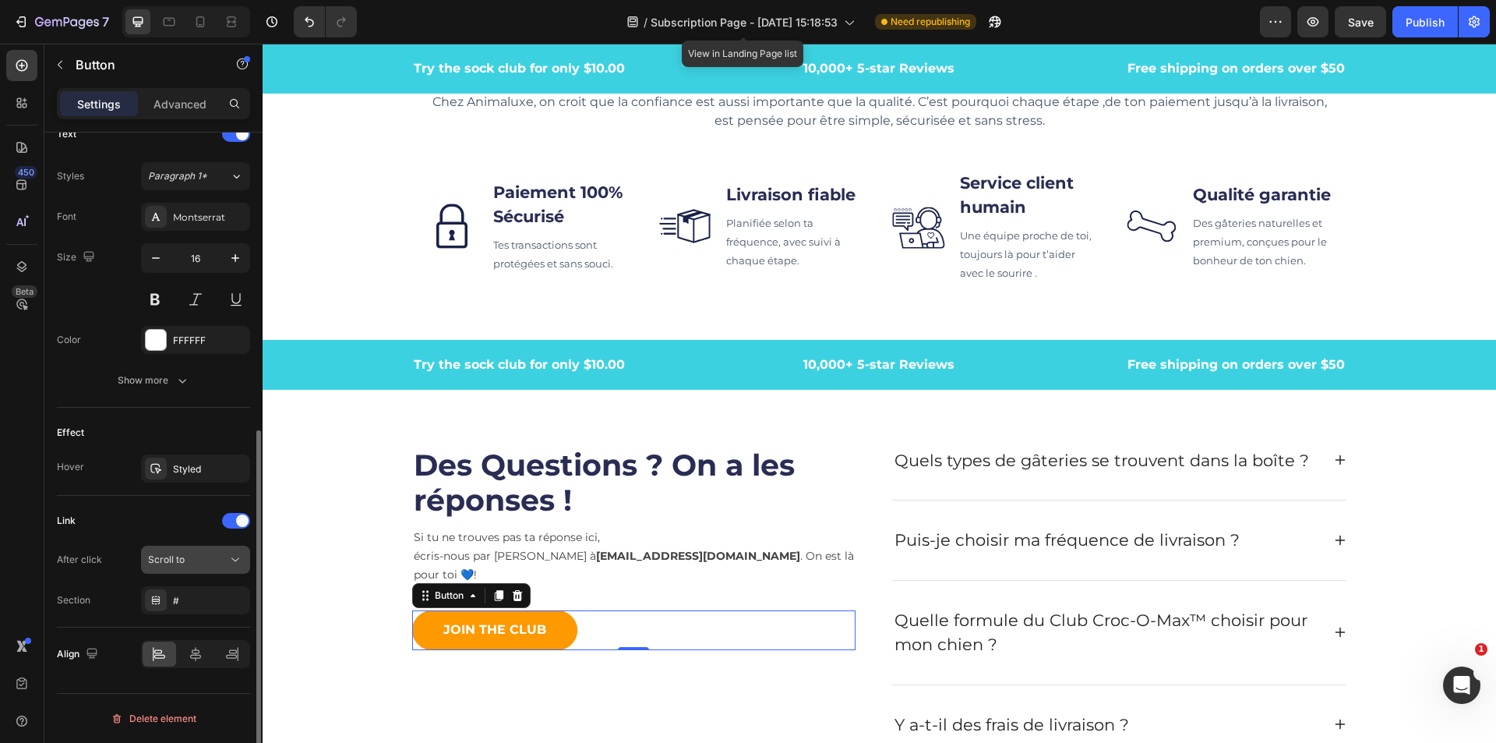
click at [233, 565] on icon at bounding box center [236, 560] width 16 height 16
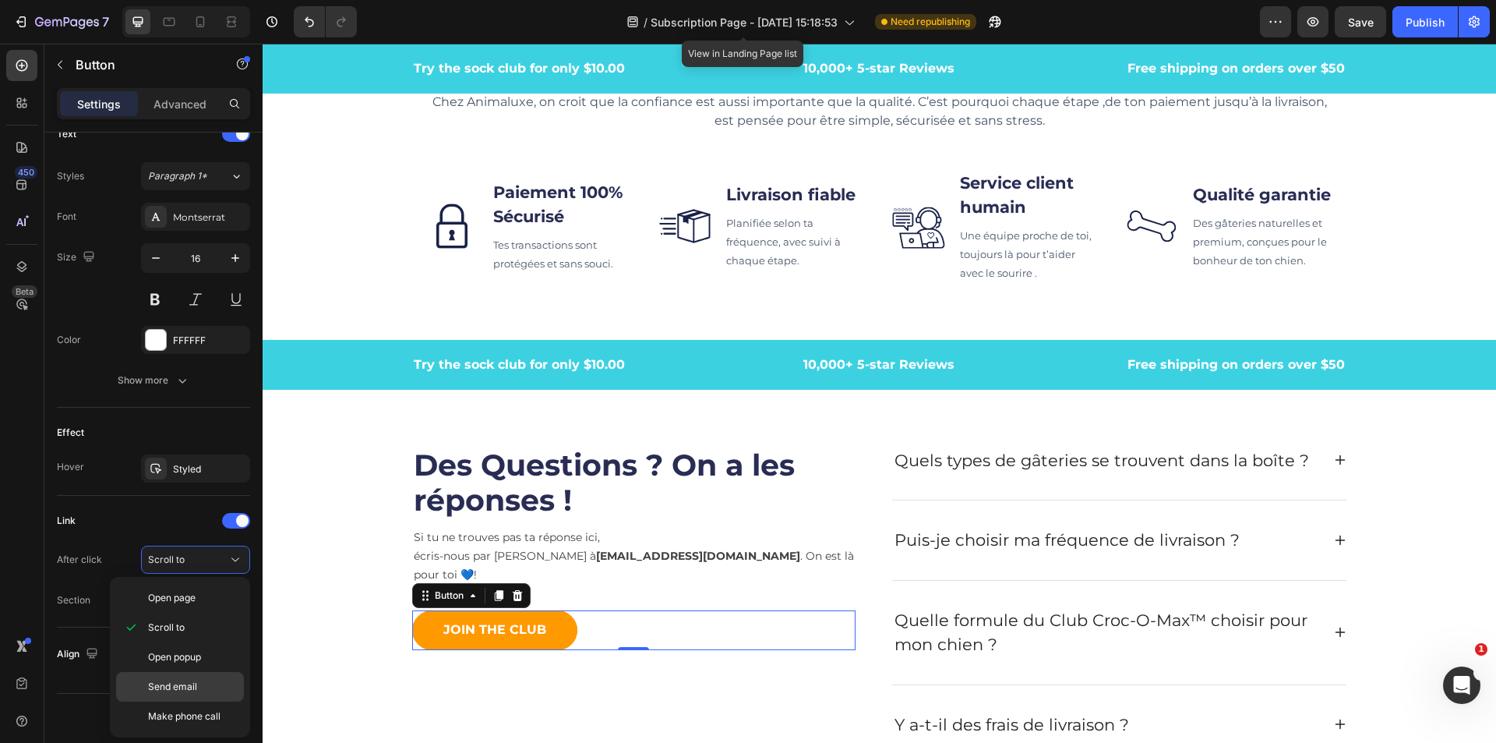
click at [201, 689] on p "Send email" at bounding box center [192, 687] width 89 height 14
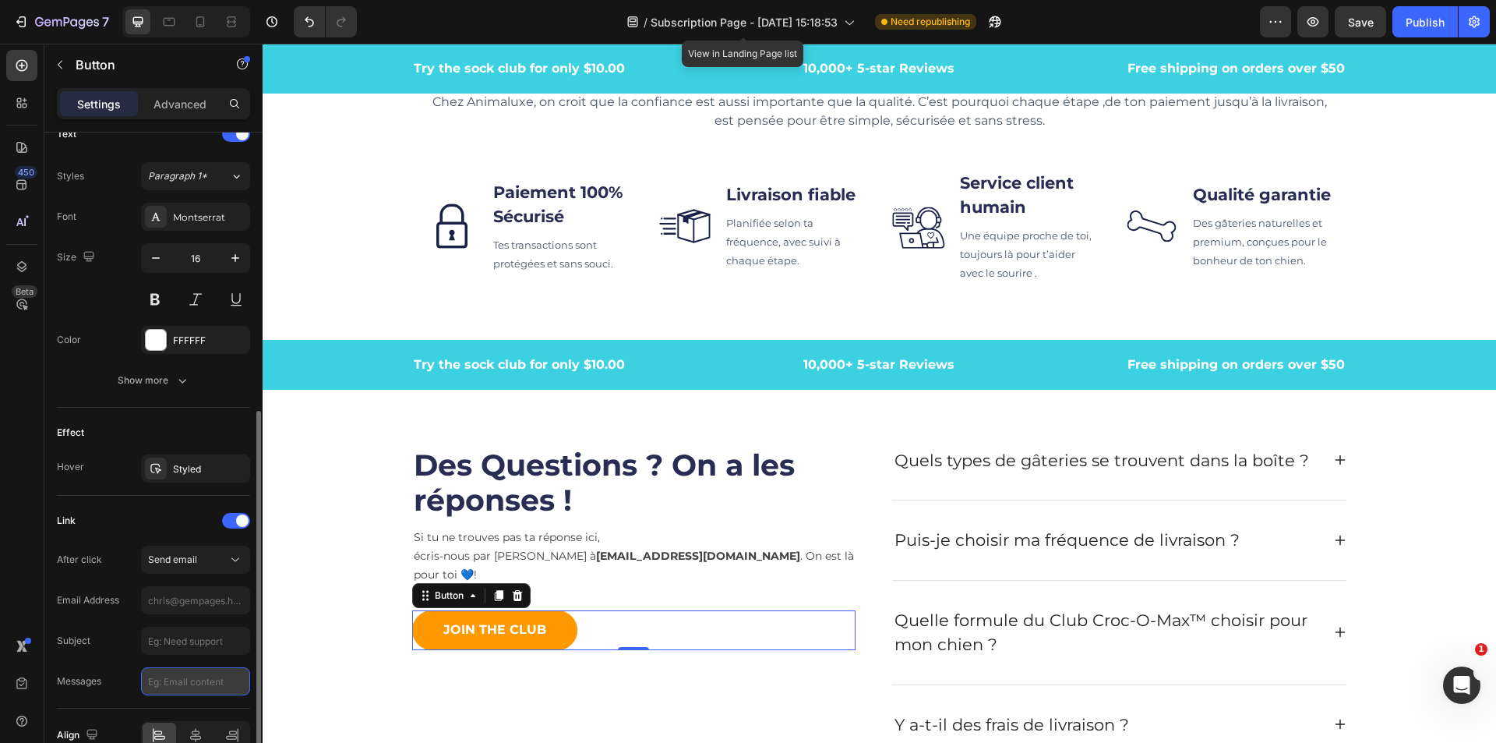
click at [209, 687] on input "text" at bounding box center [195, 681] width 109 height 28
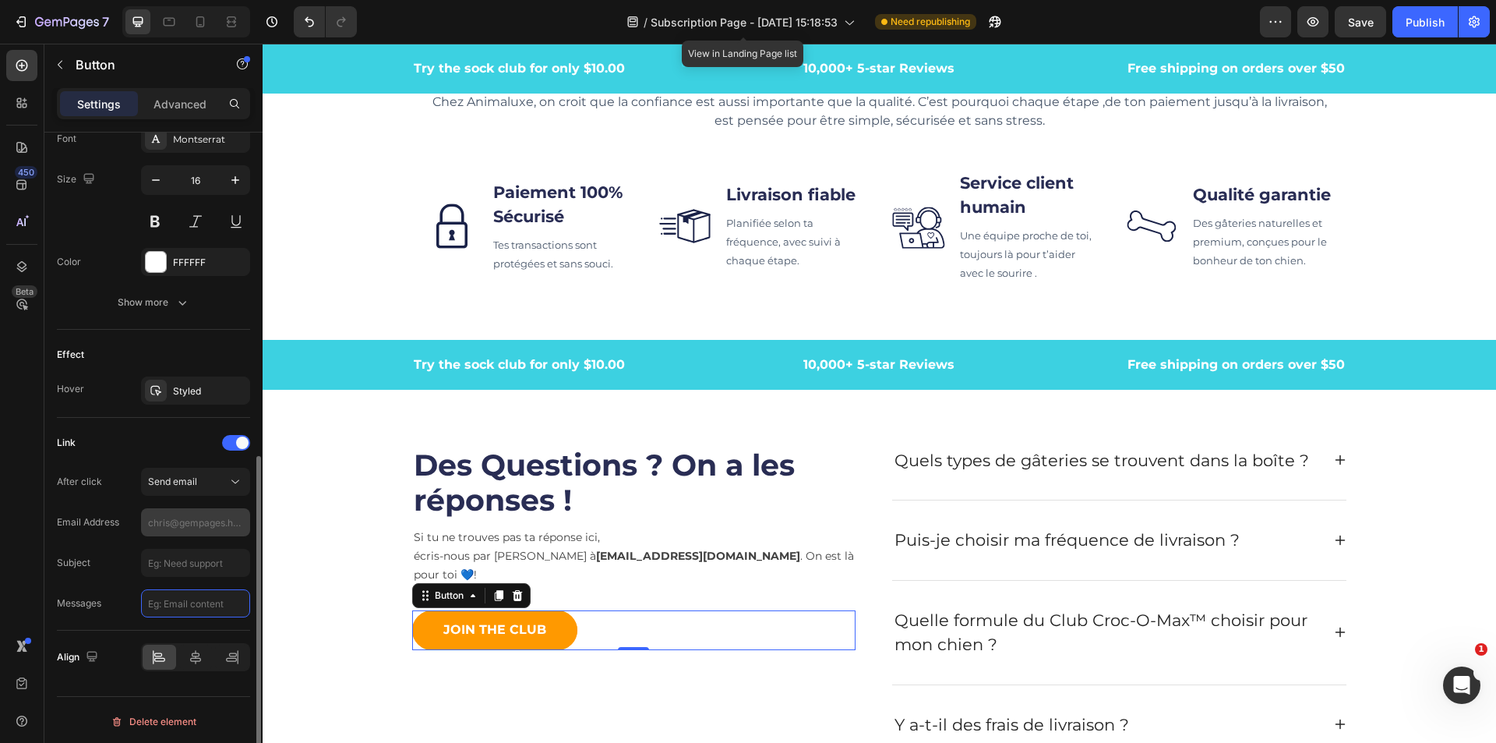
scroll to position [625, 0]
click at [207, 522] on input "text" at bounding box center [195, 519] width 109 height 28
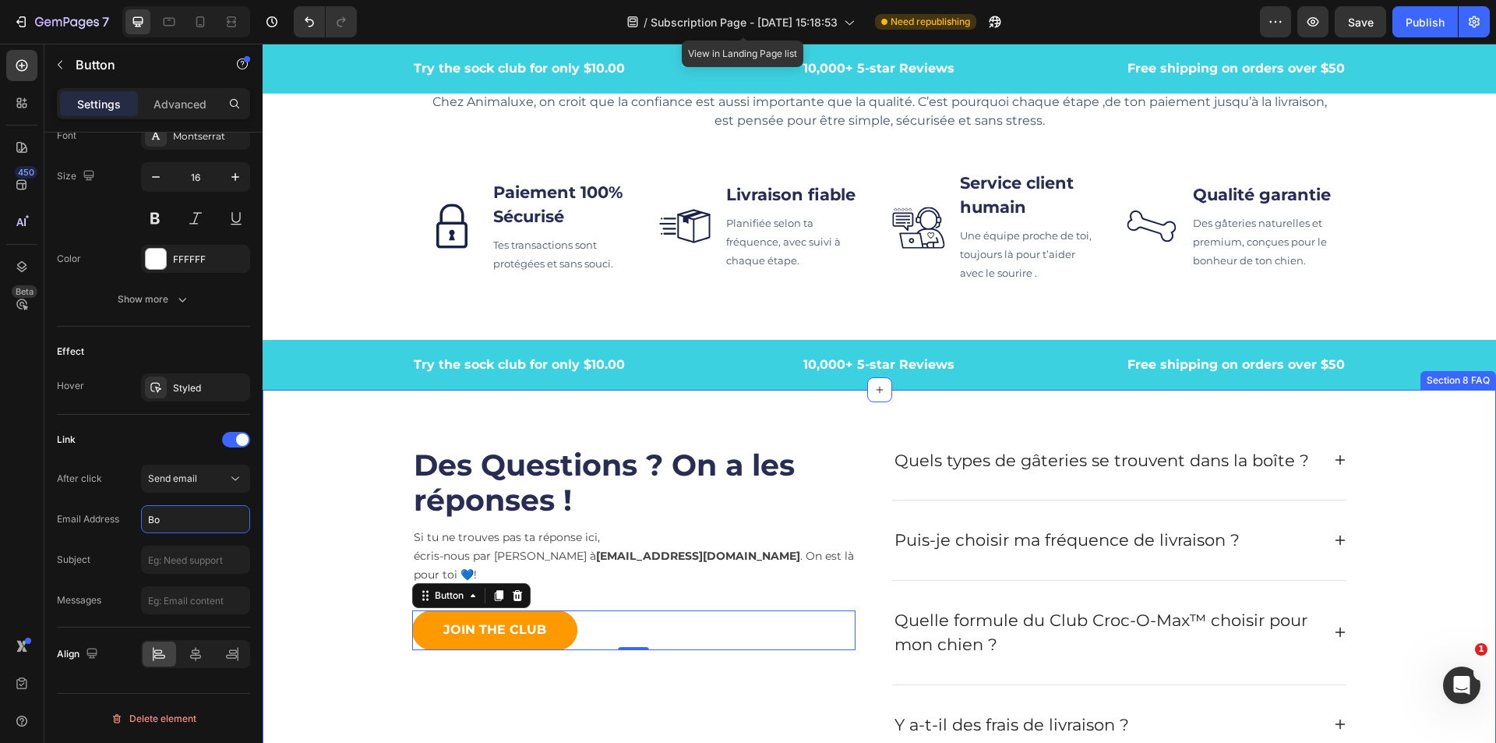
type input "B"
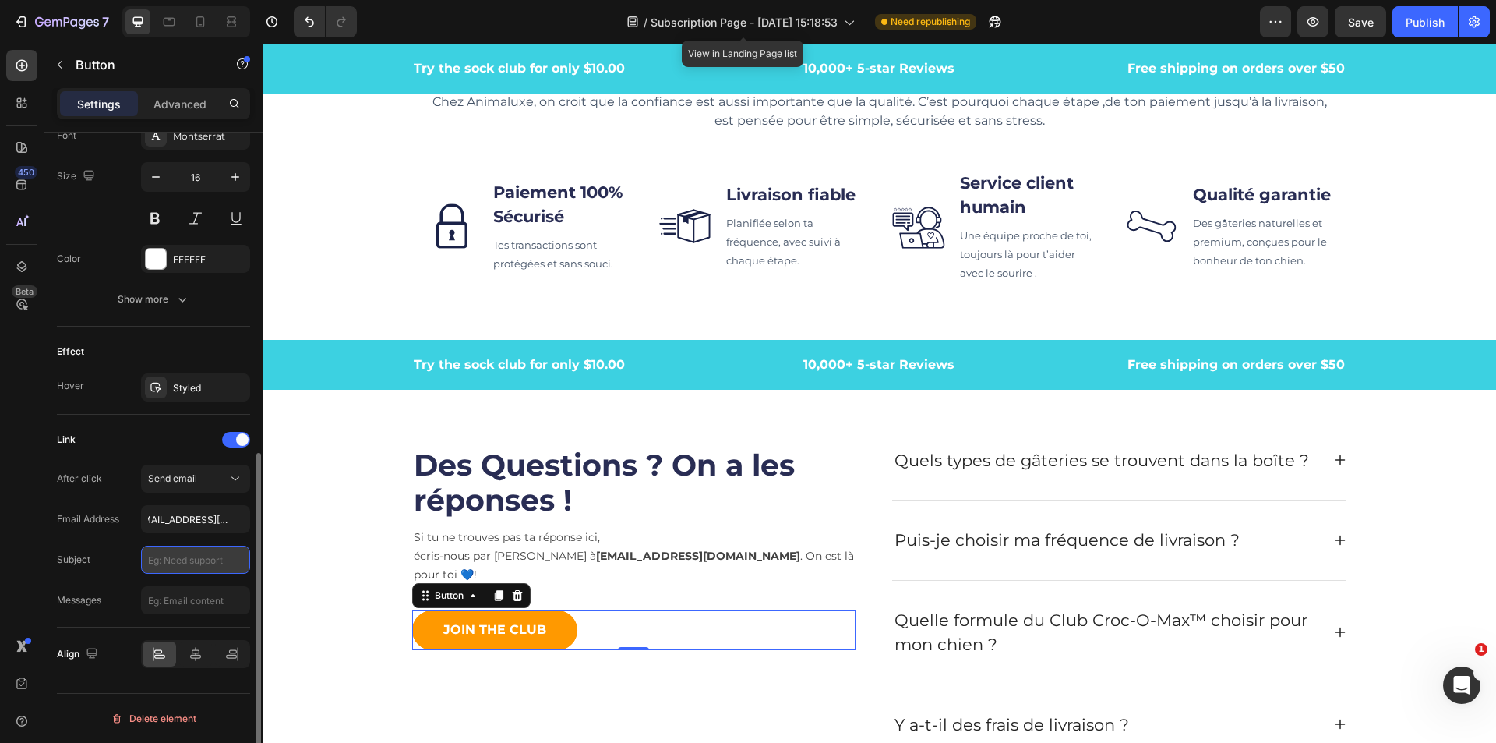
click at [173, 564] on input "text" at bounding box center [195, 560] width 109 height 28
type input "[EMAIL_ADDRESS][DOMAIN_NAME]"
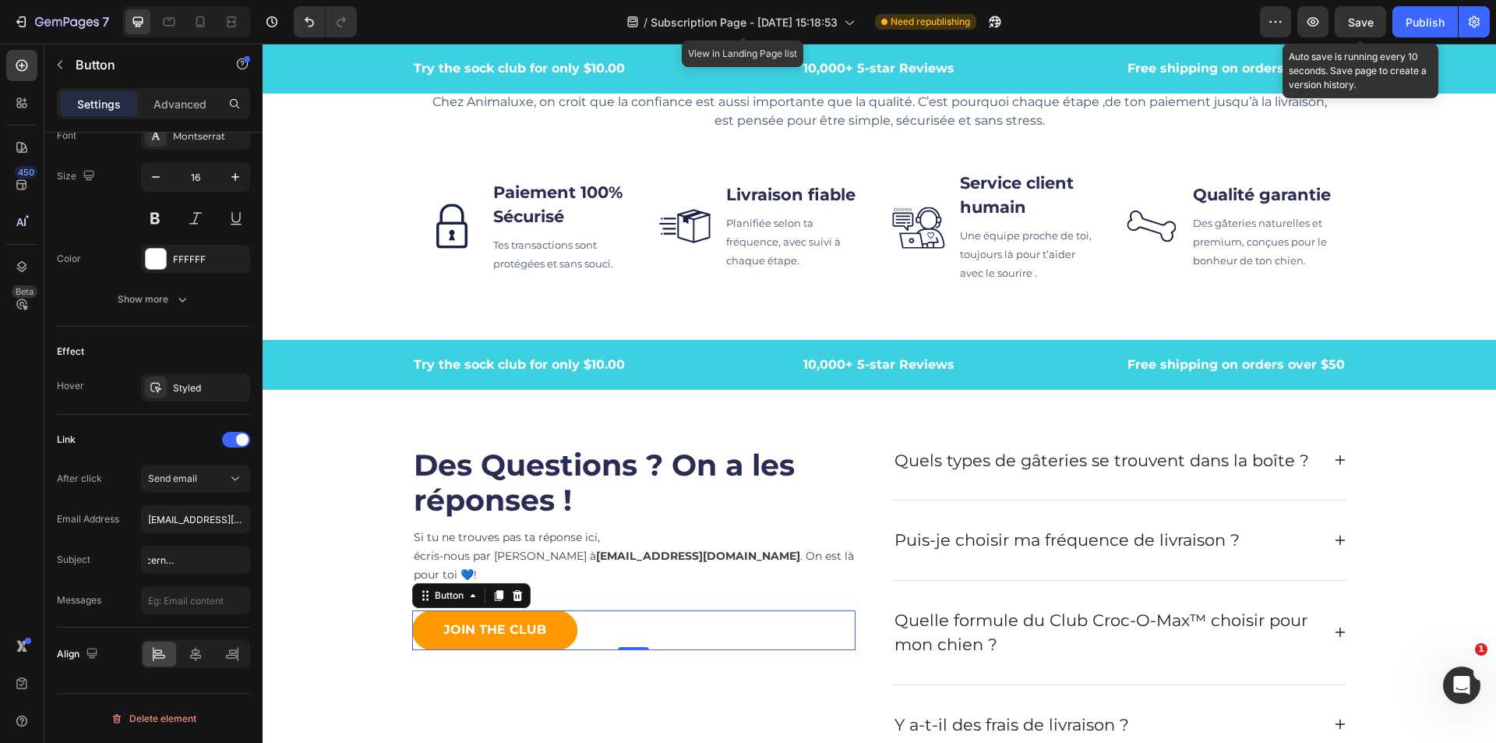
click at [1364, 23] on span "Save" at bounding box center [1361, 22] width 26 height 13
type input "Questions concernant l'abonnement"
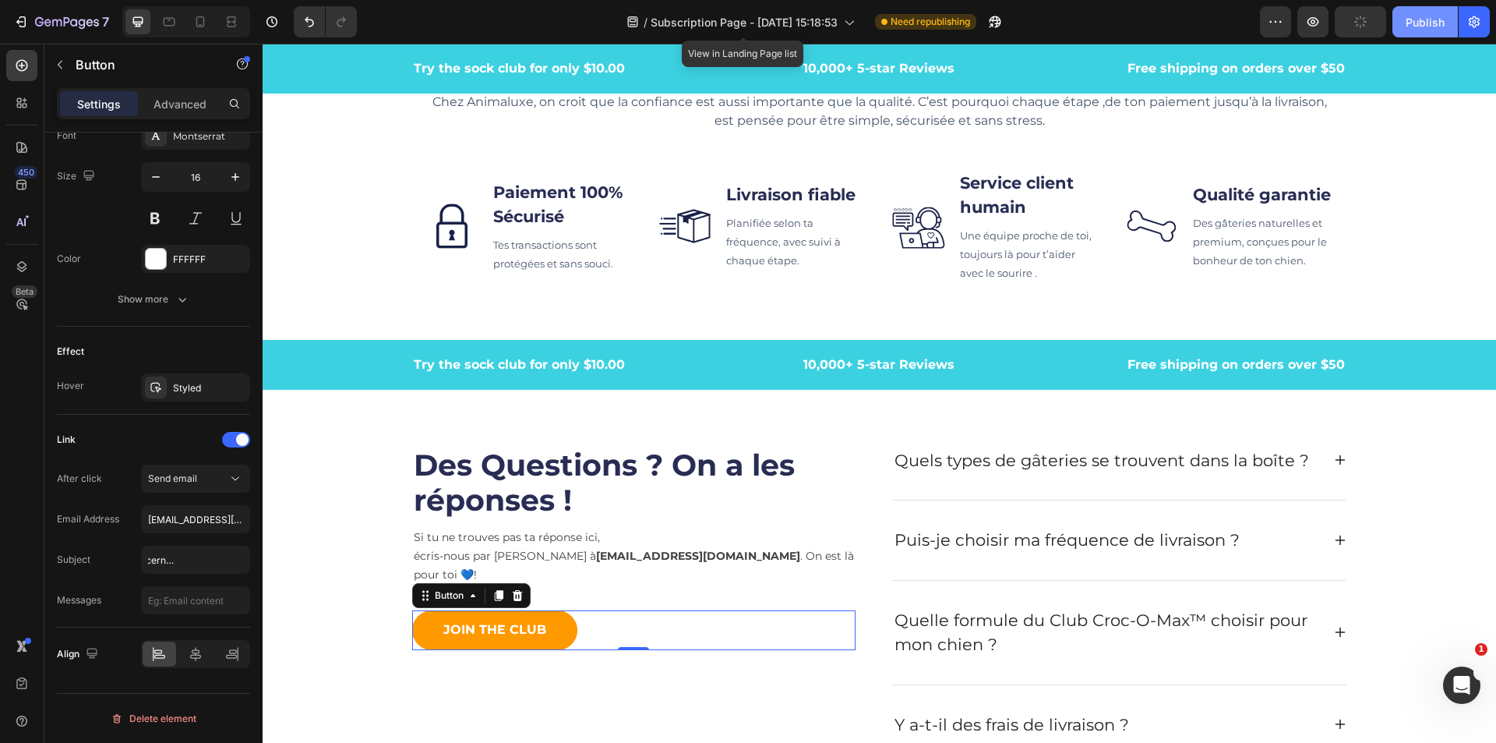
scroll to position [0, 0]
click at [1433, 26] on div "Publish" at bounding box center [1425, 22] width 39 height 16
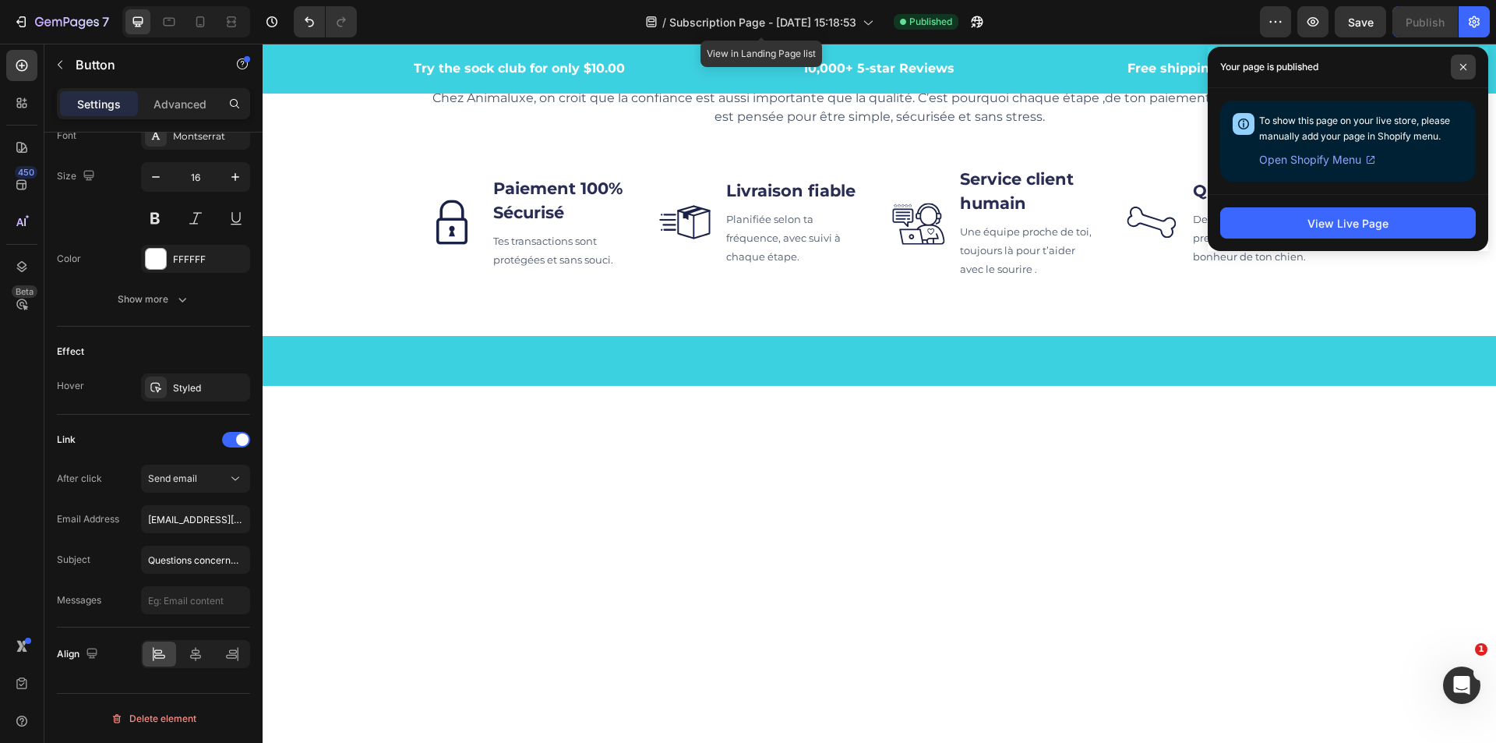
click at [1462, 63] on icon at bounding box center [1464, 67] width 8 height 8
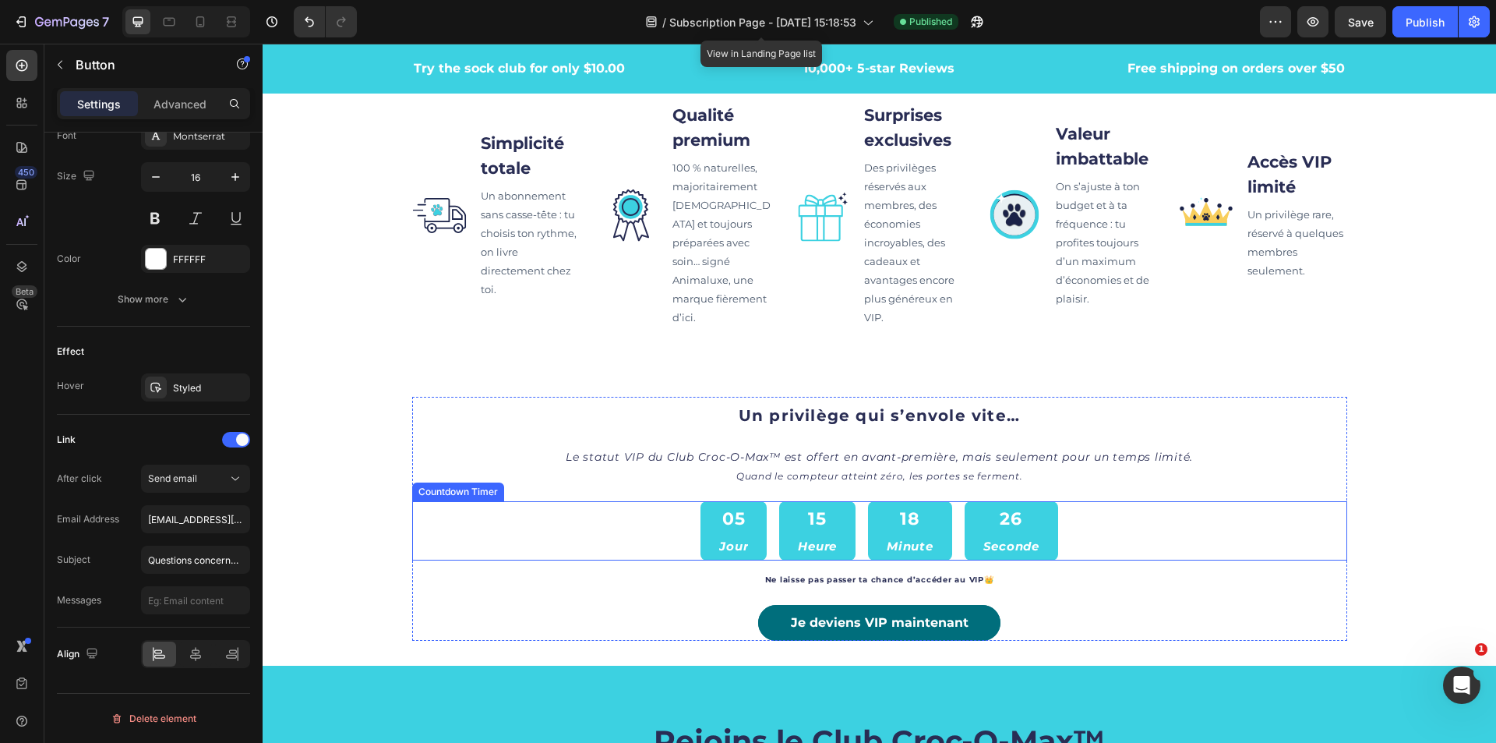
scroll to position [2104, 0]
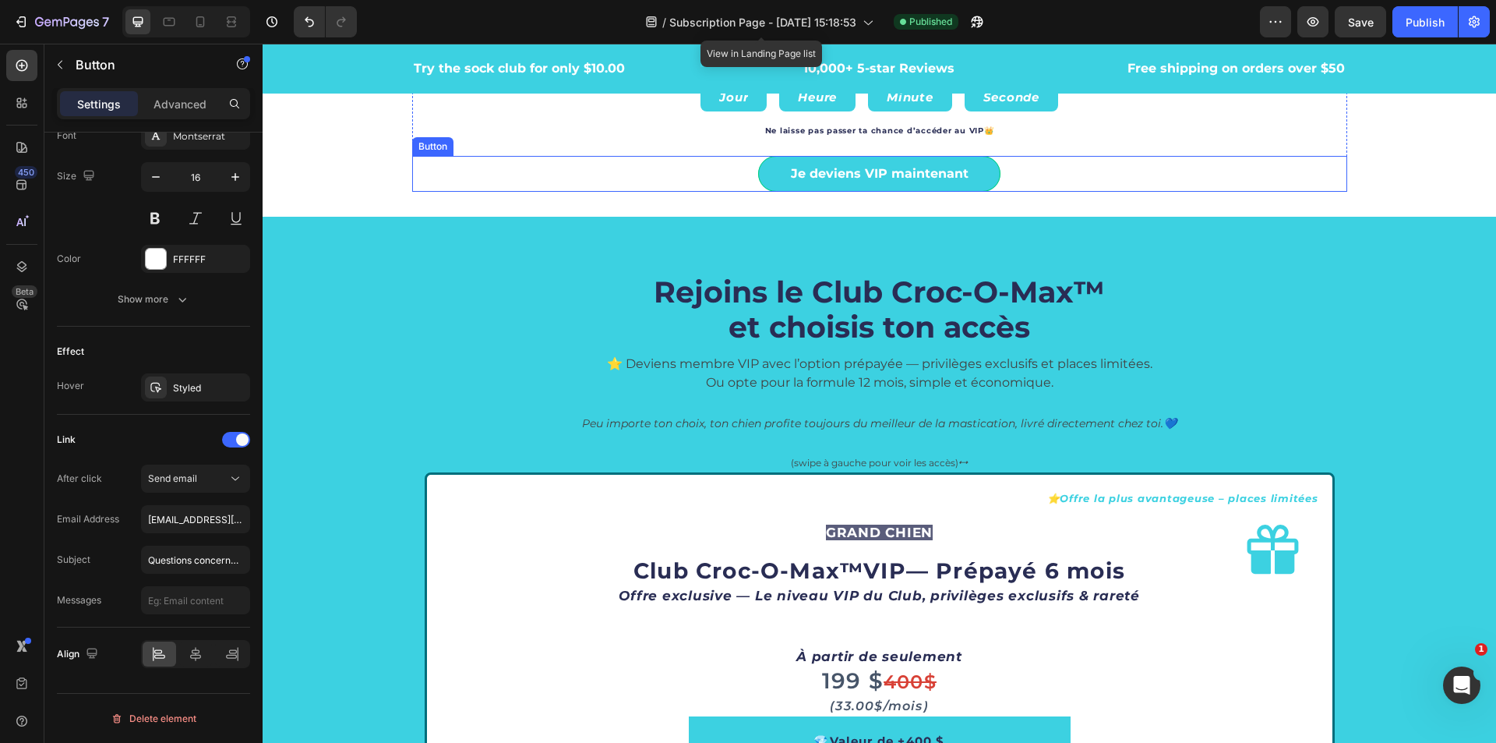
click at [969, 178] on link "Je deviens VIP maintenant" at bounding box center [879, 174] width 242 height 36
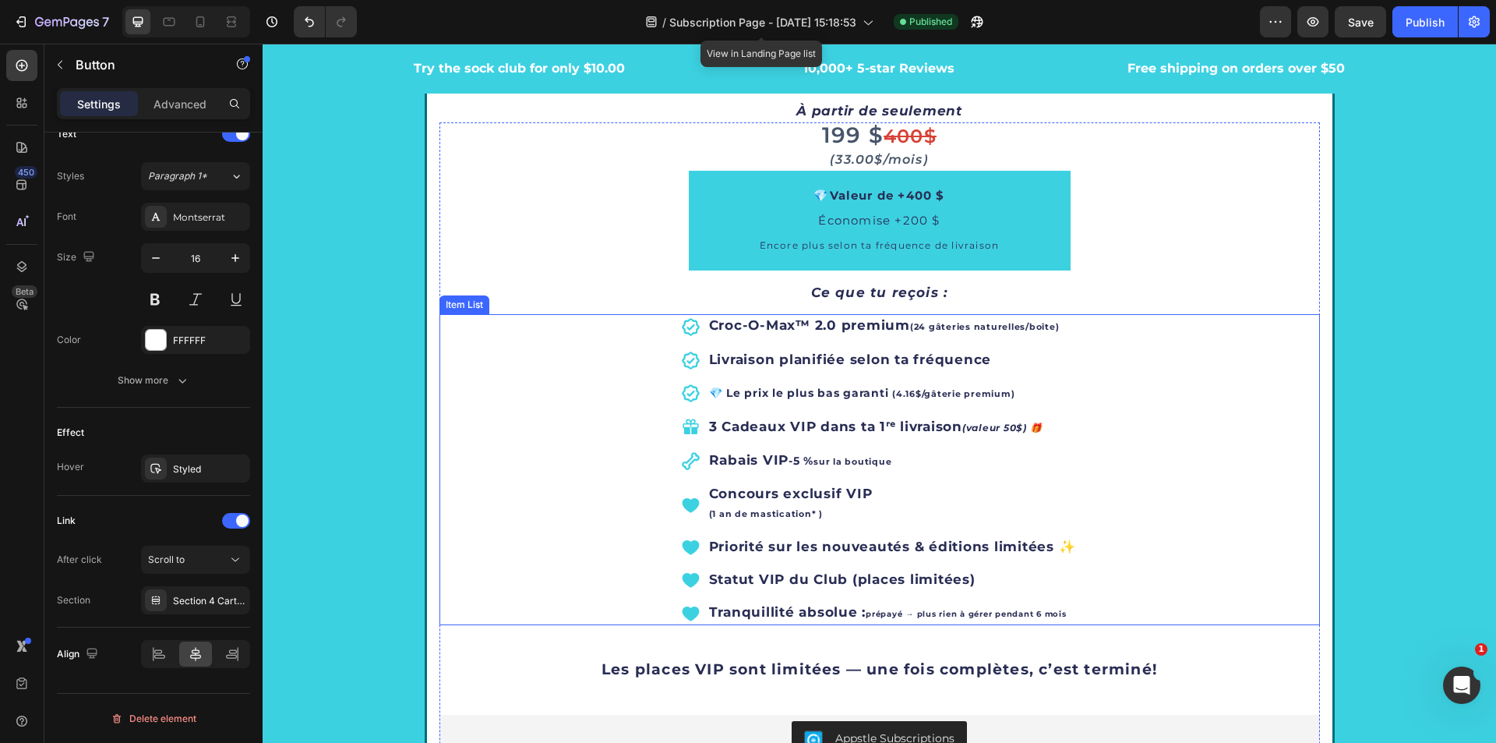
scroll to position [2962, 0]
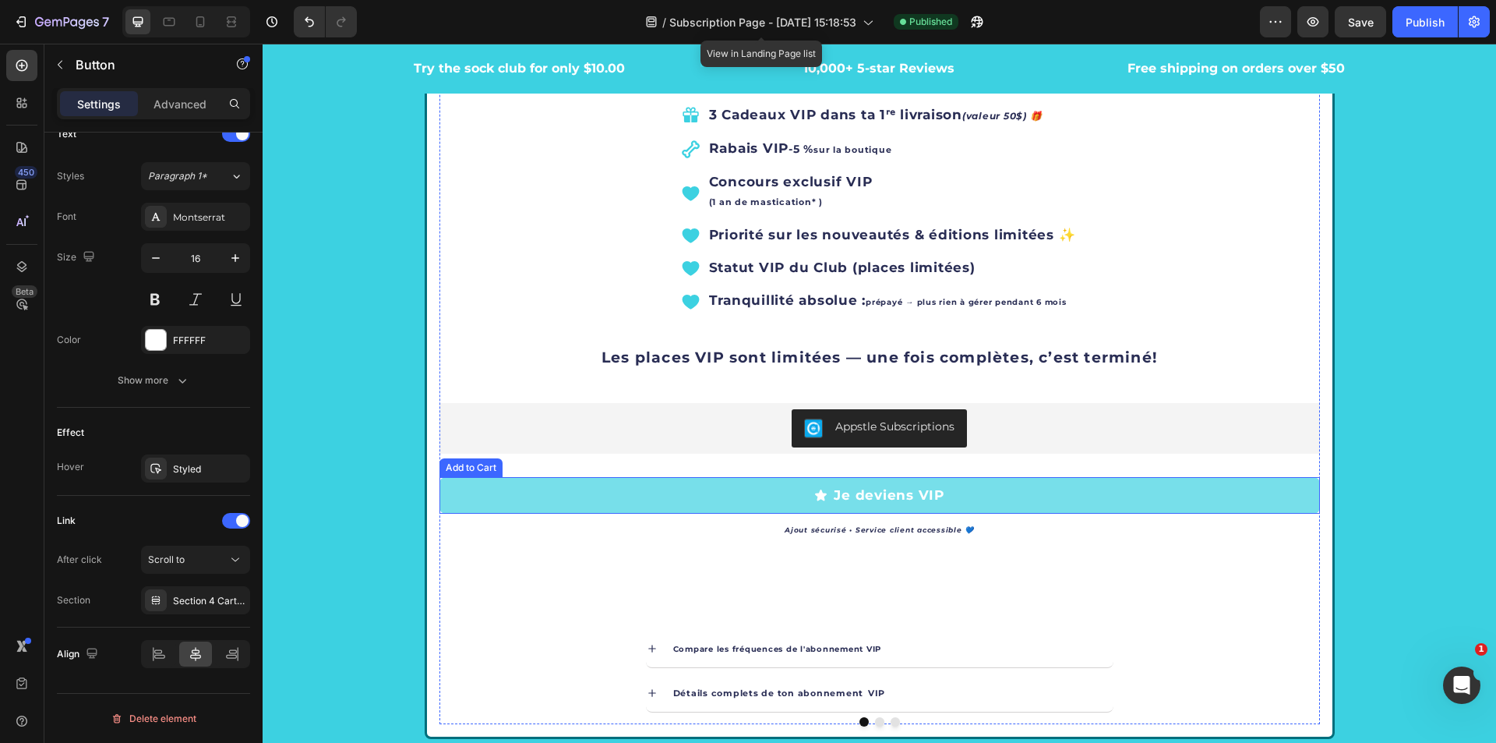
click at [754, 502] on button "Je deviens VIP" at bounding box center [880, 495] width 881 height 37
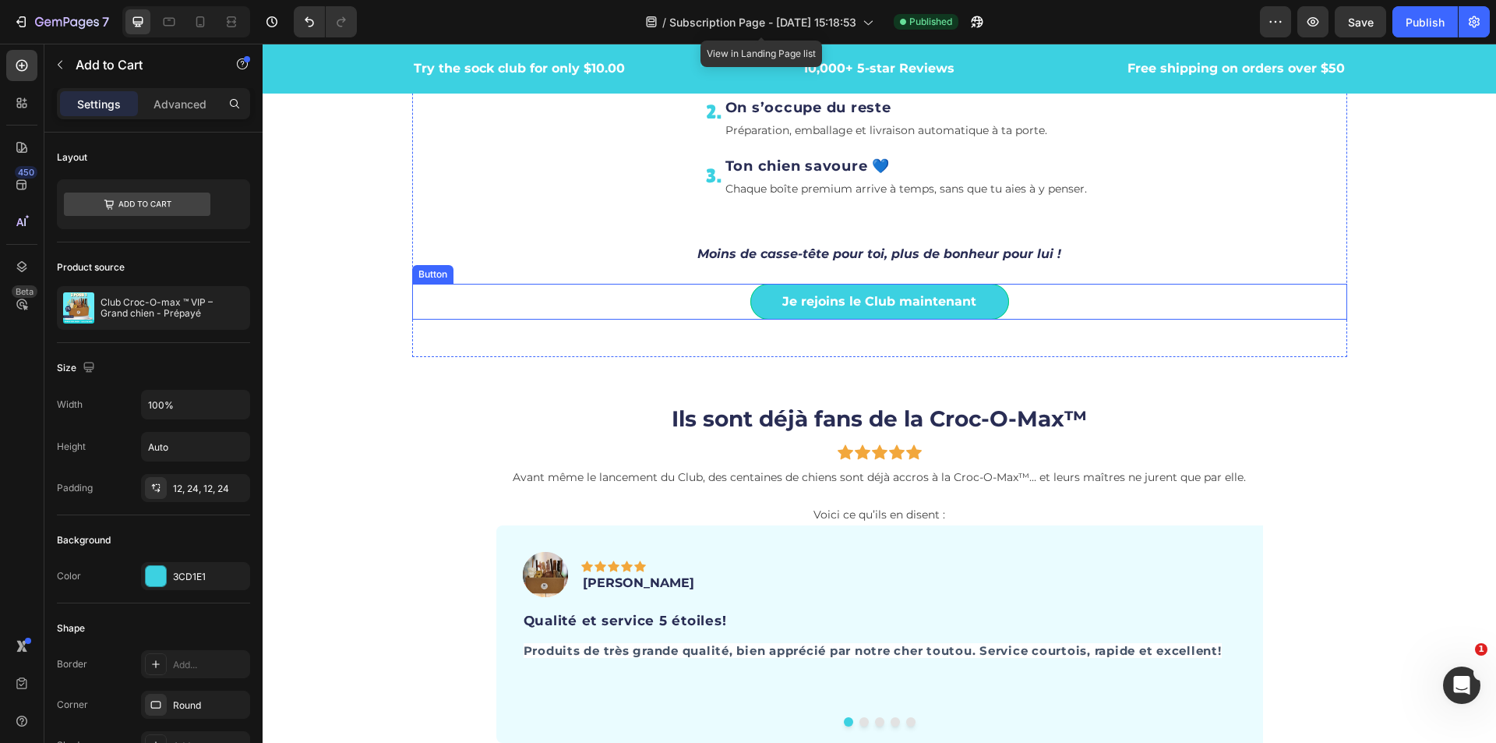
scroll to position [3661, 0]
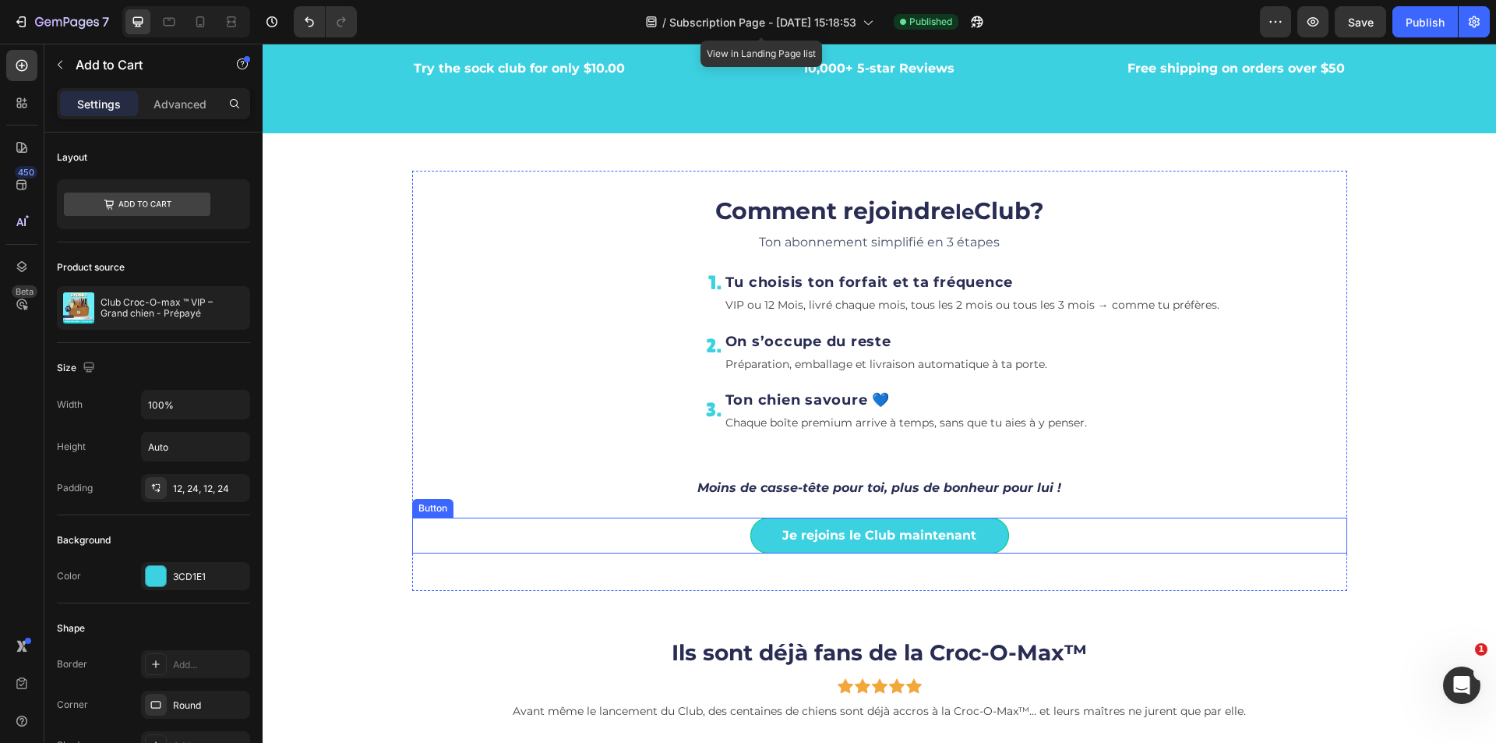
click at [990, 548] on link "Je rejoins le Club maintenant" at bounding box center [880, 536] width 259 height 36
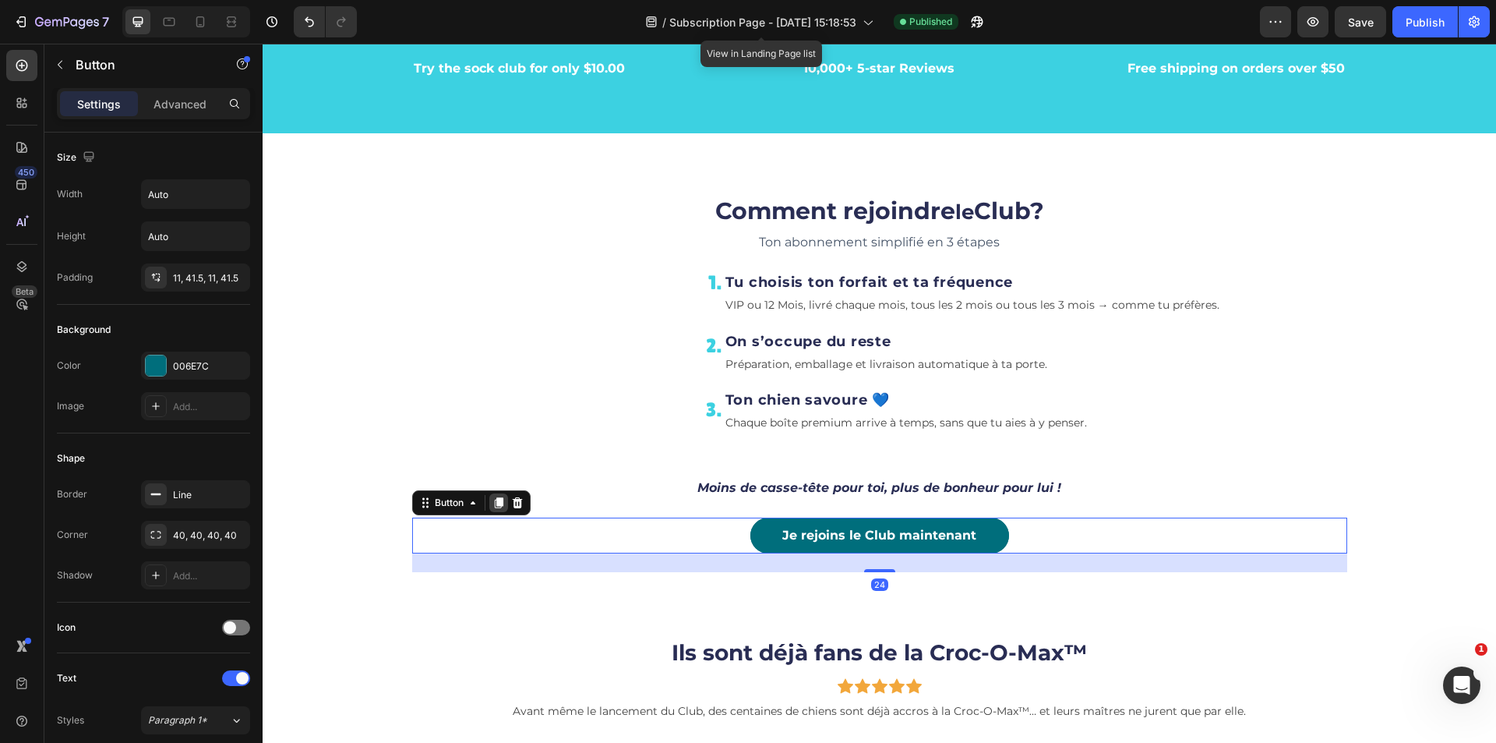
click at [493, 506] on icon at bounding box center [499, 502] width 12 height 12
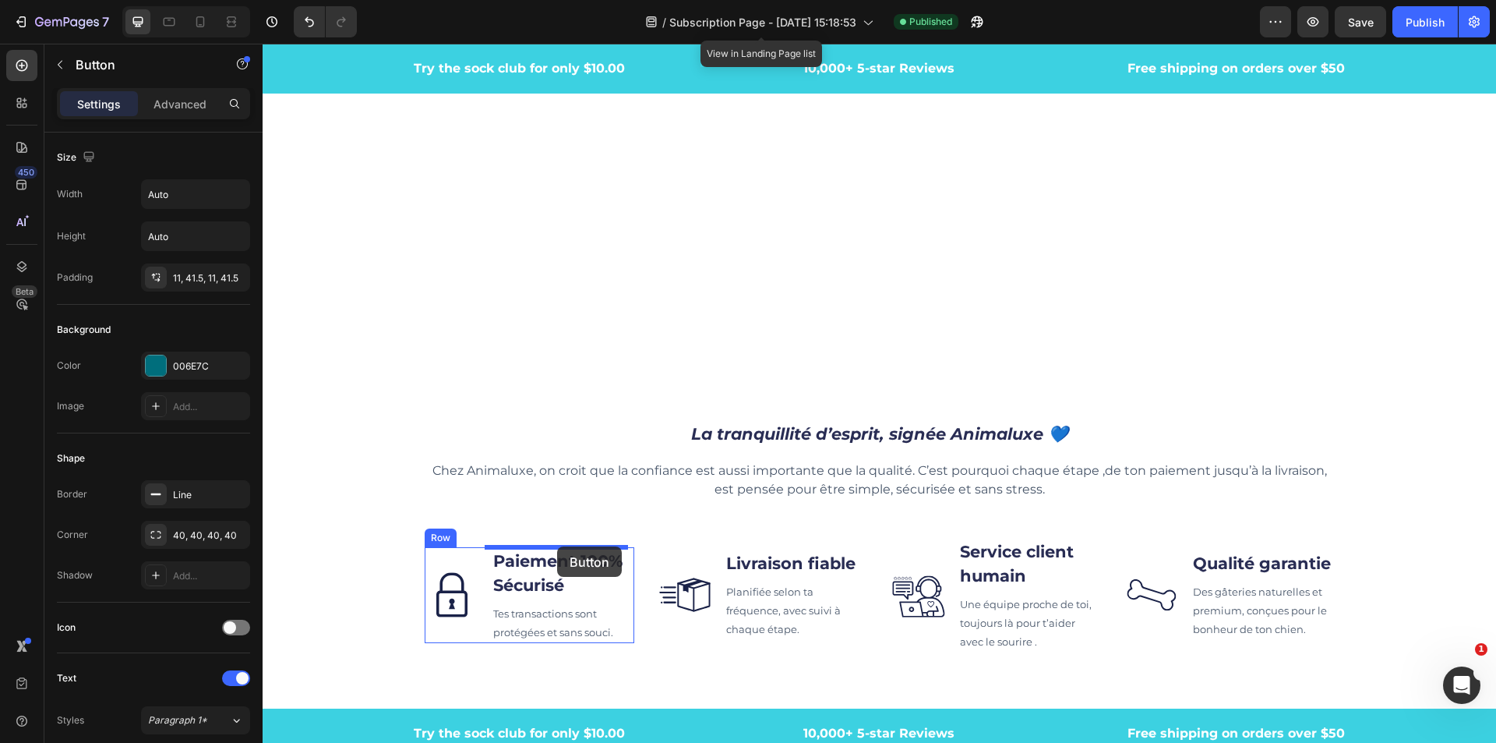
scroll to position [4908, 0]
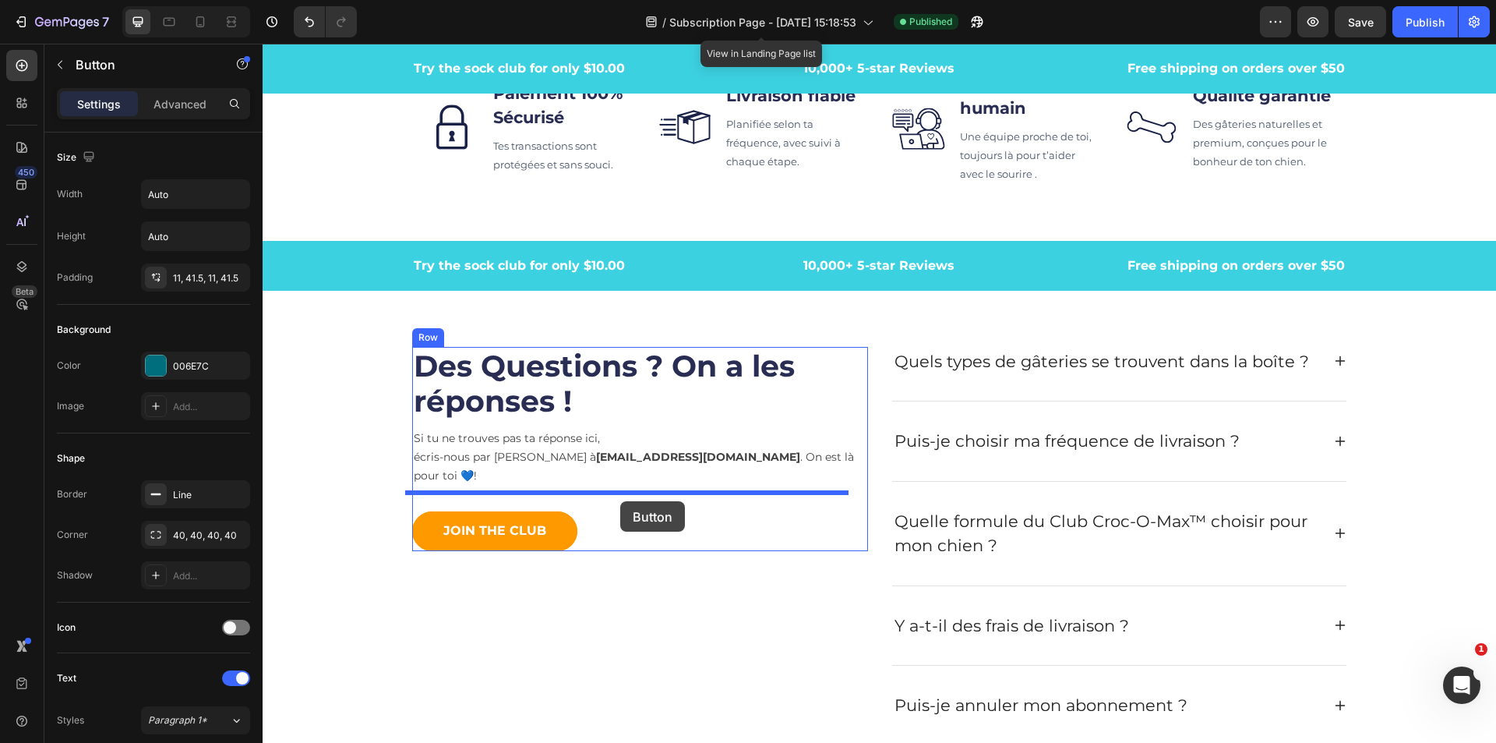
drag, startPoint x: 426, startPoint y: 559, endPoint x: 620, endPoint y: 501, distance: 203.2
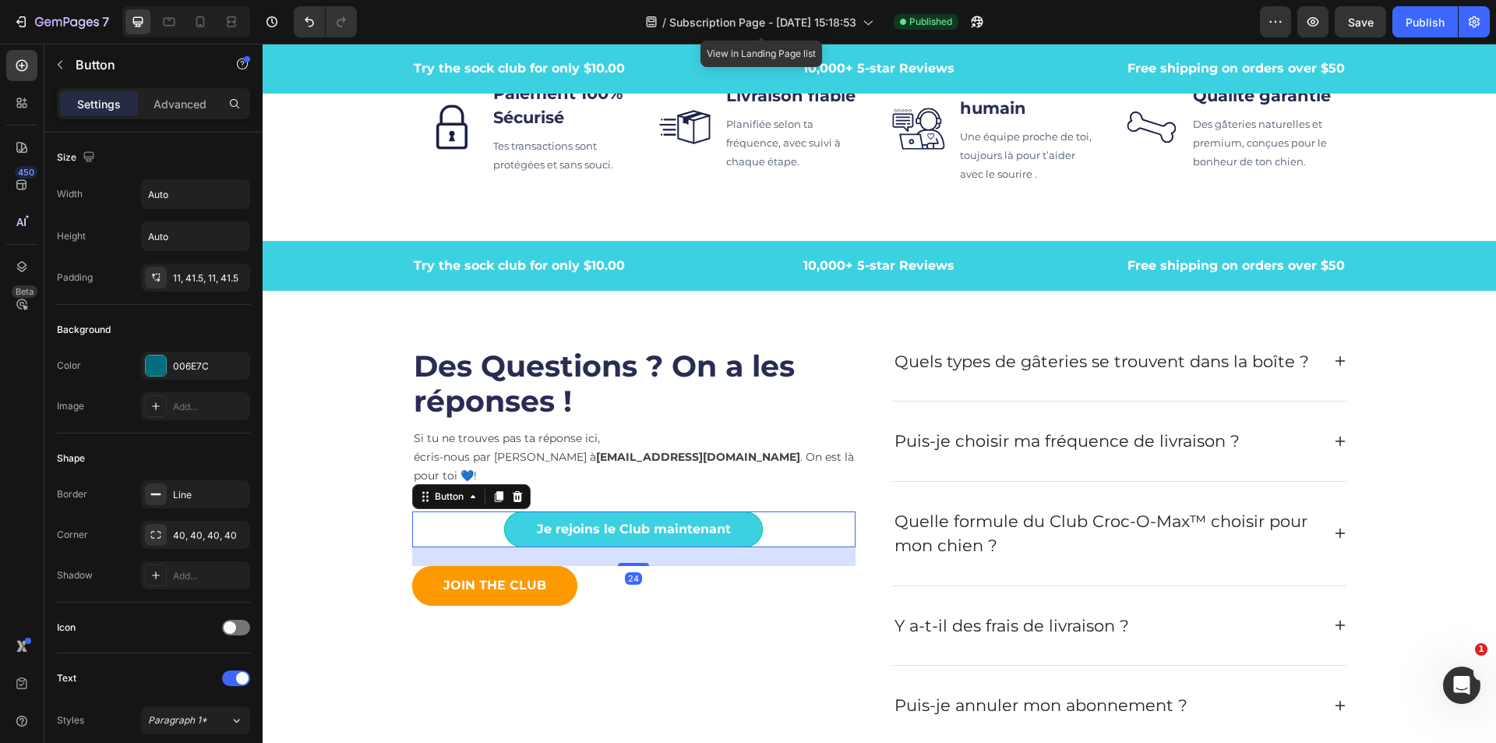
click at [740, 521] on link "Je rejoins le Club maintenant" at bounding box center [633, 529] width 259 height 36
click at [512, 490] on icon at bounding box center [517, 496] width 12 height 12
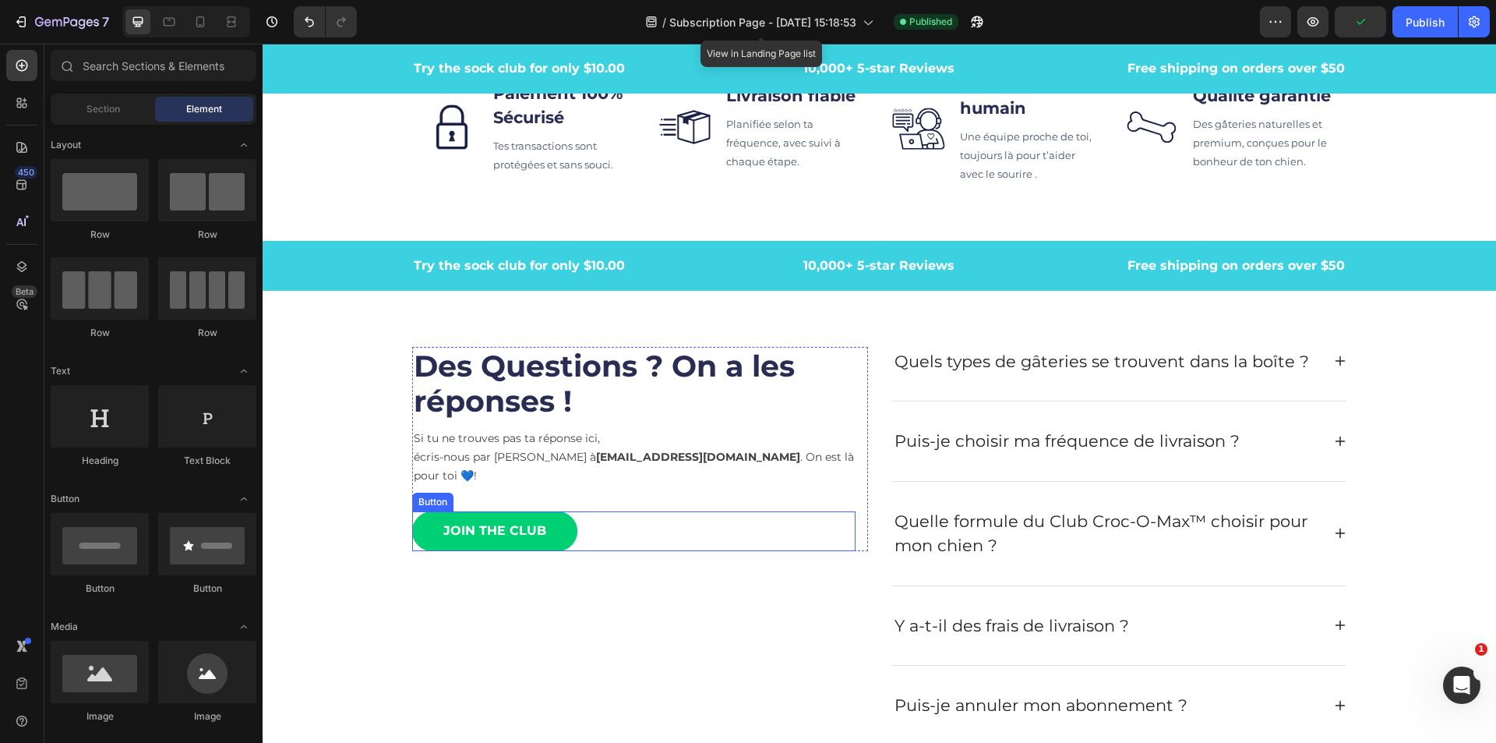
click at [525, 522] on link "JOIN THE CLUB" at bounding box center [494, 531] width 165 height 40
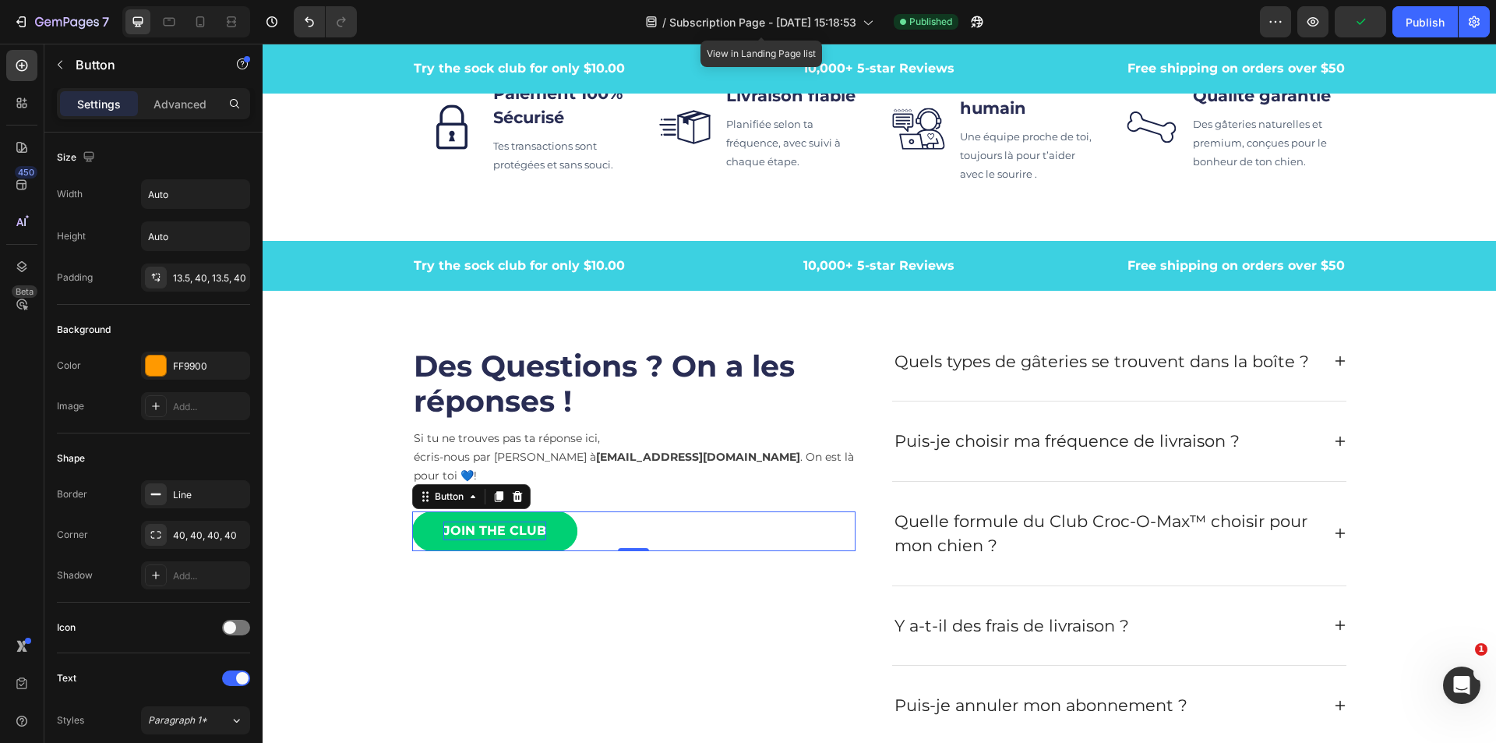
click at [528, 521] on div "JOIN THE CLUB" at bounding box center [494, 530] width 103 height 19
click at [532, 521] on p "JOIN THE CLUB" at bounding box center [494, 530] width 103 height 19
click at [535, 521] on p "JOIN THE CLUB" at bounding box center [494, 530] width 103 height 19
drag, startPoint x: 535, startPoint y: 511, endPoint x: 419, endPoint y: 511, distance: 115.4
click at [419, 511] on link "JOIN THE CLUB" at bounding box center [494, 531] width 165 height 40
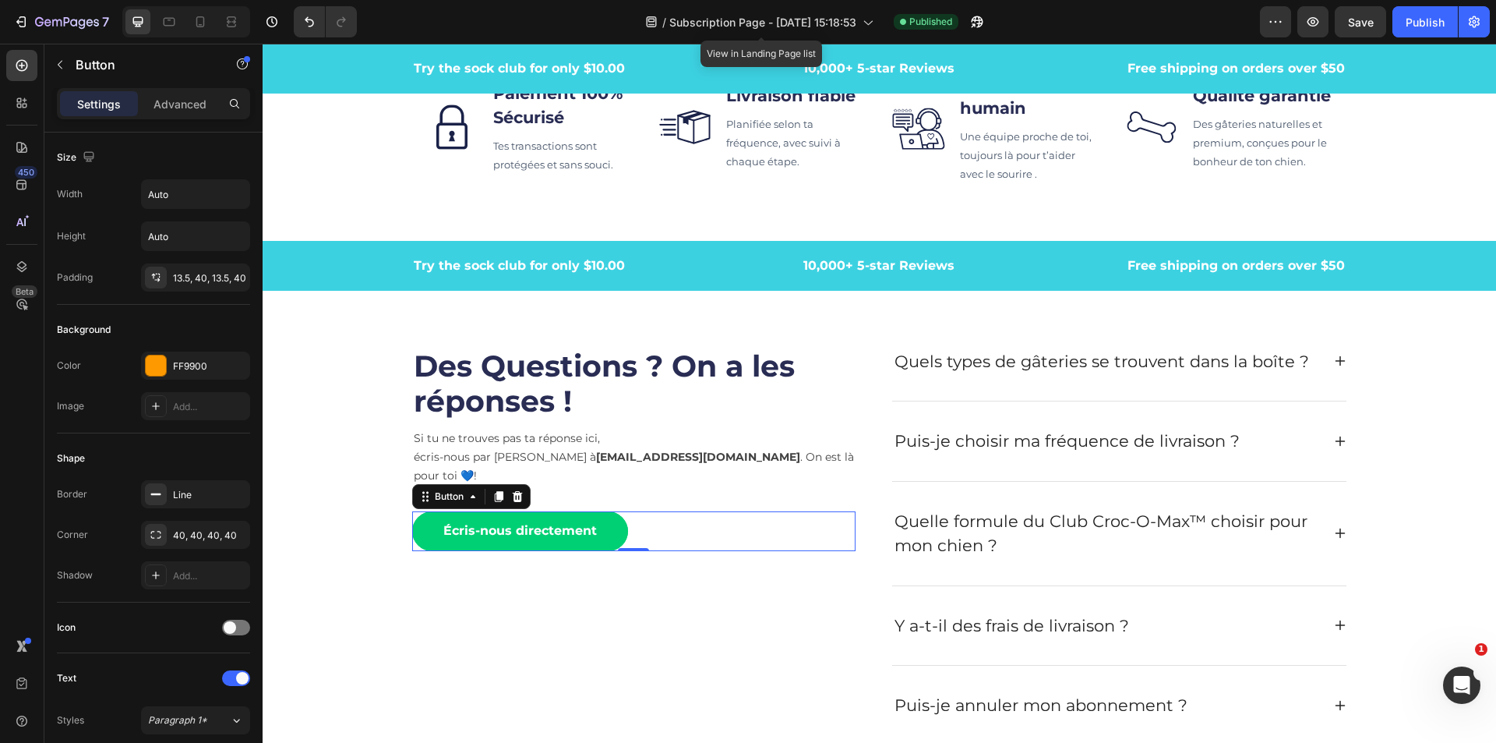
click at [603, 522] on link "Écris-nous directement" at bounding box center [520, 531] width 216 height 40
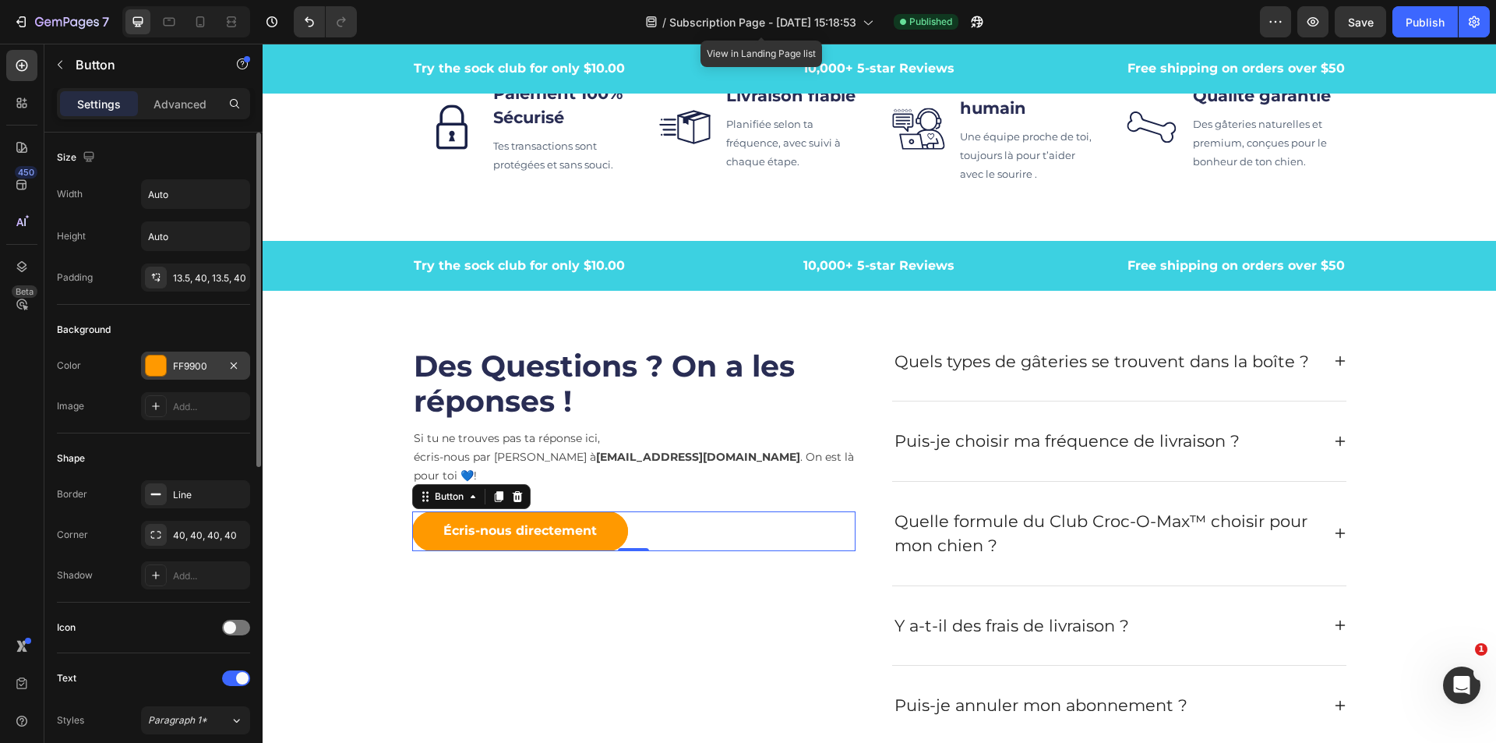
click at [154, 372] on div at bounding box center [156, 365] width 20 height 20
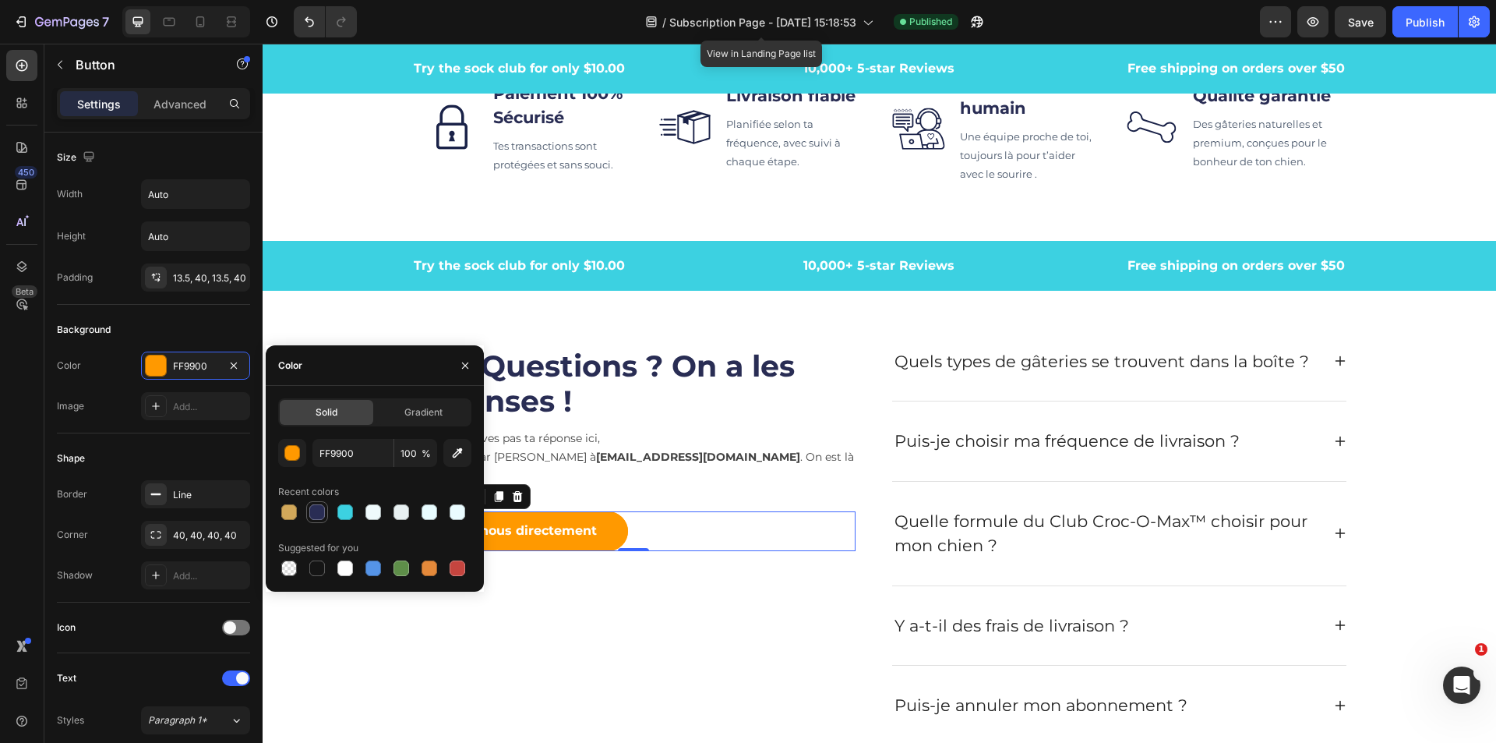
click at [323, 507] on div at bounding box center [317, 512] width 16 height 16
type input "292D54"
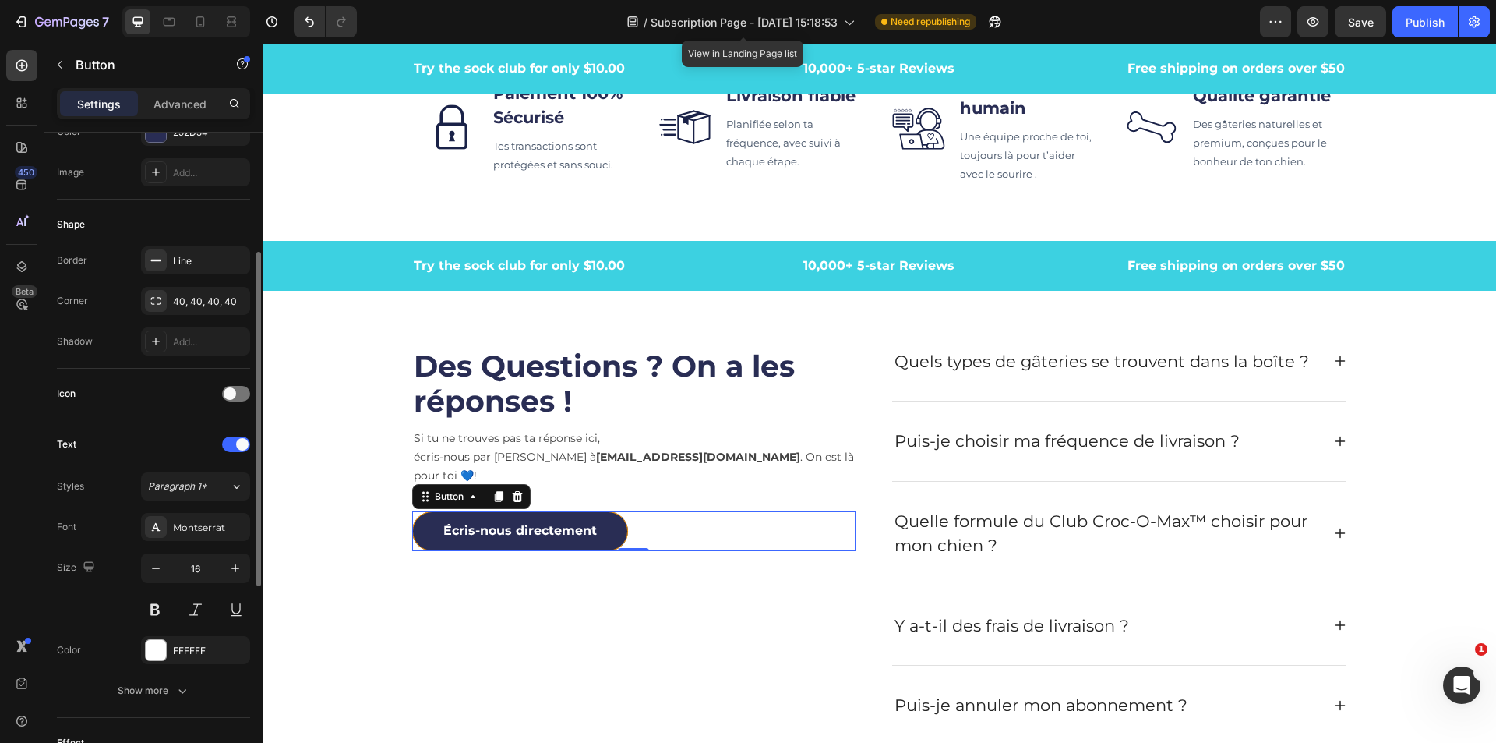
scroll to position [312, 0]
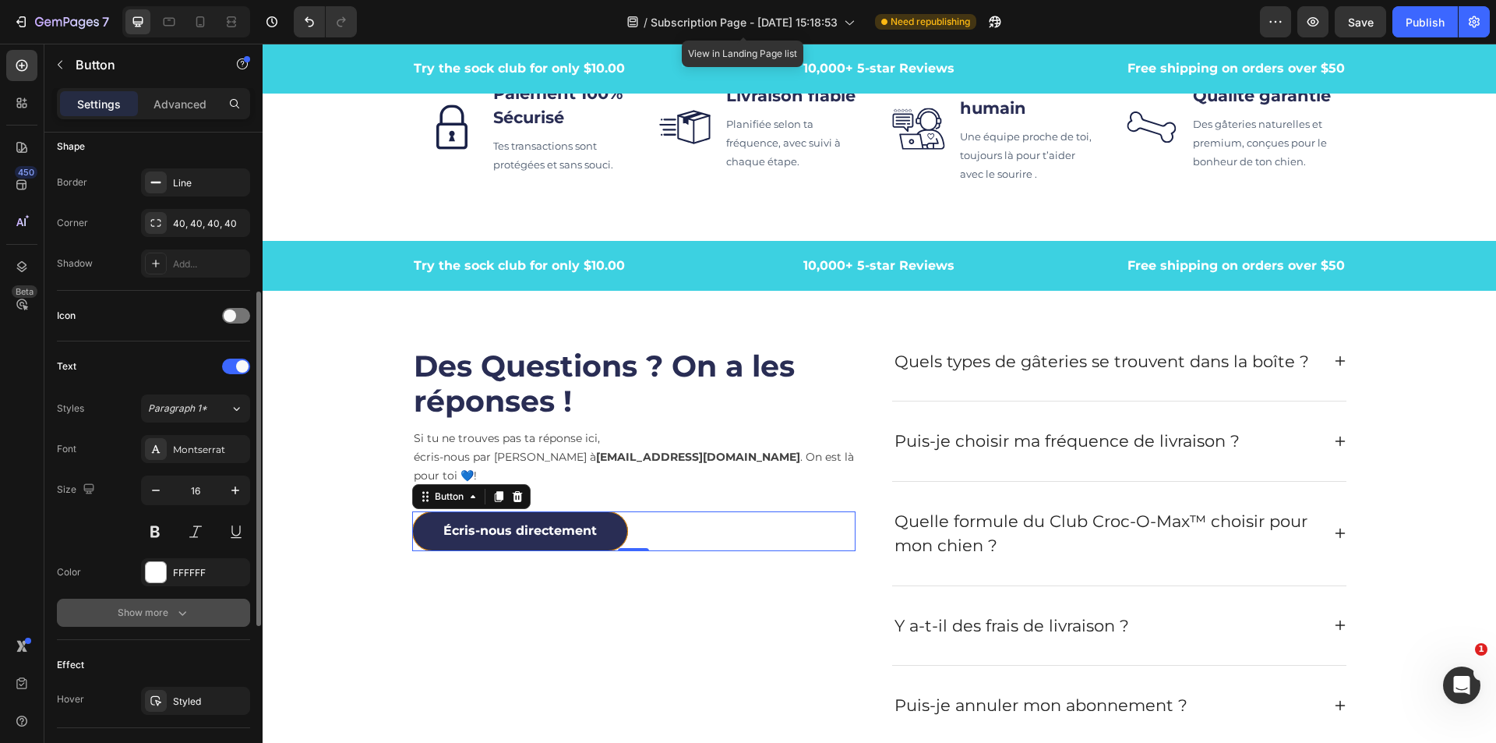
click at [137, 609] on div "Show more" at bounding box center [154, 613] width 72 height 16
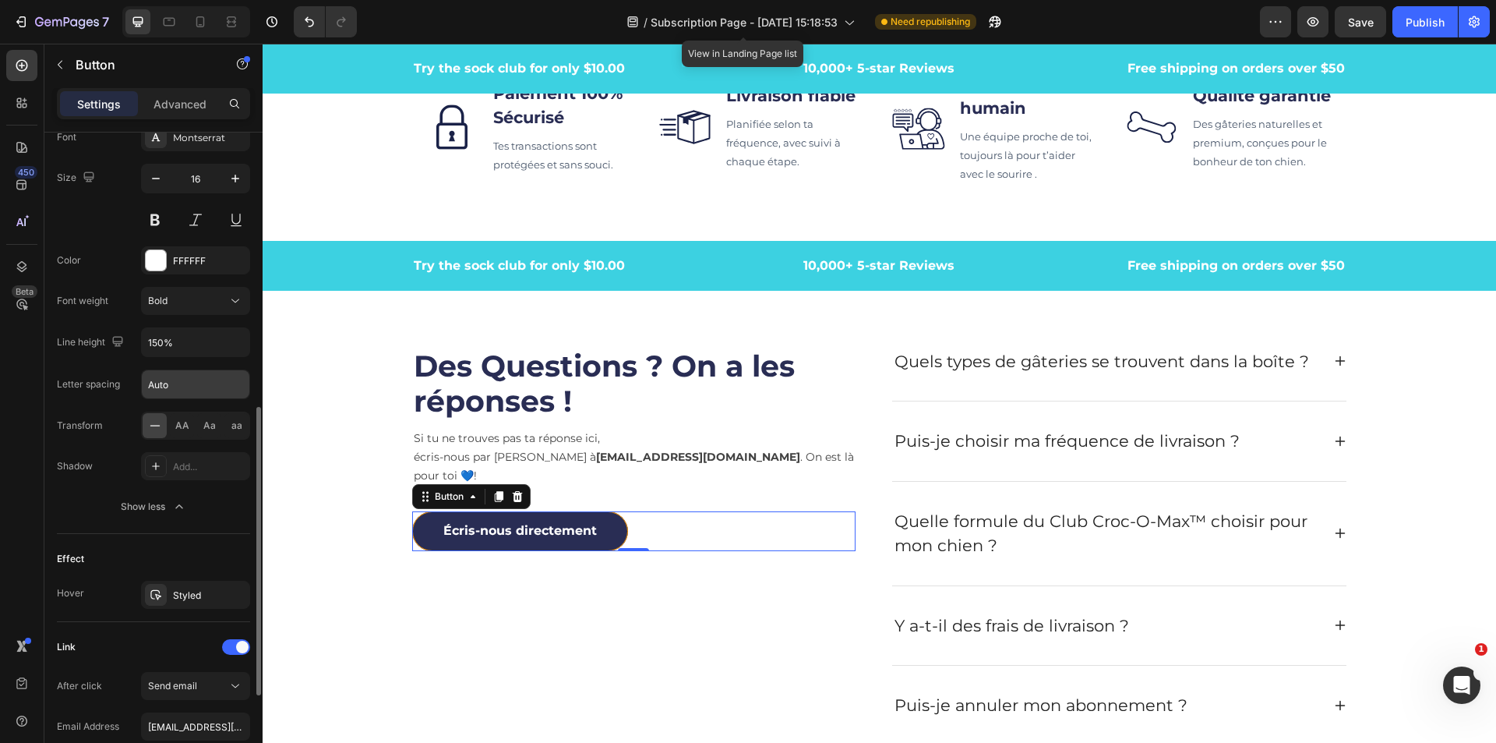
scroll to position [701, 0]
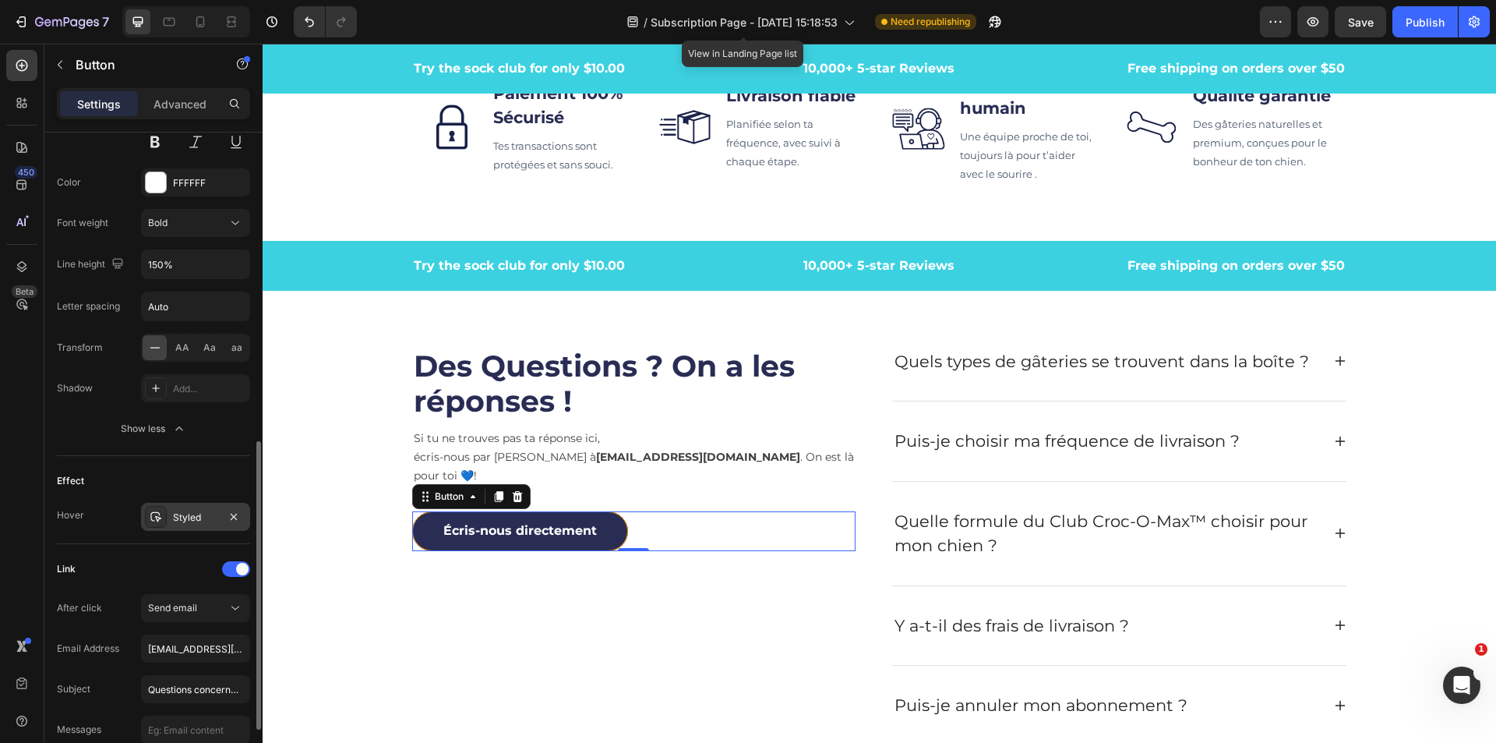
click at [182, 521] on div "Styled" at bounding box center [195, 518] width 45 height 14
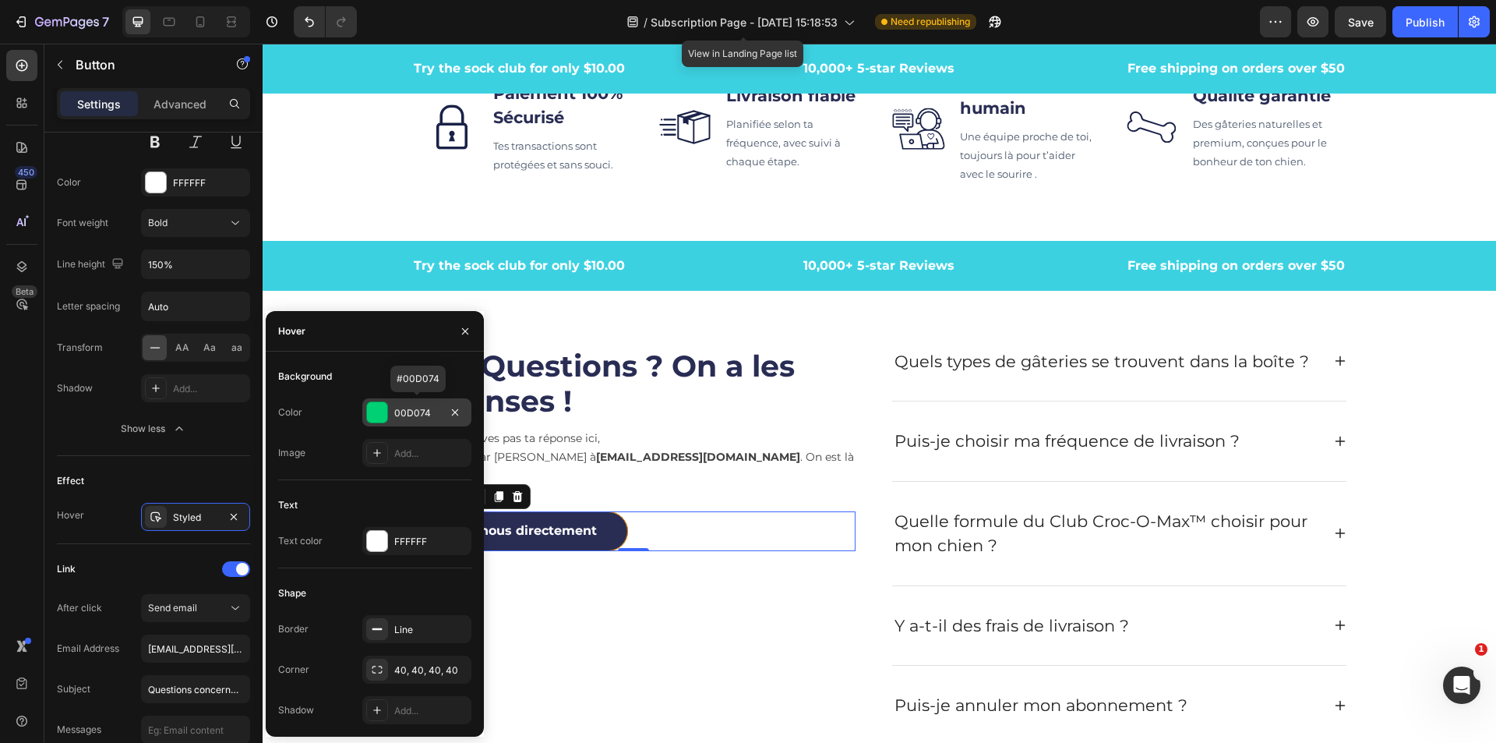
click at [406, 412] on div "00D074" at bounding box center [416, 413] width 45 height 14
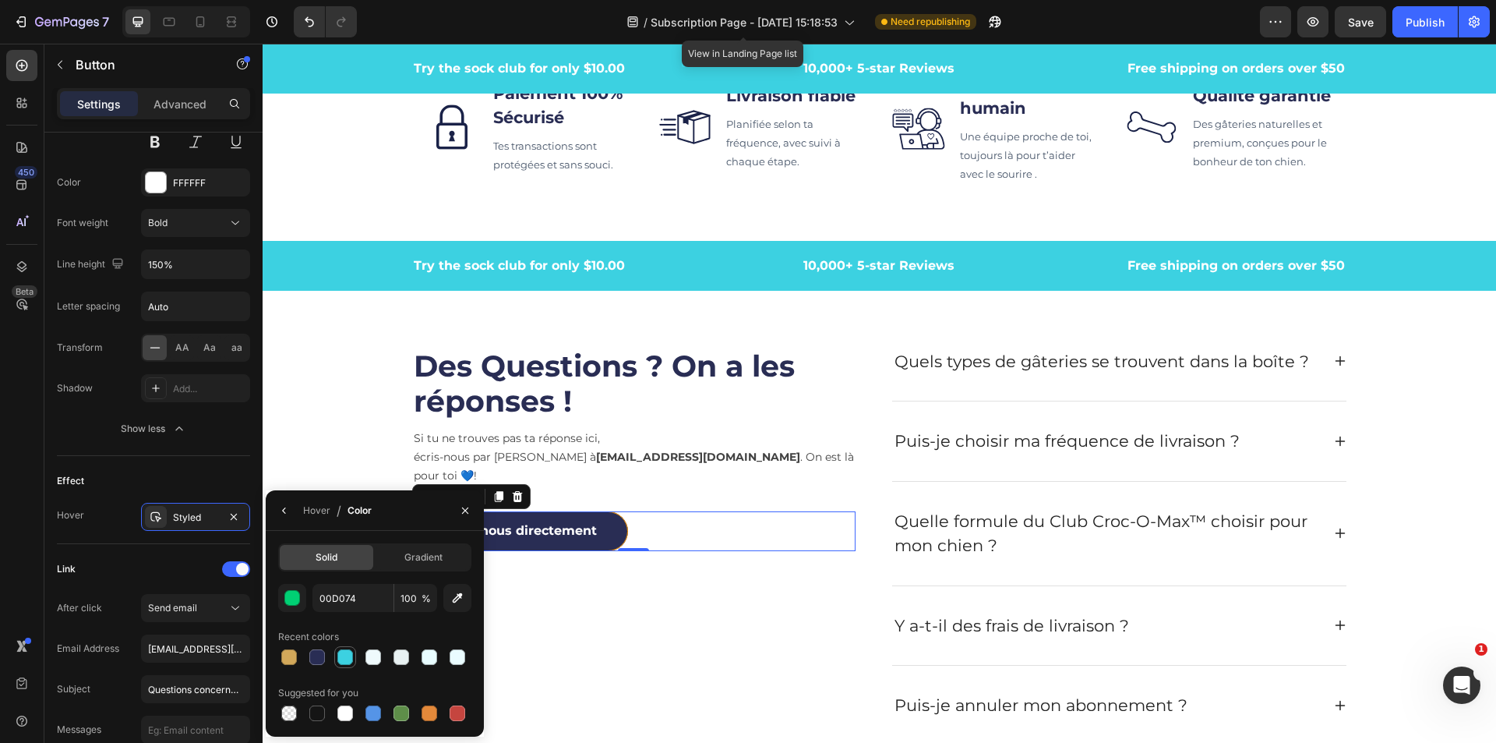
click at [337, 659] on div at bounding box center [345, 657] width 19 height 19
type input "3CD1E1"
click at [344, 657] on div at bounding box center [345, 657] width 16 height 16
drag, startPoint x: 460, startPoint y: 505, endPoint x: 198, endPoint y: 461, distance: 265.5
click at [460, 505] on icon "button" at bounding box center [465, 510] width 12 height 12
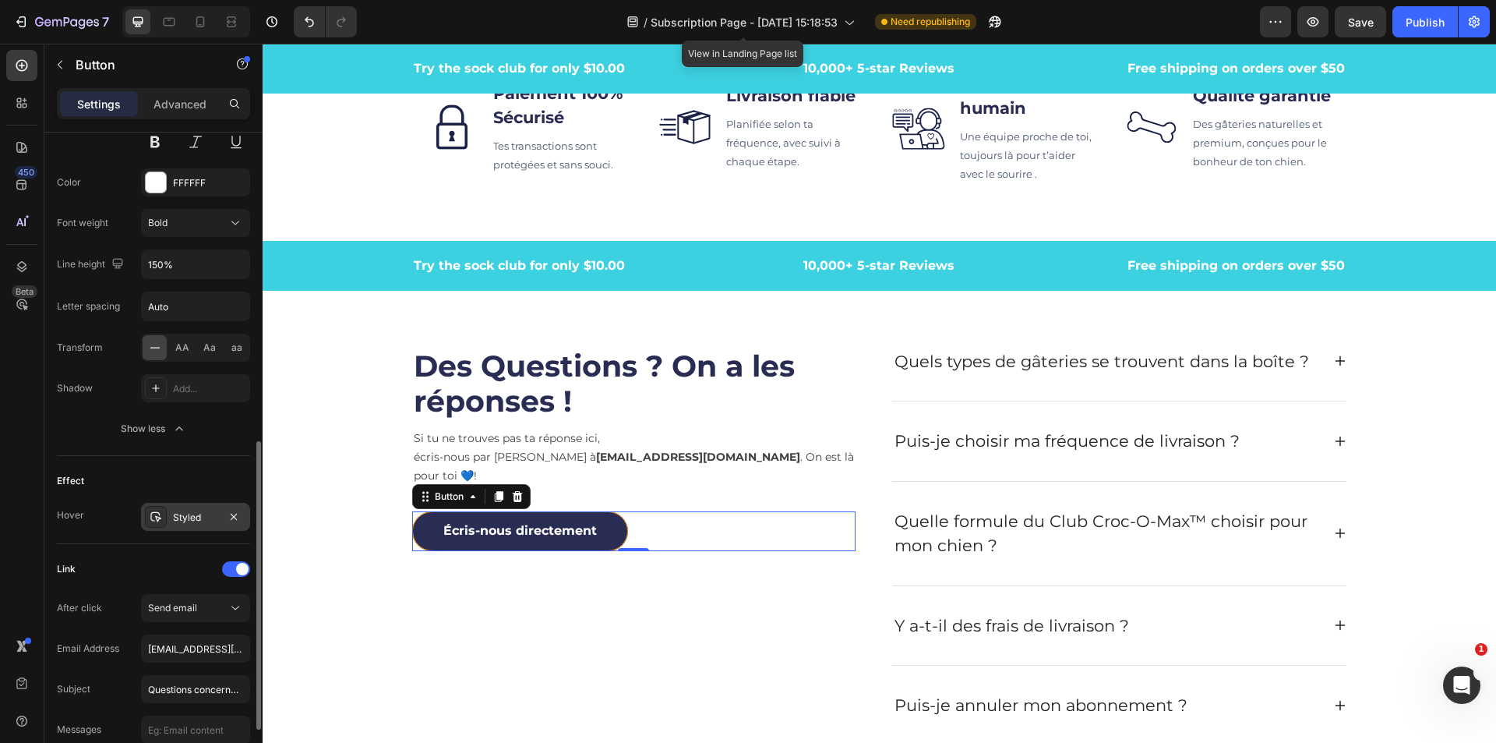
click at [215, 518] on div "Styled" at bounding box center [195, 518] width 45 height 14
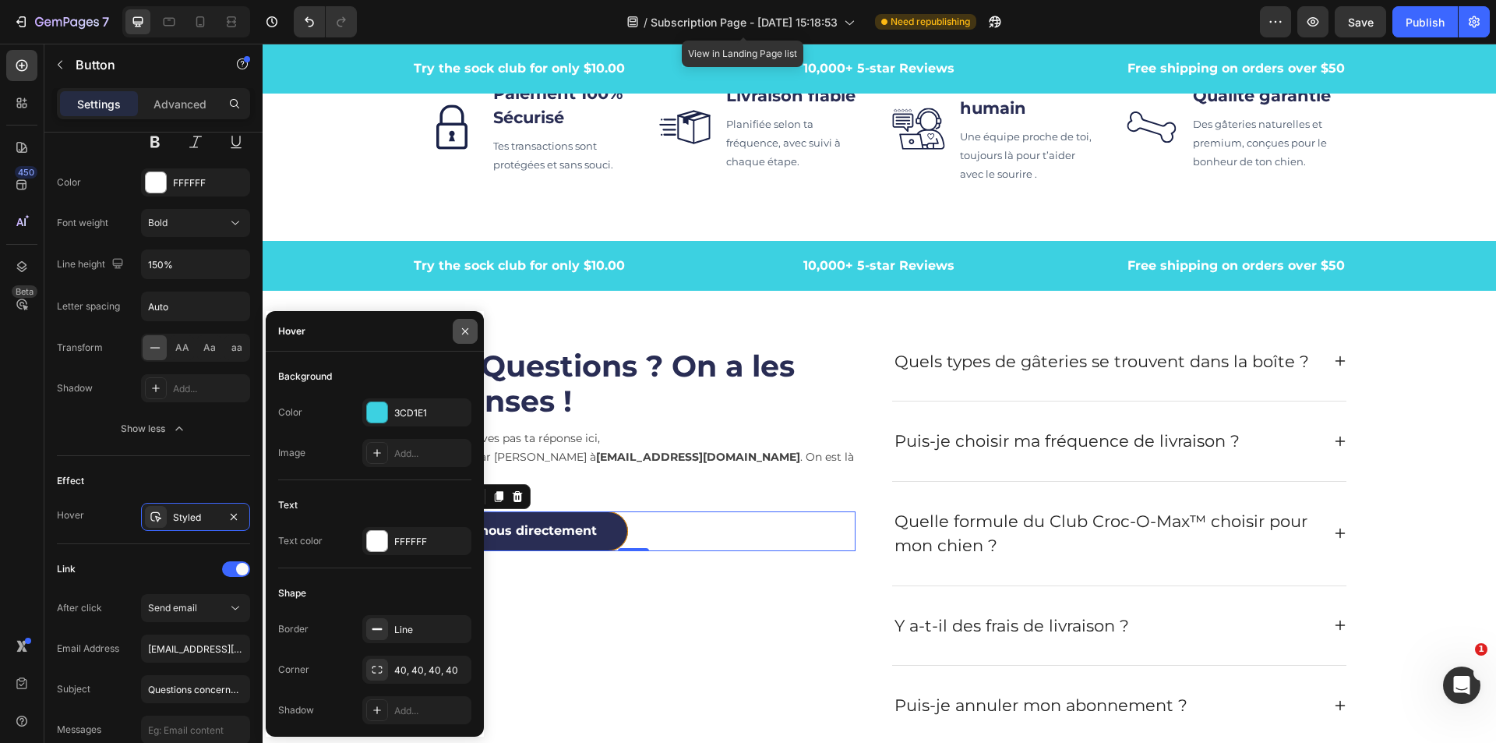
click at [465, 327] on icon "button" at bounding box center [465, 331] width 12 height 12
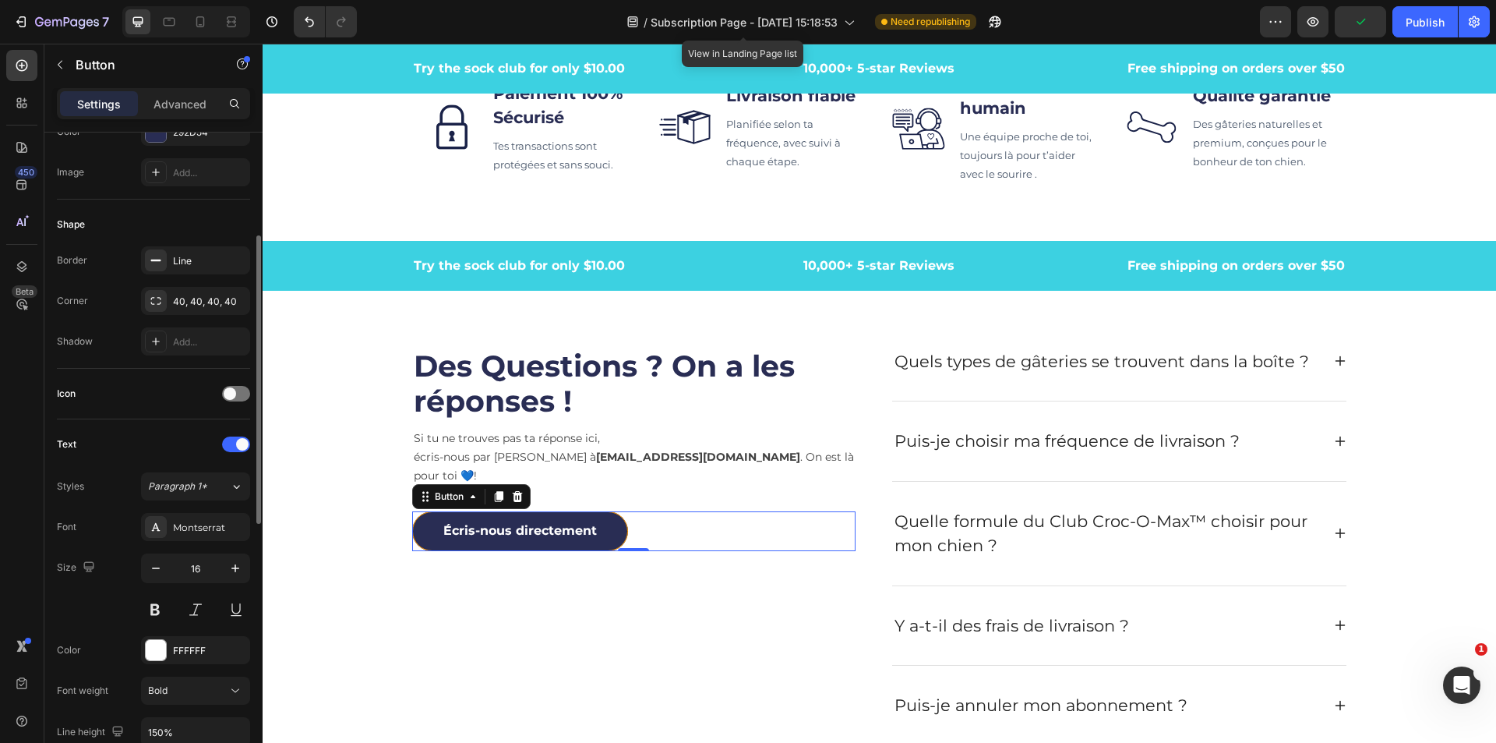
scroll to position [78, 0]
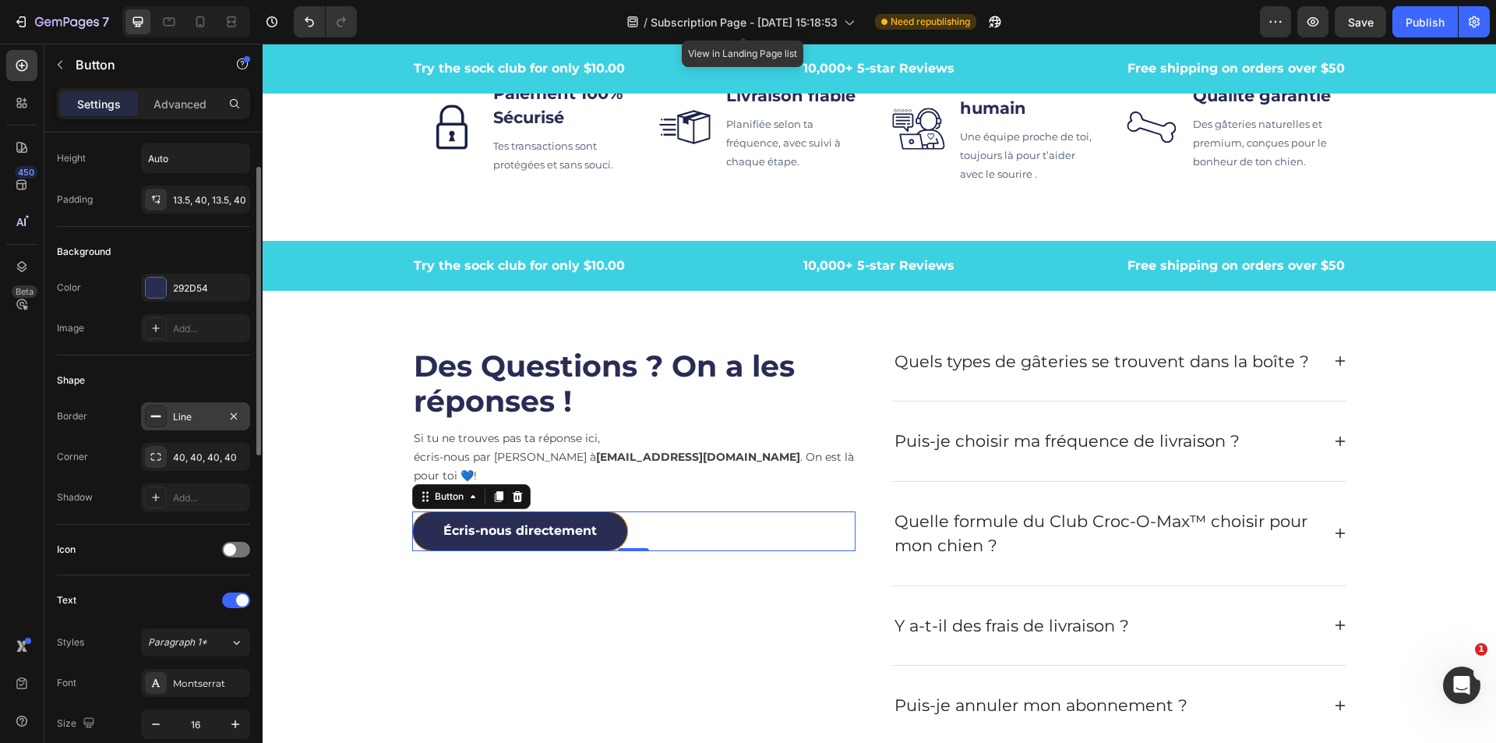
click at [178, 426] on div "Line" at bounding box center [195, 416] width 109 height 28
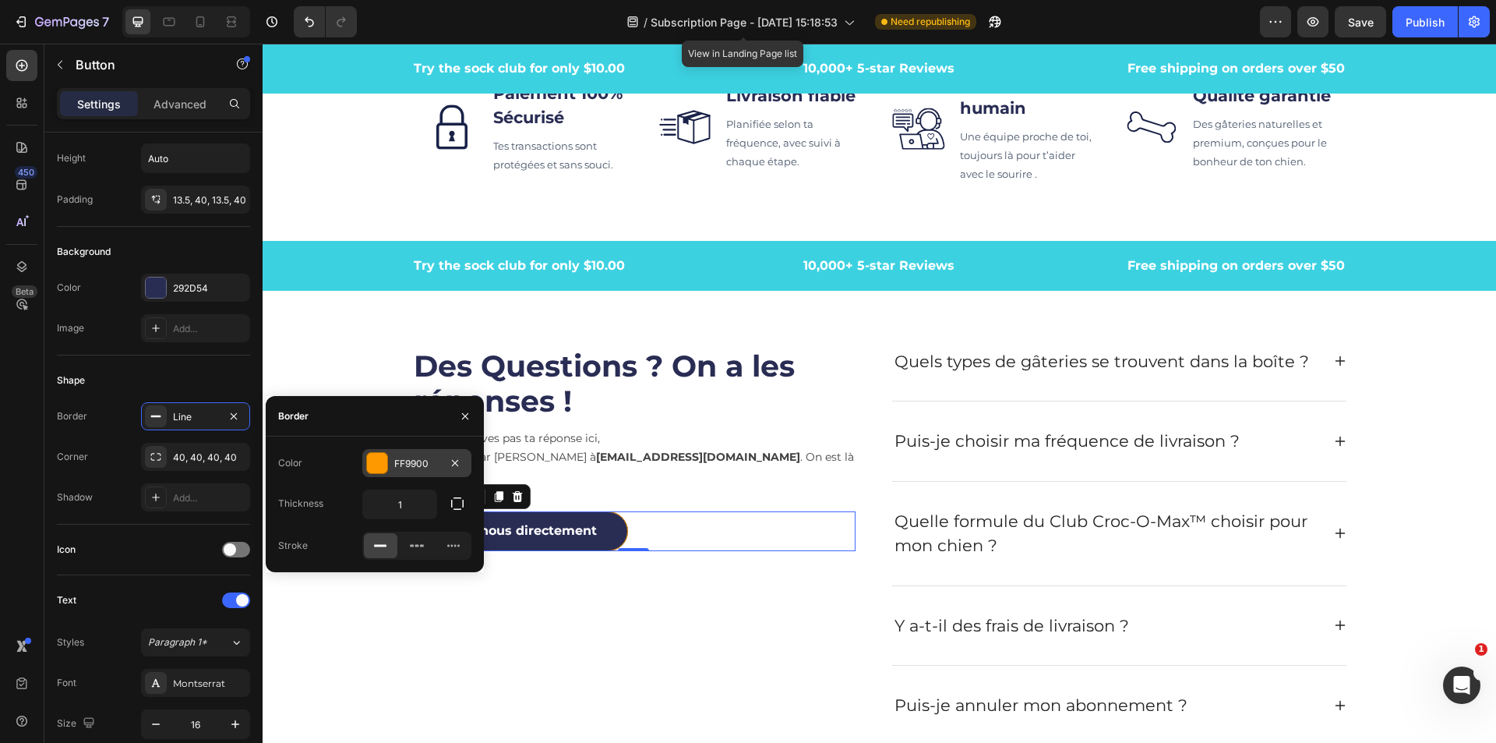
click at [422, 461] on div "FF9900" at bounding box center [416, 464] width 45 height 14
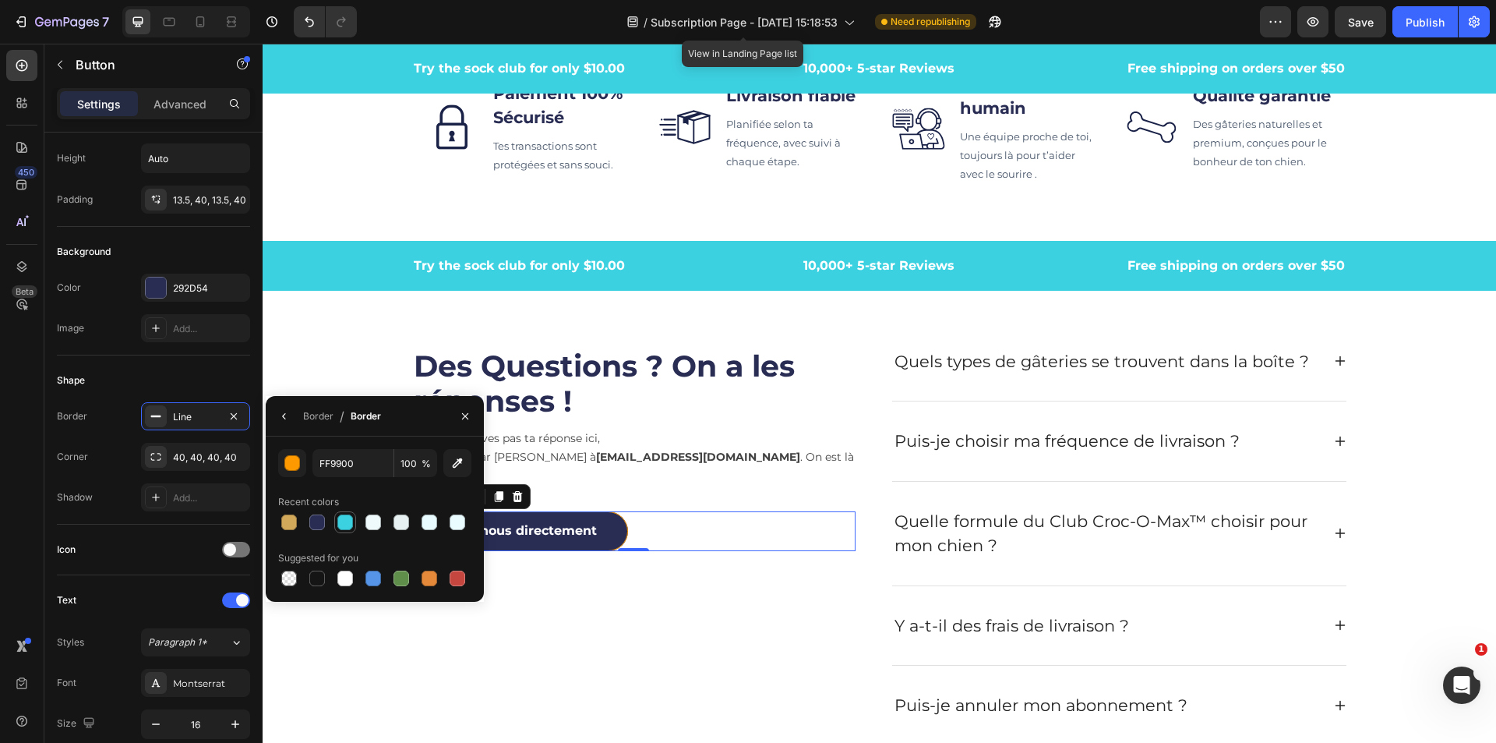
click at [345, 523] on div at bounding box center [345, 522] width 16 height 16
click at [324, 529] on div at bounding box center [317, 522] width 19 height 19
type input "292D54"
click at [465, 421] on icon "button" at bounding box center [465, 416] width 12 height 12
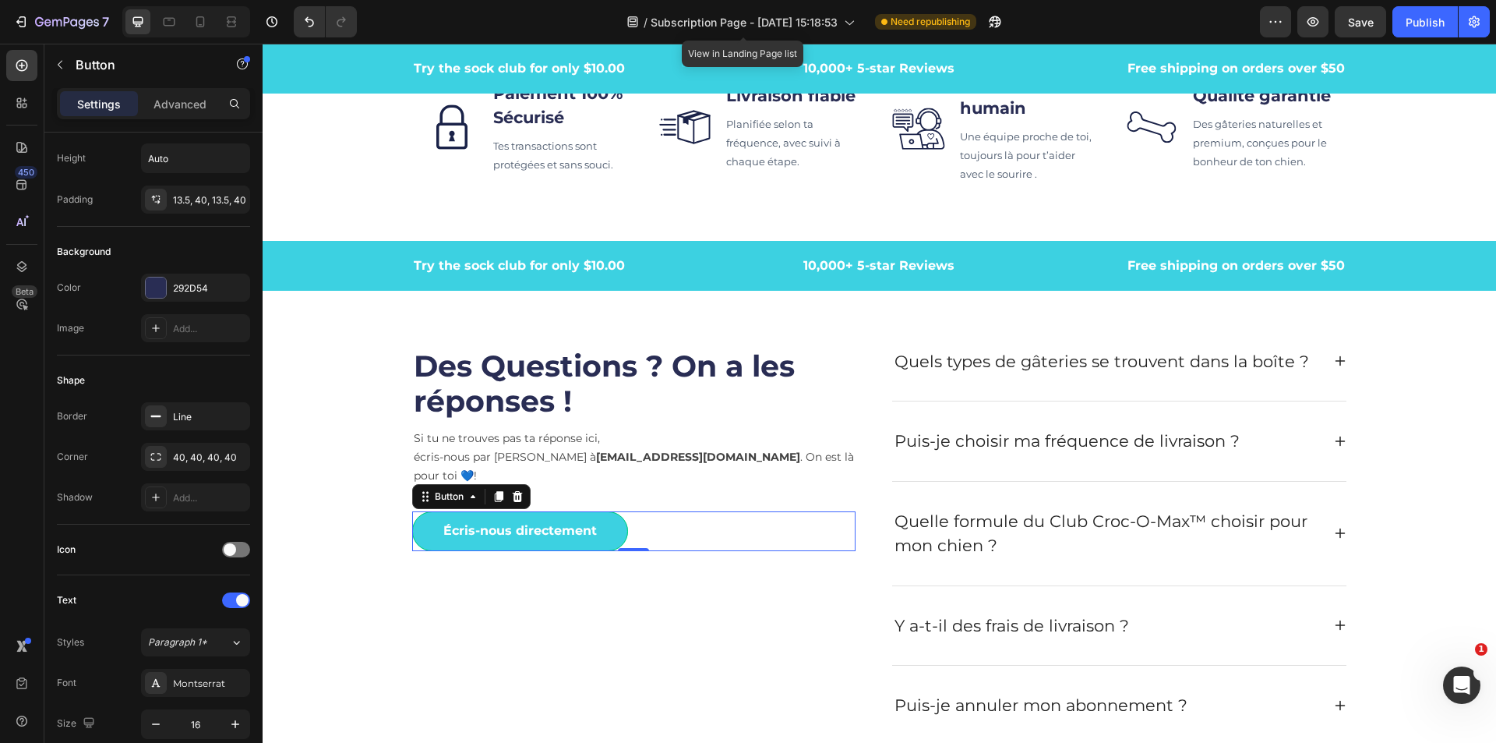
click at [592, 515] on link "Écris-nous directement" at bounding box center [520, 531] width 216 height 40
drag, startPoint x: 586, startPoint y: 513, endPoint x: 509, endPoint y: 512, distance: 77.2
click at [509, 521] on p "Écris-nous directement" at bounding box center [520, 530] width 154 height 19
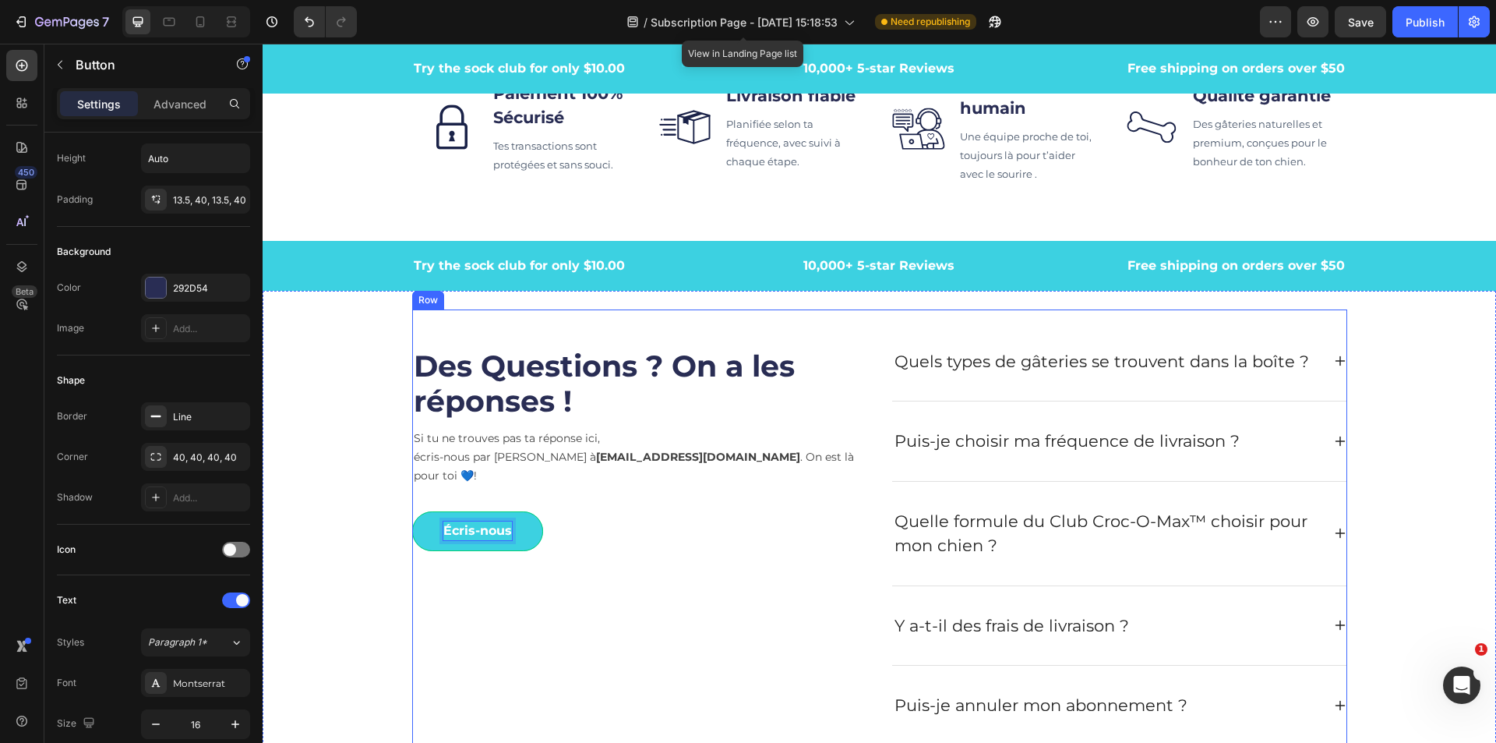
click at [754, 561] on div "Des Questions ? On a les réponses ! Heading Si tu ne trouves pas ta réponse ici…" at bounding box center [640, 534] width 456 height 424
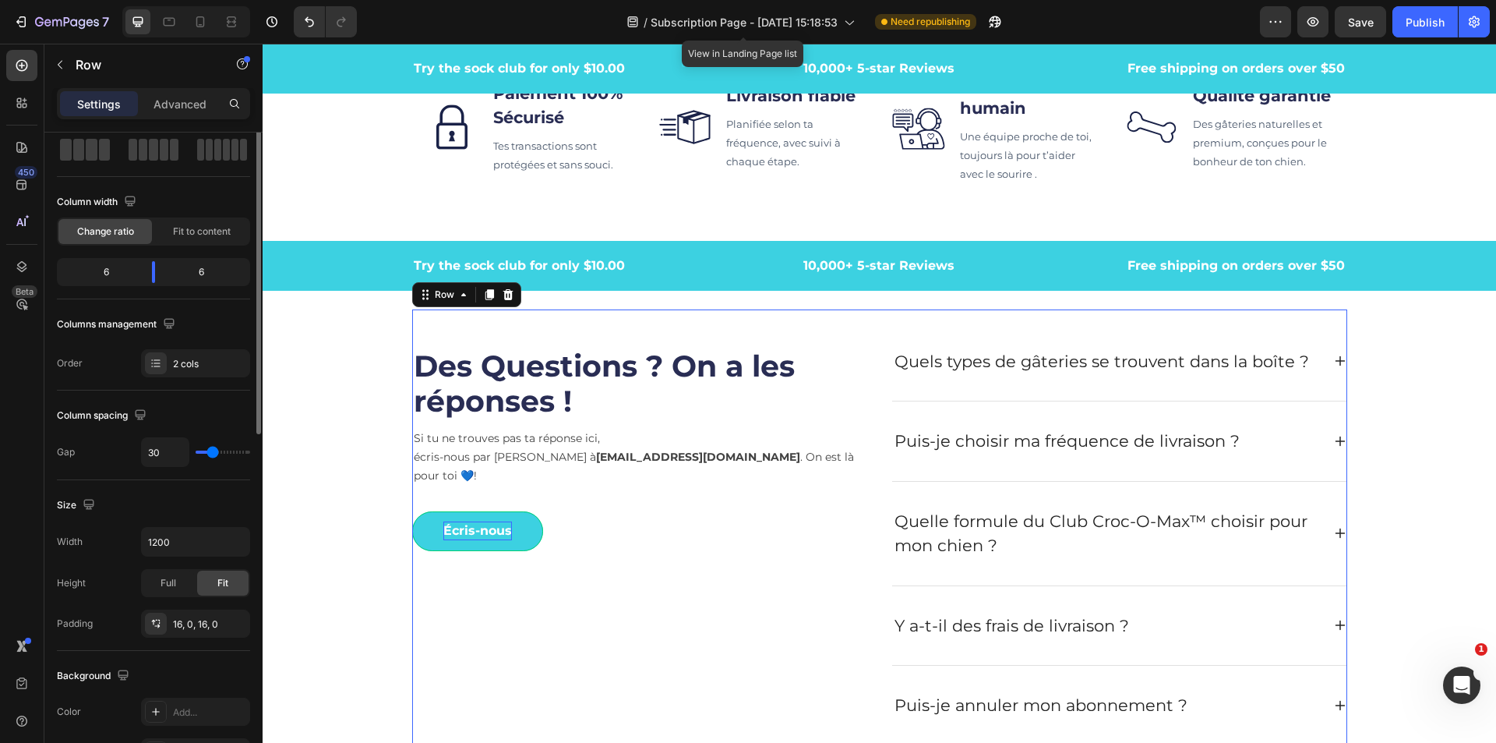
scroll to position [0, 0]
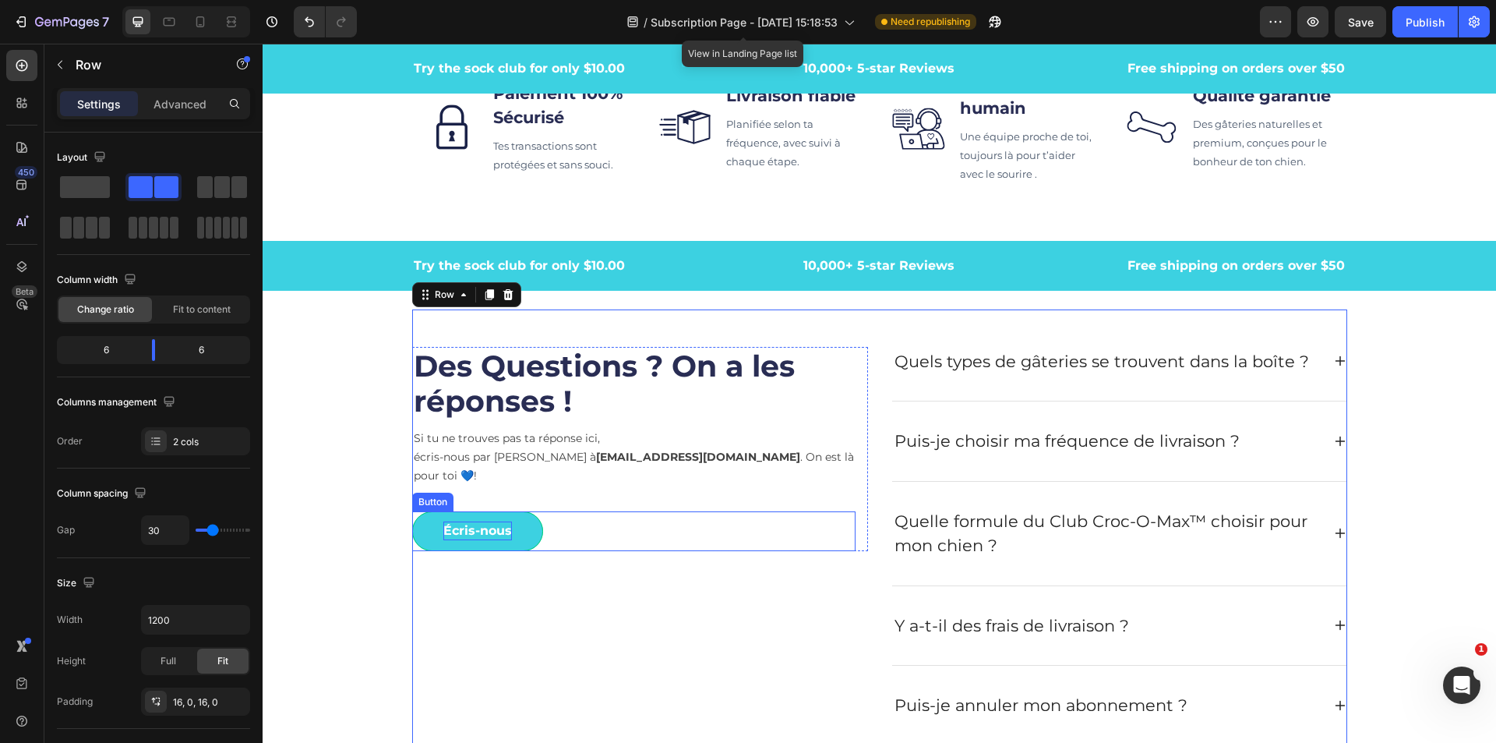
click at [505, 521] on p "Écris-nous" at bounding box center [477, 530] width 69 height 19
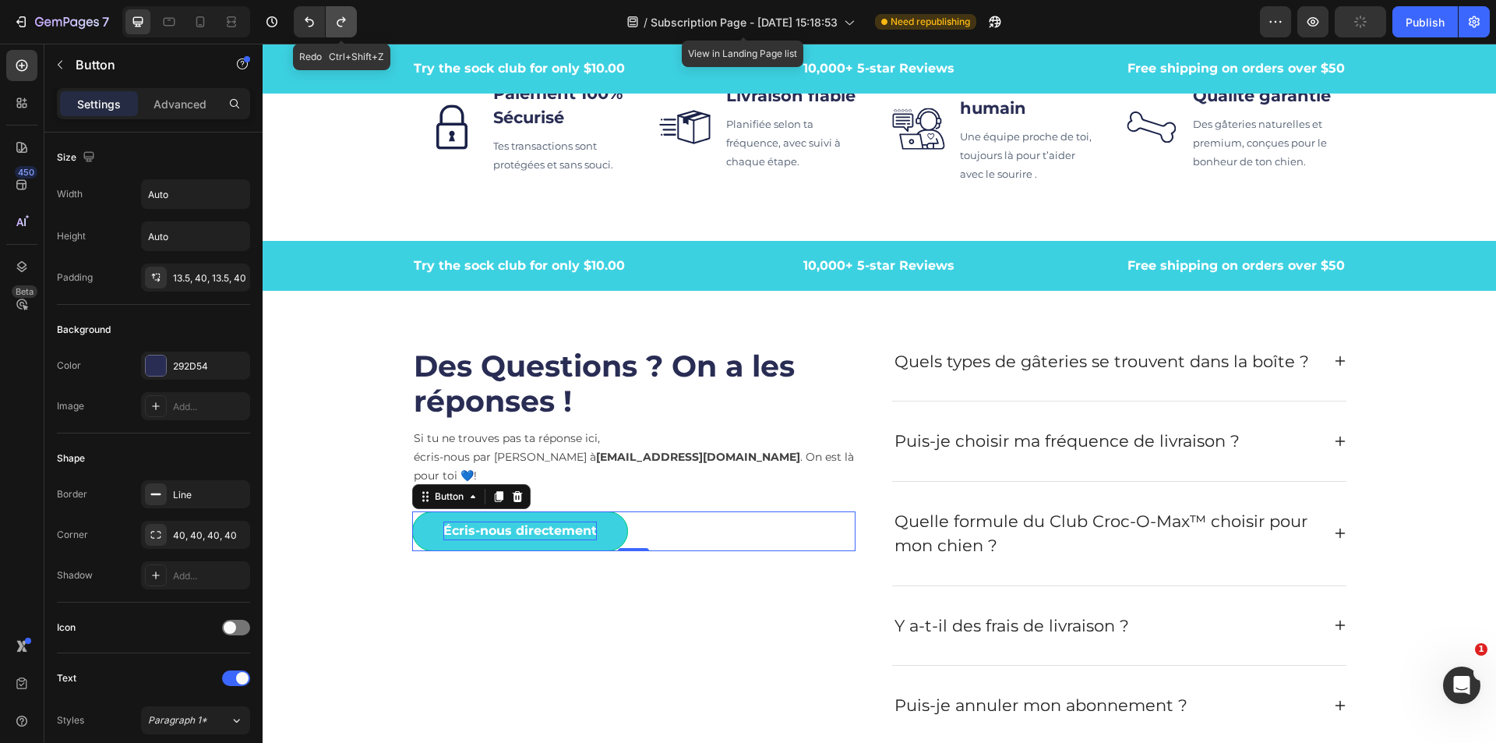
click at [335, 20] on icon "Undo/Redo" at bounding box center [342, 22] width 16 height 16
click at [673, 568] on div "Des Questions ? On a les réponses ! Heading Si tu ne trouves pas ta réponse ici…" at bounding box center [640, 534] width 456 height 424
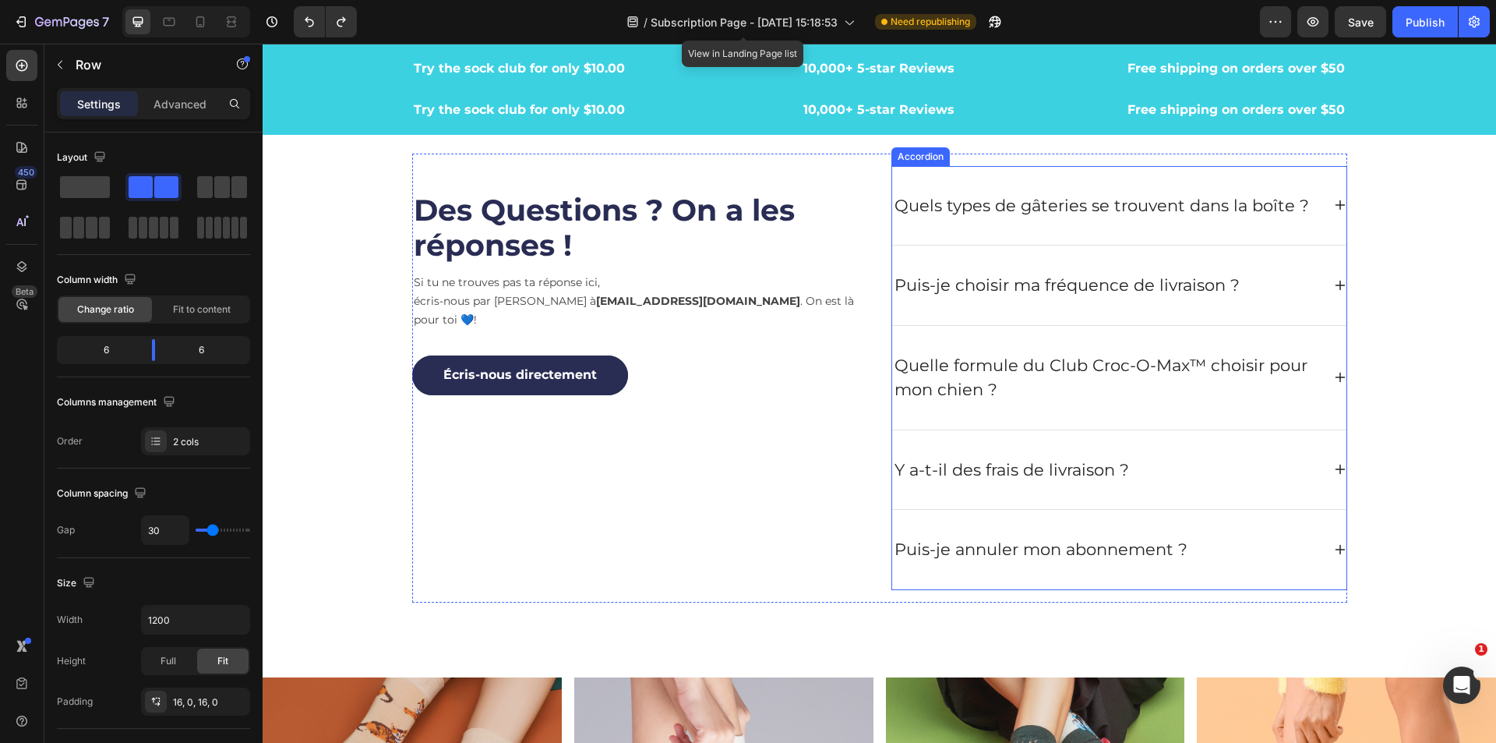
scroll to position [5298, 0]
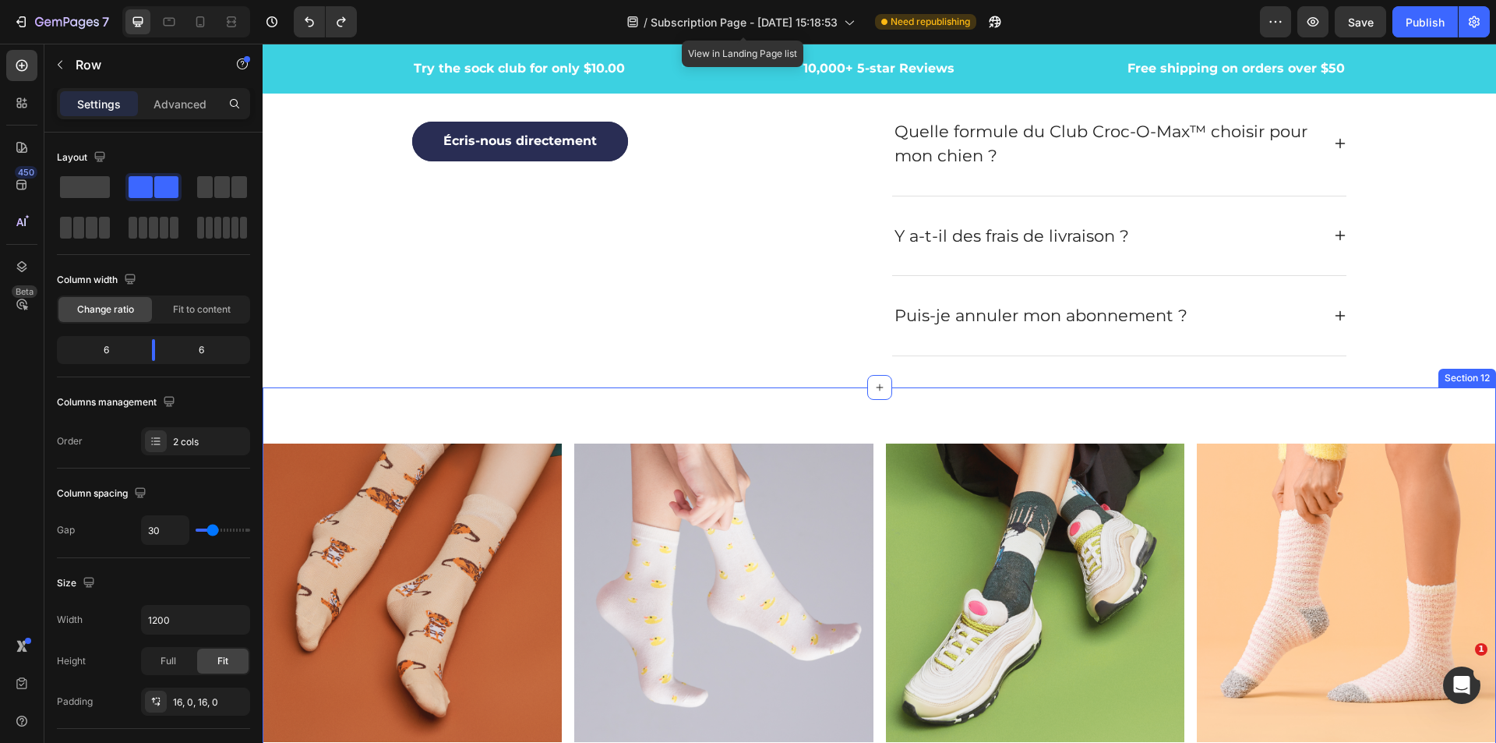
click at [911, 414] on div "Image Image Image Image Row Image Image Image Image Row Section 12" at bounding box center [880, 748] width 1234 height 723
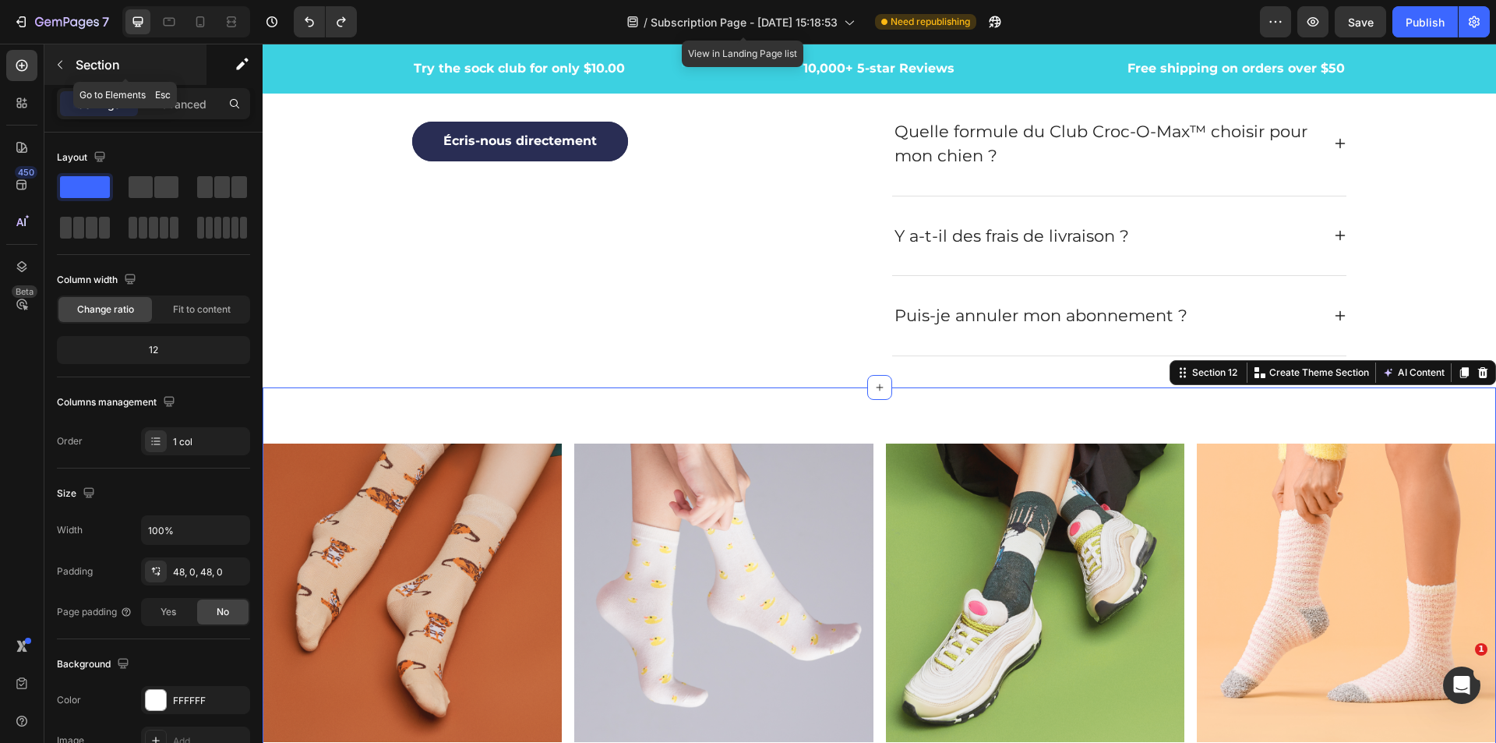
click at [63, 62] on icon "button" at bounding box center [60, 64] width 12 height 12
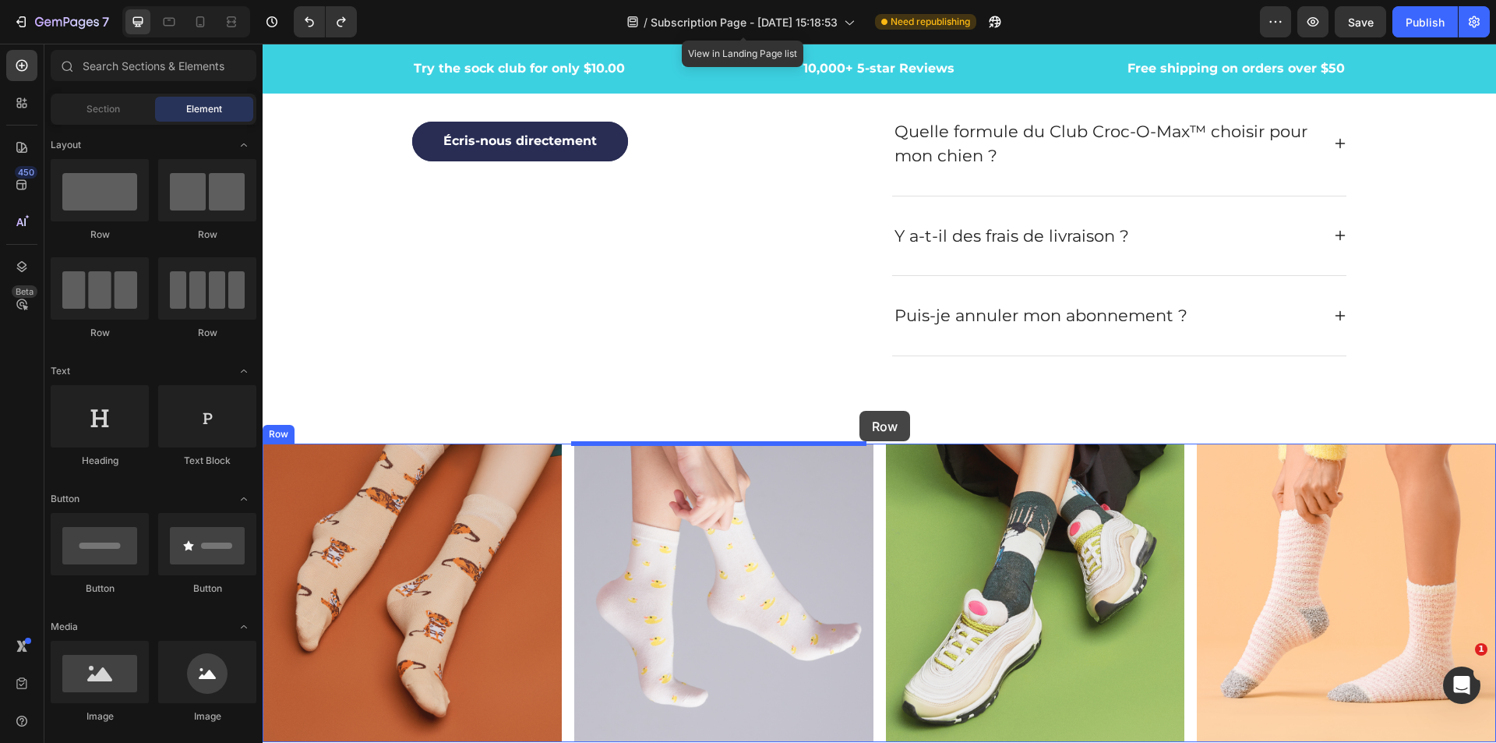
drag, startPoint x: 384, startPoint y: 255, endPoint x: 860, endPoint y: 411, distance: 500.3
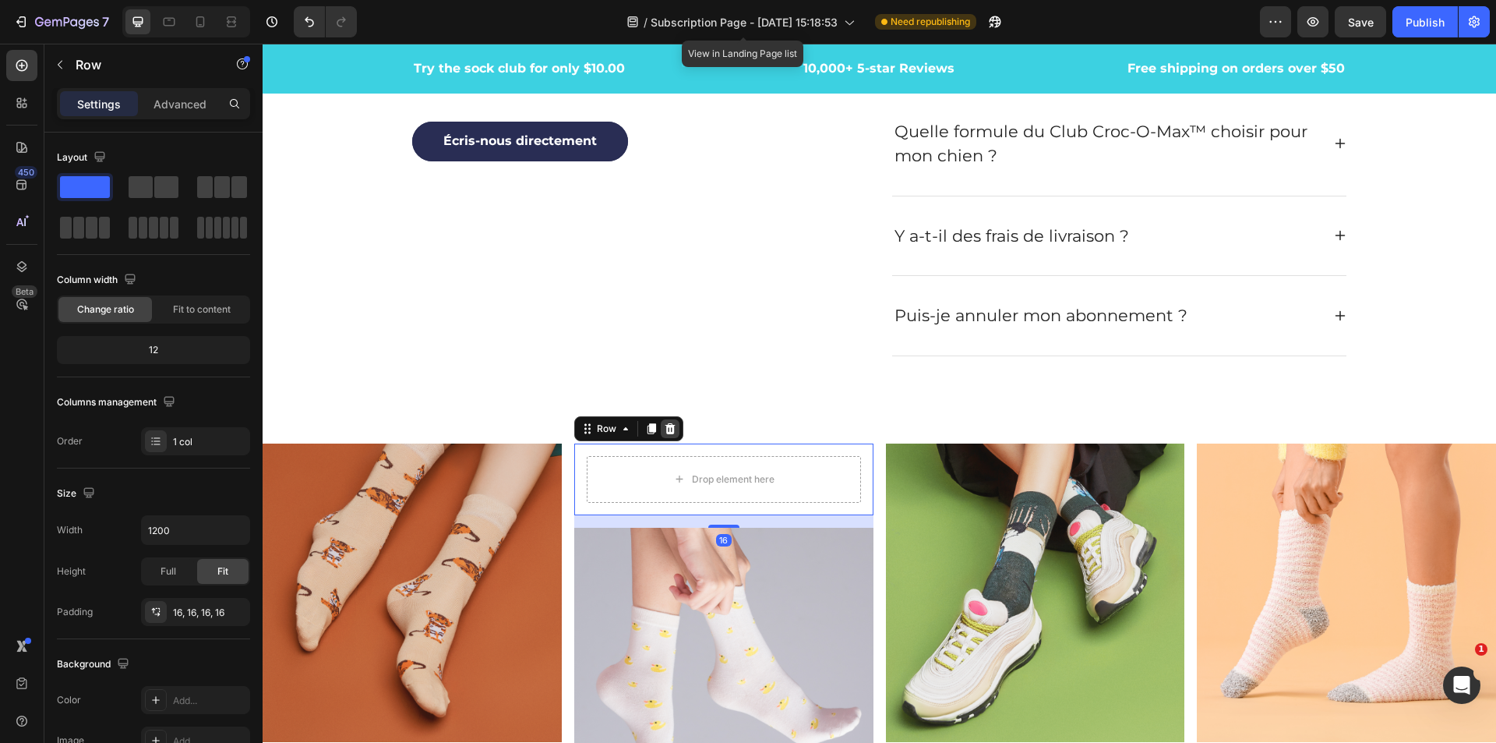
click at [667, 429] on icon at bounding box center [670, 428] width 10 height 11
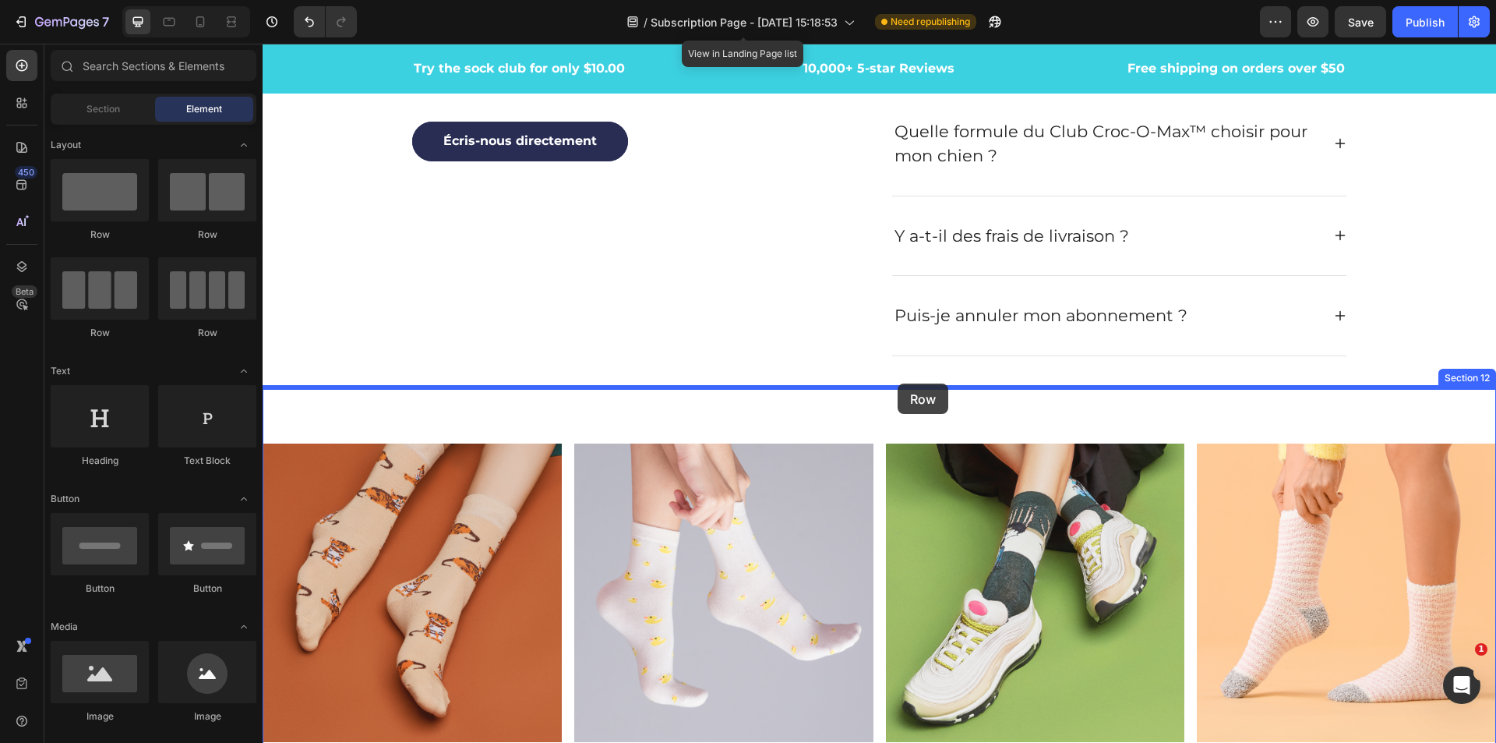
drag, startPoint x: 462, startPoint y: 284, endPoint x: 898, endPoint y: 383, distance: 447.0
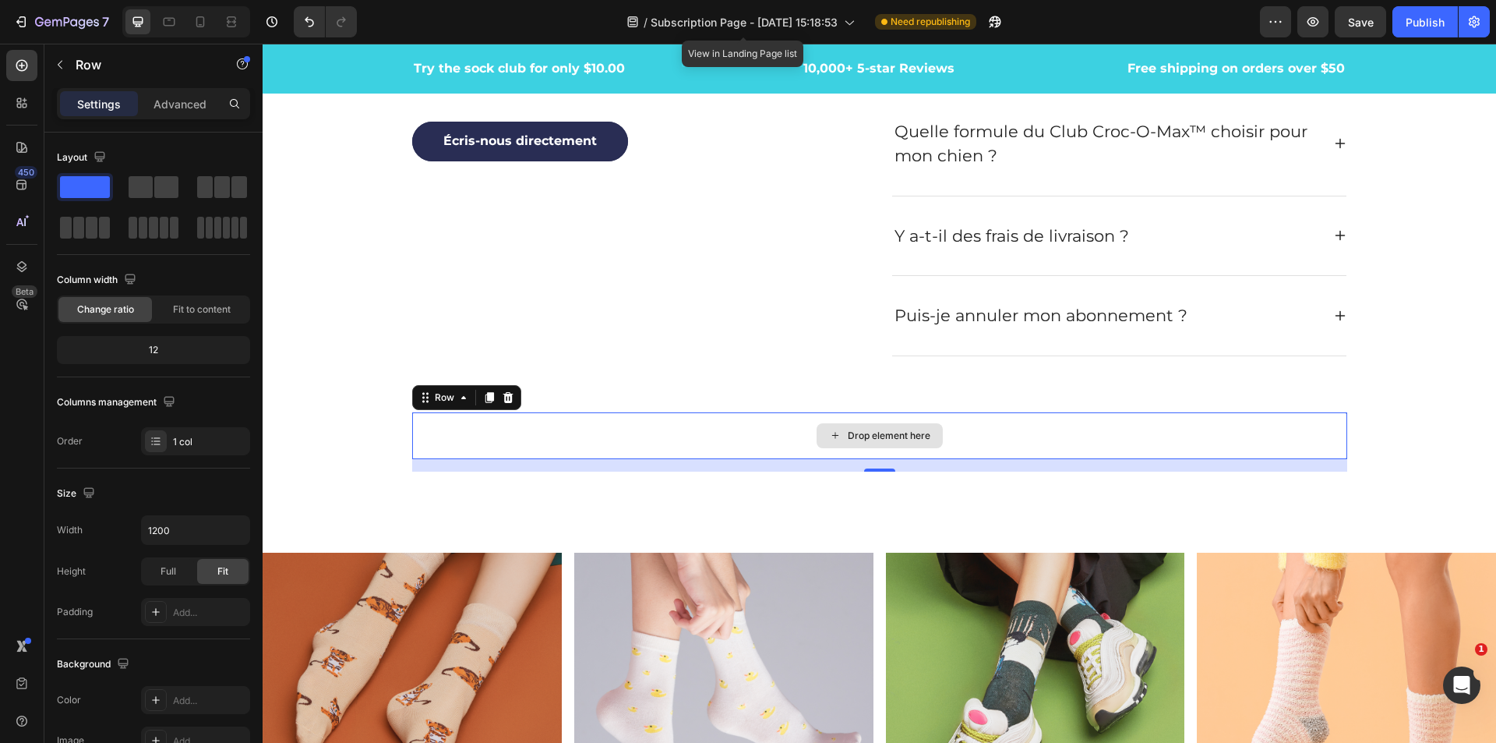
click at [695, 445] on div "Drop element here" at bounding box center [879, 435] width 935 height 47
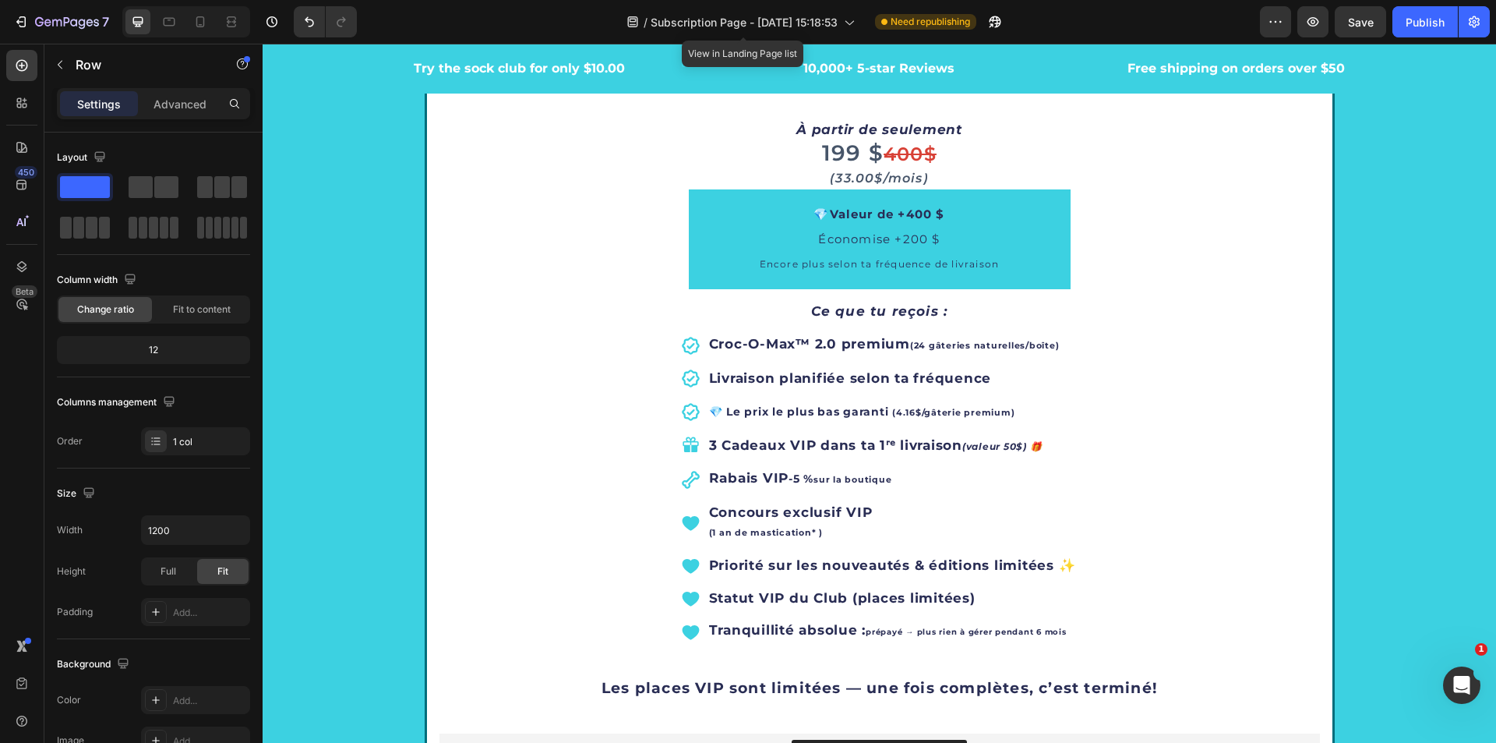
scroll to position [2258, 0]
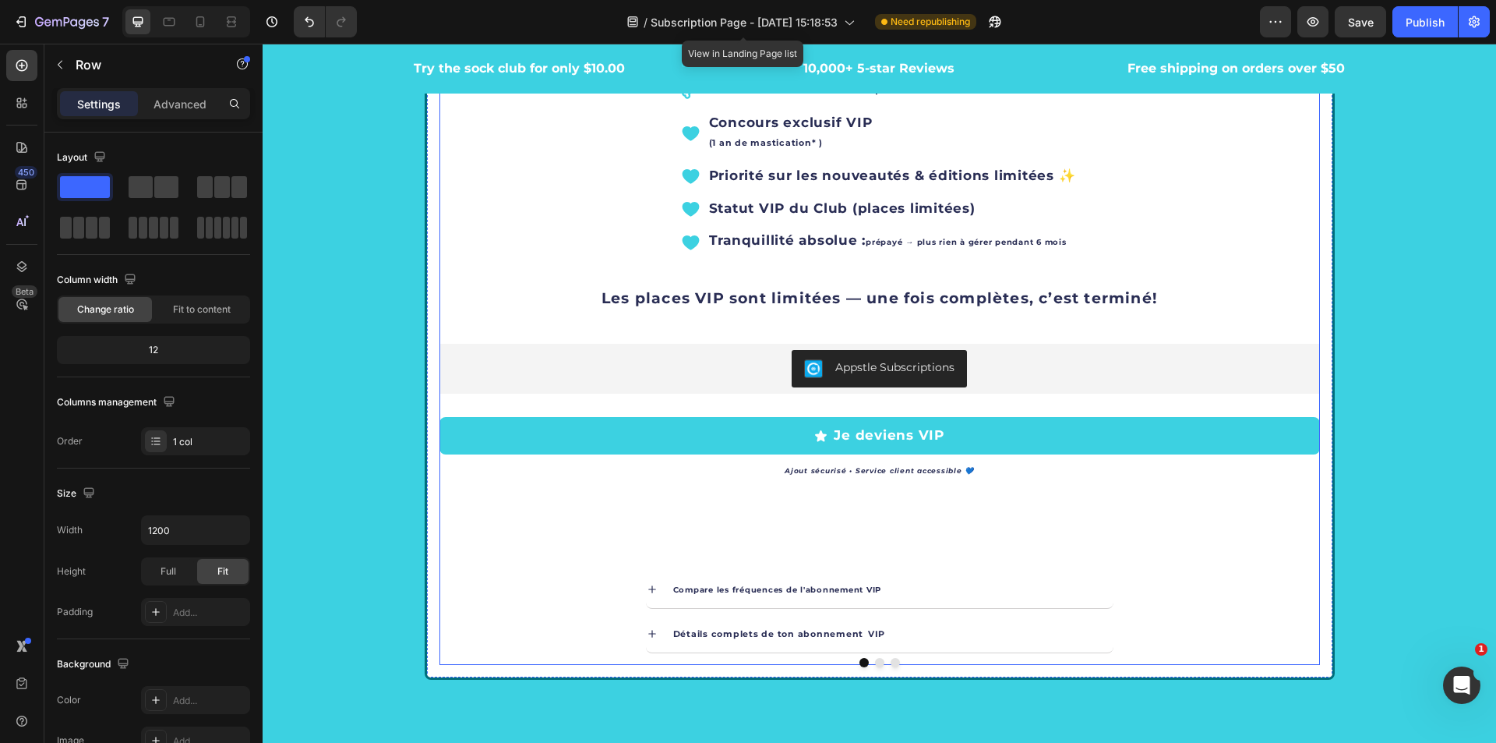
click at [860, 516] on div "199 $ 400$ (33.00$/mois) Heading 💎 Valeur de +400 $ Économise +200 $ Encore plu…" at bounding box center [880, 207] width 881 height 913
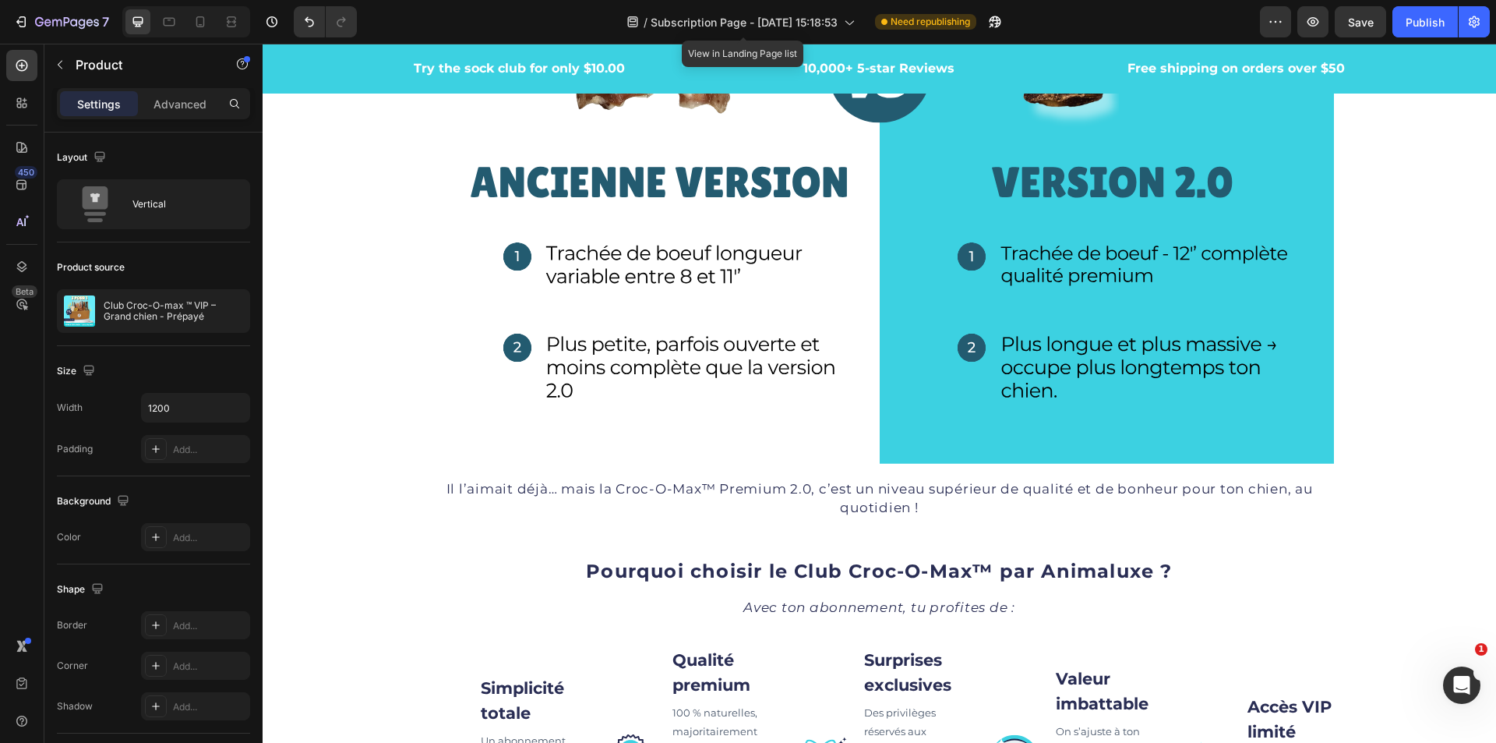
scroll to position [933, 0]
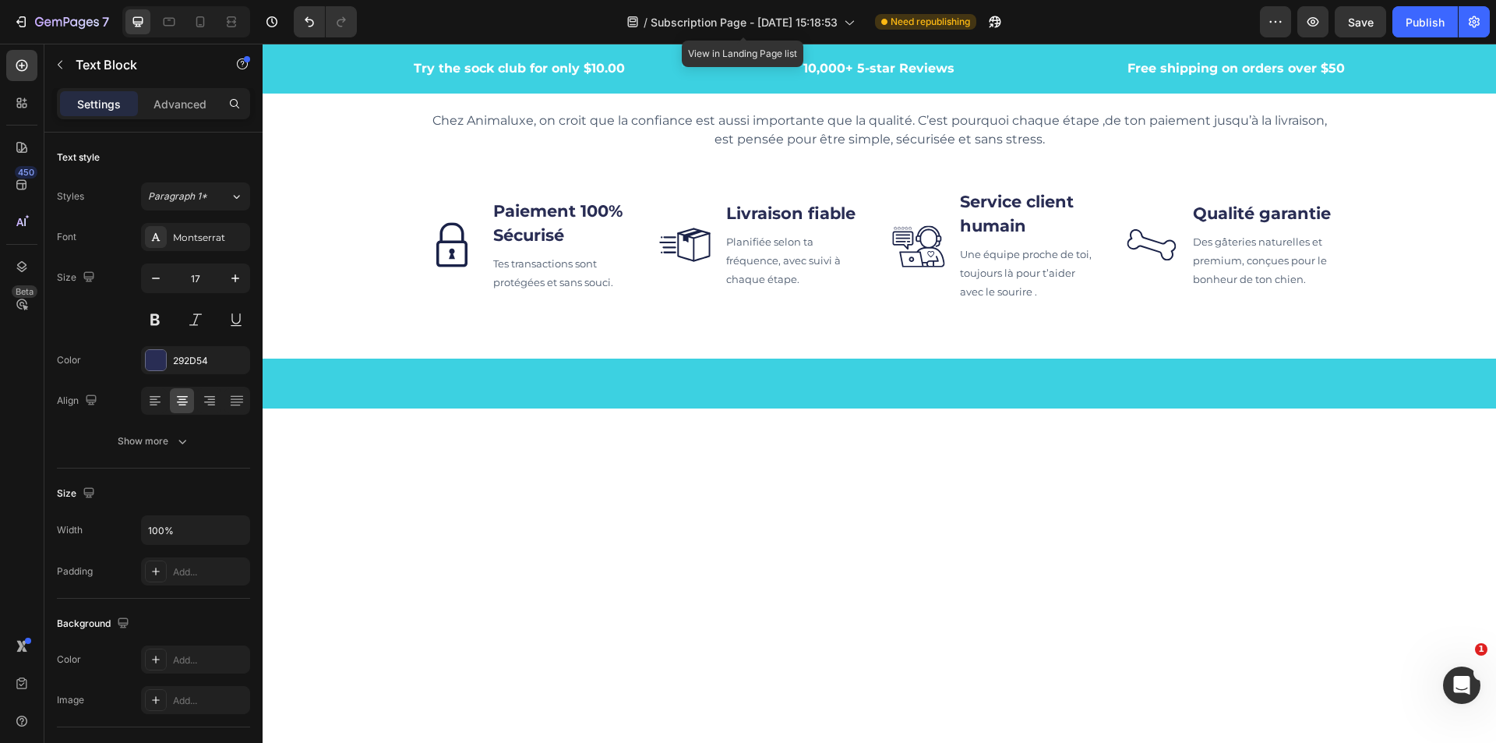
scroll to position [3583, 0]
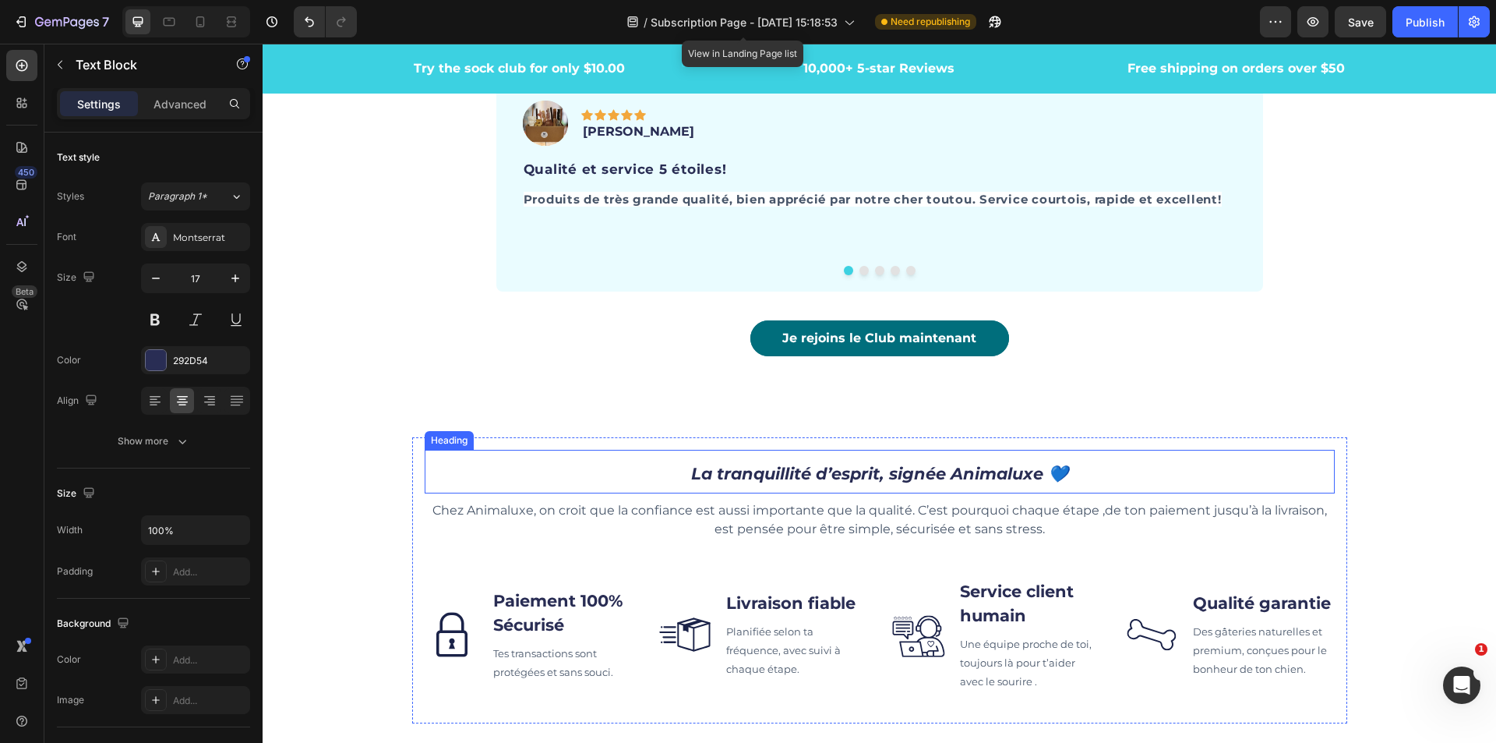
click at [766, 468] on icon "La tranquillité d’esprit, signée Animaluxe 💙" at bounding box center [879, 473] width 377 height 19
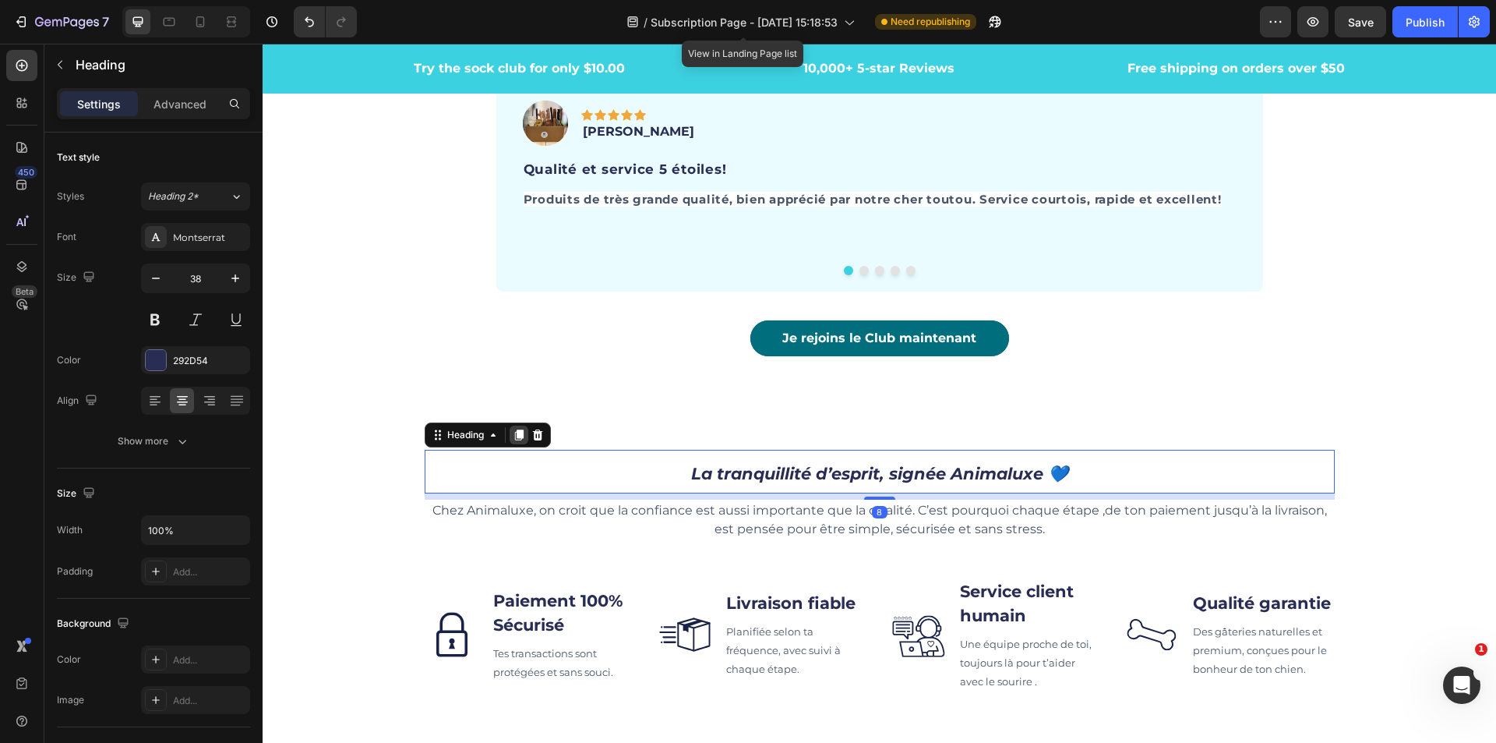
click at [513, 438] on icon at bounding box center [519, 435] width 12 height 12
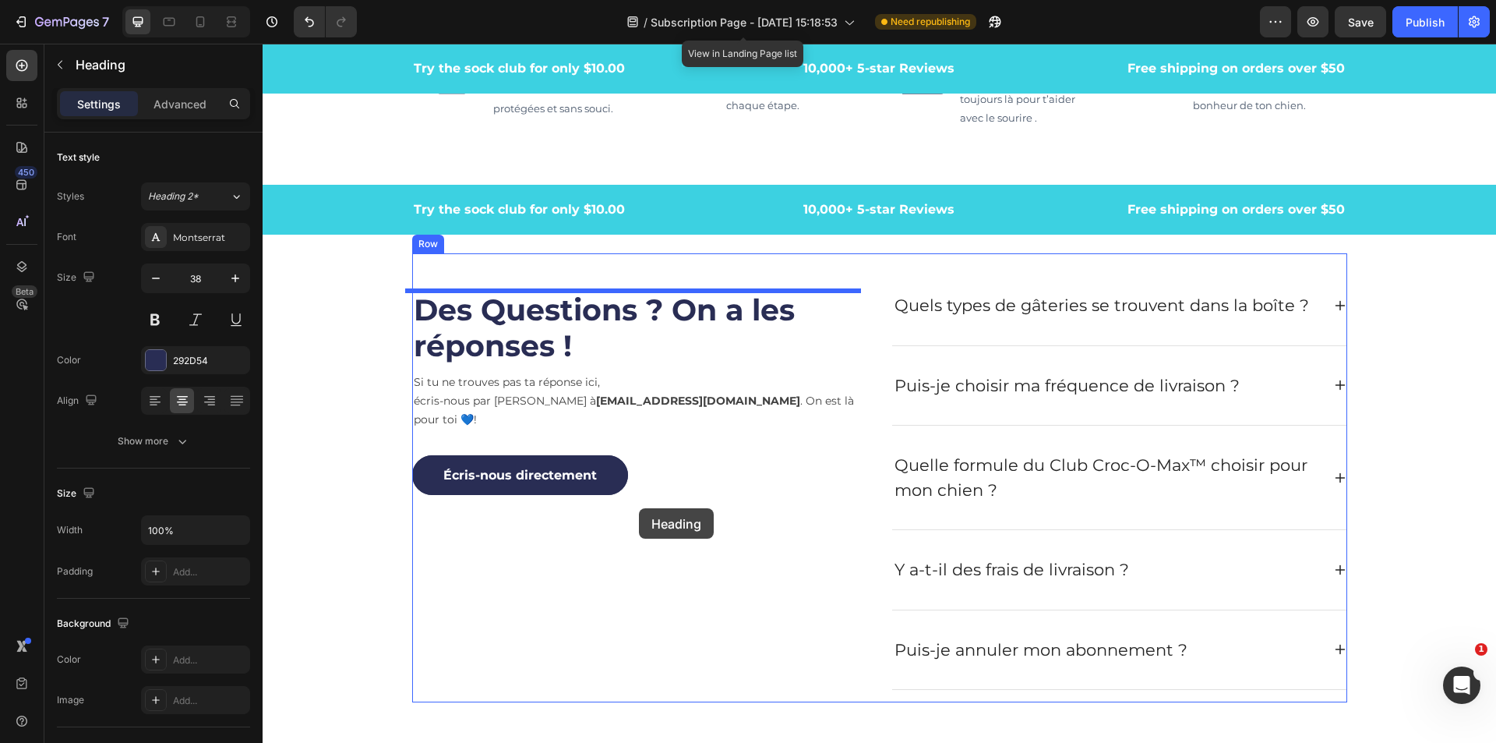
scroll to position [4362, 0]
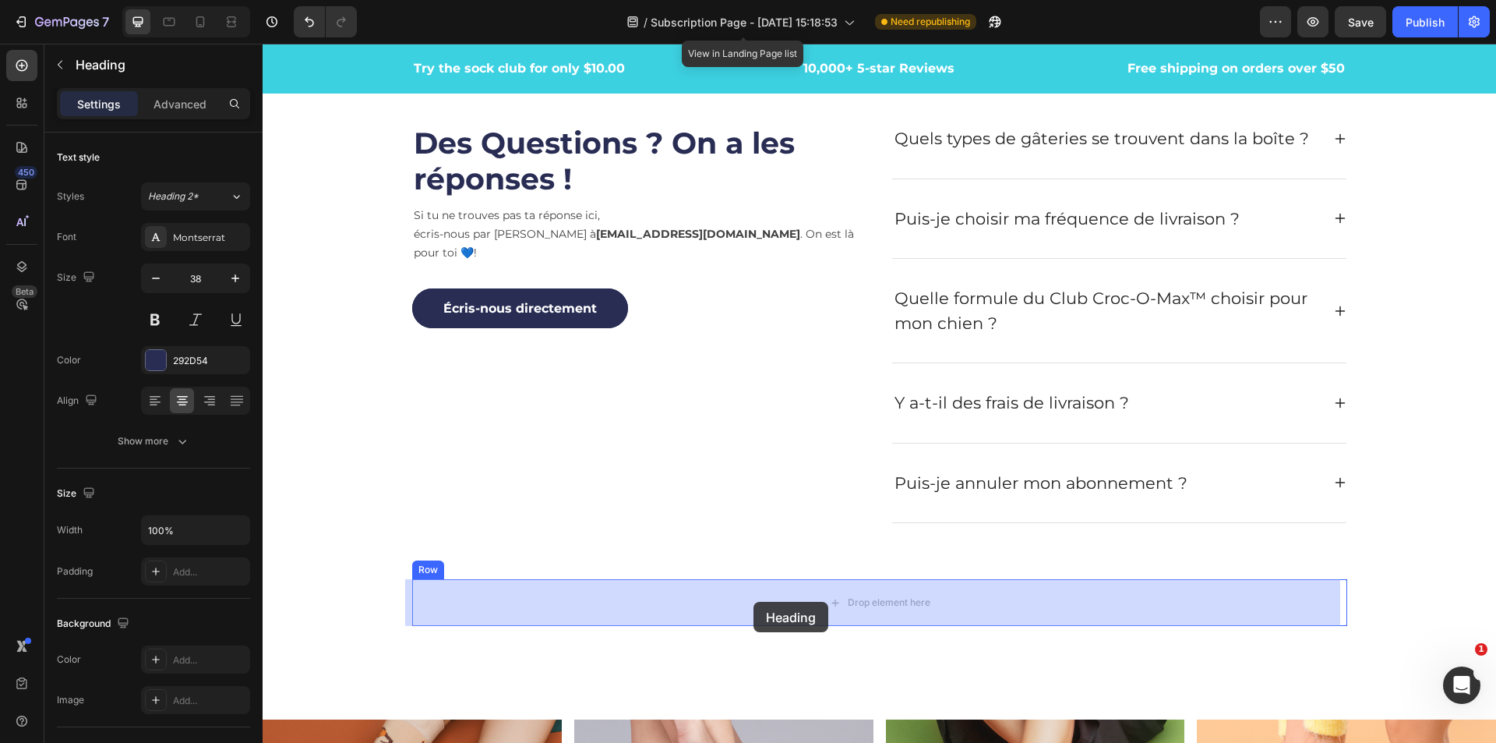
drag, startPoint x: 431, startPoint y: 486, endPoint x: 754, endPoint y: 602, distance: 342.7
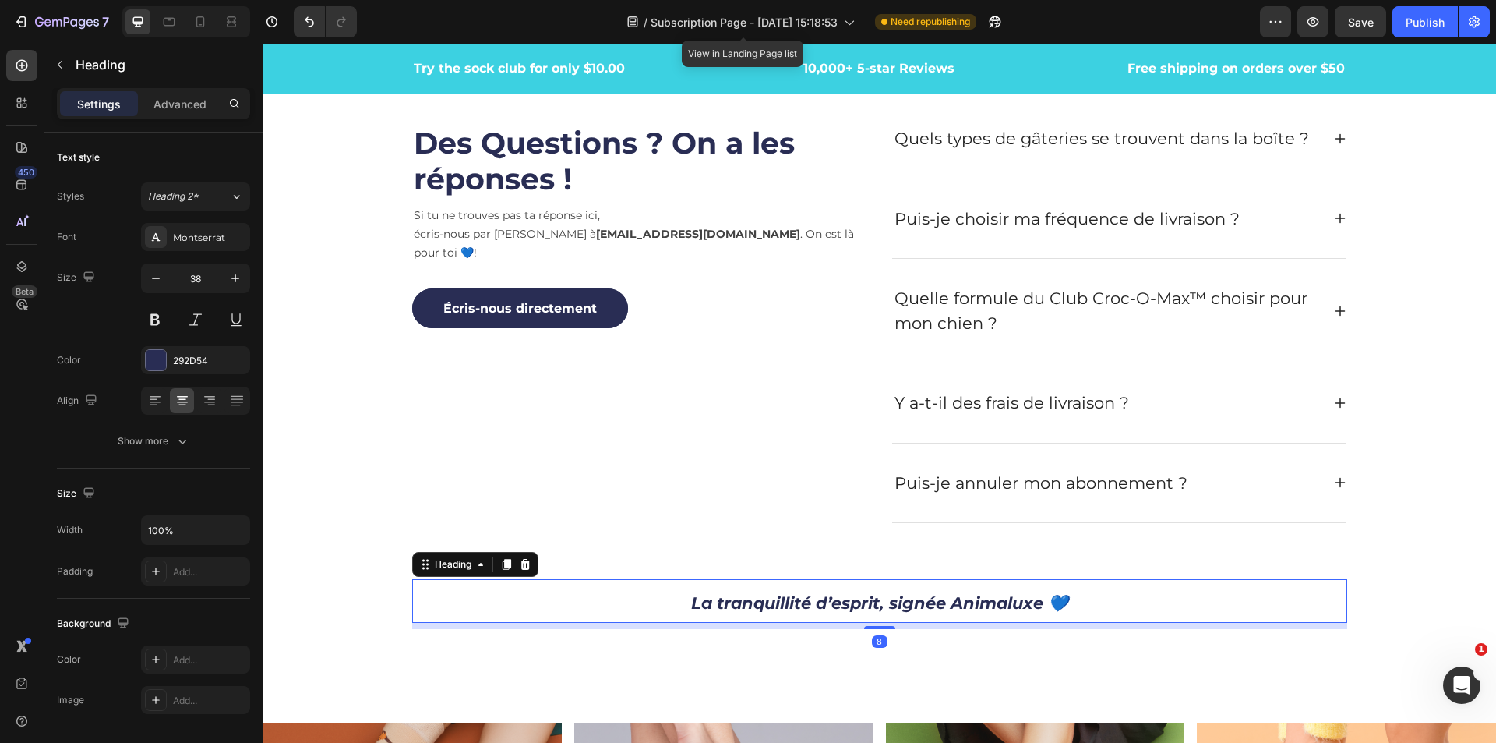
click at [1122, 598] on h2 "La tranquillité d’esprit, signée Animaluxe 💙" at bounding box center [879, 601] width 935 height 44
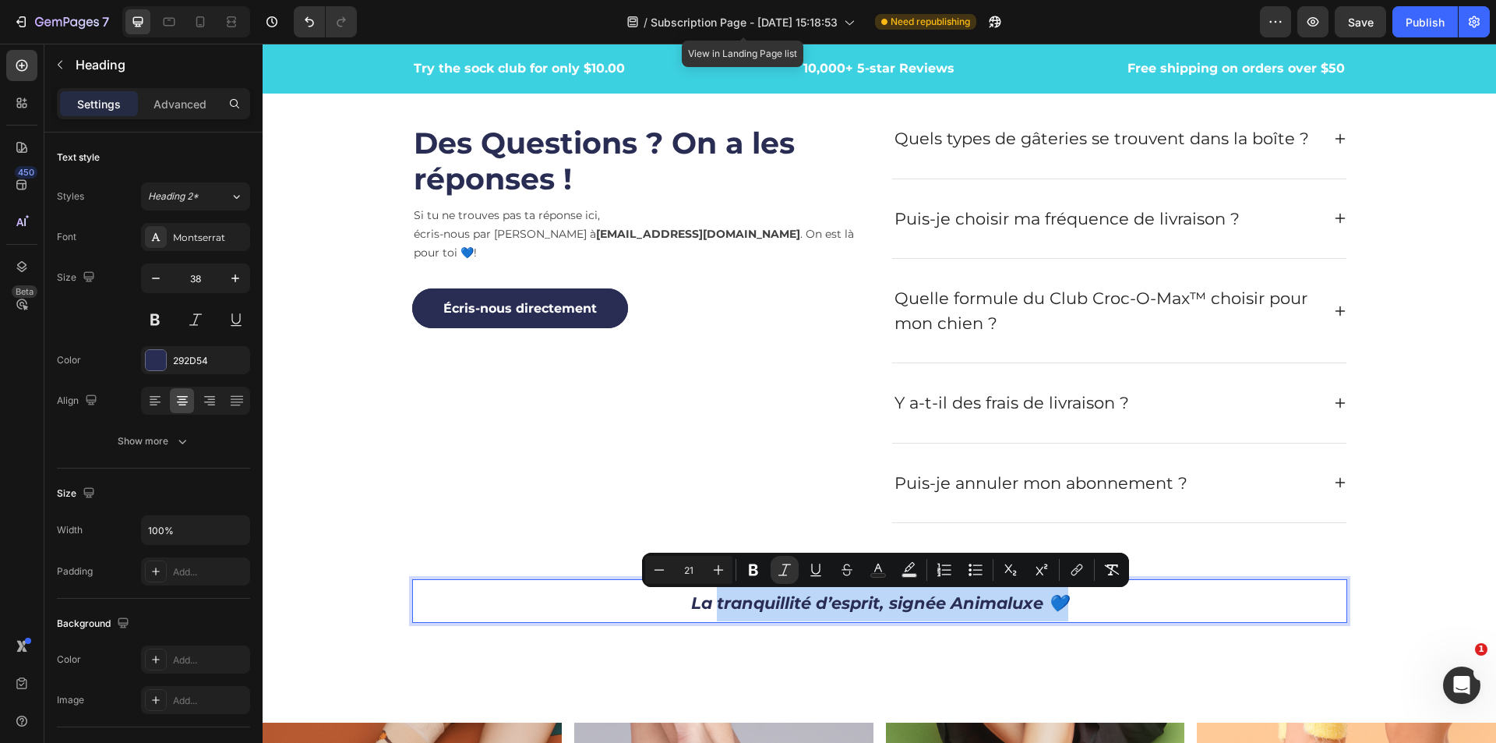
drag, startPoint x: 997, startPoint y: 602, endPoint x: 711, endPoint y: 596, distance: 286.1
click at [711, 596] on p "La tranquillité d’esprit, signée Animaluxe 💙" at bounding box center [880, 601] width 932 height 41
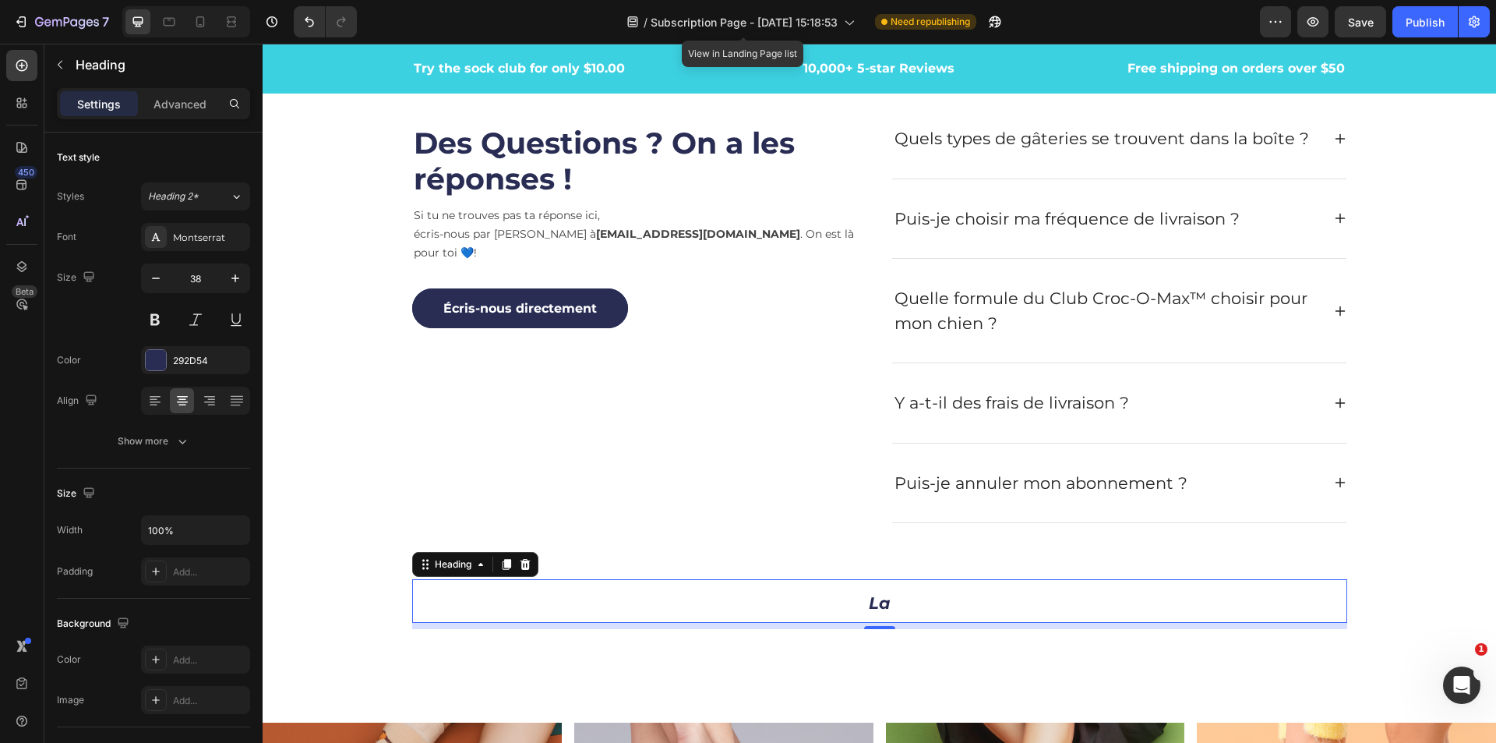
click at [882, 601] on icon "La" at bounding box center [879, 602] width 21 height 19
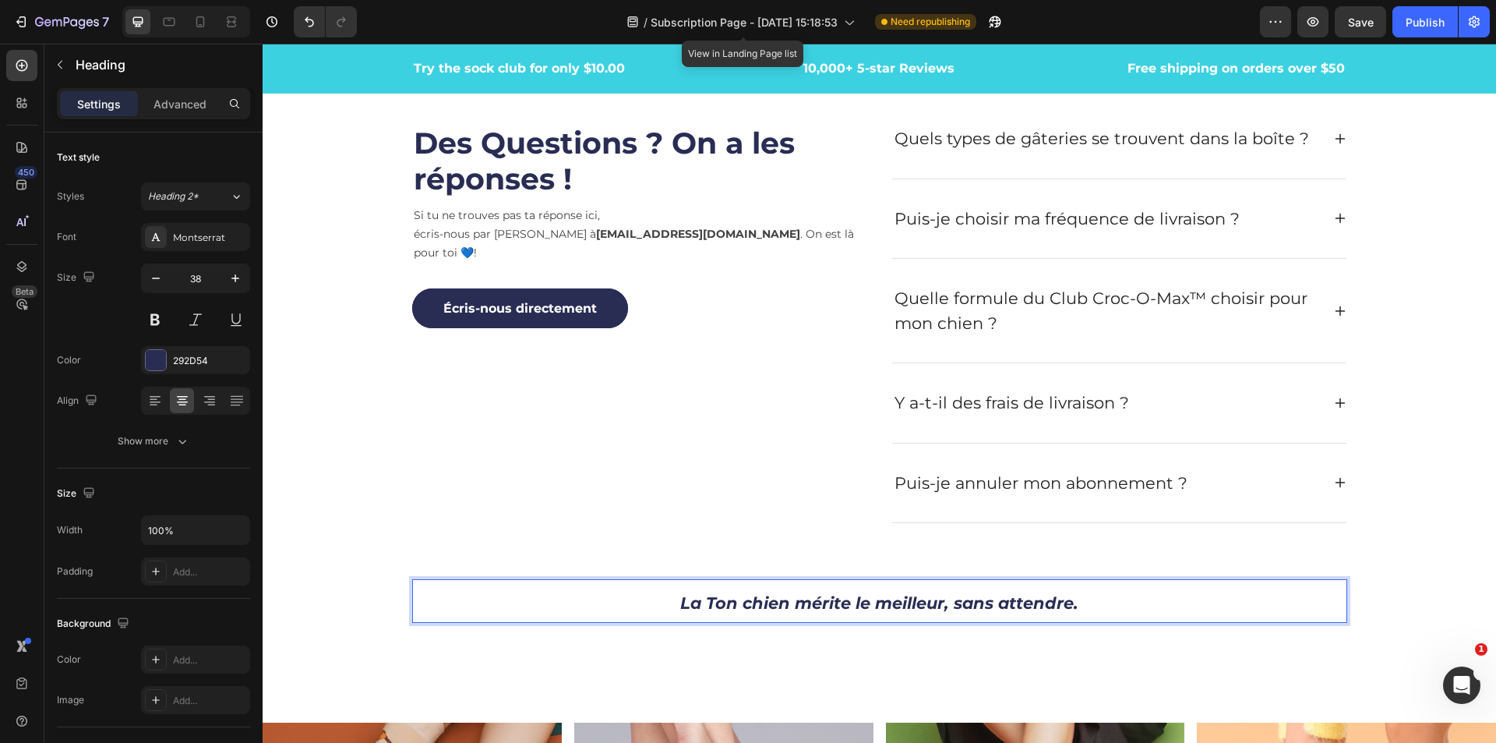
click at [694, 605] on icon "La Ton chien mérite le meilleur, sans attendre." at bounding box center [879, 602] width 398 height 19
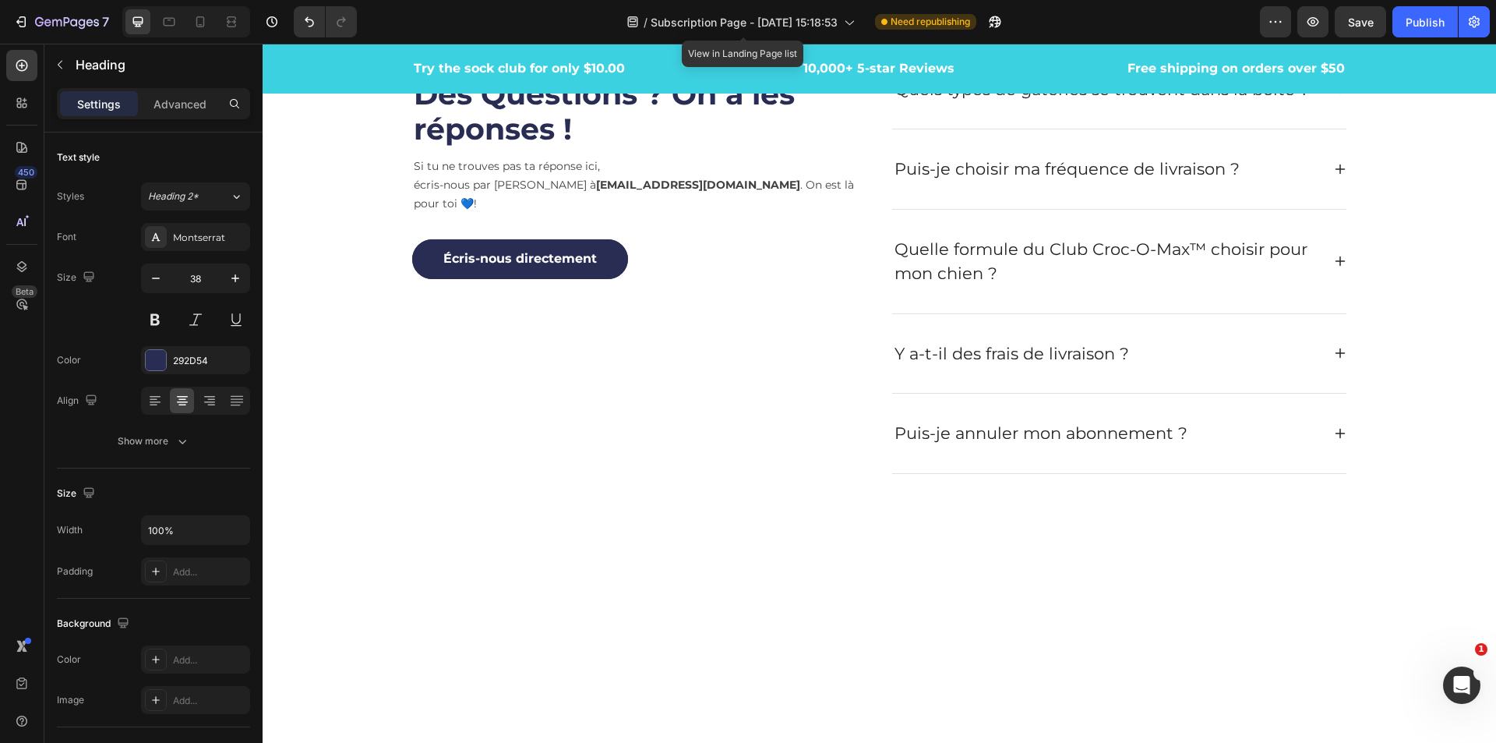
scroll to position [3741, 0]
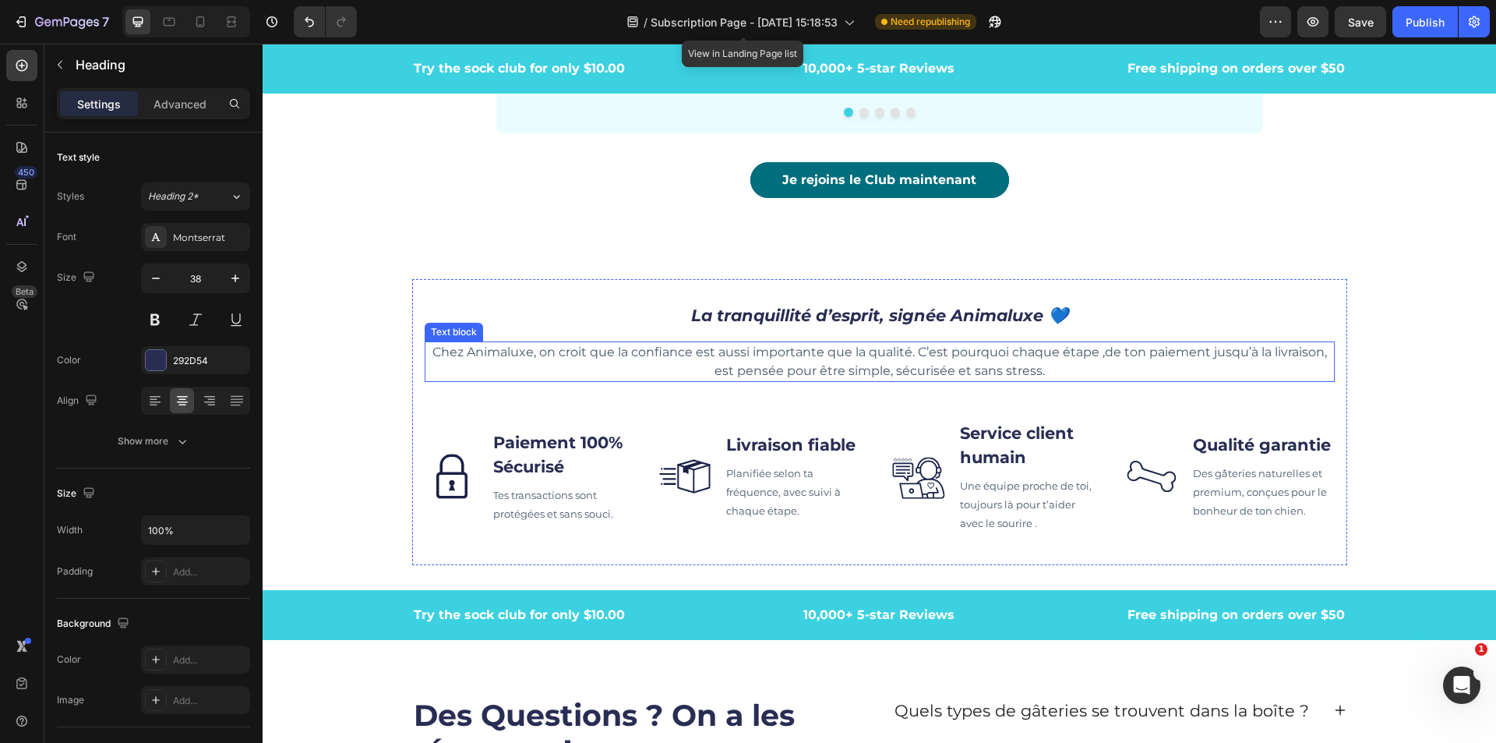
click at [876, 359] on p "Chez Animaluxe, on croit que la confiance est aussi importante que la qualité. …" at bounding box center [879, 361] width 907 height 37
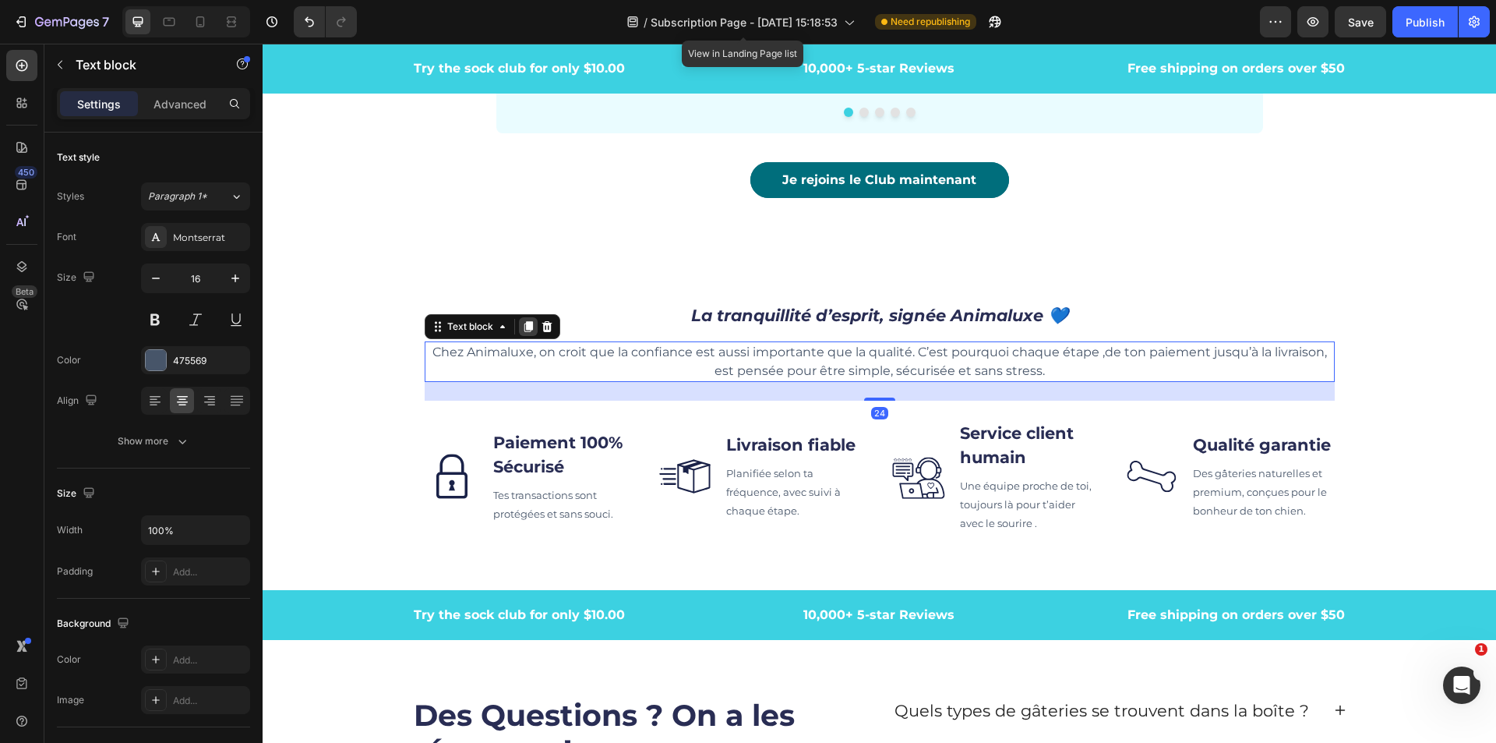
click at [524, 327] on icon at bounding box center [528, 326] width 9 height 11
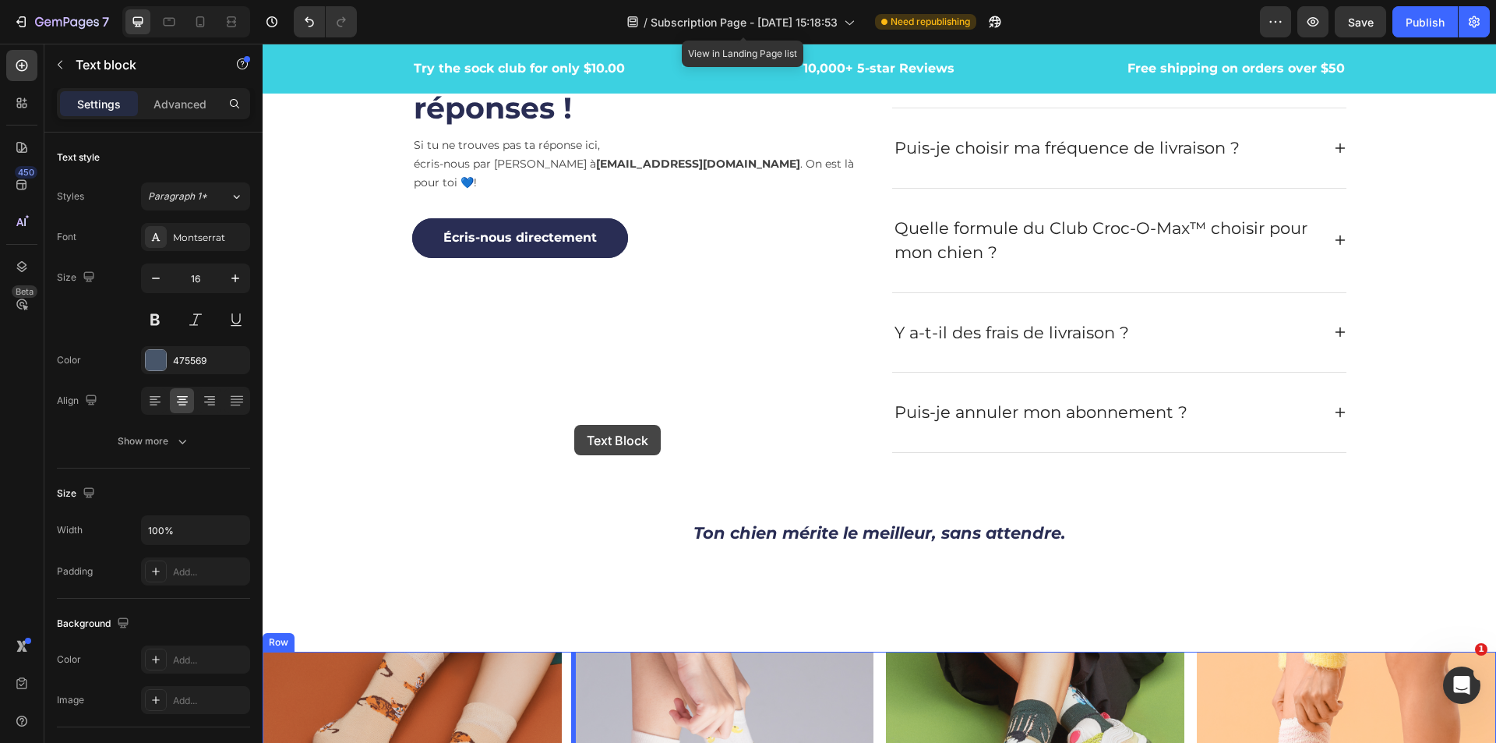
scroll to position [4754, 0]
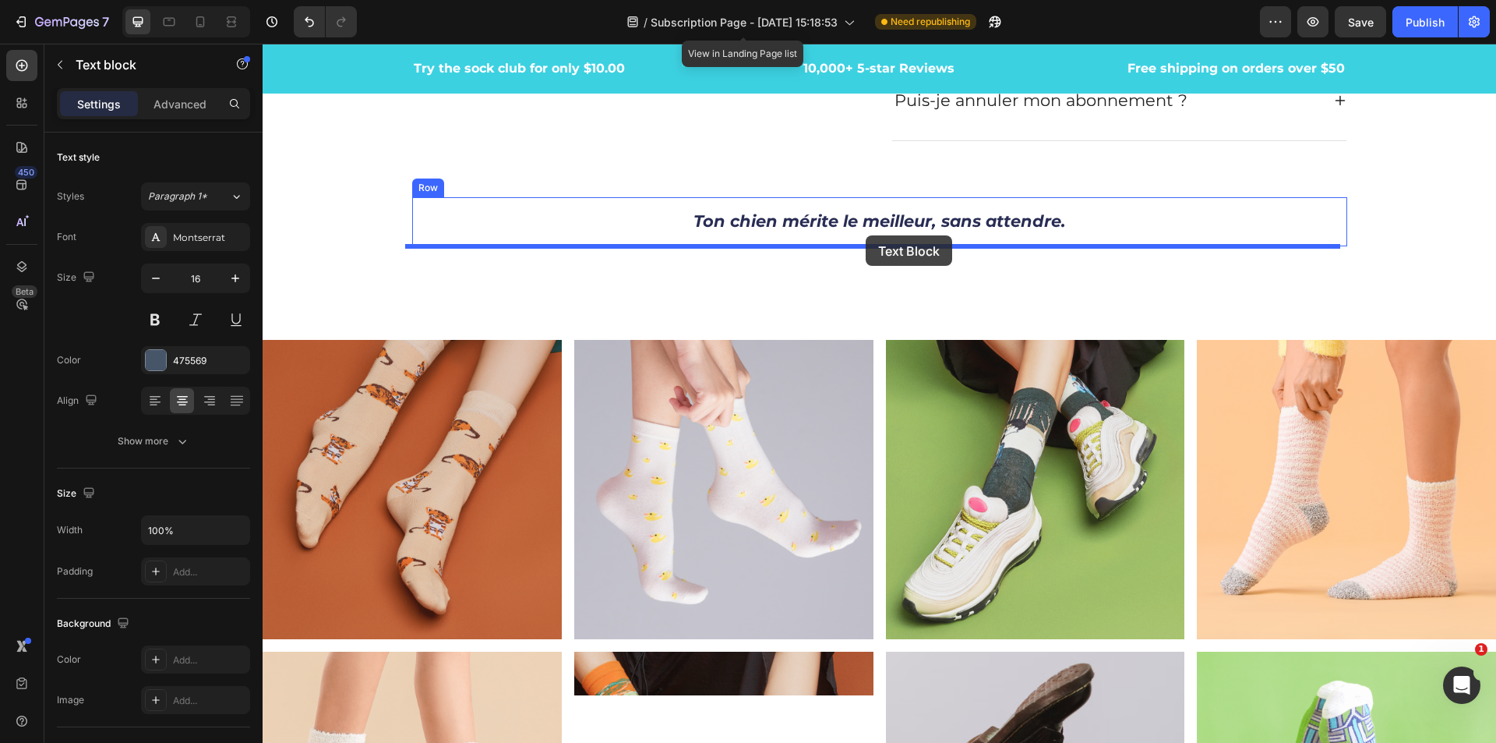
drag, startPoint x: 437, startPoint y: 387, endPoint x: 866, endPoint y: 235, distance: 454.8
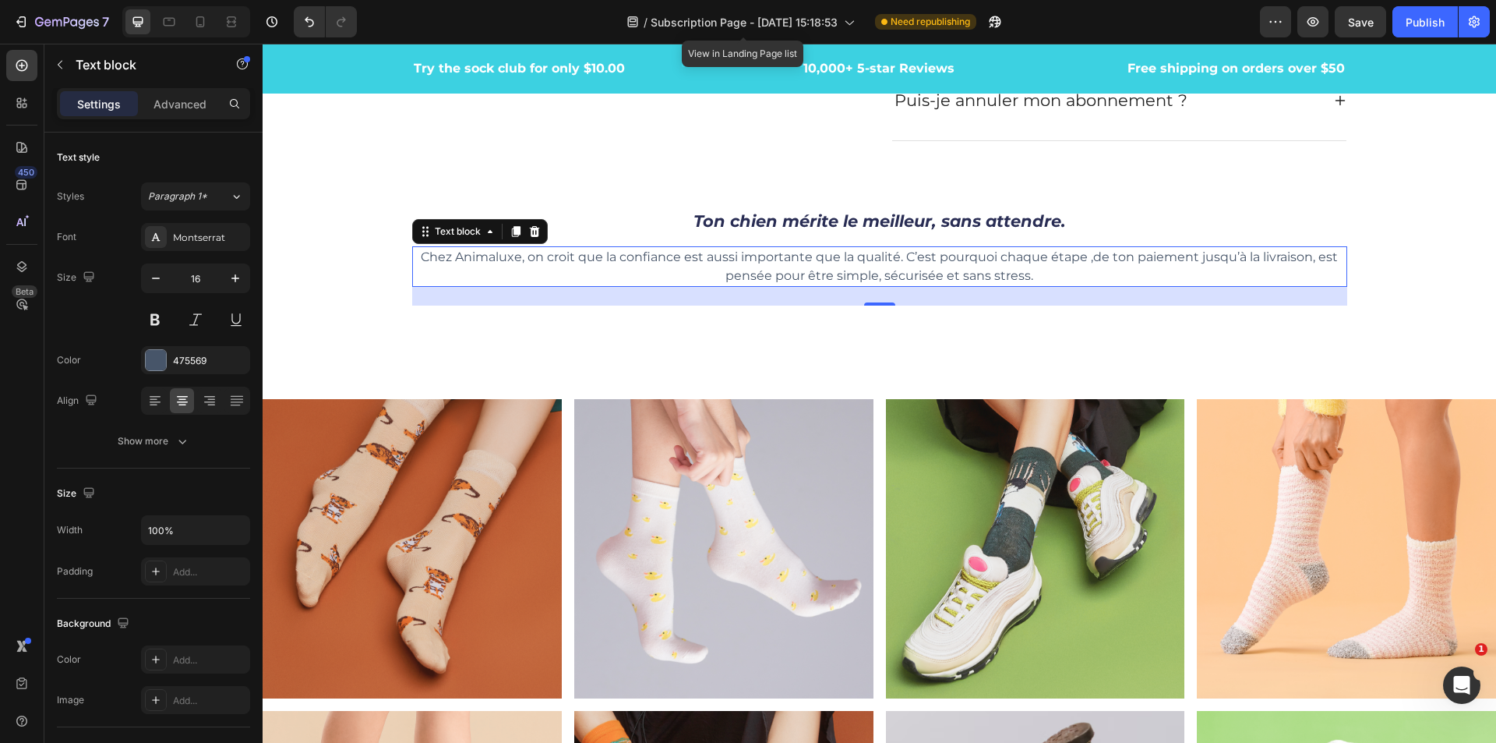
drag, startPoint x: 1094, startPoint y: 272, endPoint x: 1082, endPoint y: 276, distance: 13.1
click at [1094, 272] on p "Chez Animaluxe, on croit que la confiance est aussi importante que la qualité. …" at bounding box center [880, 266] width 932 height 37
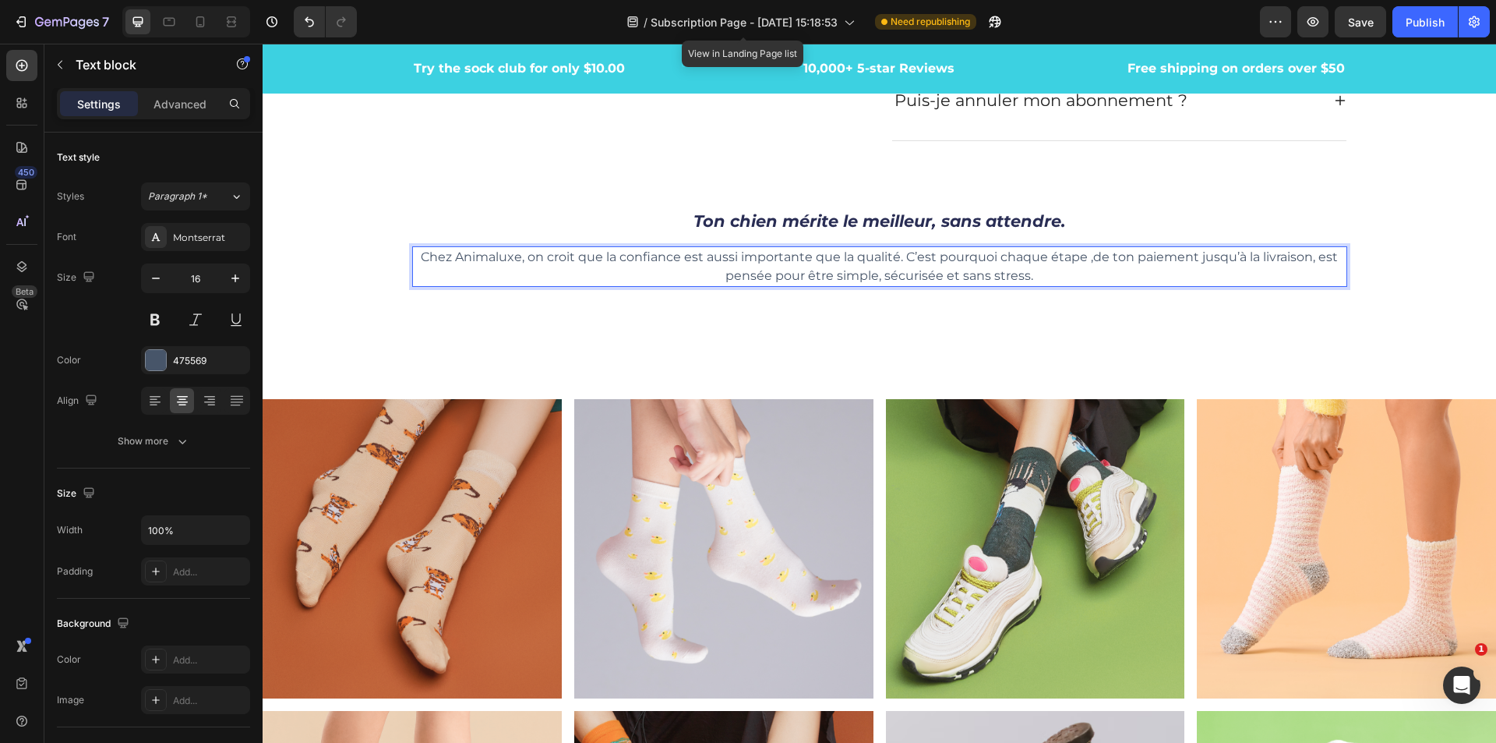
click at [1069, 278] on p "Chez Animaluxe, on croit que la confiance est aussi importante que la qualité. …" at bounding box center [880, 266] width 932 height 37
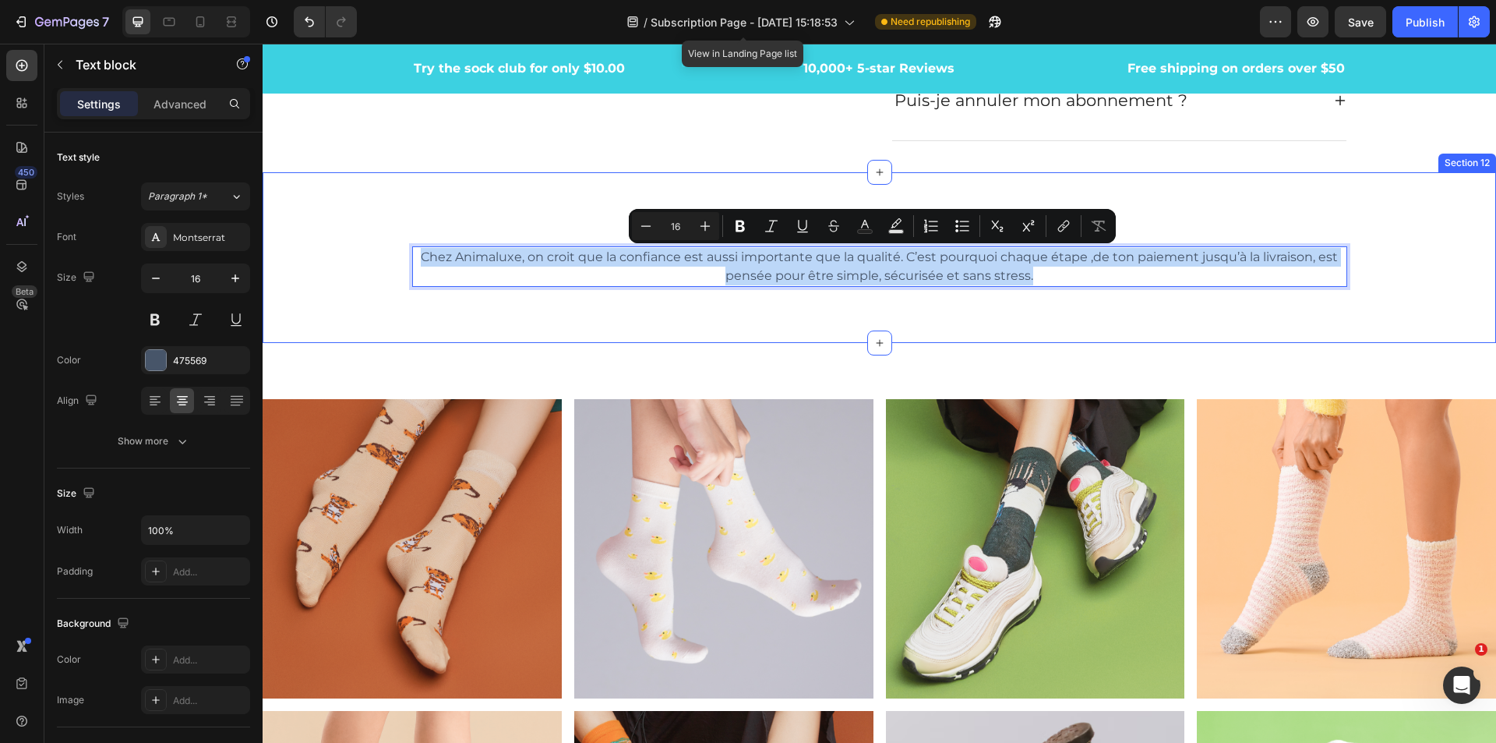
drag, startPoint x: 1055, startPoint y: 277, endPoint x: 397, endPoint y: 256, distance: 658.9
click at [397, 256] on div "Ton chien mérite le meilleur, sans attendre. Heading Chez Animaluxe, on croit q…" at bounding box center [880, 258] width 1234 height 122
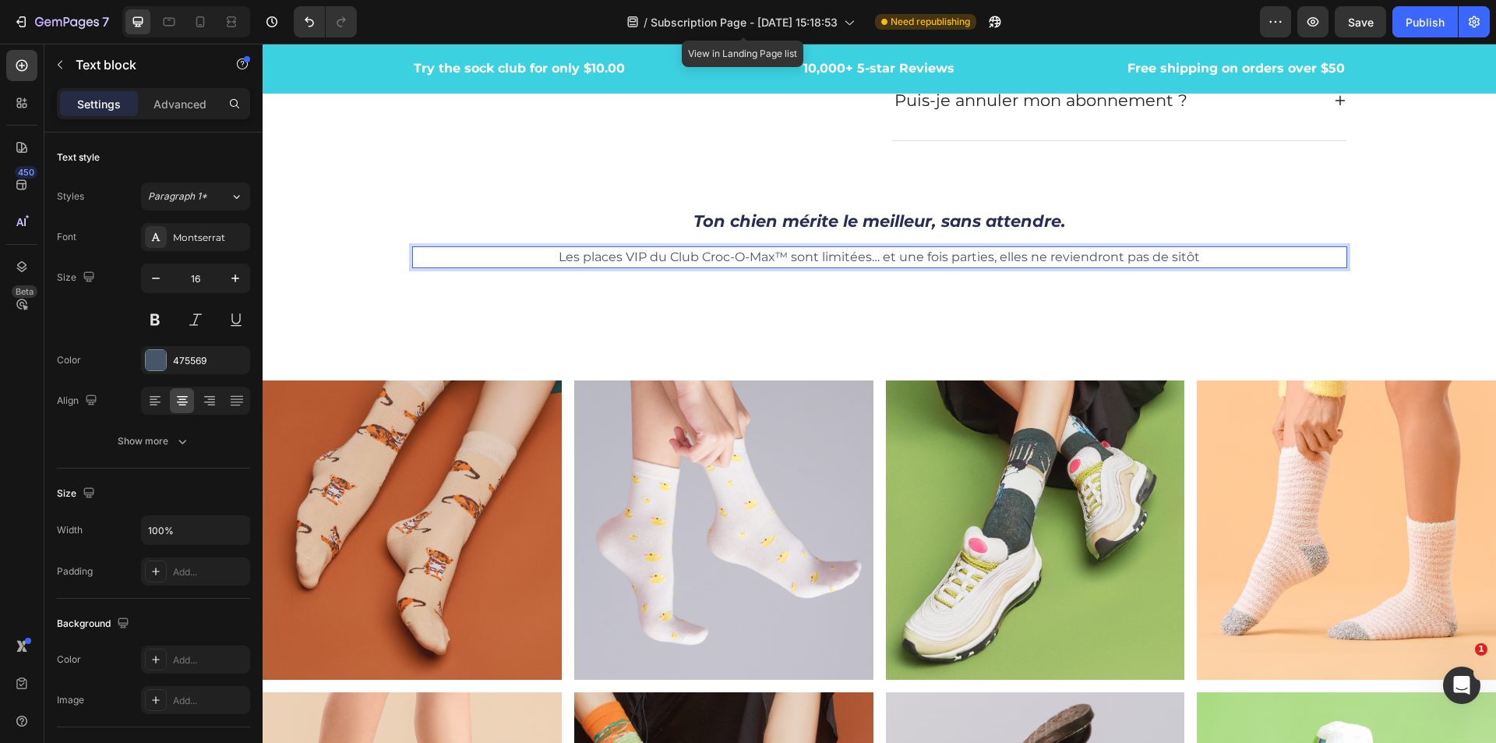
click at [814, 260] on p "Les places VIP du Club Croc-O-Max™ sont limitées… et une fois parties, elles ne…" at bounding box center [880, 257] width 932 height 19
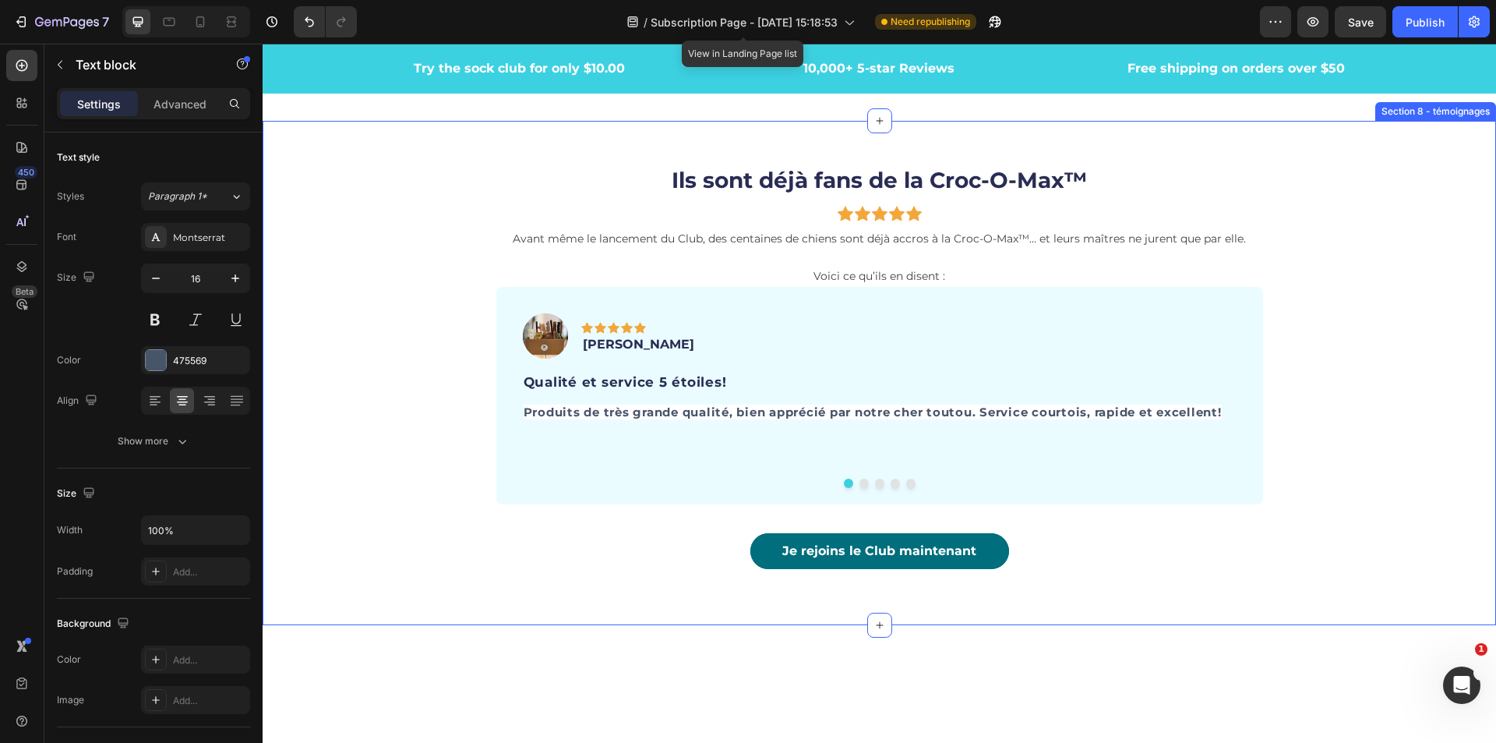
scroll to position [3058, 0]
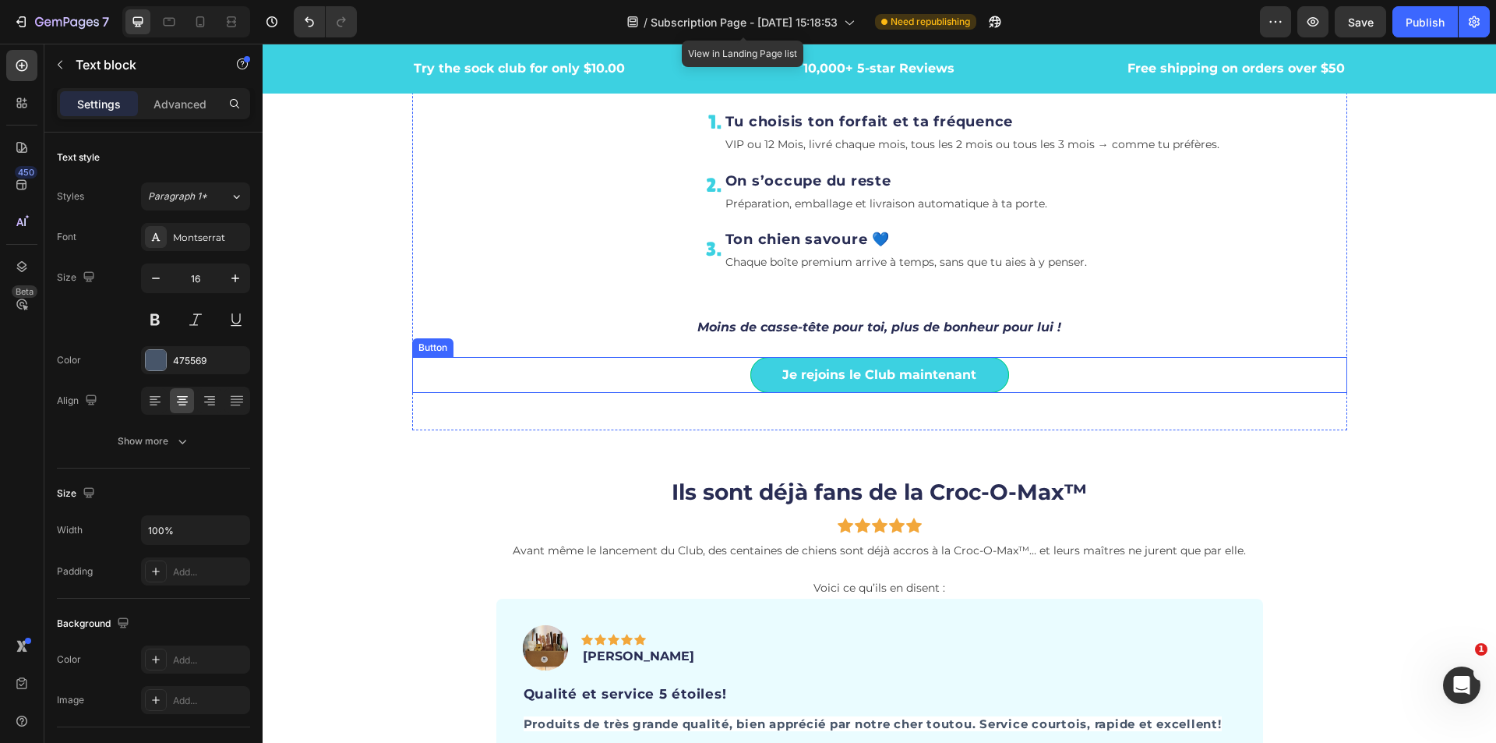
click at [988, 382] on link "Je rejoins le Club maintenant" at bounding box center [880, 375] width 259 height 36
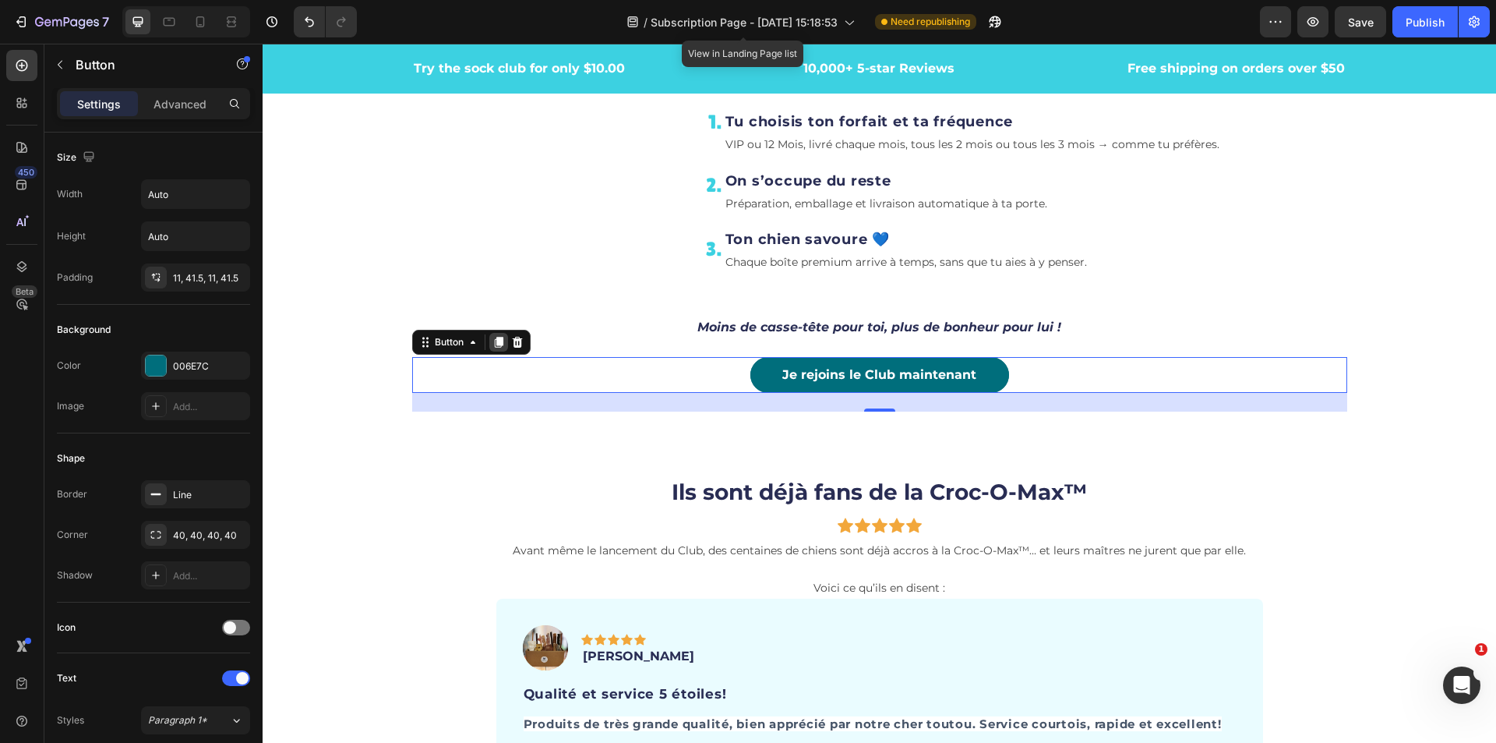
click at [495, 346] on icon at bounding box center [498, 342] width 9 height 11
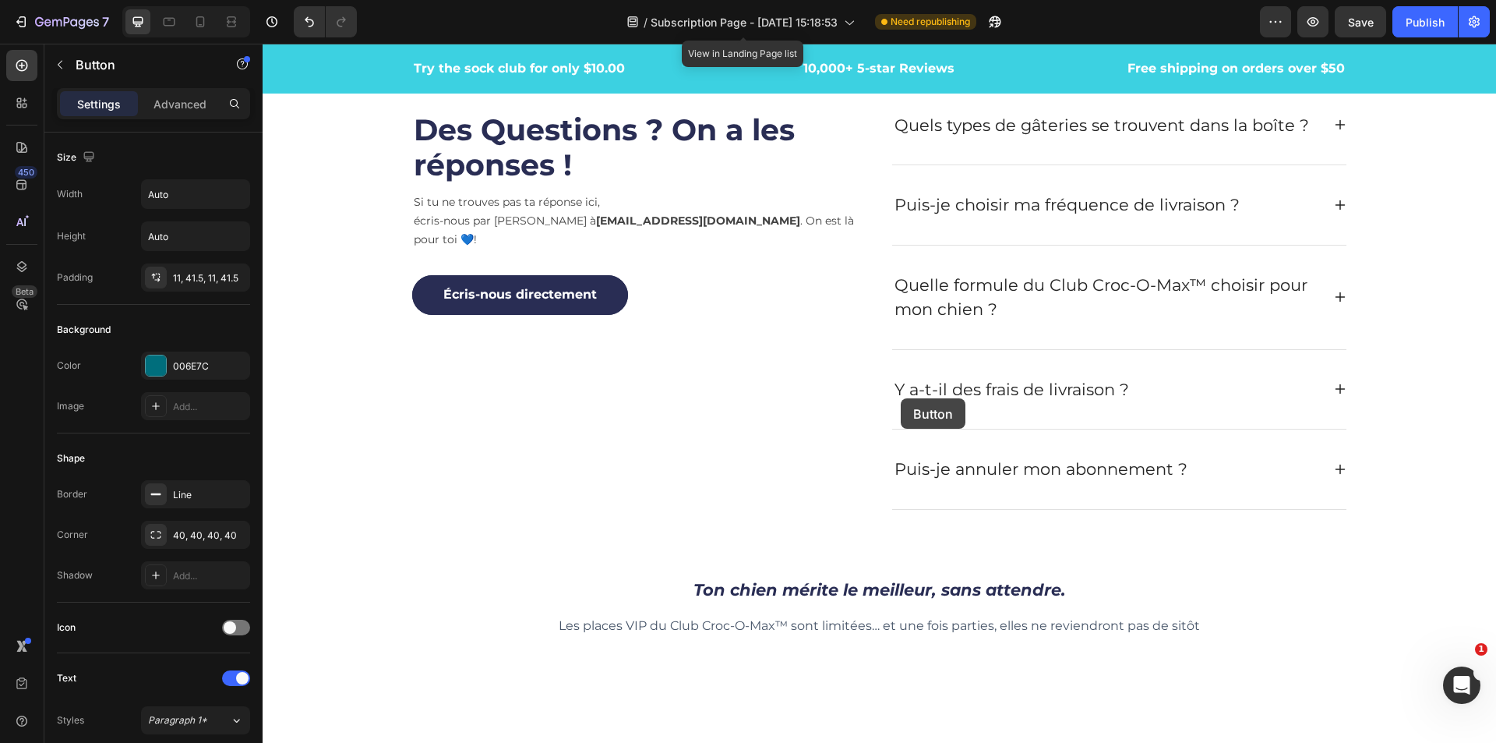
scroll to position [4615, 0]
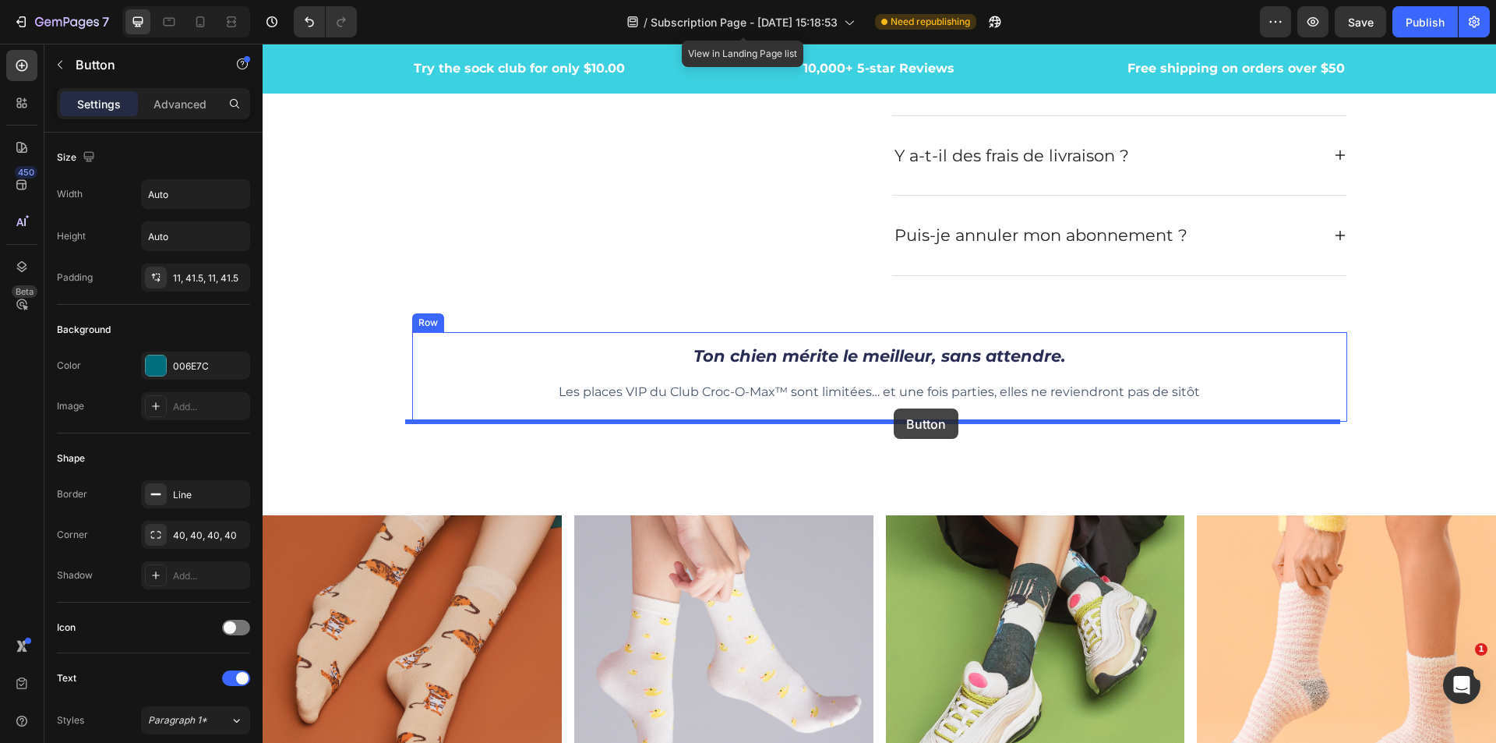
drag, startPoint x: 417, startPoint y: 401, endPoint x: 894, endPoint y: 408, distance: 477.0
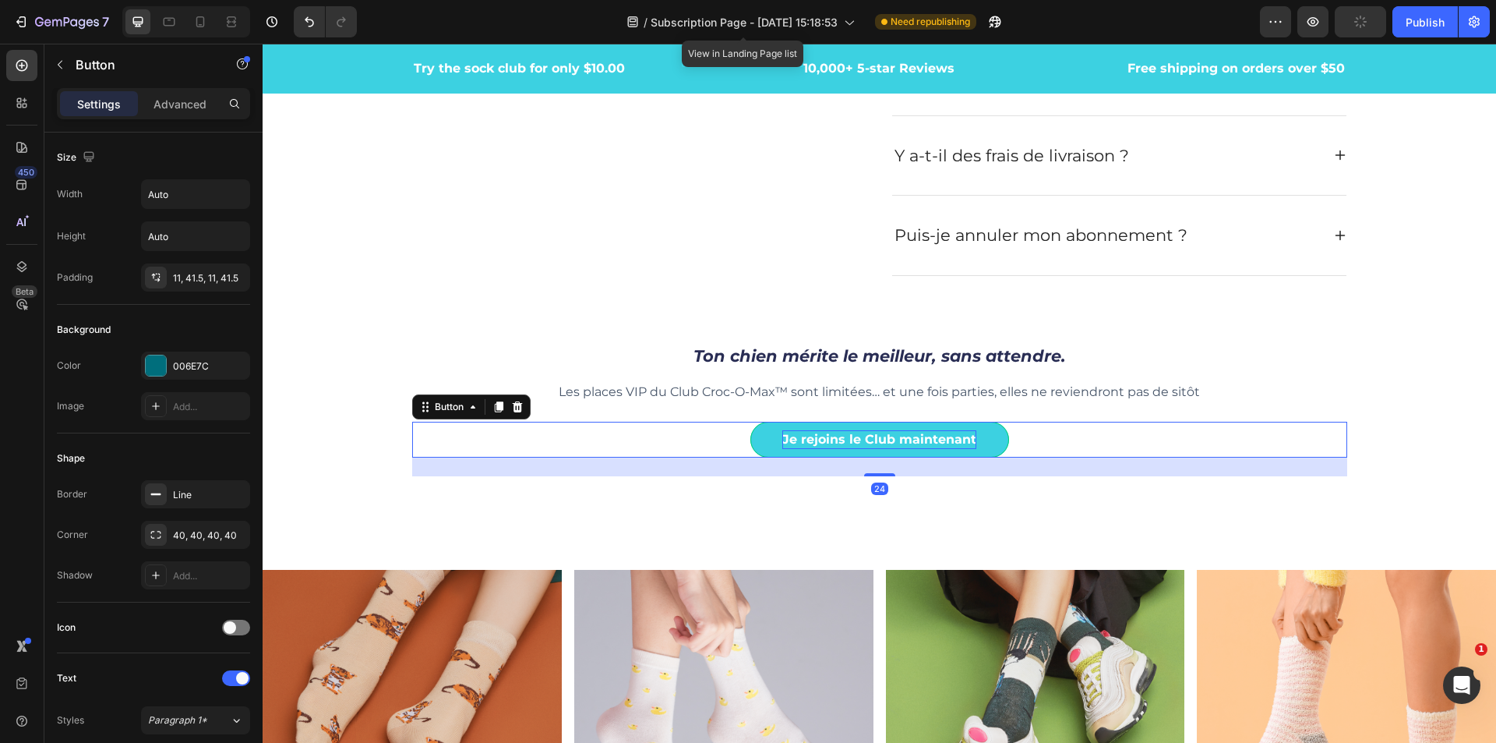
click at [942, 433] on p "Je rejoins le Club maintenant" at bounding box center [880, 439] width 194 height 19
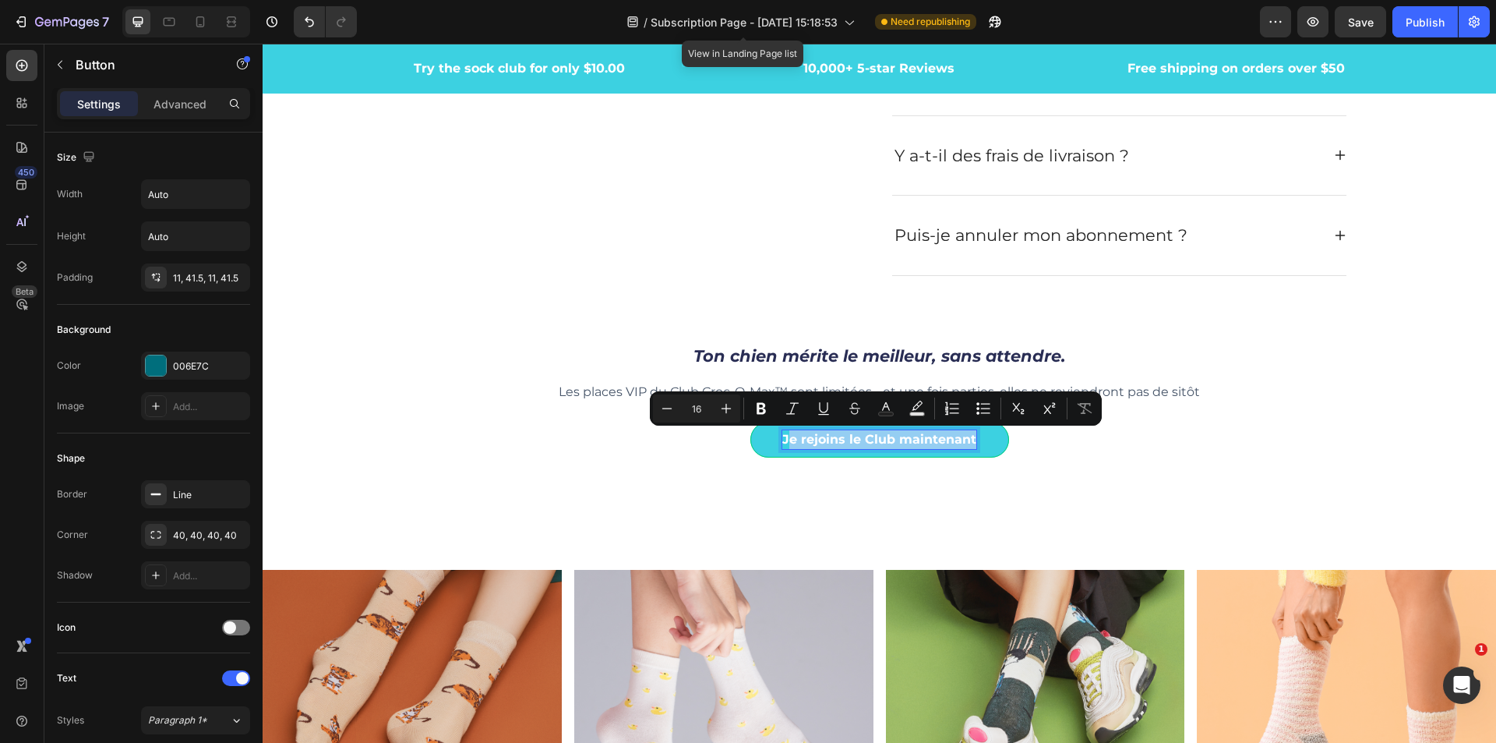
drag, startPoint x: 966, startPoint y: 440, endPoint x: 784, endPoint y: 441, distance: 182.4
click at [784, 441] on p "Je rejoins le Club maintenant" at bounding box center [880, 439] width 194 height 19
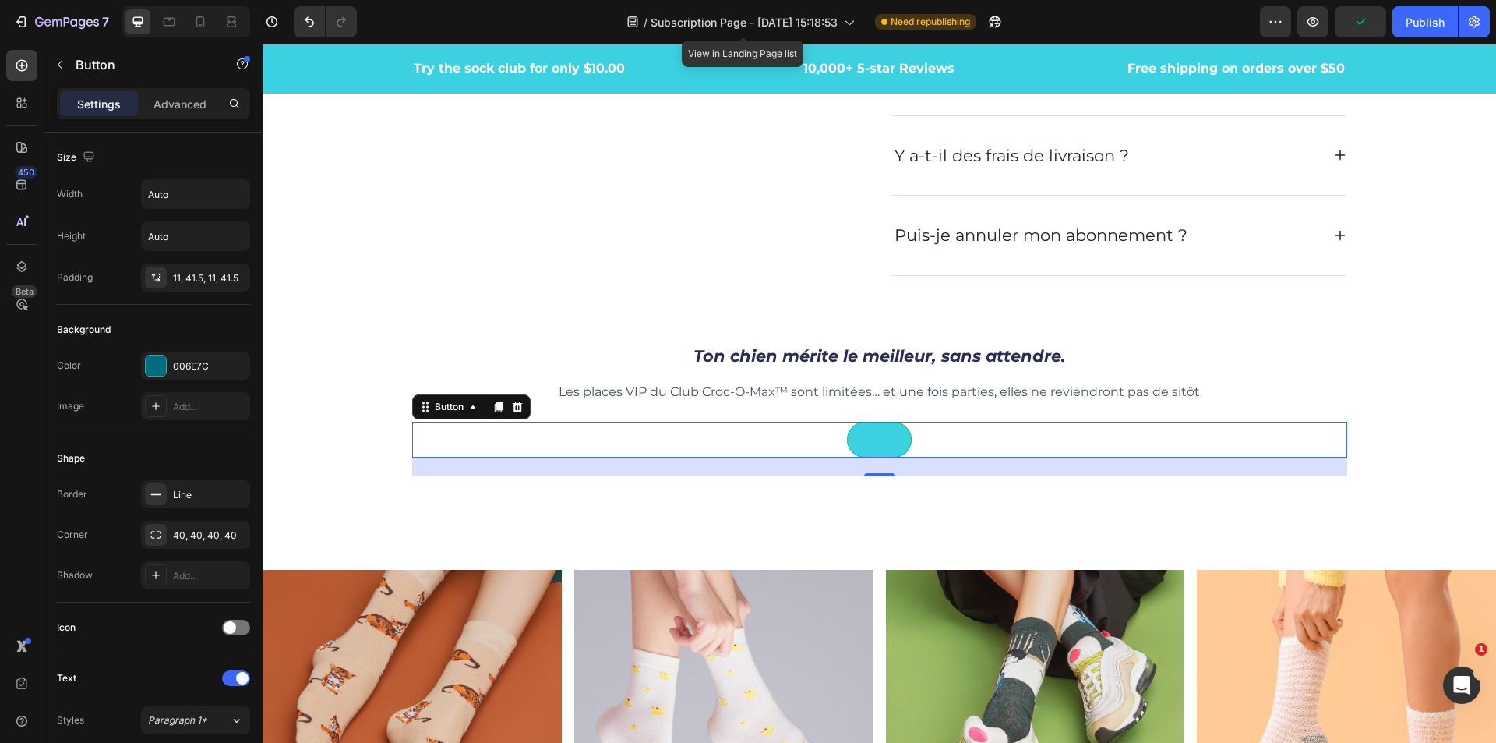
click at [872, 444] on link at bounding box center [879, 440] width 65 height 36
click at [877, 444] on link at bounding box center [879, 440] width 65 height 36
click at [878, 446] on link at bounding box center [879, 440] width 65 height 36
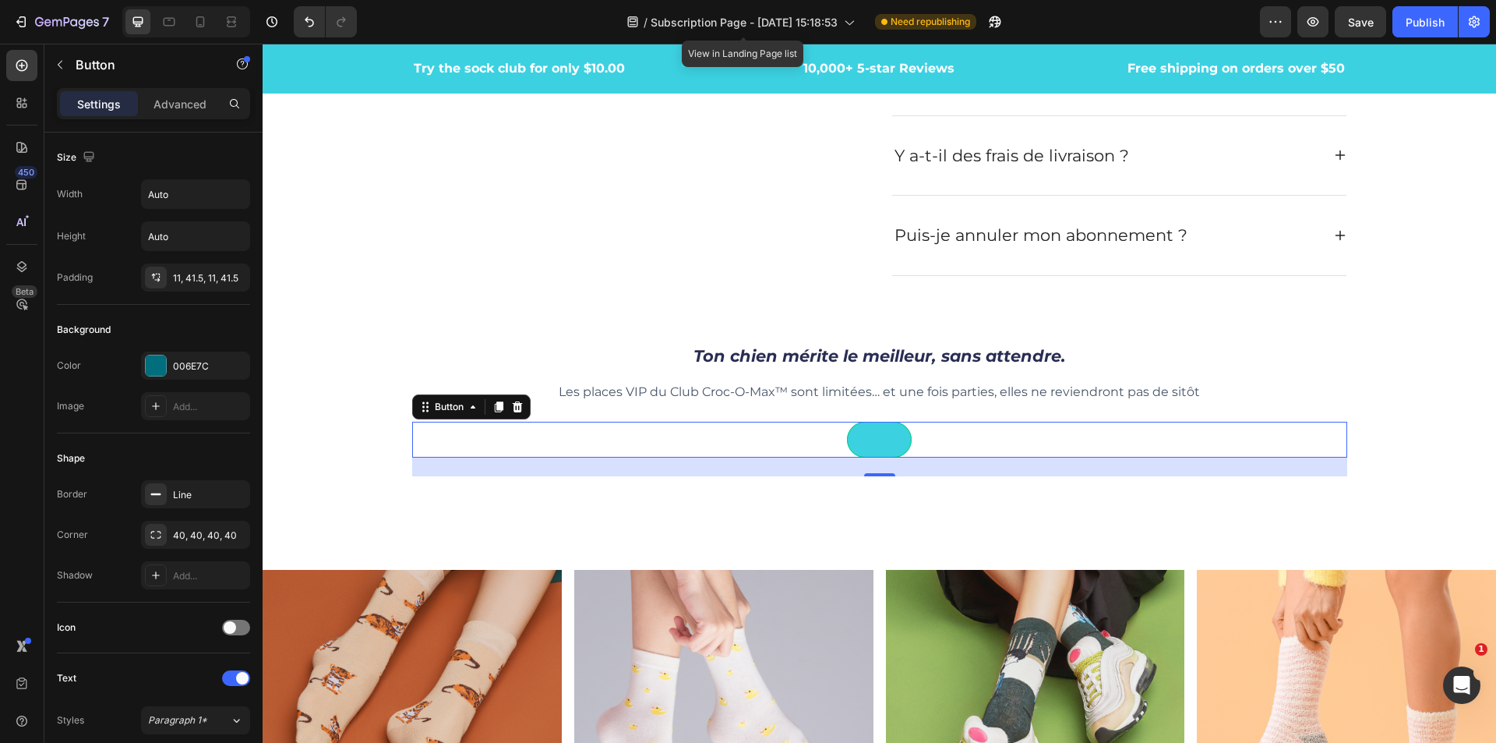
click at [875, 437] on link at bounding box center [879, 440] width 65 height 36
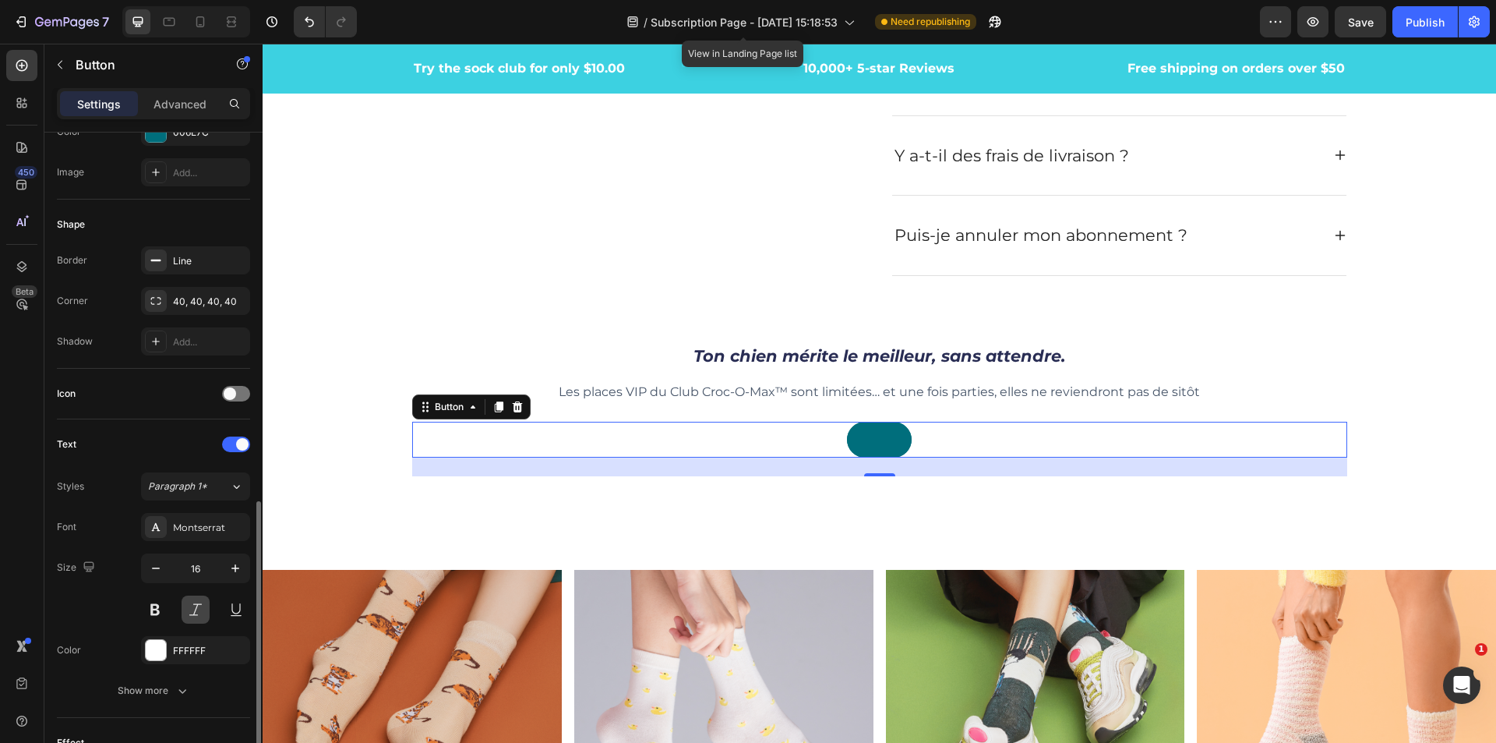
scroll to position [468, 0]
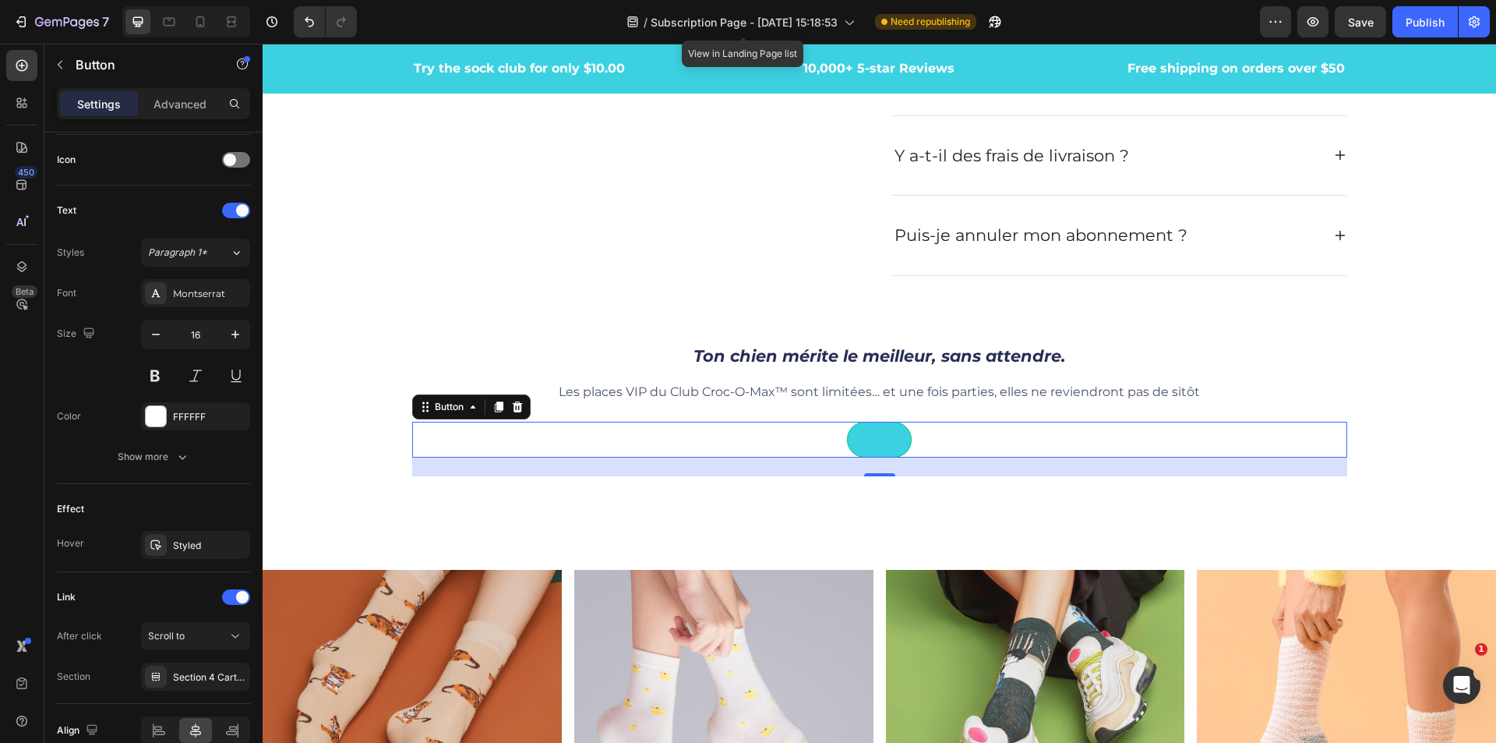
click at [858, 440] on link at bounding box center [879, 440] width 65 height 36
click at [307, 30] on button "Undo/Redo" at bounding box center [309, 21] width 31 height 31
click at [314, 28] on icon "Undo/Redo" at bounding box center [310, 22] width 16 height 16
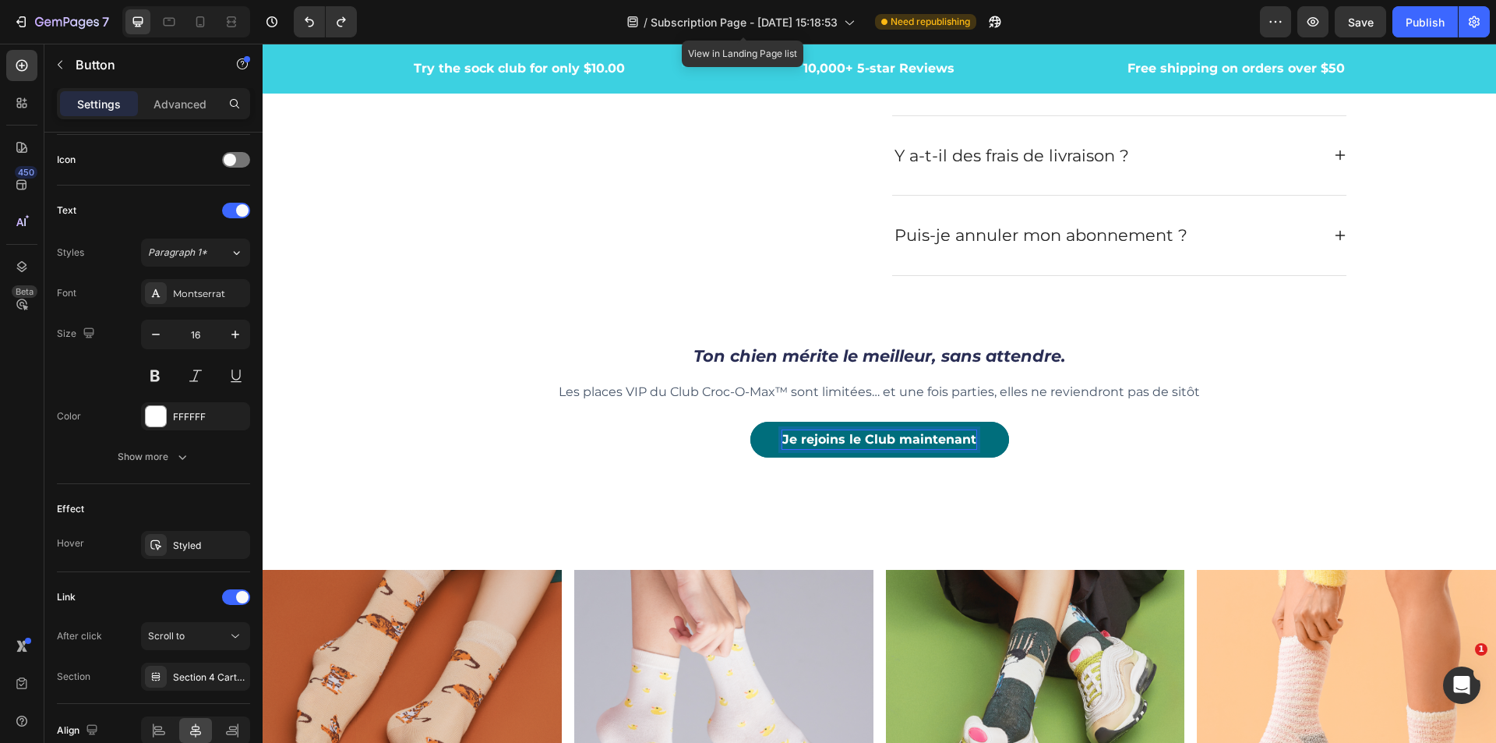
click at [960, 437] on p "Je rejoins le Club maintenant" at bounding box center [880, 439] width 194 height 19
click at [966, 437] on p "Je rejoins le Club maintenant" at bounding box center [880, 439] width 194 height 19
drag, startPoint x: 966, startPoint y: 437, endPoint x: 798, endPoint y: 435, distance: 167.6
click at [798, 435] on p "Je rejoins le Club maintenant" at bounding box center [880, 439] width 194 height 19
drag, startPoint x: 765, startPoint y: 443, endPoint x: 744, endPoint y: 442, distance: 21.1
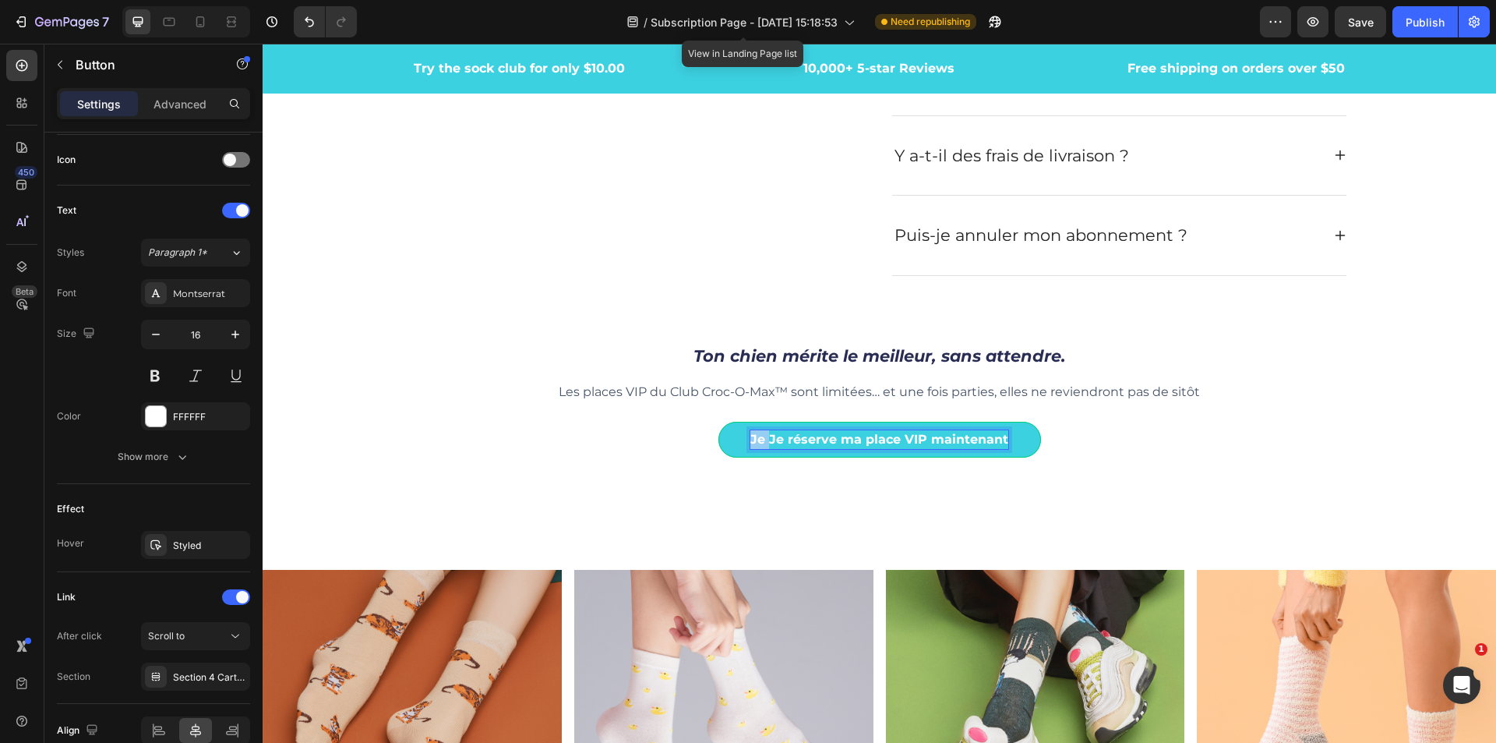
click at [744, 442] on link "Je Je réserve ma place VIP maintenant" at bounding box center [880, 440] width 323 height 36
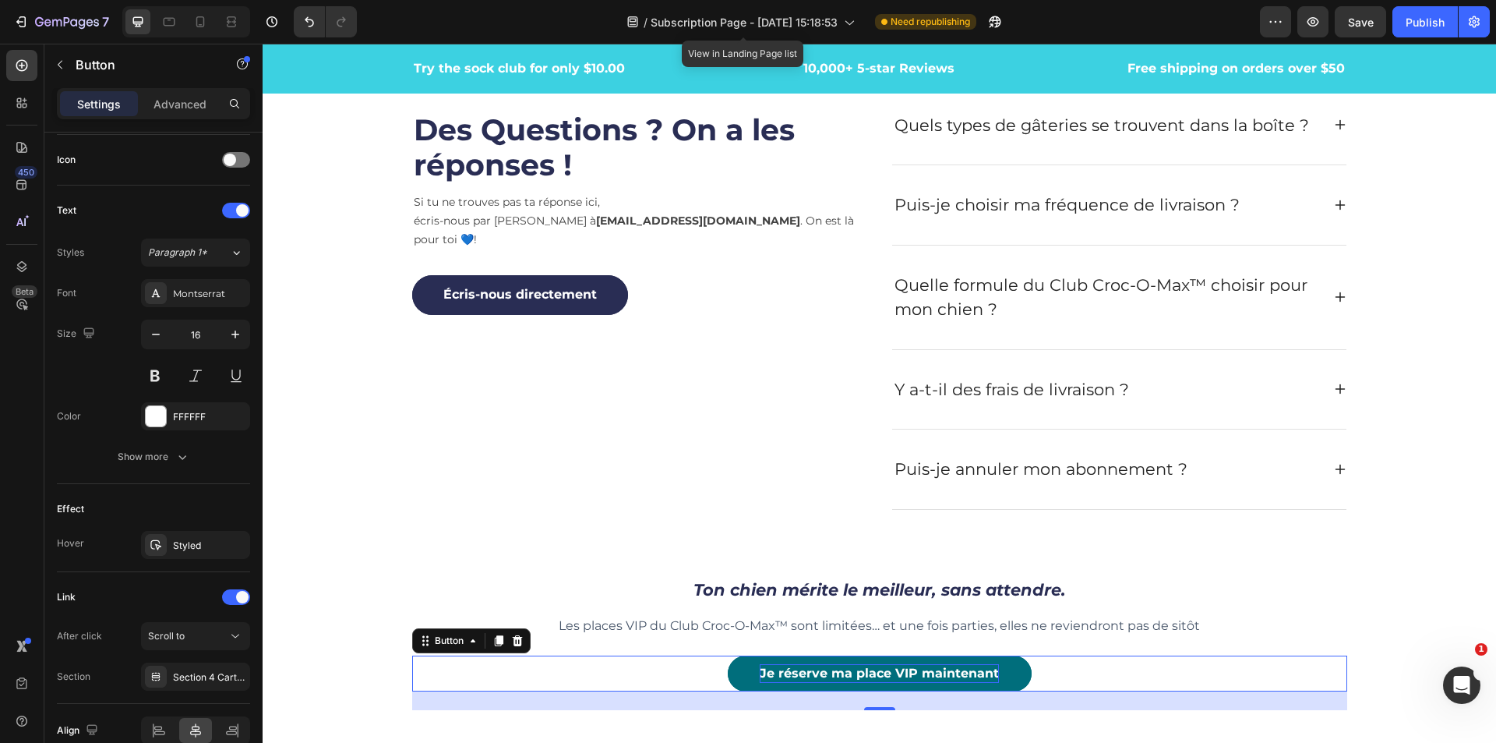
scroll to position [4693, 0]
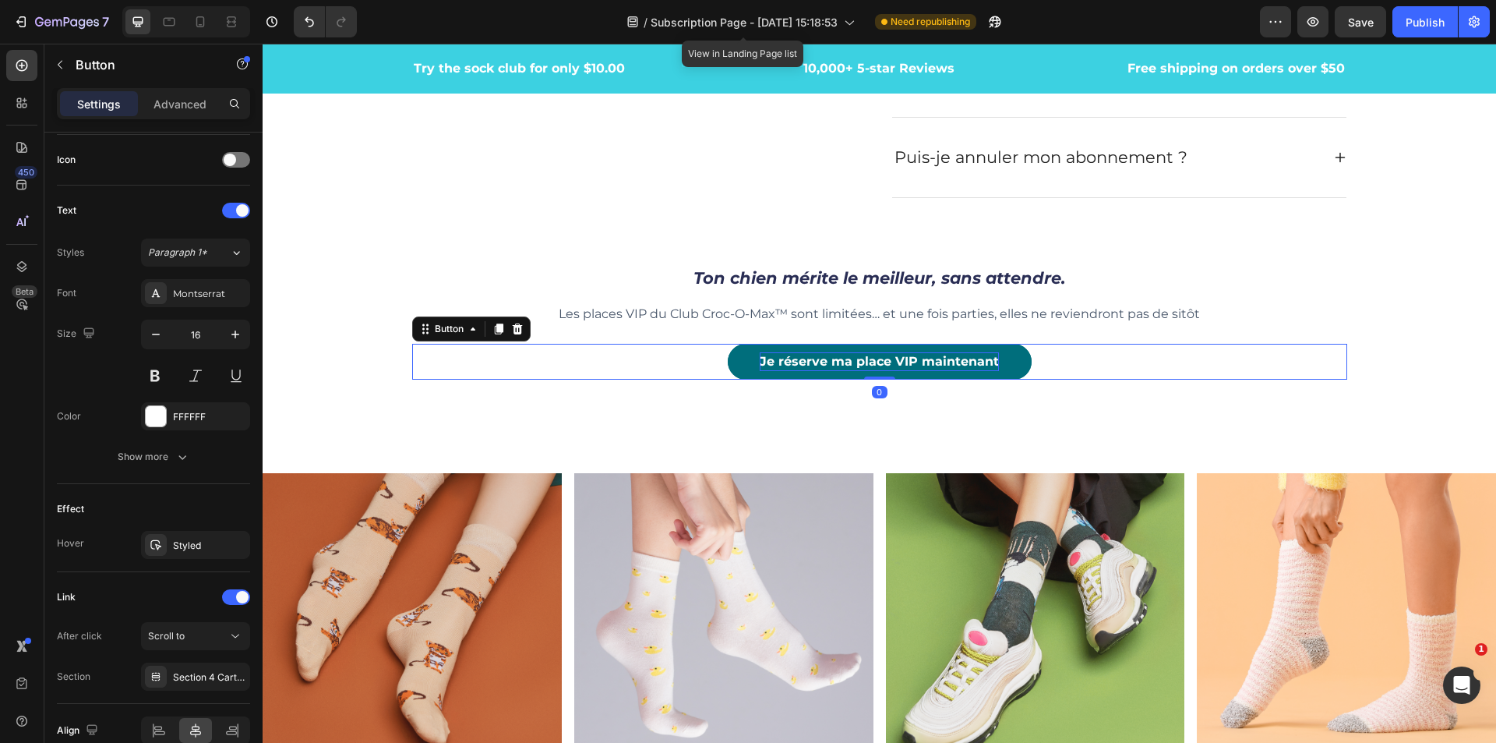
drag, startPoint x: 865, startPoint y: 396, endPoint x: 866, endPoint y: 368, distance: 28.1
click at [866, 368] on div "Je réserve ma place VIP maintenant Button 0" at bounding box center [879, 362] width 935 height 36
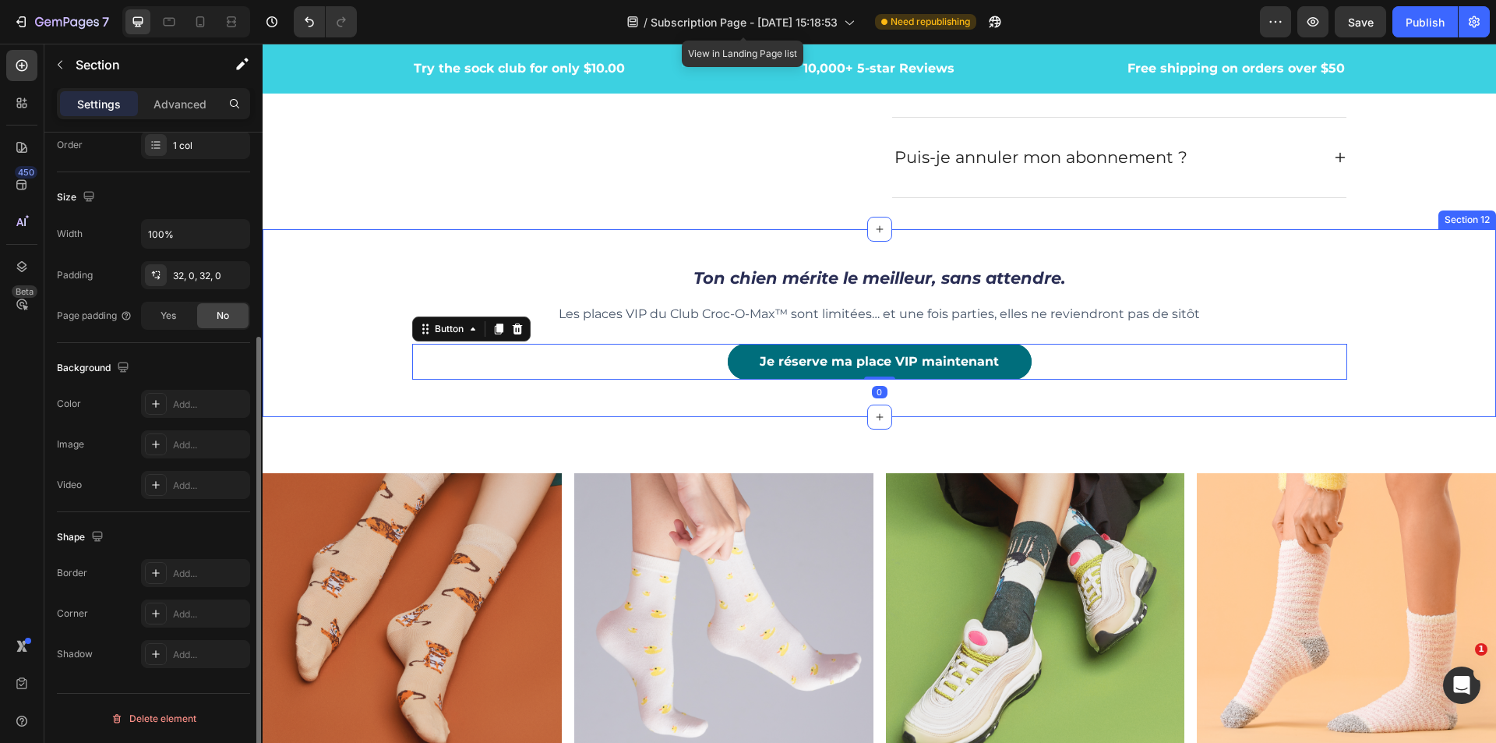
click at [1004, 415] on div "Ton chien mérite le meilleur, sans attendre. Heading Les places VIP du Club Cro…" at bounding box center [880, 323] width 1234 height 189
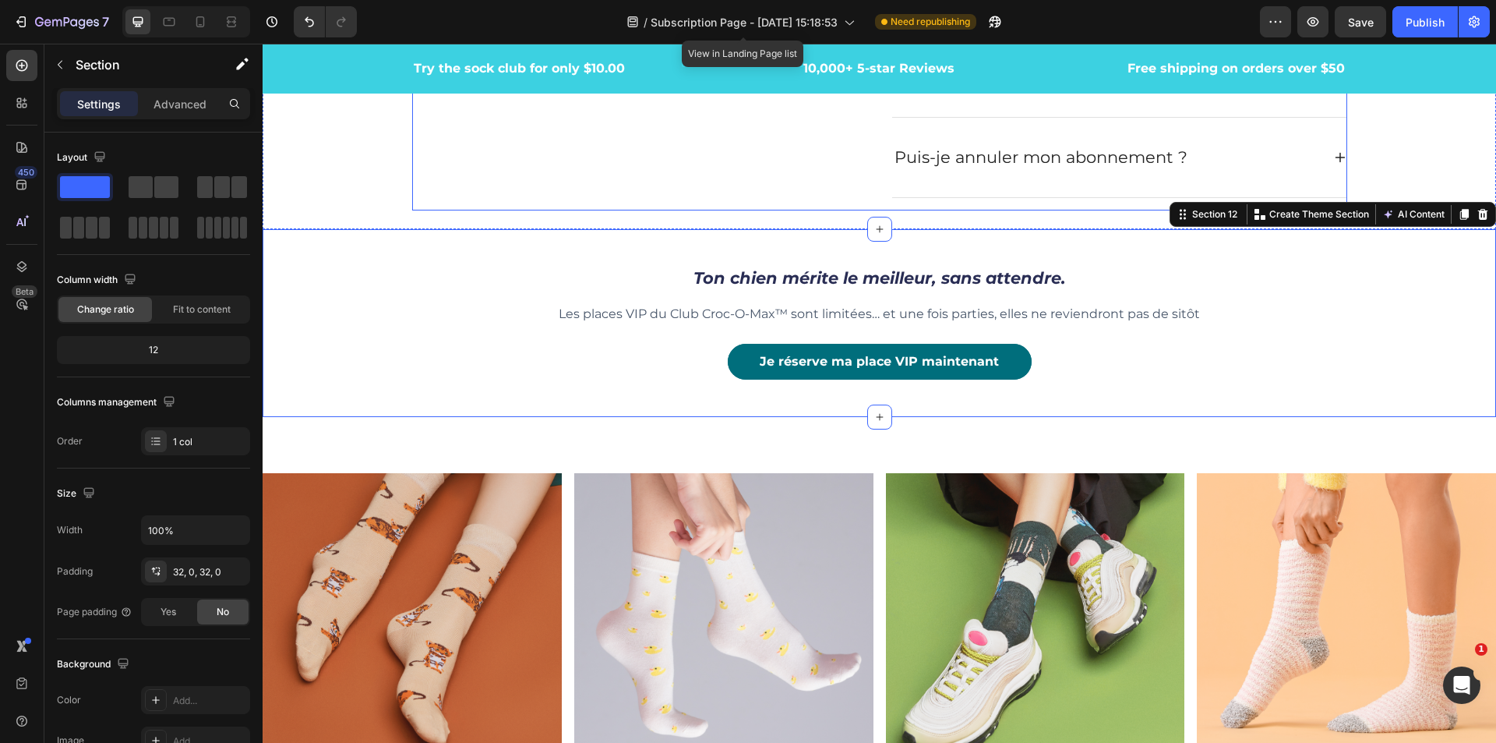
scroll to position [4537, 0]
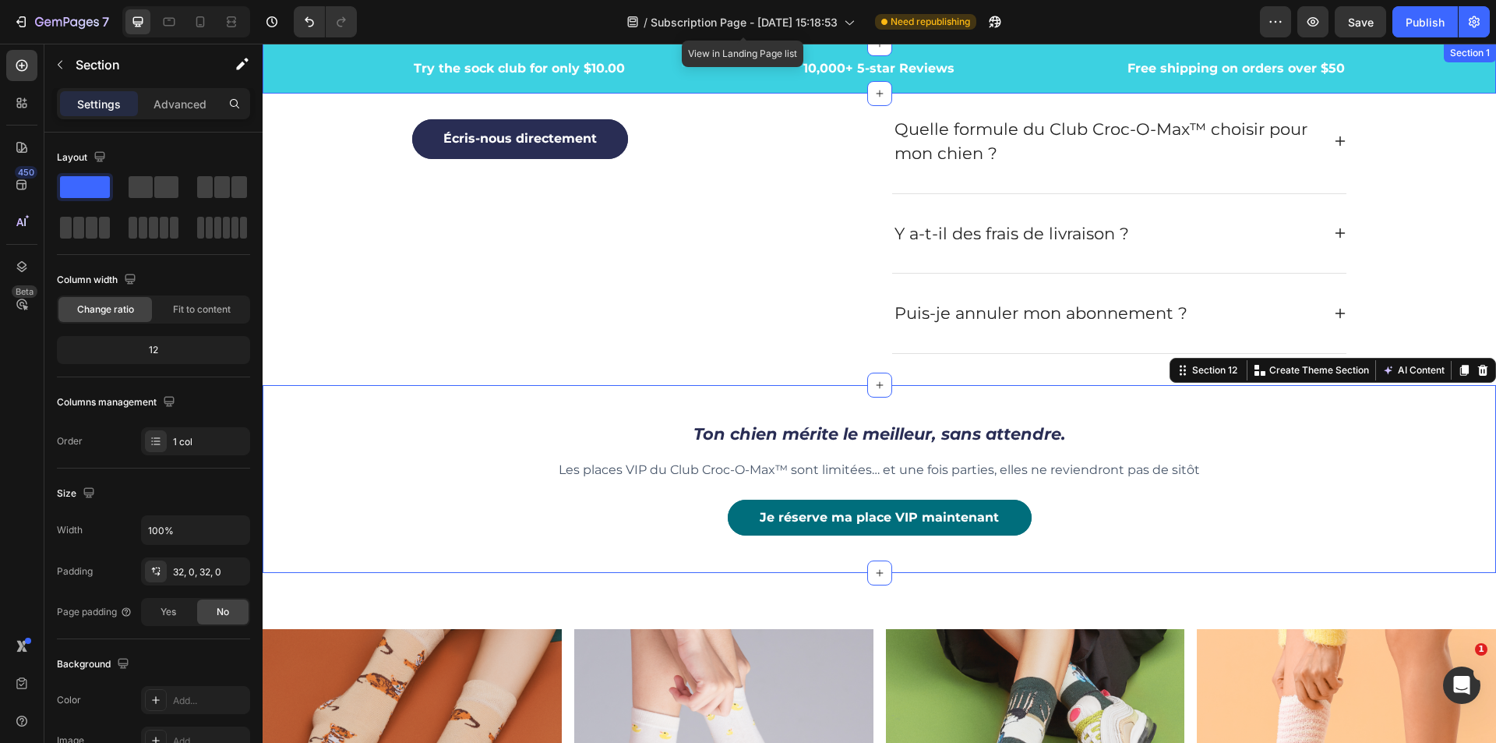
click at [1433, 86] on div "Try the sock club for only $10.00 Text block 10,000+ 5-star Reviews Text block …" at bounding box center [880, 69] width 1234 height 50
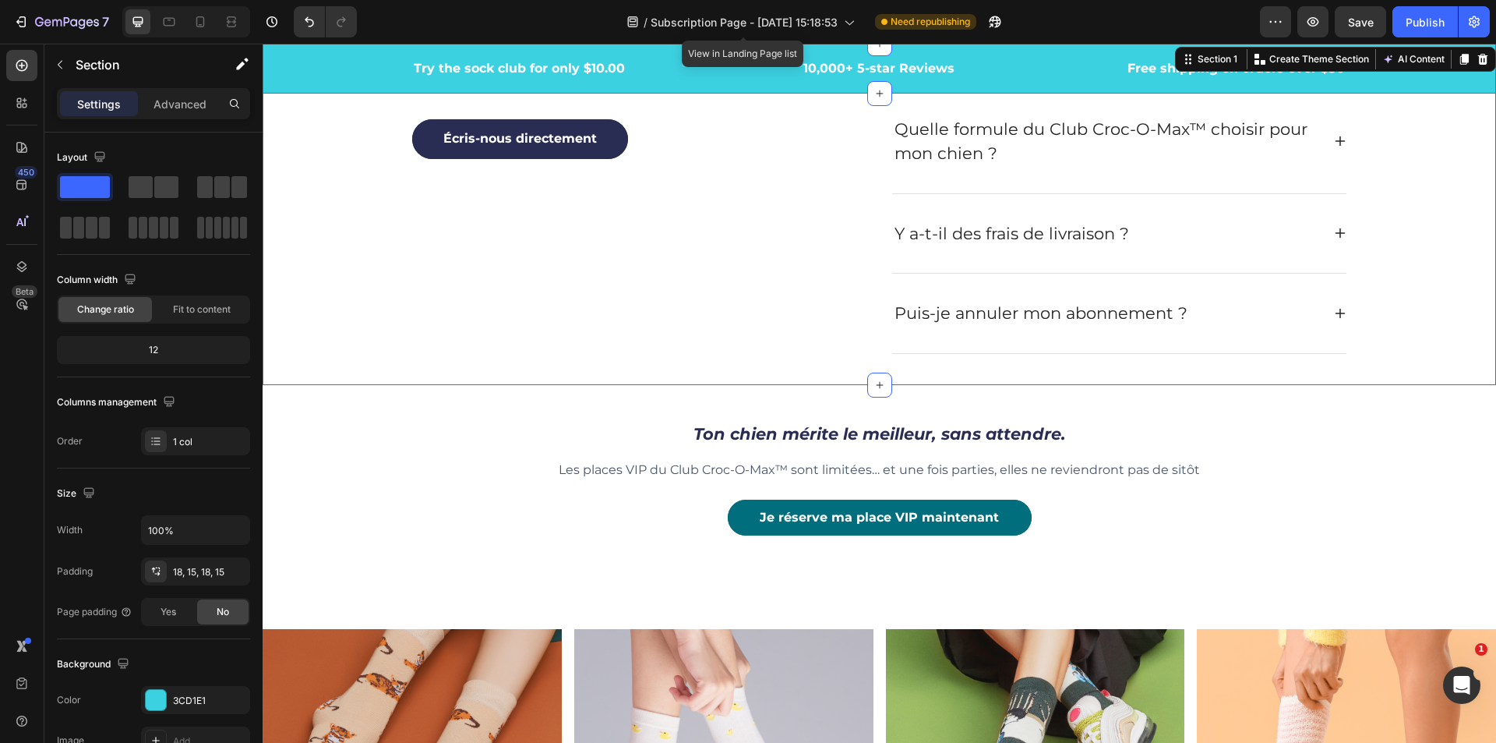
click at [1443, 118] on div "Des Questions ? On a les réponses ! Heading Si tu ne trouves pas ta réponse ici…" at bounding box center [879, 141] width 1210 height 449
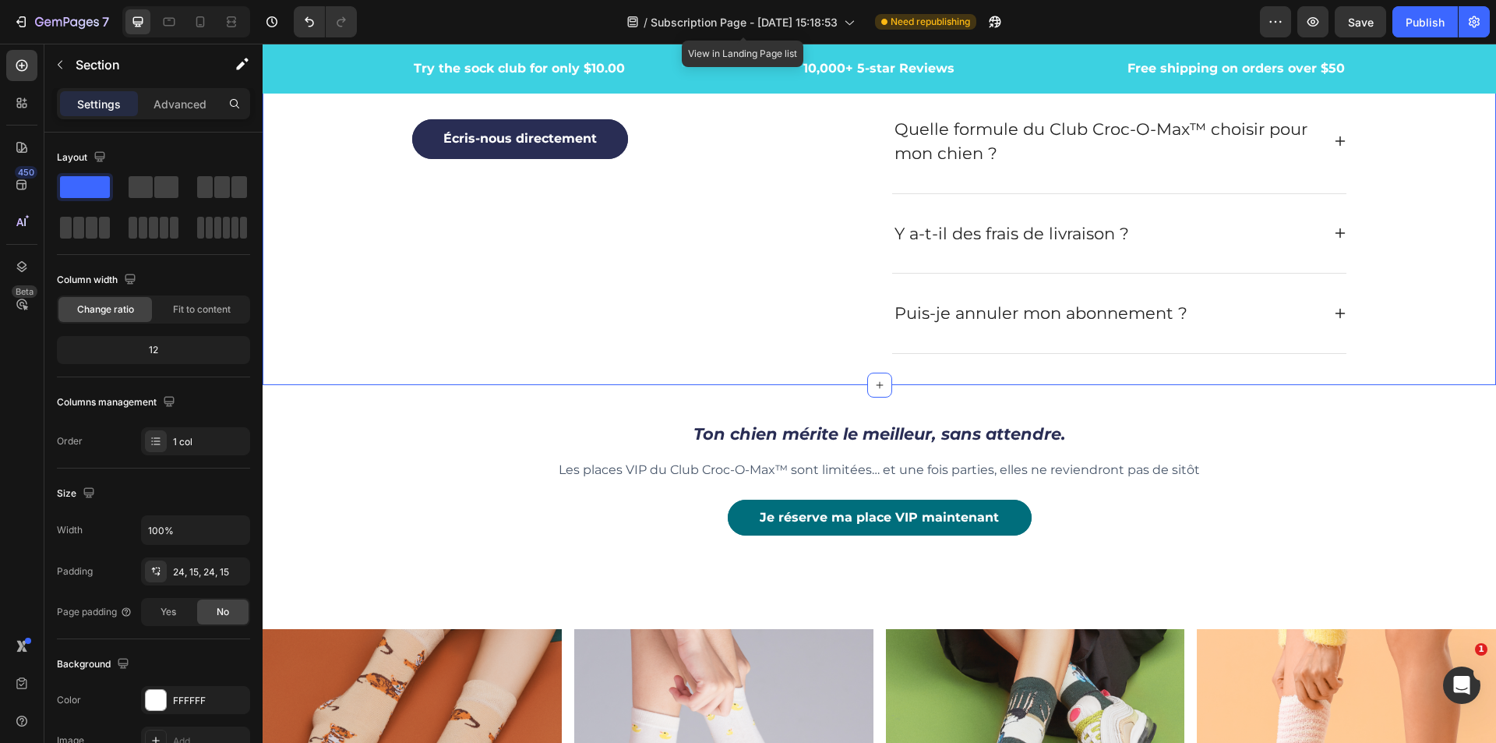
click at [1443, 121] on div "Des Questions ? On a les réponses ! Heading Si tu ne trouves pas ta réponse ici…" at bounding box center [879, 141] width 1210 height 449
click at [1443, 132] on div "Des Questions ? On a les réponses ! Heading Si tu ne trouves pas ta réponse ici…" at bounding box center [879, 141] width 1210 height 449
click at [306, 233] on div "Des Questions ? On a les réponses ! Heading Si tu ne trouves pas ta réponse ici…" at bounding box center [879, 141] width 1210 height 449
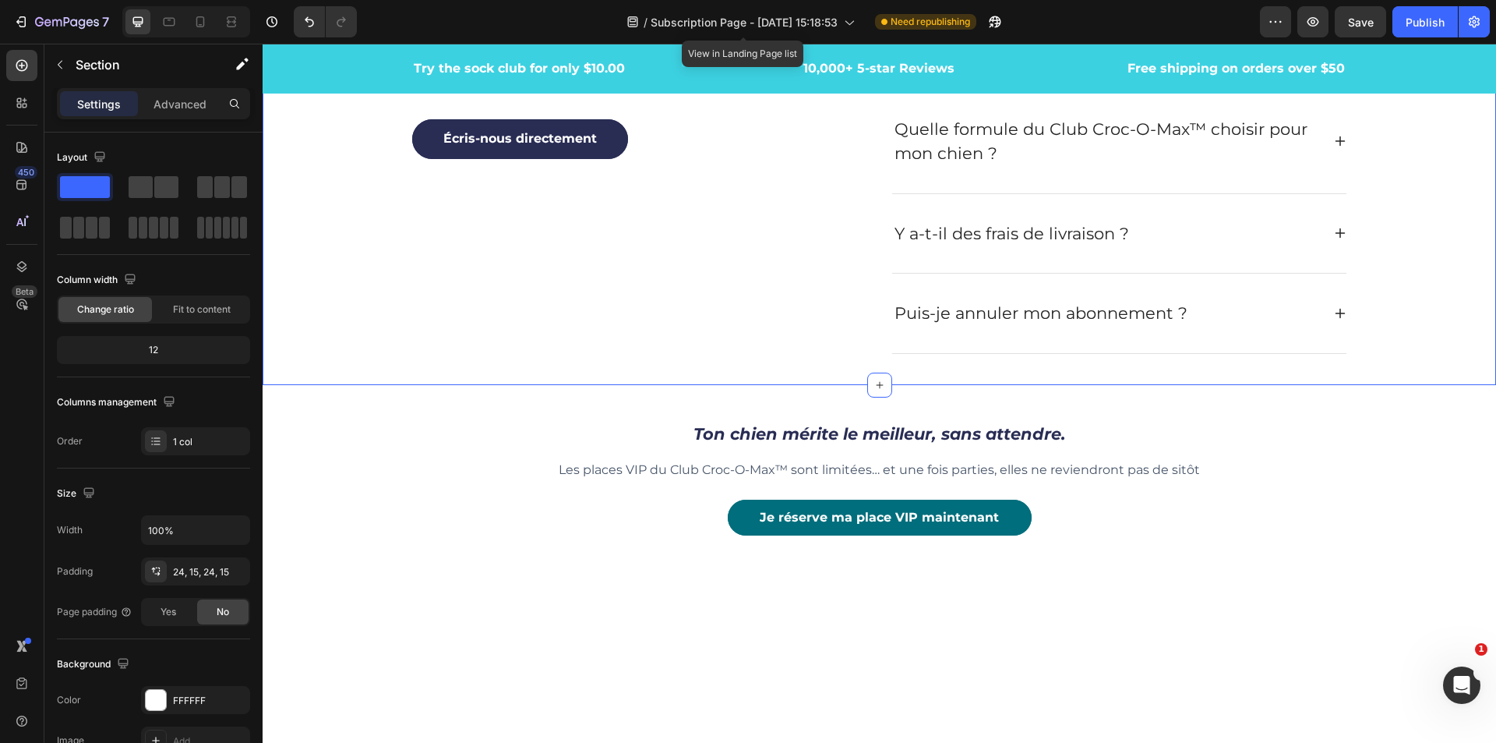
click at [528, 21] on div "/ Subscription Page - Aug 20, 15:18:53 View in Landing Page list Need republish…" at bounding box center [814, 21] width 891 height 31
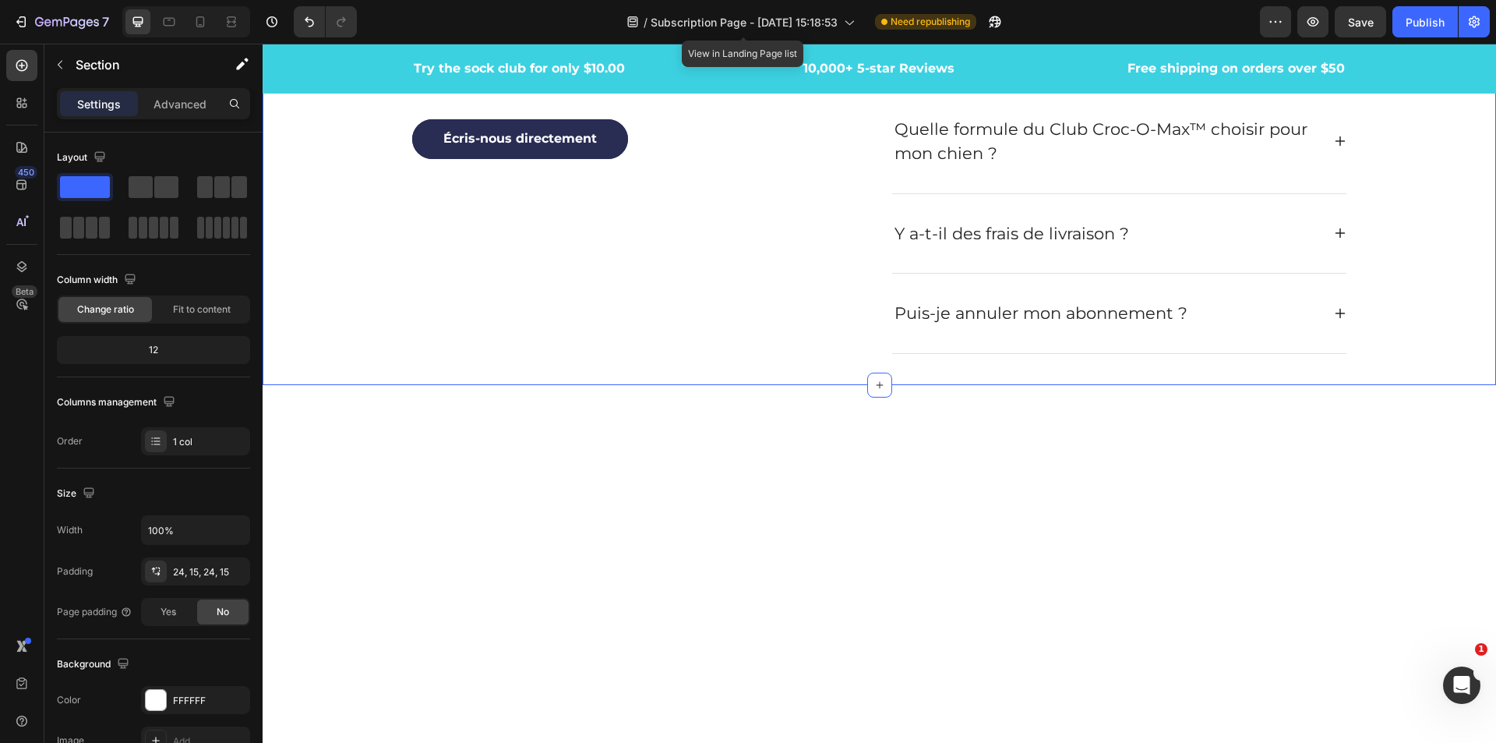
scroll to position [3835, 0]
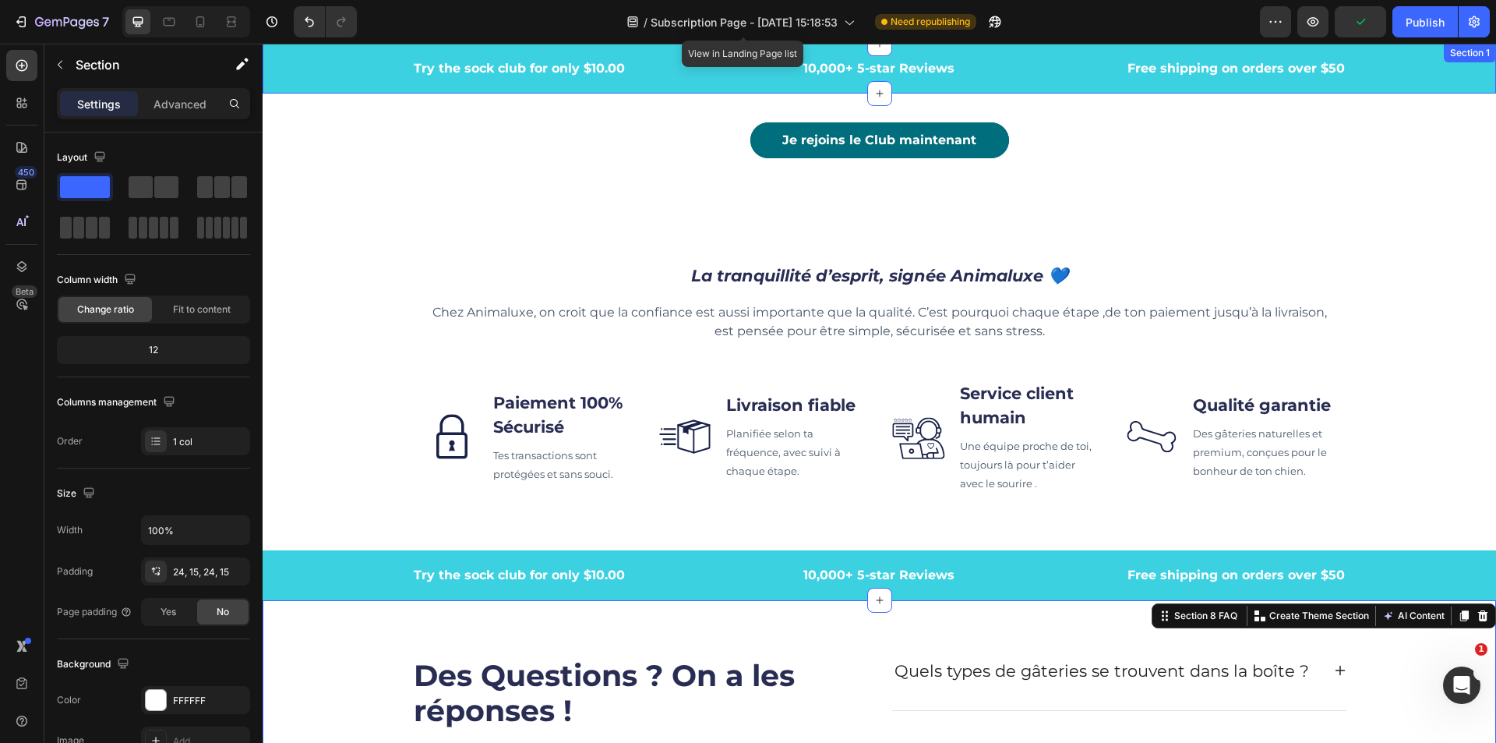
click at [752, 53] on div "Try the sock club for only $10.00 Text block 10,000+ 5-star Reviews Text block …" at bounding box center [880, 69] width 1234 height 50
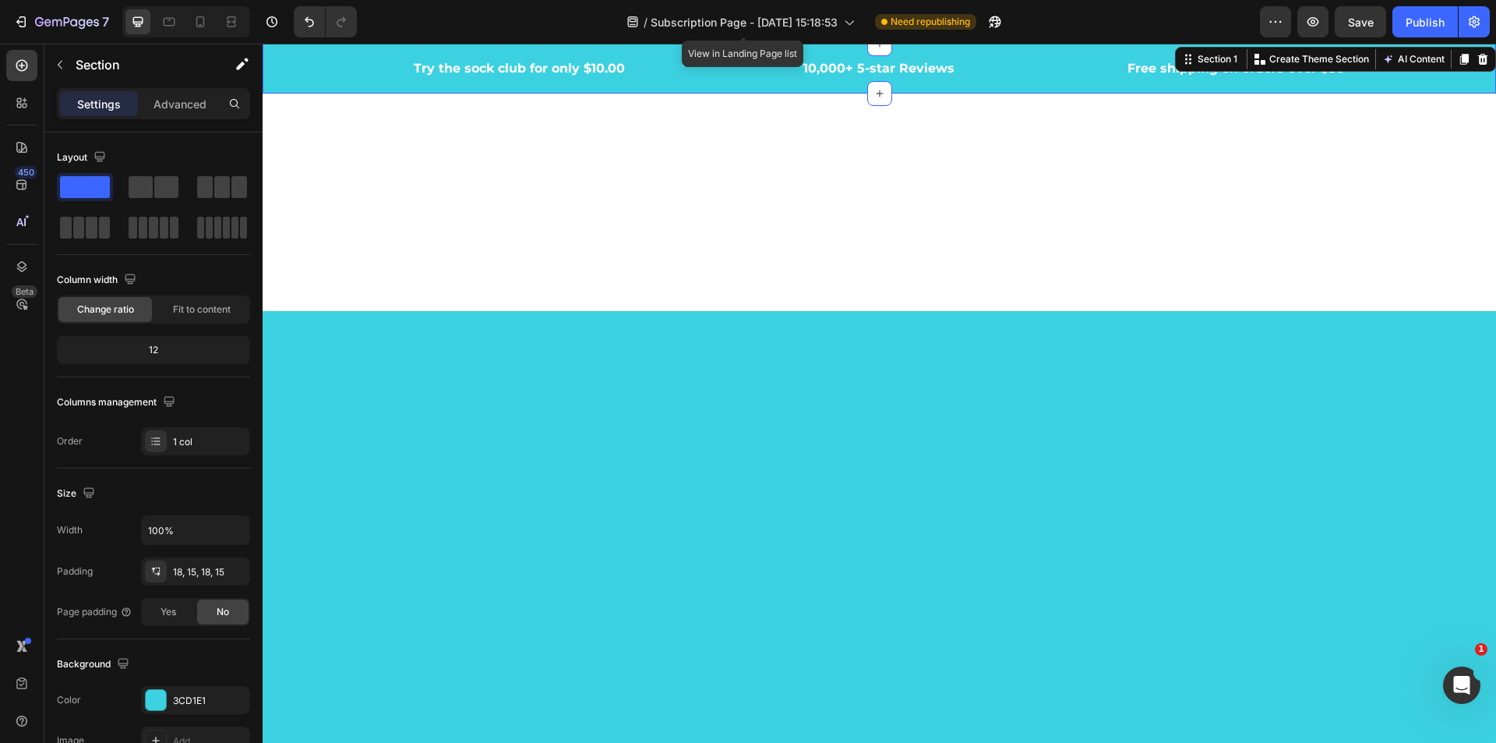
scroll to position [0, 0]
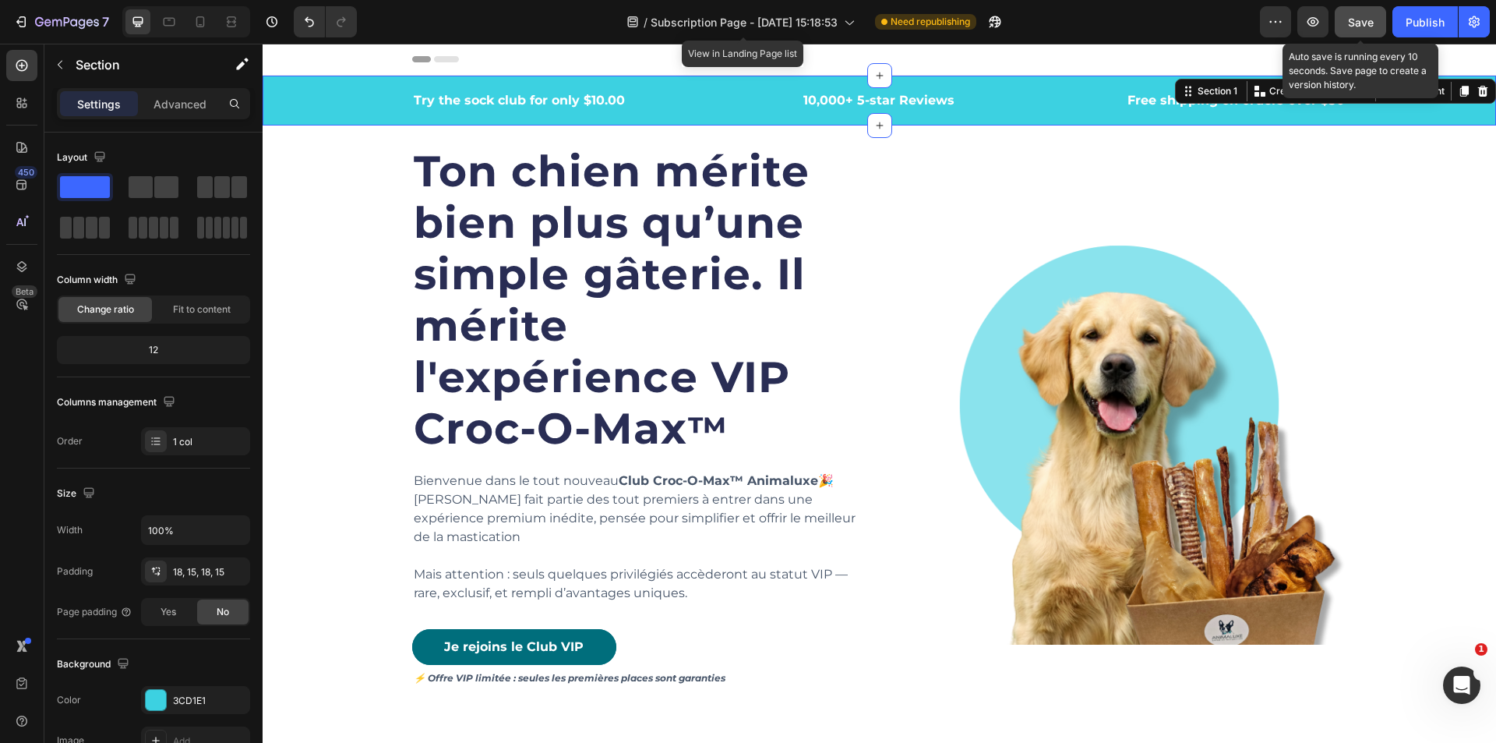
click at [1348, 30] on div "Save" at bounding box center [1361, 22] width 26 height 16
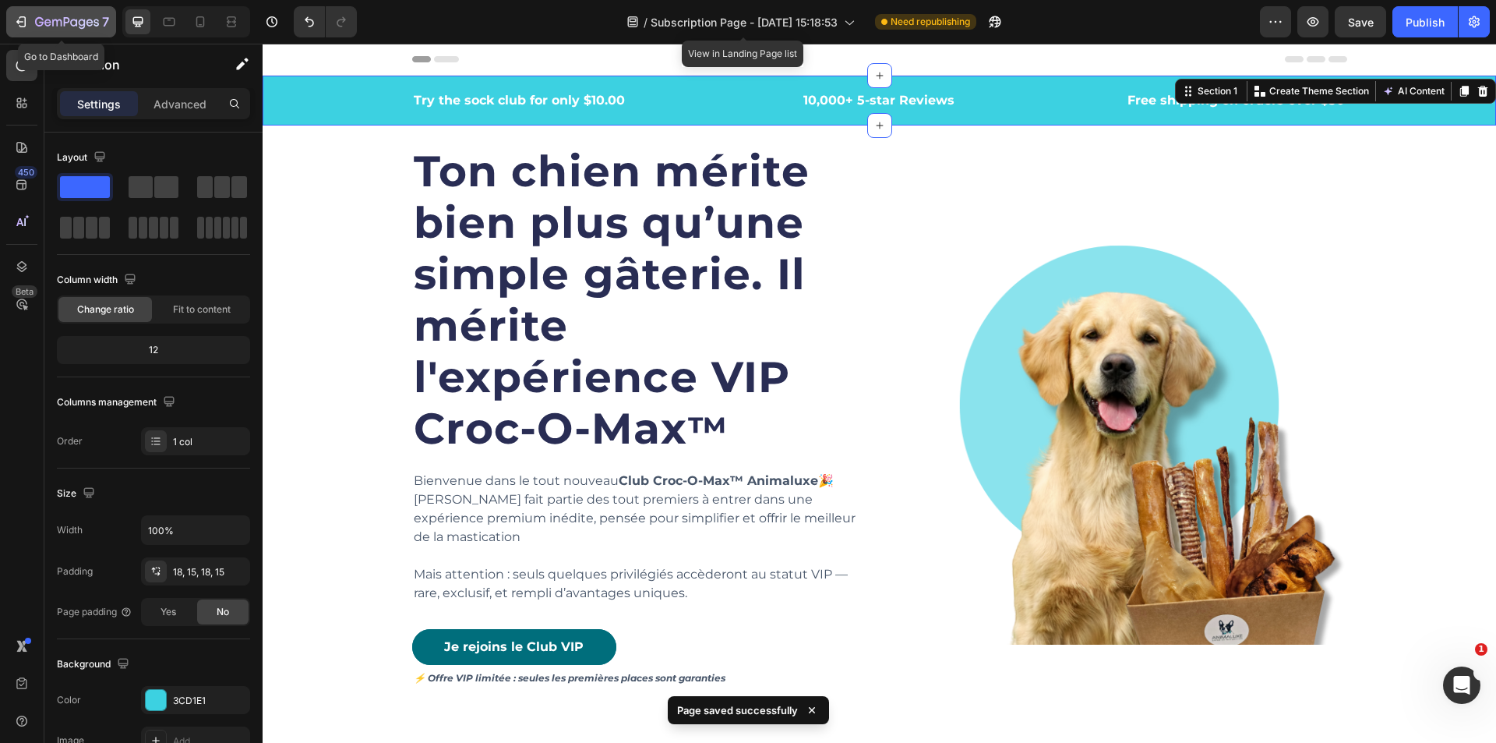
click at [51, 26] on icon "button" at bounding box center [67, 22] width 64 height 13
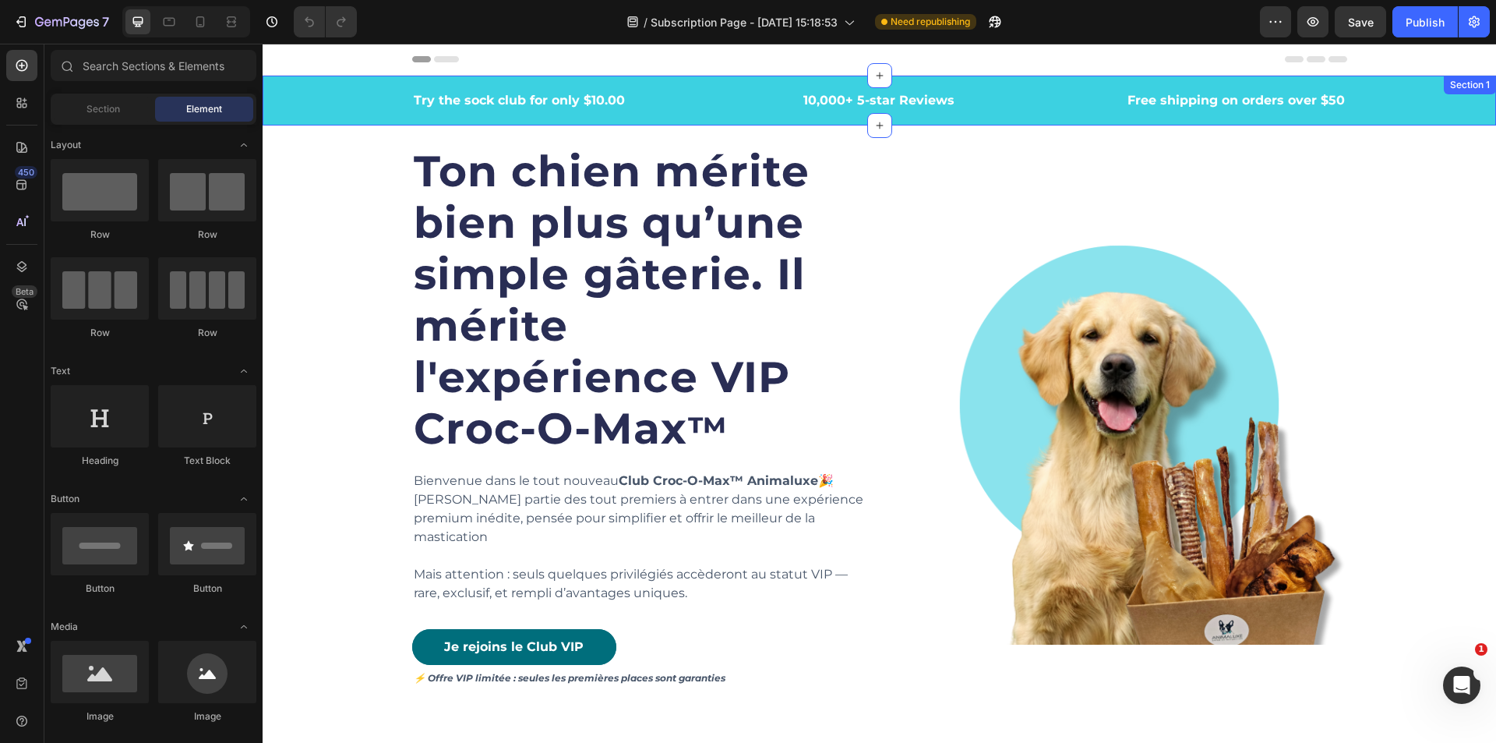
click at [1452, 105] on div "Try the sock club for only $10.00 Text block 10,000+ 5-star Reviews Text block …" at bounding box center [879, 101] width 1210 height 22
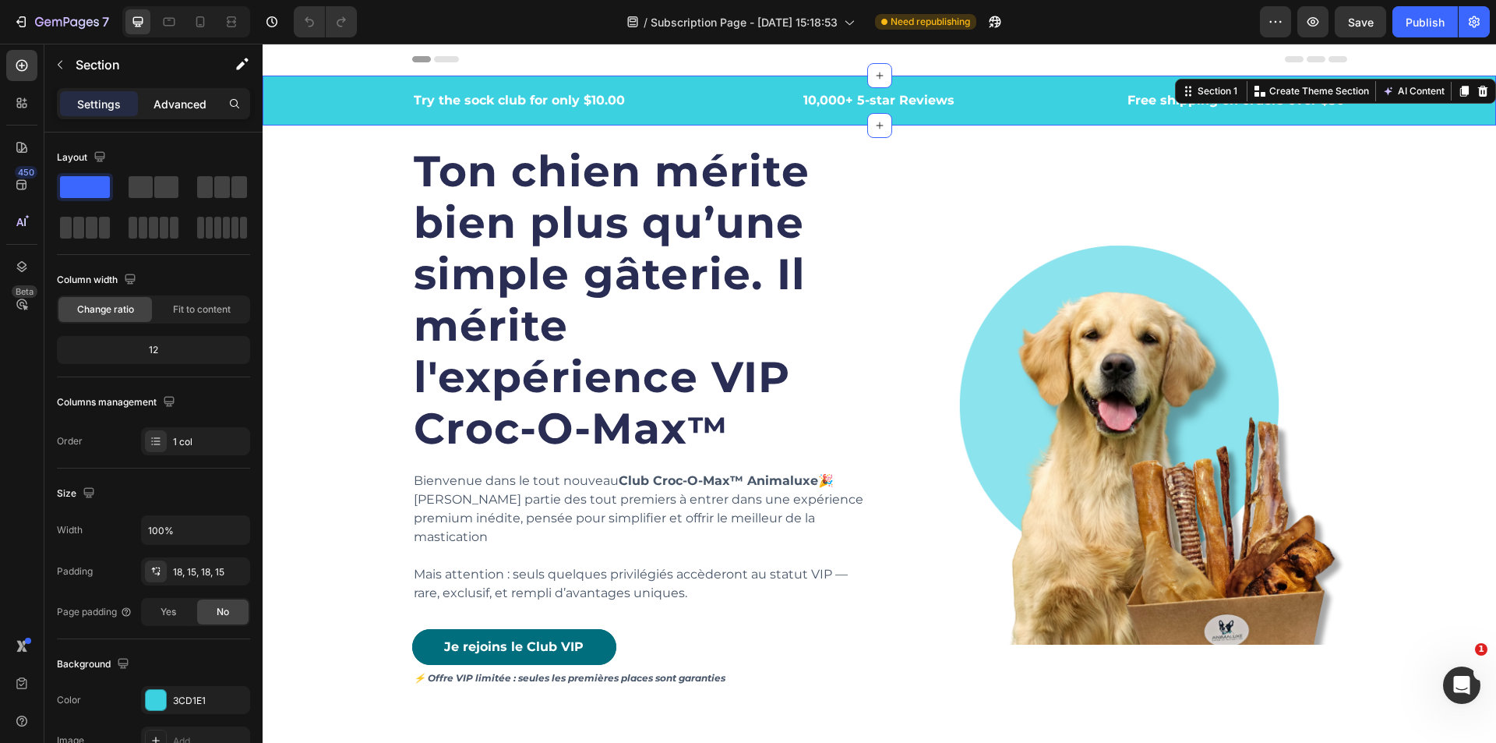
click at [196, 111] on p "Advanced" at bounding box center [180, 104] width 53 height 16
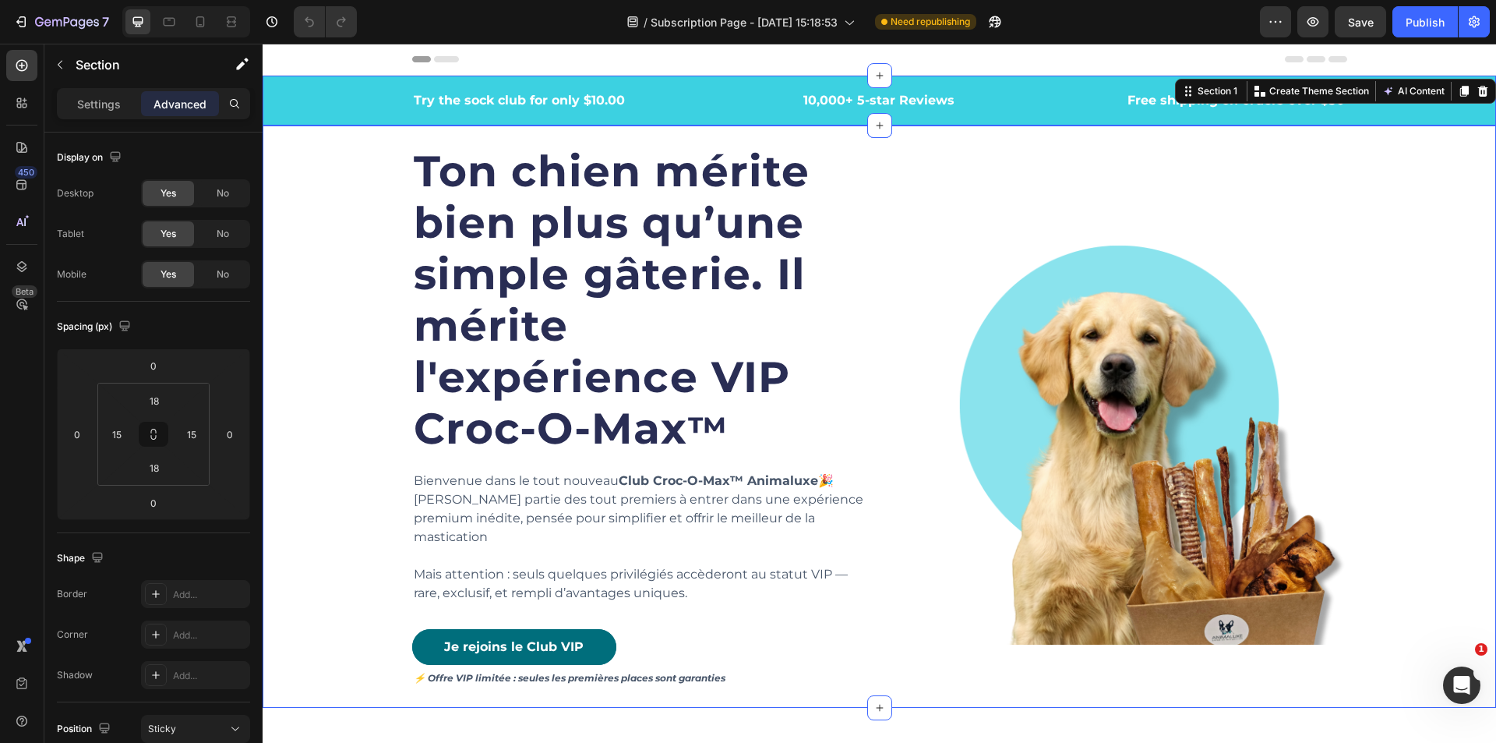
click at [1400, 173] on div "Ton chien mérite bien plus qu’une simple gâterie. Il mérite l'expérience VIP Cr…" at bounding box center [879, 416] width 1210 height 582
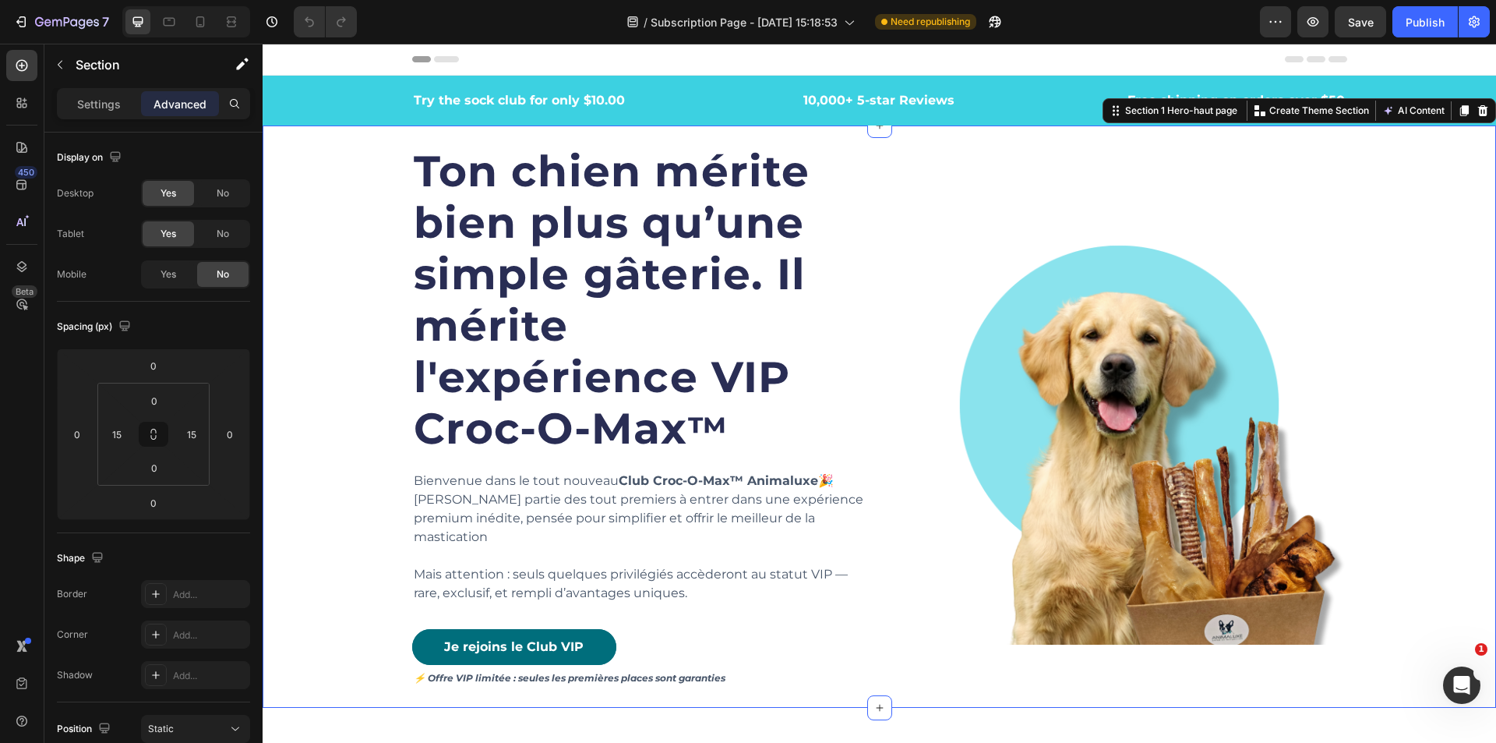
click at [1396, 167] on div "Ton chien mérite bien plus qu’une simple gâterie. Il mérite l'expérience VIP Cr…" at bounding box center [879, 416] width 1210 height 582
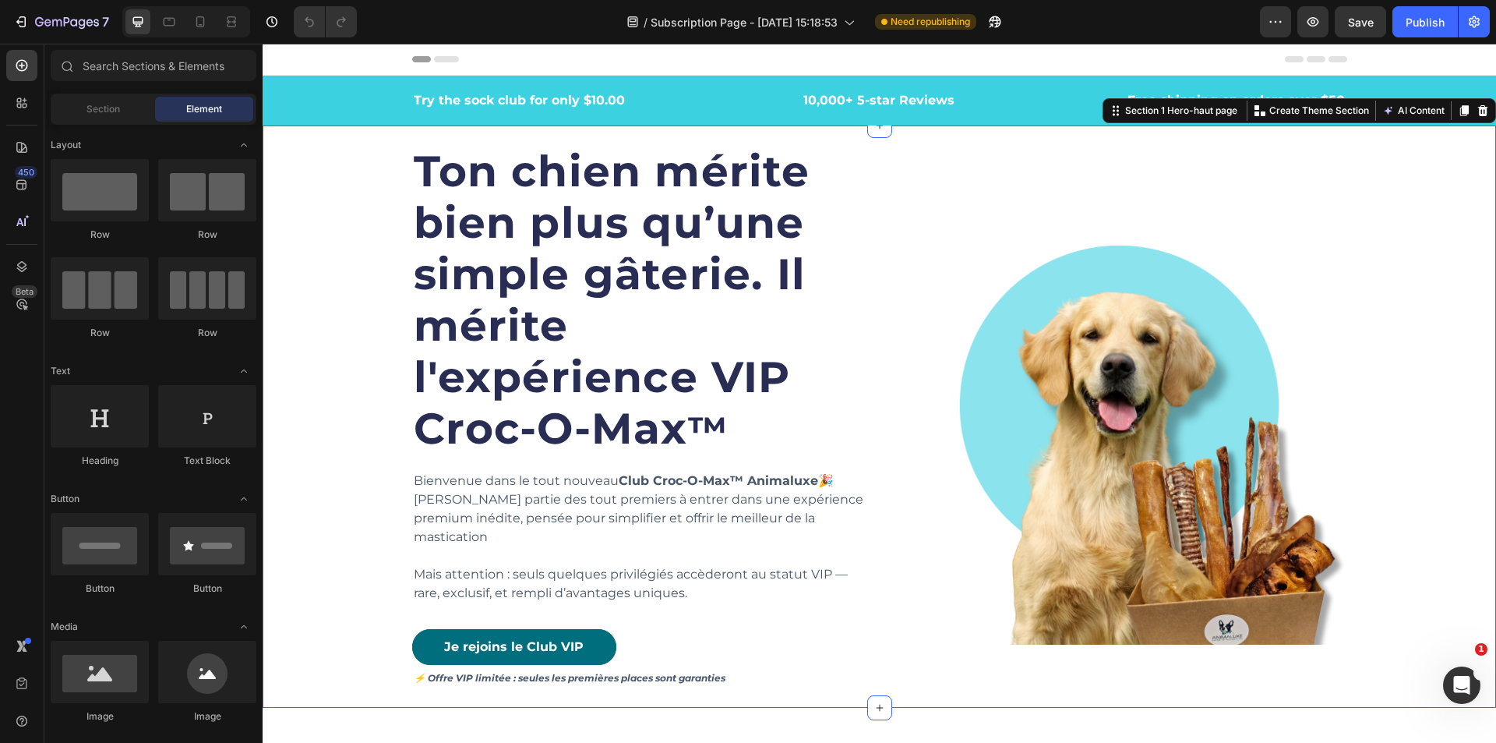
click at [1093, 62] on div "Header" at bounding box center [879, 59] width 935 height 31
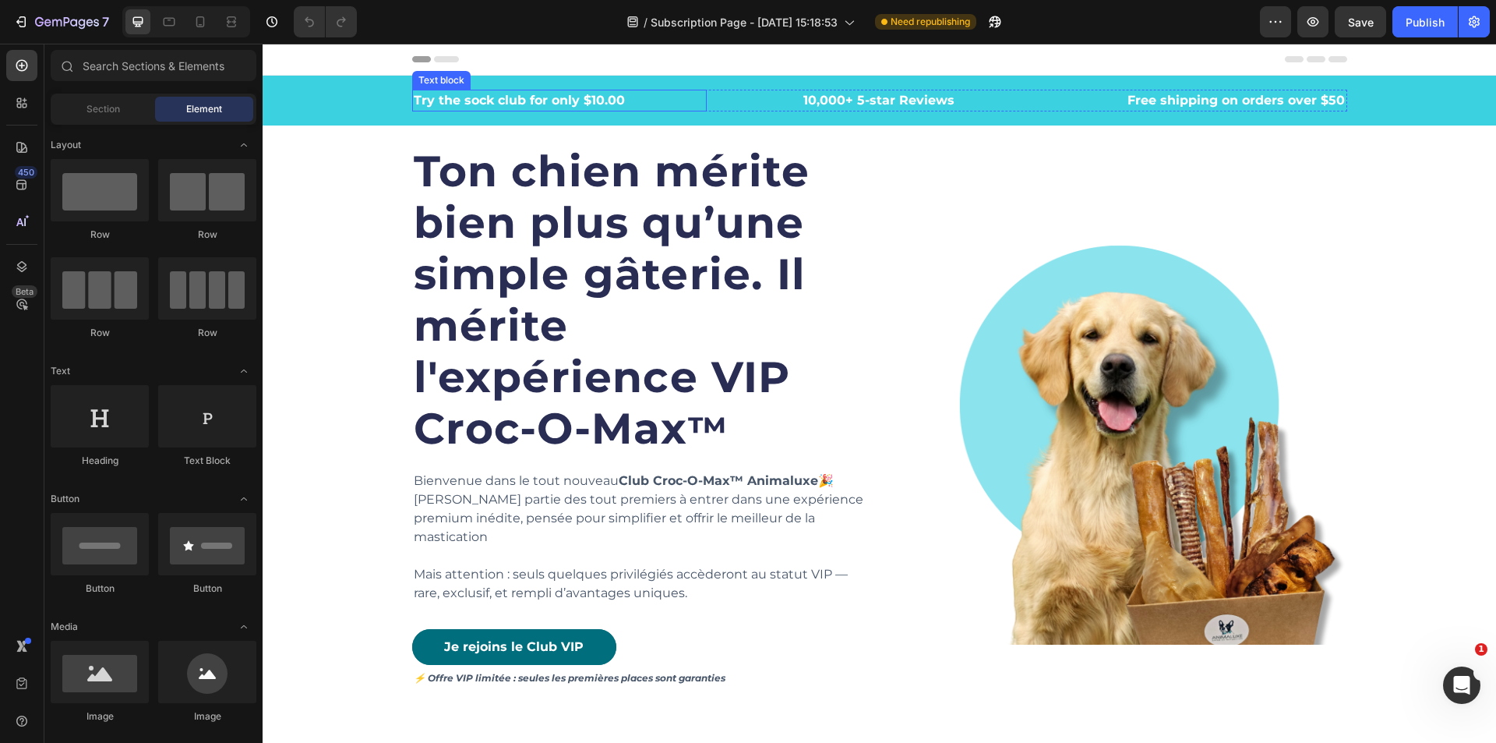
click at [553, 101] on p "Try the sock club for only $10.00" at bounding box center [560, 100] width 292 height 19
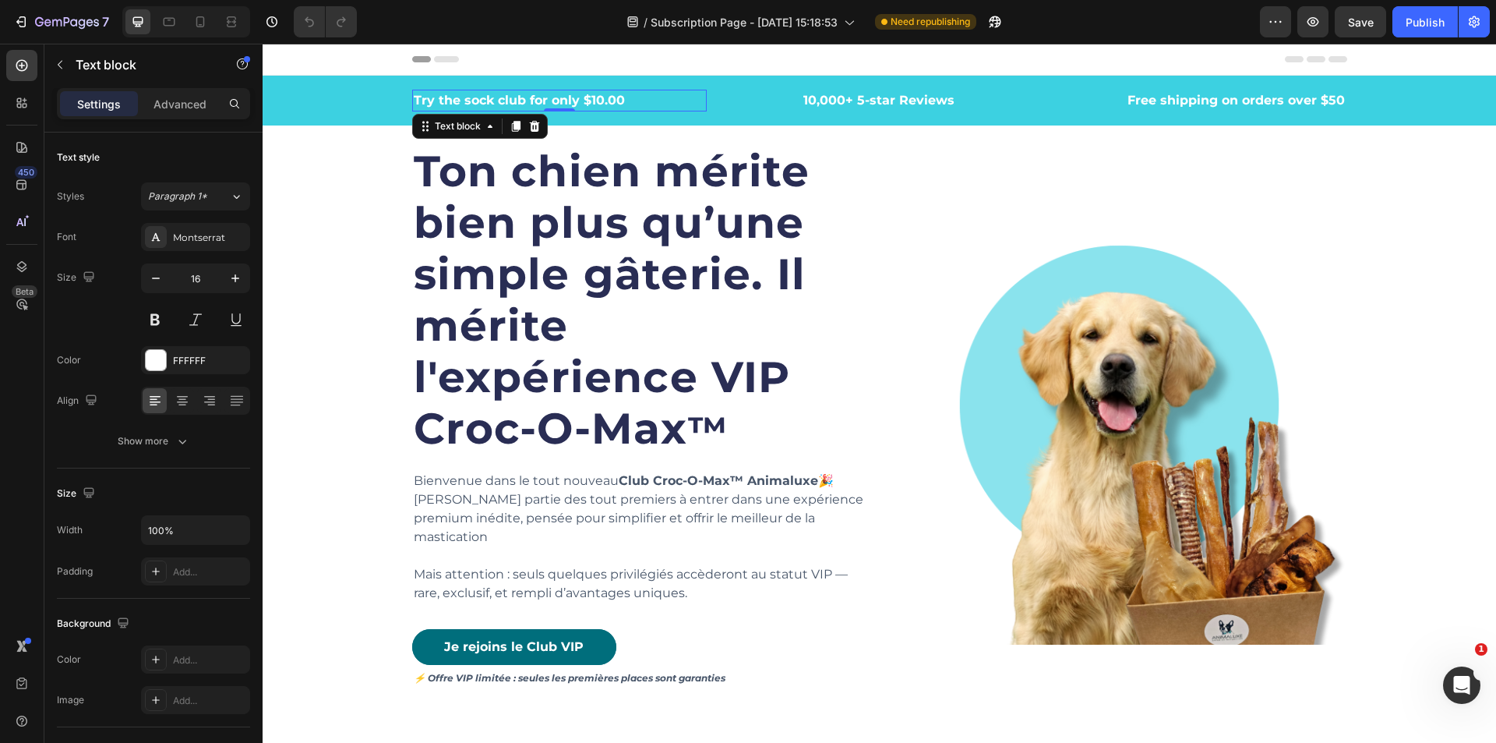
click at [620, 99] on p "Try the sock club for only $10.00" at bounding box center [560, 100] width 292 height 19
drag, startPoint x: 620, startPoint y: 99, endPoint x: 415, endPoint y: 99, distance: 205.8
click at [415, 99] on p "Try the sock club for only $10.00" at bounding box center [560, 100] width 292 height 19
drag, startPoint x: 924, startPoint y: 88, endPoint x: 937, endPoint y: 97, distance: 15.6
click at [924, 89] on div "⚡ Les places VIP partent vite ! Text block 0 10,000+ 5-star Reviews Text block …" at bounding box center [880, 101] width 1234 height 50
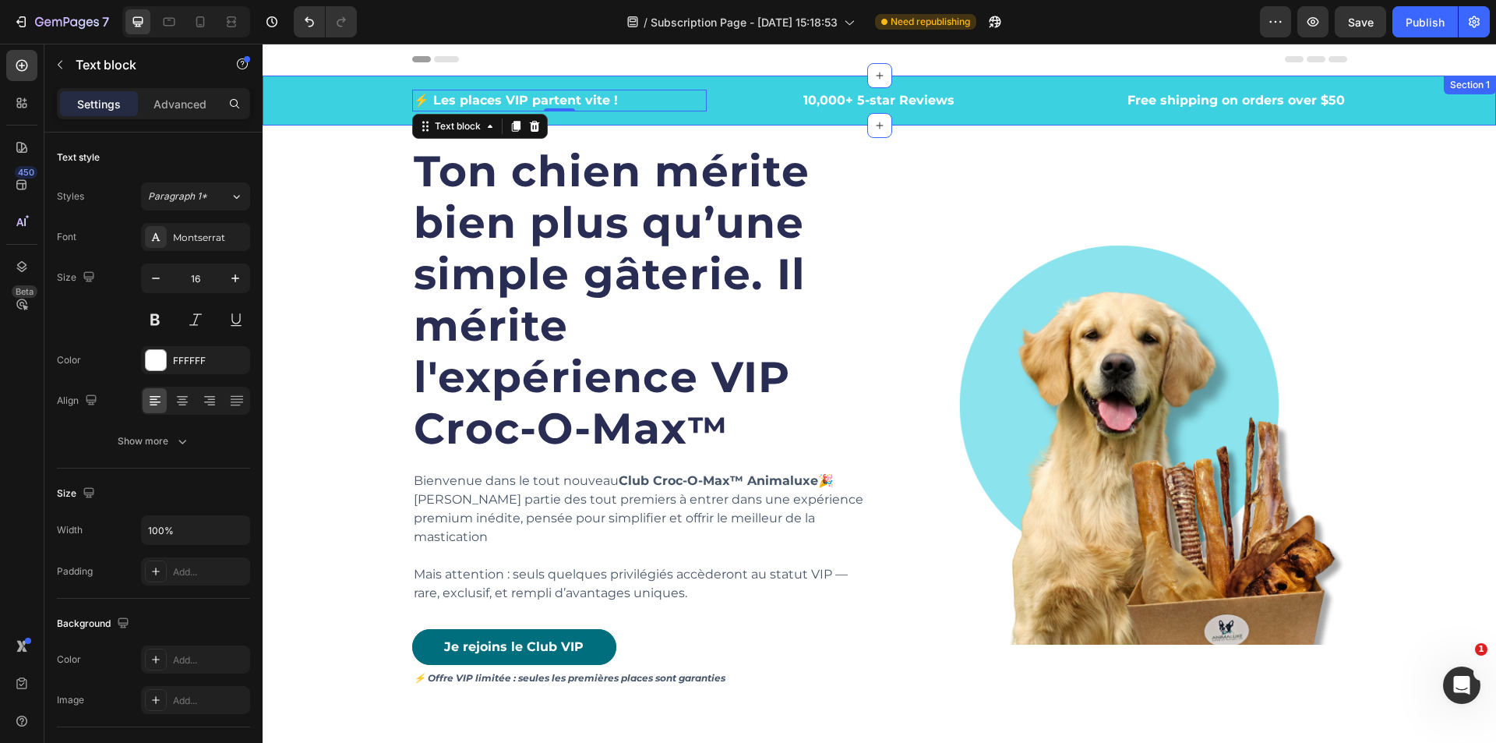
click at [937, 97] on p "10,000+ 5-star Reviews" at bounding box center [879, 100] width 292 height 19
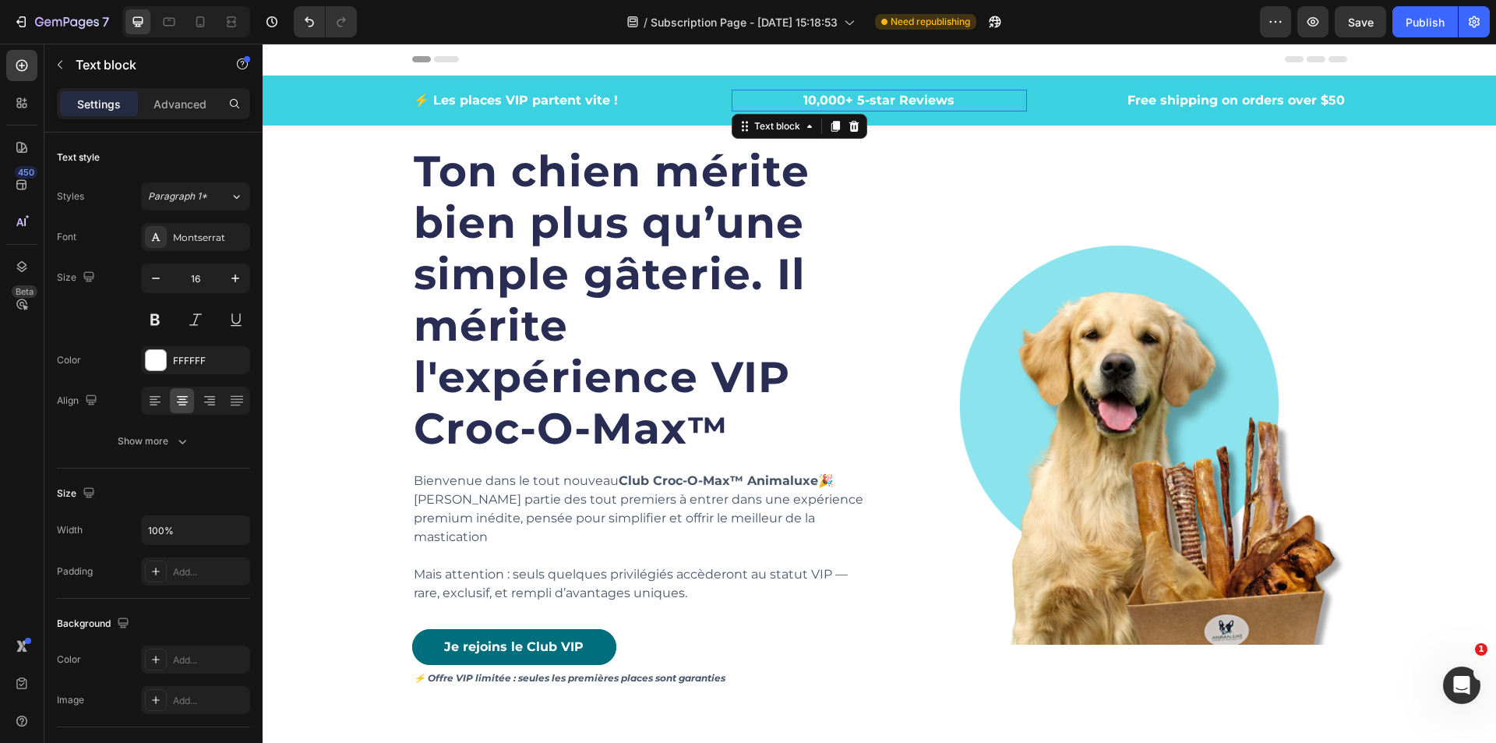
click at [944, 101] on p "10,000+ 5-star Reviews" at bounding box center [879, 100] width 292 height 19
click at [948, 101] on p "10,000+ 5-star Reviews" at bounding box center [879, 100] width 292 height 19
drag, startPoint x: 948, startPoint y: 101, endPoint x: 804, endPoint y: 98, distance: 144.2
click at [804, 98] on p "10,000+ 5-star Reviews" at bounding box center [879, 100] width 292 height 19
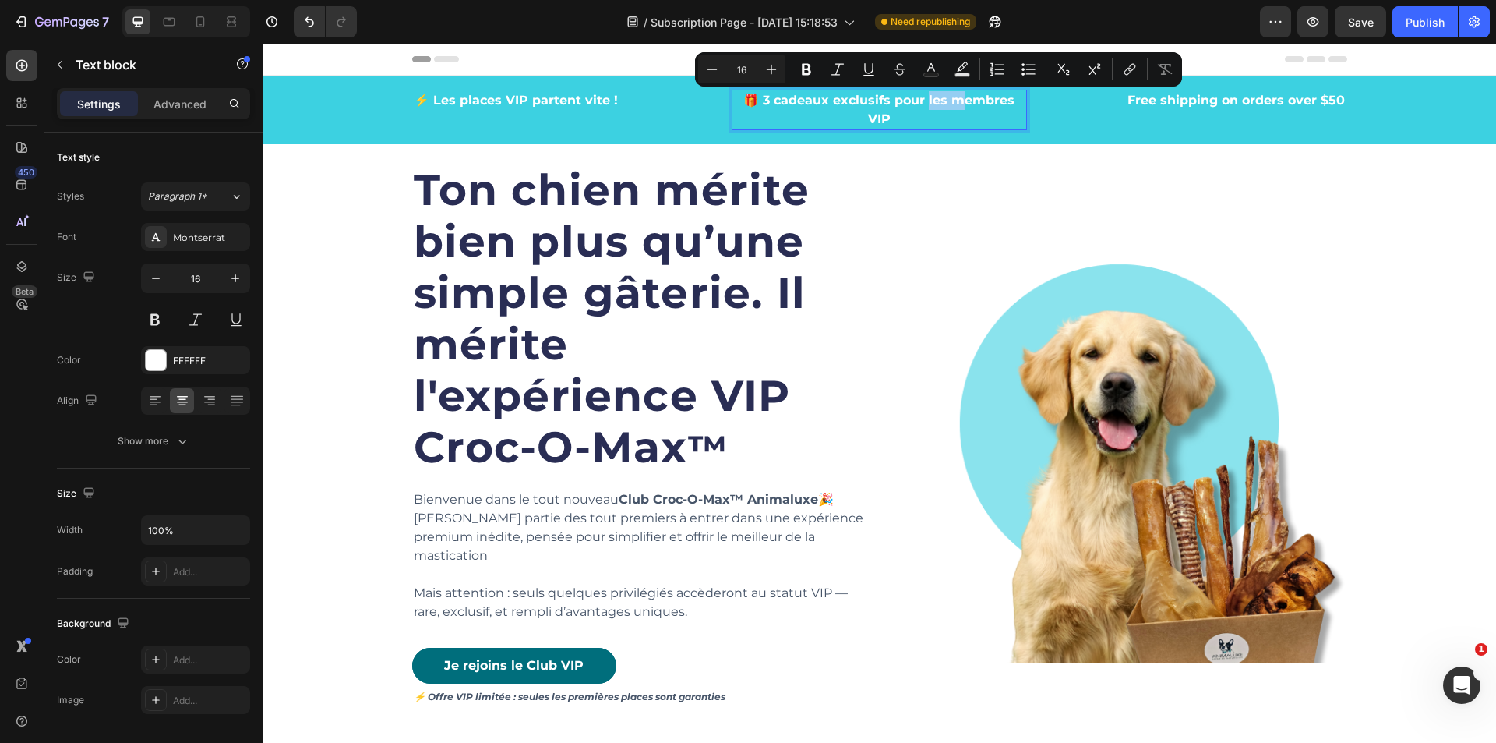
drag, startPoint x: 923, startPoint y: 98, endPoint x: 956, endPoint y: 97, distance: 33.6
click at [956, 97] on p "🎁 3 cadeaux exclusifs pour les membres VIP" at bounding box center [879, 109] width 292 height 37
drag, startPoint x: 959, startPoint y: 101, endPoint x: 975, endPoint y: 102, distance: 16.4
click at [959, 102] on p "🎁 3 cadeaux exclusifs pour les membres VIP" at bounding box center [879, 109] width 292 height 37
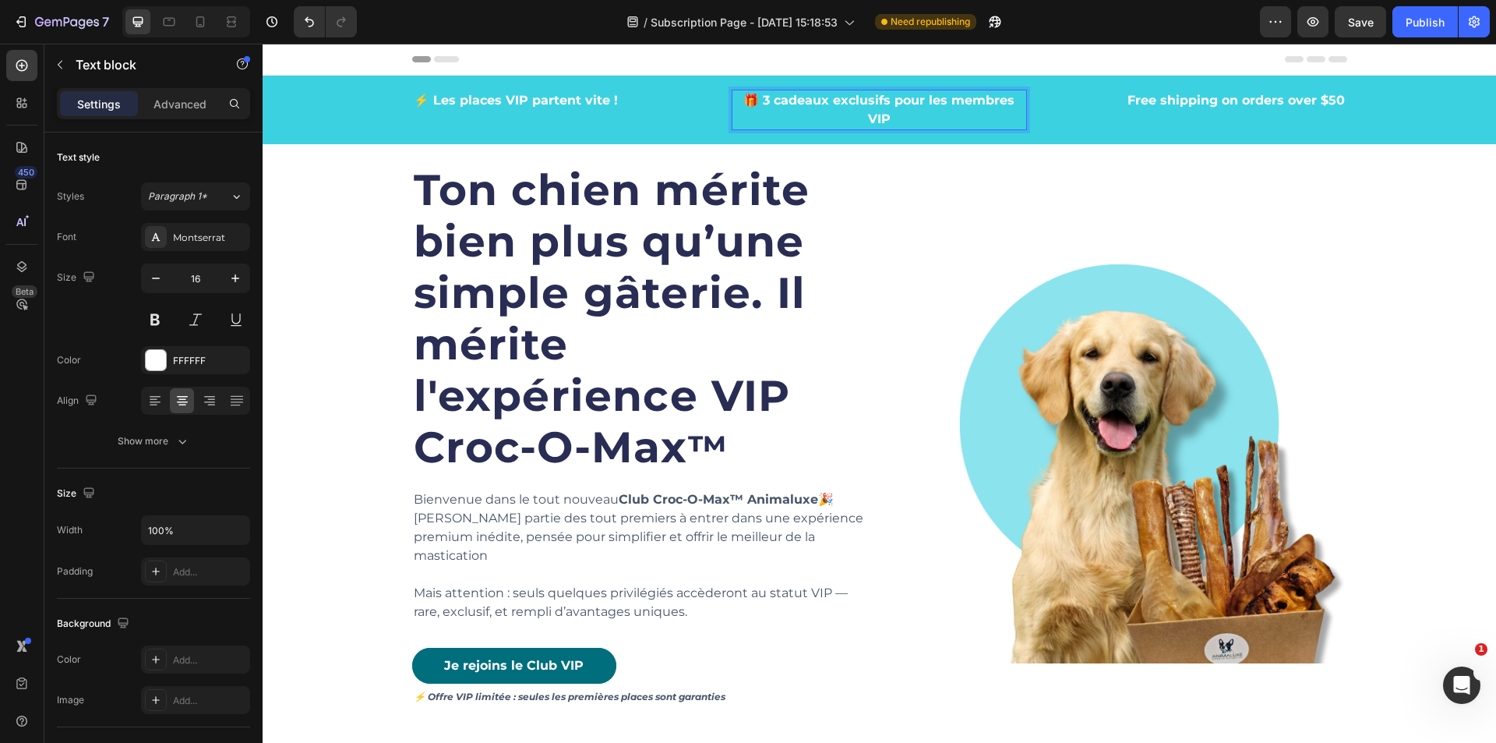
click at [1011, 99] on p "🎁 3 cadeaux exclusifs pour les membres VIP" at bounding box center [879, 109] width 292 height 37
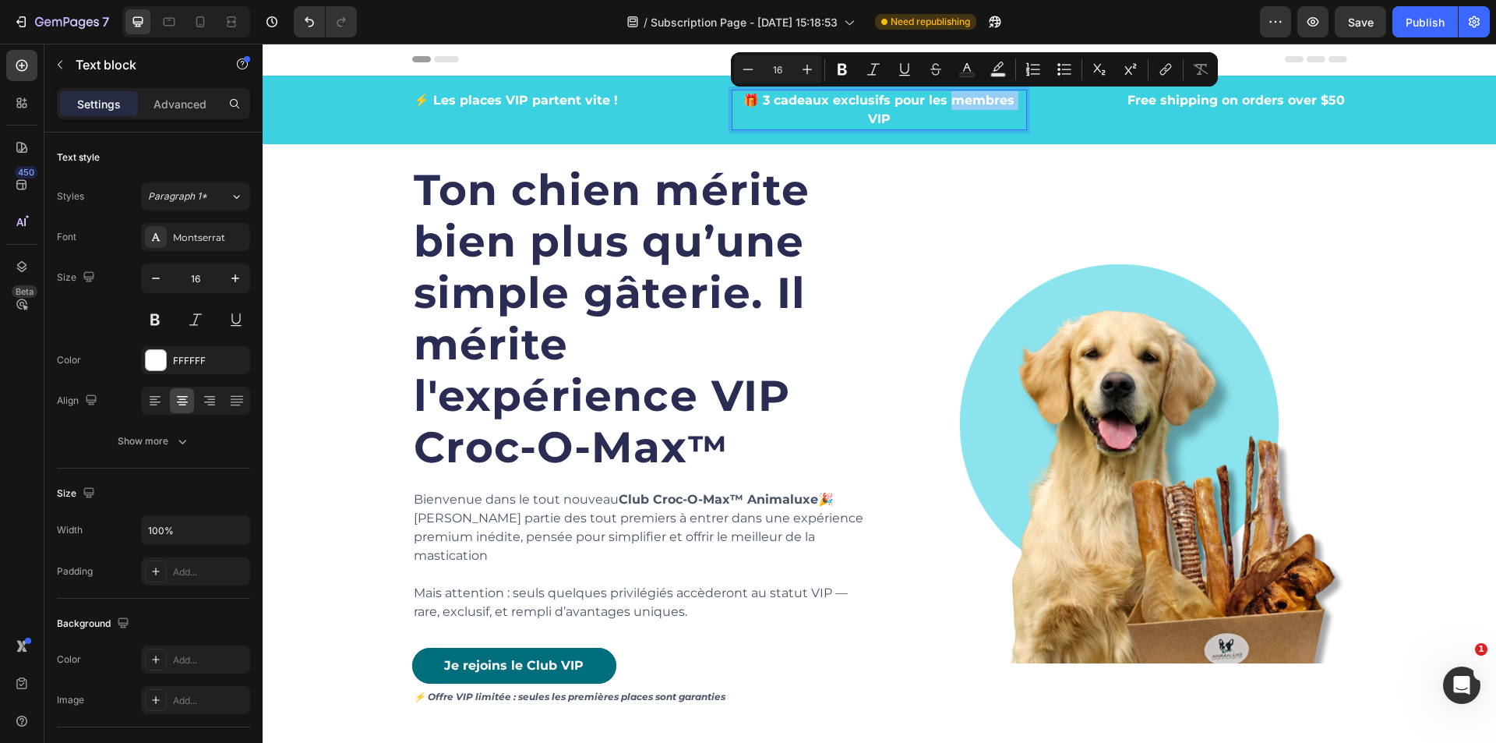
drag, startPoint x: 974, startPoint y: 97, endPoint x: 942, endPoint y: 97, distance: 32.0
click at [942, 97] on p "🎁 3 cadeaux exclusifs pour les membres VIP" at bounding box center [879, 109] width 292 height 37
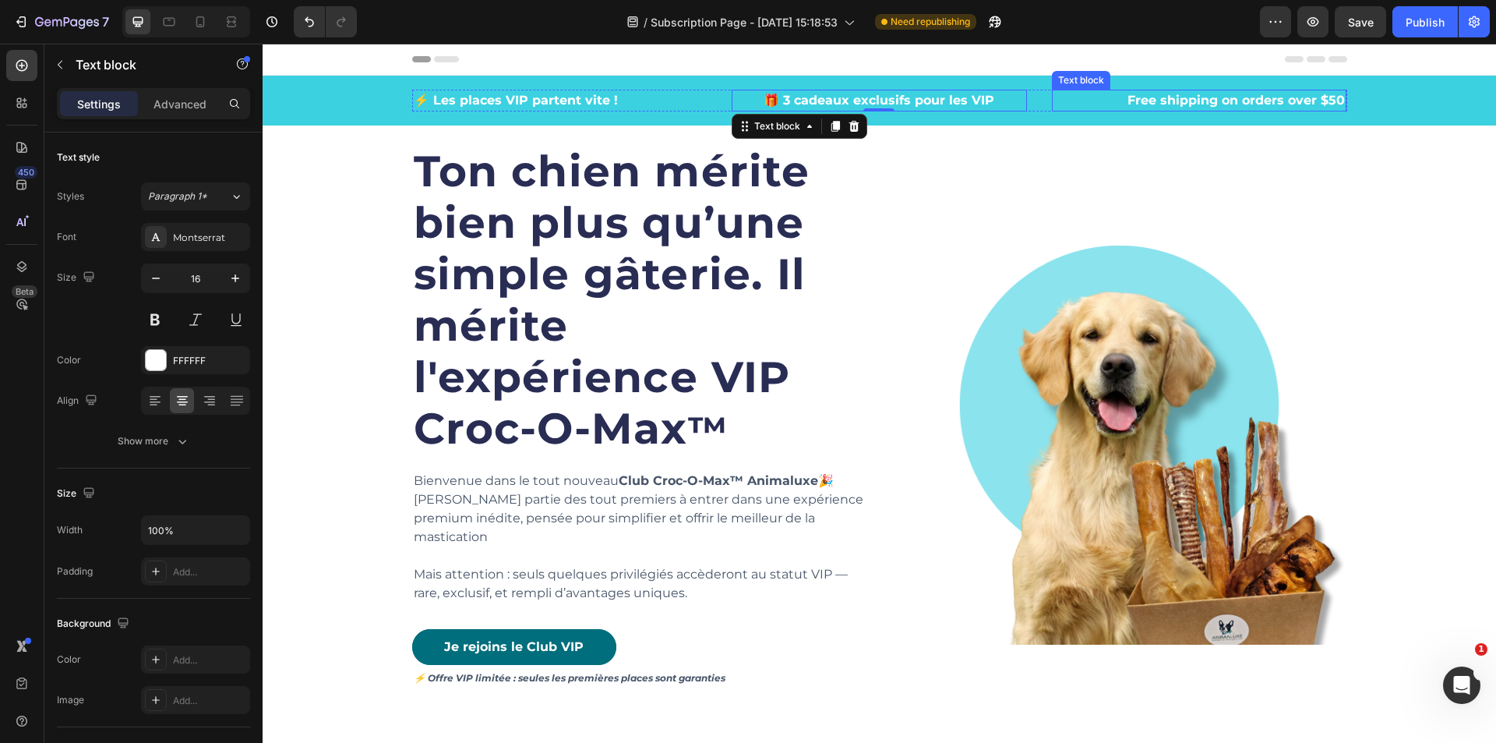
click at [1263, 100] on p "Free shipping on orders over $50" at bounding box center [1200, 100] width 292 height 19
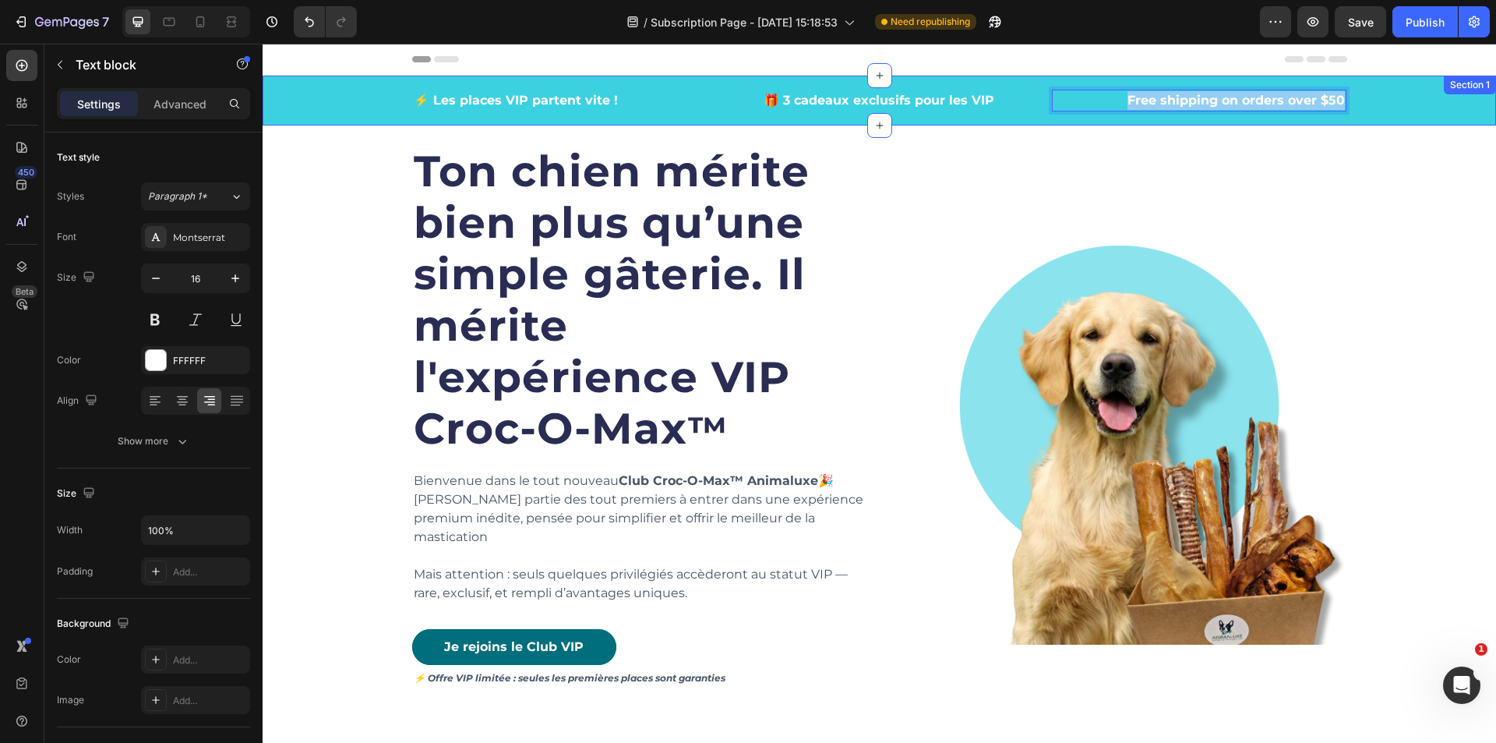
drag, startPoint x: 1116, startPoint y: 100, endPoint x: 1345, endPoint y: 104, distance: 229.2
click at [1345, 104] on div "⚡ Les places VIP partent vite ! Text block 🎁 3 cadeaux exclusifs pour les VIP T…" at bounding box center [879, 101] width 1210 height 22
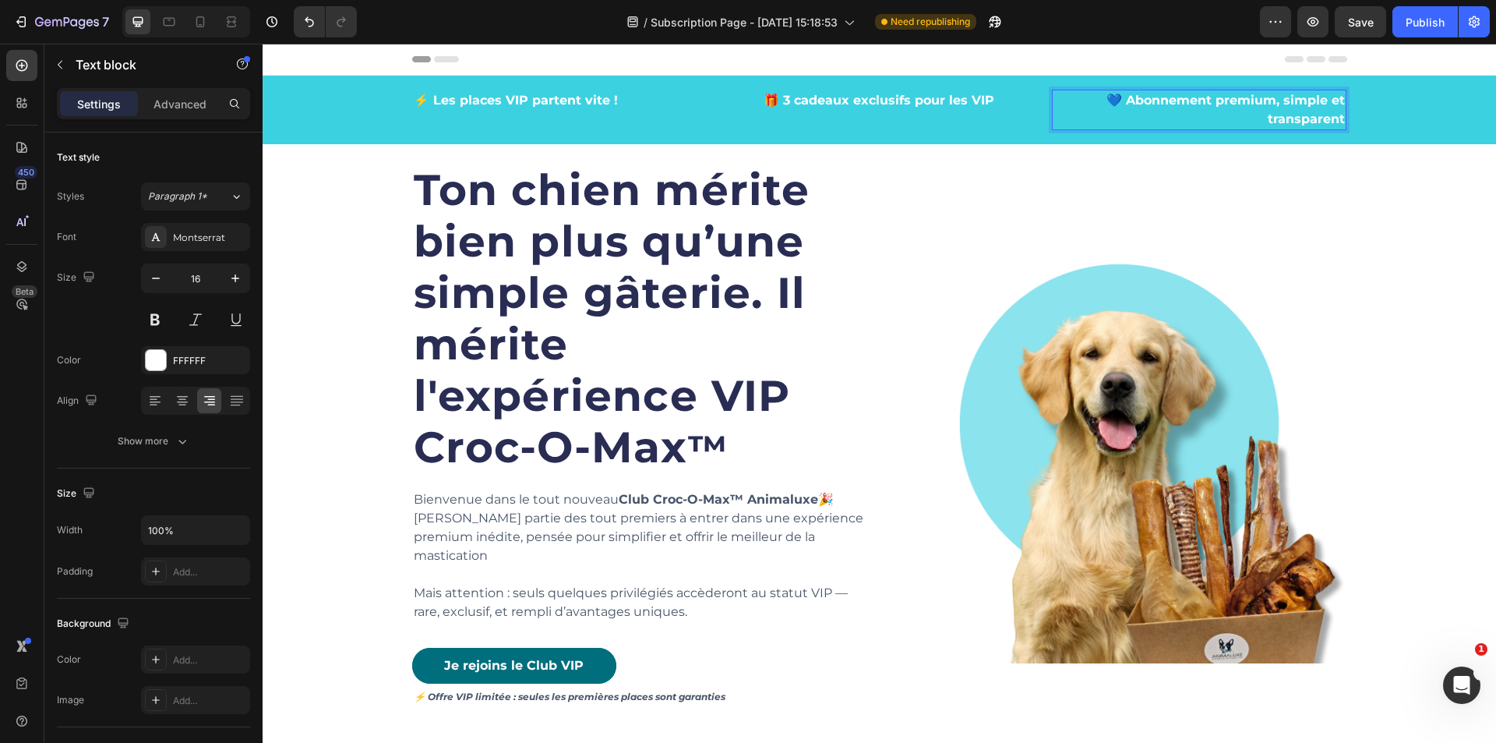
click at [1267, 113] on p "💙 Abonnement premium, simple et transparent" at bounding box center [1200, 109] width 292 height 37
click at [1099, 99] on p "💙 Abonnement premium, simple et transparent" at bounding box center [1200, 109] width 292 height 37
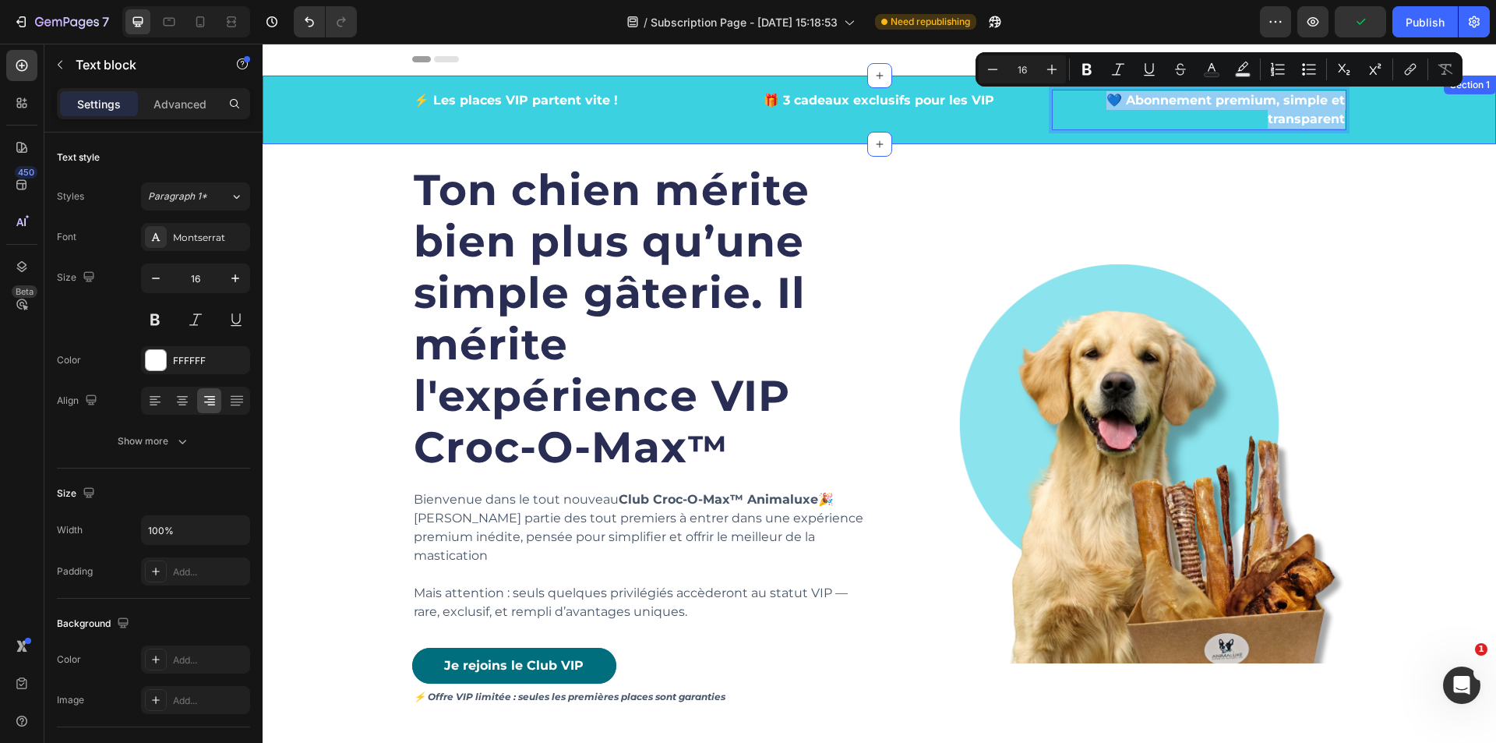
drag, startPoint x: 1106, startPoint y: 102, endPoint x: 1360, endPoint y: 132, distance: 255.8
click at [1360, 132] on div "⚡ Les places VIP partent vite ! Text block 🎁 3 cadeaux exclusifs pour les VIP T…" at bounding box center [880, 110] width 1234 height 69
click at [1000, 72] on icon "Editor contextual toolbar" at bounding box center [993, 70] width 16 height 16
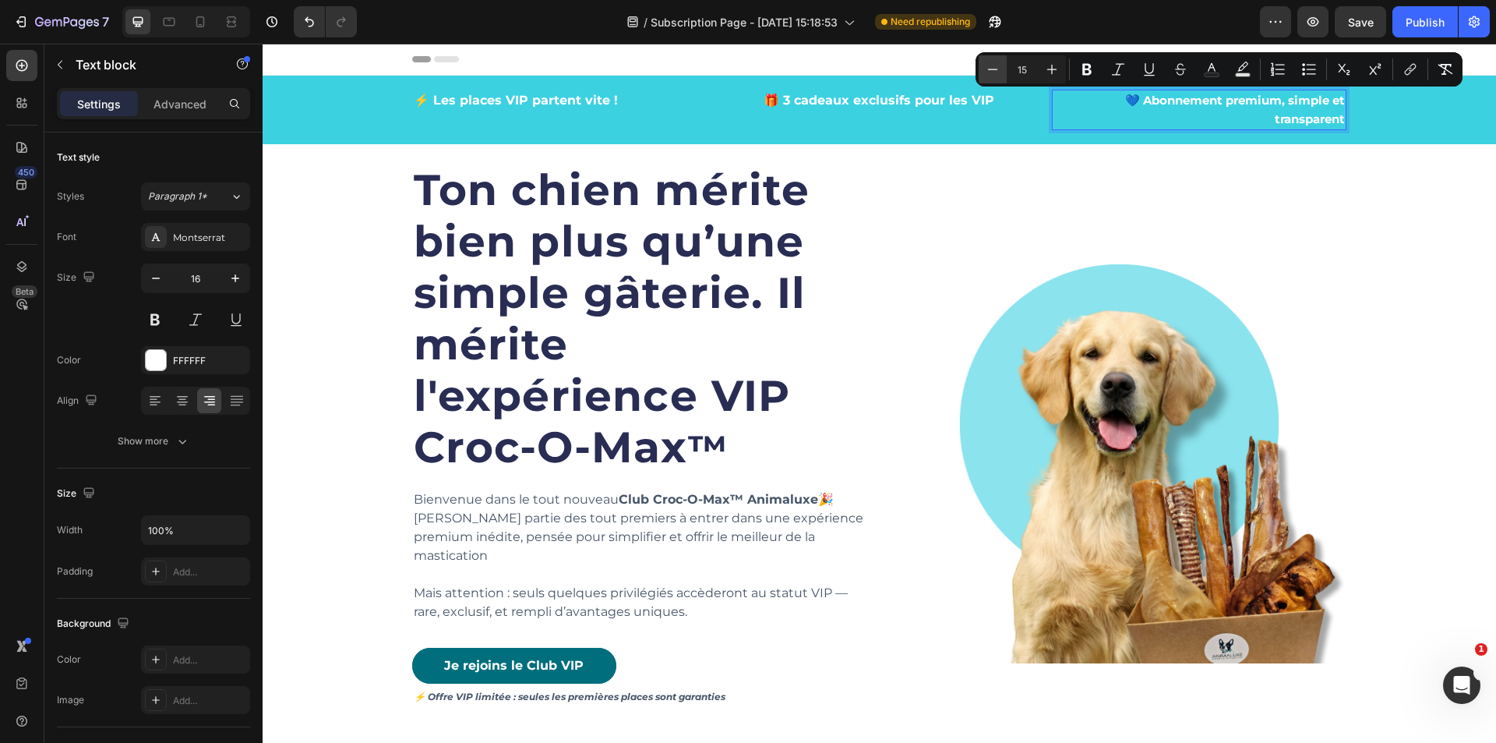
click at [998, 72] on icon "Editor contextual toolbar" at bounding box center [993, 70] width 16 height 16
type input "14"
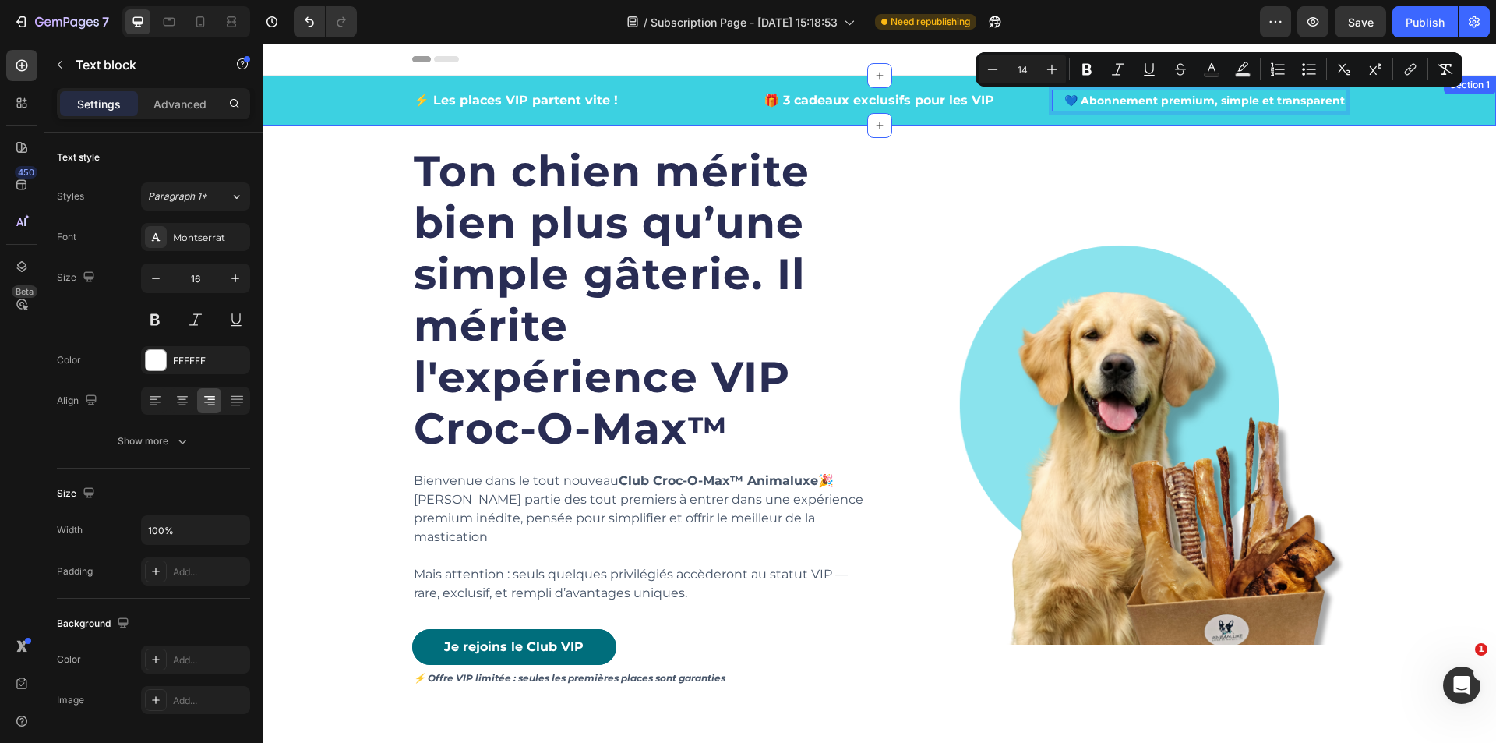
click at [1387, 121] on div "⚡ Les places VIP partent vite ! Text block 🎁 3 cadeaux exclusifs pour les VIP T…" at bounding box center [880, 101] width 1234 height 50
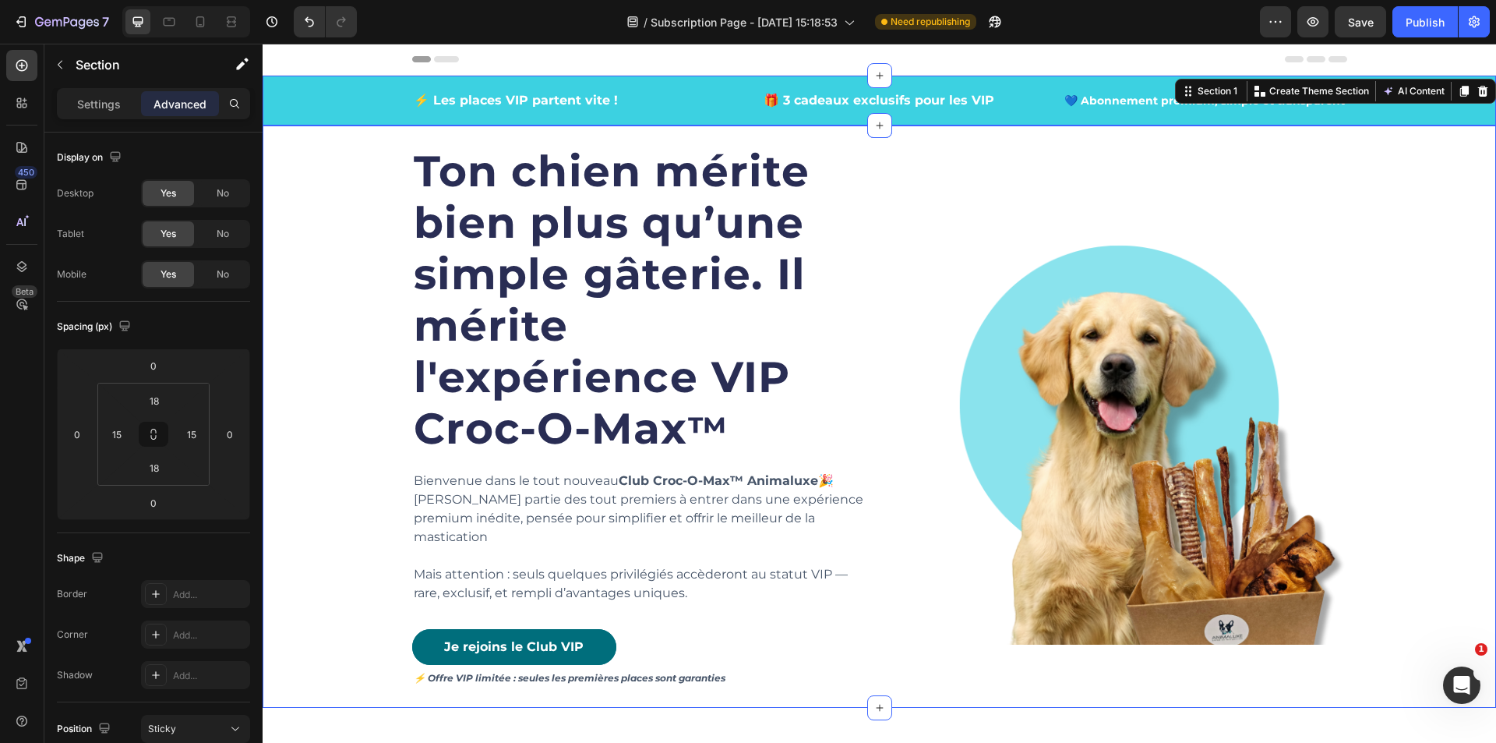
click at [1440, 183] on div "Ton chien mérite bien plus qu’une simple gâterie. Il mérite l'expérience VIP Cr…" at bounding box center [879, 416] width 1210 height 582
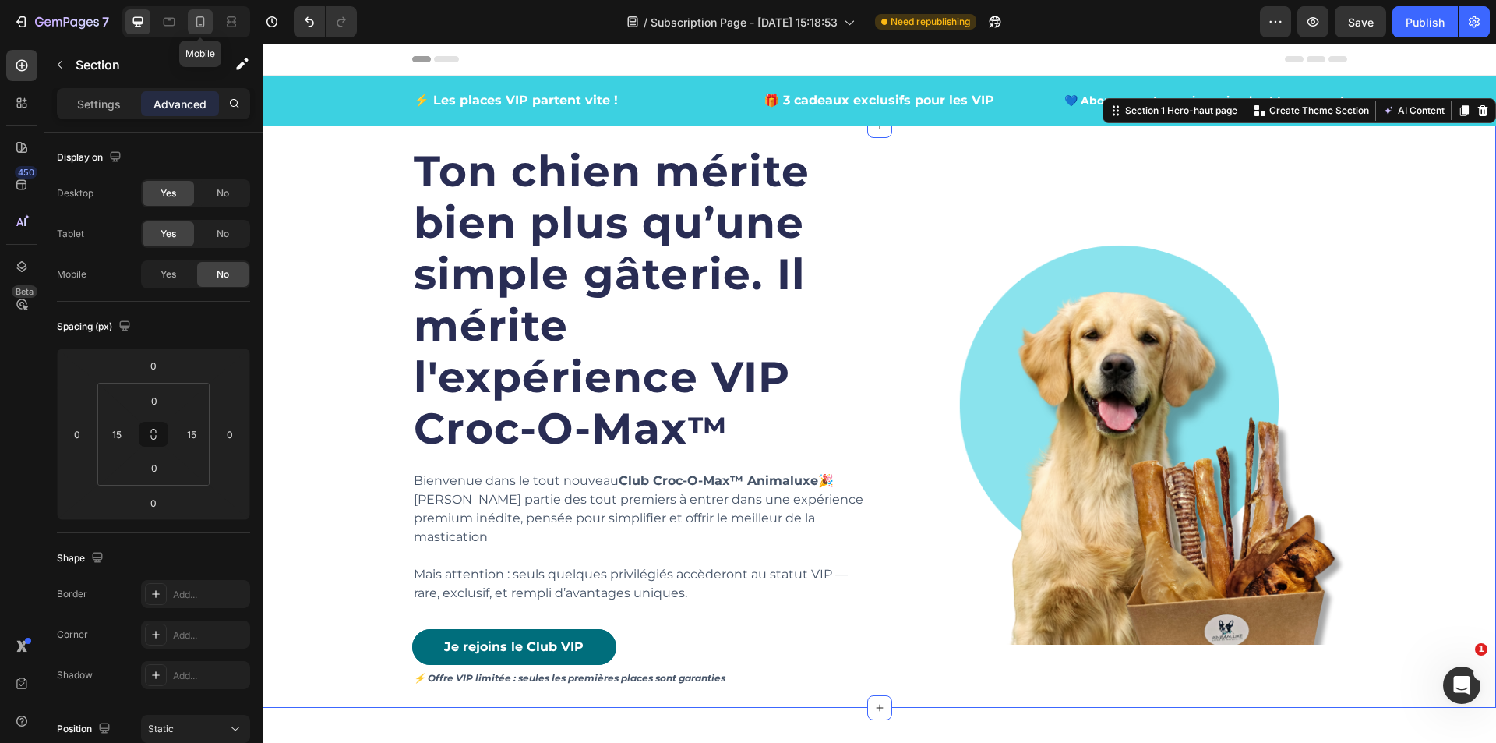
click at [209, 26] on div at bounding box center [200, 21] width 25 height 25
type input "48"
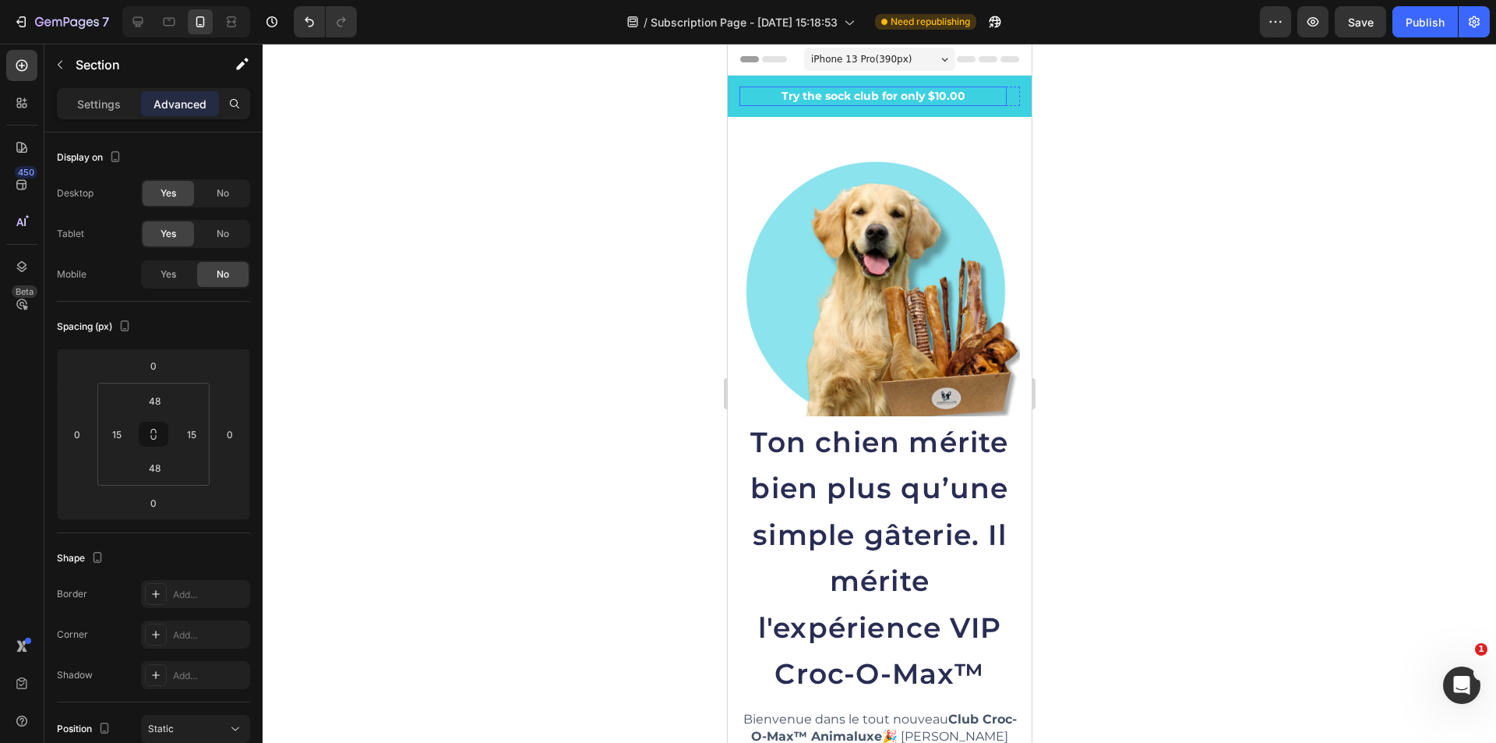
click at [797, 97] on p "Try the sock club for only $10.00" at bounding box center [872, 96] width 264 height 16
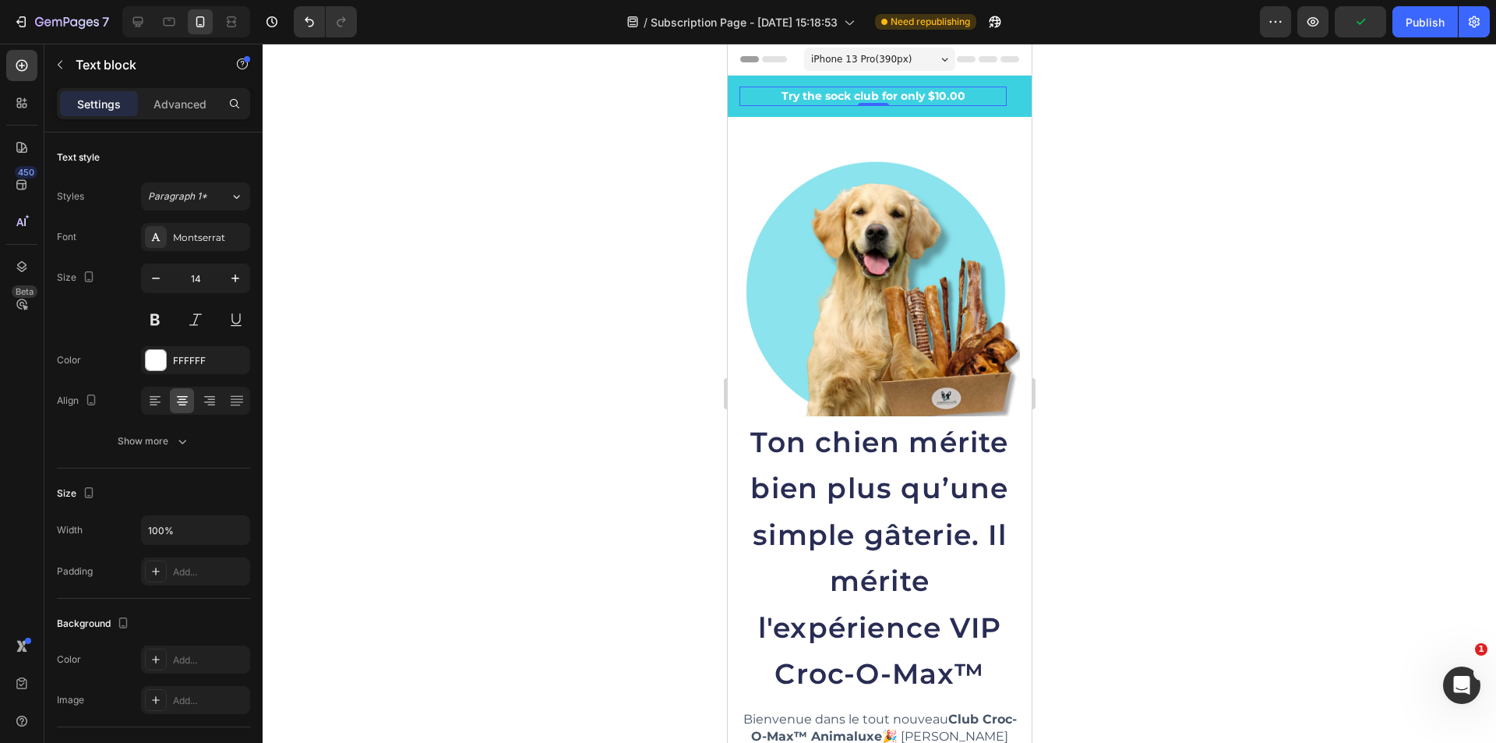
click at [787, 97] on p "Try the sock club for only $10.00" at bounding box center [872, 96] width 264 height 16
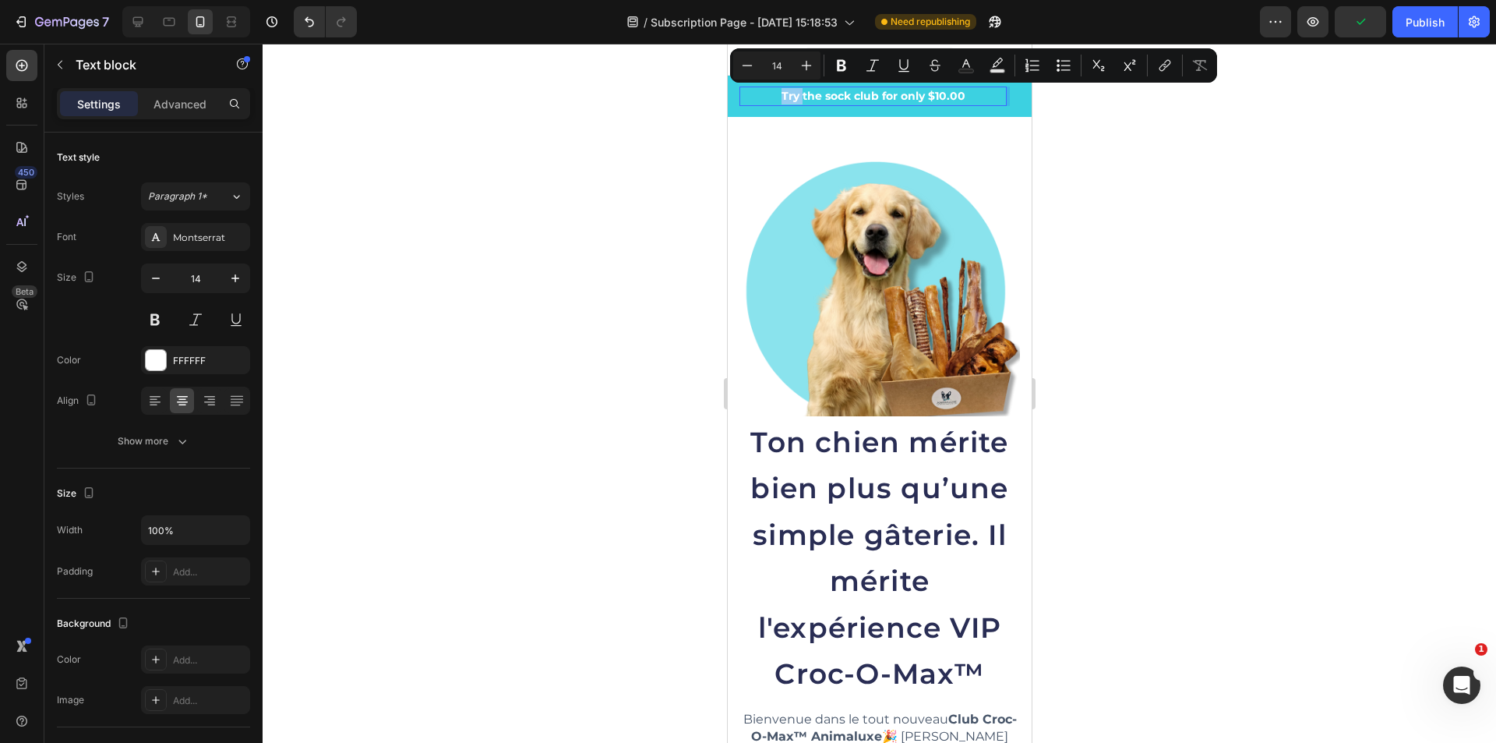
click at [758, 101] on p "Try the sock club for only $10.00" at bounding box center [872, 96] width 264 height 16
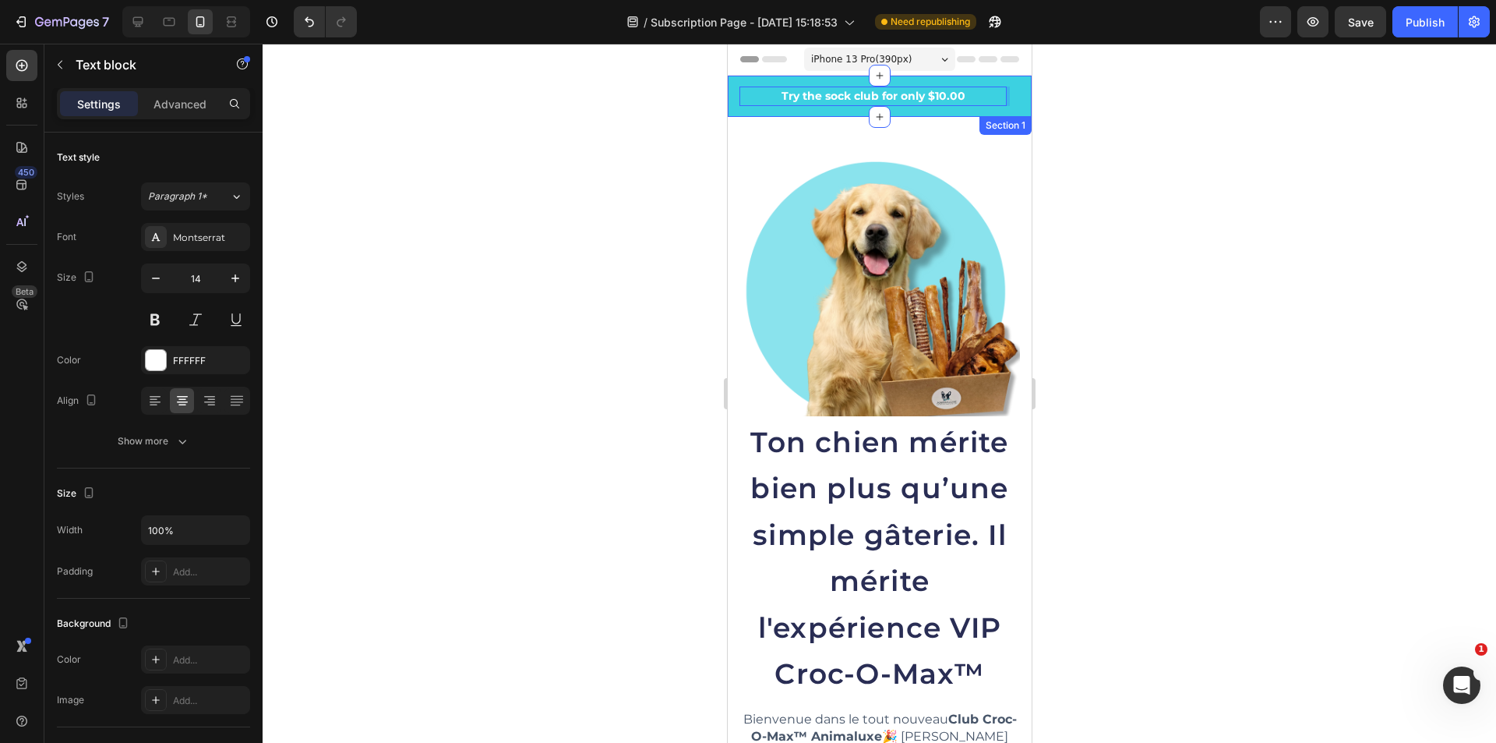
click at [1009, 104] on div "⚡ Les places VIP partent vite ! Text block 🎁 3 cadeaux exclusifs pour les VIP T…" at bounding box center [879, 96] width 304 height 41
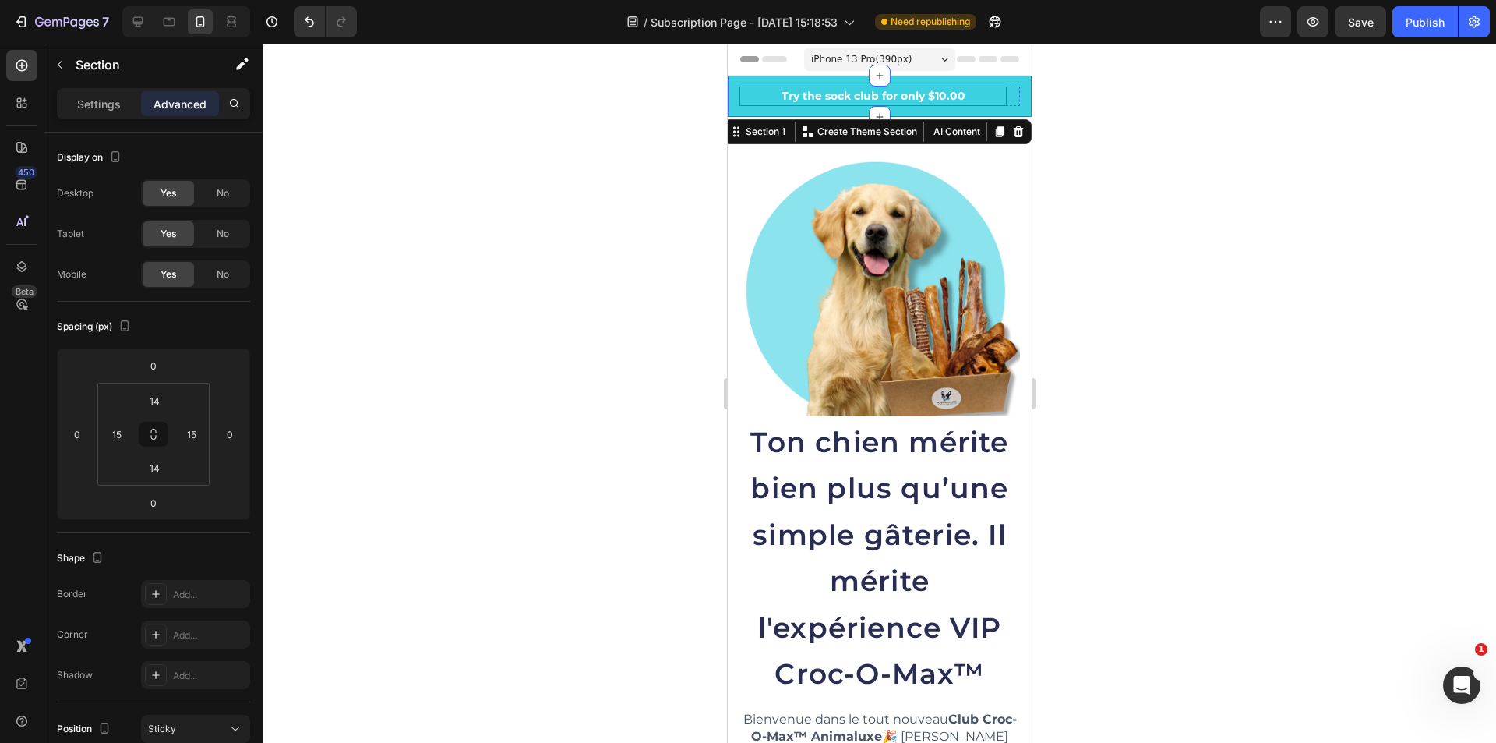
click at [997, 97] on p "Try the sock club for only $10.00" at bounding box center [872, 96] width 264 height 16
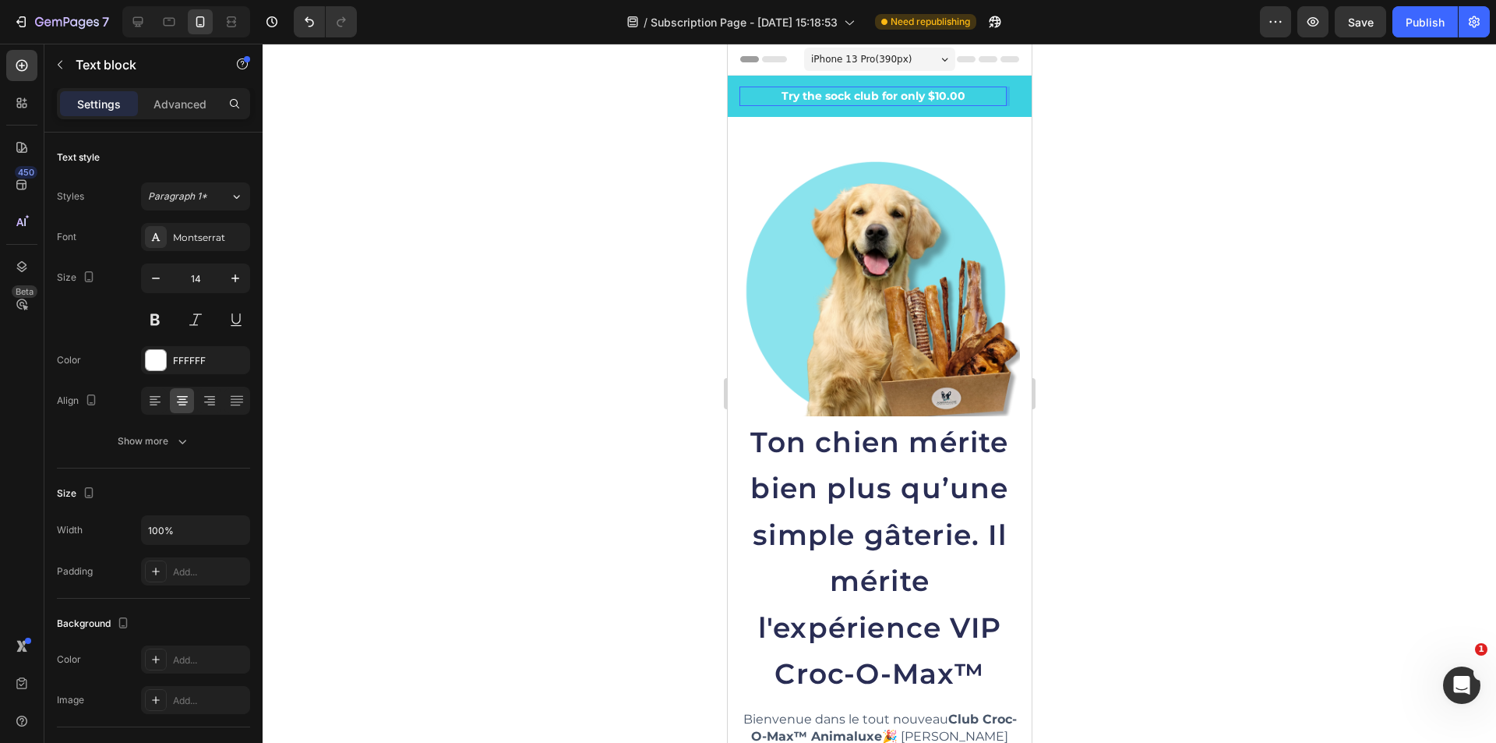
click at [993, 96] on p "Try the sock club for only $10.00" at bounding box center [872, 96] width 264 height 16
click at [189, 440] on icon "button" at bounding box center [183, 441] width 16 height 16
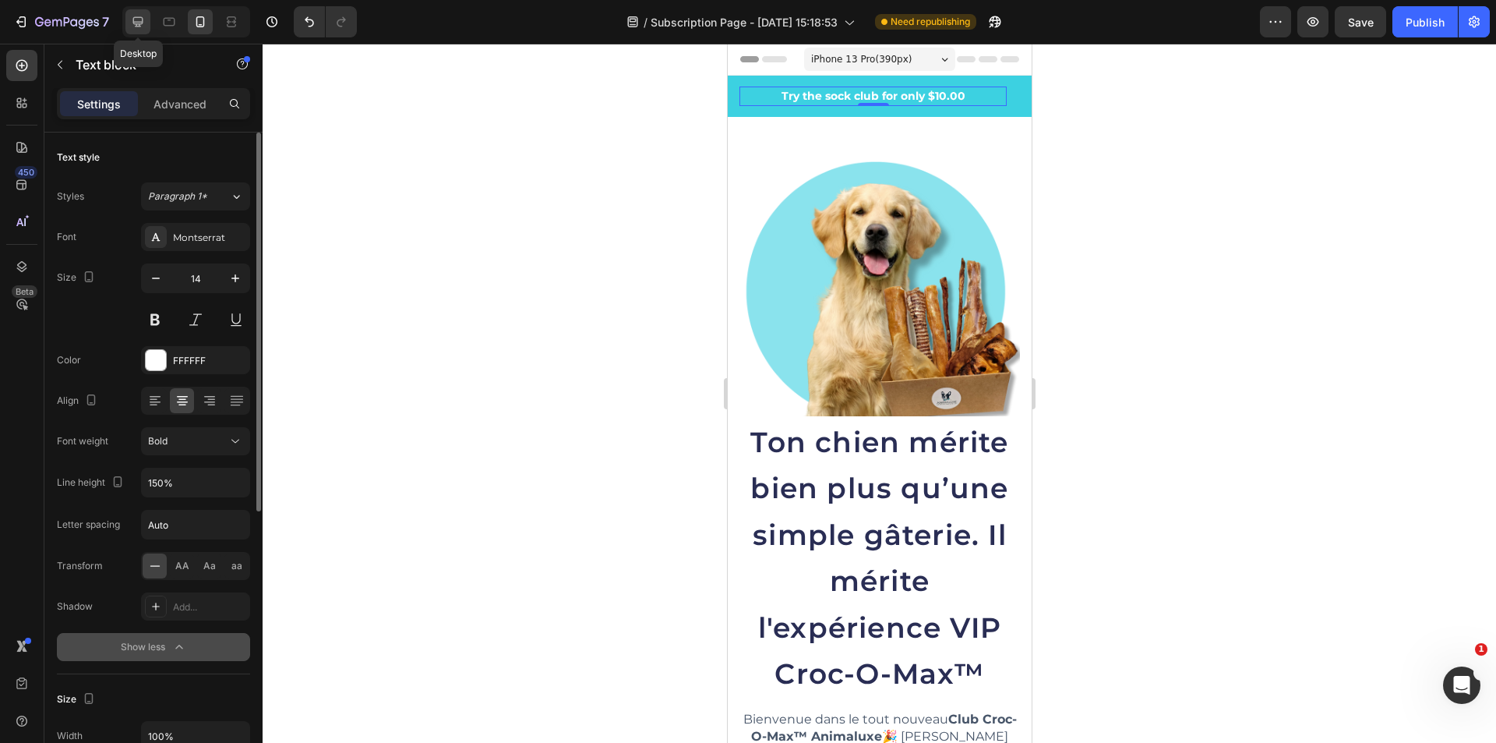
click at [146, 26] on icon at bounding box center [138, 22] width 16 height 16
type input "16"
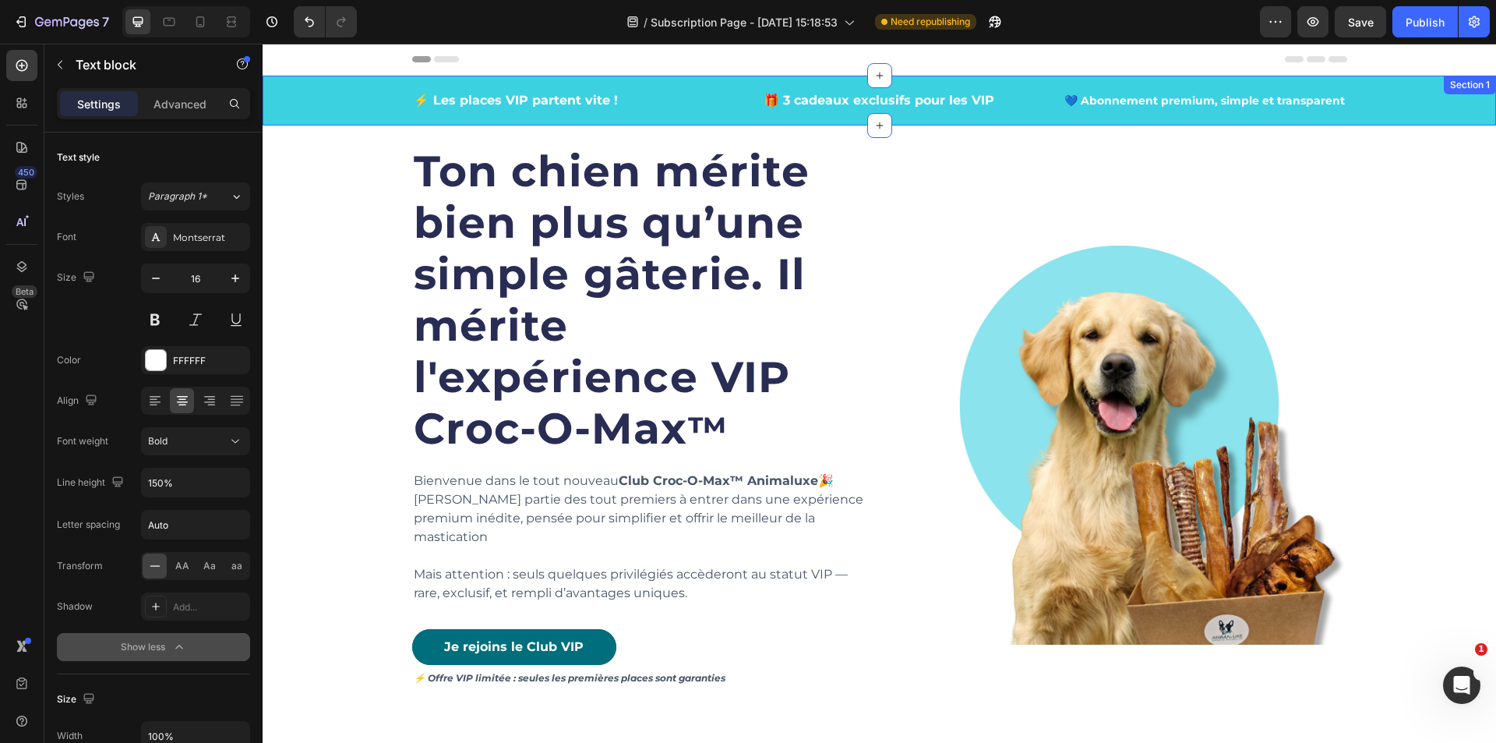
click at [345, 108] on div "⚡ Les places VIP partent vite ! Text block 🎁 3 cadeaux exclusifs pour les VIP T…" at bounding box center [879, 101] width 1210 height 22
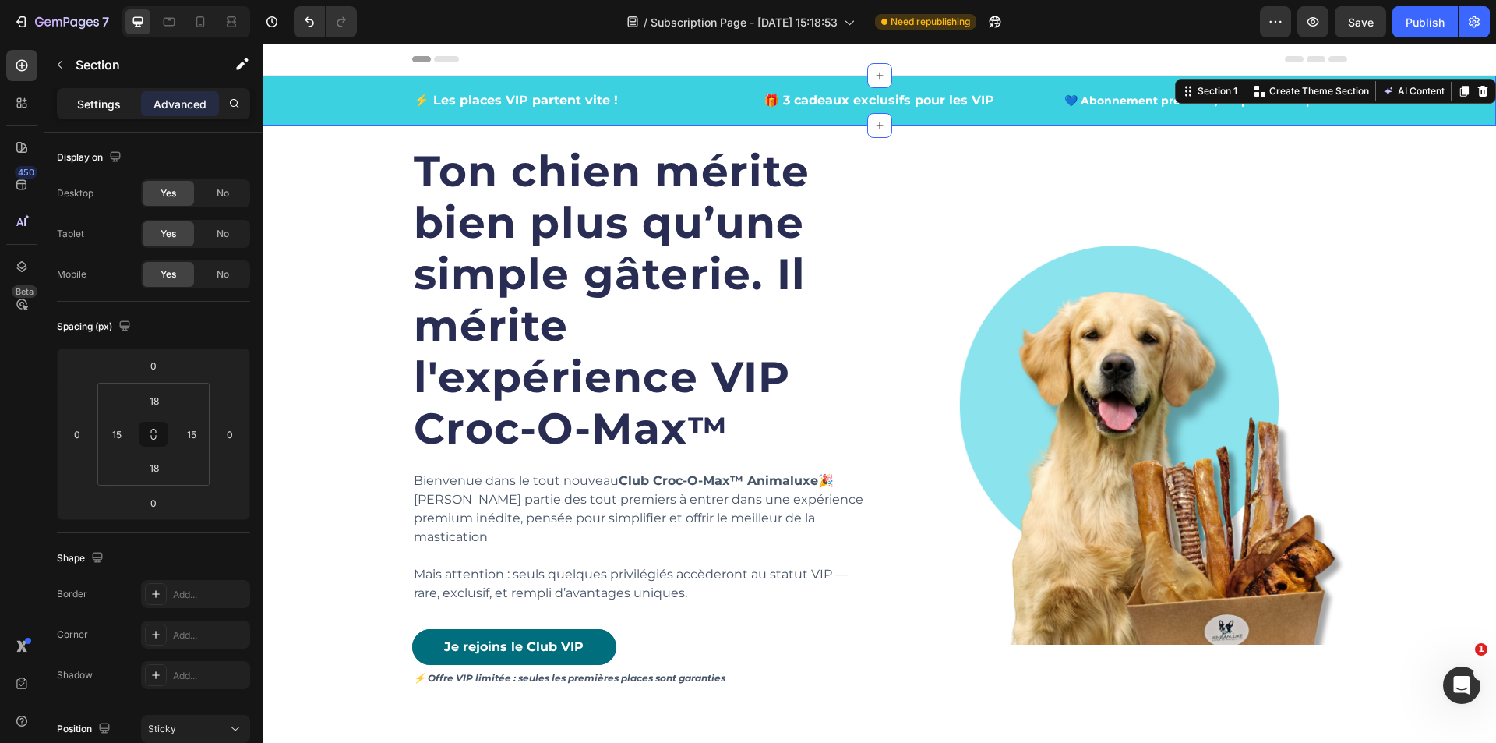
click at [93, 104] on p "Settings" at bounding box center [99, 104] width 44 height 16
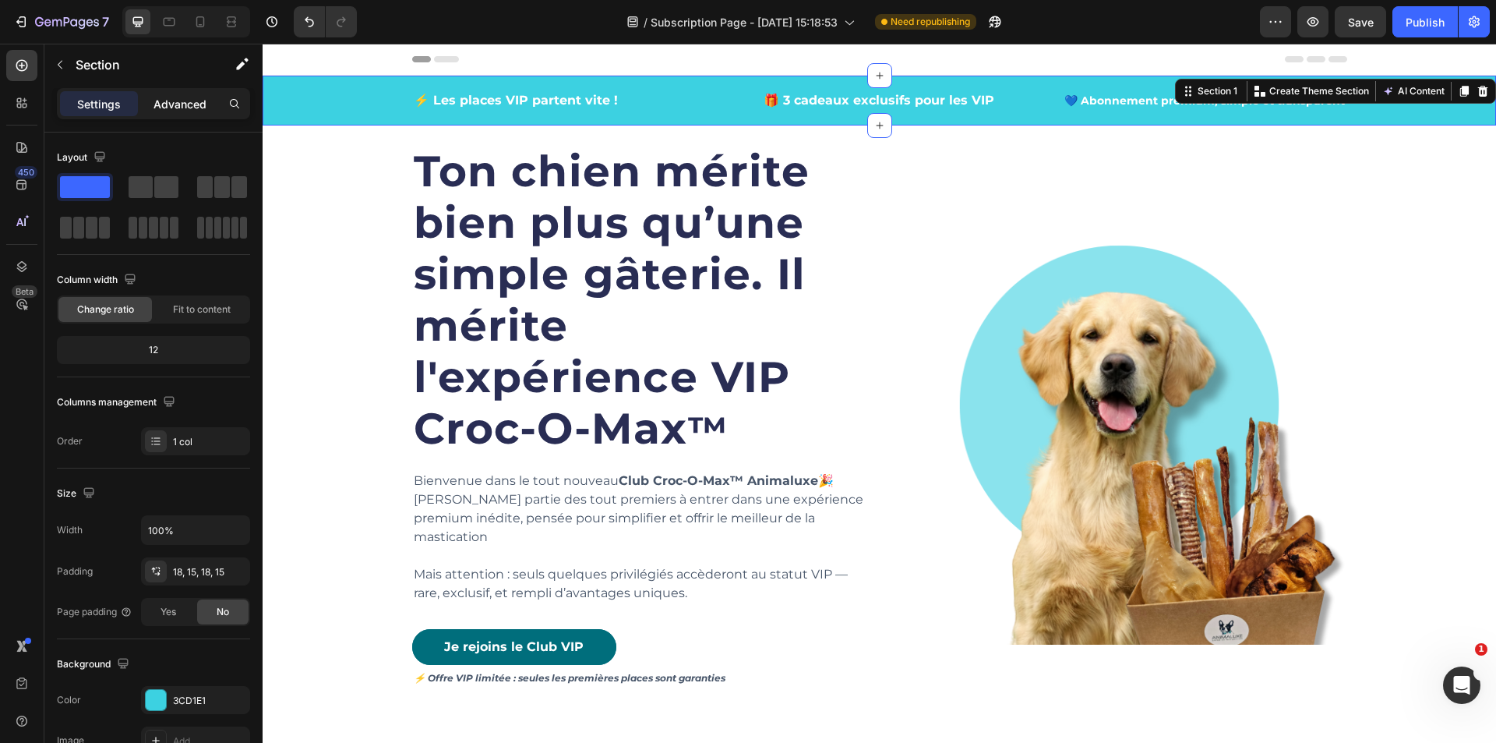
click at [186, 97] on p "Advanced" at bounding box center [180, 104] width 53 height 16
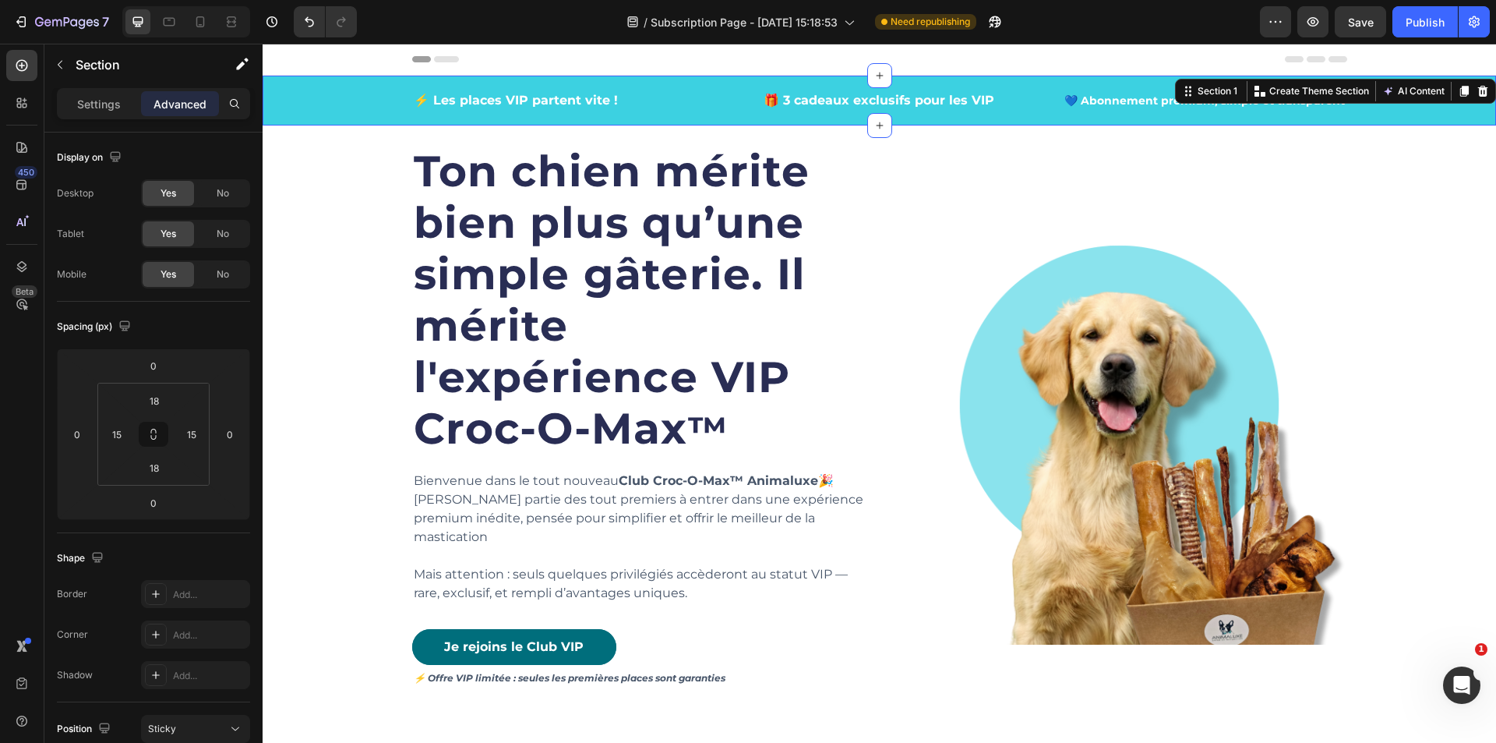
click at [356, 94] on div "⚡ Les places VIP partent vite ! Text block 🎁 3 cadeaux exclusifs pour les VIP T…" at bounding box center [879, 101] width 1210 height 22
click at [97, 97] on p "Settings" at bounding box center [99, 104] width 44 height 16
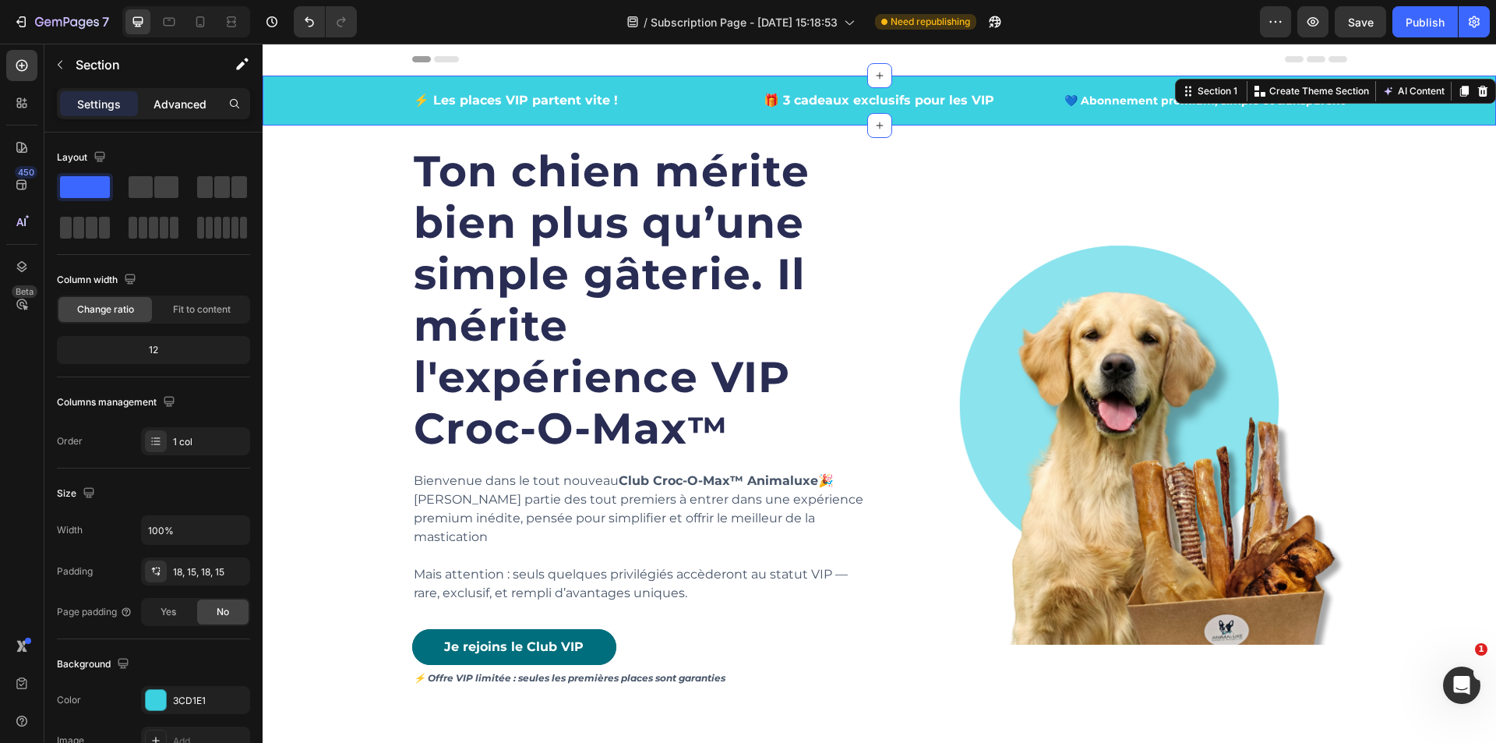
click at [162, 108] on p "Advanced" at bounding box center [180, 104] width 53 height 16
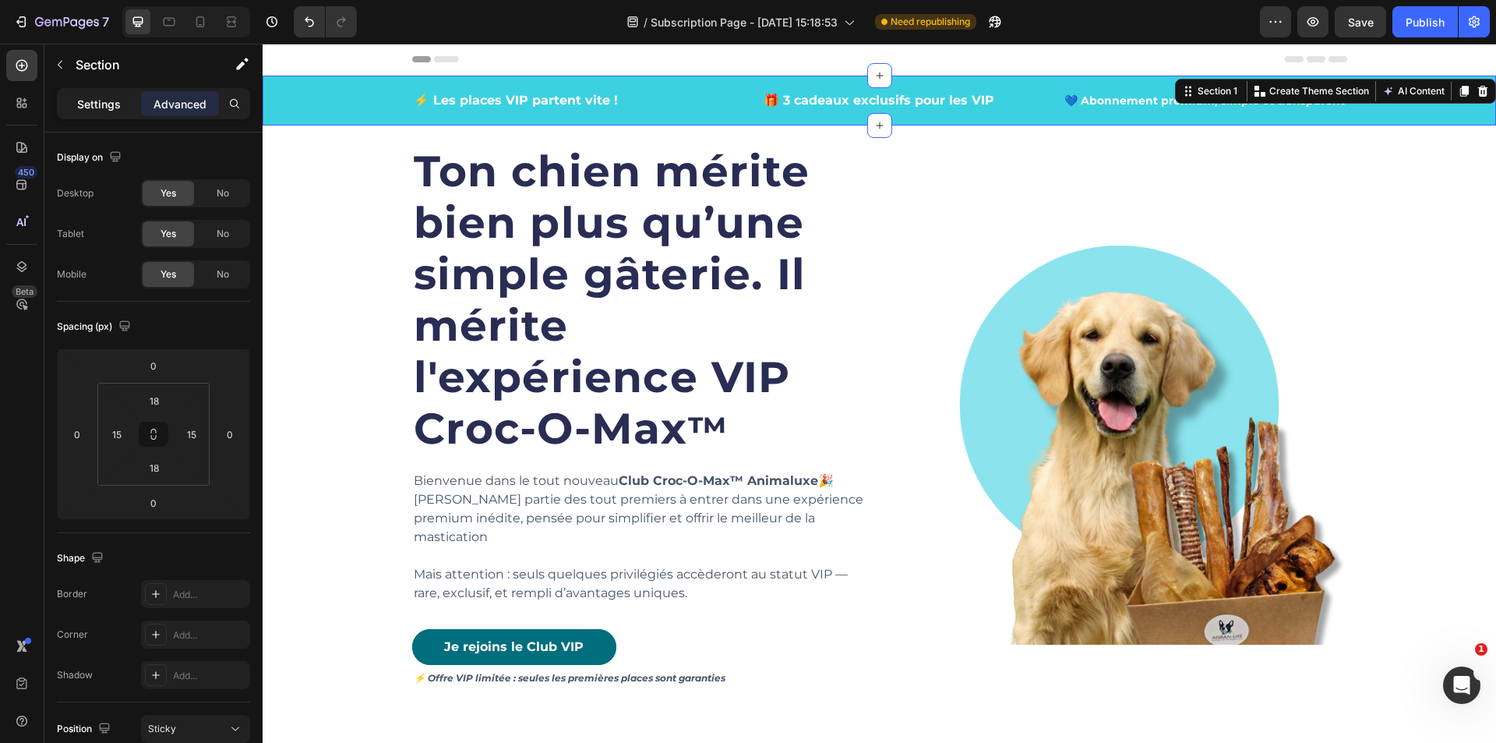
click at [94, 108] on p "Settings" at bounding box center [99, 104] width 44 height 16
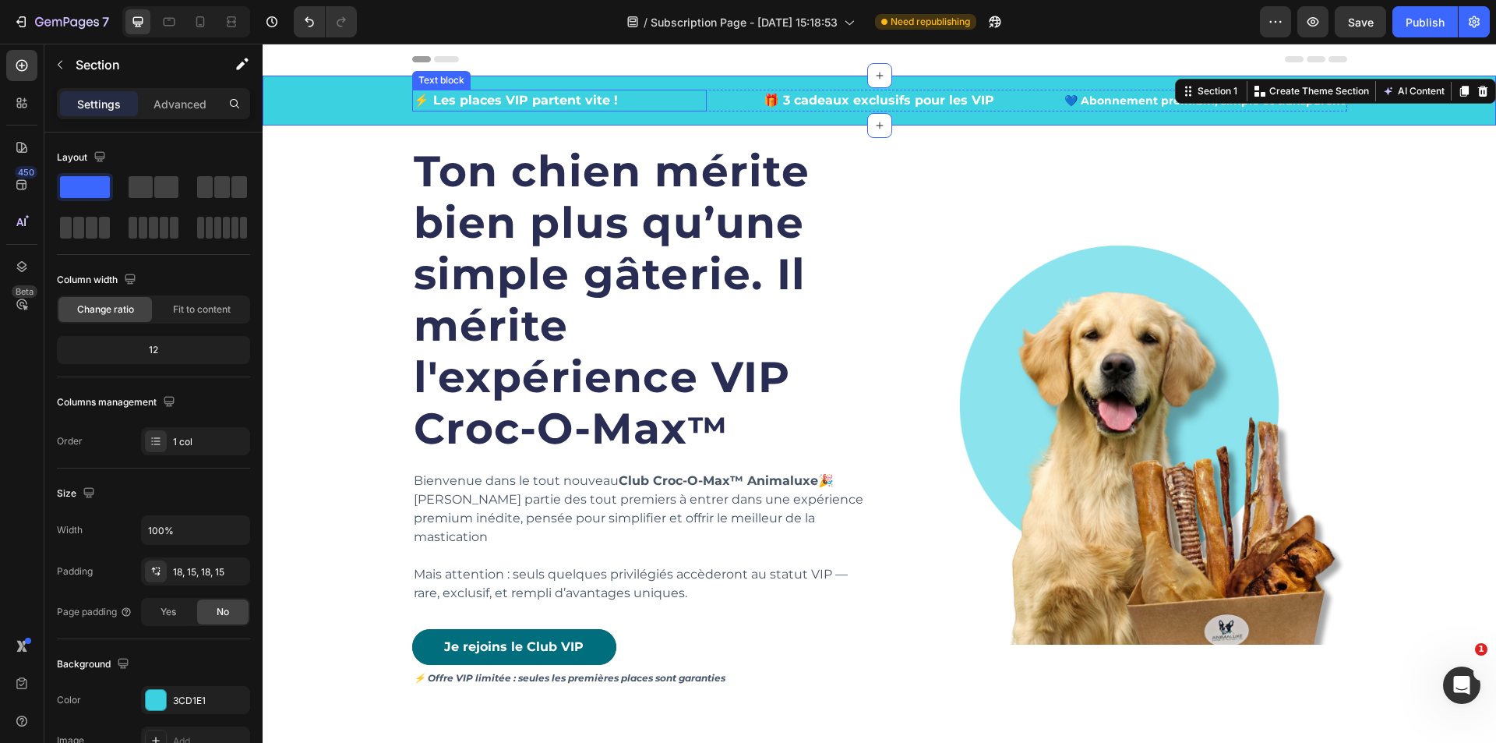
click at [412, 96] on div "⚡ Les places VIP partent vite !" at bounding box center [559, 101] width 295 height 22
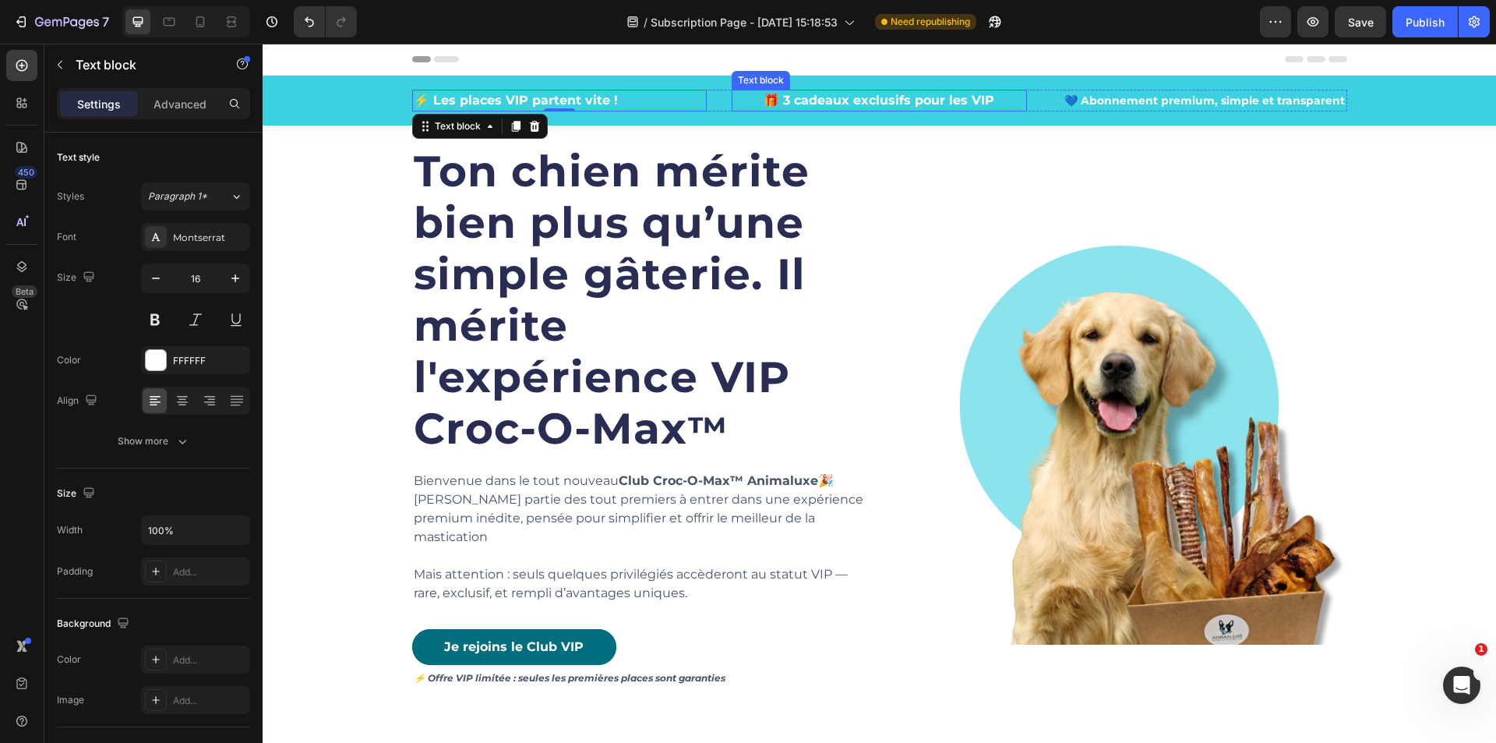
click at [781, 105] on p "🎁 3 cadeaux exclusifs pour les VIP" at bounding box center [879, 100] width 292 height 19
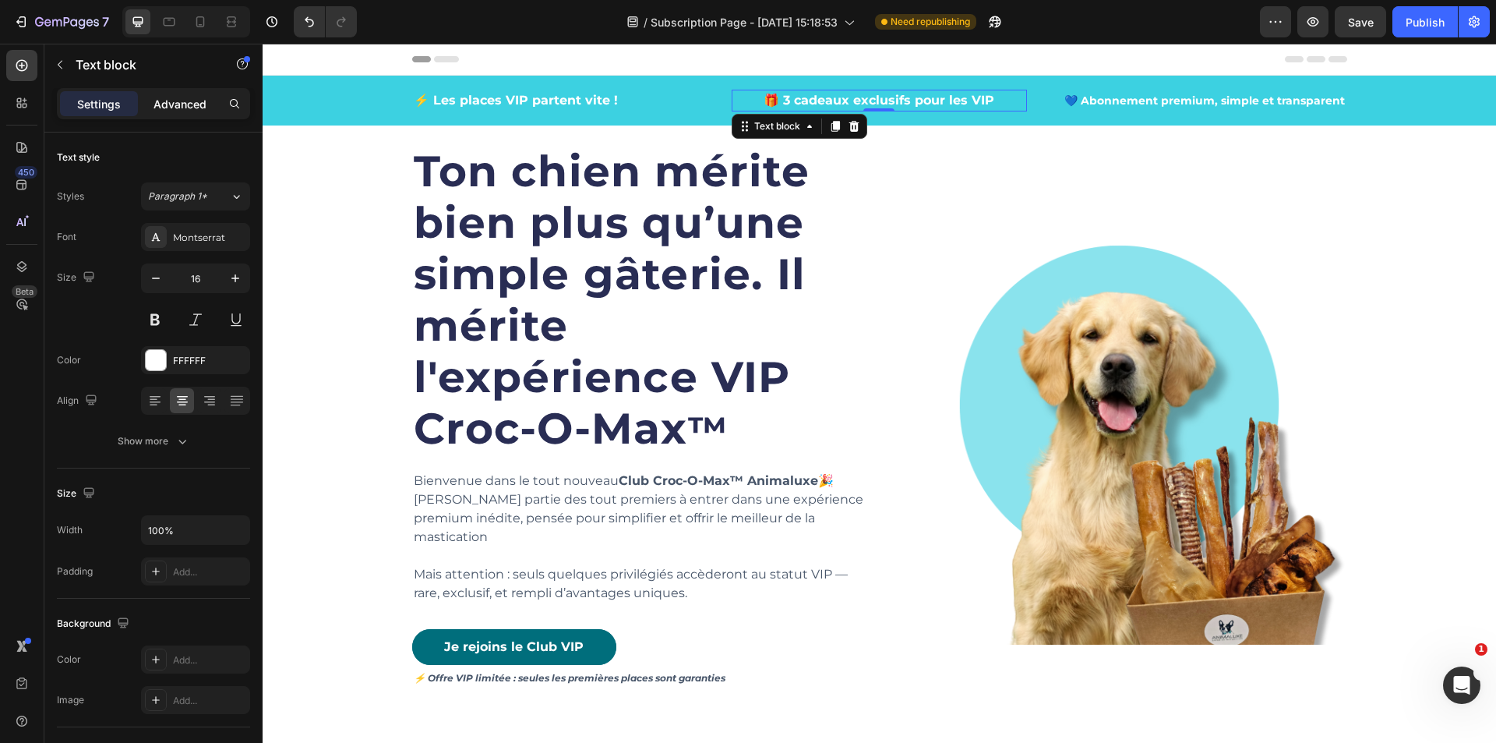
click at [200, 112] on div "Advanced" at bounding box center [180, 103] width 78 height 25
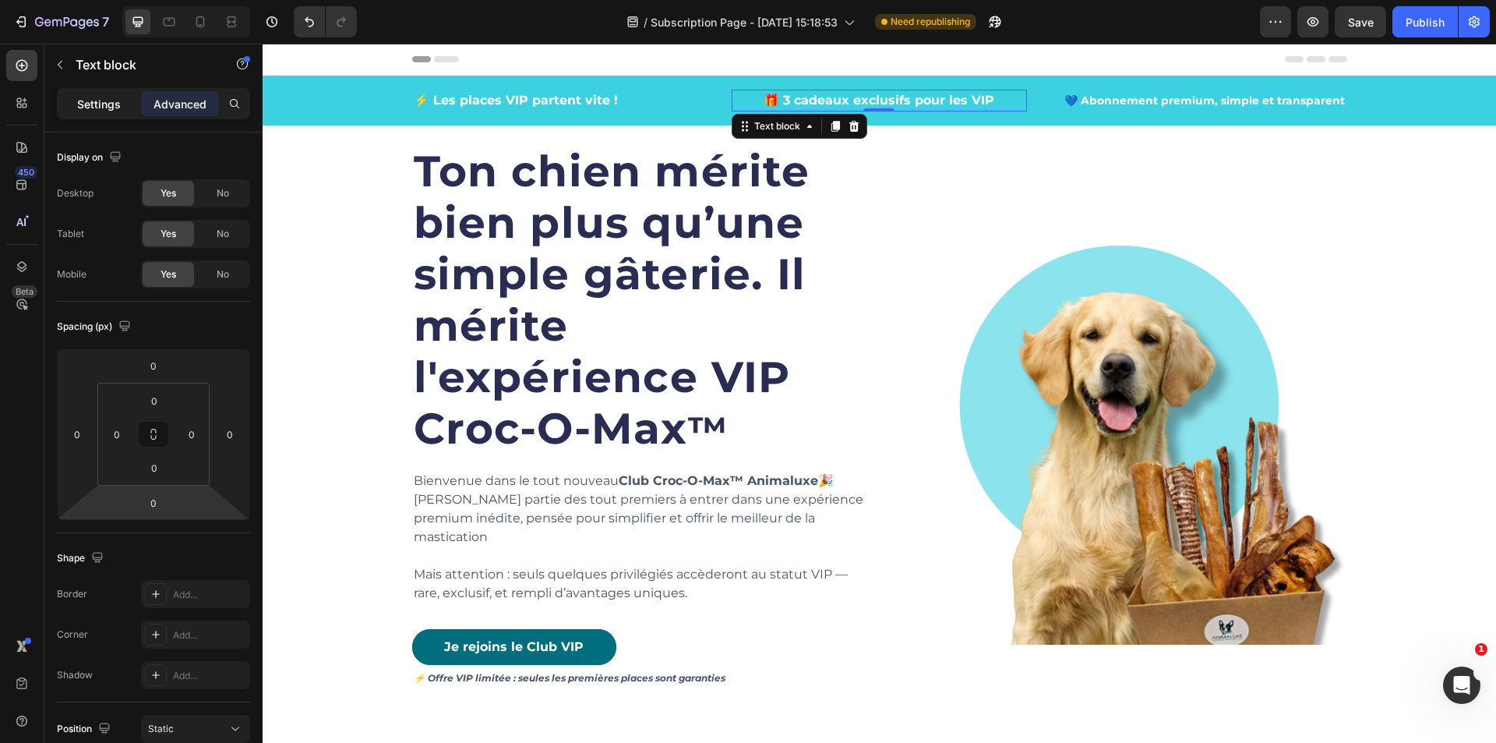
click at [78, 96] on p "Settings" at bounding box center [99, 104] width 44 height 16
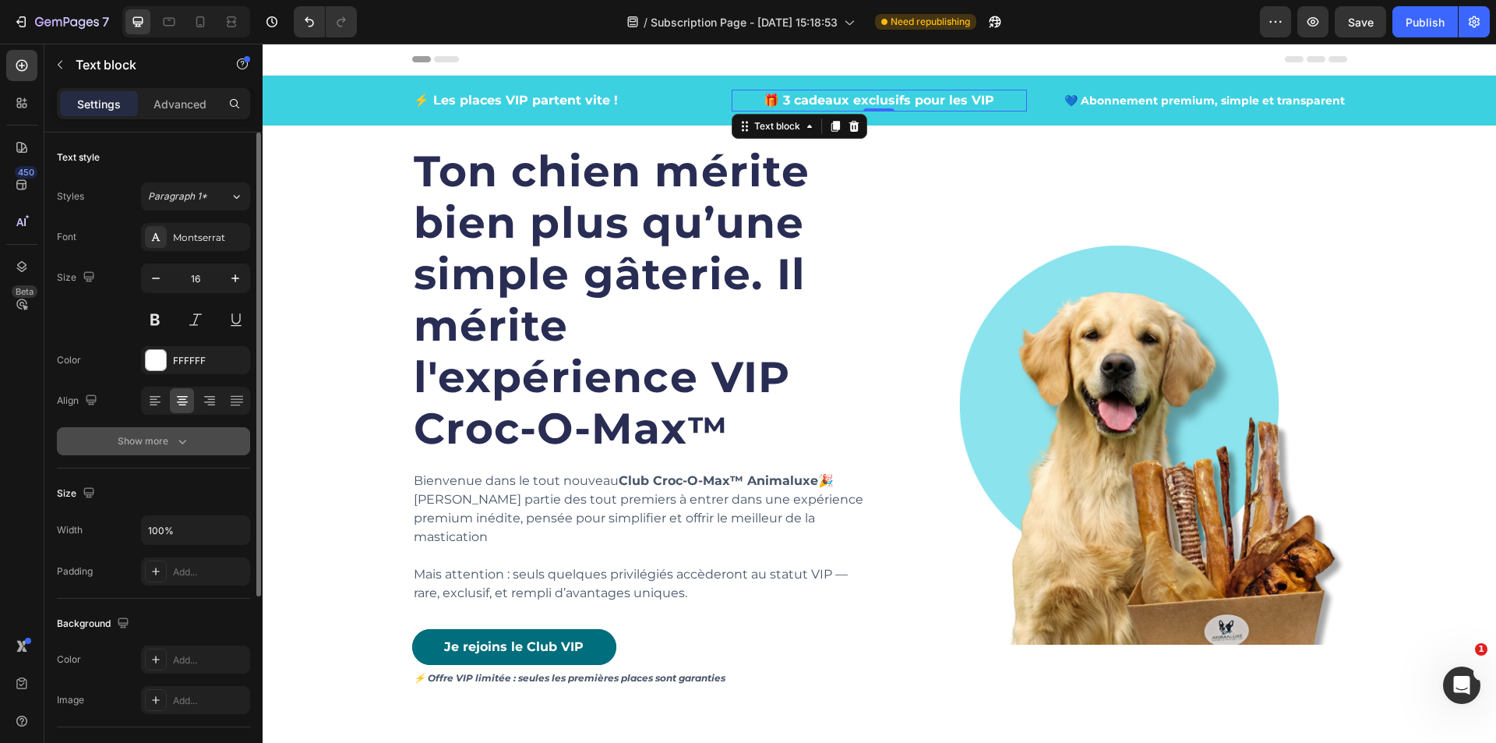
click at [156, 440] on div "Show more" at bounding box center [154, 441] width 72 height 16
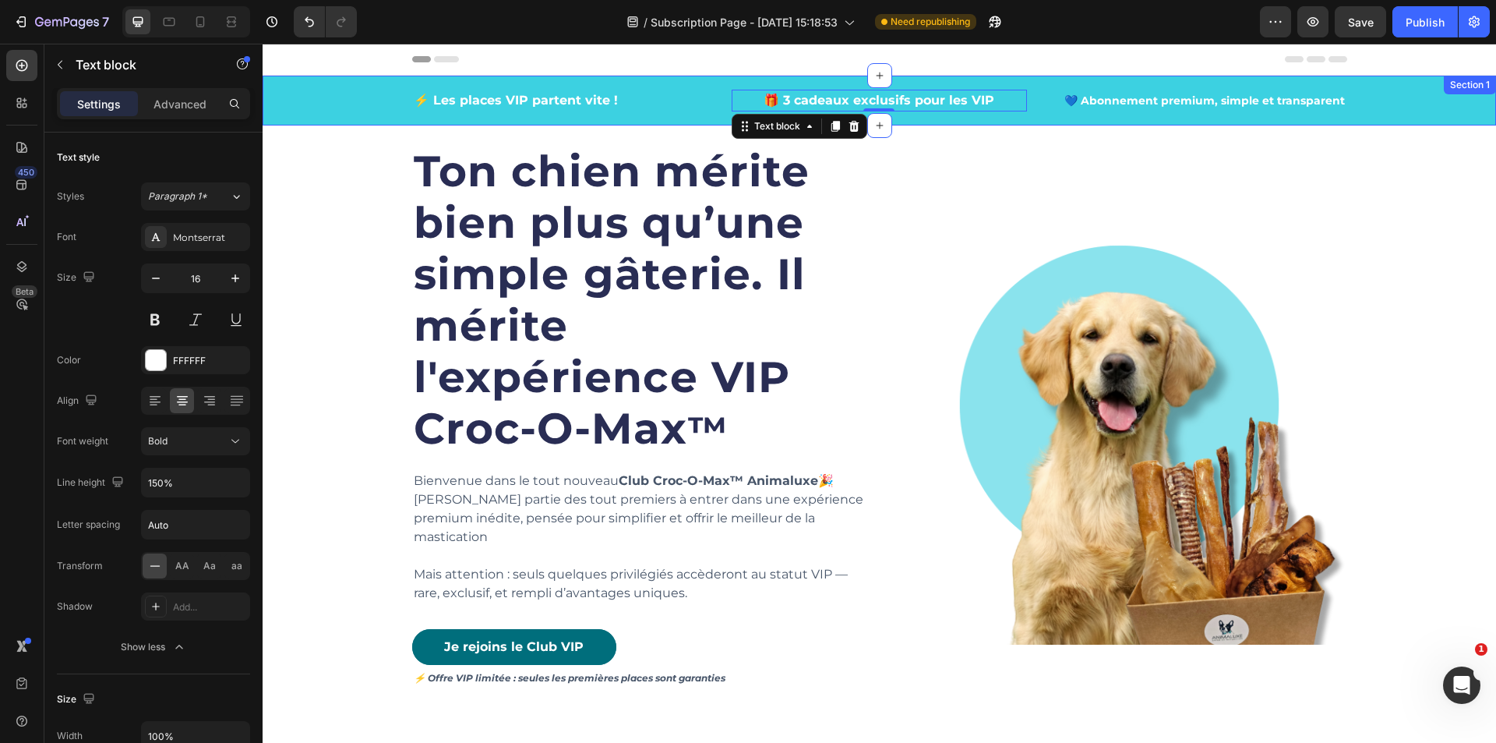
click at [322, 97] on div "⚡ Les places VIP partent vite ! Text block 🎁 3 cadeaux exclusifs pour les VIP T…" at bounding box center [879, 101] width 1210 height 22
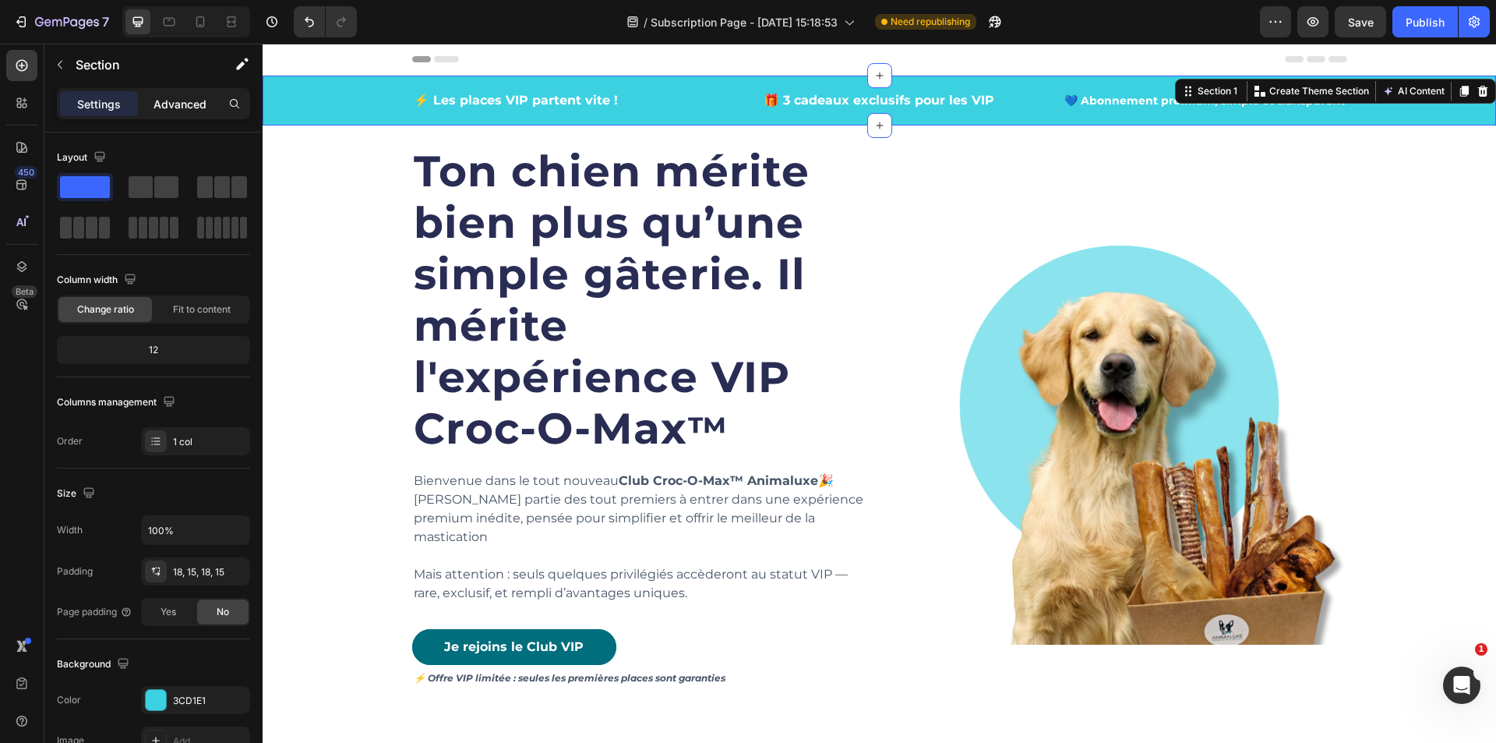
click at [182, 108] on p "Advanced" at bounding box center [180, 104] width 53 height 16
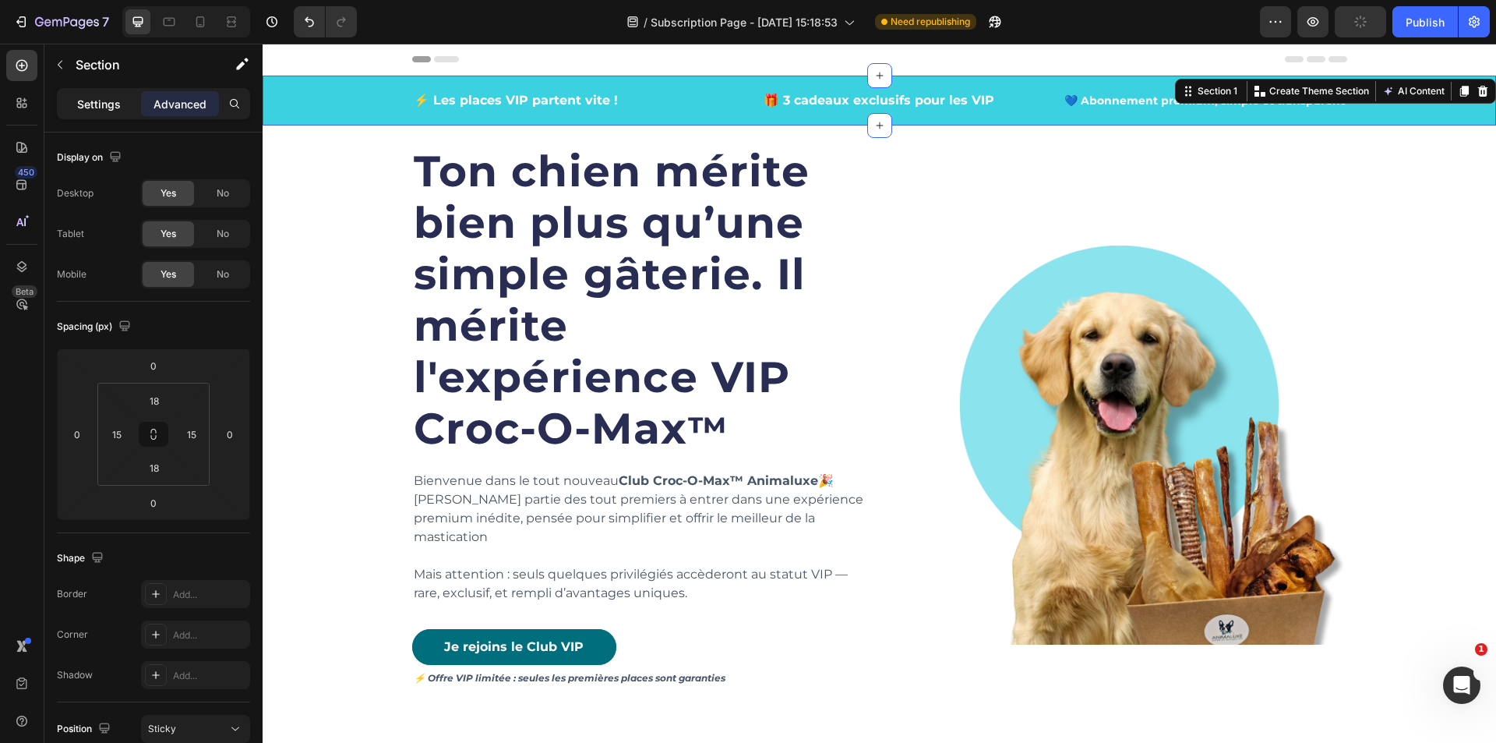
click at [99, 110] on p "Settings" at bounding box center [99, 104] width 44 height 16
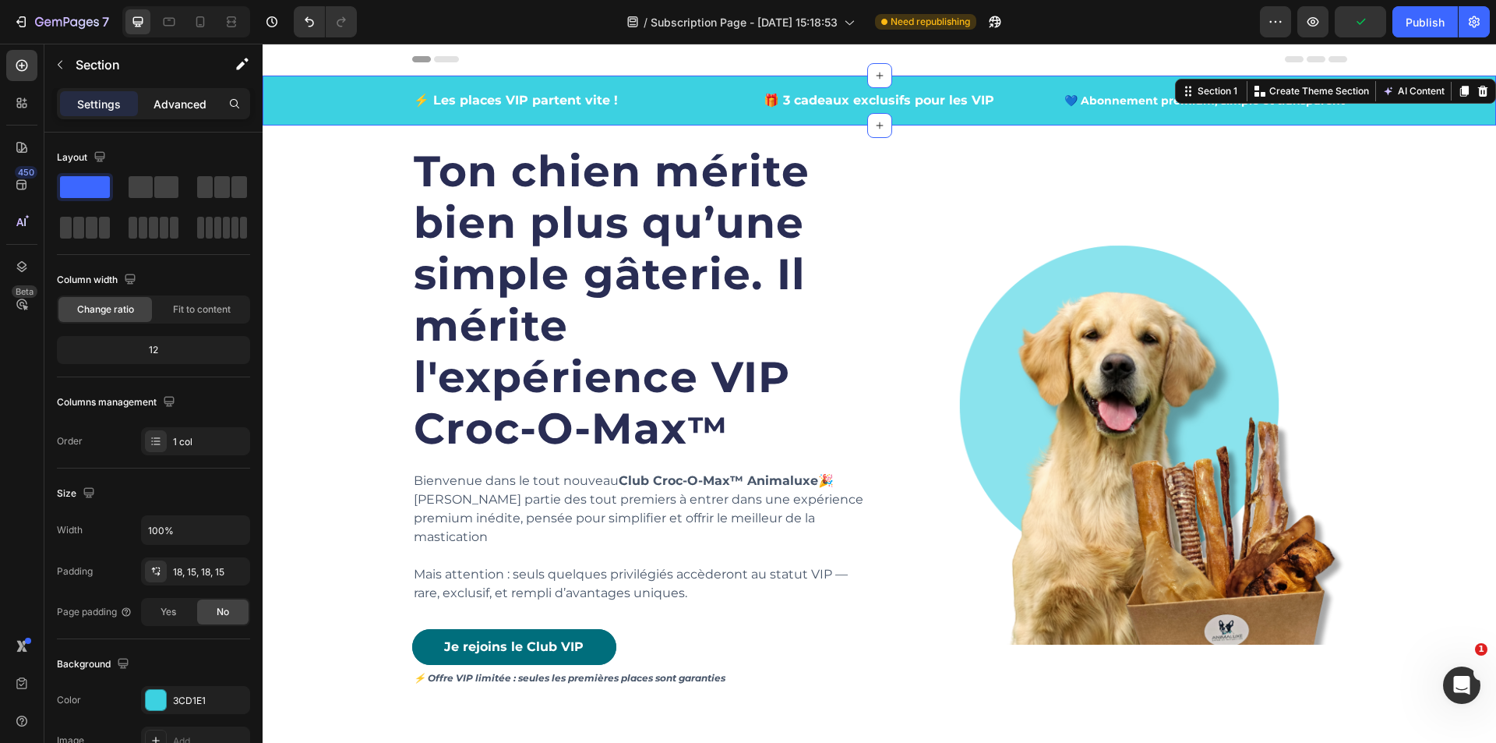
click at [169, 104] on p "Advanced" at bounding box center [180, 104] width 53 height 16
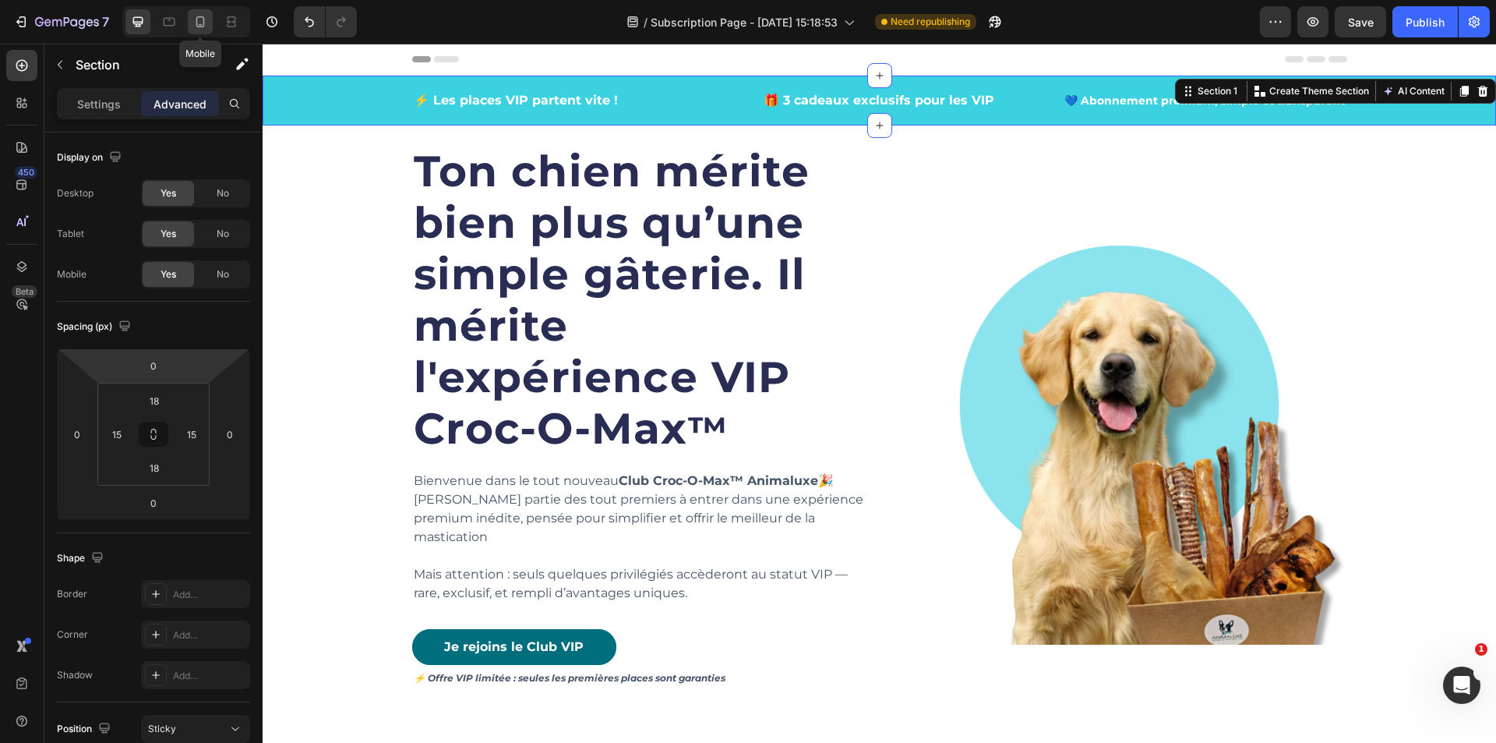
click at [200, 26] on icon at bounding box center [200, 21] width 9 height 11
type input "14"
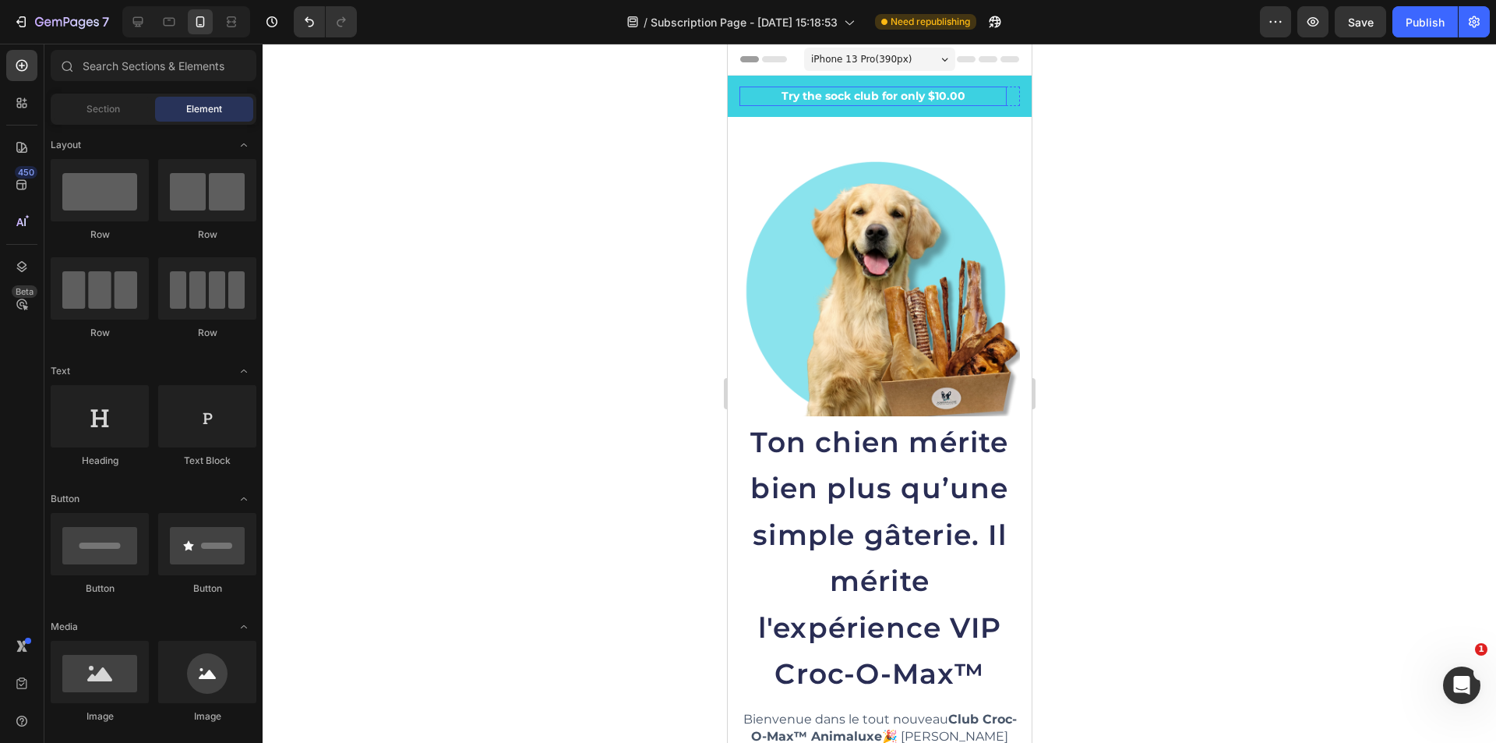
click at [816, 97] on p "Try the sock club for only $10.00" at bounding box center [872, 96] width 264 height 16
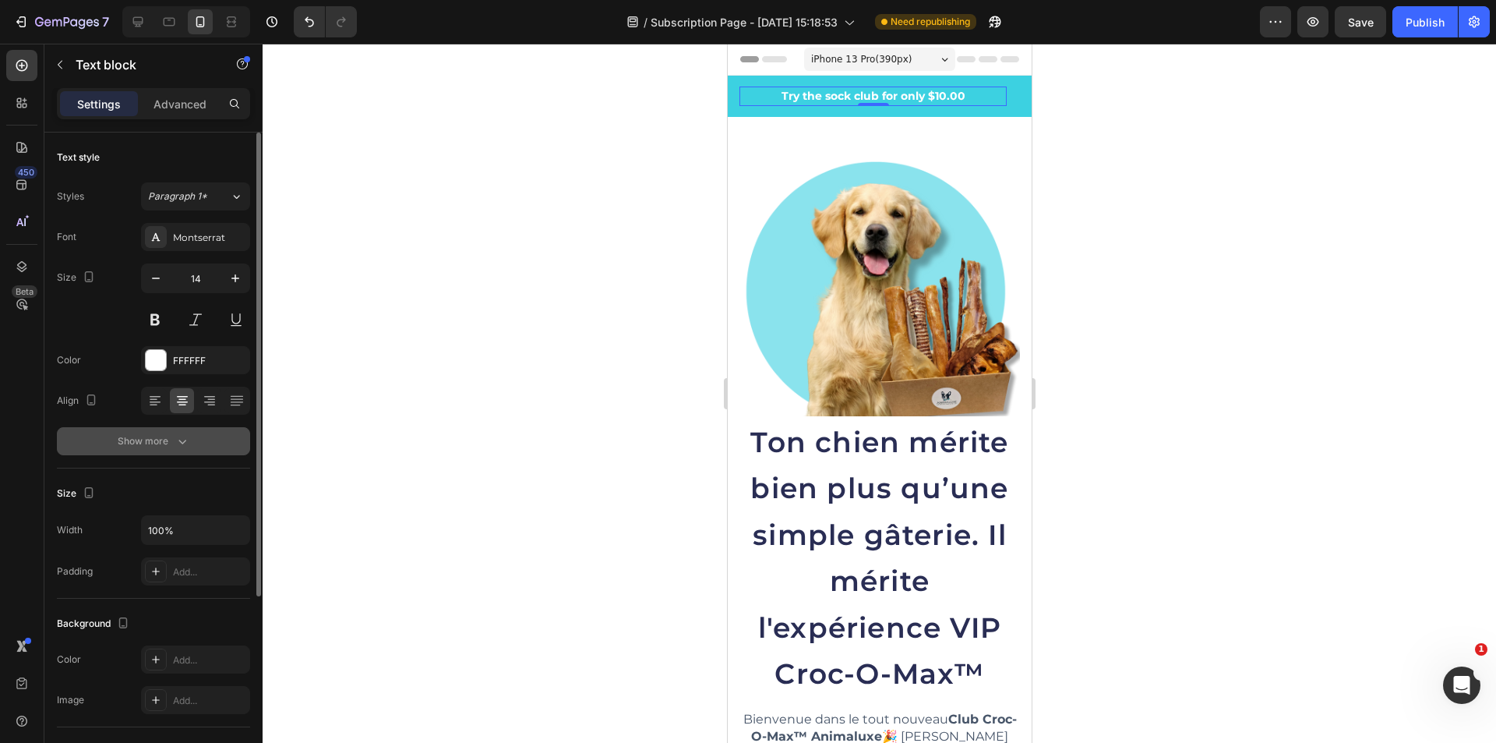
click at [175, 437] on icon "button" at bounding box center [183, 441] width 16 height 16
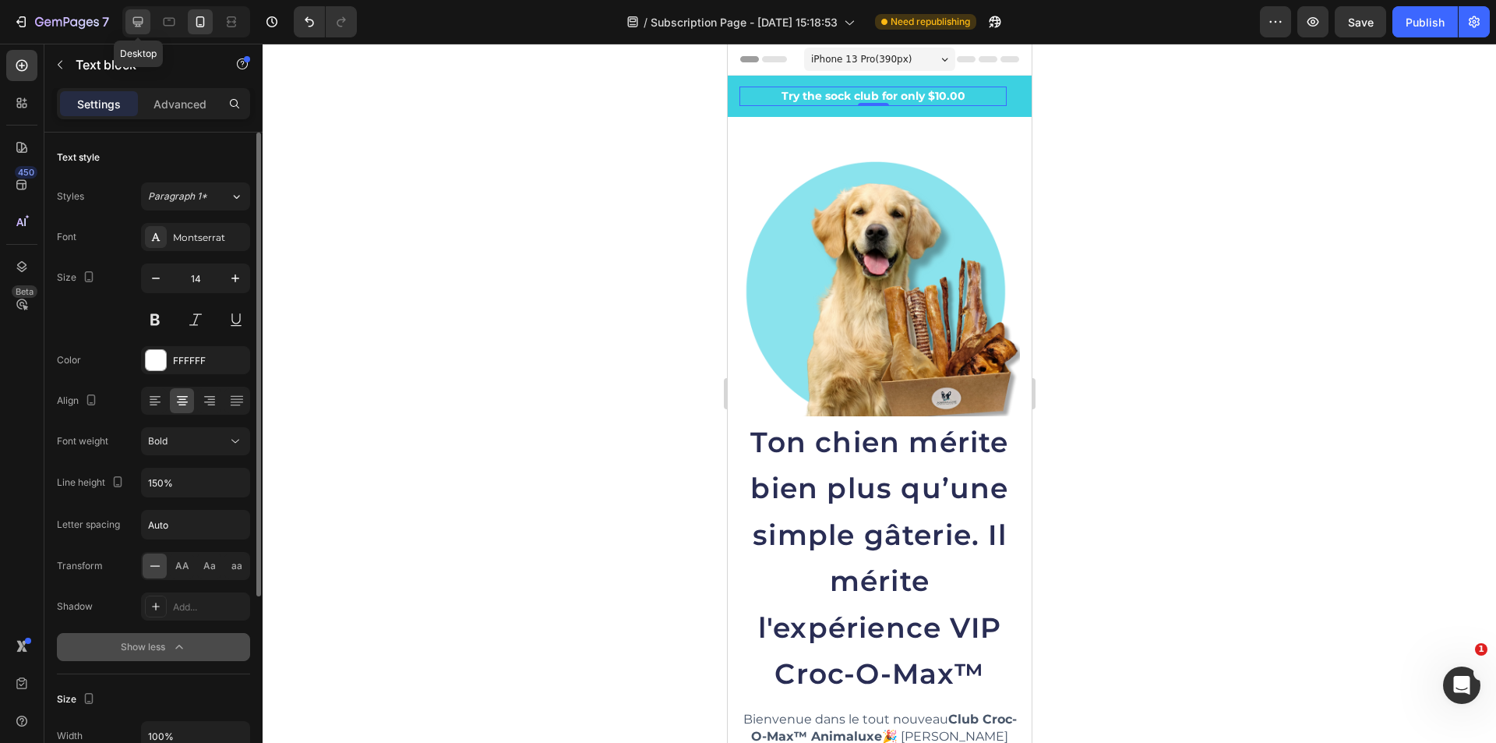
click at [136, 23] on icon at bounding box center [138, 22] width 10 height 10
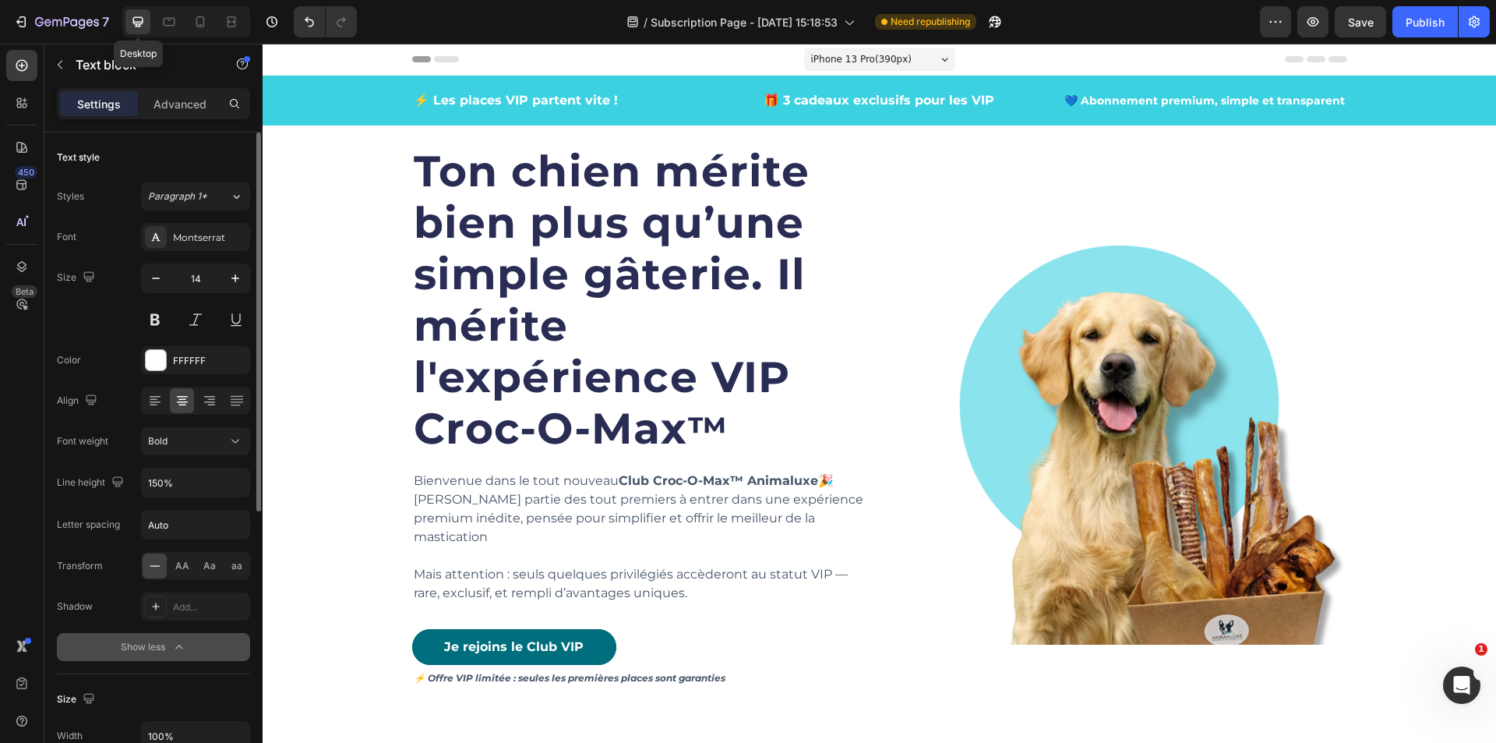
type input "16"
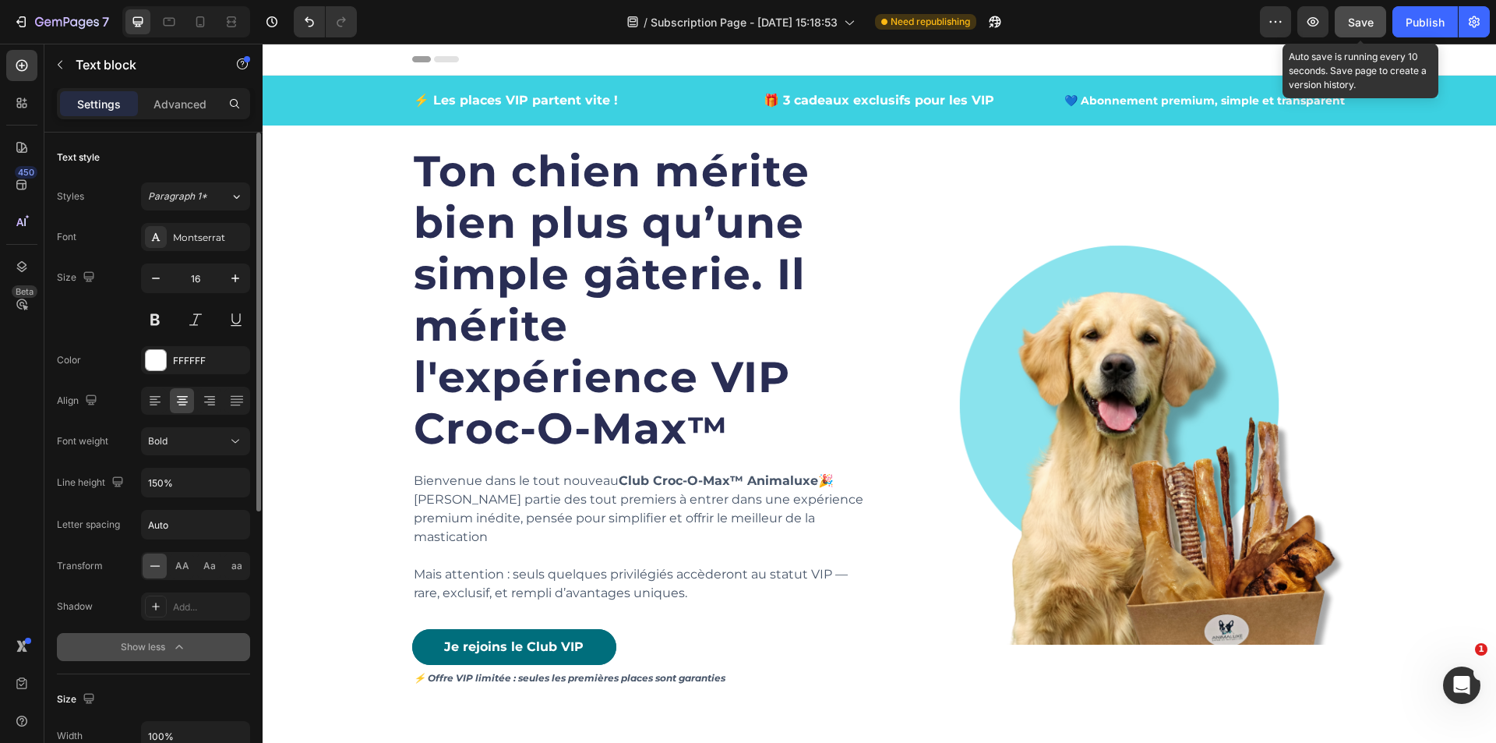
click at [1360, 24] on span "Save" at bounding box center [1361, 22] width 26 height 13
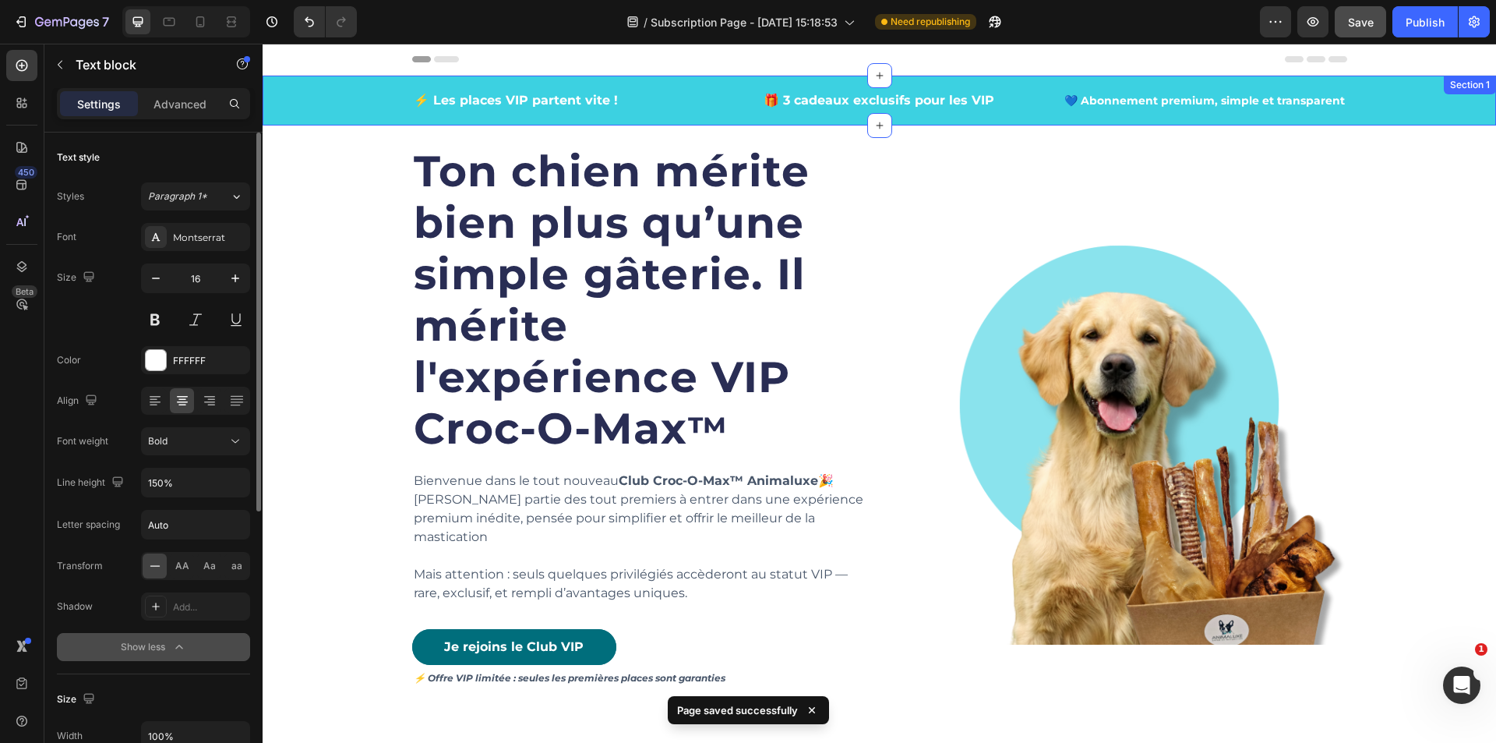
click at [330, 103] on div "⚡ Les places VIP partent vite ! Text block 🎁 3 cadeaux exclusifs pour les VIP T…" at bounding box center [879, 101] width 1210 height 22
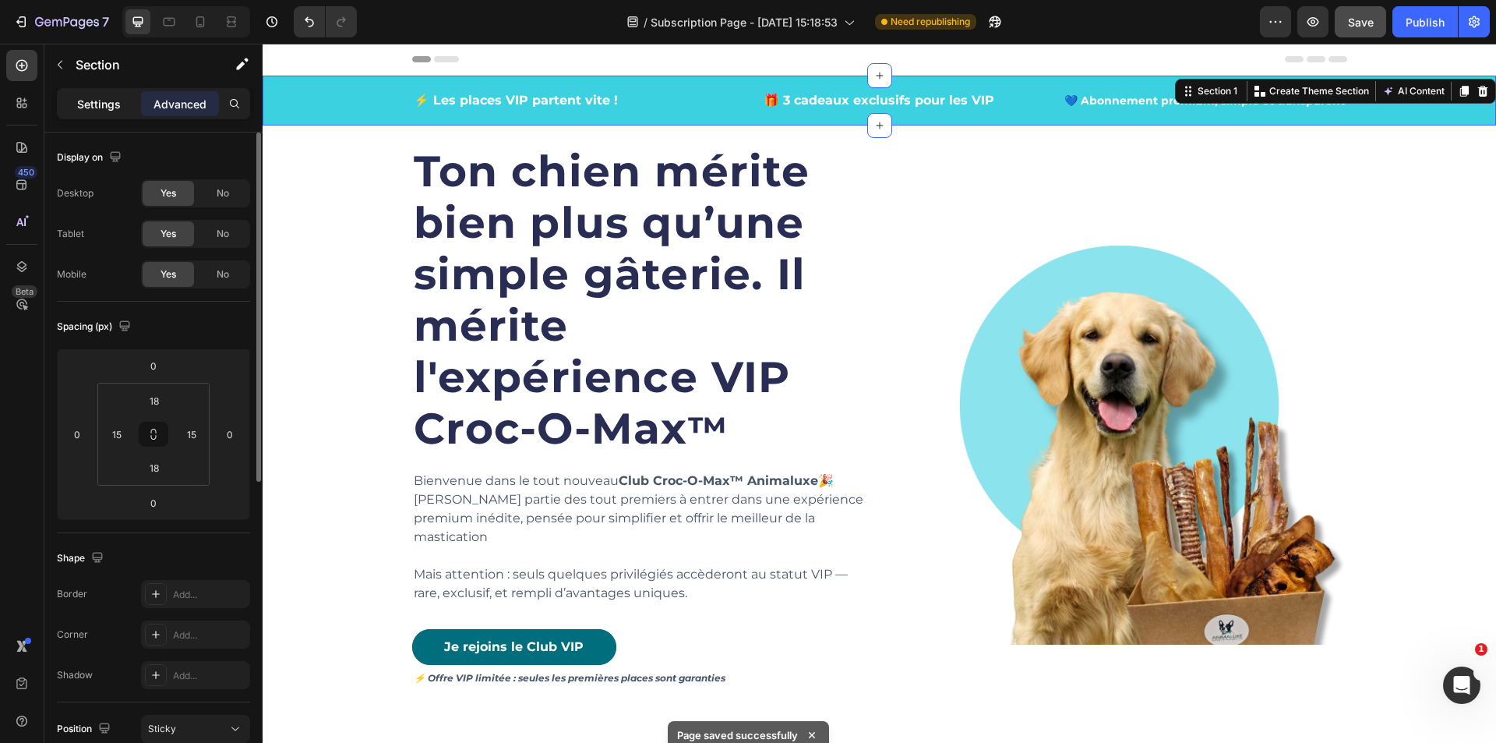
click at [111, 108] on p "Settings" at bounding box center [99, 104] width 44 height 16
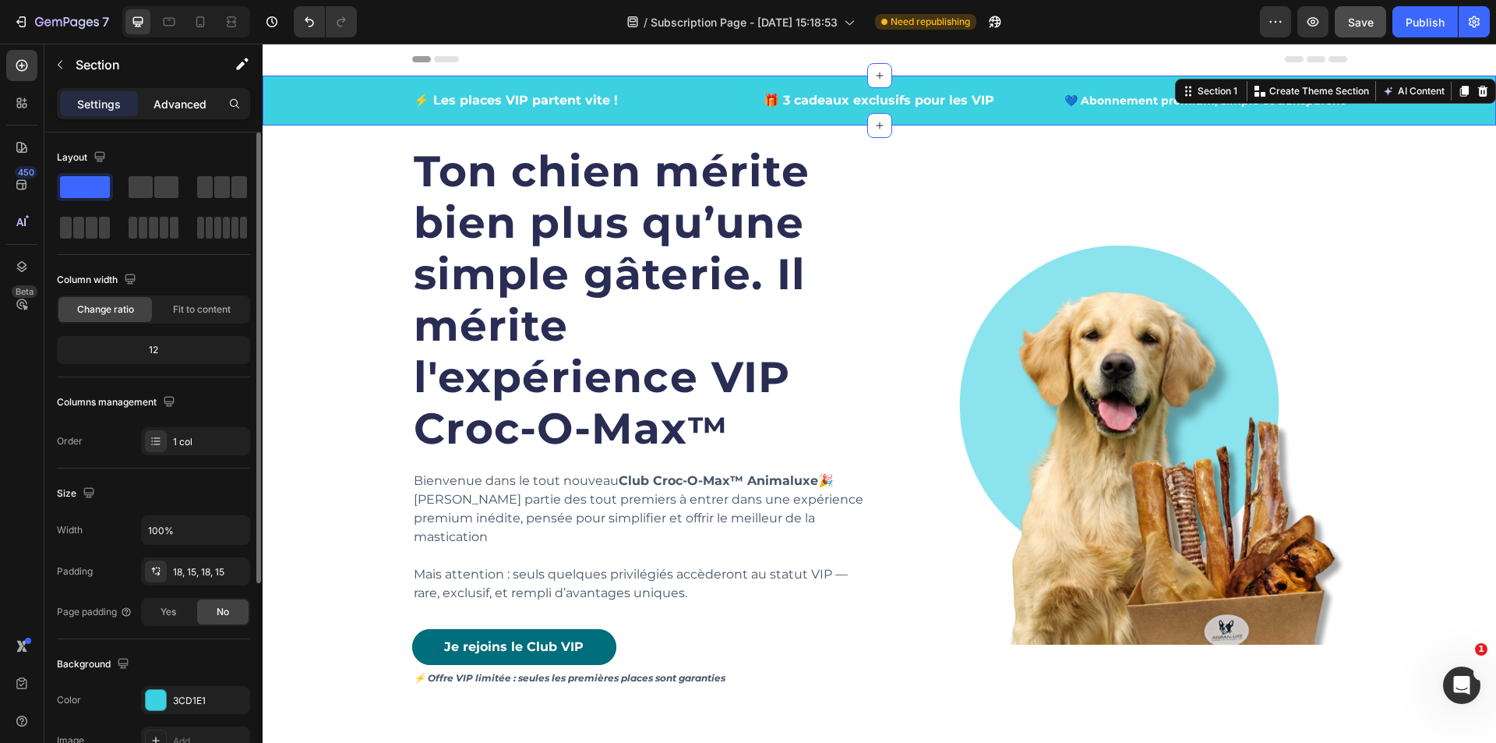
click at [196, 104] on p "Advanced" at bounding box center [180, 104] width 53 height 16
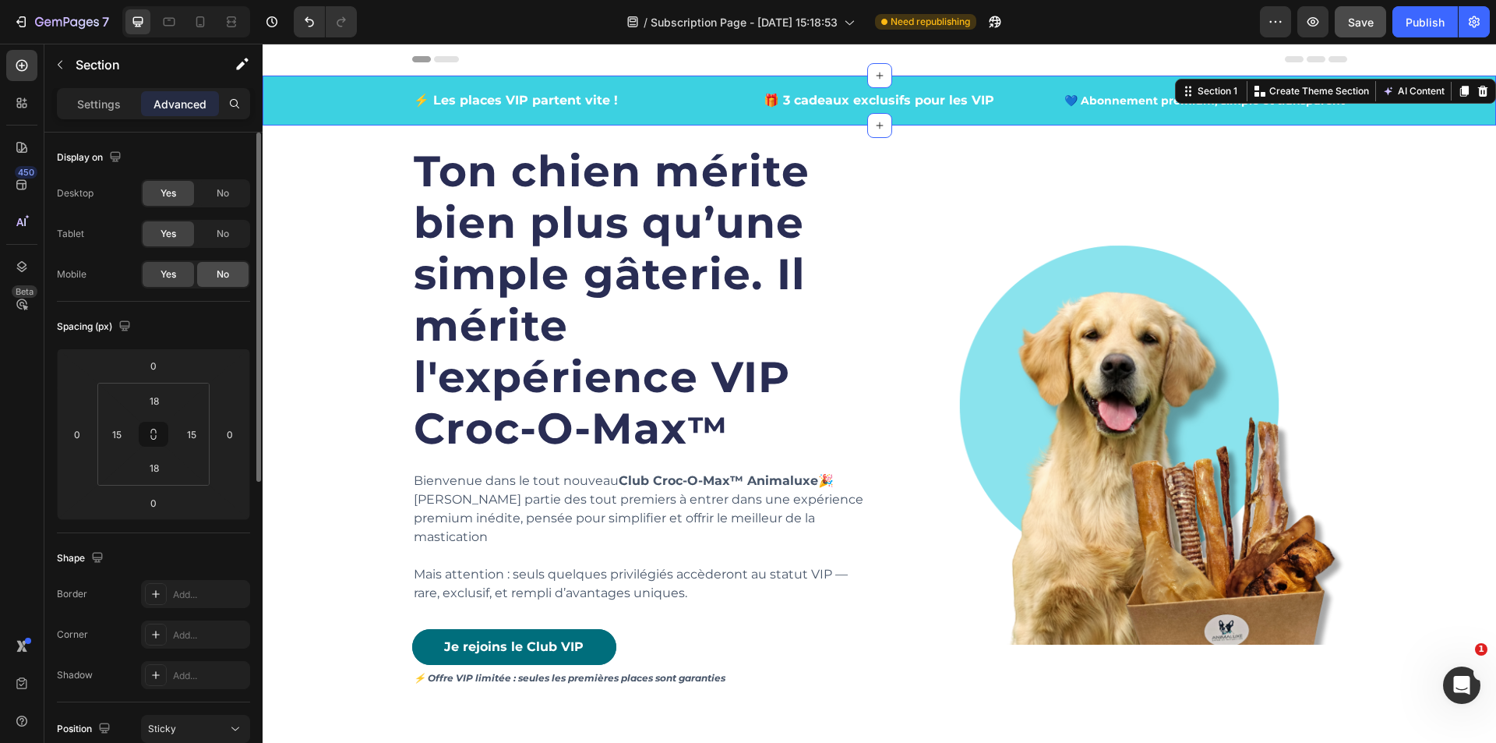
click at [227, 275] on span "No" at bounding box center [223, 274] width 12 height 14
click at [178, 272] on div "Yes" at bounding box center [168, 274] width 51 height 25
click at [198, 27] on icon at bounding box center [201, 22] width 16 height 16
type input "14"
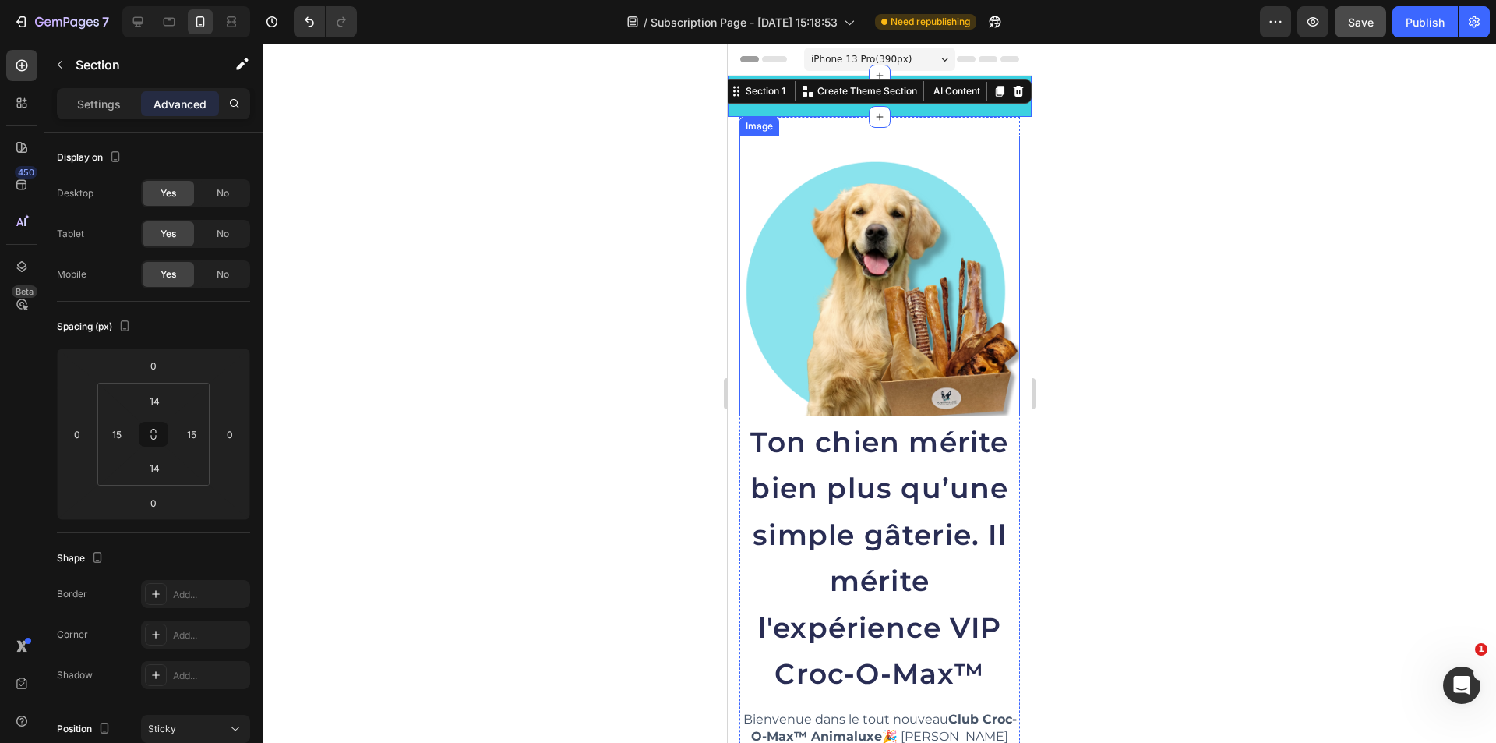
click at [995, 201] on img at bounding box center [879, 276] width 281 height 281
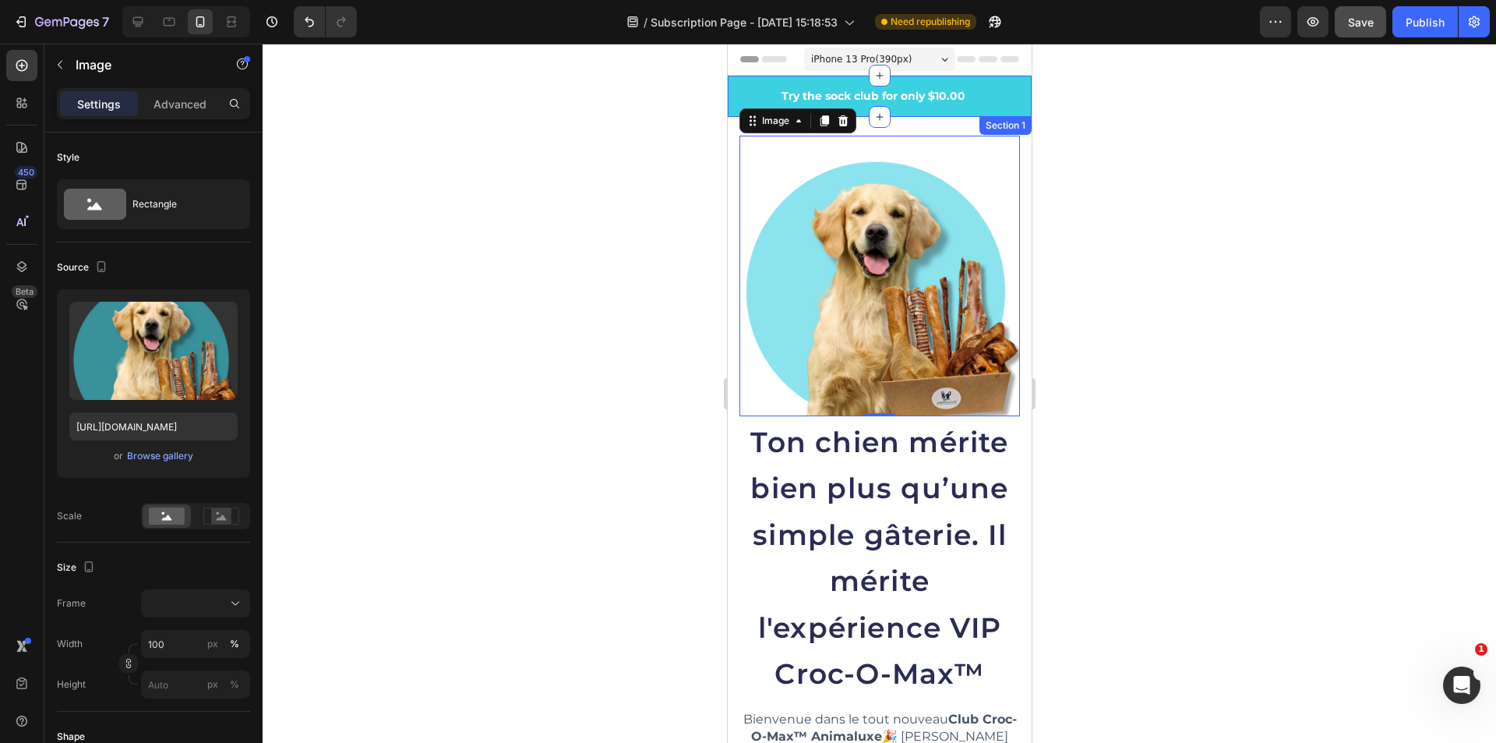
click at [1004, 106] on div "⚡ Les places VIP partent vite ! Text block 🎁 3 cadeaux exclusifs pour les VIP T…" at bounding box center [879, 96] width 304 height 41
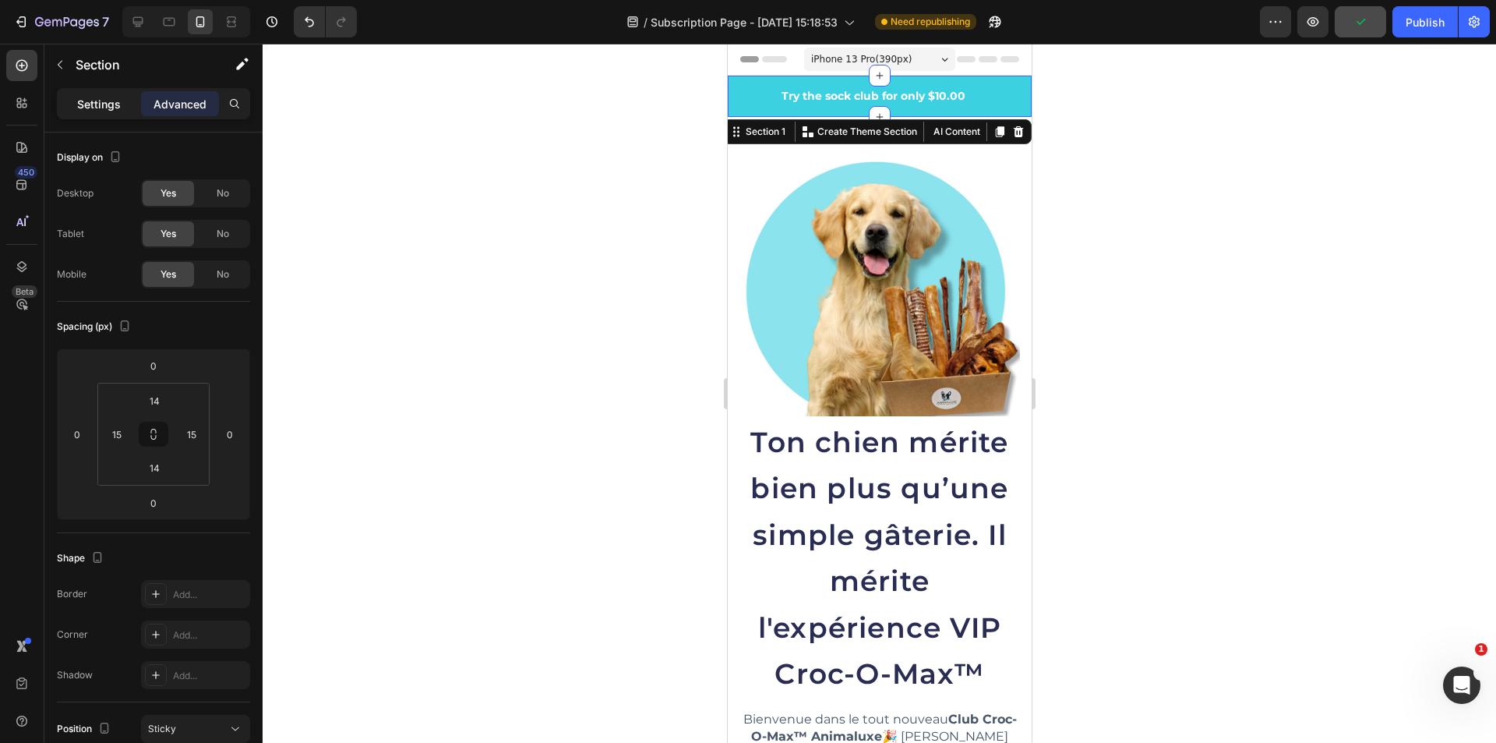
click at [106, 101] on p "Settings" at bounding box center [99, 104] width 44 height 16
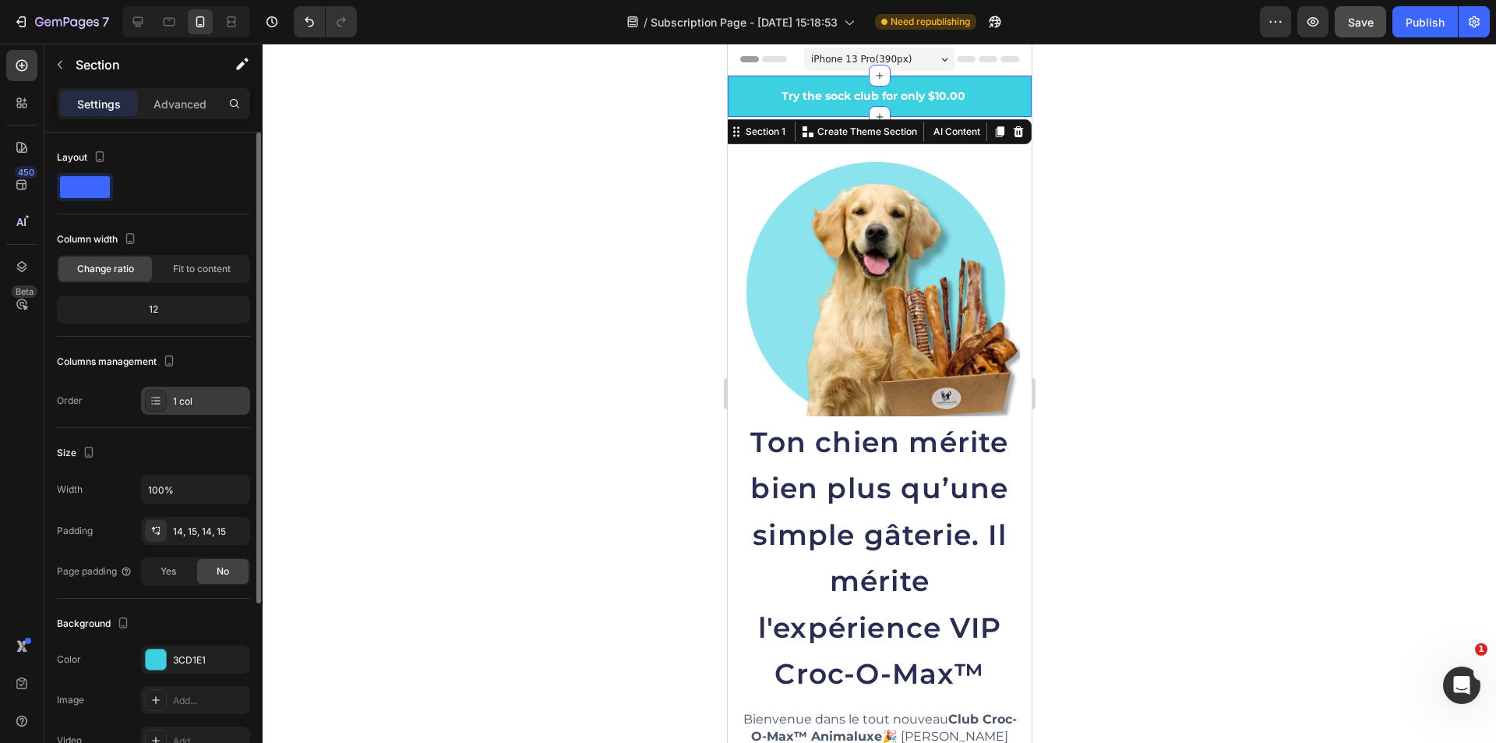
click at [221, 401] on div "1 col" at bounding box center [209, 401] width 73 height 14
click at [122, 414] on div "Order 1 col" at bounding box center [153, 401] width 193 height 28
click at [164, 94] on div "Advanced" at bounding box center [180, 103] width 78 height 25
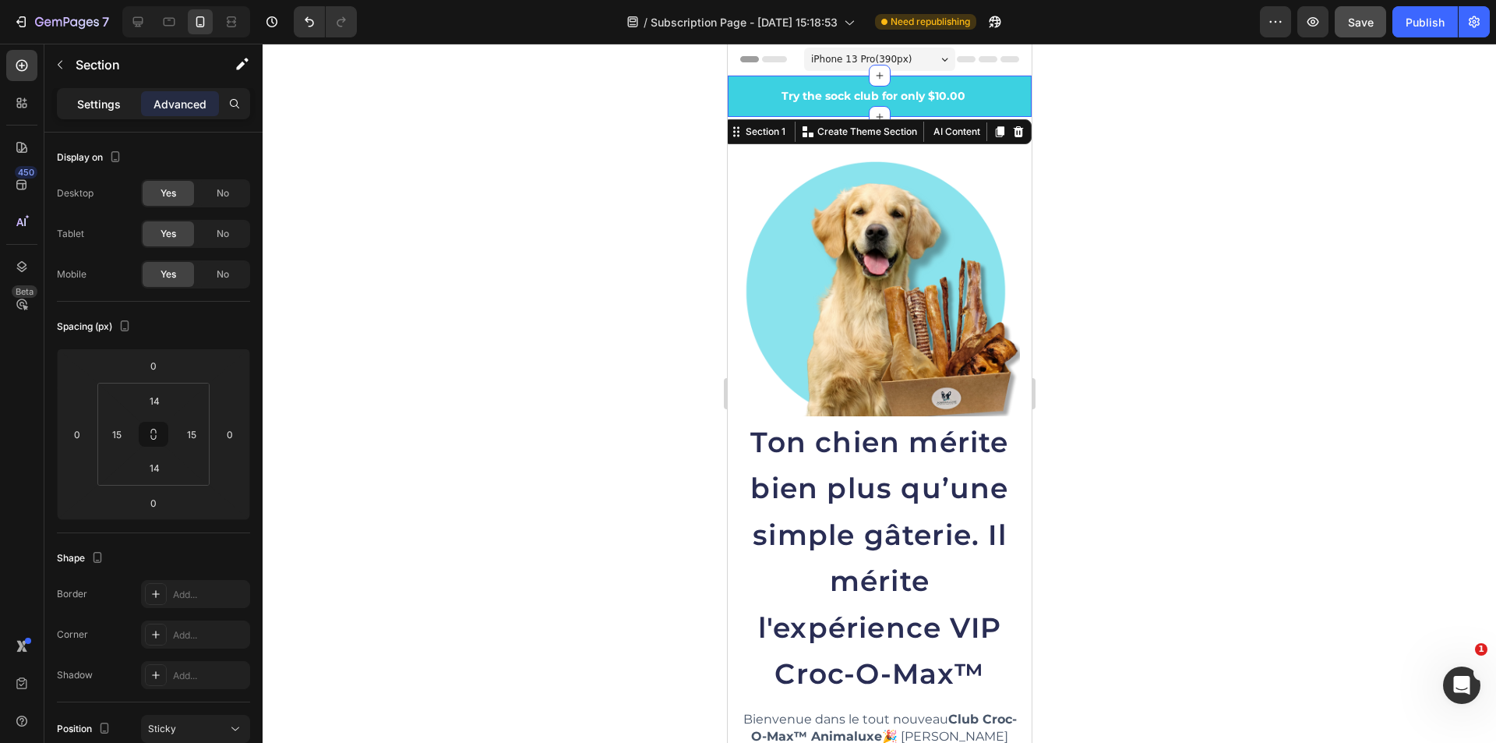
click at [101, 102] on p "Settings" at bounding box center [99, 104] width 44 height 16
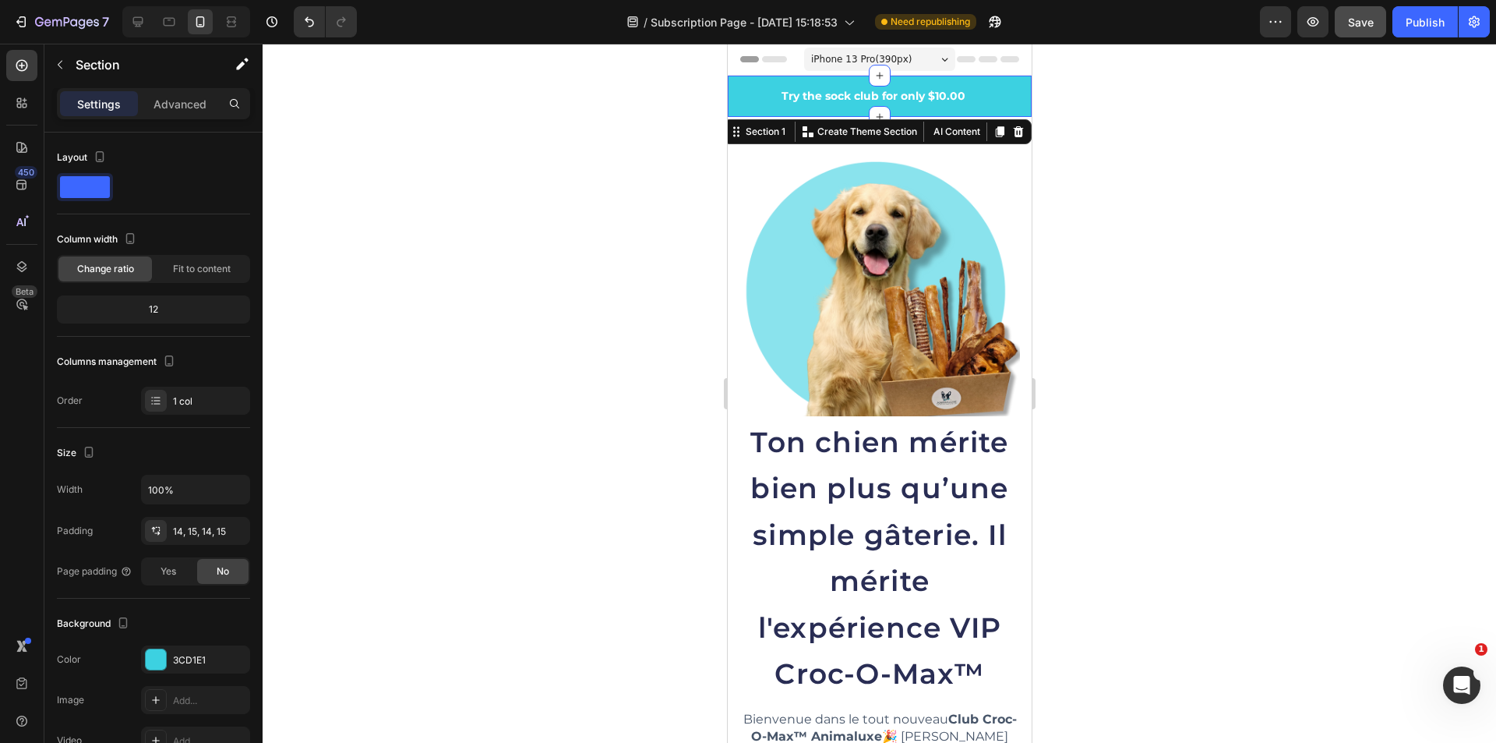
click at [804, 101] on p "Try the sock club for only $10.00" at bounding box center [872, 96] width 264 height 16
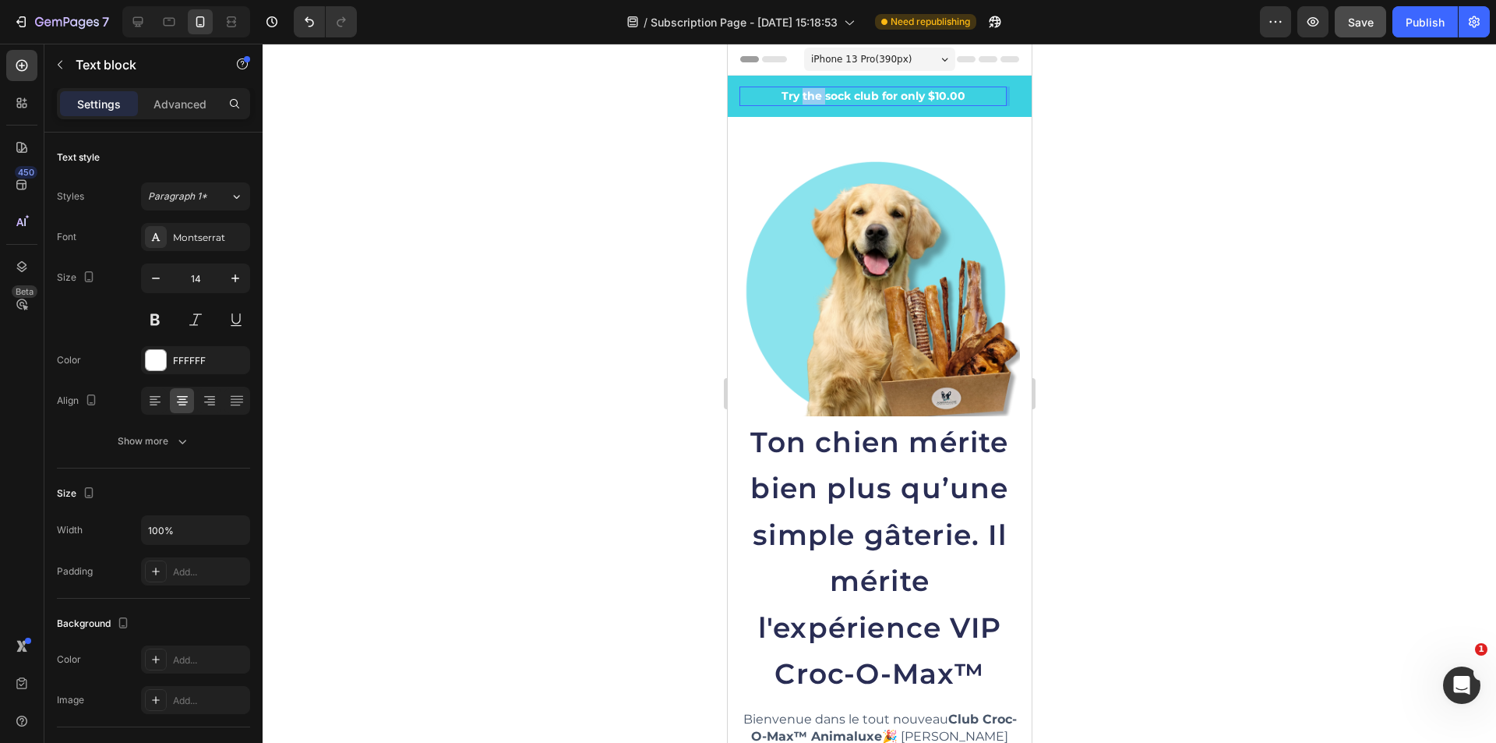
click at [804, 101] on p "Try the sock club for only $10.00" at bounding box center [872, 96] width 264 height 16
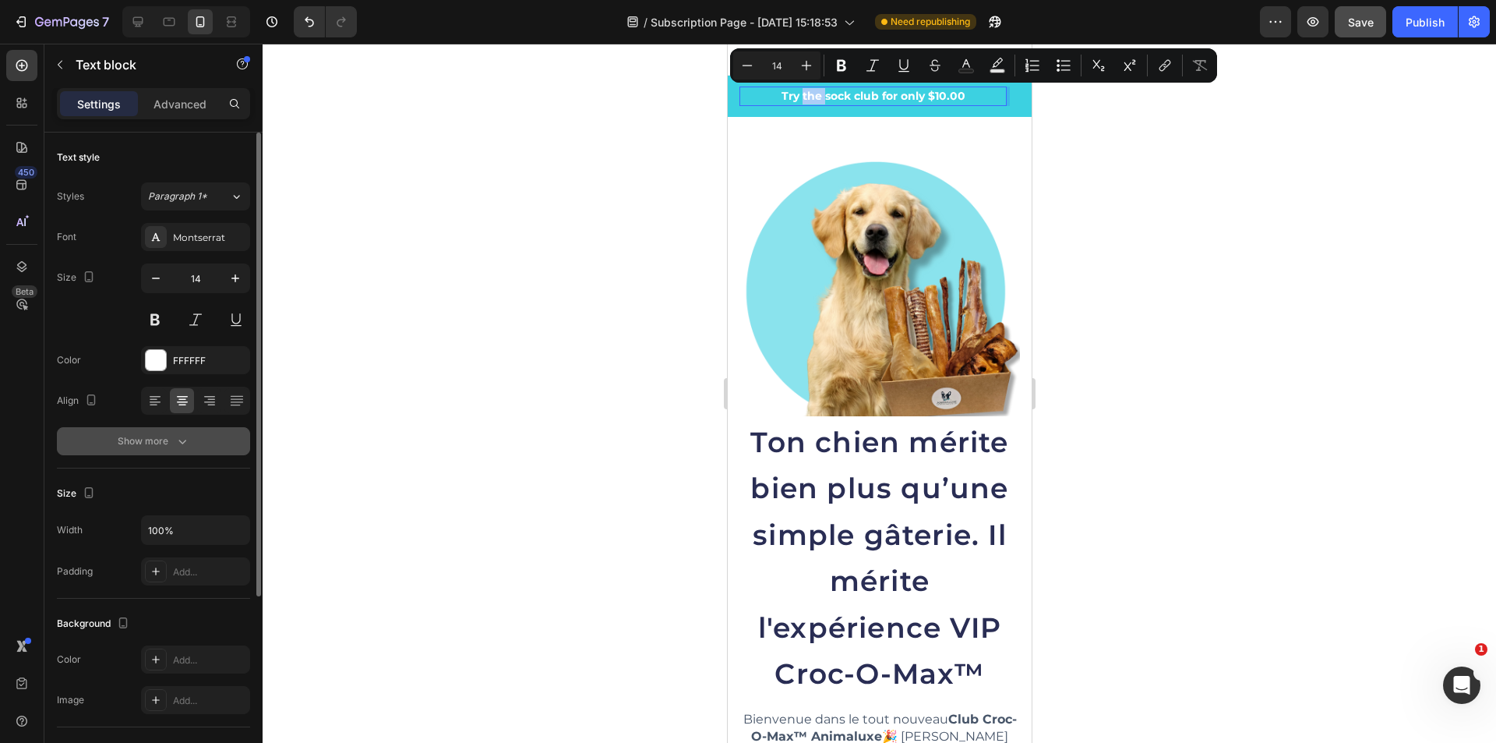
click at [154, 443] on div "Show more" at bounding box center [154, 441] width 72 height 16
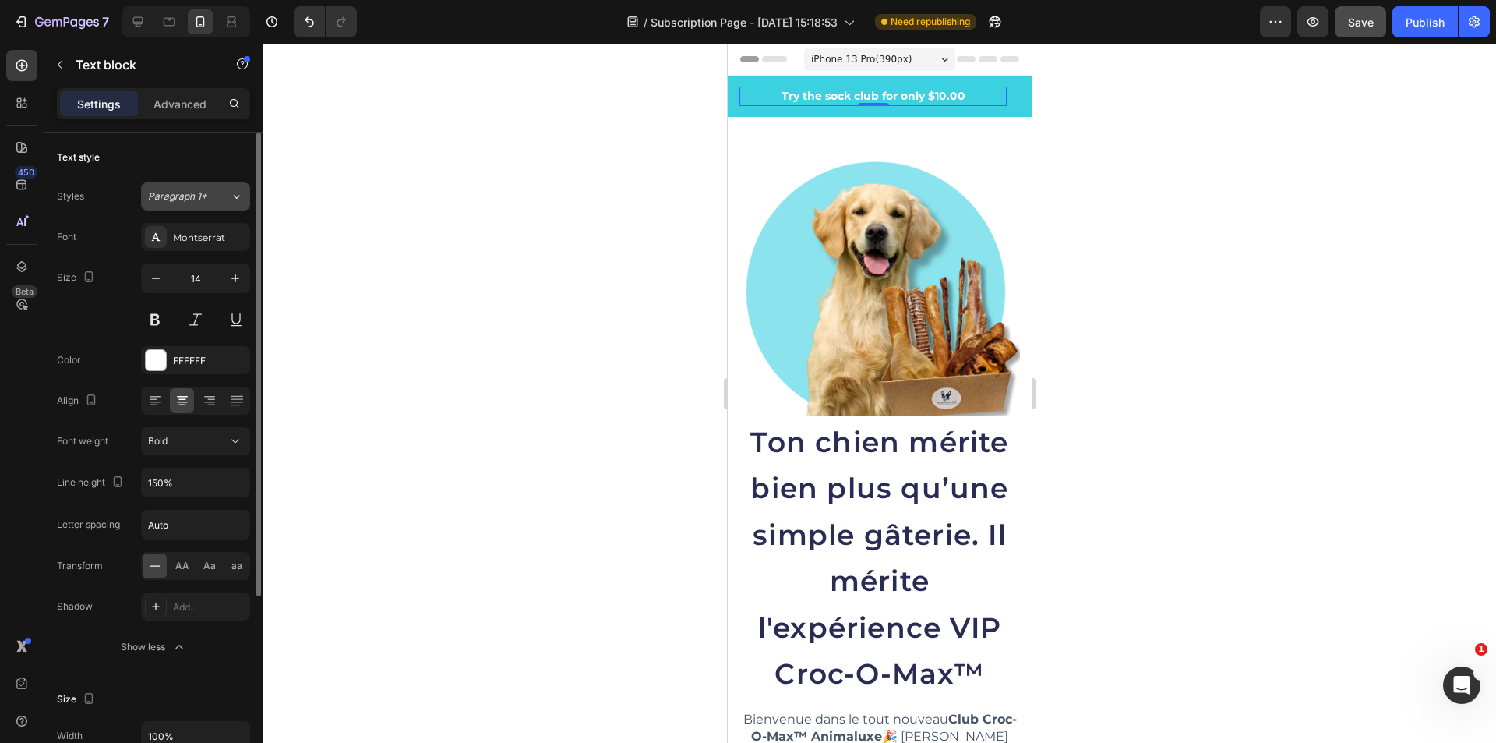
click at [203, 194] on span "Paragraph 1*" at bounding box center [177, 196] width 59 height 14
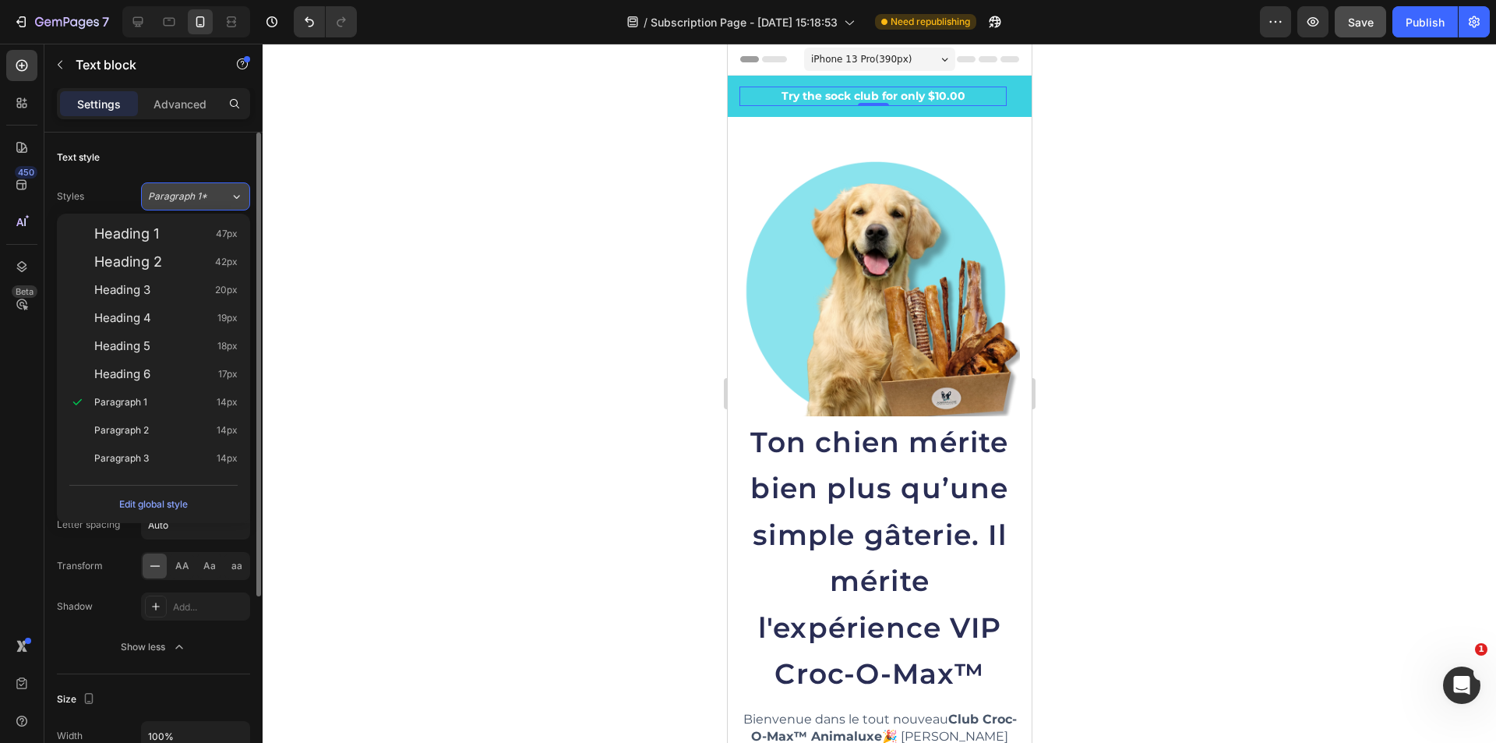
click at [203, 194] on span "Paragraph 1*" at bounding box center [177, 196] width 59 height 14
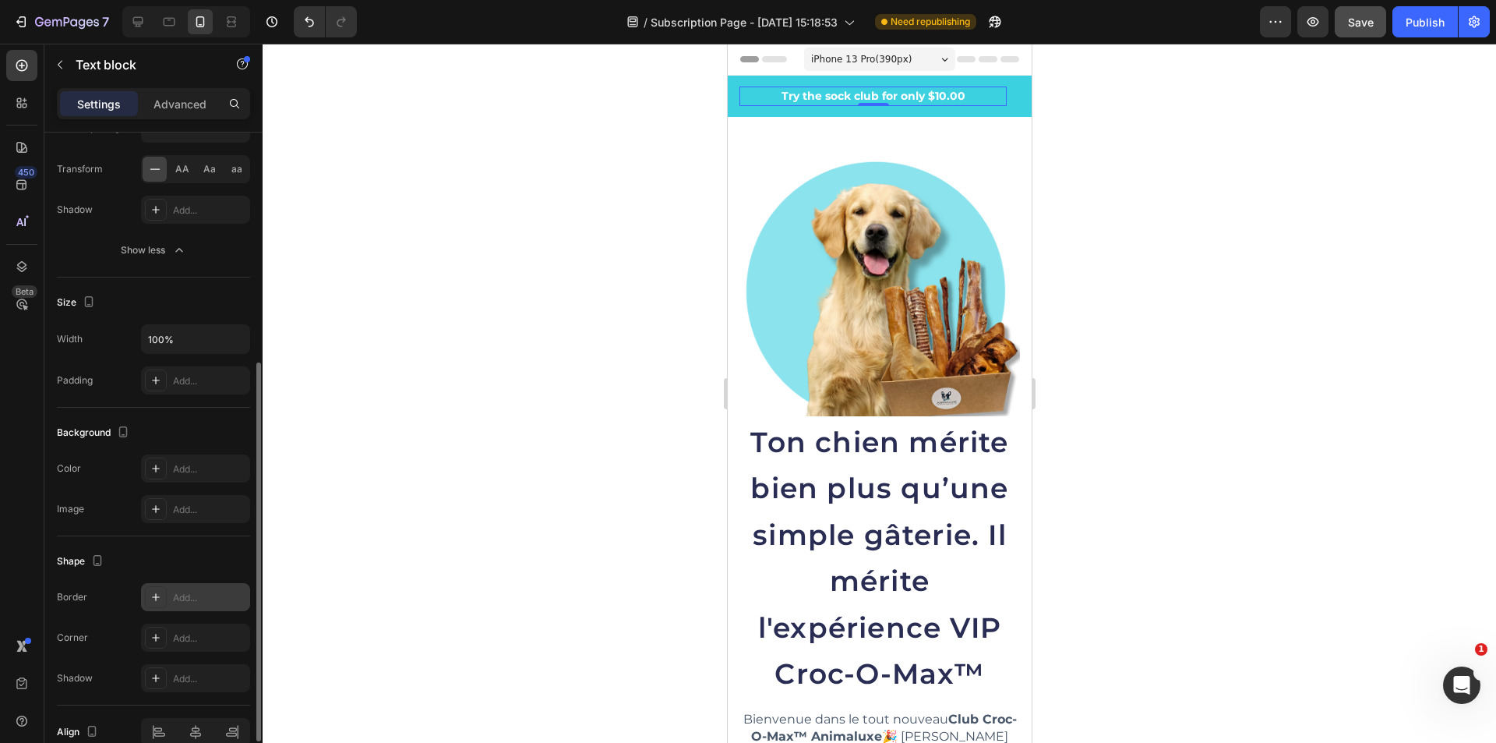
scroll to position [319, 0]
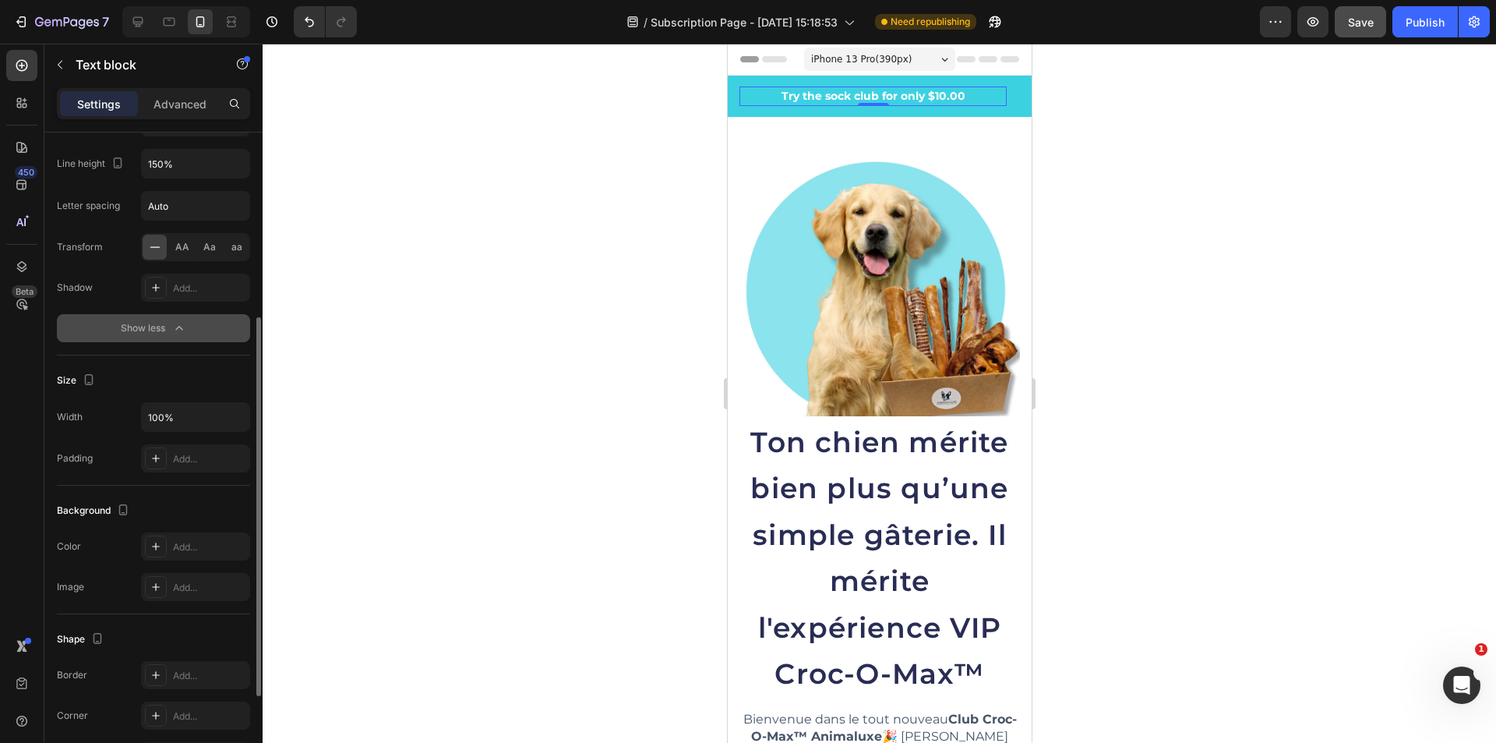
click at [182, 323] on icon "button" at bounding box center [179, 328] width 16 height 16
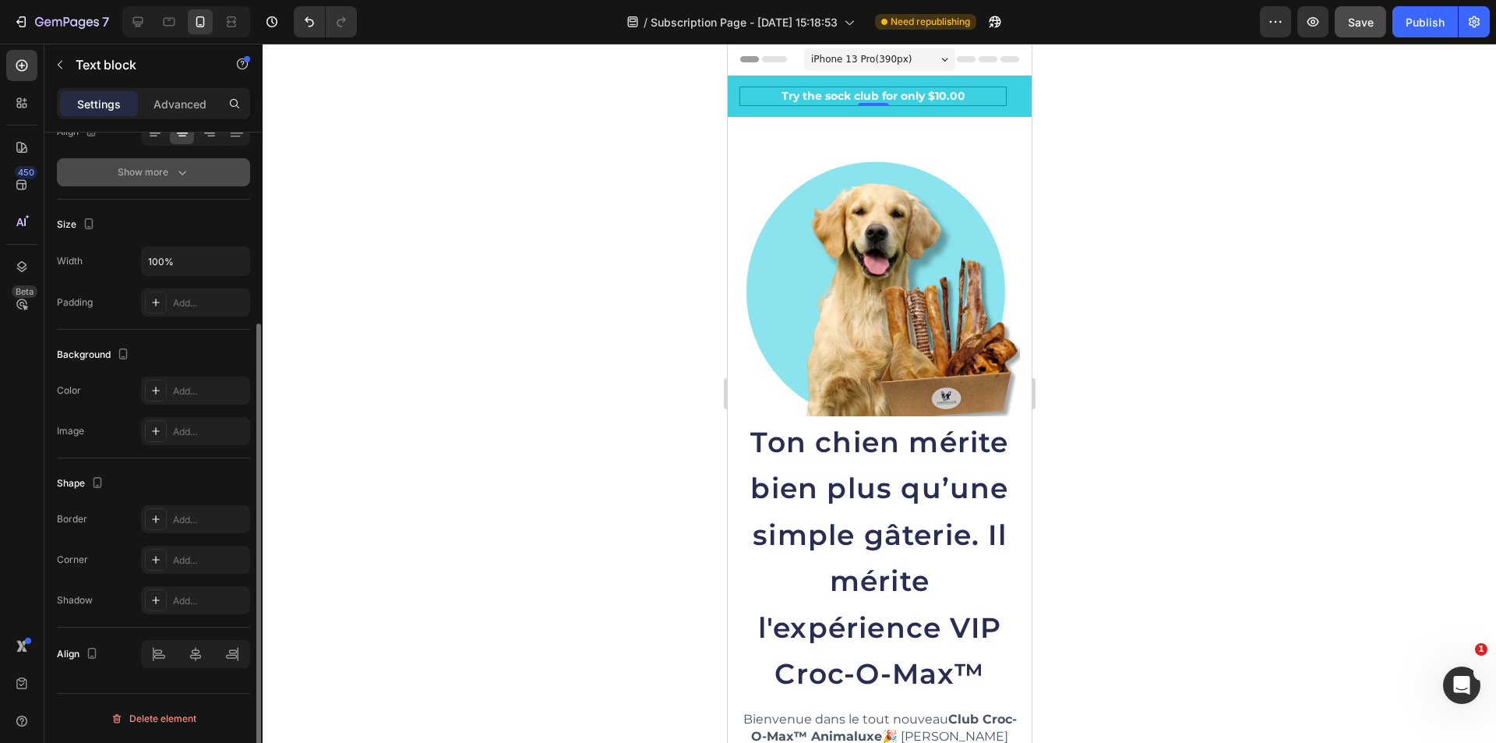
scroll to position [0, 0]
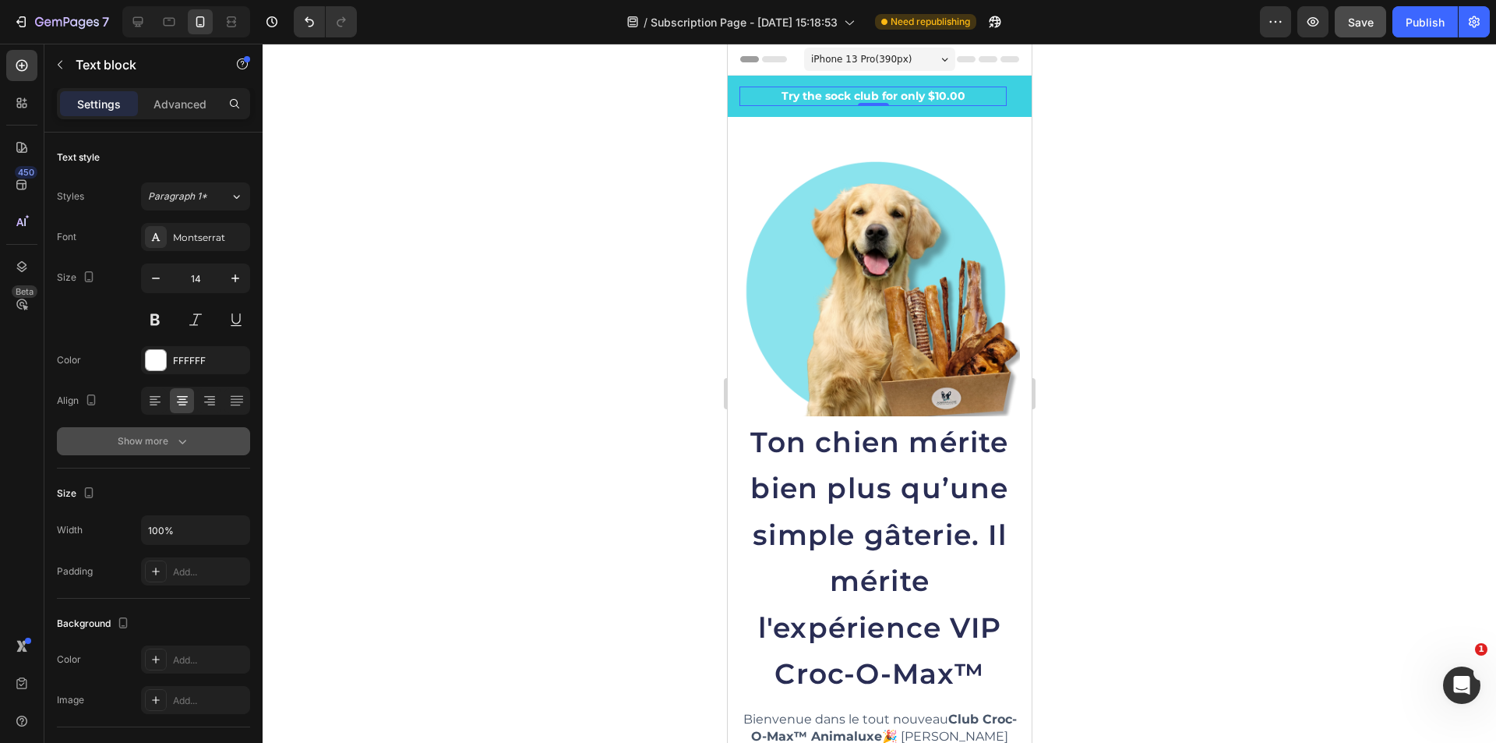
click at [182, 441] on icon "button" at bounding box center [183, 441] width 16 height 16
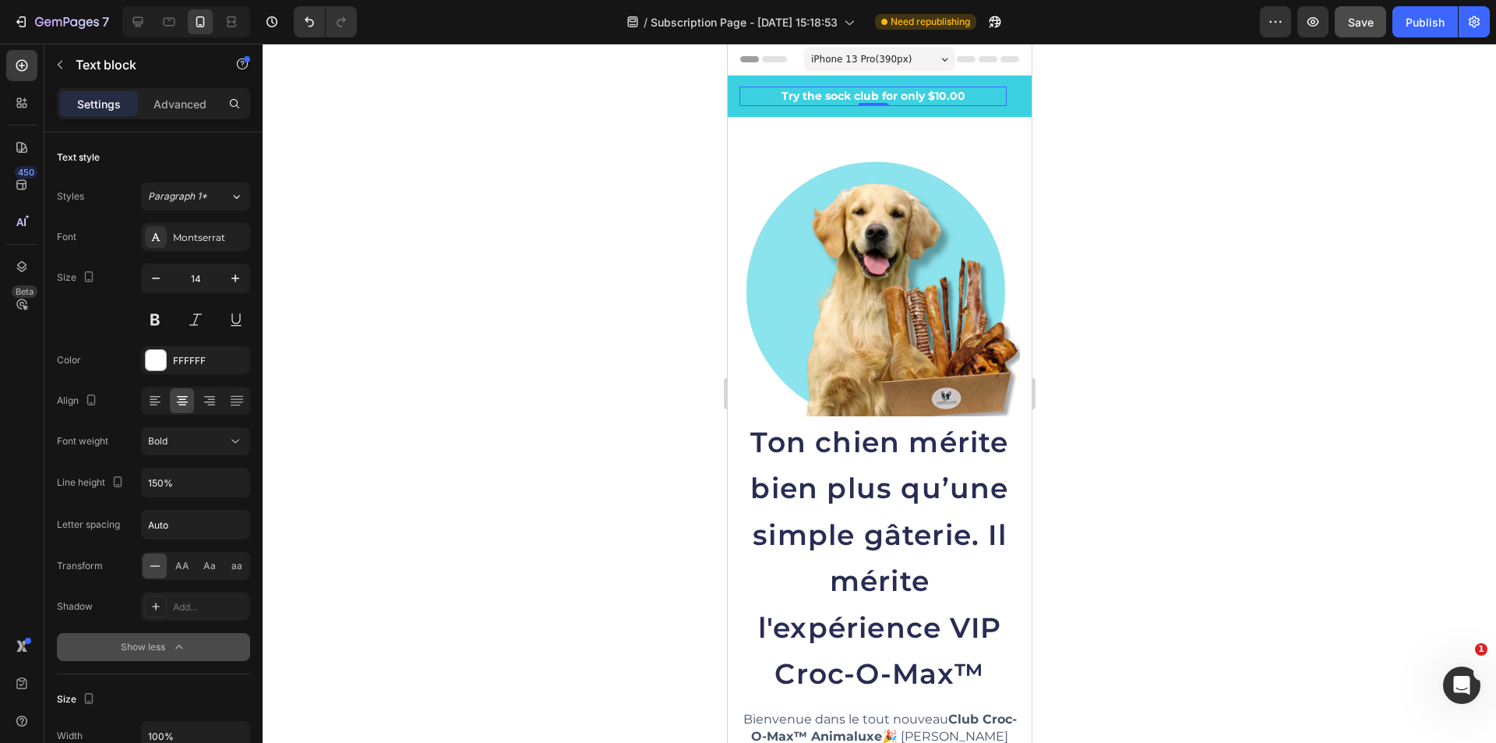
click at [933, 58] on div "iPhone 13 Pro ( 390 px)" at bounding box center [879, 59] width 151 height 23
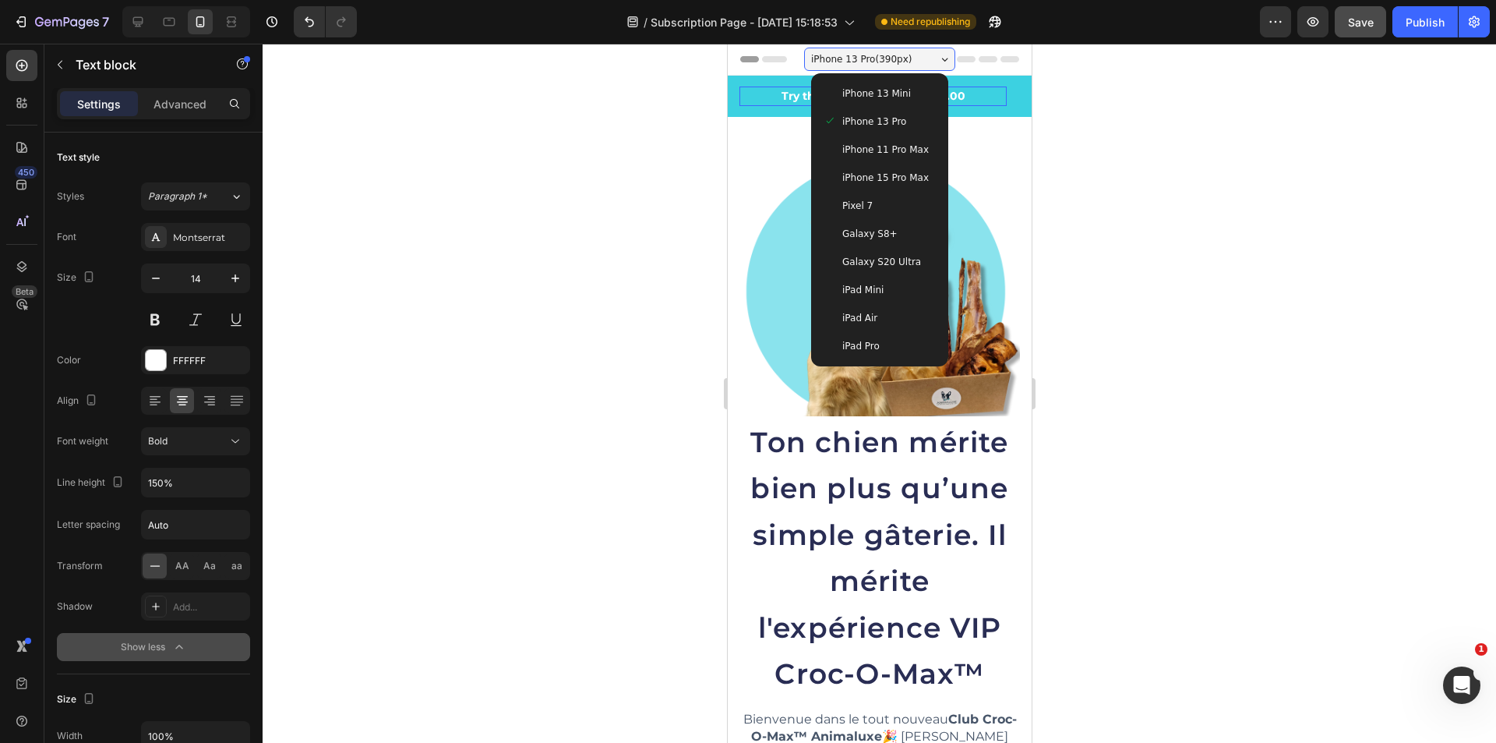
click at [924, 262] on div "Galaxy S20 Ultra" at bounding box center [879, 262] width 112 height 16
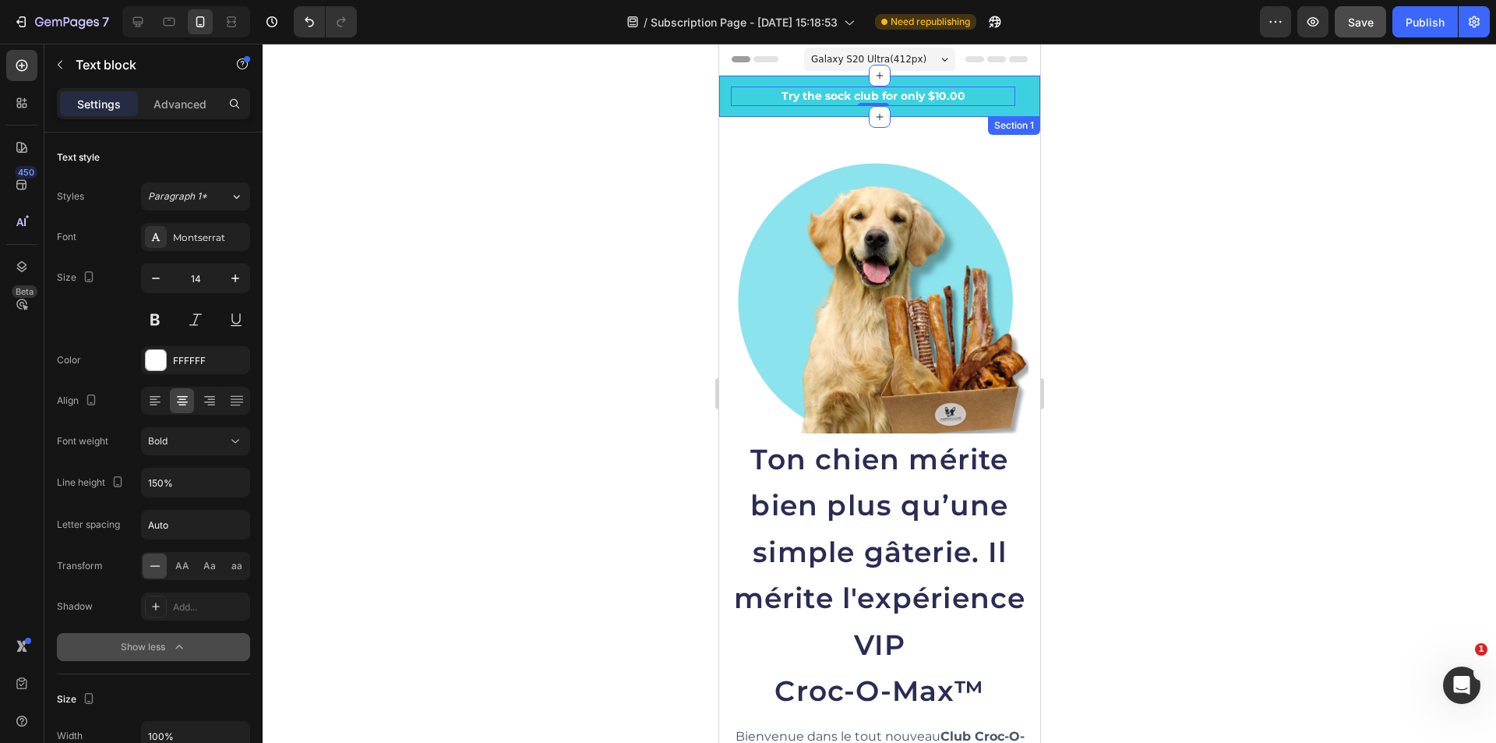
click at [1021, 100] on div "⚡ Les places VIP partent vite ! Text block 🎁 3 cadeaux exclusifs pour les VIP T…" at bounding box center [879, 96] width 321 height 41
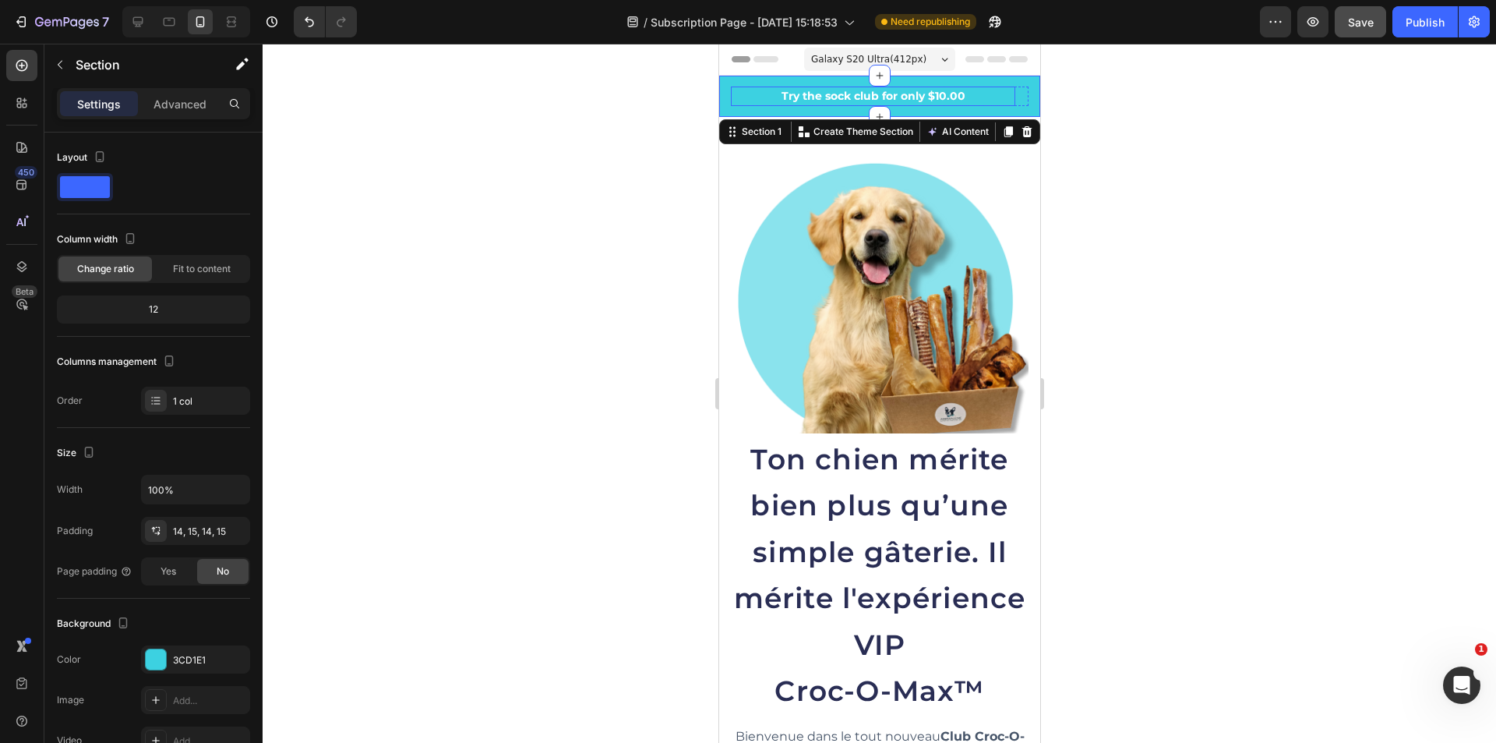
click at [972, 96] on p "Try the sock club for only $10.00" at bounding box center [872, 96] width 281 height 16
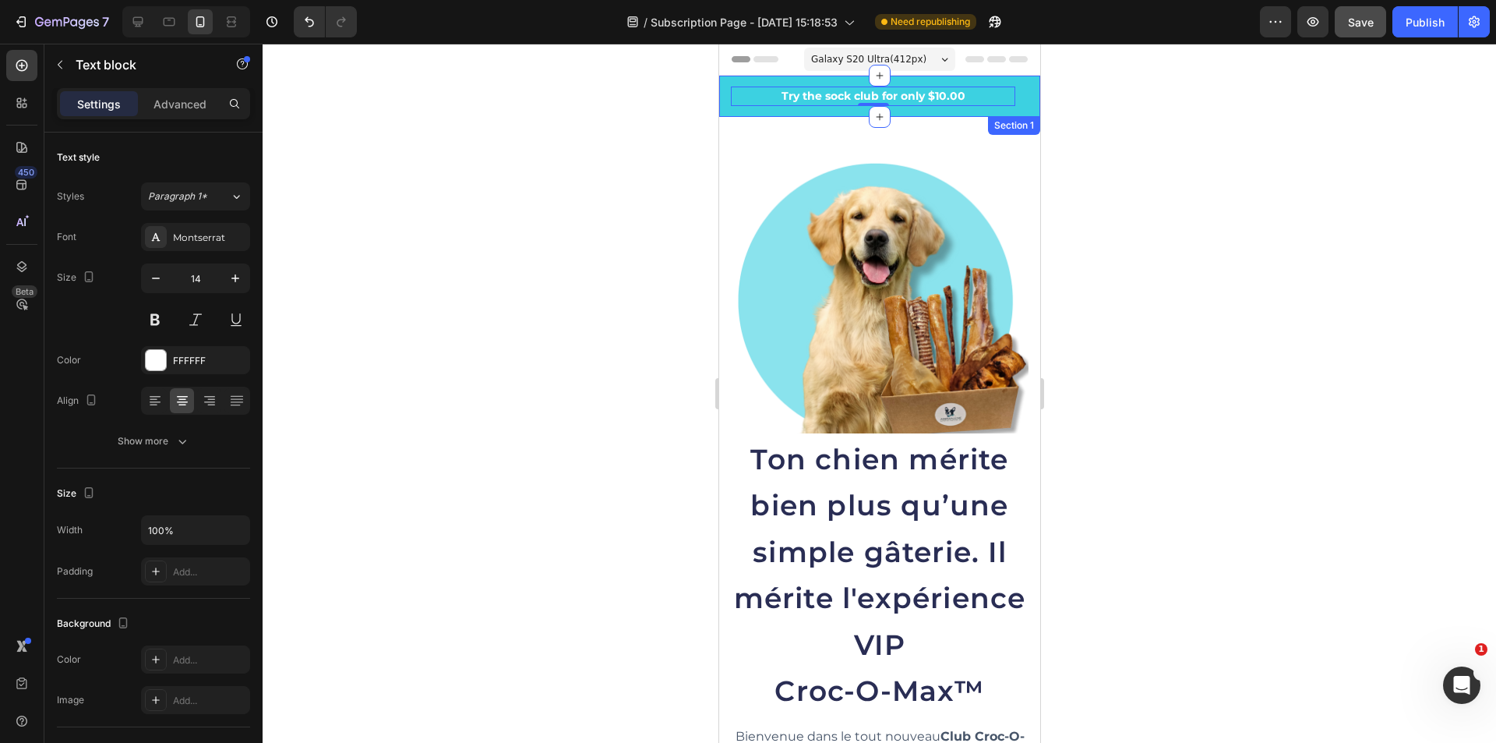
click at [998, 108] on div "⚡ Les places VIP partent vite ! Text block 🎁 3 cadeaux exclusifs pour les VIP T…" at bounding box center [879, 96] width 321 height 41
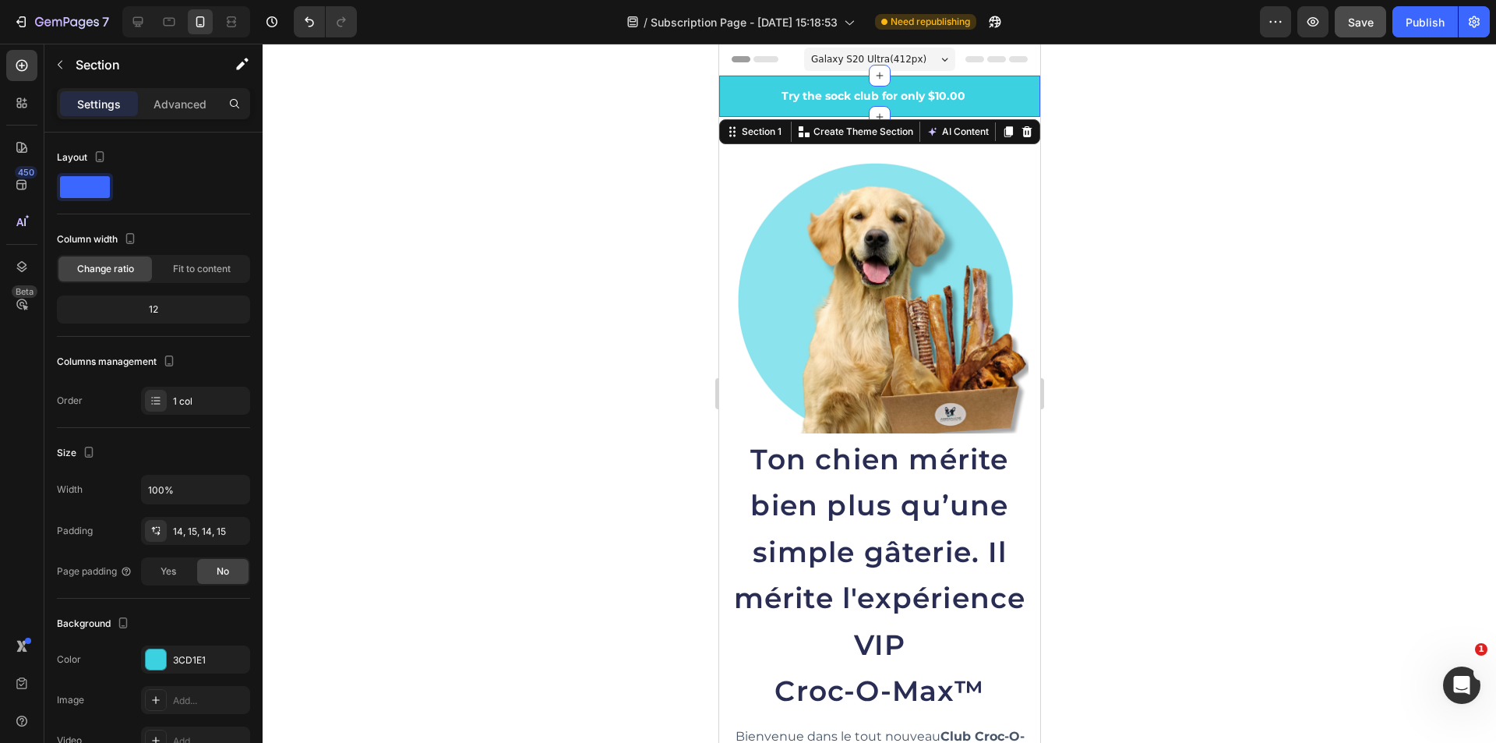
click at [997, 111] on div "⚡ Les places VIP partent vite ! Text block 🎁 3 cadeaux exclusifs pour les VIP T…" at bounding box center [879, 96] width 321 height 41
click at [813, 97] on p "Try the sock club for only $10.00" at bounding box center [872, 96] width 281 height 16
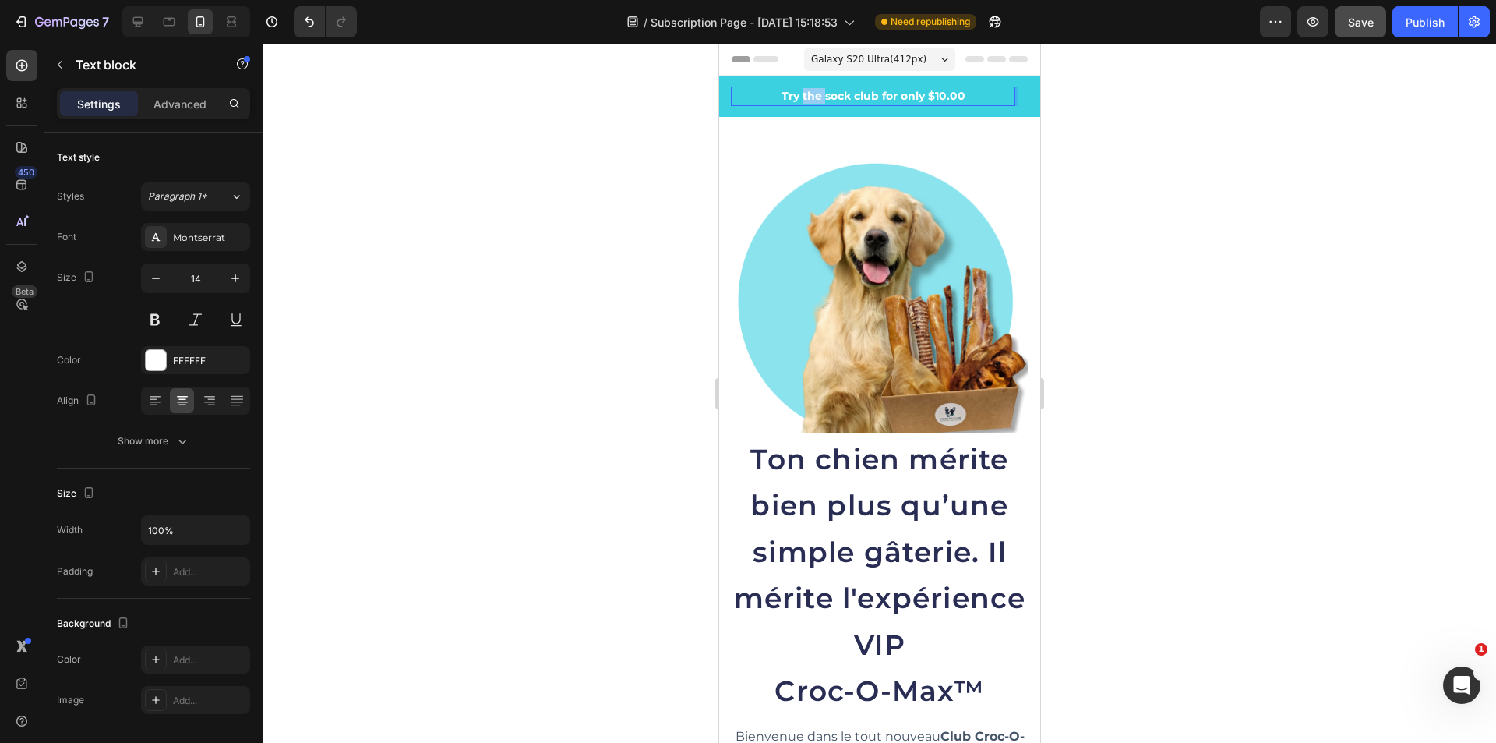
click at [812, 97] on p "Try the sock club for only $10.00" at bounding box center [872, 96] width 281 height 16
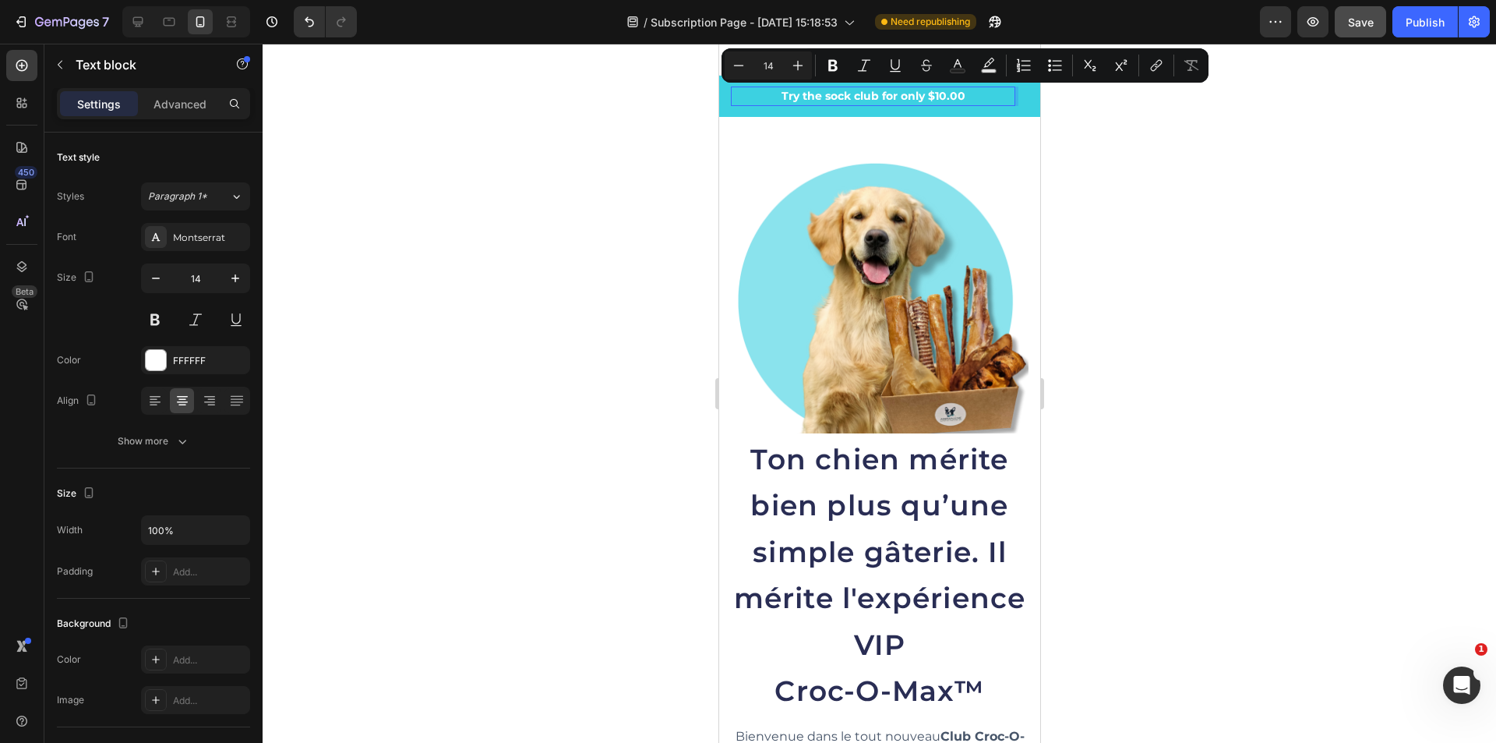
click at [790, 97] on p "Try the sock club for only $10.00" at bounding box center [872, 96] width 281 height 16
drag, startPoint x: 780, startPoint y: 98, endPoint x: 993, endPoint y: 111, distance: 213.2
click at [993, 111] on div "⚡ Les places VIP partent vite ! Text block 🎁 3 cadeaux exclusifs pour les VIP T…" at bounding box center [879, 96] width 321 height 41
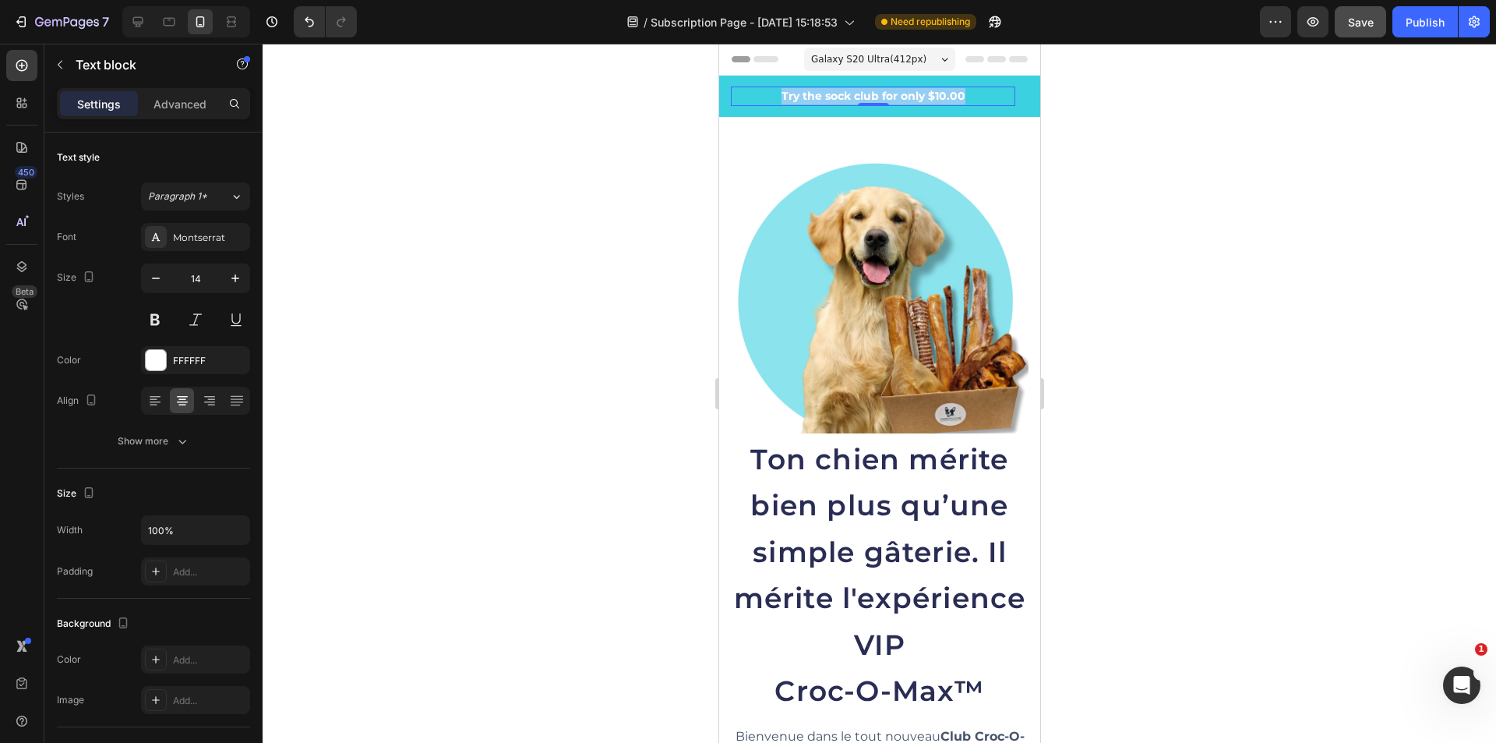
drag, startPoint x: 943, startPoint y: 94, endPoint x: 956, endPoint y: 94, distance: 12.5
click at [944, 94] on p "Try the sock club for only $10.00" at bounding box center [872, 96] width 281 height 16
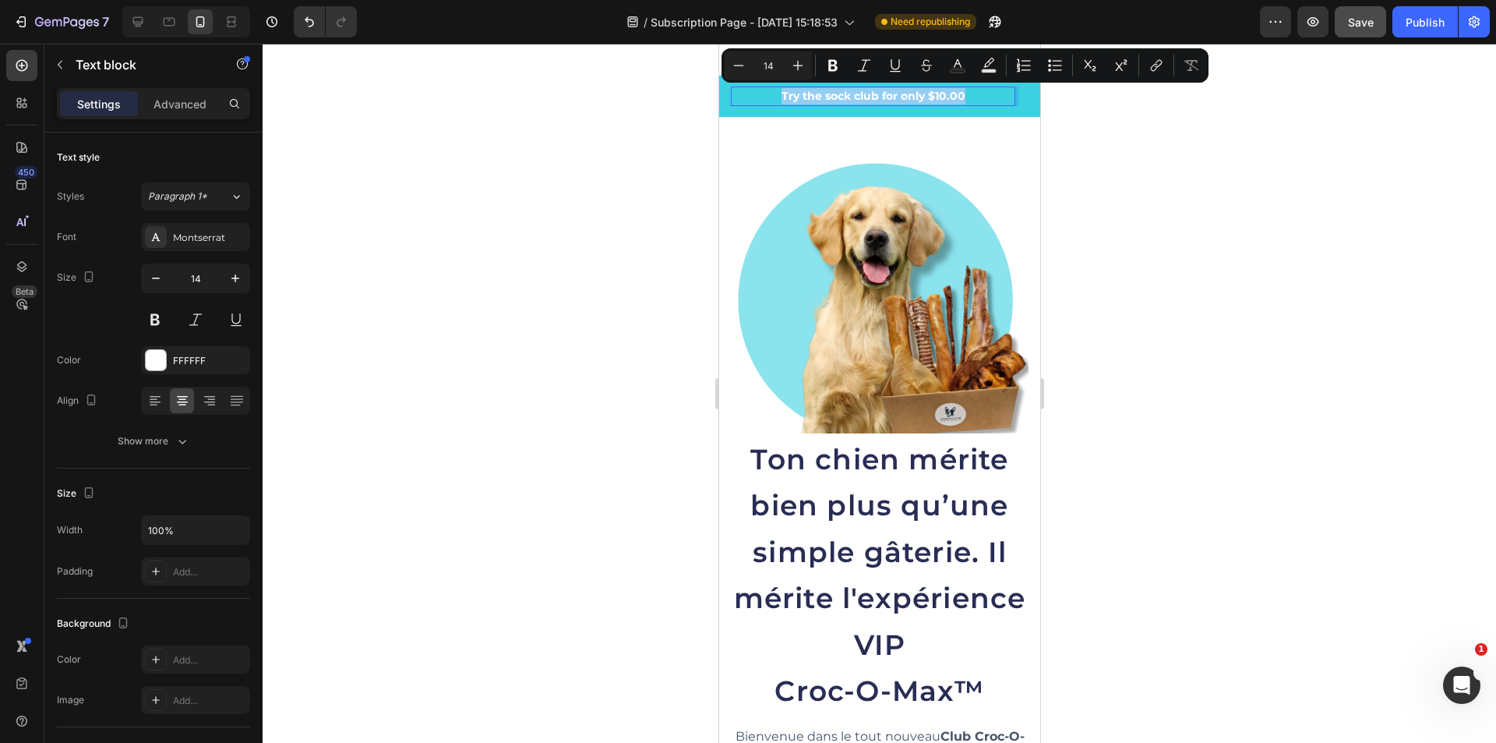
click at [997, 96] on p "Try the sock club for only $10.00" at bounding box center [872, 96] width 281 height 16
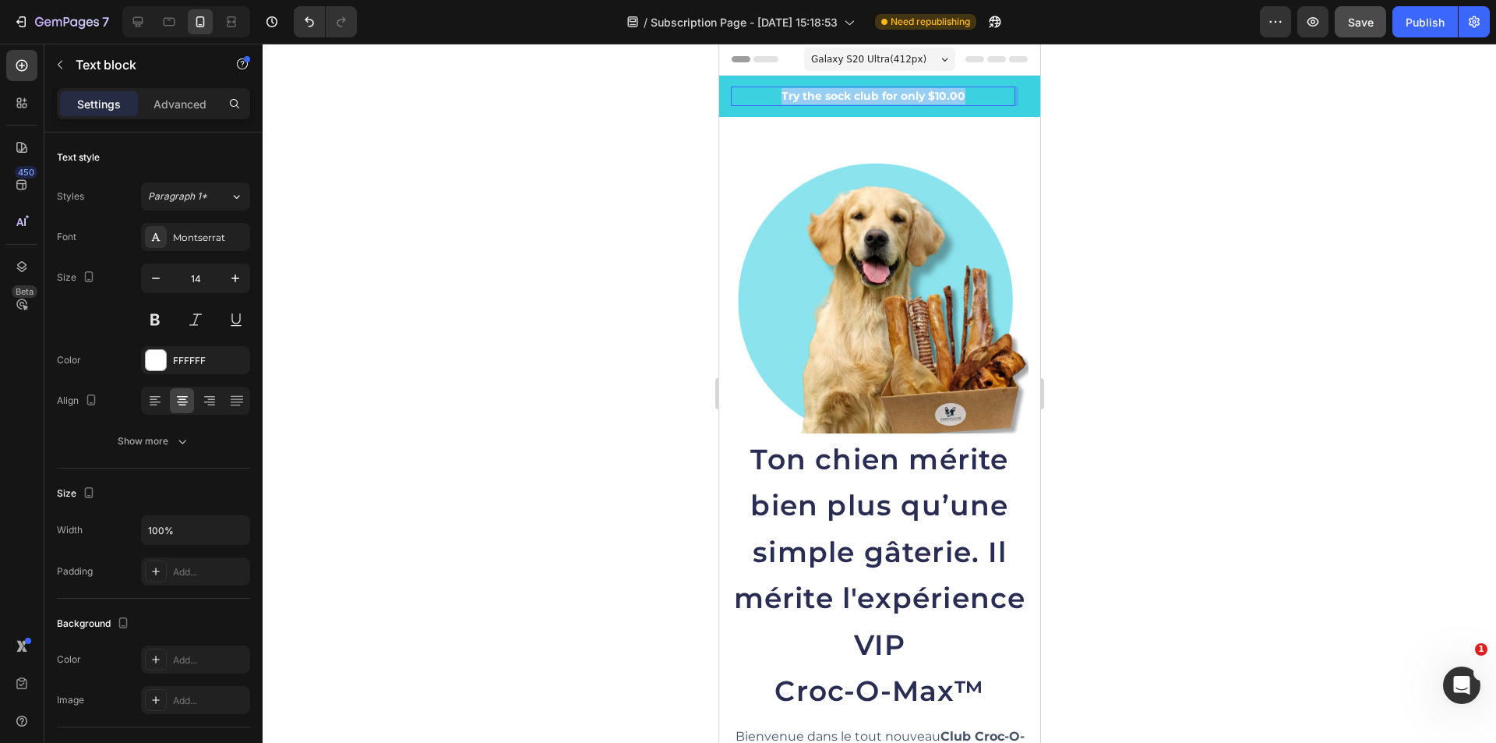
drag, startPoint x: 981, startPoint y: 92, endPoint x: 730, endPoint y: 92, distance: 251.7
click at [730, 92] on div "Try the sock club for only $10.00" at bounding box center [872, 96] width 284 height 19
click at [1007, 165] on img at bounding box center [879, 285] width 298 height 298
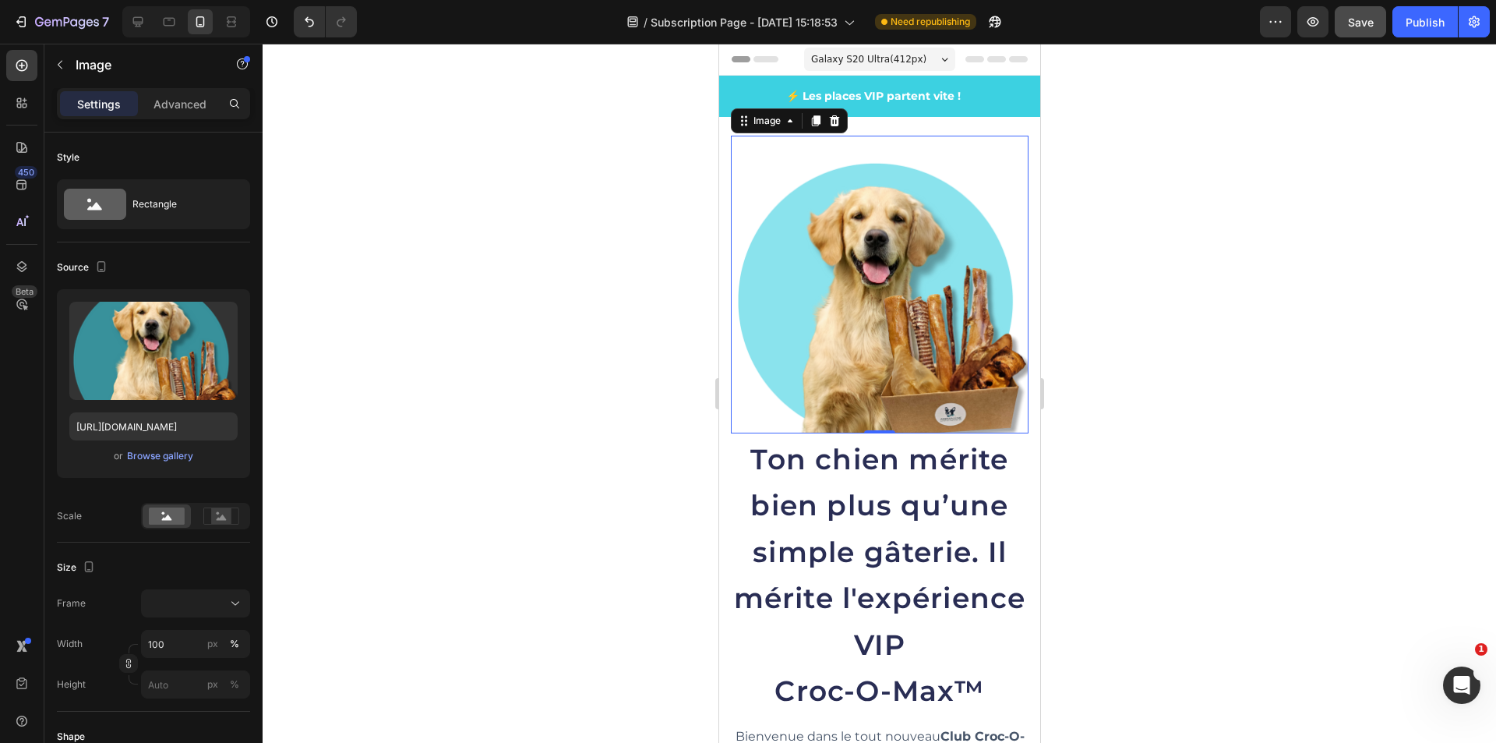
click at [966, 58] on icon at bounding box center [974, 59] width 19 height 6
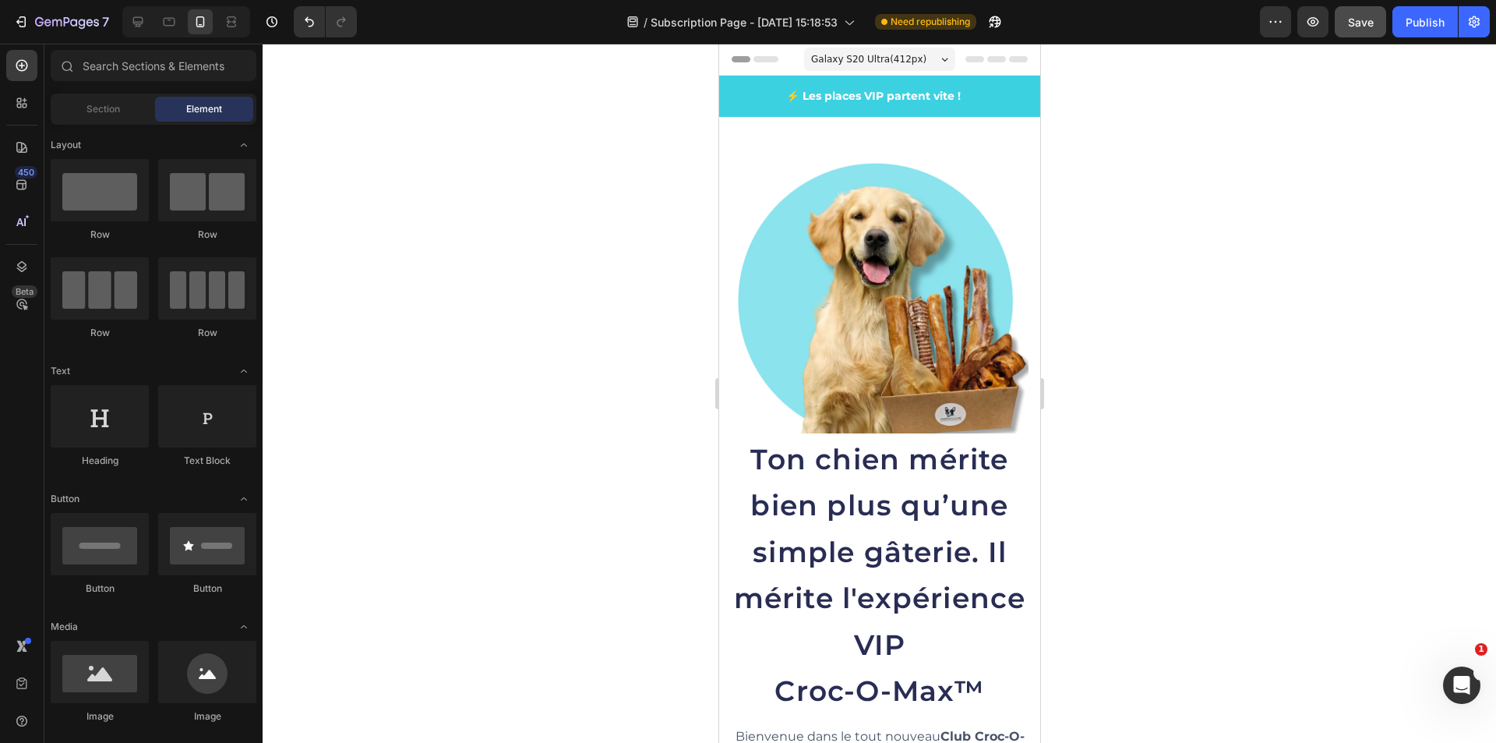
click at [987, 62] on icon at bounding box center [996, 59] width 19 height 6
click at [1009, 61] on icon at bounding box center [1018, 59] width 19 height 6
click at [1004, 108] on div "⚡ Les places VIP partent vite ! Text block 🎁 3 cadeaux exclusifs pour les VIP T…" at bounding box center [879, 96] width 321 height 41
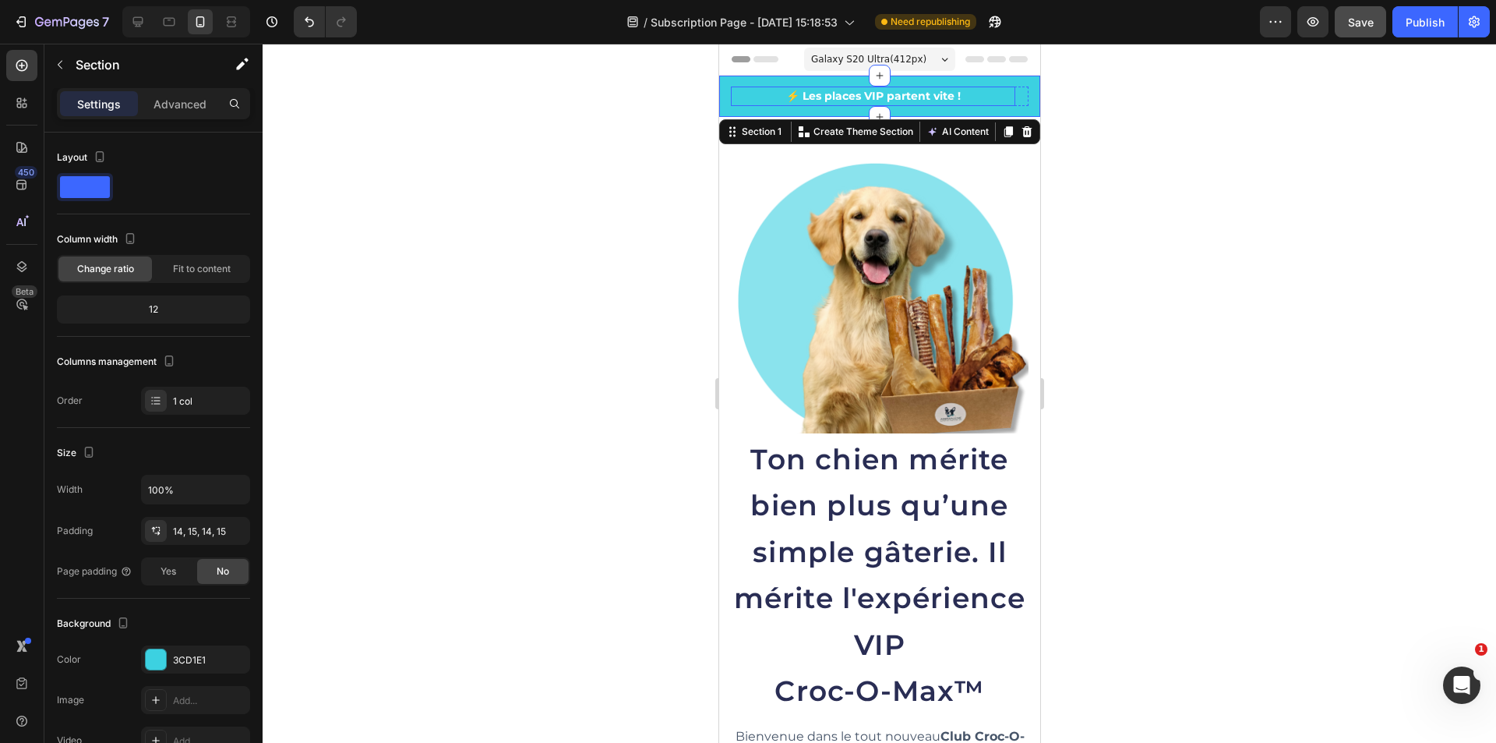
click at [893, 92] on p "⚡ Les places VIP partent vite !" at bounding box center [872, 96] width 281 height 16
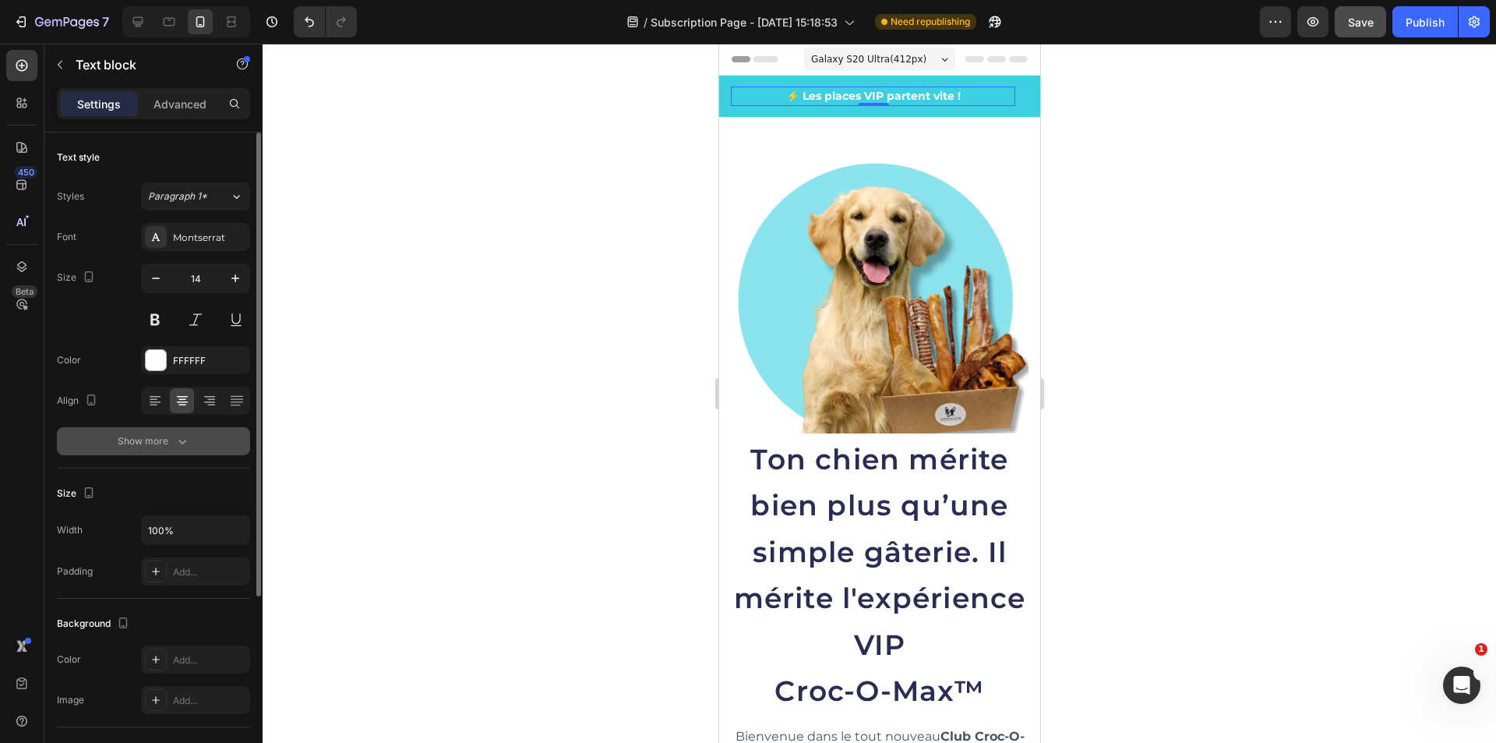
click at [157, 452] on button "Show more" at bounding box center [153, 441] width 193 height 28
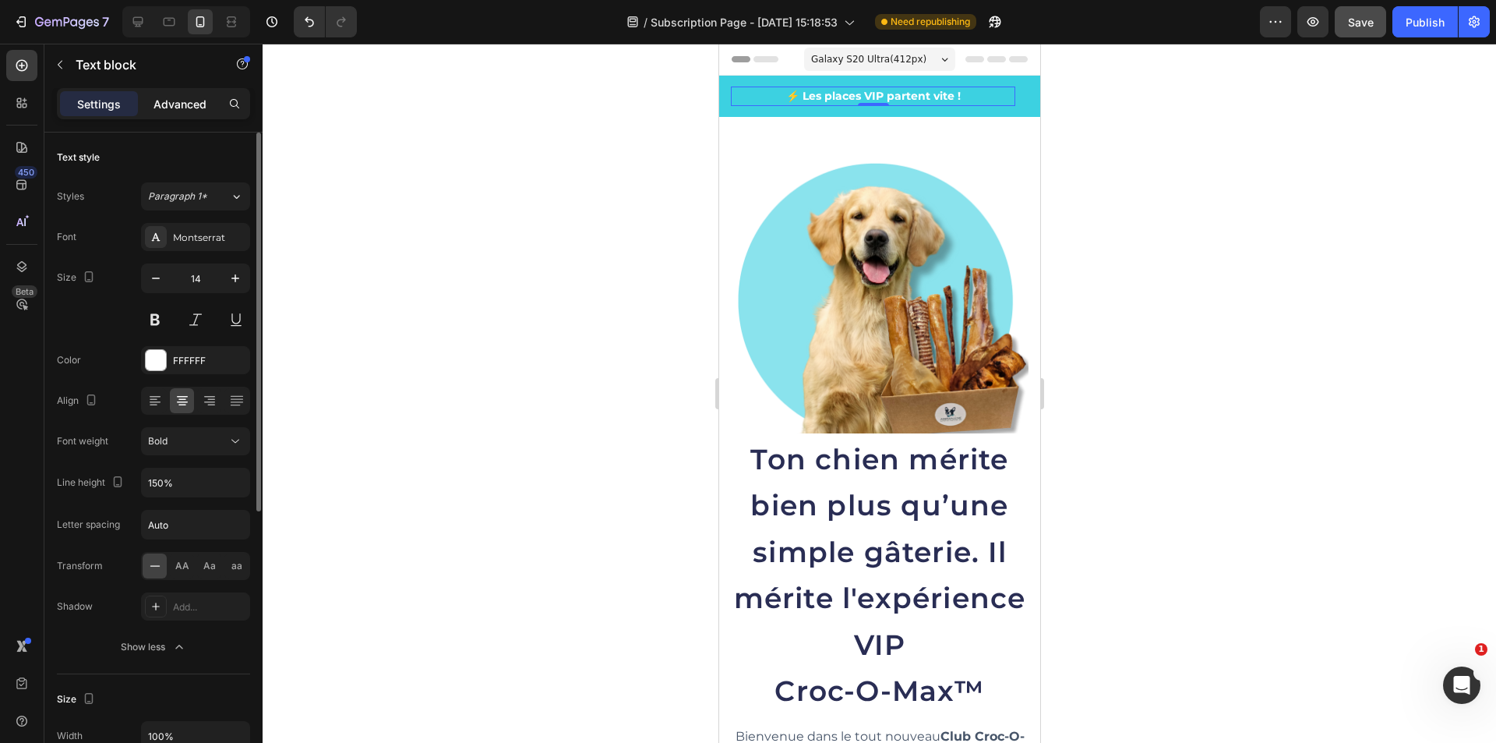
click at [187, 103] on p "Advanced" at bounding box center [180, 104] width 53 height 16
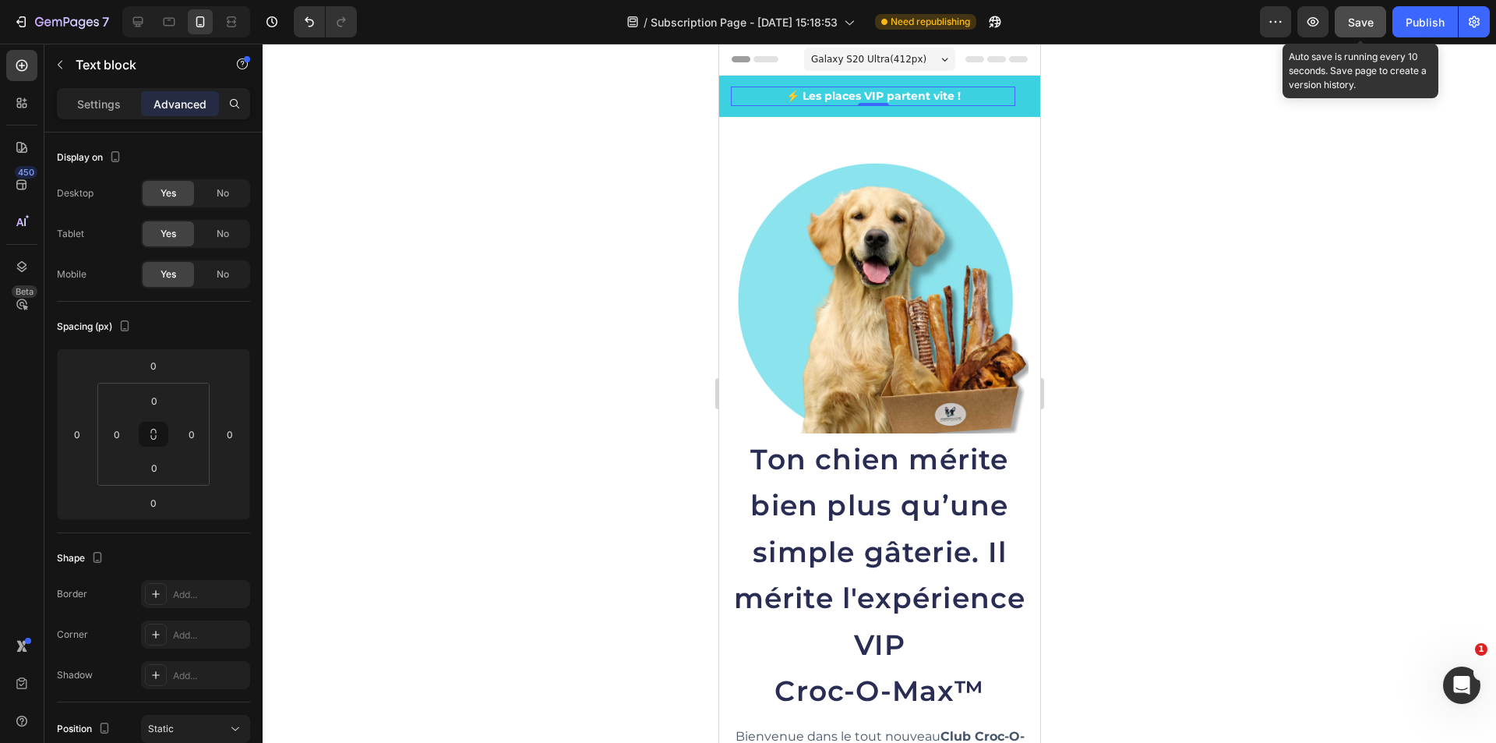
click at [1359, 25] on span "Save" at bounding box center [1361, 22] width 26 height 13
click at [1422, 24] on div "Publish" at bounding box center [1425, 22] width 39 height 16
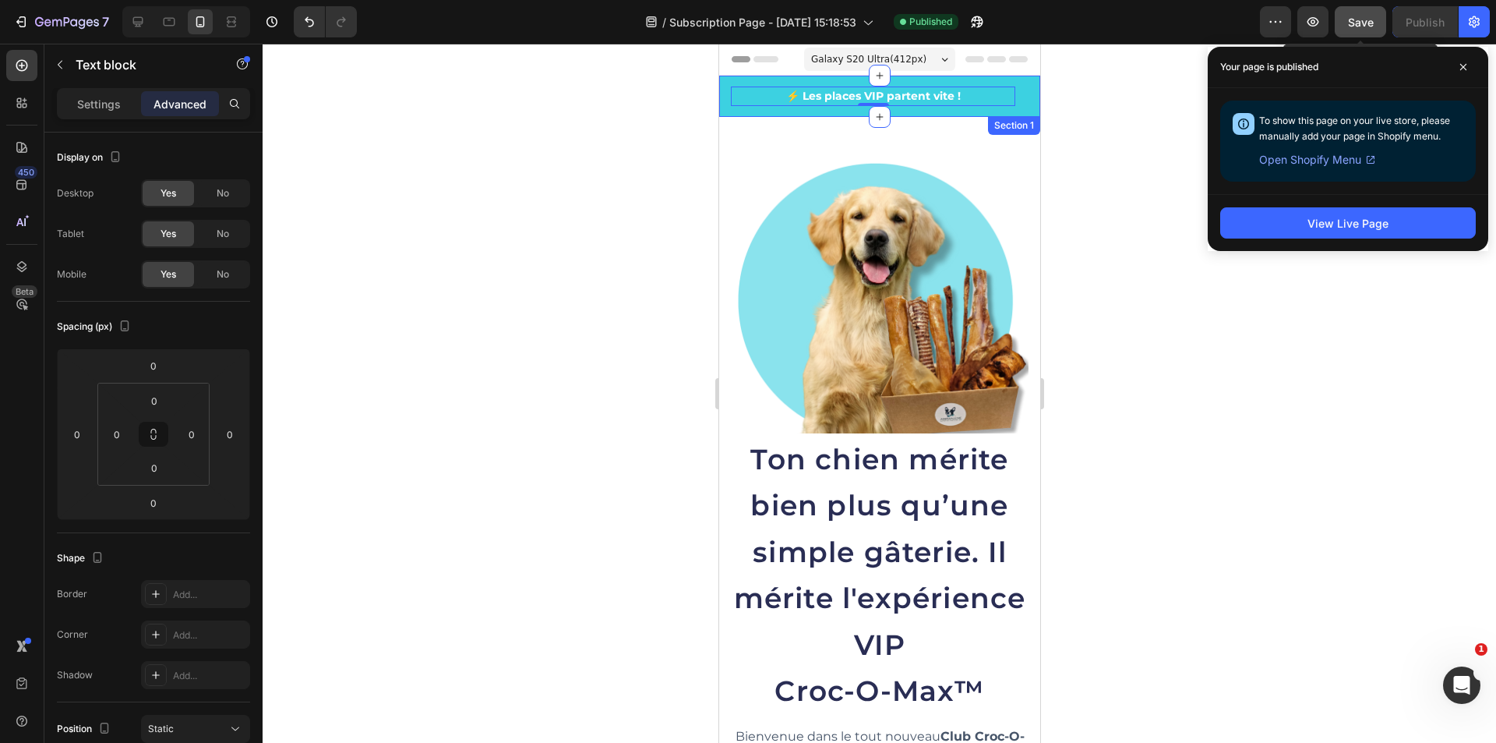
click at [751, 114] on div "⚡ Les places VIP partent vite ! Text block 🎁 3 cadeaux exclusifs pour les VIP T…" at bounding box center [879, 96] width 321 height 41
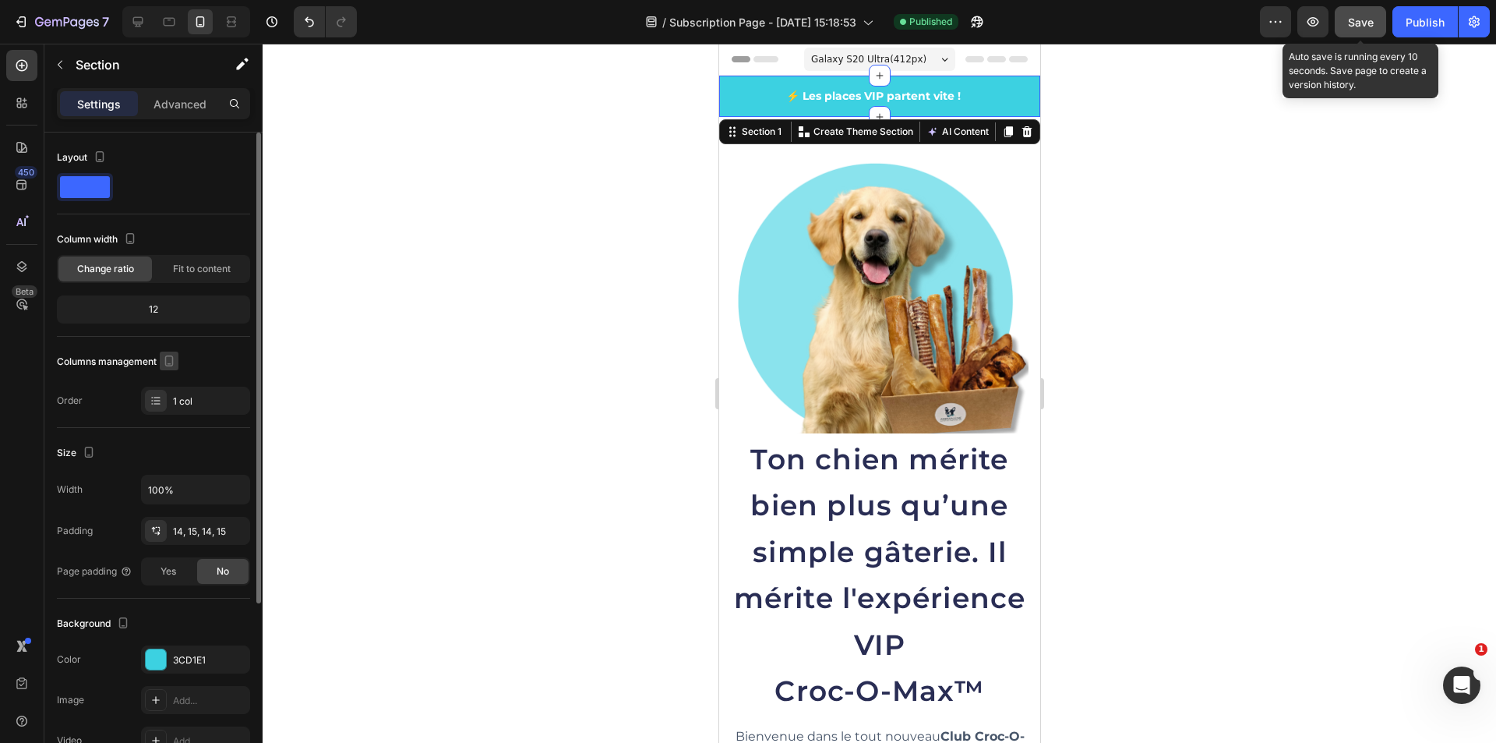
click at [169, 359] on icon "button" at bounding box center [169, 361] width 16 height 16
click at [178, 386] on icon "button" at bounding box center [173, 385] width 10 height 10
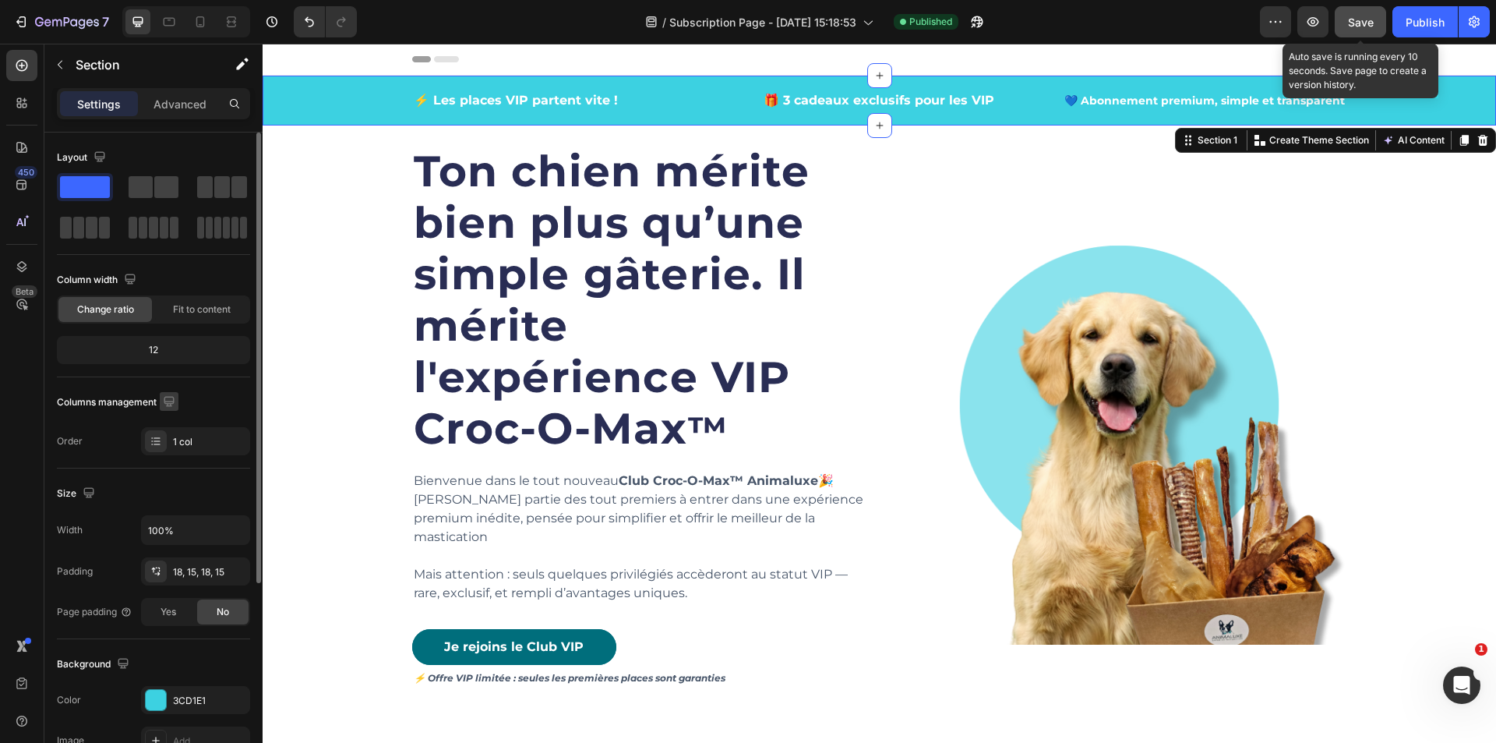
click at [177, 401] on icon "button" at bounding box center [169, 402] width 16 height 16
click at [179, 454] on icon "button" at bounding box center [172, 455] width 16 height 16
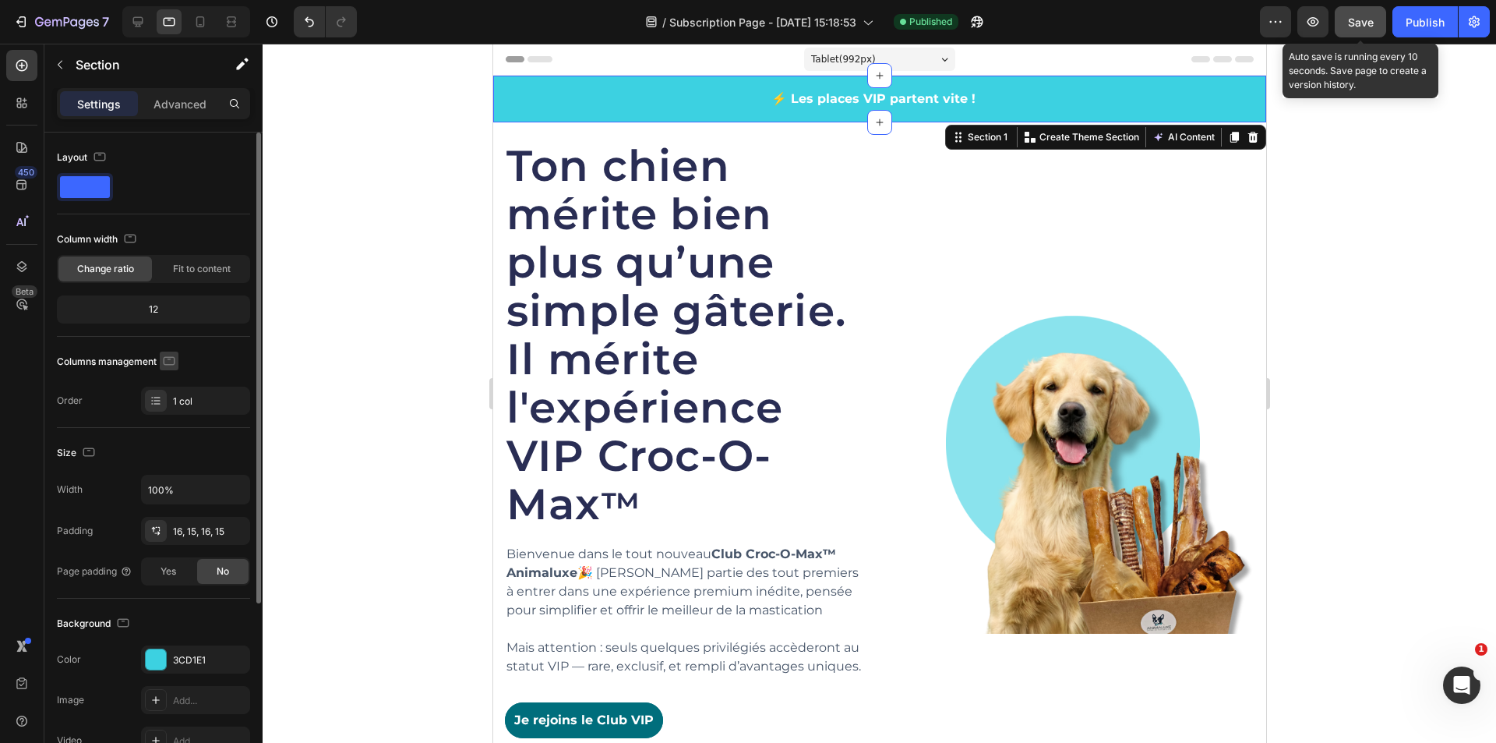
click at [175, 366] on icon "button" at bounding box center [169, 361] width 16 height 16
click at [171, 440] on icon "button" at bounding box center [172, 442] width 16 height 16
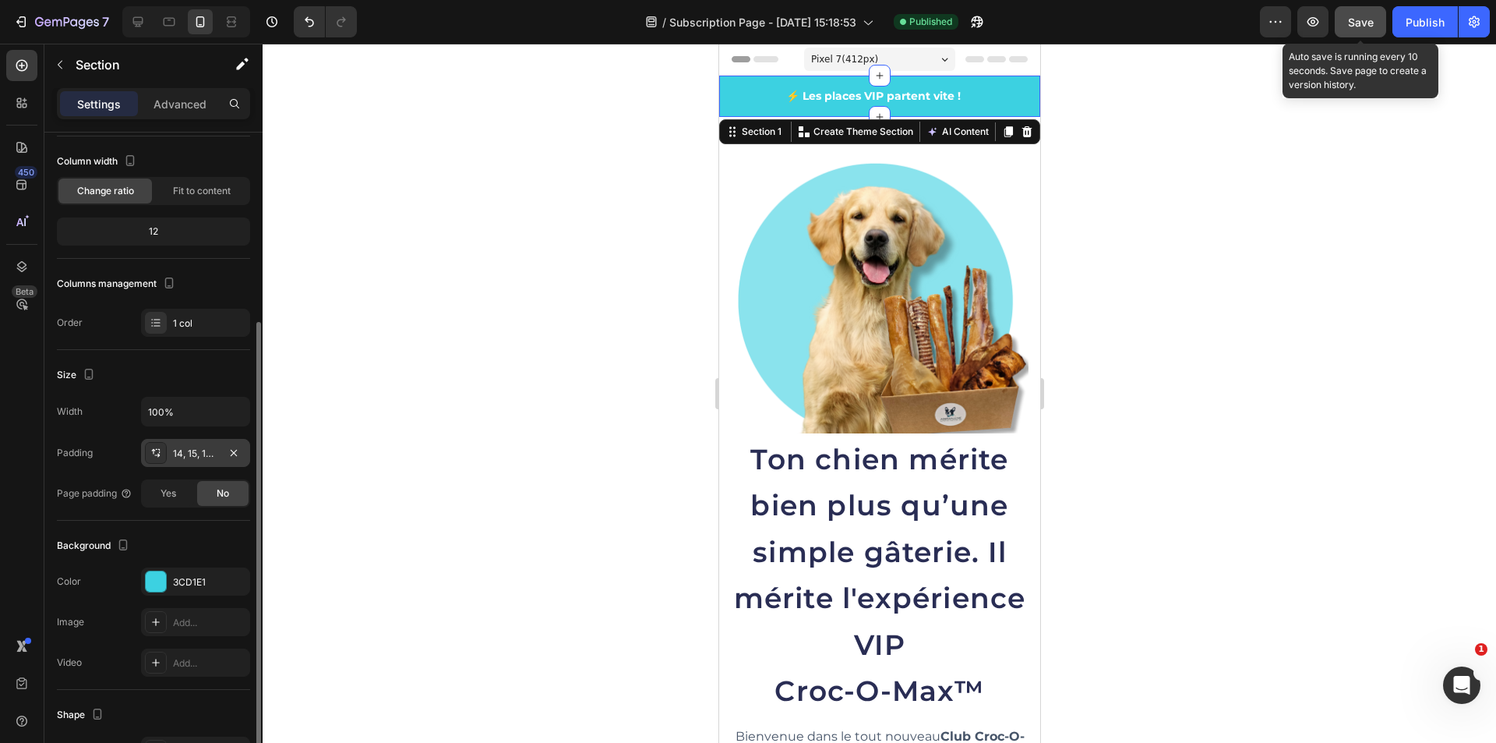
scroll to position [156, 0]
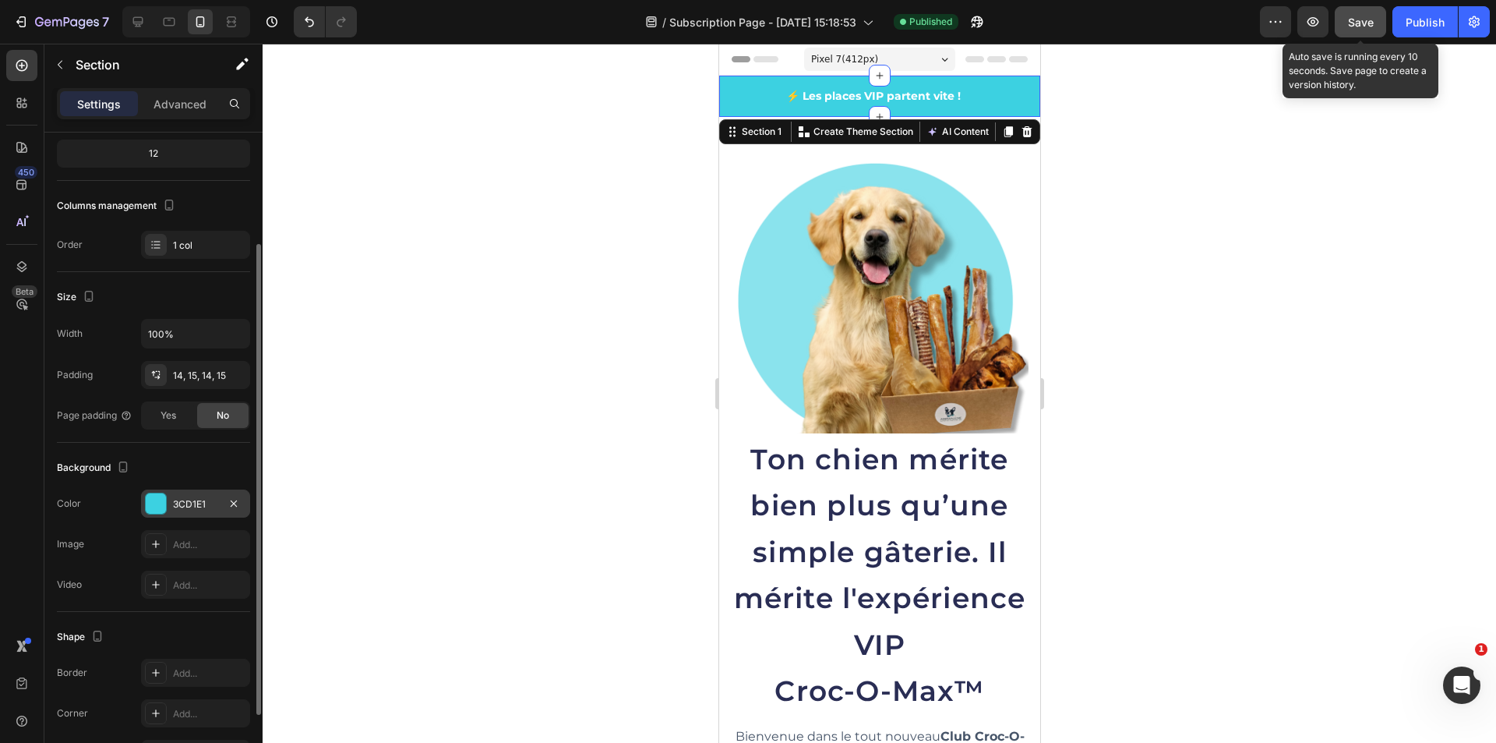
click at [208, 504] on div "3CD1E1" at bounding box center [195, 504] width 45 height 14
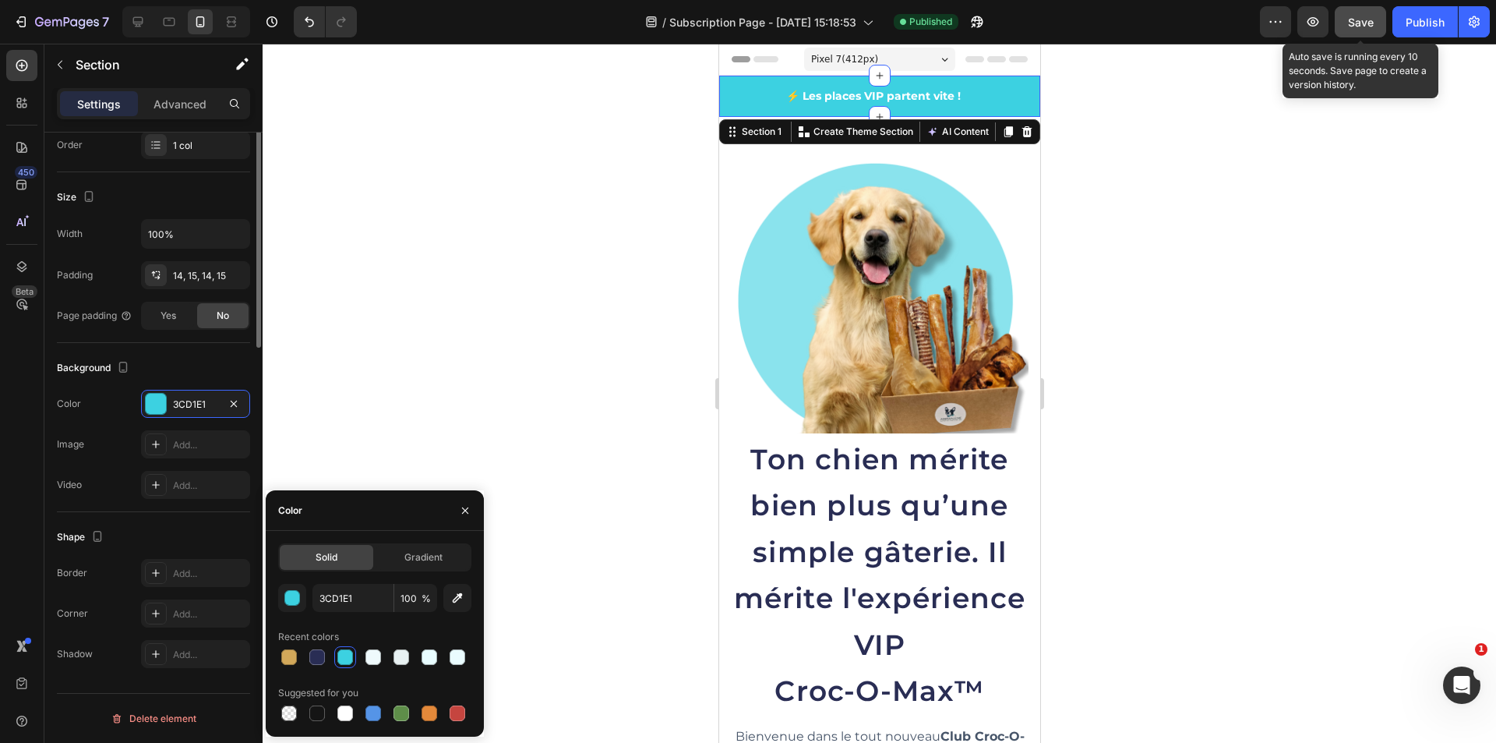
scroll to position [0, 0]
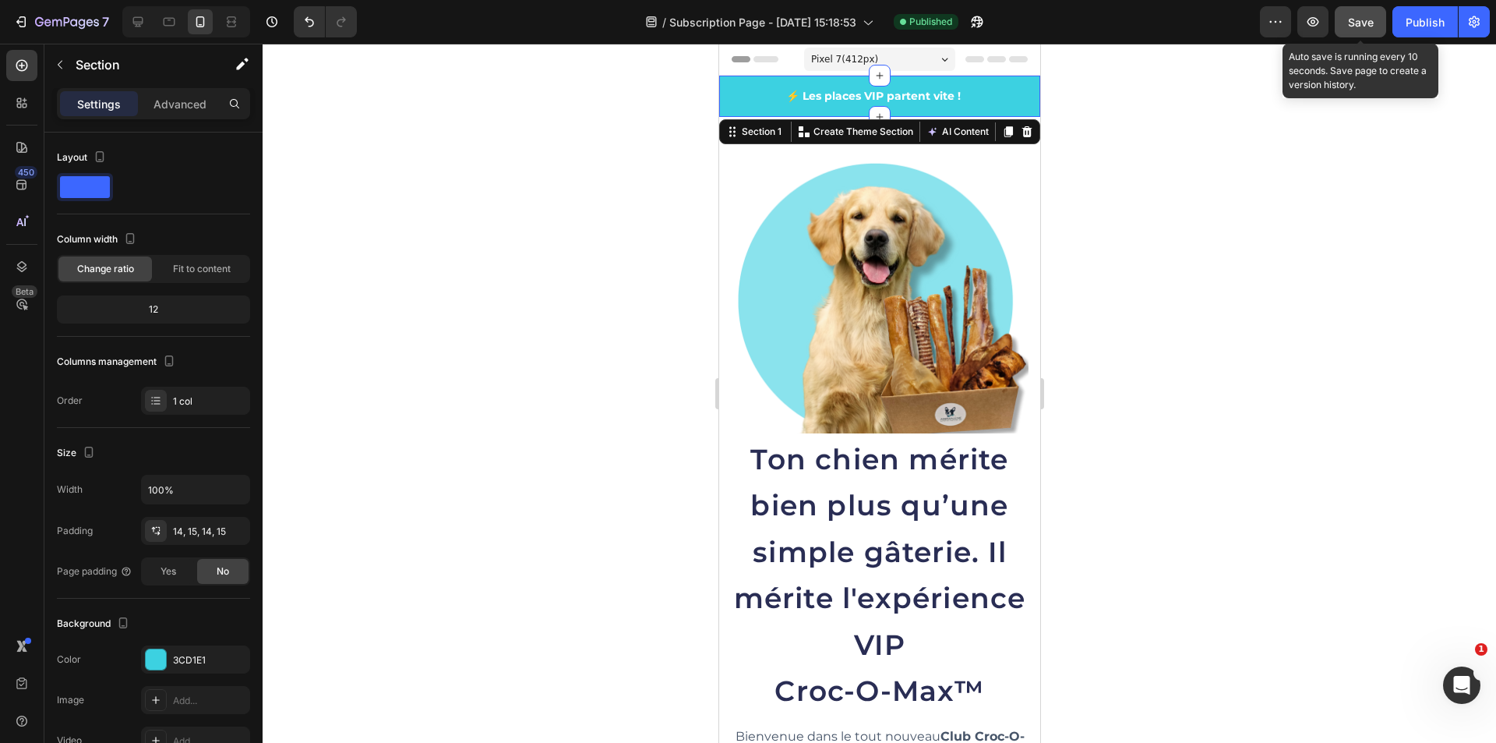
click at [147, 302] on div "12" at bounding box center [153, 310] width 187 height 22
click at [198, 407] on div "1 col" at bounding box center [209, 401] width 73 height 14
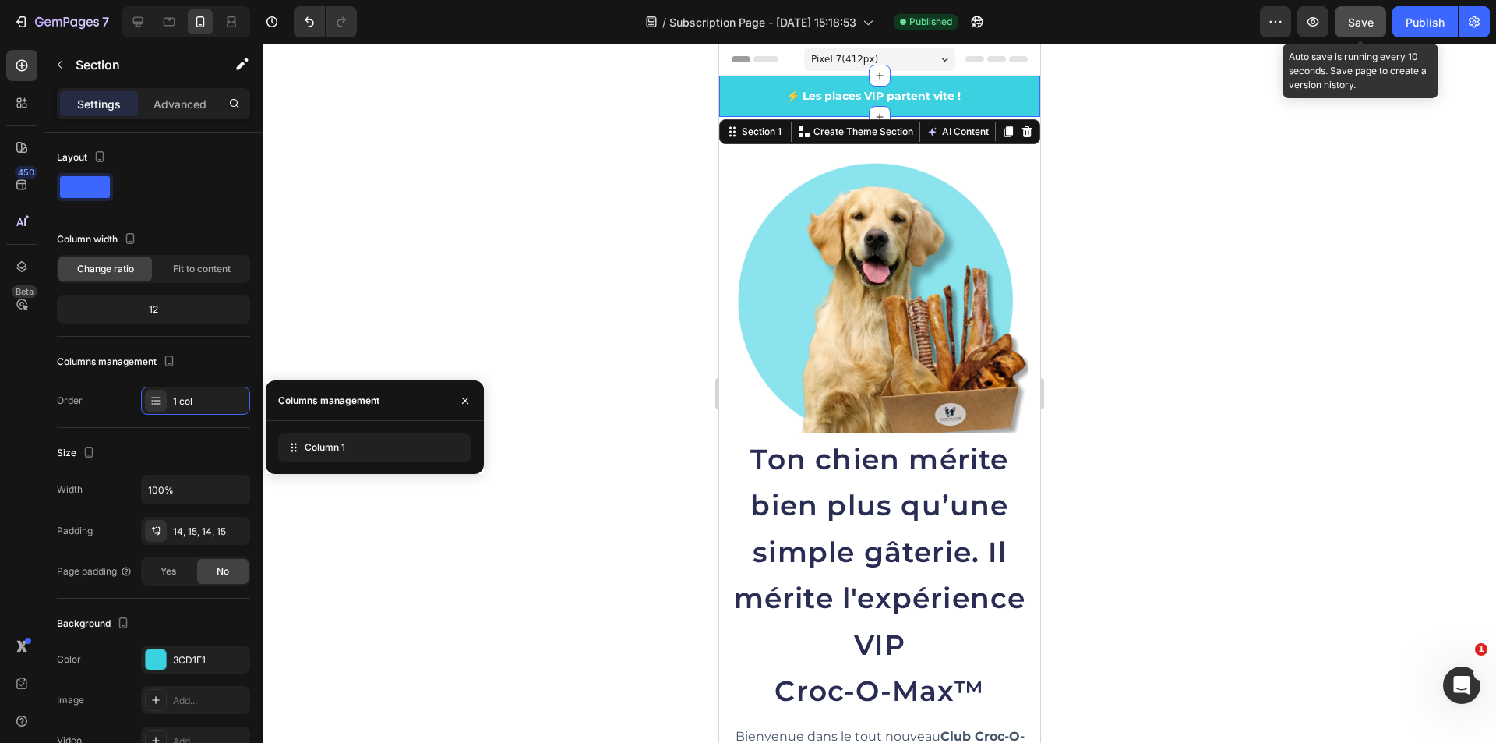
click at [76, 398] on div "Order" at bounding box center [70, 401] width 26 height 14
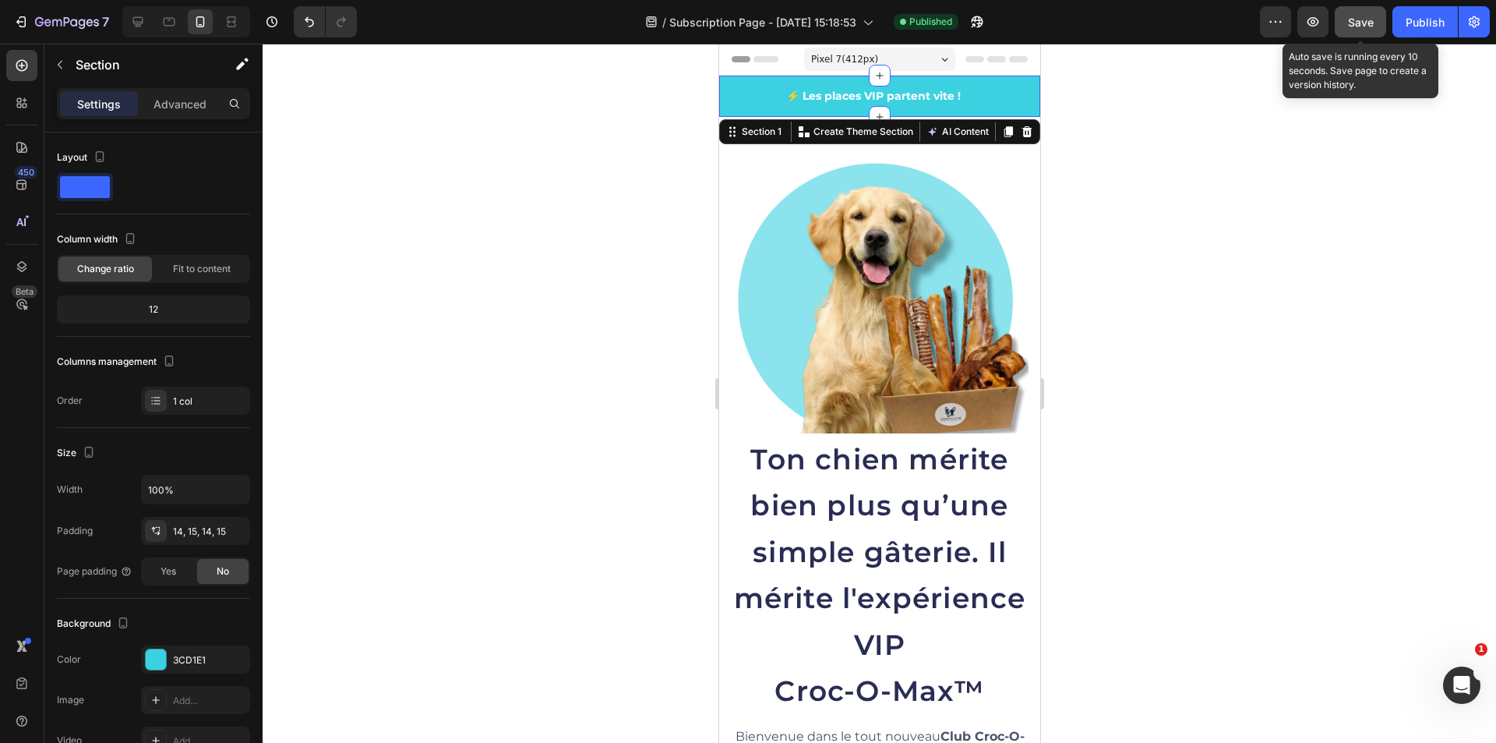
click at [818, 99] on p "⚡ Les places VIP partent vite !" at bounding box center [872, 96] width 281 height 16
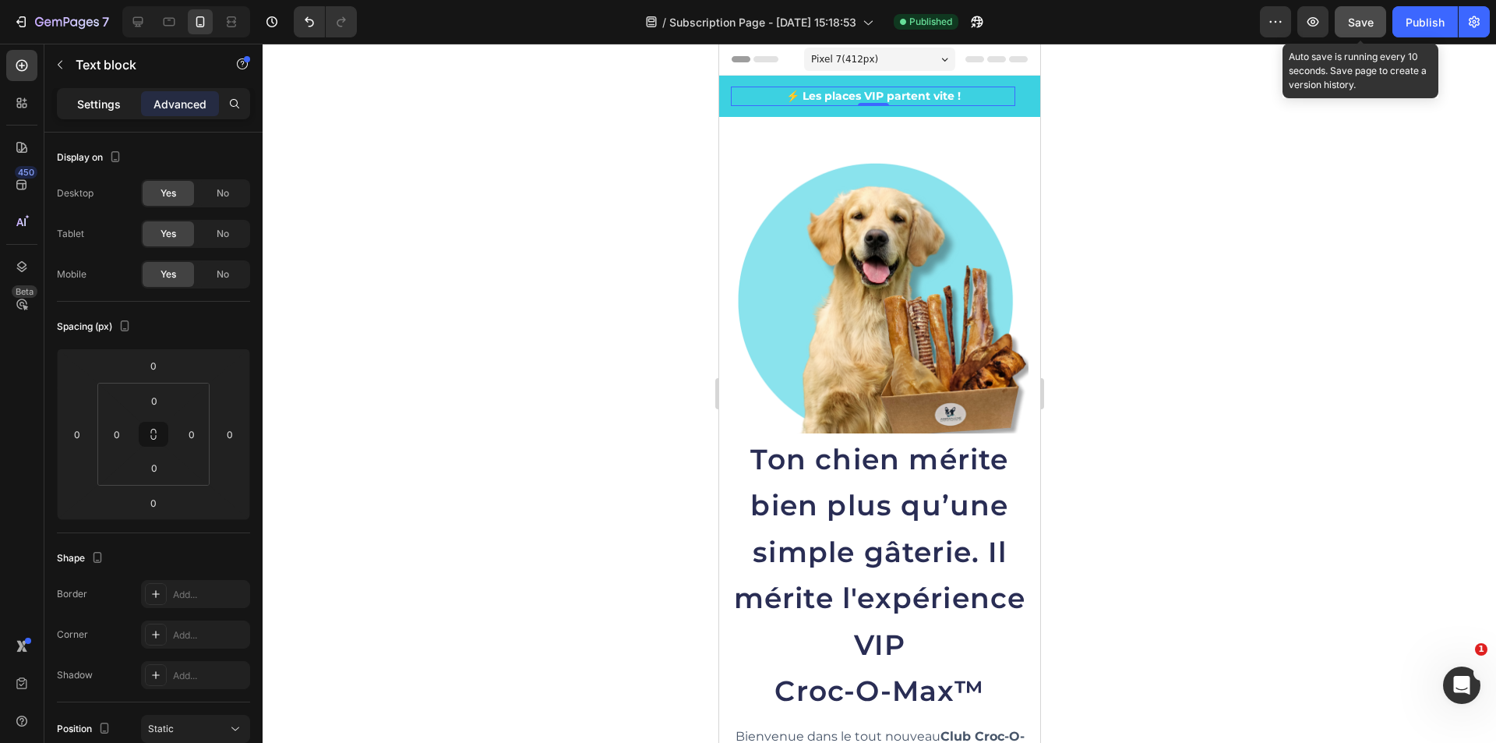
click at [101, 104] on p "Settings" at bounding box center [99, 104] width 44 height 16
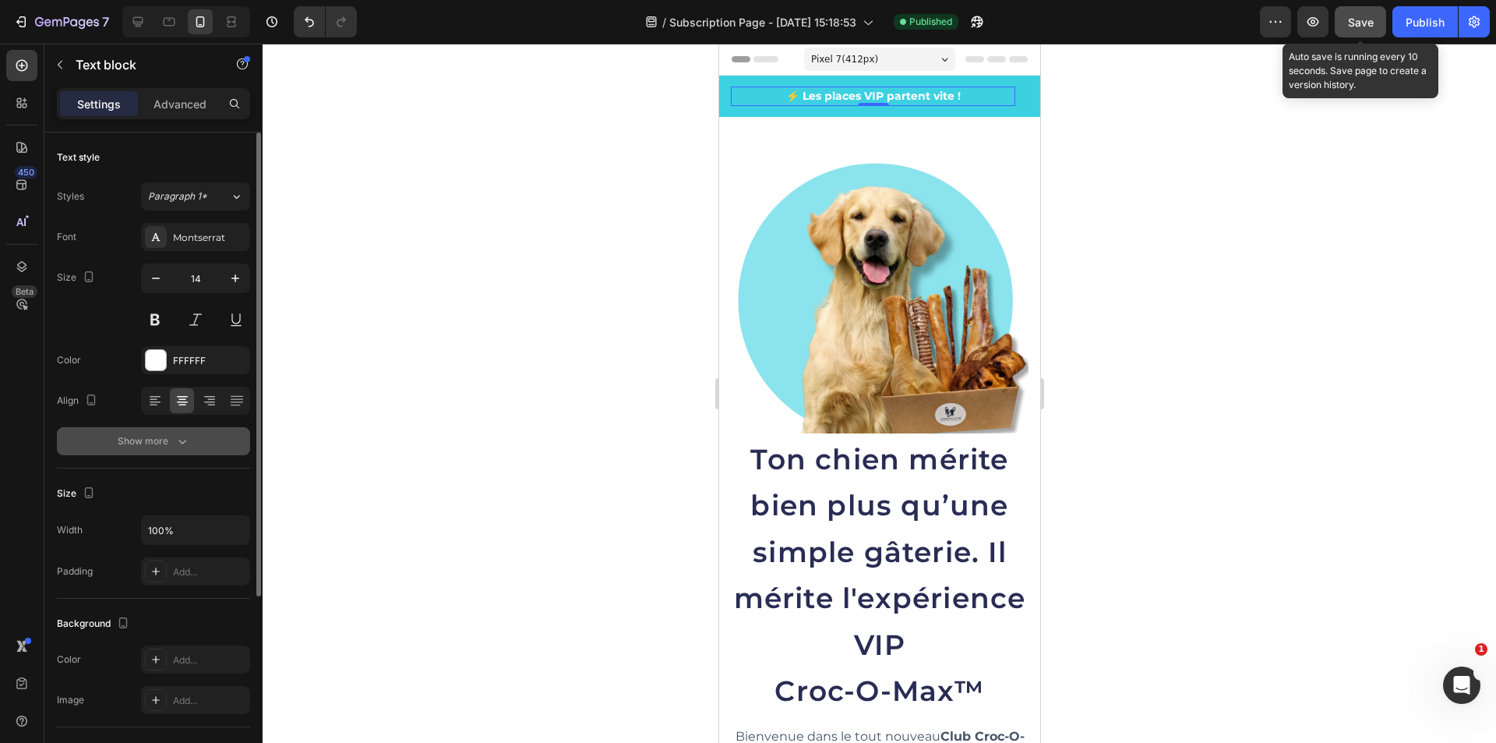
click at [179, 433] on icon "button" at bounding box center [183, 441] width 16 height 16
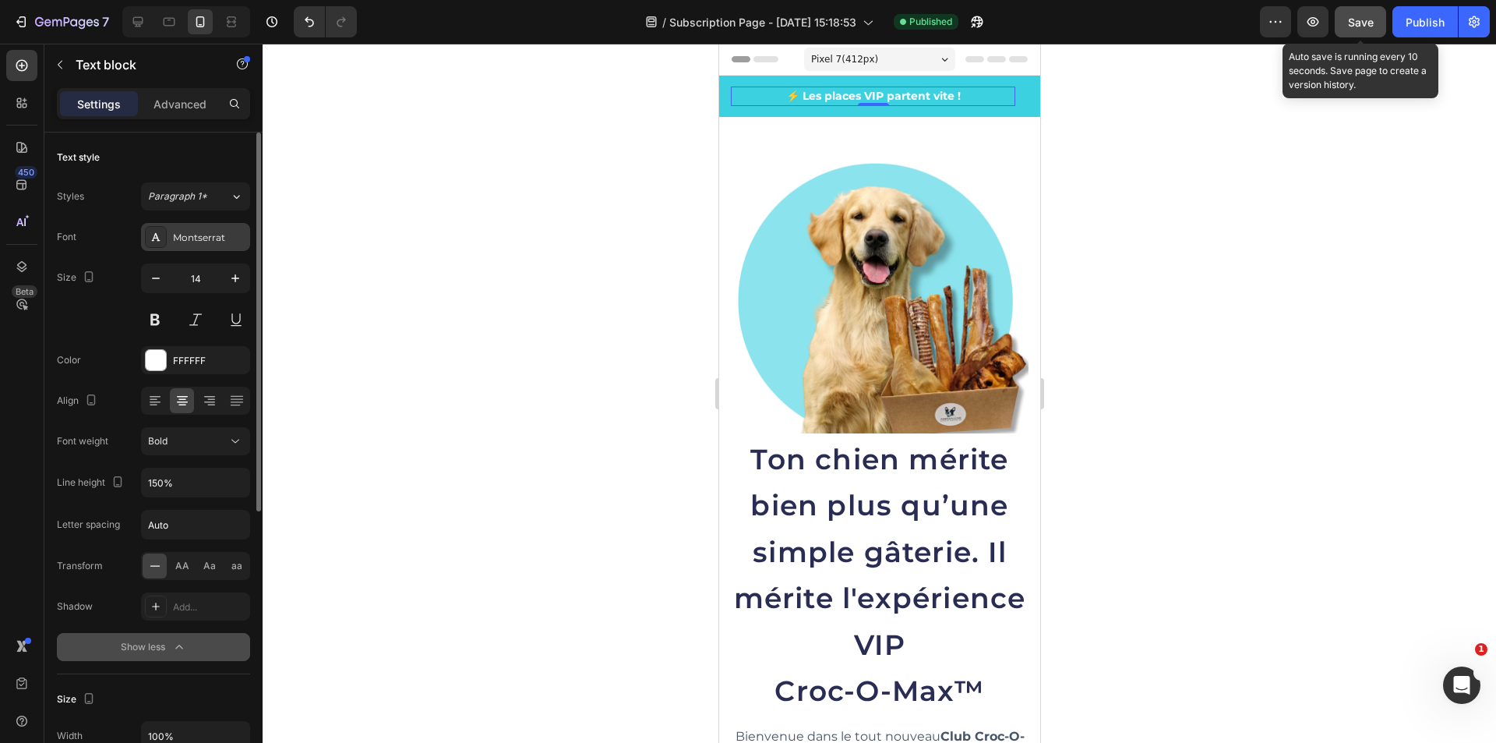
click at [193, 243] on div "Montserrat" at bounding box center [209, 238] width 73 height 14
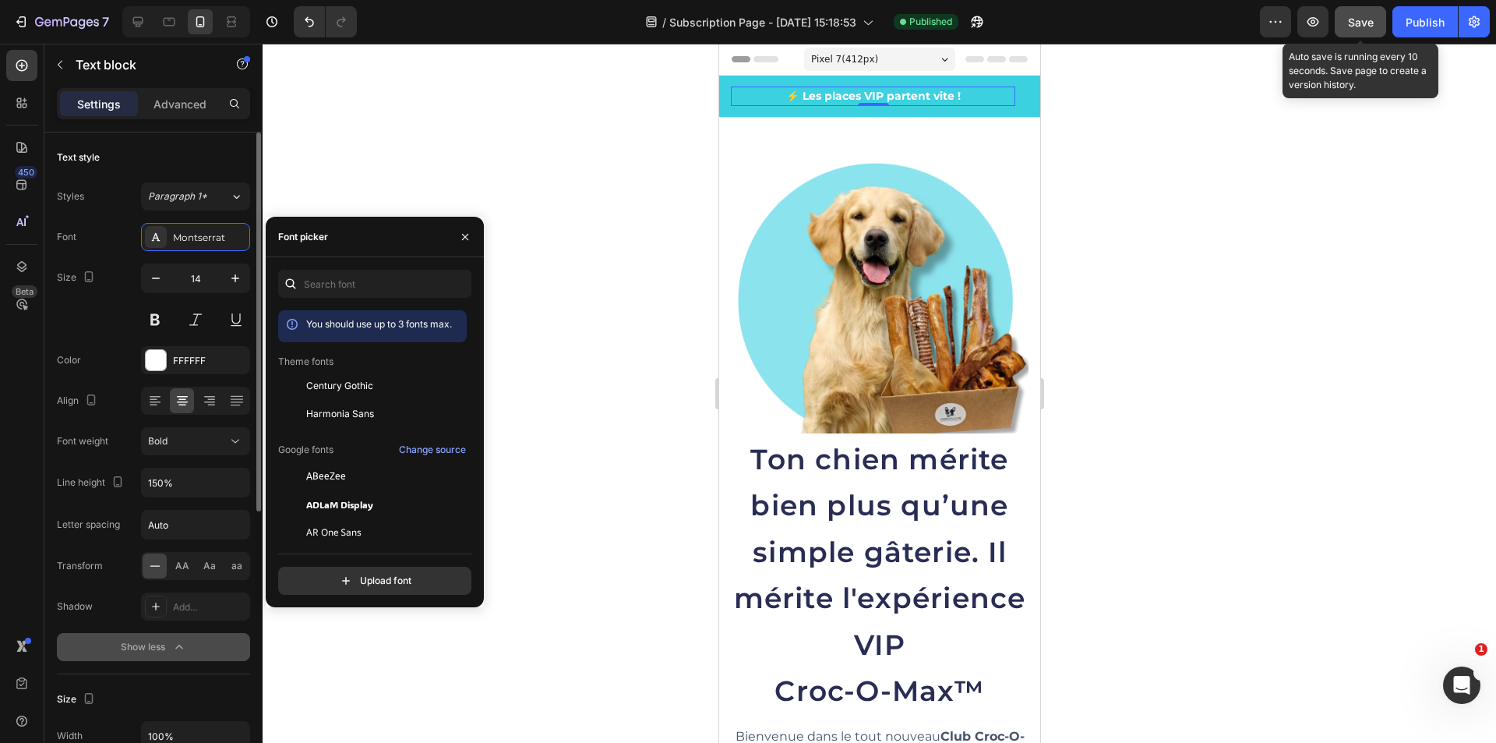
click at [89, 193] on div "Styles Paragraph 1*" at bounding box center [153, 196] width 193 height 28
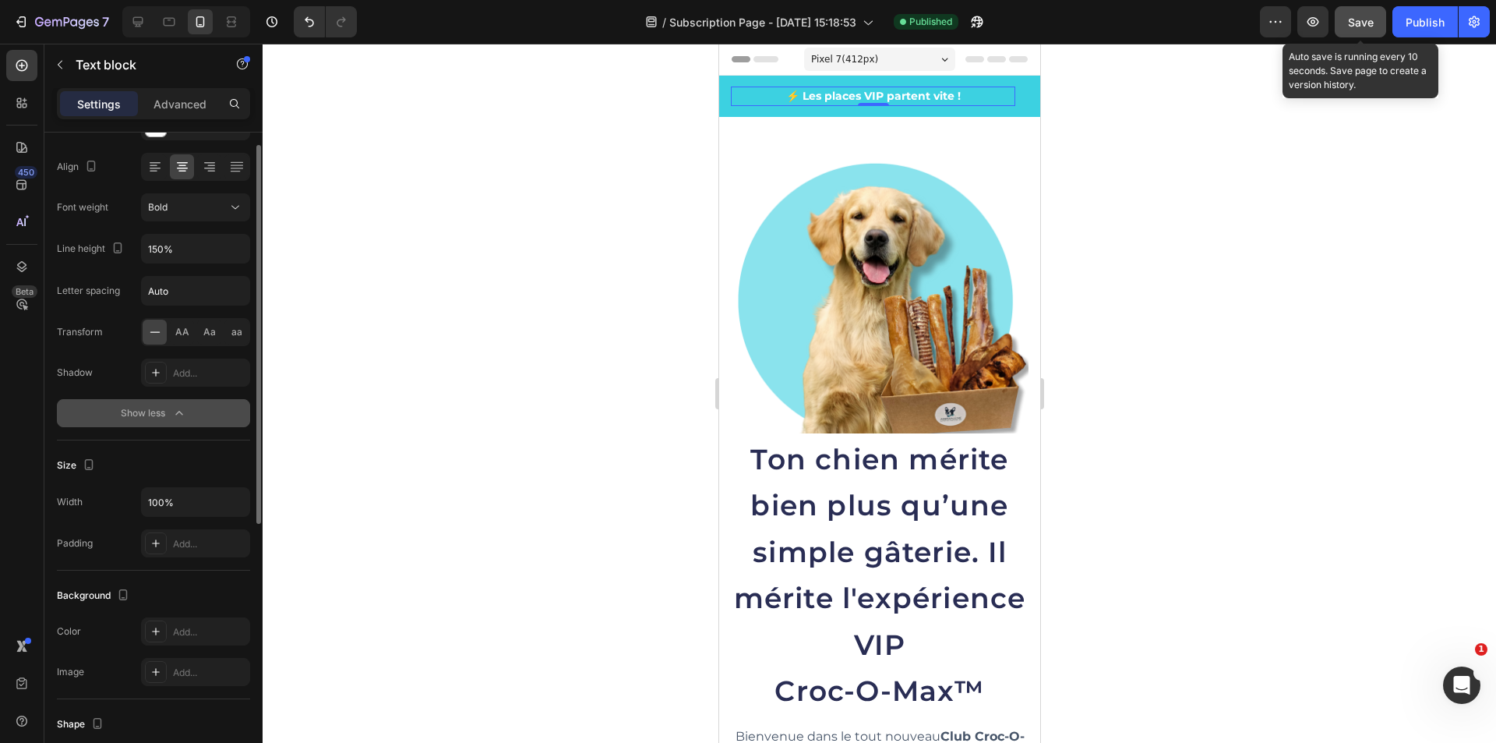
scroll to position [156, 0]
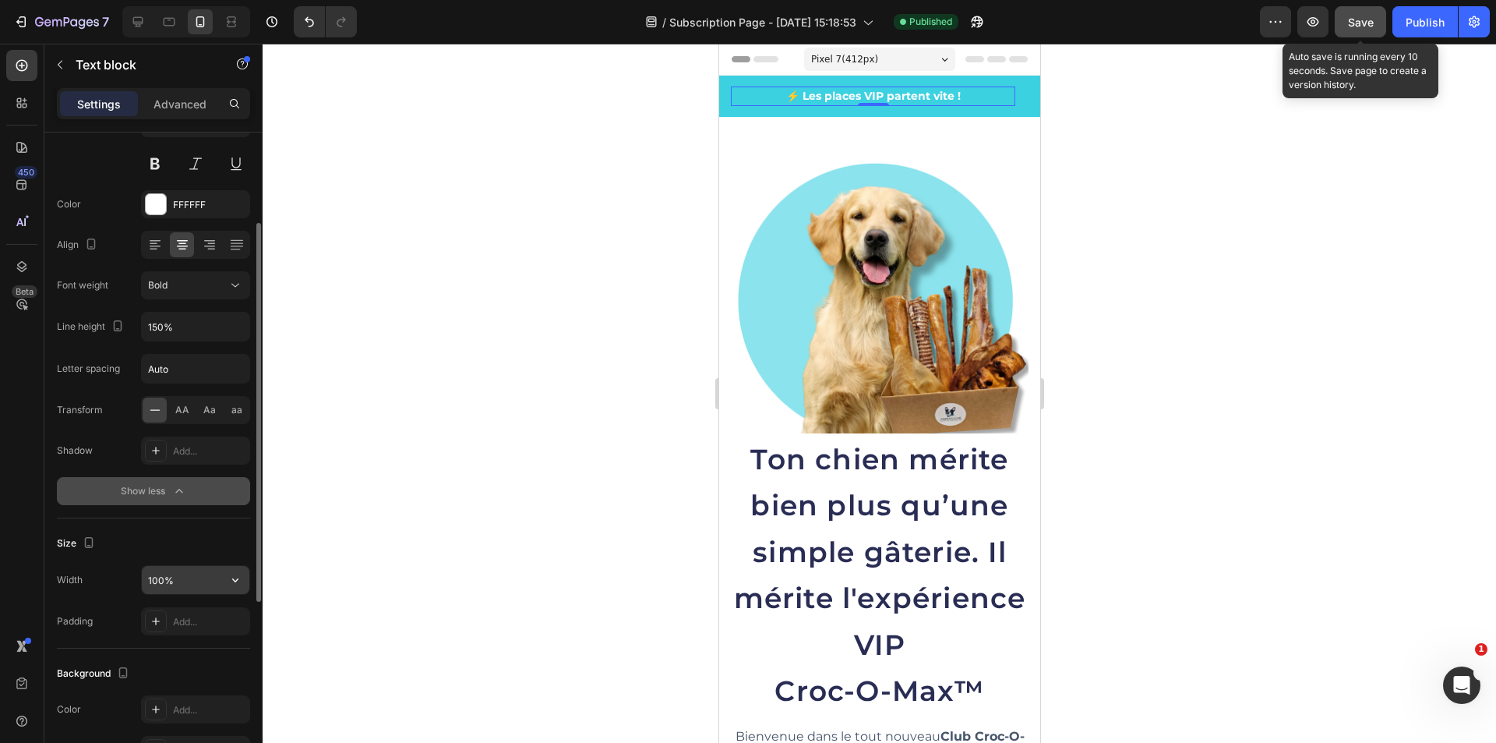
click at [206, 578] on input "100%" at bounding box center [196, 580] width 108 height 28
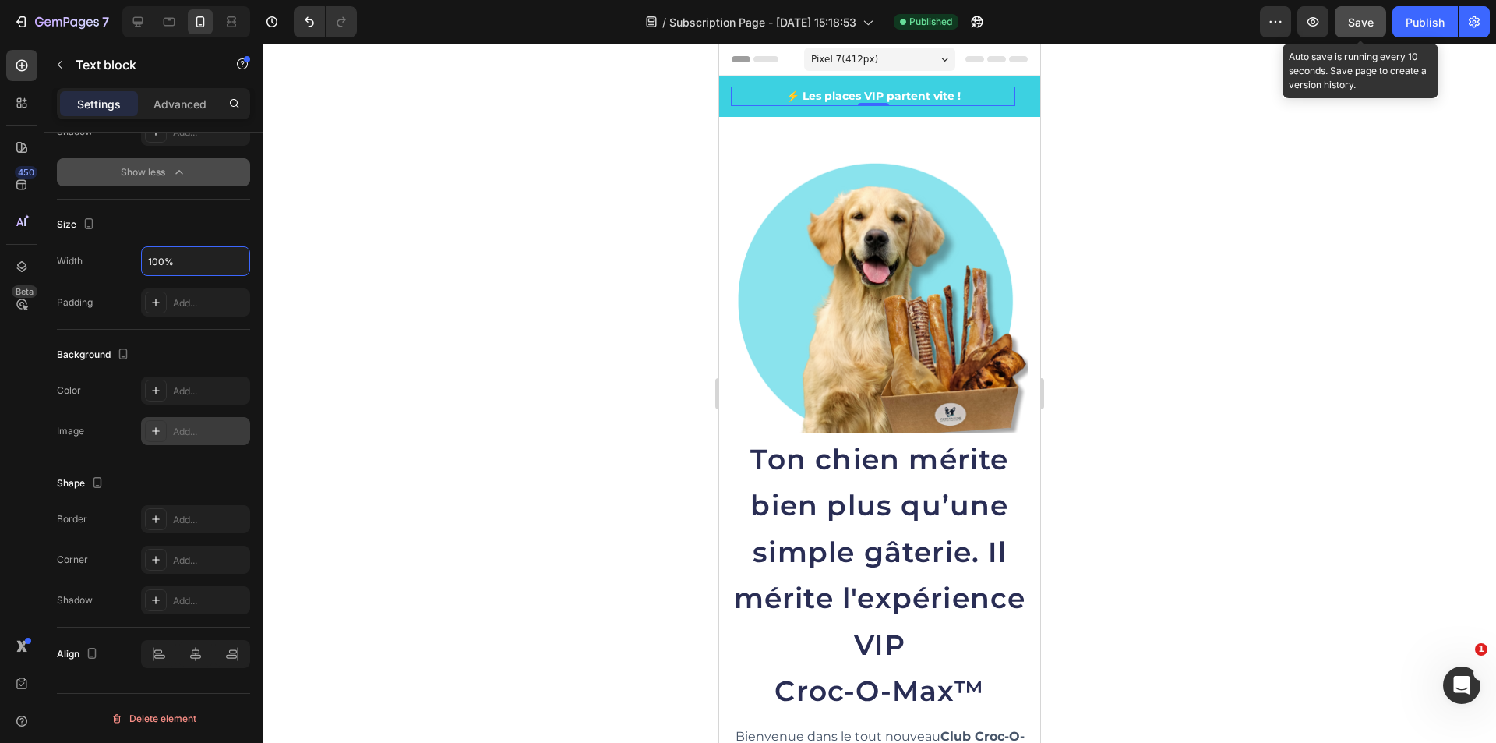
scroll to position [0, 0]
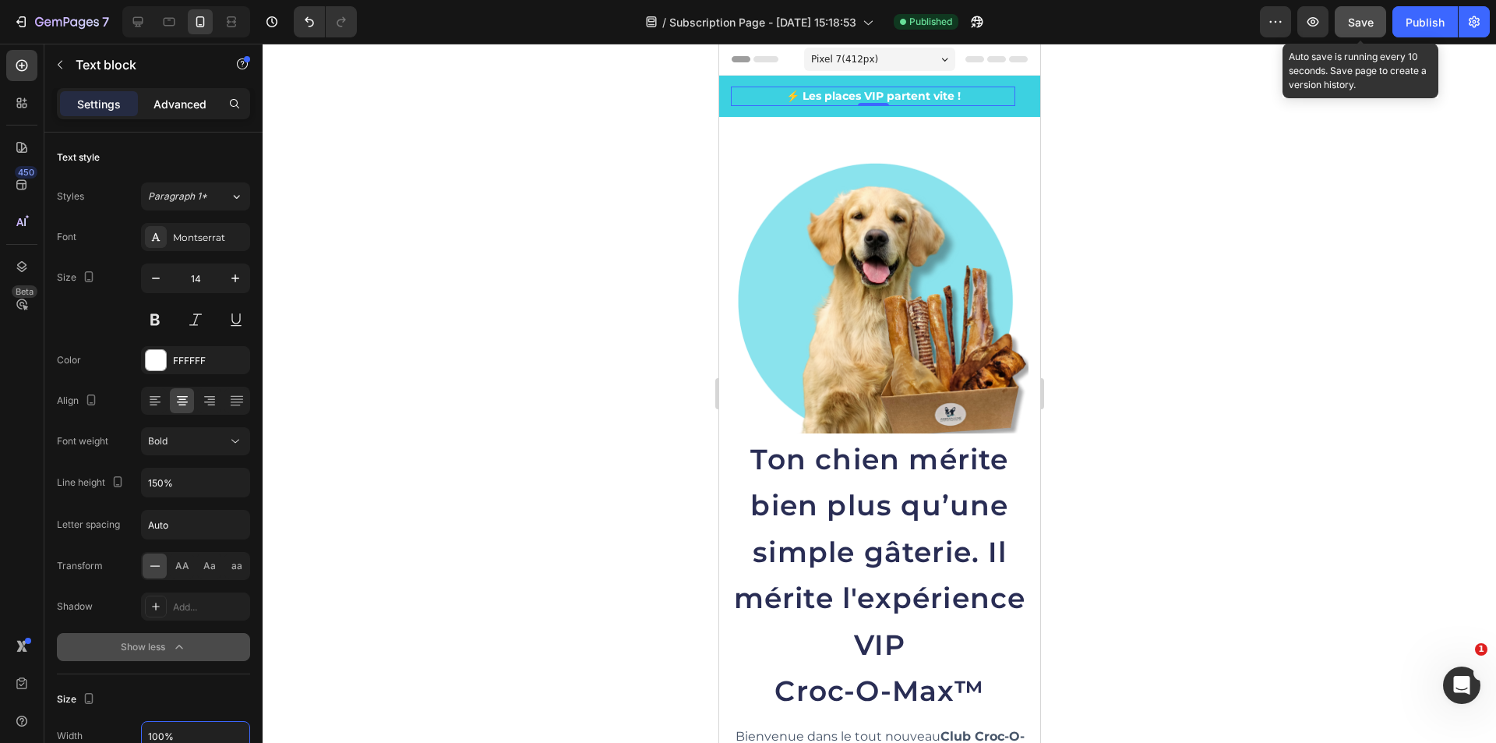
click at [173, 109] on p "Advanced" at bounding box center [180, 104] width 53 height 16
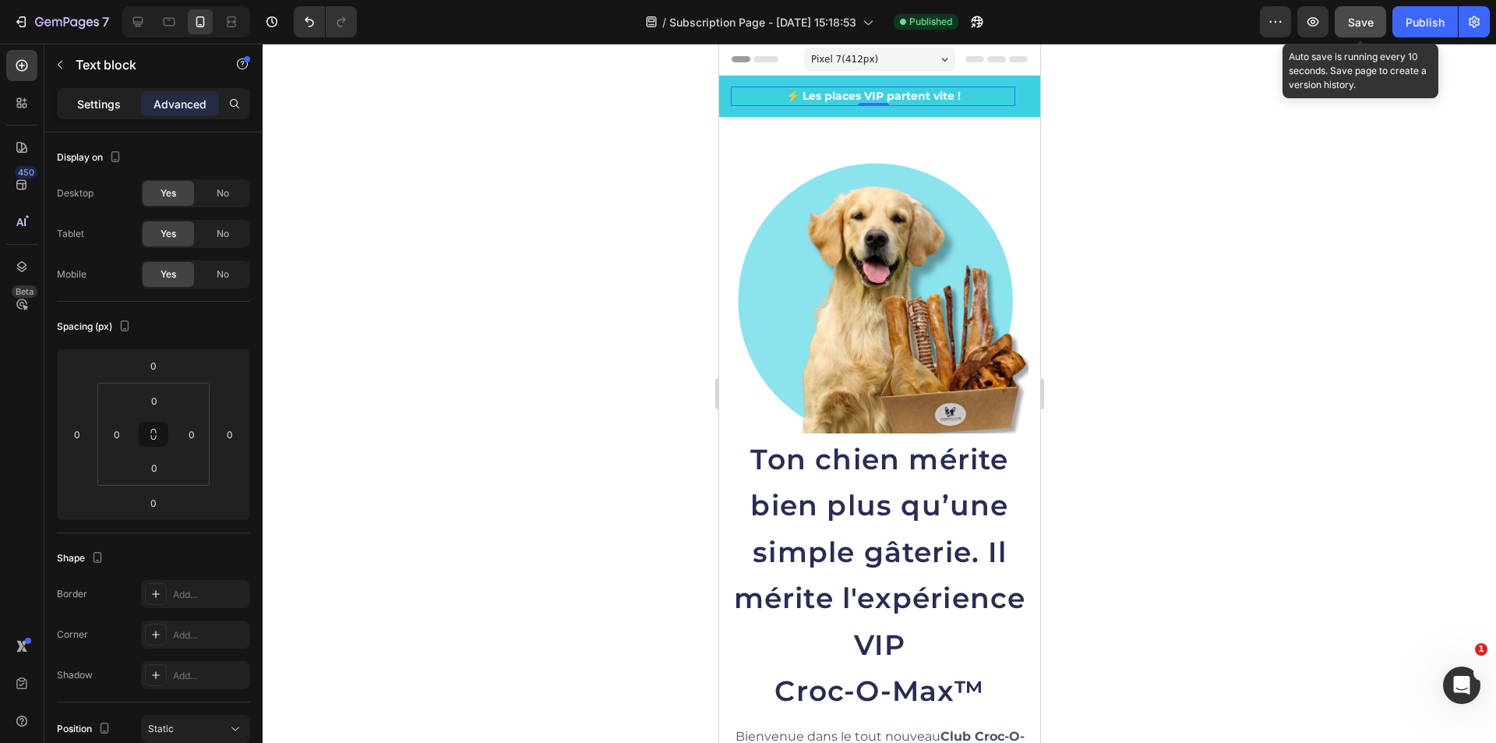
click at [91, 105] on p "Settings" at bounding box center [99, 104] width 44 height 16
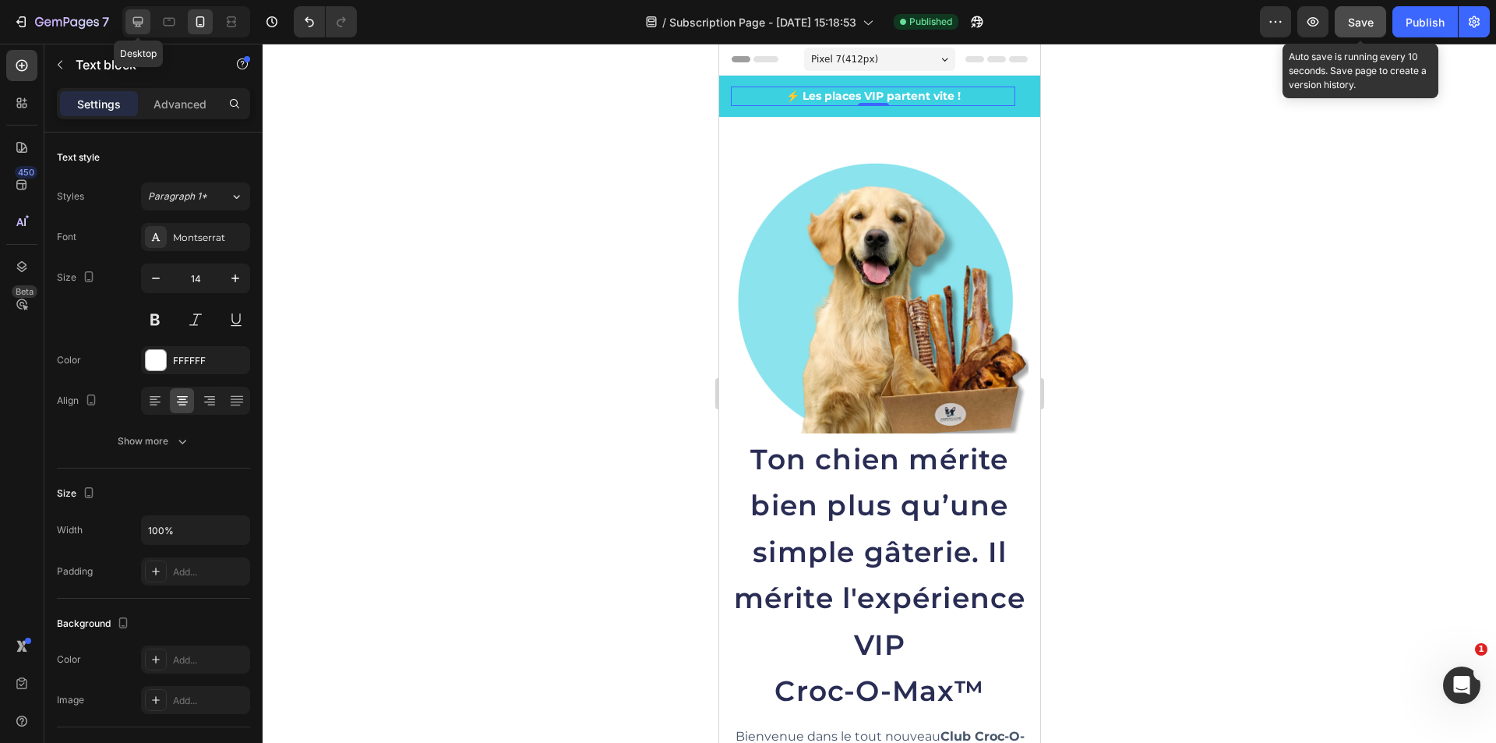
click at [141, 23] on icon at bounding box center [138, 22] width 10 height 10
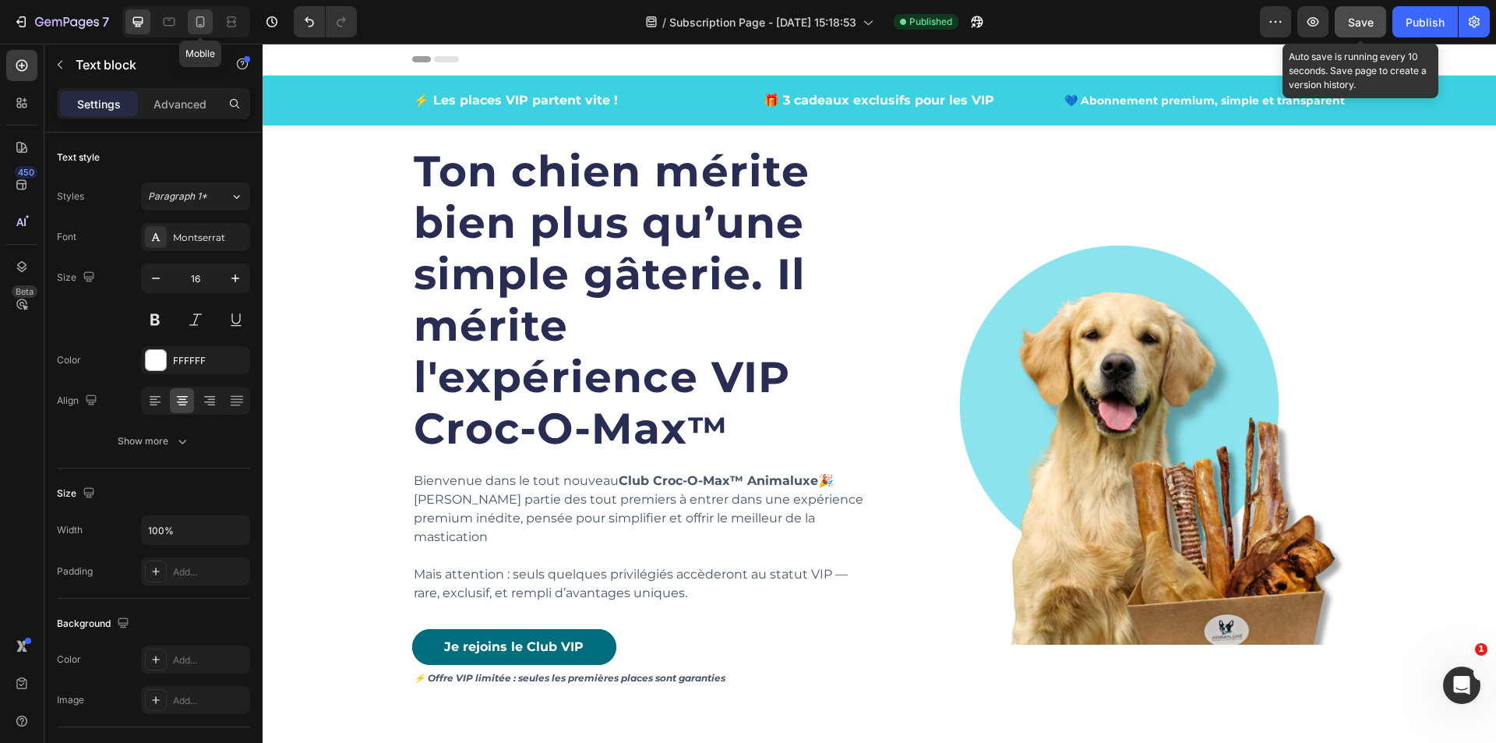
click at [197, 25] on icon at bounding box center [200, 21] width 9 height 11
type input "14"
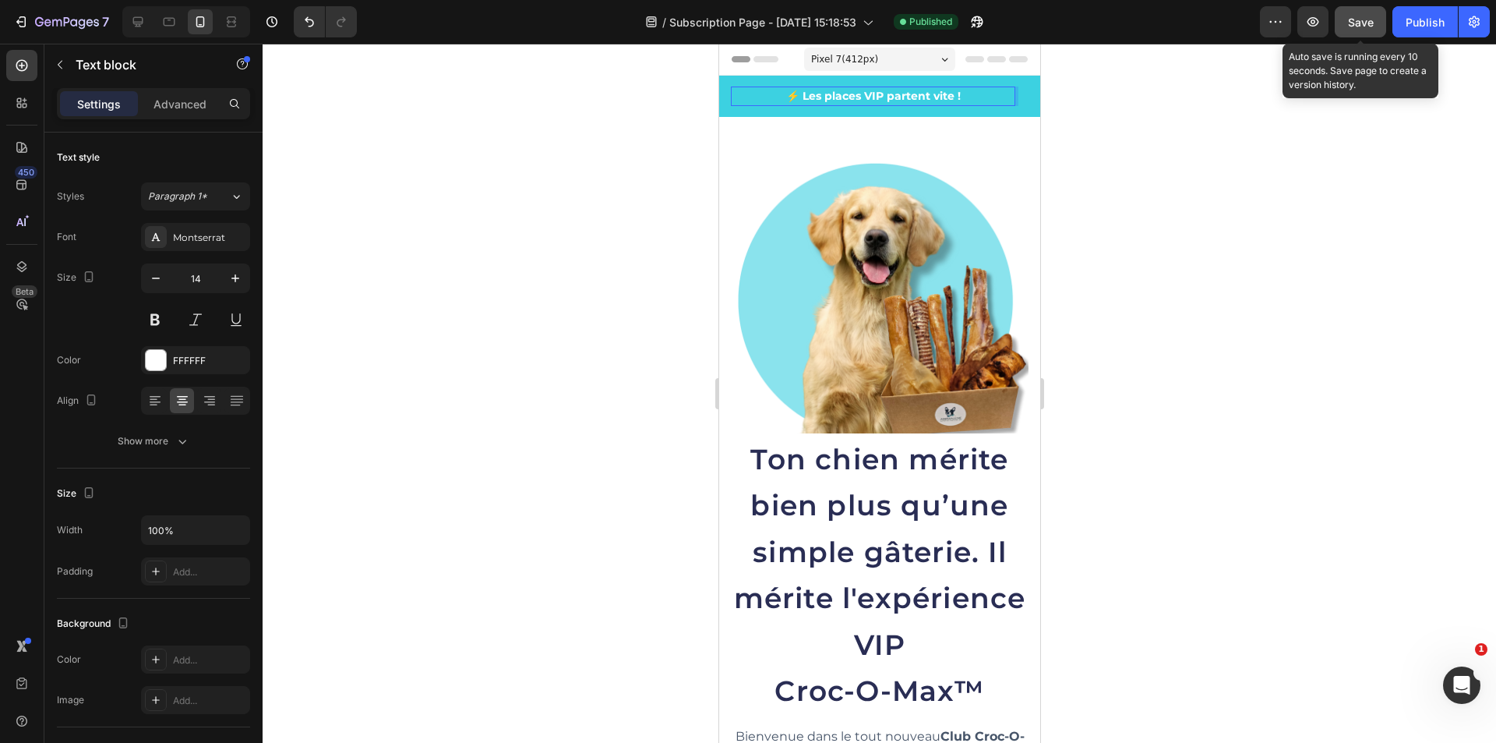
click at [959, 62] on div "Header" at bounding box center [879, 59] width 296 height 31
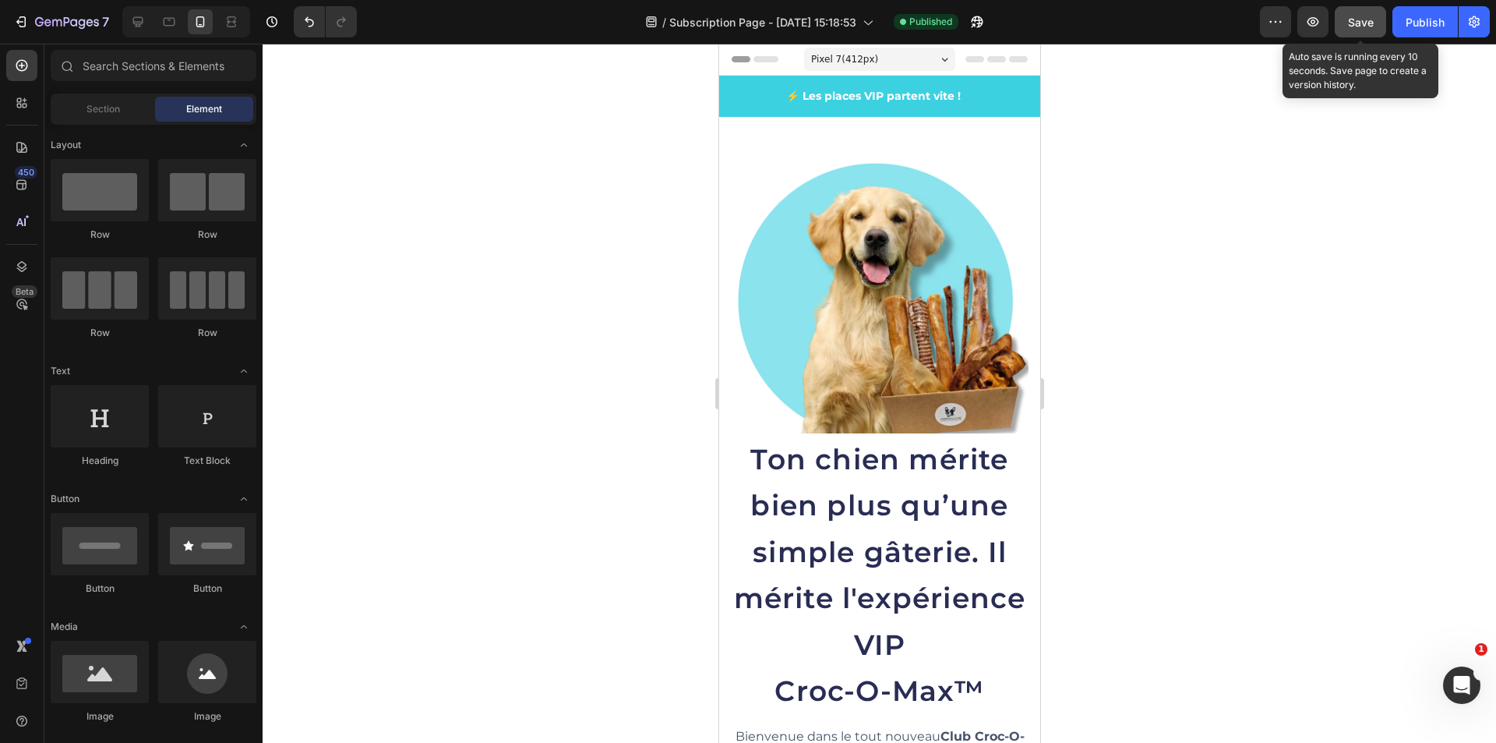
click at [987, 58] on icon at bounding box center [996, 59] width 19 height 6
click at [1009, 60] on icon at bounding box center [1018, 59] width 19 height 6
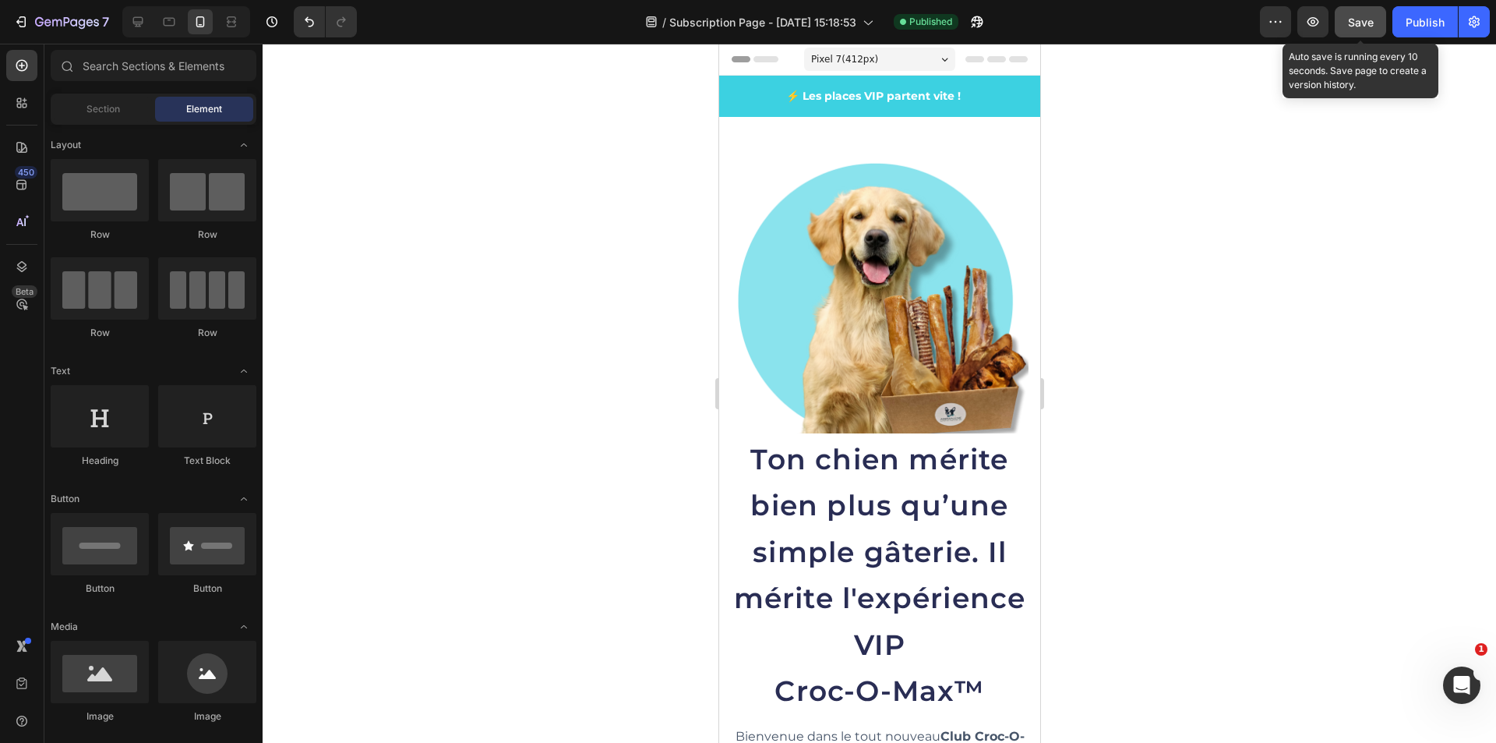
click at [742, 65] on div "Header" at bounding box center [757, 59] width 58 height 19
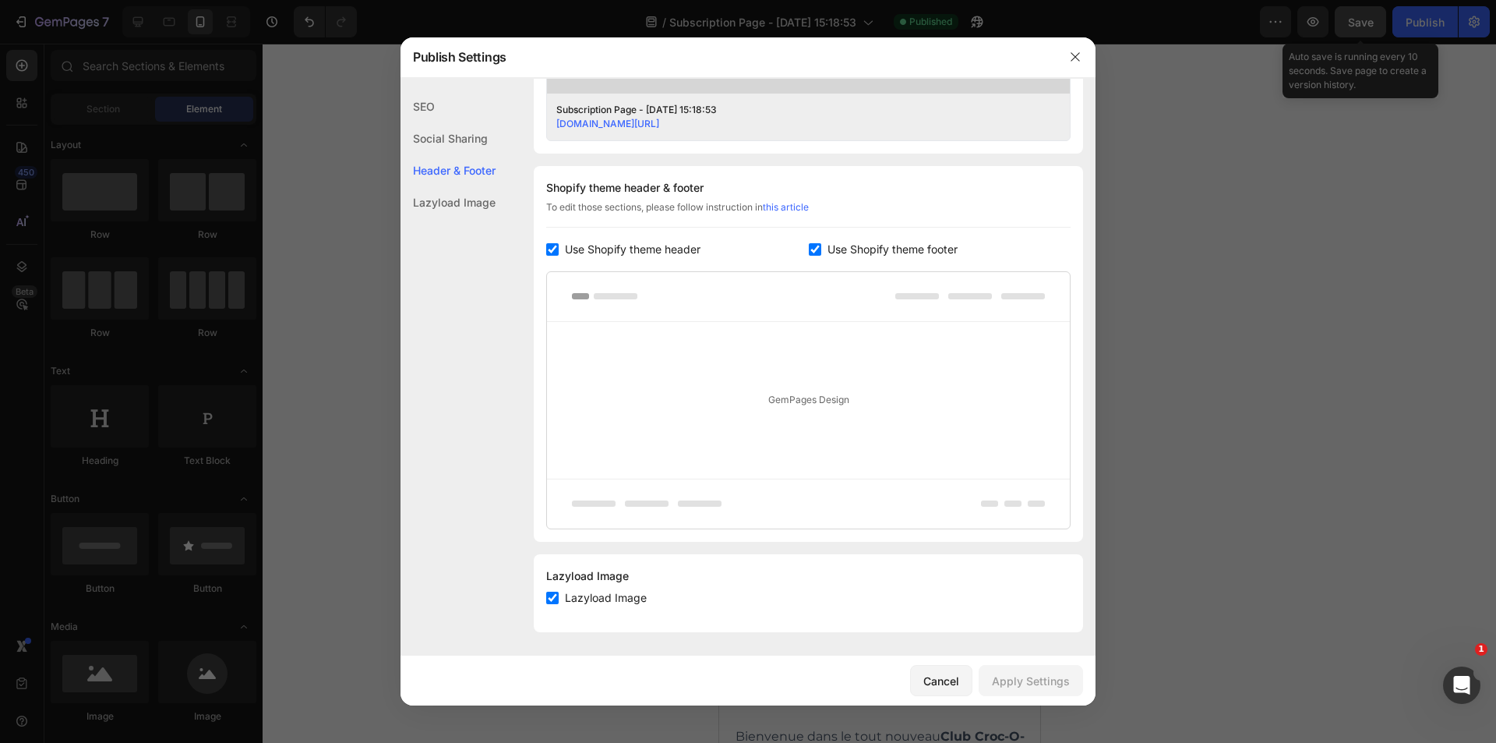
scroll to position [659, 0]
click at [1075, 58] on icon "button" at bounding box center [1075, 56] width 9 height 9
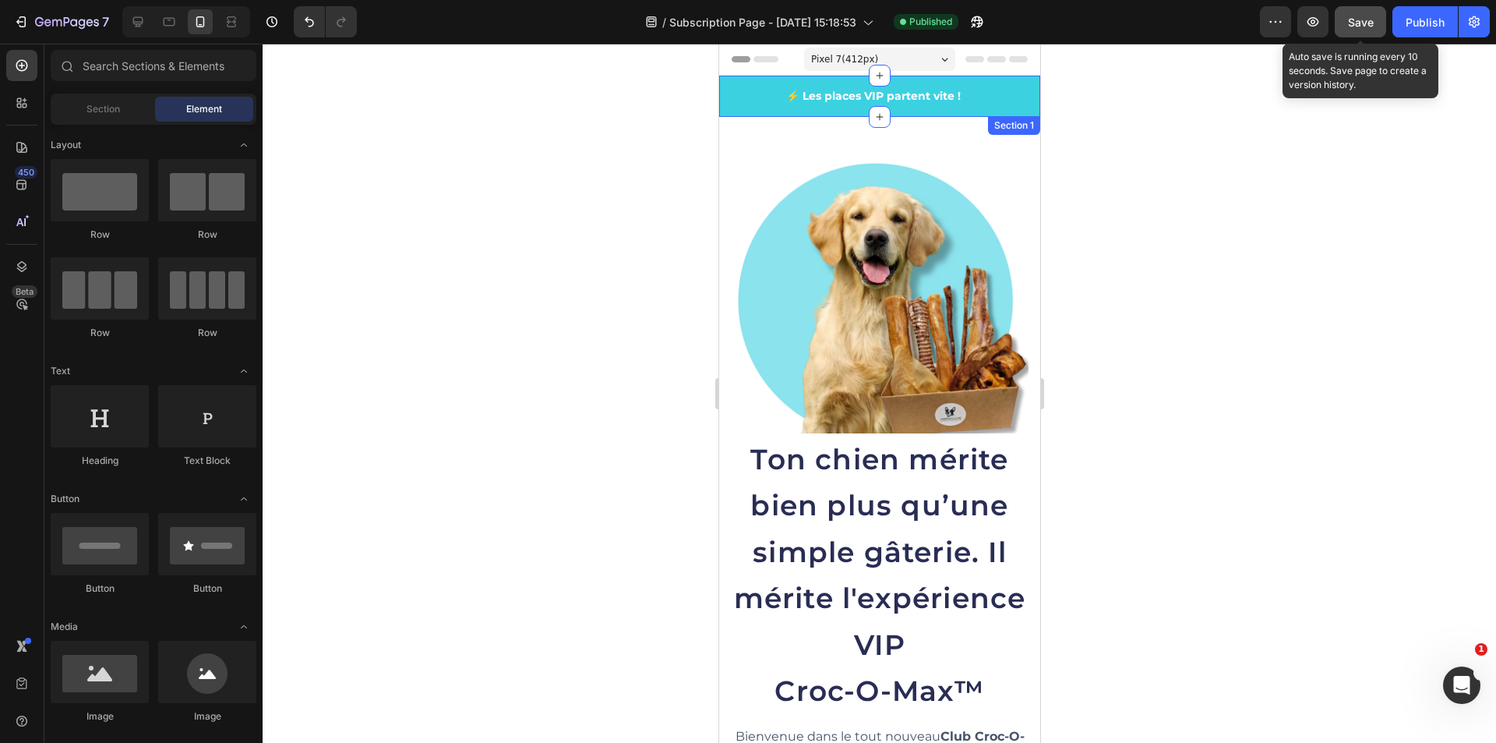
click at [1001, 107] on div "⚡ Les places VIP partent vite ! Text block 🎁 3 cadeaux exclusifs pour les VIP T…" at bounding box center [879, 96] width 321 height 41
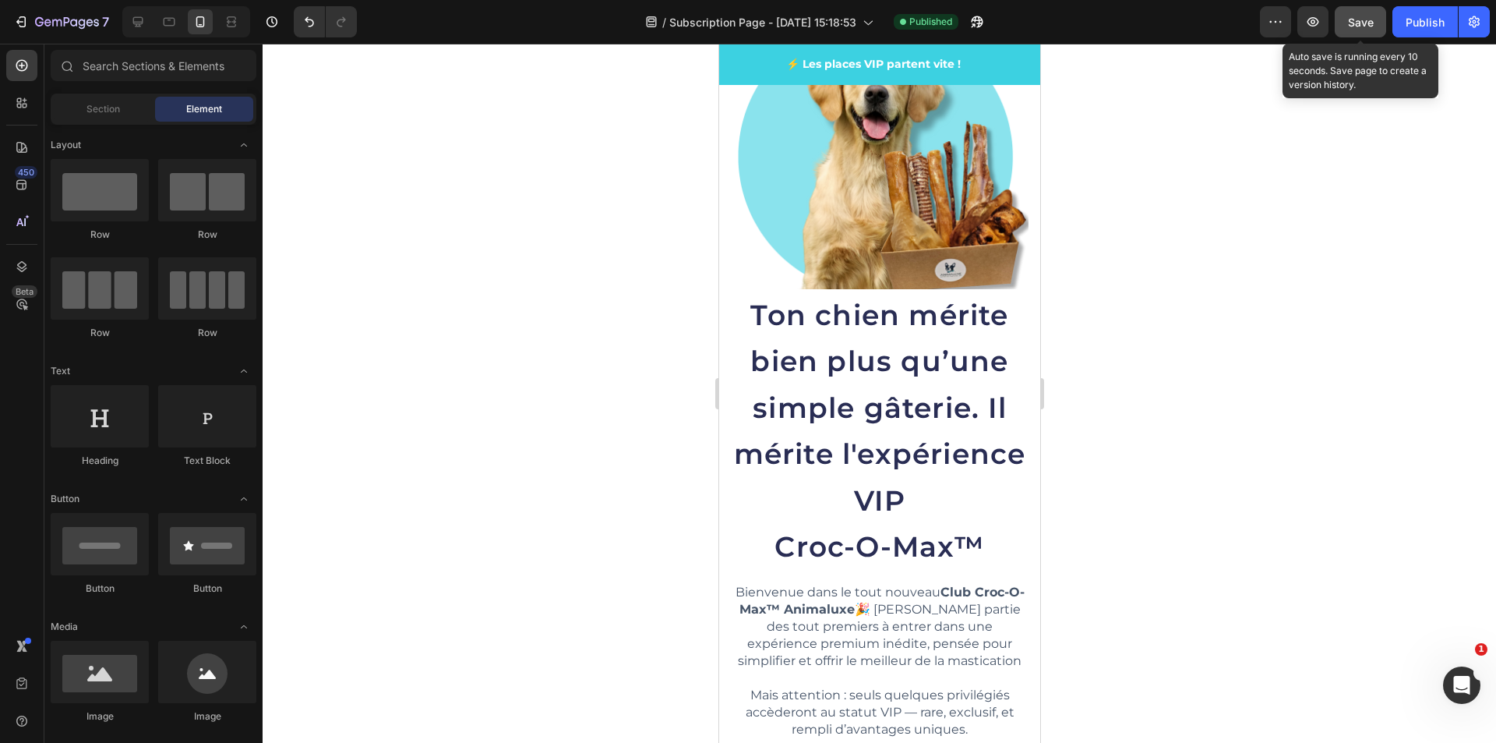
scroll to position [0, 0]
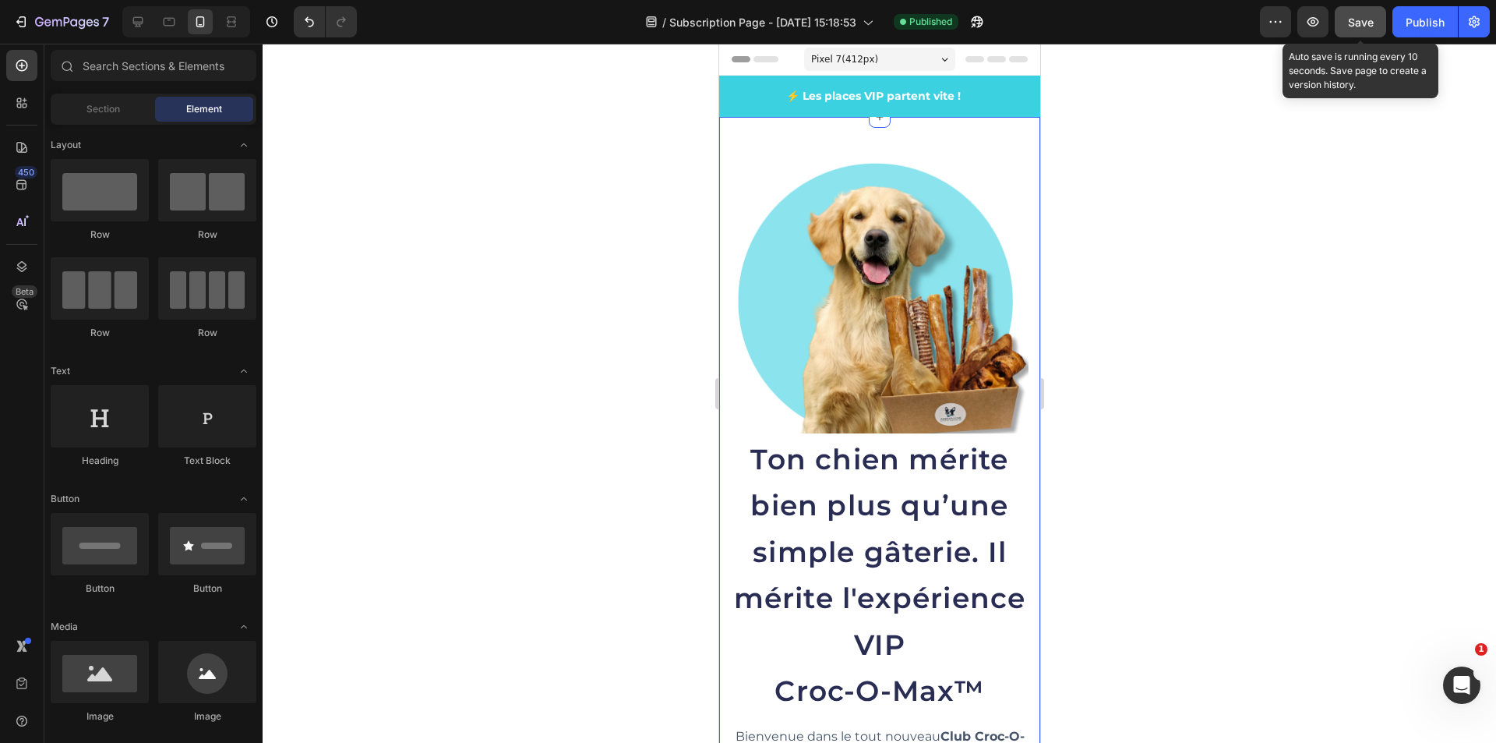
click at [1016, 156] on div "Image Ton chien mérite bien plus qu’une simple gâterie. Il mérite l'expérience …" at bounding box center [879, 582] width 321 height 930
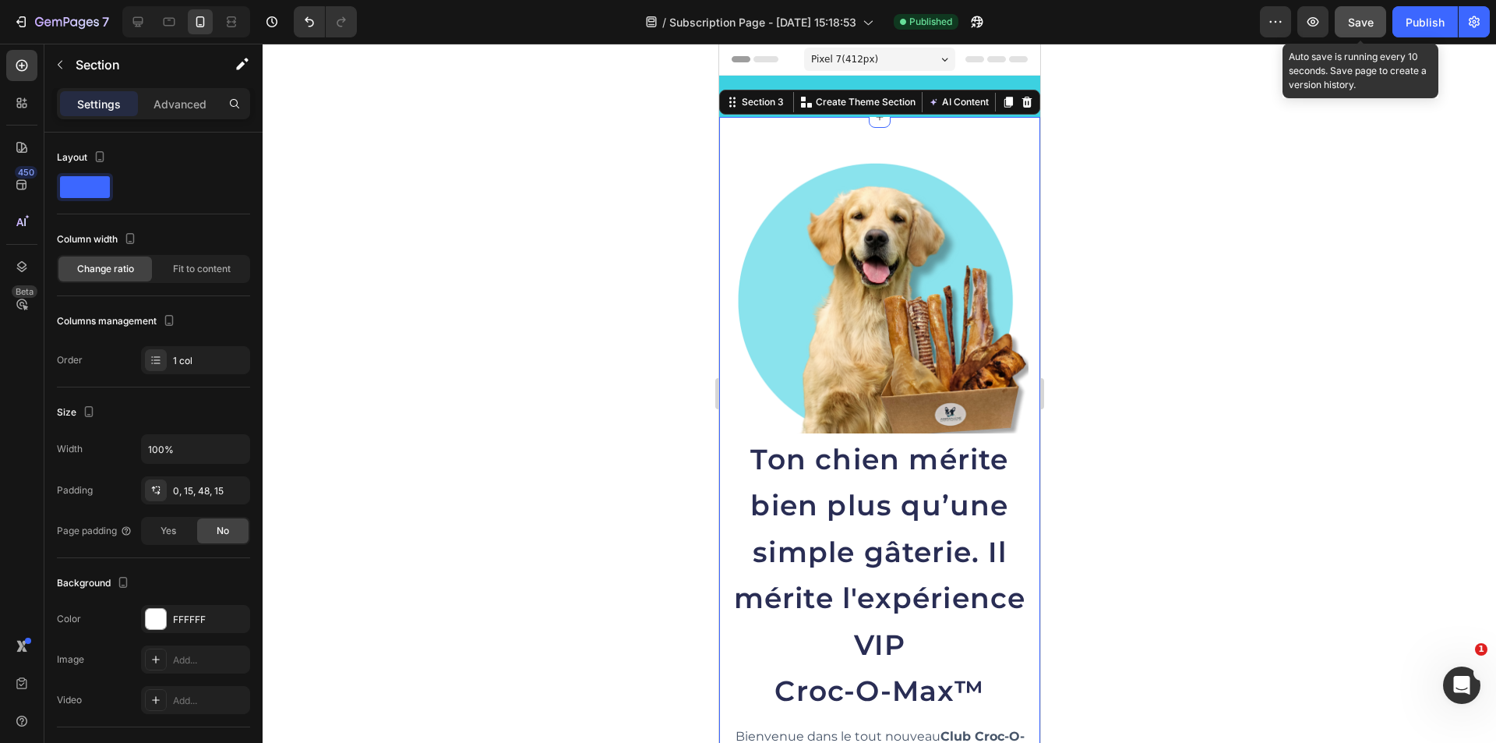
click at [1019, 164] on div "Image Ton chien mérite bien plus qu’une simple gâterie. Il mérite l'expérience …" at bounding box center [879, 582] width 321 height 930
click at [719, 560] on div "Image Ton chien mérite bien plus qu’une simple gâterie. Il mérite l'expérience …" at bounding box center [879, 582] width 321 height 930
click at [1012, 277] on img at bounding box center [879, 285] width 298 height 298
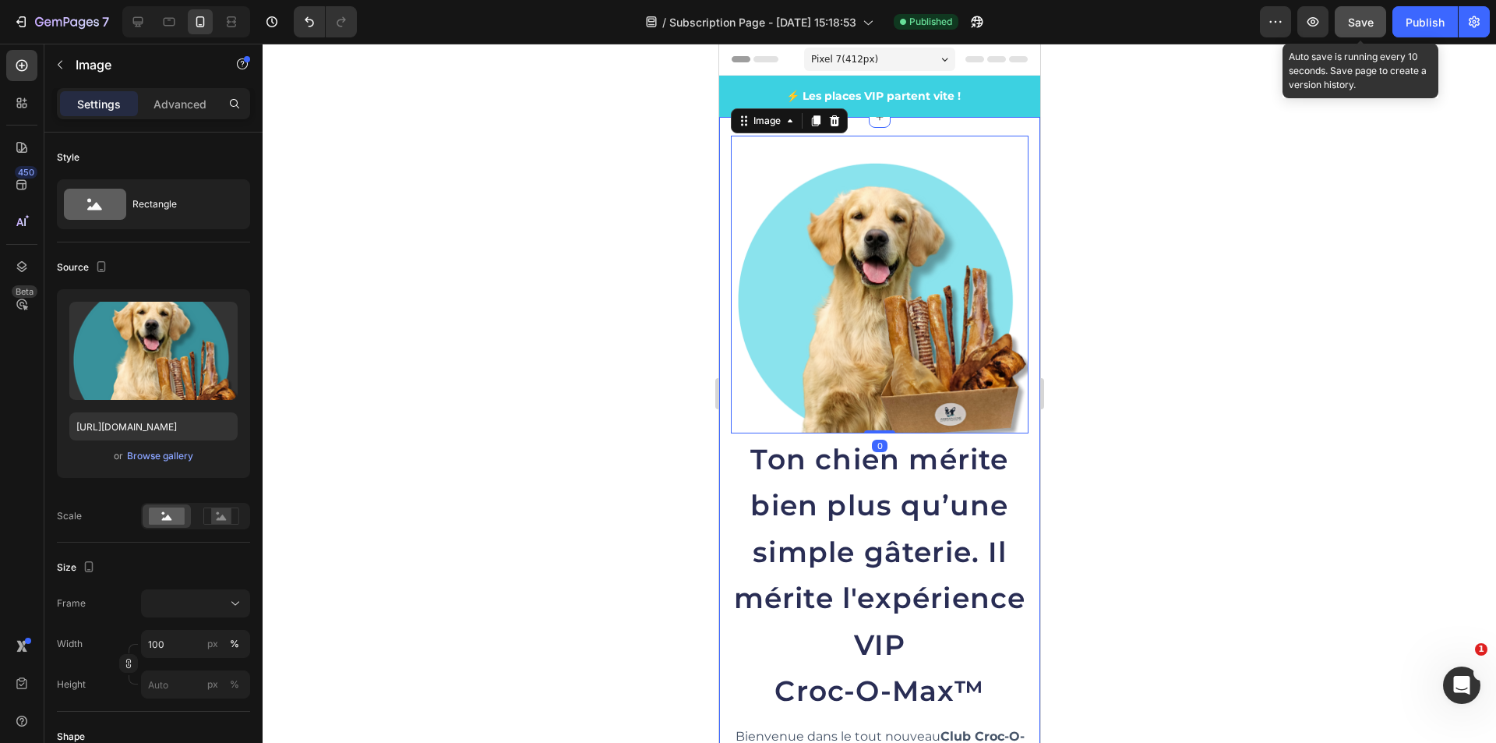
click at [1021, 289] on div "Image 0 Ton chien mérite bien plus qu’une simple gâterie. Il mérite l'expérienc…" at bounding box center [879, 582] width 321 height 930
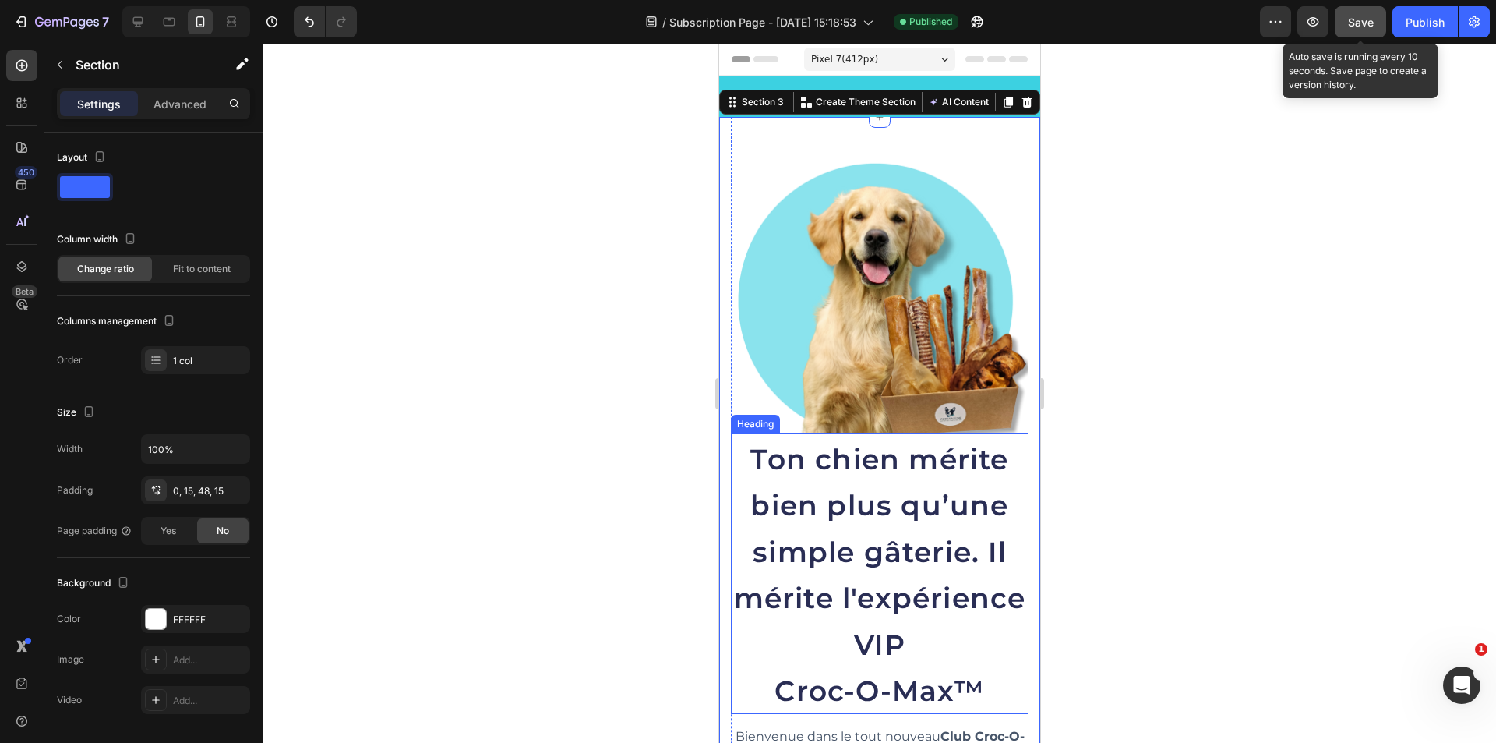
click at [939, 641] on span "Ton chien mérite bien plus qu’une simple gâterie. Il mérite l'expérience VIP" at bounding box center [879, 552] width 292 height 220
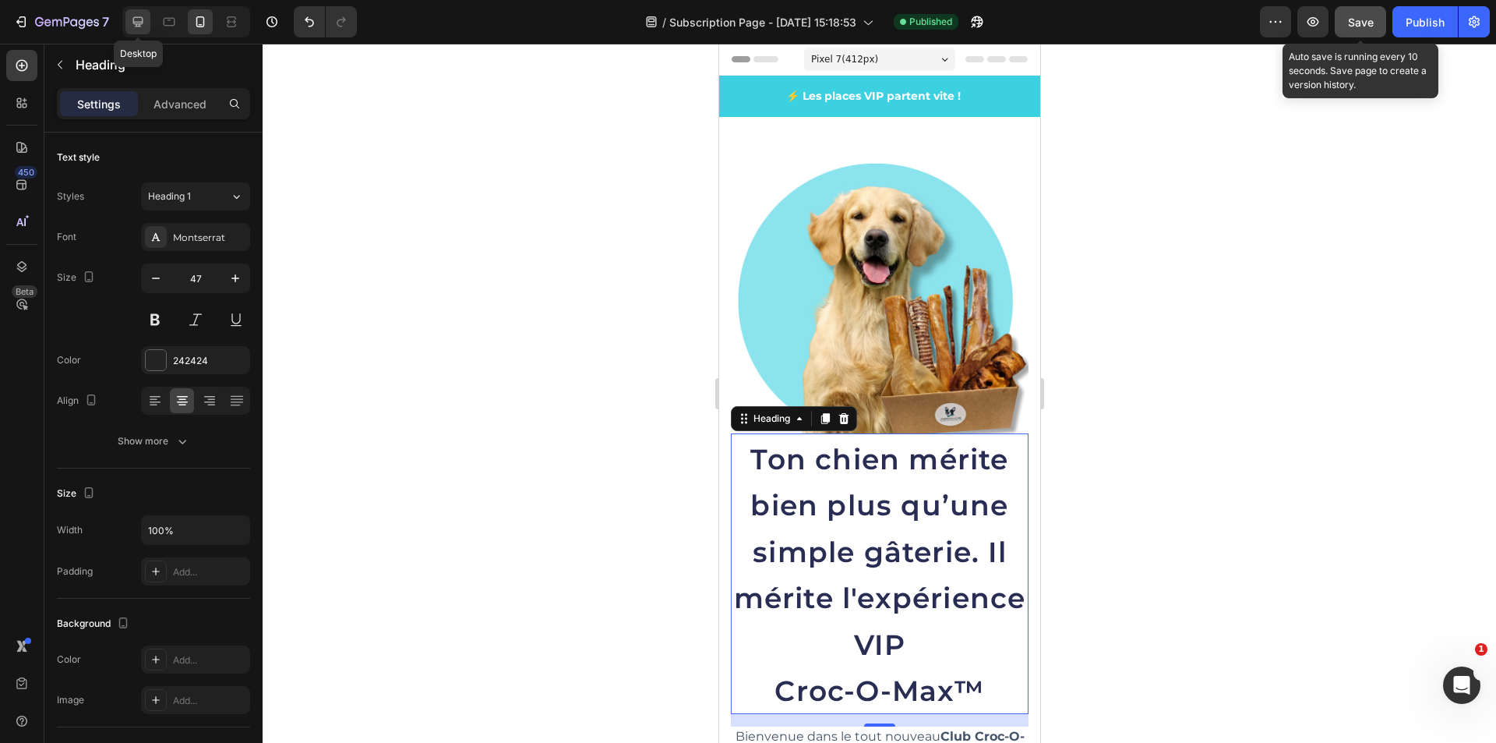
click at [140, 24] on icon at bounding box center [138, 22] width 10 height 10
type input "55"
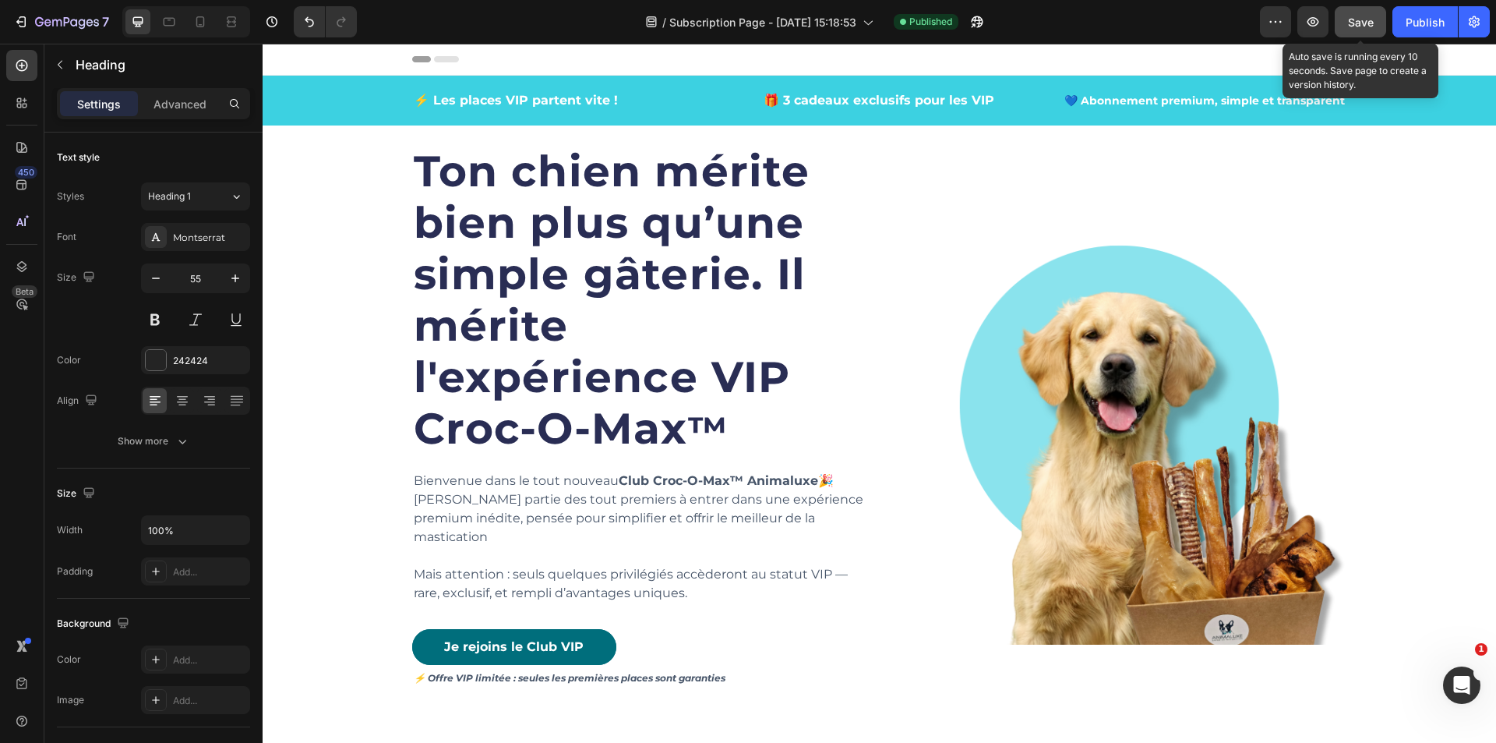
click at [1373, 26] on span "Save" at bounding box center [1361, 22] width 26 height 13
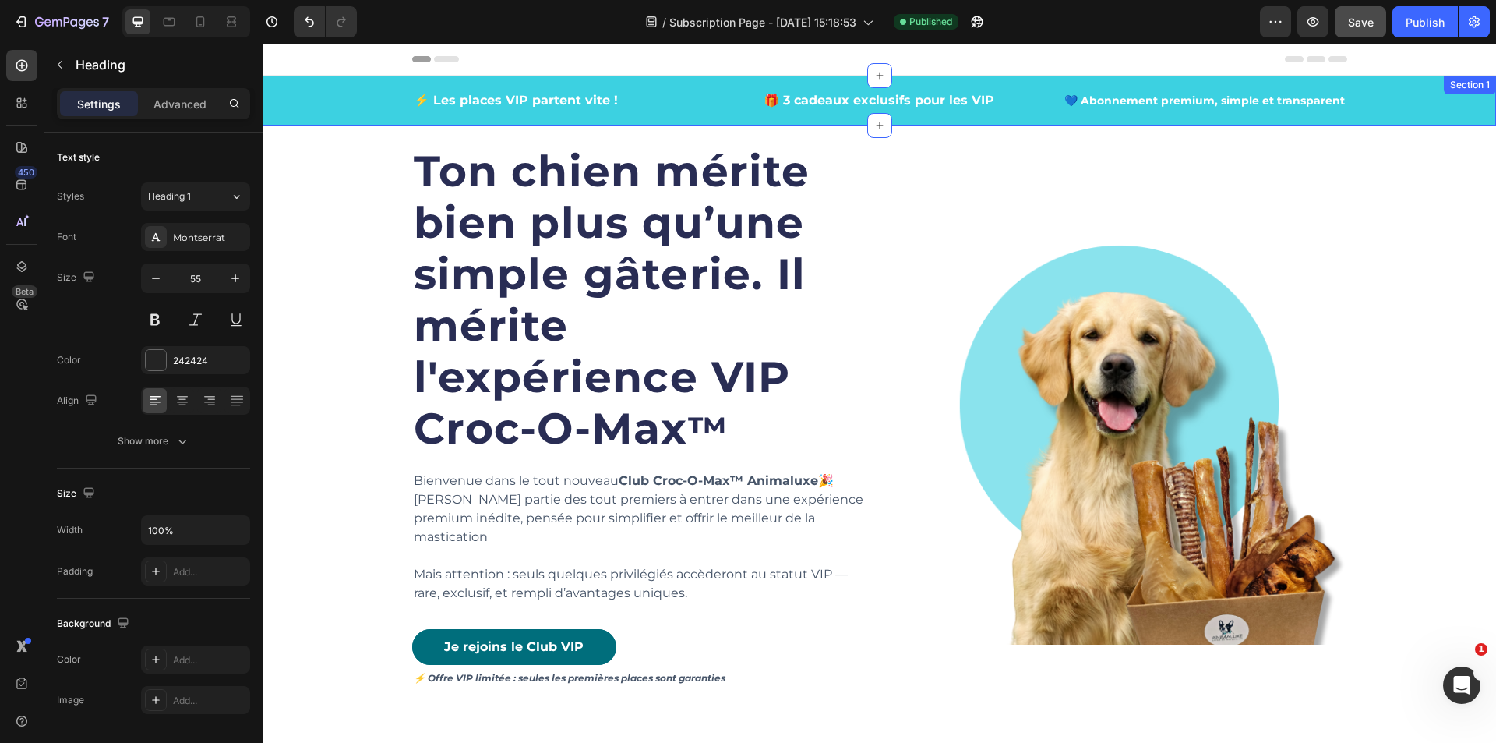
click at [273, 120] on div "⚡ Les places VIP partent vite ! Text block 🎁 3 cadeaux exclusifs pour les VIP T…" at bounding box center [880, 101] width 1234 height 50
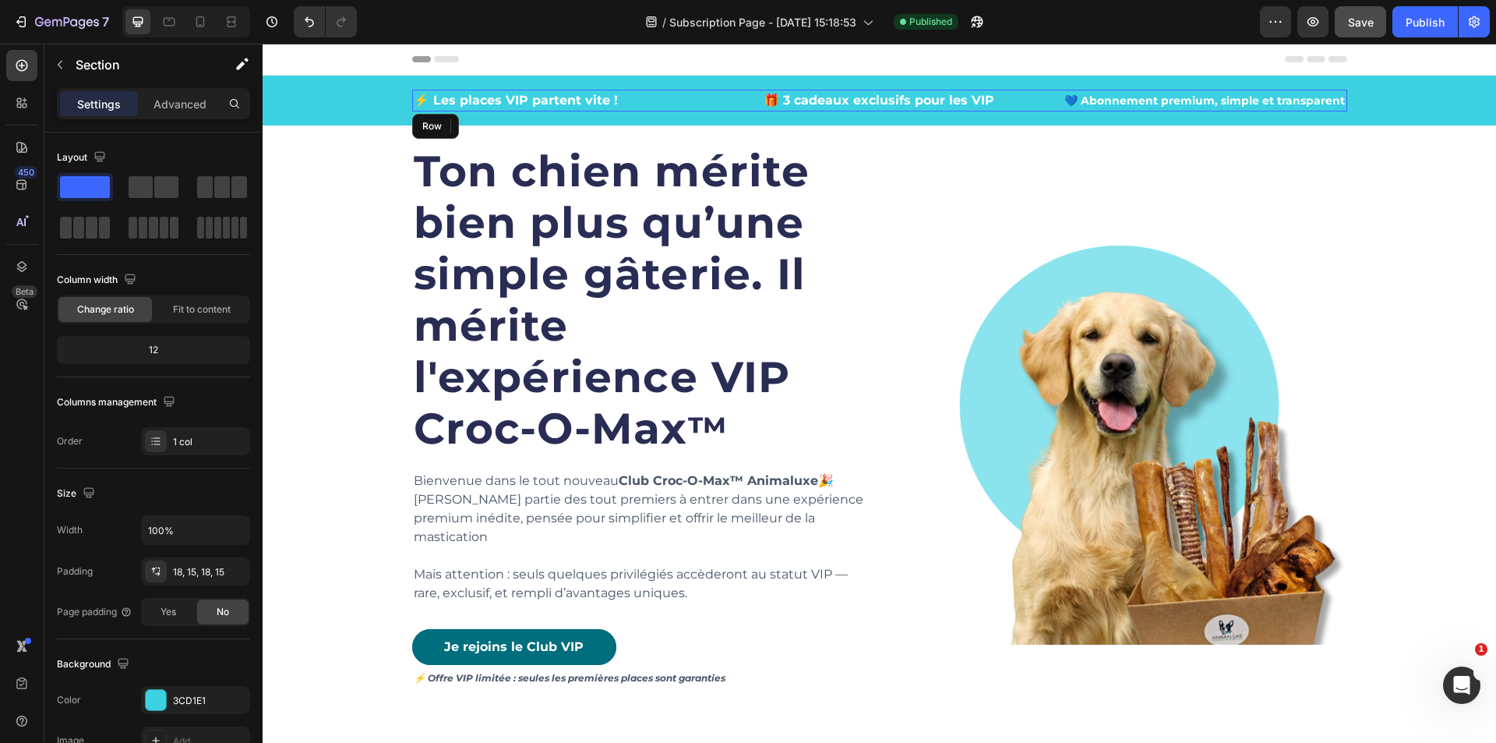
click at [719, 107] on div "⚡ Les places VIP partent vite ! Text block 🎁 3 cadeaux exclusifs pour les VIP T…" at bounding box center [879, 101] width 935 height 22
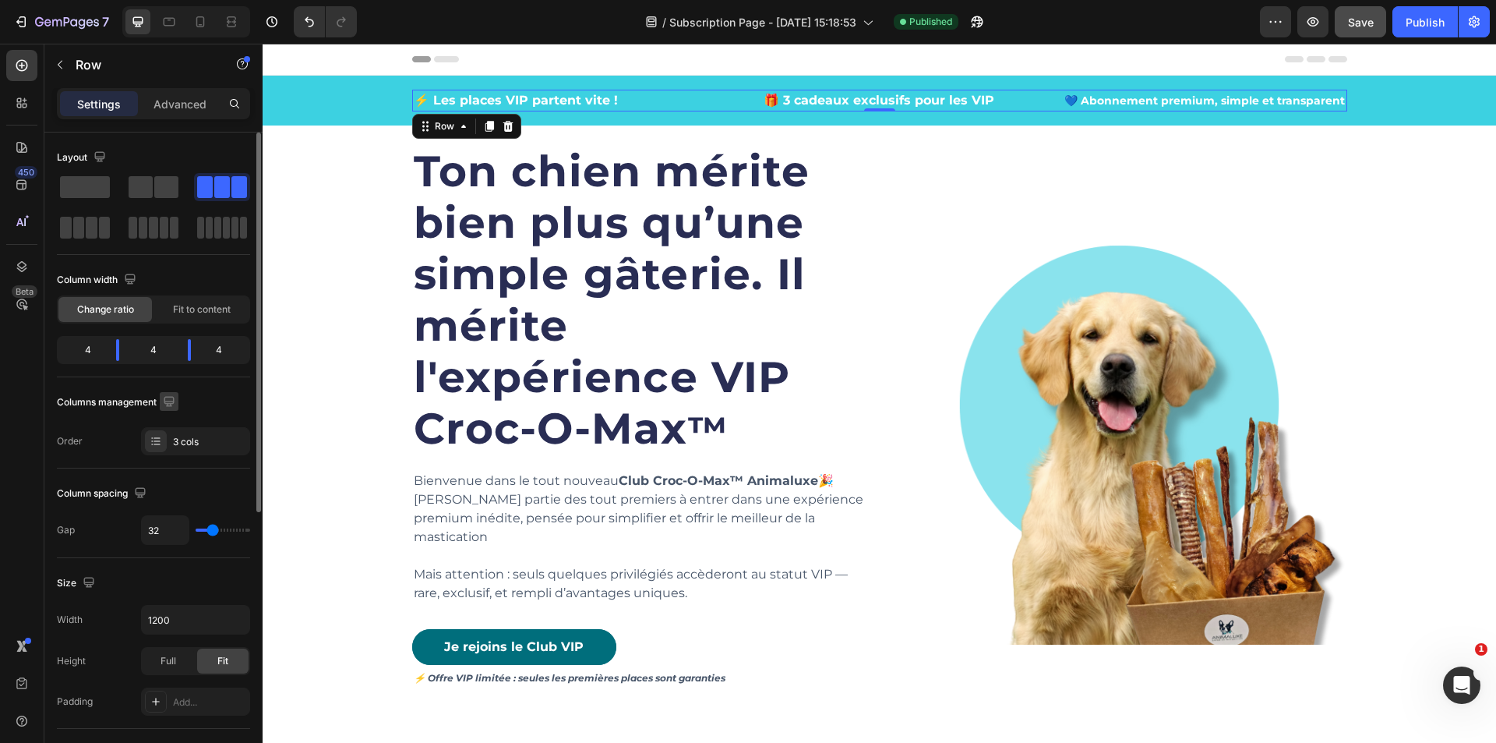
click at [168, 403] on icon "button" at bounding box center [169, 401] width 10 height 10
click at [172, 480] on icon "button" at bounding box center [172, 483] width 16 height 16
type input "0"
type input "100%"
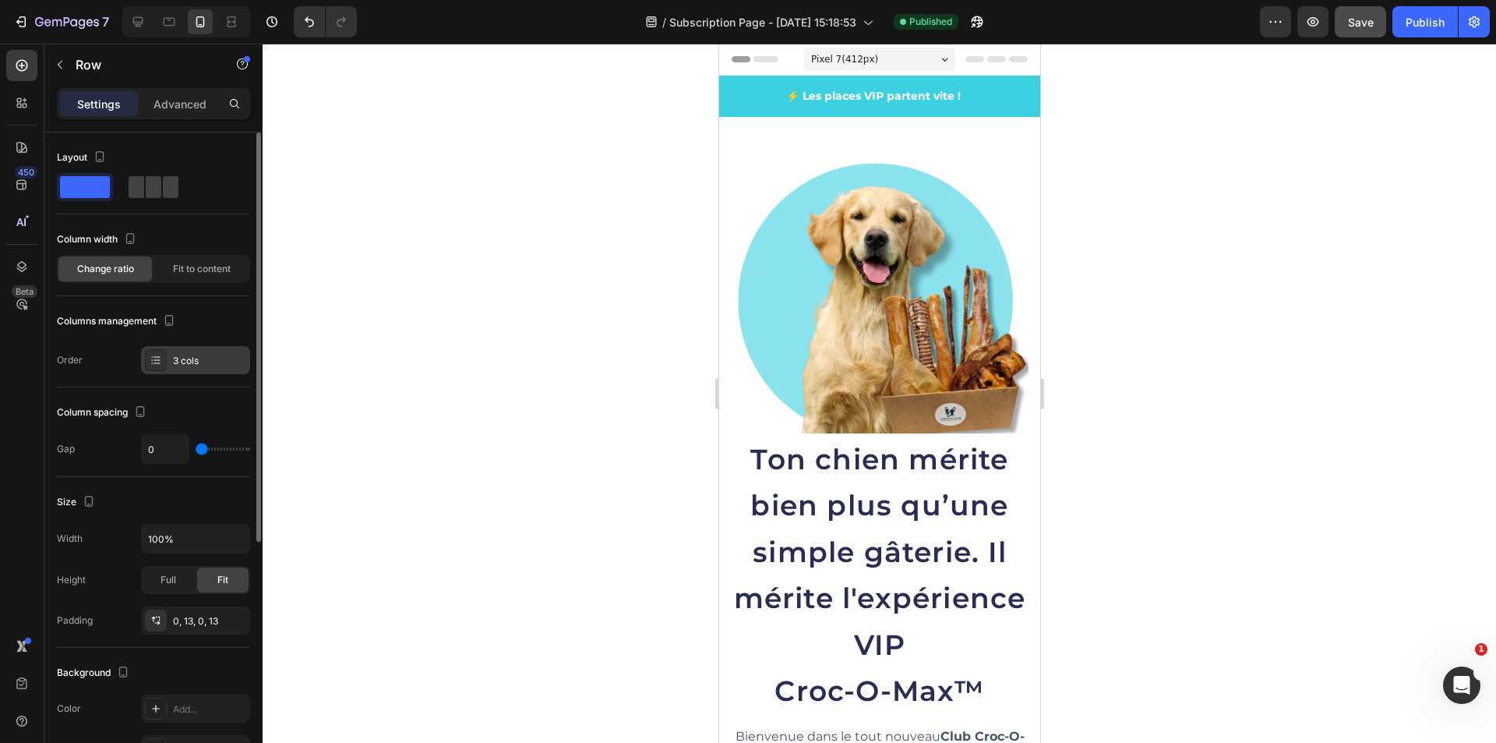
click at [212, 366] on div "3 cols" at bounding box center [209, 361] width 73 height 14
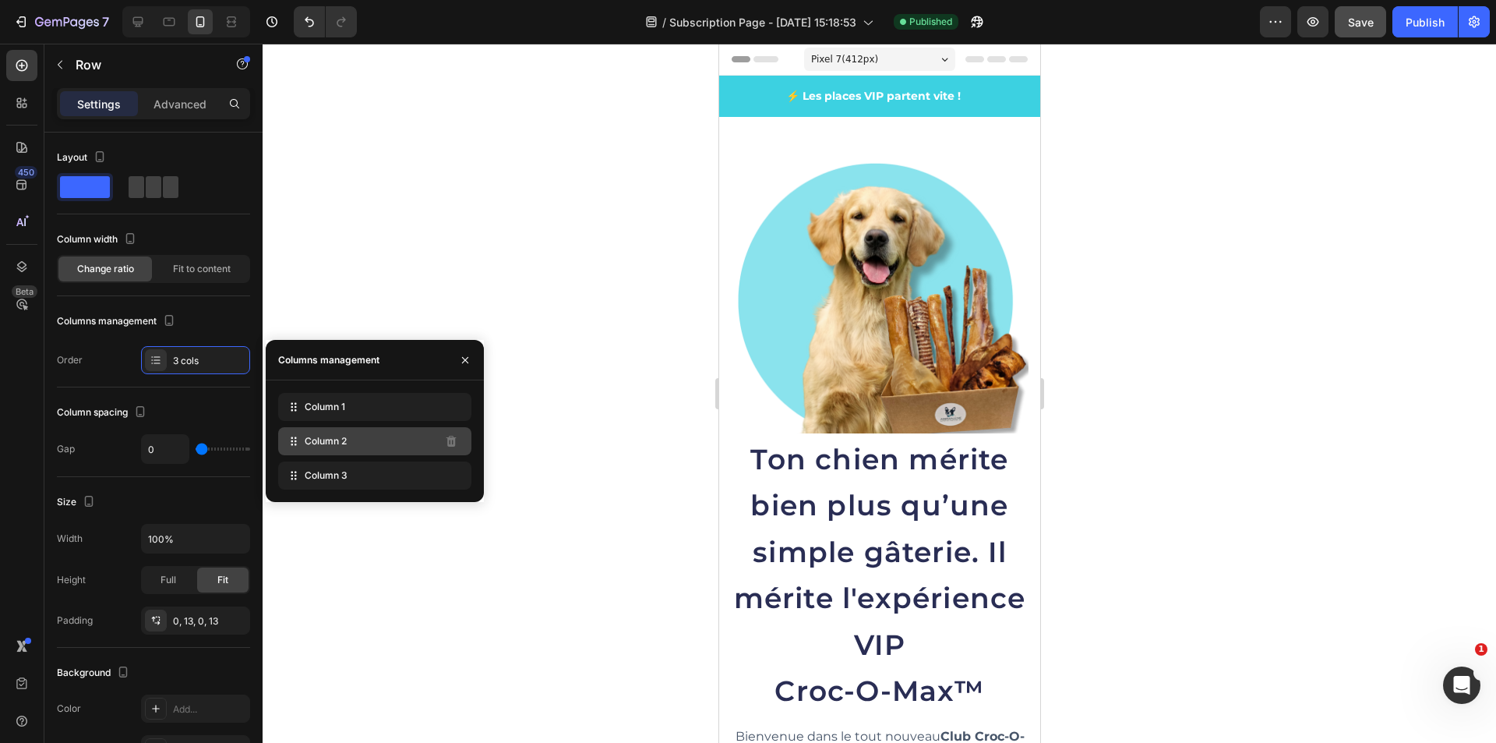
click at [368, 436] on div "Column 2" at bounding box center [374, 441] width 193 height 28
click at [309, 443] on span "Column 2" at bounding box center [326, 441] width 42 height 14
click at [318, 409] on span "Column 1" at bounding box center [325, 407] width 41 height 14
click at [318, 408] on span "Column 1" at bounding box center [325, 407] width 41 height 14
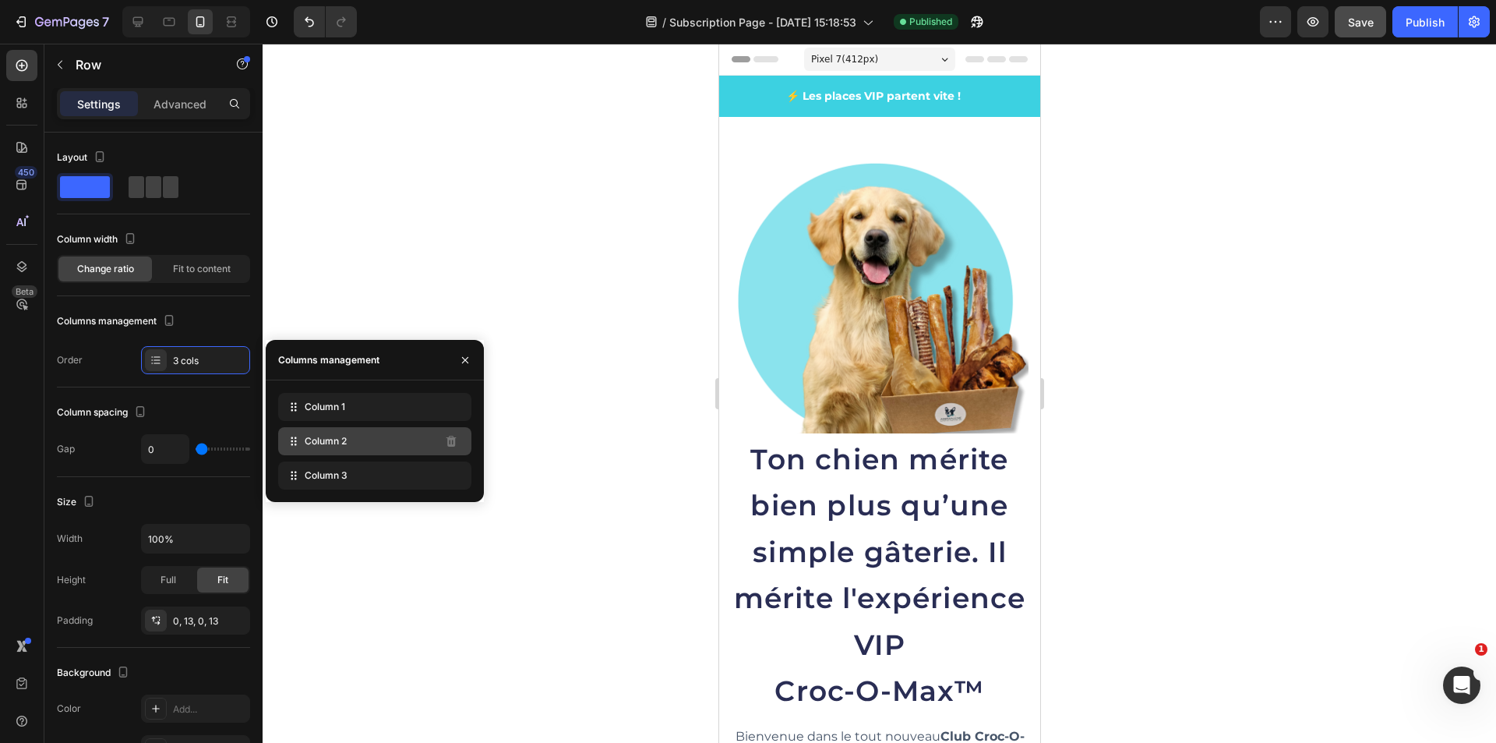
click at [339, 447] on span "Column 2" at bounding box center [326, 441] width 42 height 14
click at [339, 445] on span "Column 2" at bounding box center [326, 441] width 42 height 14
click at [377, 443] on div "Column 2" at bounding box center [374, 441] width 193 height 28
drag, startPoint x: 295, startPoint y: 440, endPoint x: 303, endPoint y: 401, distance: 40.7
click at [467, 362] on icon "button" at bounding box center [465, 360] width 12 height 12
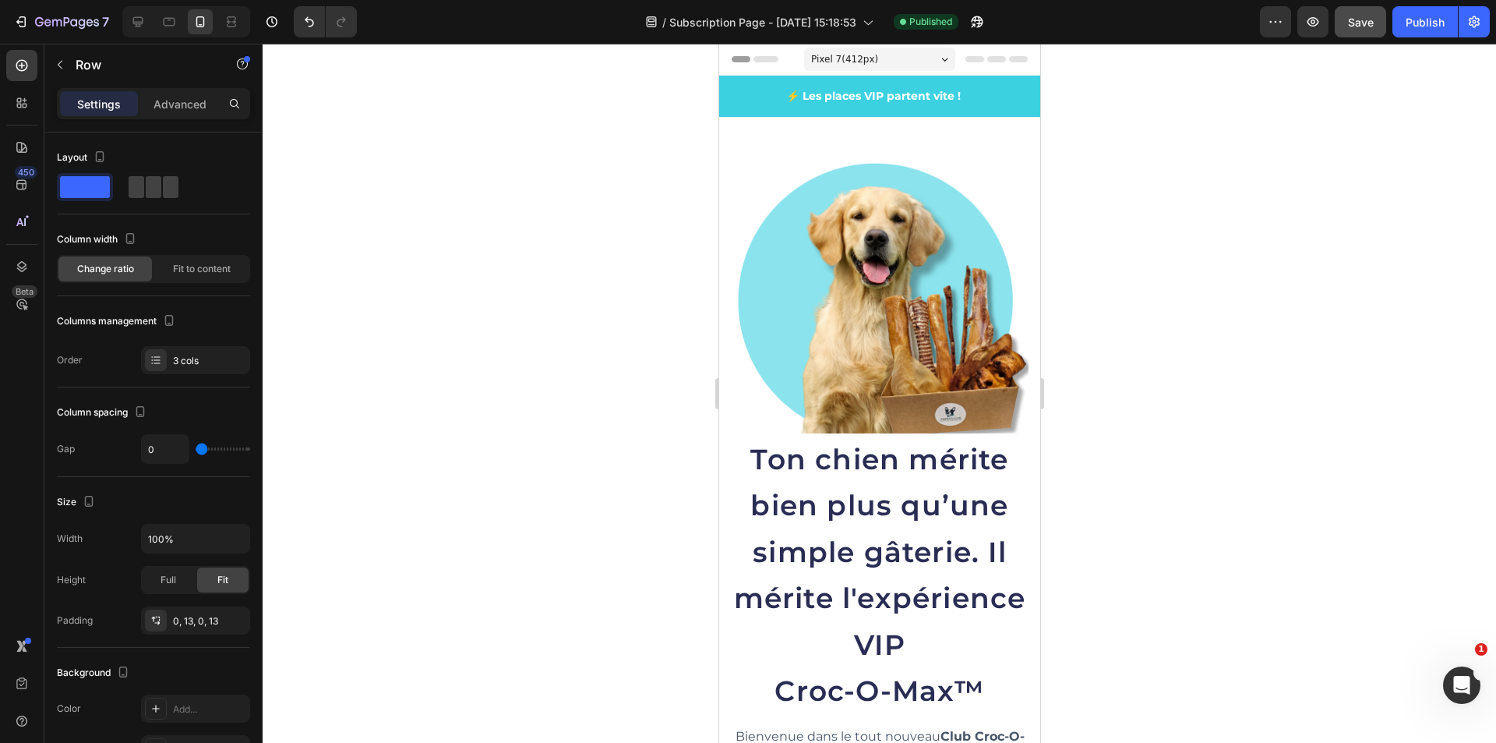
click at [553, 400] on div at bounding box center [880, 393] width 1234 height 699
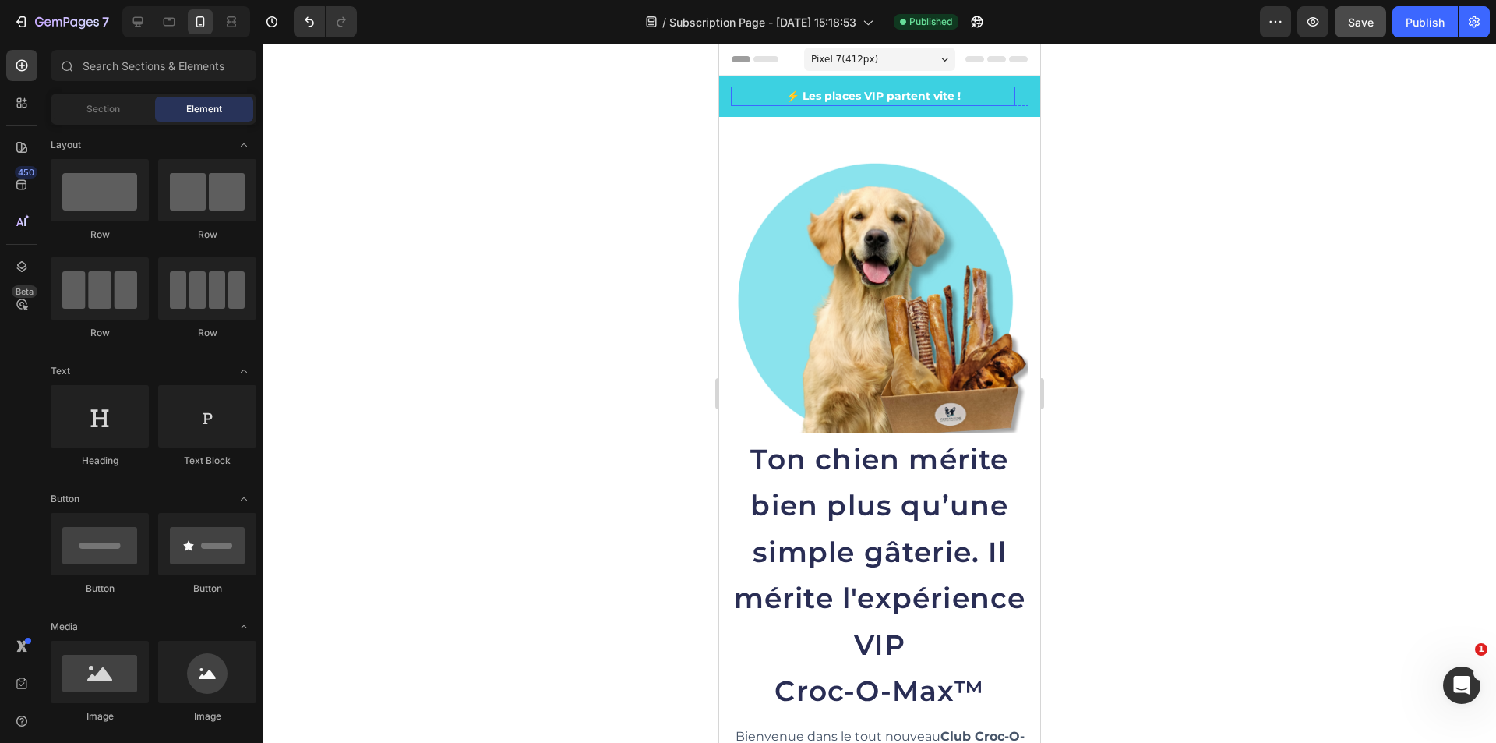
click at [759, 100] on p "⚡ Les places VIP partent vite !" at bounding box center [872, 96] width 281 height 16
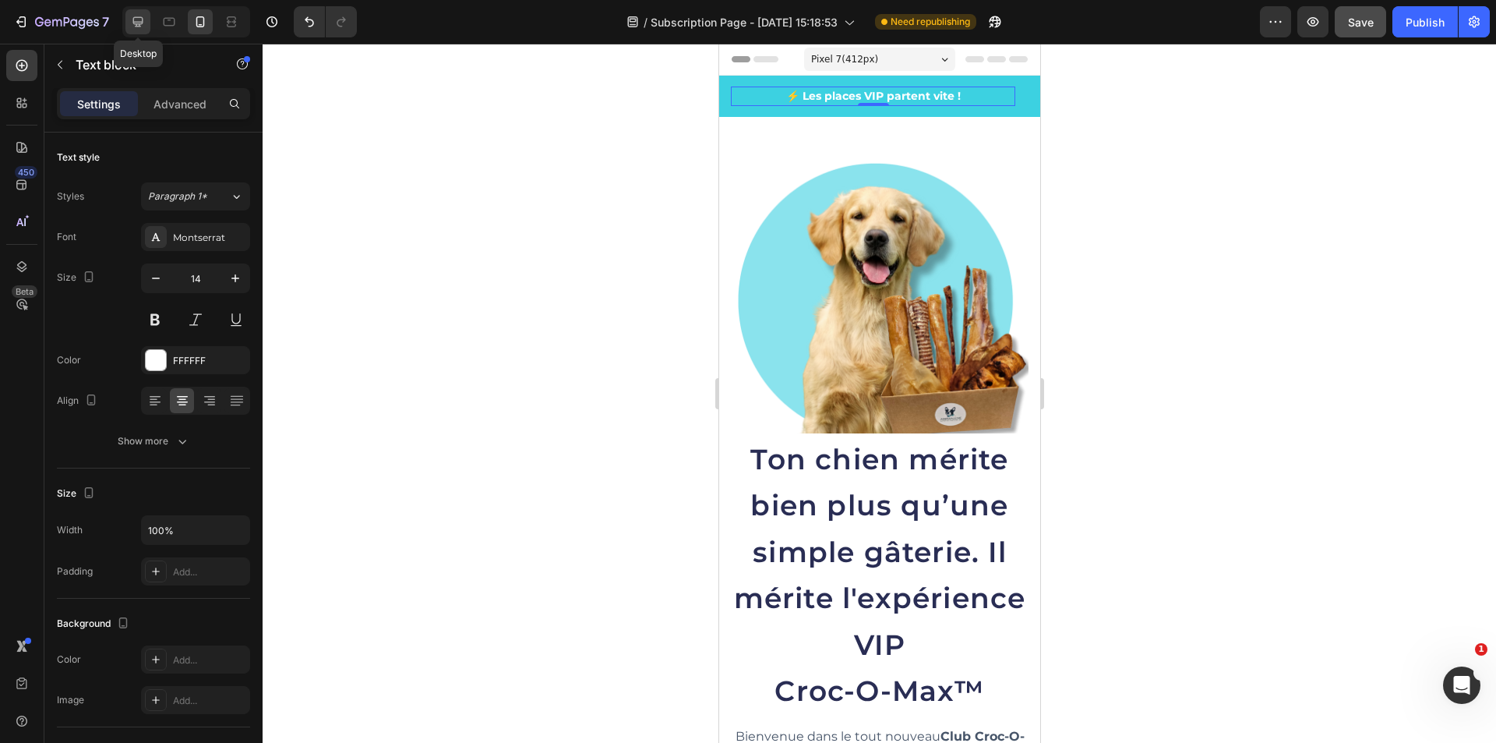
click at [141, 23] on icon at bounding box center [138, 22] width 10 height 10
type input "16"
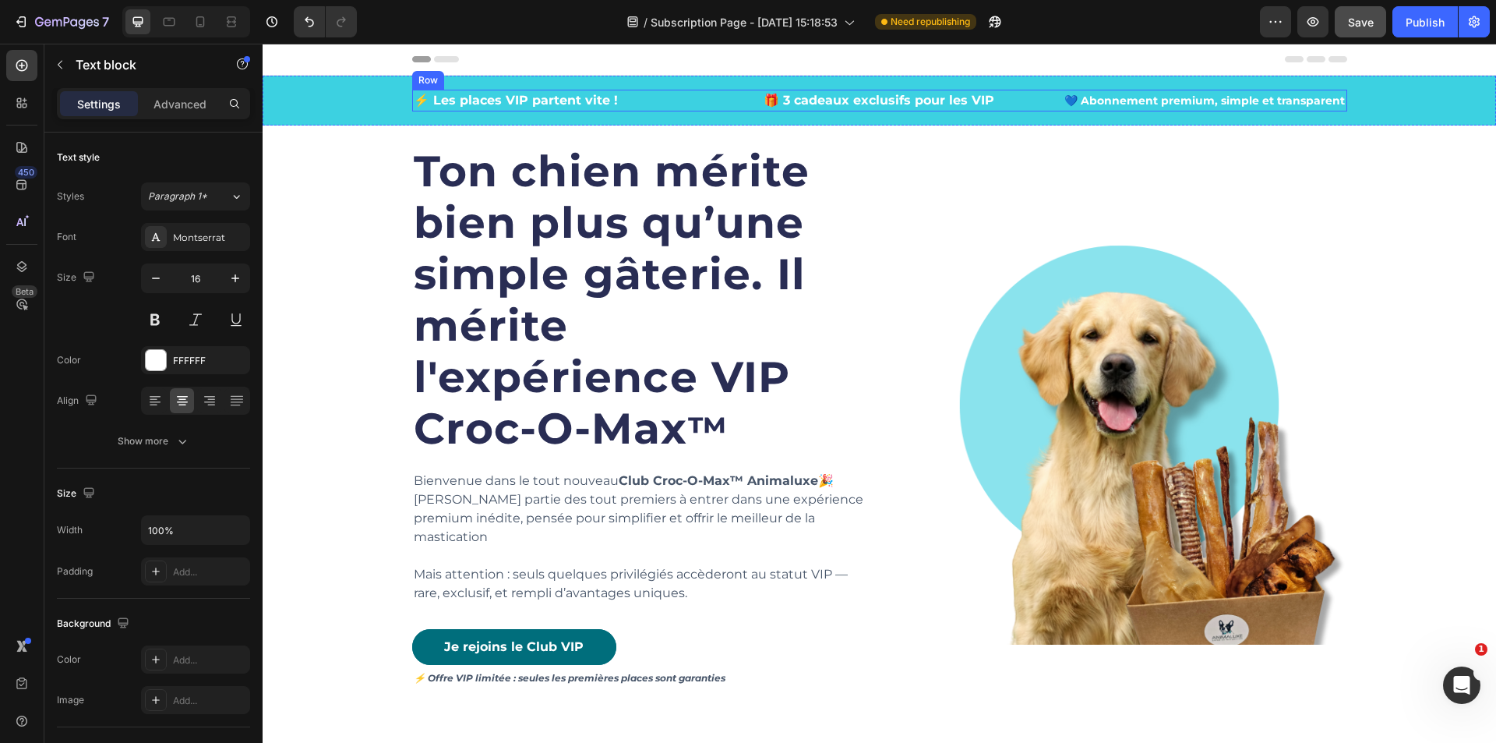
click at [721, 107] on div "⚡ Les places VIP partent vite ! Text block 🎁 3 cadeaux exclusifs pour les VIP T…" at bounding box center [879, 101] width 935 height 22
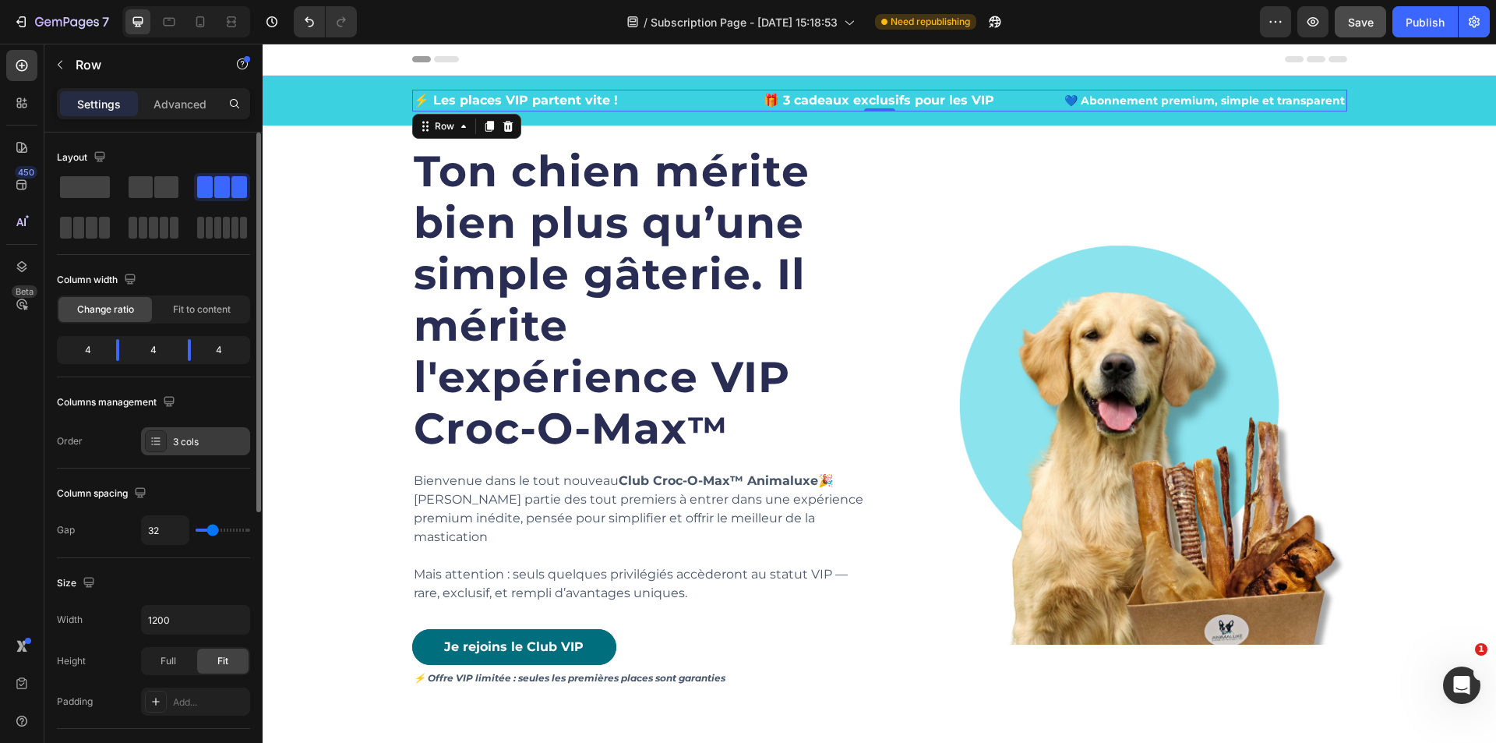
click at [197, 441] on div "3 cols" at bounding box center [209, 442] width 73 height 14
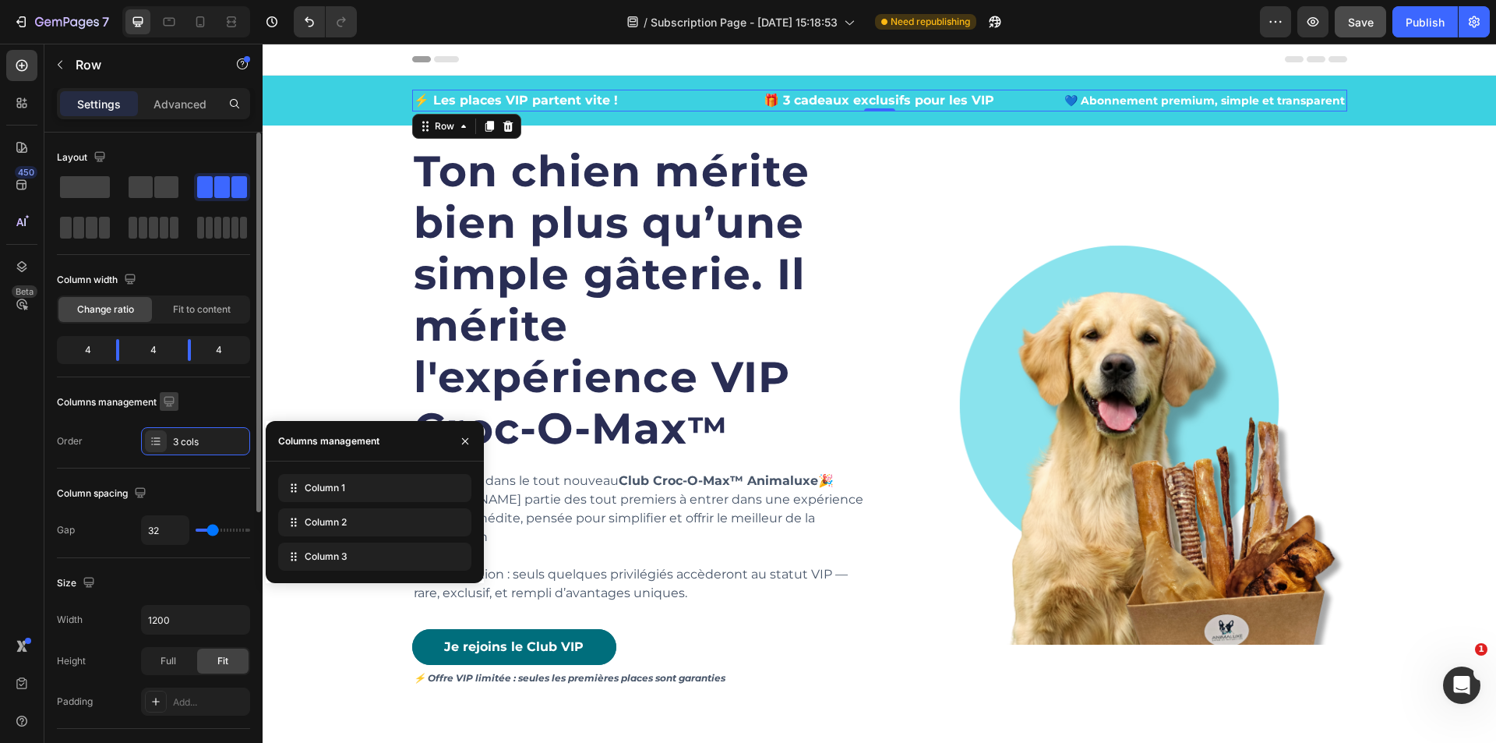
click at [169, 399] on icon "button" at bounding box center [169, 402] width 16 height 16
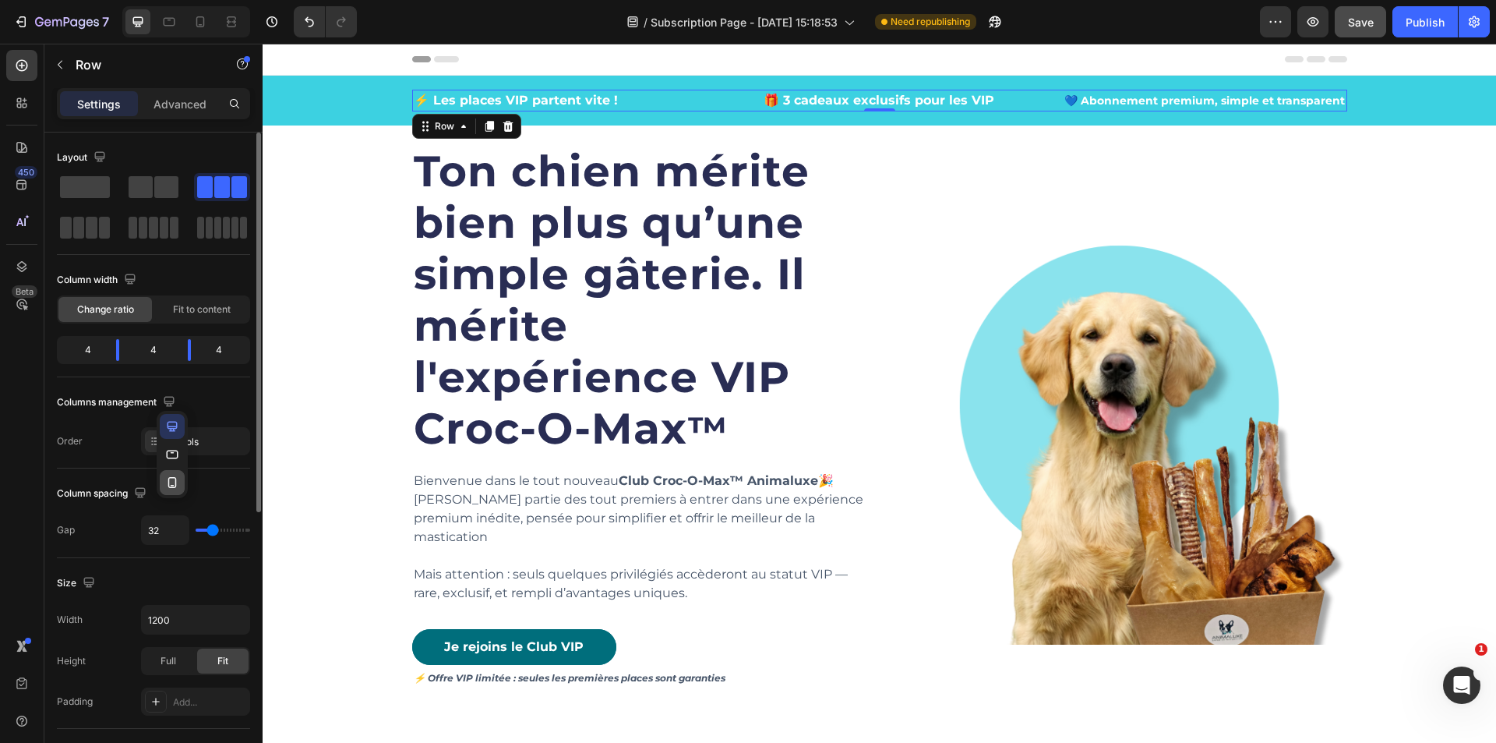
click at [174, 479] on icon "button" at bounding box center [172, 483] width 16 height 16
type input "0"
type input "100%"
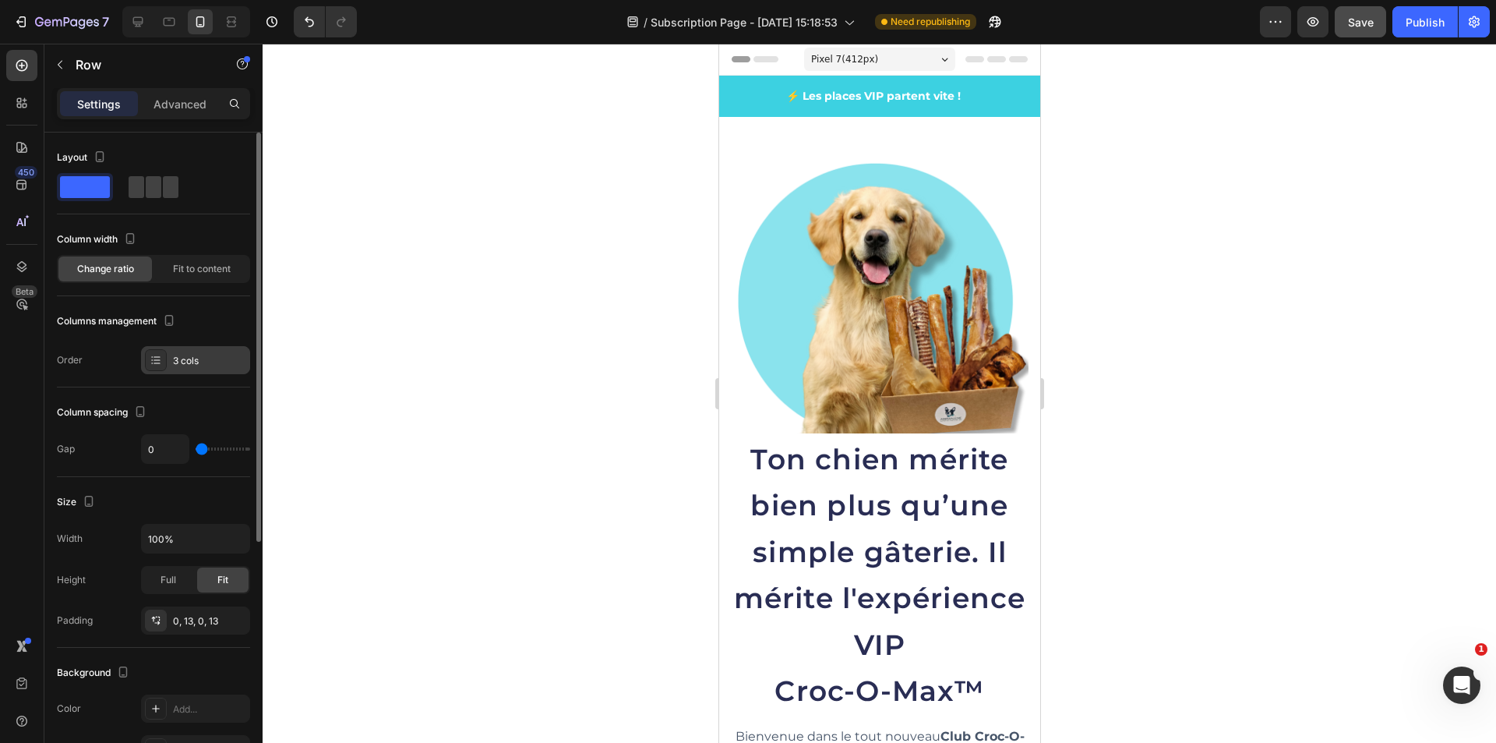
click at [210, 369] on div "3 cols" at bounding box center [195, 360] width 109 height 28
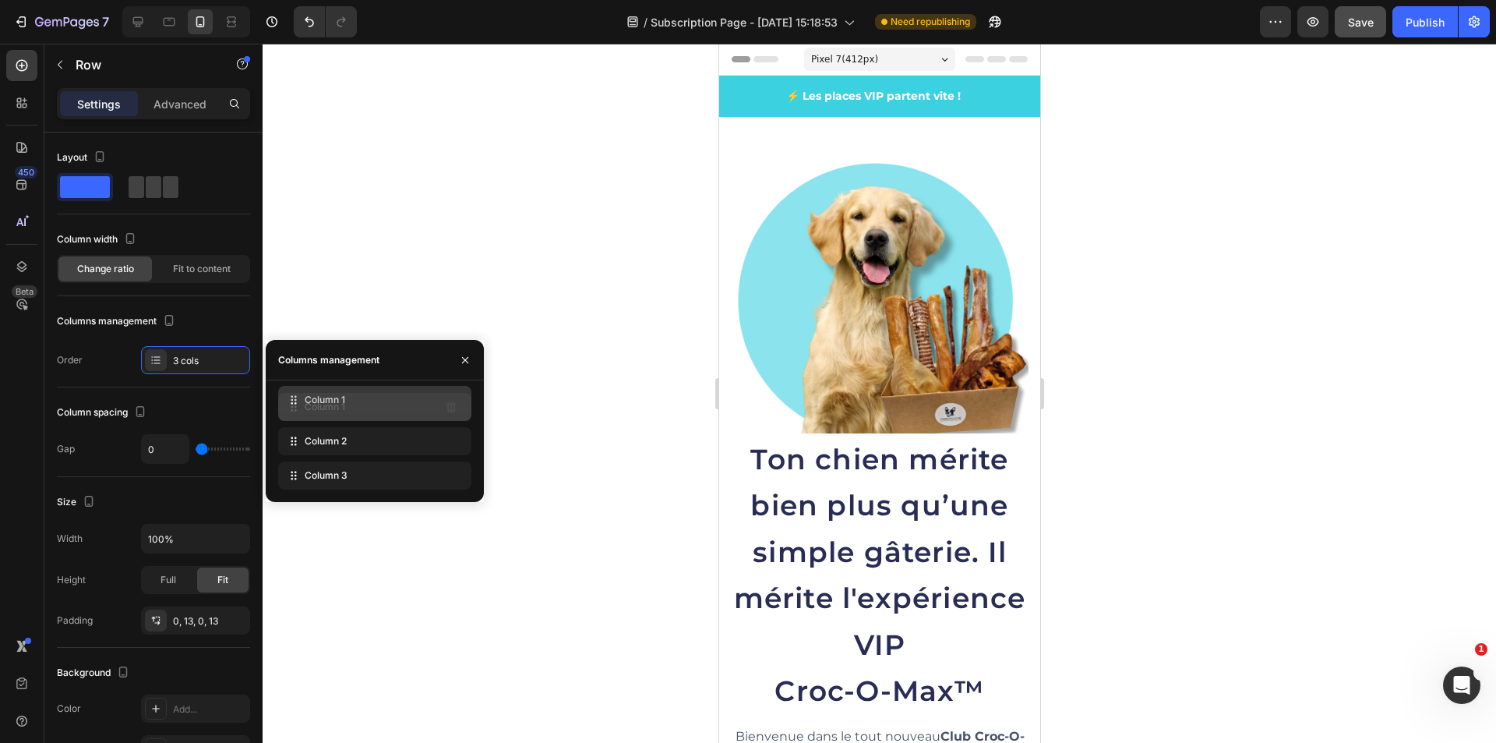
drag, startPoint x: 295, startPoint y: 446, endPoint x: 295, endPoint y: 405, distance: 41.3
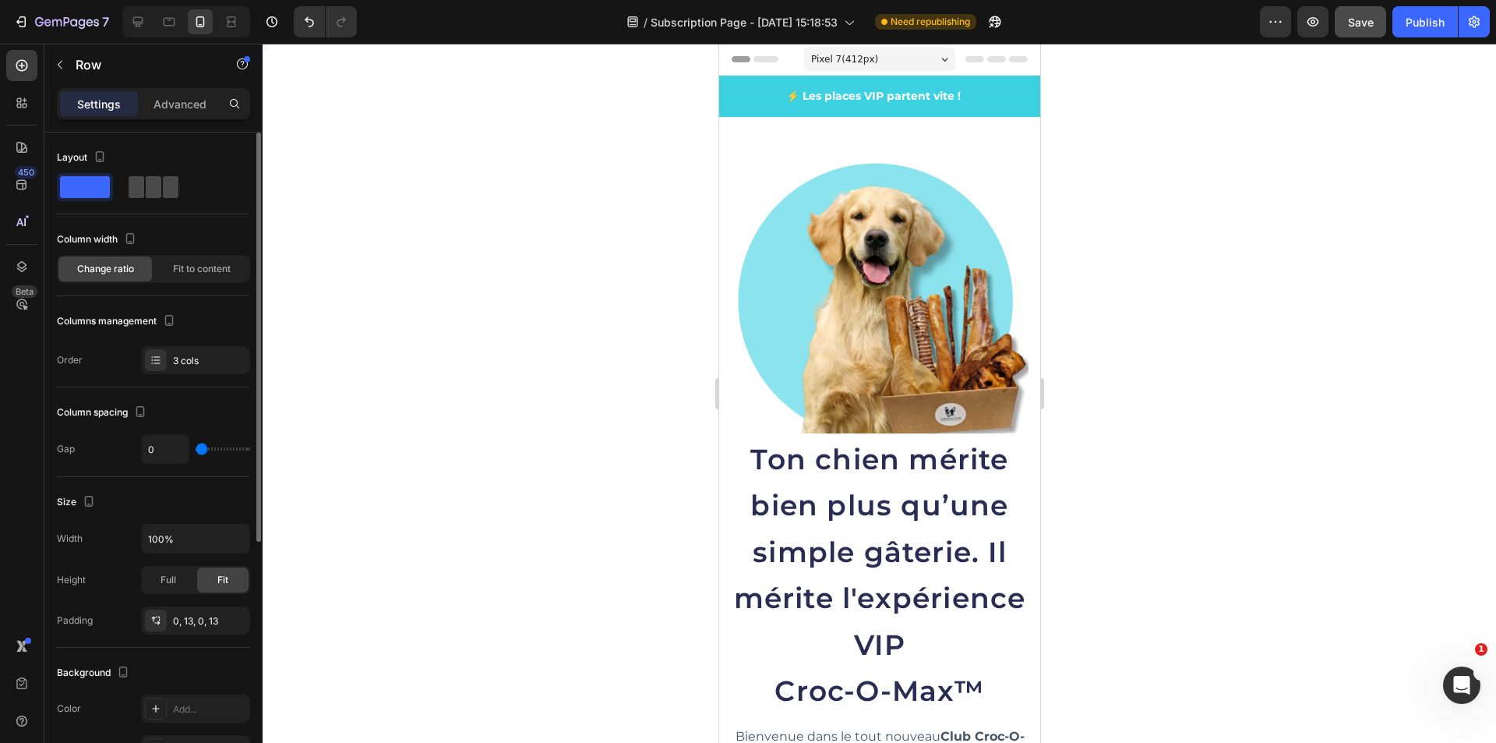
click at [163, 189] on span at bounding box center [171, 187] width 16 height 22
type input "32"
click at [94, 187] on span at bounding box center [85, 187] width 50 height 22
type input "0"
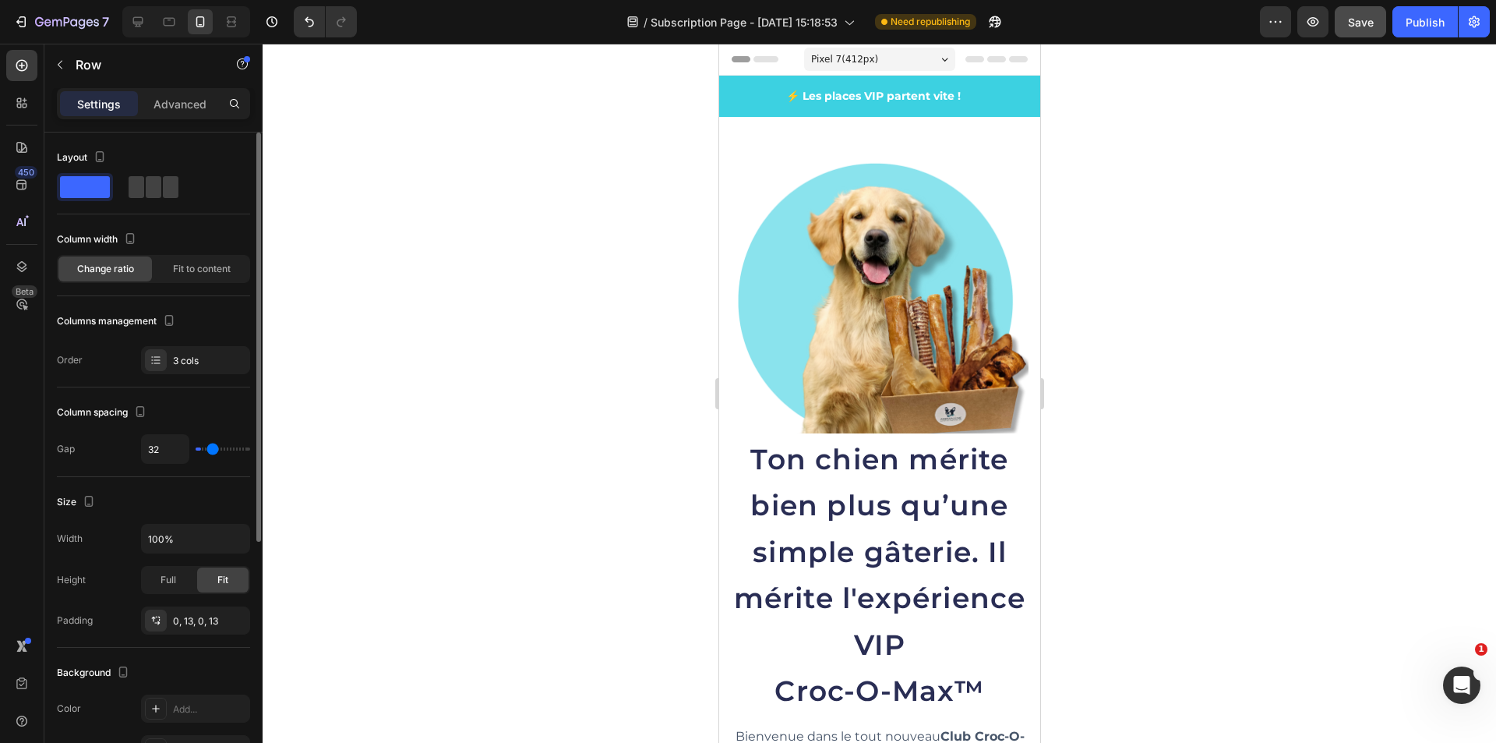
type input "0"
click at [226, 362] on div "3 cols" at bounding box center [209, 361] width 73 height 14
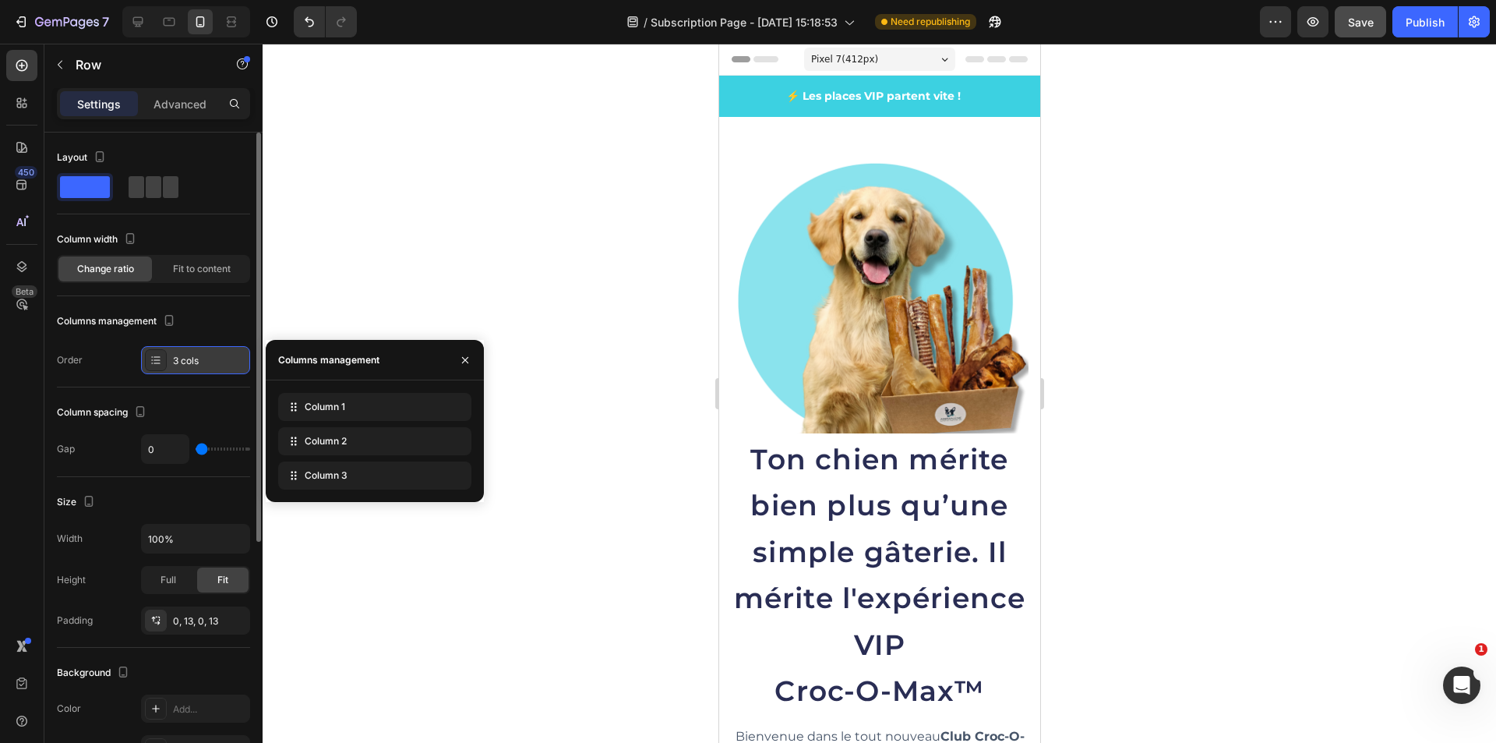
click at [208, 354] on div "3 cols" at bounding box center [209, 361] width 73 height 14
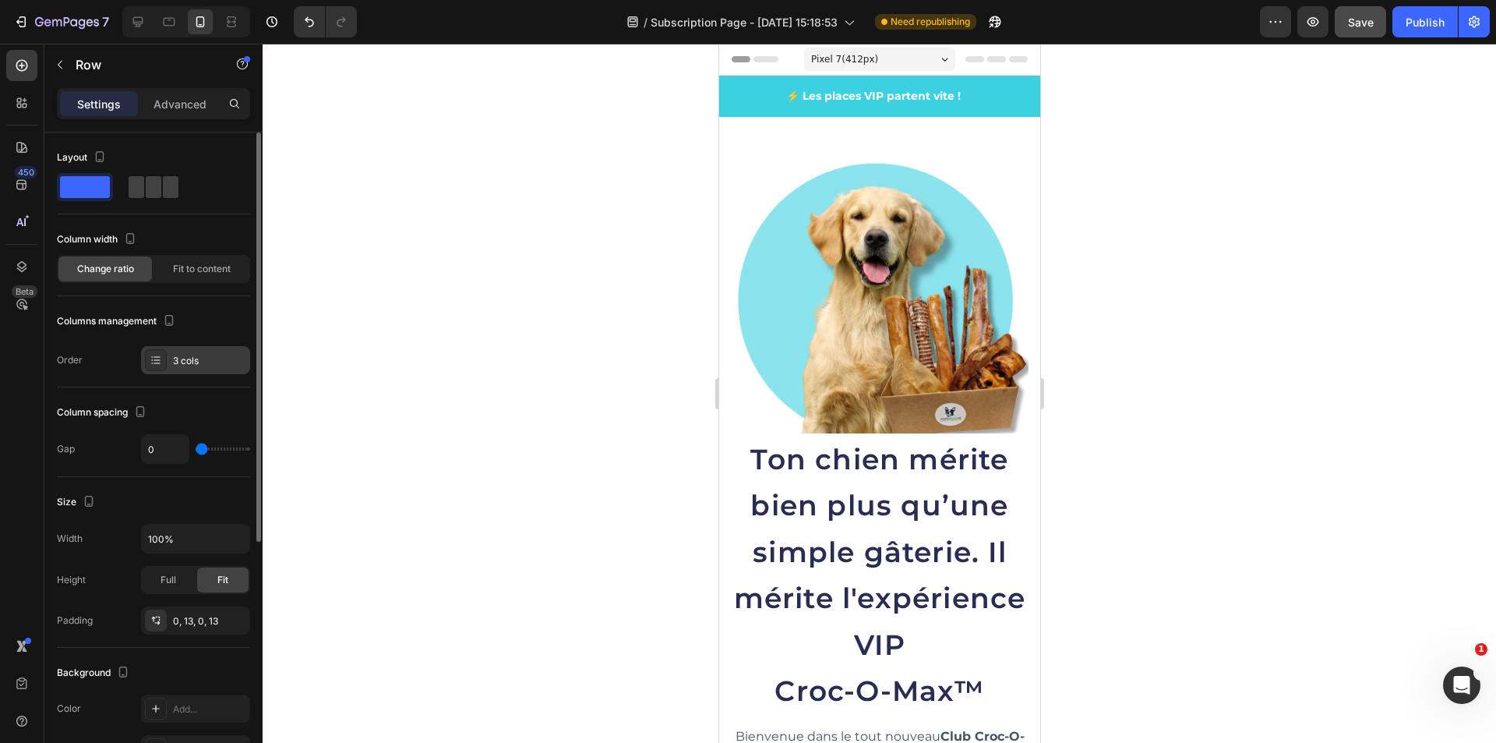
click at [201, 354] on div "3 cols" at bounding box center [209, 361] width 73 height 14
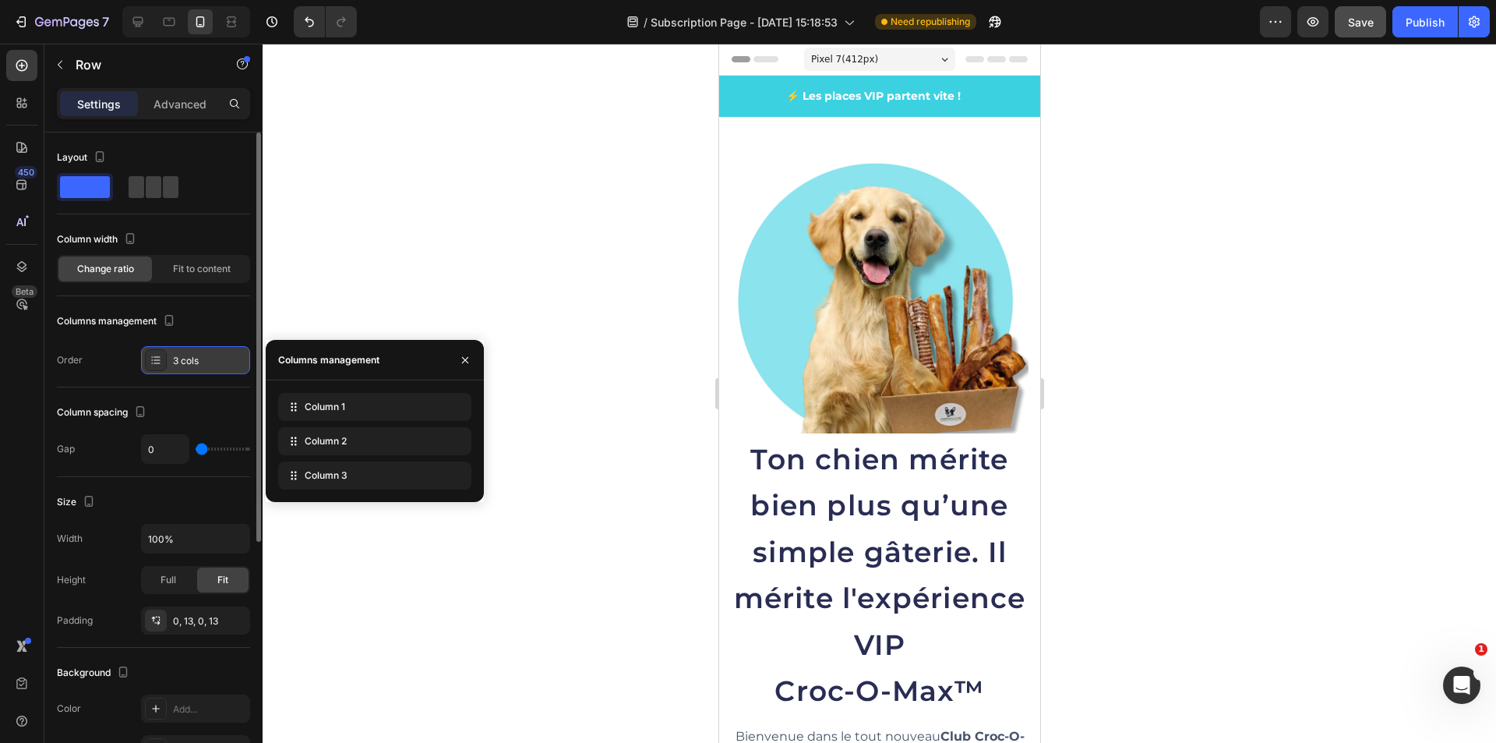
click at [200, 361] on div "3 cols" at bounding box center [209, 361] width 73 height 14
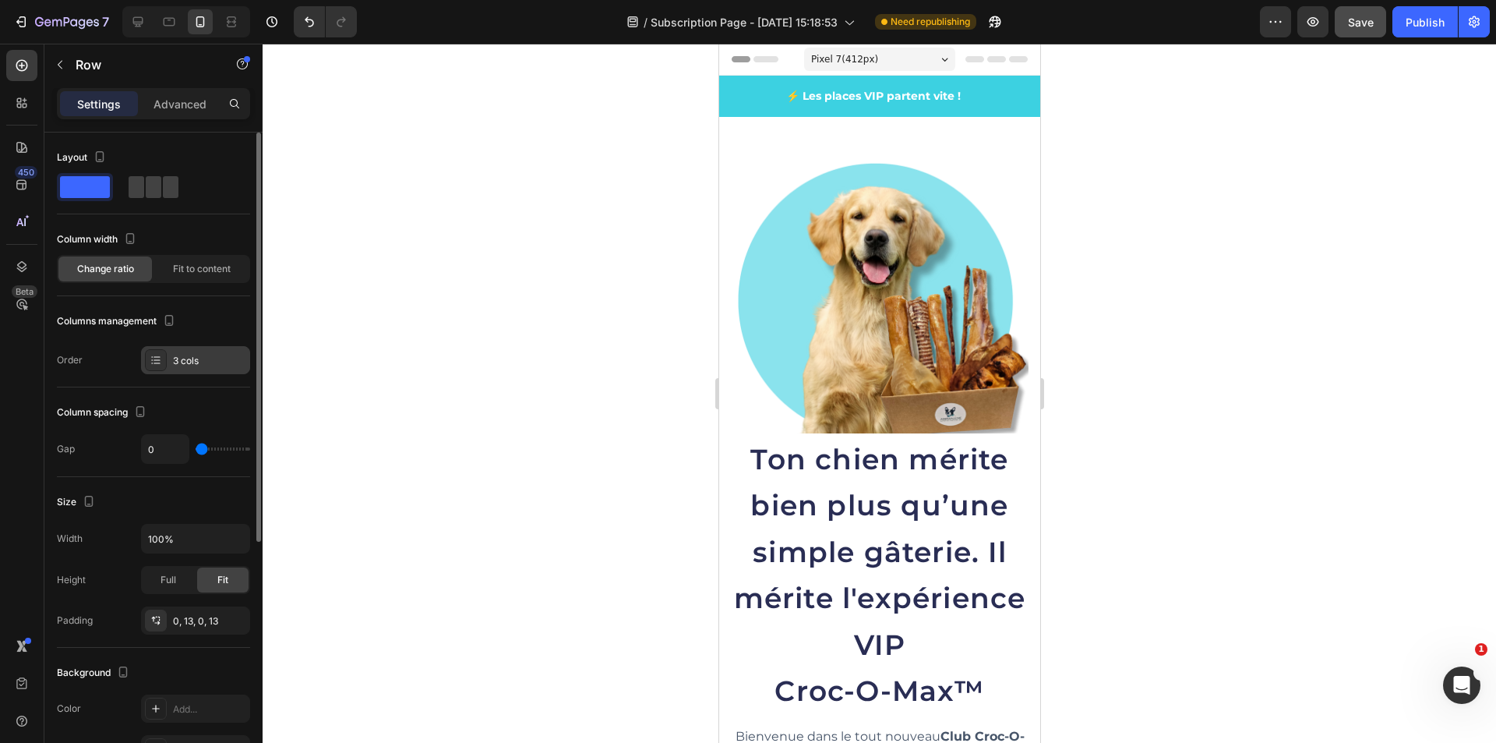
click at [200, 361] on div "3 cols" at bounding box center [209, 361] width 73 height 14
click at [178, 582] on div "Full" at bounding box center [168, 579] width 51 height 25
click at [224, 578] on span "Fit" at bounding box center [222, 580] width 11 height 14
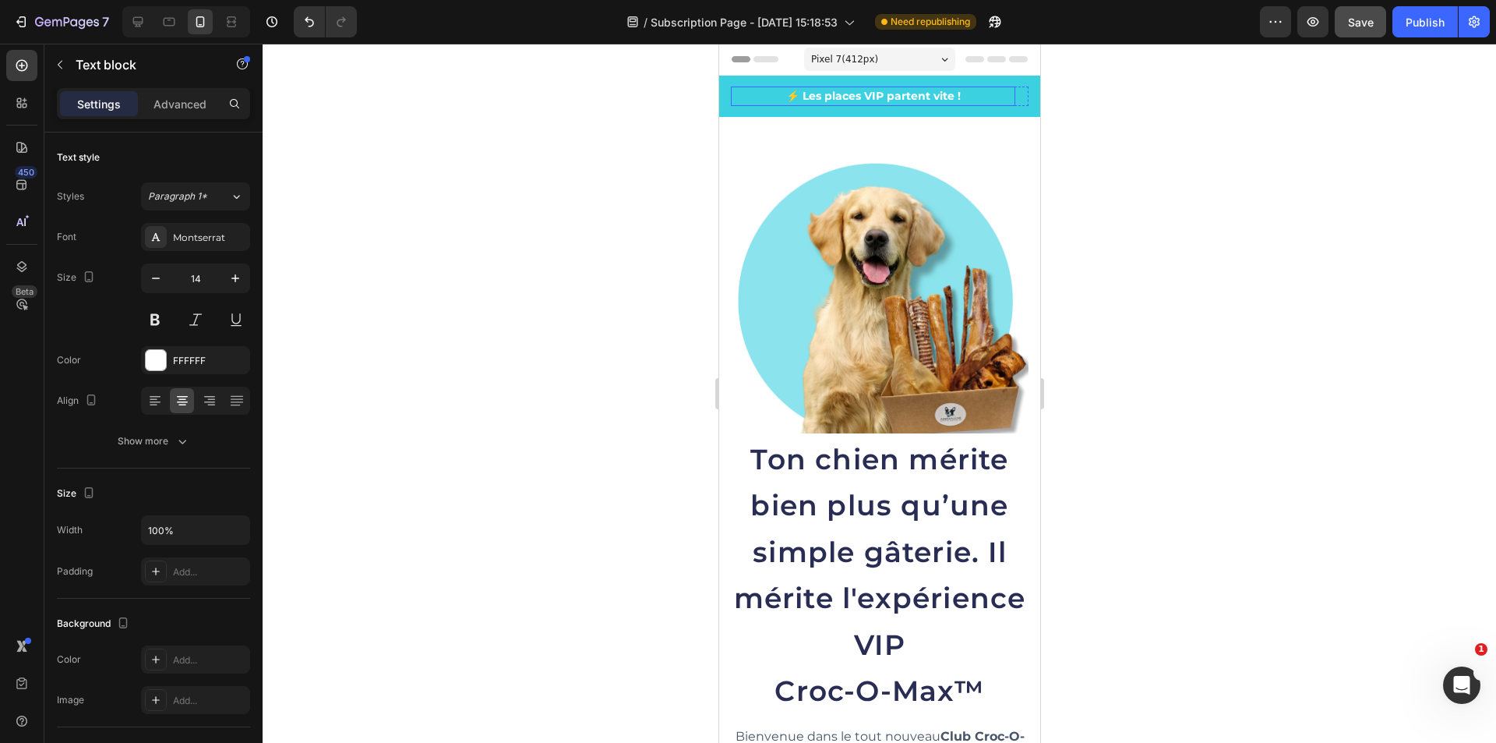
click at [763, 104] on div "⚡ Les places VIP partent vite !" at bounding box center [872, 96] width 284 height 19
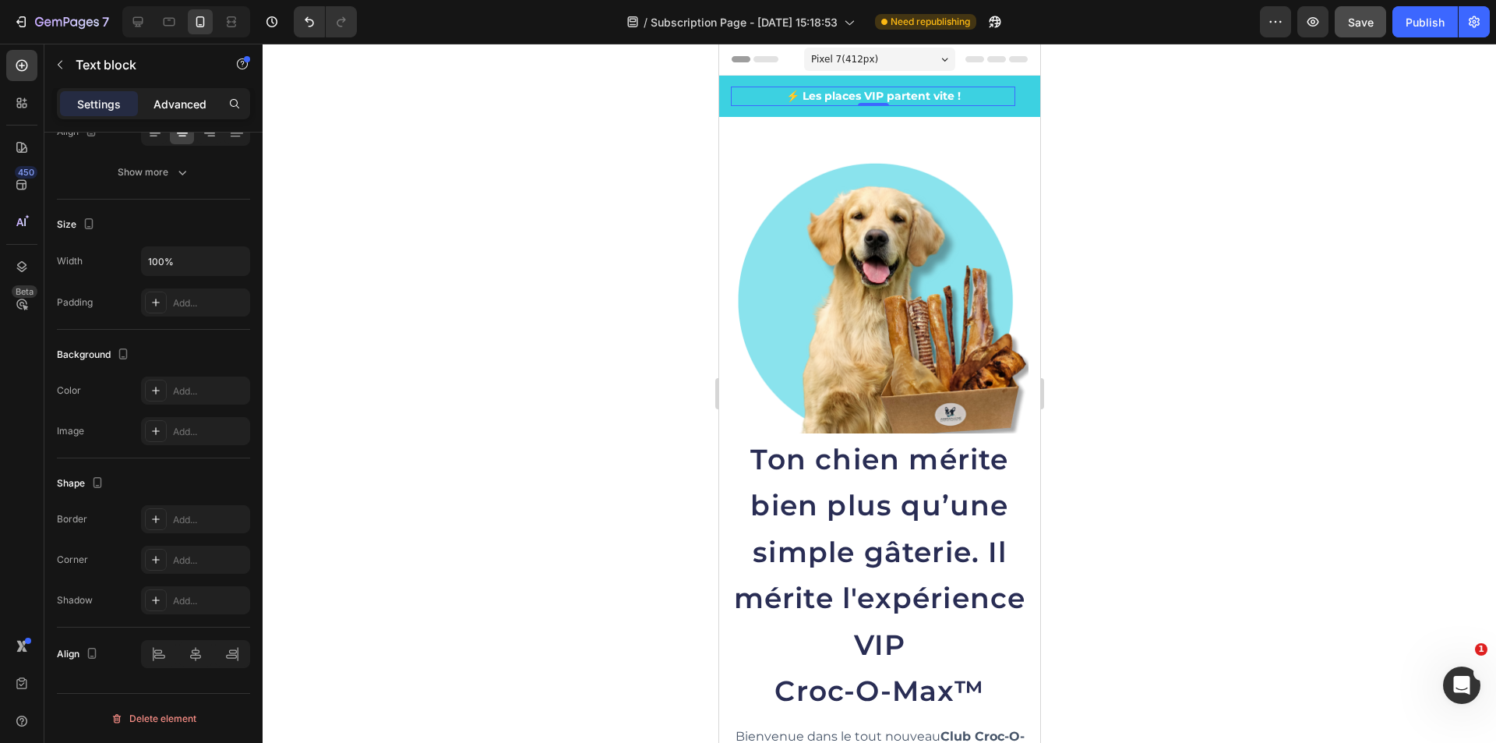
click at [185, 100] on p "Advanced" at bounding box center [180, 104] width 53 height 16
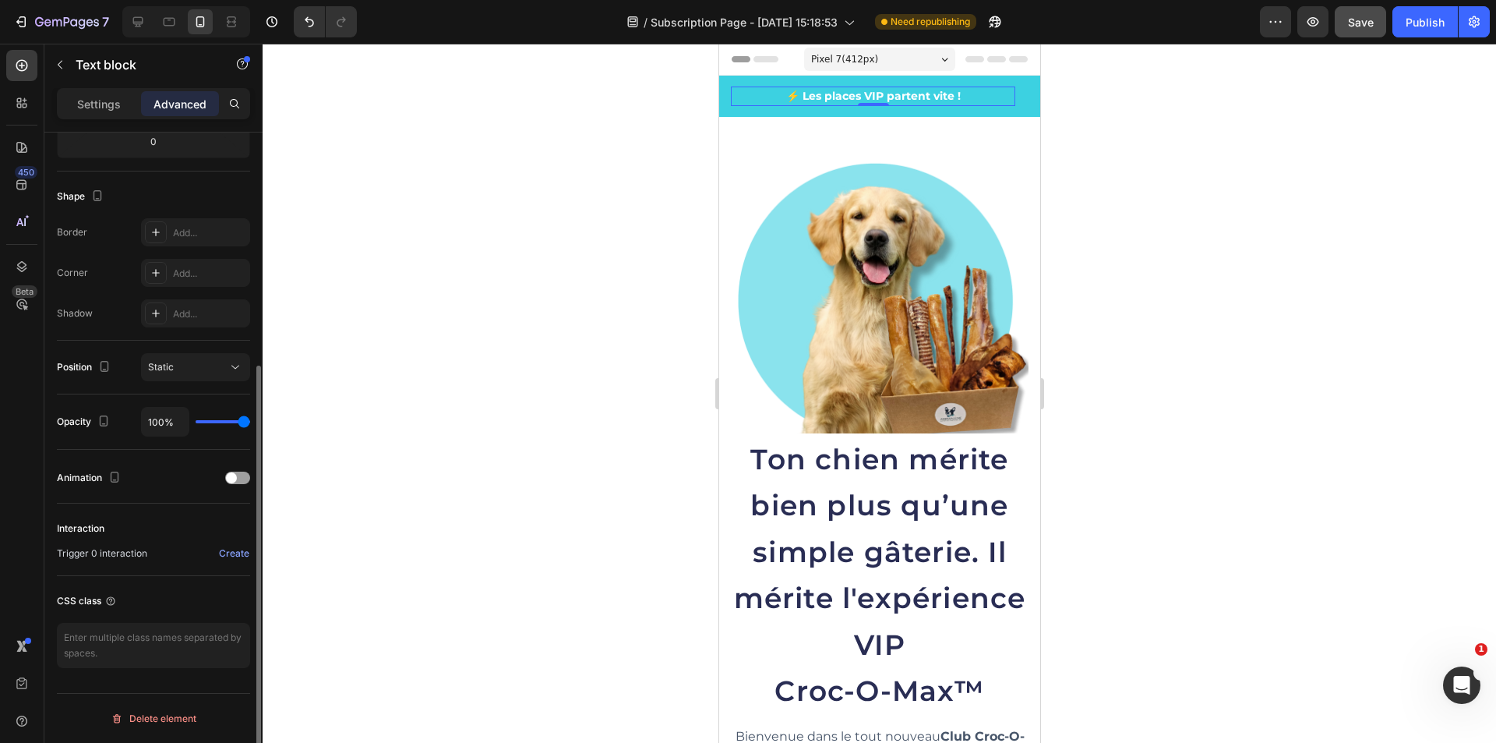
scroll to position [0, 0]
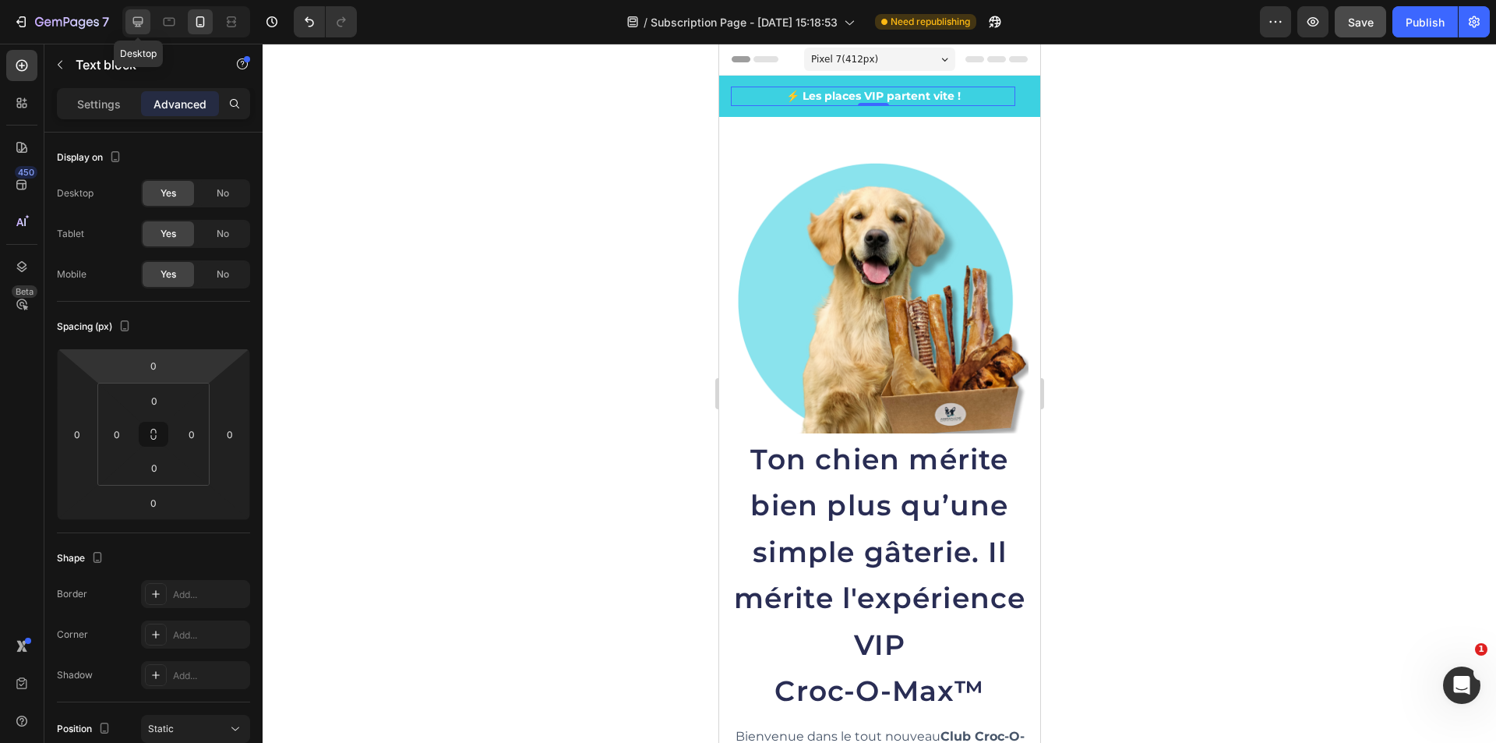
click at [134, 25] on icon at bounding box center [138, 22] width 16 height 16
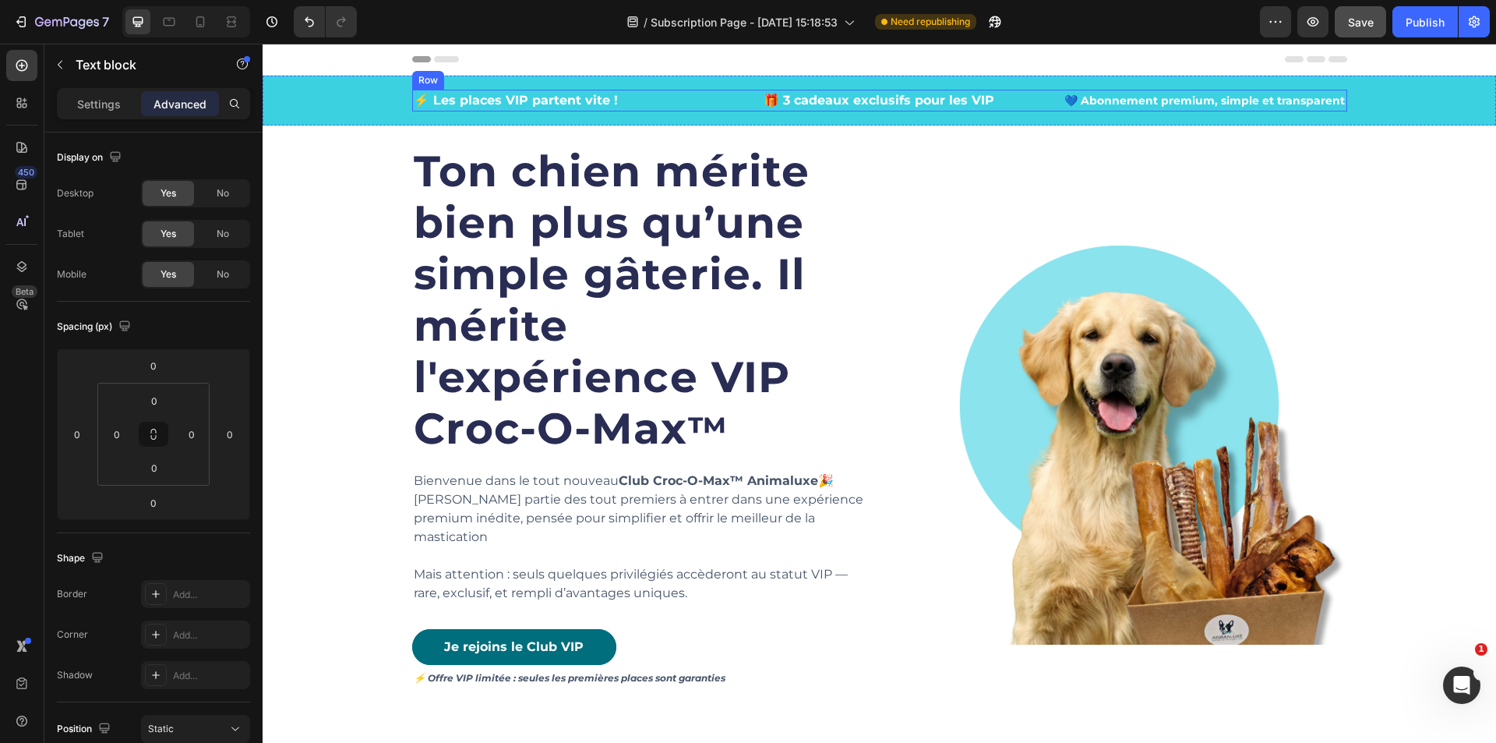
click at [707, 110] on div "⚡ Les places VIP partent vite ! Text block 🎁 3 cadeaux exclusifs pour les VIP T…" at bounding box center [879, 101] width 935 height 22
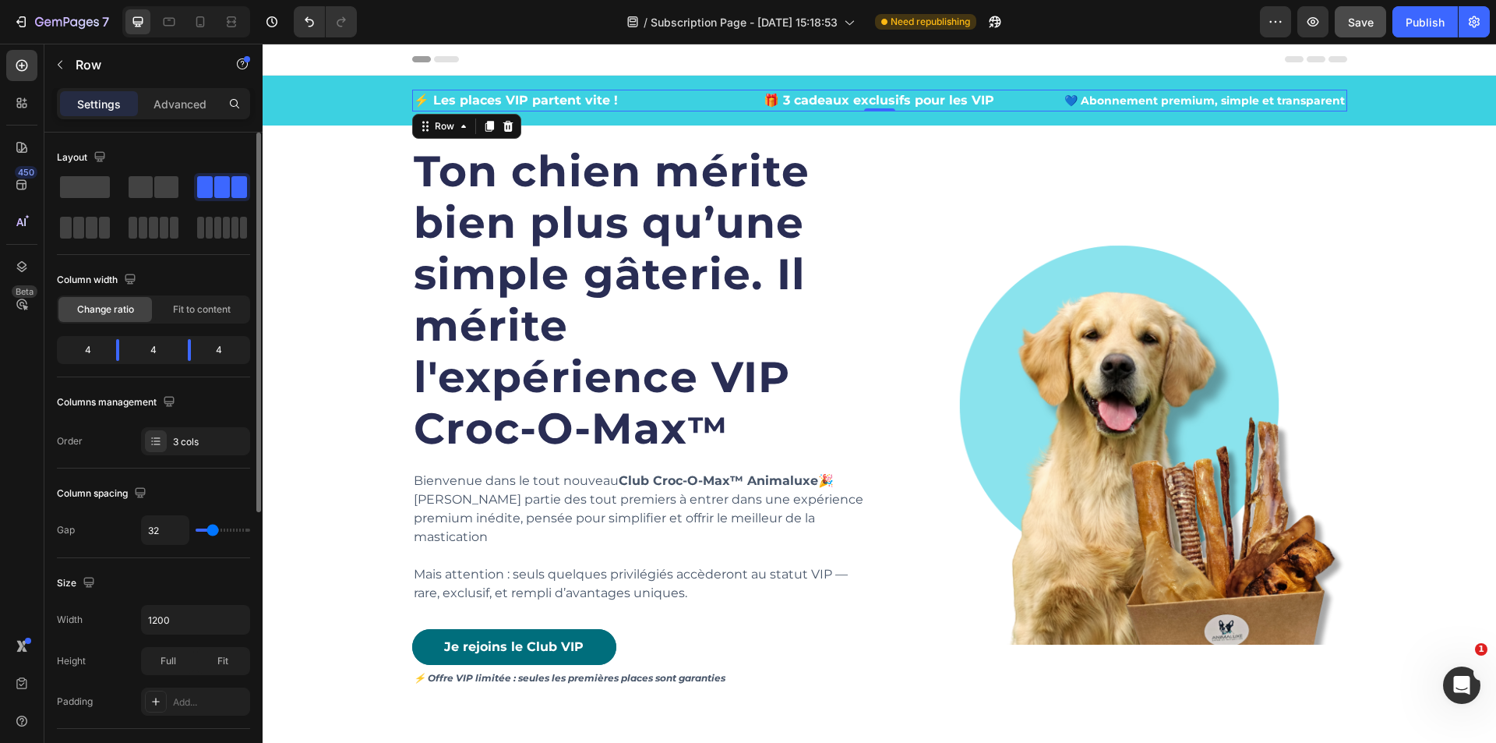
scroll to position [474, 0]
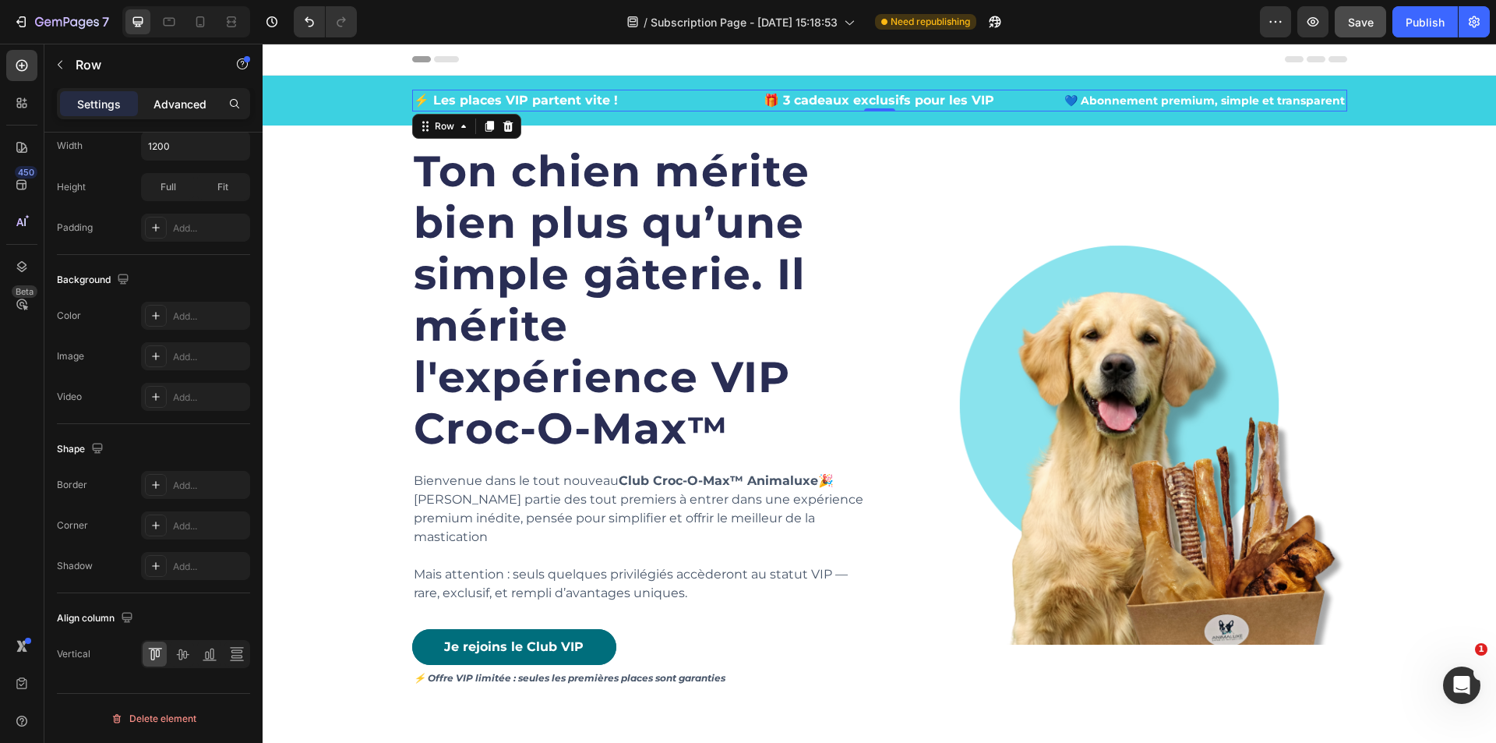
click at [175, 98] on p "Advanced" at bounding box center [180, 104] width 53 height 16
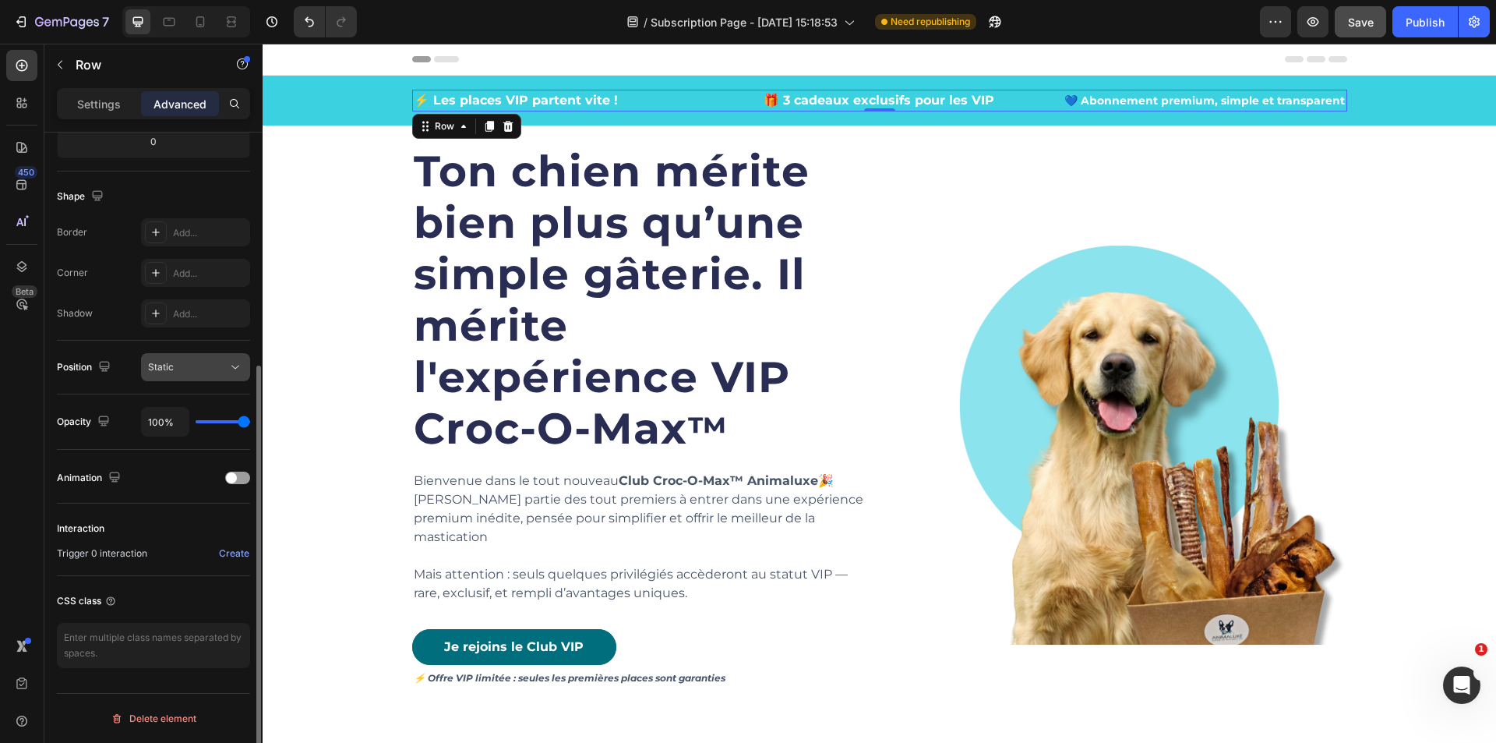
click at [201, 362] on div "Static" at bounding box center [187, 367] width 79 height 14
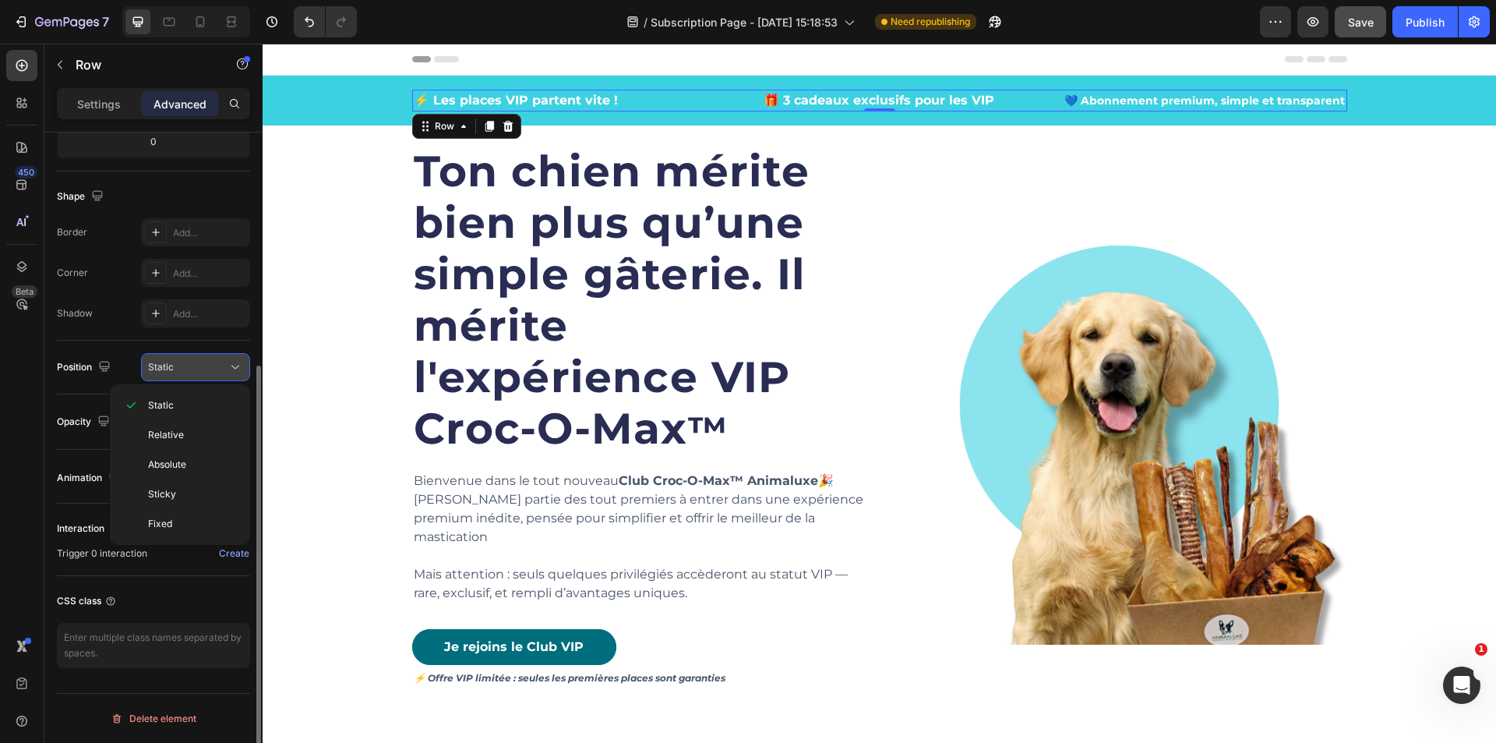
click at [201, 362] on div "Static" at bounding box center [187, 367] width 79 height 14
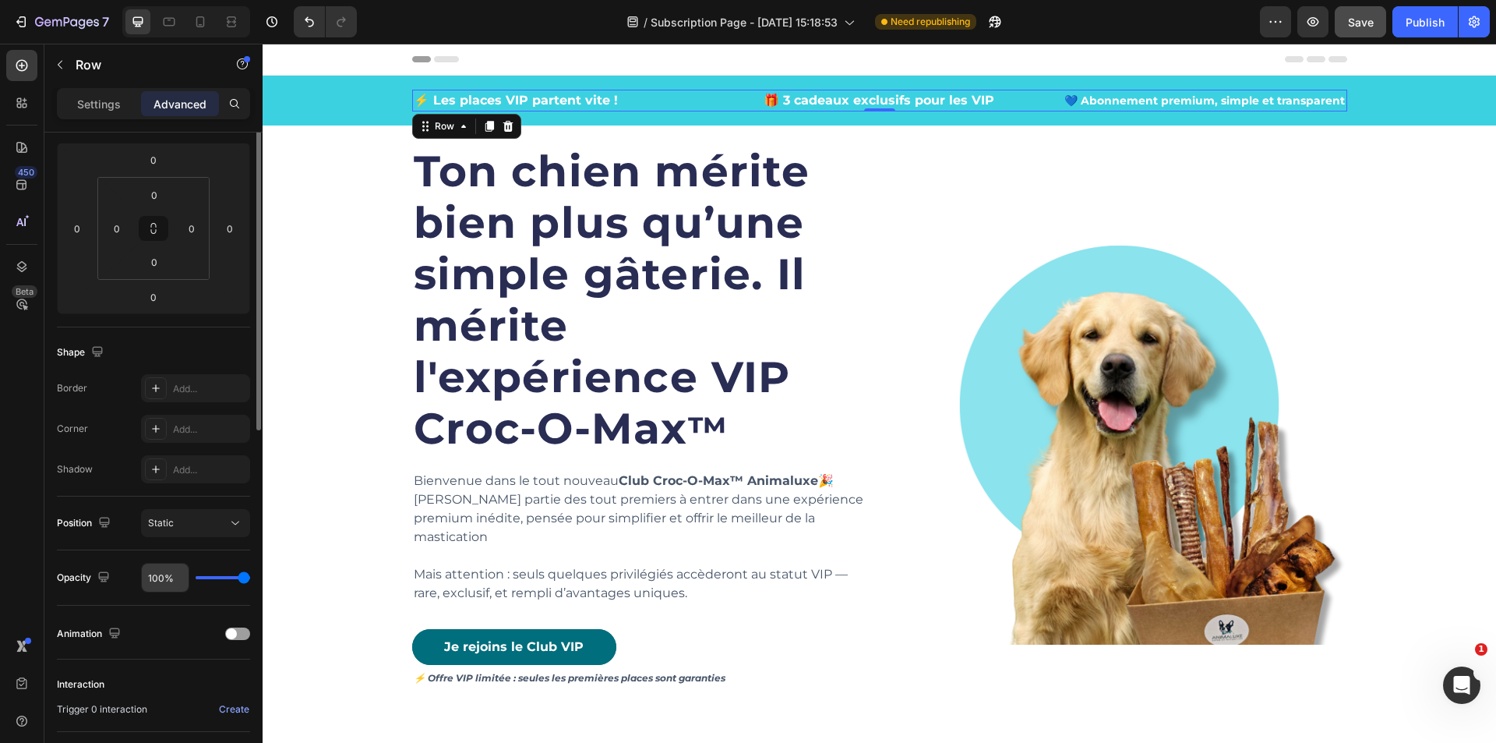
scroll to position [0, 0]
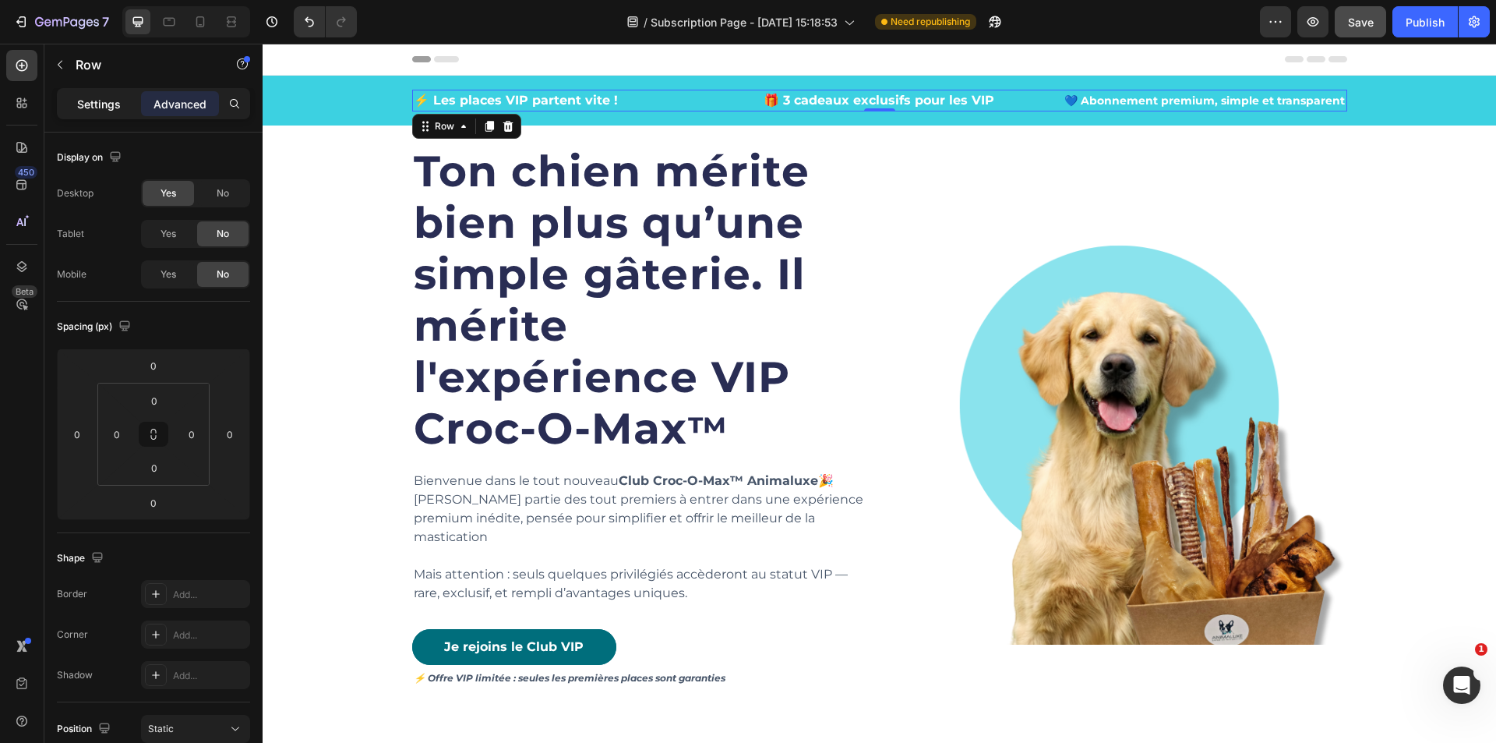
click at [105, 106] on p "Settings" at bounding box center [99, 104] width 44 height 16
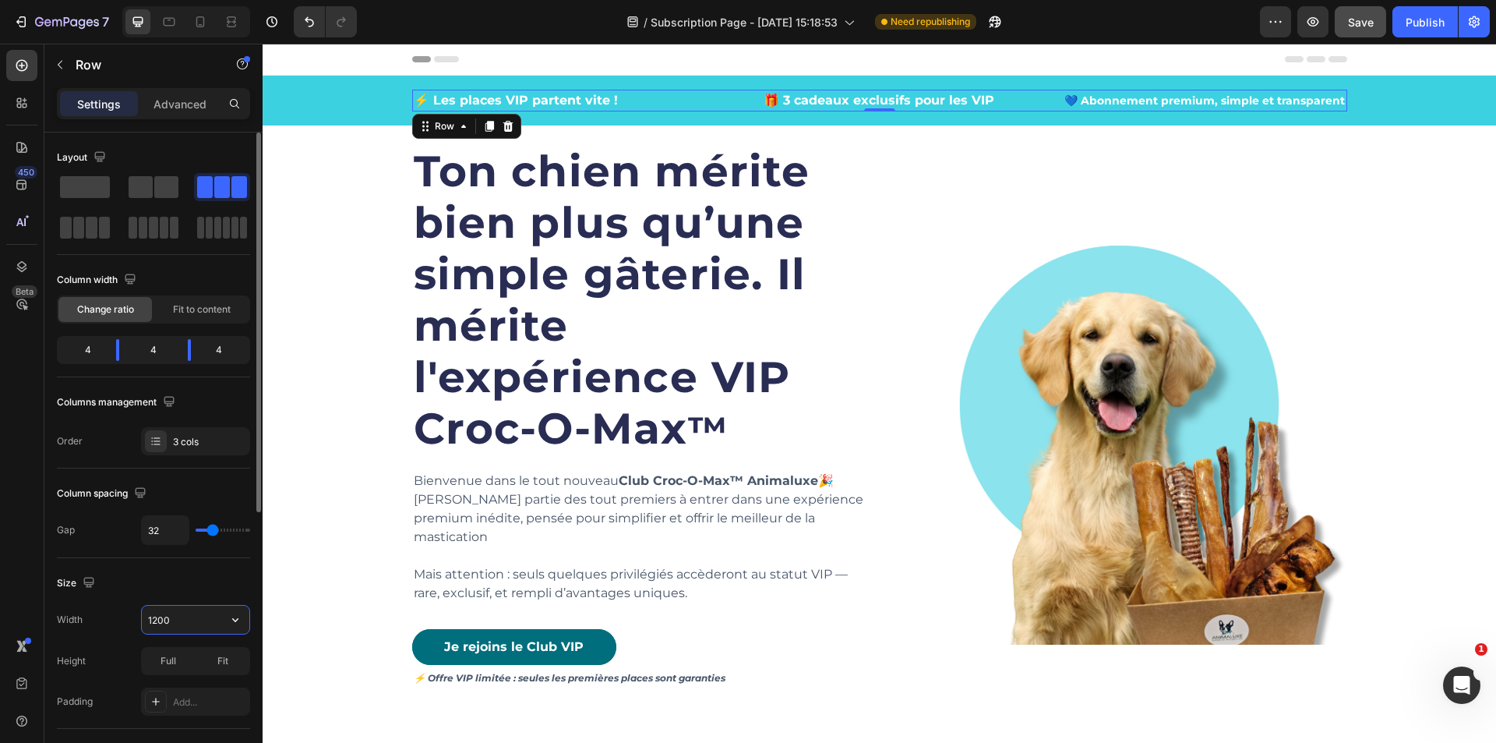
click at [199, 617] on input "1200" at bounding box center [196, 620] width 108 height 28
click at [206, 624] on input "1200" at bounding box center [196, 620] width 108 height 28
click at [193, 439] on div "3 cols" at bounding box center [209, 442] width 73 height 14
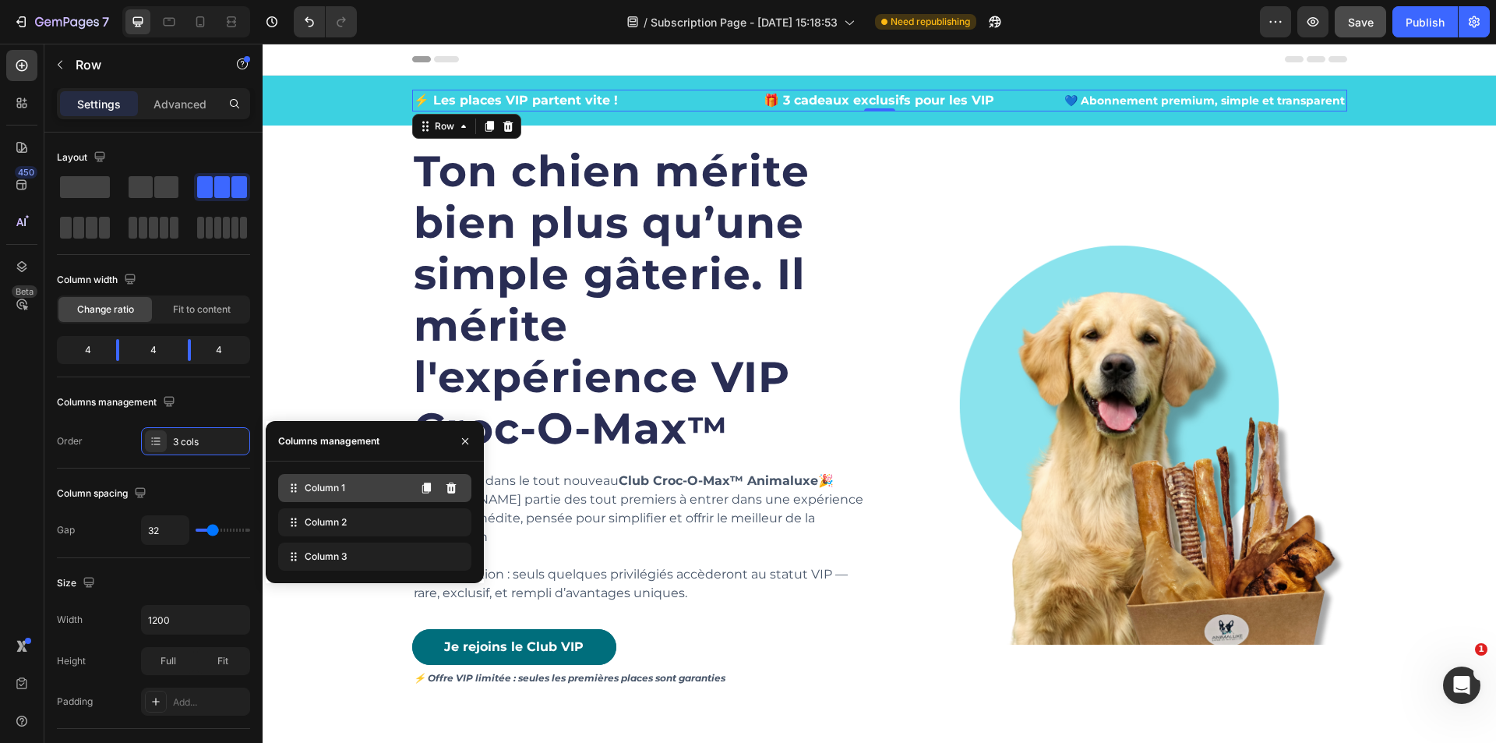
click at [353, 494] on div "Column 1" at bounding box center [374, 488] width 193 height 28
click at [357, 518] on div "Column 2" at bounding box center [374, 522] width 193 height 28
click at [358, 556] on div "Column 3" at bounding box center [374, 556] width 193 height 28
drag, startPoint x: 306, startPoint y: 522, endPoint x: 335, endPoint y: 474, distance: 56.3
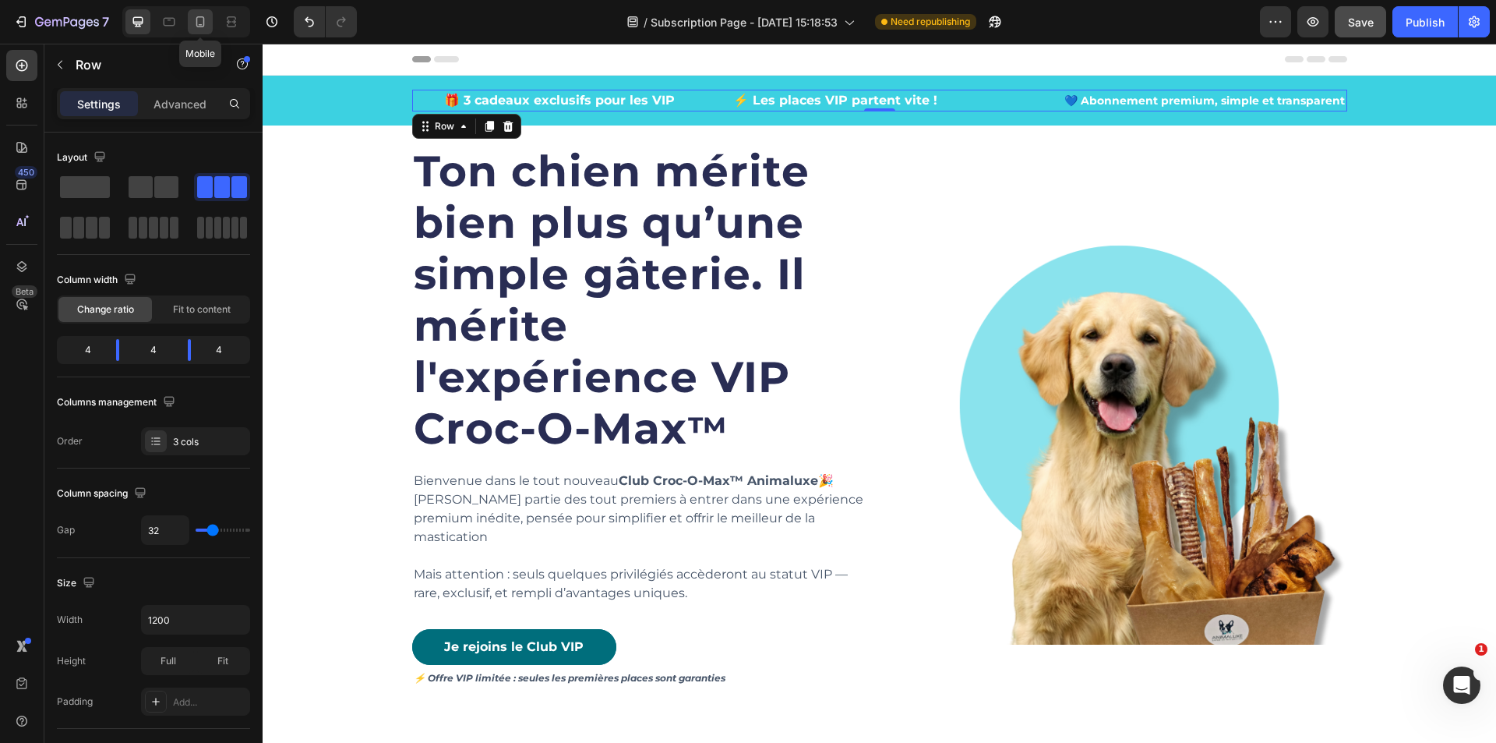
click at [198, 21] on icon at bounding box center [201, 22] width 16 height 16
type input "0"
type input "100%"
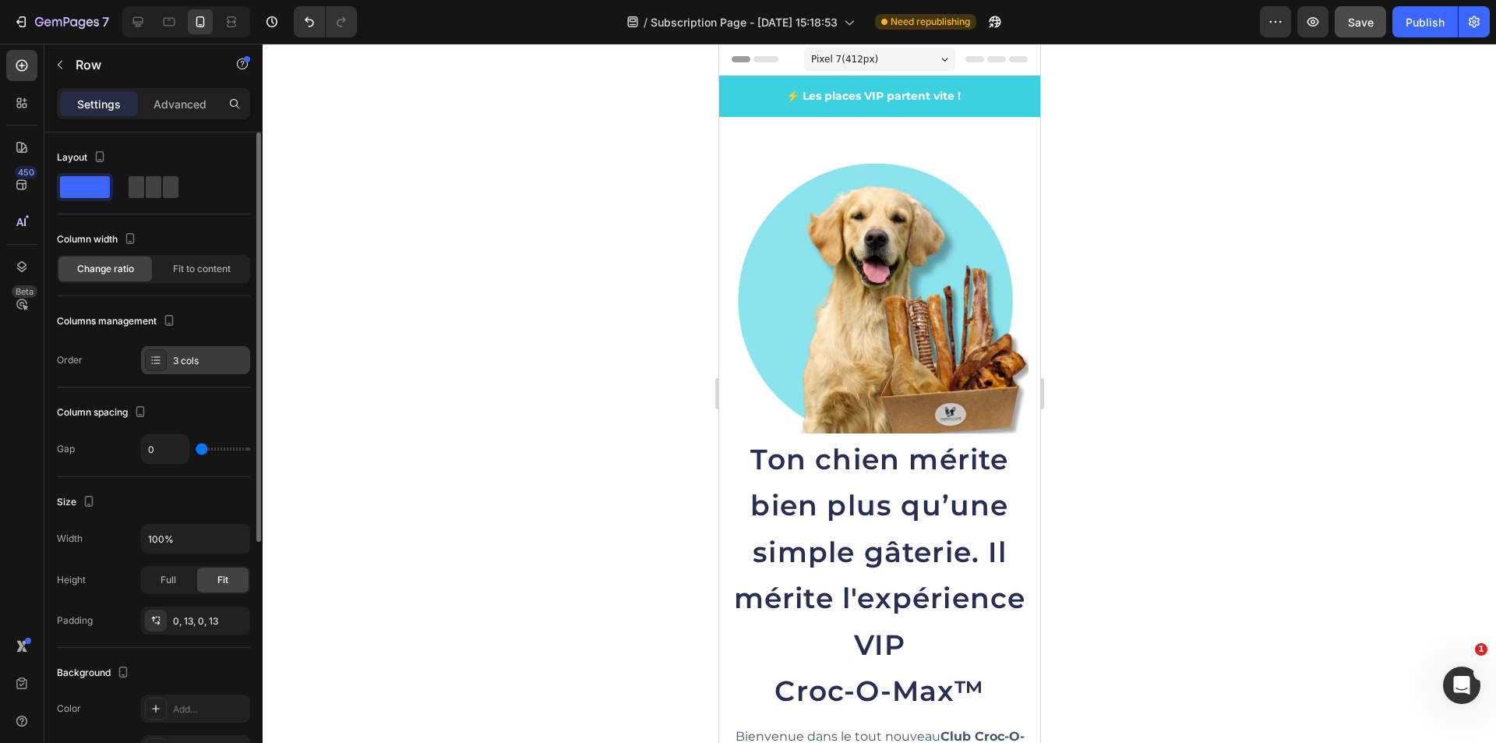
click at [210, 354] on div "3 cols" at bounding box center [209, 361] width 73 height 14
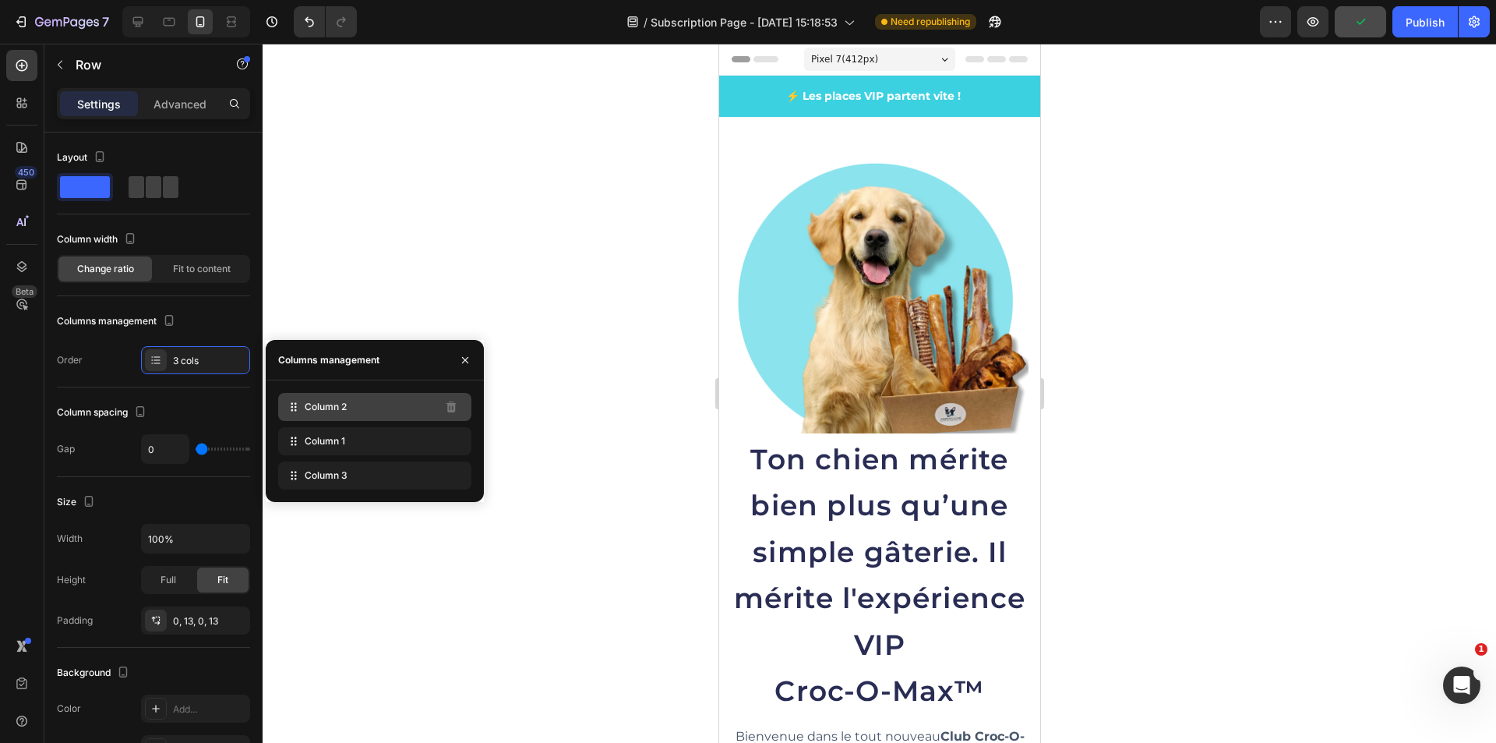
drag, startPoint x: 290, startPoint y: 440, endPoint x: 310, endPoint y: 407, distance: 39.2
drag, startPoint x: 299, startPoint y: 475, endPoint x: 320, endPoint y: 412, distance: 66.5
click at [352, 414] on div "Column 3" at bounding box center [374, 407] width 193 height 28
click at [352, 404] on div "Column 3" at bounding box center [374, 407] width 193 height 28
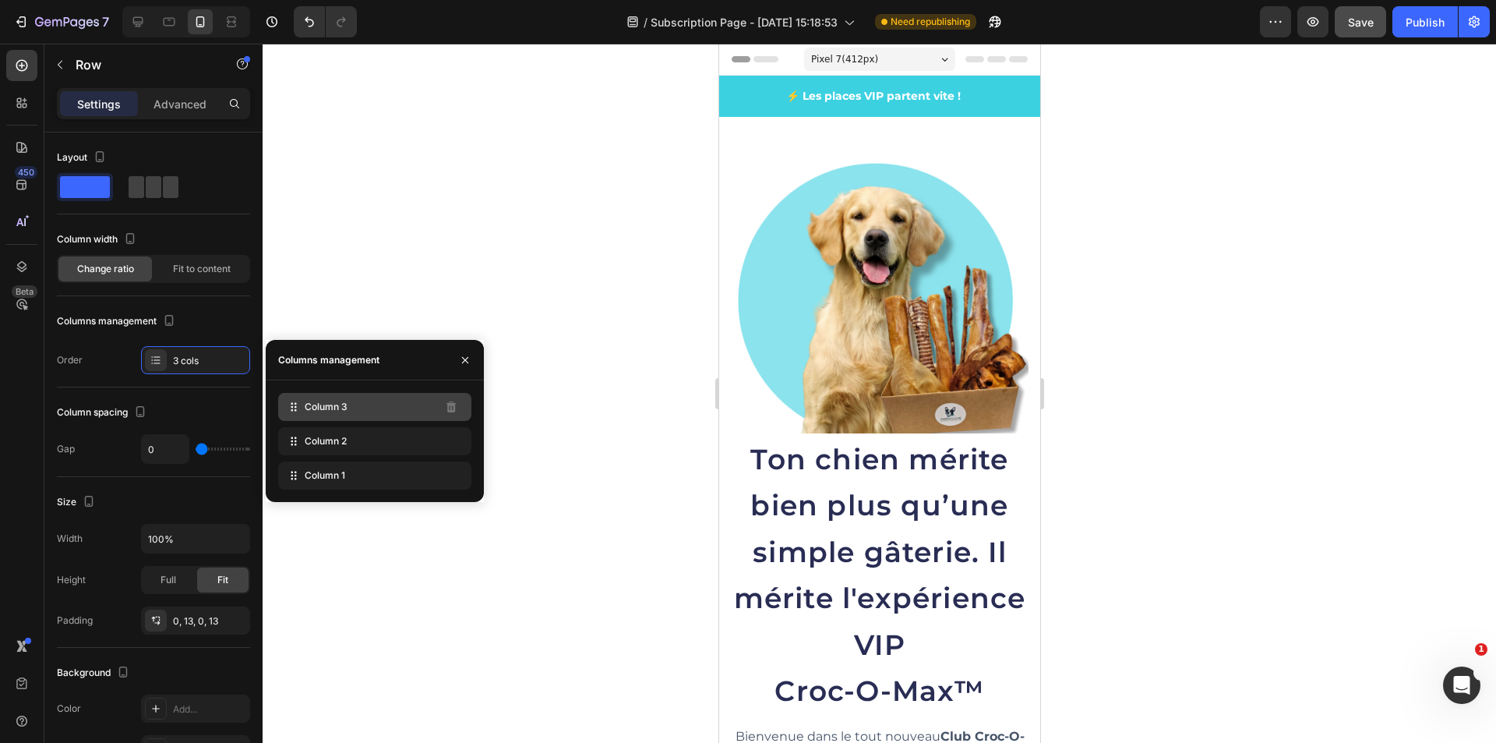
click at [352, 404] on div "Column 3" at bounding box center [374, 407] width 193 height 28
drag, startPoint x: 299, startPoint y: 408, endPoint x: 320, endPoint y: 479, distance: 75.0
drag, startPoint x: 290, startPoint y: 447, endPoint x: 313, endPoint y: 397, distance: 54.8
click at [154, 362] on icon at bounding box center [156, 360] width 12 height 12
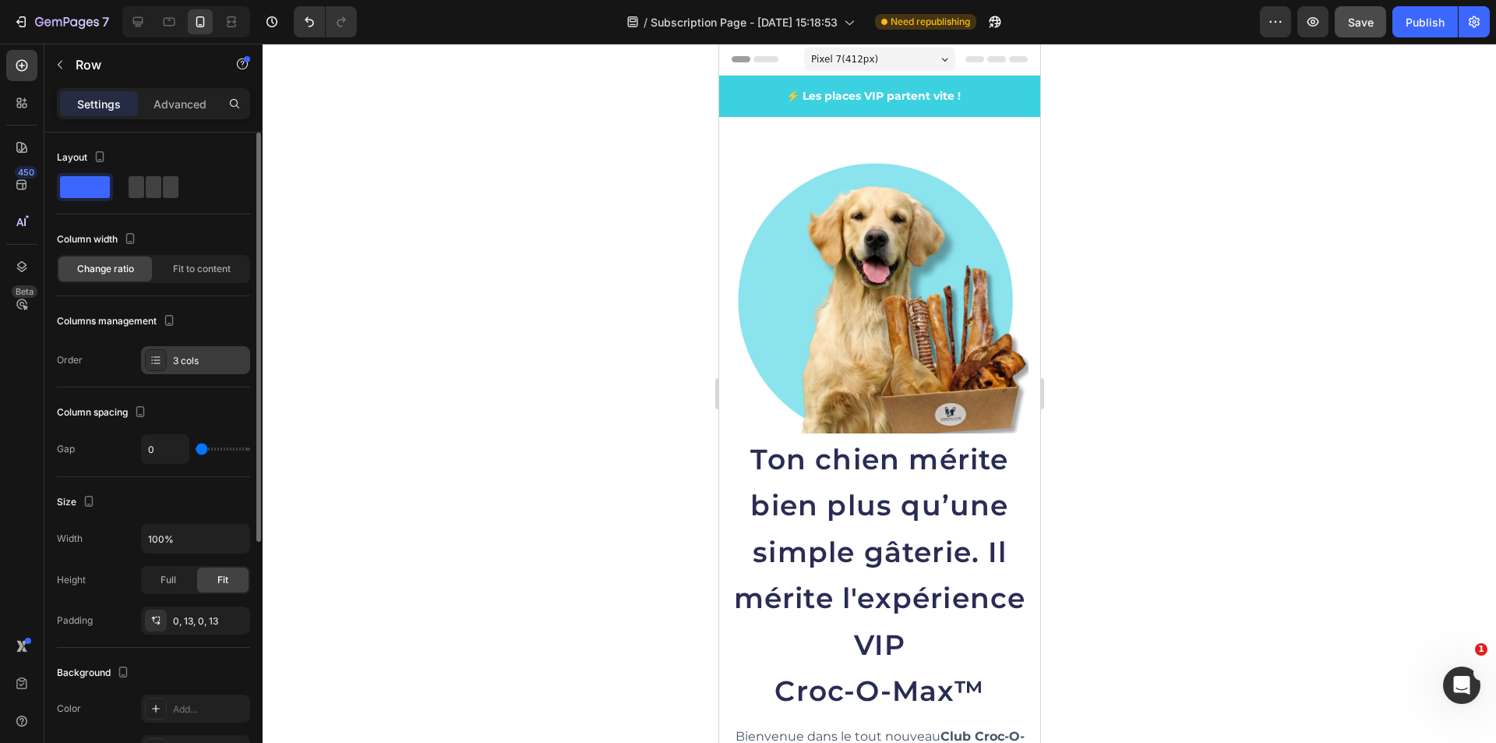
click at [166, 362] on div at bounding box center [156, 360] width 22 height 22
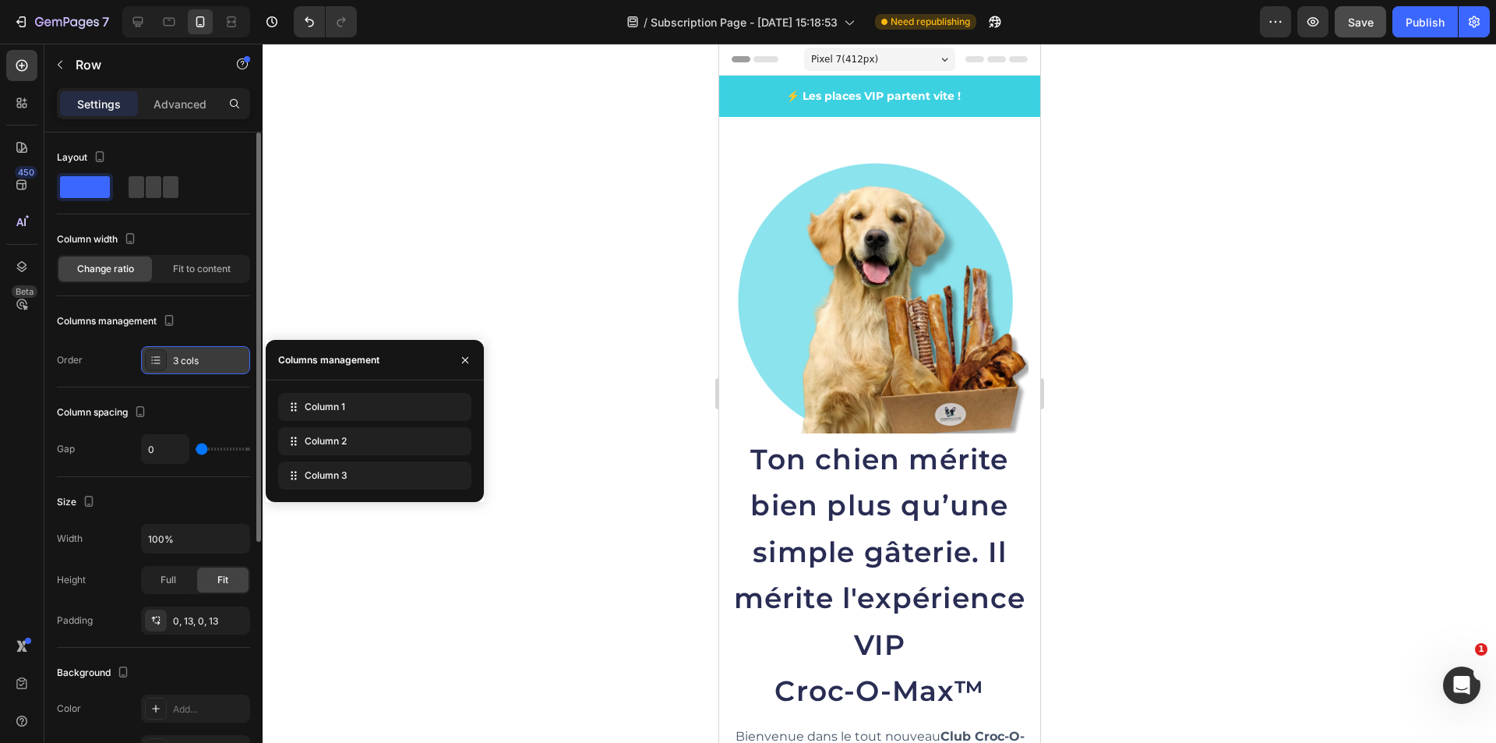
click at [166, 362] on div at bounding box center [156, 360] width 22 height 22
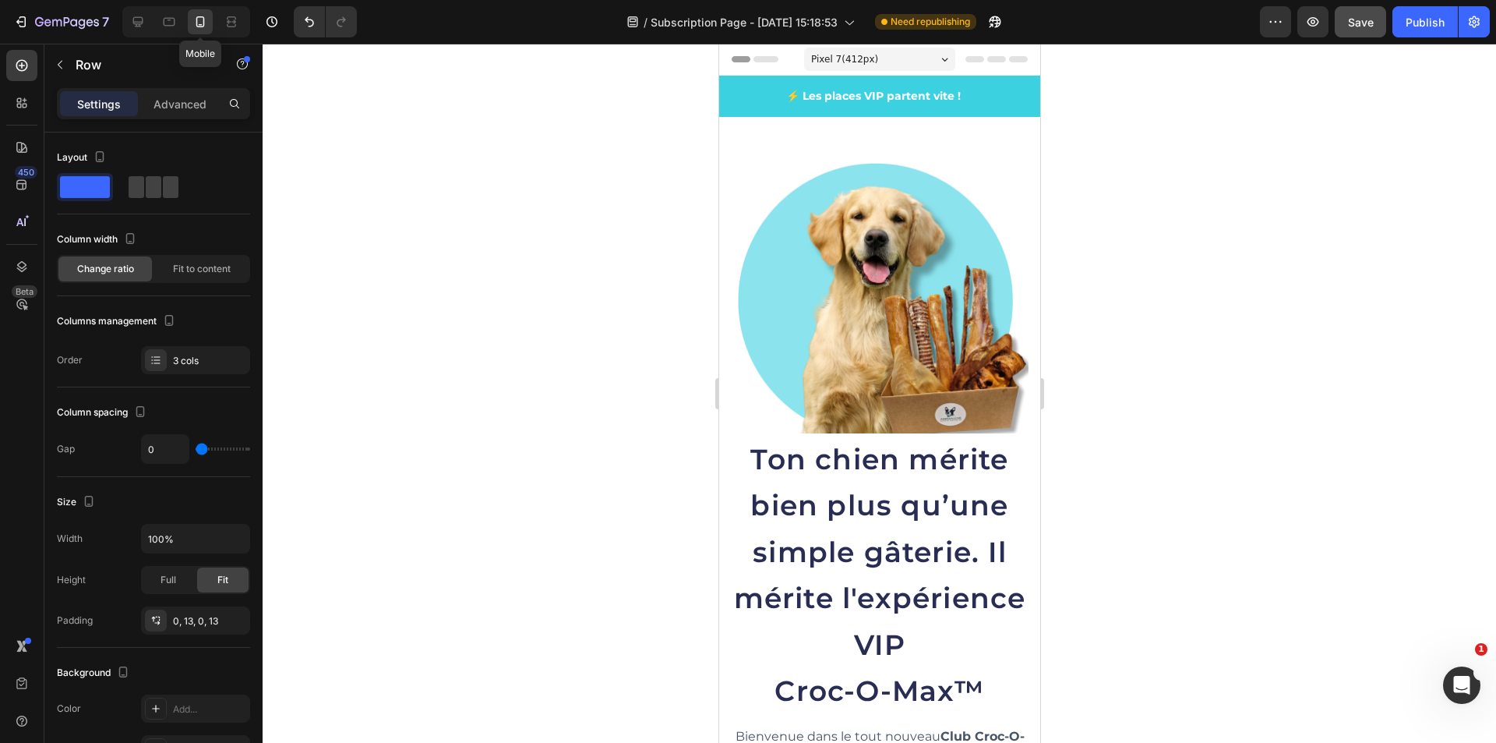
click at [192, 28] on div at bounding box center [200, 21] width 25 height 25
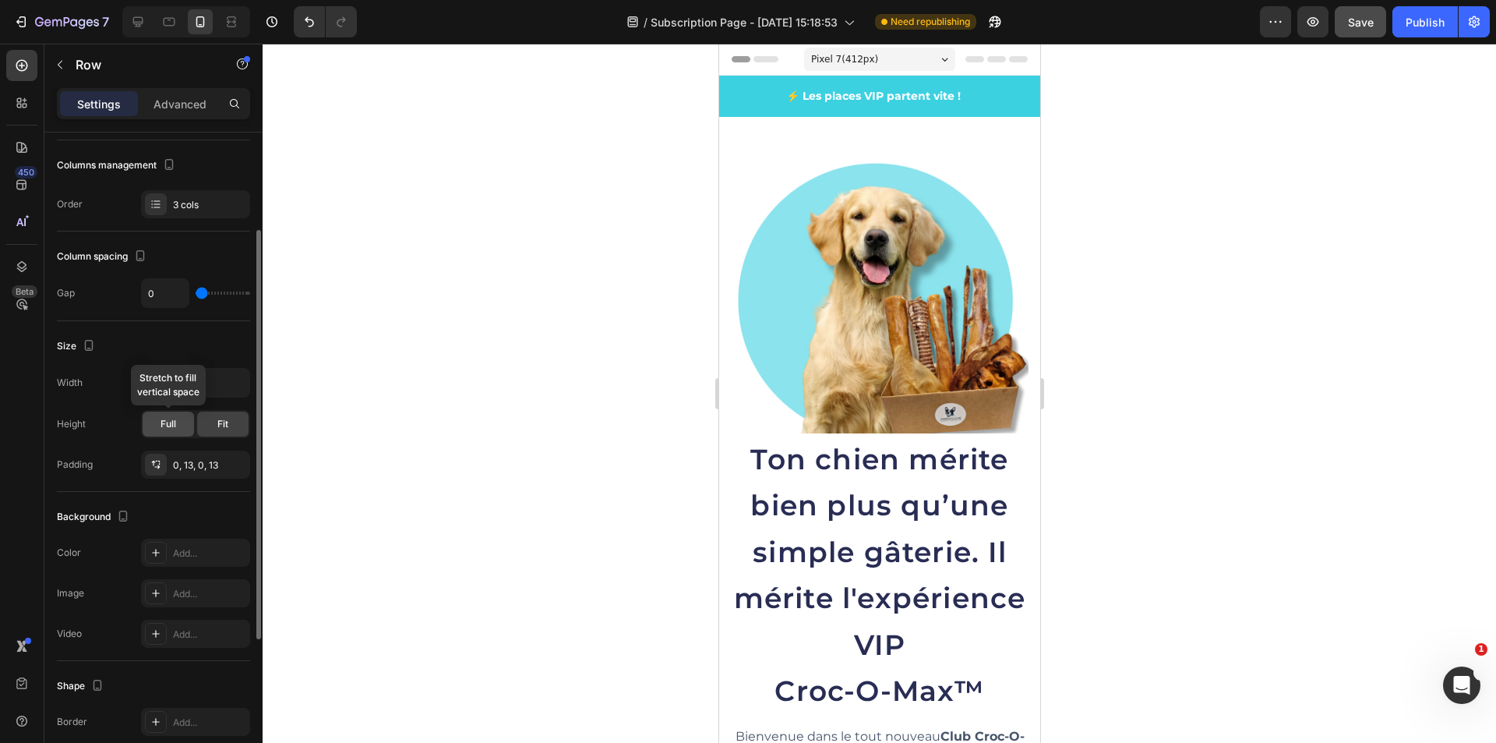
scroll to position [393, 0]
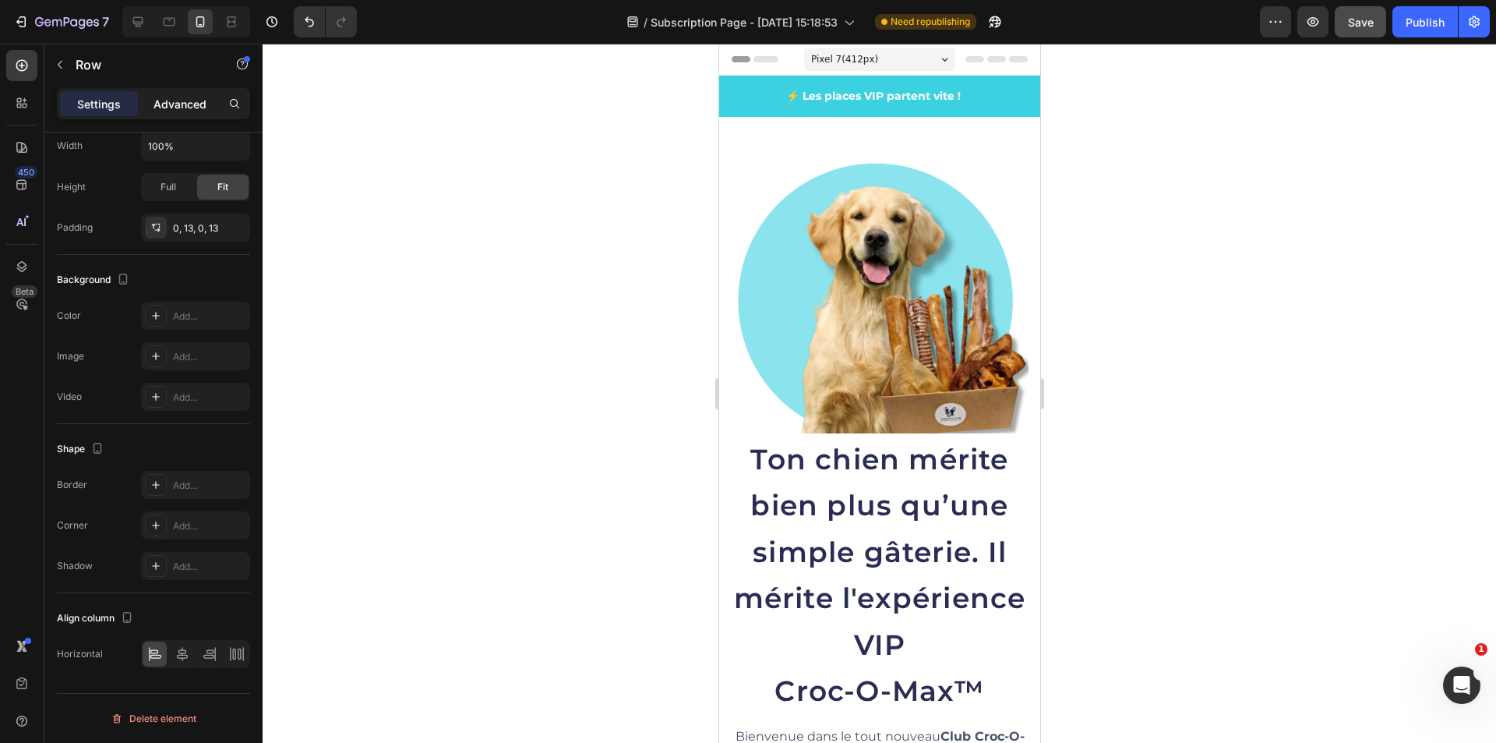
click at [168, 101] on p "Advanced" at bounding box center [180, 104] width 53 height 16
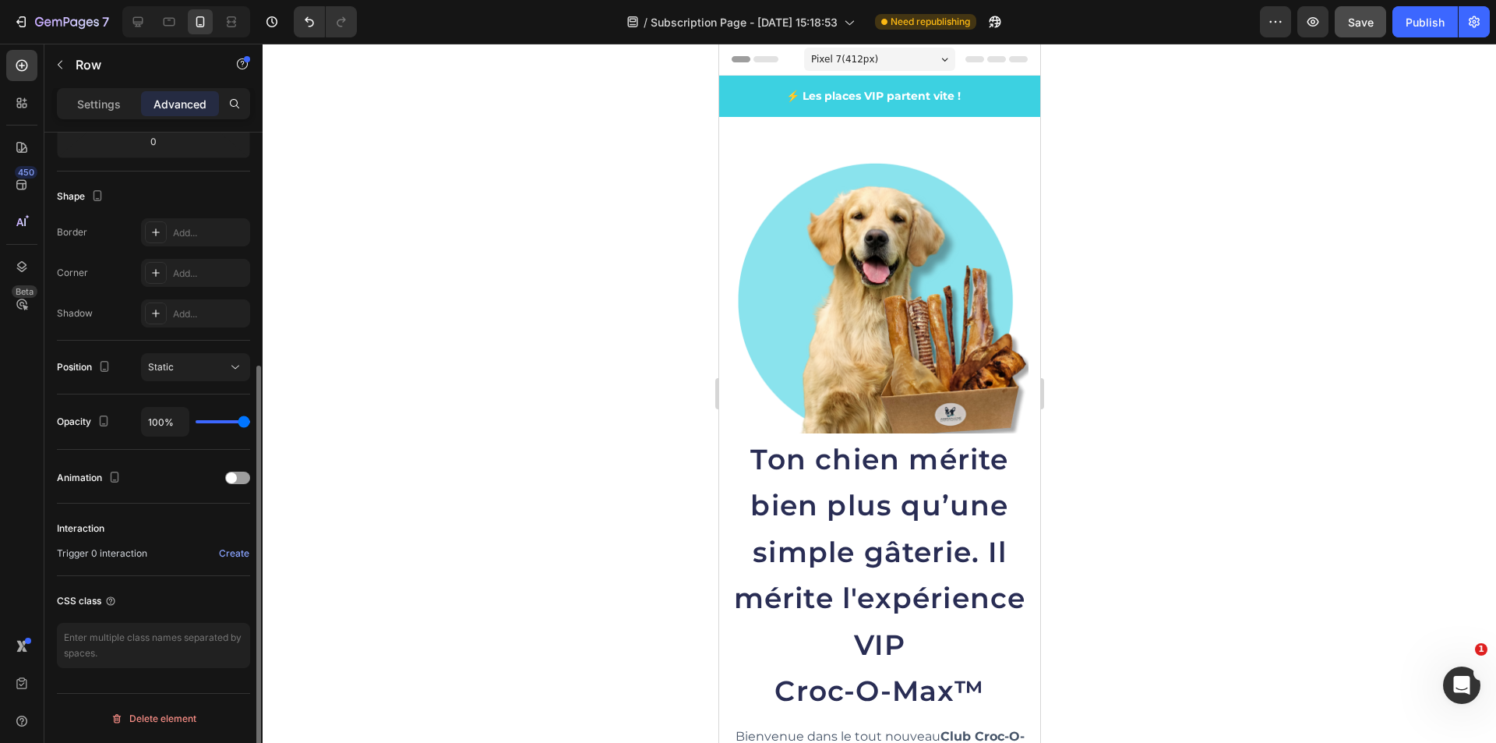
scroll to position [362, 0]
click at [199, 375] on button "Static" at bounding box center [195, 367] width 109 height 28
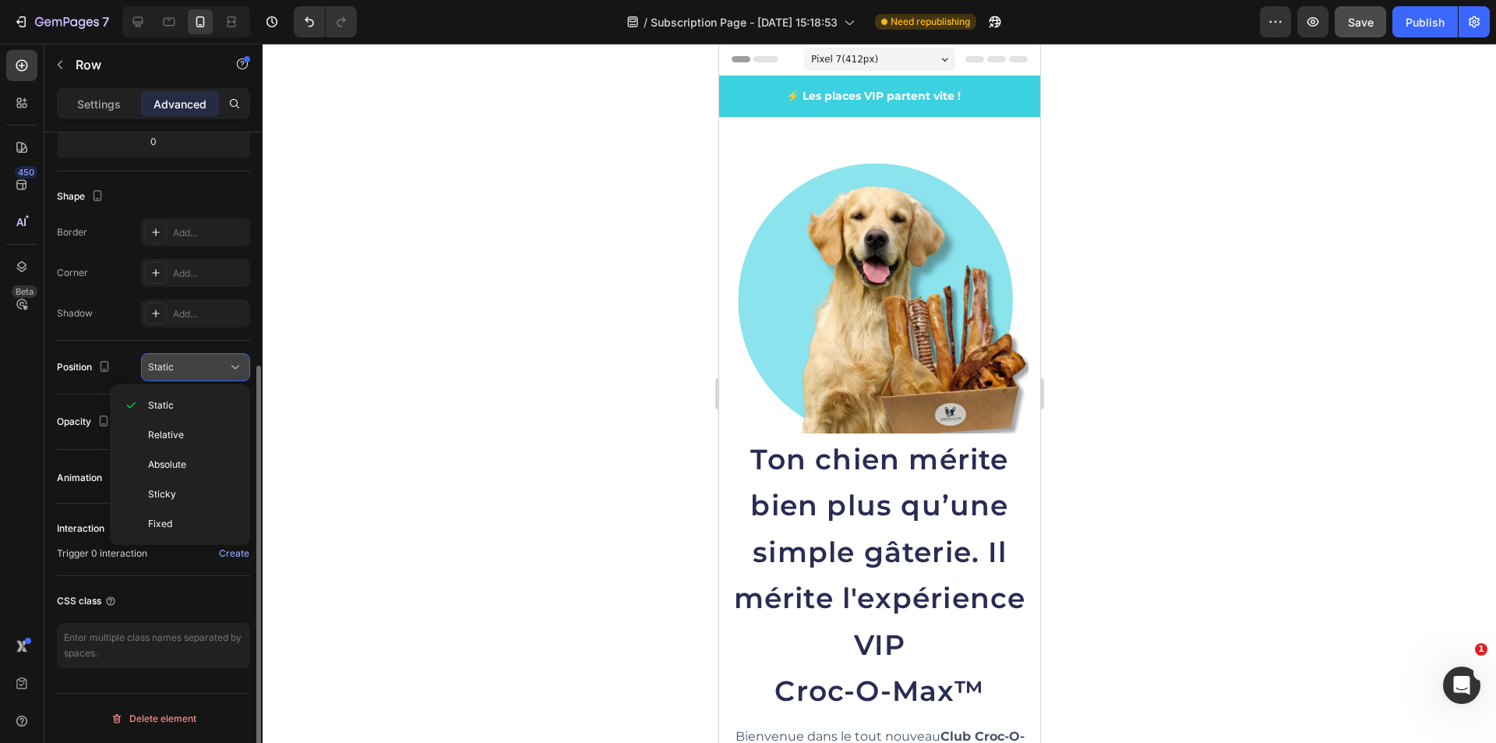
click at [199, 375] on button "Static" at bounding box center [195, 367] width 109 height 28
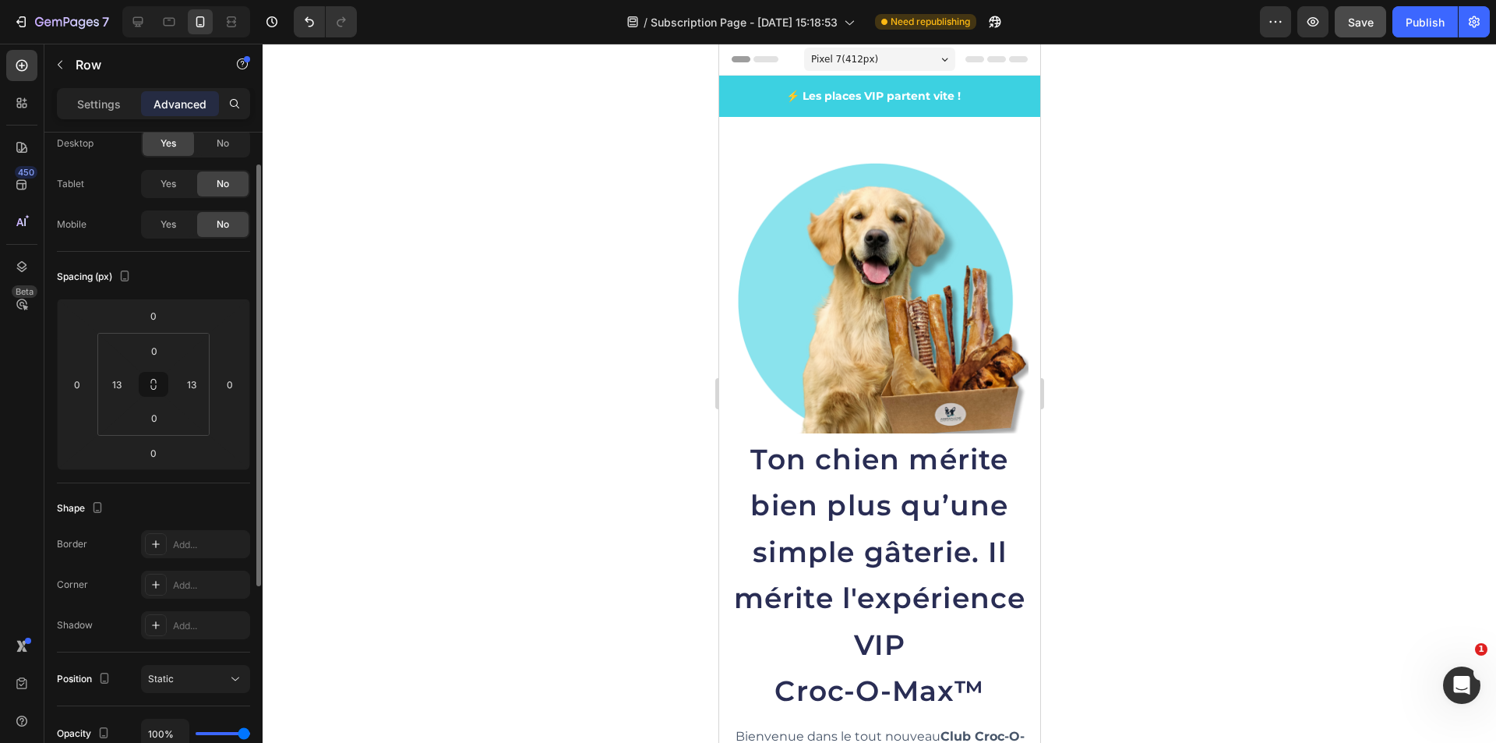
scroll to position [0, 0]
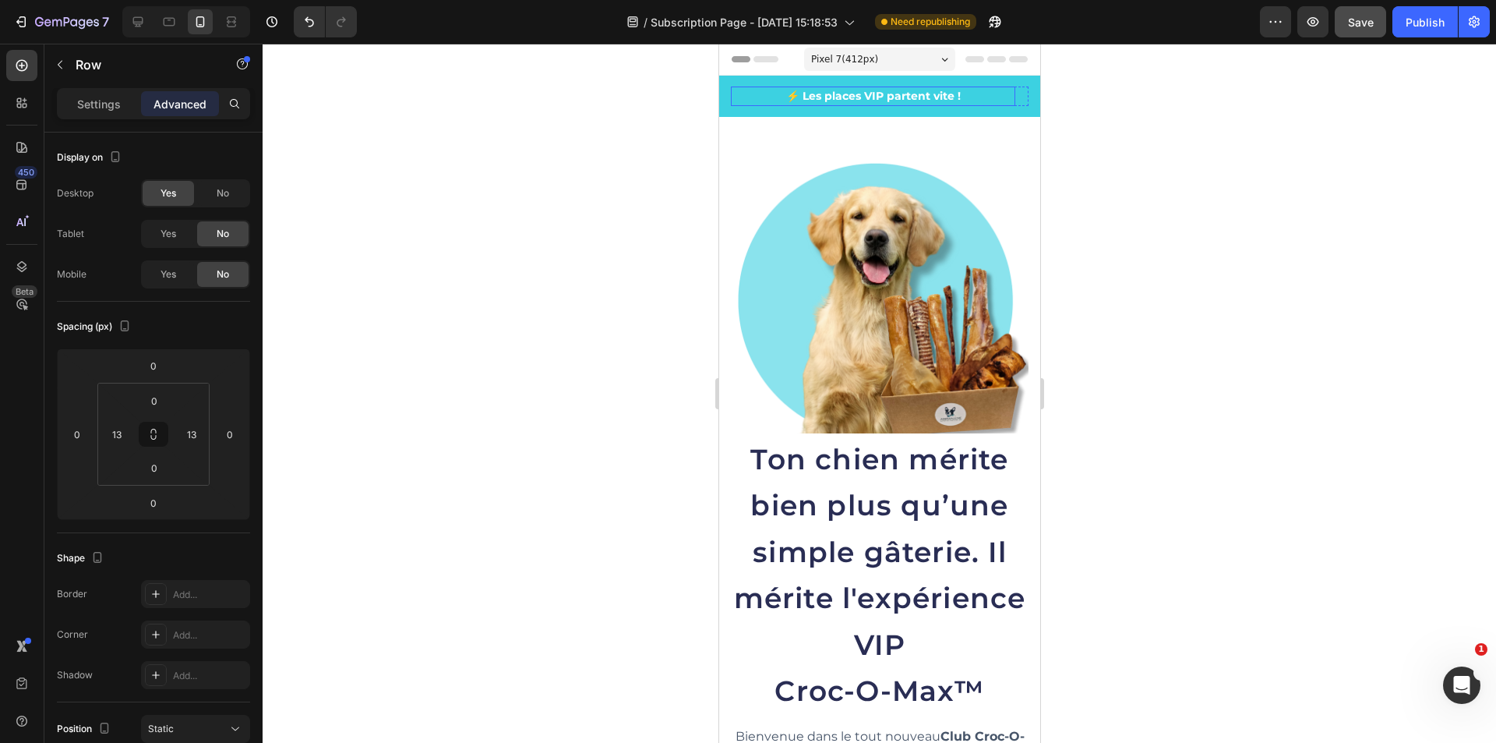
click at [830, 99] on p "⚡ Les places VIP partent vite !" at bounding box center [872, 96] width 281 height 16
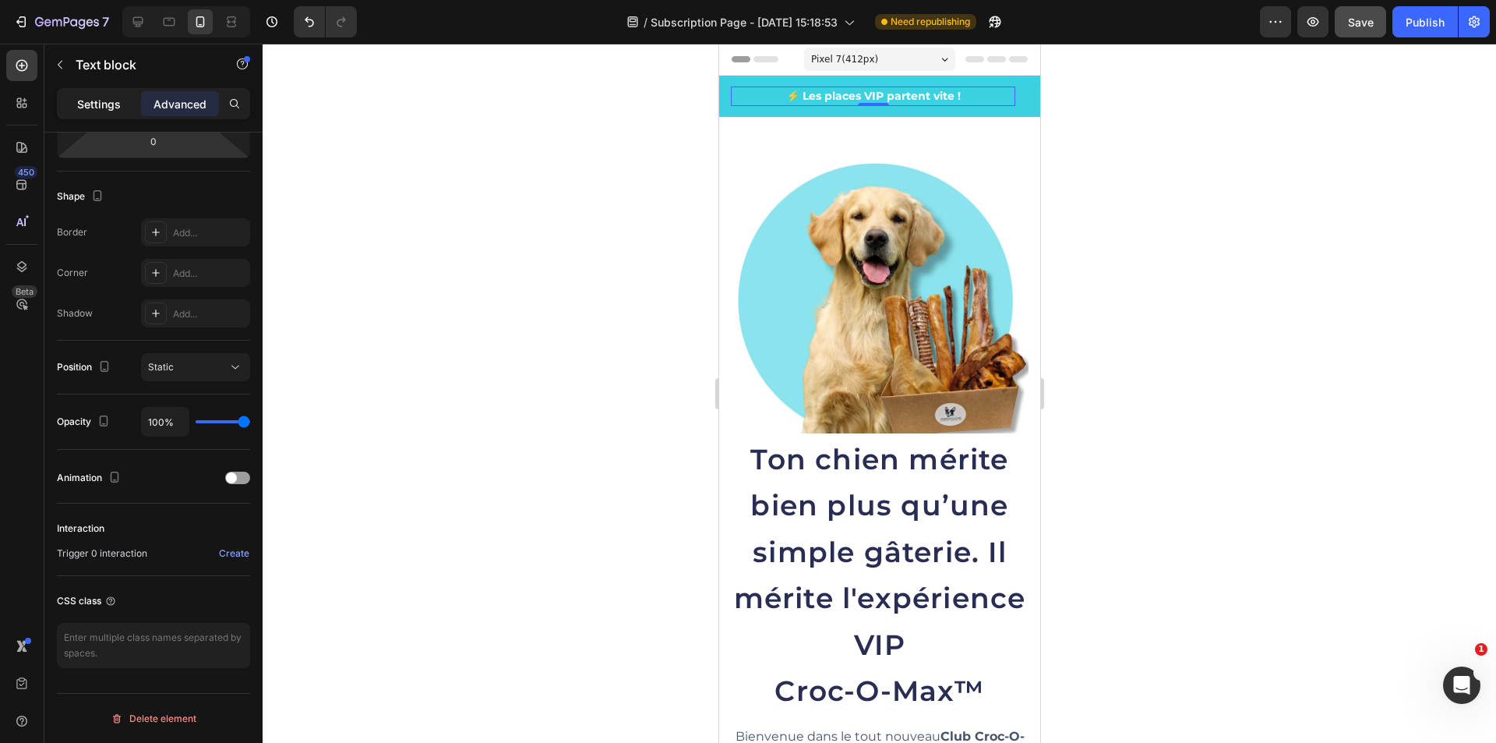
click at [103, 104] on p "Settings" at bounding box center [99, 104] width 44 height 16
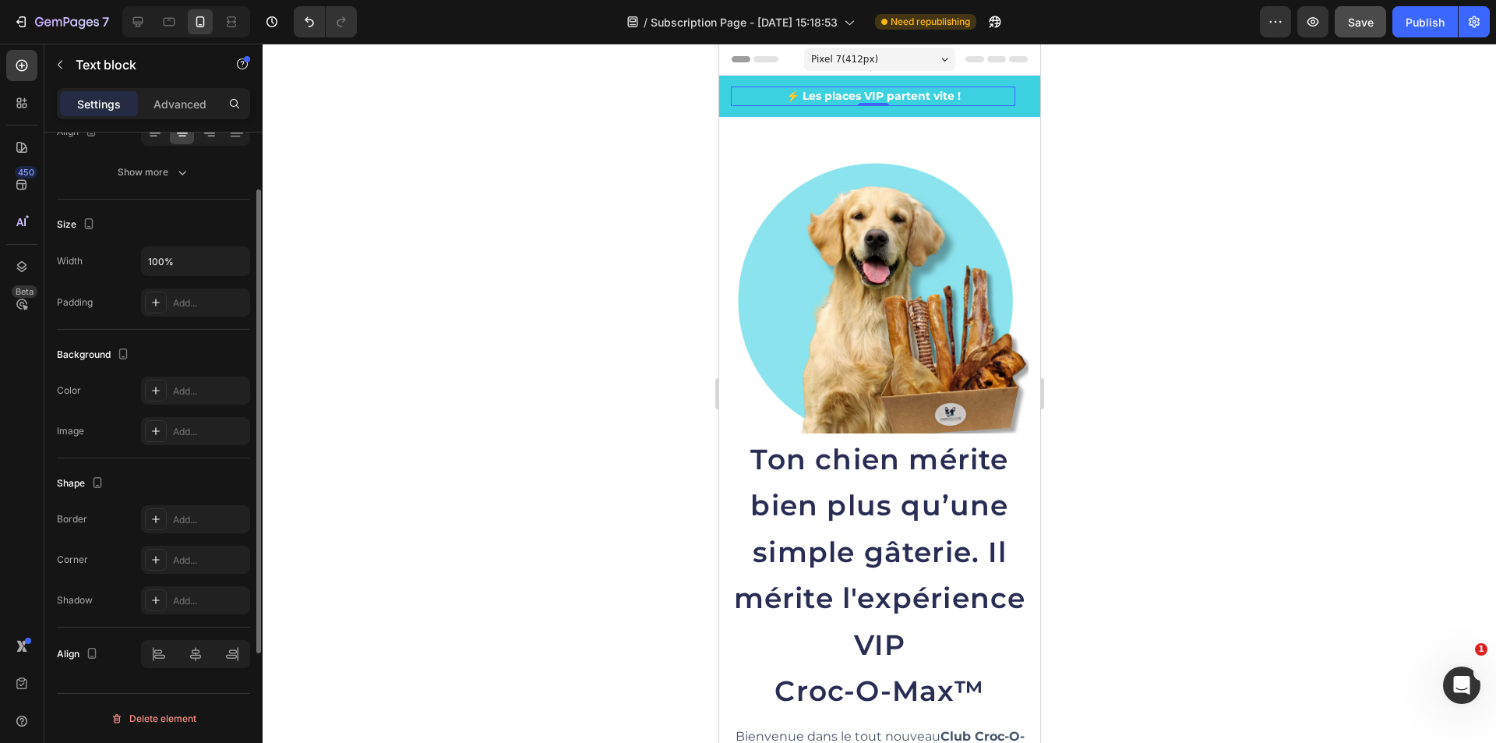
scroll to position [191, 0]
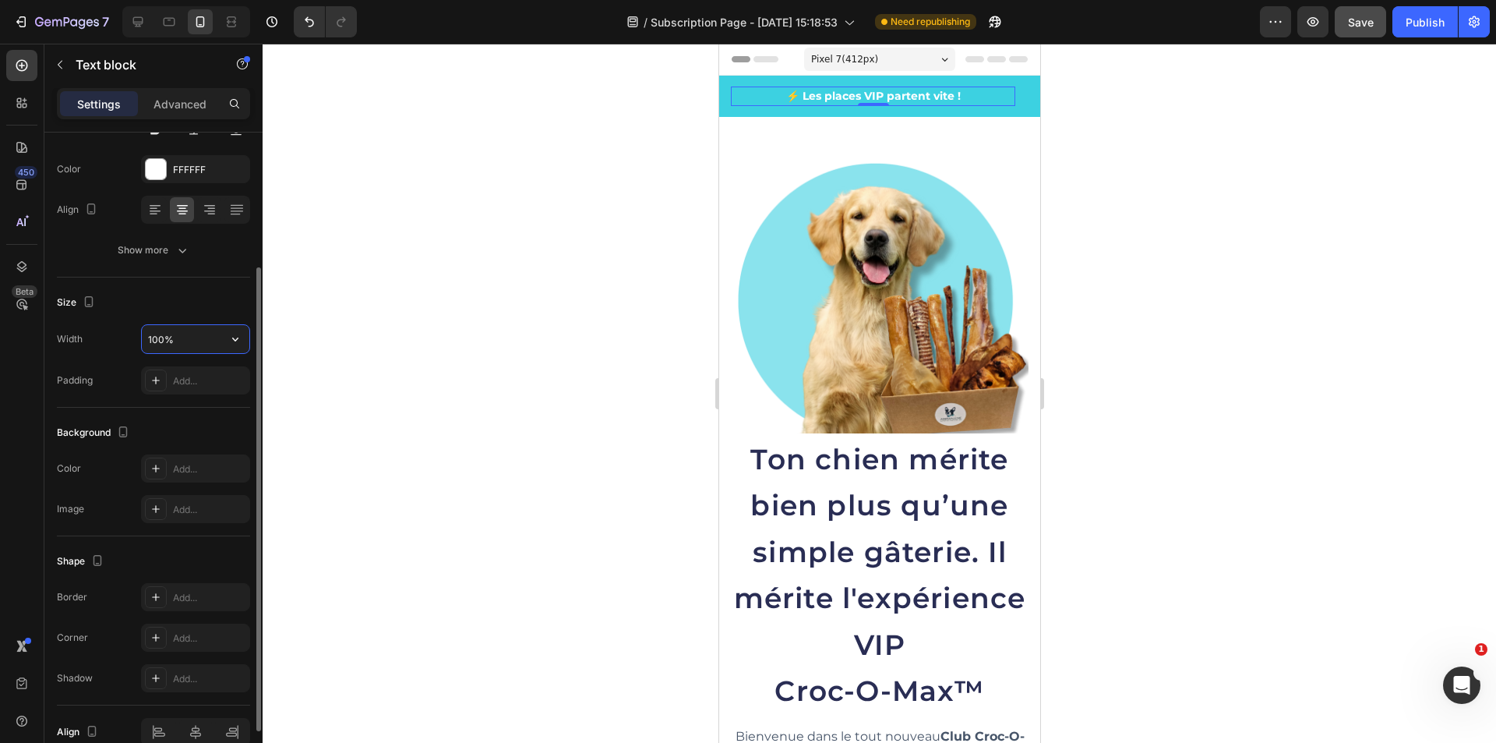
click at [185, 348] on input "100%" at bounding box center [196, 339] width 108 height 28
click at [159, 256] on div "Show more" at bounding box center [154, 250] width 72 height 16
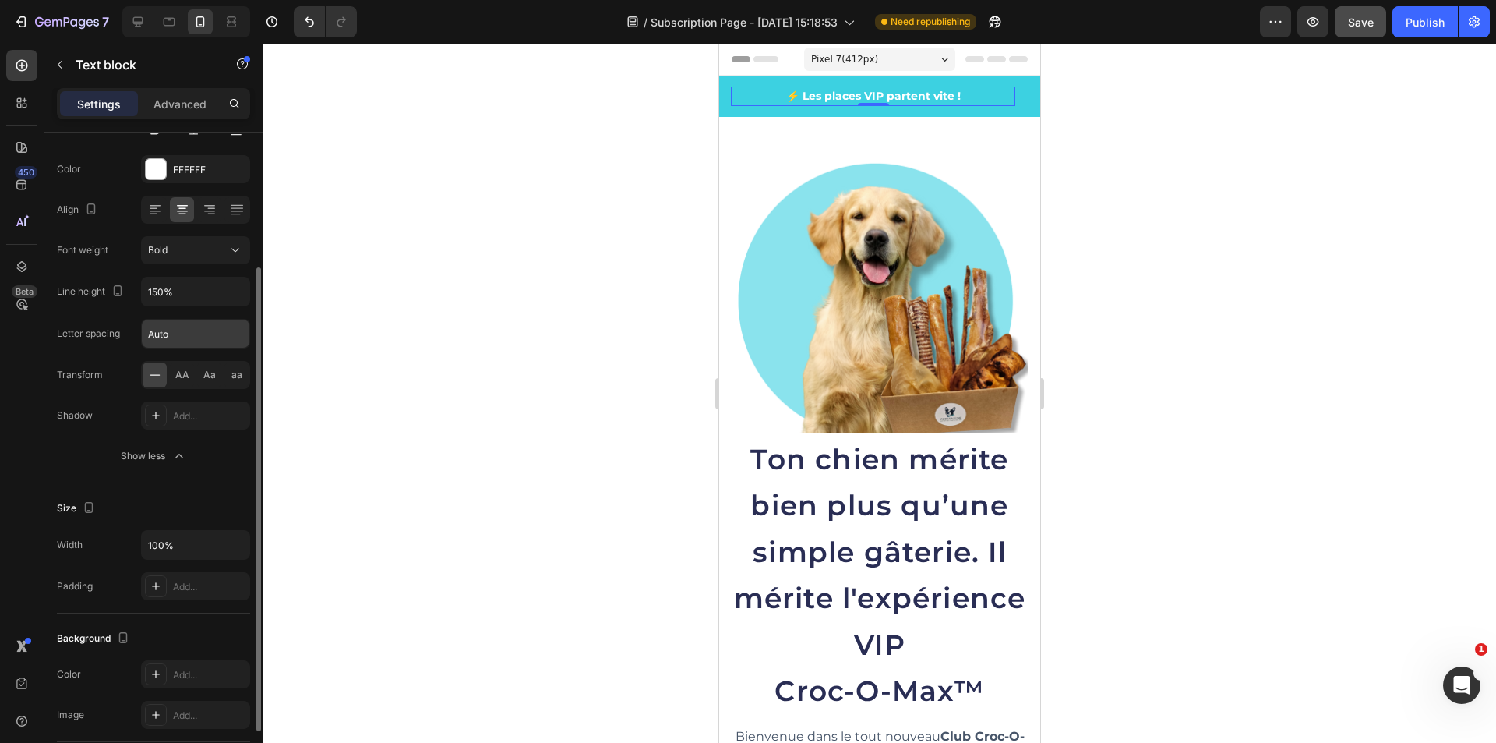
click at [195, 331] on input "Auto" at bounding box center [196, 334] width 108 height 28
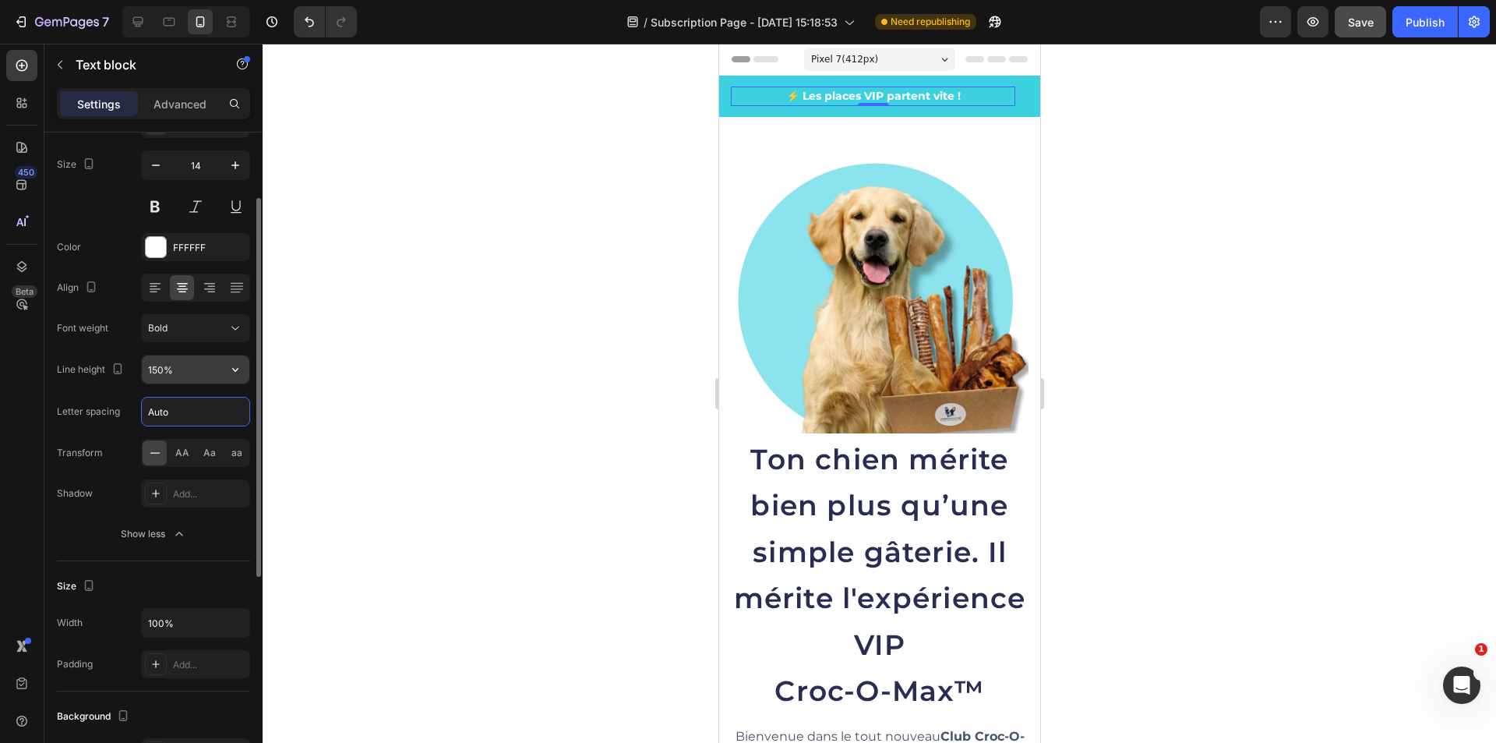
scroll to position [0, 0]
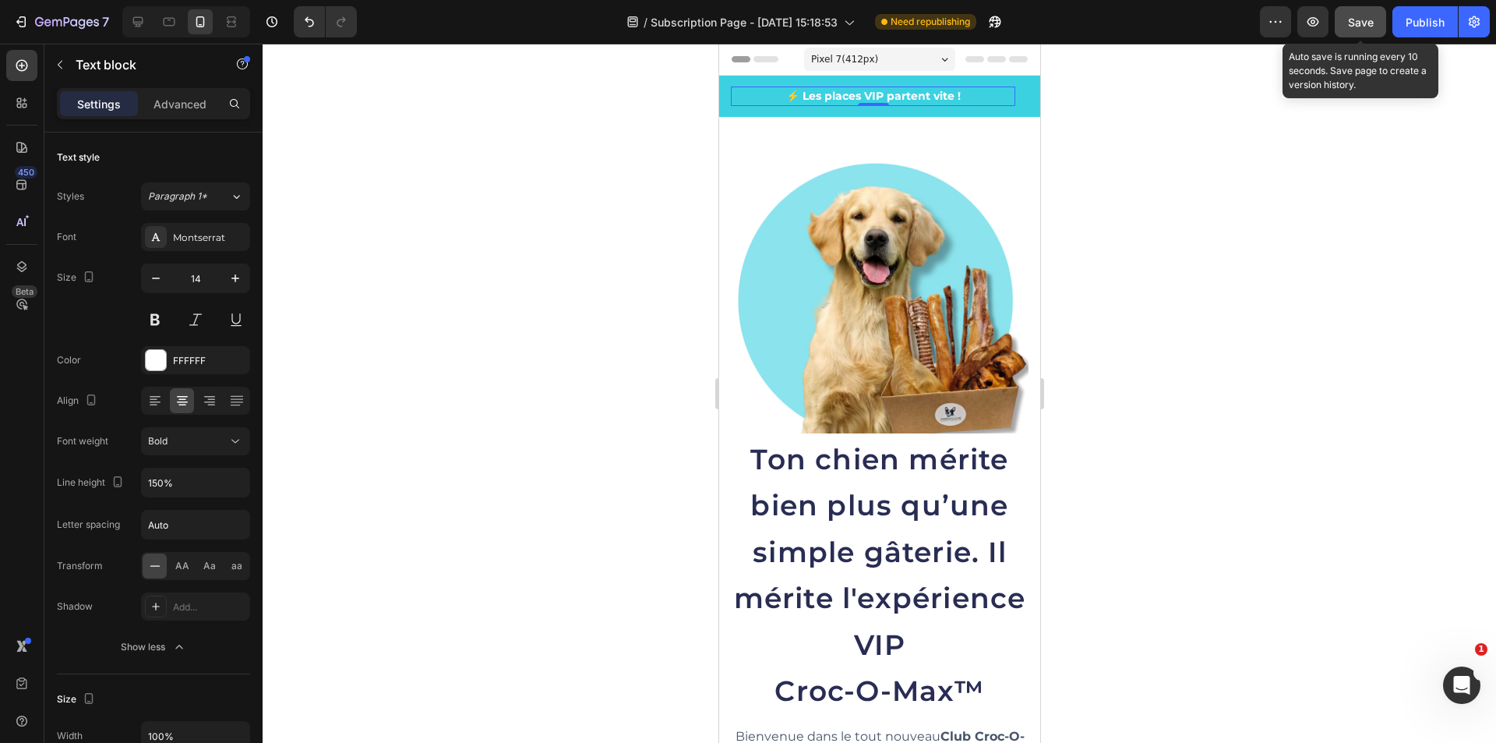
click at [1367, 27] on span "Save" at bounding box center [1361, 22] width 26 height 13
